Goal: Task Accomplishment & Management: Manage account settings

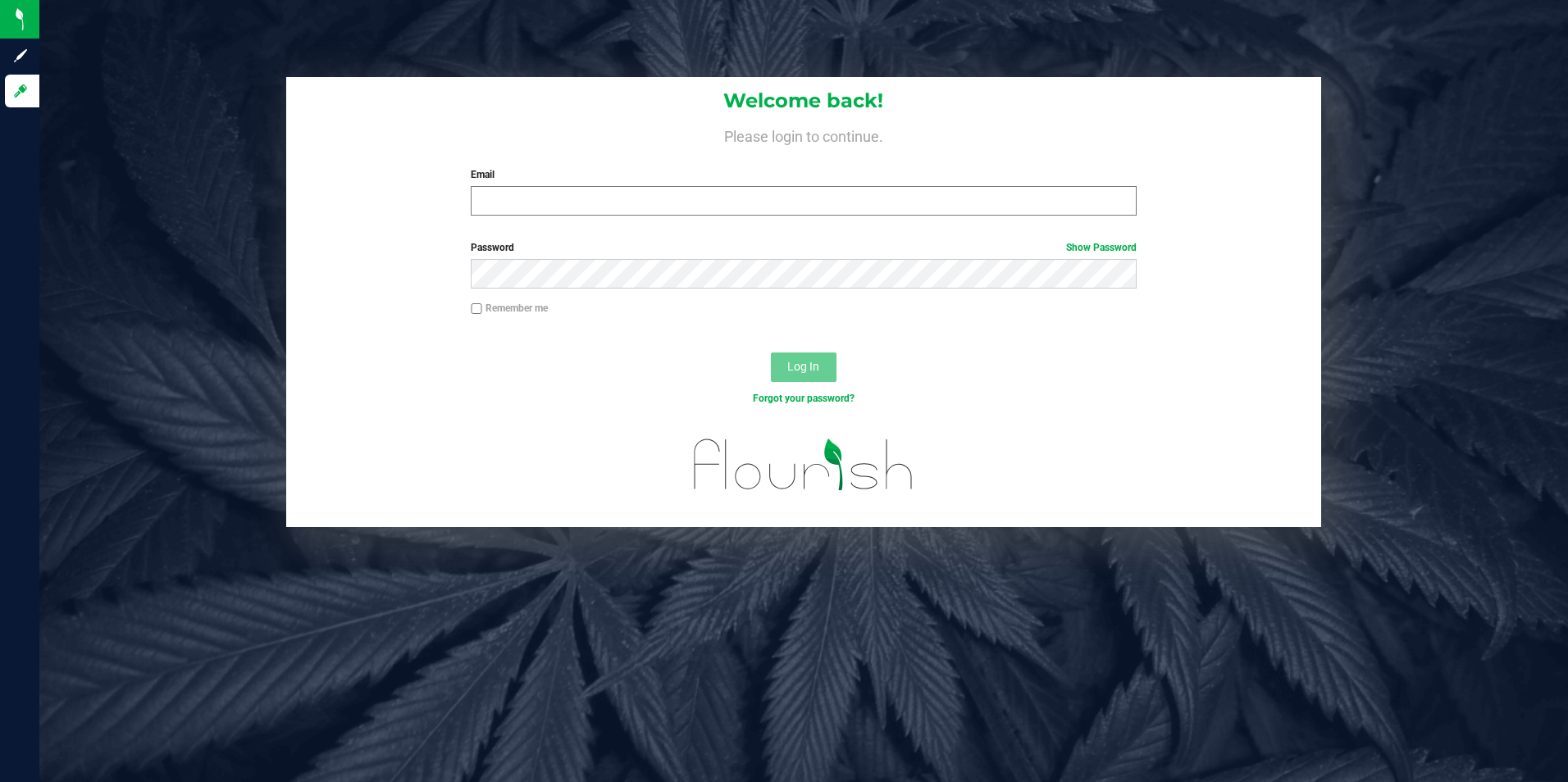
drag, startPoint x: 546, startPoint y: 178, endPoint x: 550, endPoint y: 197, distance: 19.4
click at [548, 184] on div "Email Required Please format your email correctly." at bounding box center [803, 191] width 691 height 48
click at [550, 197] on input "Email" at bounding box center [804, 201] width 666 height 29
type input "[PERSON_NAME][EMAIL_ADDRESS][PERSON_NAME][DOMAIN_NAME]"
click at [771, 352] on button "Log In" at bounding box center [804, 367] width 66 height 29
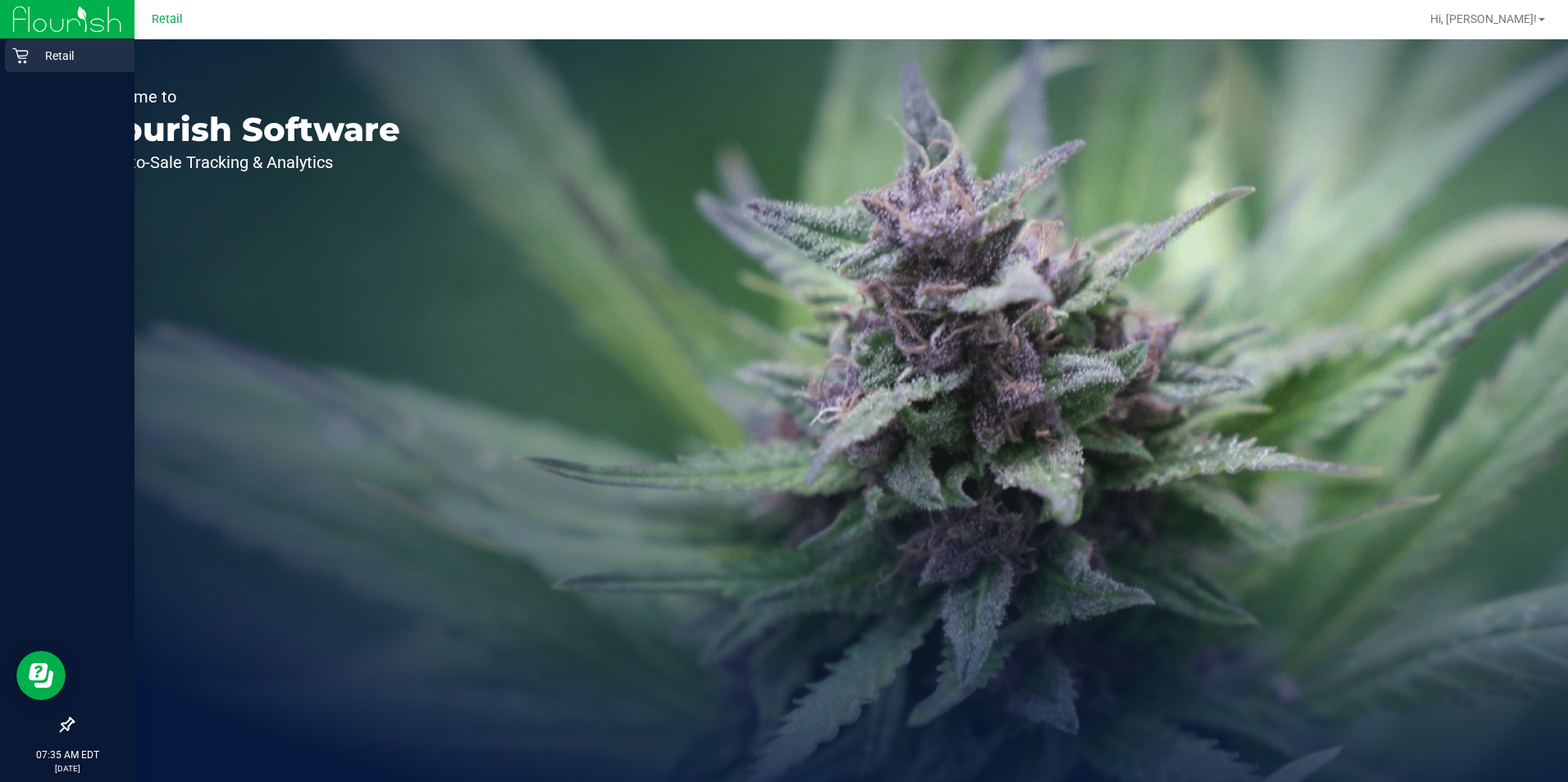
click at [18, 61] on icon at bounding box center [20, 56] width 16 height 16
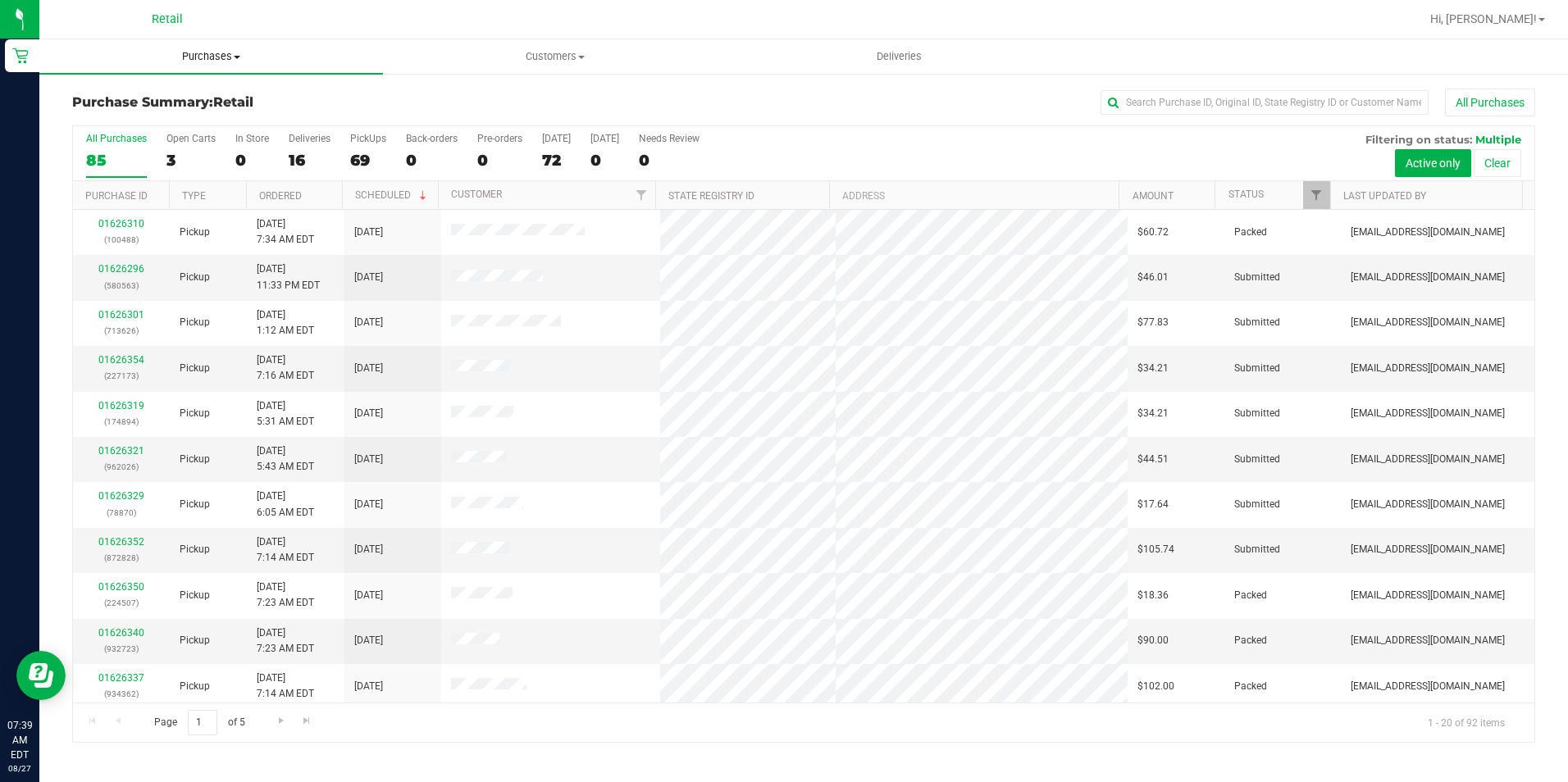
click at [215, 60] on span "Purchases" at bounding box center [211, 57] width 344 height 15
click at [202, 118] on li "Fulfillment" at bounding box center [211, 119] width 344 height 20
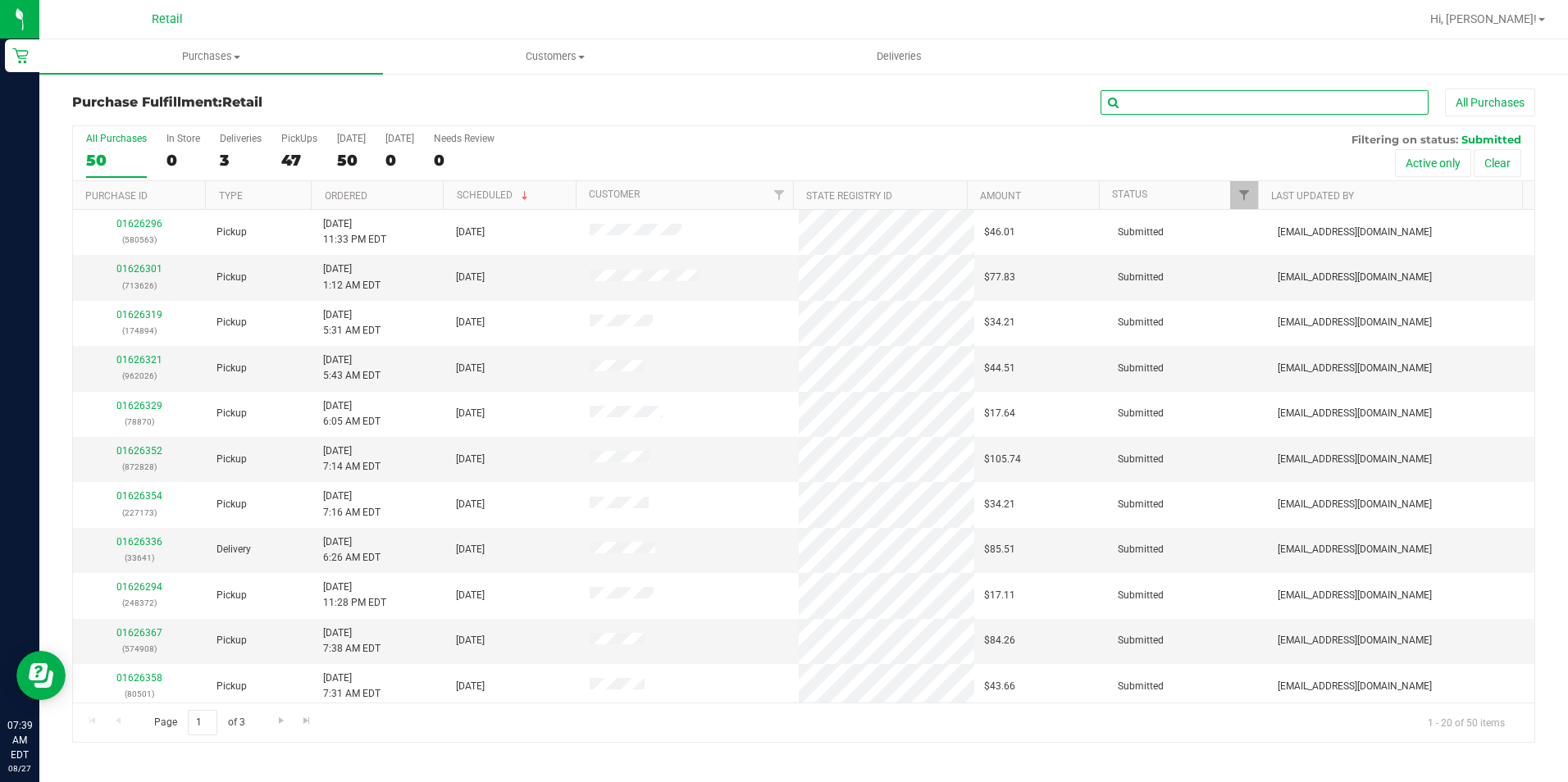
click at [1160, 104] on input "text" at bounding box center [1264, 102] width 328 height 25
type input "596"
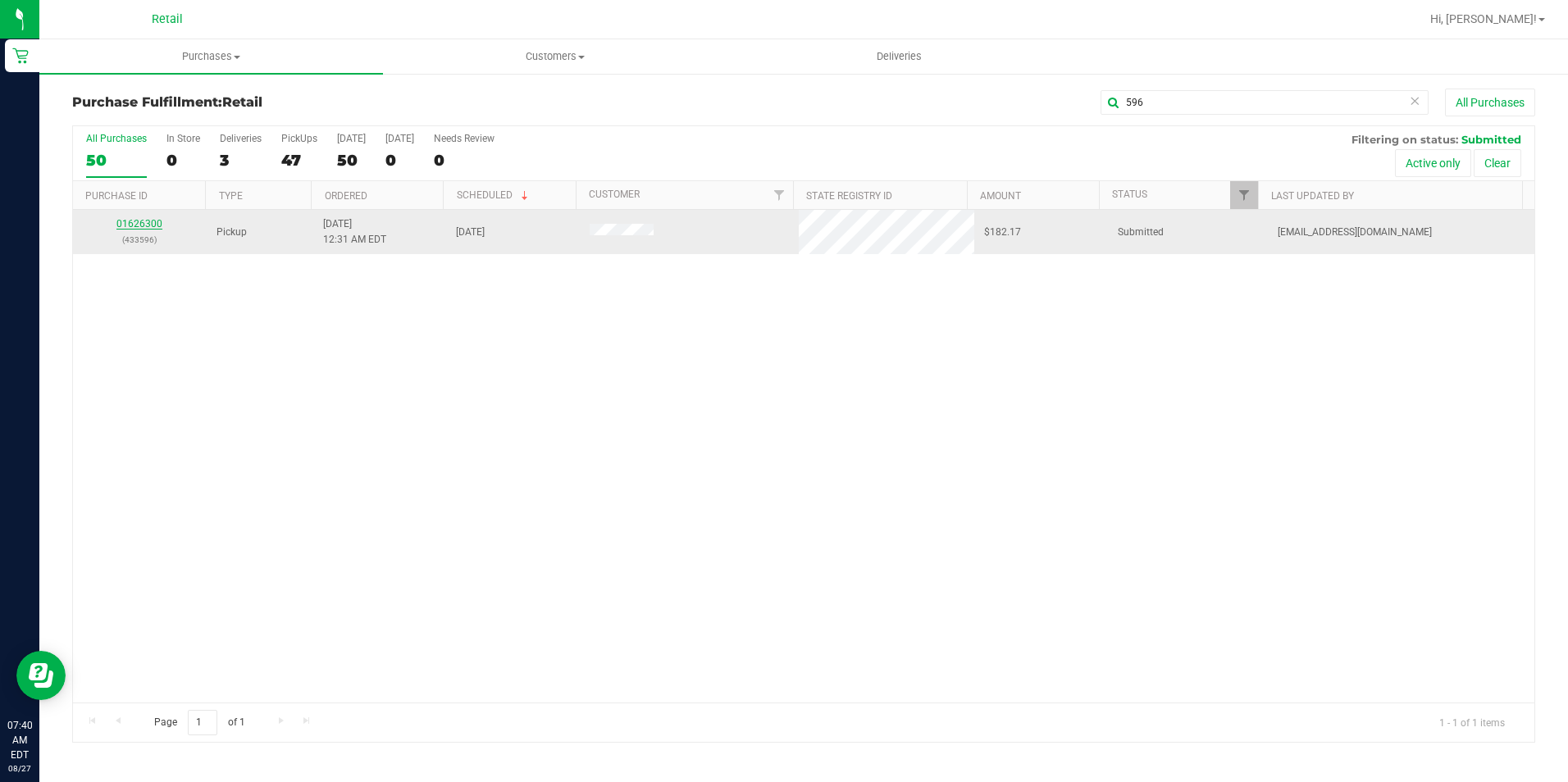
click at [132, 227] on link "01626300" at bounding box center [139, 223] width 46 height 12
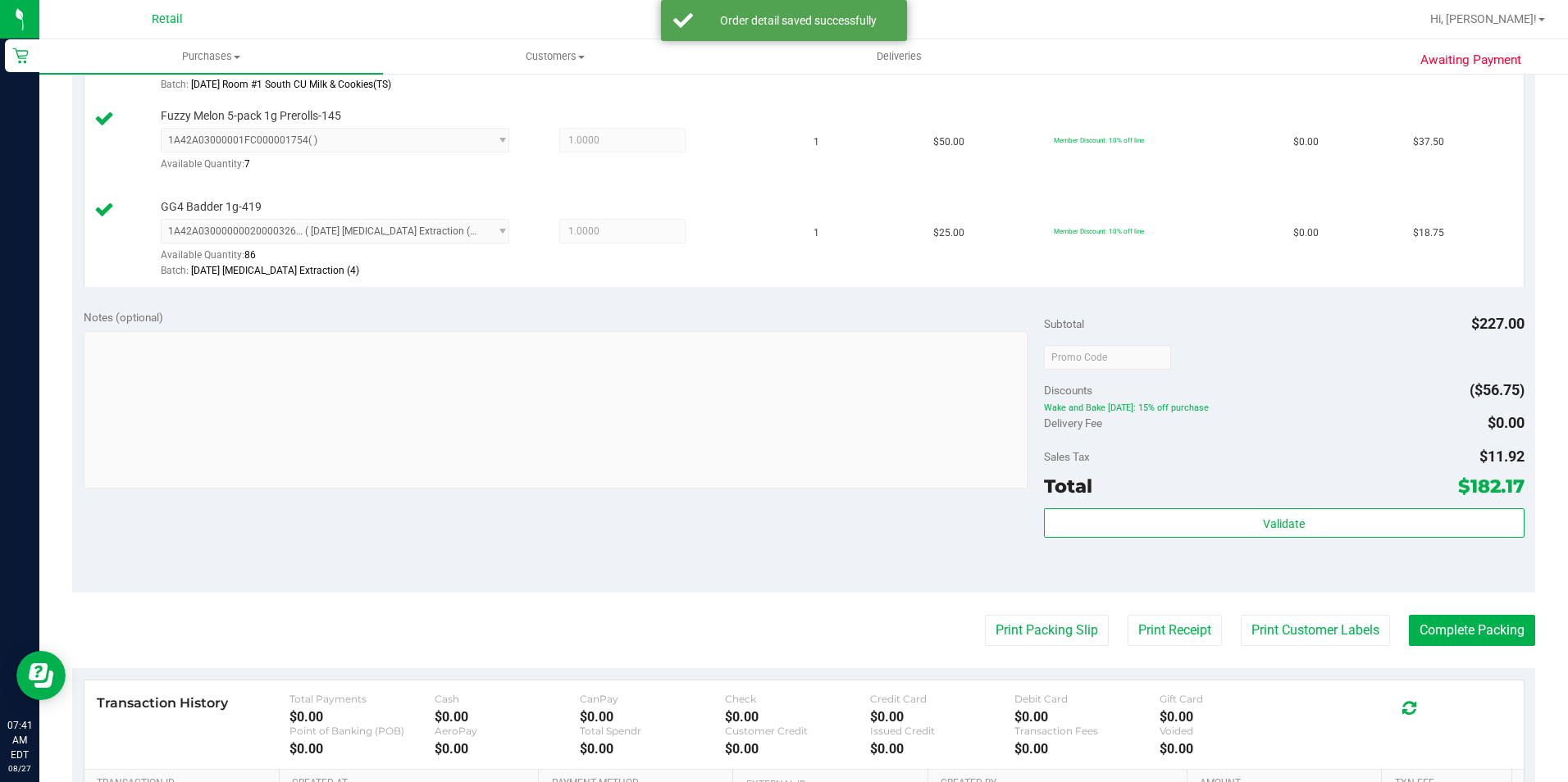
scroll to position [656, 0]
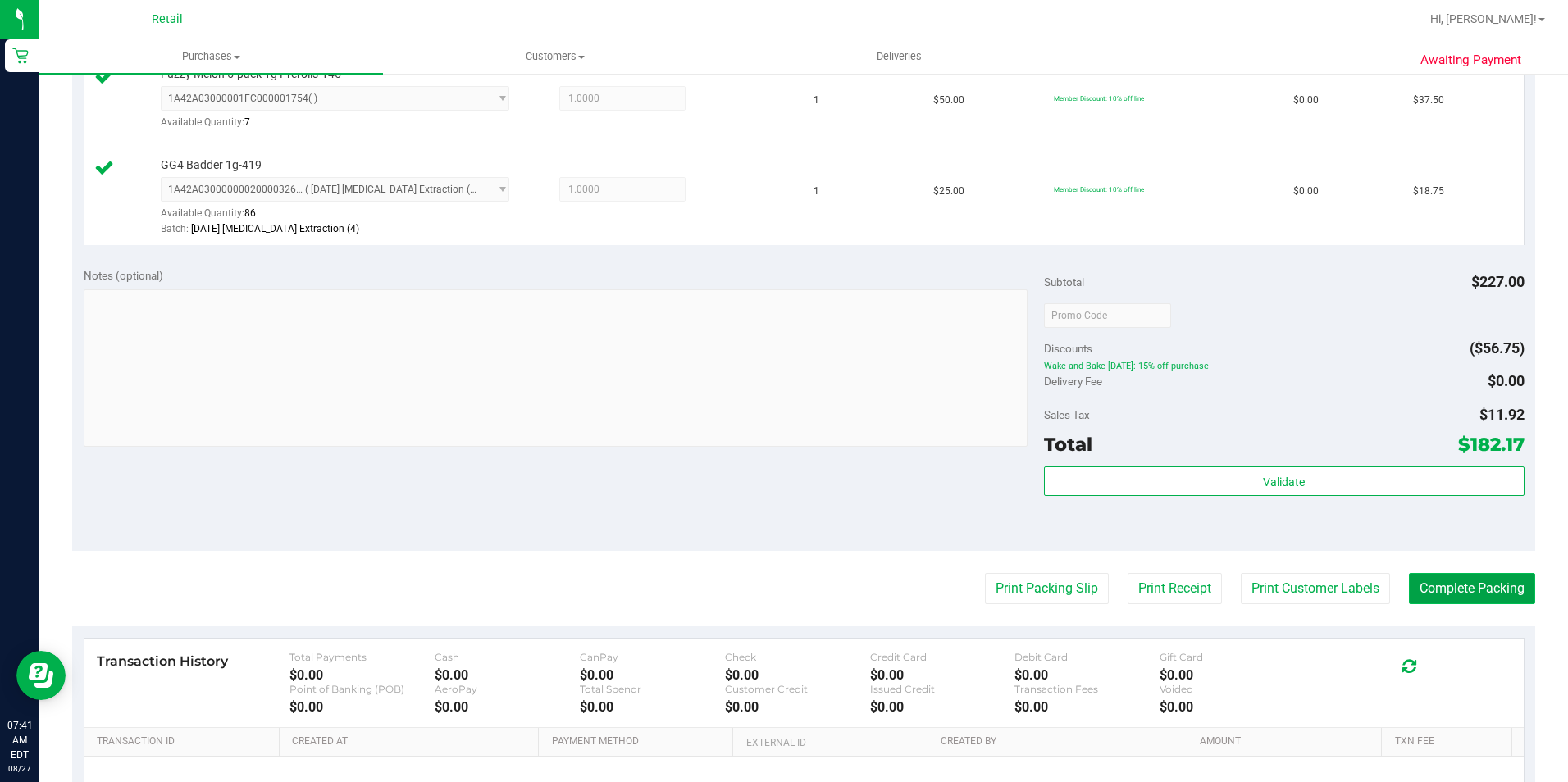
click at [1492, 596] on button "Complete Packing" at bounding box center [1472, 589] width 126 height 31
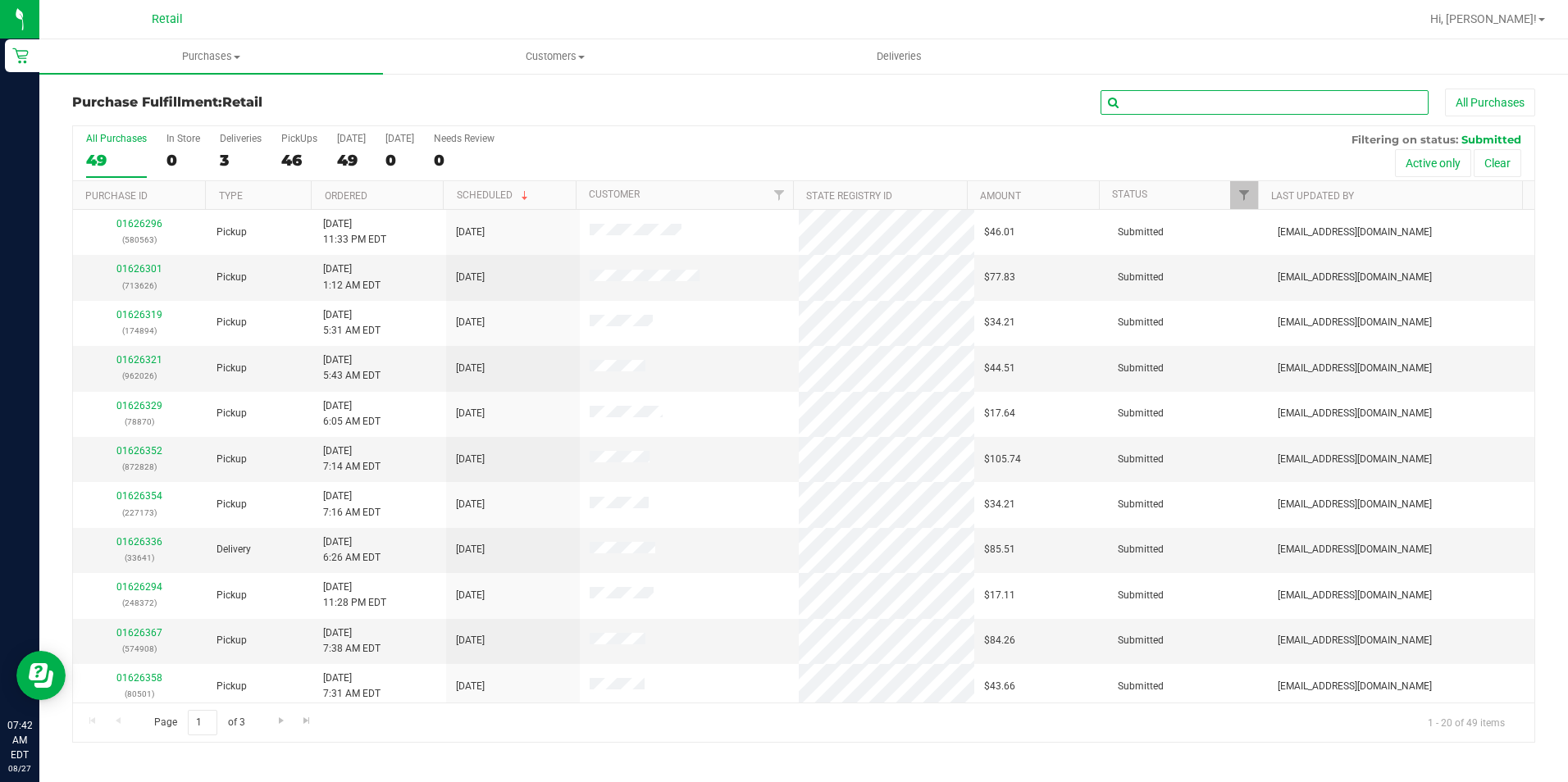
click at [1188, 98] on input "text" at bounding box center [1264, 102] width 328 height 25
type input "297"
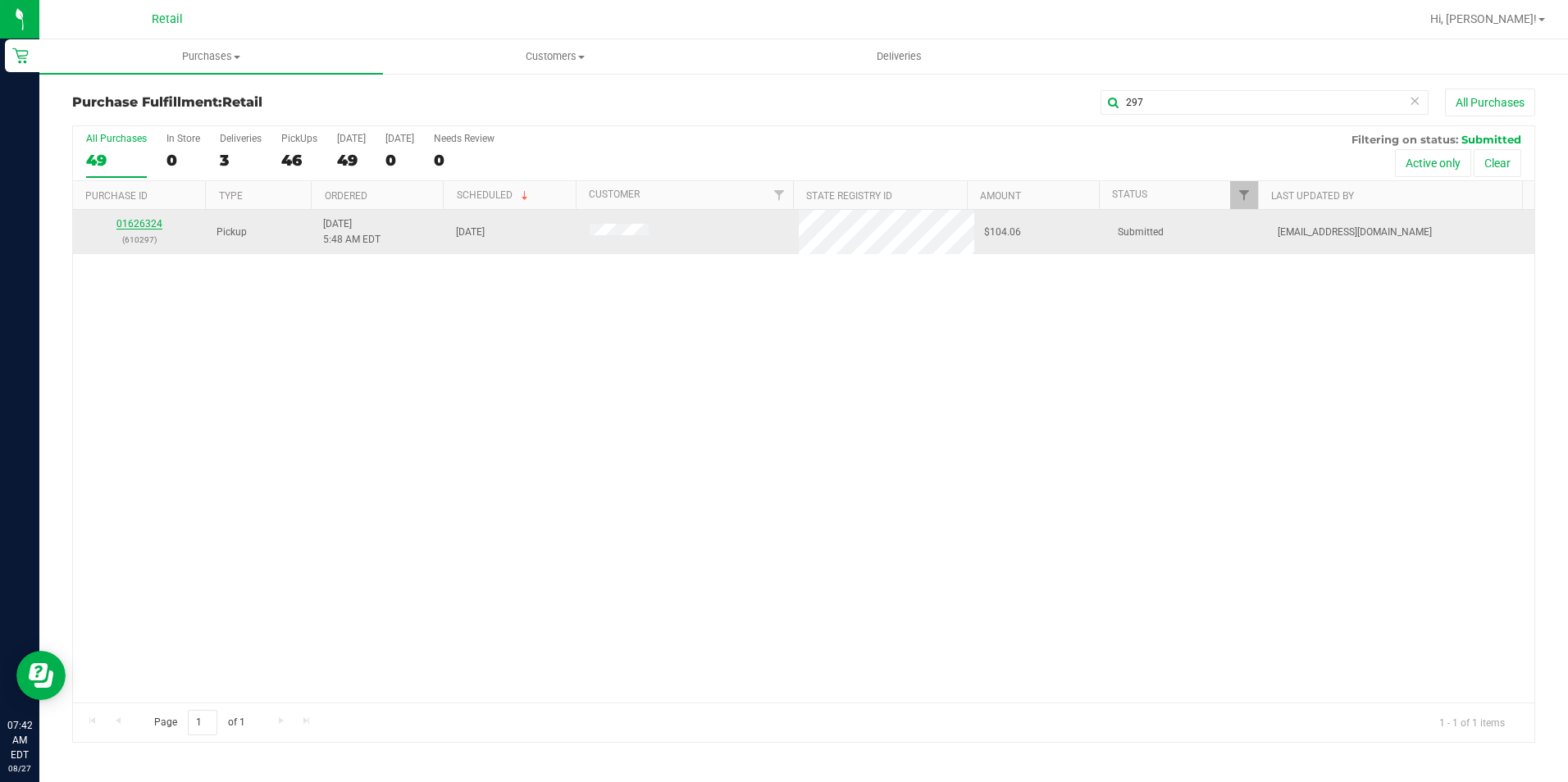
click at [129, 226] on link "01626324" at bounding box center [139, 223] width 46 height 12
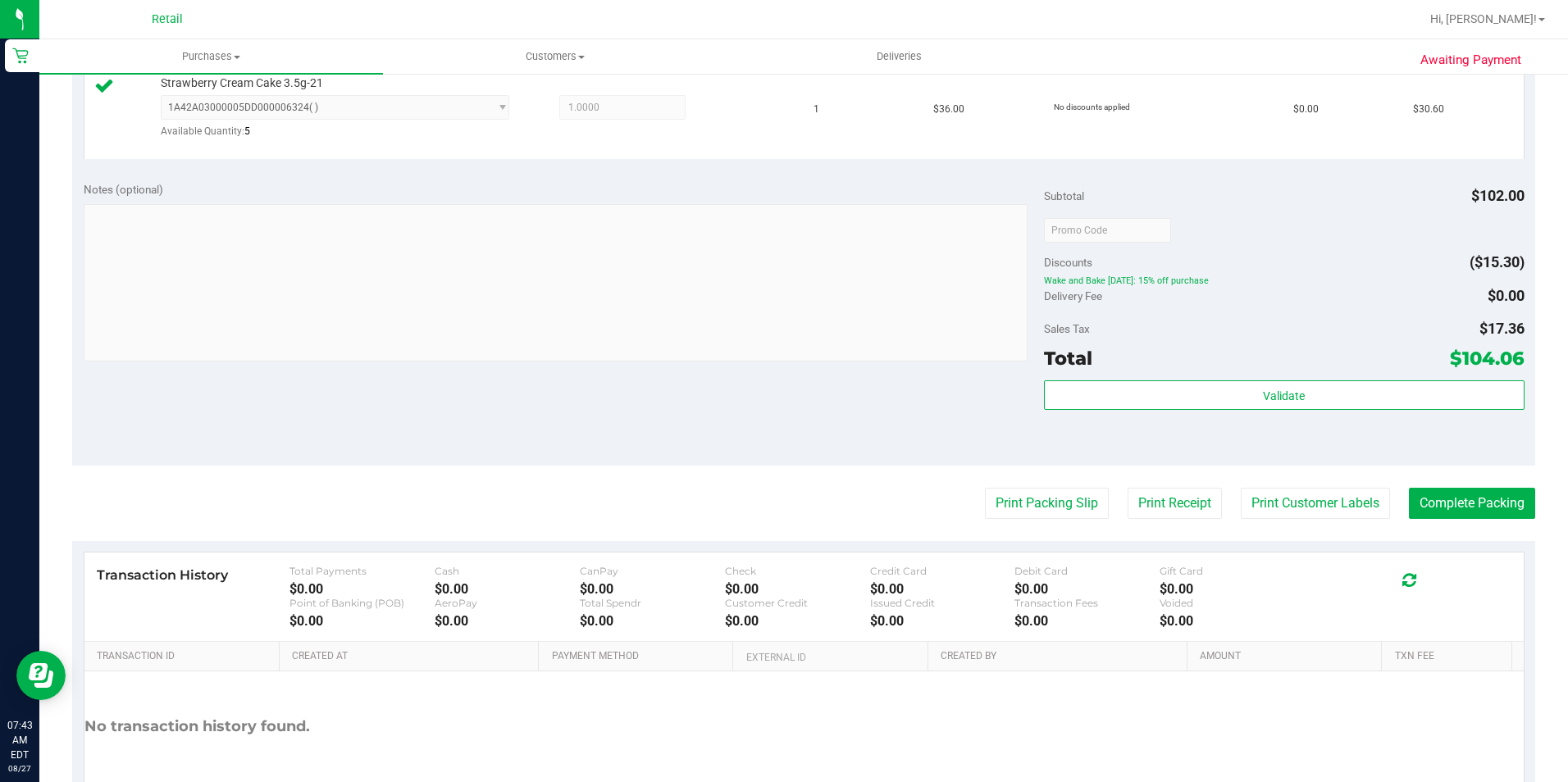
scroll to position [738, 0]
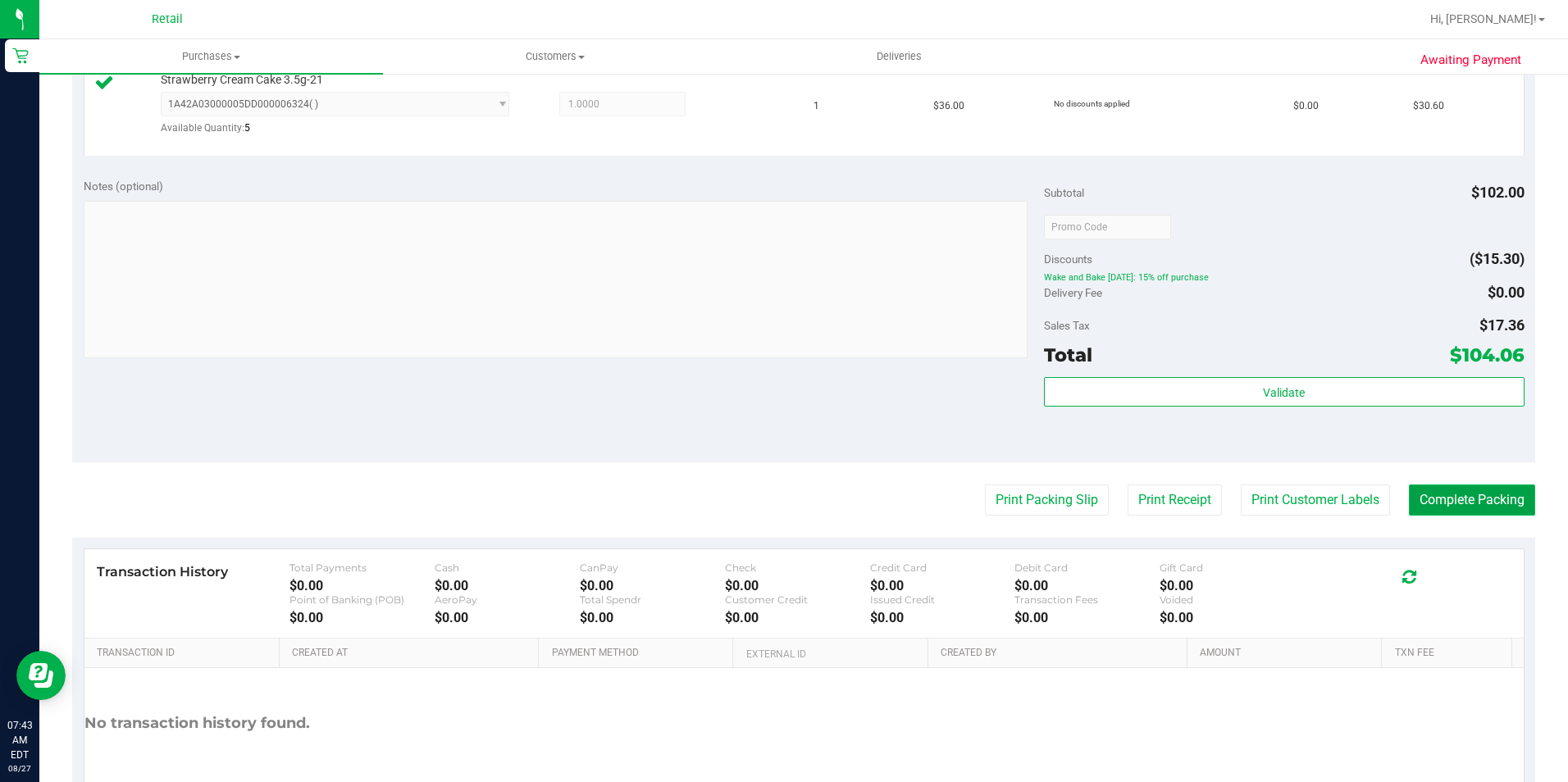
click at [1455, 502] on button "Complete Packing" at bounding box center [1472, 500] width 126 height 31
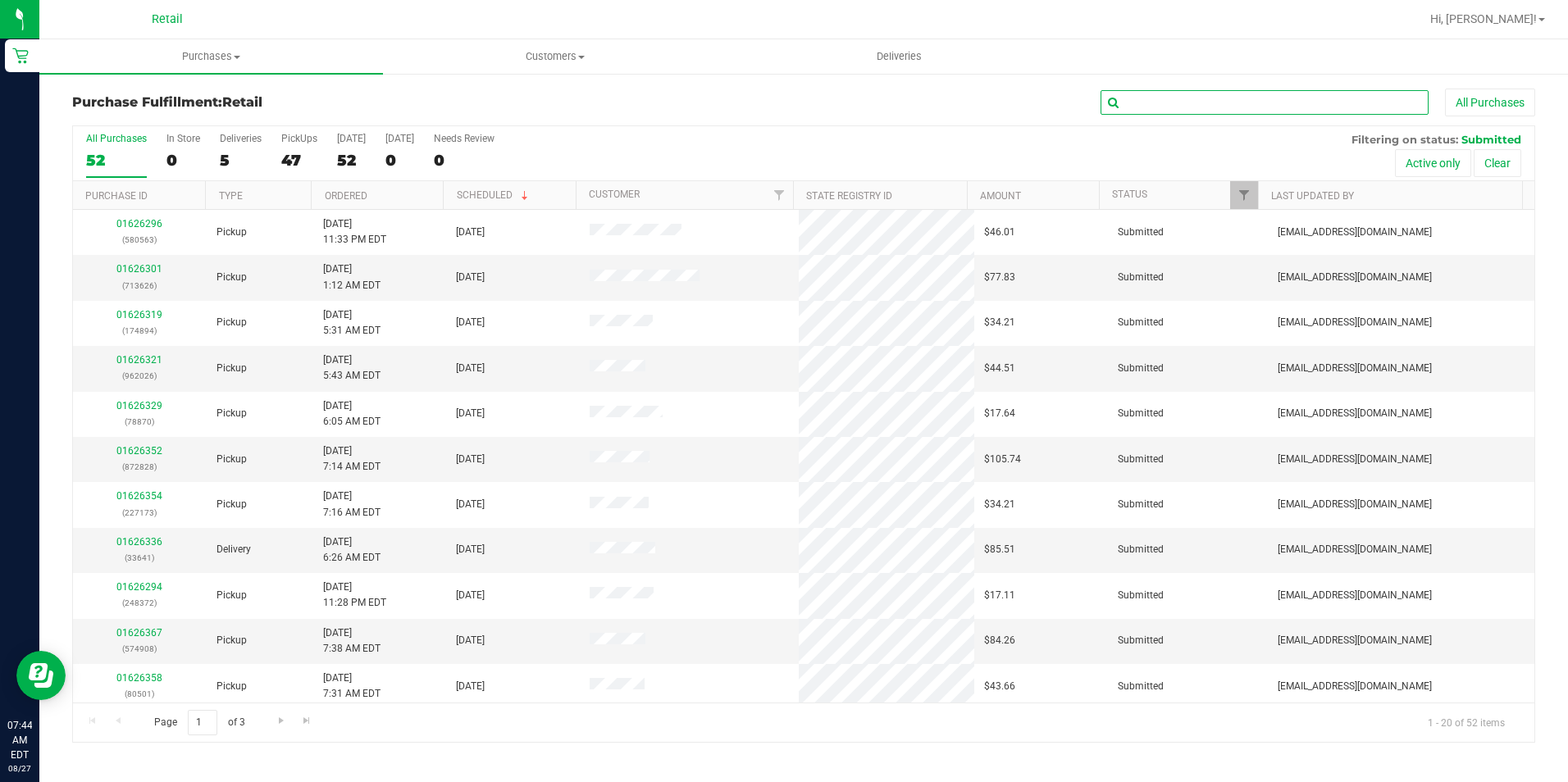
click at [1317, 102] on input "text" at bounding box center [1264, 102] width 328 height 25
type input "828"
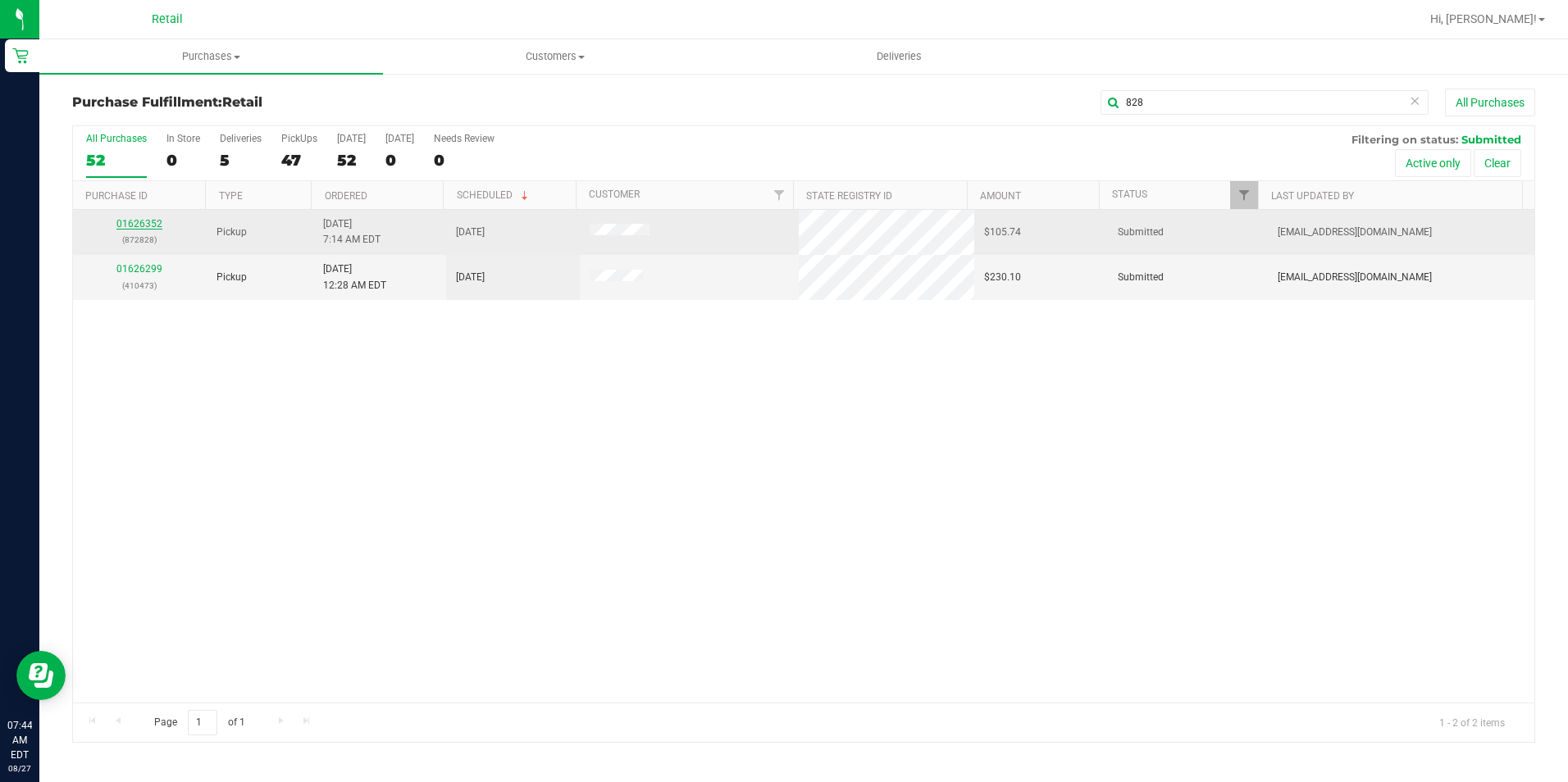
click at [147, 219] on link "01626352" at bounding box center [139, 223] width 46 height 12
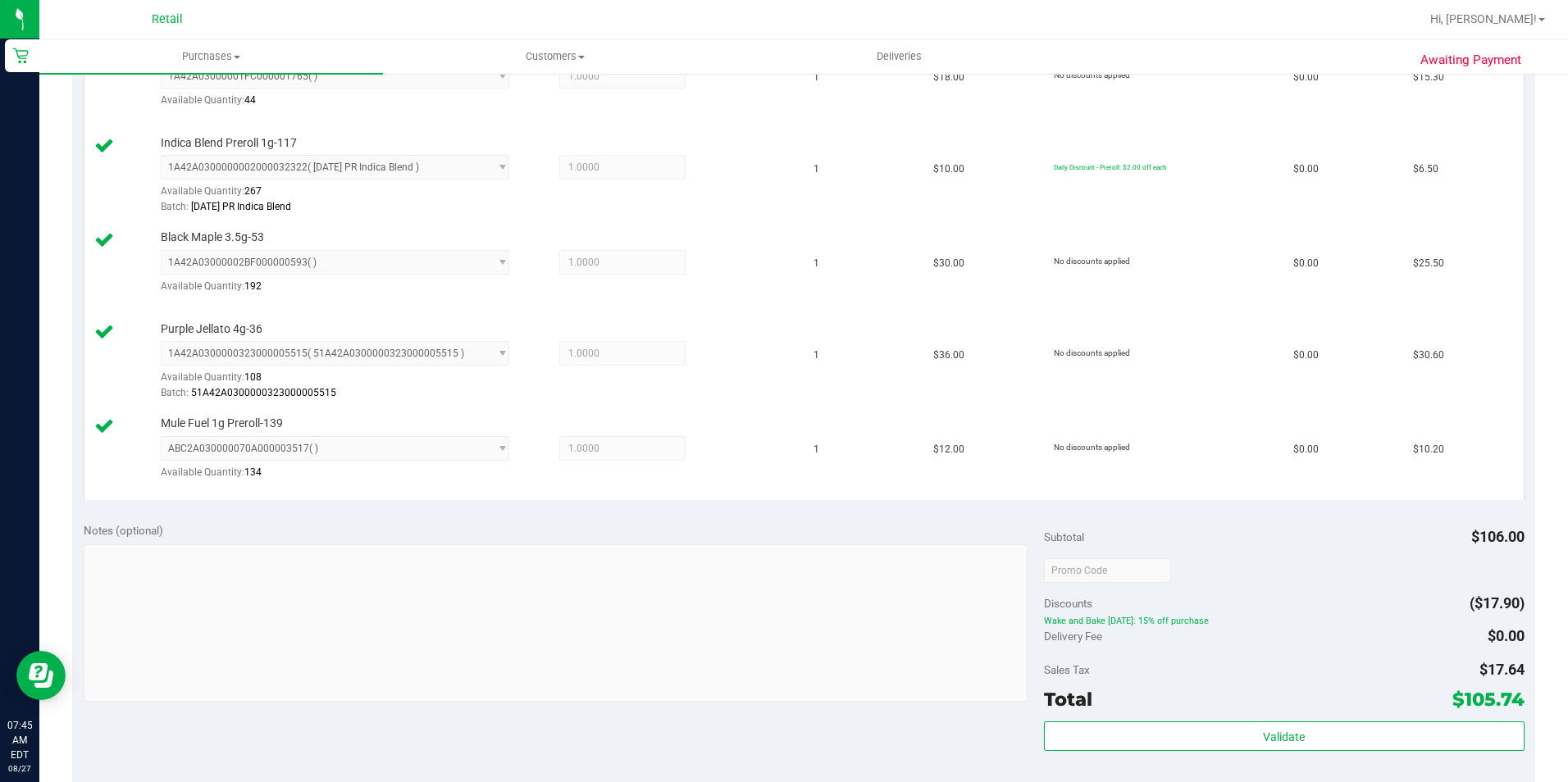
scroll to position [656, 0]
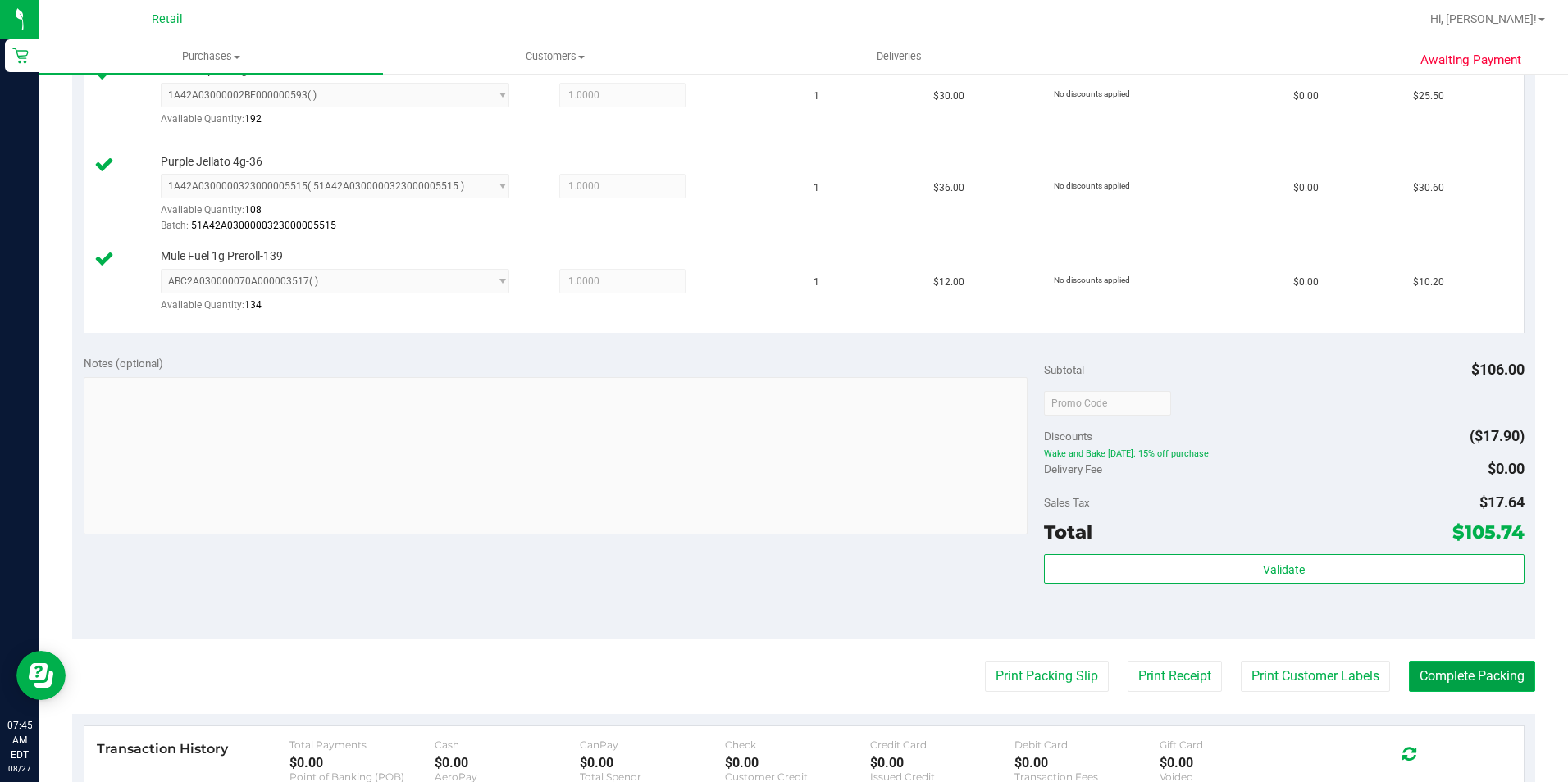
click at [1470, 670] on button "Complete Packing" at bounding box center [1472, 677] width 126 height 31
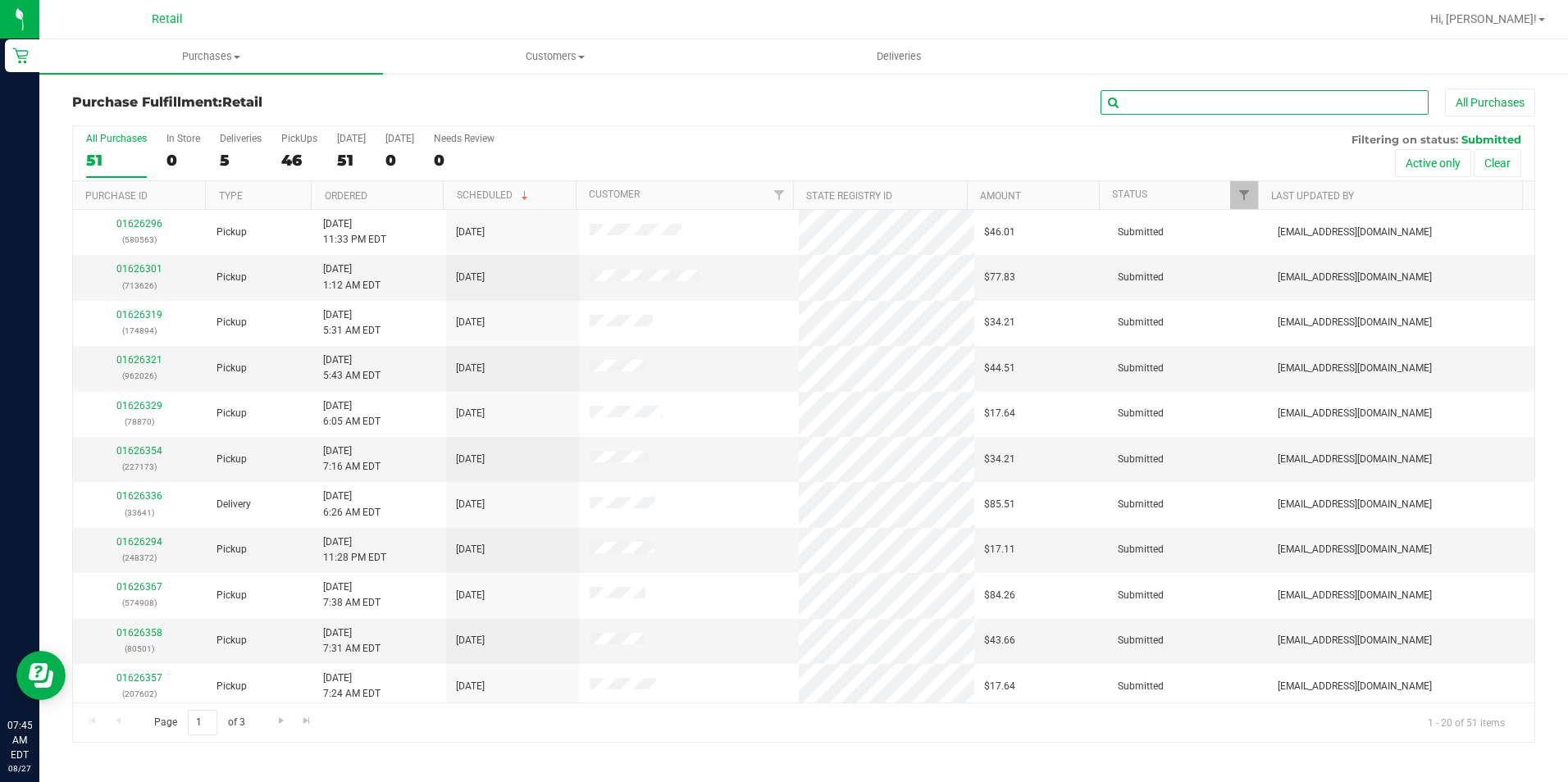
click at [1193, 112] on input "text" at bounding box center [1264, 102] width 328 height 25
type input "667"
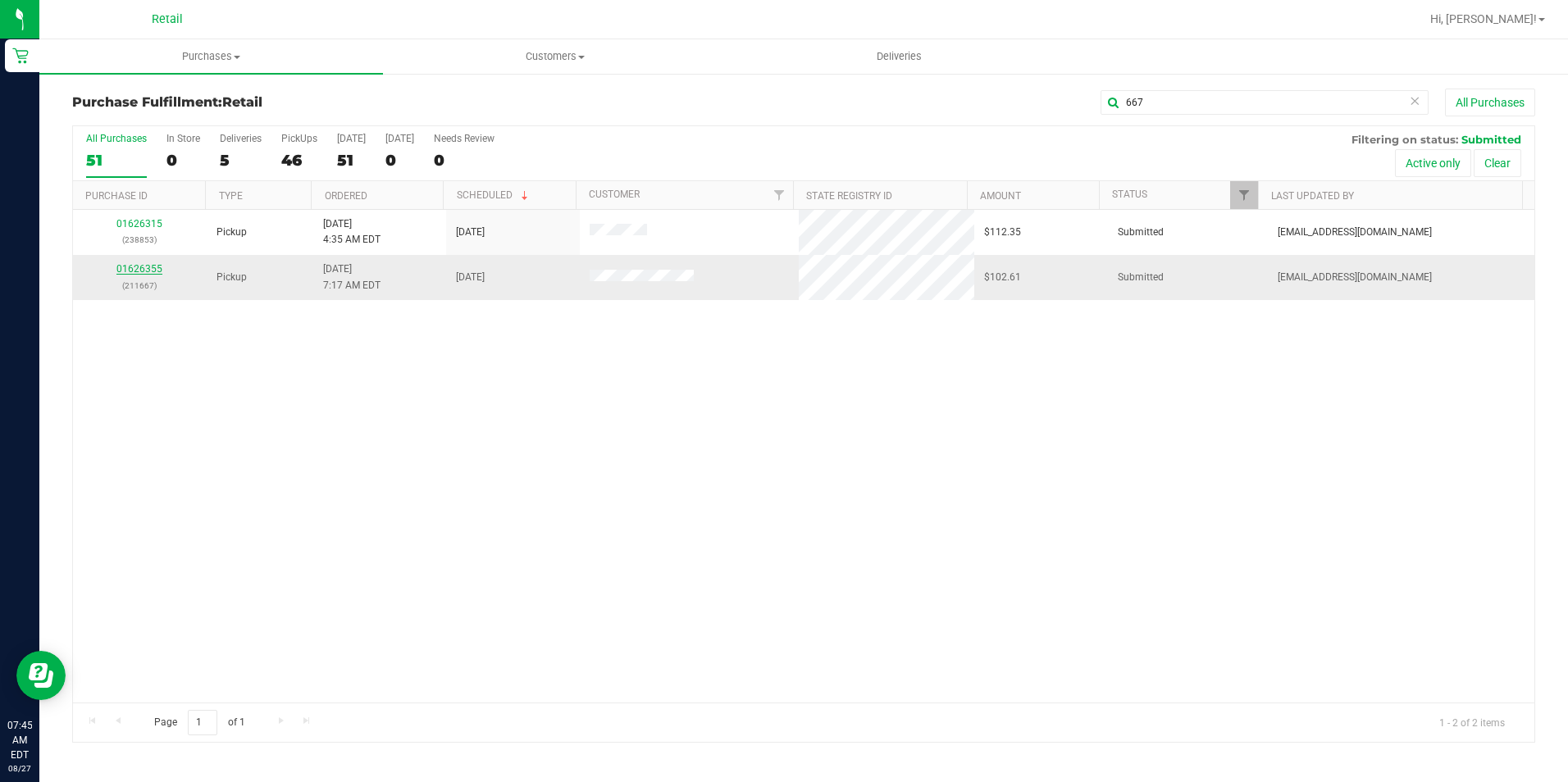
click at [146, 268] on link "01626355" at bounding box center [139, 269] width 46 height 12
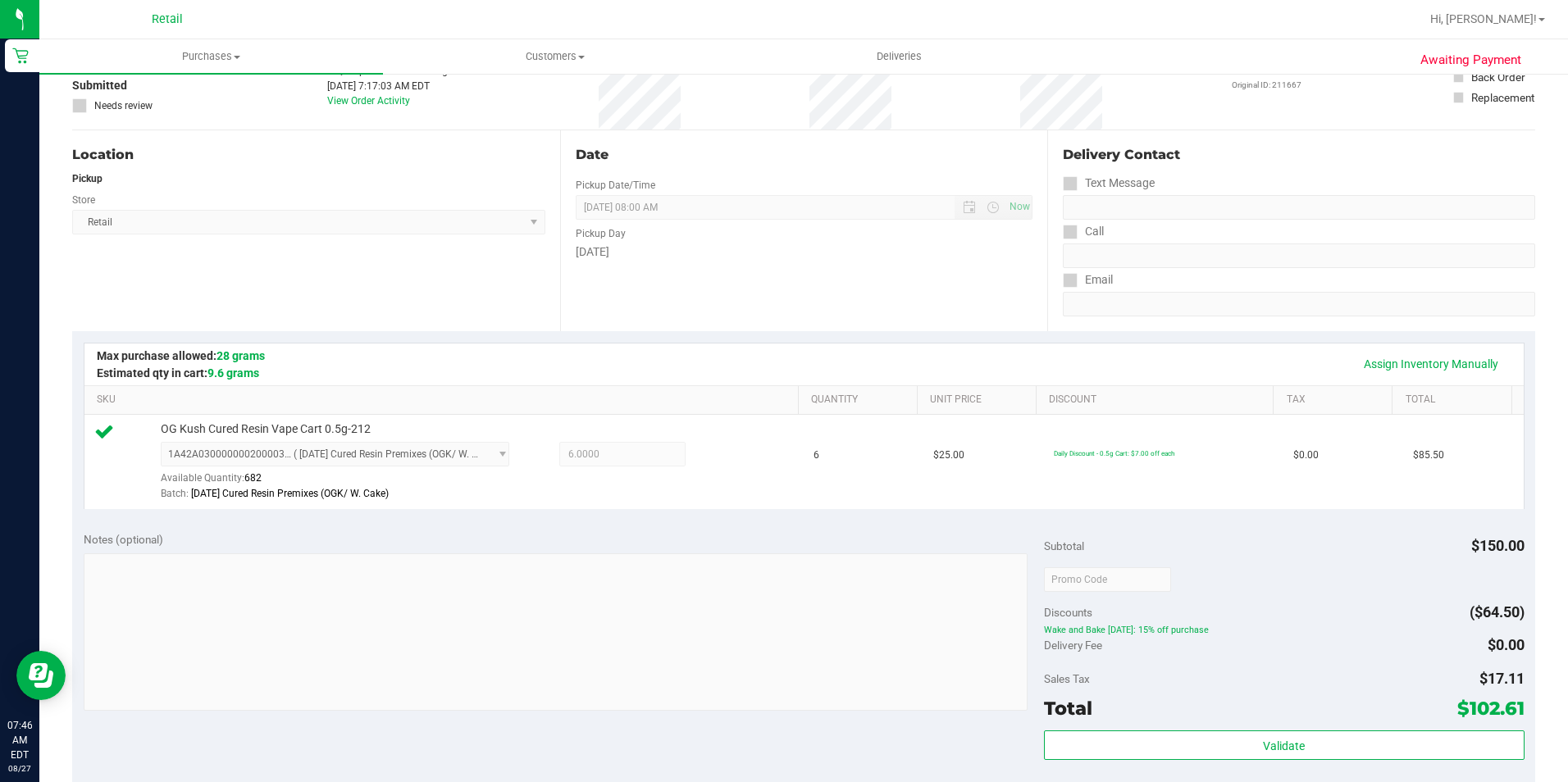
scroll to position [246, 0]
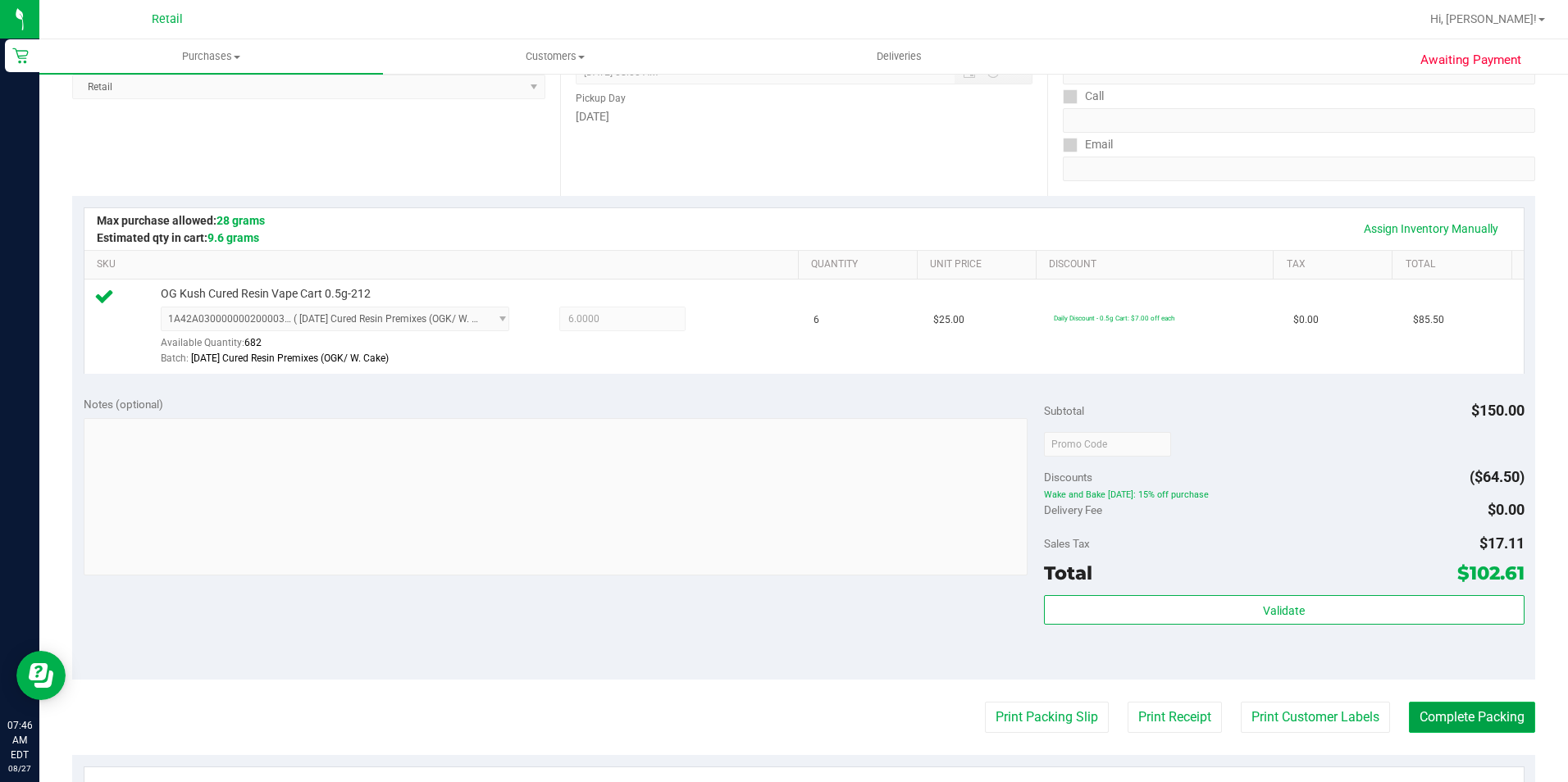
click at [1474, 720] on button "Complete Packing" at bounding box center [1472, 717] width 126 height 31
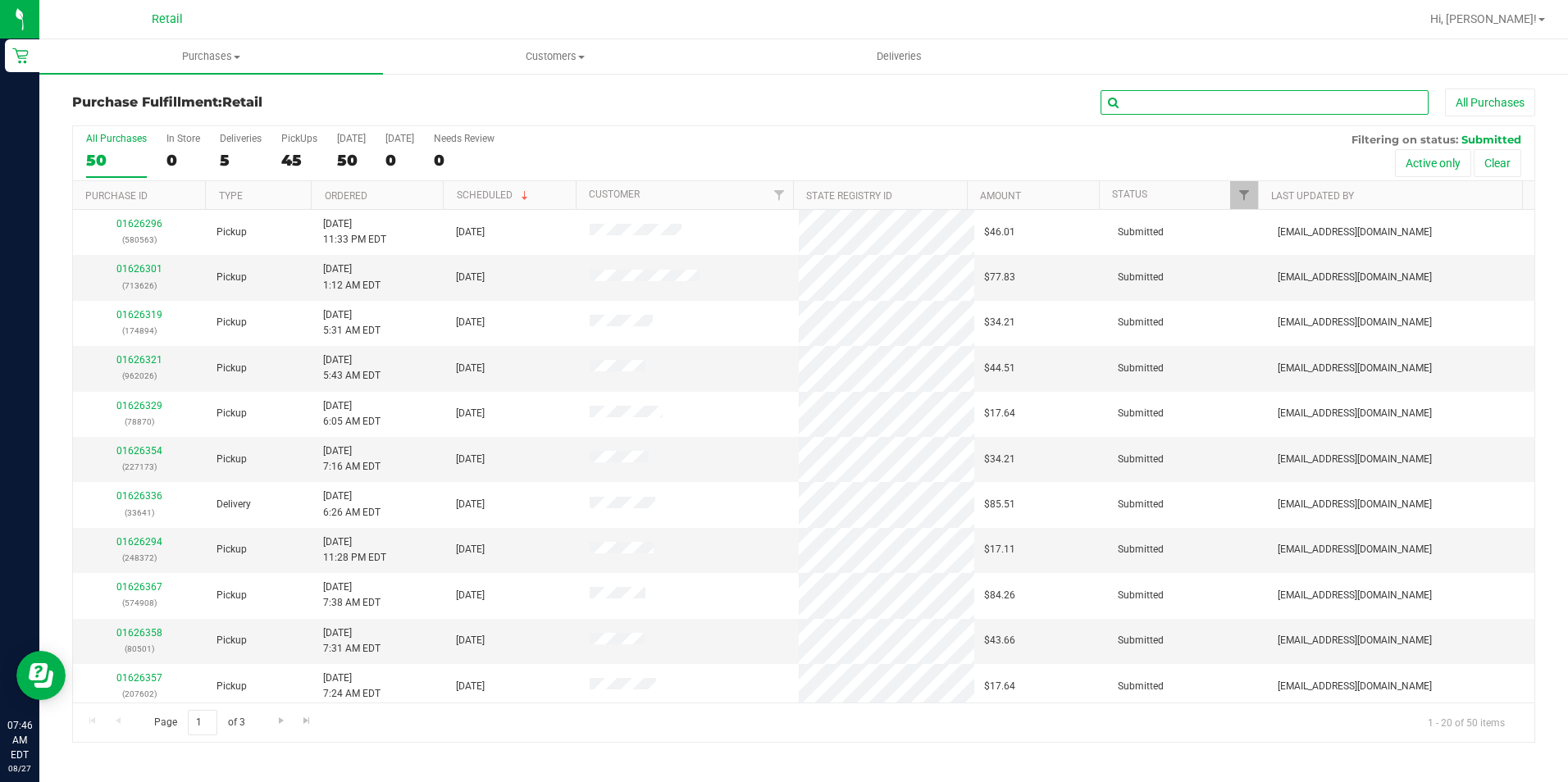
click at [1209, 96] on input "text" at bounding box center [1264, 102] width 328 height 25
type input "501"
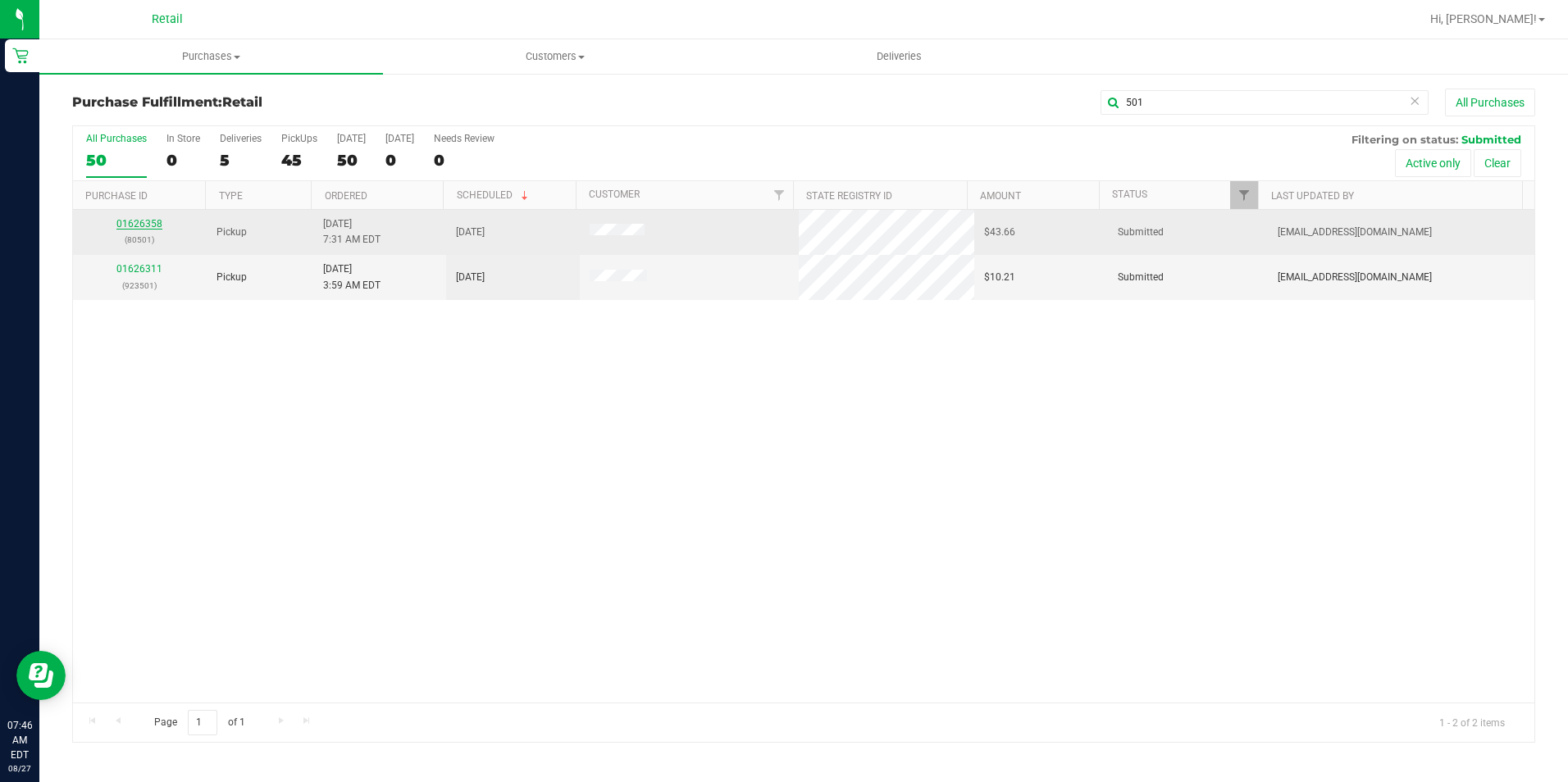
click at [157, 226] on link "01626358" at bounding box center [139, 223] width 46 height 12
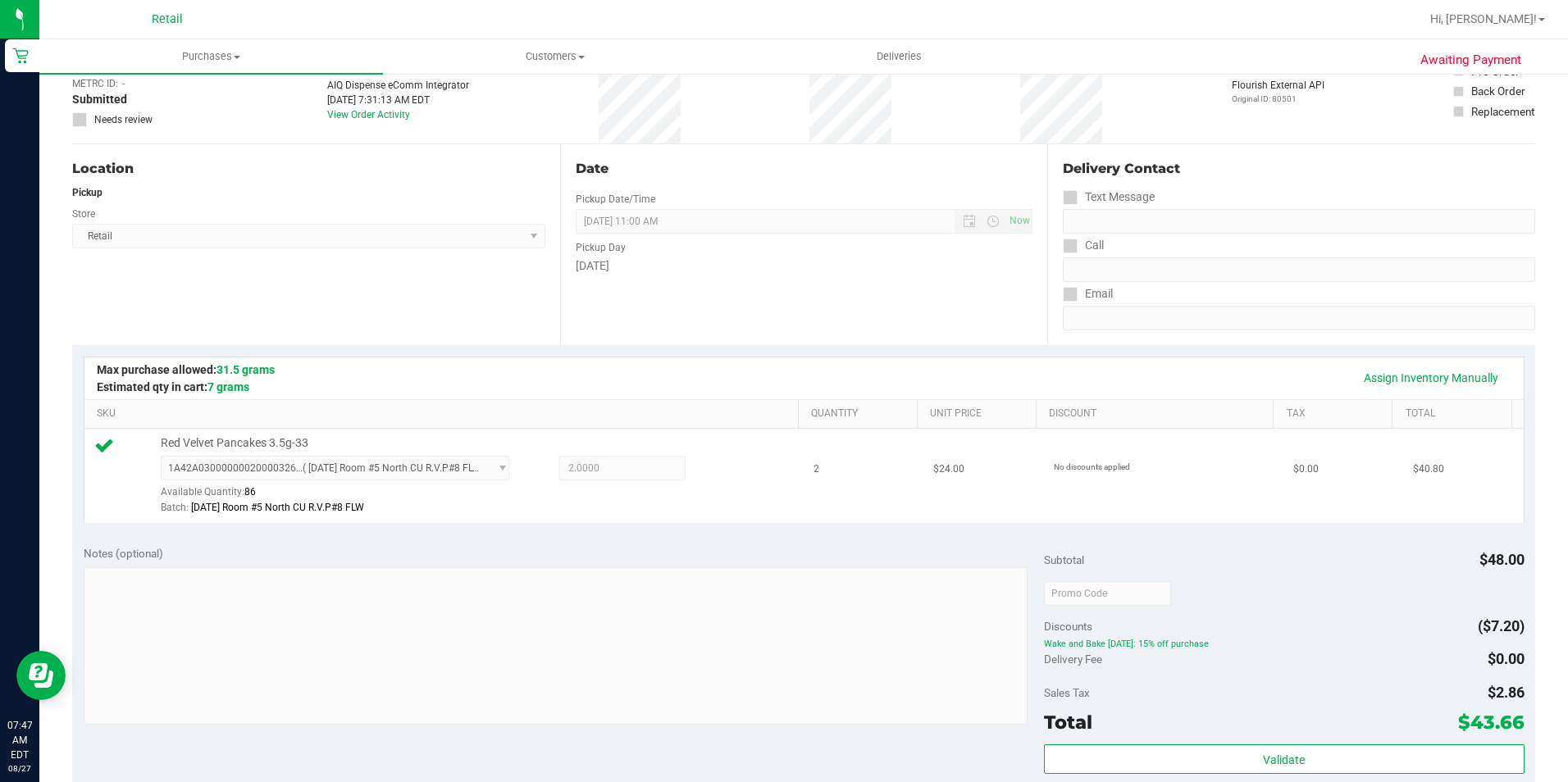
scroll to position [246, 0]
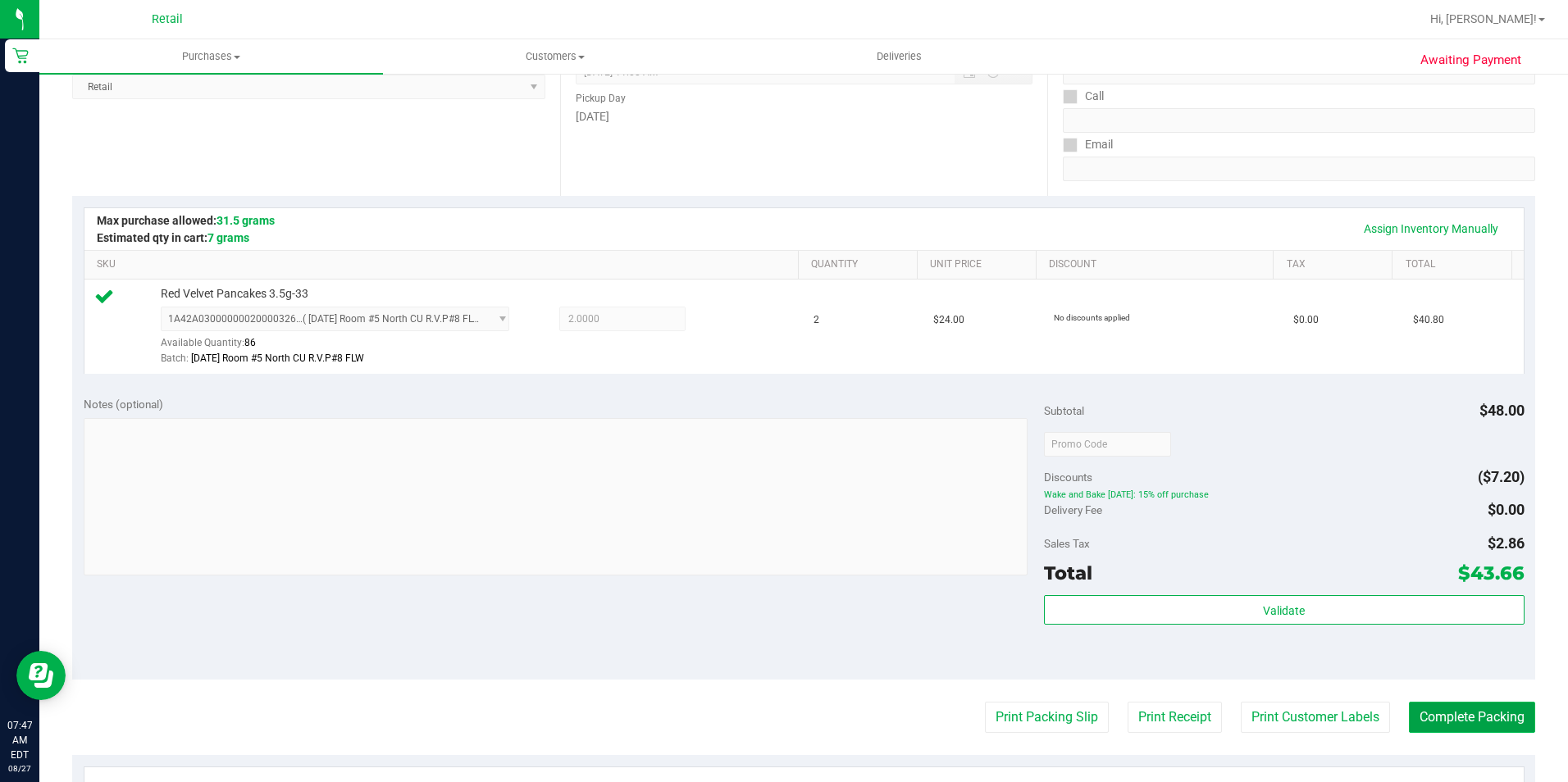
click at [1414, 711] on button "Complete Packing" at bounding box center [1472, 717] width 126 height 31
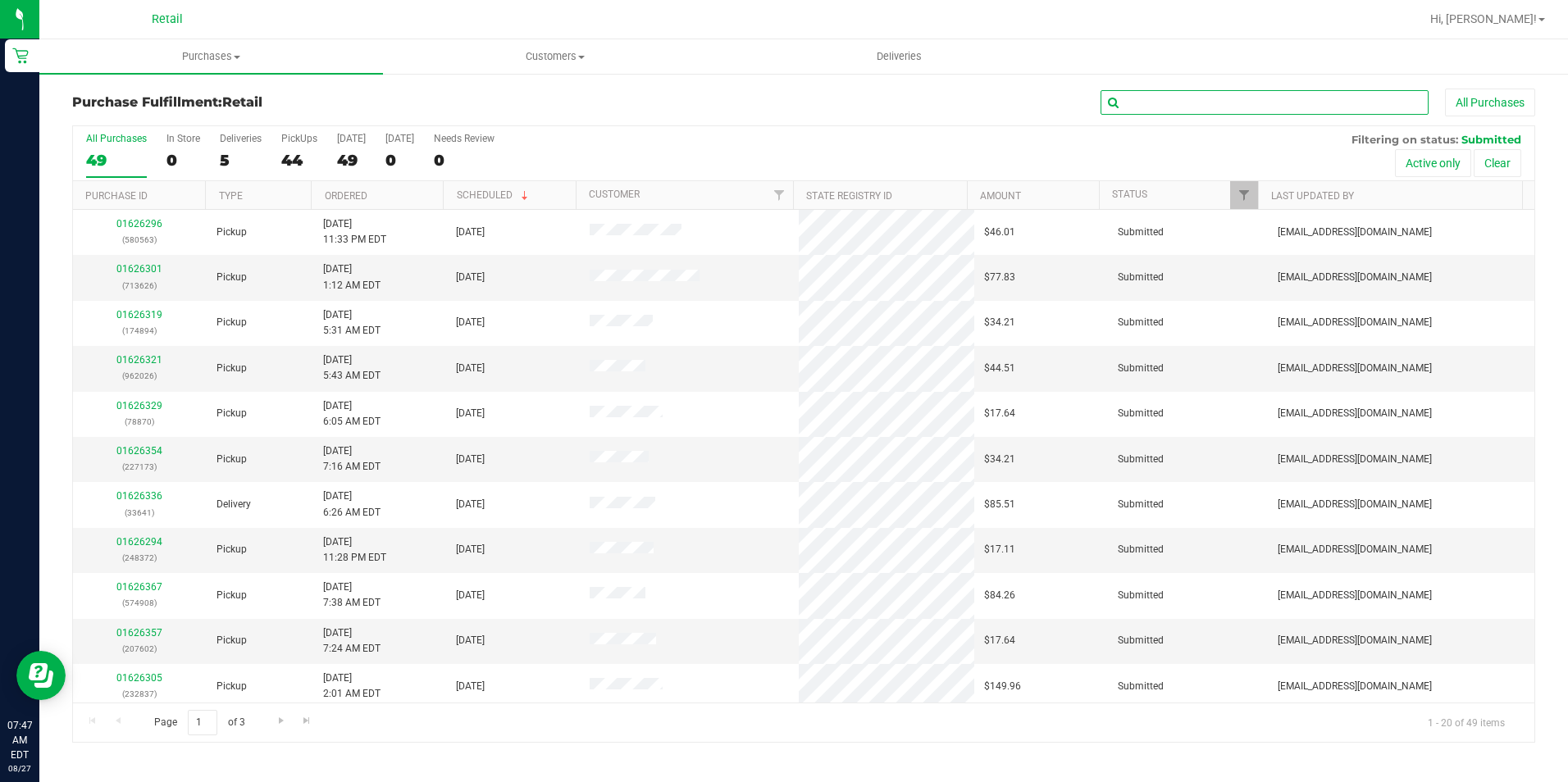
click at [1208, 102] on input "text" at bounding box center [1264, 102] width 328 height 25
type input "575"
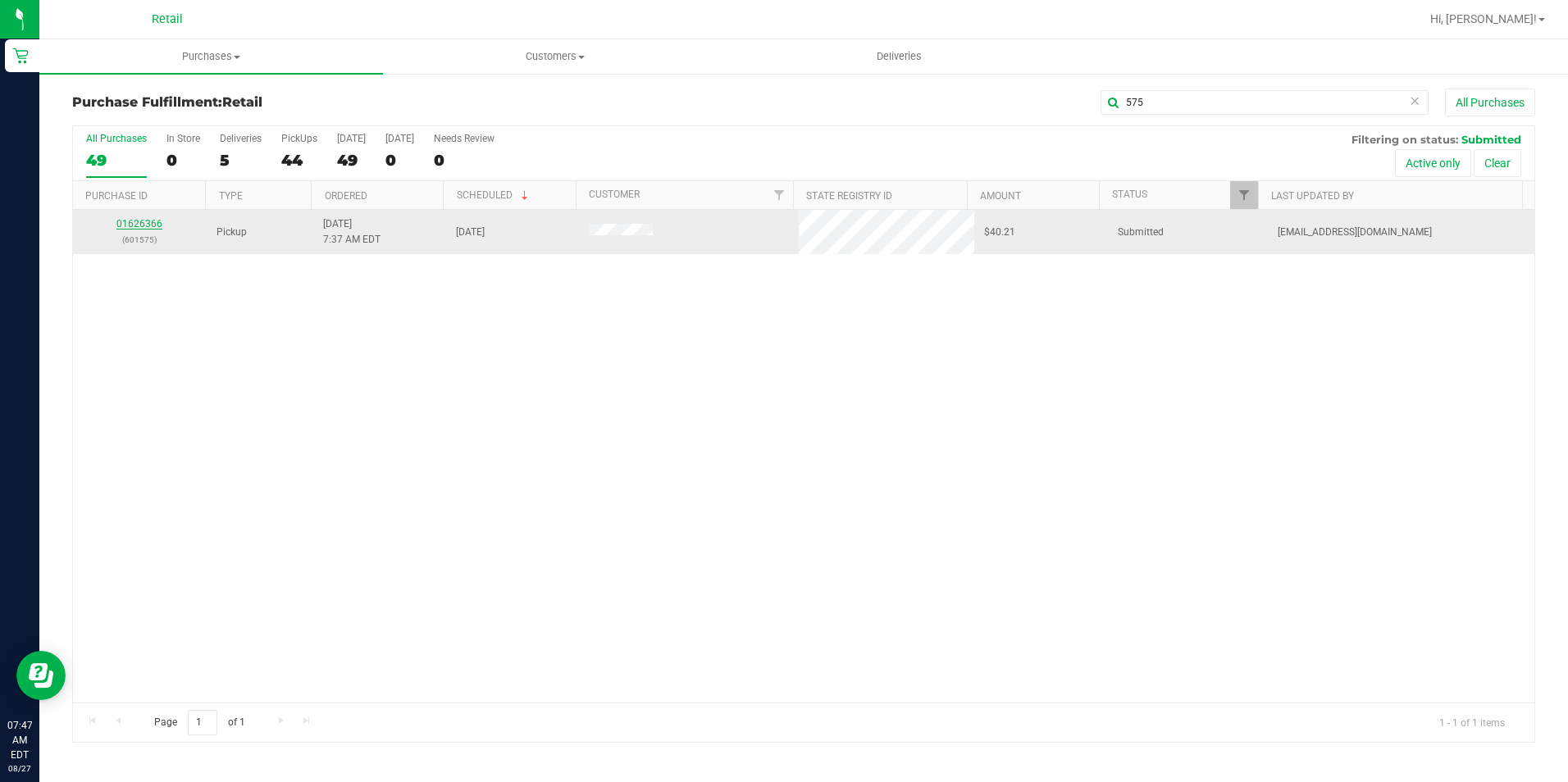
click at [140, 221] on link "01626366" at bounding box center [139, 223] width 46 height 12
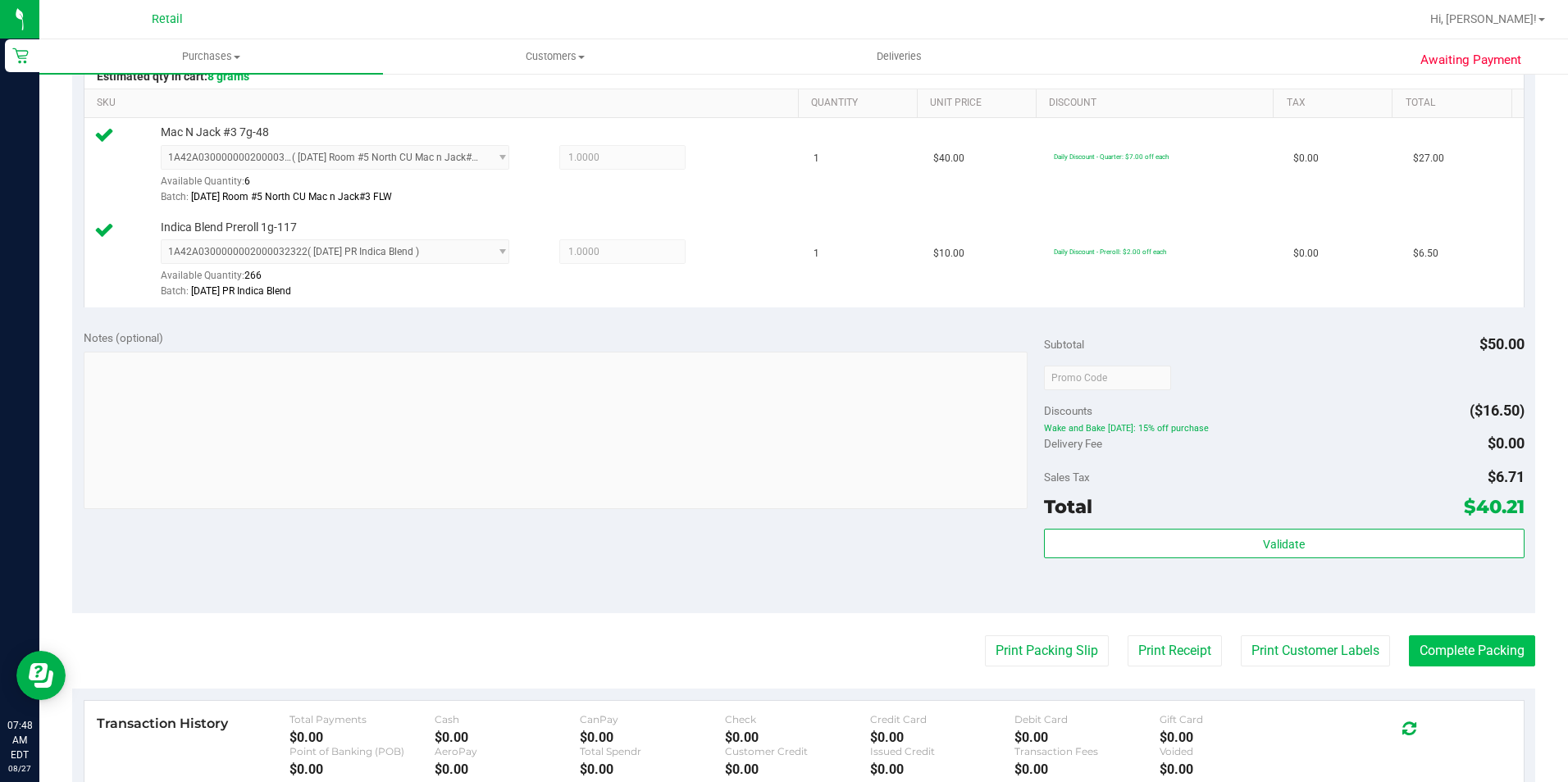
scroll to position [410, 0]
click at [1483, 647] on button "Complete Packing" at bounding box center [1472, 648] width 126 height 31
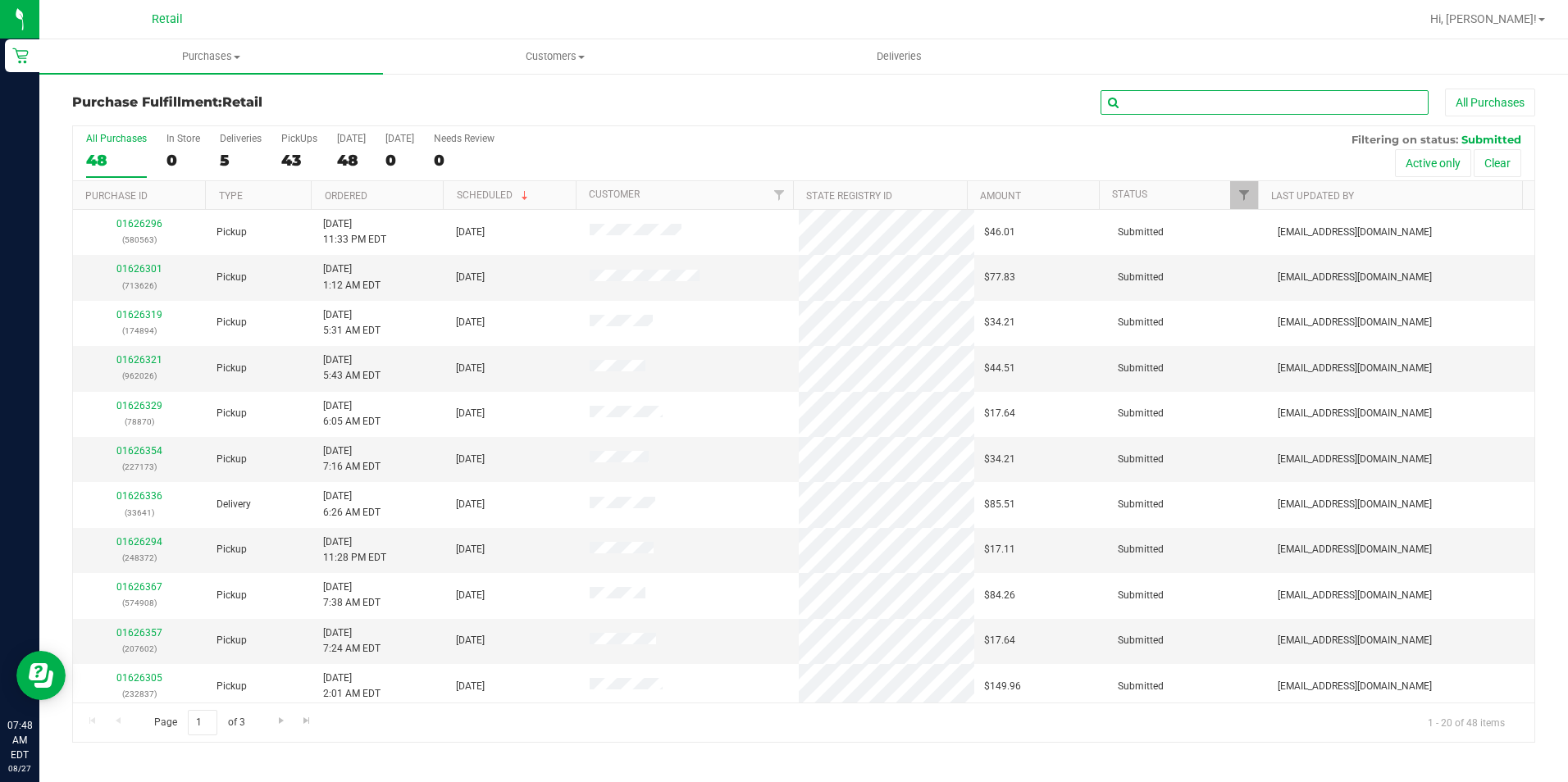
click at [1260, 104] on input "text" at bounding box center [1264, 102] width 328 height 25
type input "125"
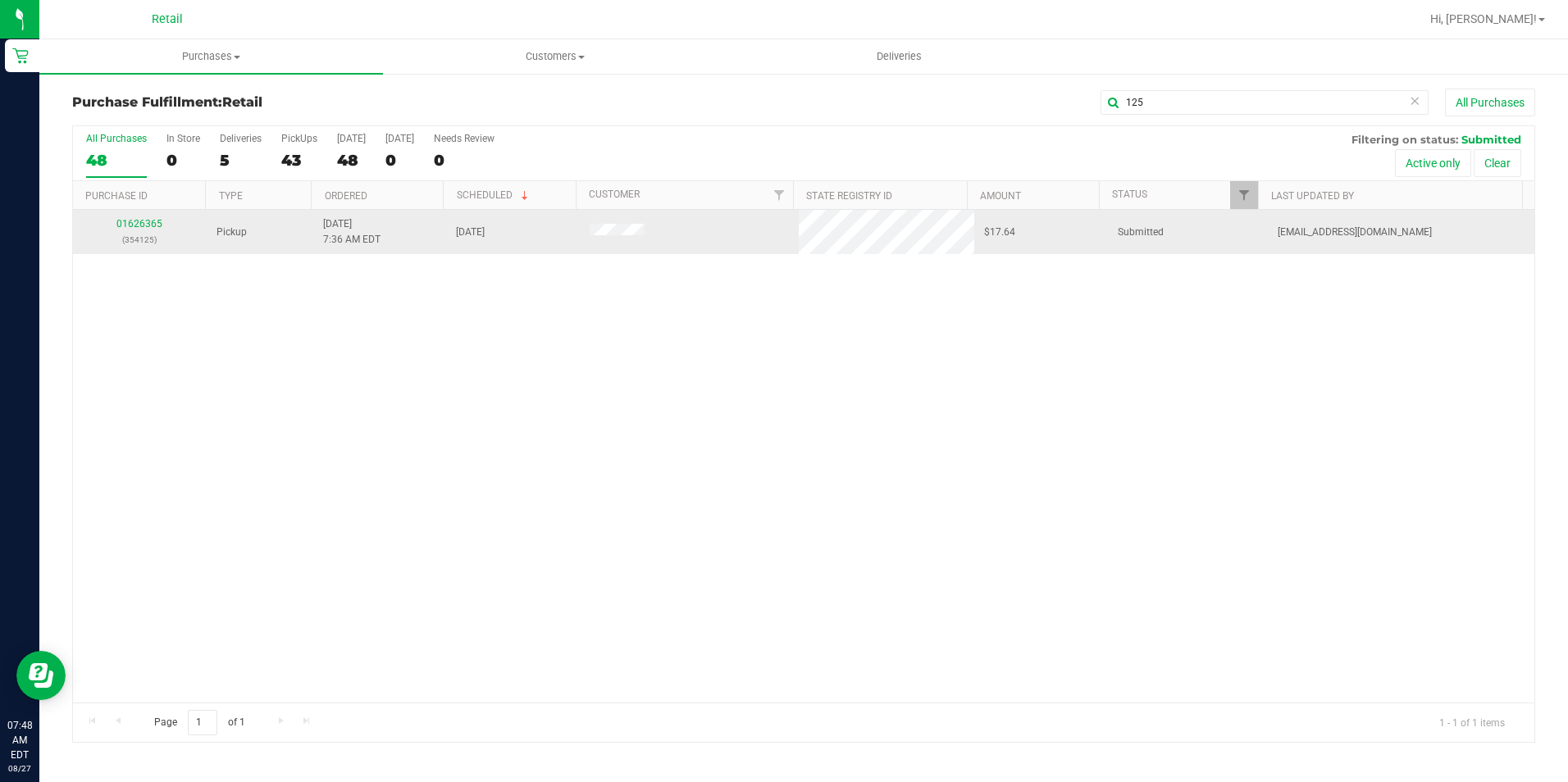
click at [143, 217] on div "01626365 (354125)" at bounding box center [140, 232] width 114 height 31
click at [145, 221] on link "01626365" at bounding box center [139, 223] width 46 height 12
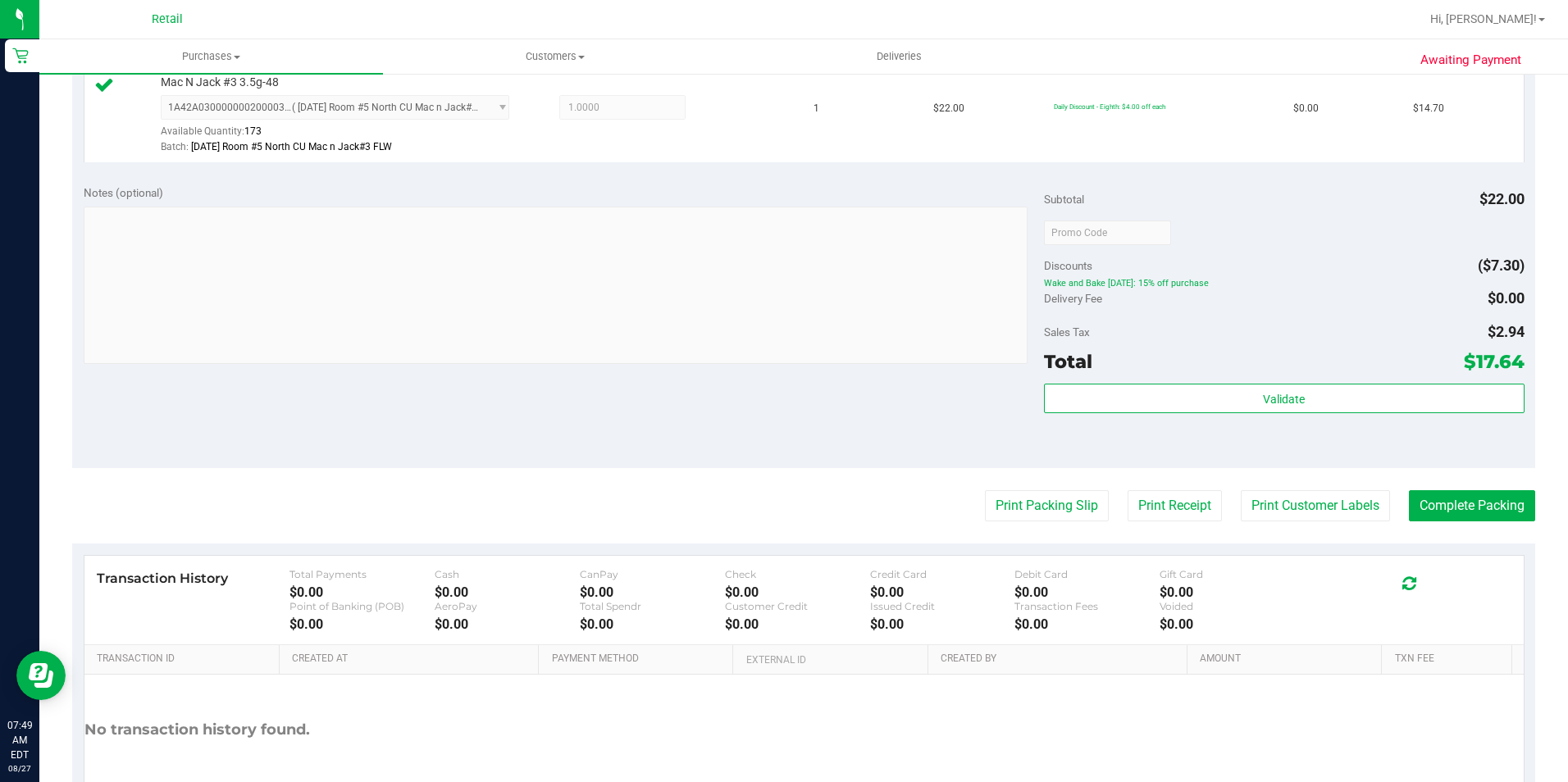
scroll to position [492, 0]
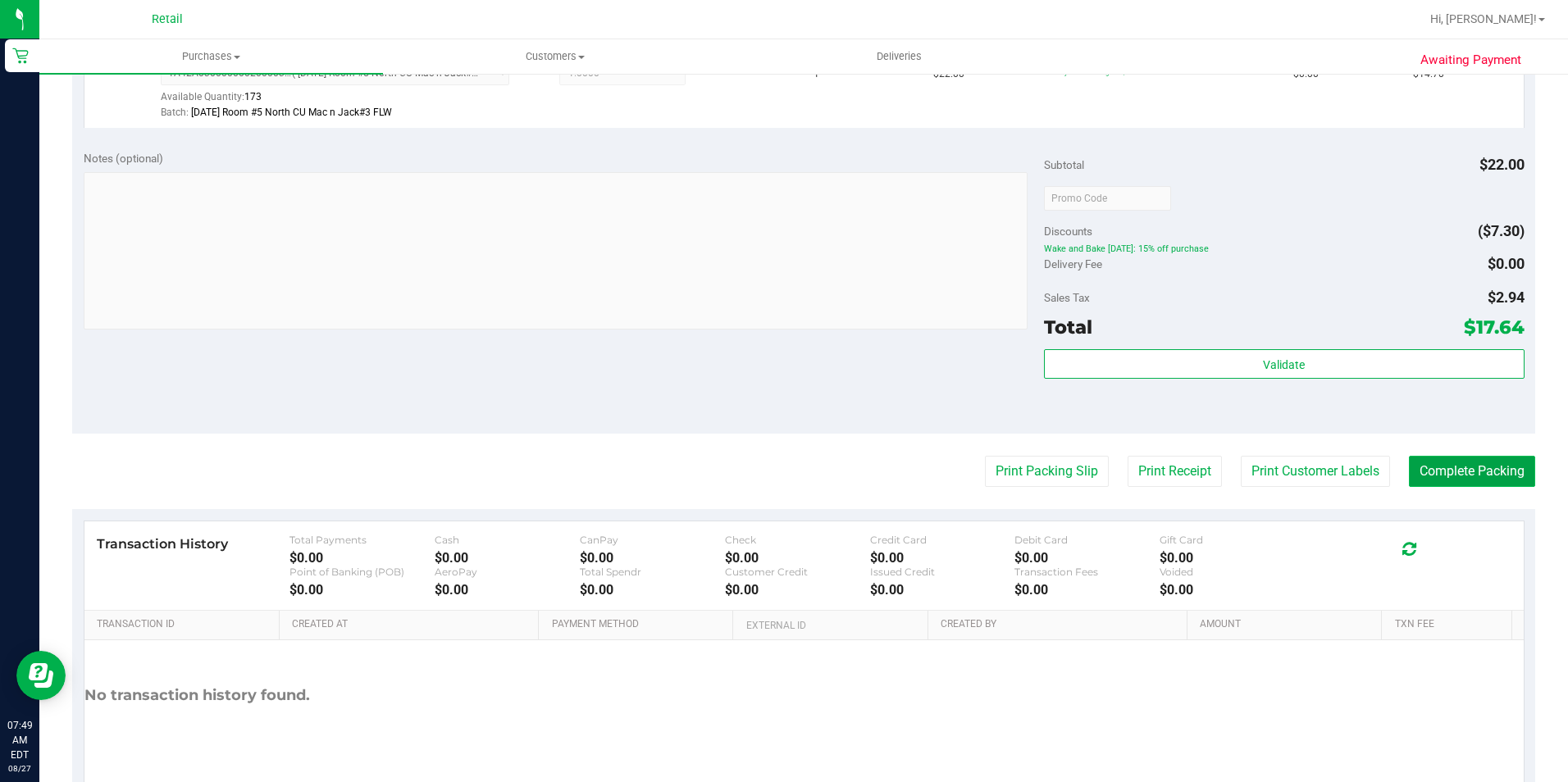
click at [1438, 471] on button "Complete Packing" at bounding box center [1472, 471] width 126 height 31
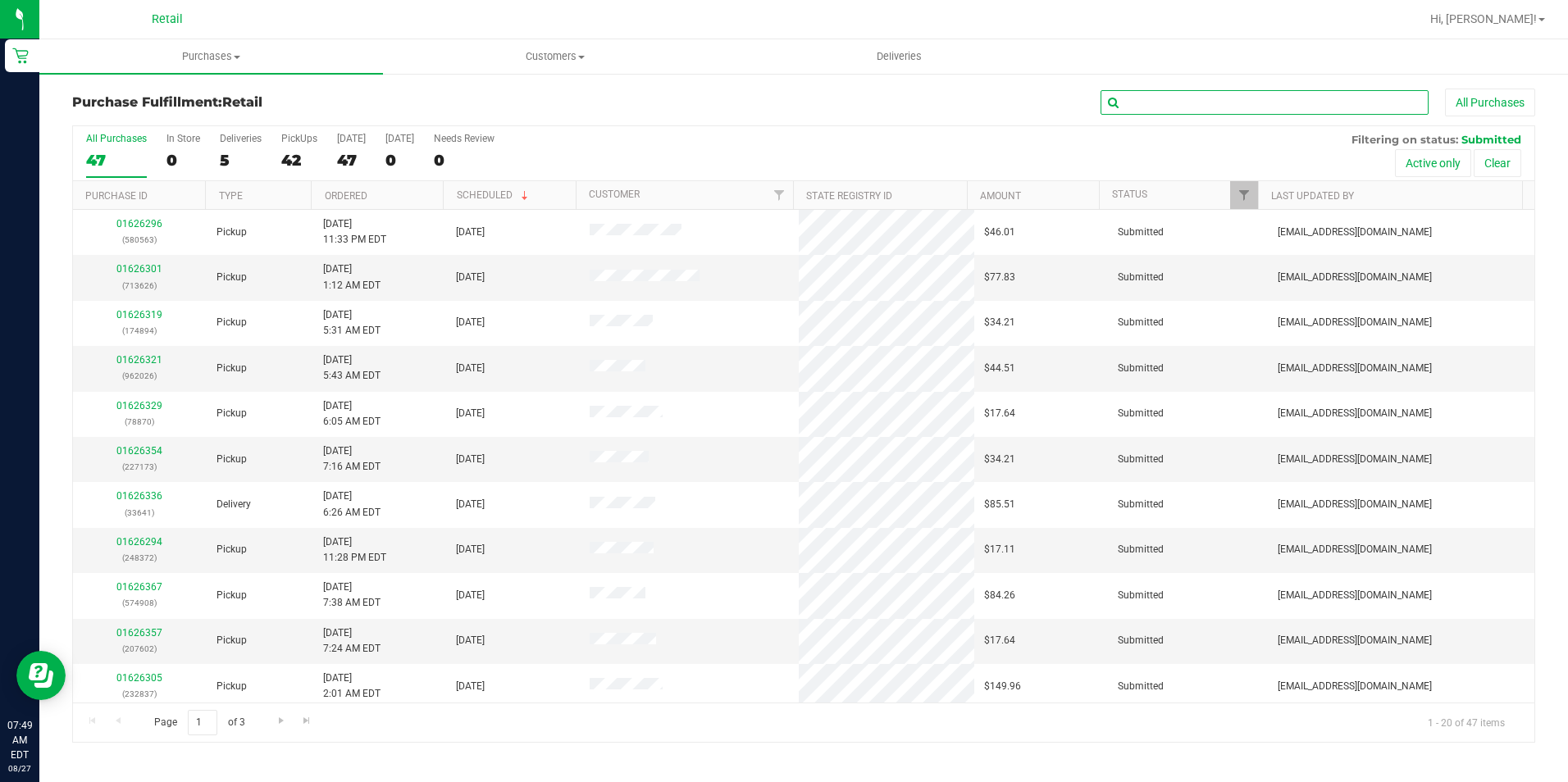
click at [1195, 105] on input "text" at bounding box center [1264, 102] width 328 height 25
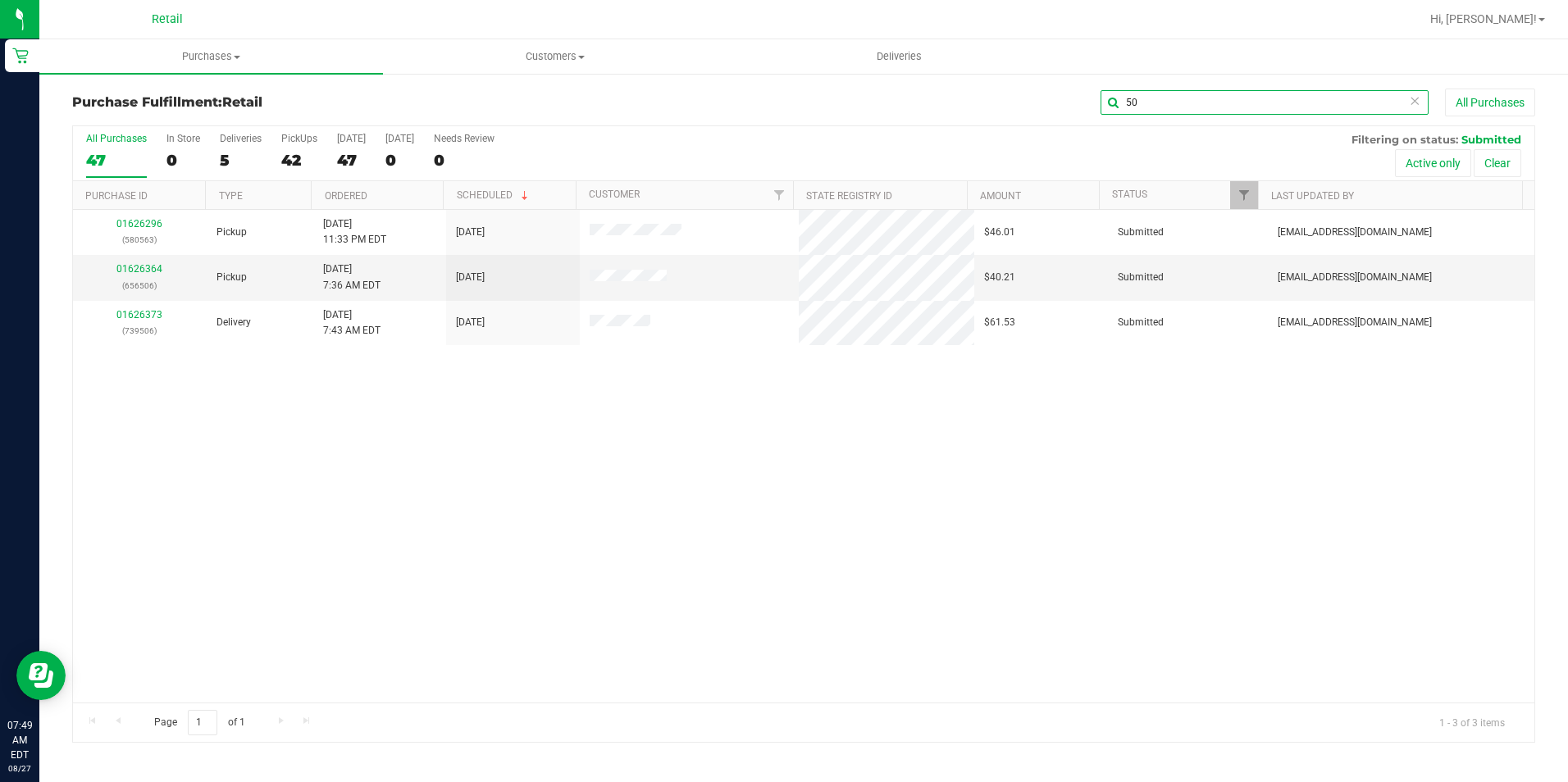
type input "5"
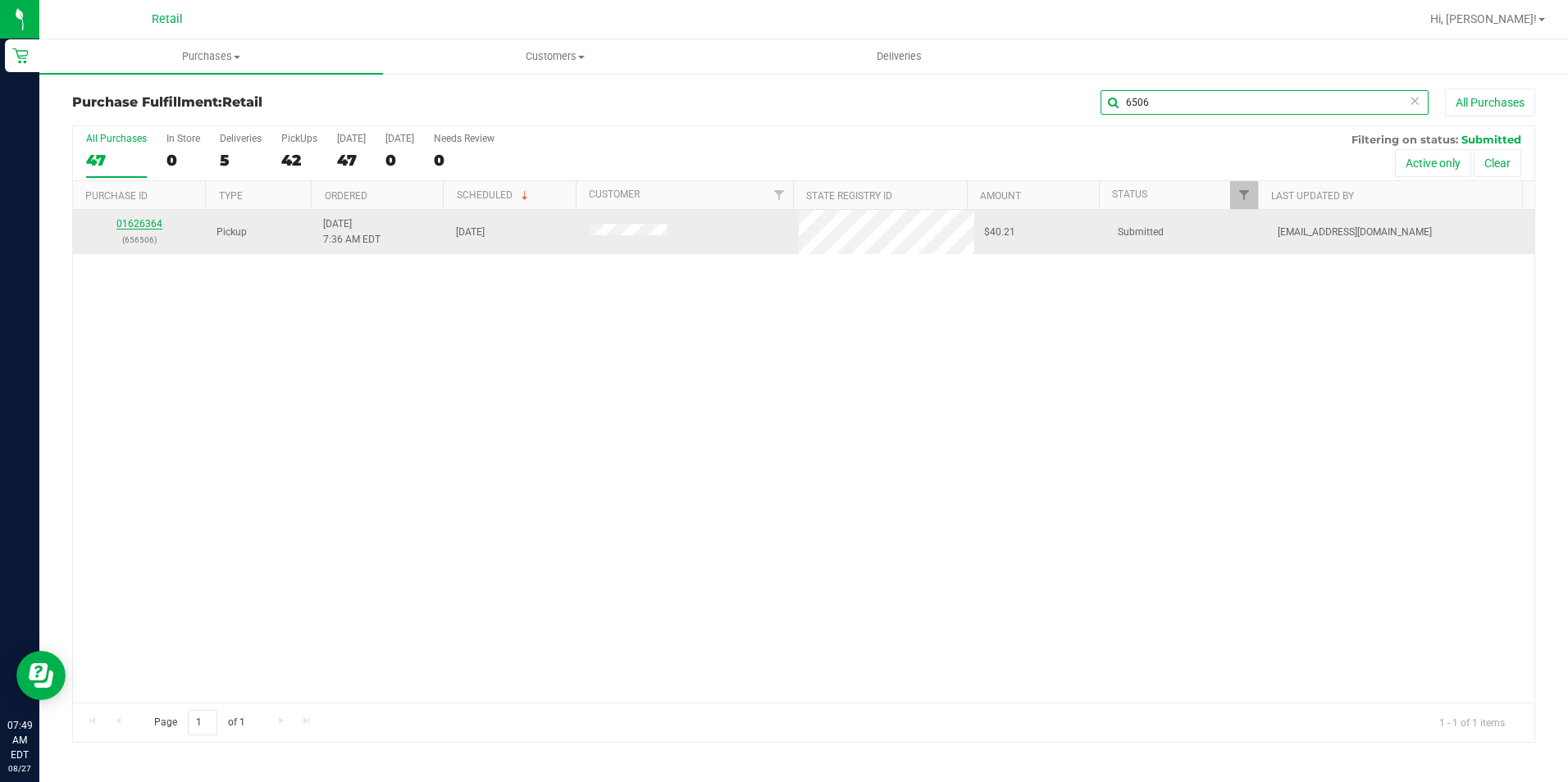
type input "6506"
click at [138, 220] on link "01626364" at bounding box center [139, 223] width 46 height 12
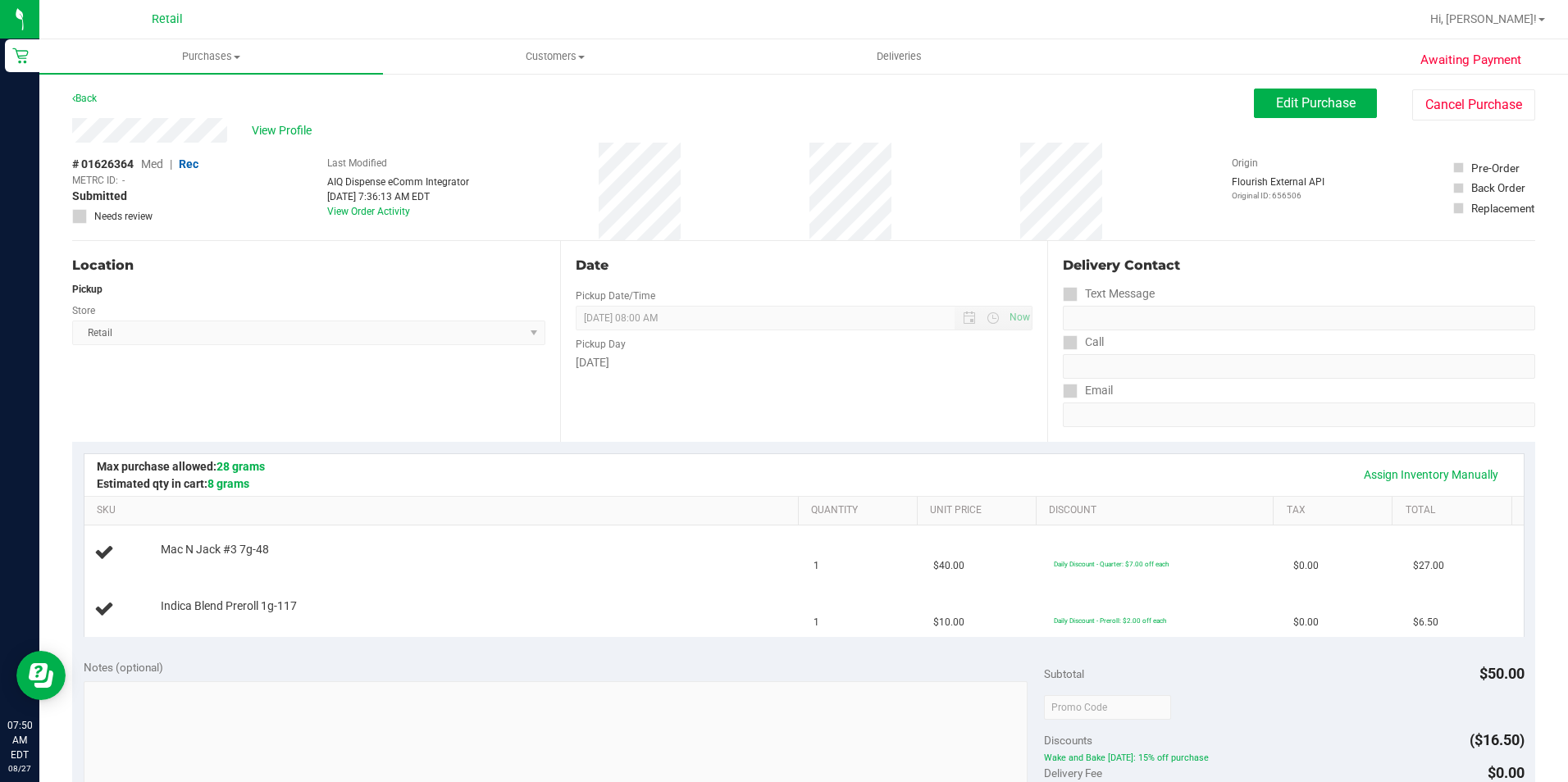
click at [517, 102] on div "Back Edit Purchase Cancel Purchase" at bounding box center [803, 103] width 1463 height 29
click at [632, 117] on div "Back Edit Purchase Cancel Purchase" at bounding box center [803, 103] width 1463 height 29
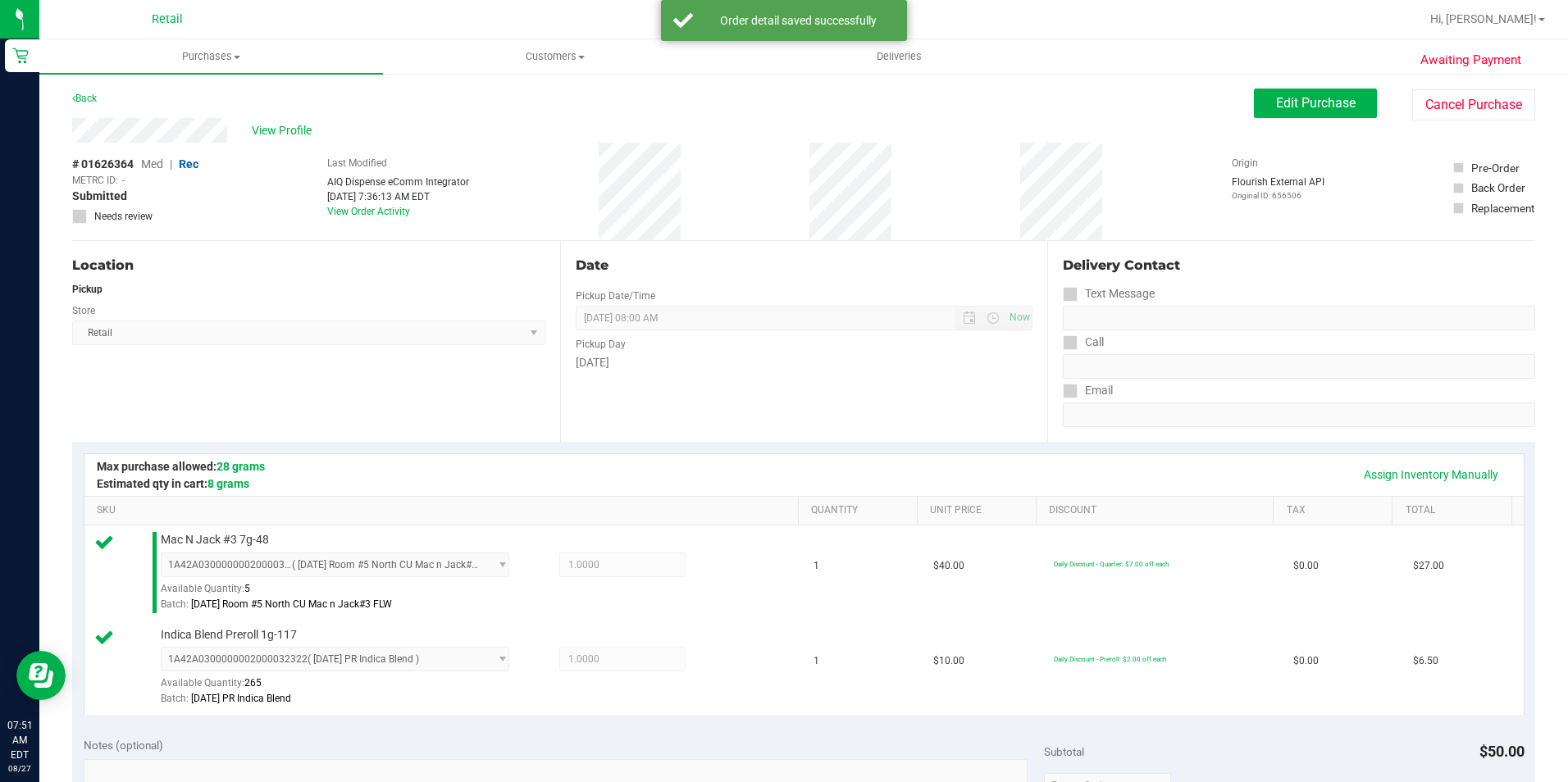
click at [297, 121] on div "View Profile" at bounding box center [663, 130] width 1182 height 25
click at [1278, 85] on div "Awaiting Payment Back Edit Purchase Cancel Purchase View Profile # 01626364 Med…" at bounding box center [803, 754] width 1529 height 1364
click at [1278, 101] on span "Edit Purchase" at bounding box center [1316, 102] width 80 height 16
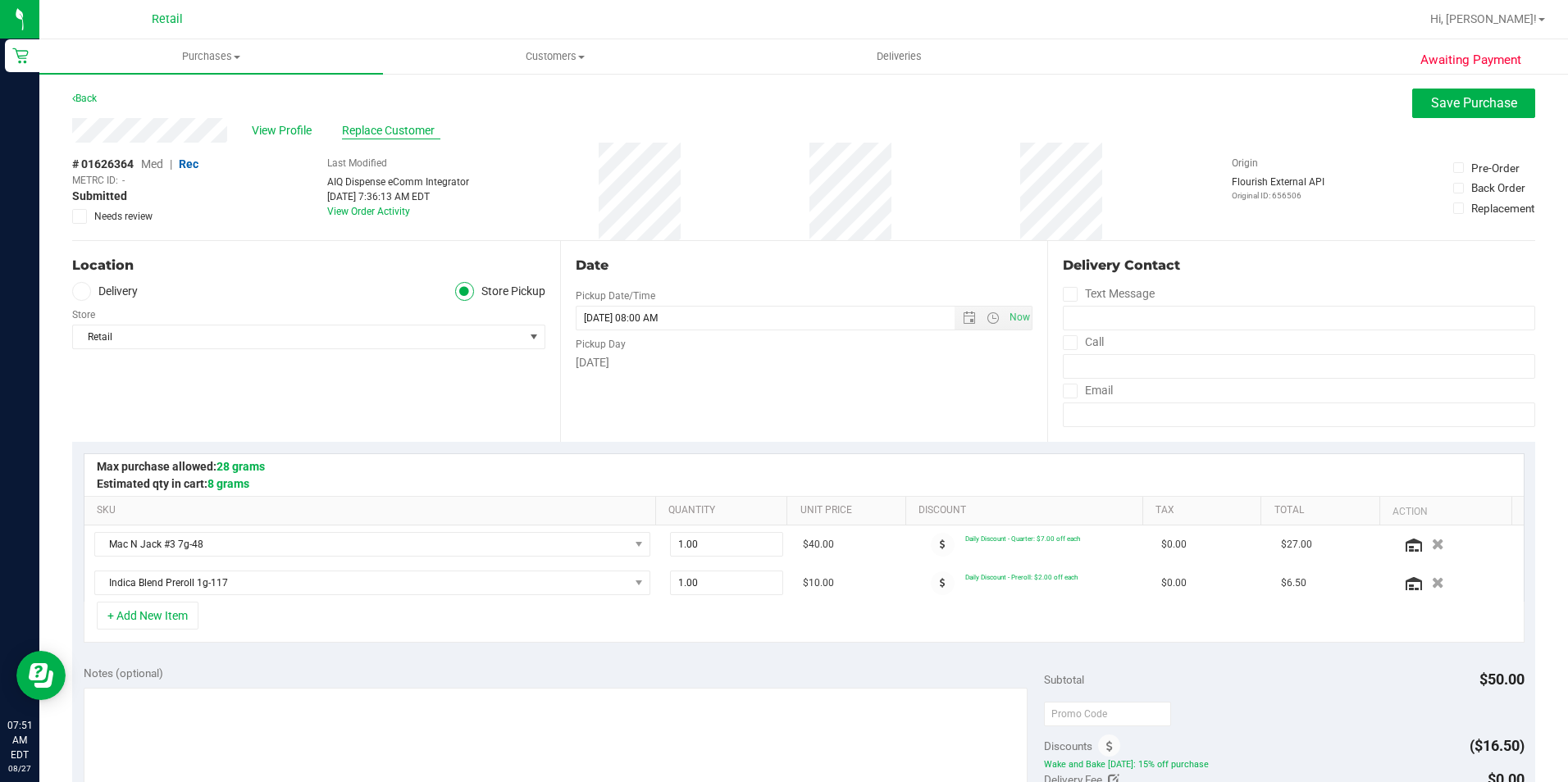
click at [388, 129] on span "Replace Customer" at bounding box center [392, 131] width 99 height 17
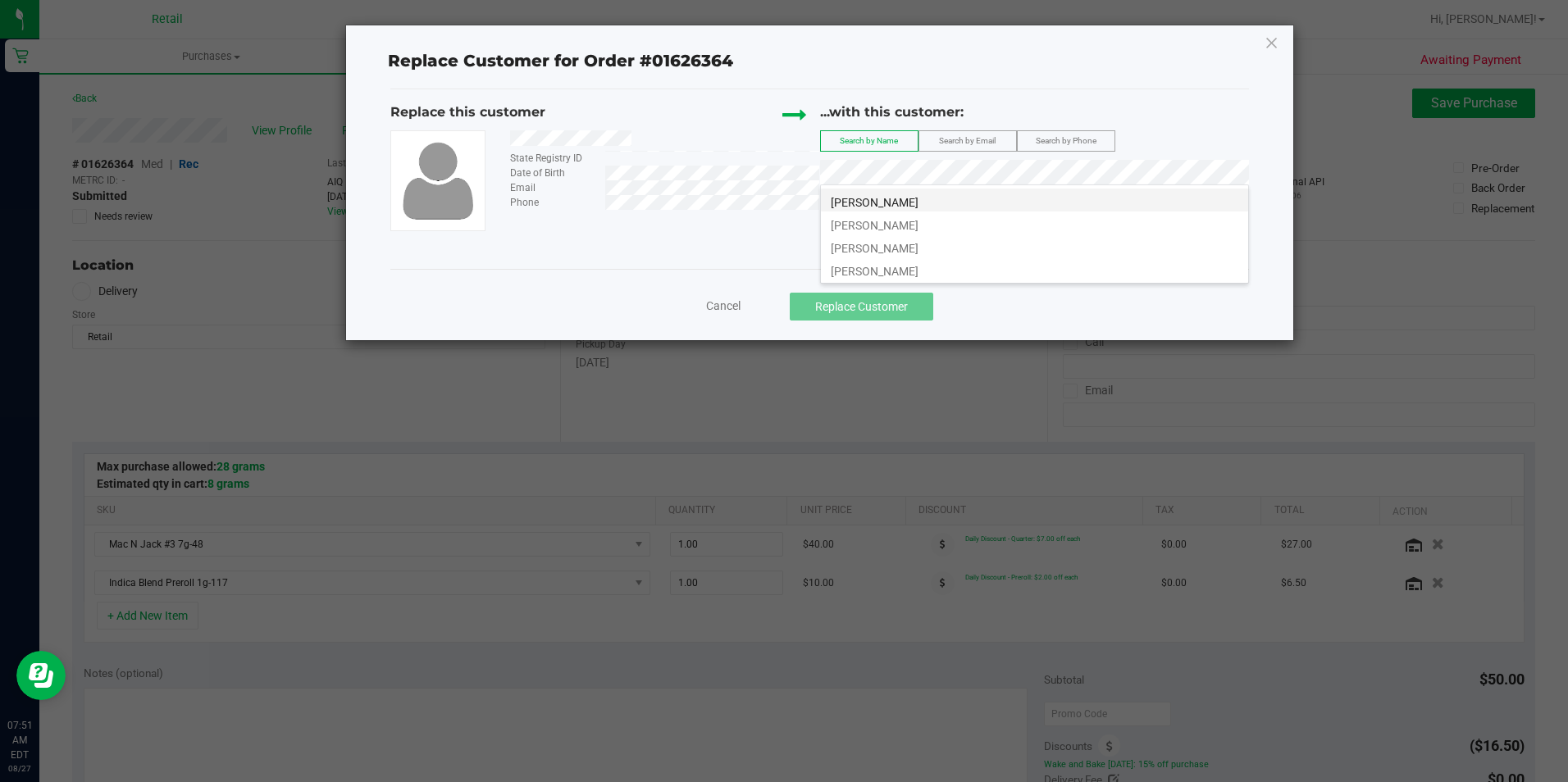
click at [985, 204] on li "Steven Rogers" at bounding box center [1034, 199] width 427 height 23
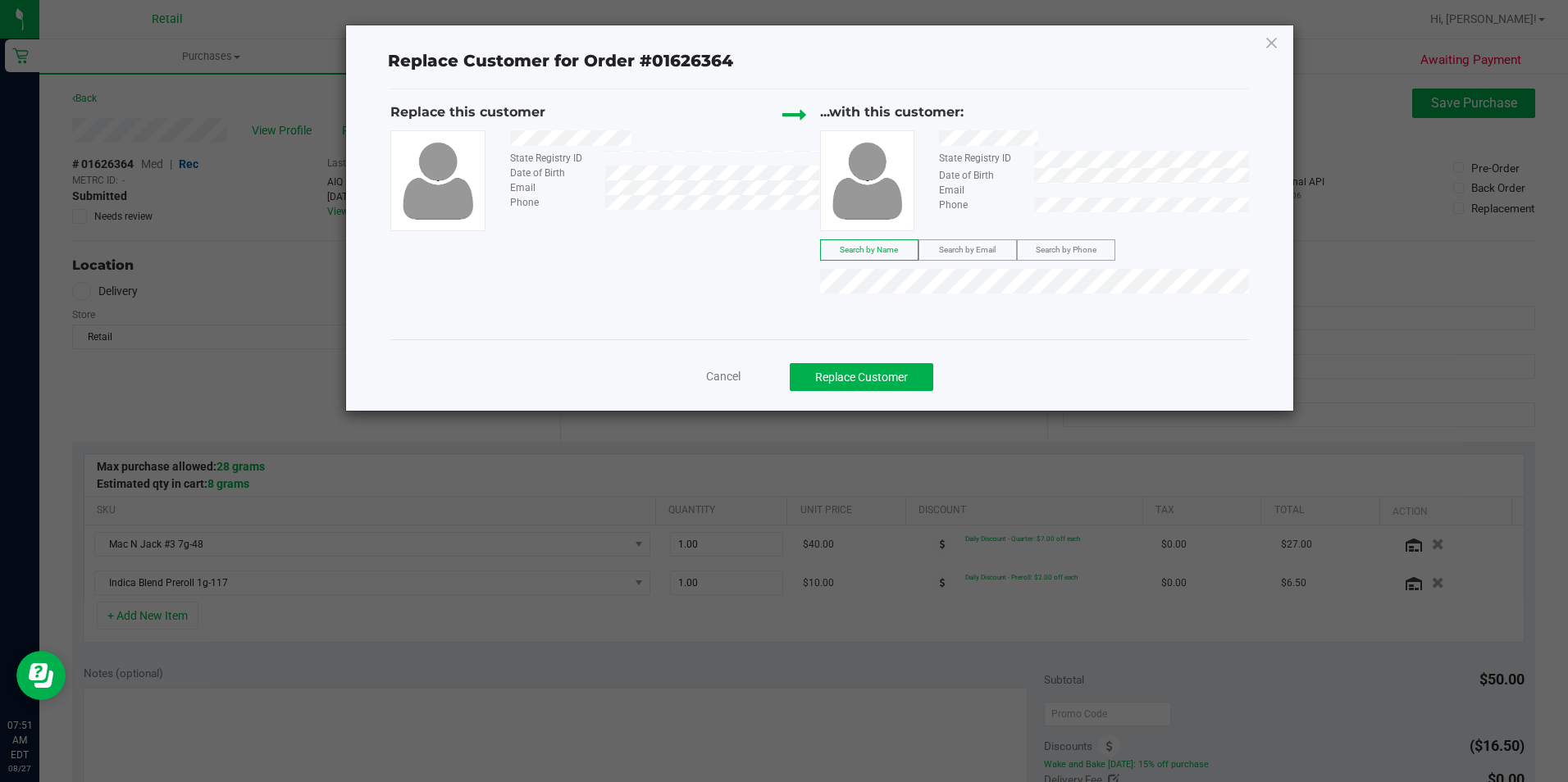
click at [710, 326] on div "Replace this customer State Registry ID Date of Birth Email Phone ...with this …" at bounding box center [820, 214] width 858 height 250
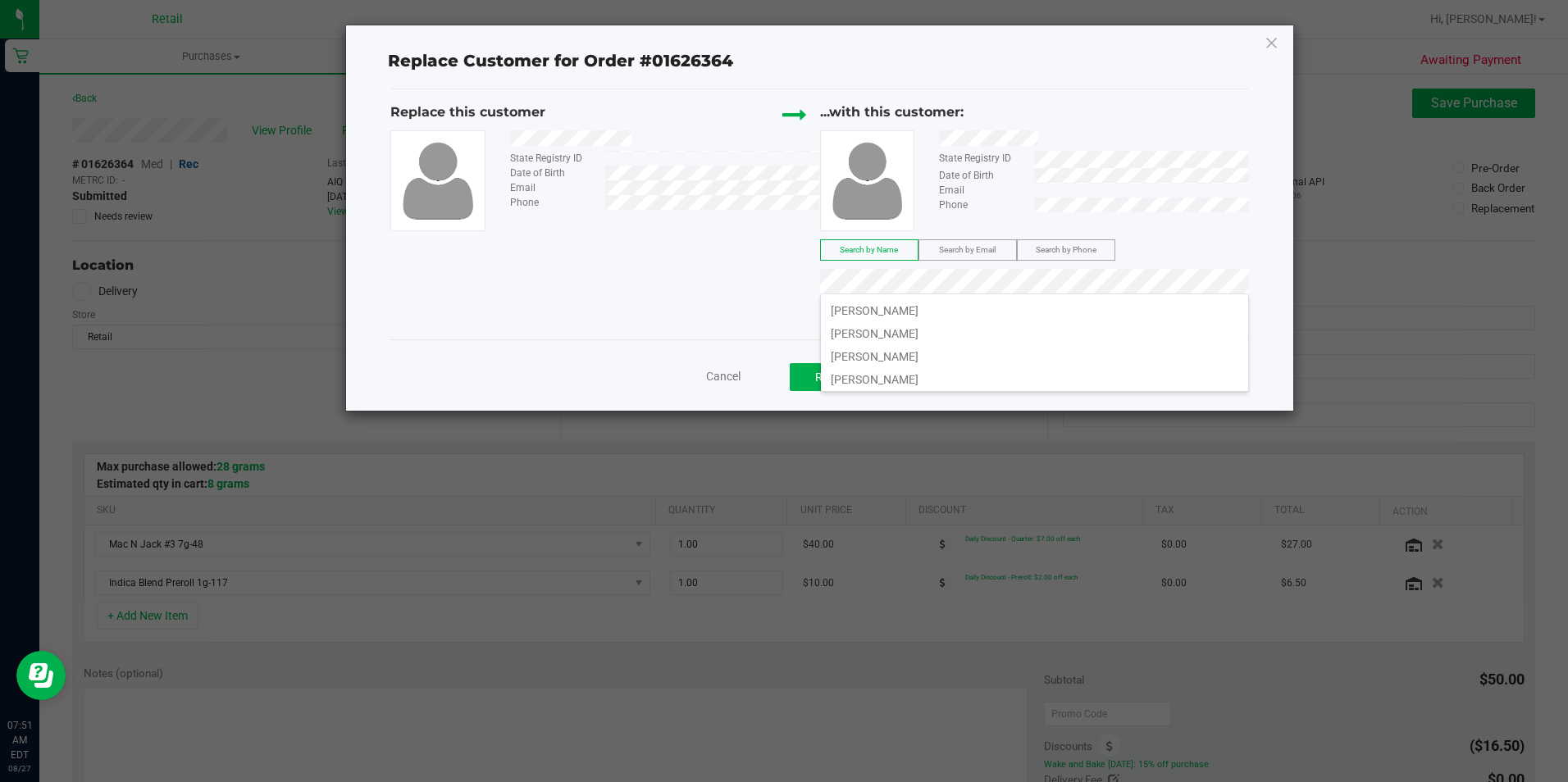
click at [979, 247] on div "Replace this customer State Registry ID Date of Birth Email Phone ...with this …" at bounding box center [820, 214] width 858 height 250
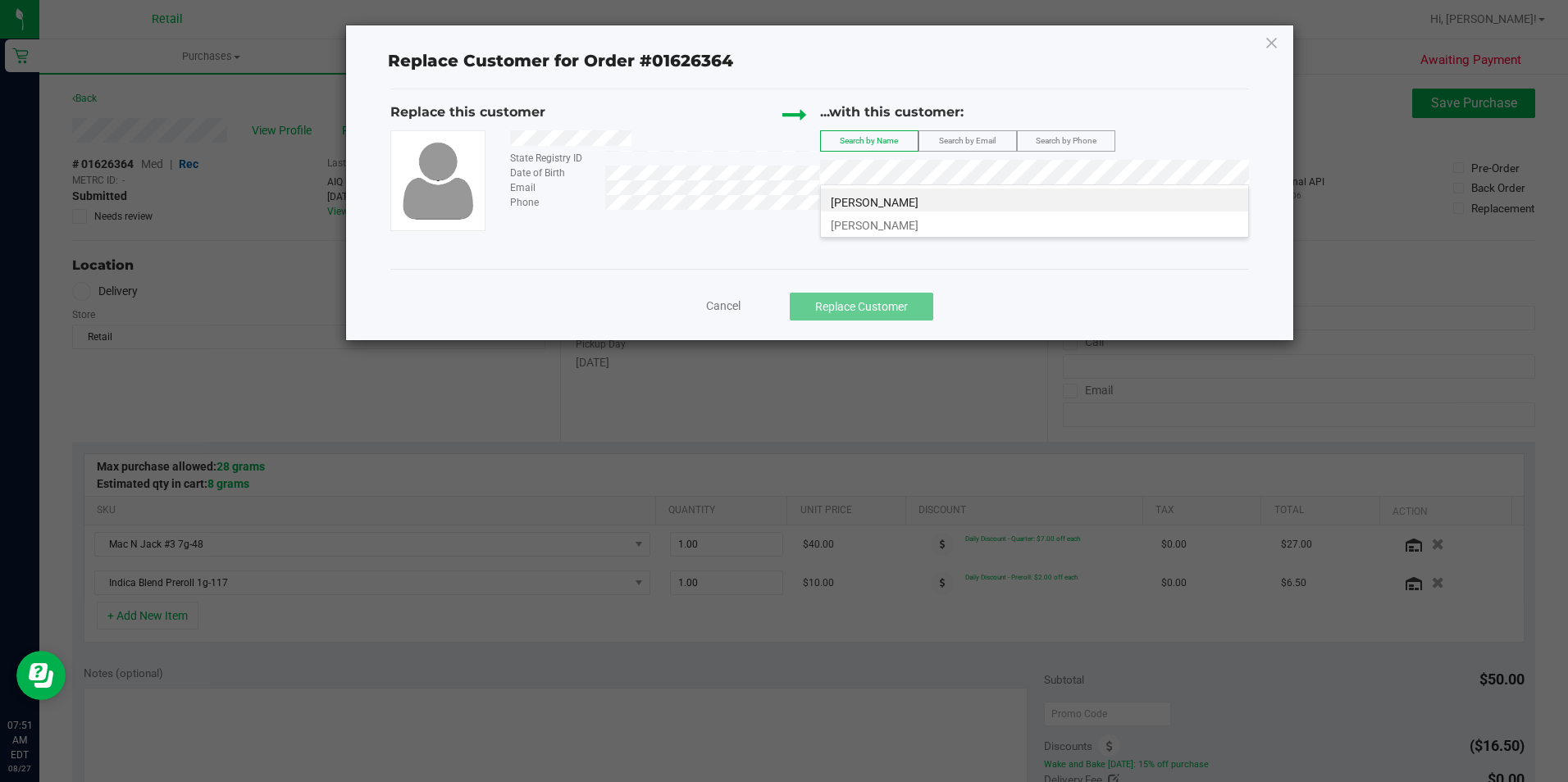
click at [966, 142] on span "Search by Email" at bounding box center [967, 141] width 57 height 9
click at [994, 198] on span "(xboxone4677@gmail.com)" at bounding box center [1018, 202] width 190 height 13
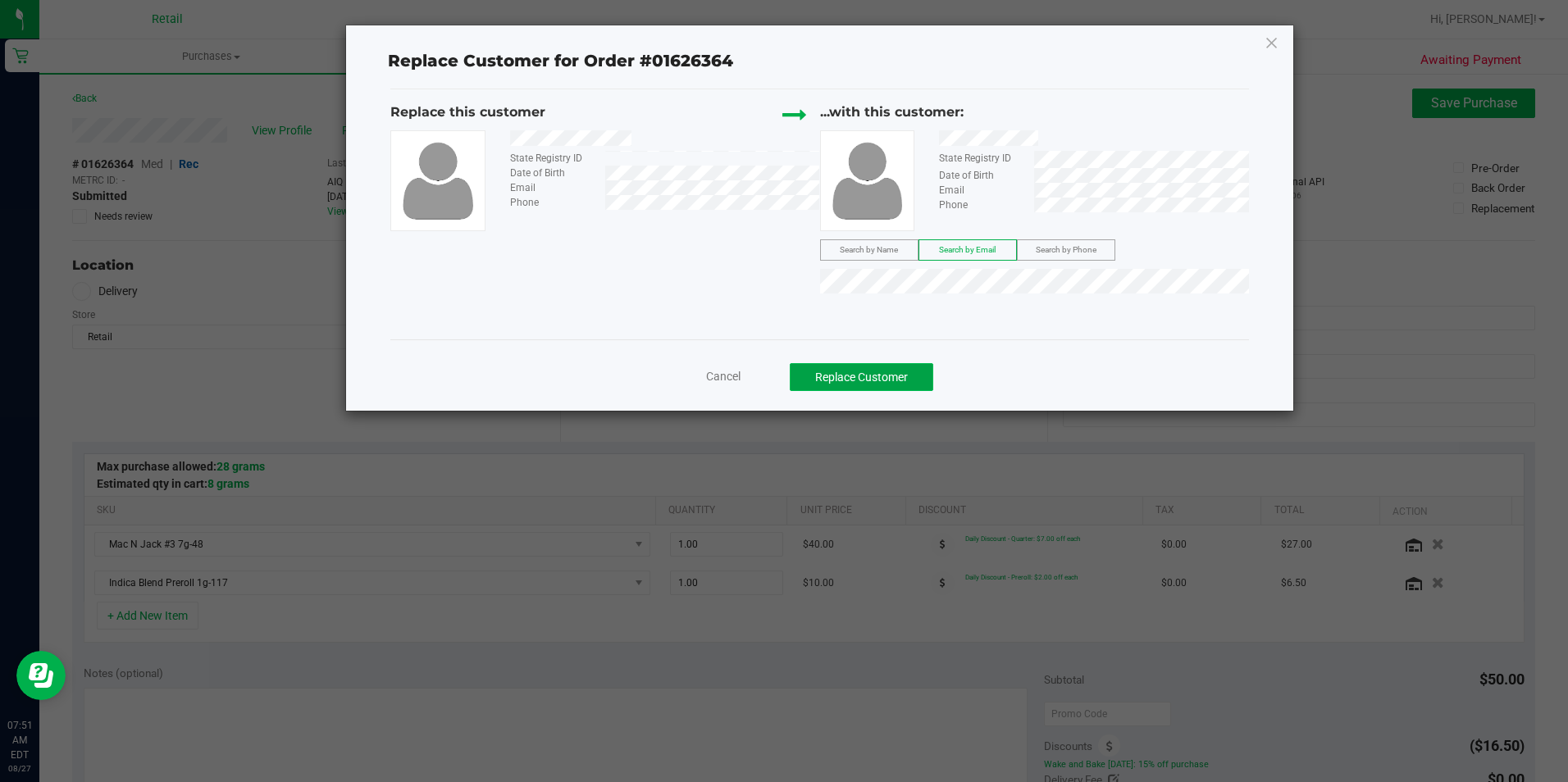
click at [891, 382] on button "Replace Customer" at bounding box center [861, 377] width 144 height 27
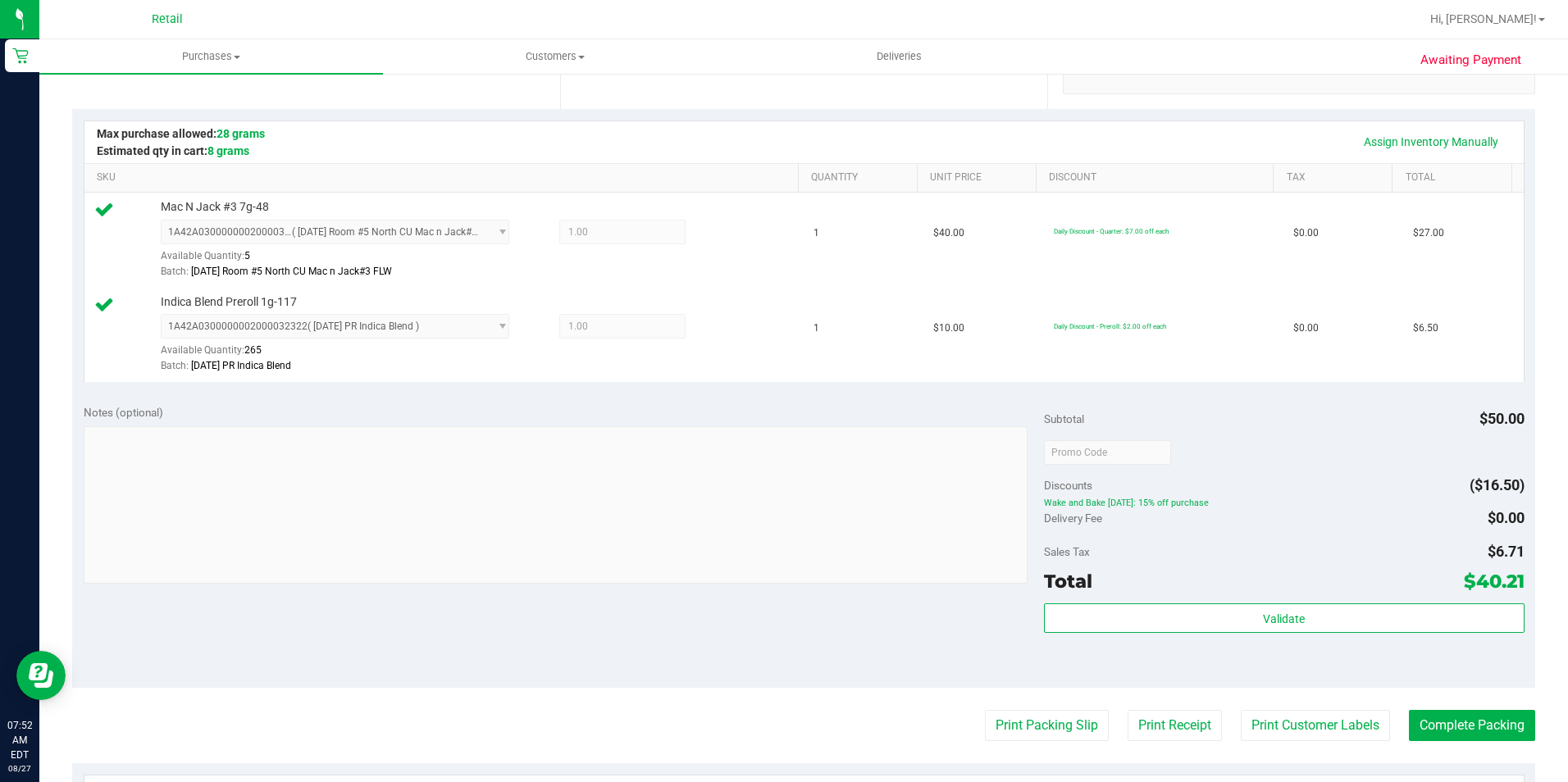
scroll to position [328, 0]
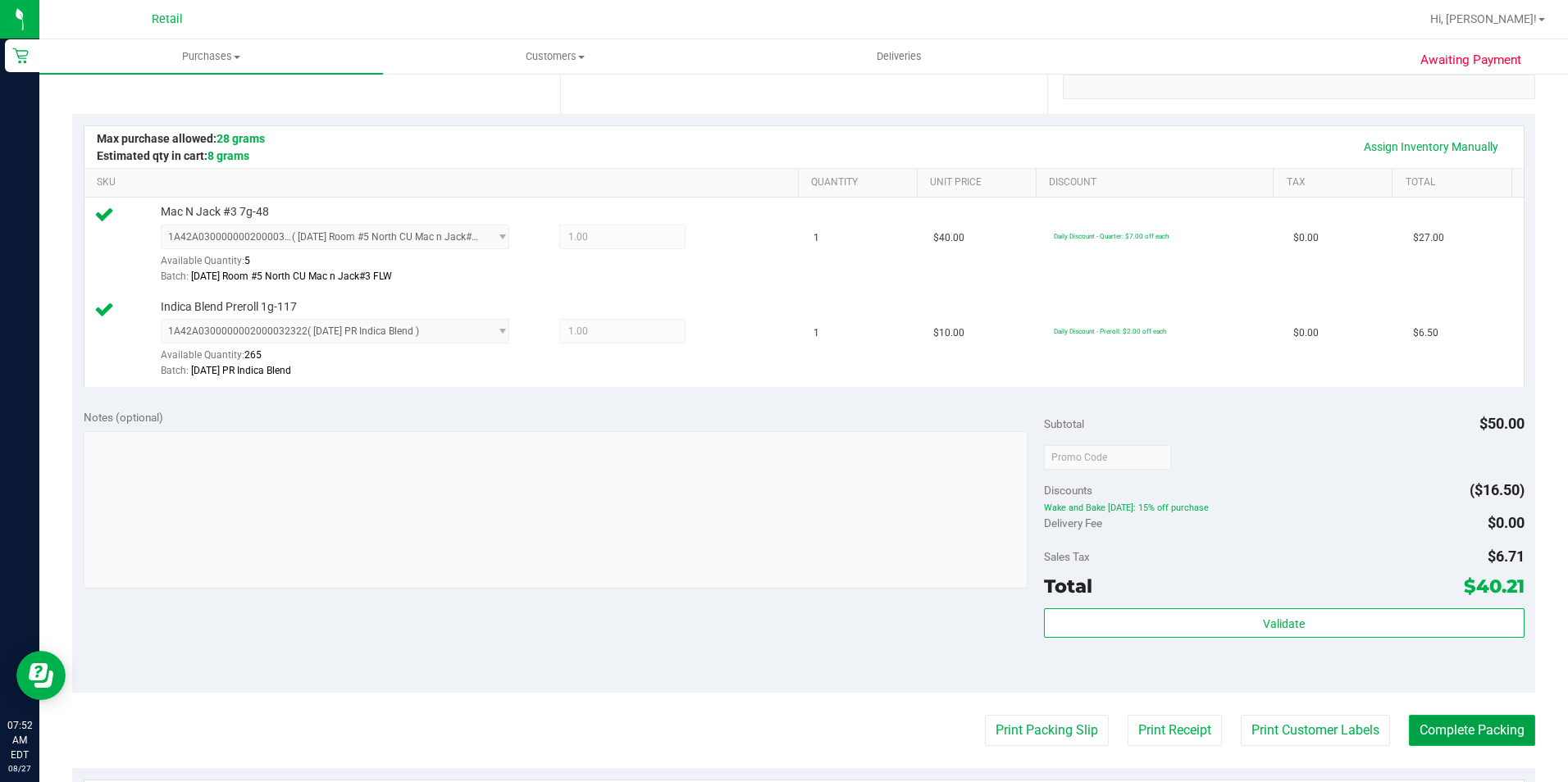
click at [1455, 732] on button "Complete Packing" at bounding box center [1472, 731] width 126 height 31
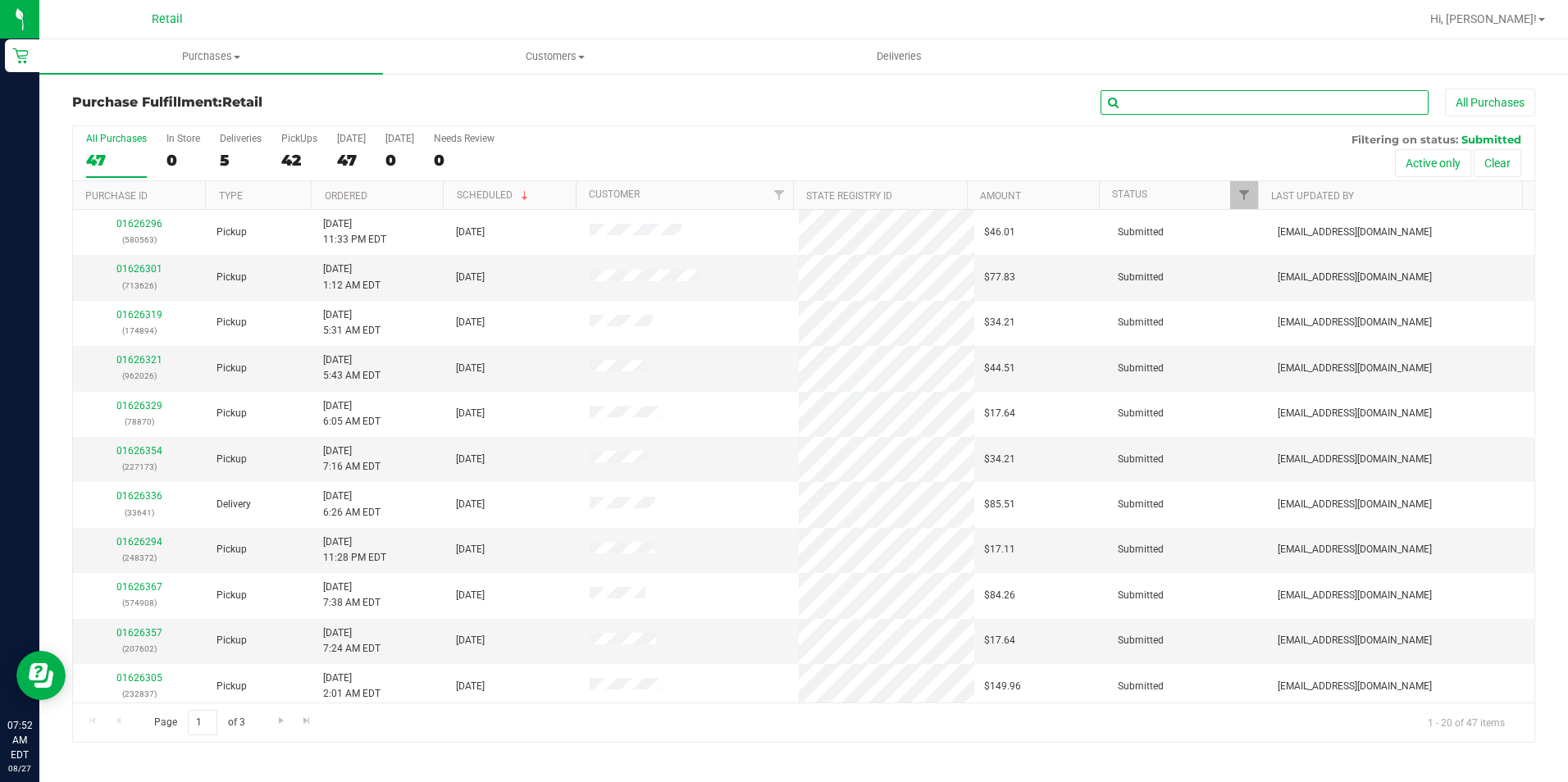
click at [1201, 106] on input "text" at bounding box center [1264, 102] width 328 height 25
type input "362"
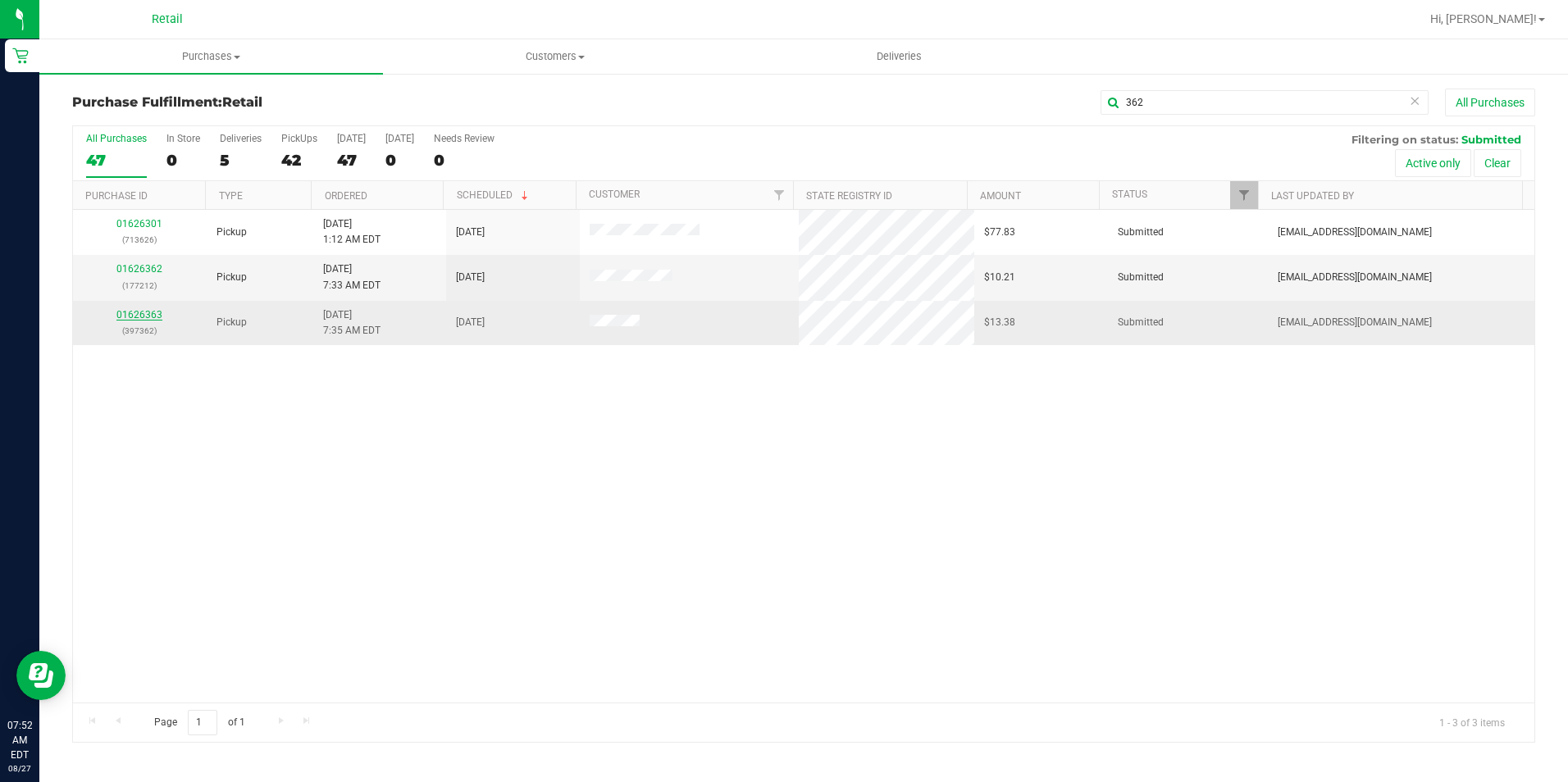
click at [146, 313] on link "01626363" at bounding box center [139, 315] width 46 height 12
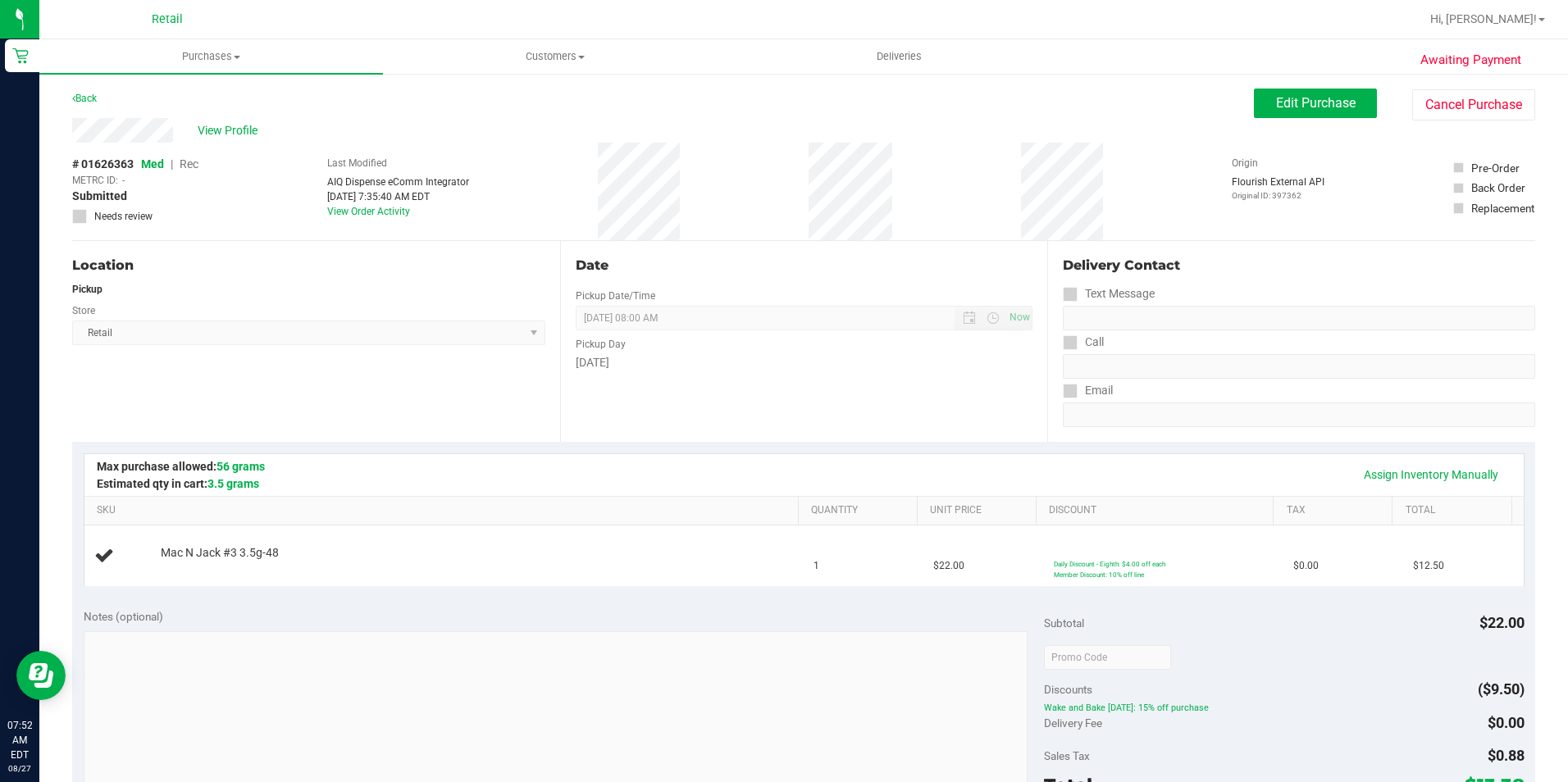
click at [526, 230] on div "# 01626363 Med | Rec METRC ID: - Submitted Needs review Last Modified AIQ Dispe…" at bounding box center [803, 191] width 1463 height 98
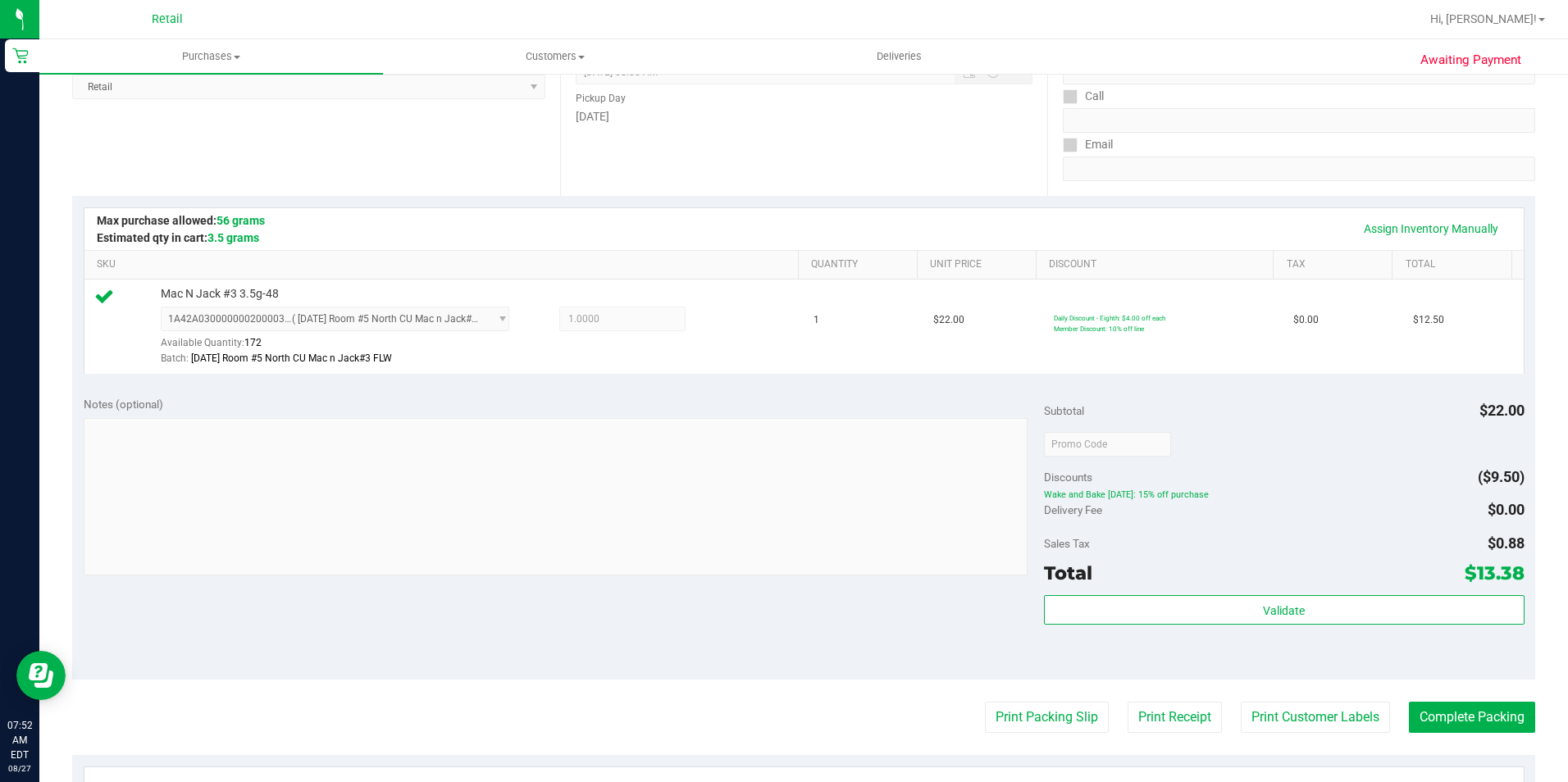
scroll to position [328, 0]
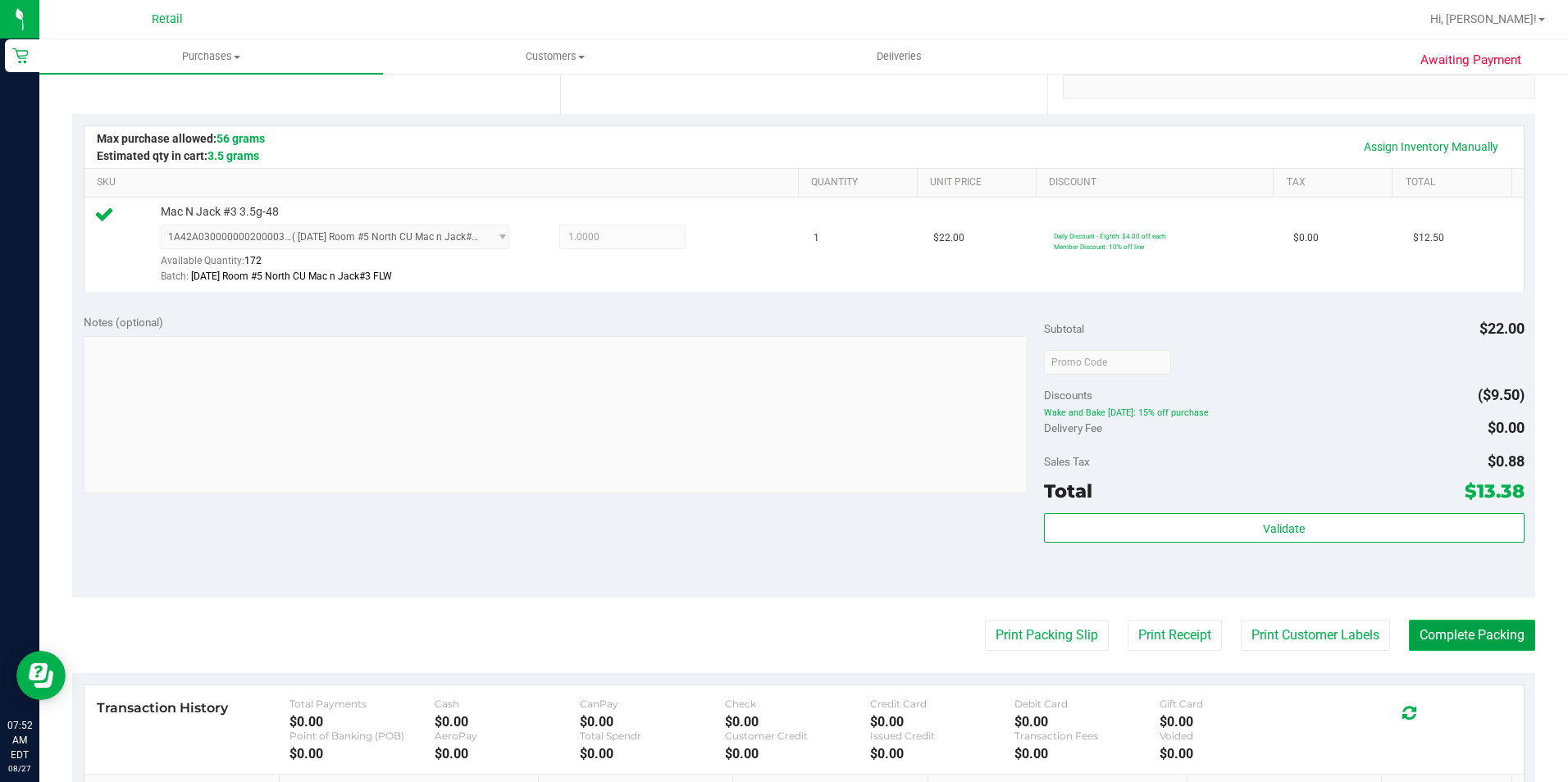
click at [1434, 625] on button "Complete Packing" at bounding box center [1472, 636] width 126 height 31
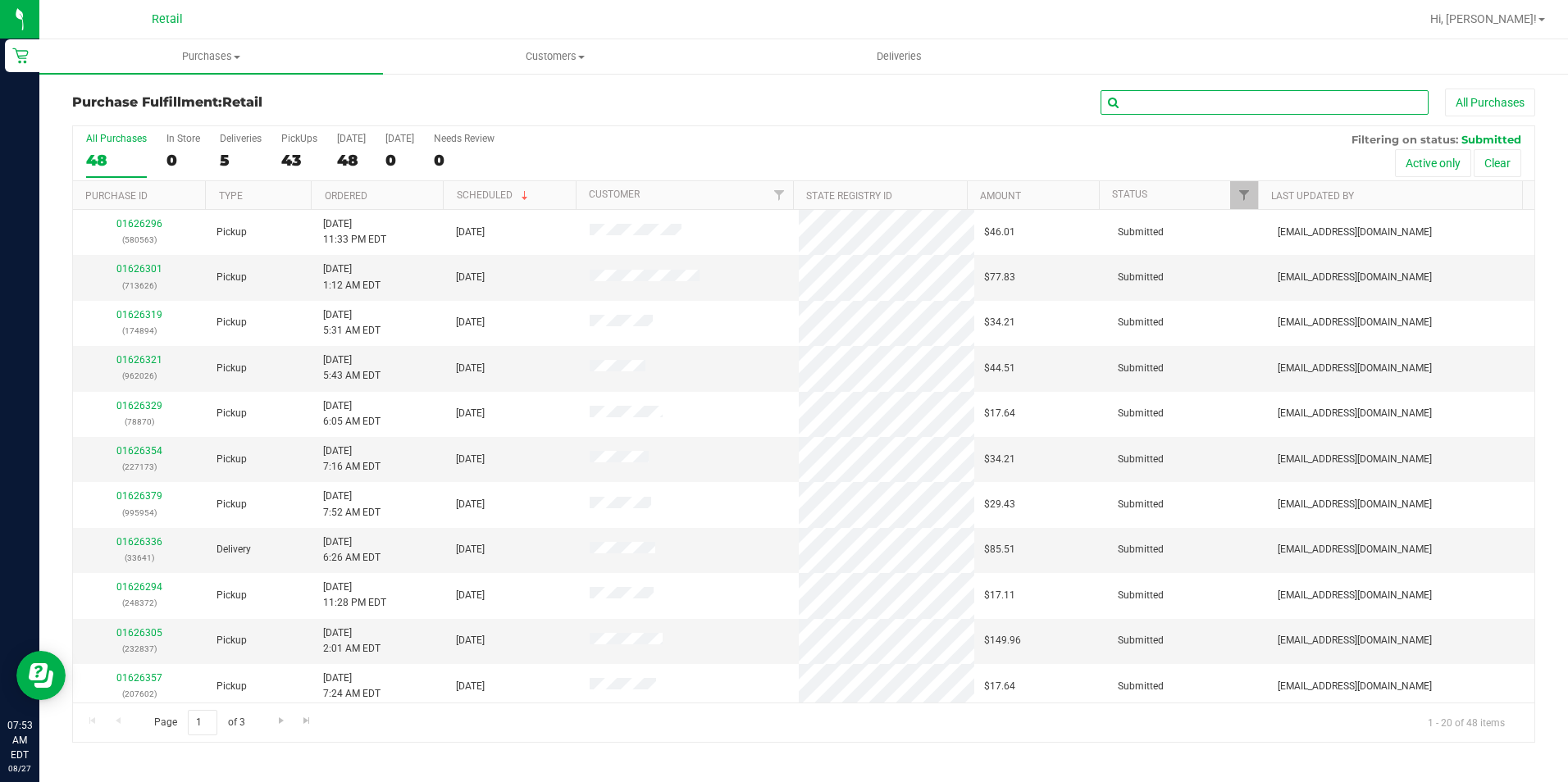
click at [1193, 103] on input "text" at bounding box center [1264, 102] width 328 height 25
type input "172"
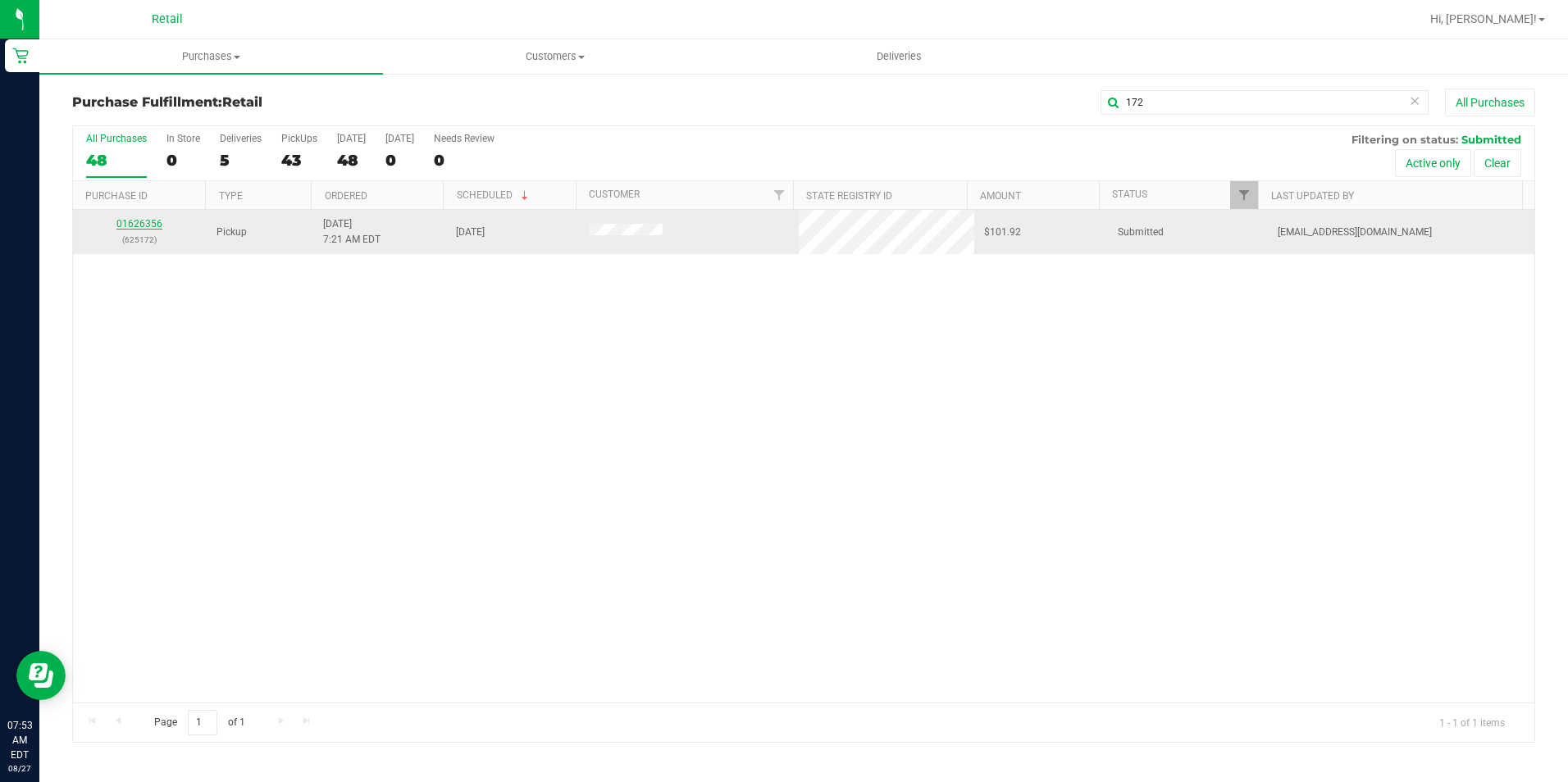
click at [126, 226] on link "01626356" at bounding box center [139, 223] width 46 height 12
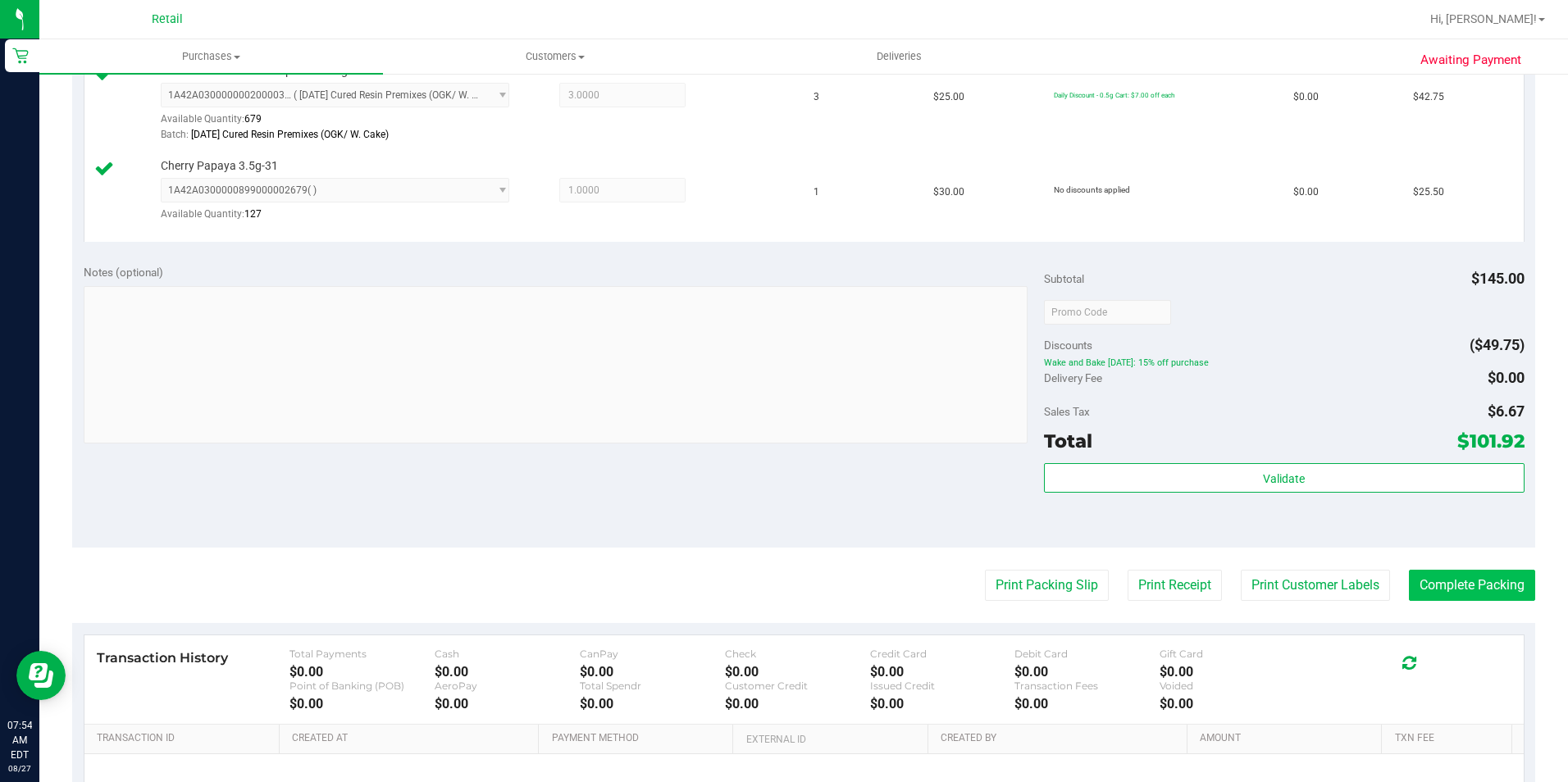
scroll to position [574, 0]
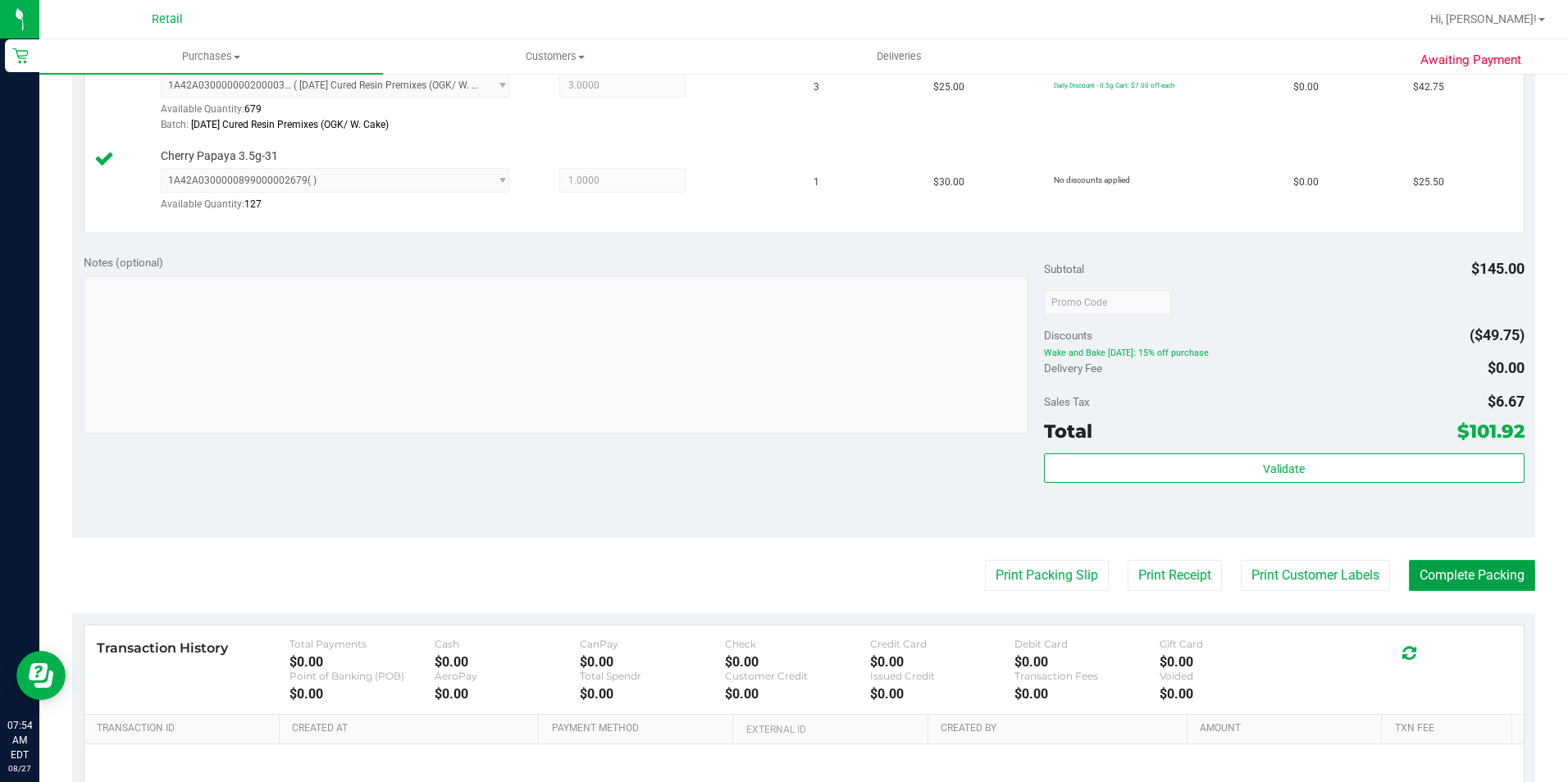
click at [1434, 561] on button "Complete Packing" at bounding box center [1472, 575] width 126 height 31
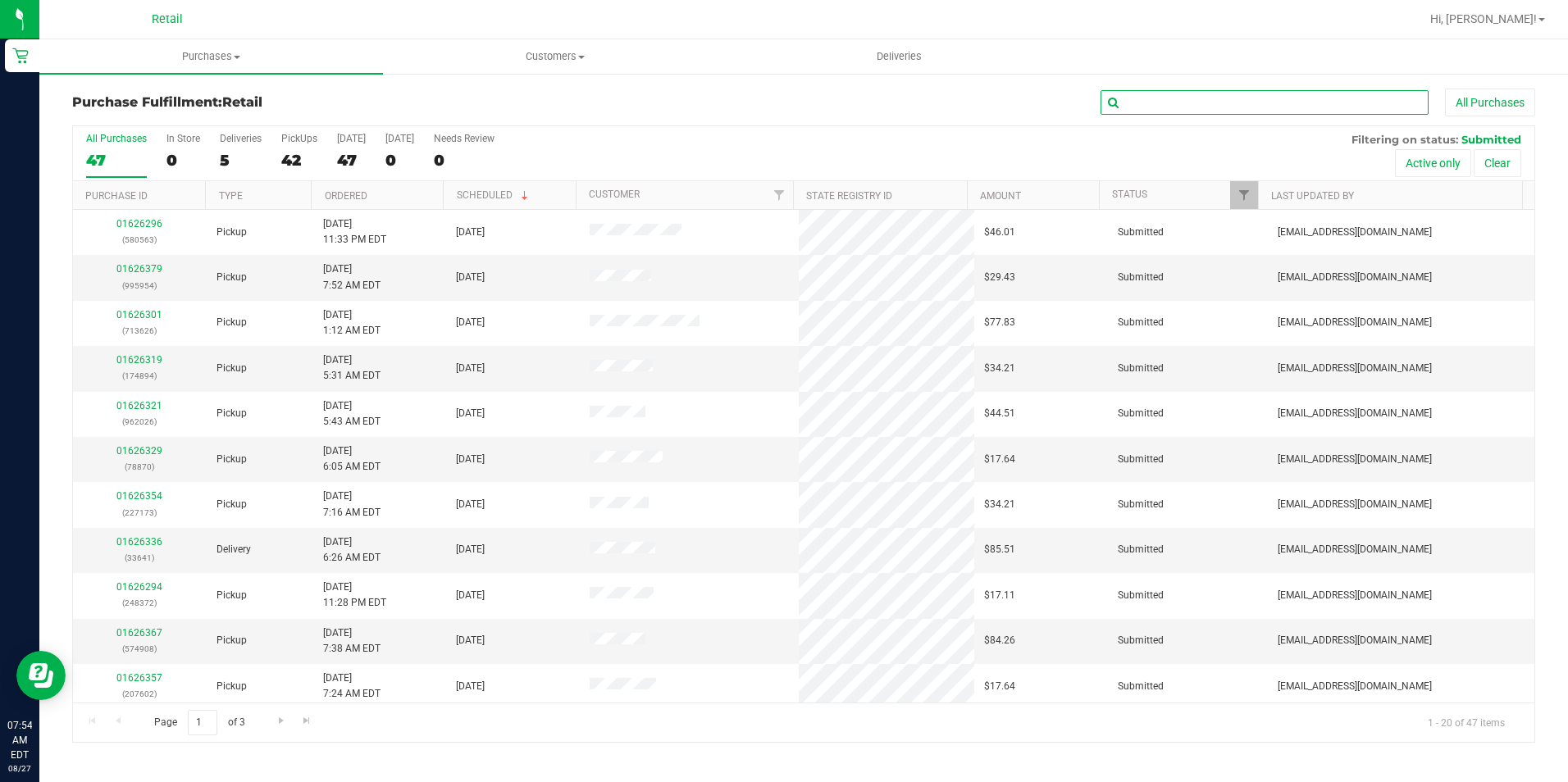
click at [1249, 110] on input "text" at bounding box center [1264, 102] width 328 height 25
type input "602"
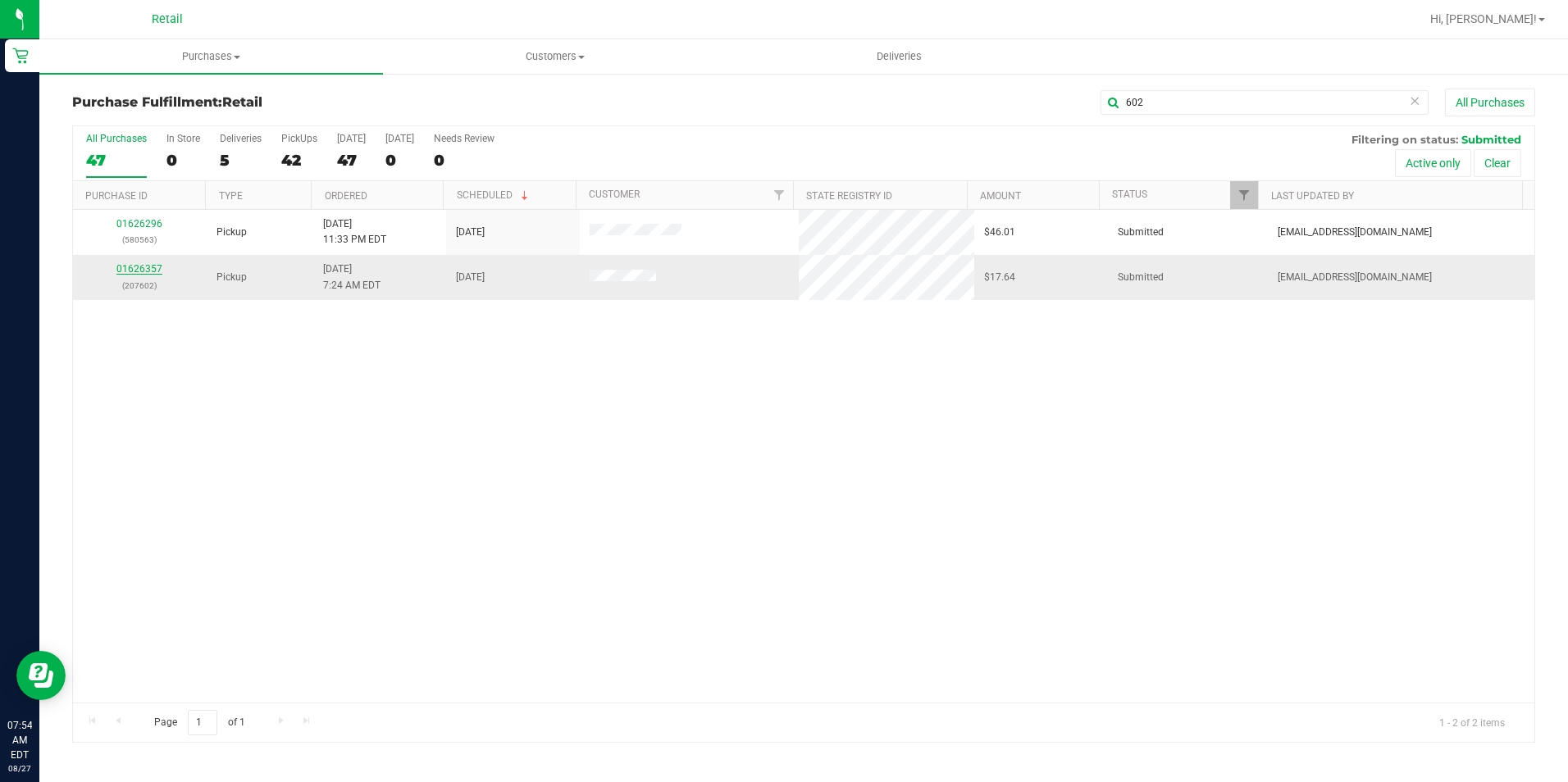
click at [152, 266] on link "01626357" at bounding box center [139, 269] width 46 height 12
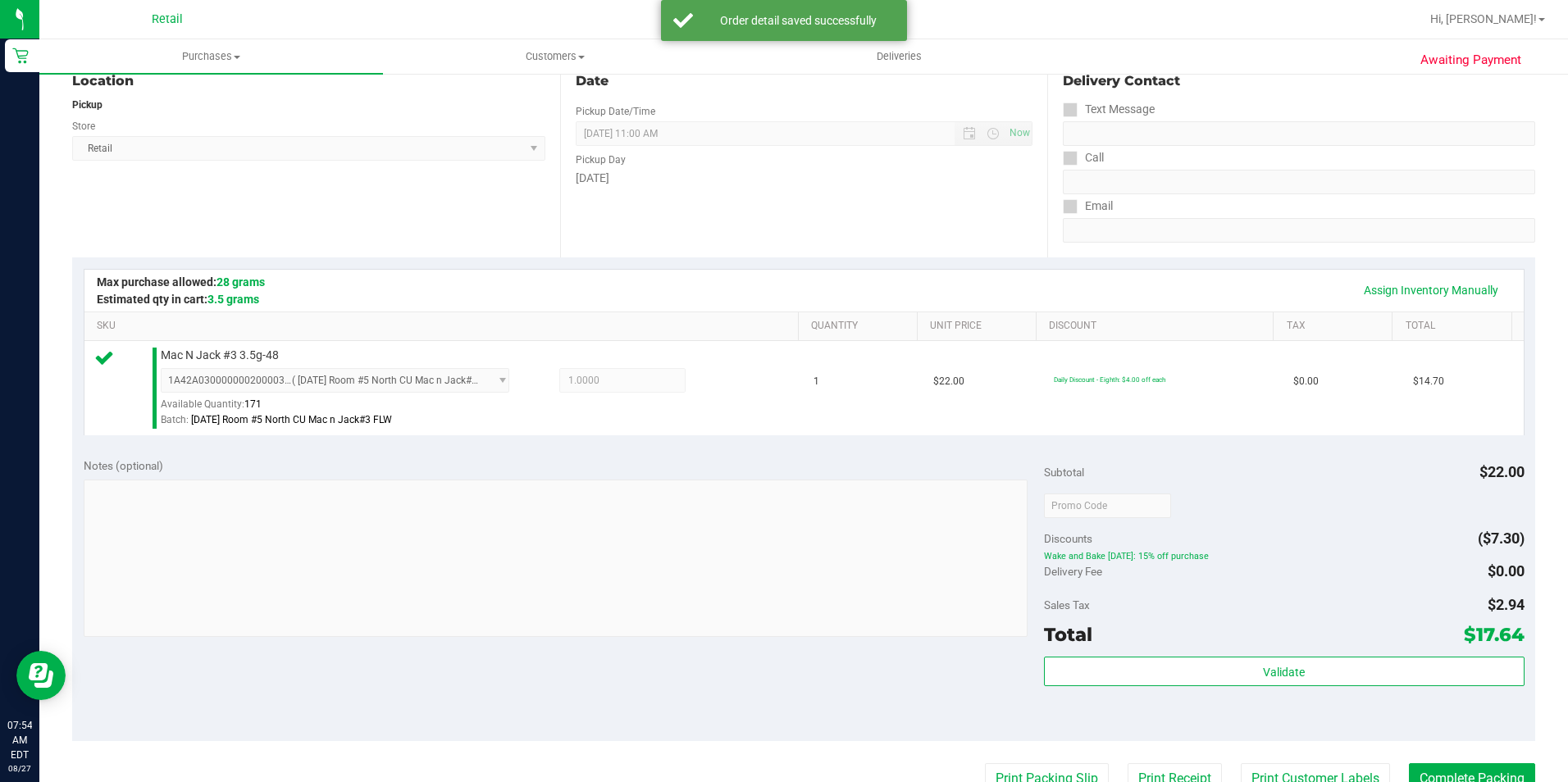
scroll to position [246, 0]
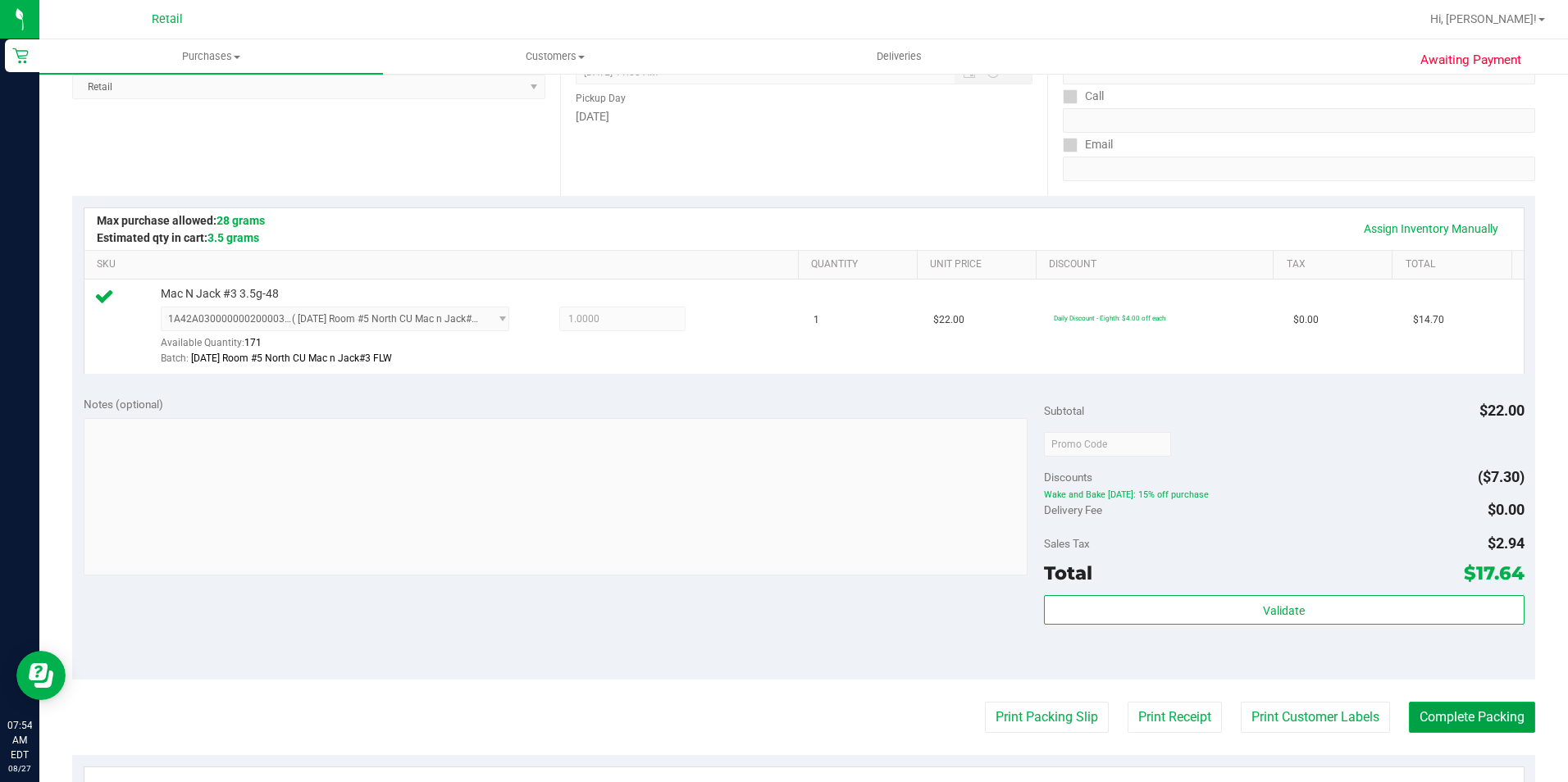
click at [1413, 732] on button "Complete Packing" at bounding box center [1472, 717] width 126 height 31
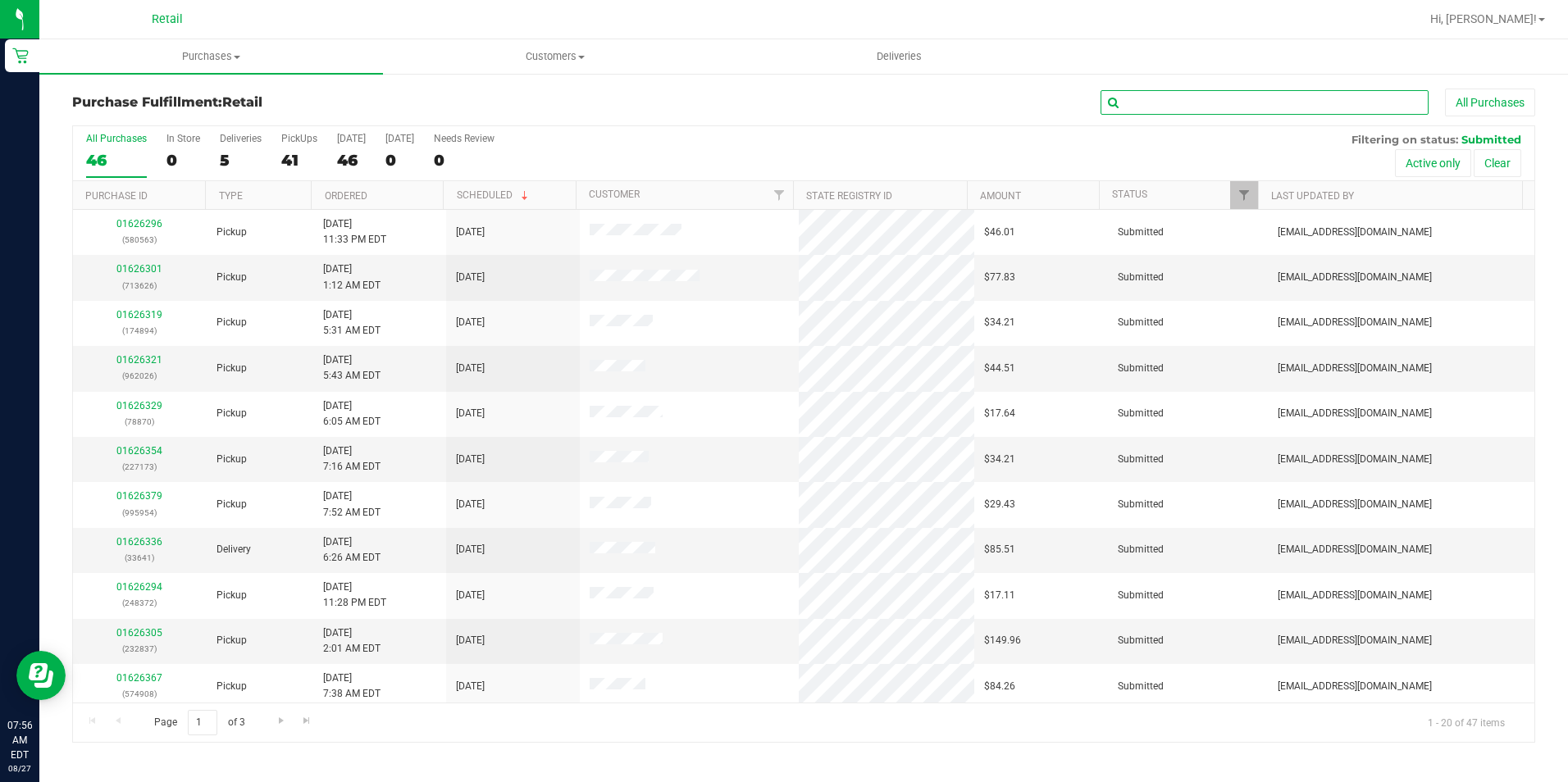
click at [1269, 93] on input "text" at bounding box center [1264, 102] width 328 height 25
type input "230"
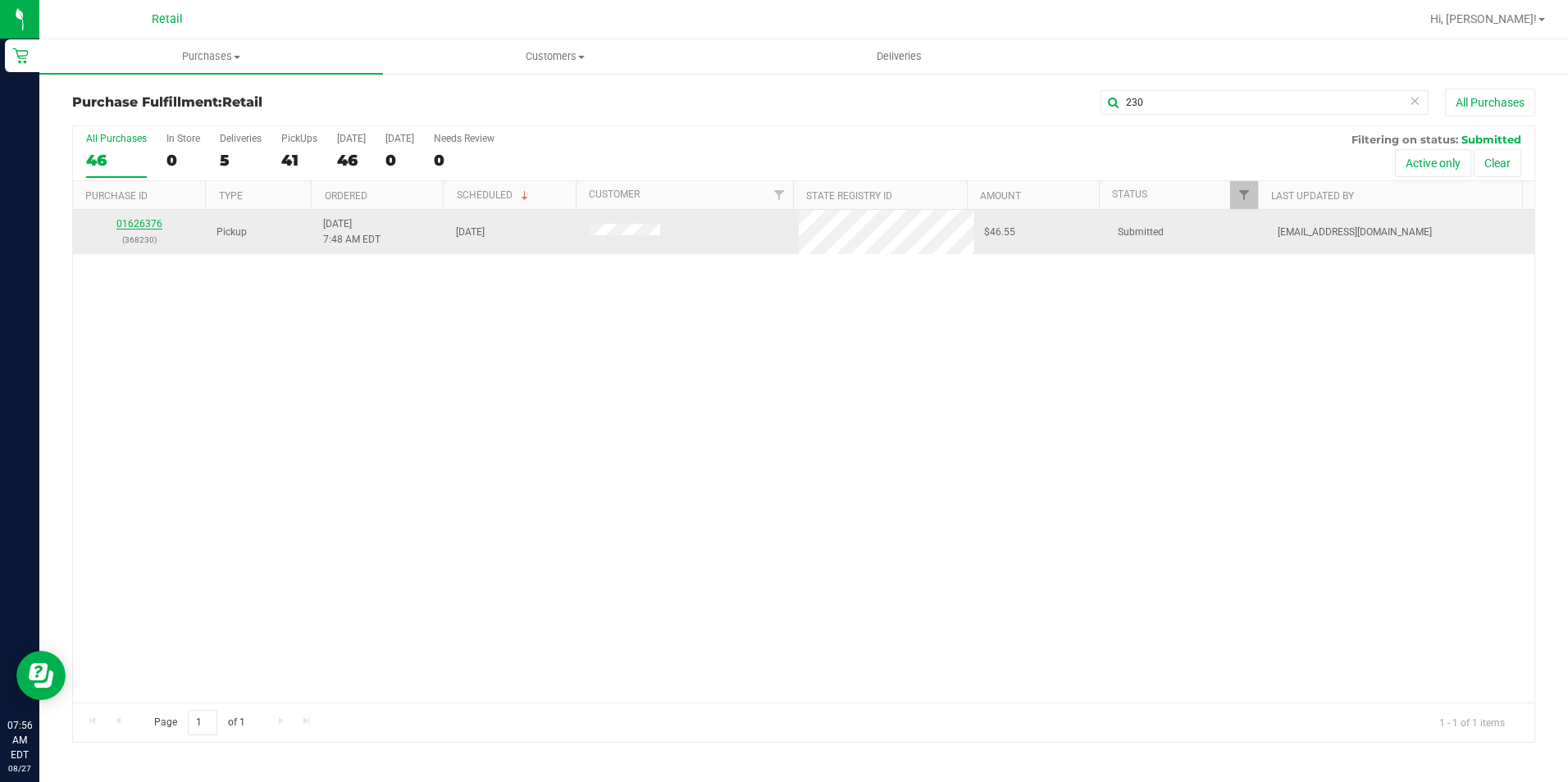
click at [139, 227] on link "01626376" at bounding box center [139, 223] width 46 height 12
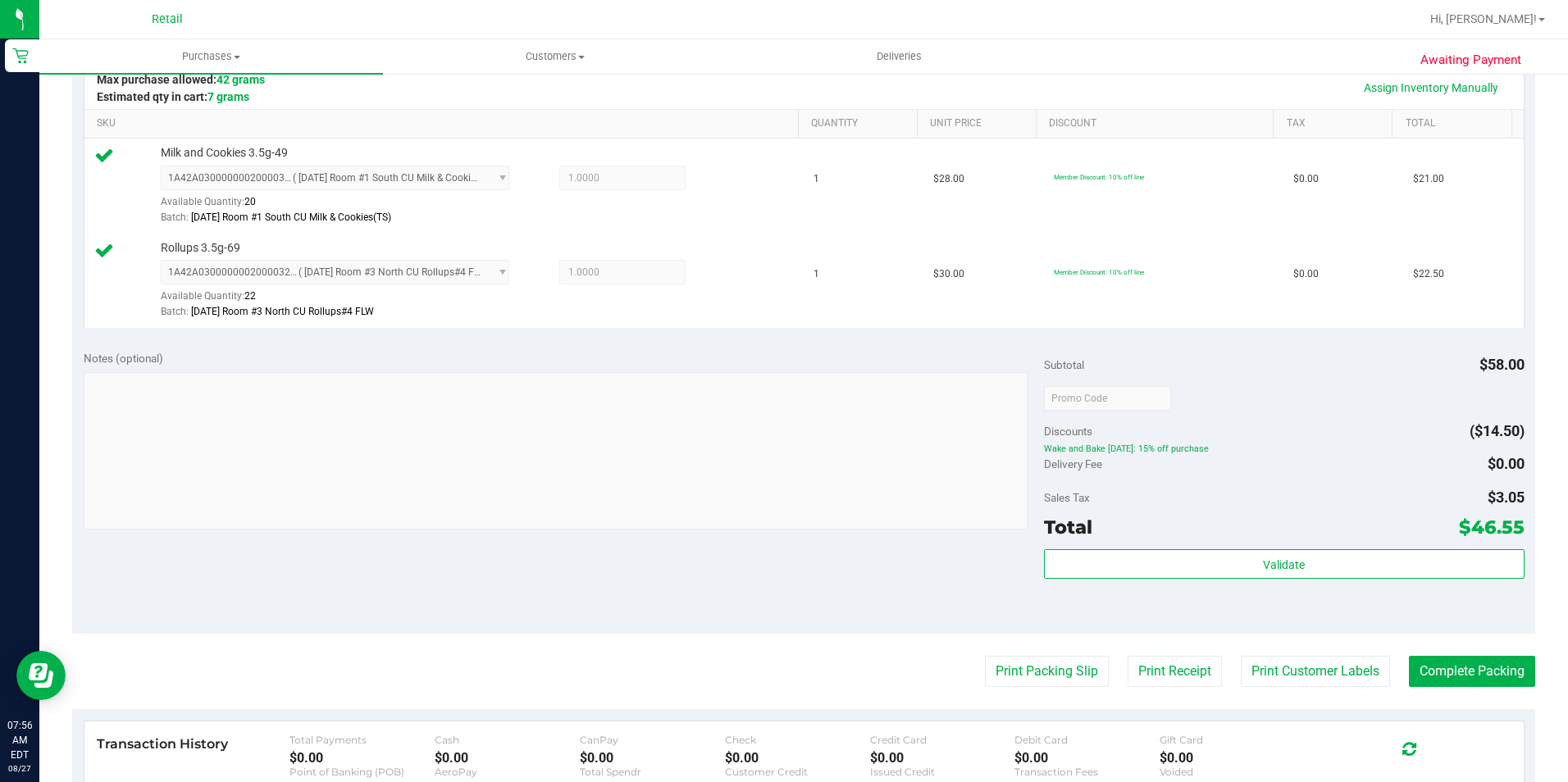
scroll to position [410, 0]
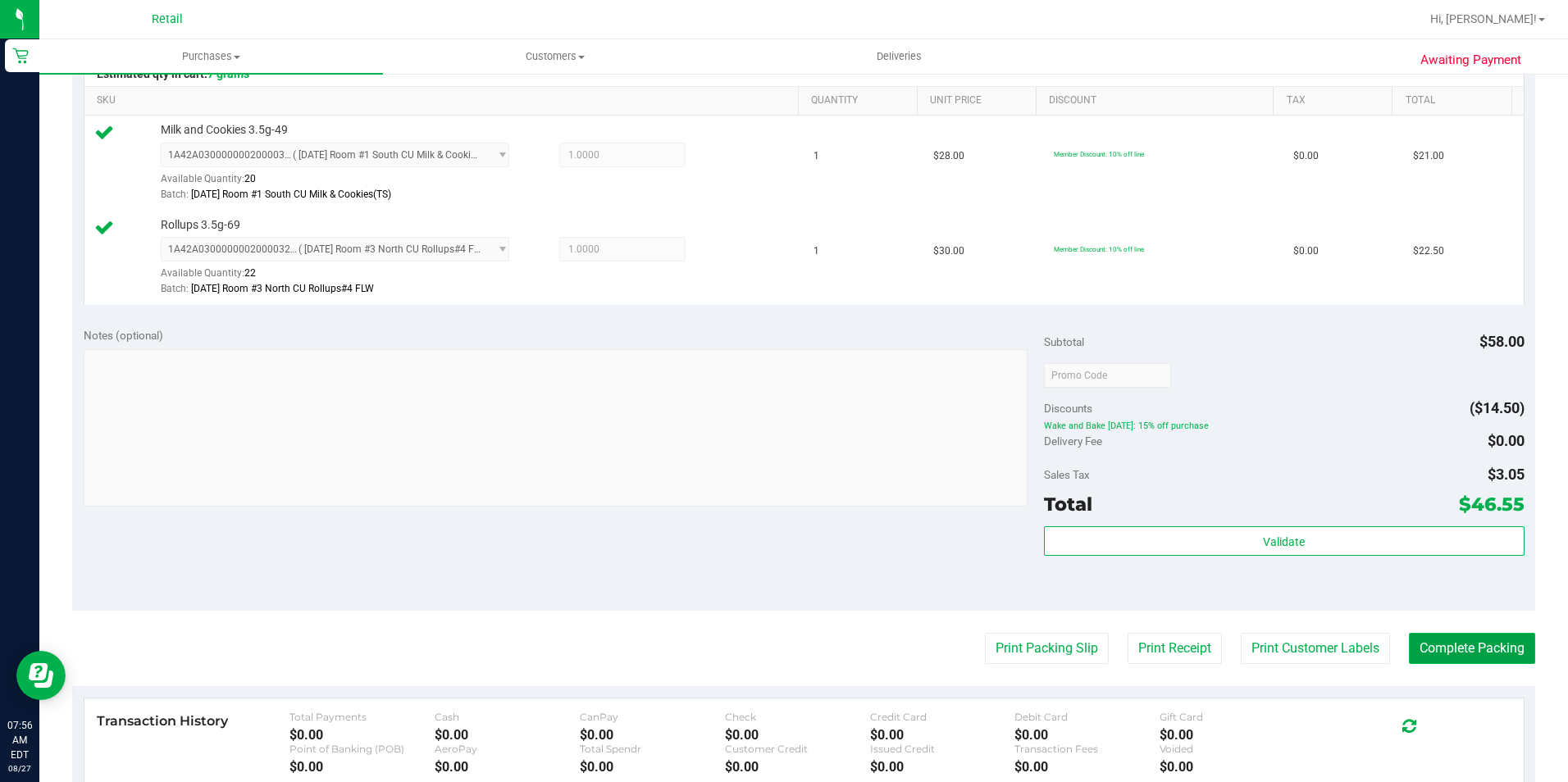
click at [1486, 658] on button "Complete Packing" at bounding box center [1472, 648] width 126 height 31
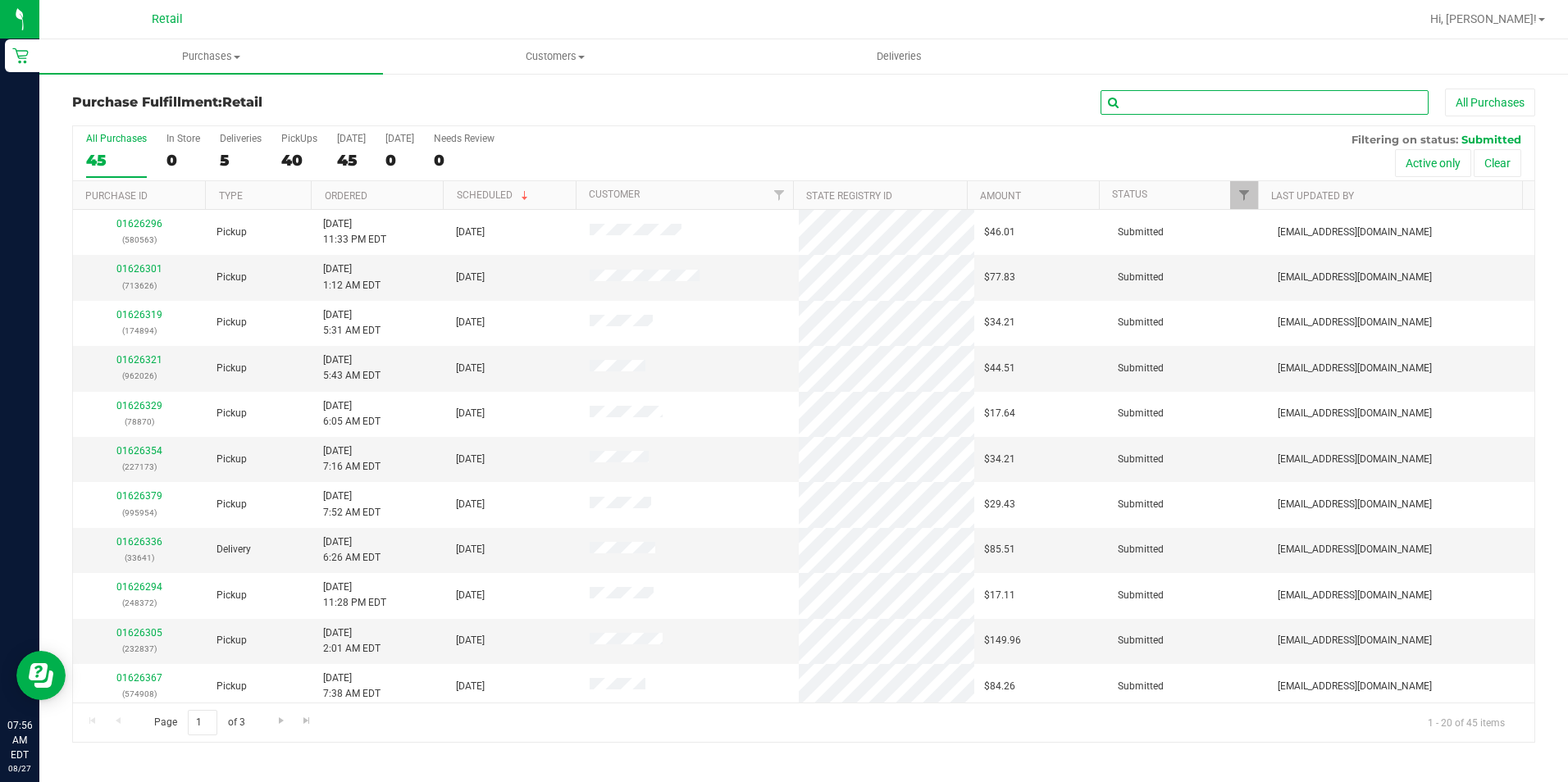
click at [1180, 100] on input "text" at bounding box center [1264, 102] width 328 height 25
type input "847"
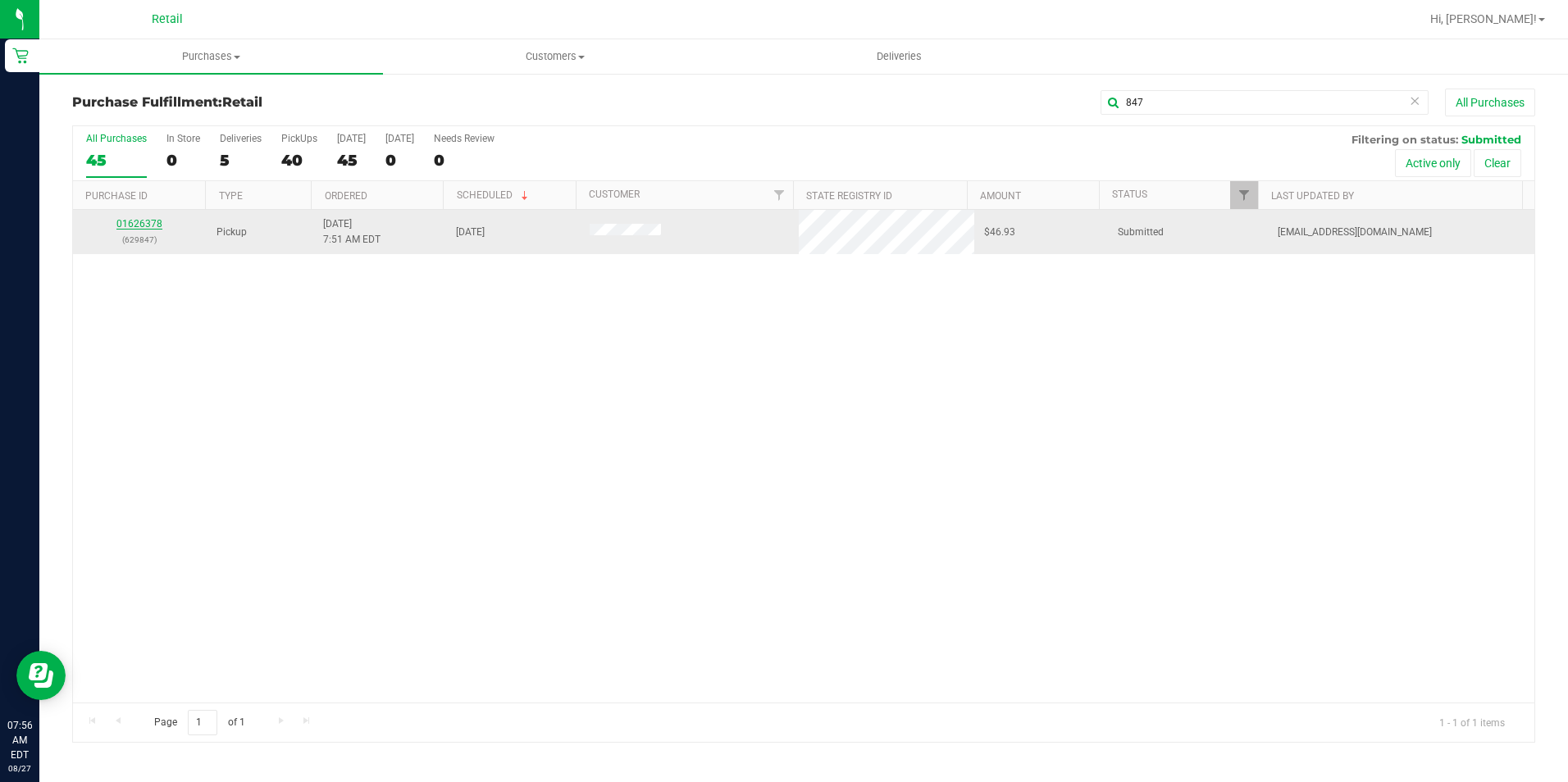
click at [147, 222] on link "01626378" at bounding box center [139, 223] width 46 height 12
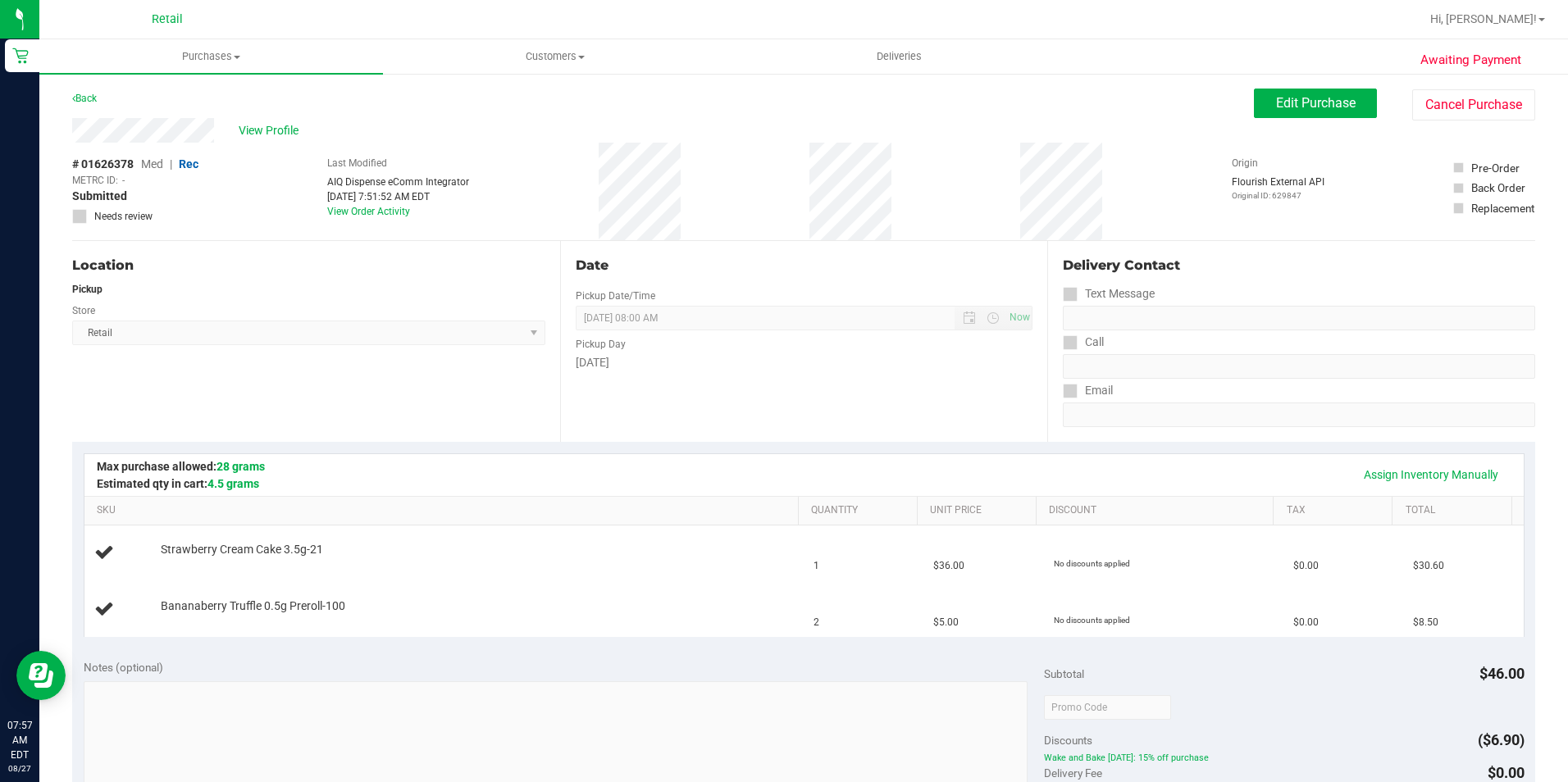
click at [276, 392] on div "Location Pickup Store Retail Select Store Retail" at bounding box center [316, 342] width 488 height 201
click at [1276, 118] on div "Edit Purchase Cancel Purchase" at bounding box center [1394, 104] width 281 height 32
click at [1311, 102] on span "Edit Purchase" at bounding box center [1316, 102] width 80 height 16
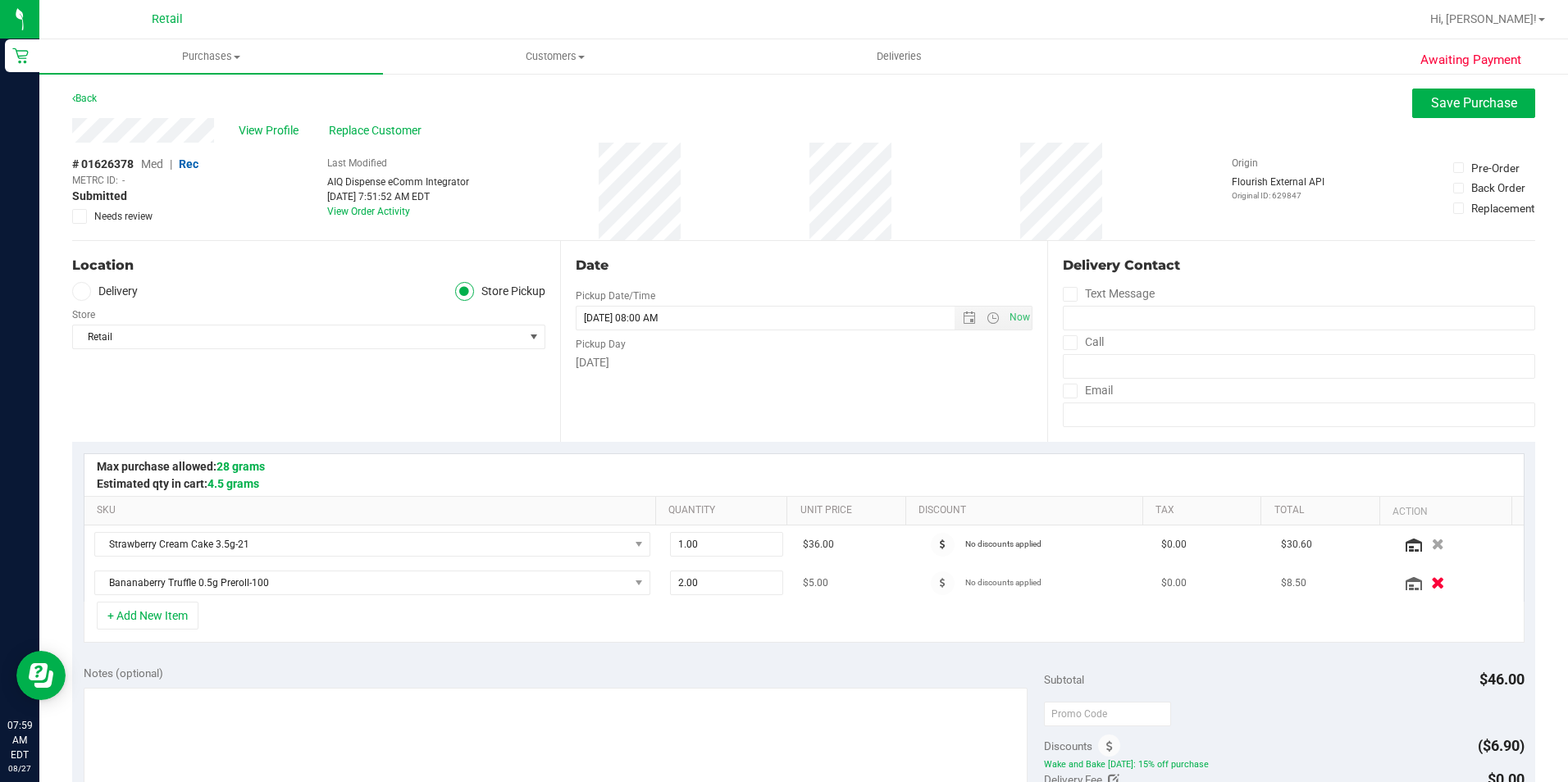
click at [1423, 589] on button "button" at bounding box center [1437, 583] width 27 height 17
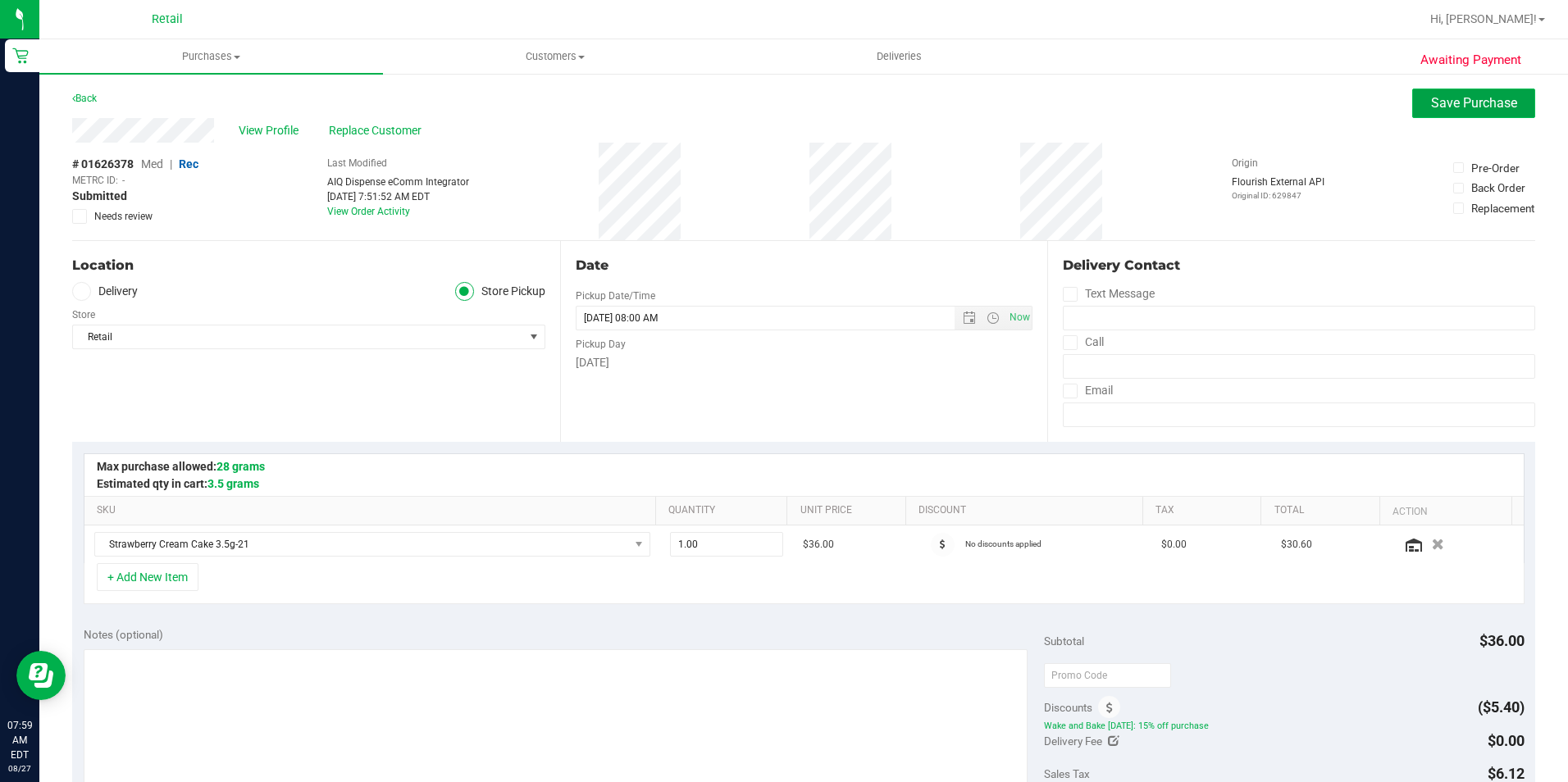
click at [1452, 110] on span "Save Purchase" at bounding box center [1474, 102] width 86 height 16
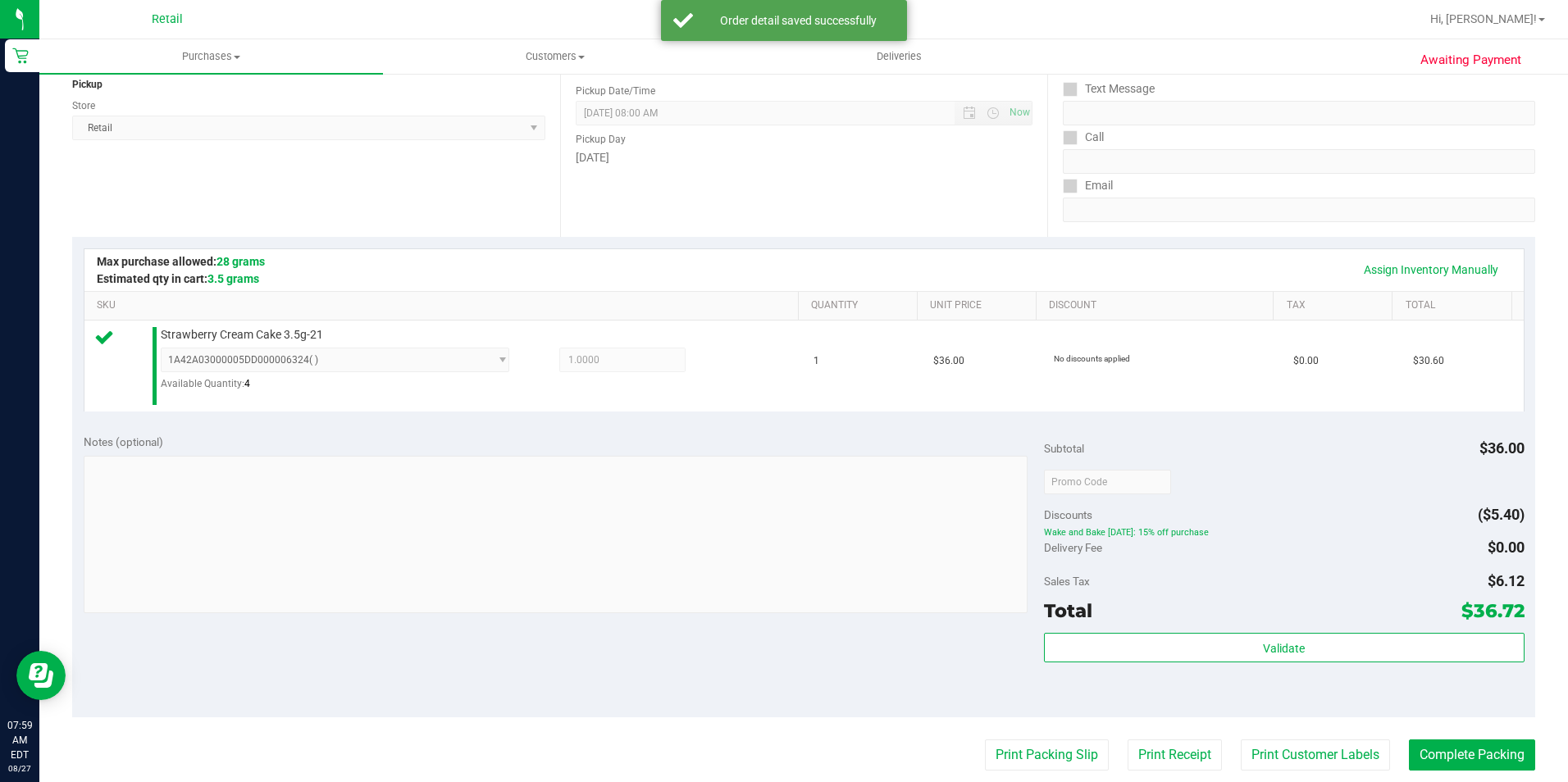
scroll to position [410, 0]
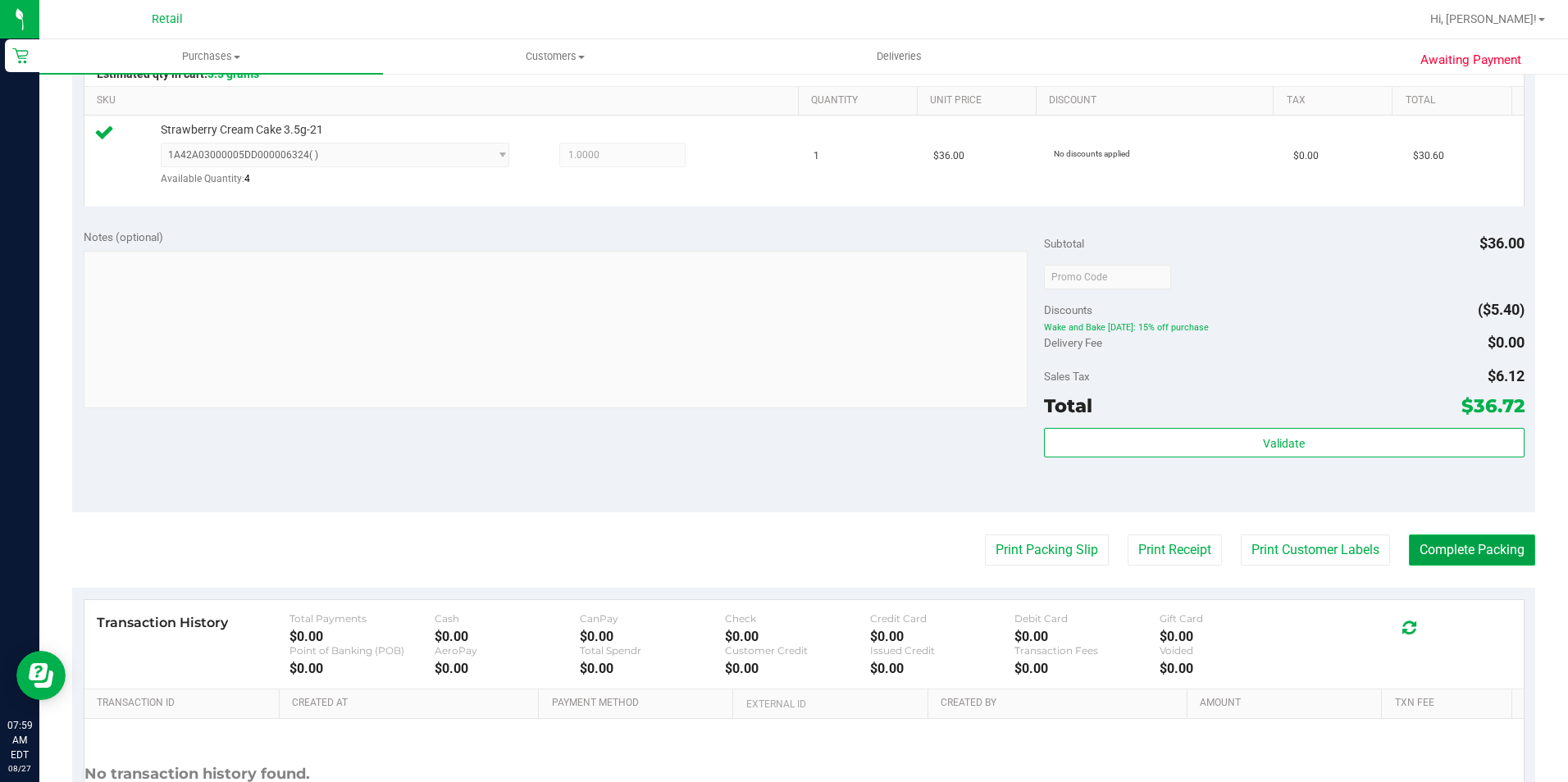
click at [1492, 538] on button "Complete Packing" at bounding box center [1472, 551] width 126 height 31
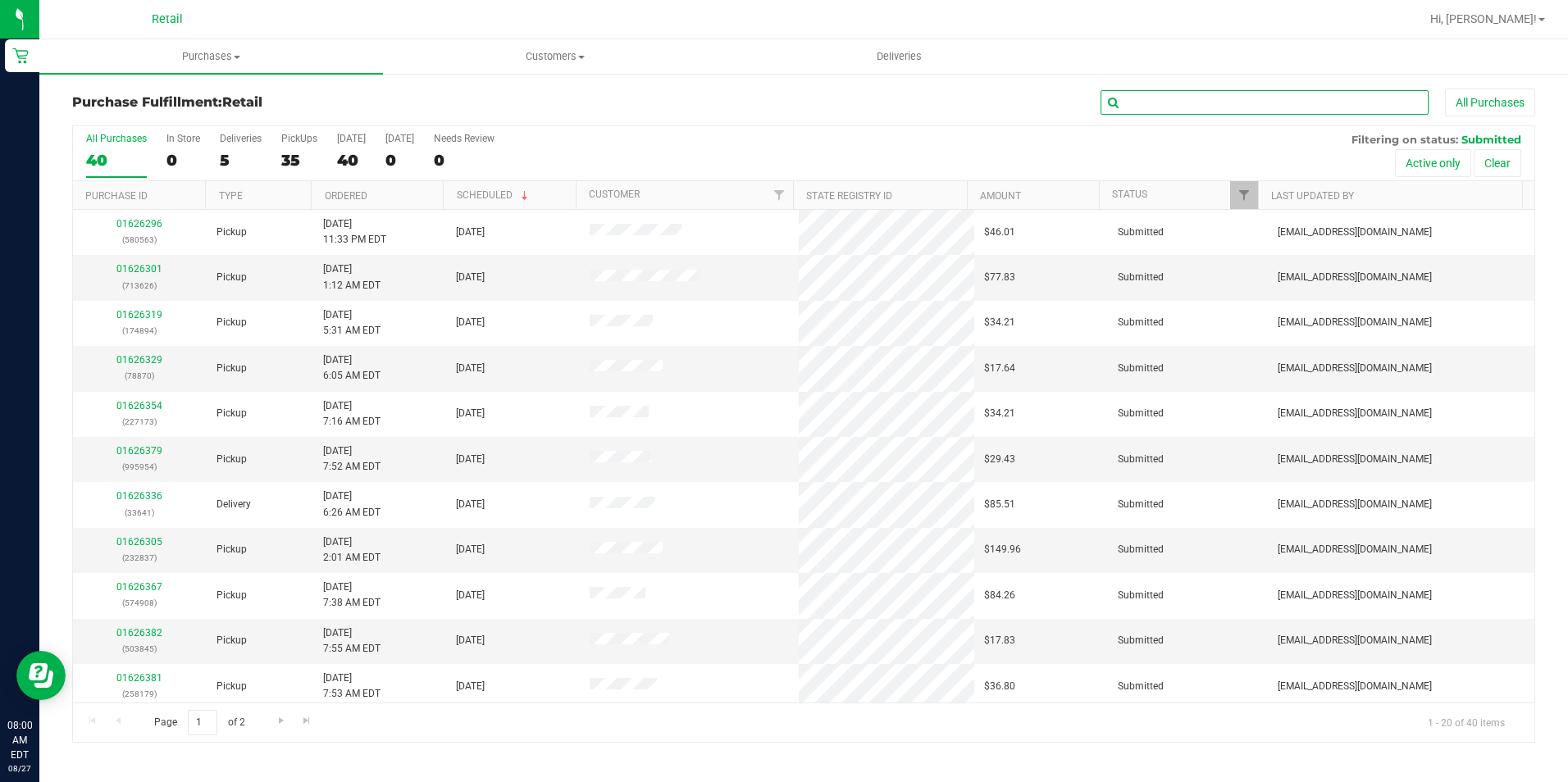
click at [1206, 101] on input "text" at bounding box center [1264, 102] width 328 height 25
type input "478"
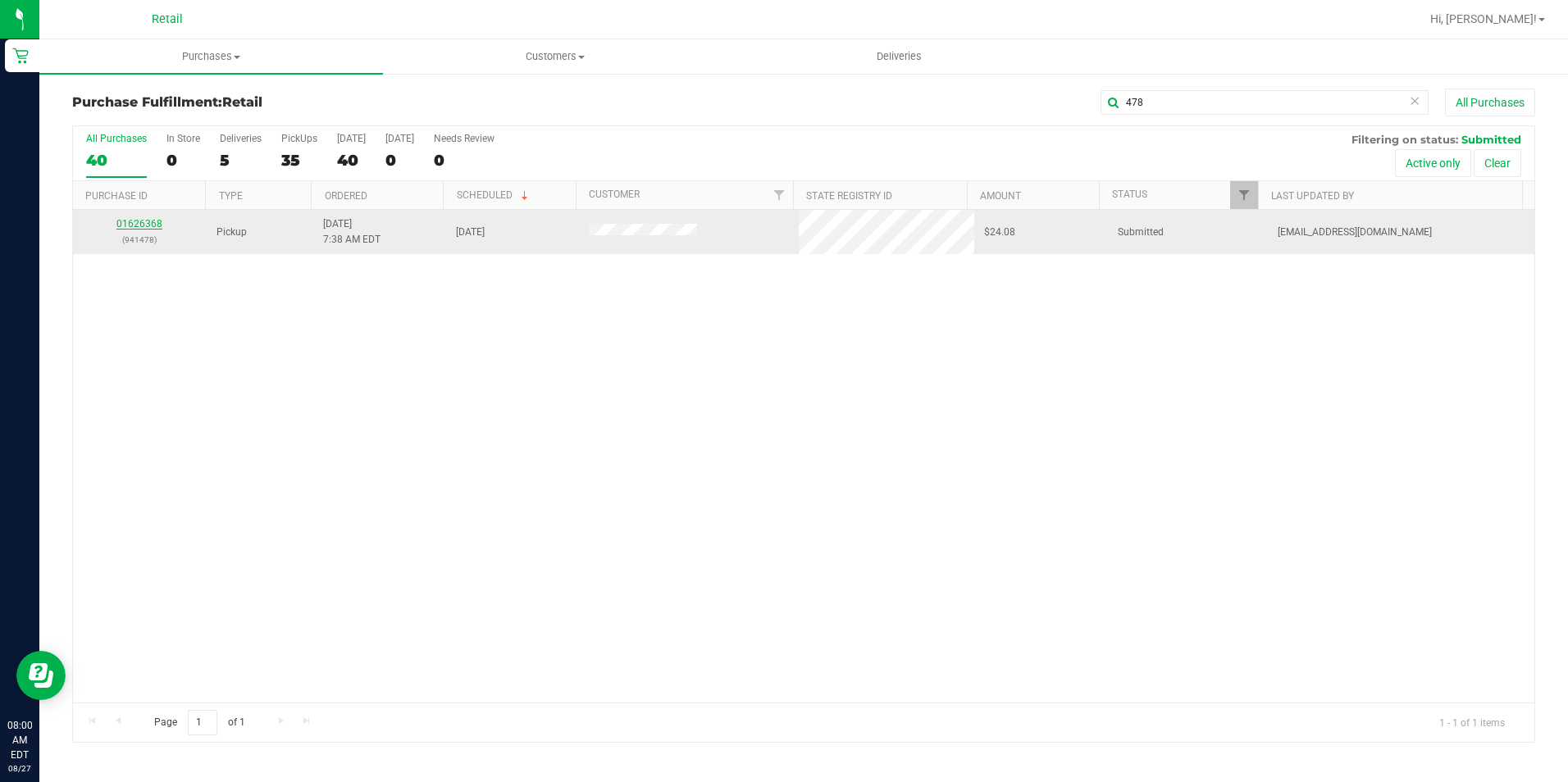
click at [139, 223] on link "01626368" at bounding box center [139, 223] width 46 height 12
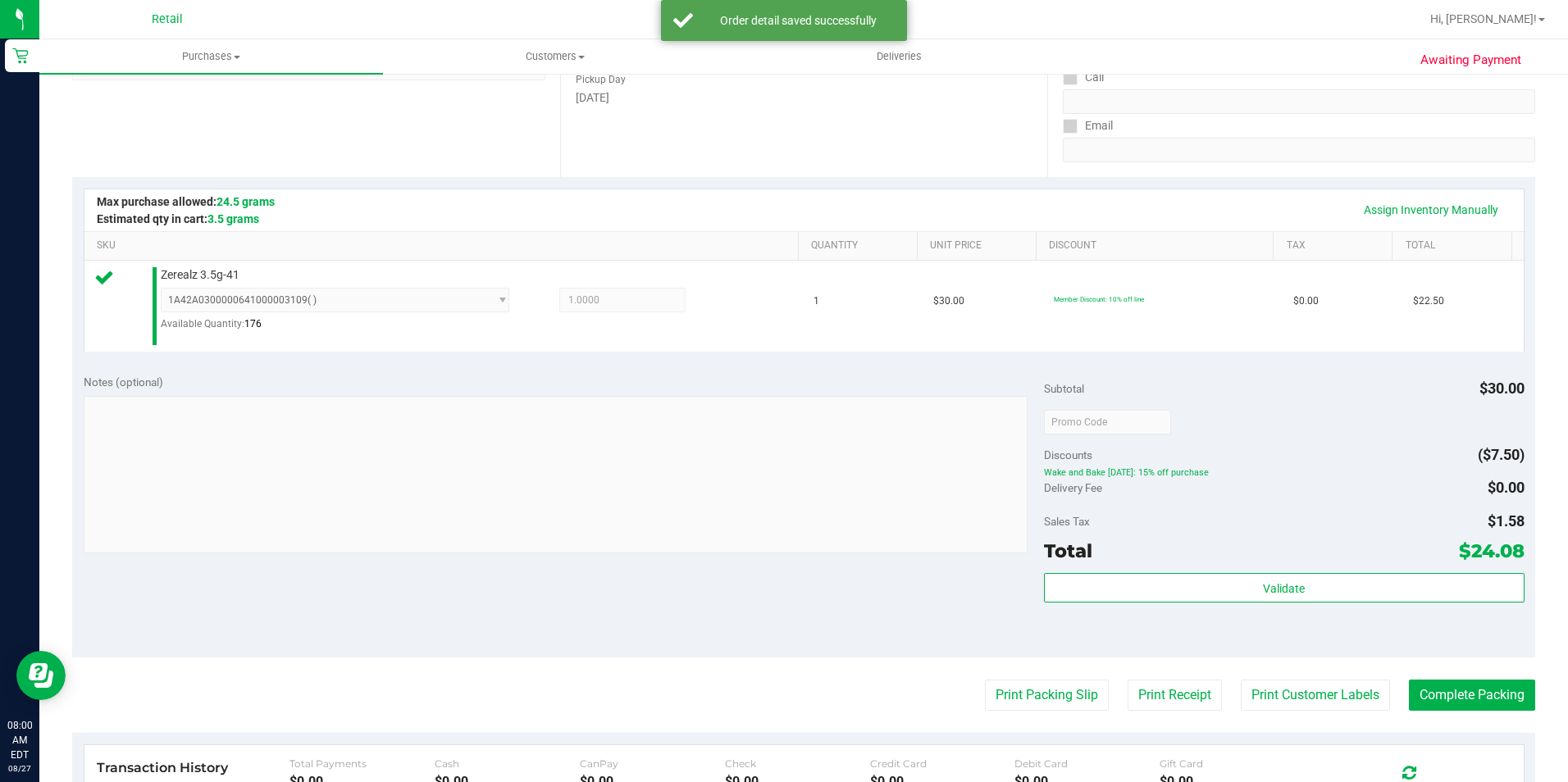
scroll to position [328, 0]
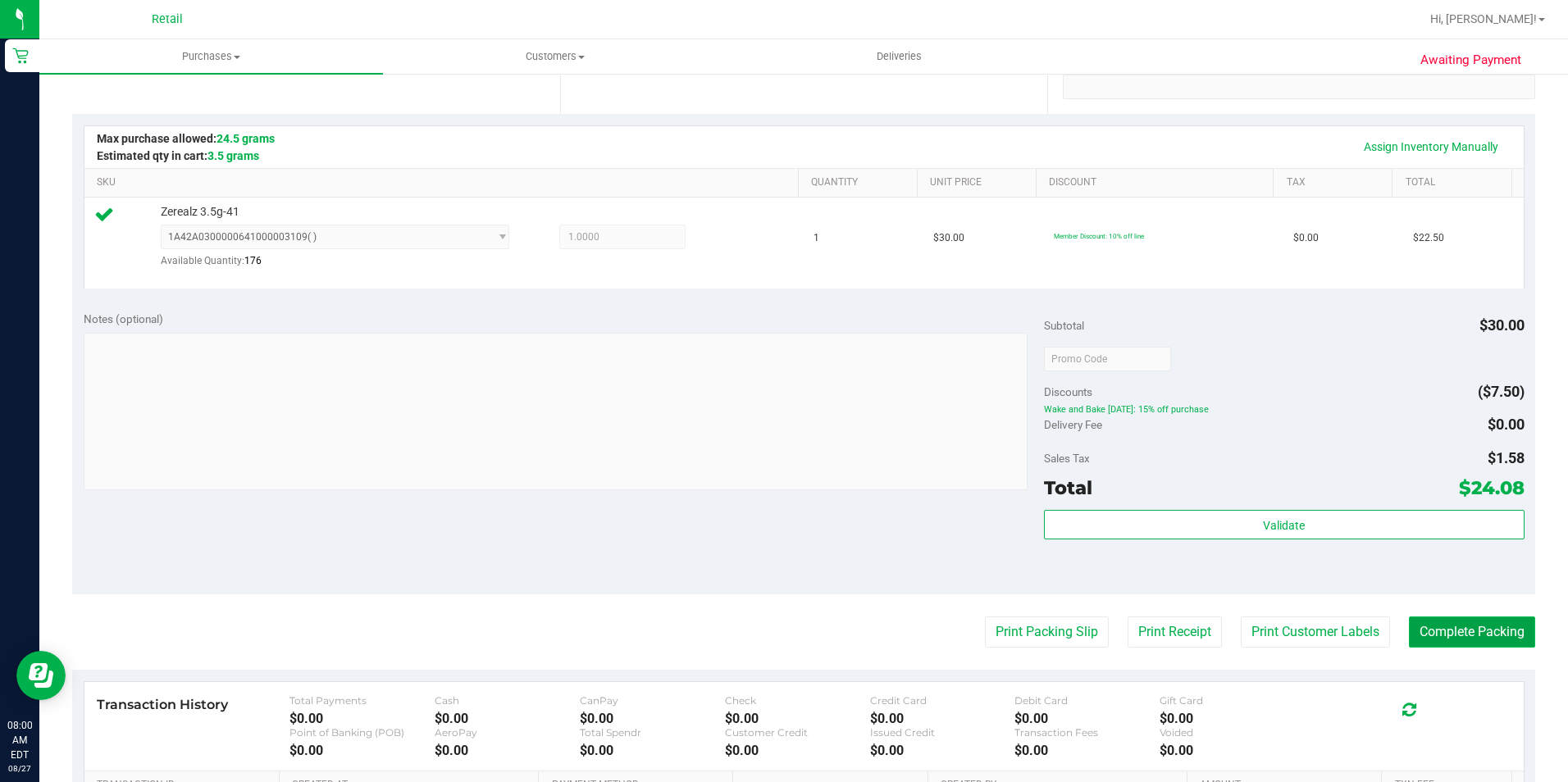
click at [1417, 634] on button "Complete Packing" at bounding box center [1472, 632] width 126 height 31
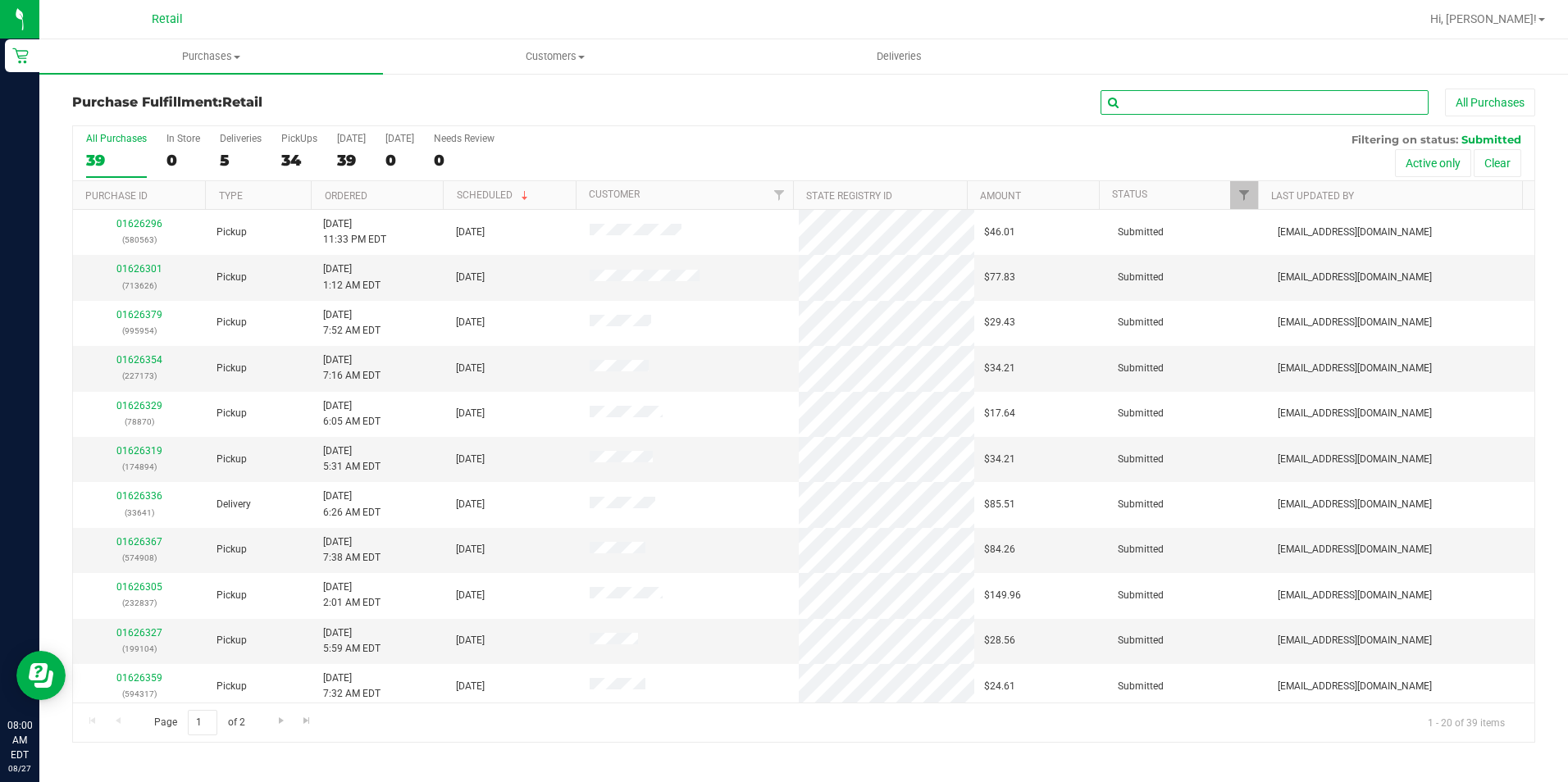
click at [1189, 102] on input "text" at bounding box center [1264, 102] width 328 height 25
type input "171"
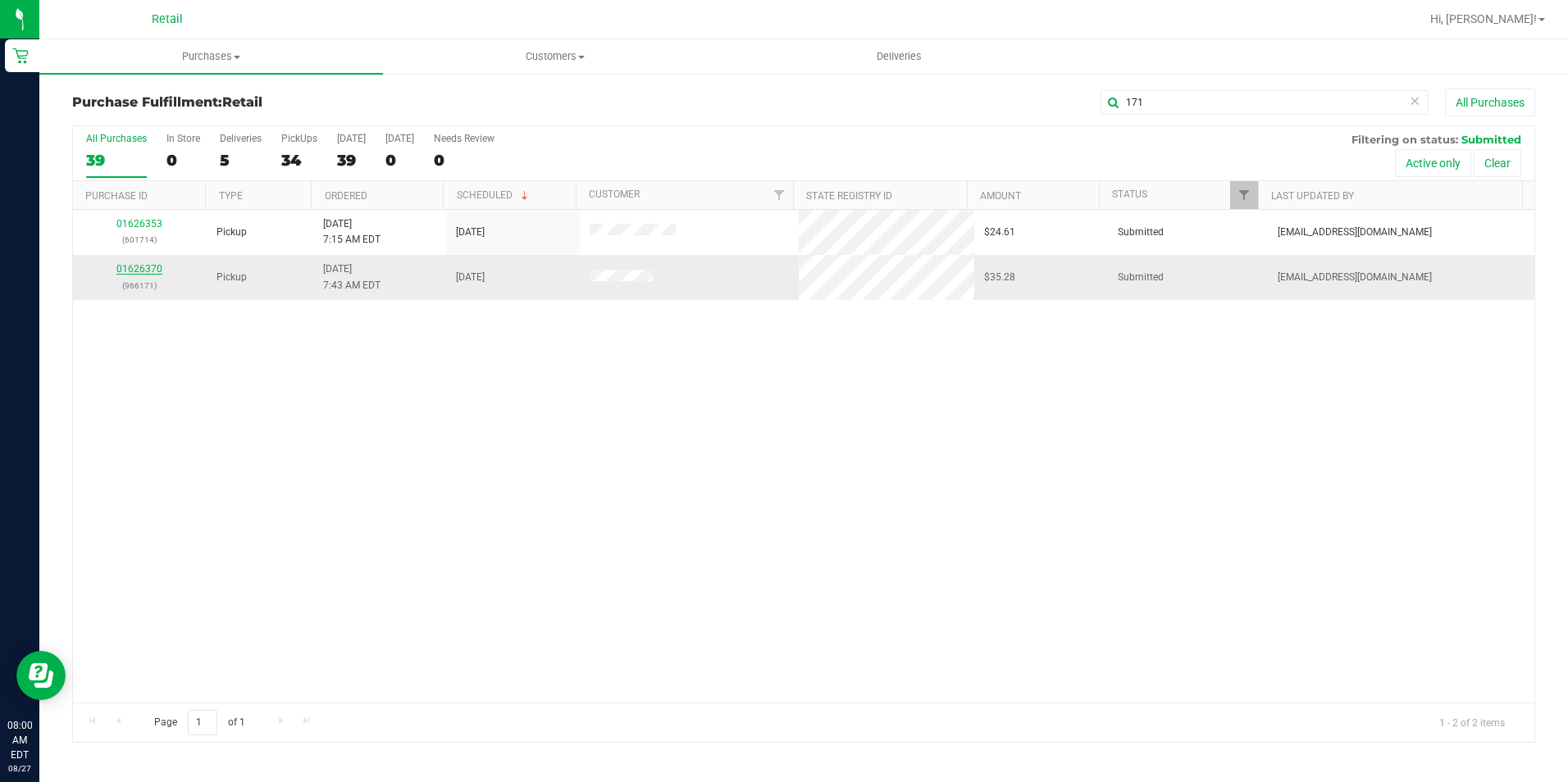
click at [139, 269] on link "01626370" at bounding box center [139, 269] width 46 height 12
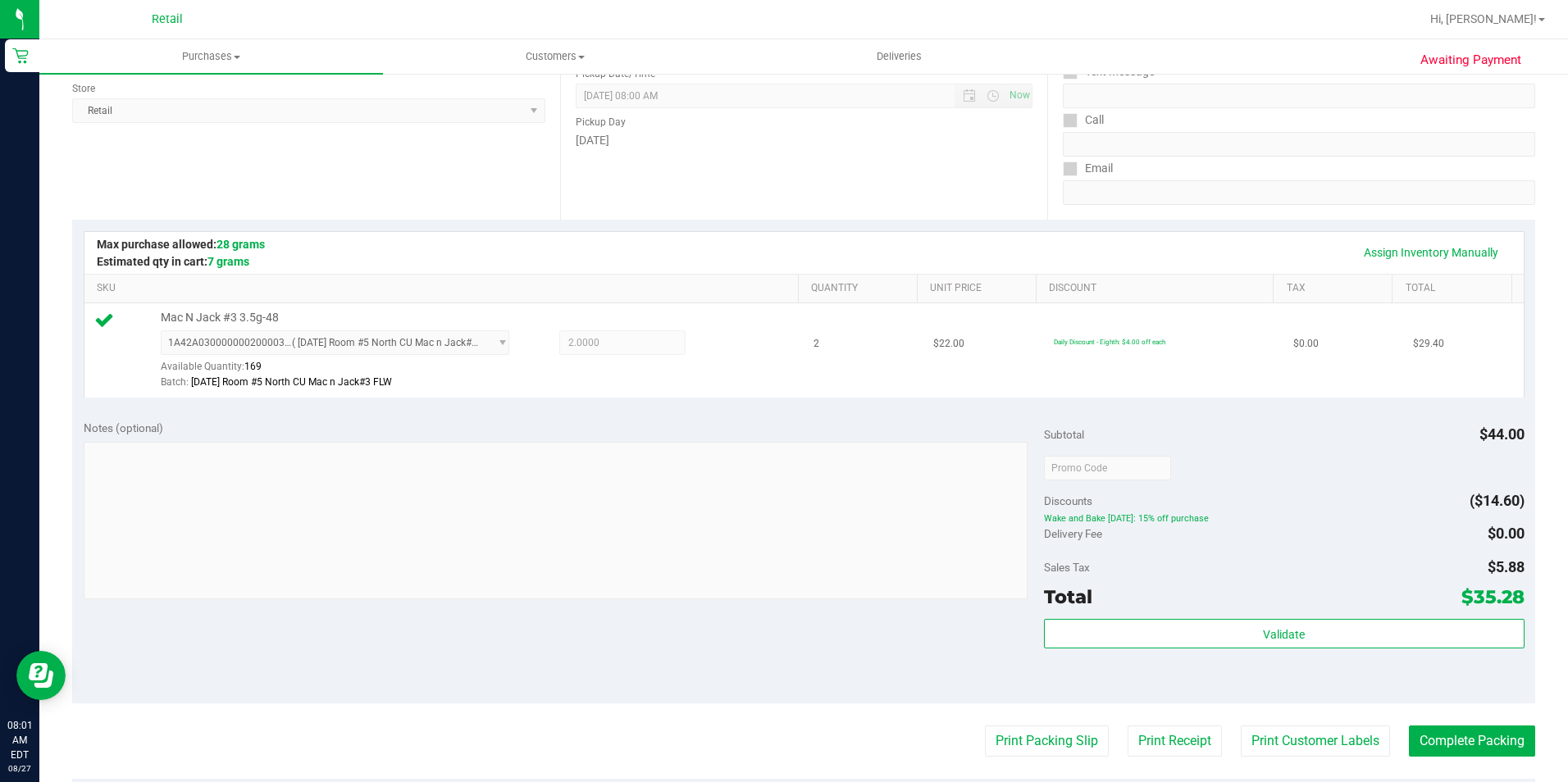
scroll to position [246, 0]
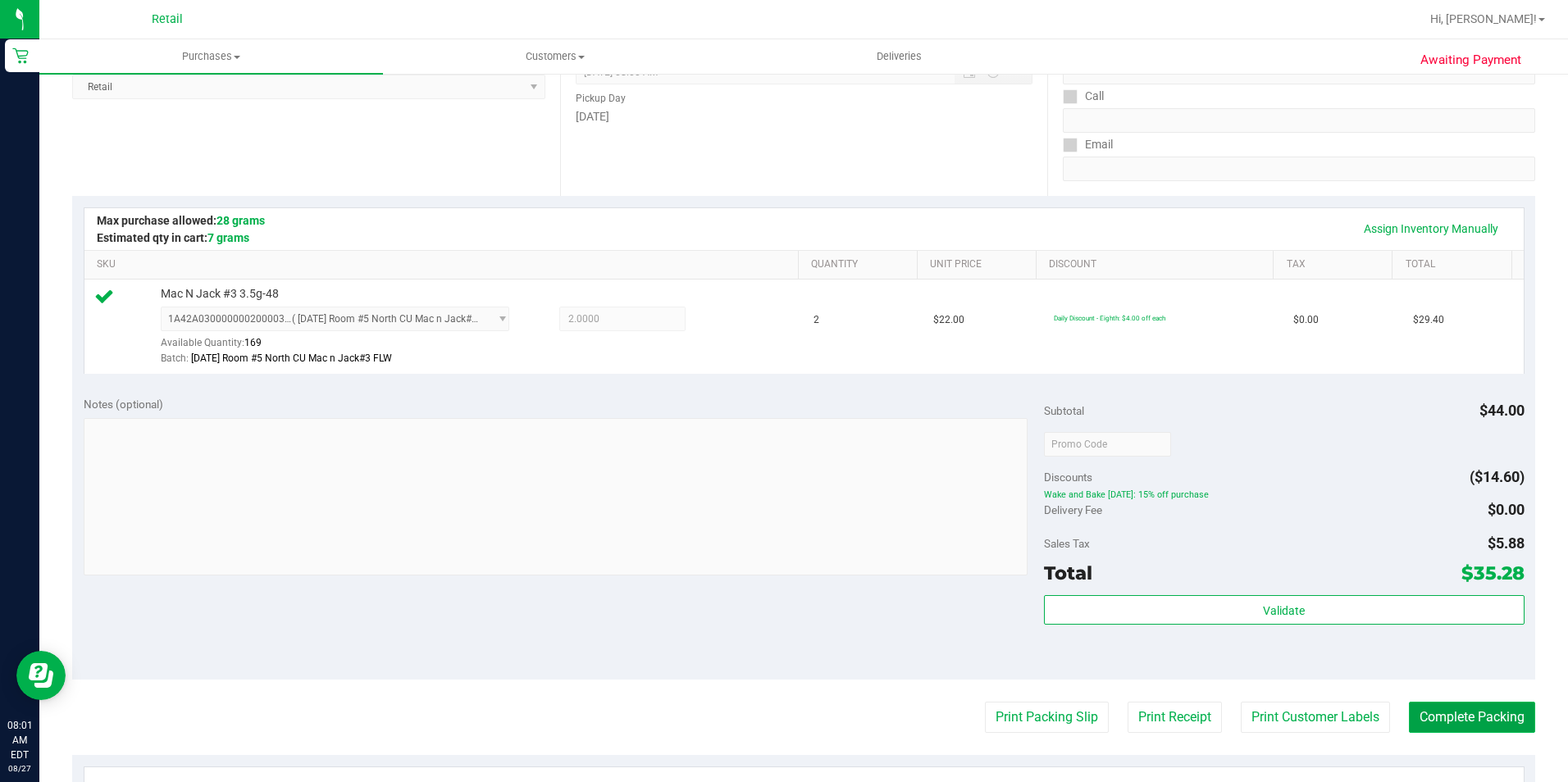
click at [1453, 711] on button "Complete Packing" at bounding box center [1472, 717] width 126 height 31
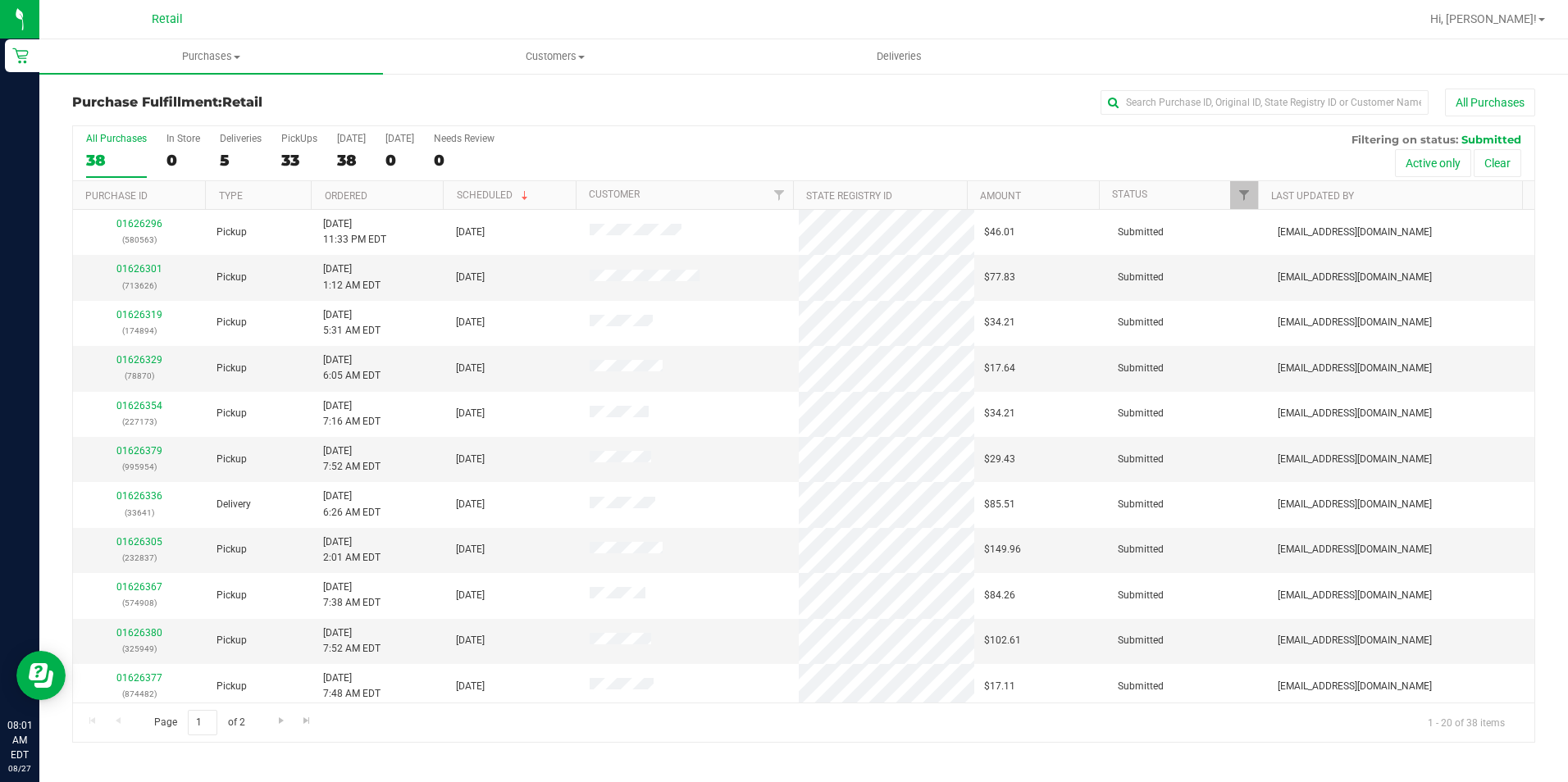
click at [1221, 86] on div "Purchase Fulfillment: Retail All Purchases All Purchases 38 In Store 0 Deliveri…" at bounding box center [803, 415] width 1529 height 687
click at [1221, 101] on input "text" at bounding box center [1264, 102] width 328 height 25
type input "701"
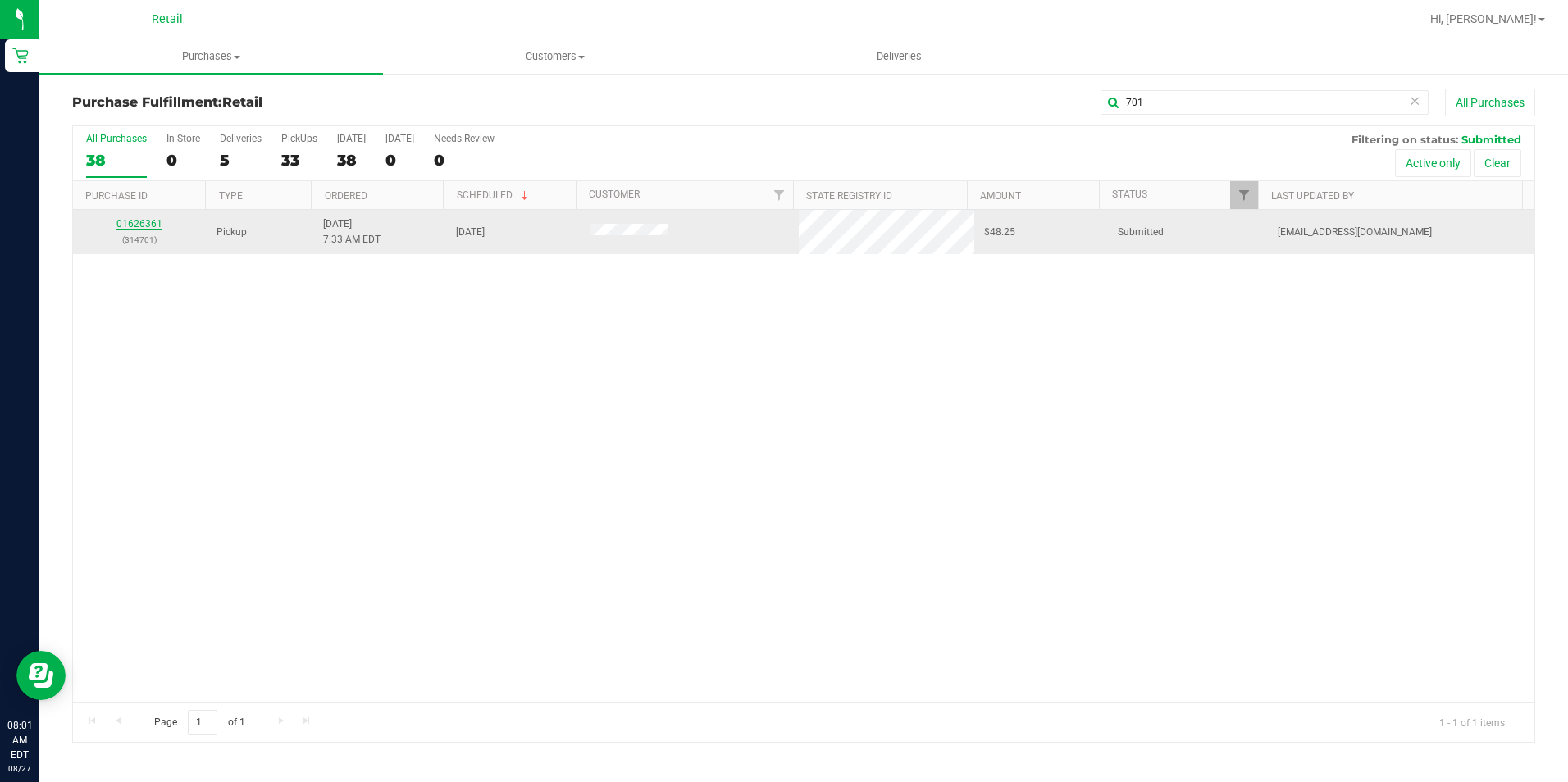
click at [137, 226] on link "01626361" at bounding box center [139, 223] width 46 height 12
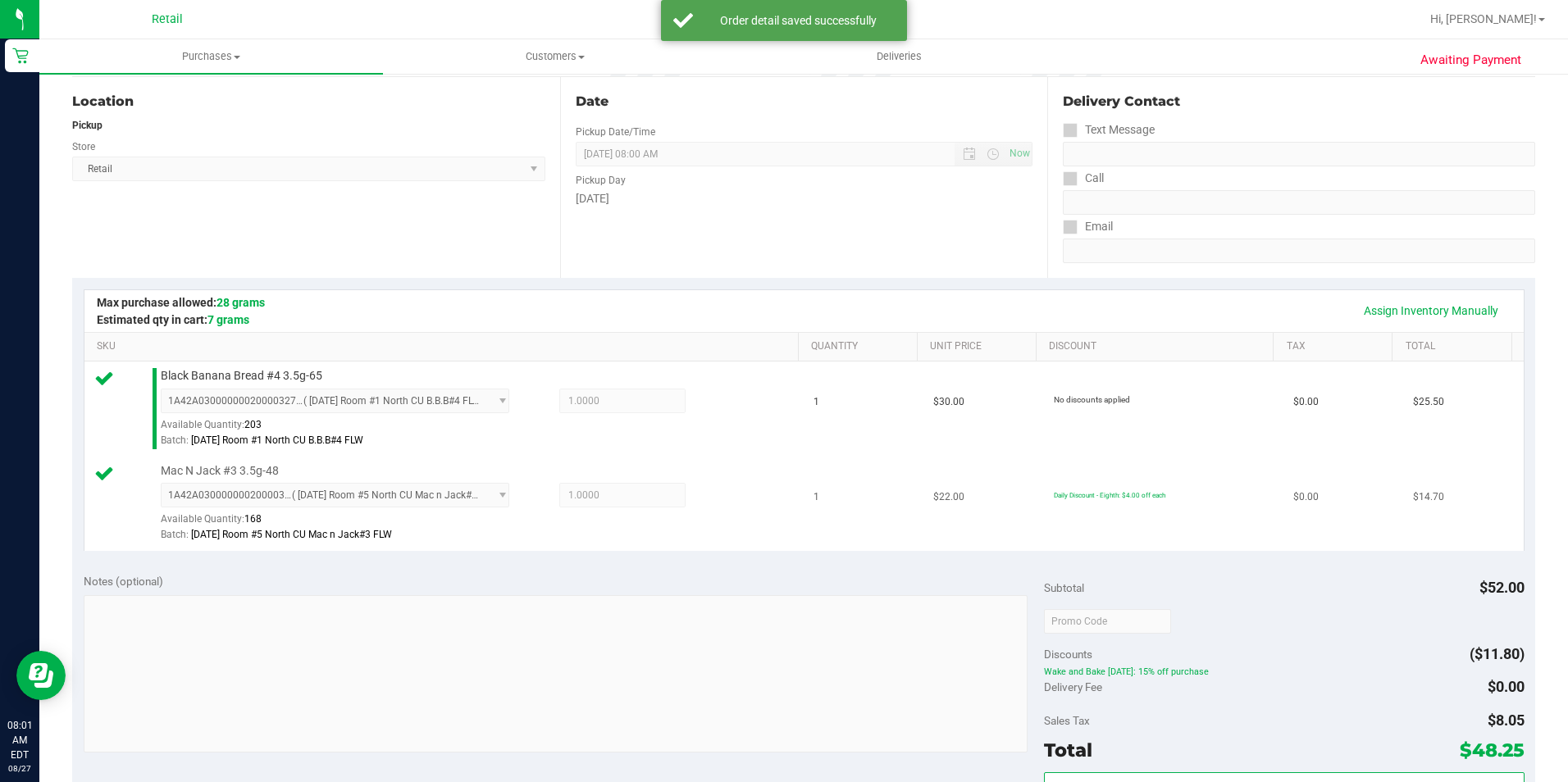
scroll to position [410, 0]
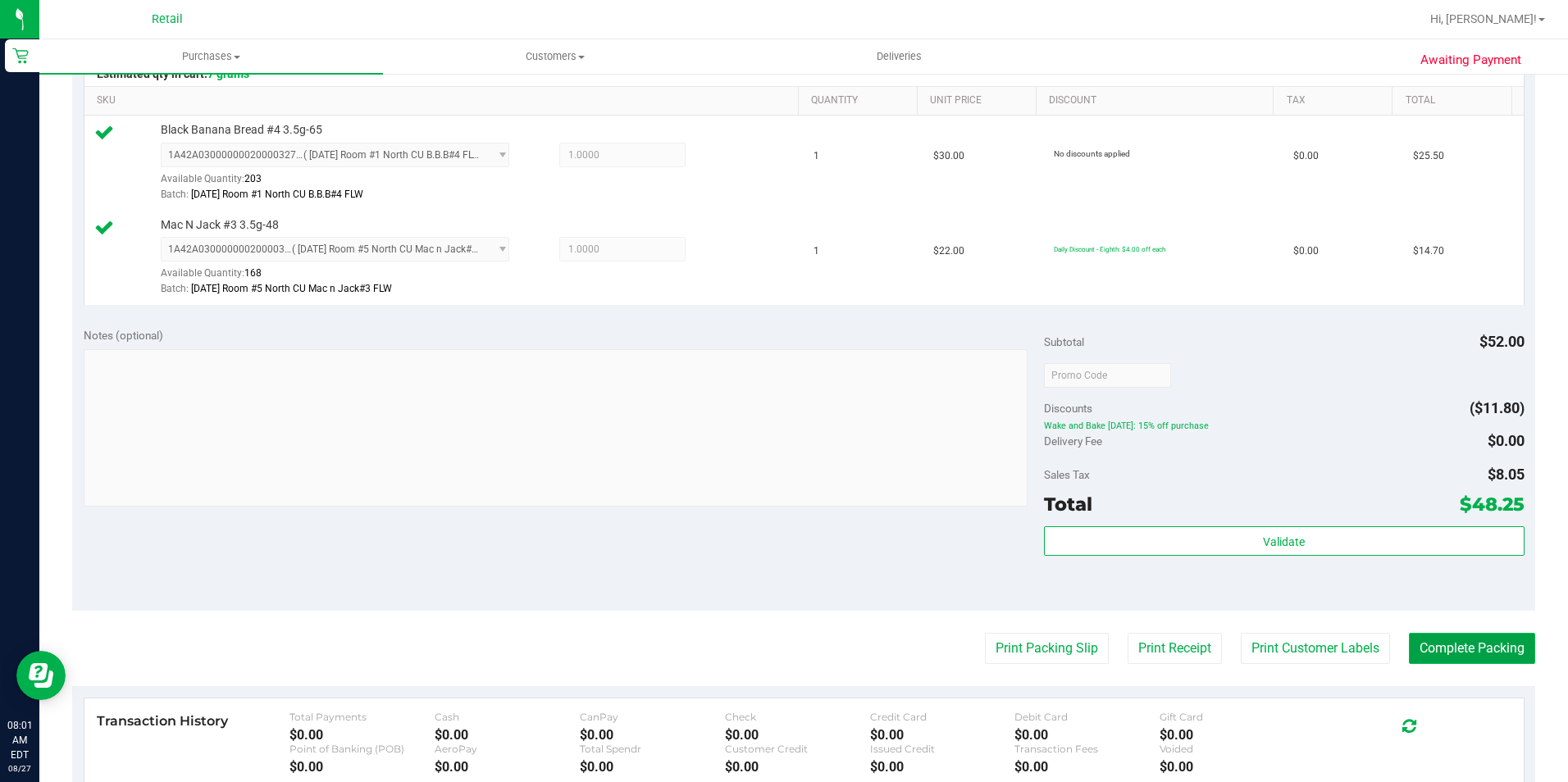
click at [1476, 643] on button "Complete Packing" at bounding box center [1472, 648] width 126 height 31
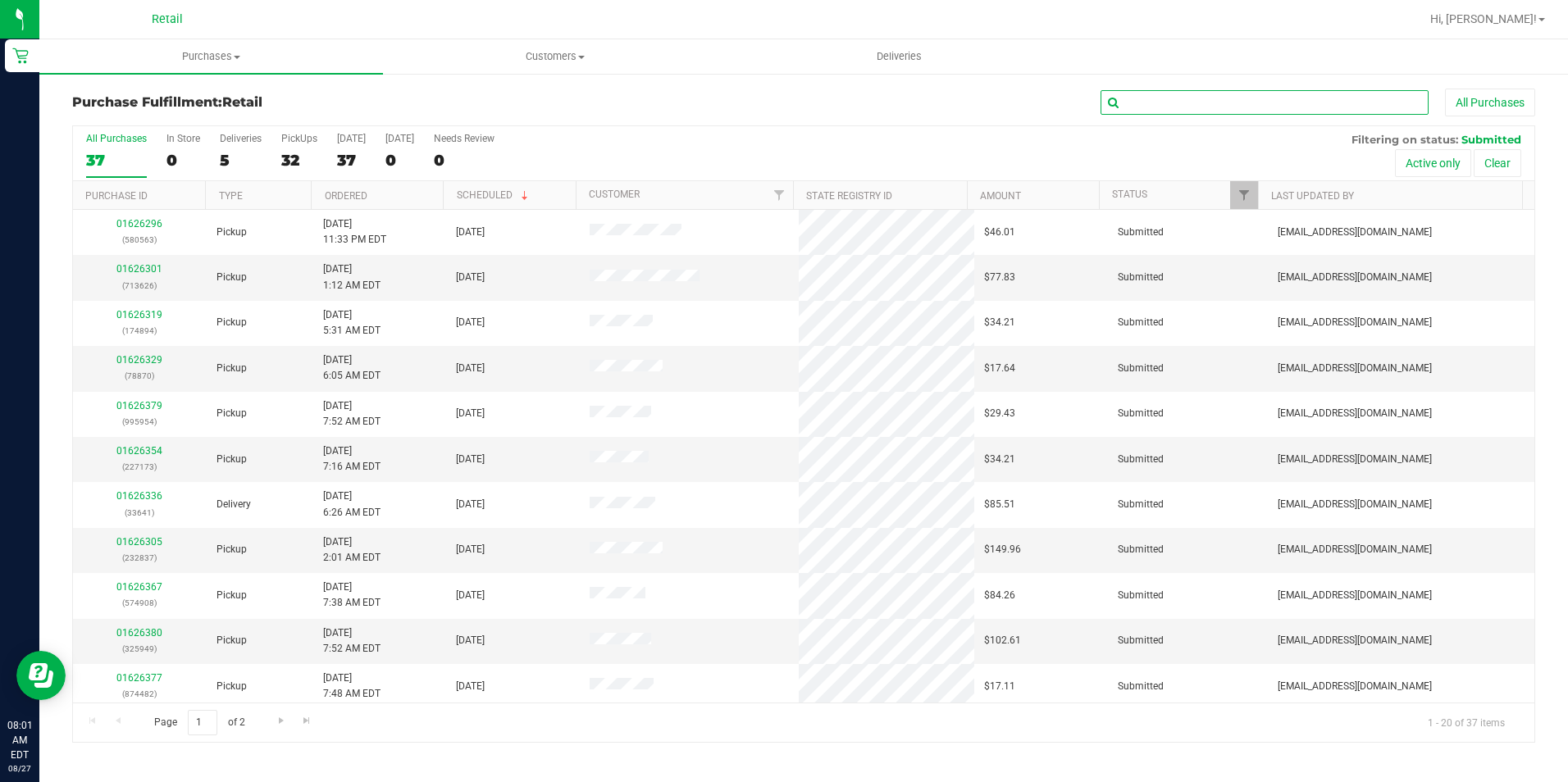
click at [1187, 97] on input "text" at bounding box center [1264, 102] width 328 height 25
type input "212"
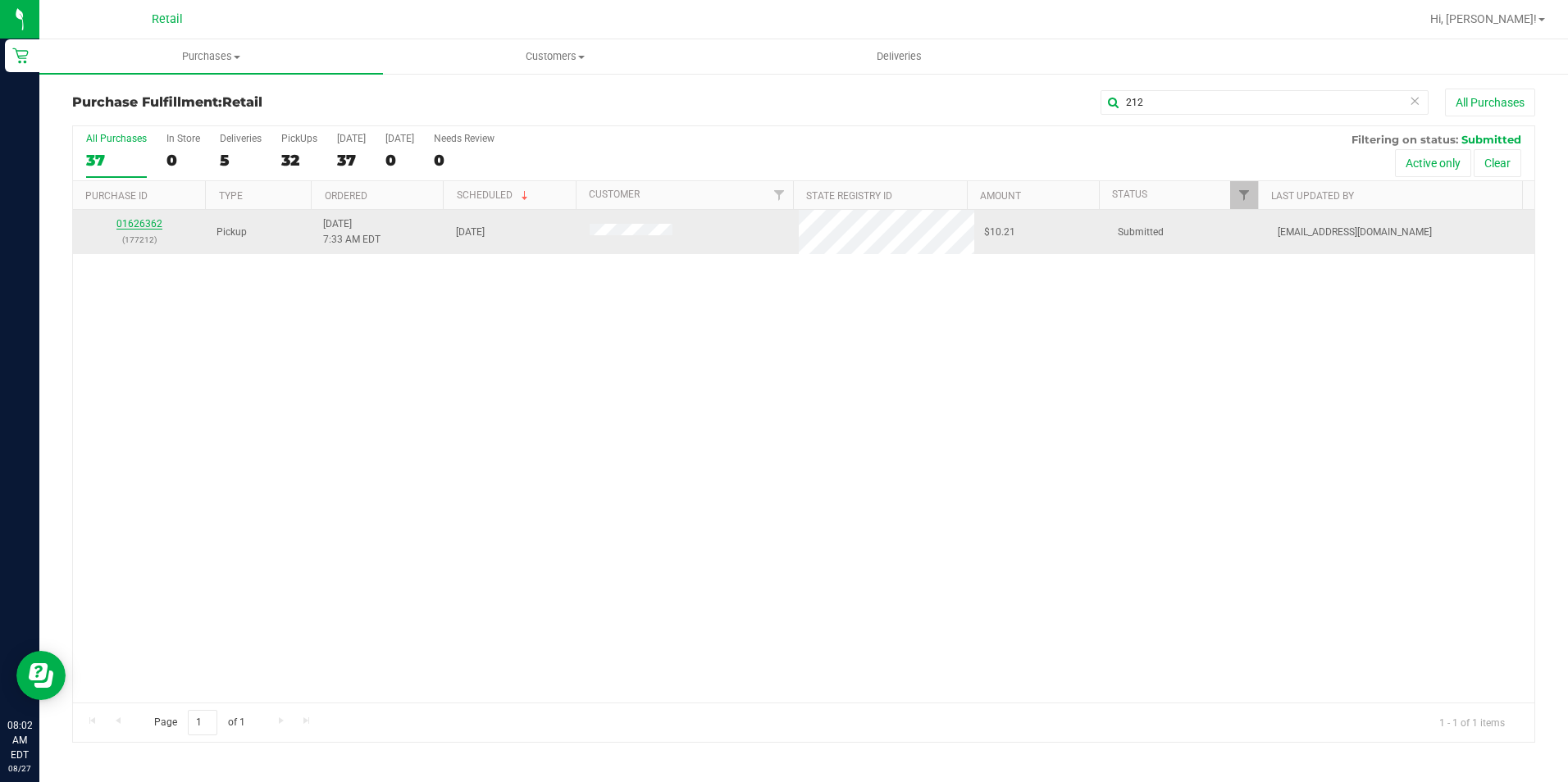
click at [147, 221] on link "01626362" at bounding box center [139, 223] width 46 height 12
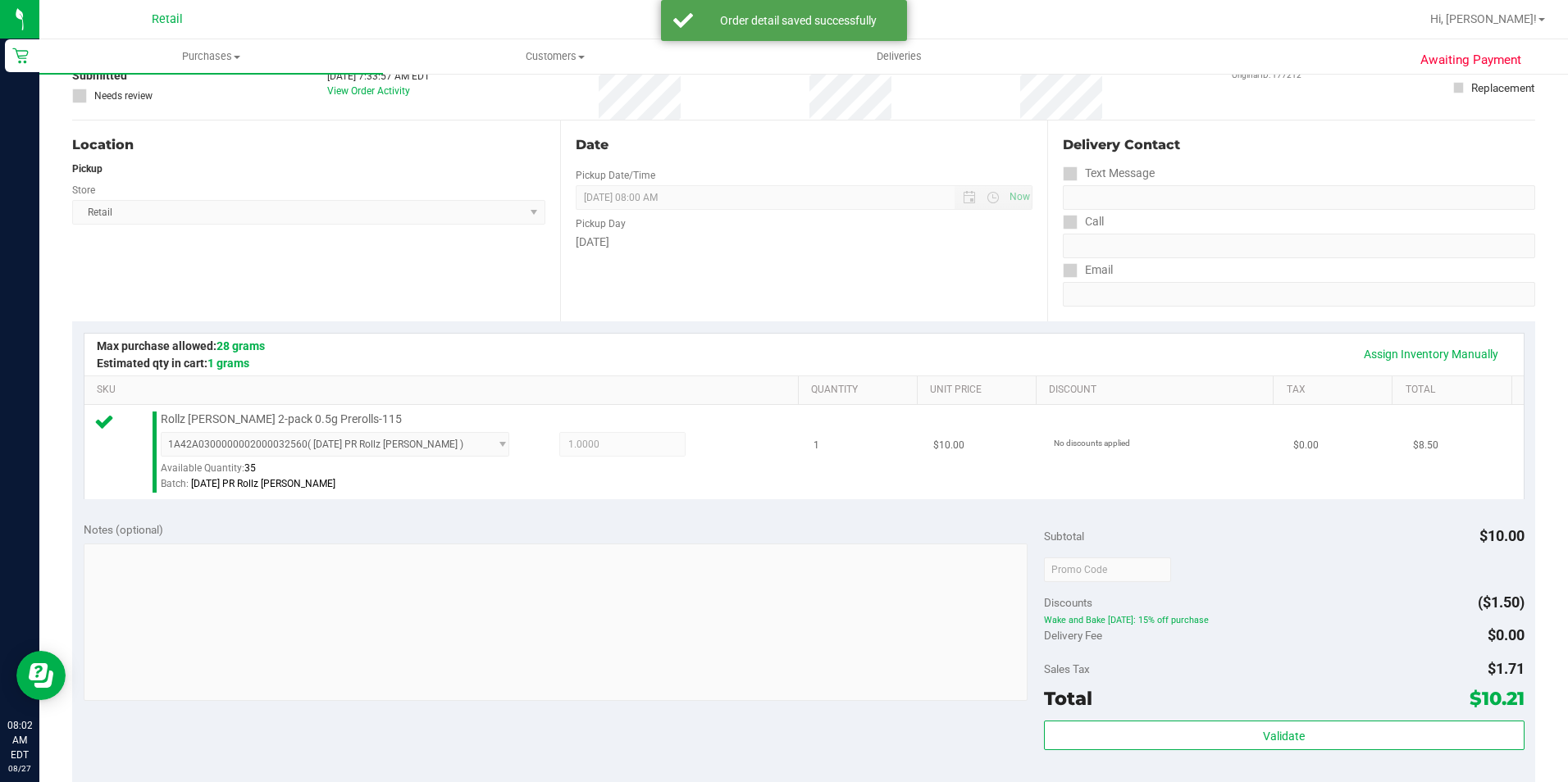
scroll to position [246, 0]
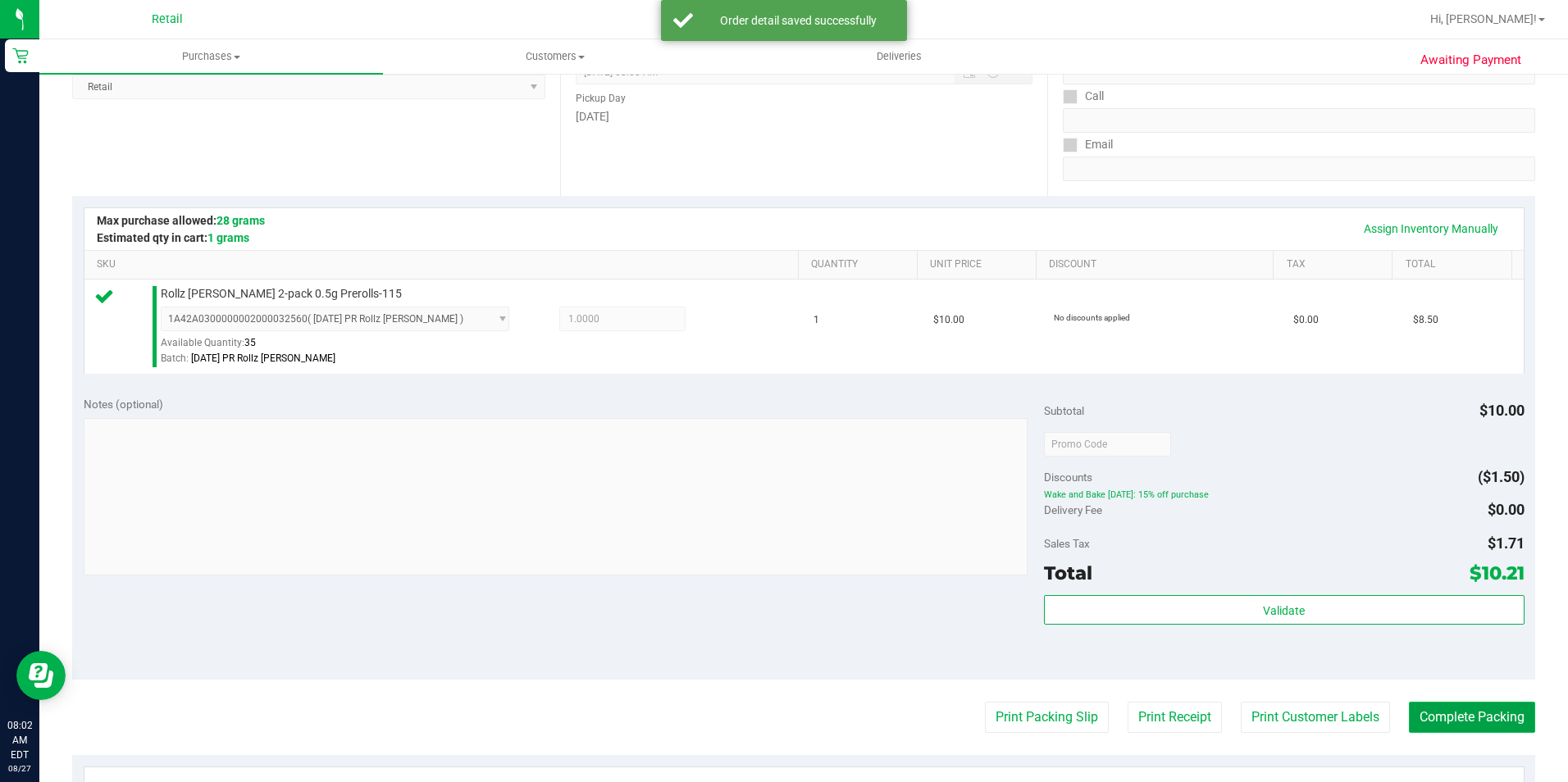
click at [1509, 720] on button "Complete Packing" at bounding box center [1472, 717] width 126 height 31
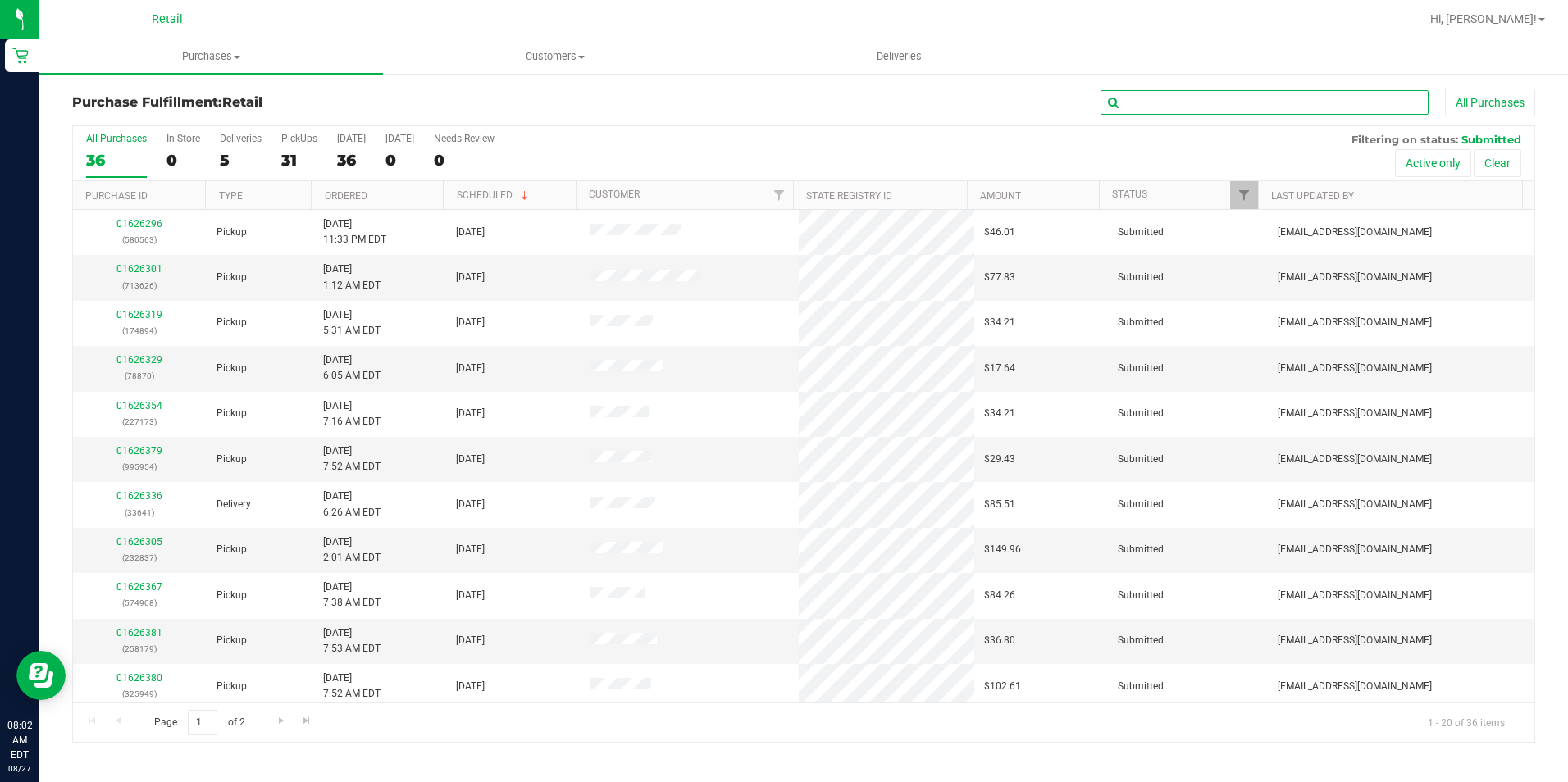
click at [1276, 112] on input "text" at bounding box center [1264, 102] width 328 height 25
type input "104"
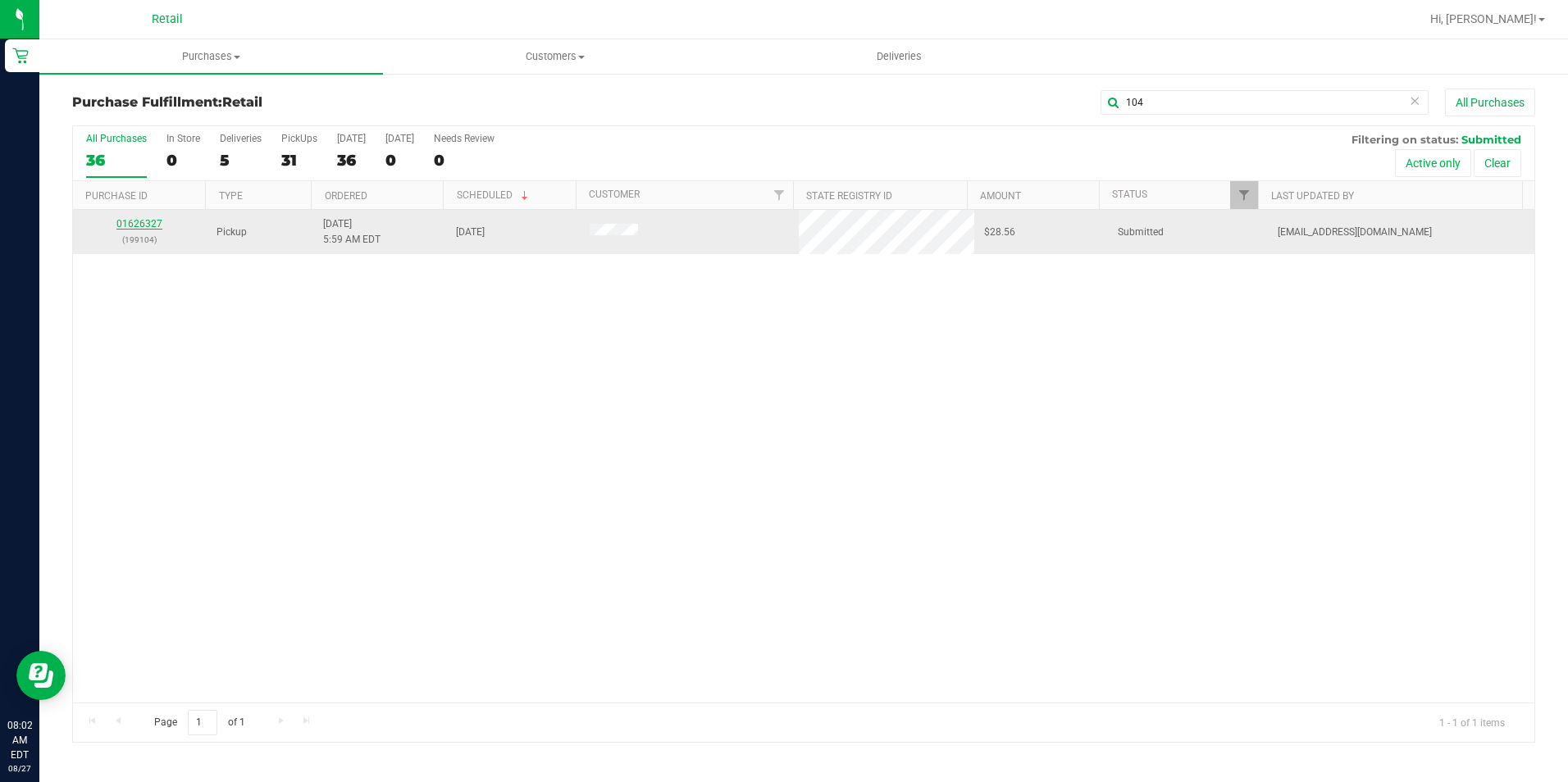
click at [142, 222] on link "01626327" at bounding box center [139, 223] width 46 height 12
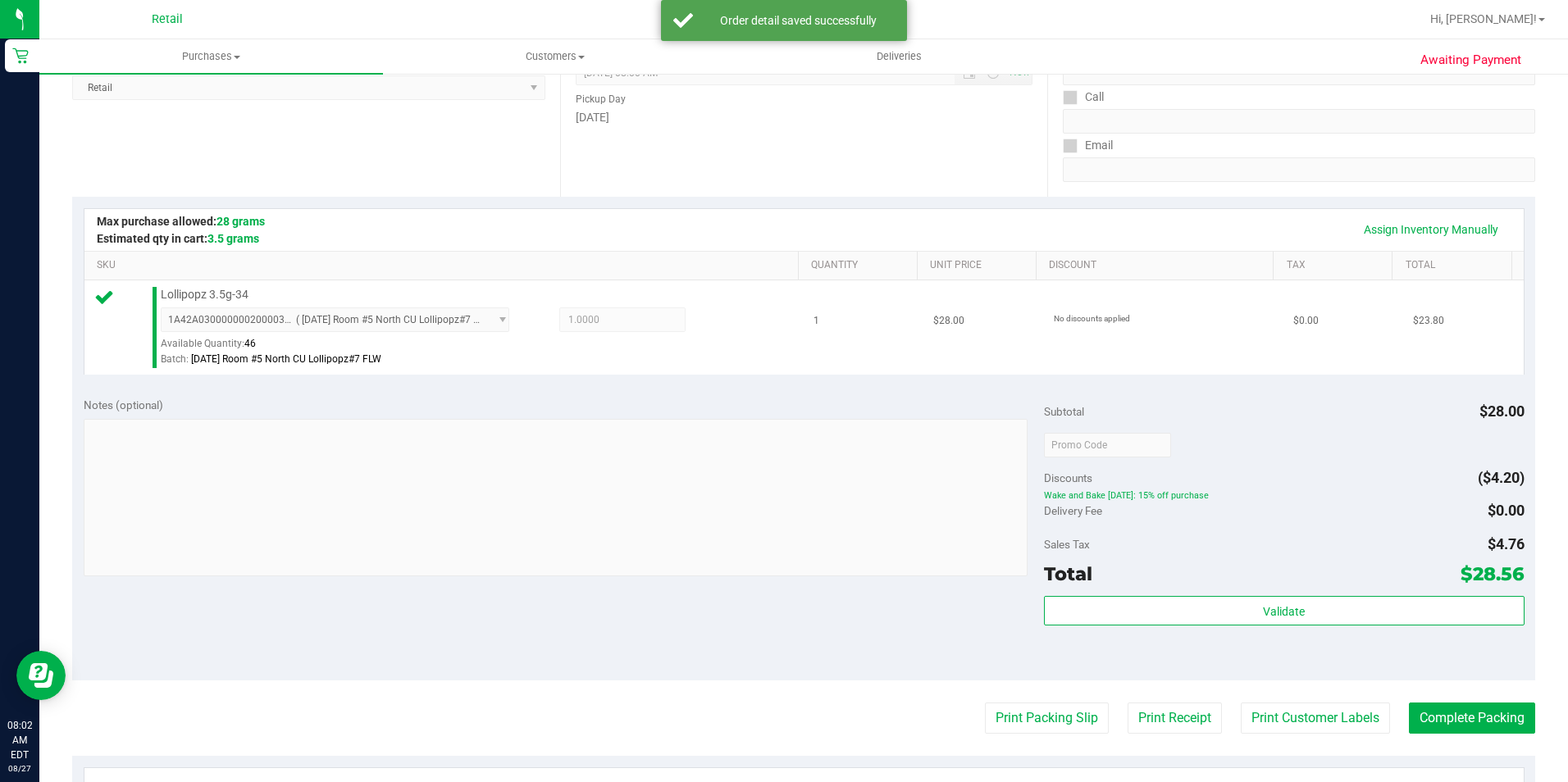
scroll to position [246, 0]
click at [1480, 710] on button "Complete Packing" at bounding box center [1472, 717] width 126 height 31
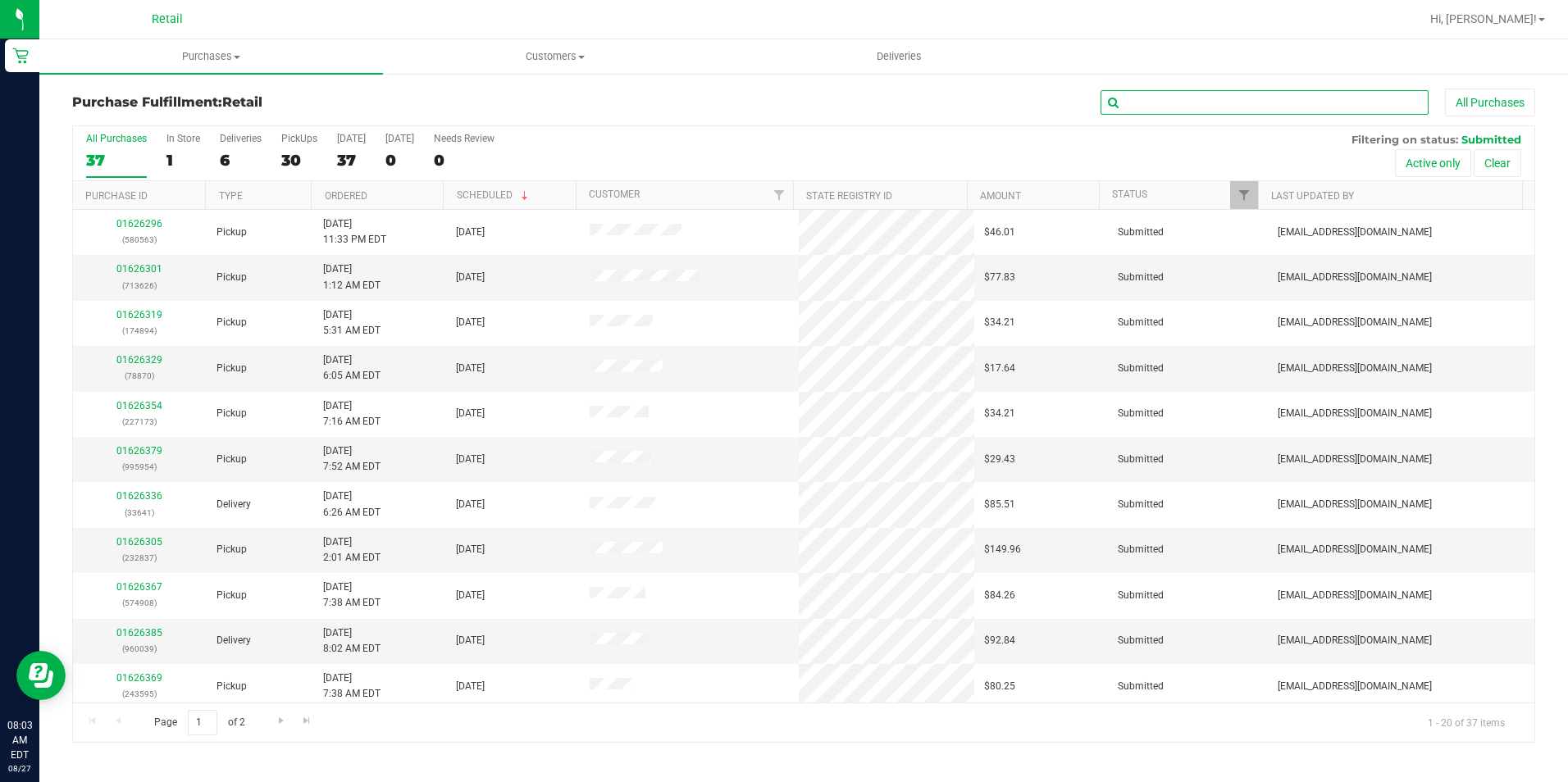
click at [1323, 110] on input "text" at bounding box center [1264, 102] width 328 height 25
type input "845"
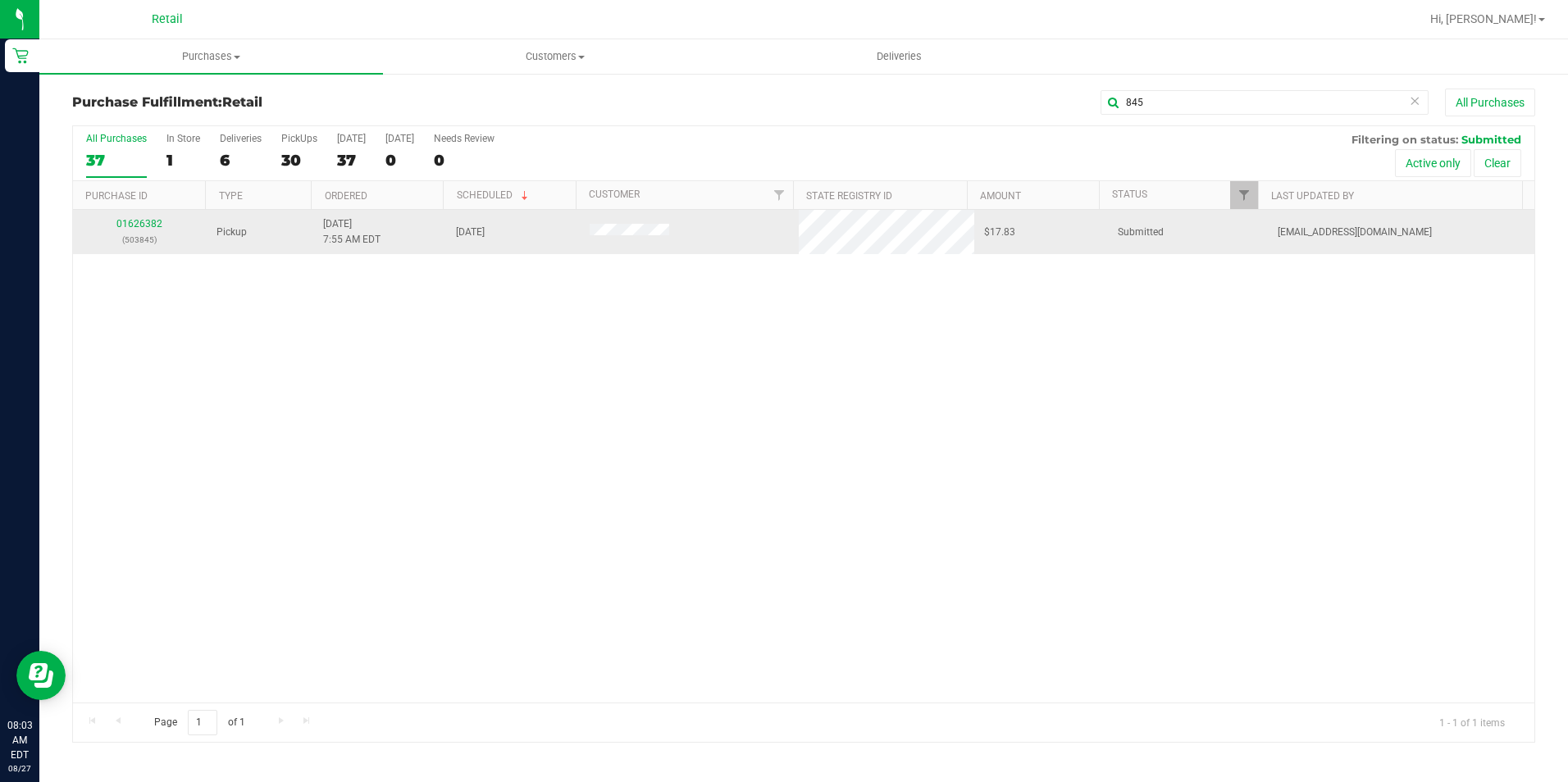
click at [149, 216] on td "01626382 (503845)" at bounding box center [140, 232] width 134 height 44
click at [157, 223] on link "01626382" at bounding box center [139, 223] width 46 height 12
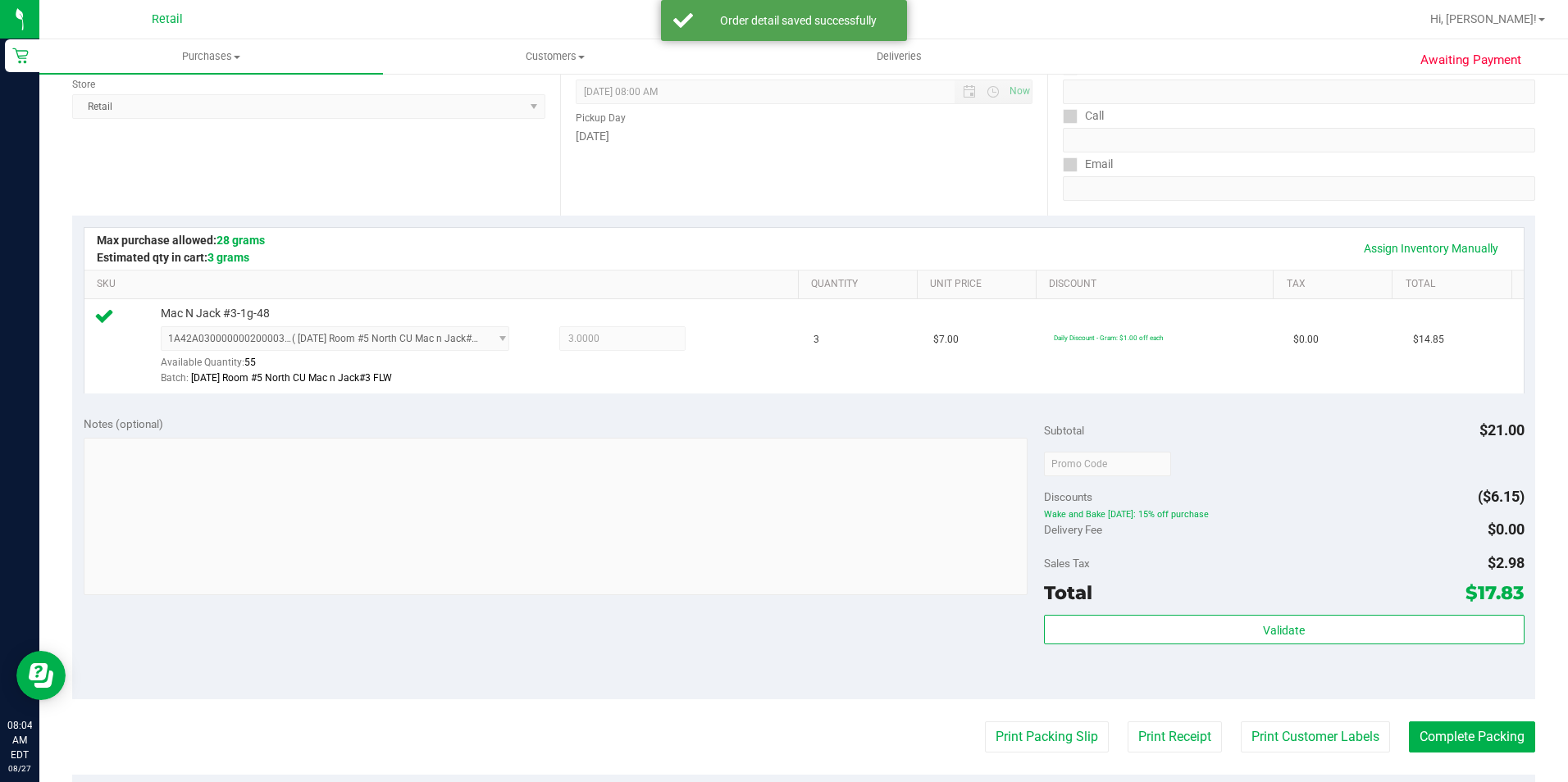
scroll to position [246, 0]
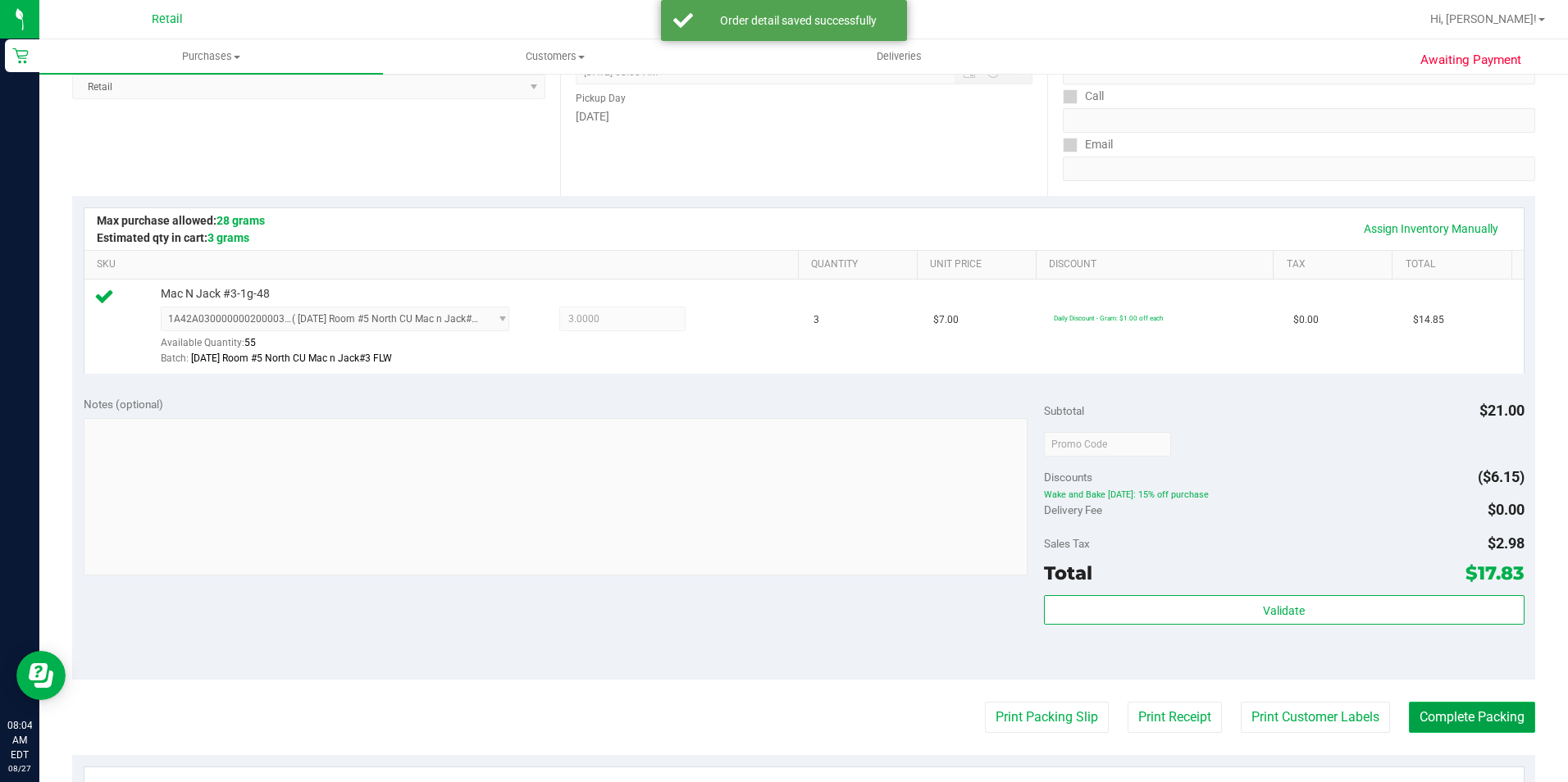
click at [1455, 725] on button "Complete Packing" at bounding box center [1472, 717] width 126 height 31
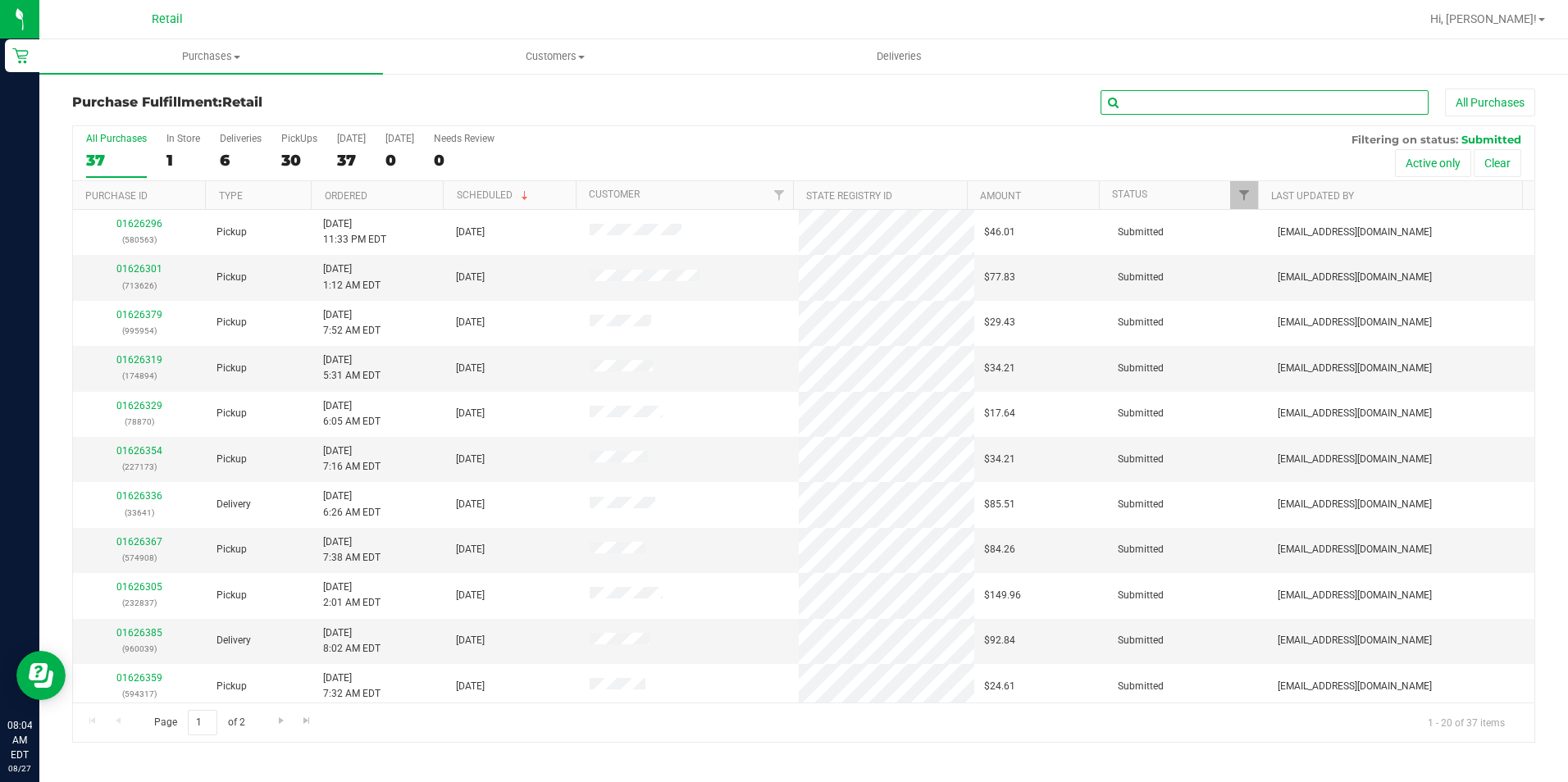
click at [1190, 95] on input "text" at bounding box center [1264, 102] width 328 height 25
type input "179"
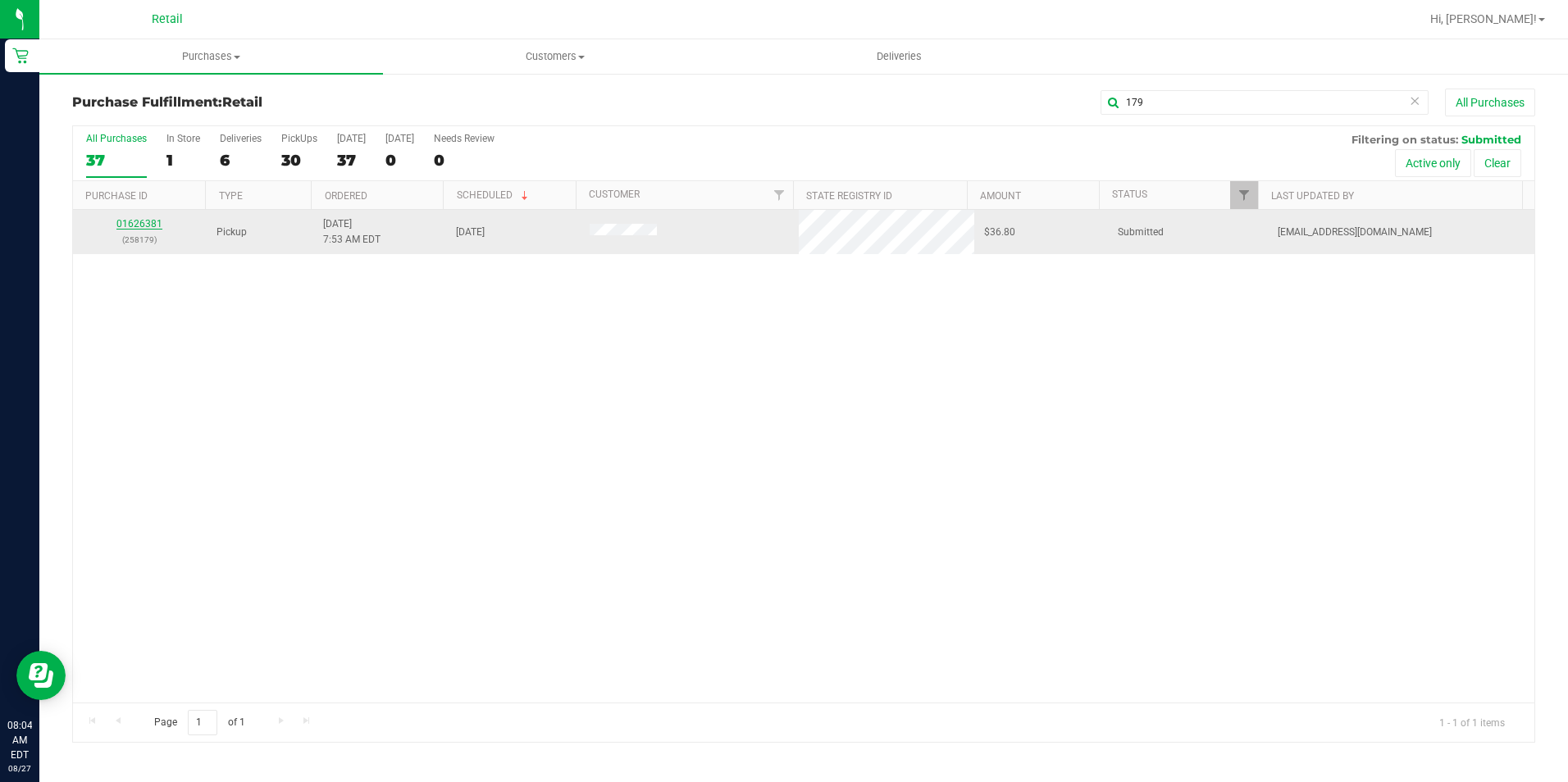
click at [158, 224] on link "01626381" at bounding box center [139, 223] width 46 height 12
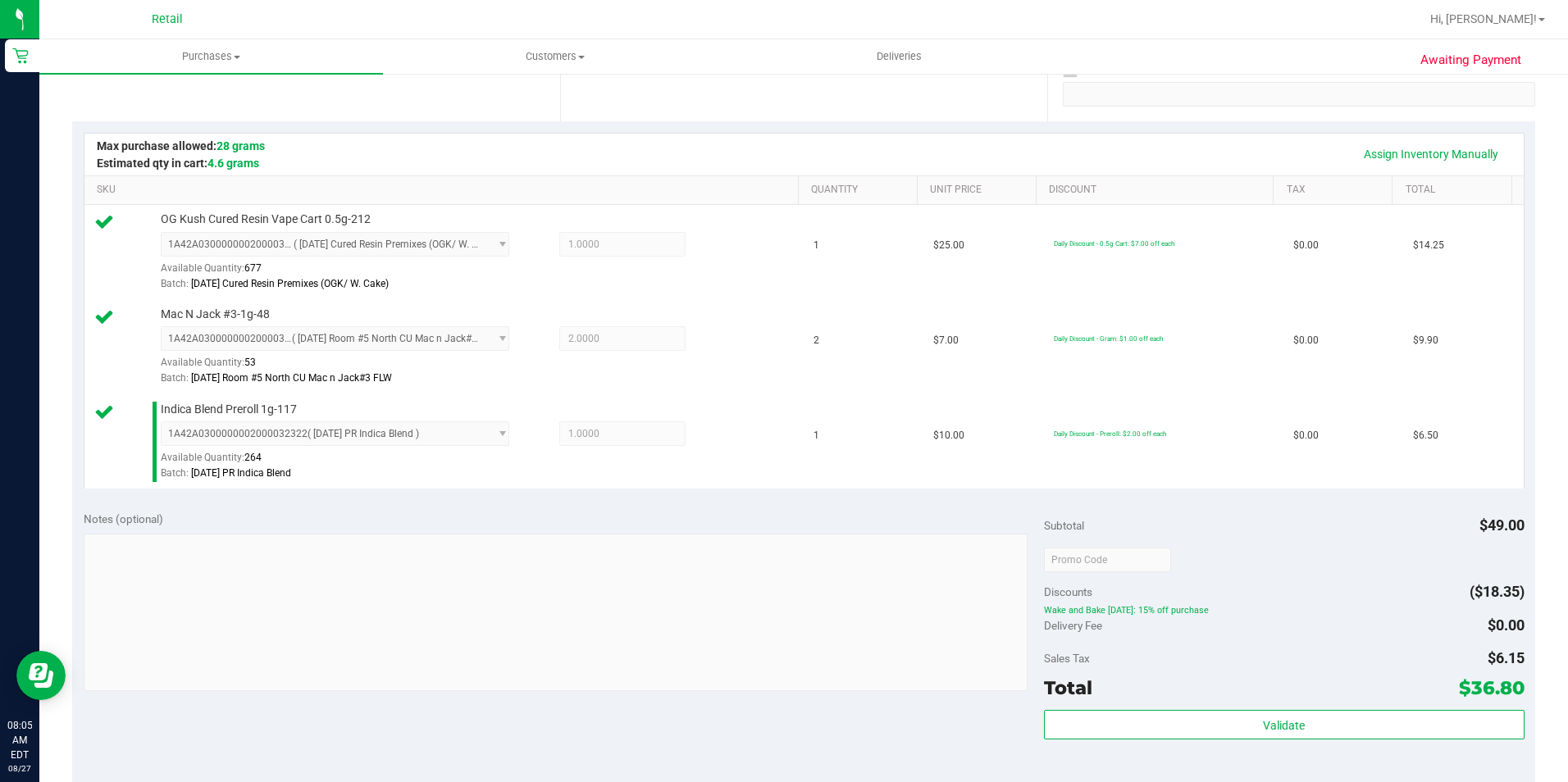
scroll to position [410, 0]
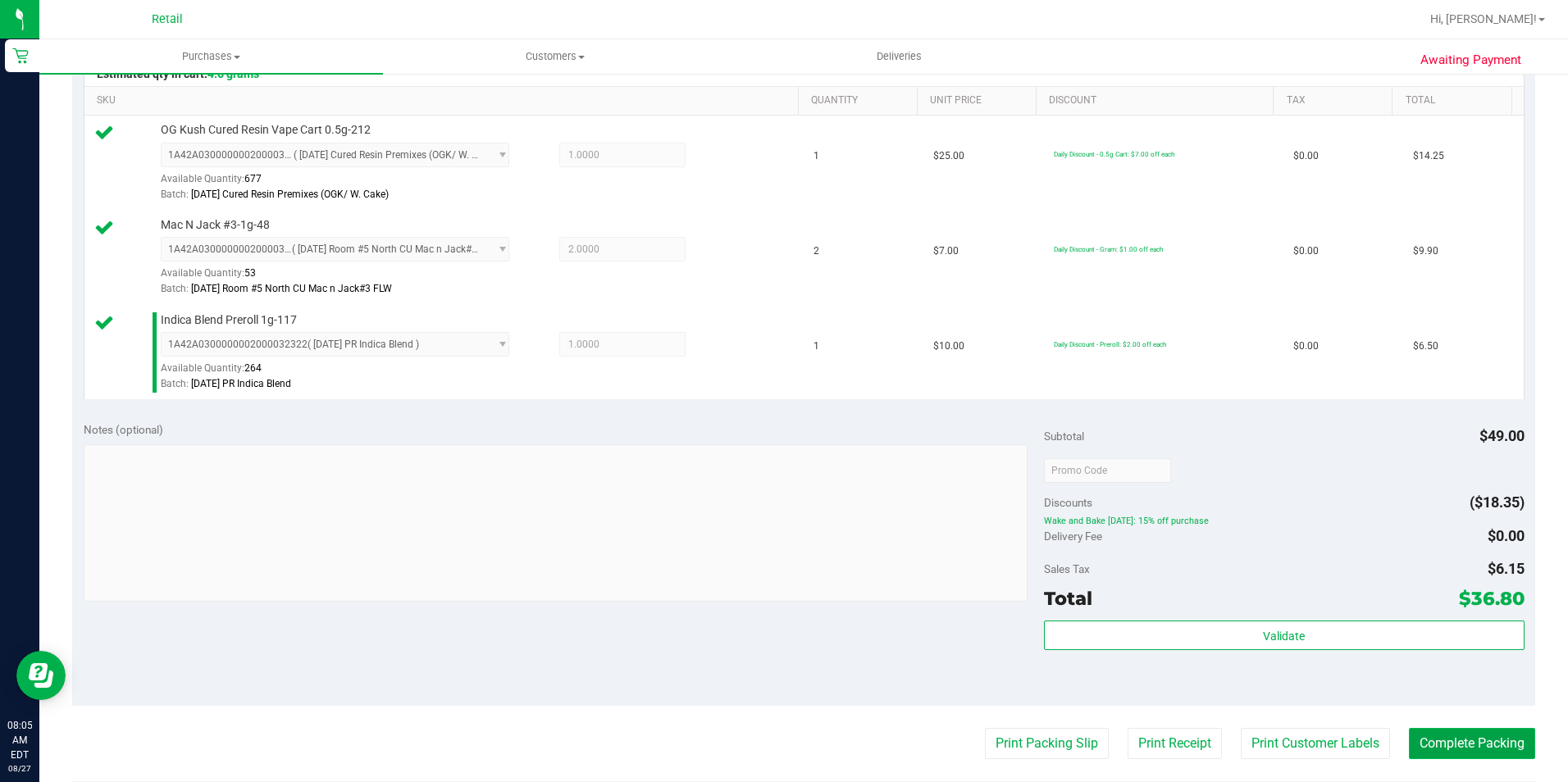
click at [1479, 740] on button "Complete Packing" at bounding box center [1472, 744] width 126 height 31
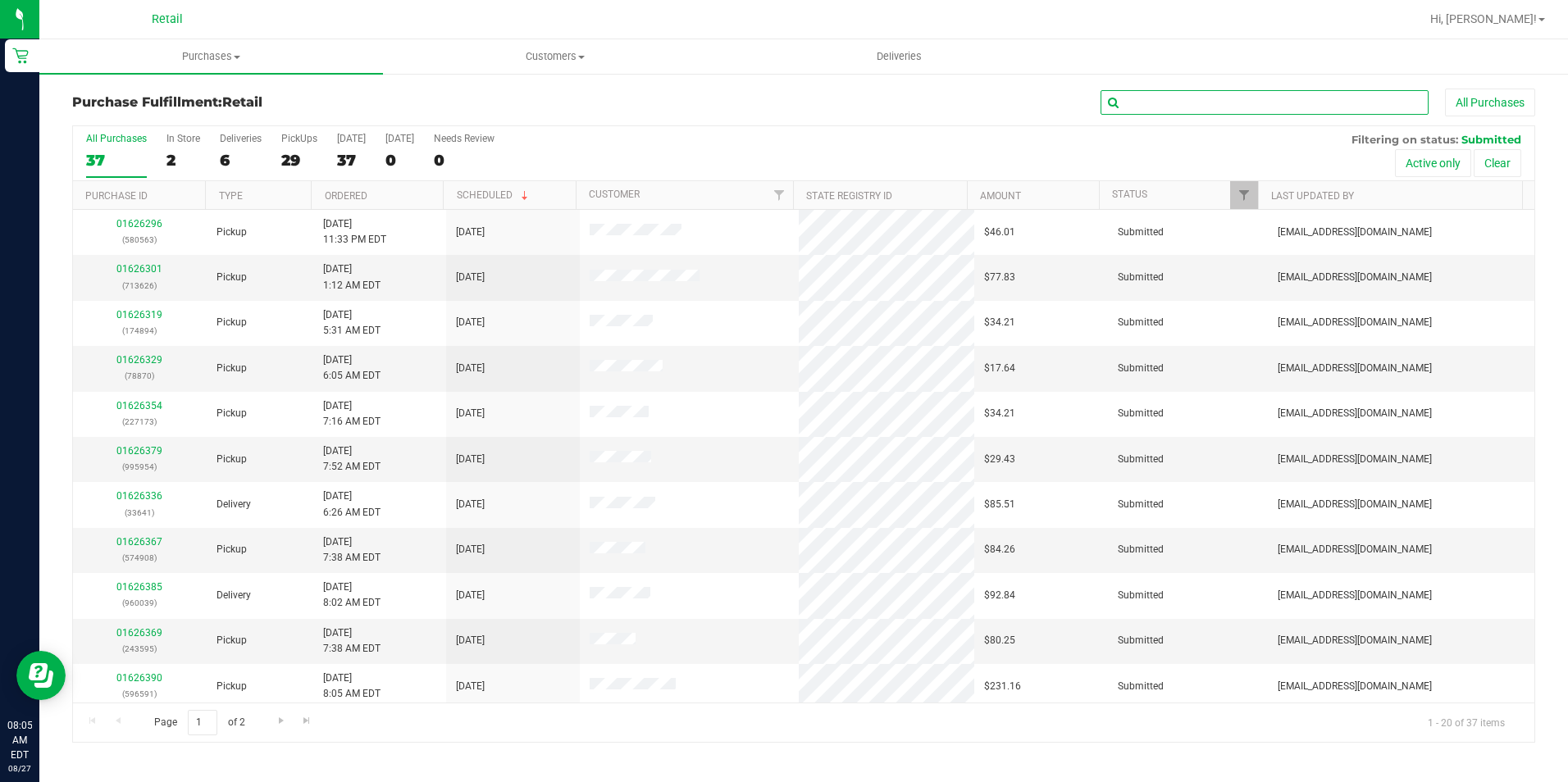
click at [1231, 102] on input "text" at bounding box center [1264, 102] width 328 height 25
type input "949"
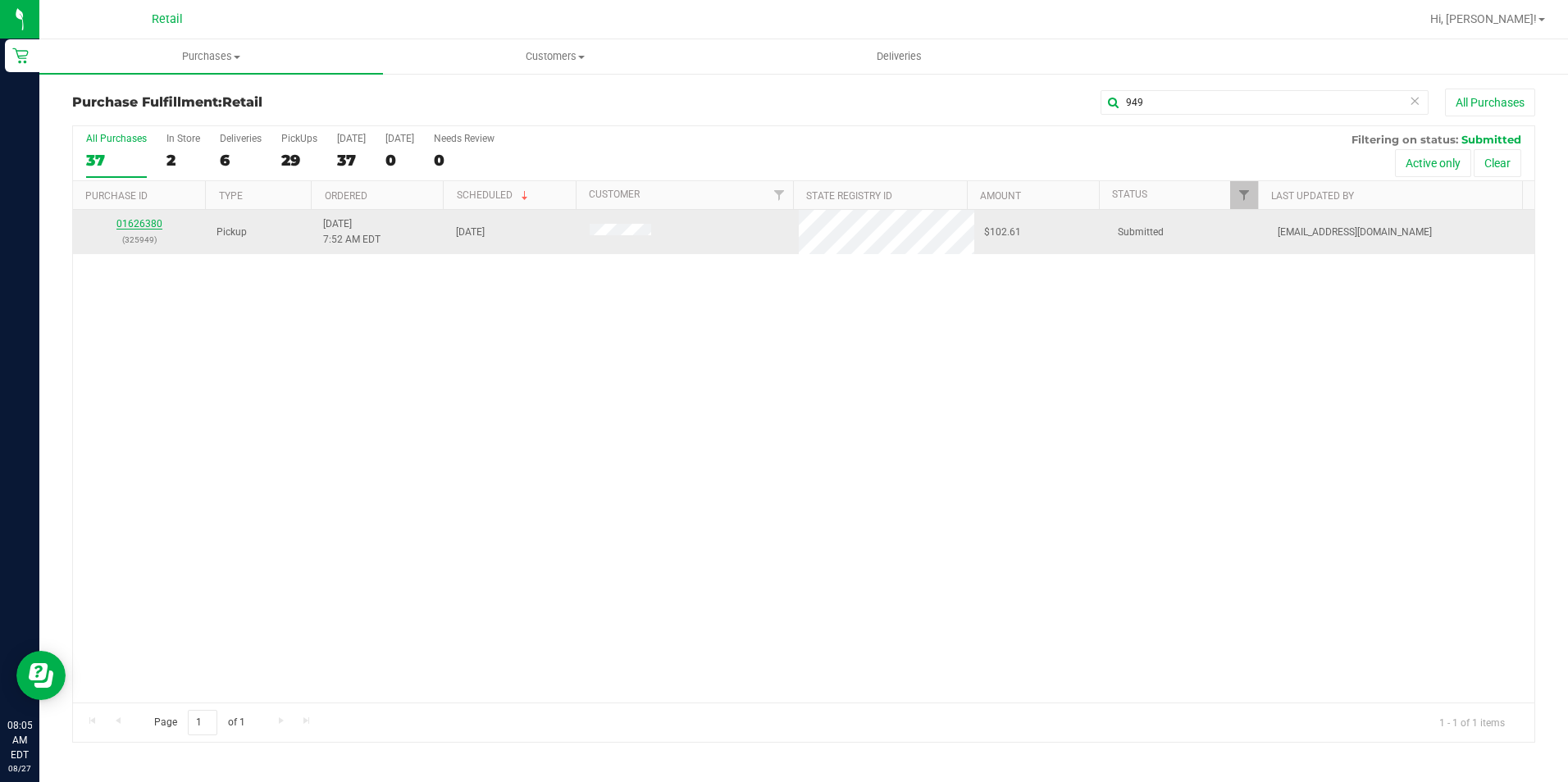
click at [147, 221] on link "01626380" at bounding box center [139, 223] width 46 height 12
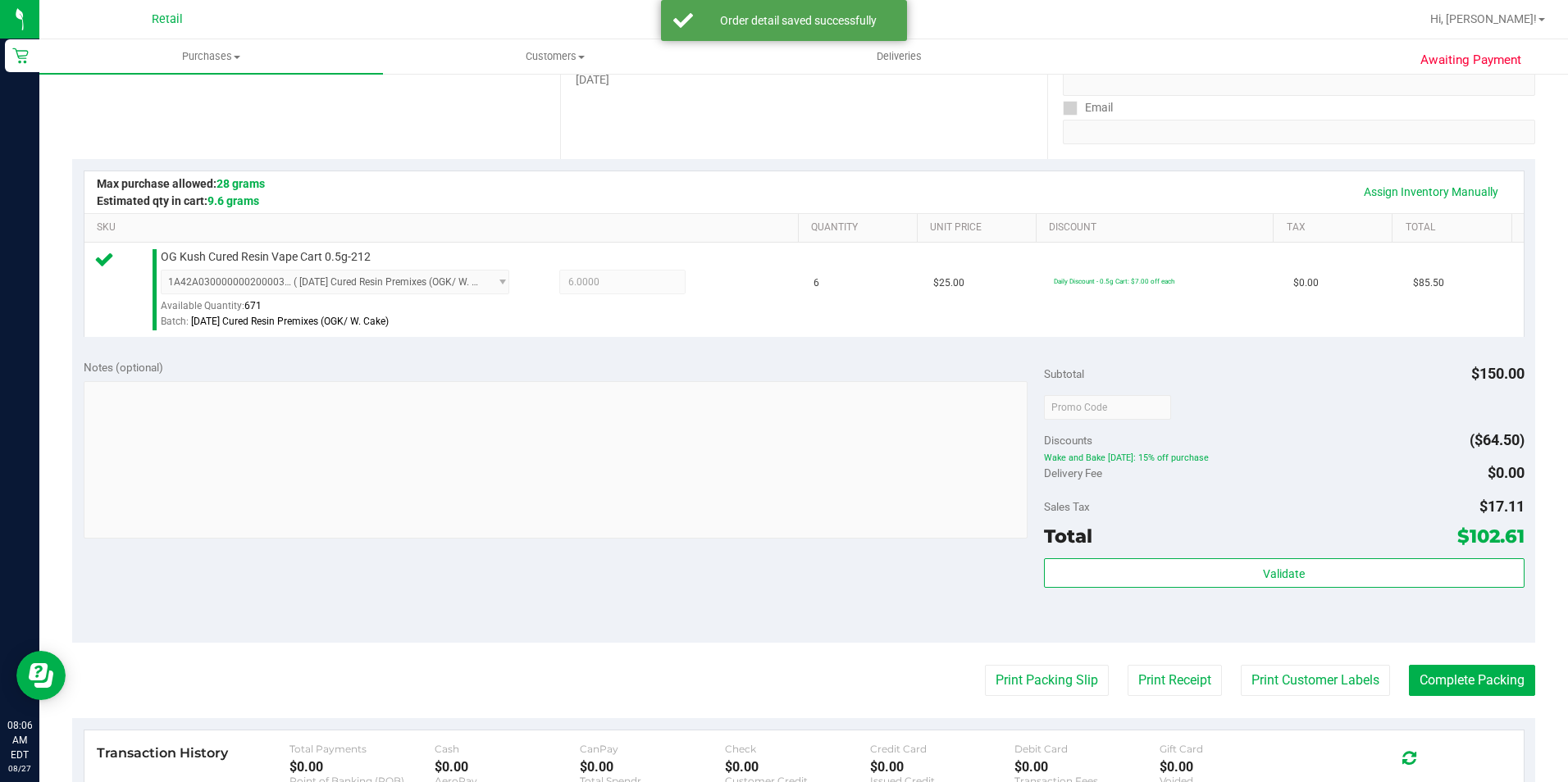
scroll to position [328, 0]
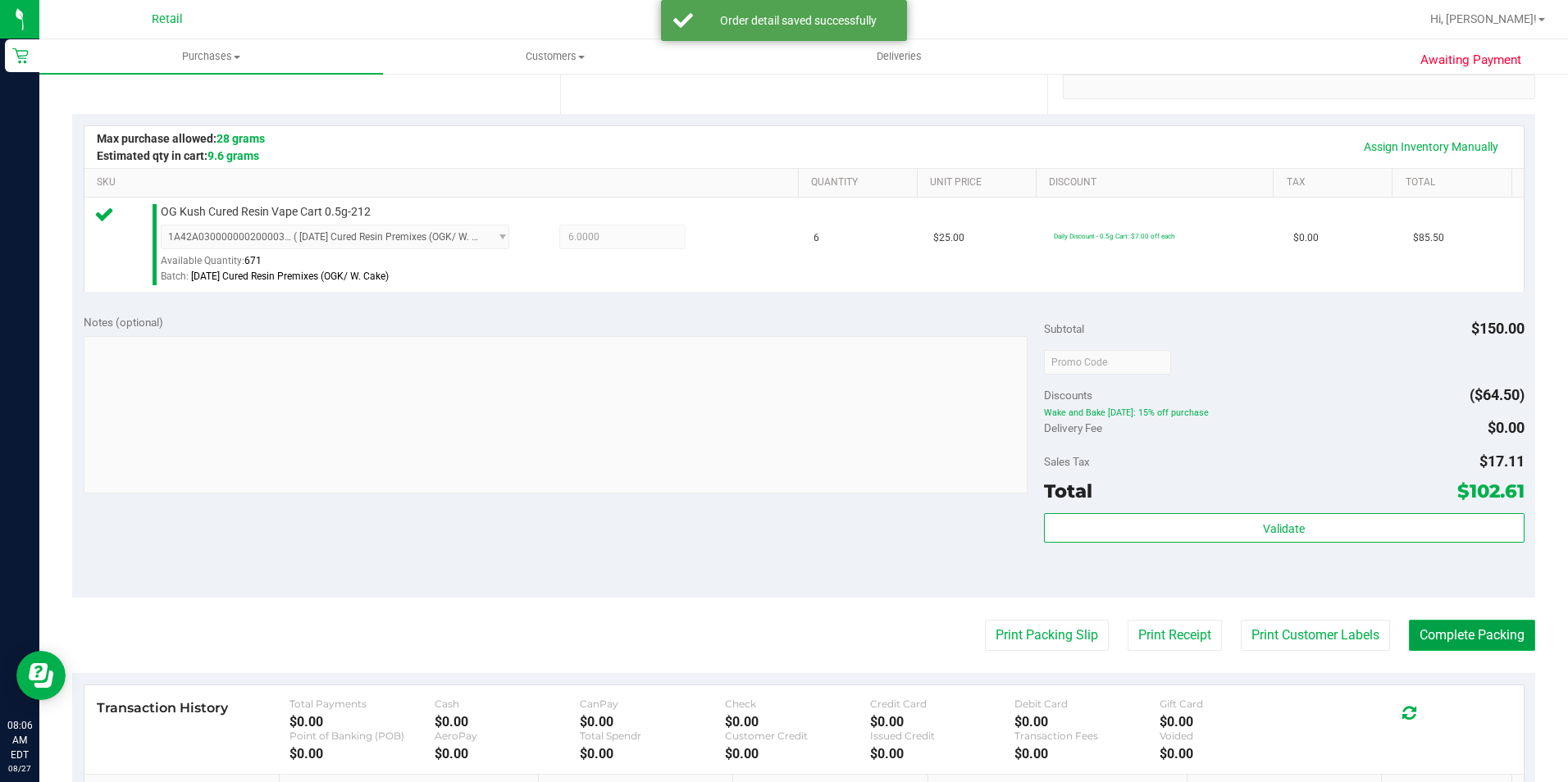
click at [1434, 632] on button "Complete Packing" at bounding box center [1472, 636] width 126 height 31
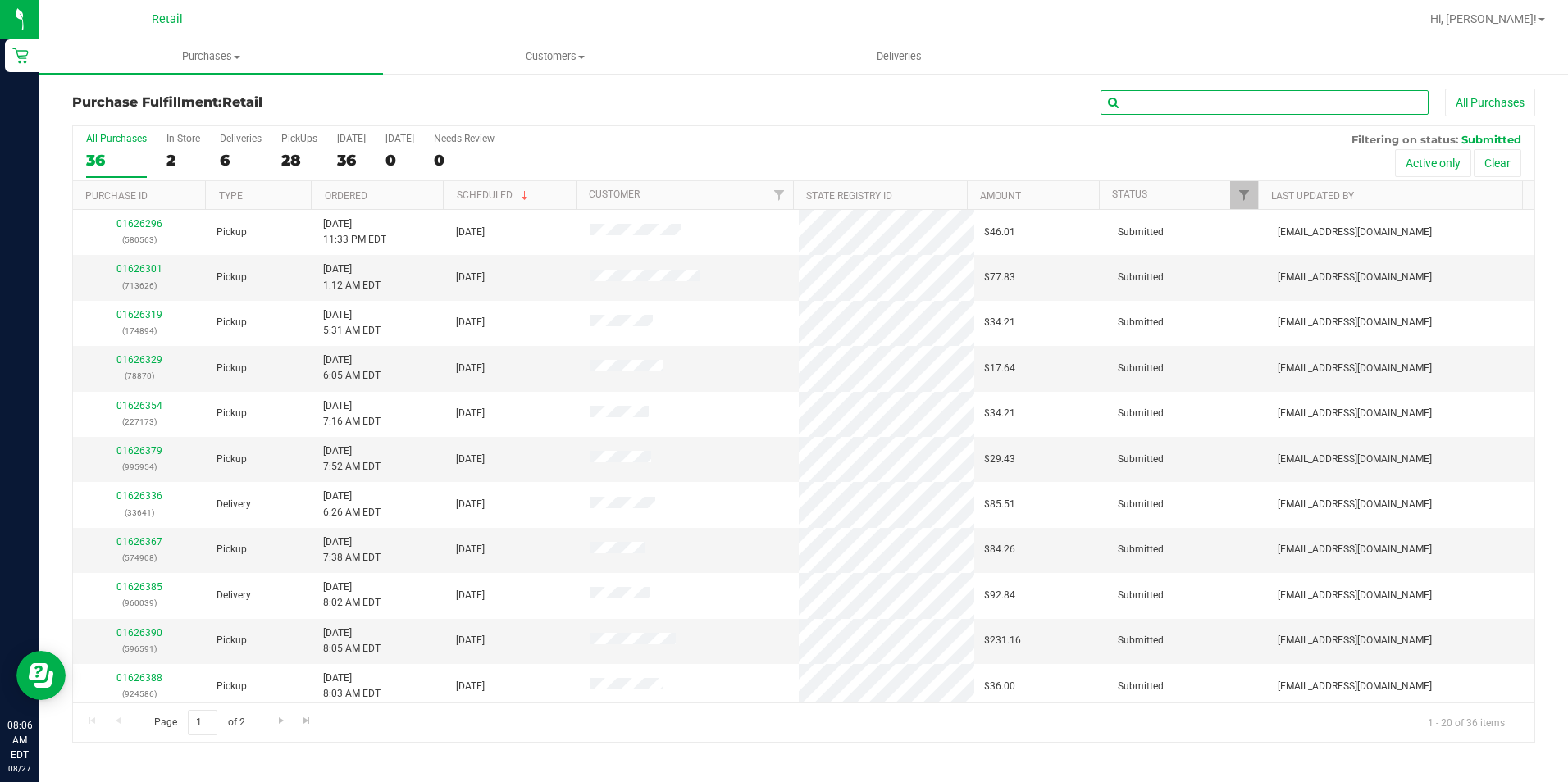
click at [1248, 105] on input "text" at bounding box center [1264, 102] width 328 height 25
type input "954"
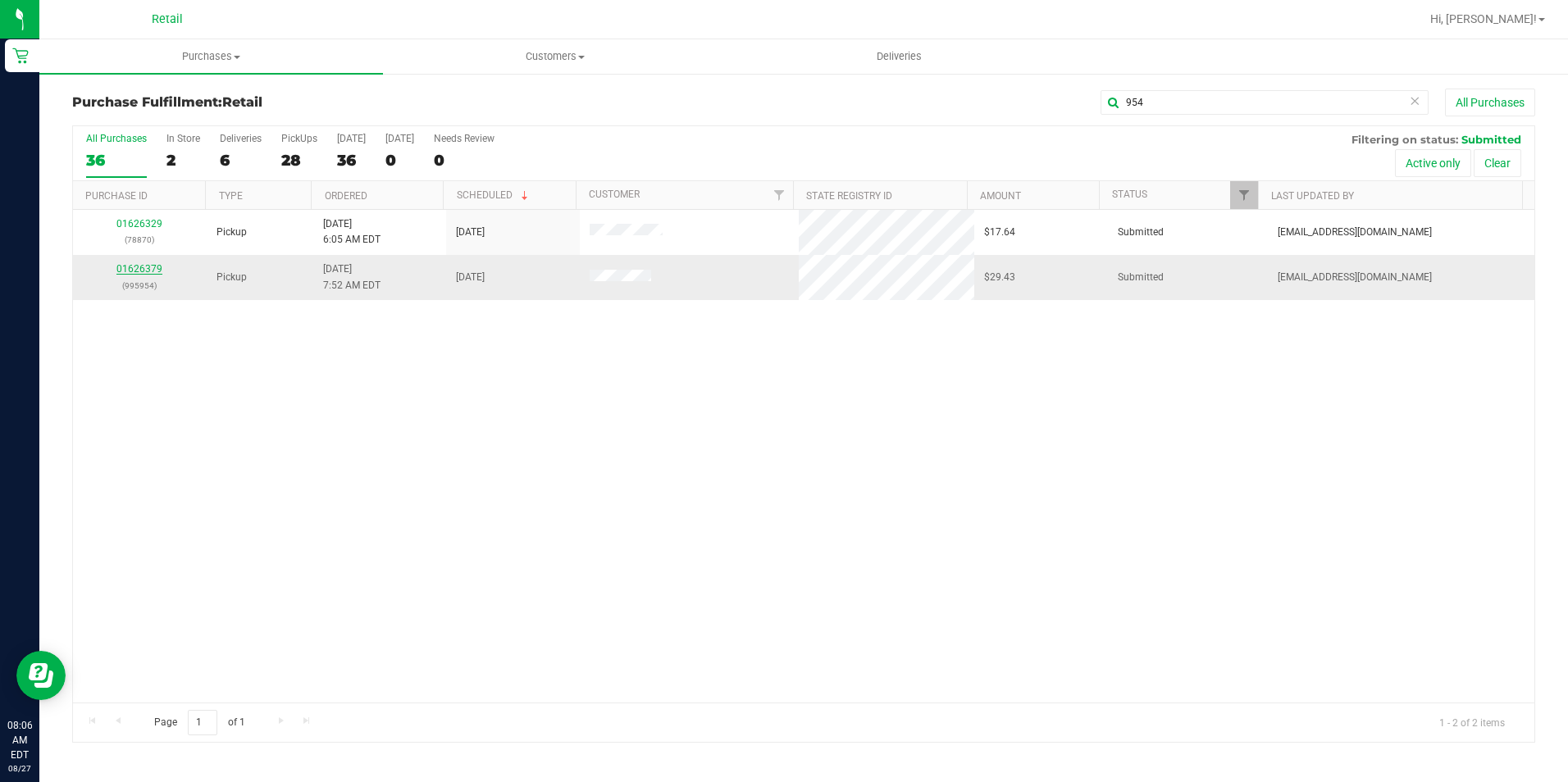
click at [139, 273] on link "01626379" at bounding box center [139, 269] width 46 height 12
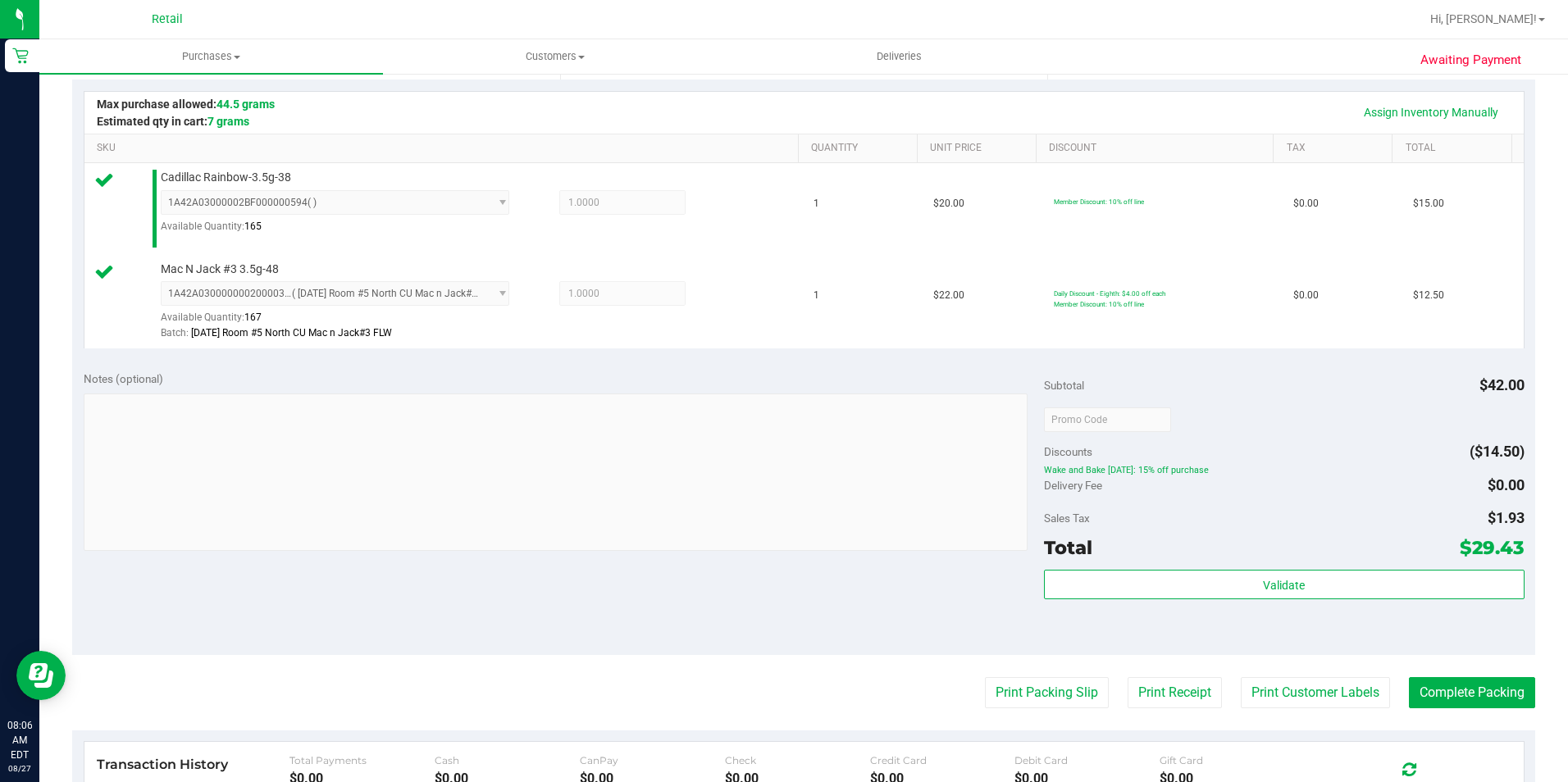
scroll to position [410, 0]
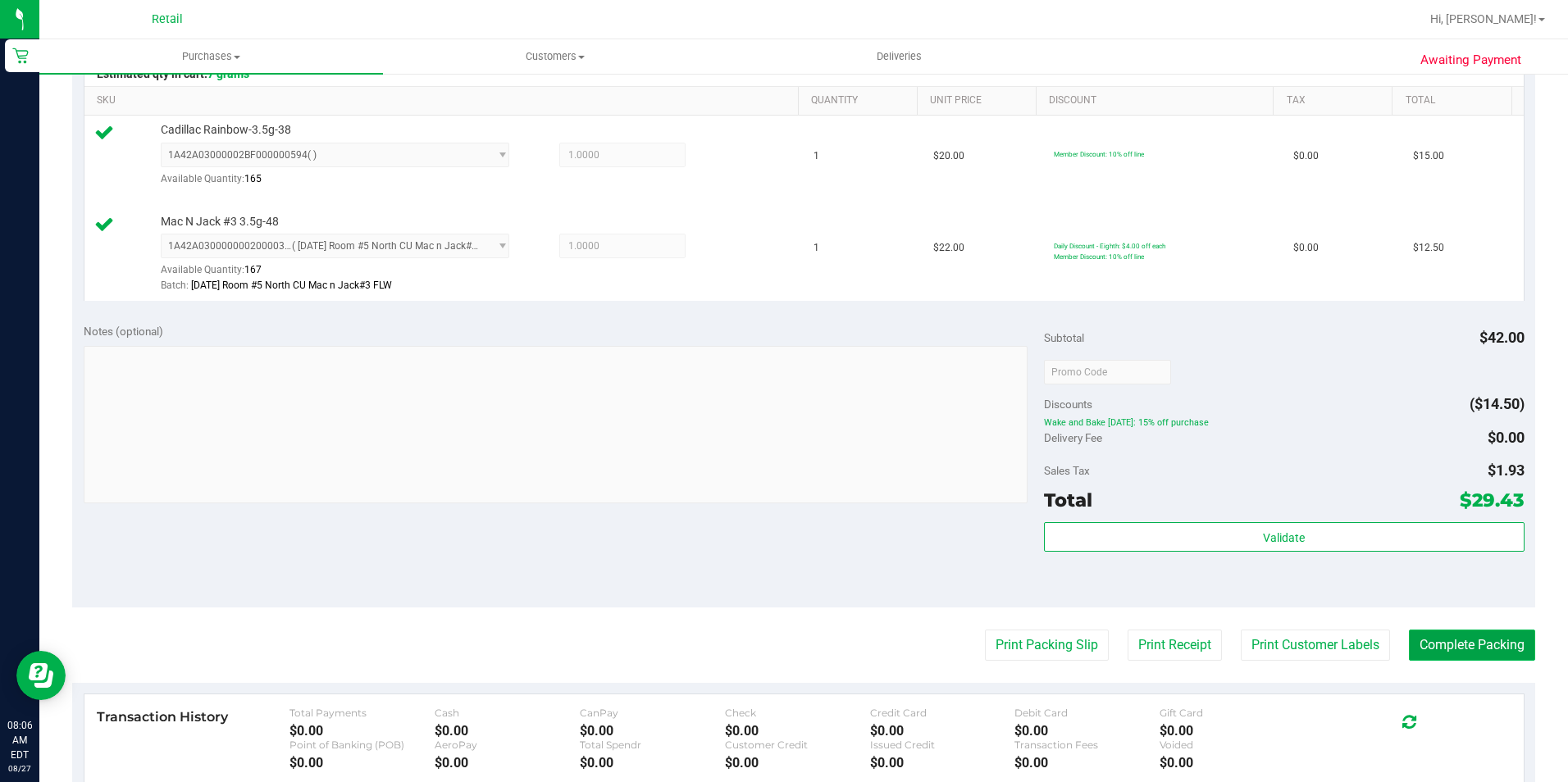
click at [1500, 630] on button "Complete Packing" at bounding box center [1472, 646] width 126 height 31
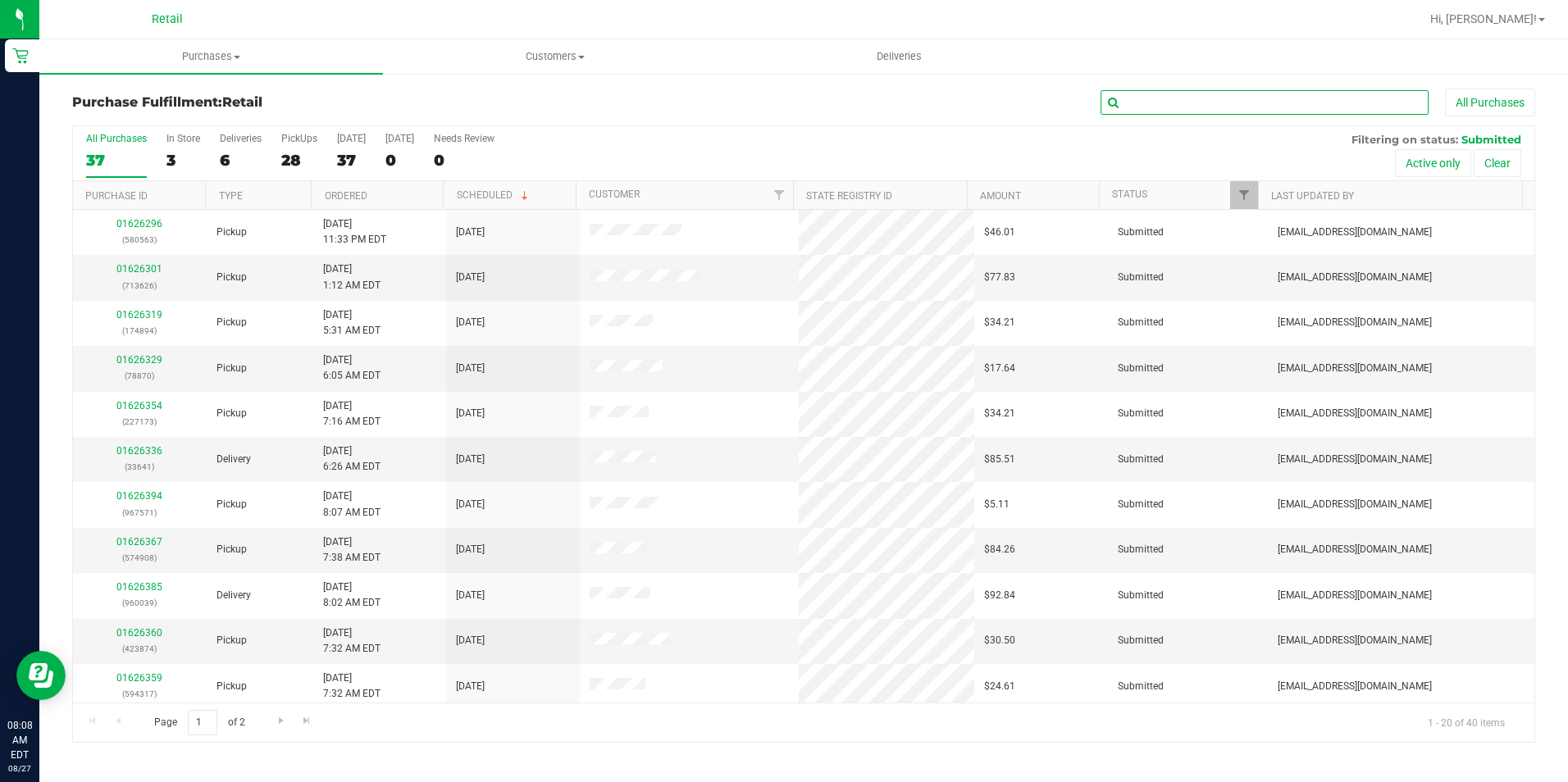
click at [1176, 96] on input "text" at bounding box center [1264, 102] width 328 height 25
type input "290"
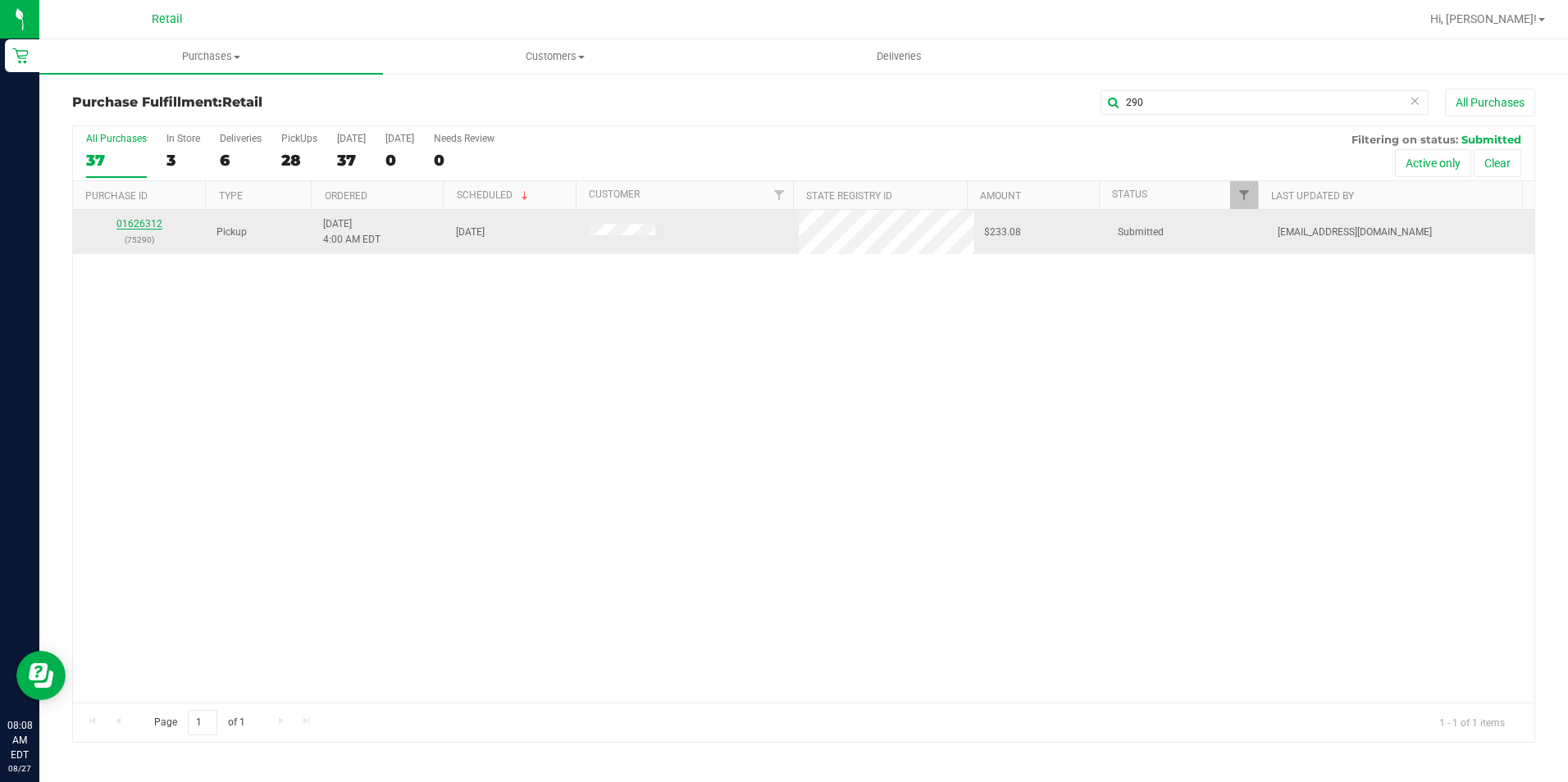
click at [154, 220] on link "01626312" at bounding box center [139, 223] width 46 height 12
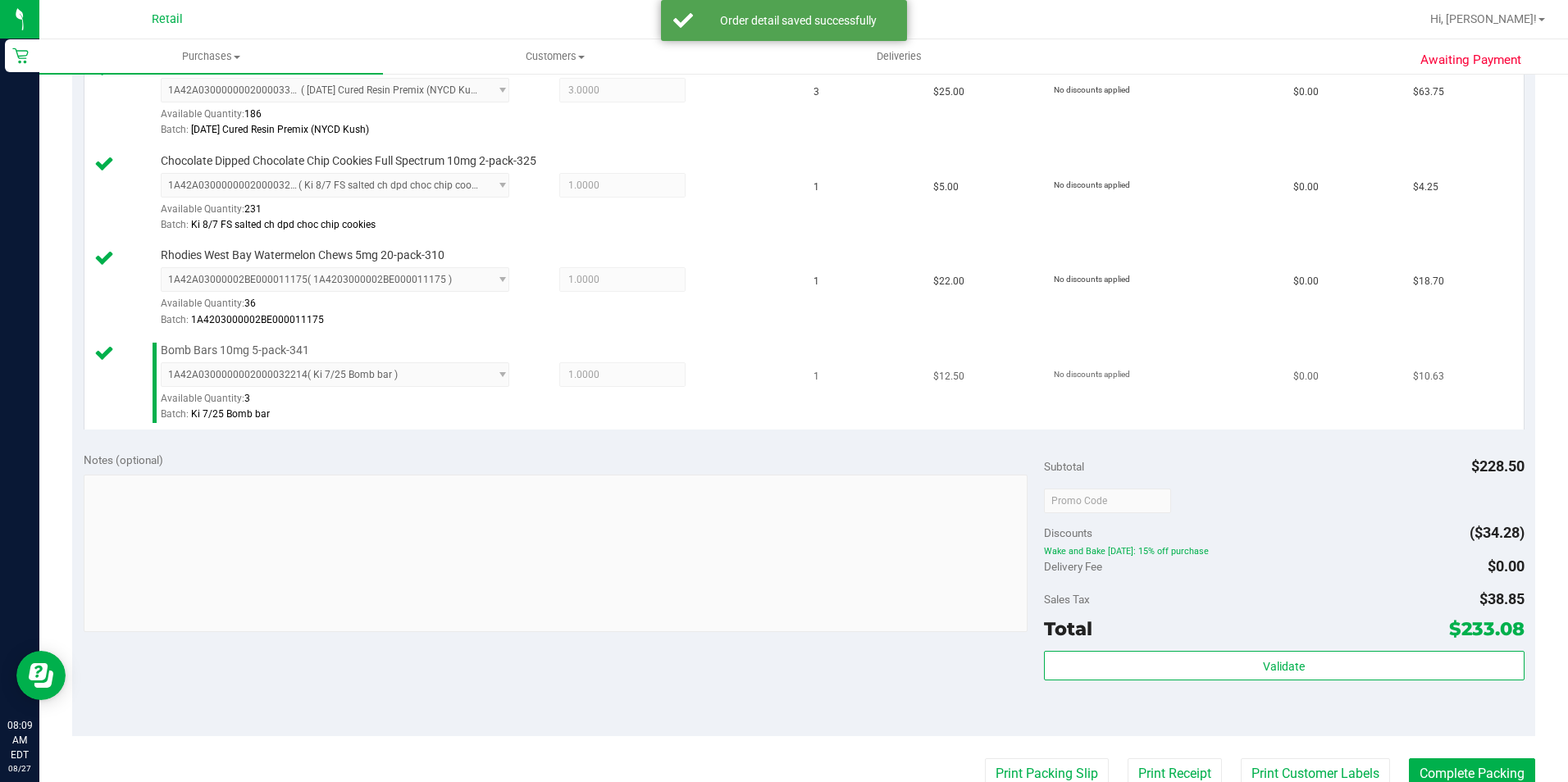
scroll to position [574, 0]
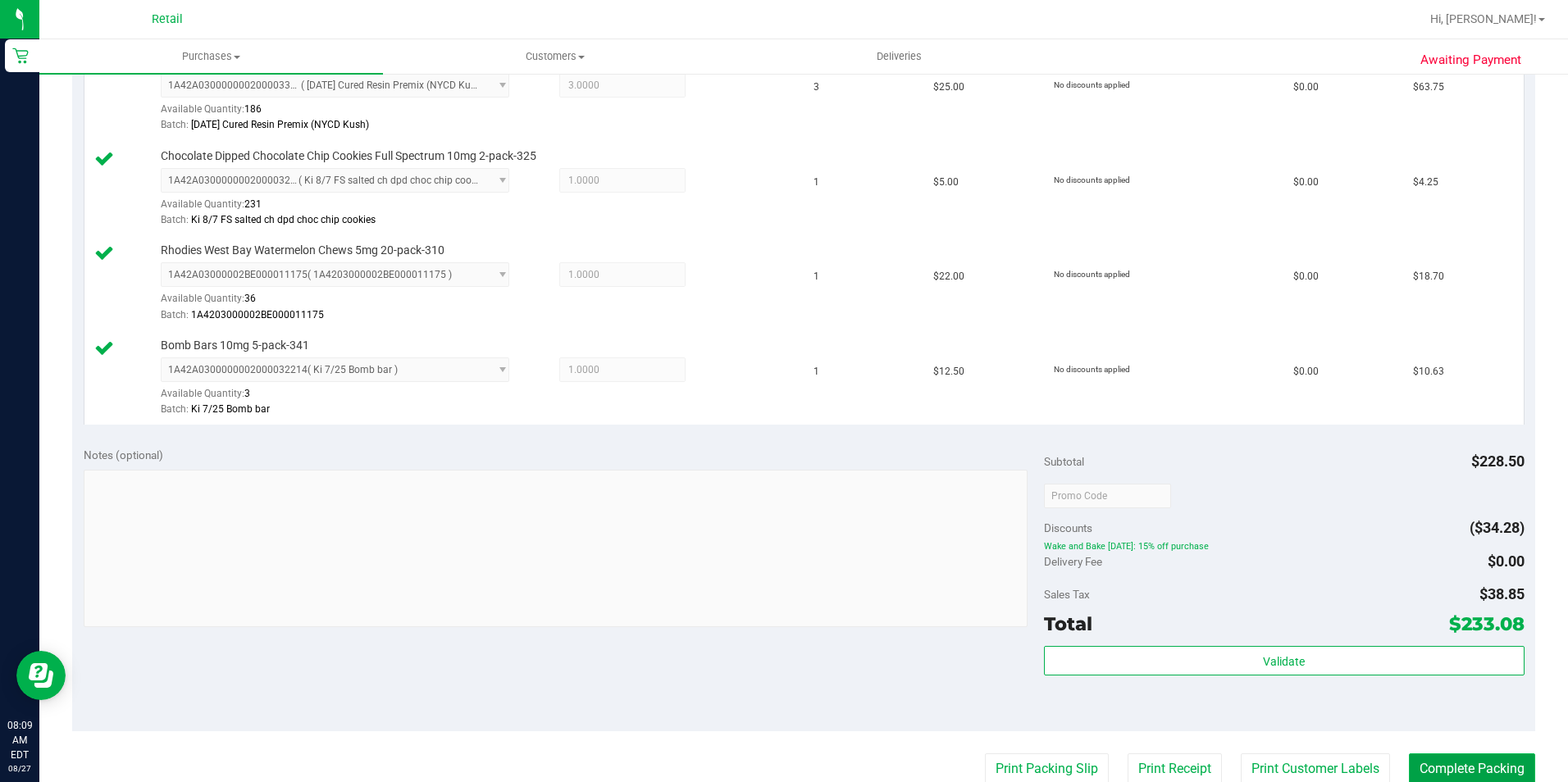
click at [1440, 766] on button "Complete Packing" at bounding box center [1472, 769] width 126 height 31
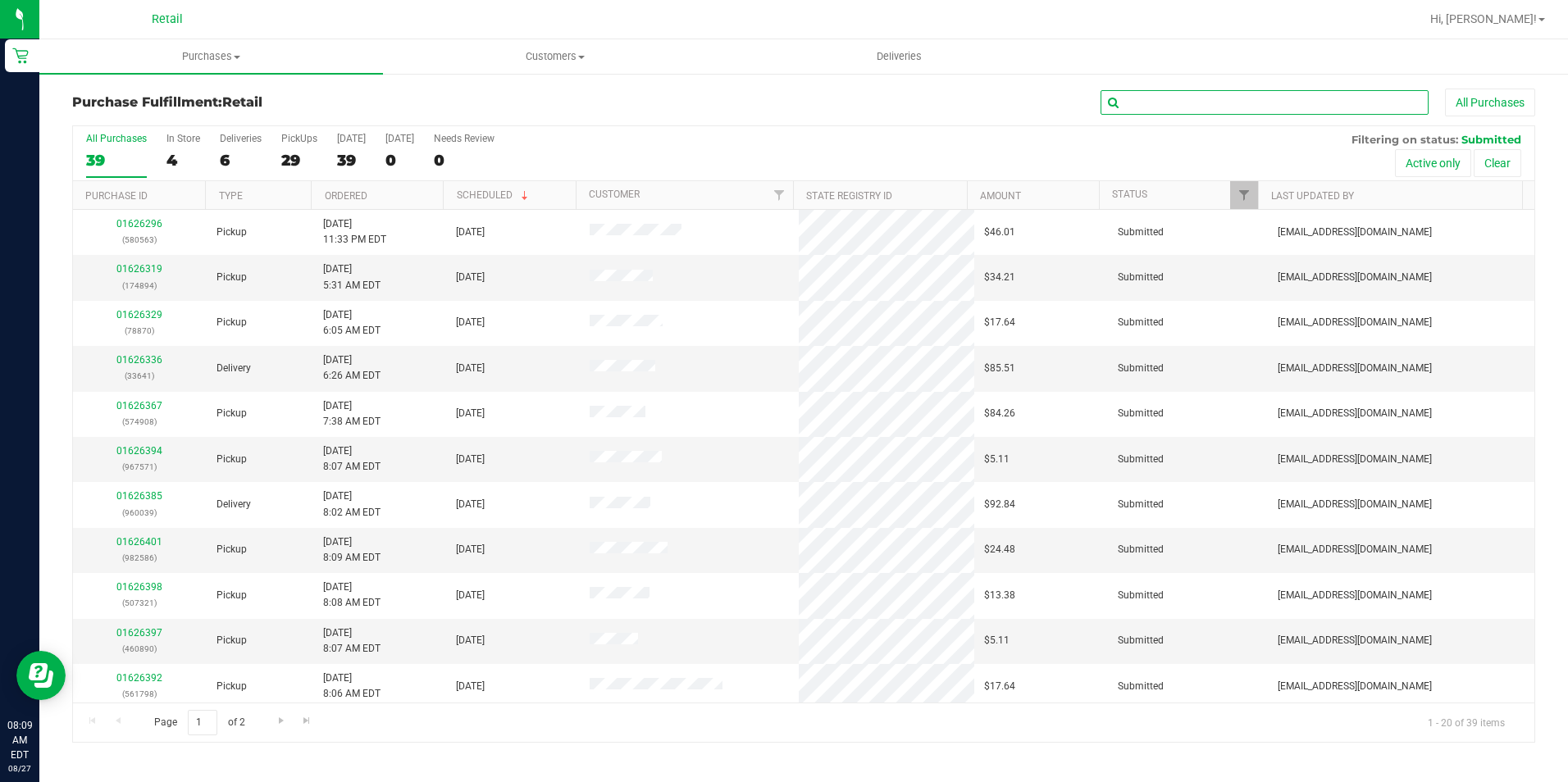
click at [1333, 103] on input "text" at bounding box center [1264, 102] width 328 height 25
type input "908"
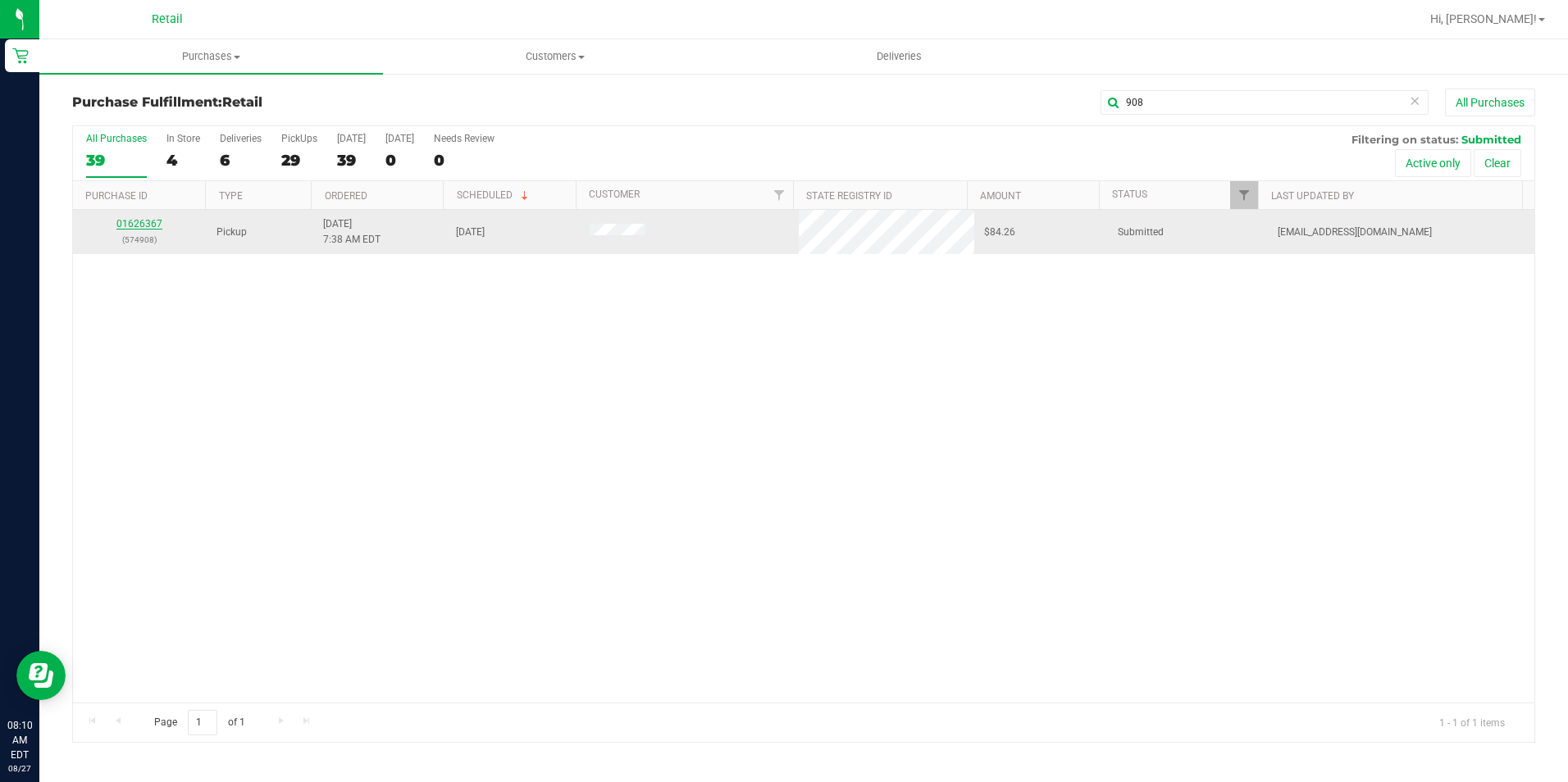
click at [140, 226] on link "01626367" at bounding box center [139, 223] width 46 height 12
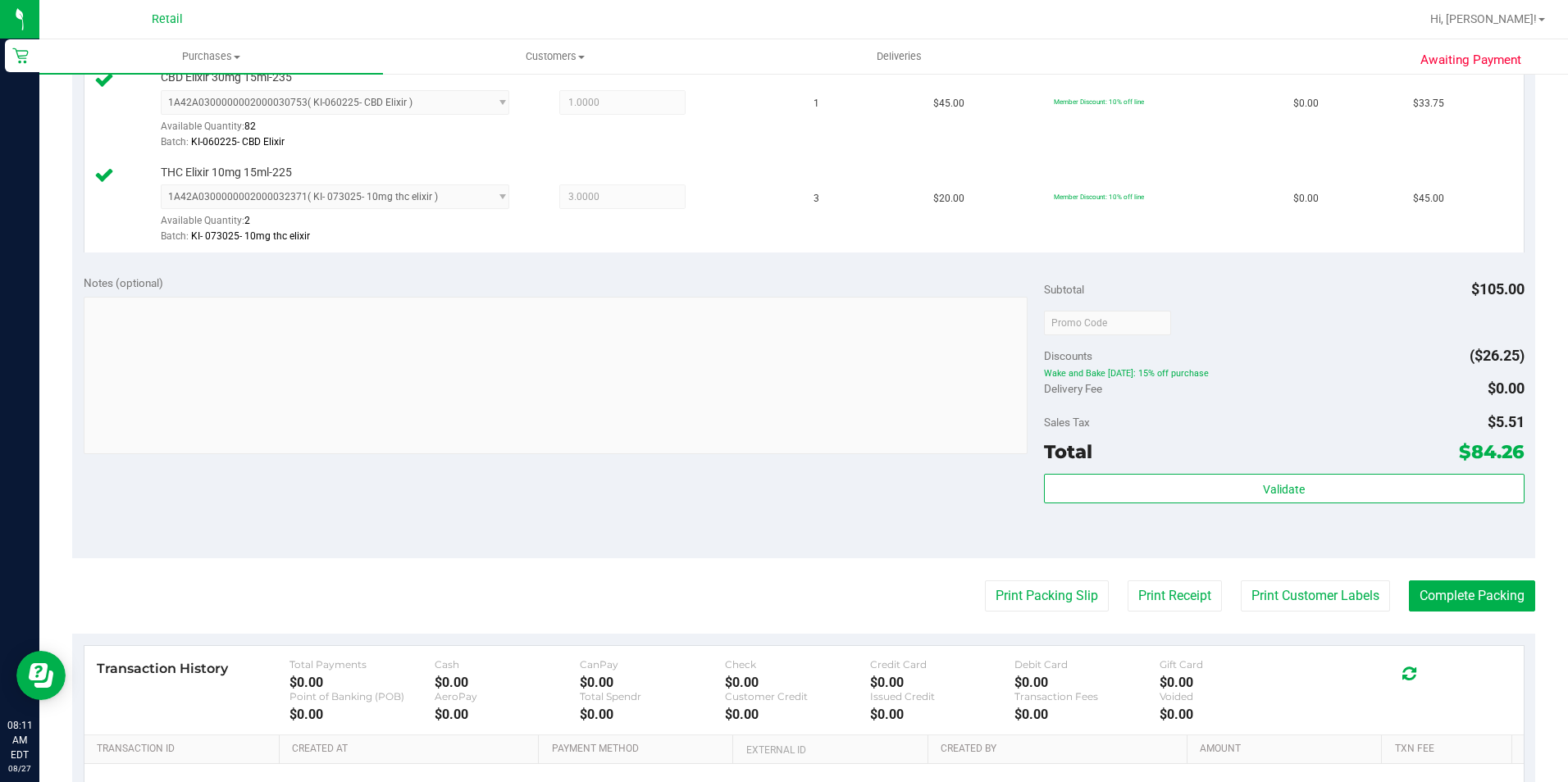
scroll to position [492, 0]
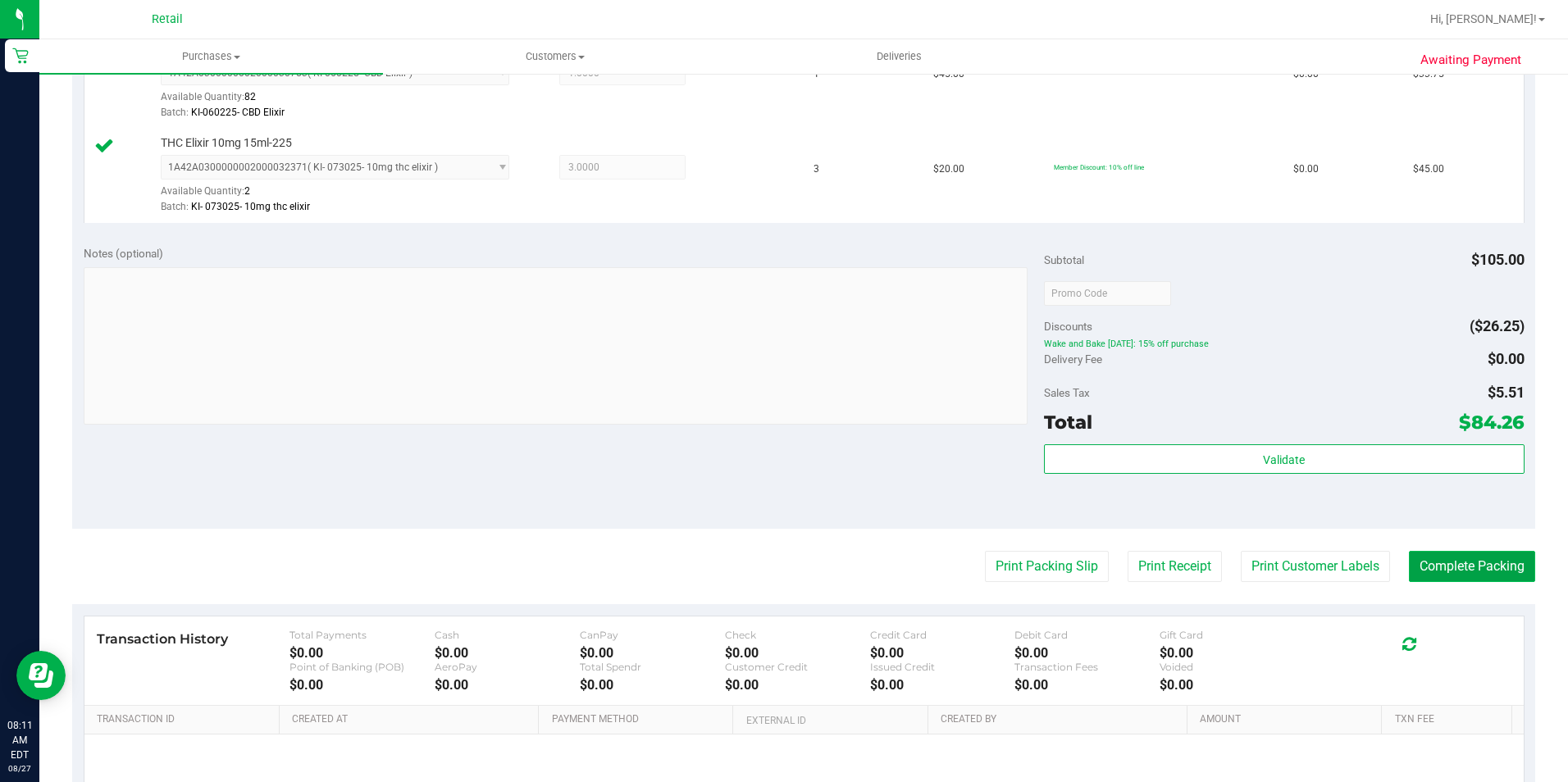
click at [1514, 557] on button "Complete Packing" at bounding box center [1472, 566] width 126 height 31
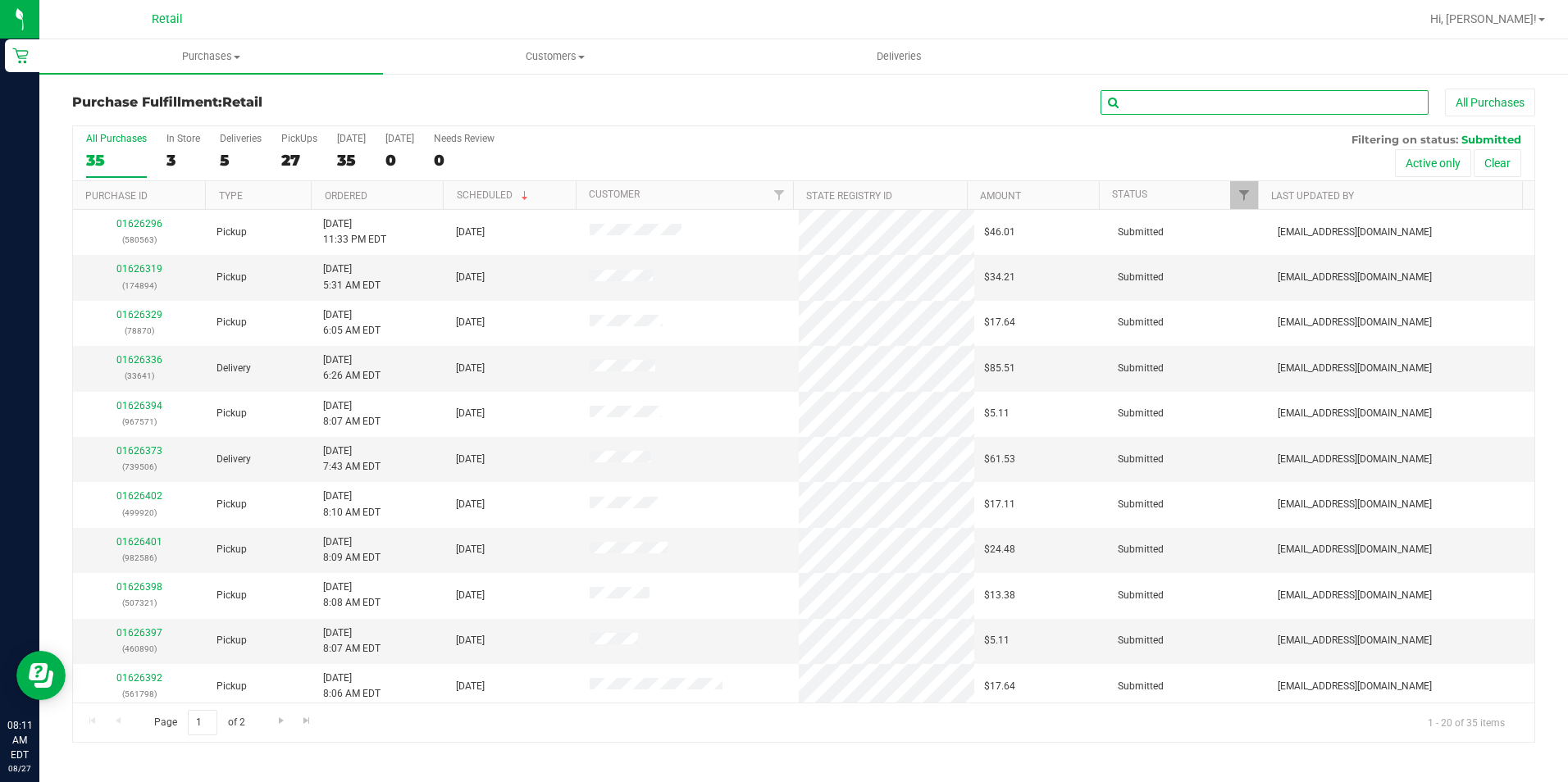
click at [1120, 102] on input "text" at bounding box center [1264, 102] width 328 height 25
type input "591"
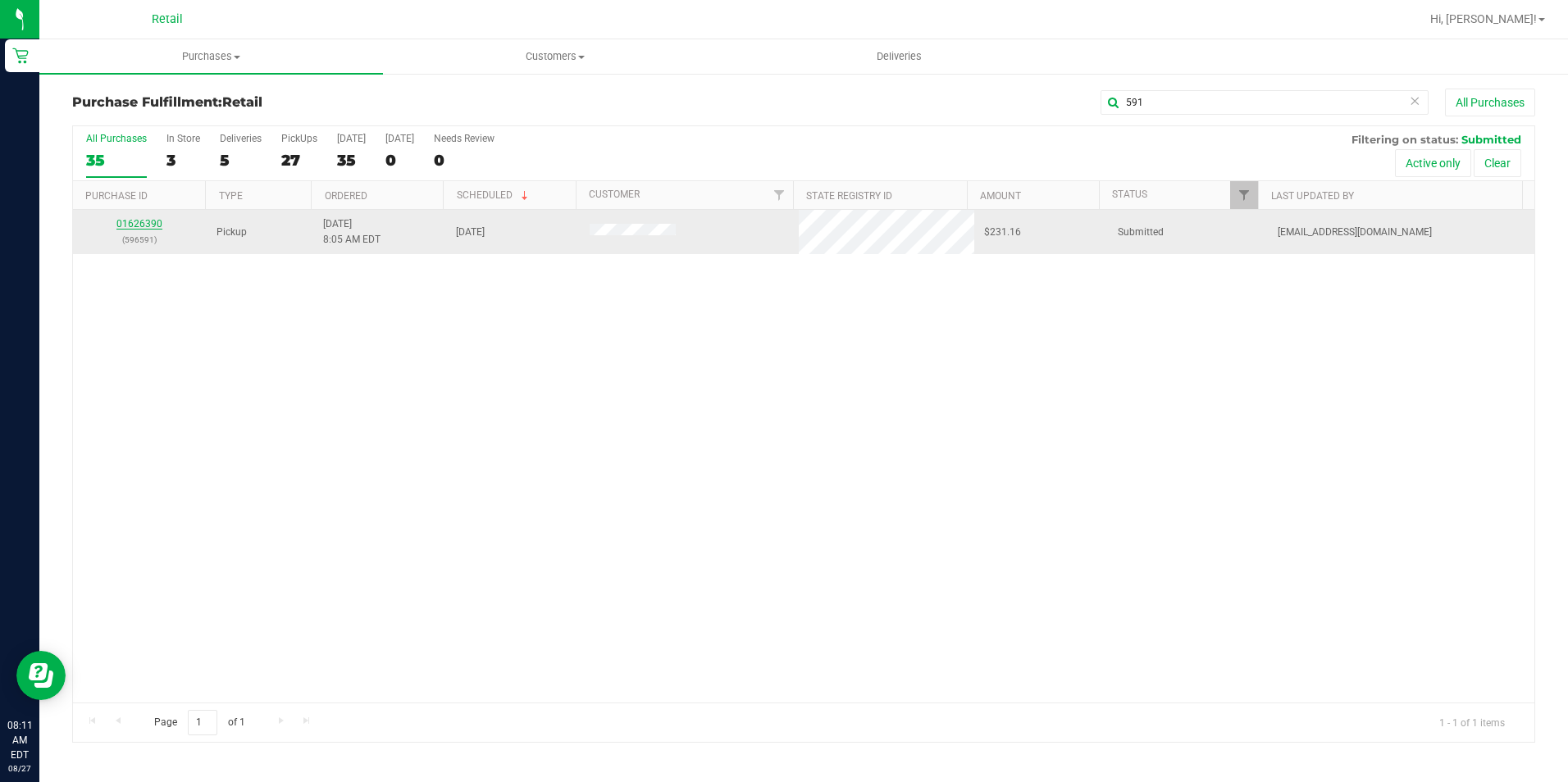
click at [141, 223] on link "01626390" at bounding box center [139, 223] width 46 height 12
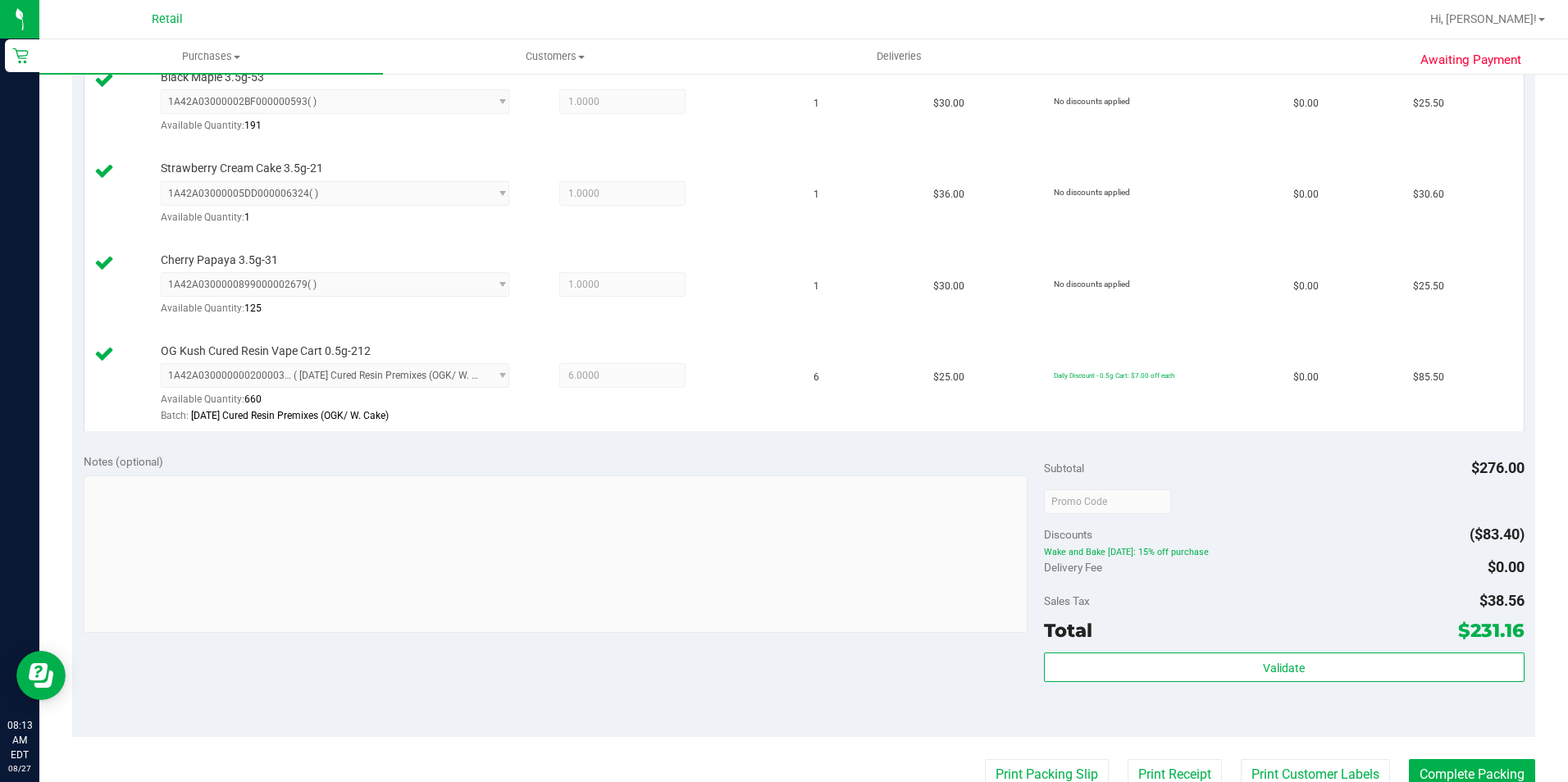
scroll to position [574, 0]
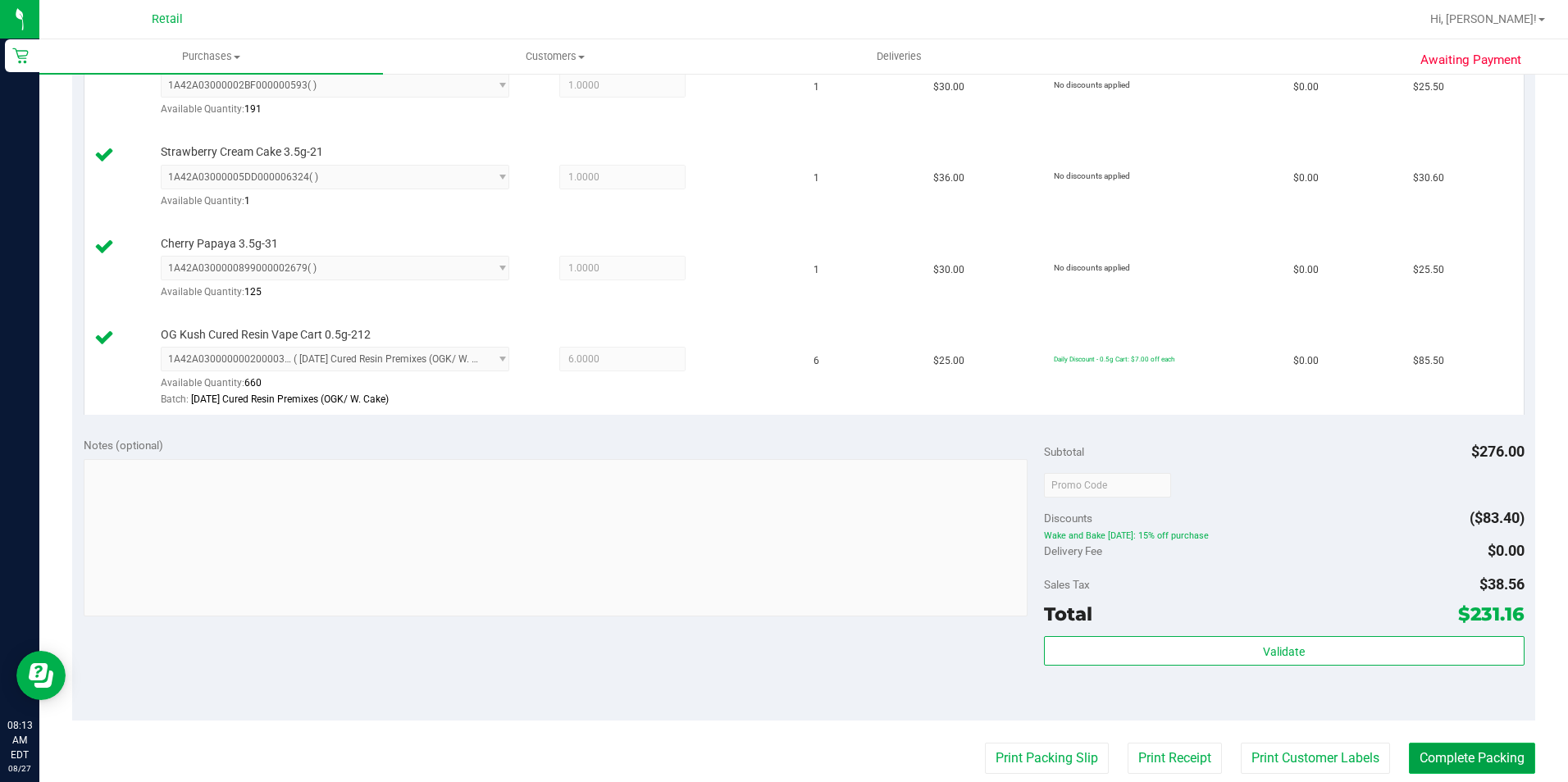
click at [1454, 746] on button "Complete Packing" at bounding box center [1472, 758] width 126 height 31
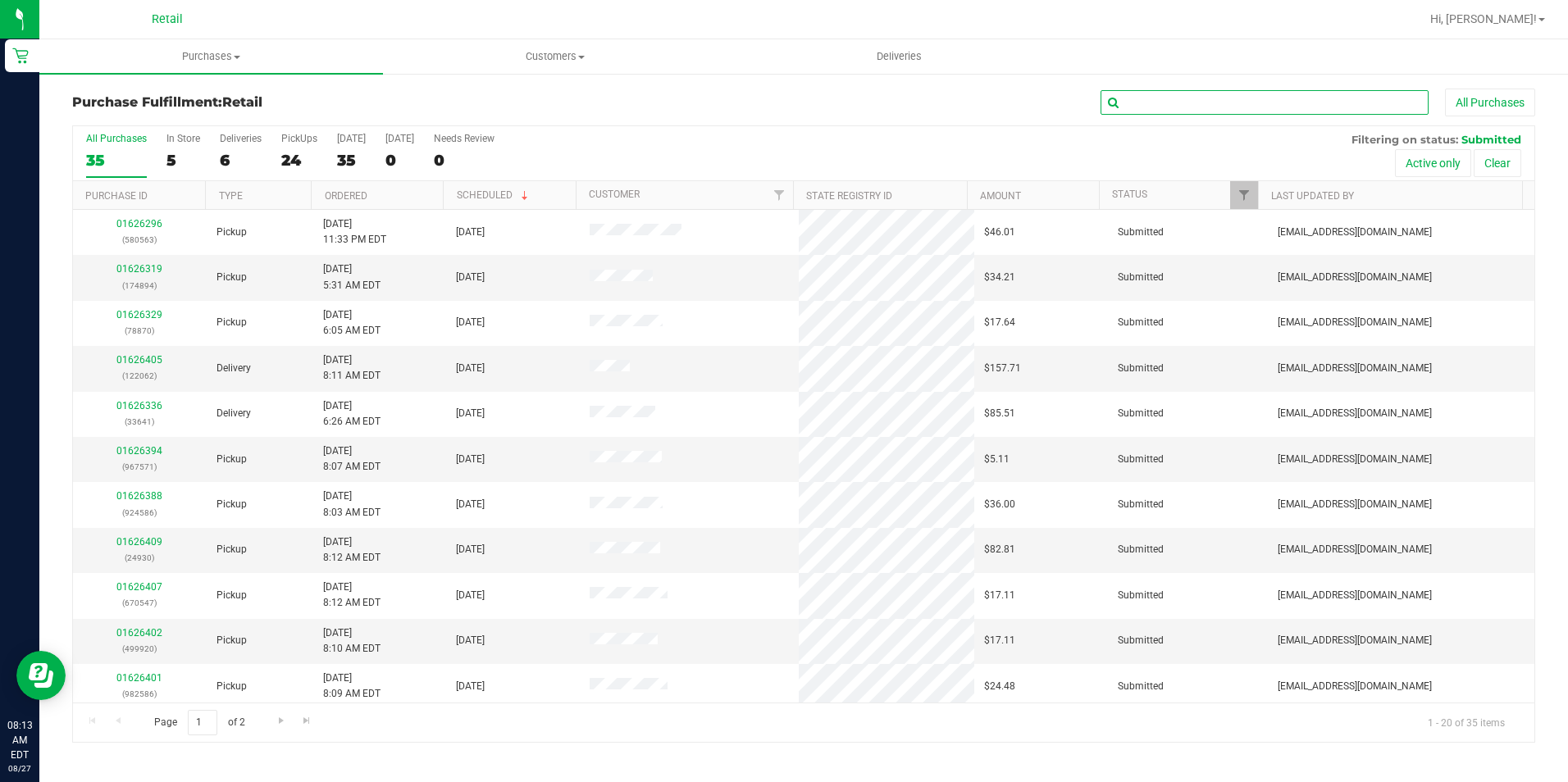
click at [1226, 102] on input "text" at bounding box center [1264, 102] width 328 height 25
type input "586"
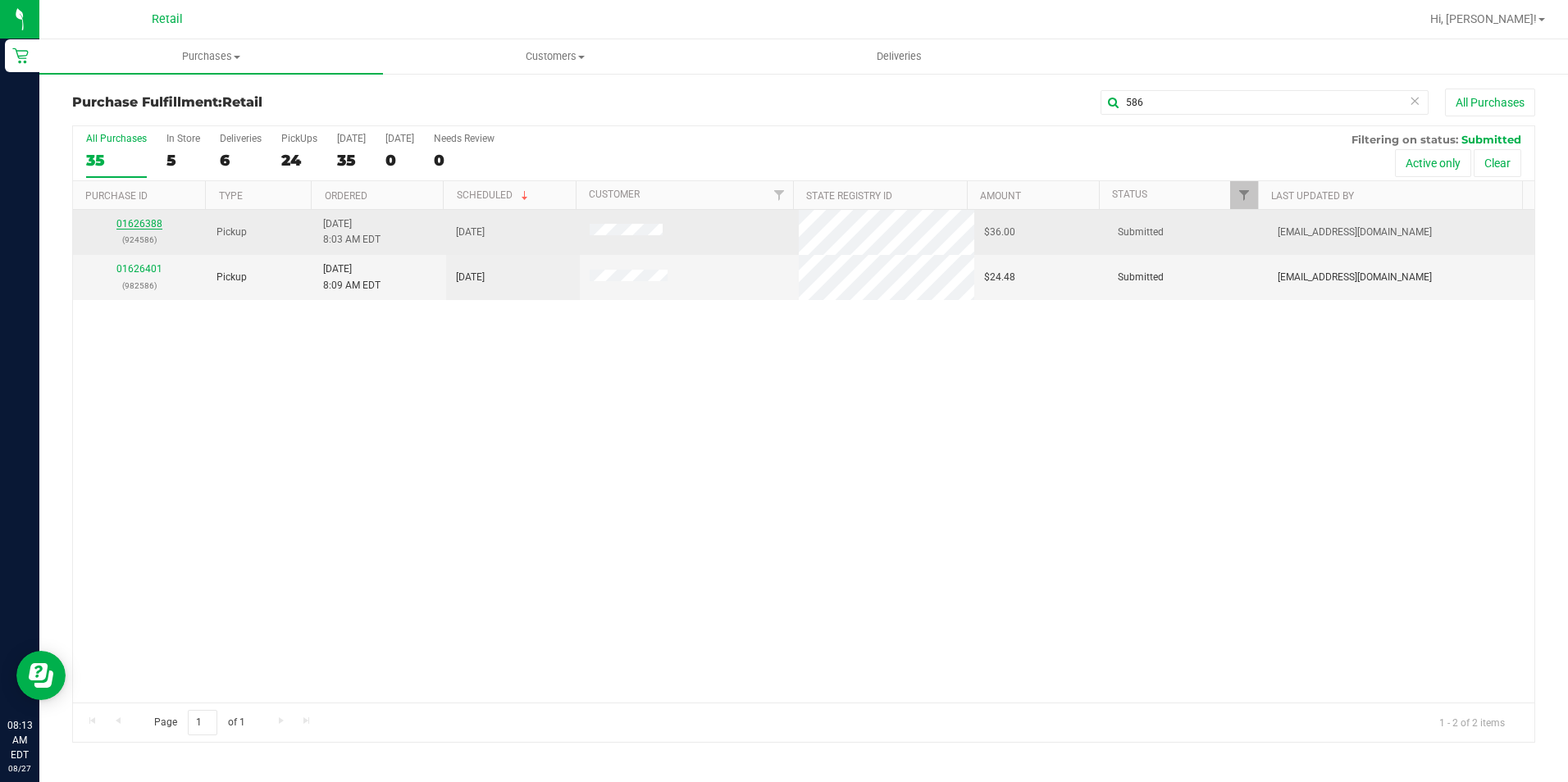
click at [145, 221] on link "01626388" at bounding box center [139, 223] width 46 height 12
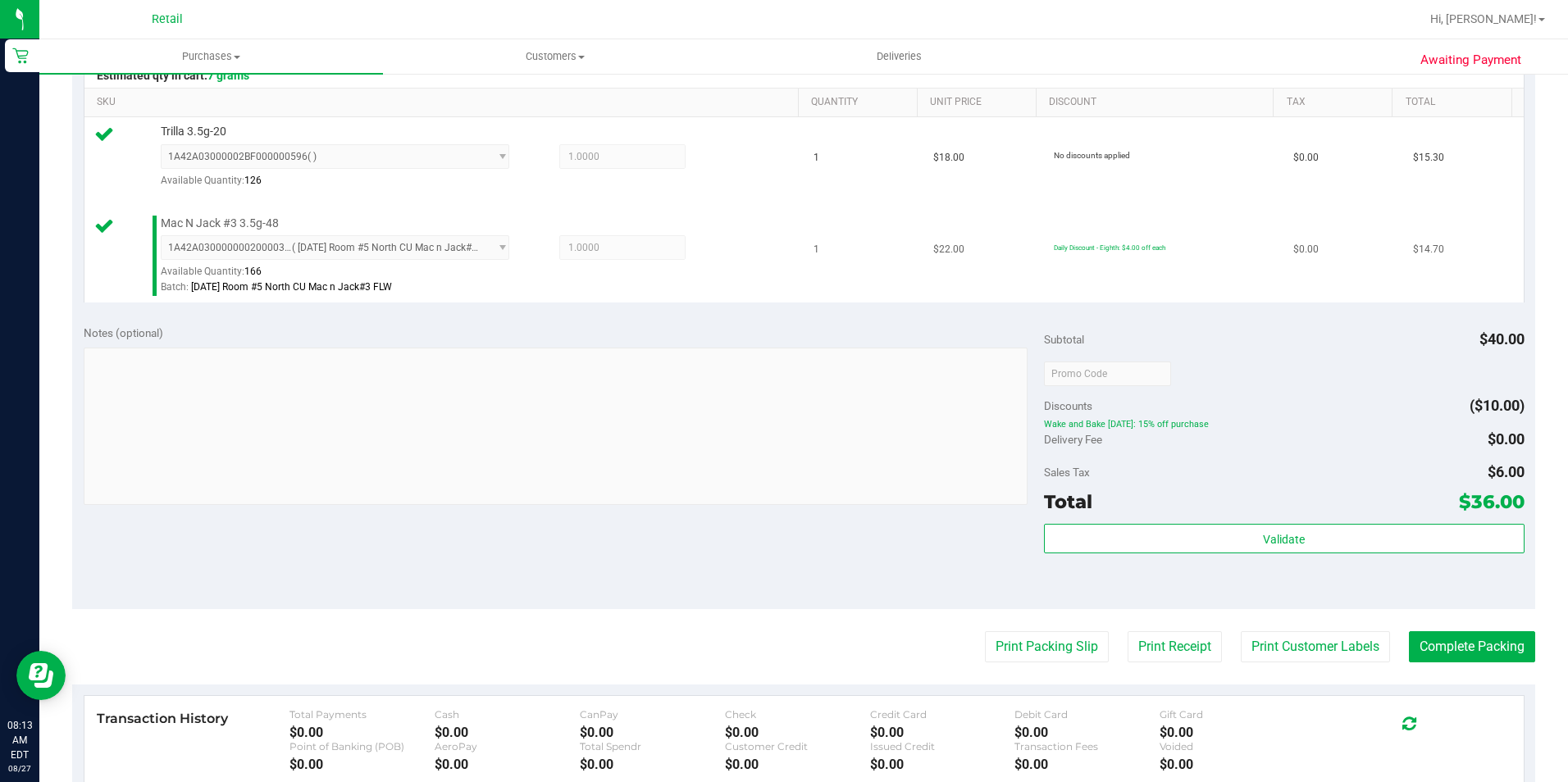
scroll to position [410, 0]
click at [1478, 633] on button "Complete Packing" at bounding box center [1472, 646] width 126 height 31
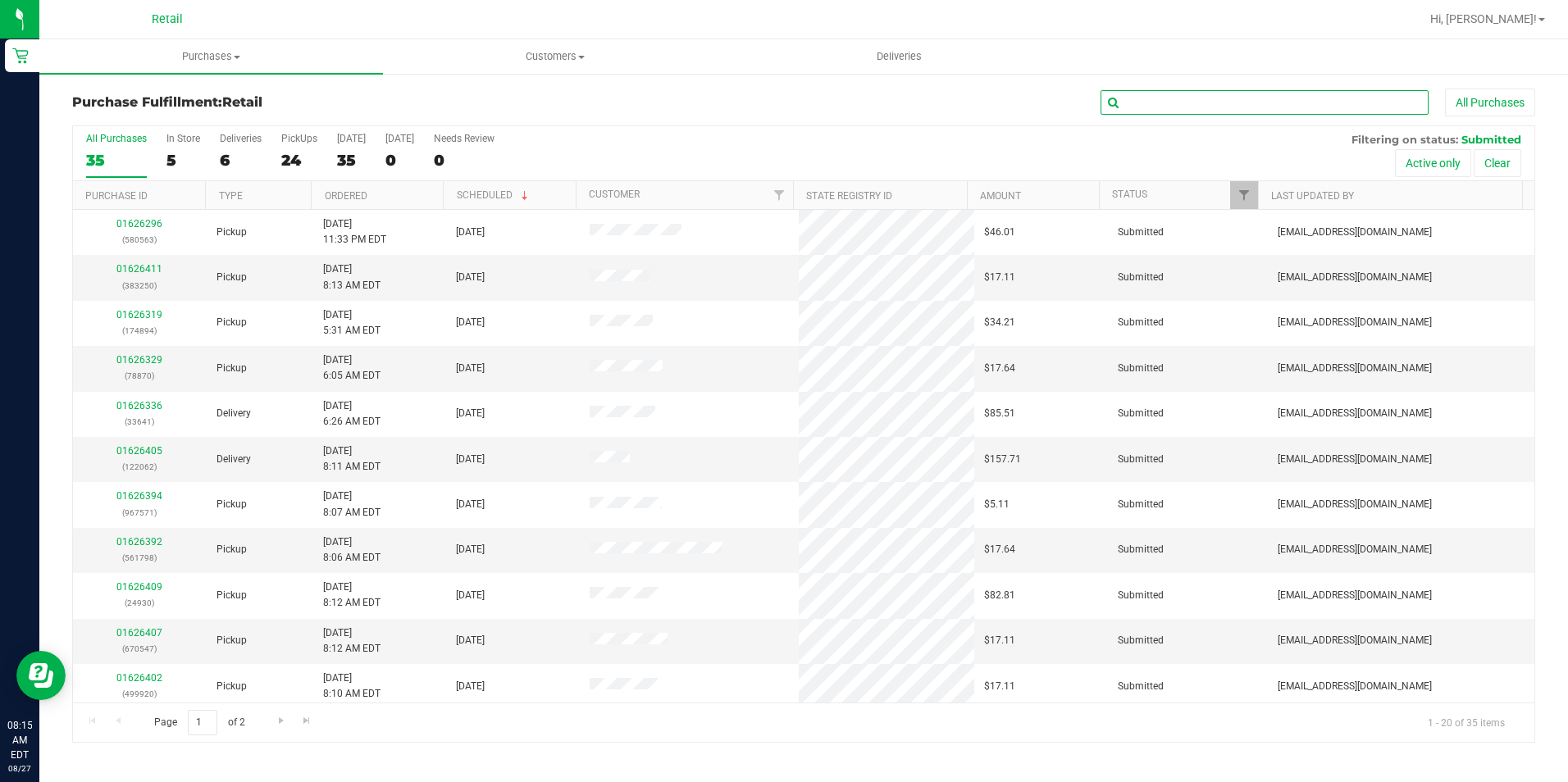
click at [1208, 99] on input "text" at bounding box center [1264, 102] width 328 height 25
type input "890"
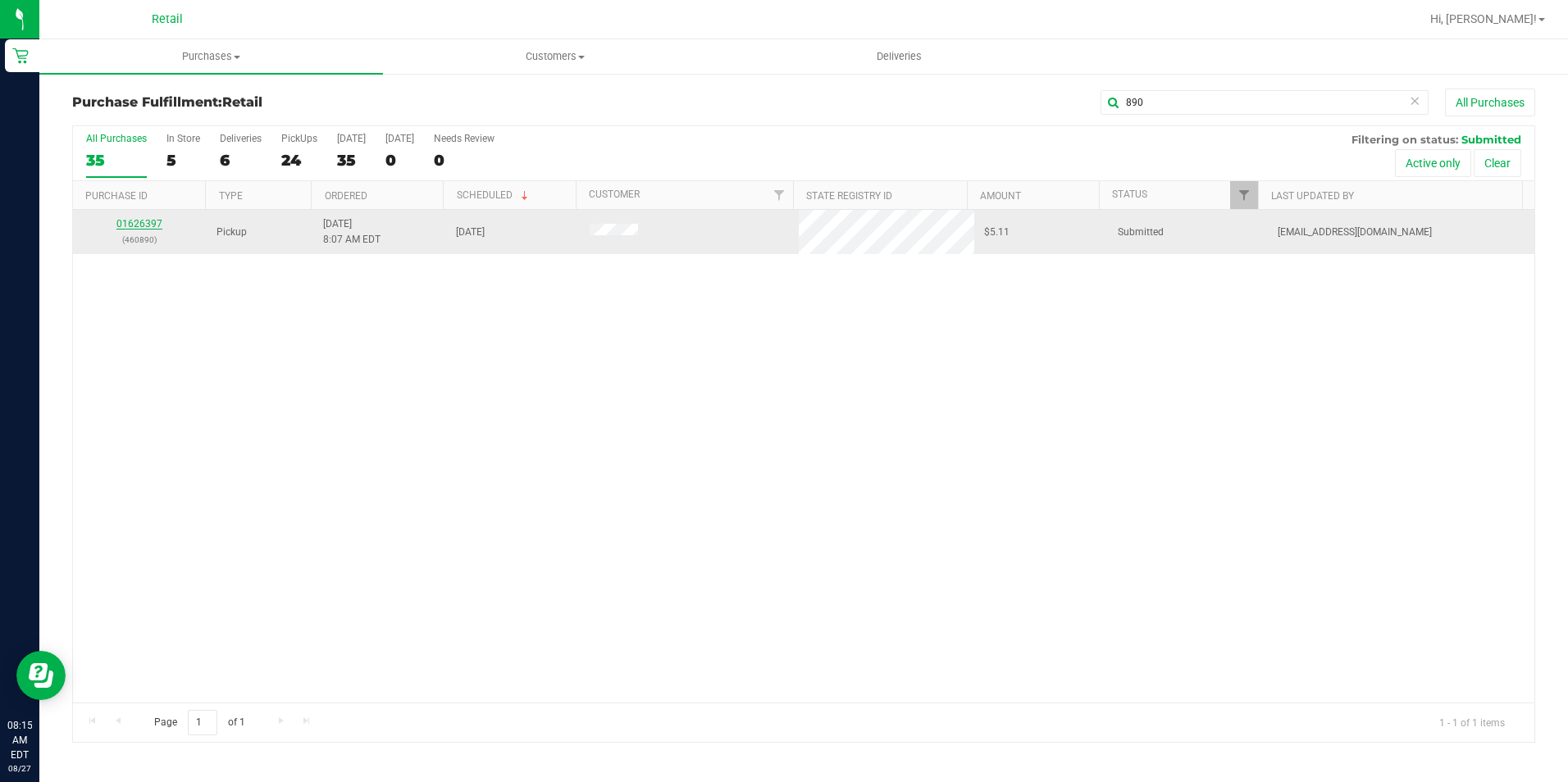
click at [147, 221] on link "01626397" at bounding box center [139, 223] width 46 height 12
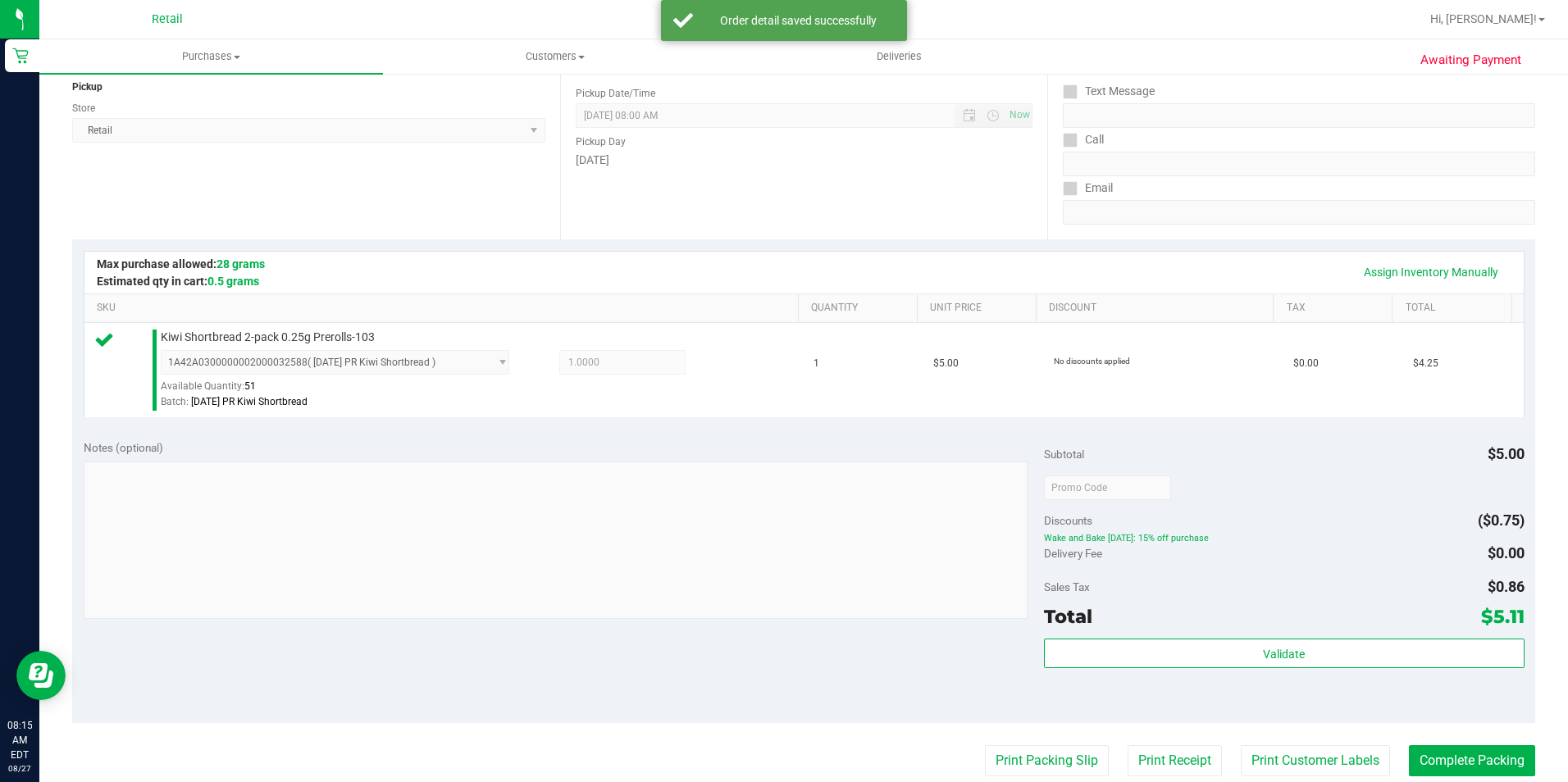
scroll to position [360, 0]
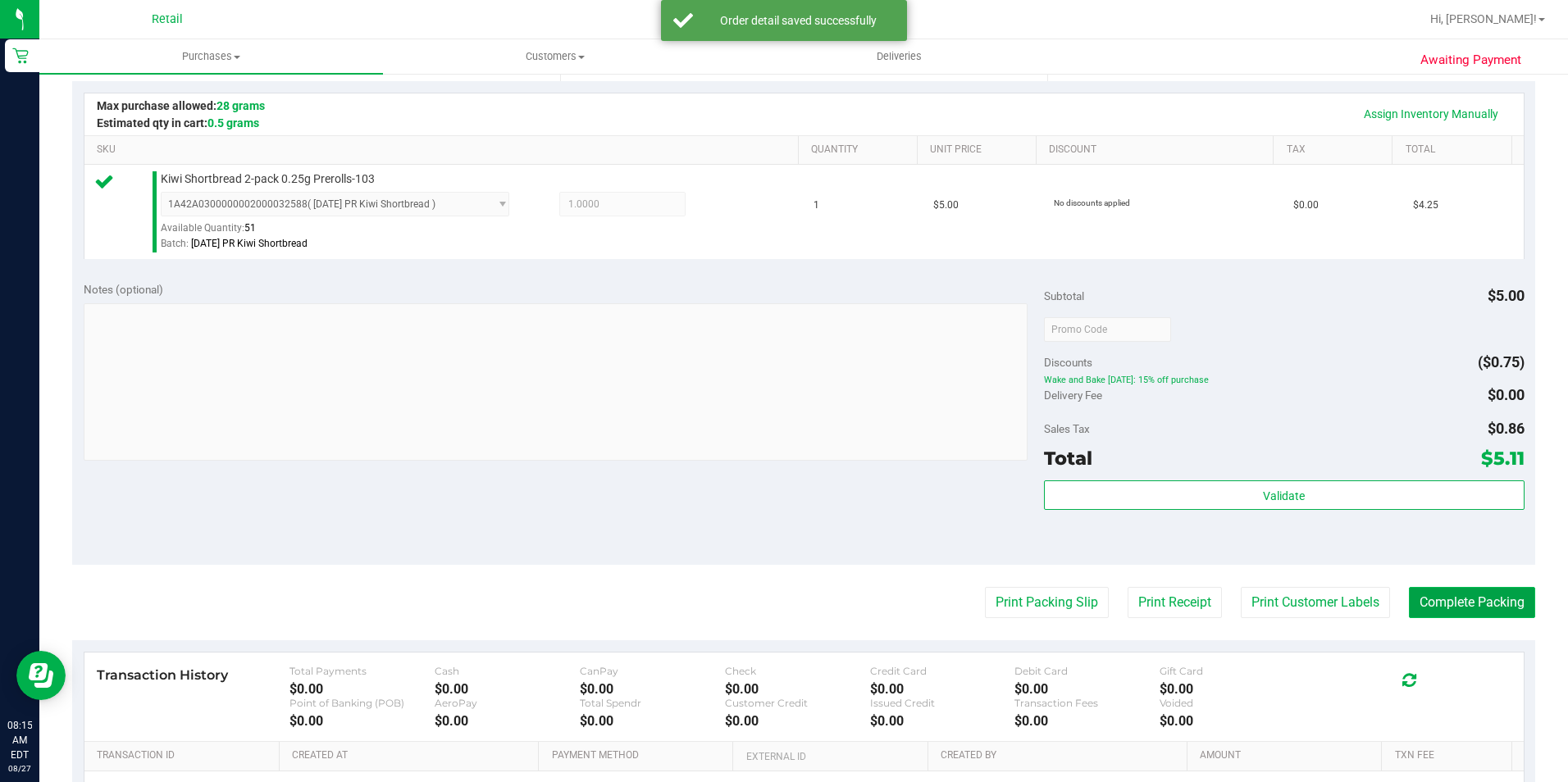
click at [1477, 605] on button "Complete Packing" at bounding box center [1472, 603] width 126 height 31
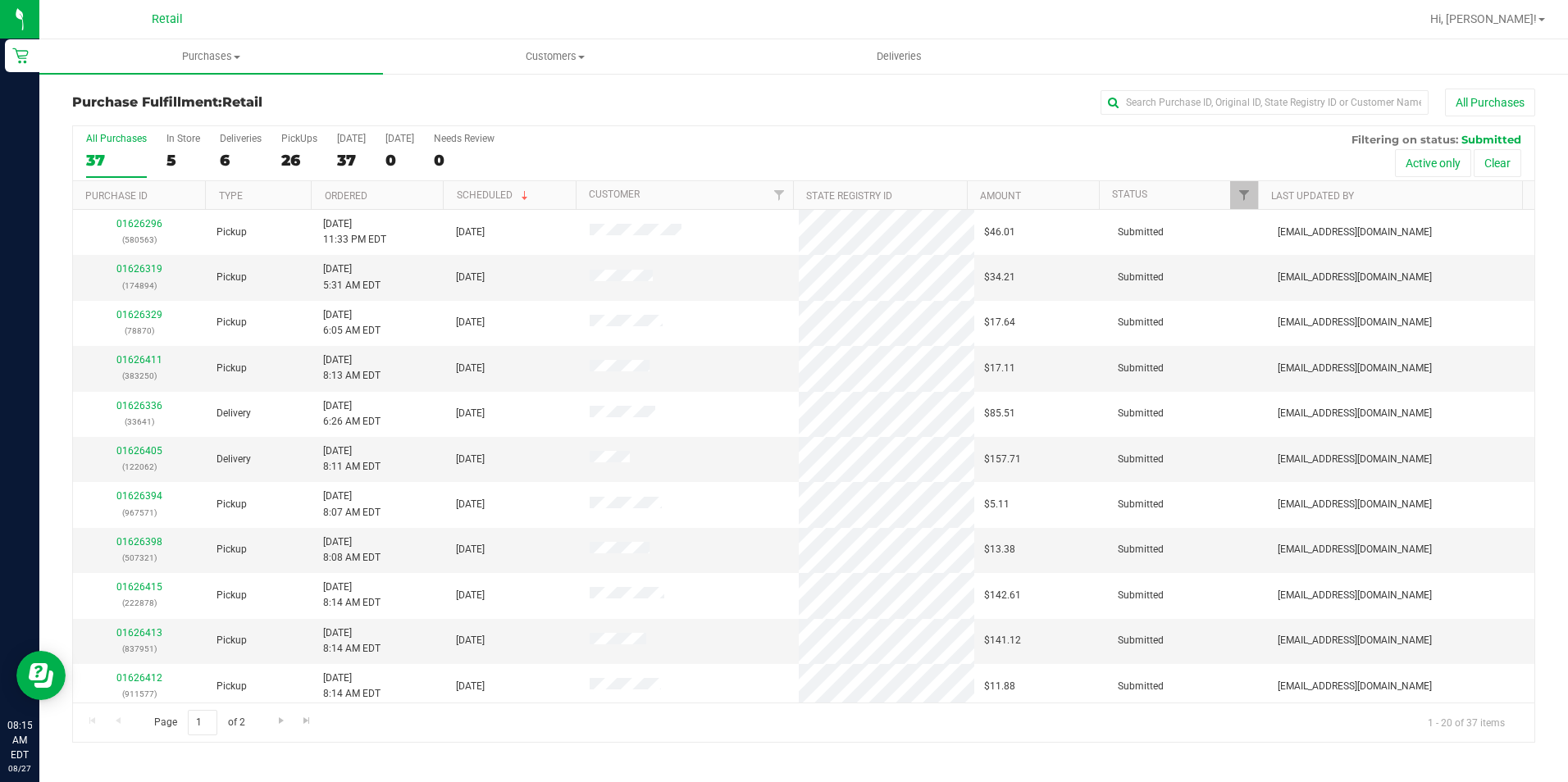
click at [1308, 116] on div "Purchase Fulfillment: Retail All Purchases" at bounding box center [803, 106] width 1463 height 36
click at [1303, 102] on input "text" at bounding box center [1264, 102] width 328 height 25
type input "321"
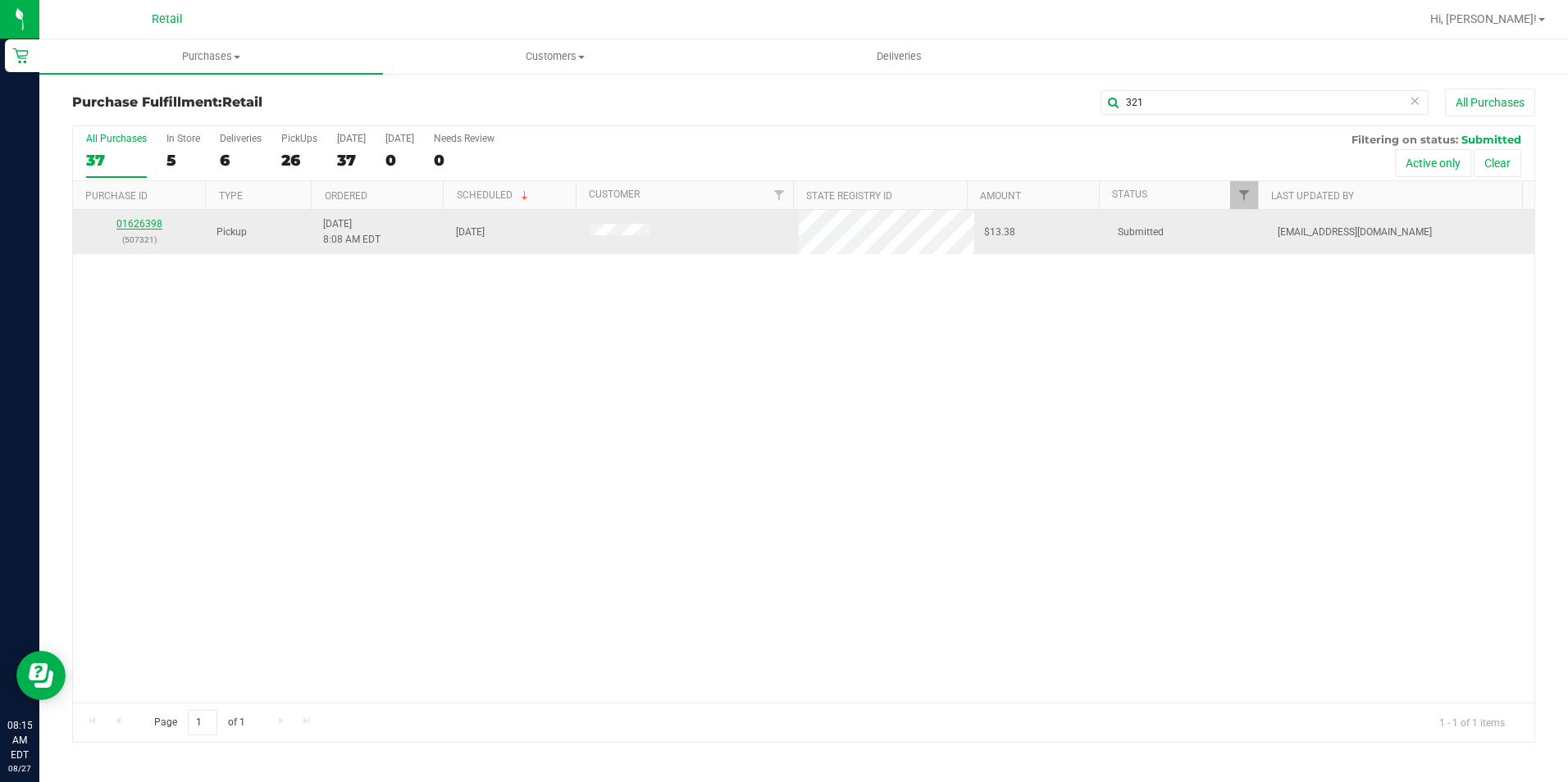
click at [141, 226] on link "01626398" at bounding box center [139, 223] width 46 height 12
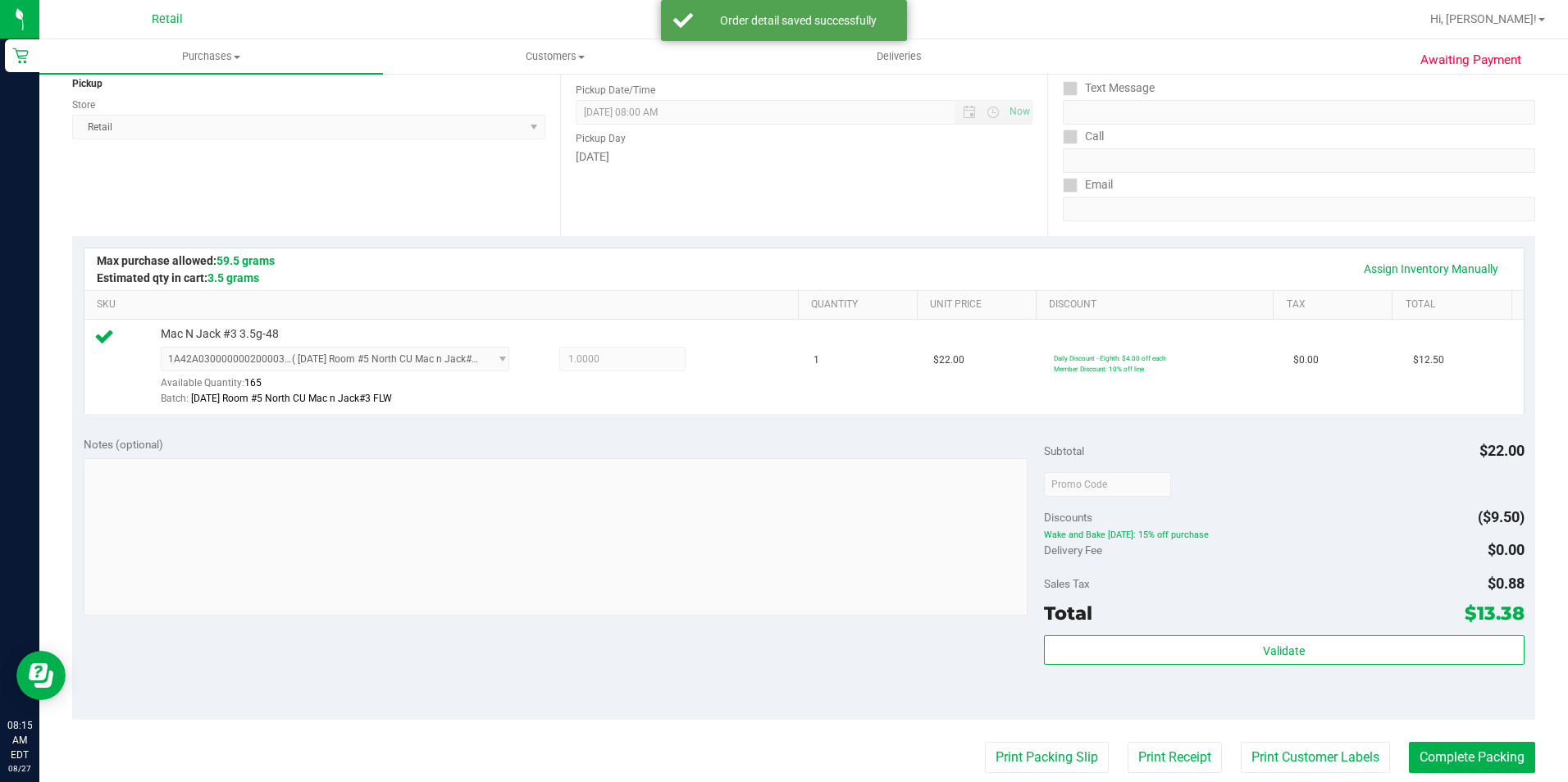
scroll to position [246, 0]
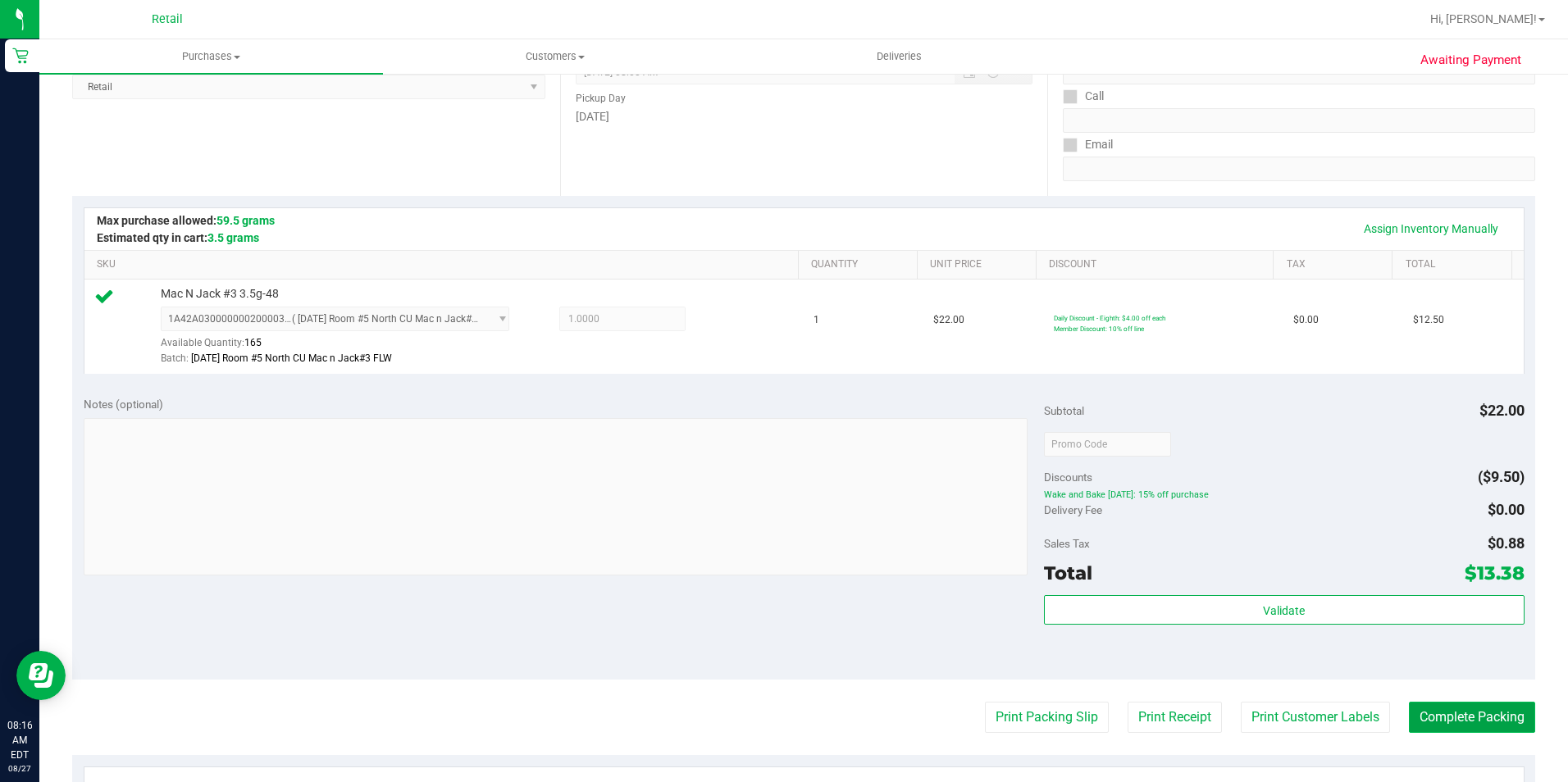
click at [1454, 723] on button "Complete Packing" at bounding box center [1472, 717] width 126 height 31
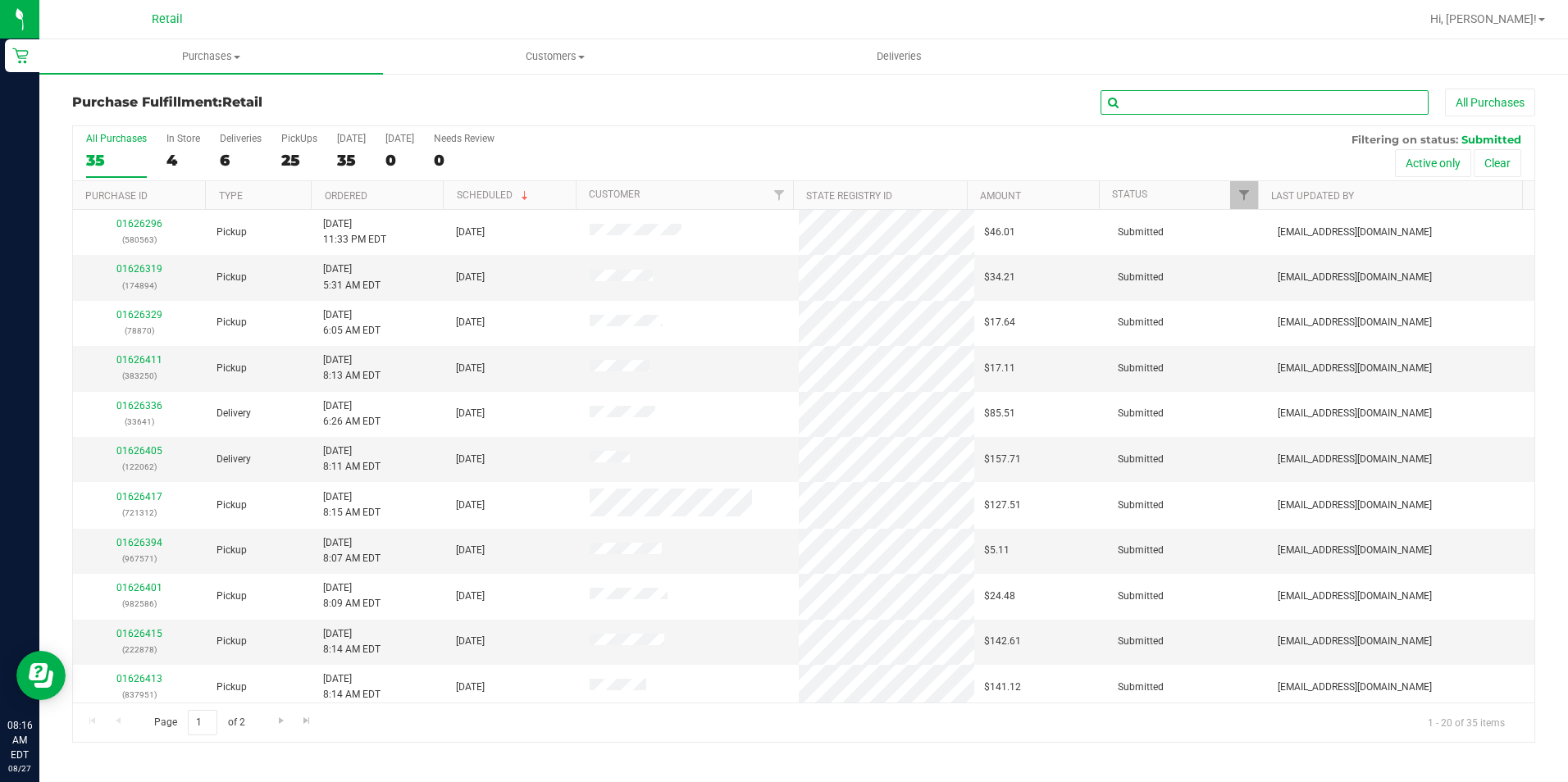
click at [1292, 96] on input "text" at bounding box center [1264, 102] width 328 height 25
type input "586"
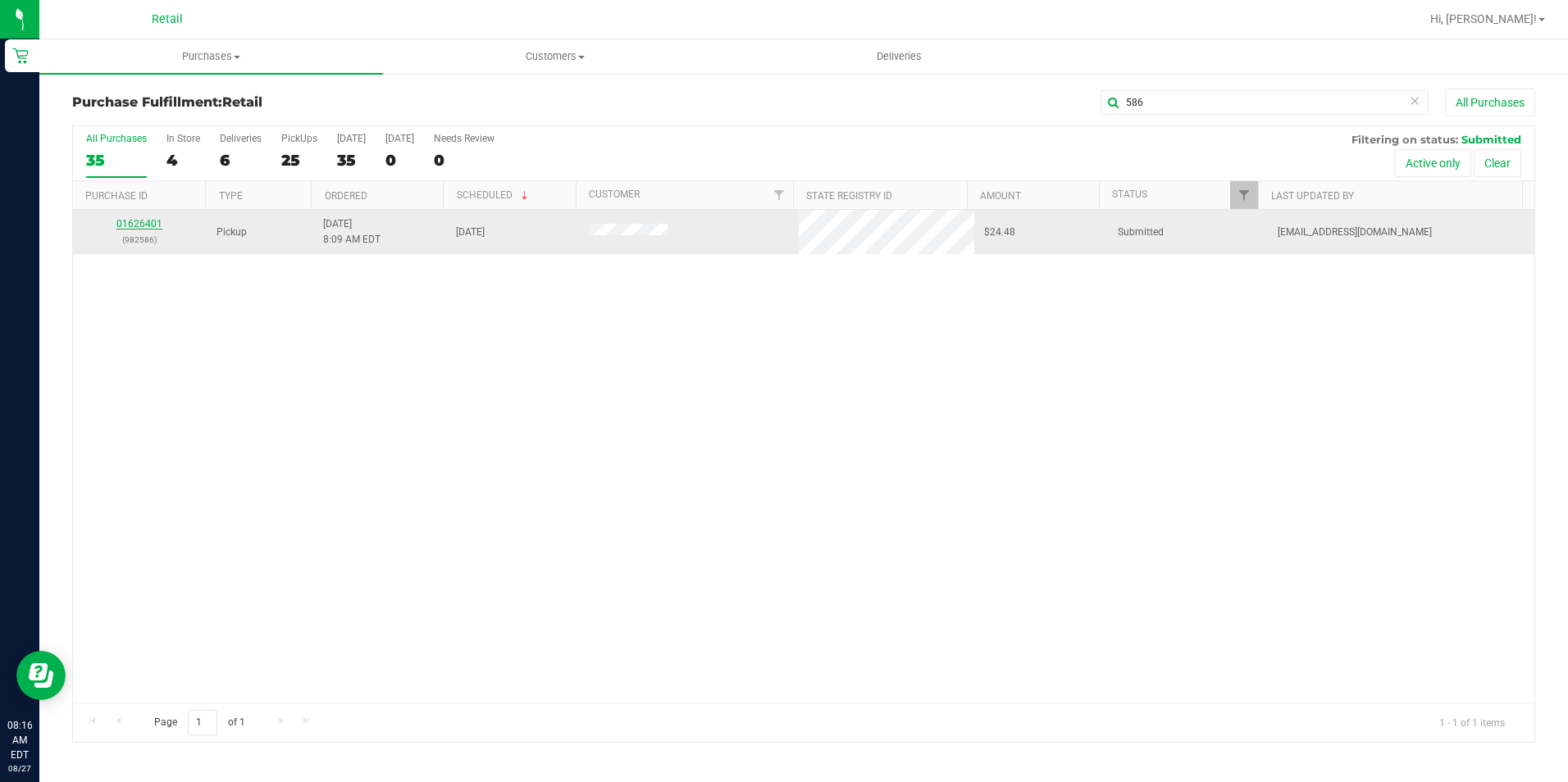
click at [152, 220] on link "01626401" at bounding box center [139, 223] width 46 height 12
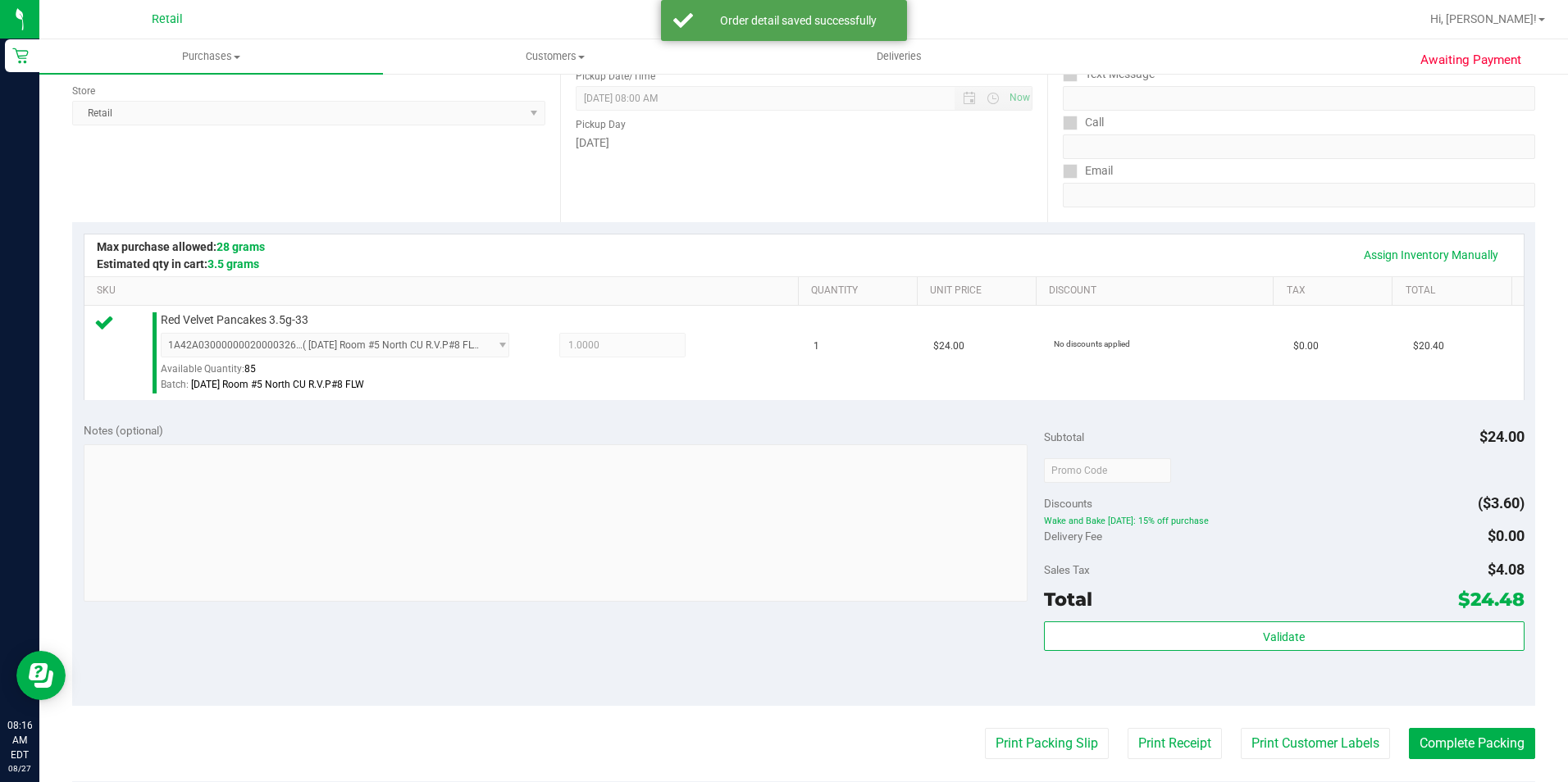
scroll to position [246, 0]
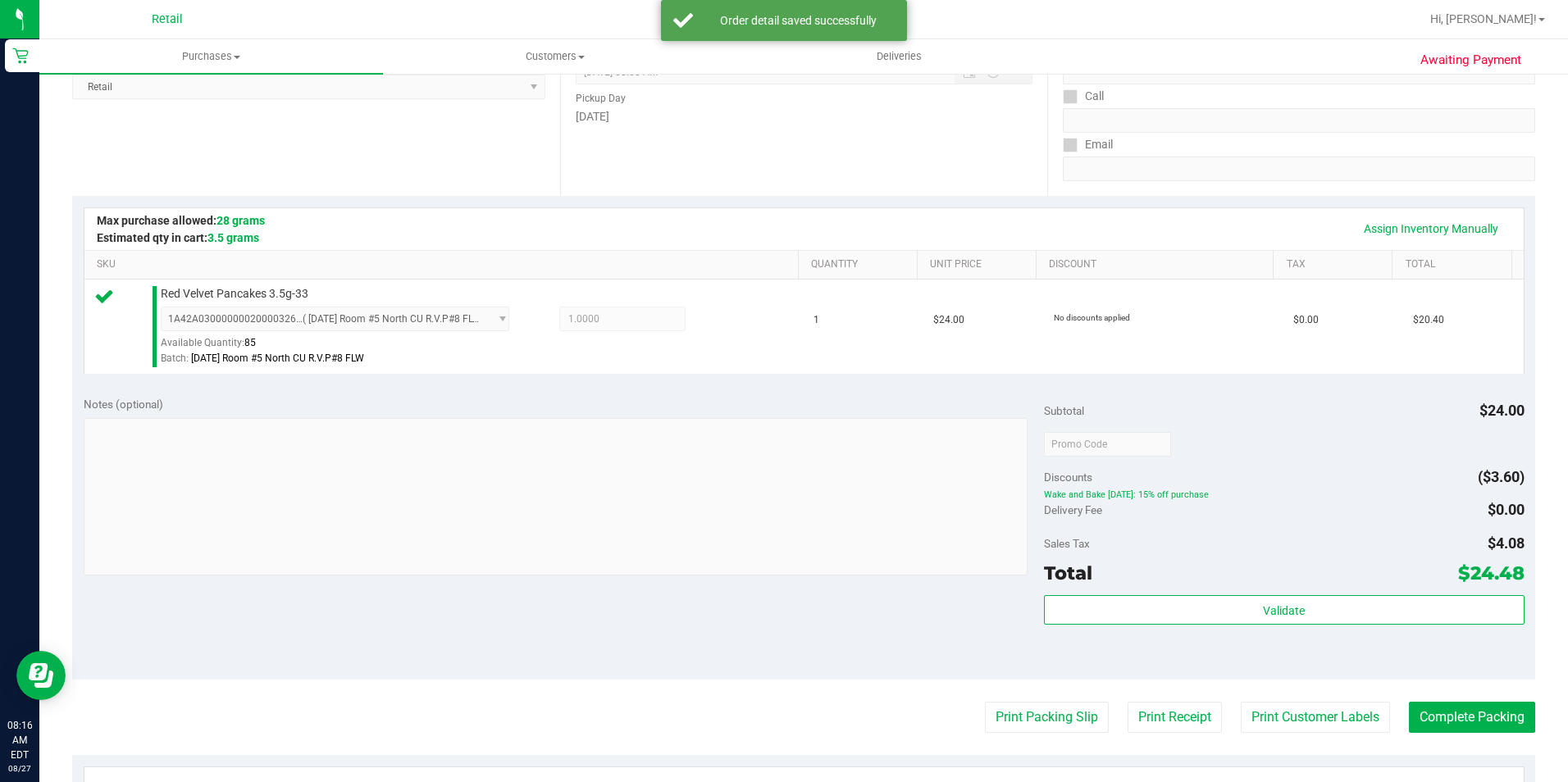
click at [1455, 702] on purchase-details "Back Edit Purchase Cancel Purchase View Profile # 01626401 Med | Rec METRC ID: …" at bounding box center [803, 452] width 1463 height 1219
click at [1461, 715] on button "Complete Packing" at bounding box center [1472, 717] width 126 height 31
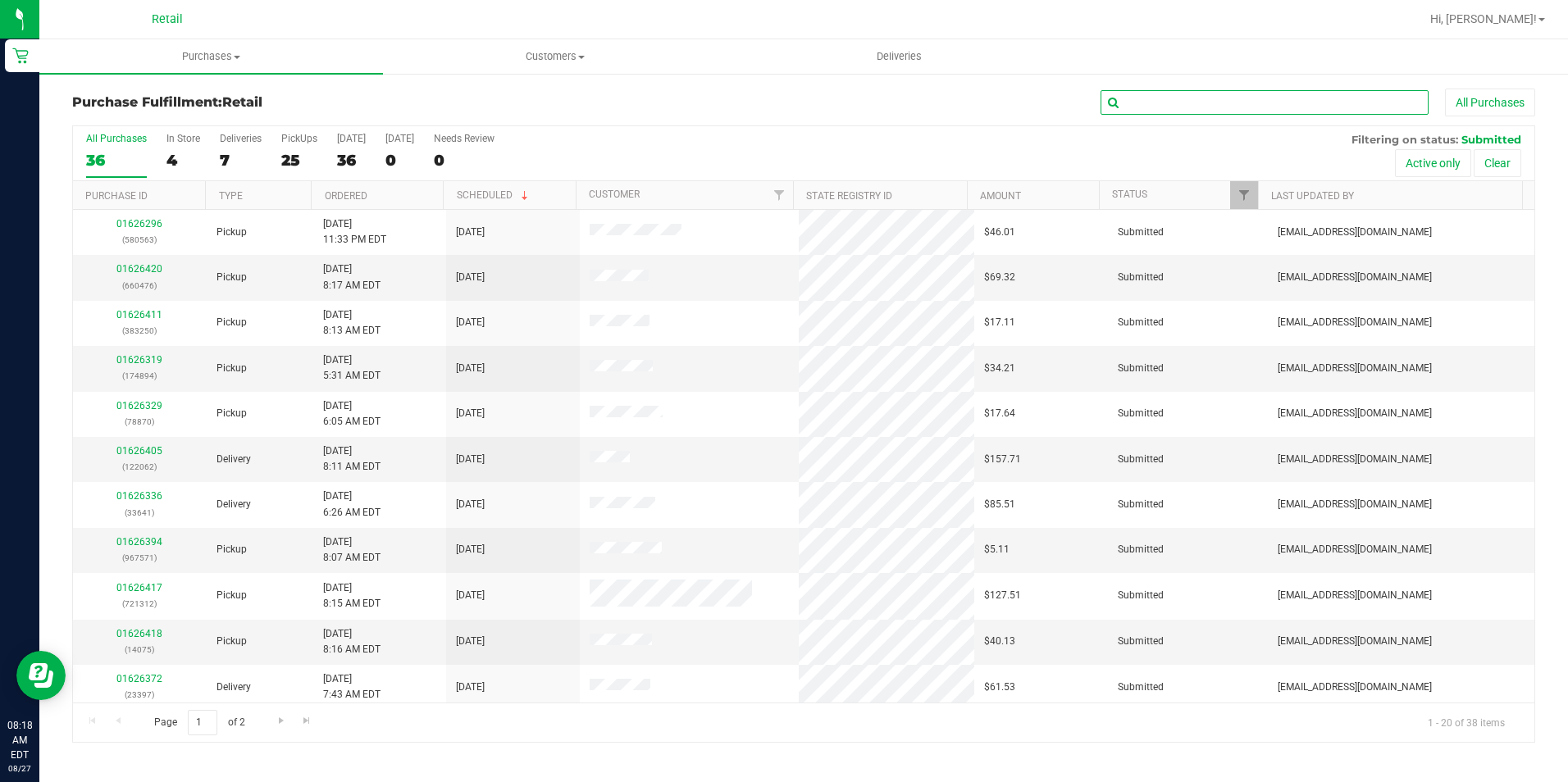
click at [1226, 96] on input "text" at bounding box center [1264, 102] width 328 height 25
type input "547"
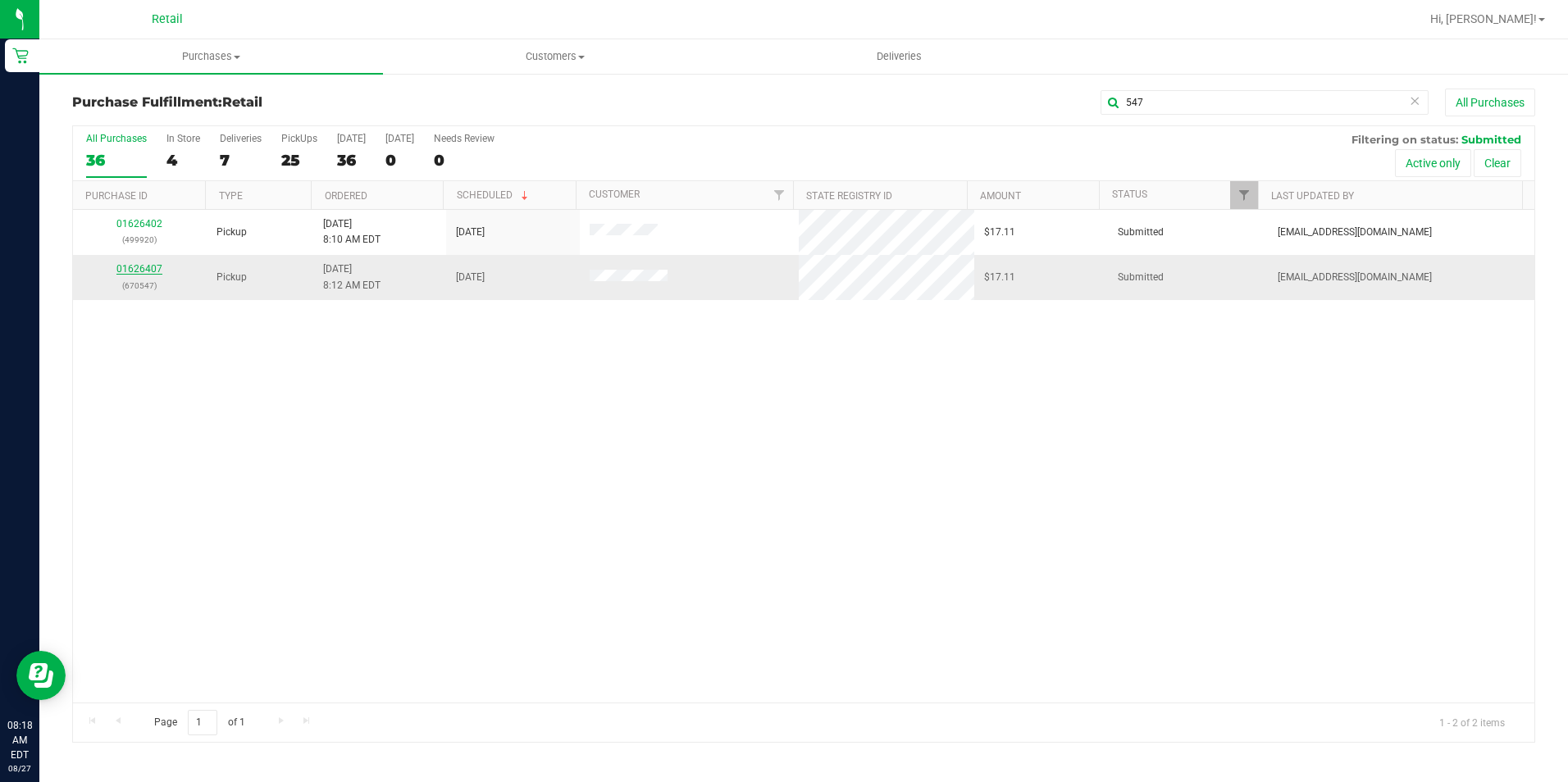
click at [137, 266] on link "01626407" at bounding box center [139, 269] width 46 height 12
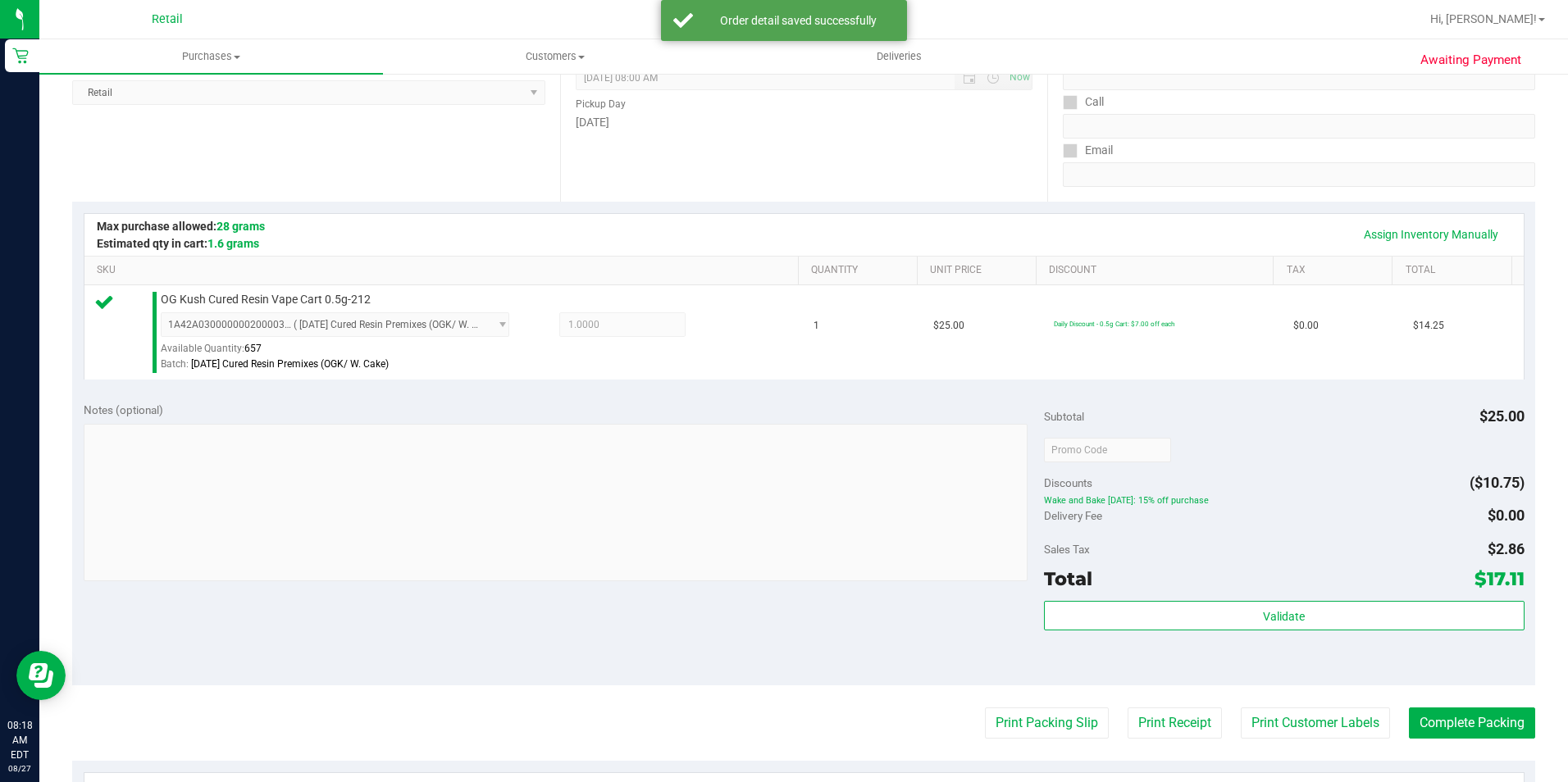
scroll to position [328, 0]
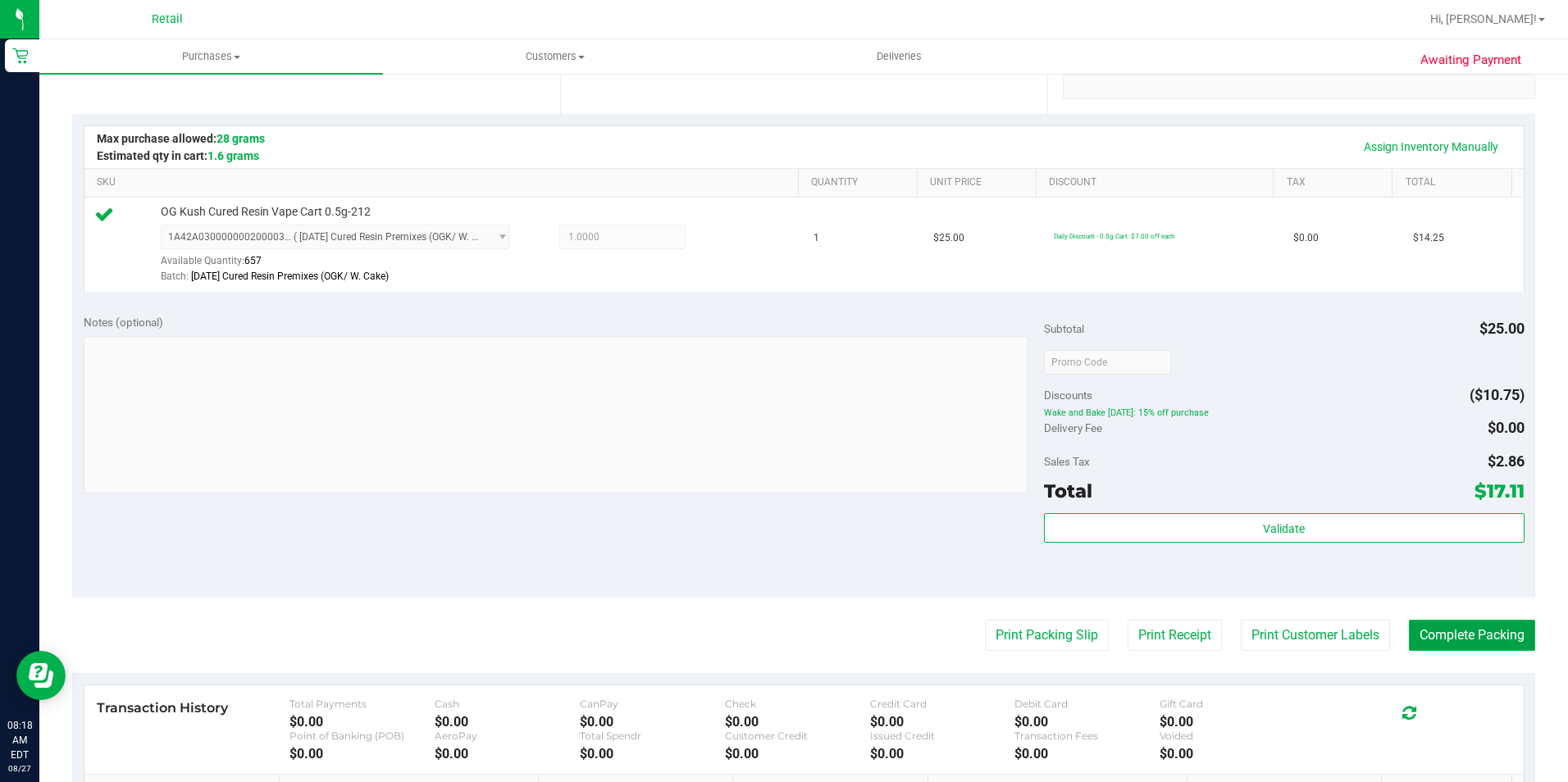
click at [1409, 633] on button "Complete Packing" at bounding box center [1472, 636] width 126 height 31
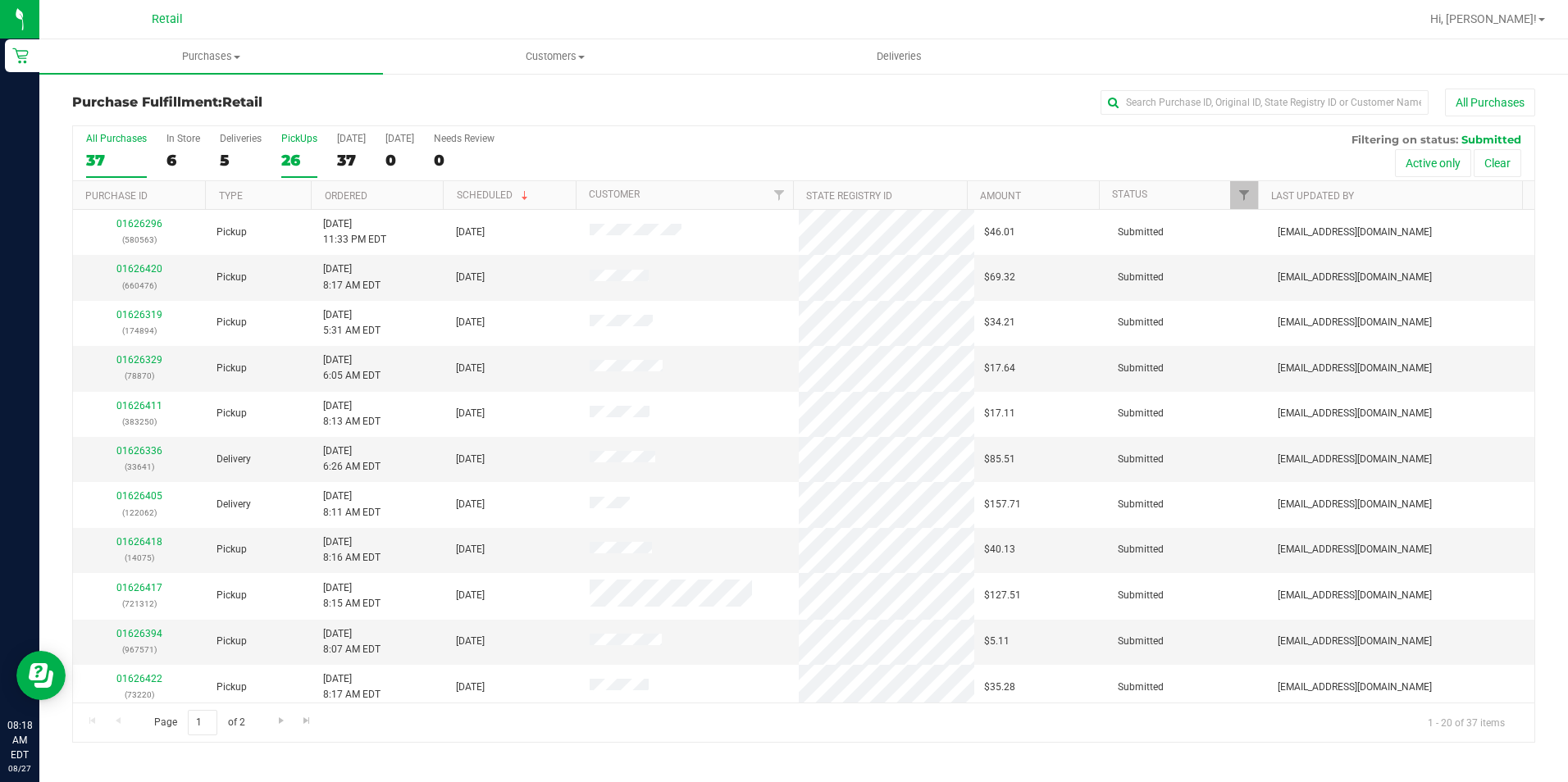
click at [305, 158] on div "26" at bounding box center [298, 160] width 36 height 19
click at [0, 0] on input "PickUps 26" at bounding box center [0, 0] width 0 height 0
click at [102, 158] on div "38" at bounding box center [116, 160] width 60 height 19
click at [0, 0] on input "All Purchases 38" at bounding box center [0, 0] width 0 height 0
click at [1217, 111] on input "text" at bounding box center [1264, 102] width 328 height 25
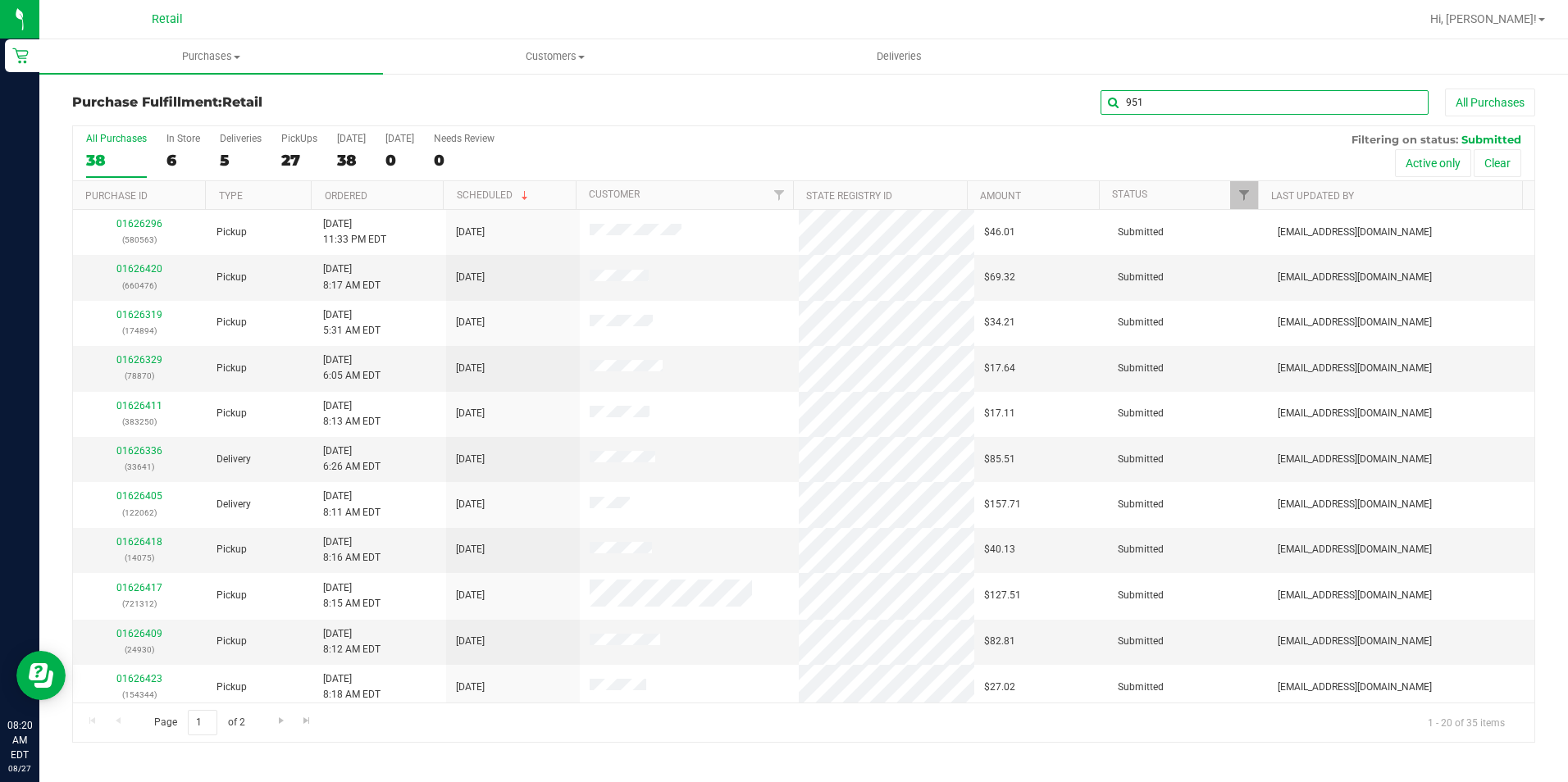
type input "951"
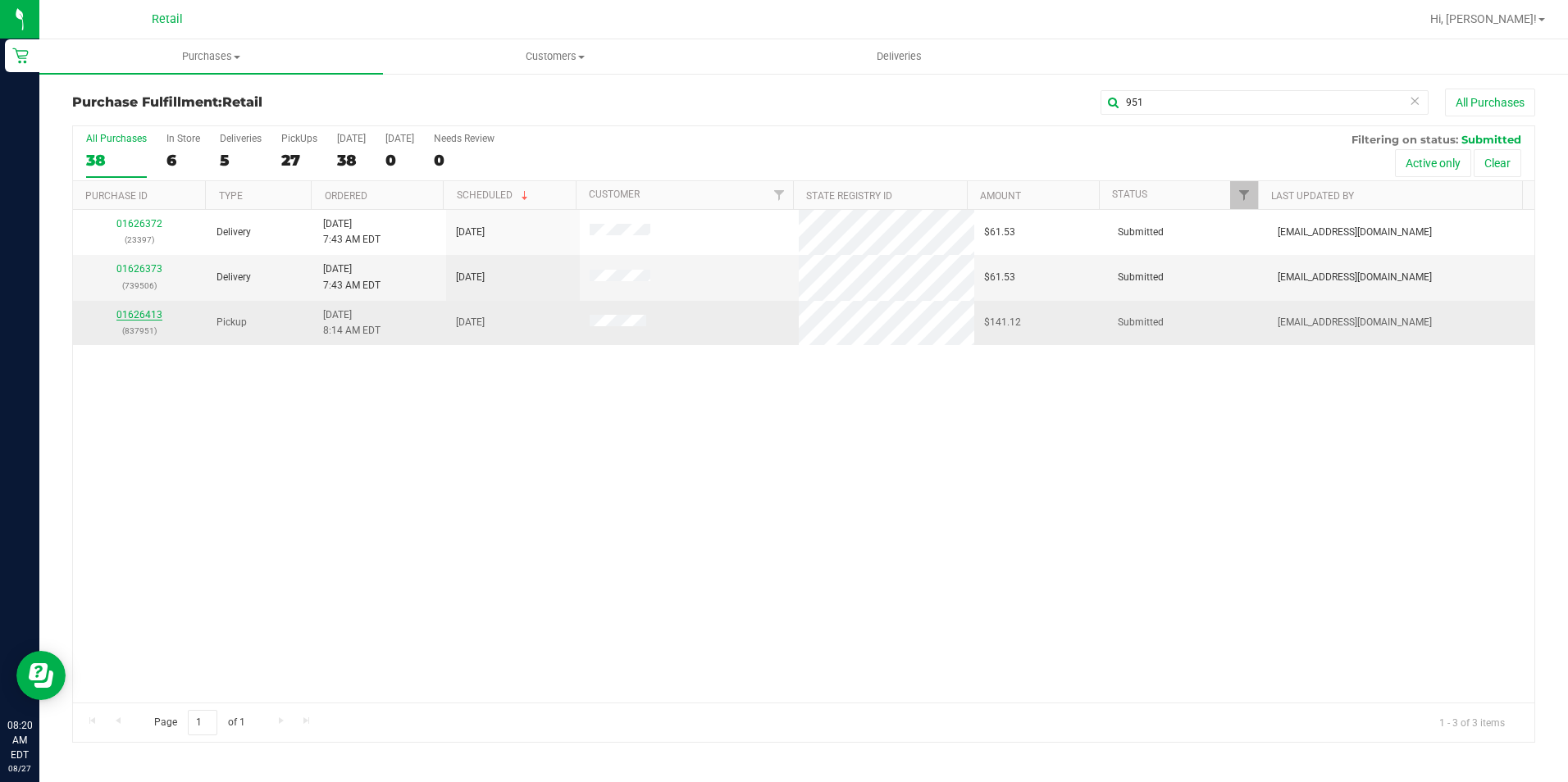
click at [126, 316] on link "01626413" at bounding box center [139, 315] width 46 height 12
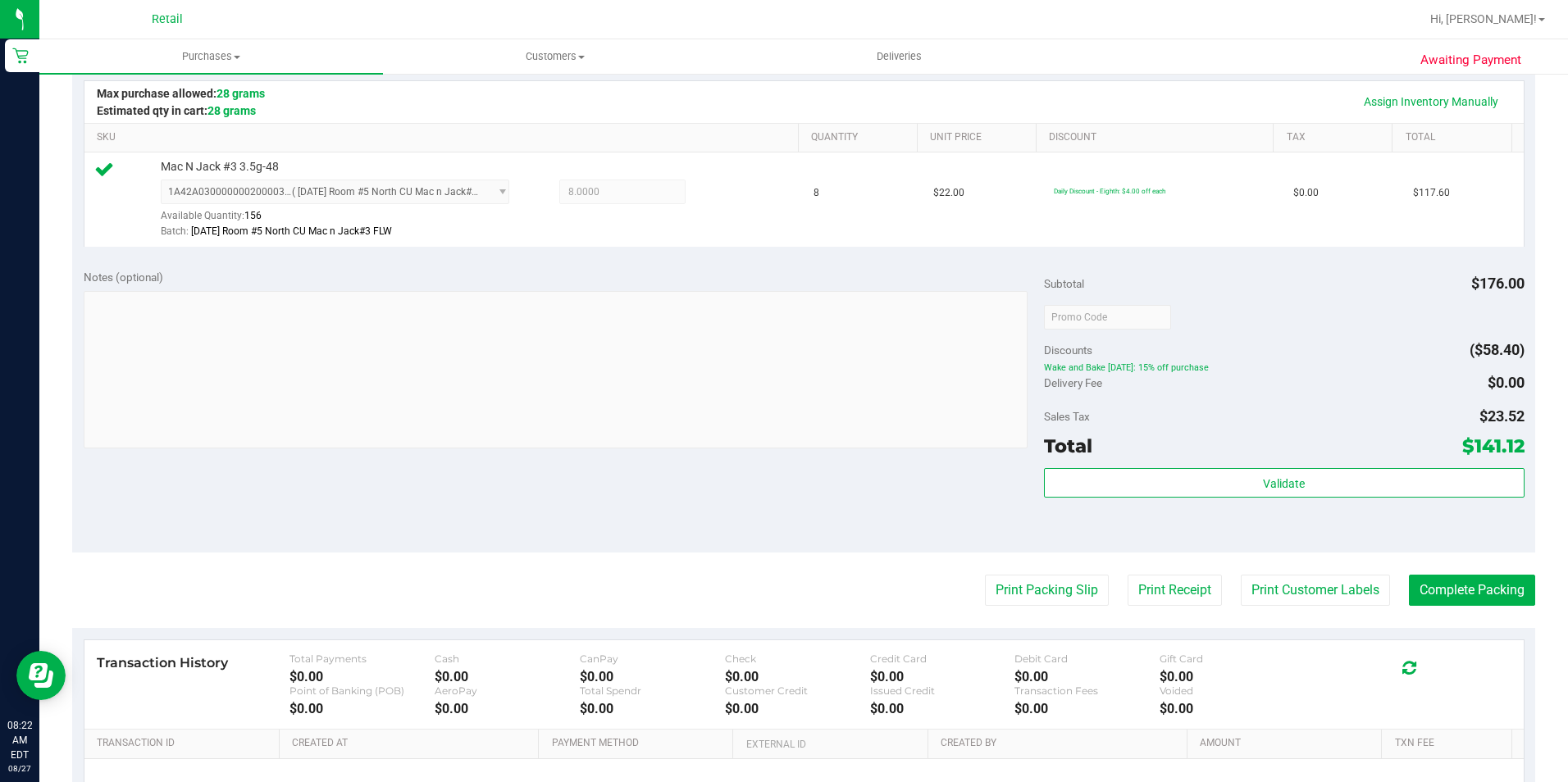
scroll to position [410, 0]
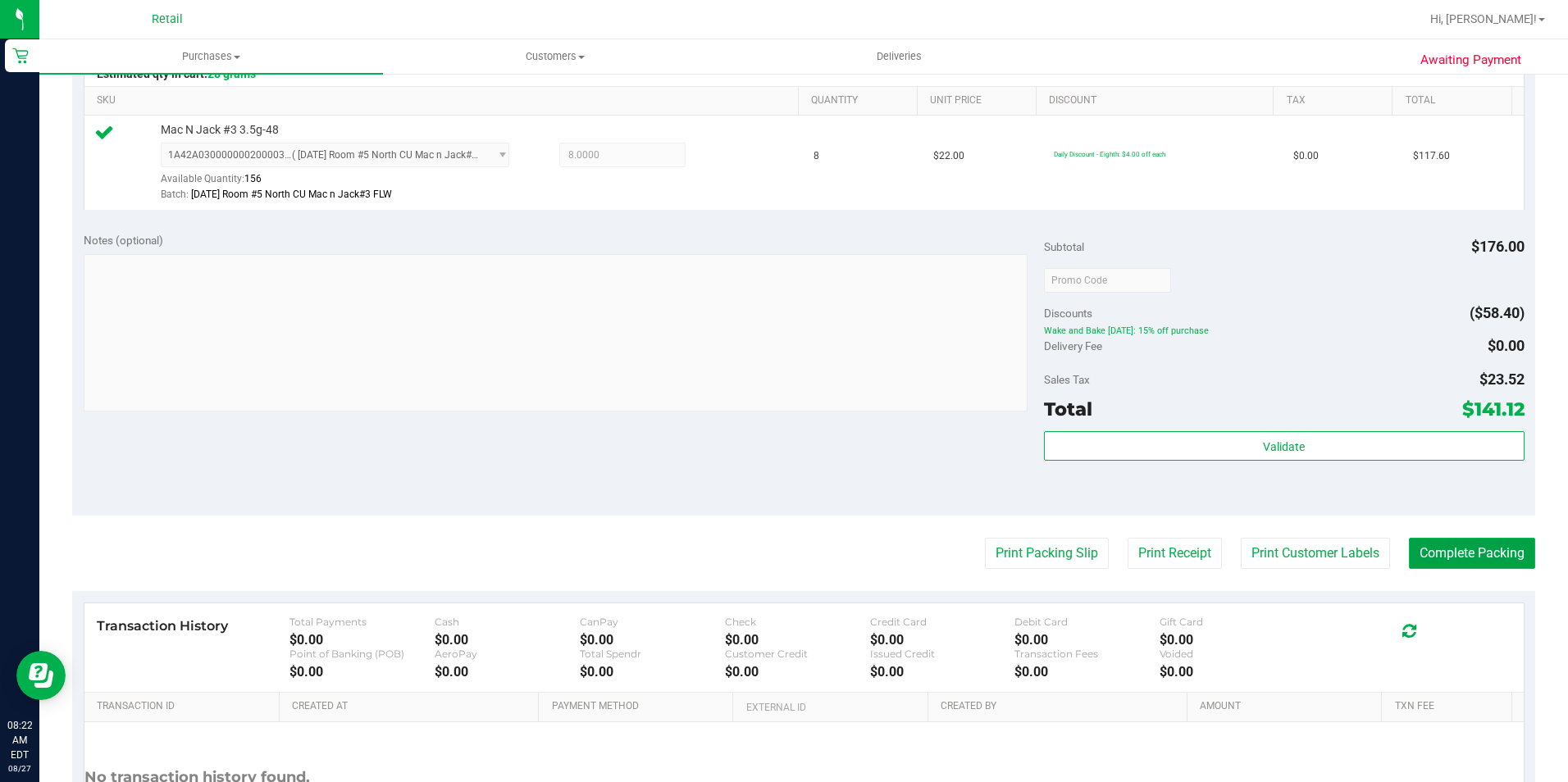
click at [1462, 557] on button "Complete Packing" at bounding box center [1472, 553] width 126 height 31
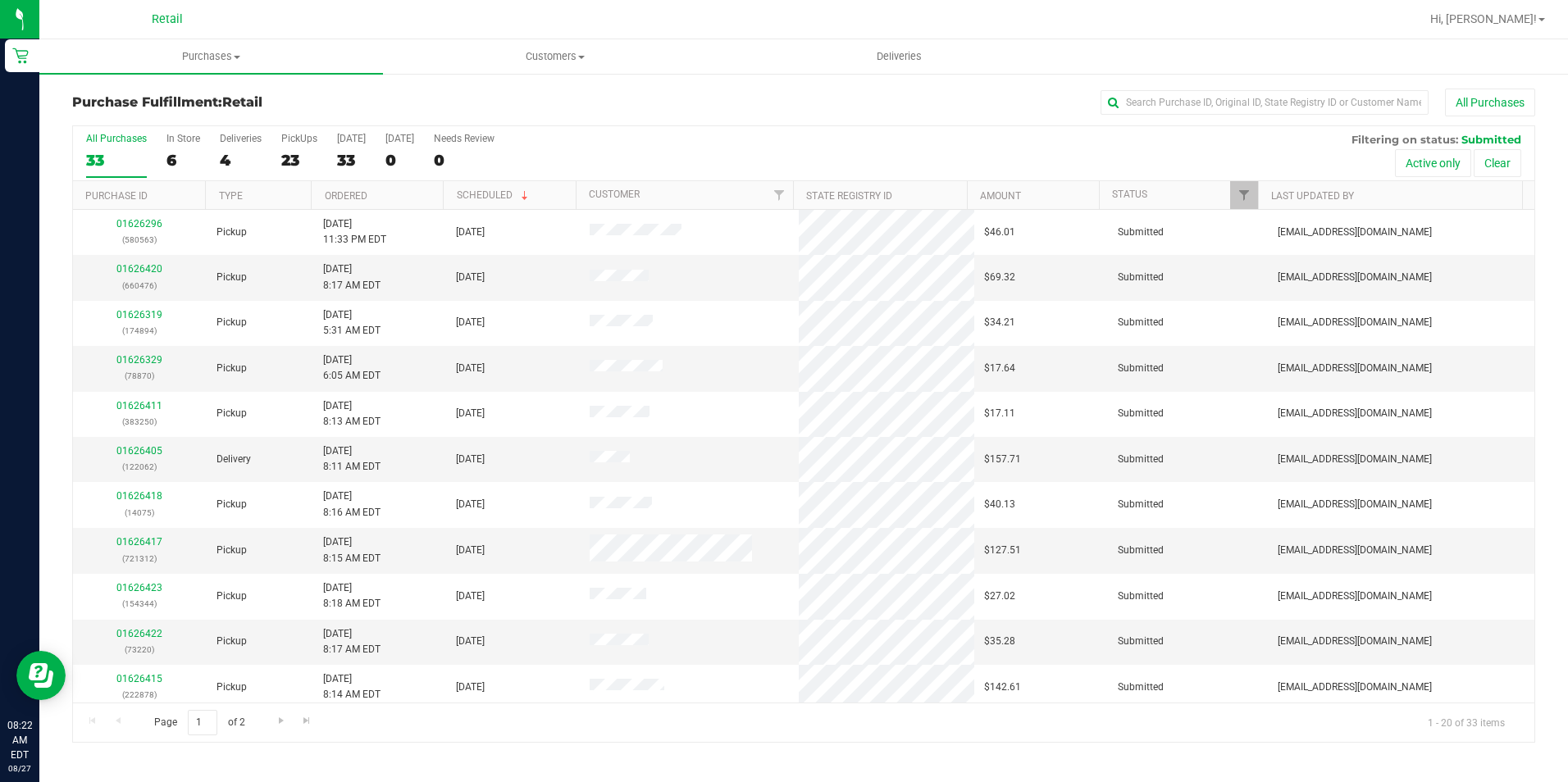
click at [1152, 90] on div "All Purchases" at bounding box center [1047, 102] width 975 height 27
click at [1150, 107] on input "text" at bounding box center [1264, 102] width 328 height 25
type input "250"
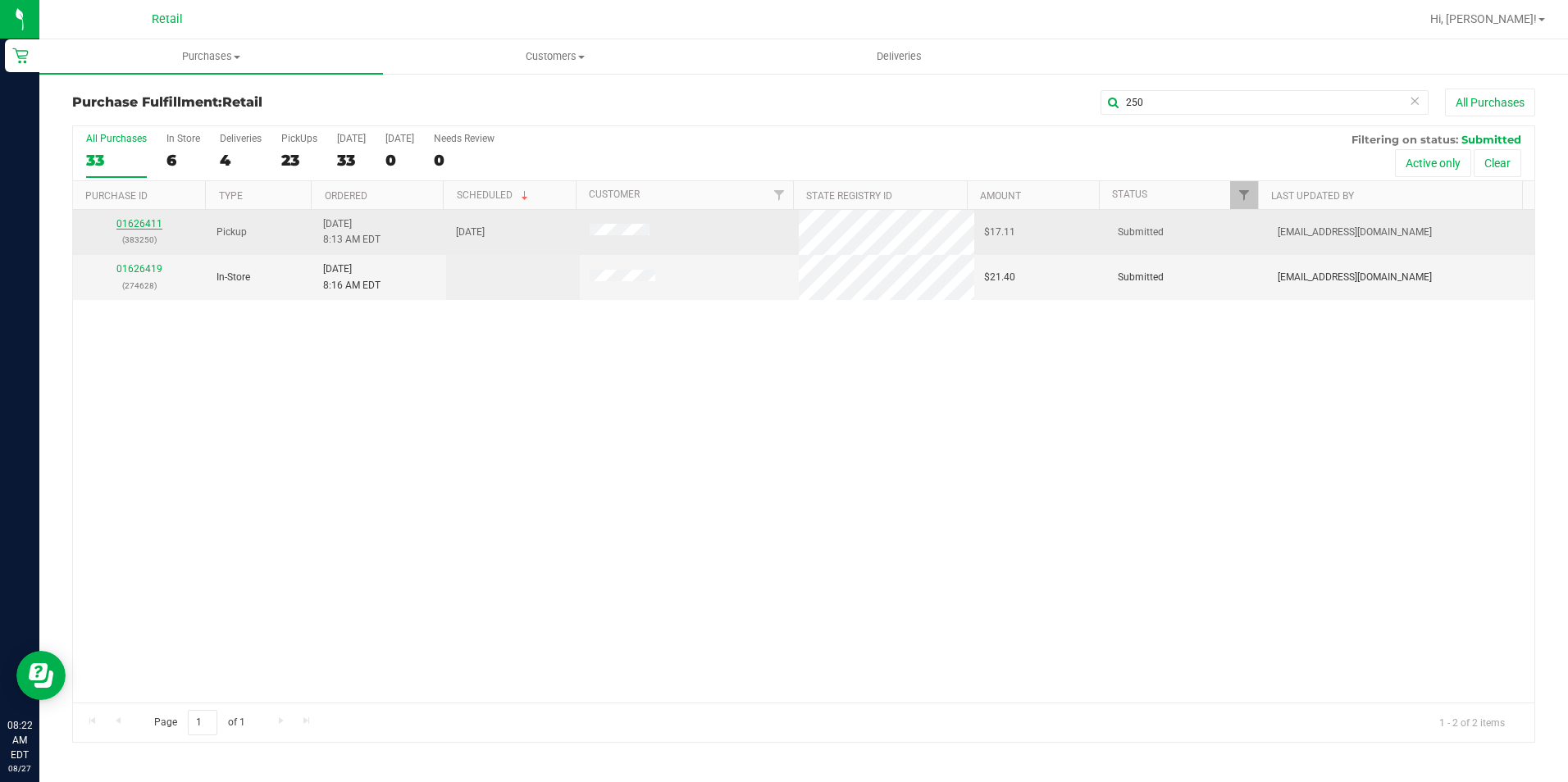
click at [132, 225] on link "01626411" at bounding box center [139, 223] width 46 height 12
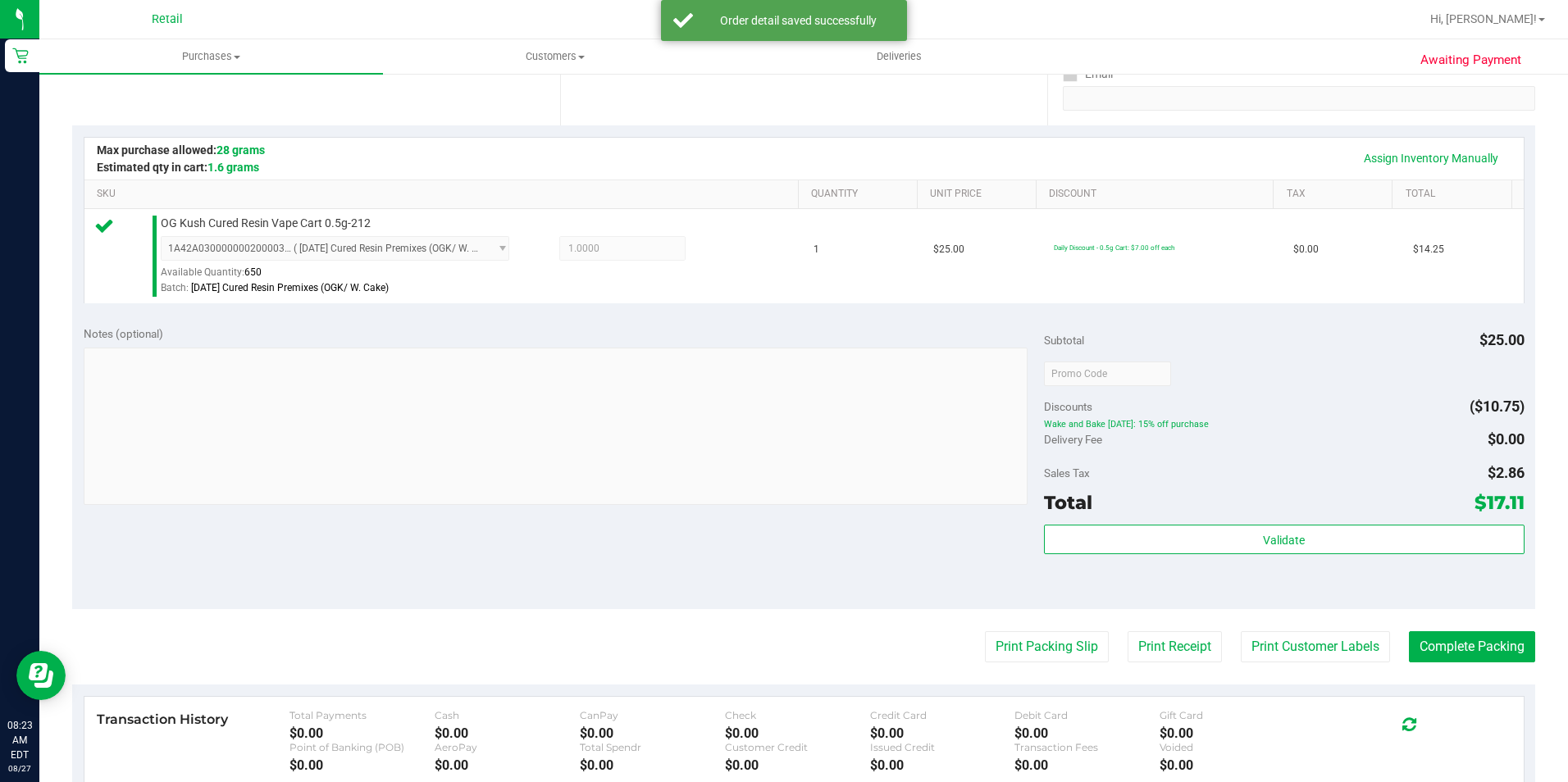
scroll to position [410, 0]
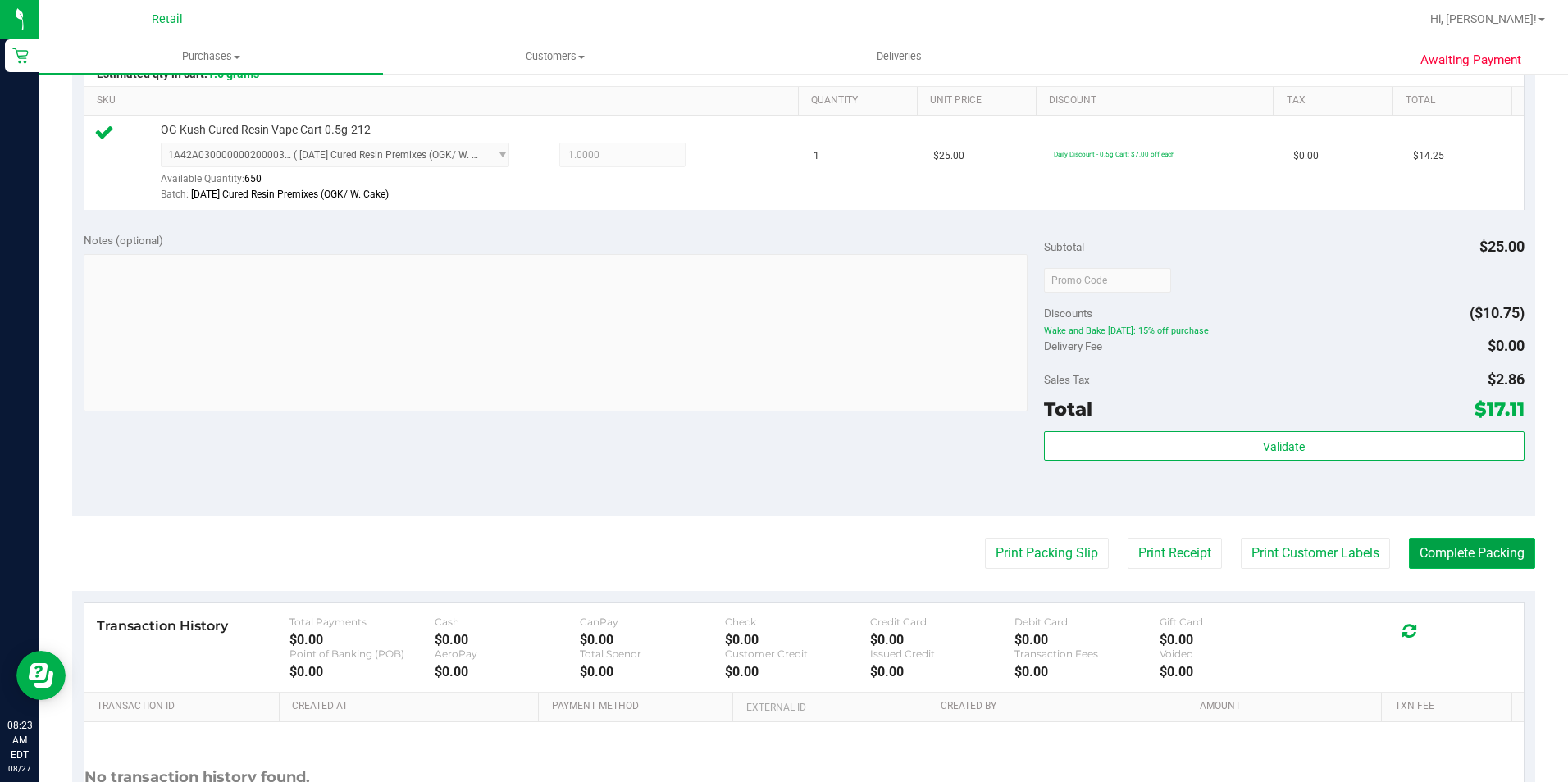
click at [1461, 548] on button "Complete Packing" at bounding box center [1472, 553] width 126 height 31
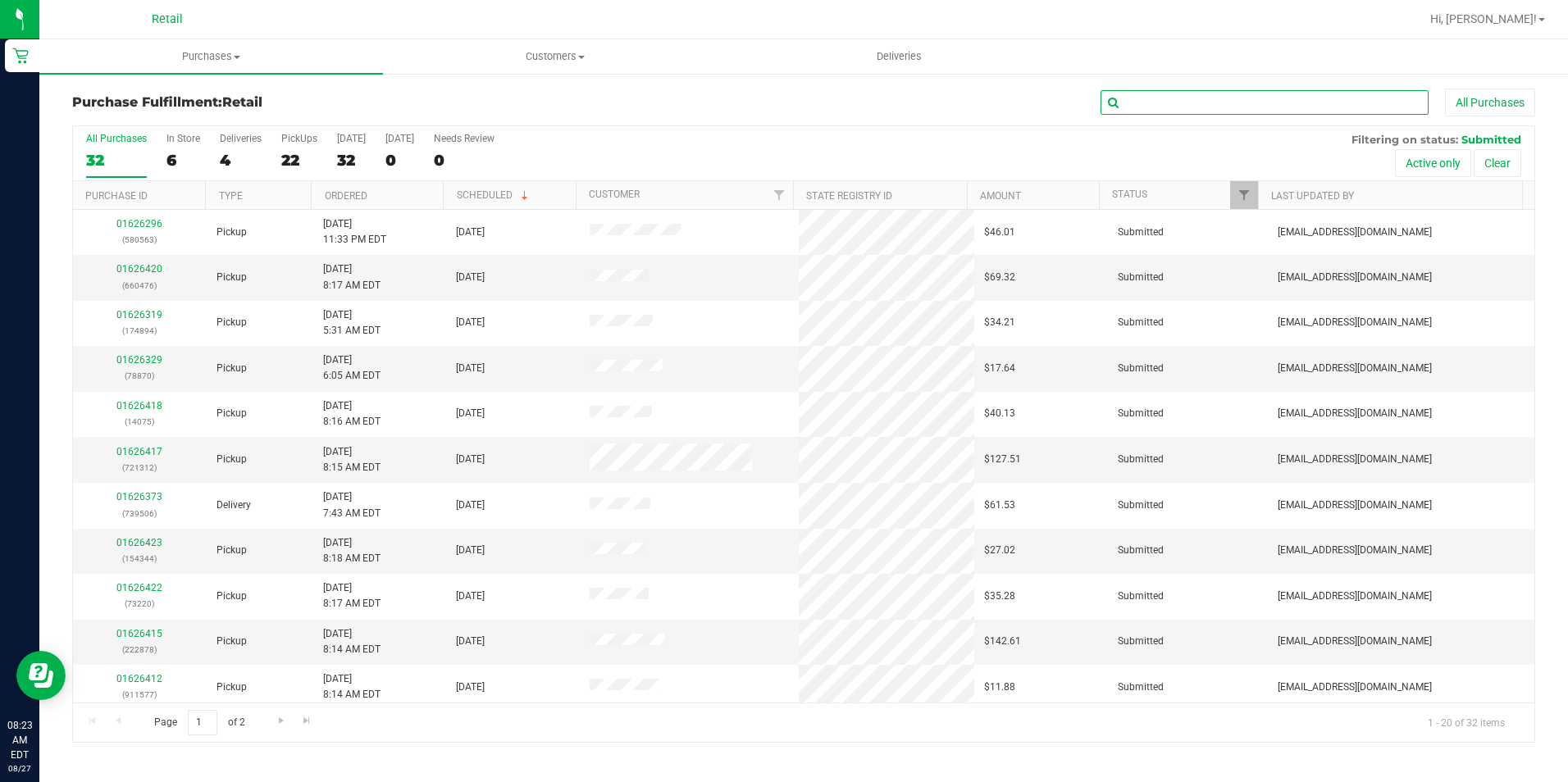
click at [1302, 102] on input "text" at bounding box center [1264, 102] width 328 height 25
type input "577"
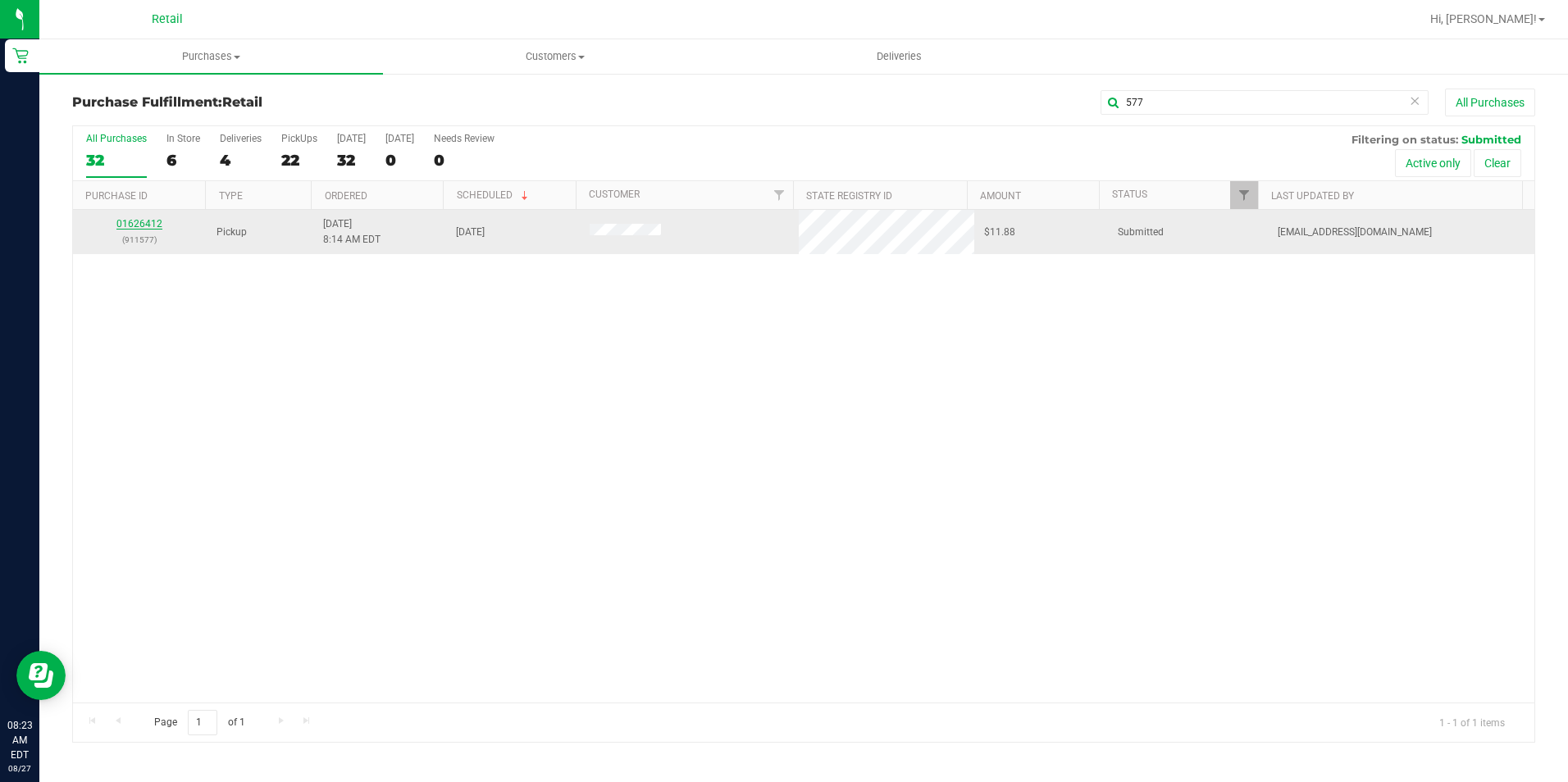
click at [135, 220] on link "01626412" at bounding box center [139, 223] width 46 height 12
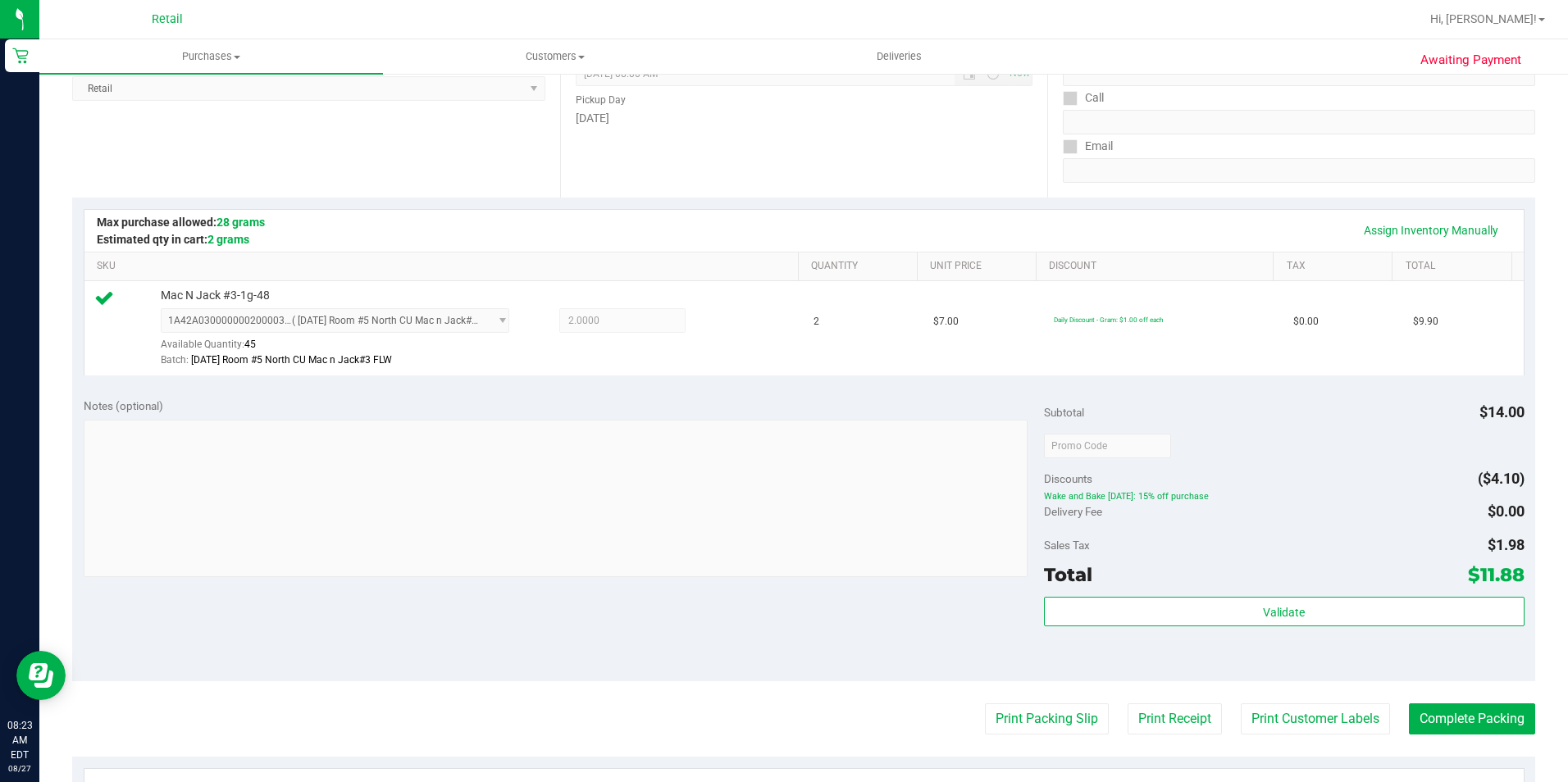
scroll to position [410, 0]
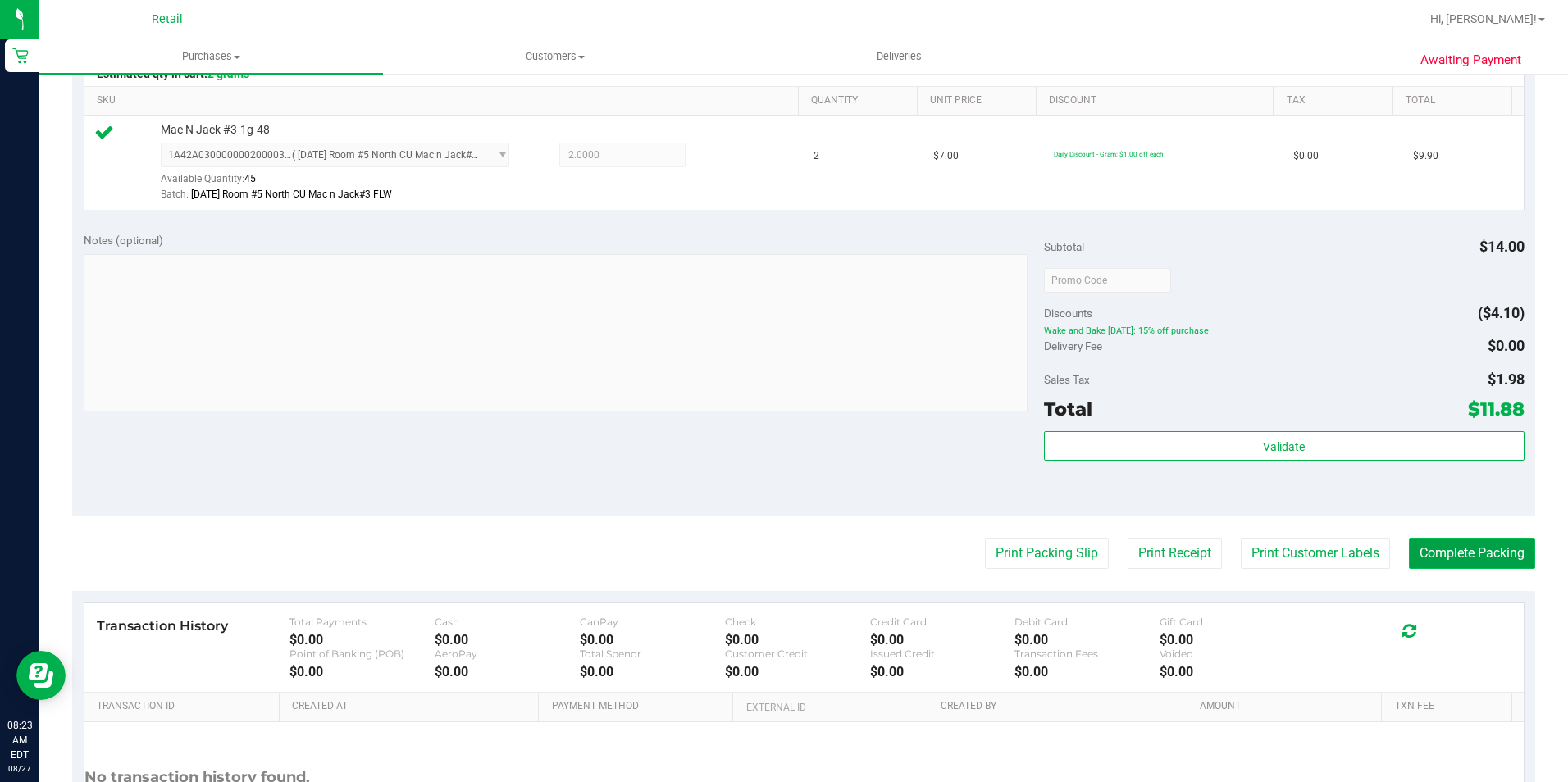
click at [1486, 544] on button "Complete Packing" at bounding box center [1472, 553] width 126 height 31
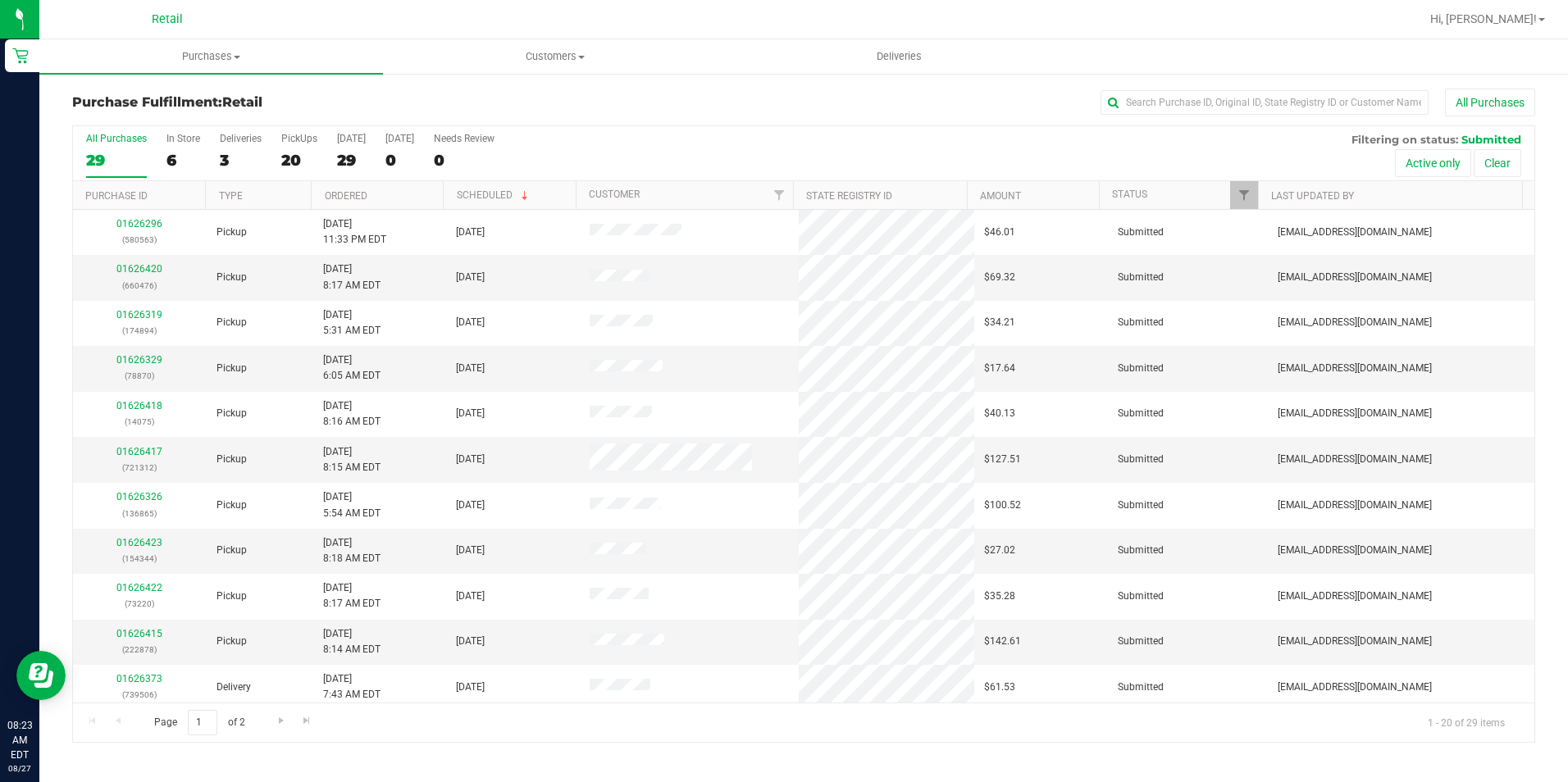
click at [1234, 90] on div "All Purchases" at bounding box center [1047, 102] width 975 height 27
click at [1236, 108] on input "text" at bounding box center [1264, 102] width 328 height 25
type input "878"
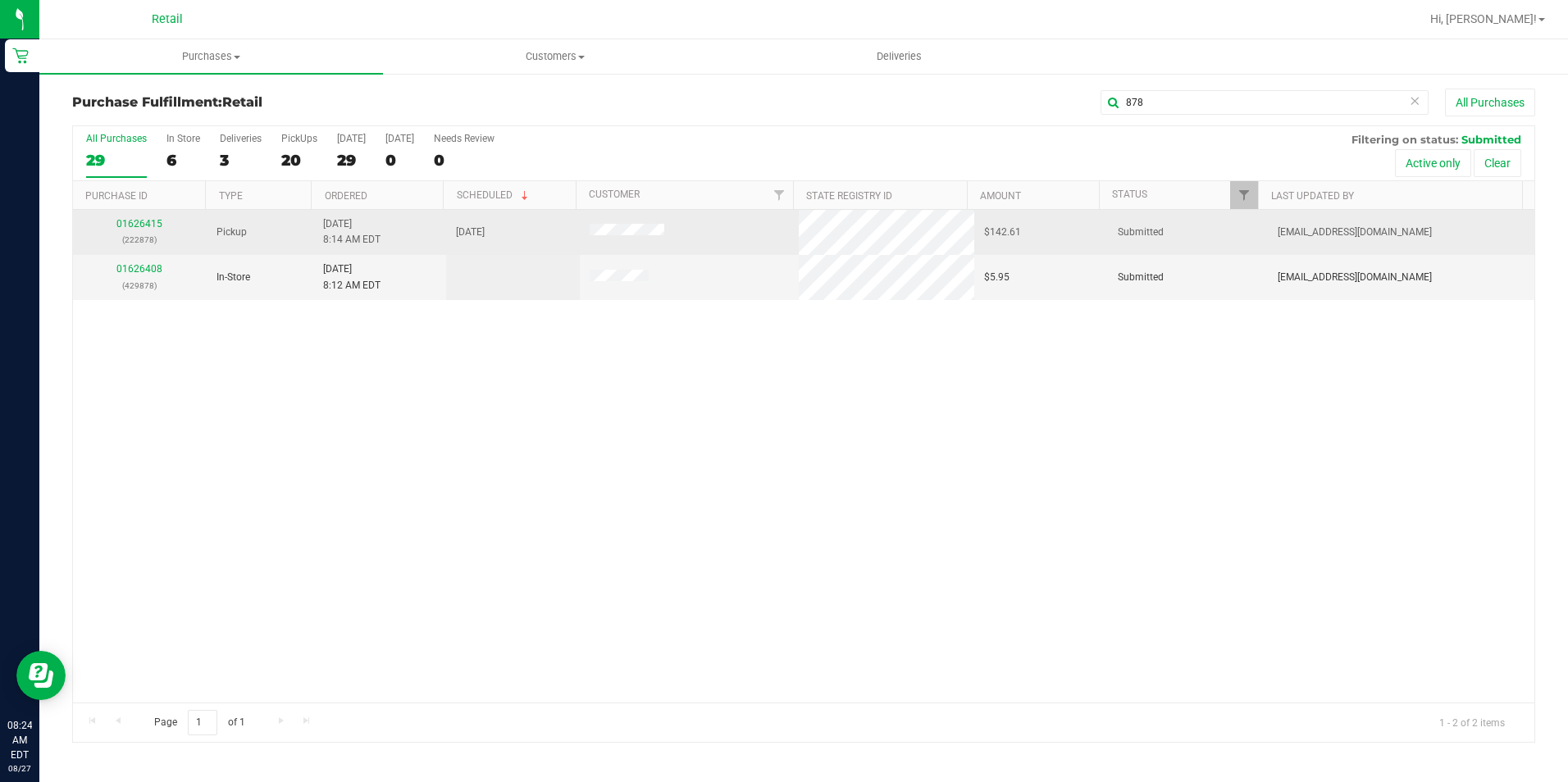
click at [161, 230] on div "01626415 (222878)" at bounding box center [140, 232] width 114 height 31
click at [138, 226] on link "01626415" at bounding box center [139, 223] width 46 height 12
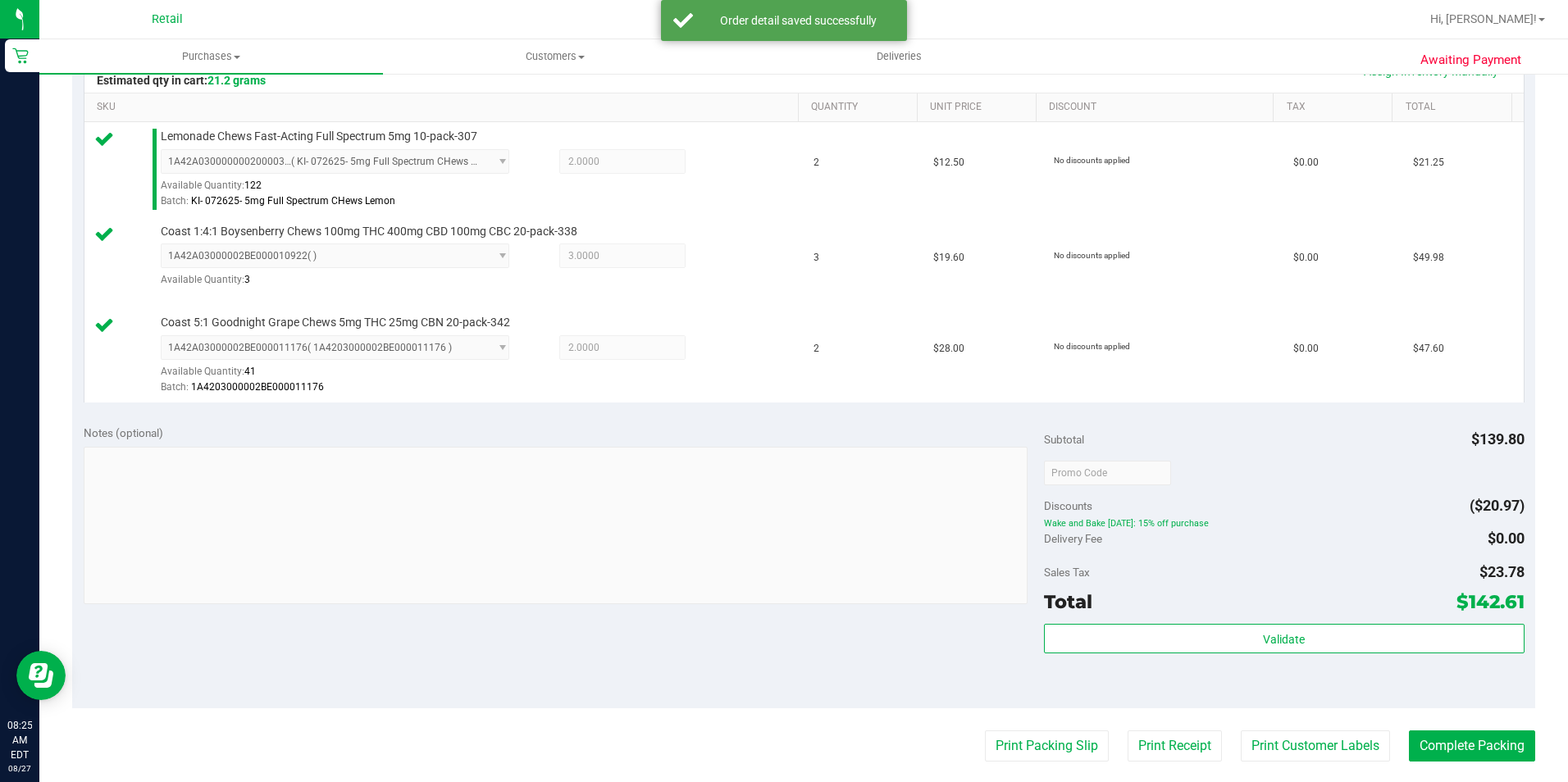
scroll to position [410, 0]
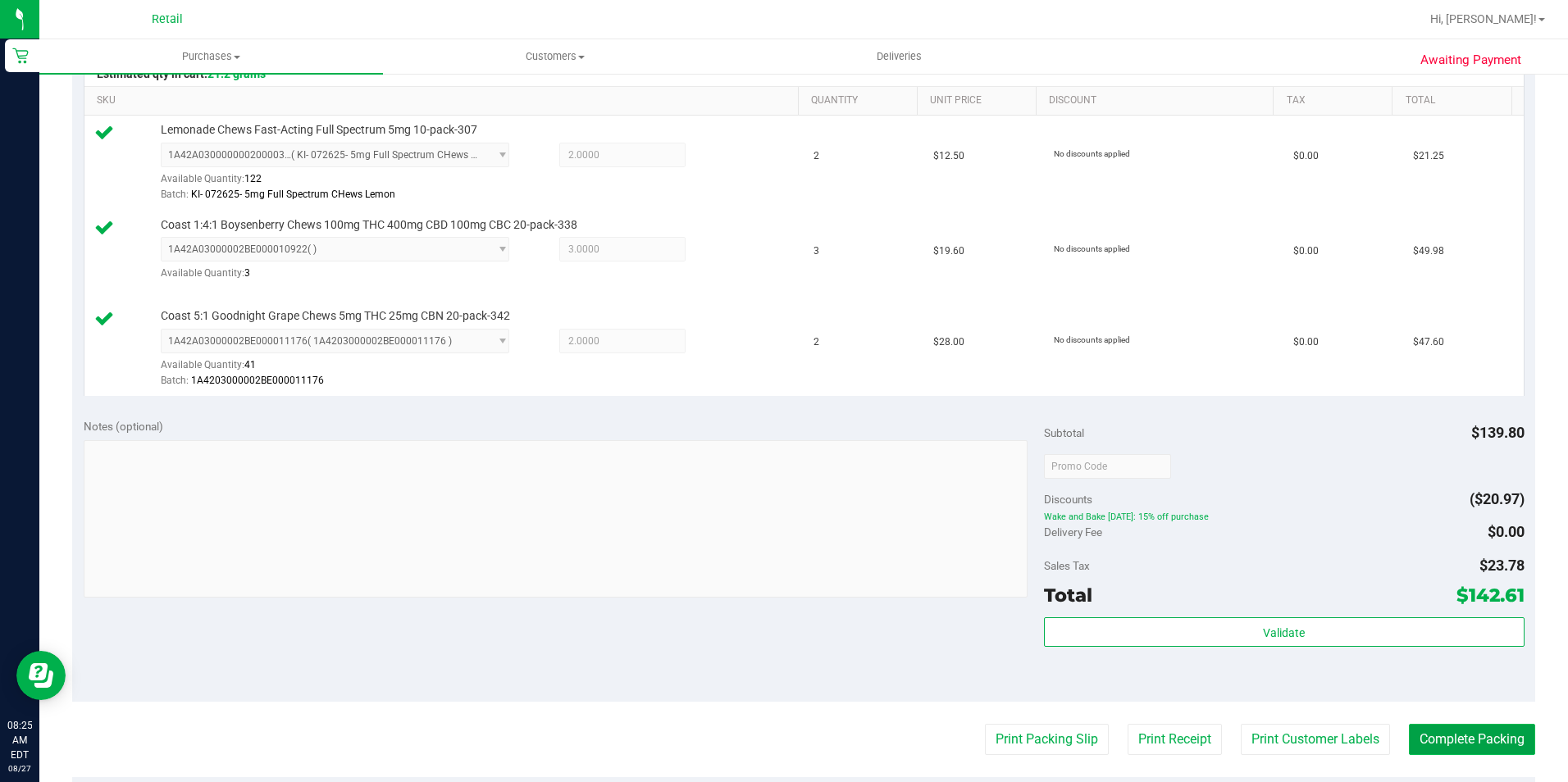
click at [1483, 736] on button "Complete Packing" at bounding box center [1472, 740] width 126 height 31
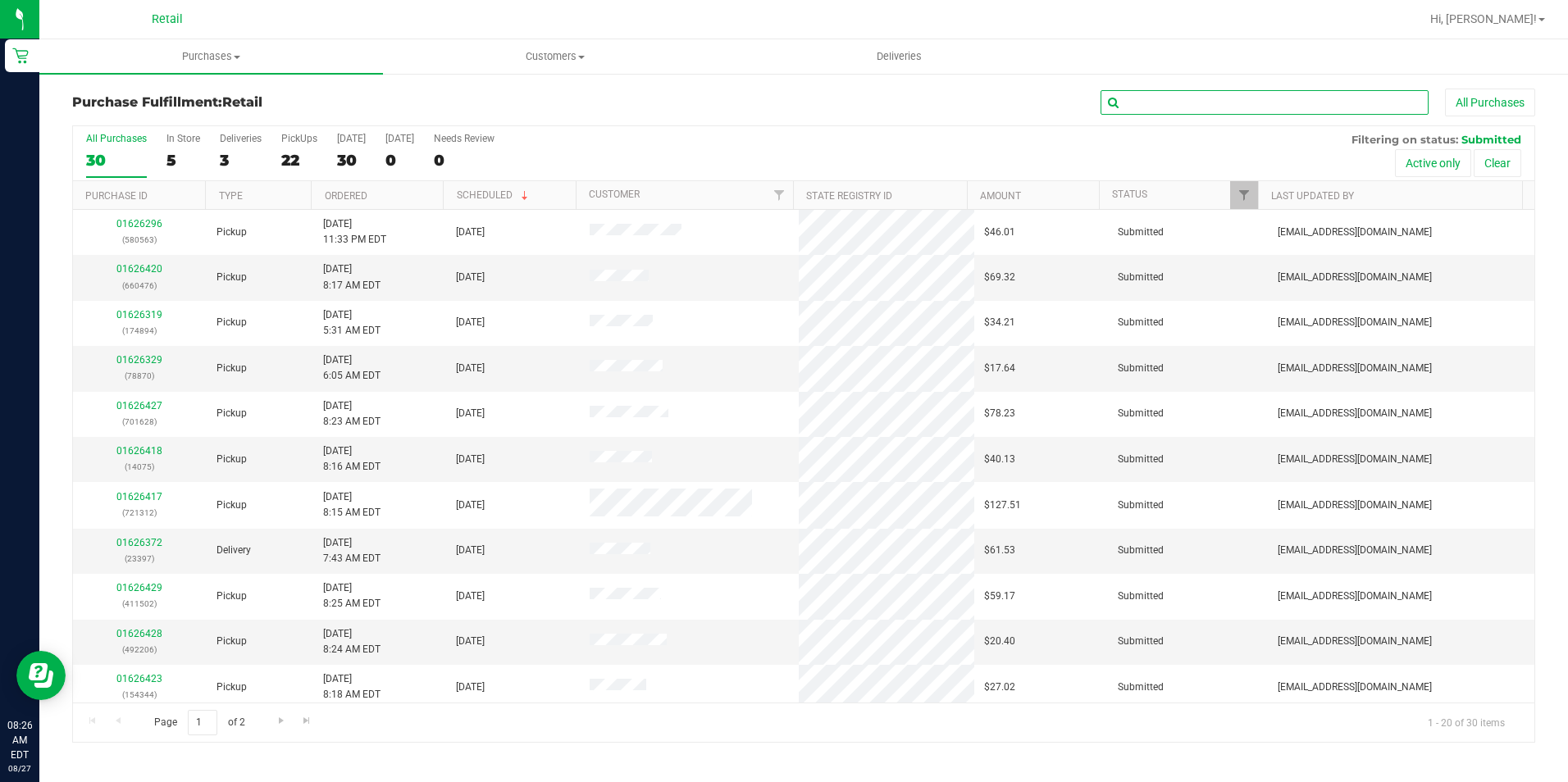
click at [1198, 98] on input "text" at bounding box center [1264, 102] width 328 height 25
type input "312"
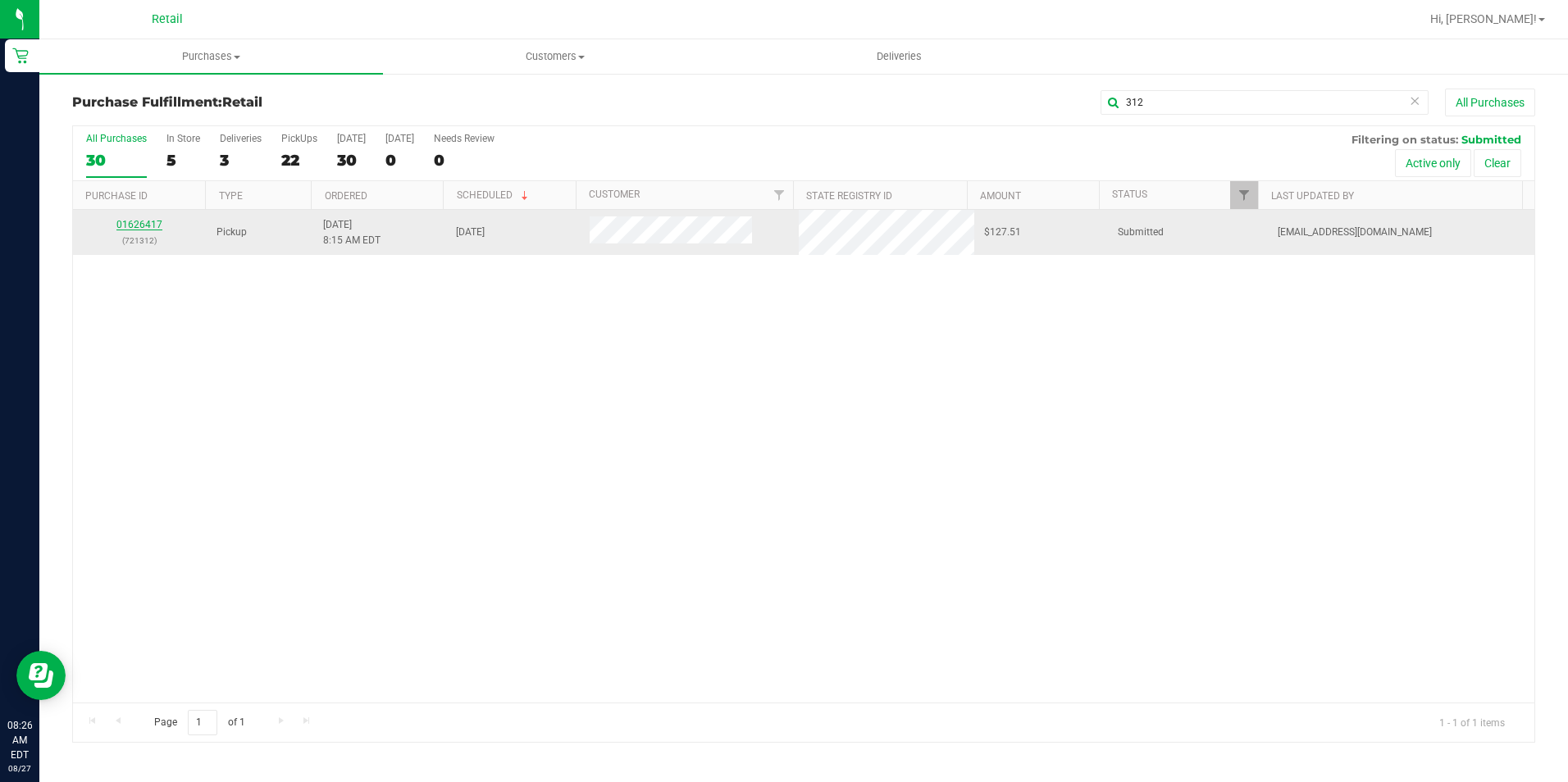
click at [142, 220] on link "01626417" at bounding box center [139, 224] width 46 height 12
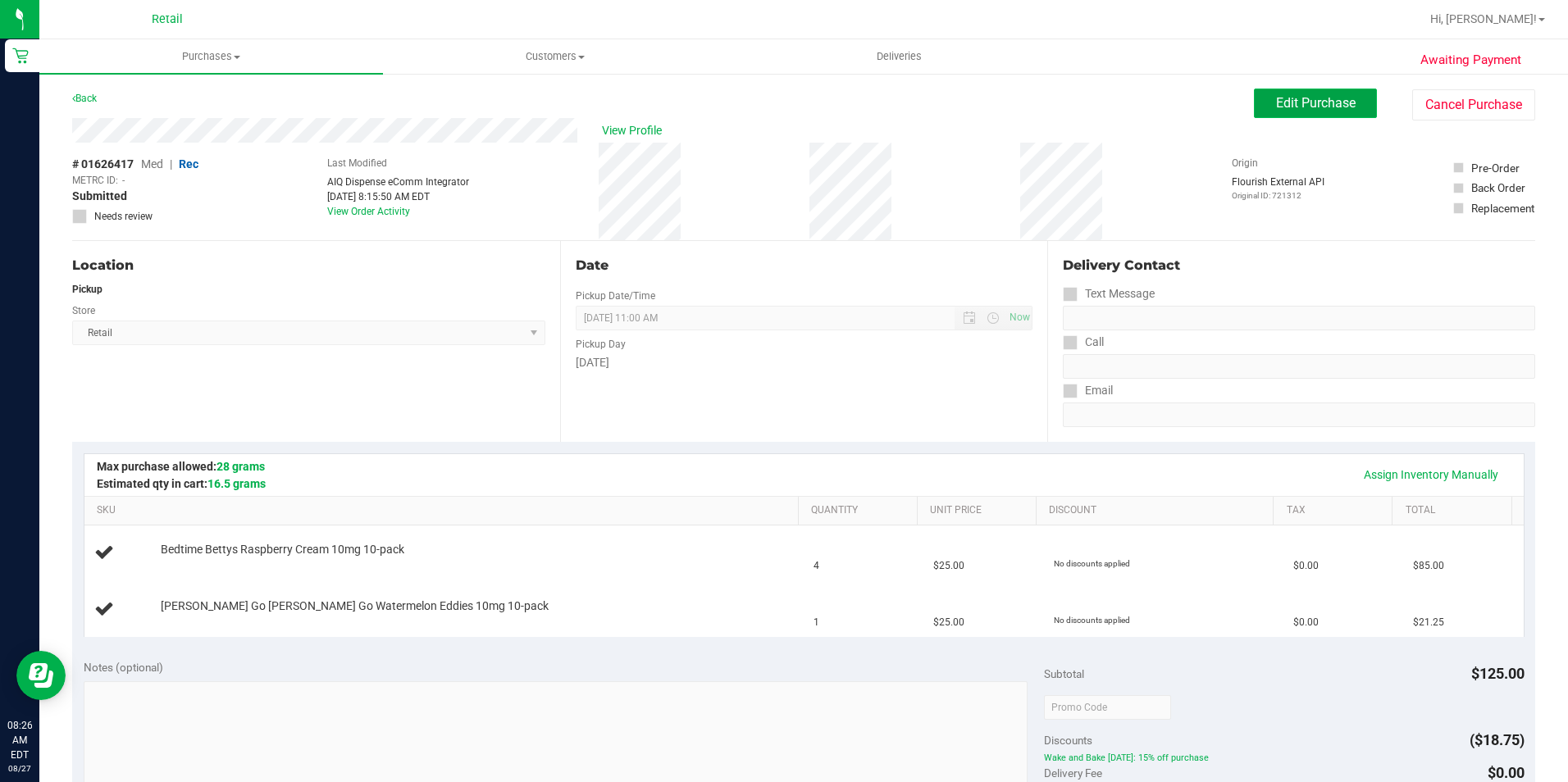
click at [1276, 106] on span "Edit Purchase" at bounding box center [1316, 102] width 80 height 16
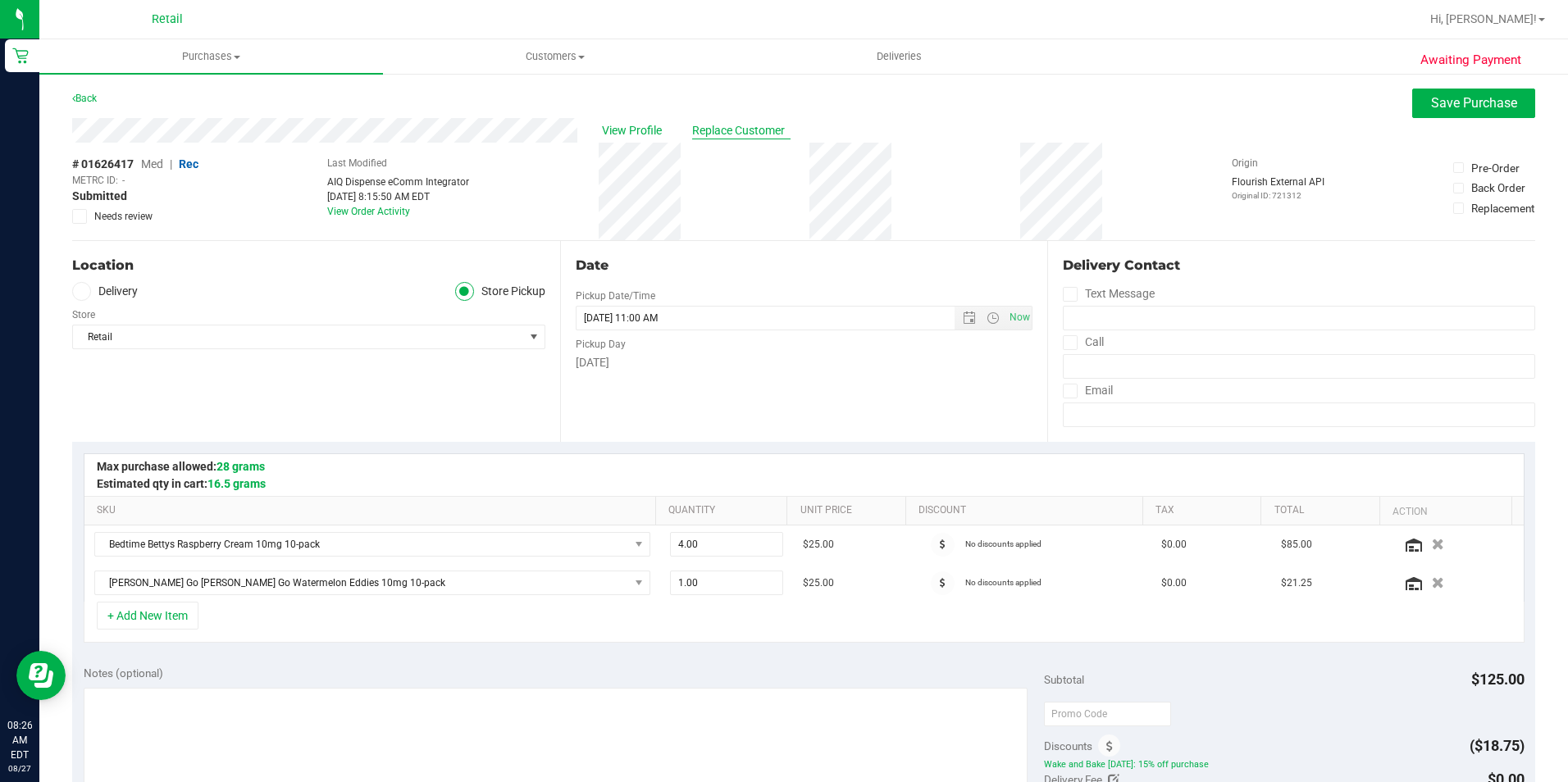
click at [716, 131] on span "Replace Customer" at bounding box center [742, 131] width 99 height 17
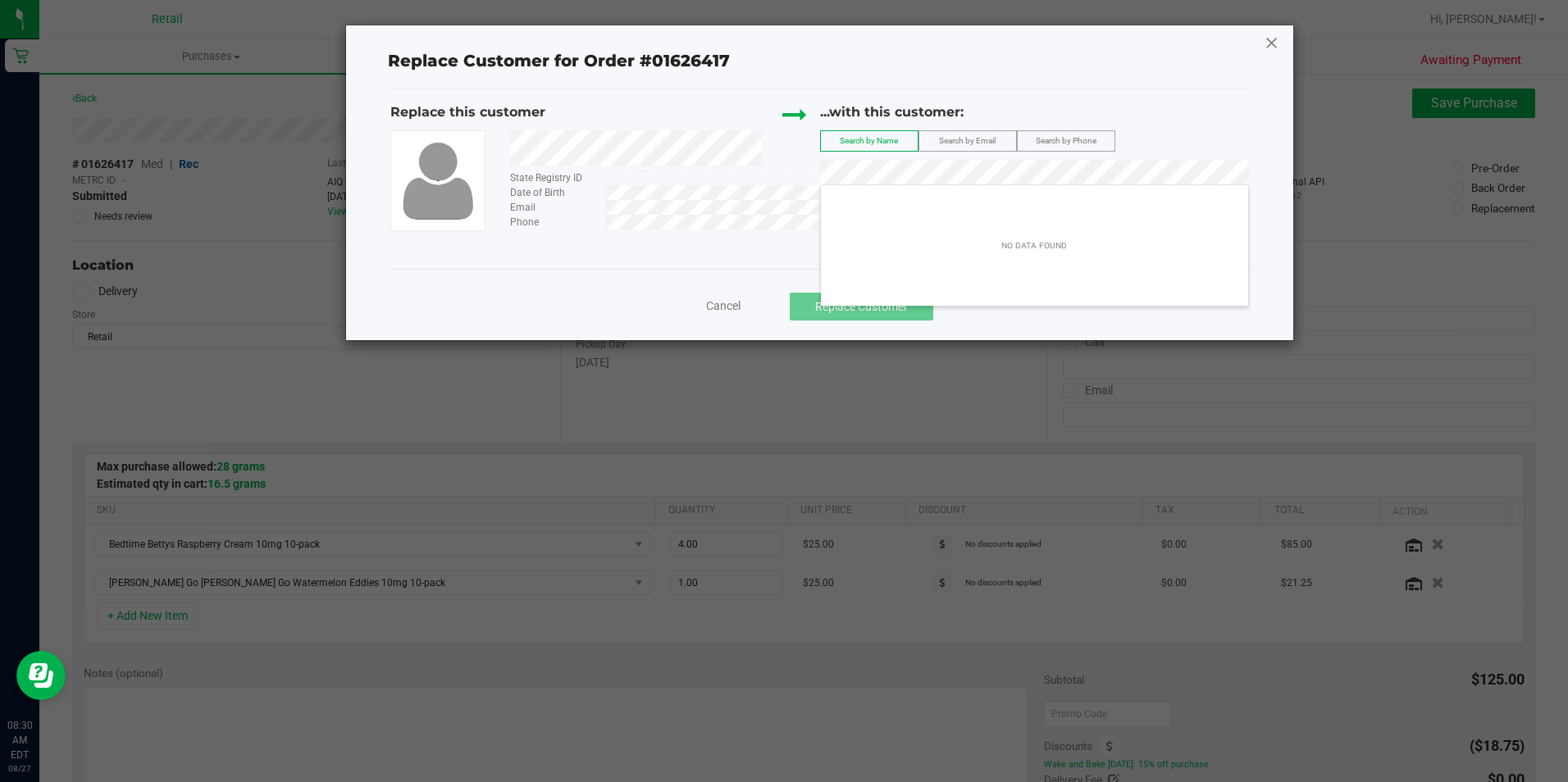
click at [1272, 47] on icon at bounding box center [1272, 42] width 15 height 27
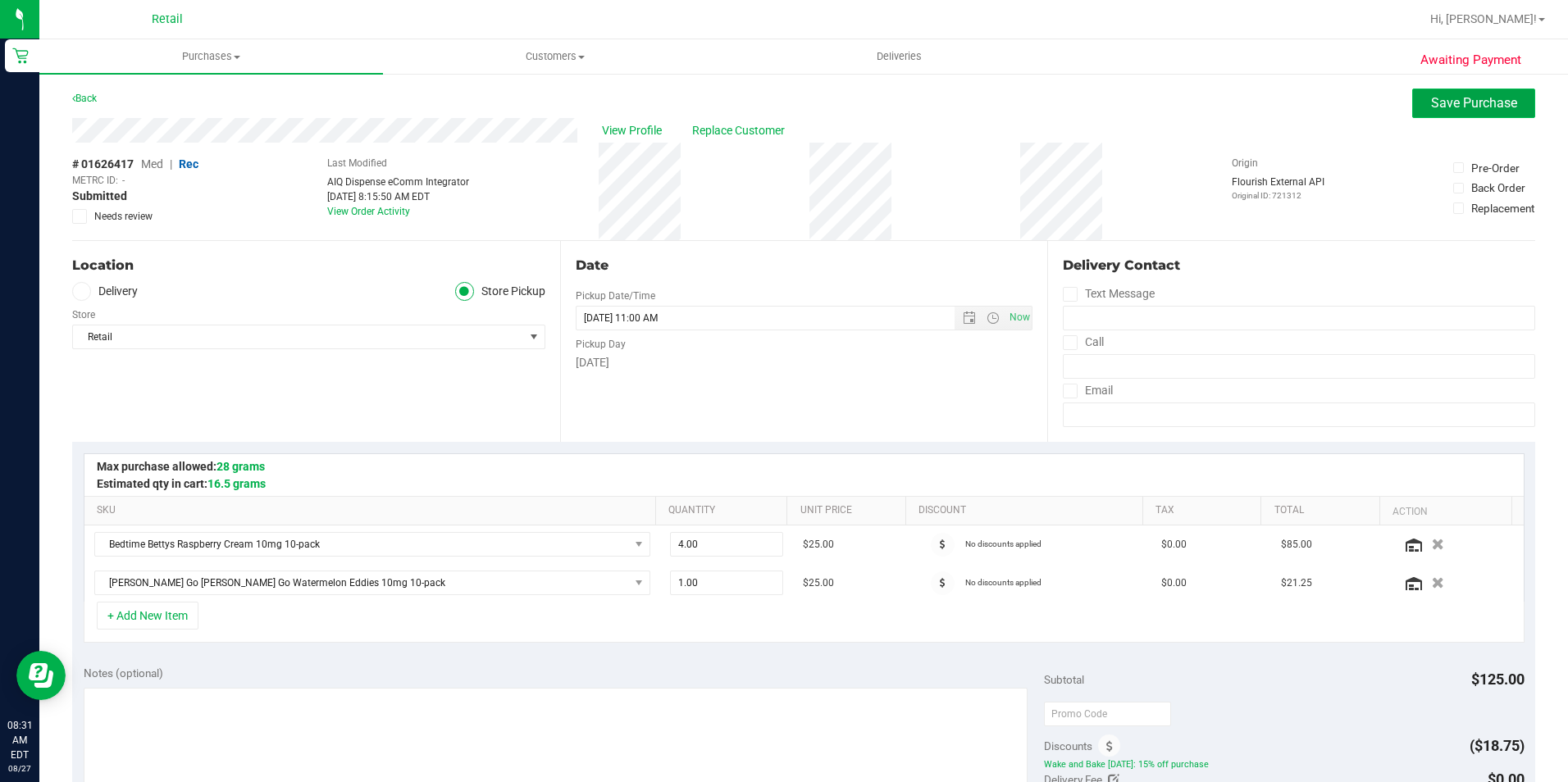
click at [1450, 107] on span "Save Purchase" at bounding box center [1474, 102] width 86 height 16
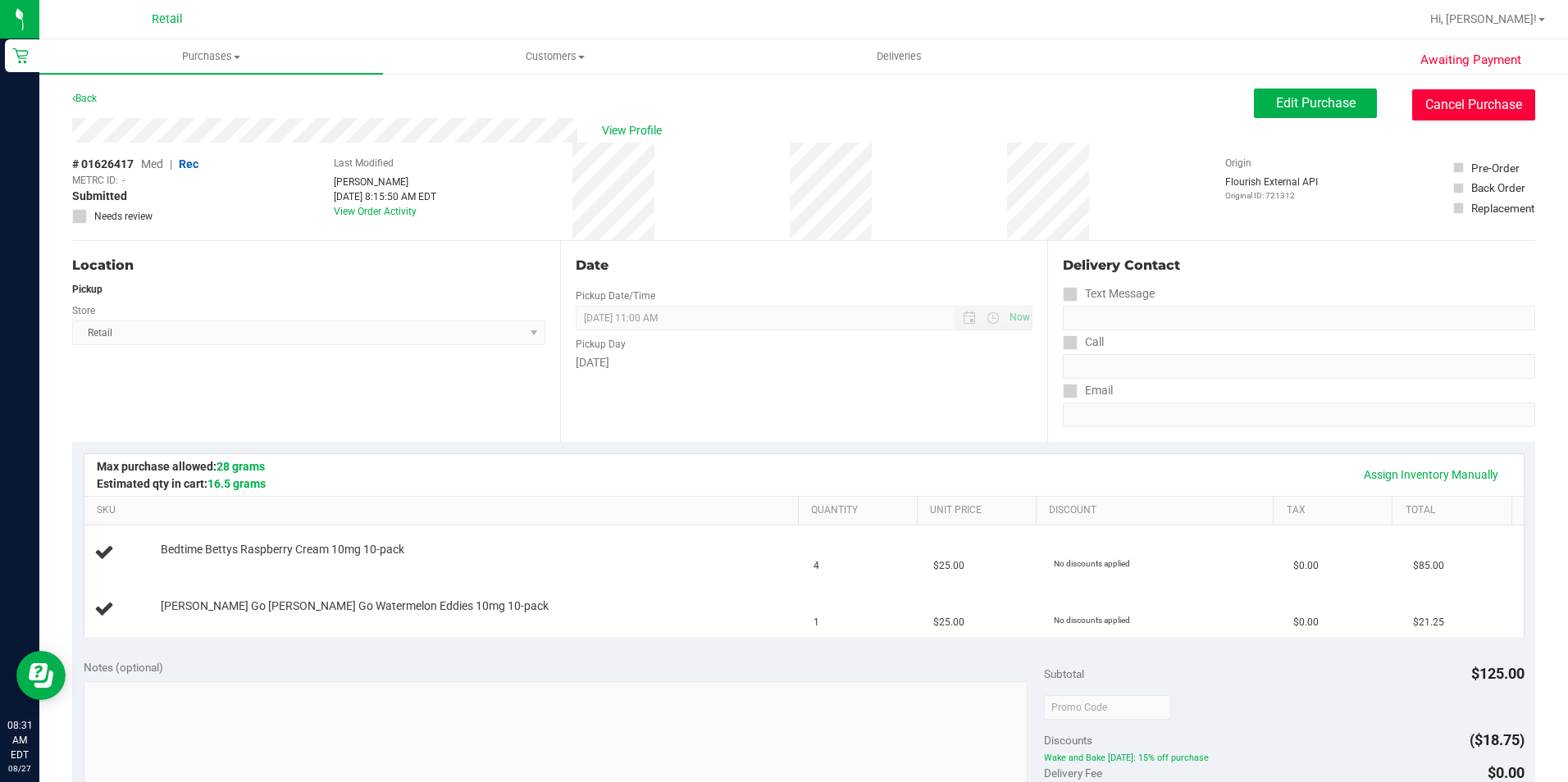
click at [1468, 111] on button "Cancel Purchase" at bounding box center [1474, 105] width 123 height 31
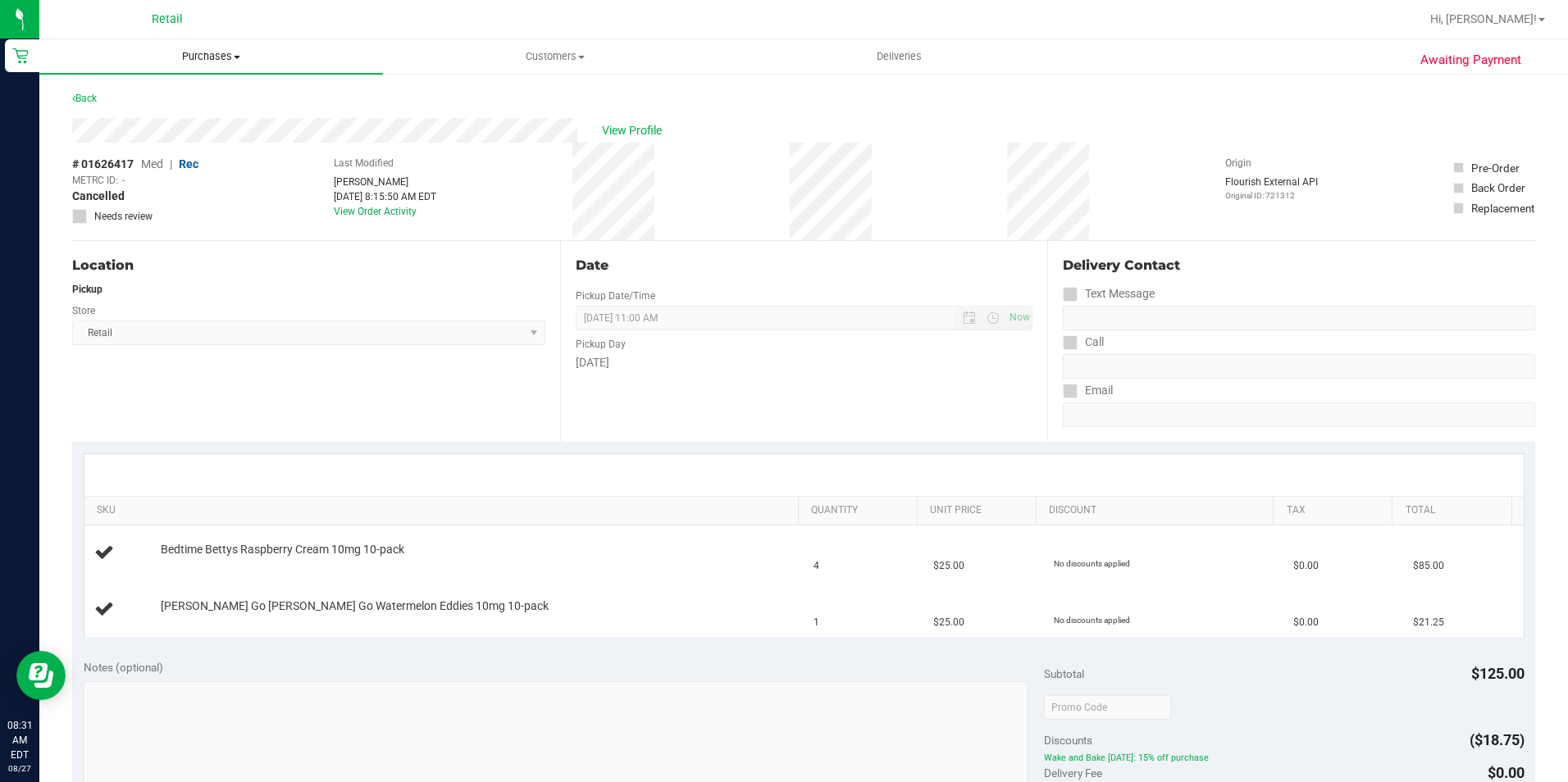
click at [258, 60] on span "Purchases" at bounding box center [211, 57] width 344 height 15
click at [210, 119] on li "Fulfillment" at bounding box center [211, 119] width 344 height 20
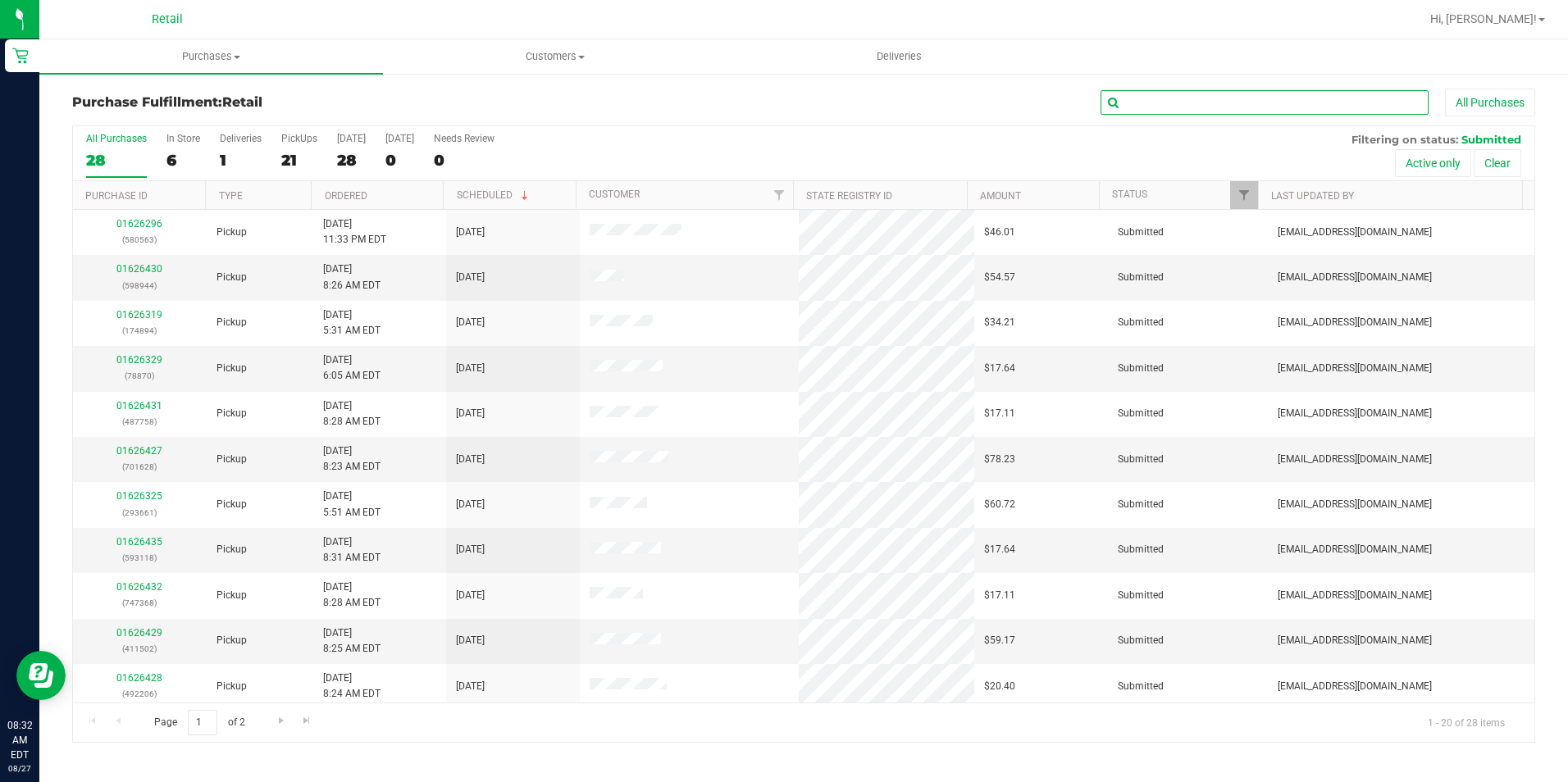
click at [1240, 97] on input "text" at bounding box center [1264, 102] width 328 height 25
type input "502"
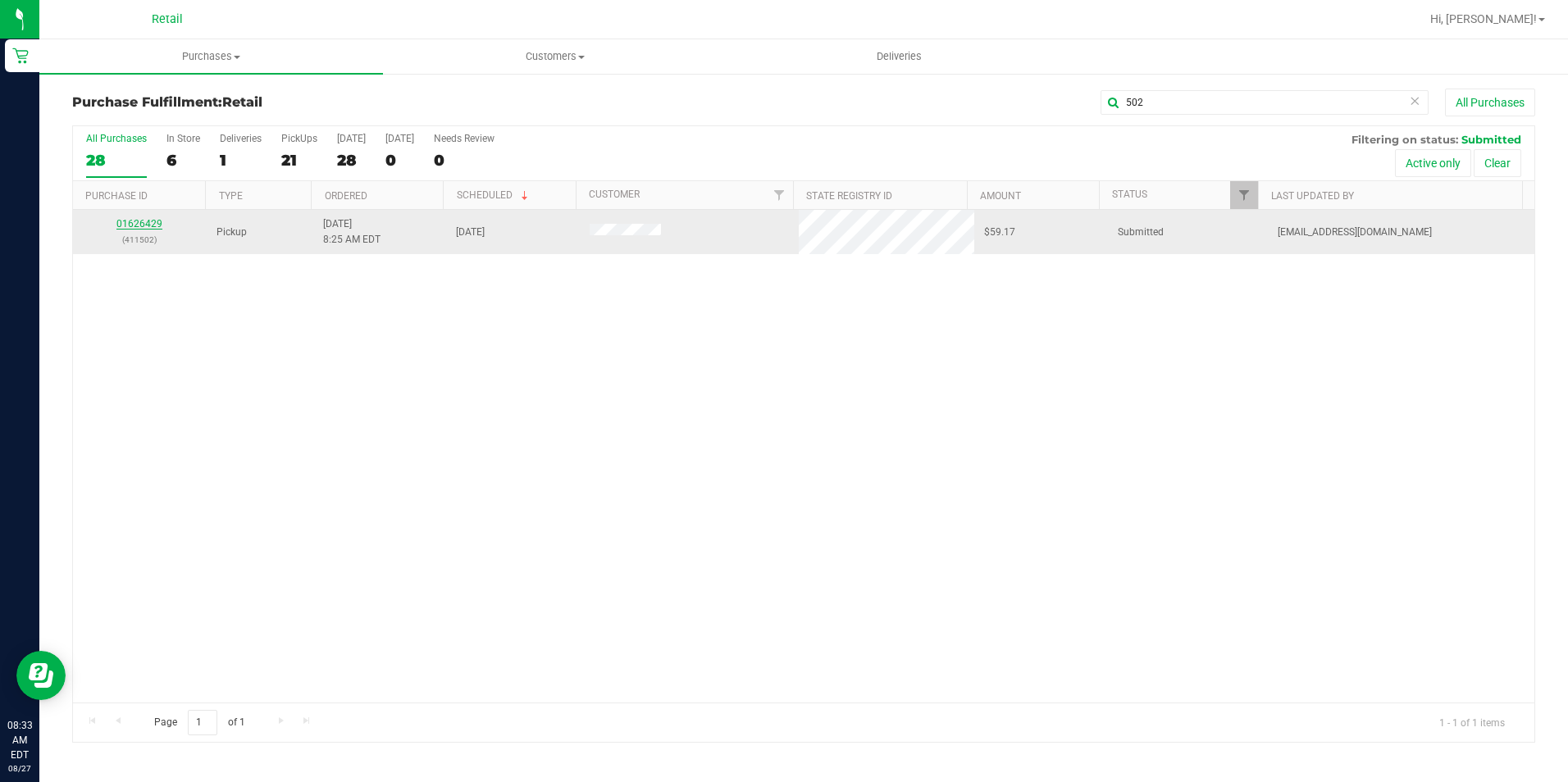
click at [135, 220] on link "01626429" at bounding box center [139, 223] width 46 height 12
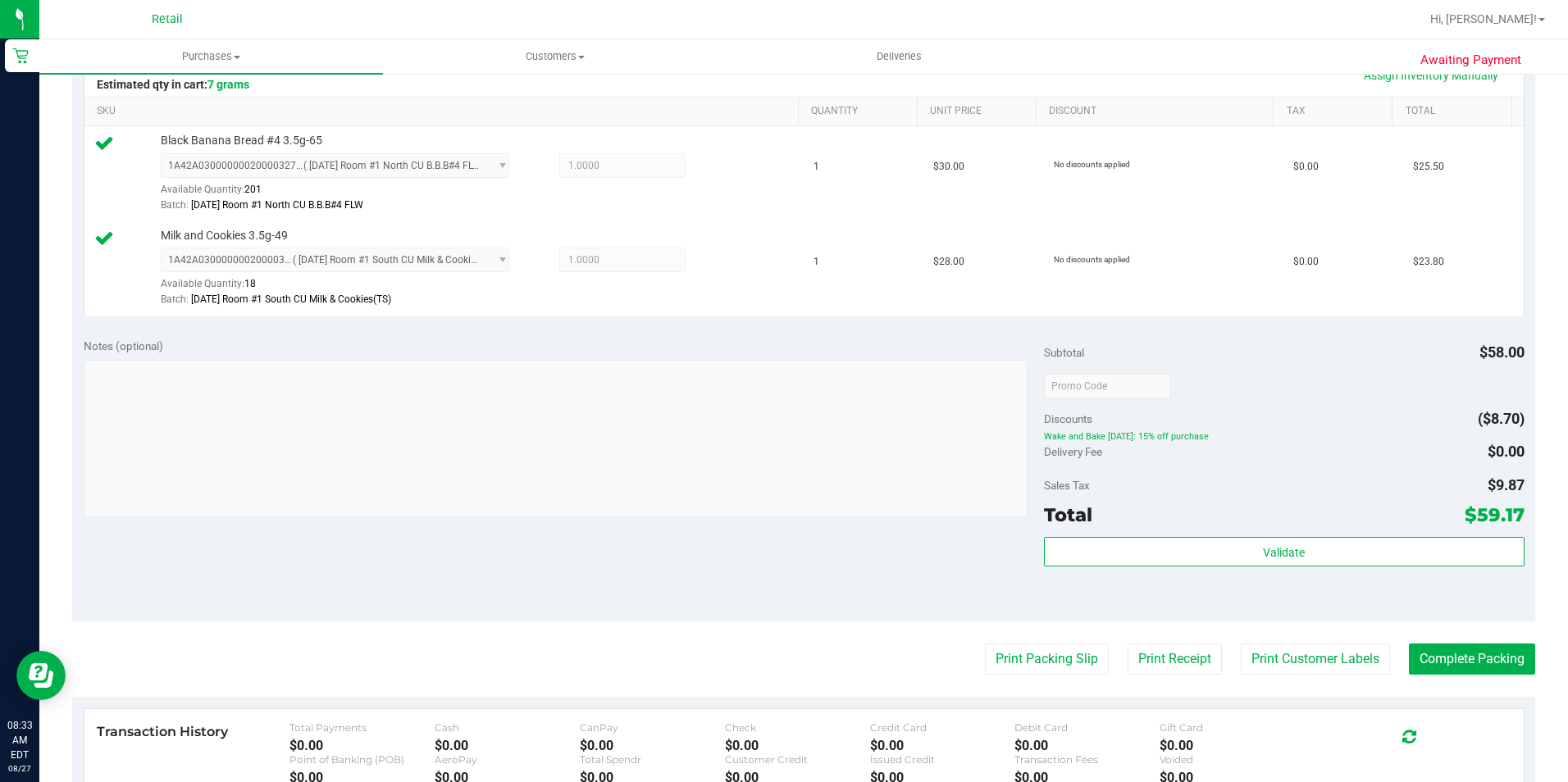
scroll to position [410, 0]
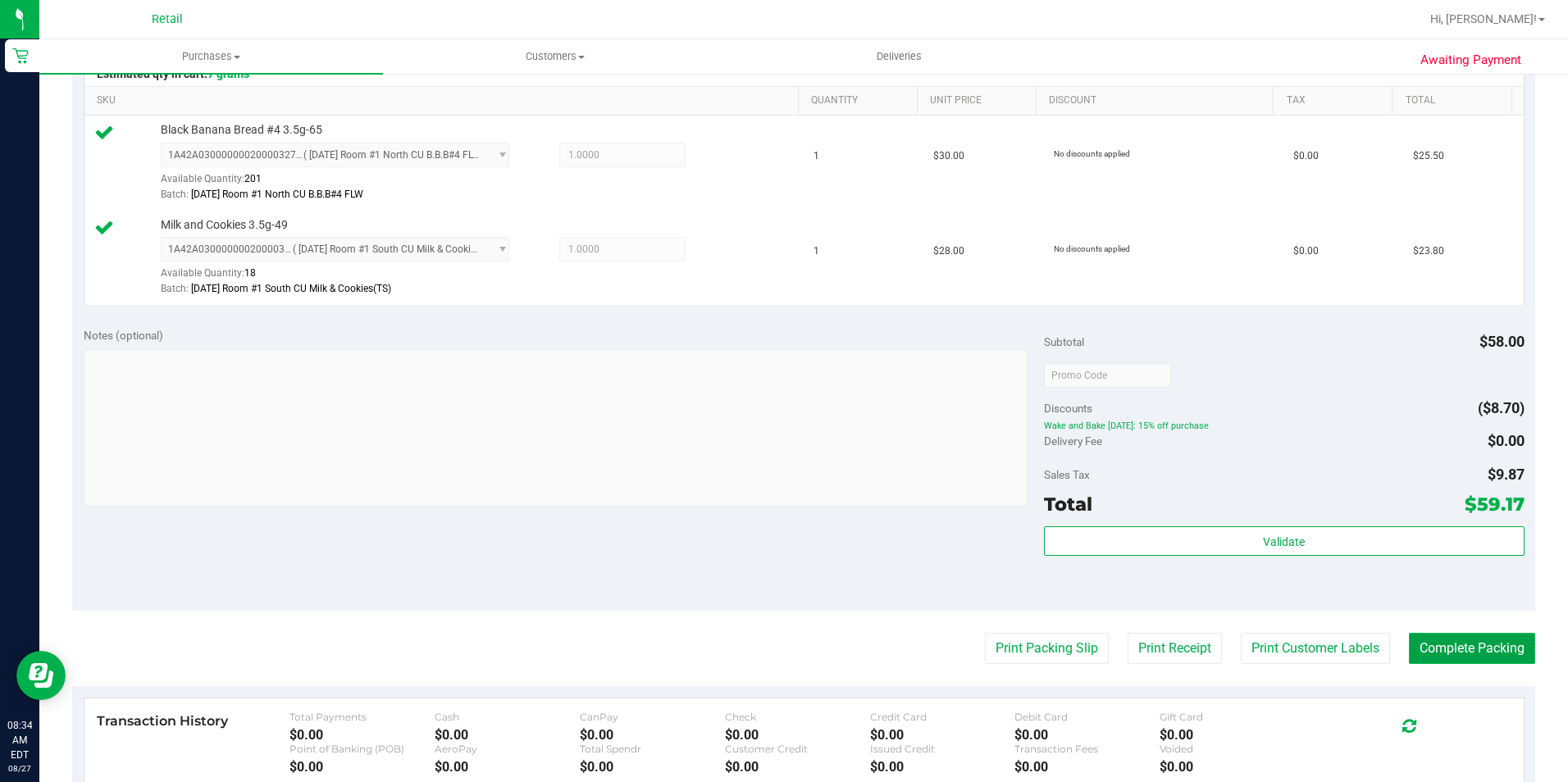
click at [1505, 647] on button "Complete Packing" at bounding box center [1472, 648] width 126 height 31
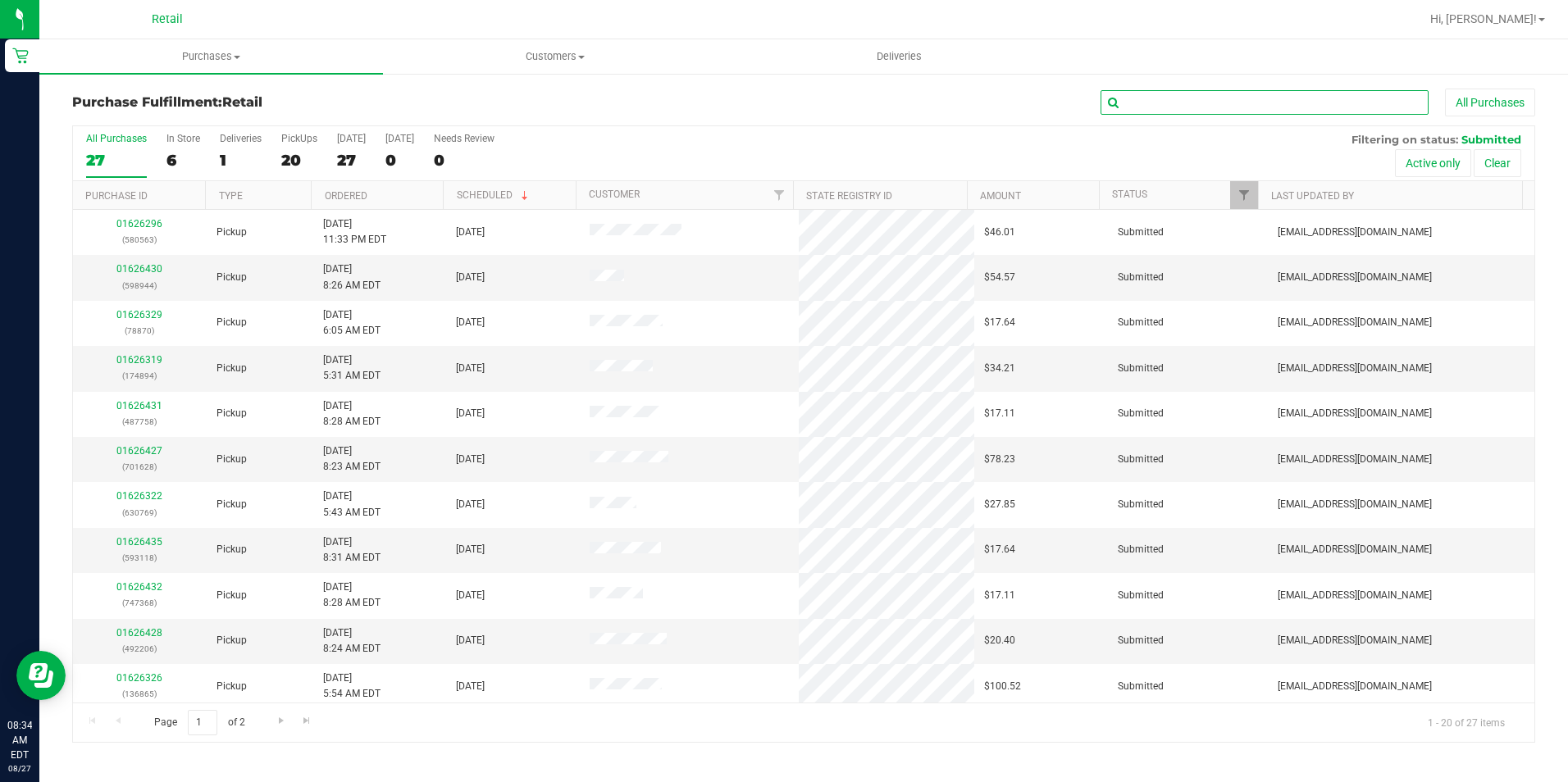
click at [1187, 91] on input "text" at bounding box center [1264, 102] width 328 height 25
type input "758"
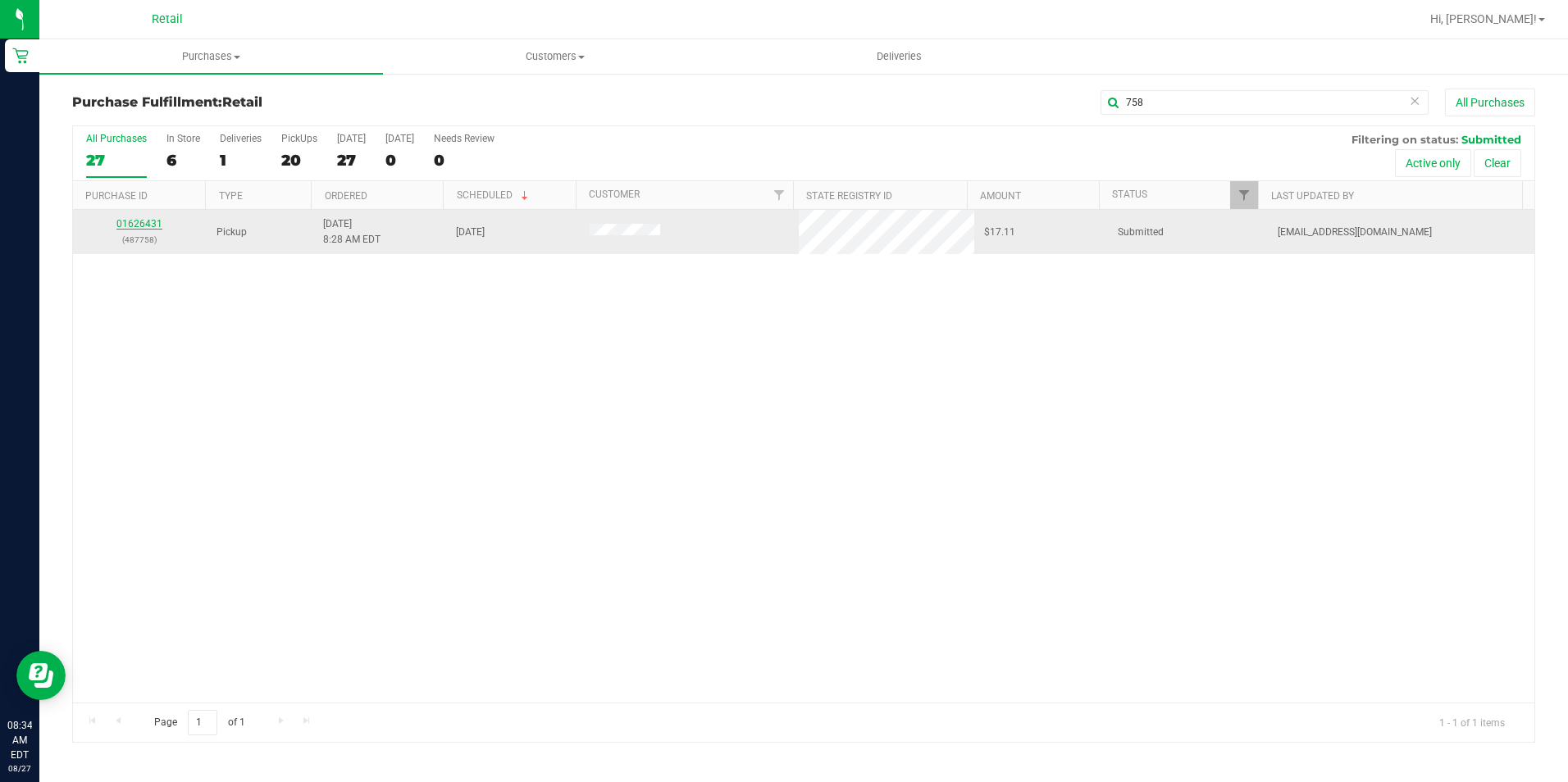
click at [146, 225] on link "01626431" at bounding box center [139, 223] width 46 height 12
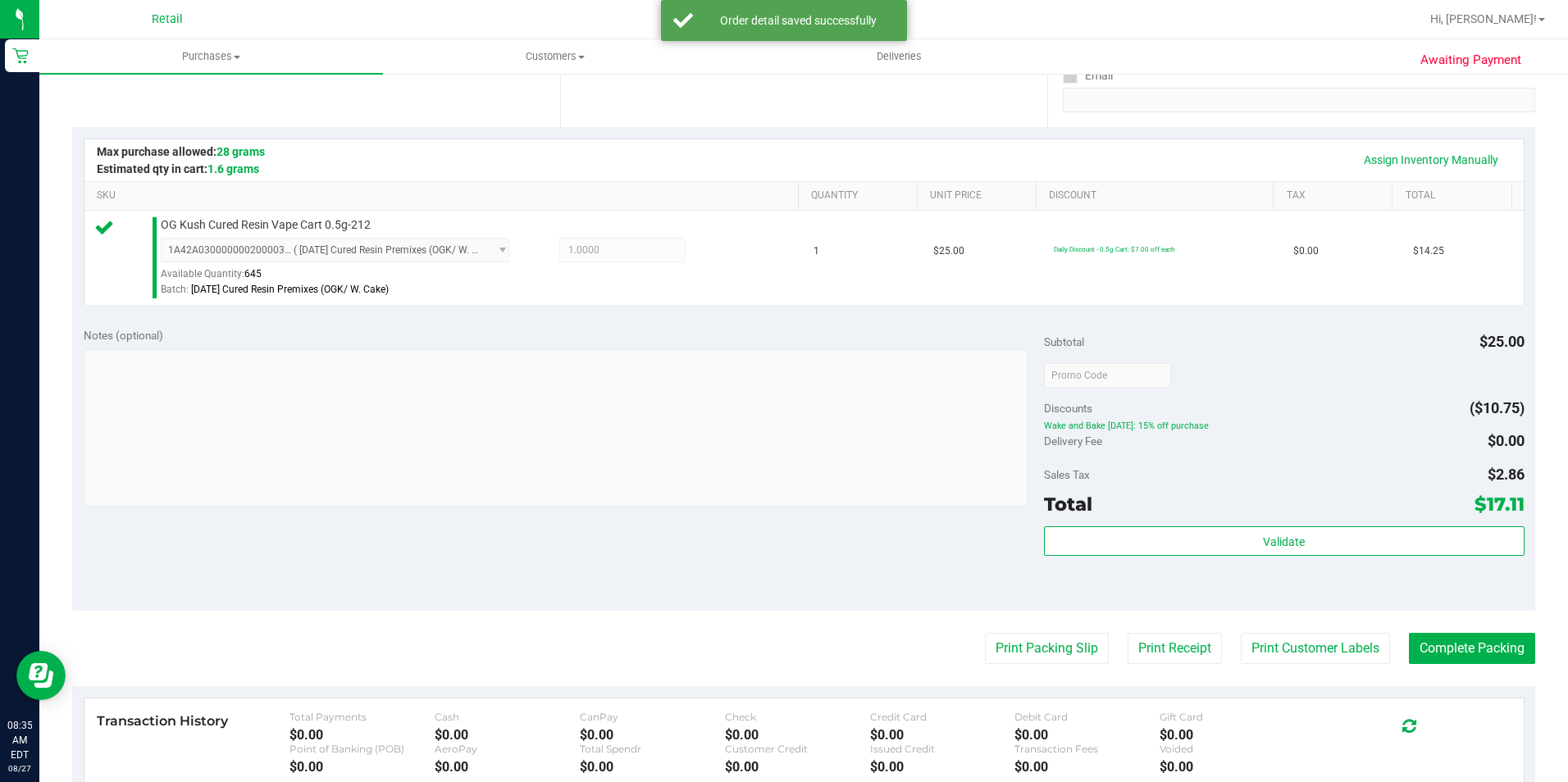
scroll to position [328, 0]
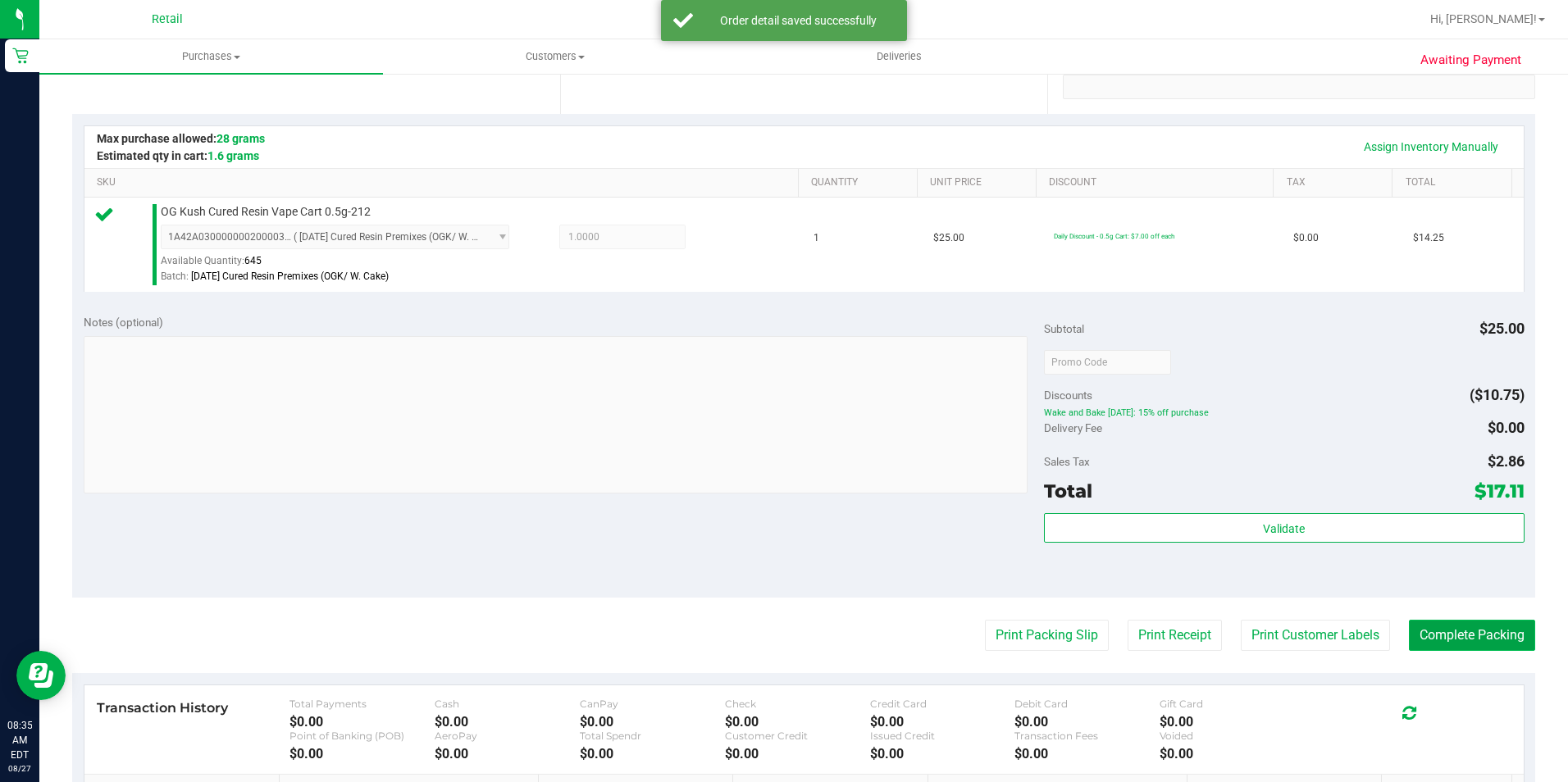
click at [1455, 631] on button "Complete Packing" at bounding box center [1472, 636] width 126 height 31
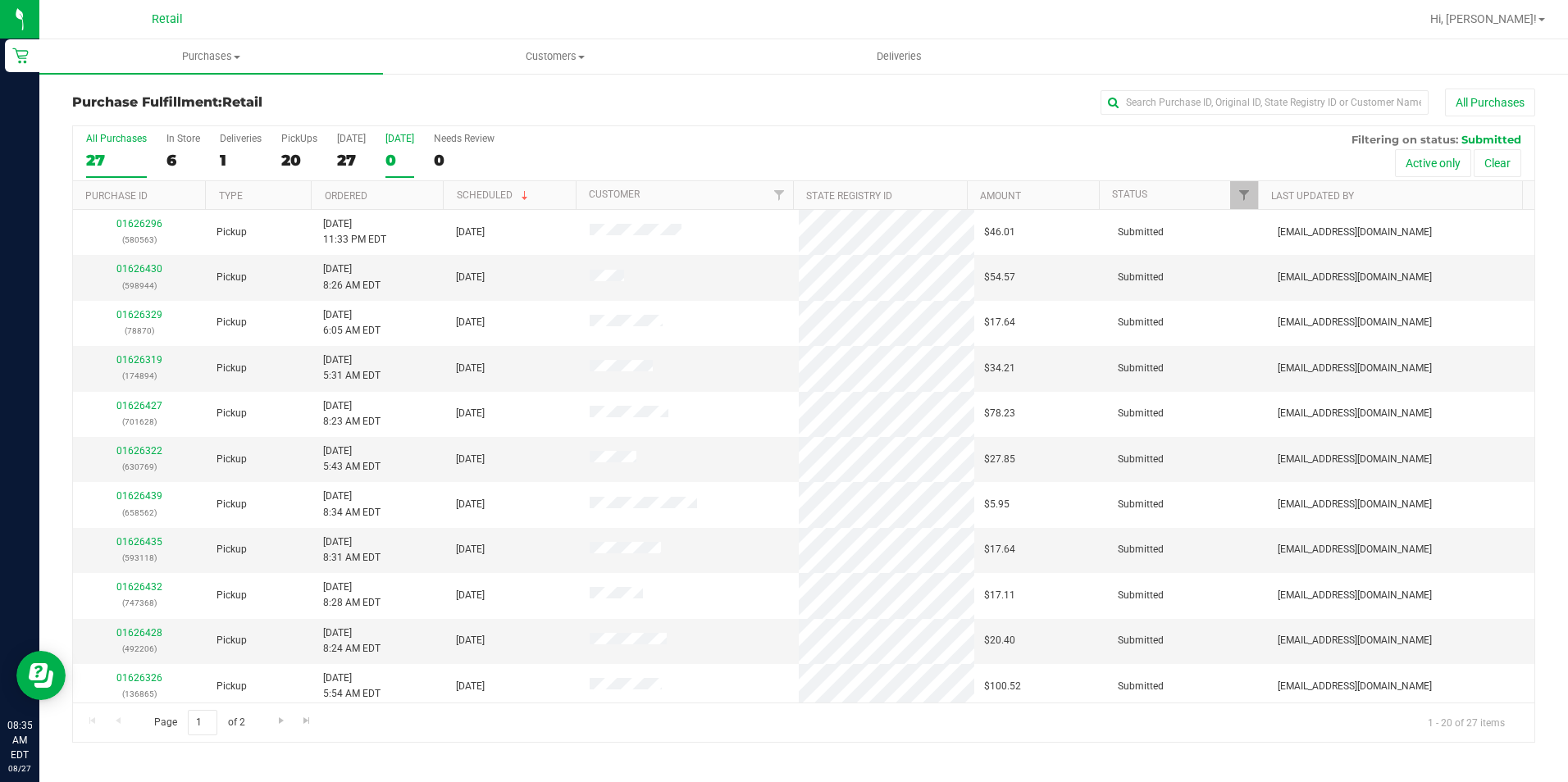
click at [388, 165] on div "0" at bounding box center [399, 160] width 28 height 19
click at [0, 0] on input "[DATE] 0" at bounding box center [0, 0] width 0 height 0
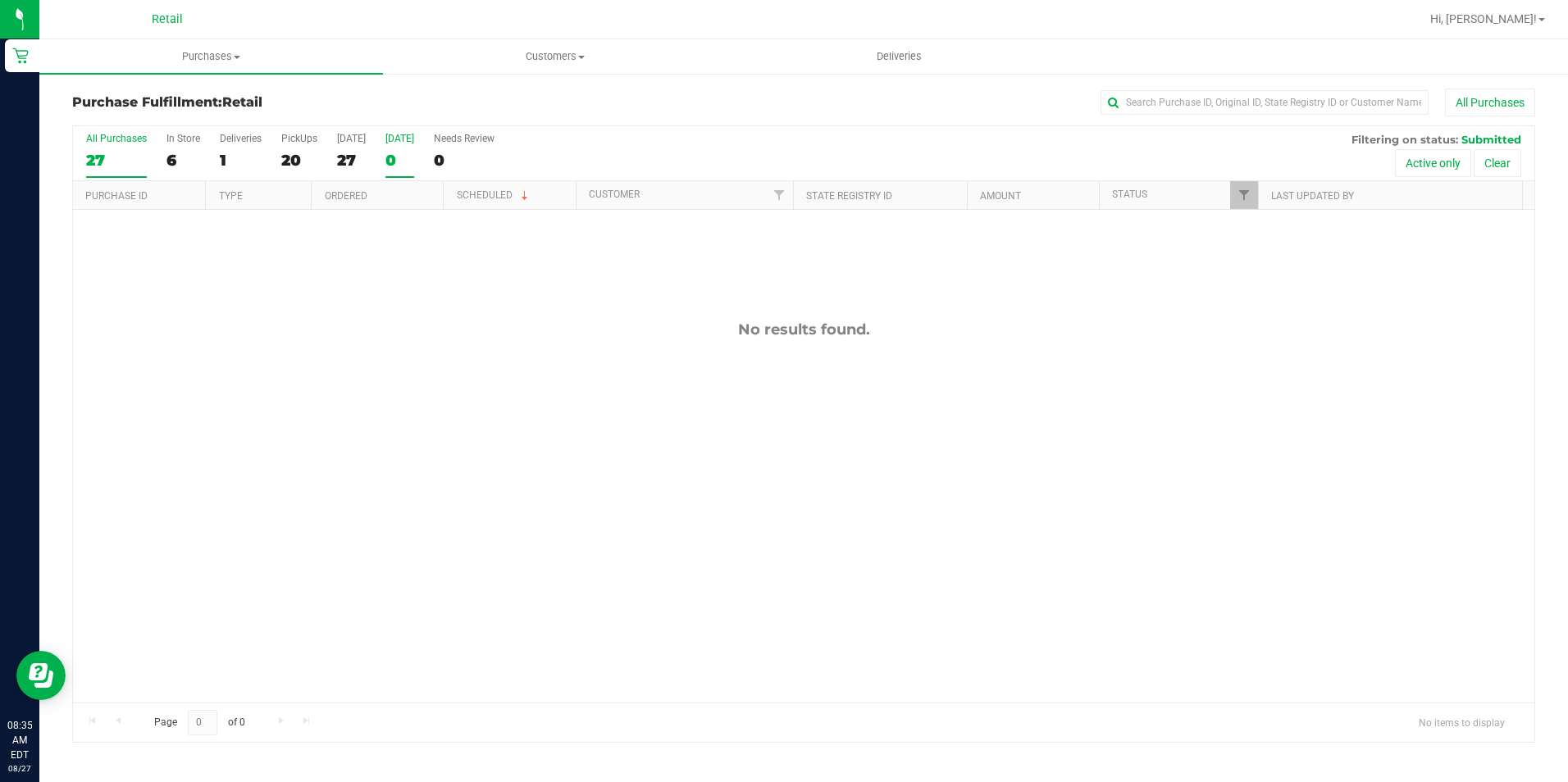
click at [111, 157] on div "27" at bounding box center [116, 160] width 60 height 19
click at [0, 0] on input "All Purchases 27" at bounding box center [0, 0] width 0 height 0
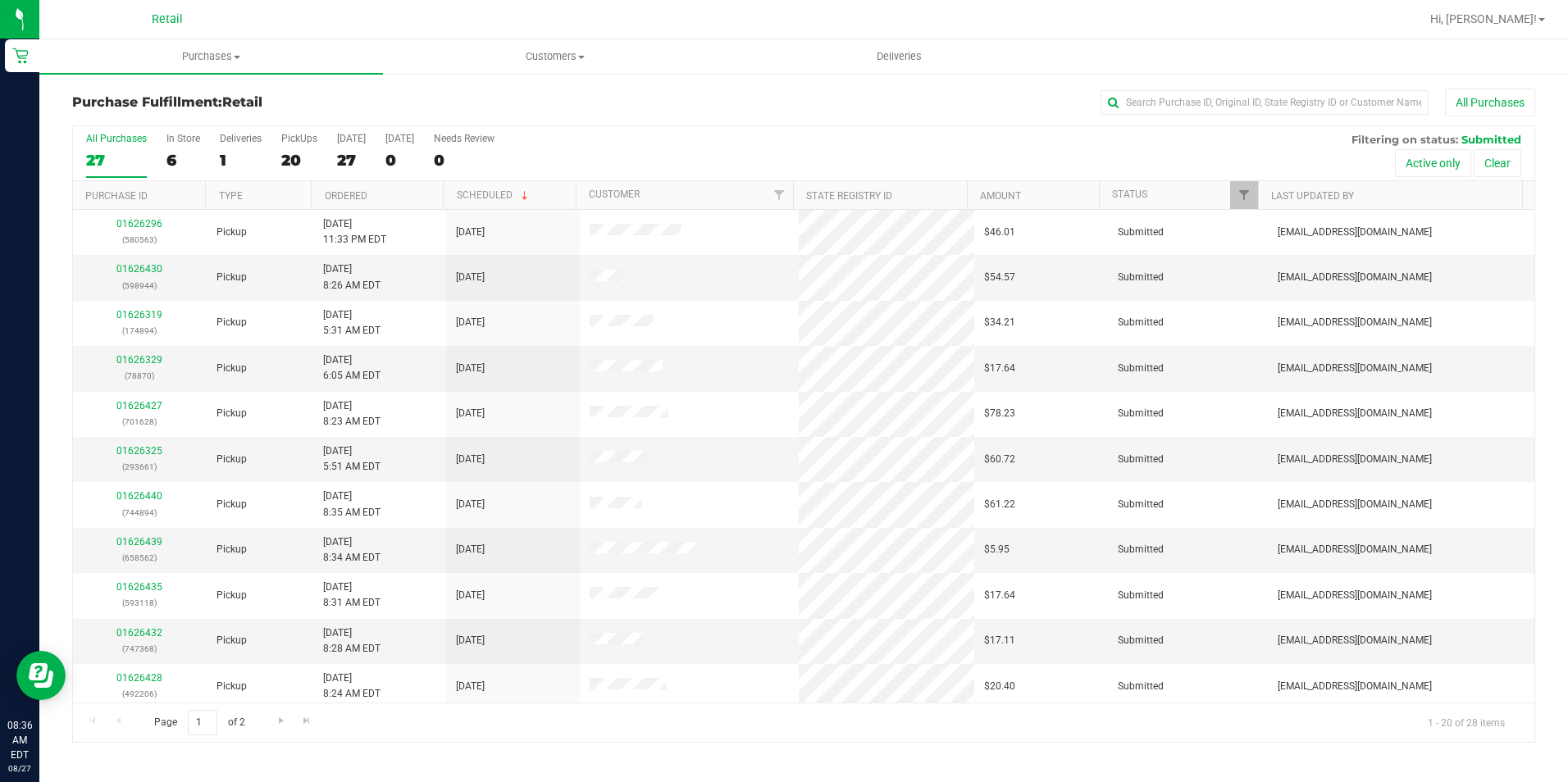
click at [321, 163] on div "All Purchases 27 In Store 6 Deliveries 1 PickUps 20 Today 27 Tomorrow 0 Needs R…" at bounding box center [804, 154] width 1462 height 55
click at [360, 156] on div "27" at bounding box center [350, 160] width 28 height 19
click at [0, 0] on input "Today 27" at bounding box center [0, 0] width 0 height 0
click at [292, 163] on div "21" at bounding box center [298, 160] width 36 height 19
click at [0, 0] on input "PickUps 21" at bounding box center [0, 0] width 0 height 0
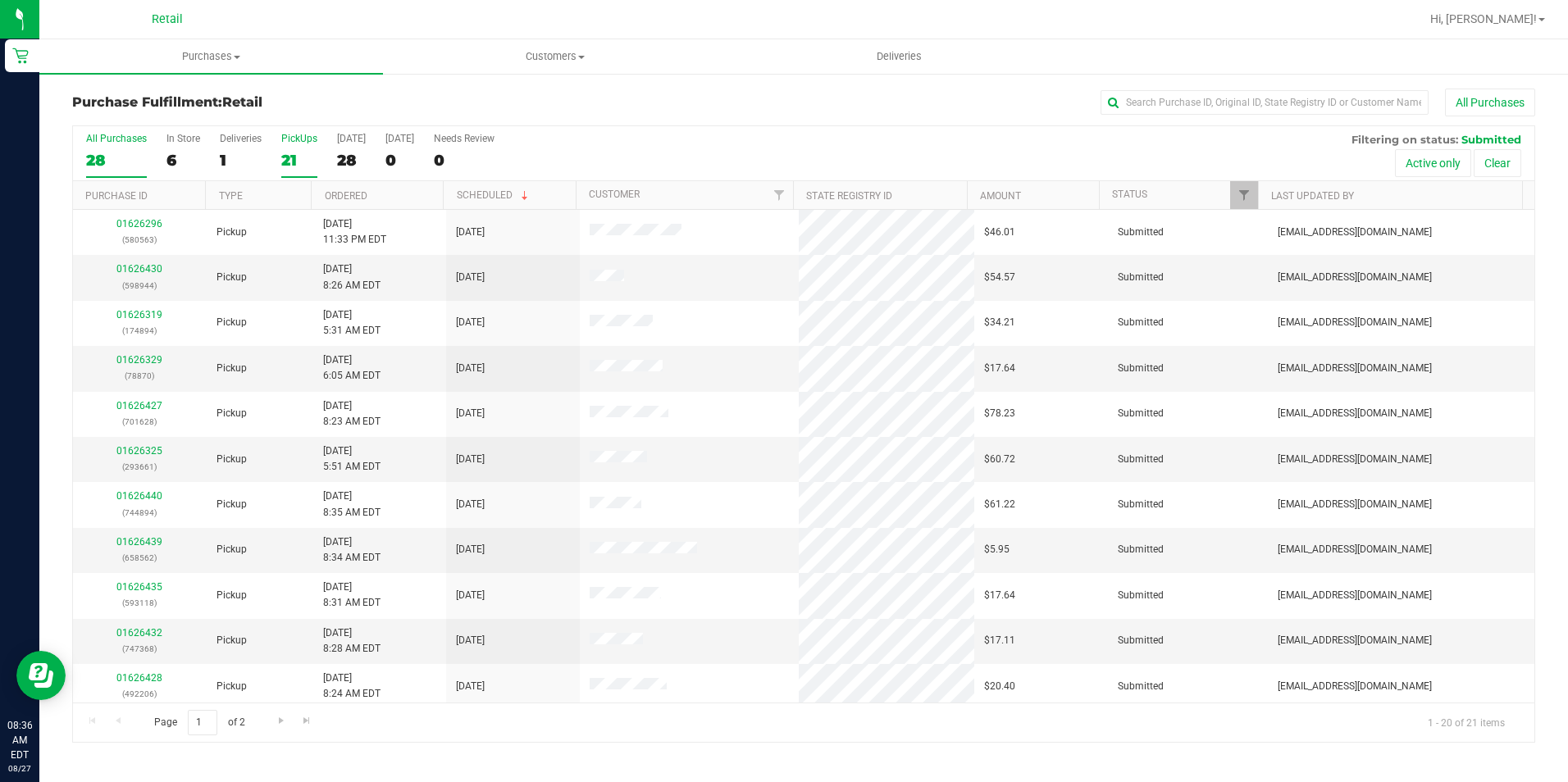
click at [90, 163] on div "28" at bounding box center [116, 160] width 60 height 19
click at [0, 0] on input "All Purchases 28" at bounding box center [0, 0] width 0 height 0
click at [472, 92] on div "Purchase Fulfillment: Retail All Purchases" at bounding box center [803, 106] width 1463 height 36
click at [1296, 109] on input "text" at bounding box center [1264, 102] width 328 height 25
type input "118"
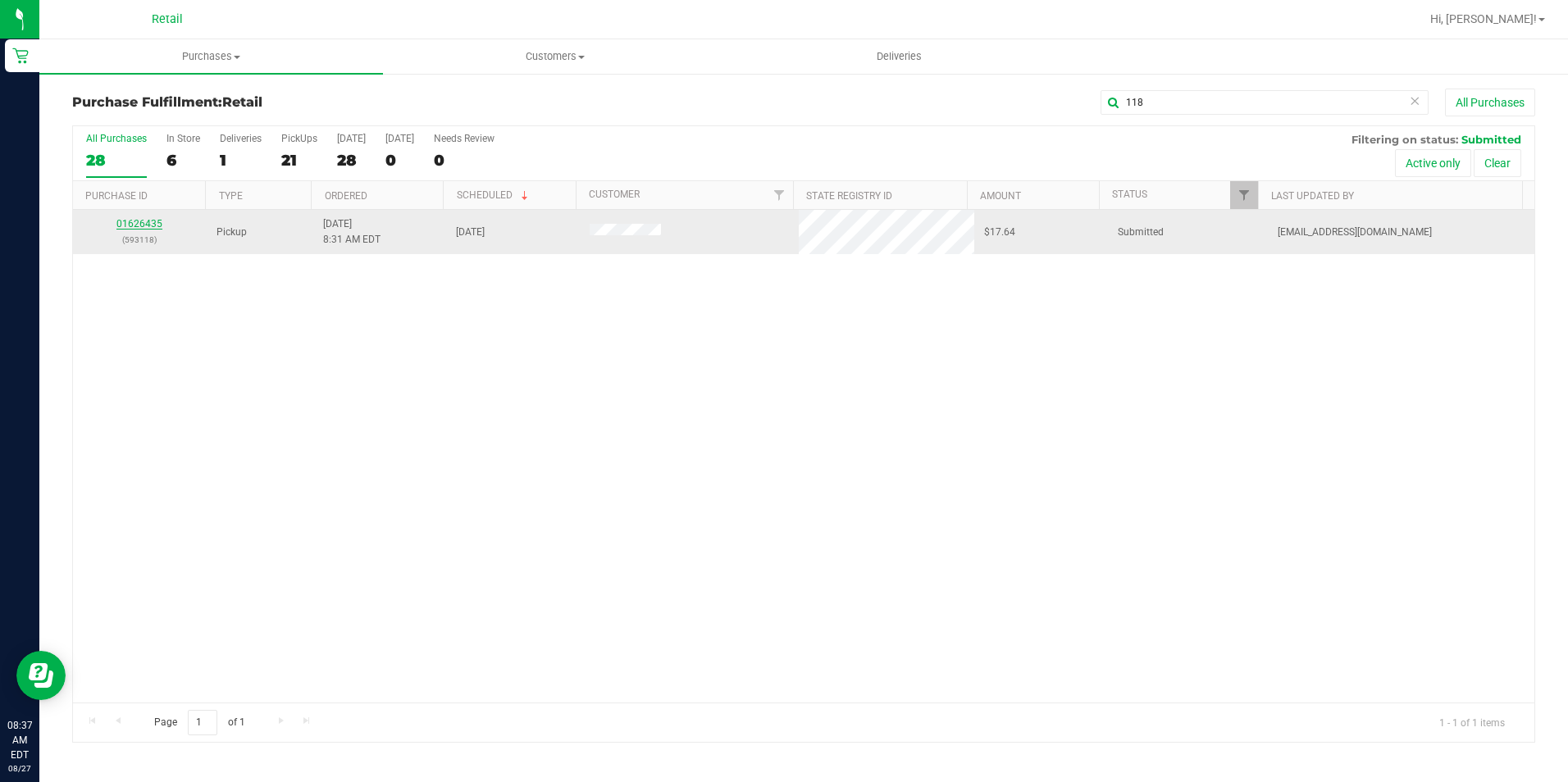
click at [156, 220] on link "01626435" at bounding box center [139, 223] width 46 height 12
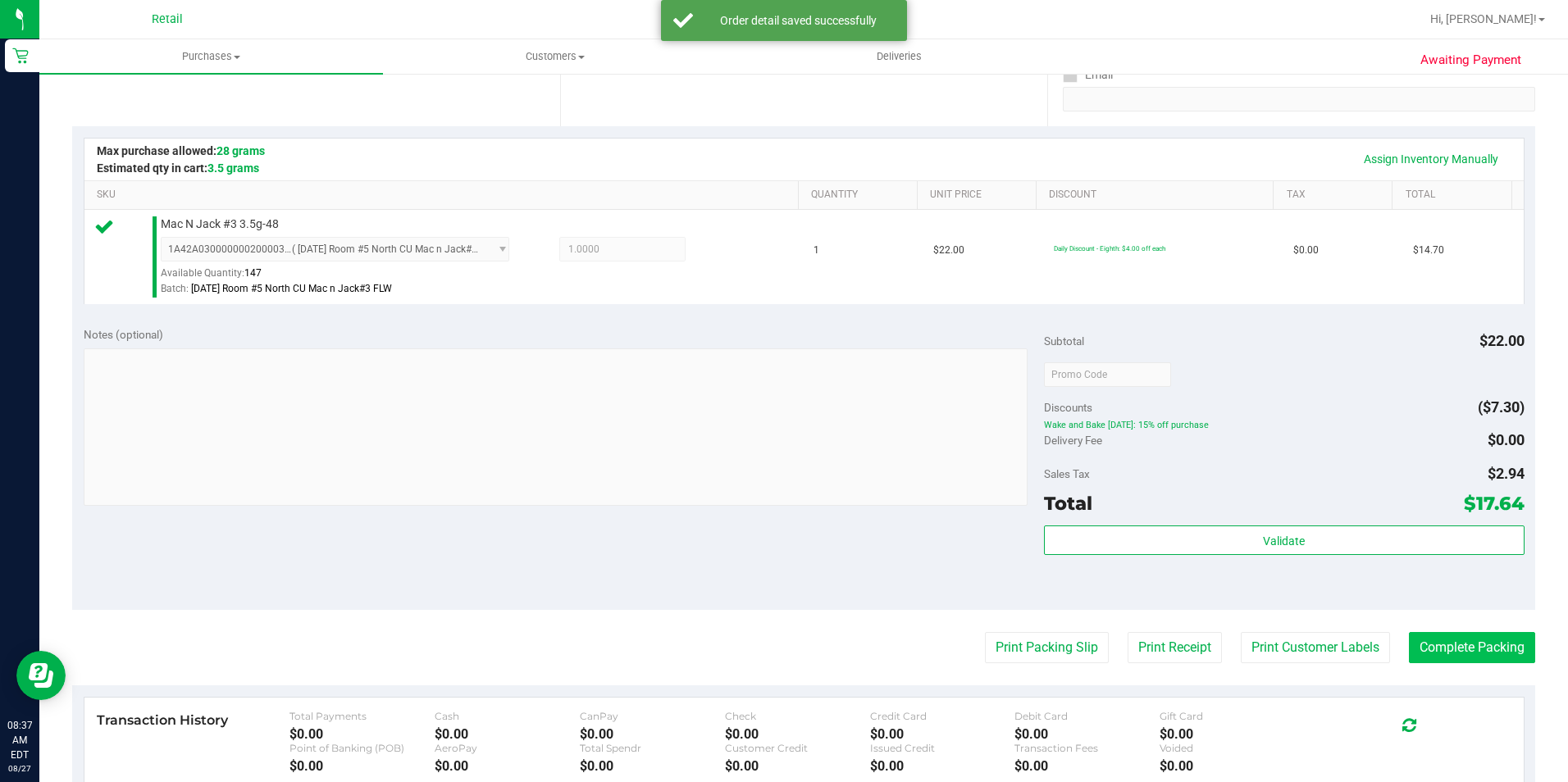
scroll to position [410, 0]
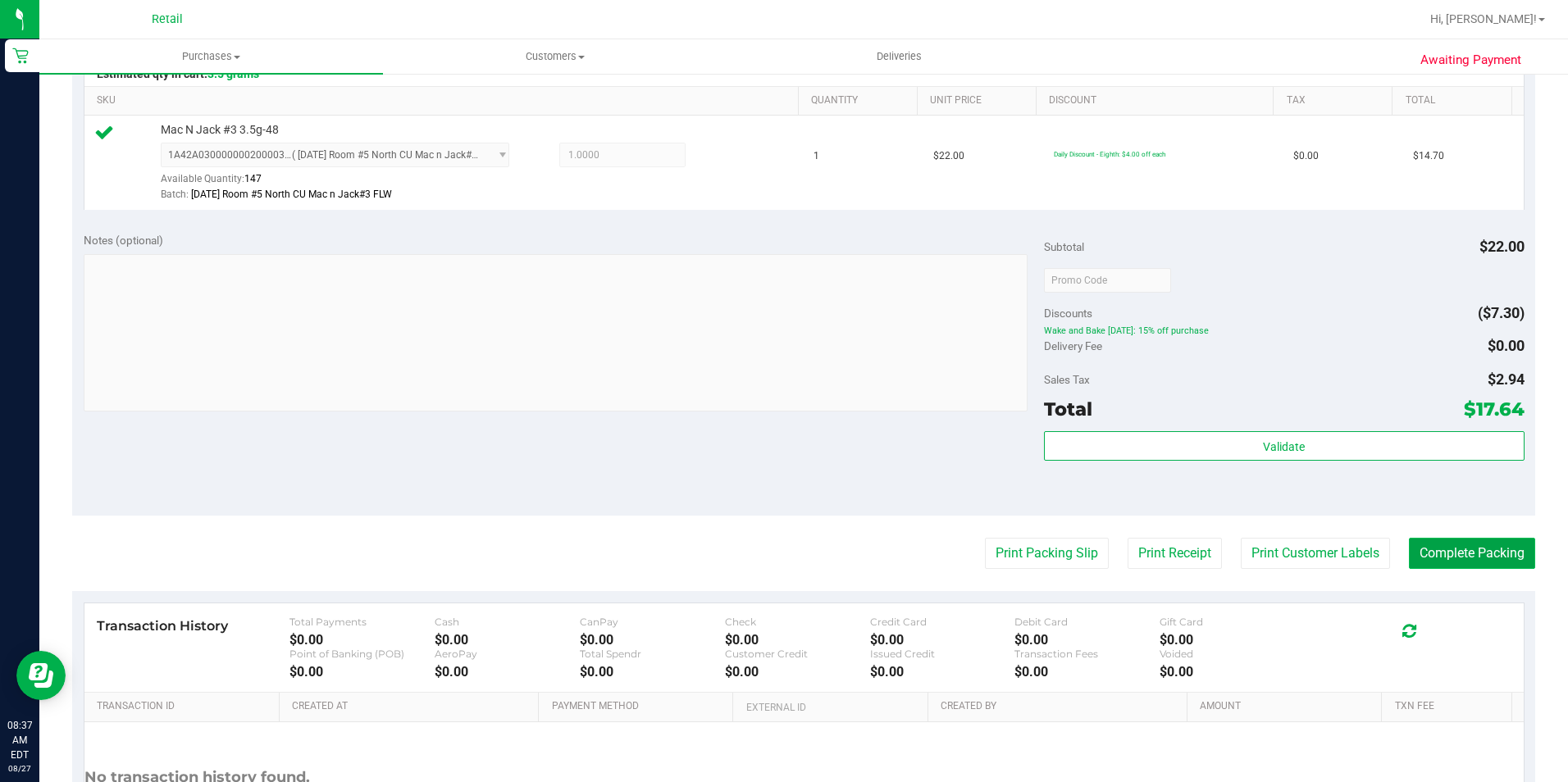
click at [1462, 554] on button "Complete Packing" at bounding box center [1472, 553] width 126 height 31
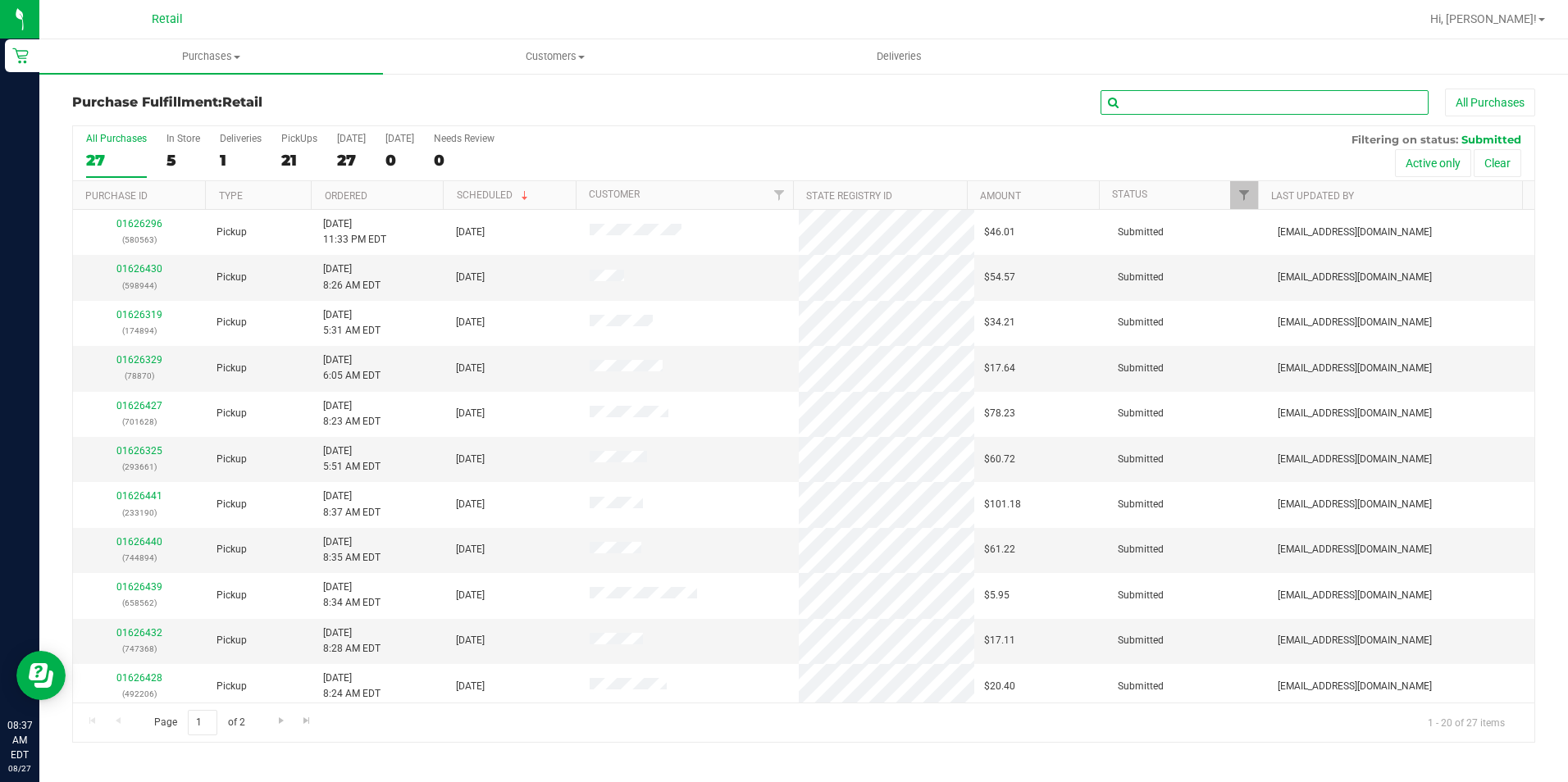
click at [1351, 102] on input "text" at bounding box center [1264, 102] width 328 height 25
type input "562"
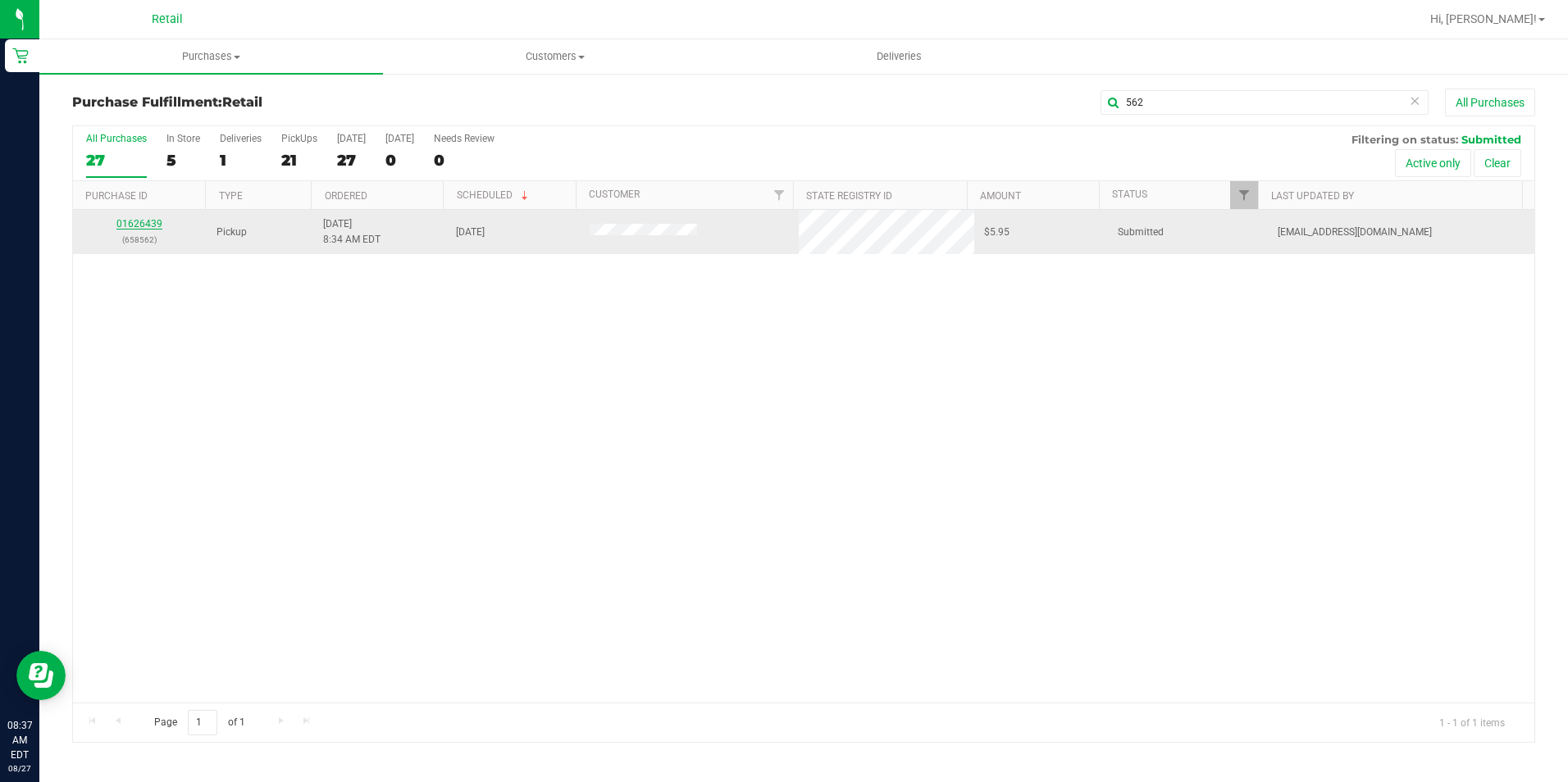
click at [149, 221] on link "01626439" at bounding box center [139, 223] width 46 height 12
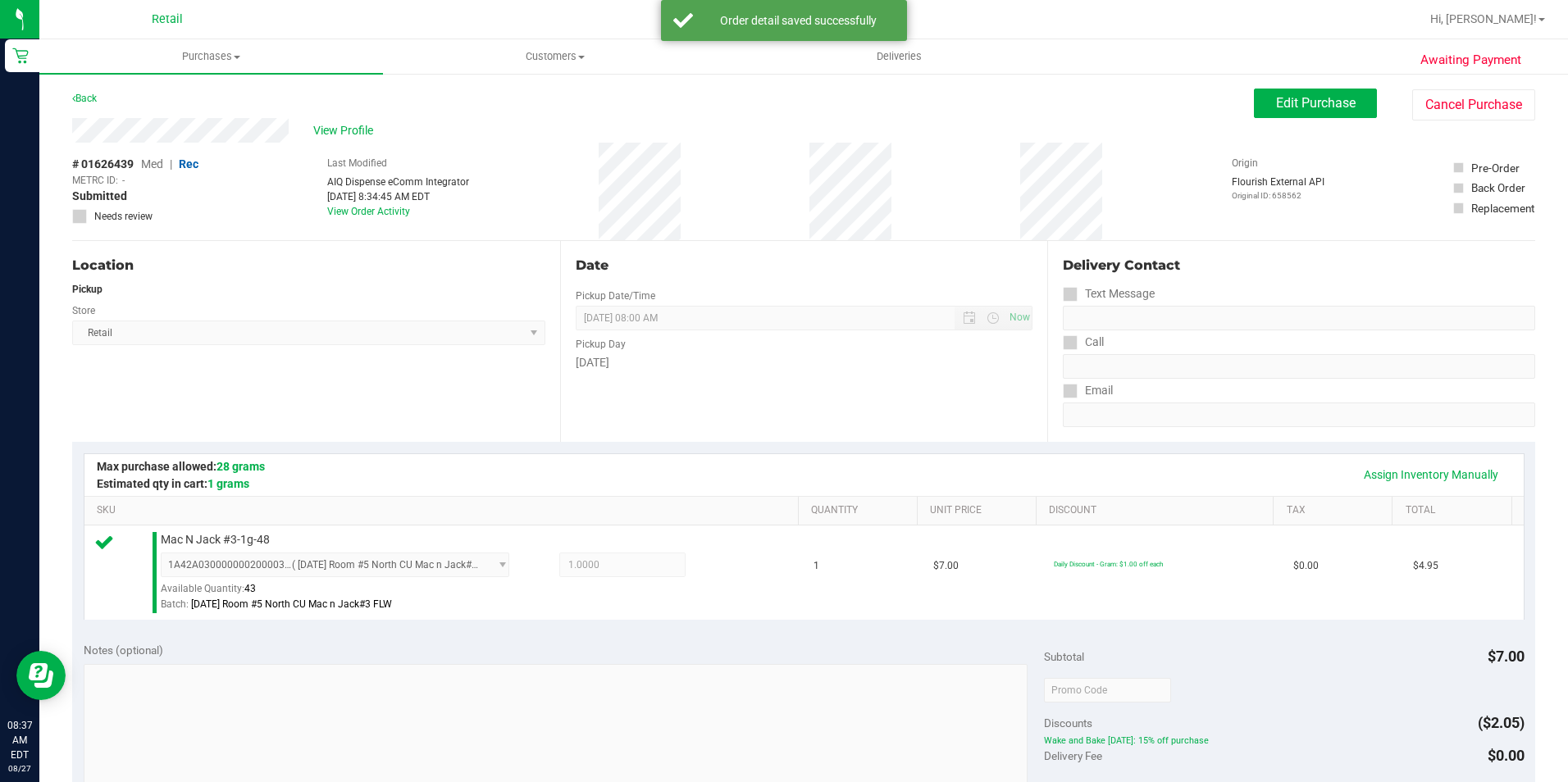
scroll to position [246, 0]
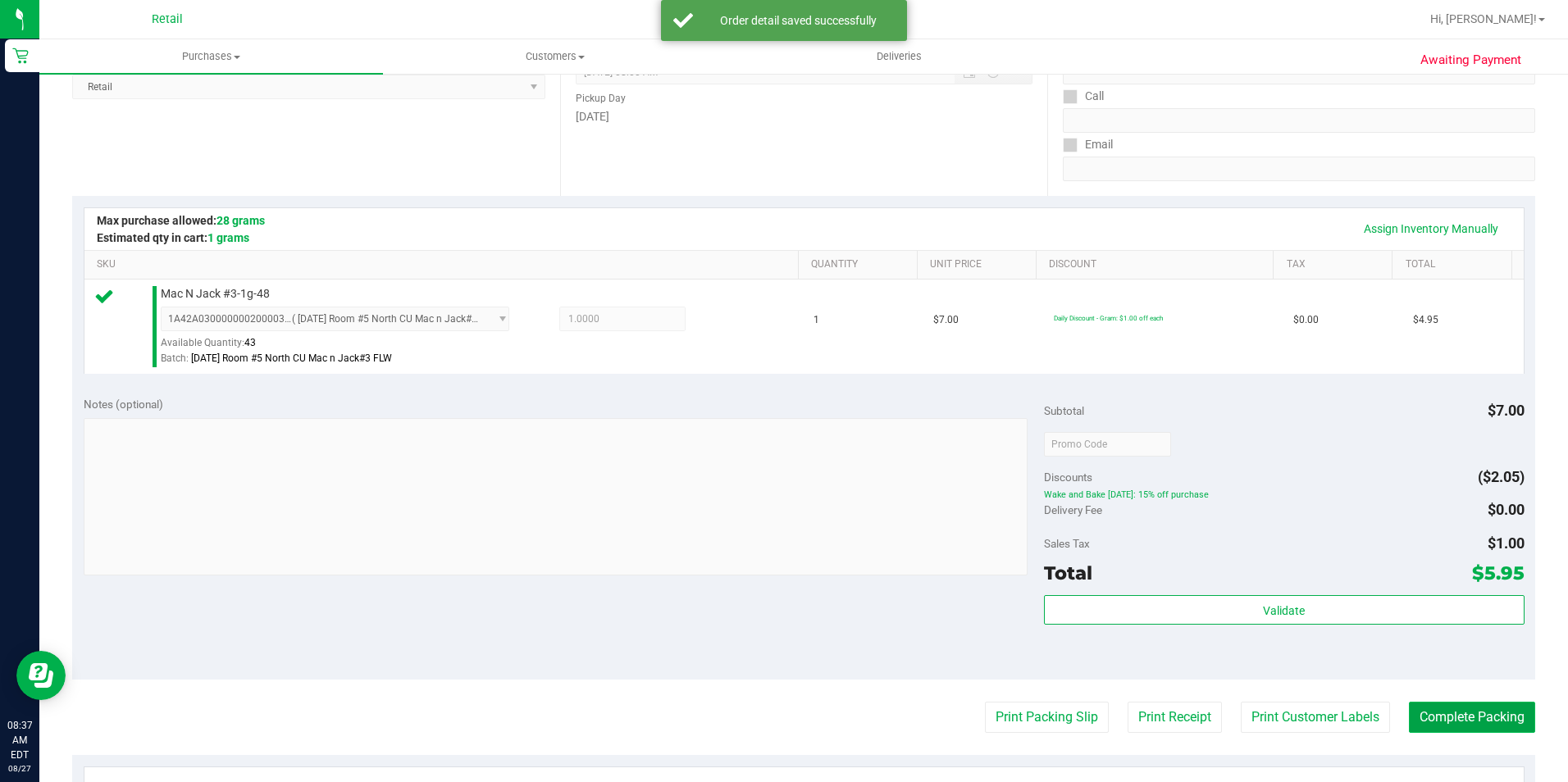
click at [1461, 720] on button "Complete Packing" at bounding box center [1472, 717] width 126 height 31
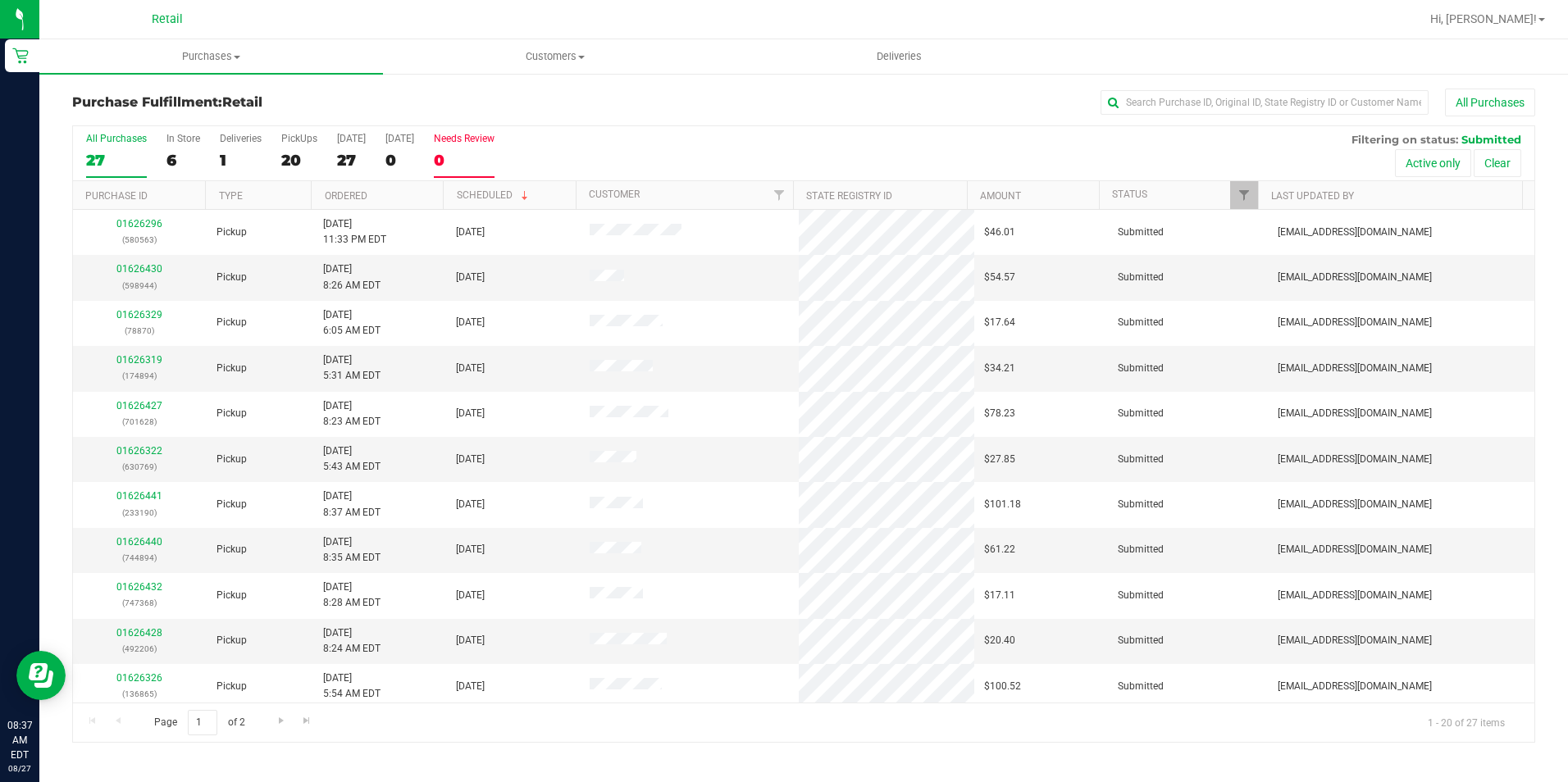
click at [477, 143] on div "Needs Review" at bounding box center [464, 138] width 60 height 12
click at [0, 0] on input "Needs Review 0" at bounding box center [0, 0] width 0 height 0
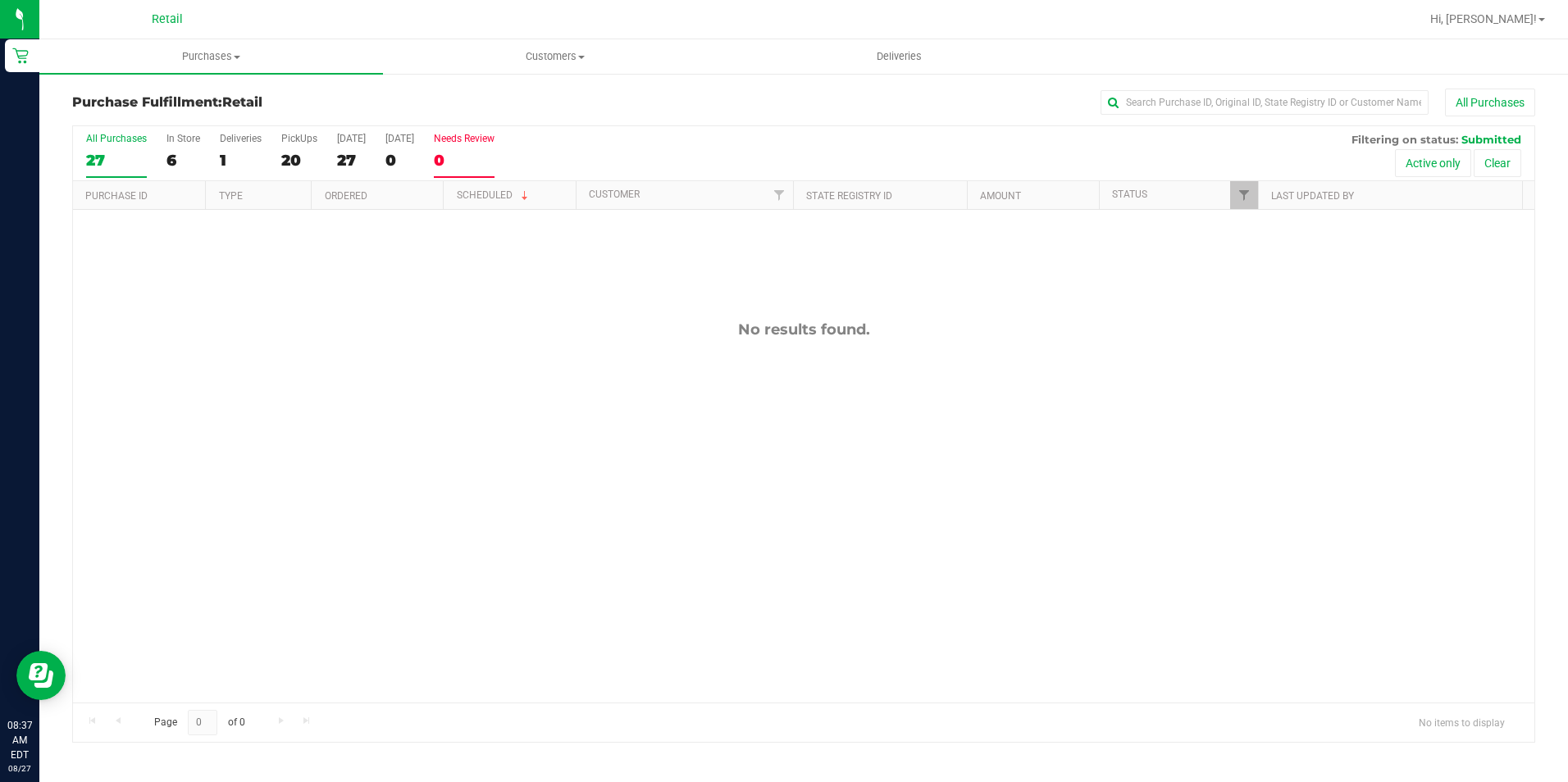
click at [132, 156] on div "27" at bounding box center [116, 160] width 60 height 19
click at [0, 0] on input "All Purchases 27" at bounding box center [0, 0] width 0 height 0
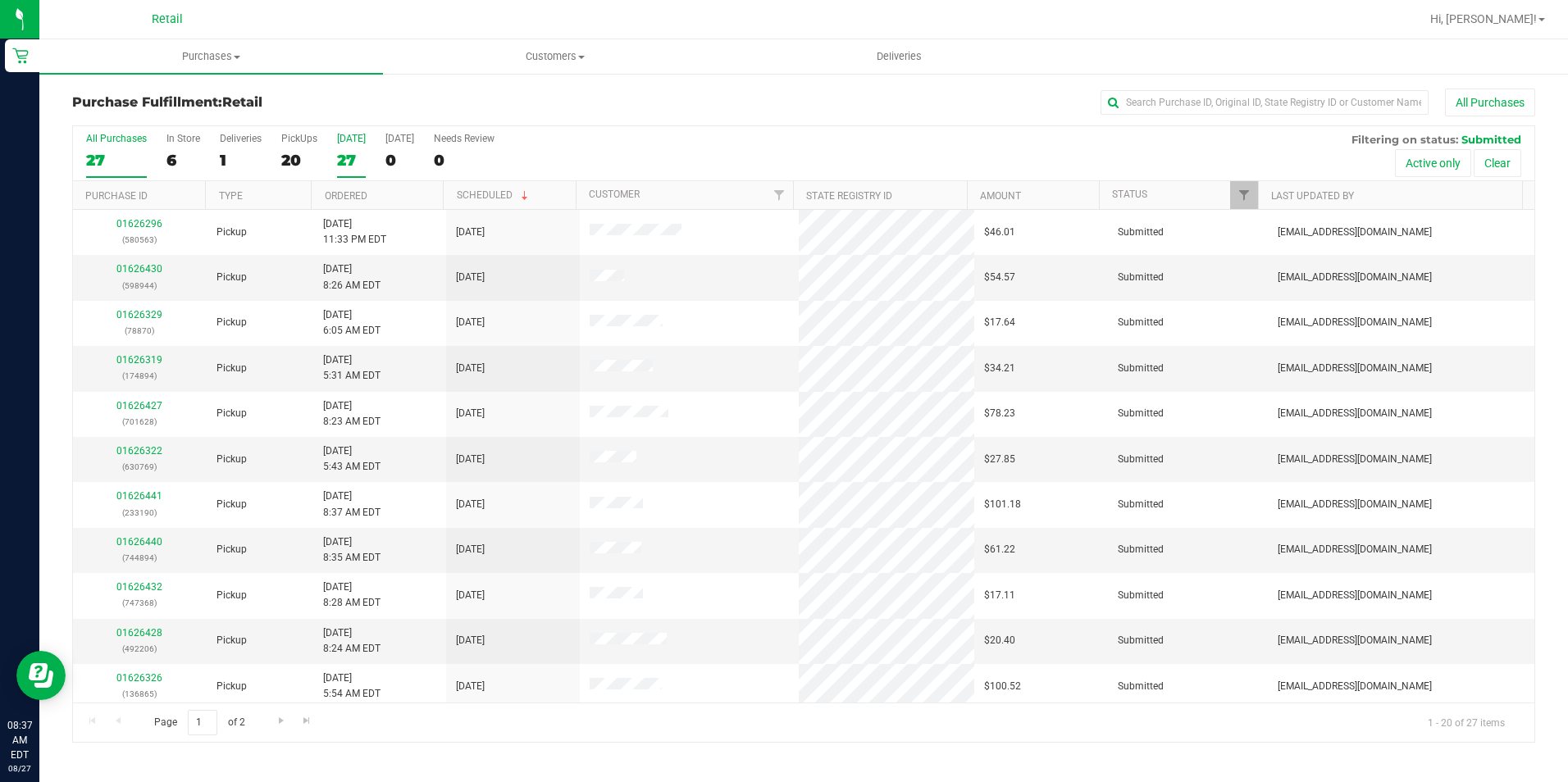
click at [337, 158] on div "27" at bounding box center [350, 160] width 28 height 19
click at [0, 0] on input "Today 27" at bounding box center [0, 0] width 0 height 0
click at [111, 157] on div "28" at bounding box center [116, 160] width 60 height 19
click at [0, 0] on input "All Purchases 28" at bounding box center [0, 0] width 0 height 0
click at [541, 91] on div "Purchase Fulfillment: Retail All Purchases" at bounding box center [803, 106] width 1463 height 36
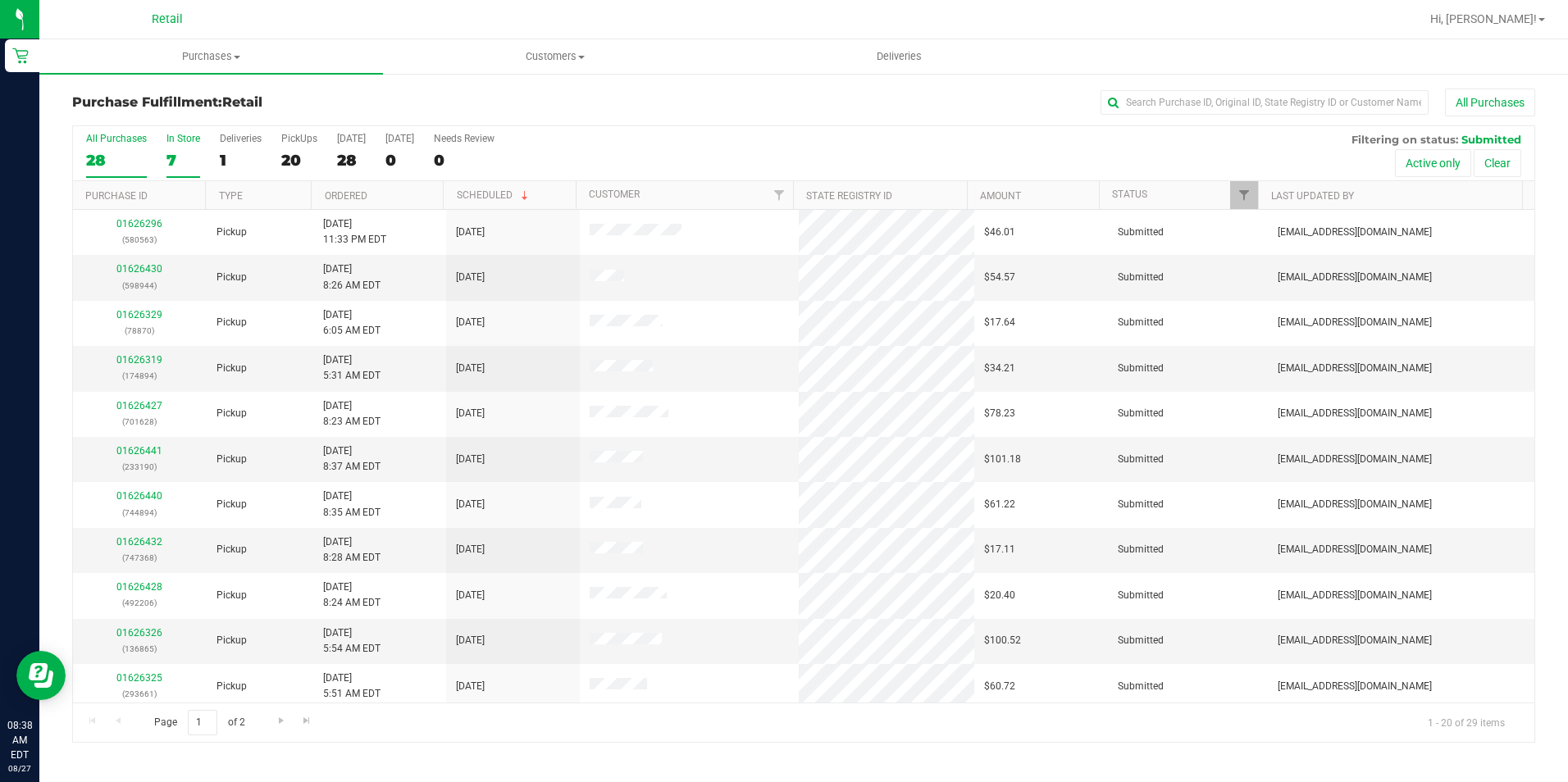
click at [177, 163] on div "7" at bounding box center [183, 160] width 34 height 19
click at [0, 0] on input "In Store 7" at bounding box center [0, 0] width 0 height 0
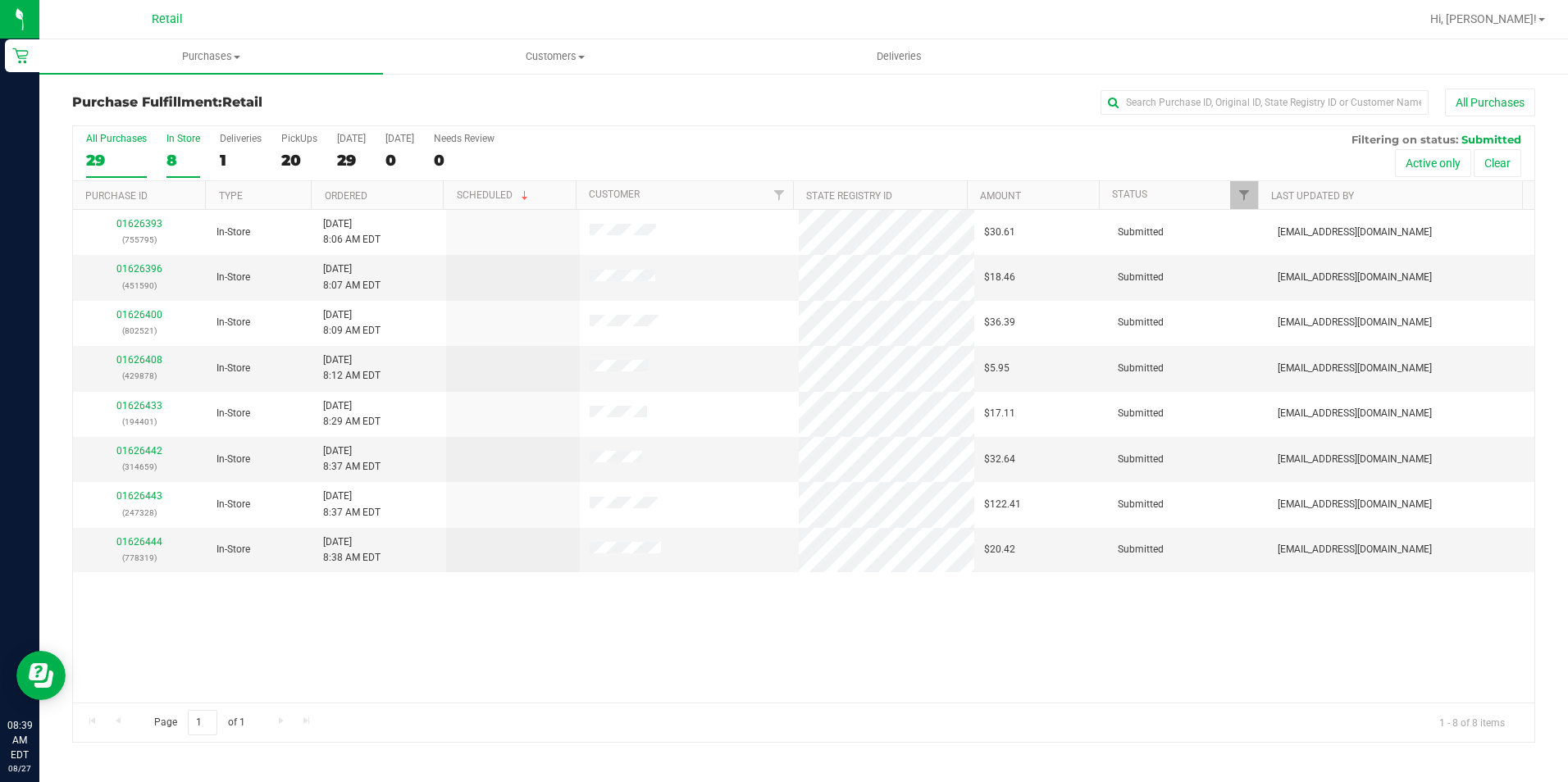
click at [99, 170] on label "All Purchases 29" at bounding box center [116, 155] width 60 height 45
click at [0, 0] on input "All Purchases 29" at bounding box center [0, 0] width 0 height 0
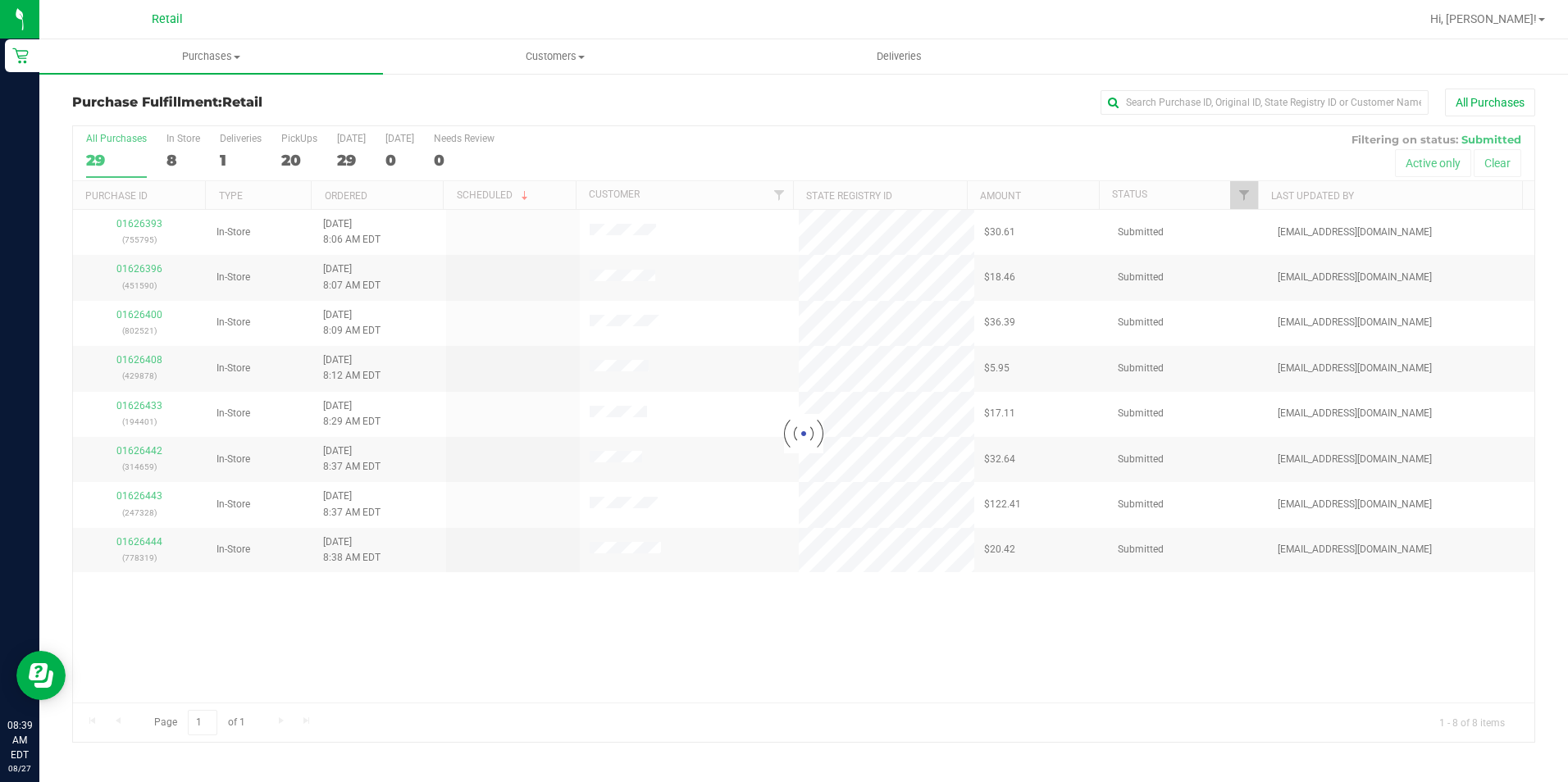
click at [746, 113] on div "All Purchases" at bounding box center [1047, 102] width 975 height 27
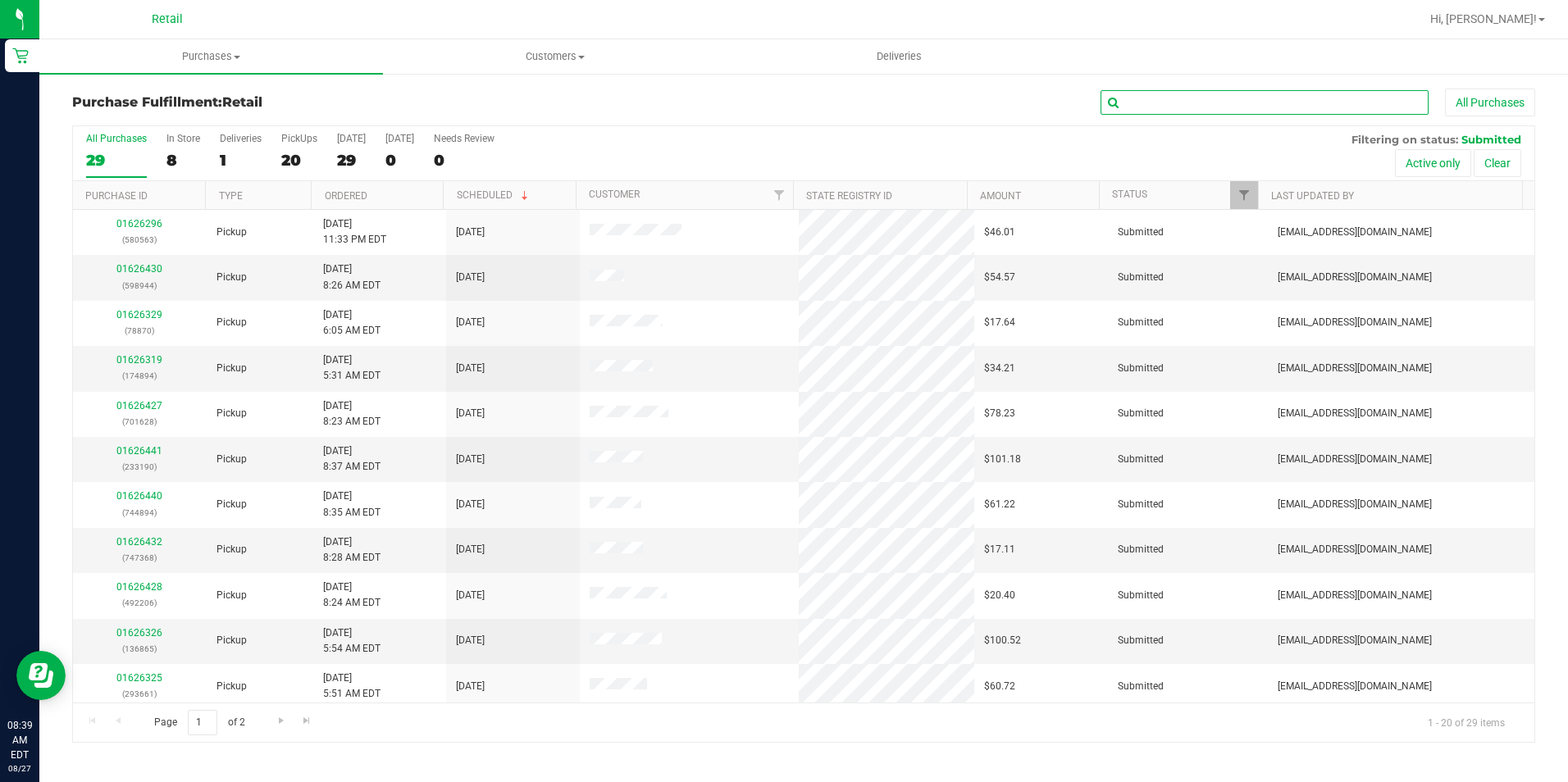
click at [1353, 91] on input "text" at bounding box center [1264, 102] width 328 height 25
type input "894"
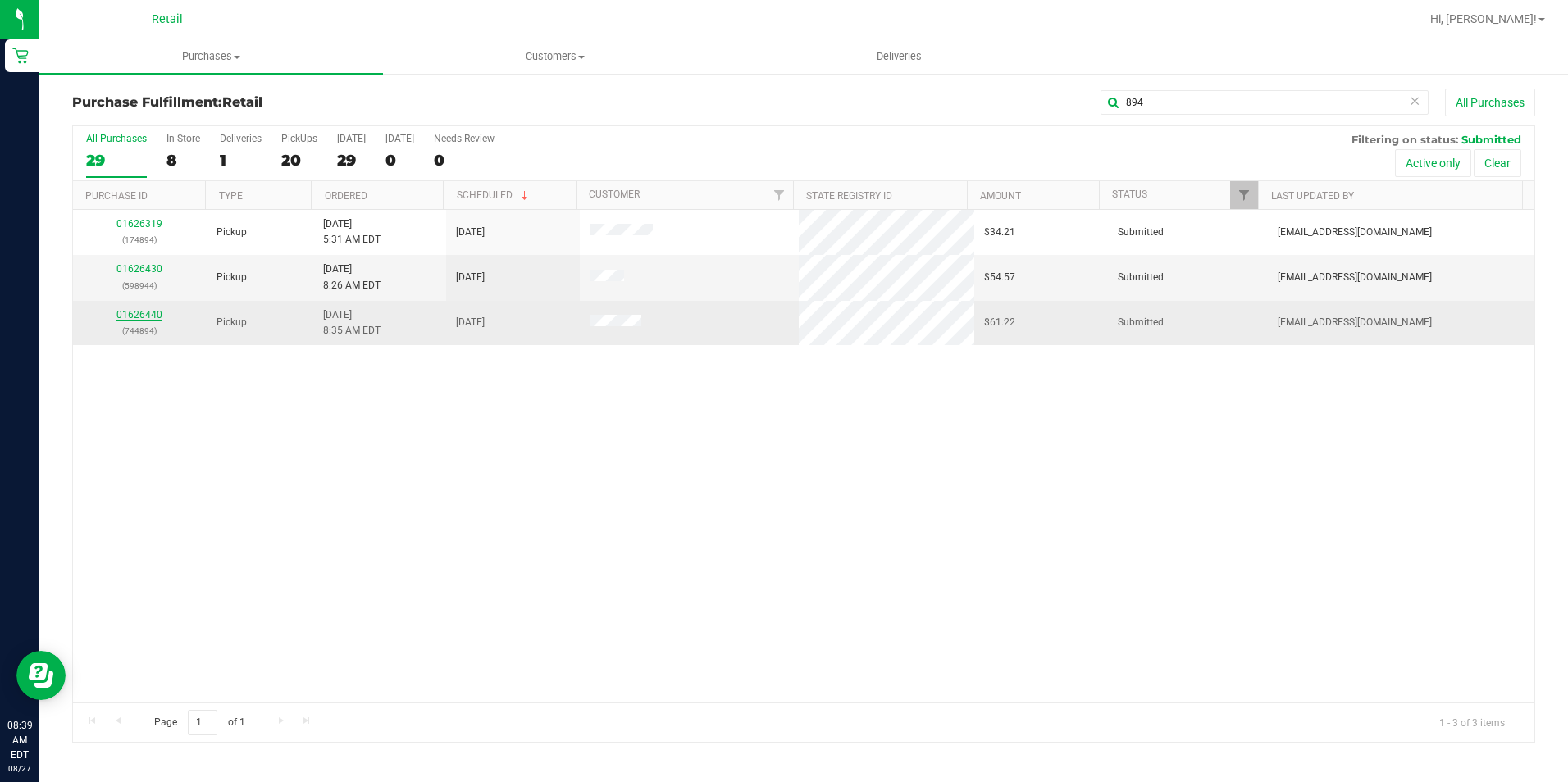
click at [139, 309] on link "01626440" at bounding box center [139, 315] width 46 height 12
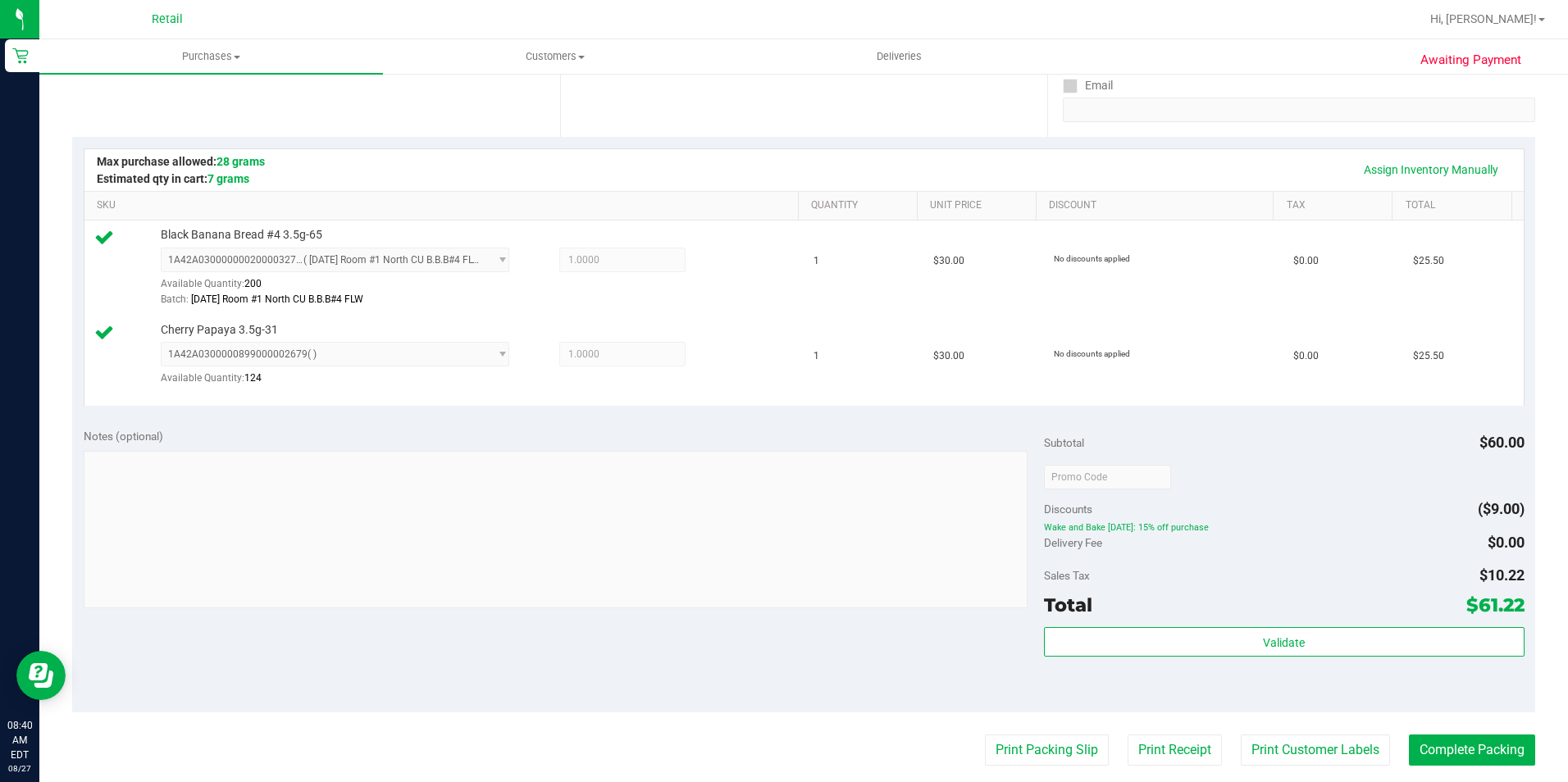
scroll to position [328, 0]
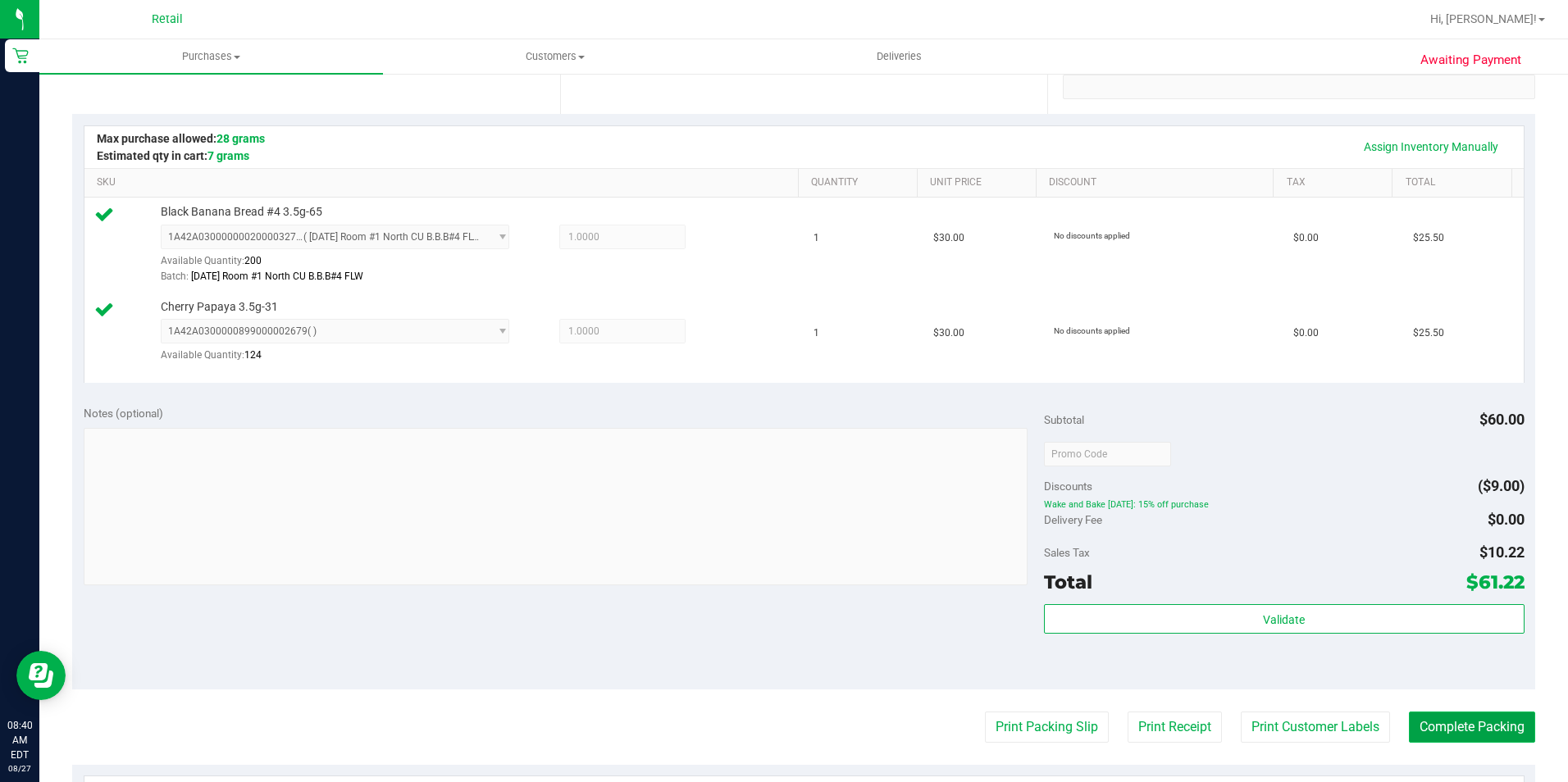
click at [1484, 734] on button "Complete Packing" at bounding box center [1472, 727] width 126 height 31
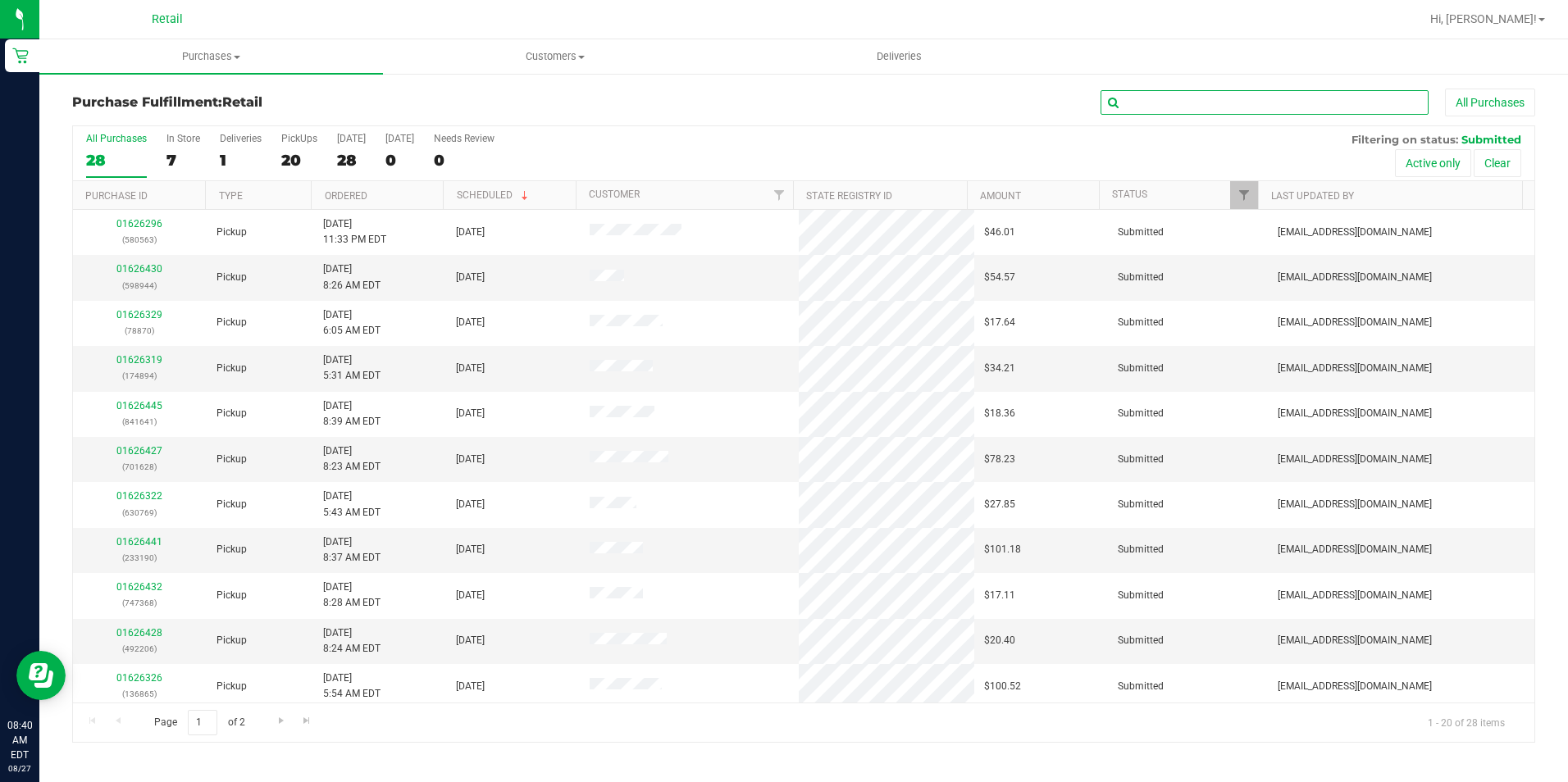
click at [1203, 96] on input "text" at bounding box center [1264, 102] width 328 height 25
type input "937"
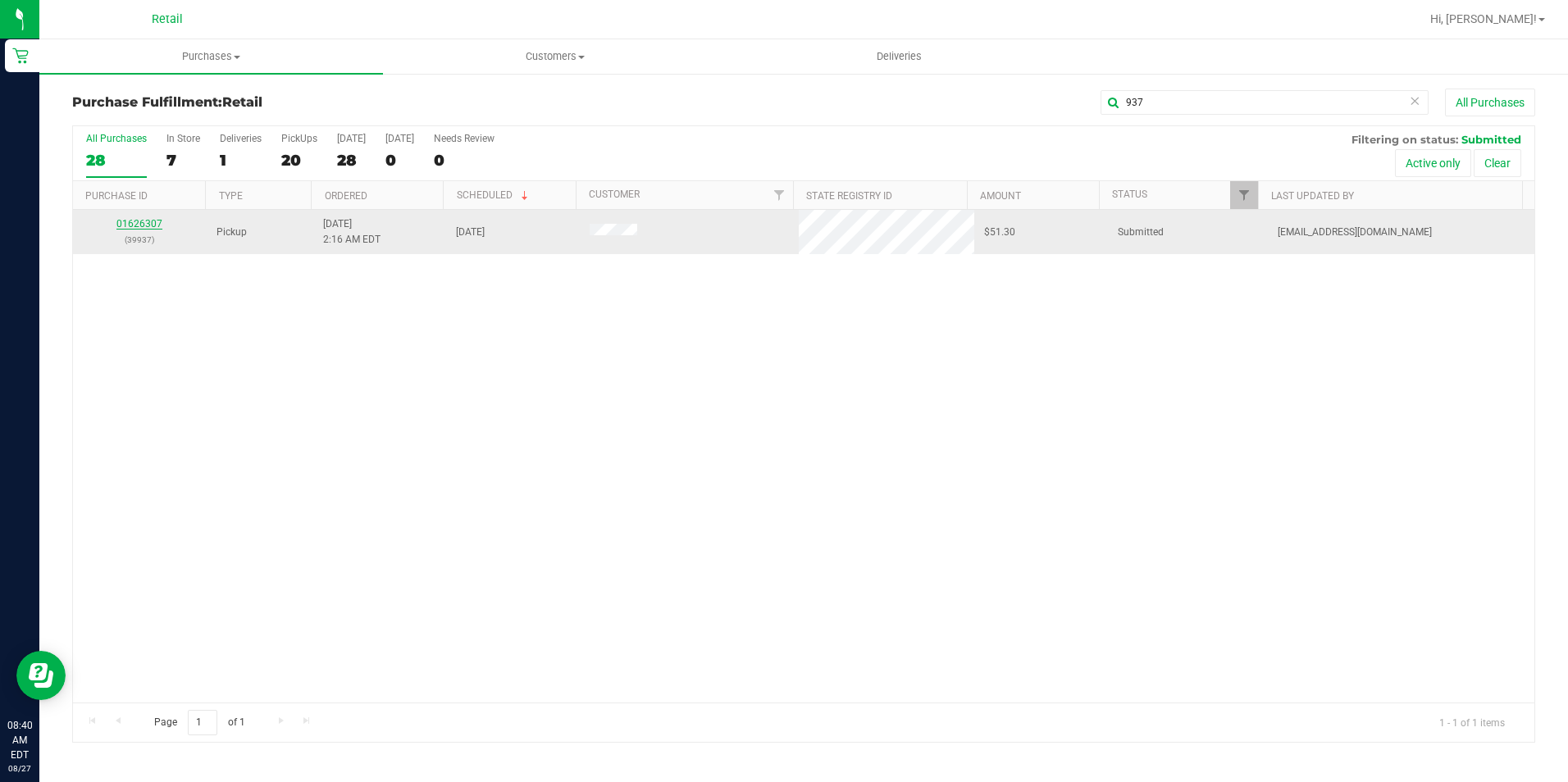
click at [139, 224] on link "01626307" at bounding box center [139, 223] width 46 height 12
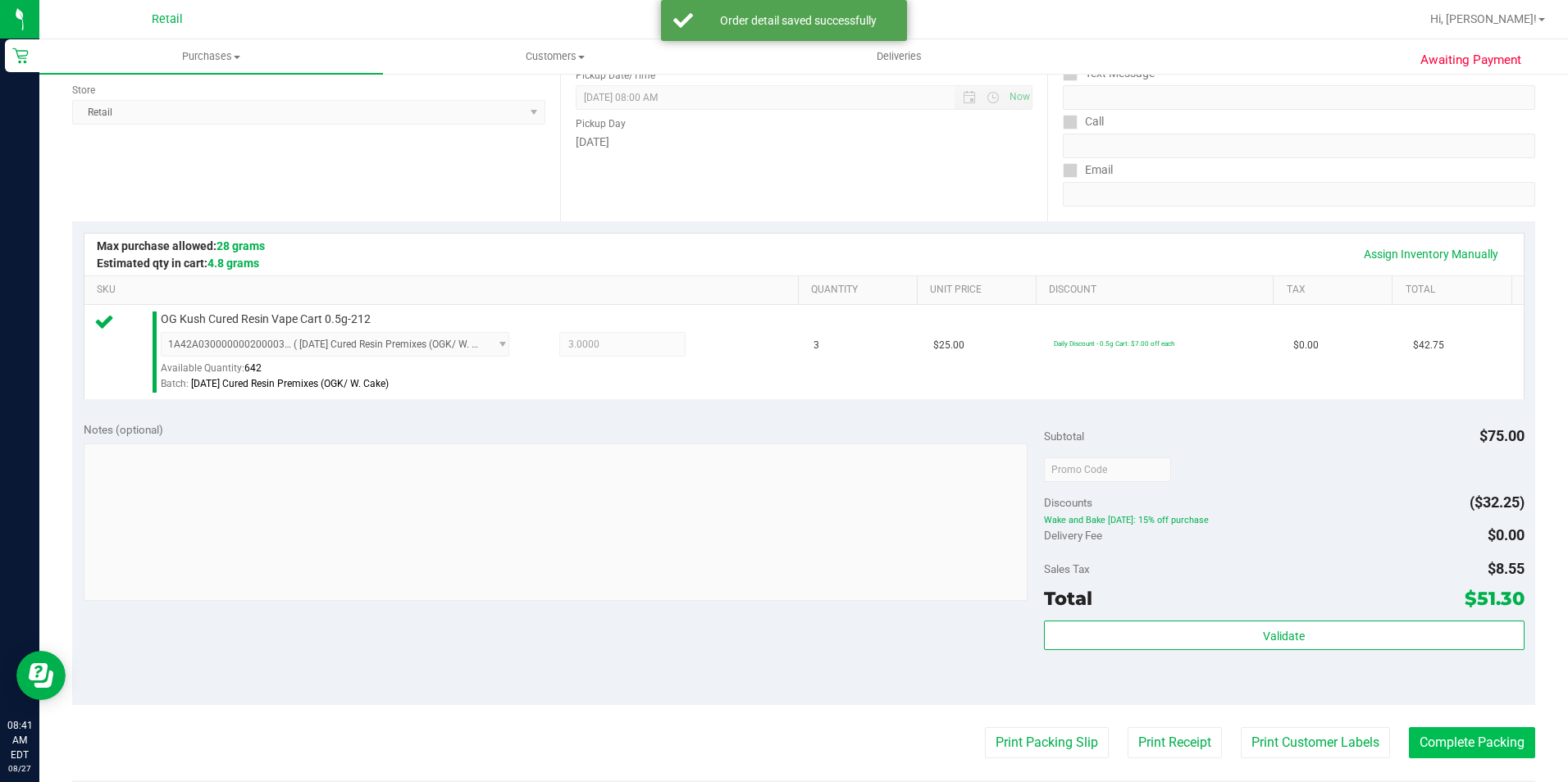
scroll to position [246, 0]
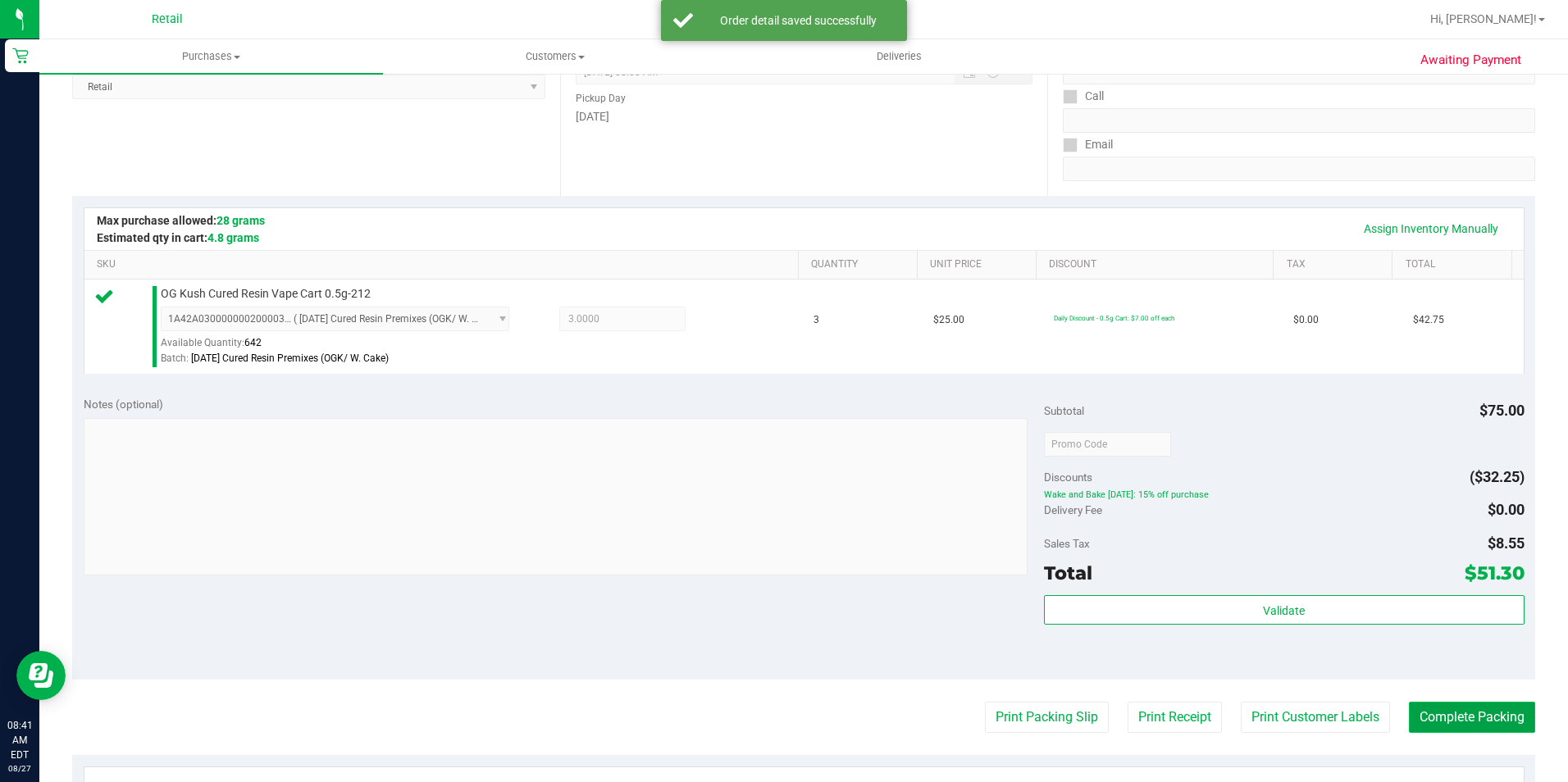
click at [1425, 712] on button "Complete Packing" at bounding box center [1472, 717] width 126 height 31
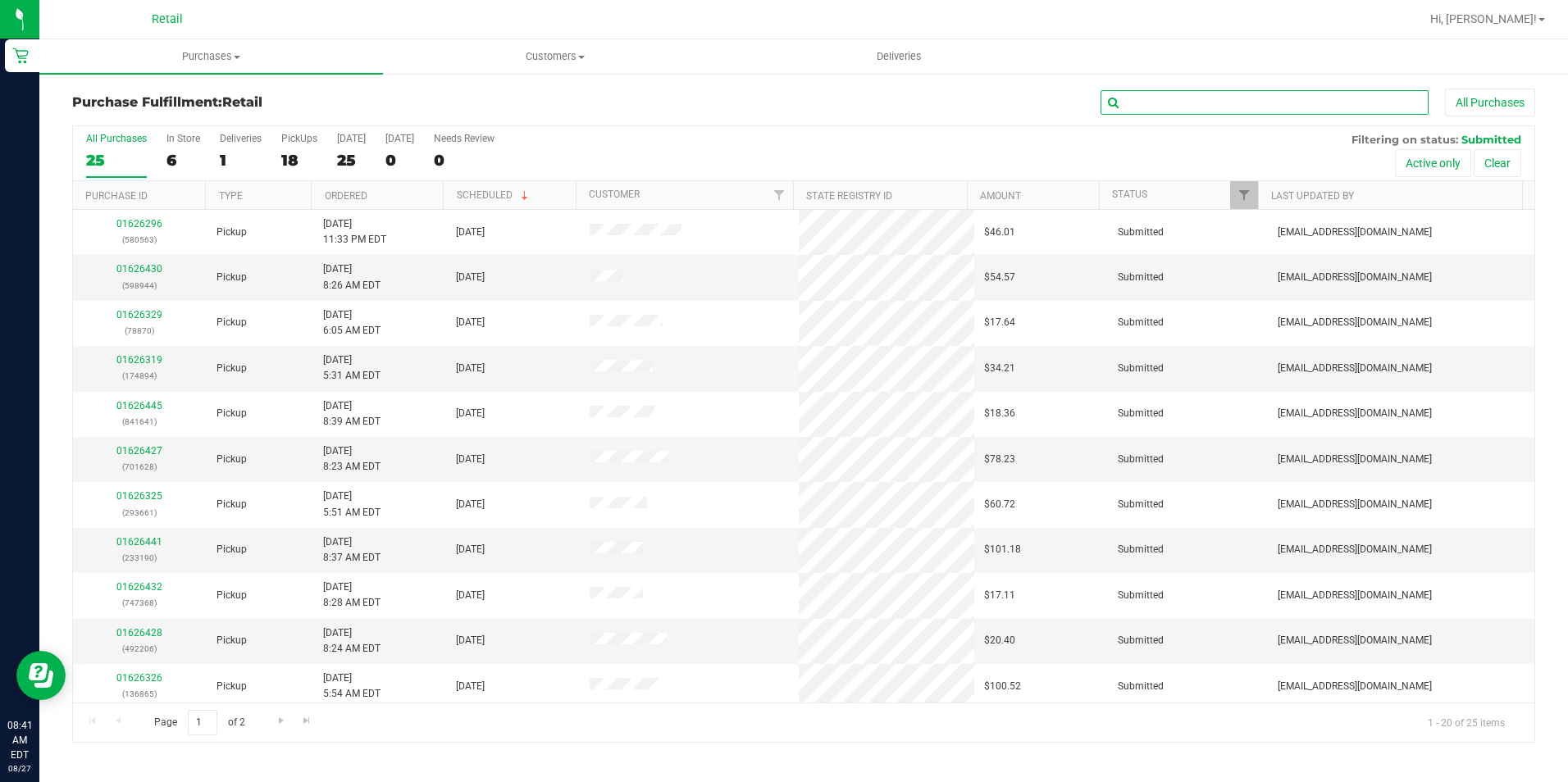
click at [1382, 91] on input "text" at bounding box center [1264, 102] width 328 height 25
type input "830"
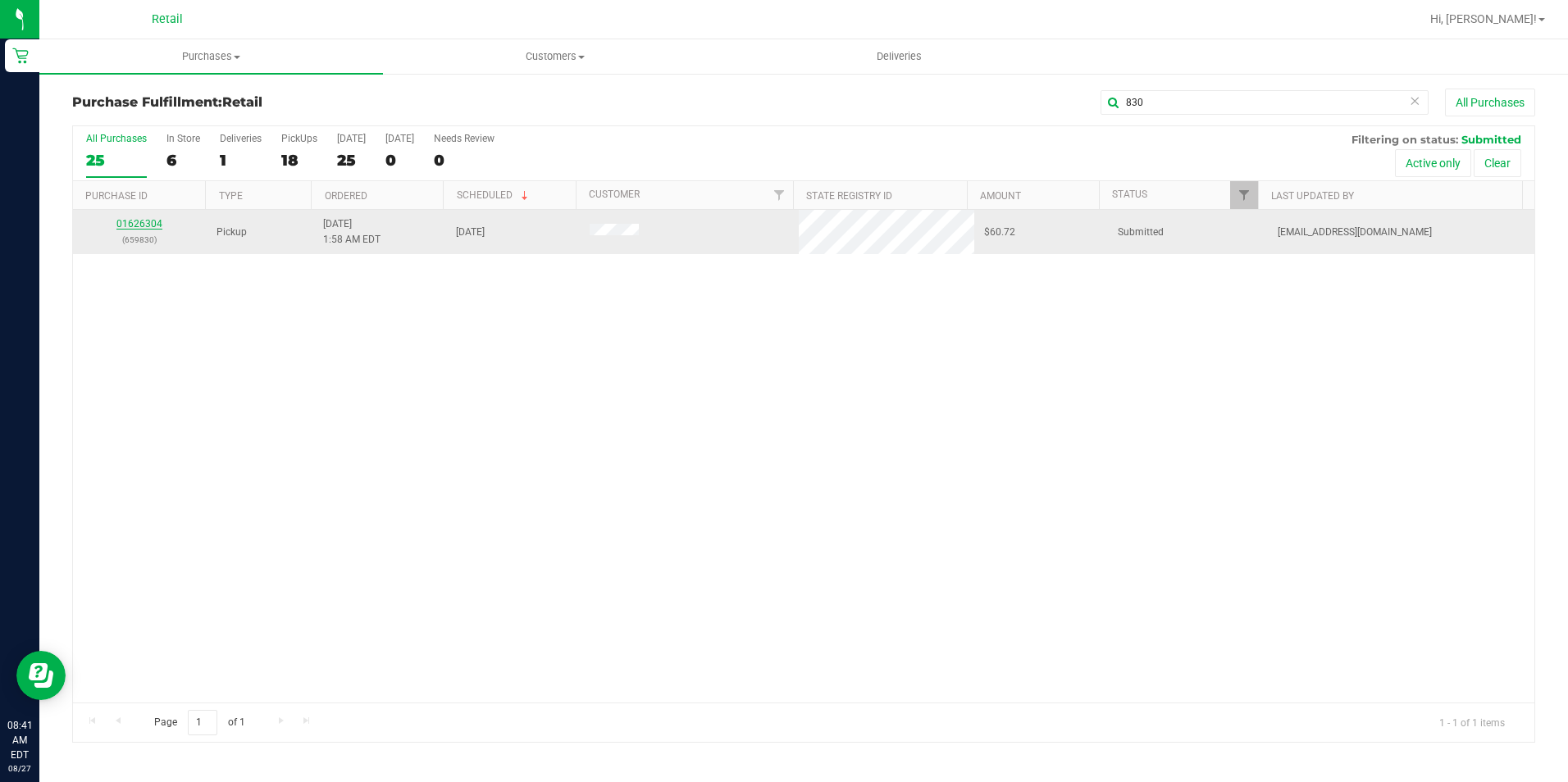
click at [155, 218] on link "01626304" at bounding box center [139, 223] width 46 height 12
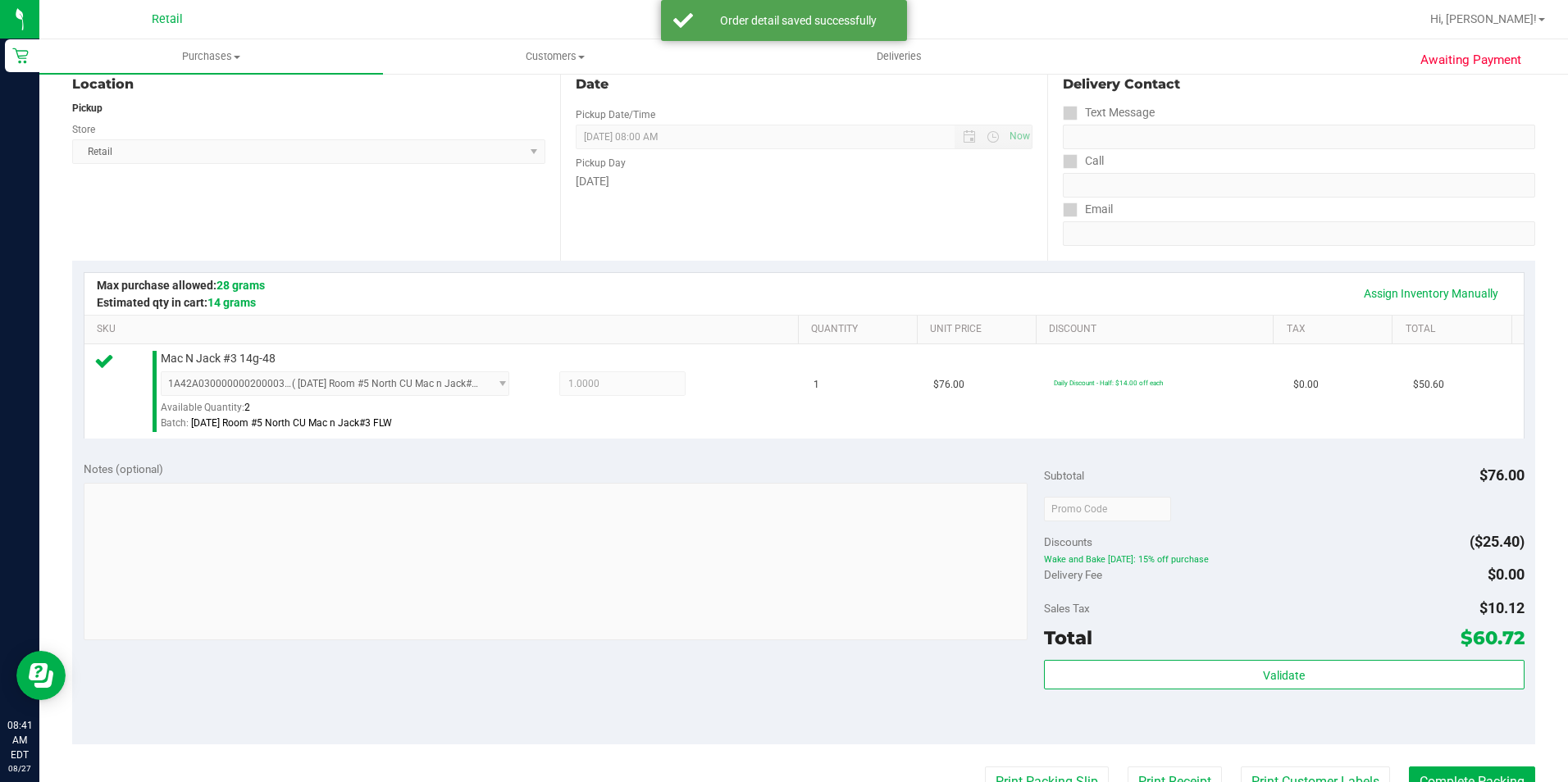
scroll to position [246, 0]
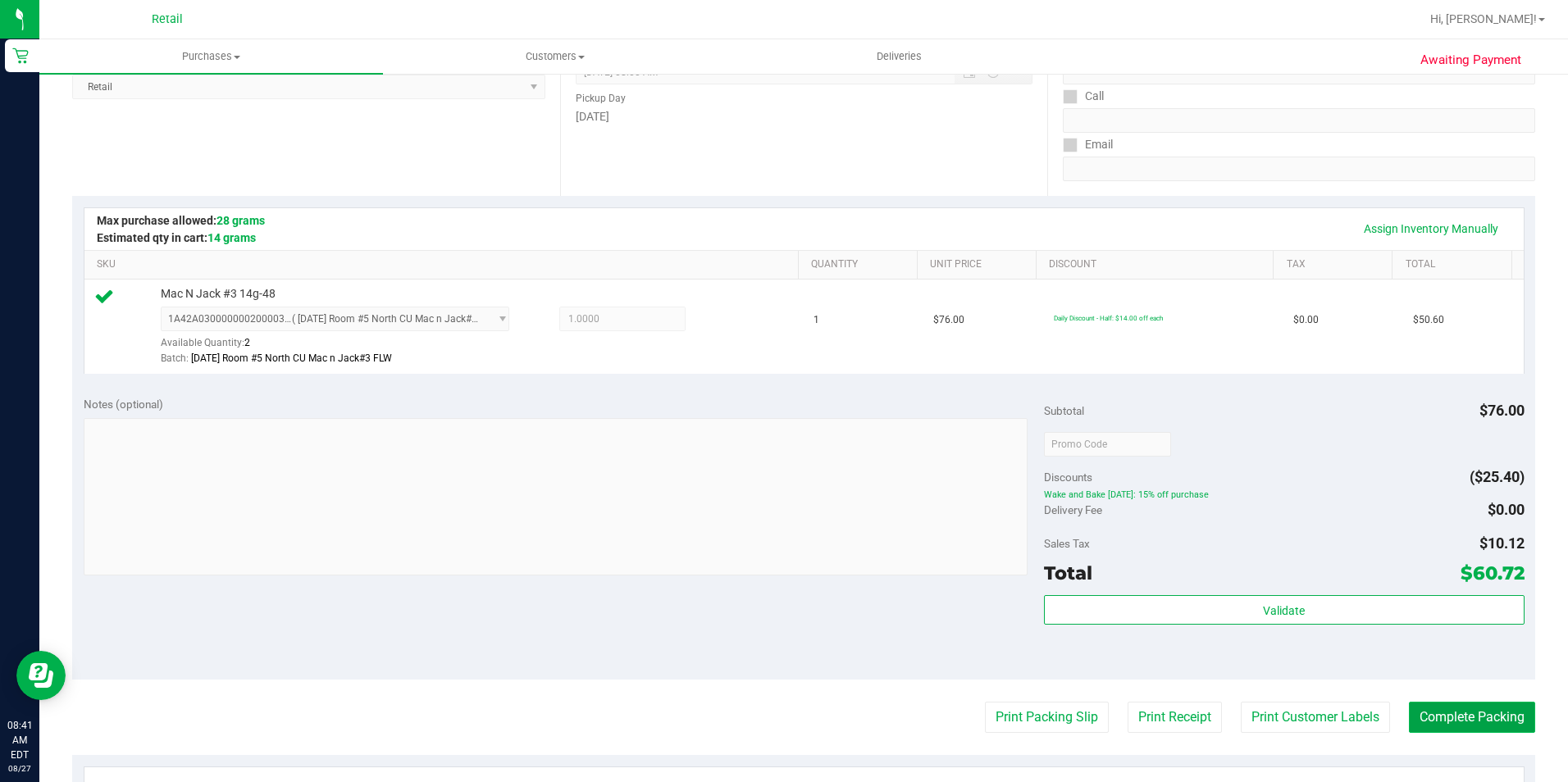
drag, startPoint x: 1456, startPoint y: 720, endPoint x: 1494, endPoint y: 703, distance: 41.6
click at [1461, 718] on button "Complete Packing" at bounding box center [1472, 717] width 126 height 31
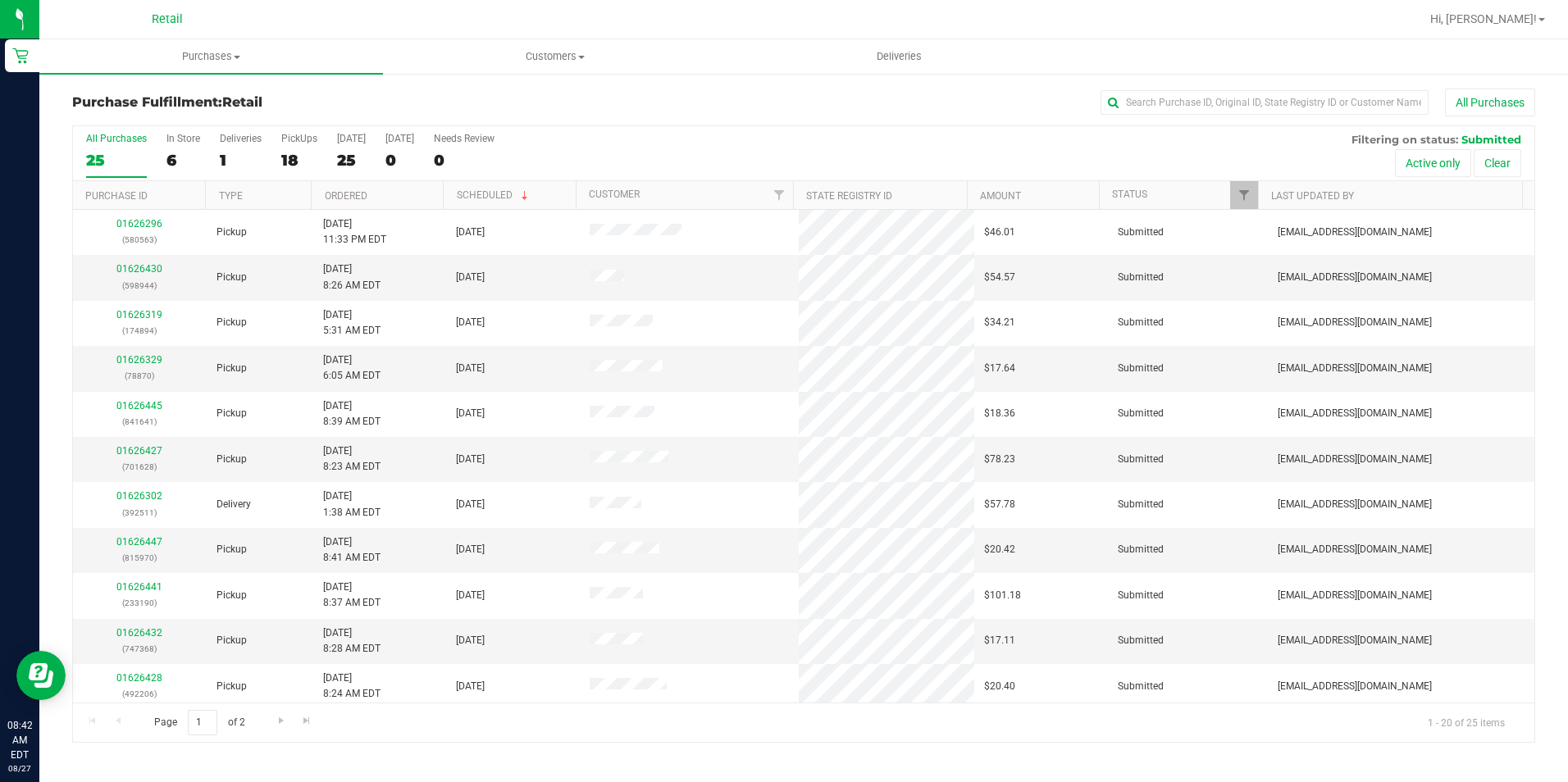
click at [786, 131] on div "All Purchases 25 In Store 6 Deliveries 1 PickUps 18 Today 25 Tomorrow 0 Needs R…" at bounding box center [804, 133] width 1462 height 13
click at [224, 161] on div "1" at bounding box center [241, 160] width 42 height 19
click at [0, 0] on input "Deliveries 1" at bounding box center [0, 0] width 0 height 0
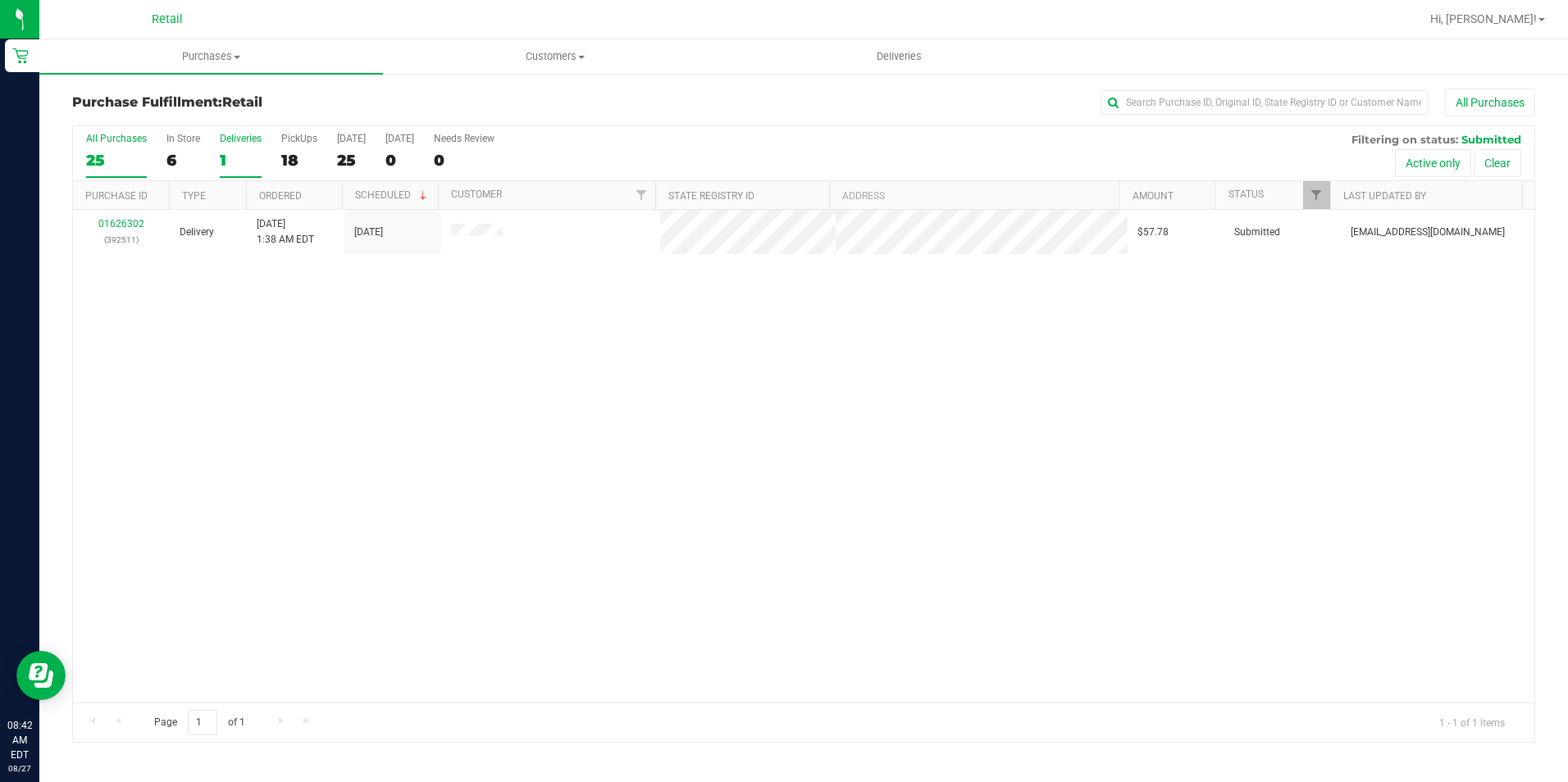
click at [107, 163] on div "25" at bounding box center [116, 160] width 60 height 19
click at [0, 0] on input "All Purchases 25" at bounding box center [0, 0] width 0 height 0
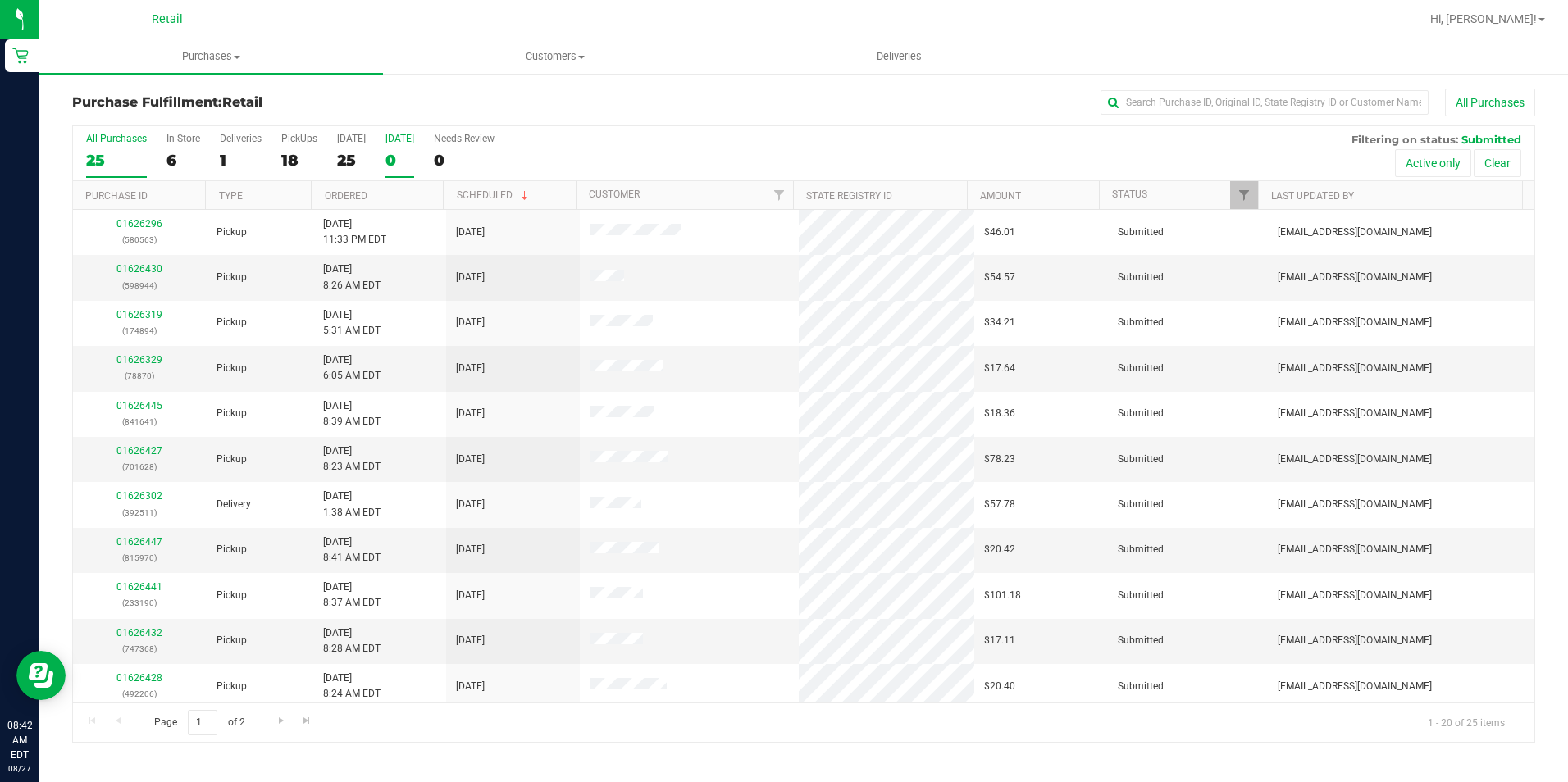
click at [385, 165] on div "0" at bounding box center [399, 160] width 28 height 19
click at [0, 0] on input "[DATE] 0" at bounding box center [0, 0] width 0 height 0
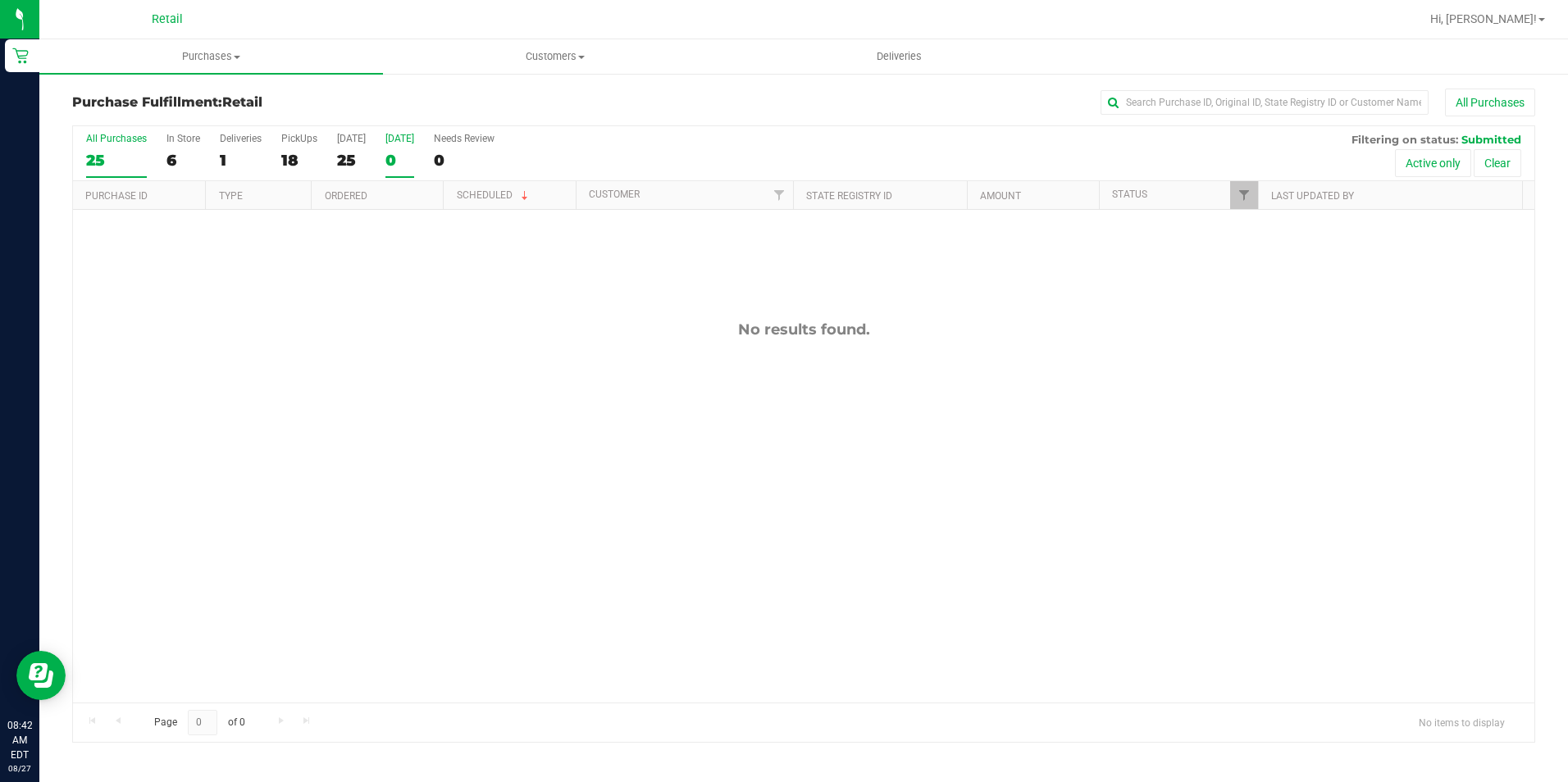
click at [102, 164] on div "25" at bounding box center [116, 160] width 60 height 19
click at [0, 0] on input "All Purchases 25" at bounding box center [0, 0] width 0 height 0
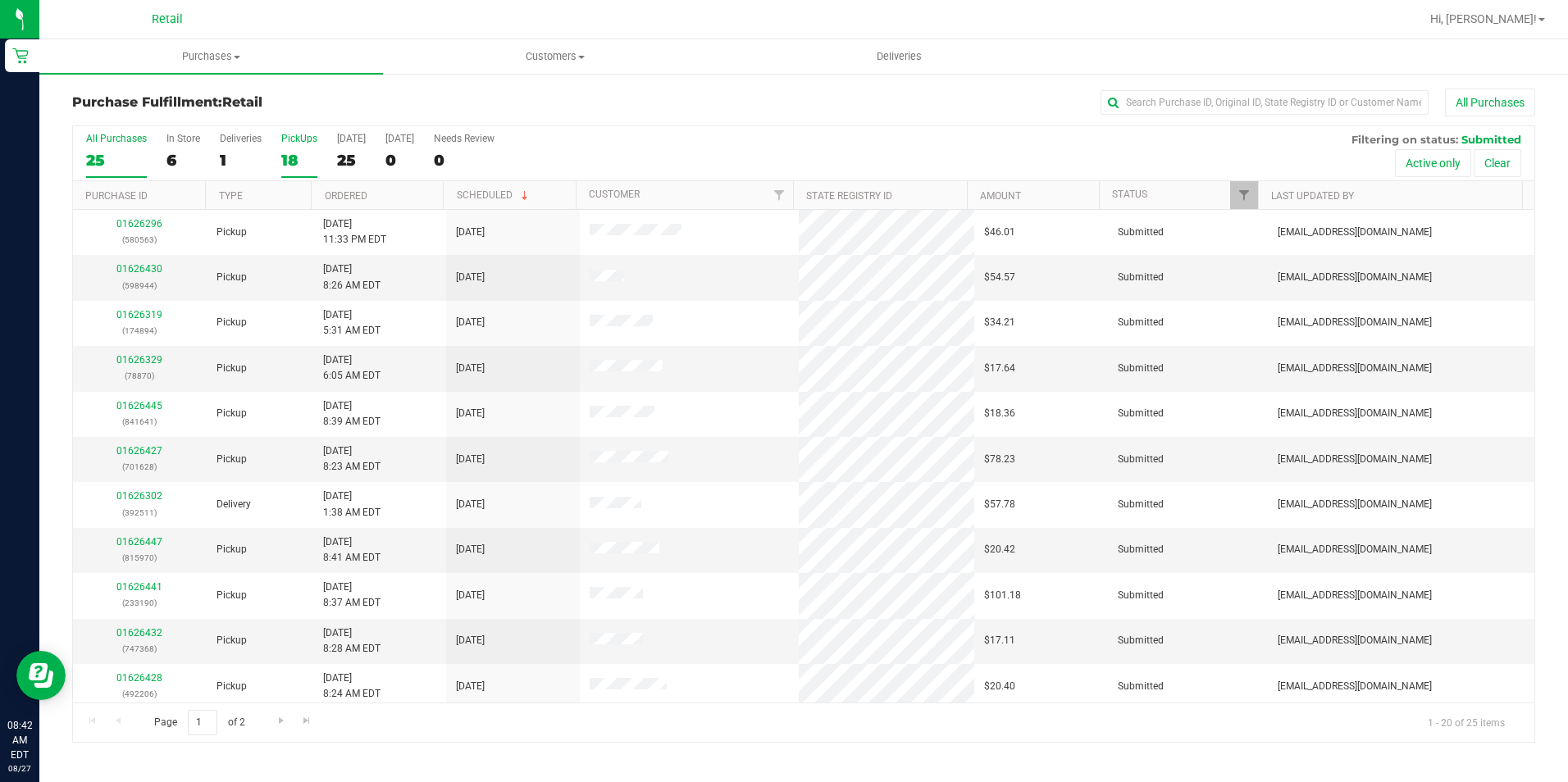
click at [297, 149] on label "PickUps 18" at bounding box center [298, 155] width 36 height 45
click at [0, 0] on input "PickUps 18" at bounding box center [0, 0] width 0 height 0
click at [89, 165] on div "25" at bounding box center [116, 160] width 60 height 19
click at [0, 0] on input "All Purchases 25" at bounding box center [0, 0] width 0 height 0
click at [352, 155] on div "25" at bounding box center [350, 160] width 28 height 19
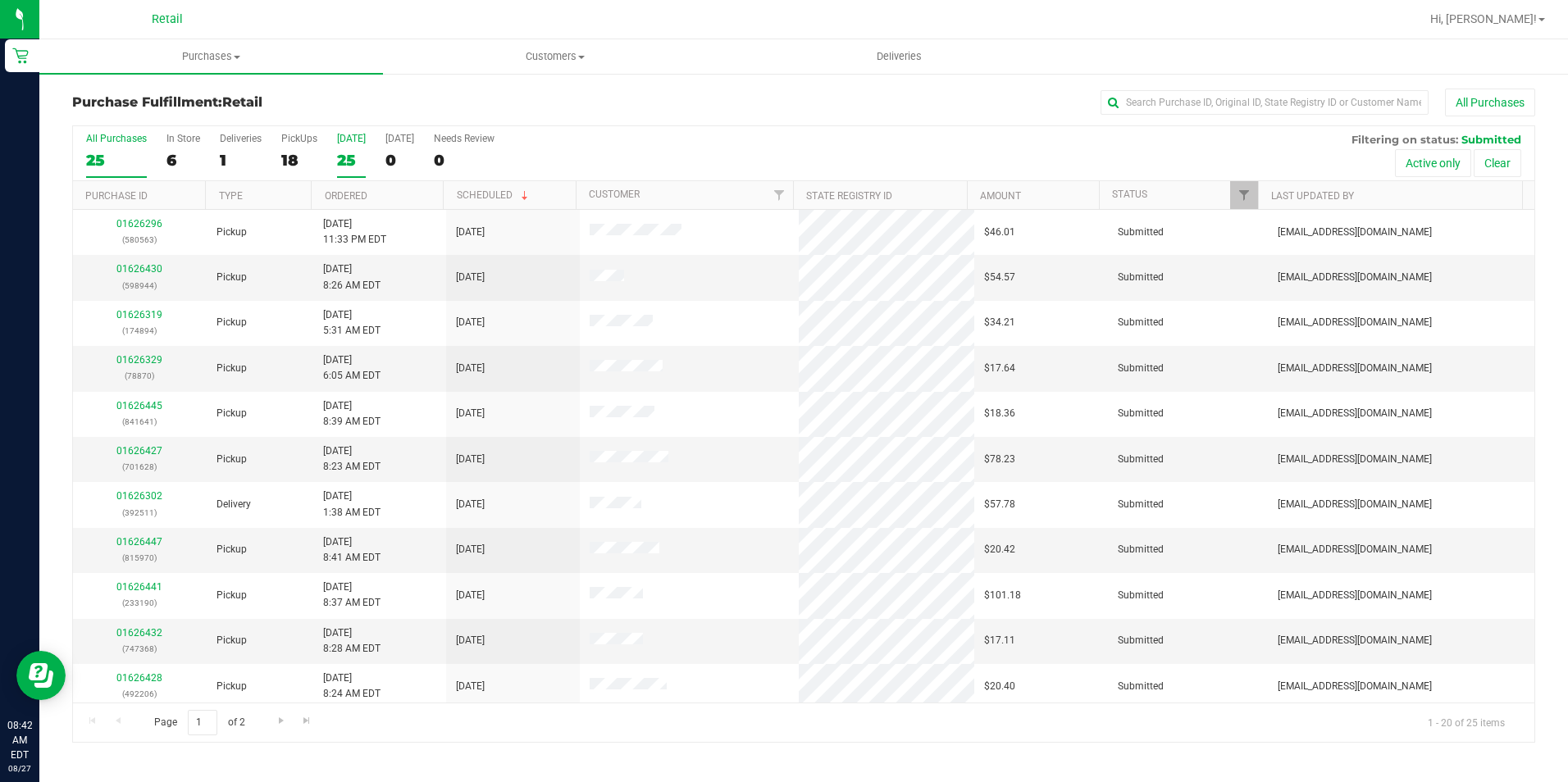
click at [0, 0] on input "Today 25" at bounding box center [0, 0] width 0 height 0
click at [91, 167] on div "25" at bounding box center [116, 160] width 60 height 19
click at [0, 0] on input "All Purchases 25" at bounding box center [0, 0] width 0 height 0
click at [466, 167] on div "0" at bounding box center [464, 160] width 60 height 19
click at [0, 0] on input "Needs Review 0" at bounding box center [0, 0] width 0 height 0
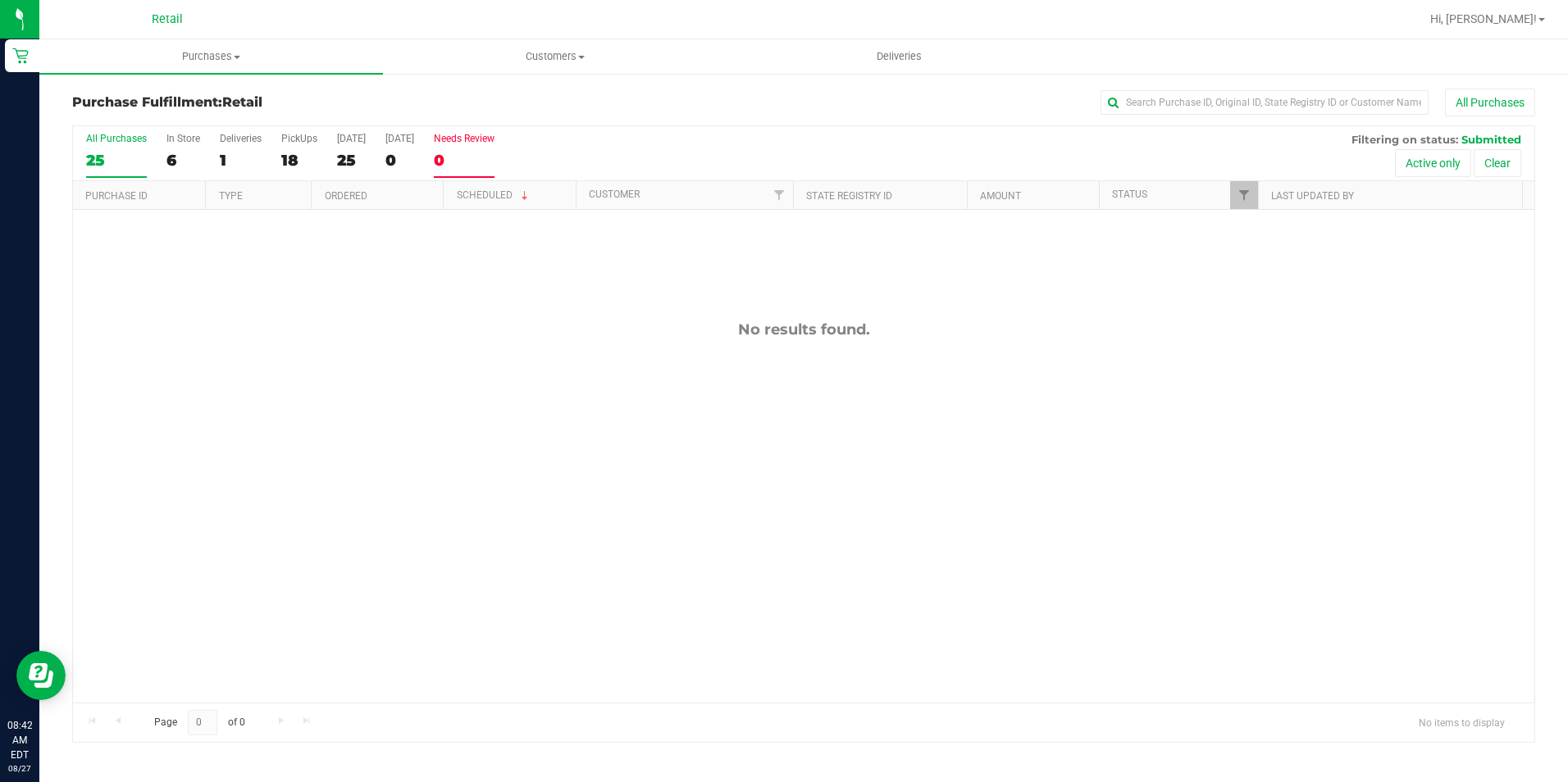
click at [106, 168] on div "25" at bounding box center [116, 160] width 60 height 19
click at [0, 0] on input "All Purchases 25" at bounding box center [0, 0] width 0 height 0
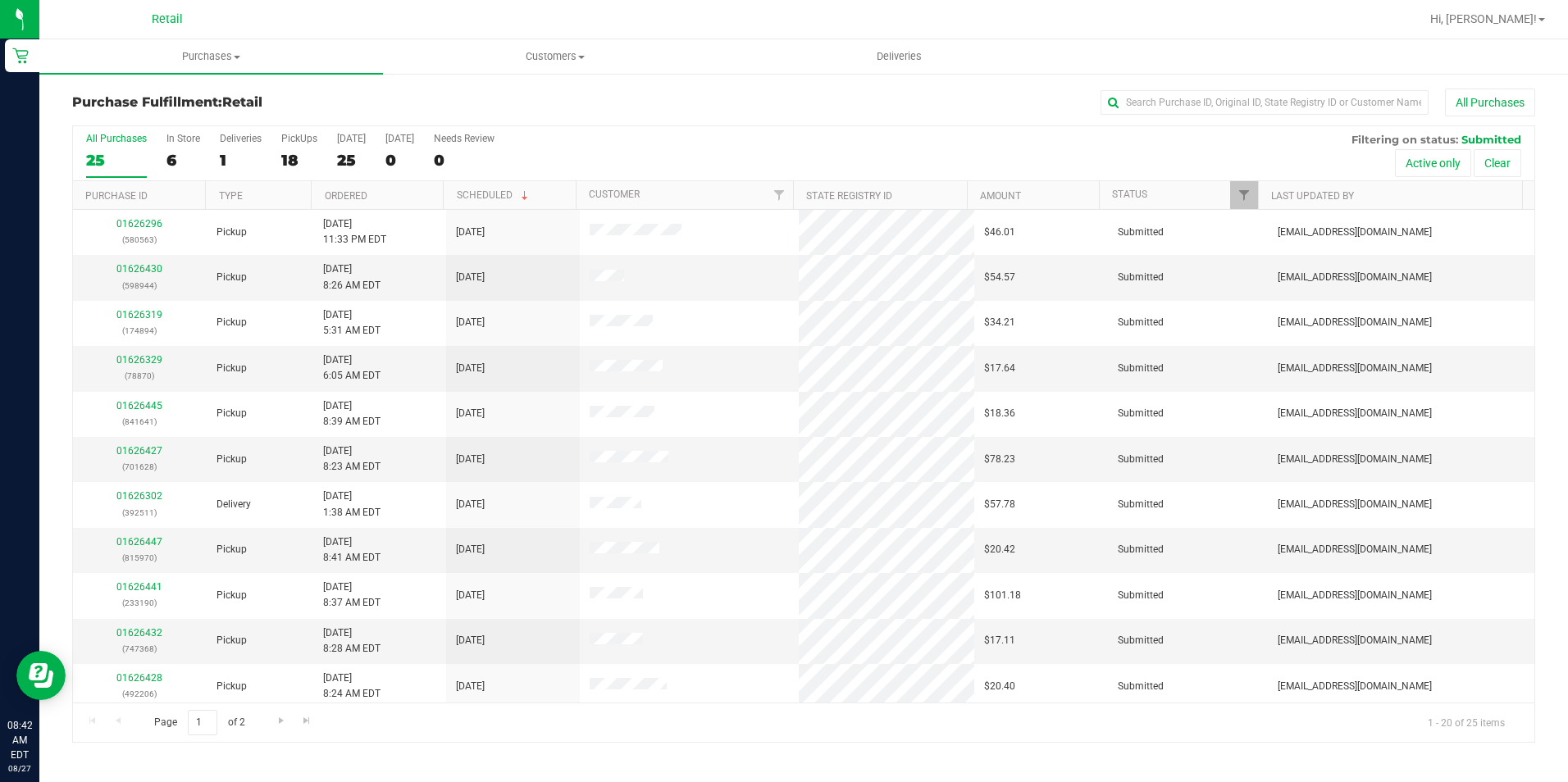
click at [571, 91] on div "All Purchases" at bounding box center [1047, 102] width 975 height 27
click at [283, 165] on div "18" at bounding box center [298, 160] width 36 height 19
click at [0, 0] on input "PickUps 18" at bounding box center [0, 0] width 0 height 0
click at [103, 165] on div "24" at bounding box center [116, 160] width 60 height 19
click at [0, 0] on input "All Purchases 24" at bounding box center [0, 0] width 0 height 0
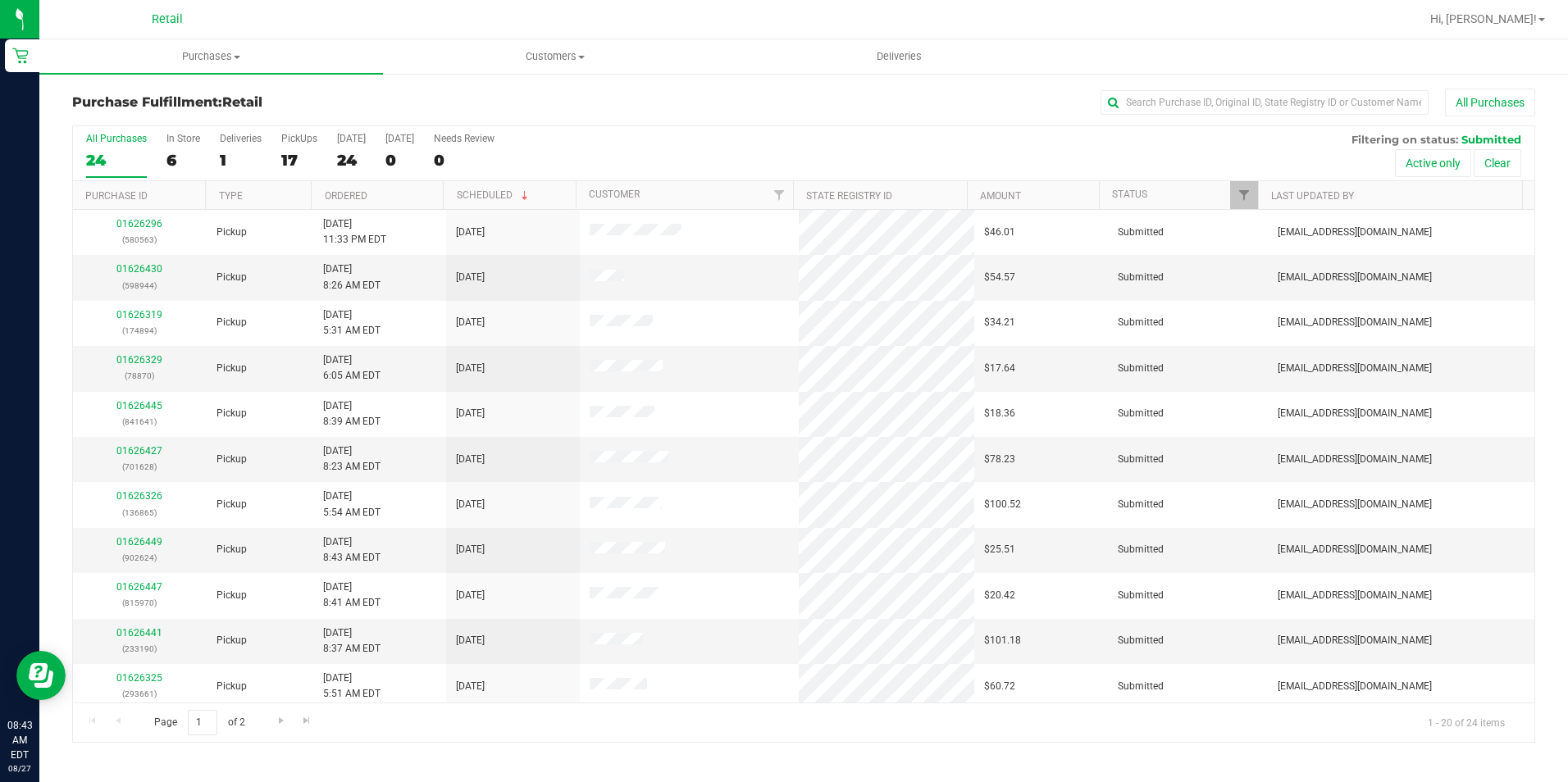
click at [519, 89] on div "Purchase Fulfillment: Retail All Purchases" at bounding box center [803, 106] width 1463 height 36
click at [263, 160] on div "All Purchases 24 In Store 6 Deliveries 1 PickUps 17 Today 24 Tomorrow 0 Needs R…" at bounding box center [804, 154] width 1462 height 55
click at [232, 160] on div "1" at bounding box center [241, 160] width 42 height 19
click at [0, 0] on input "Deliveries 1" at bounding box center [0, 0] width 0 height 0
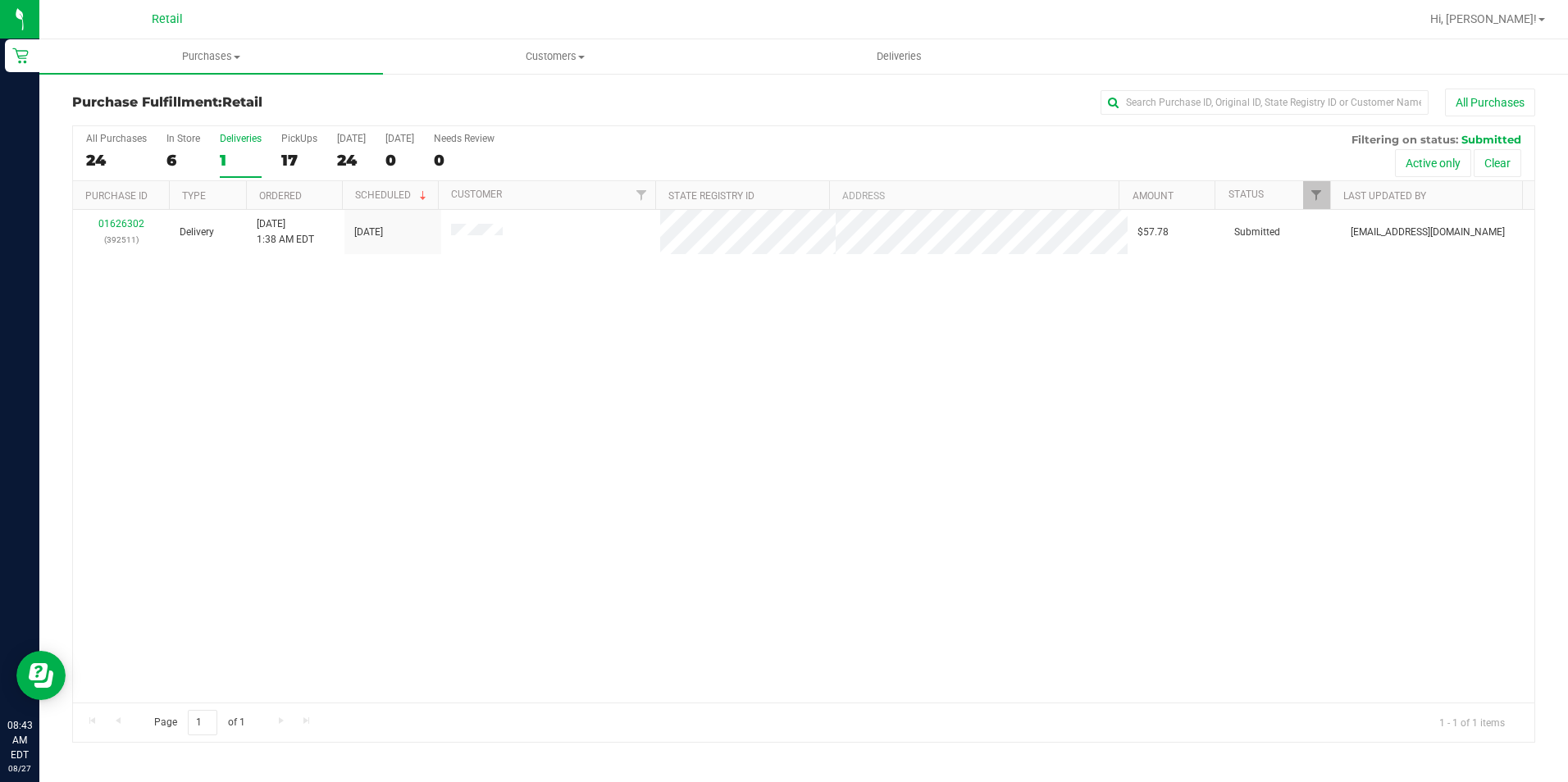
click at [85, 171] on div "All Purchases 24 In Store 6 Deliveries 1 PickUps 17 Today 24 Tomorrow 0 Needs R…" at bounding box center [804, 154] width 1462 height 55
click at [120, 159] on div "24" at bounding box center [116, 160] width 60 height 19
click at [0, 0] on input "All Purchases 24" at bounding box center [0, 0] width 0 height 0
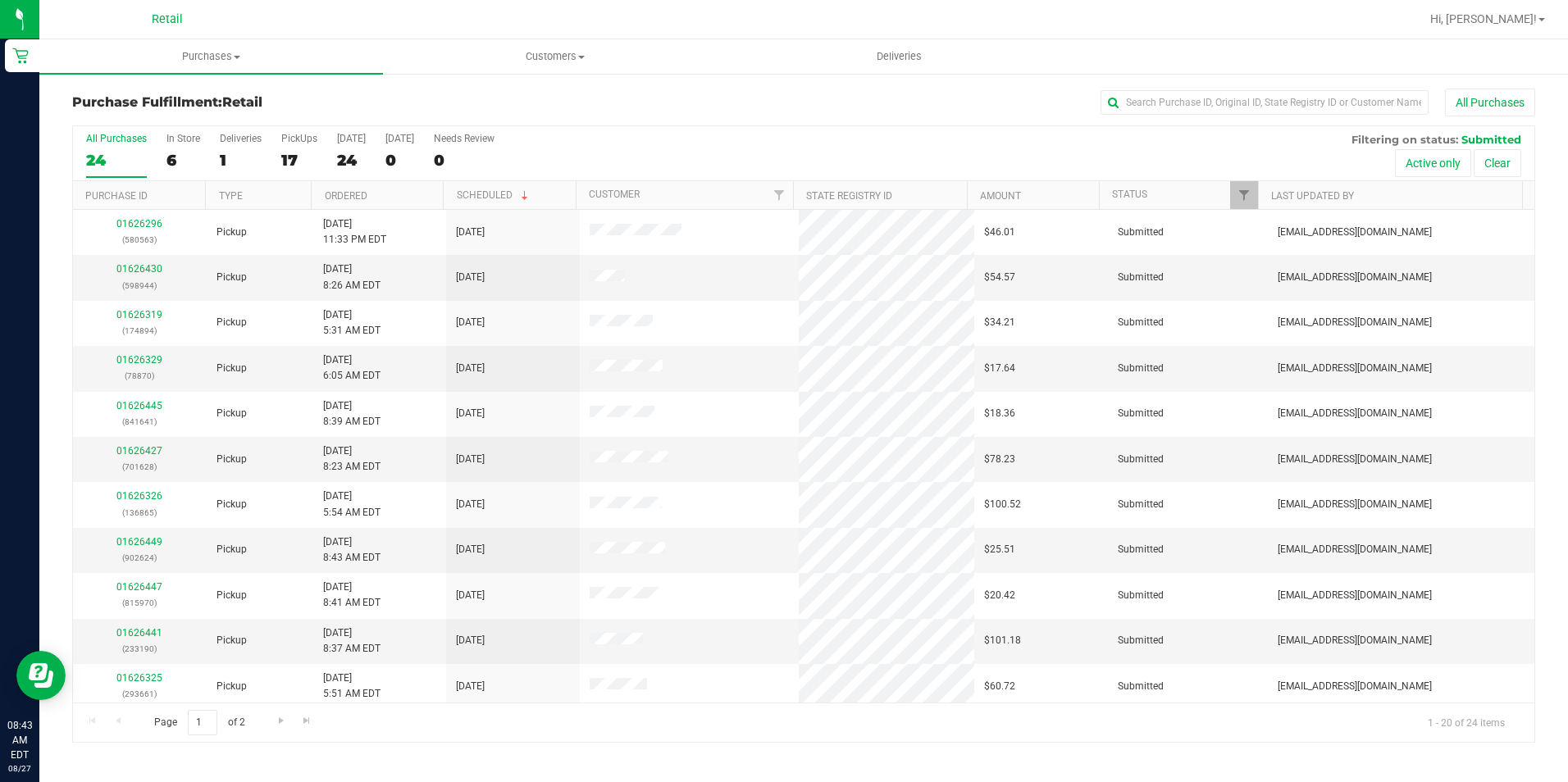
click at [427, 27] on div at bounding box center [856, 19] width 1126 height 32
click at [1153, 103] on input "text" at bounding box center [1264, 102] width 328 height 25
type input "277"
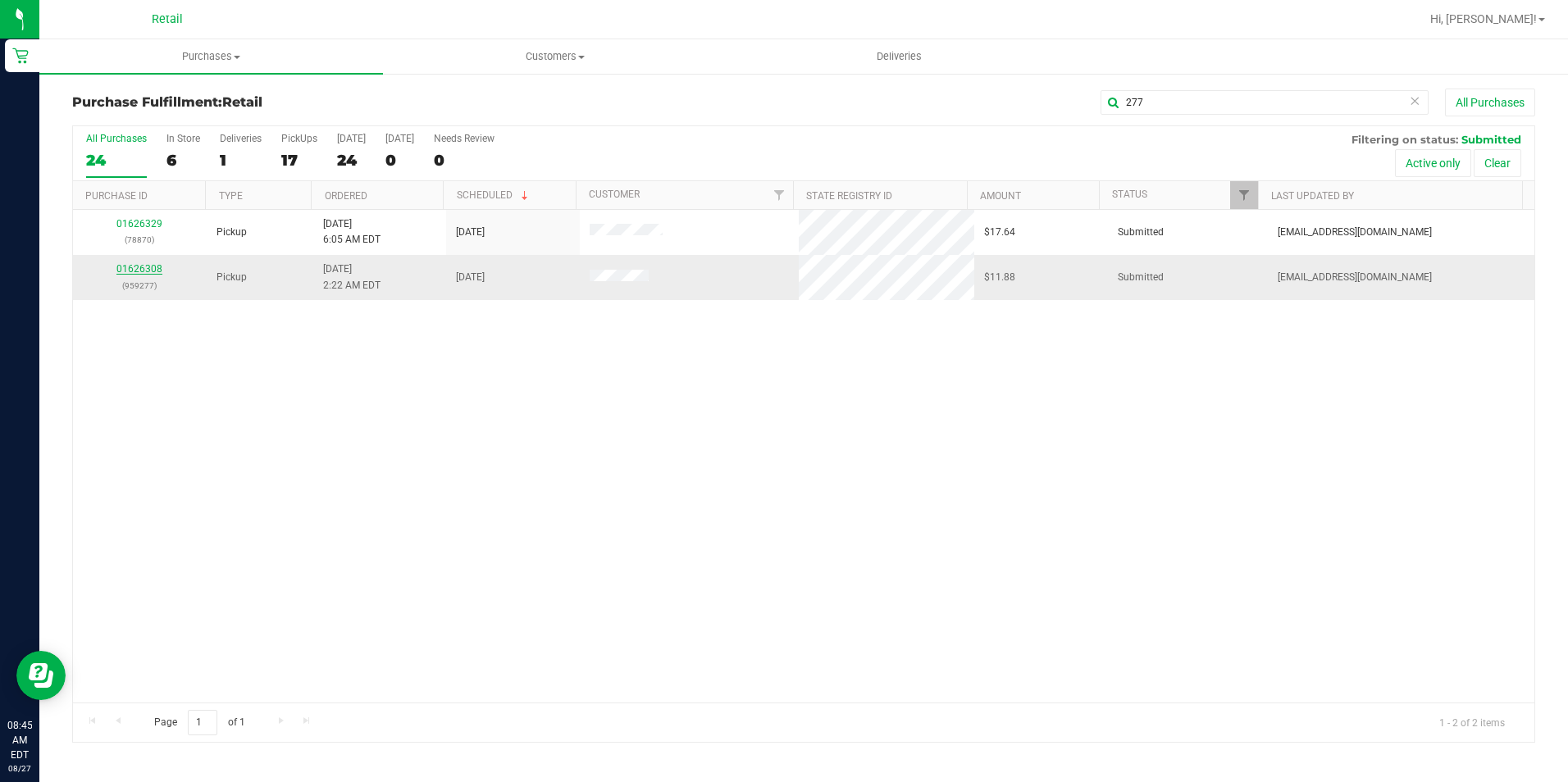
click at [138, 264] on link "01626308" at bounding box center [139, 269] width 46 height 12
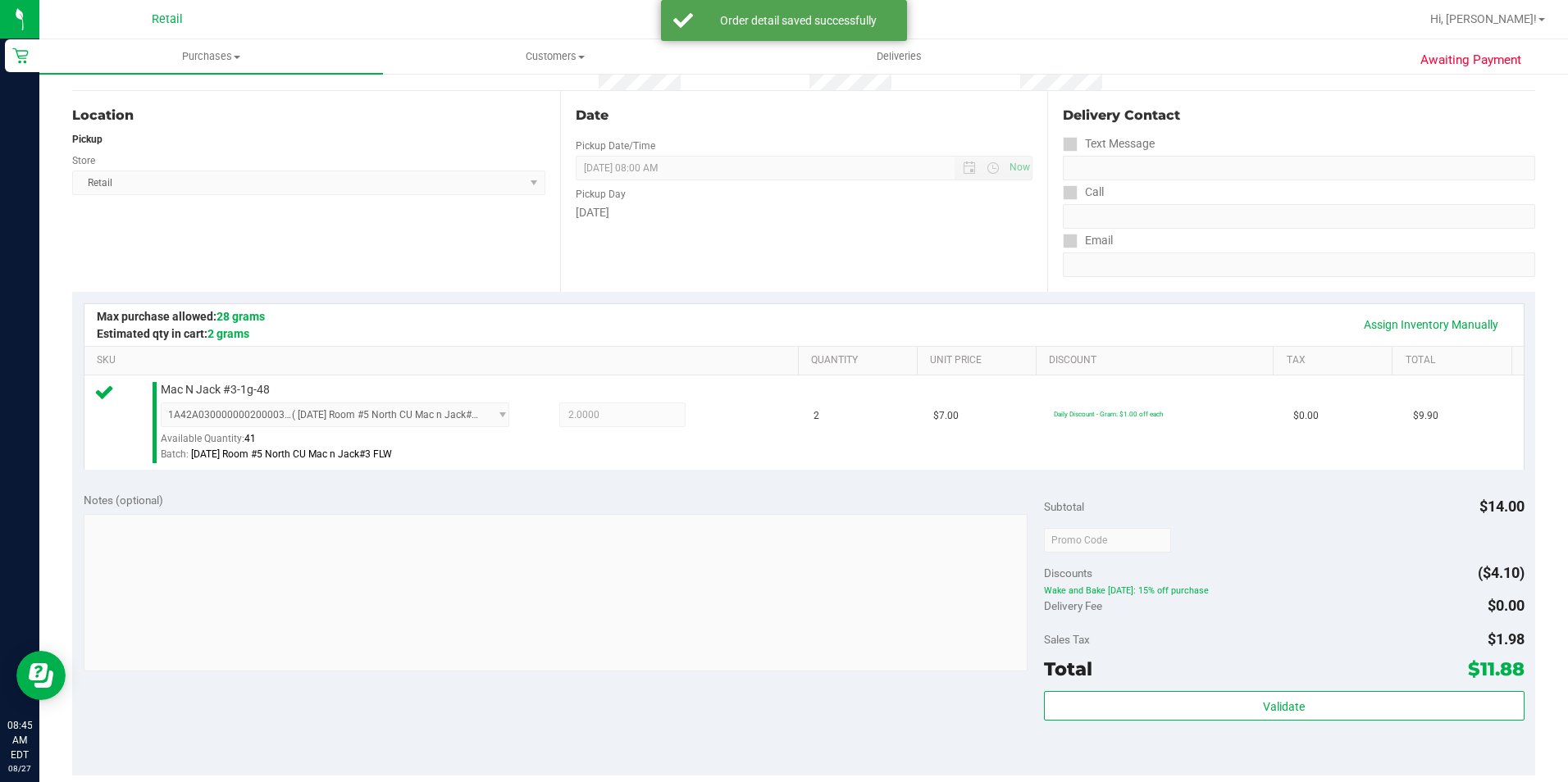
scroll to position [246, 0]
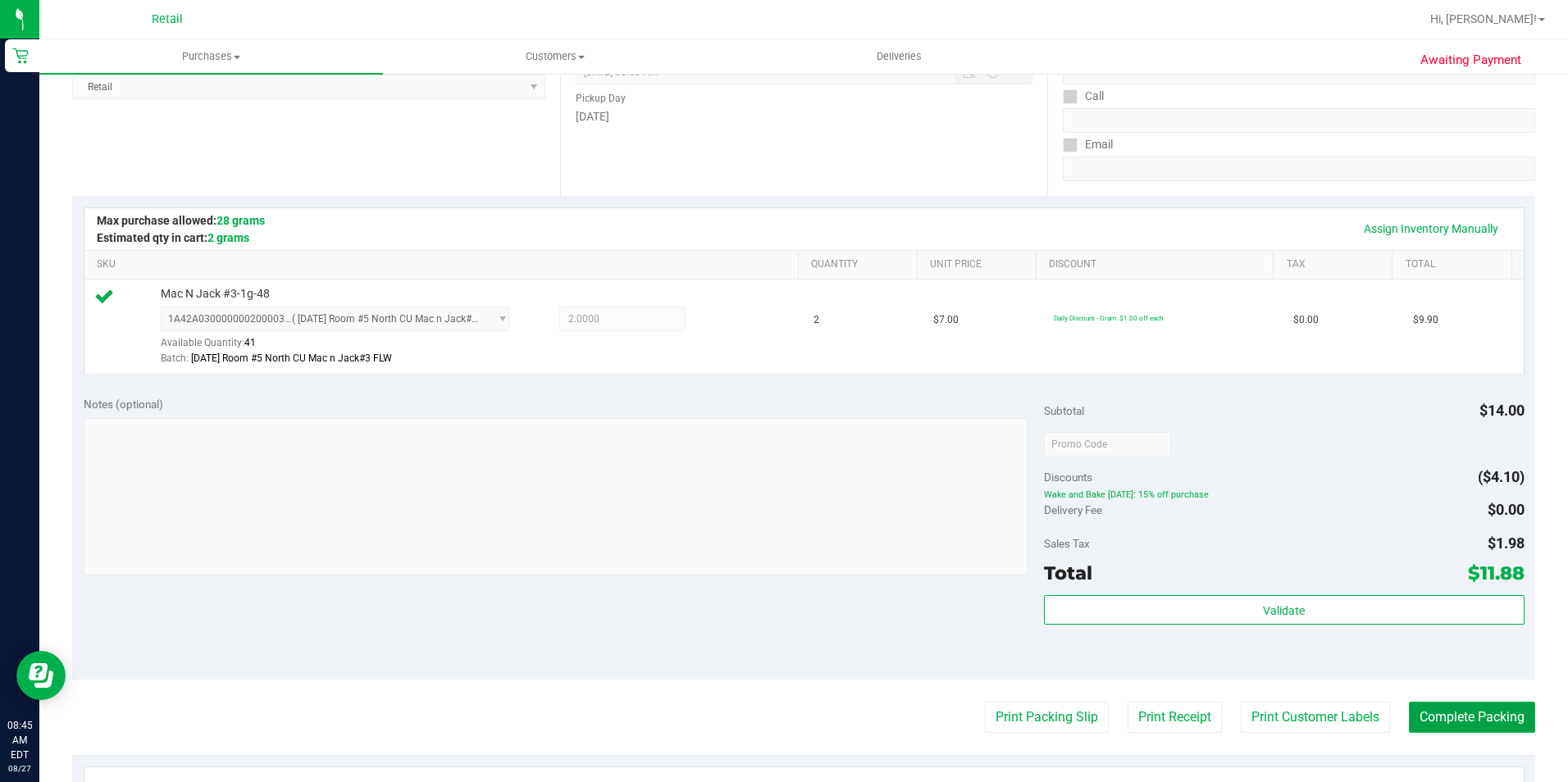
click at [1442, 712] on button "Complete Packing" at bounding box center [1472, 717] width 126 height 31
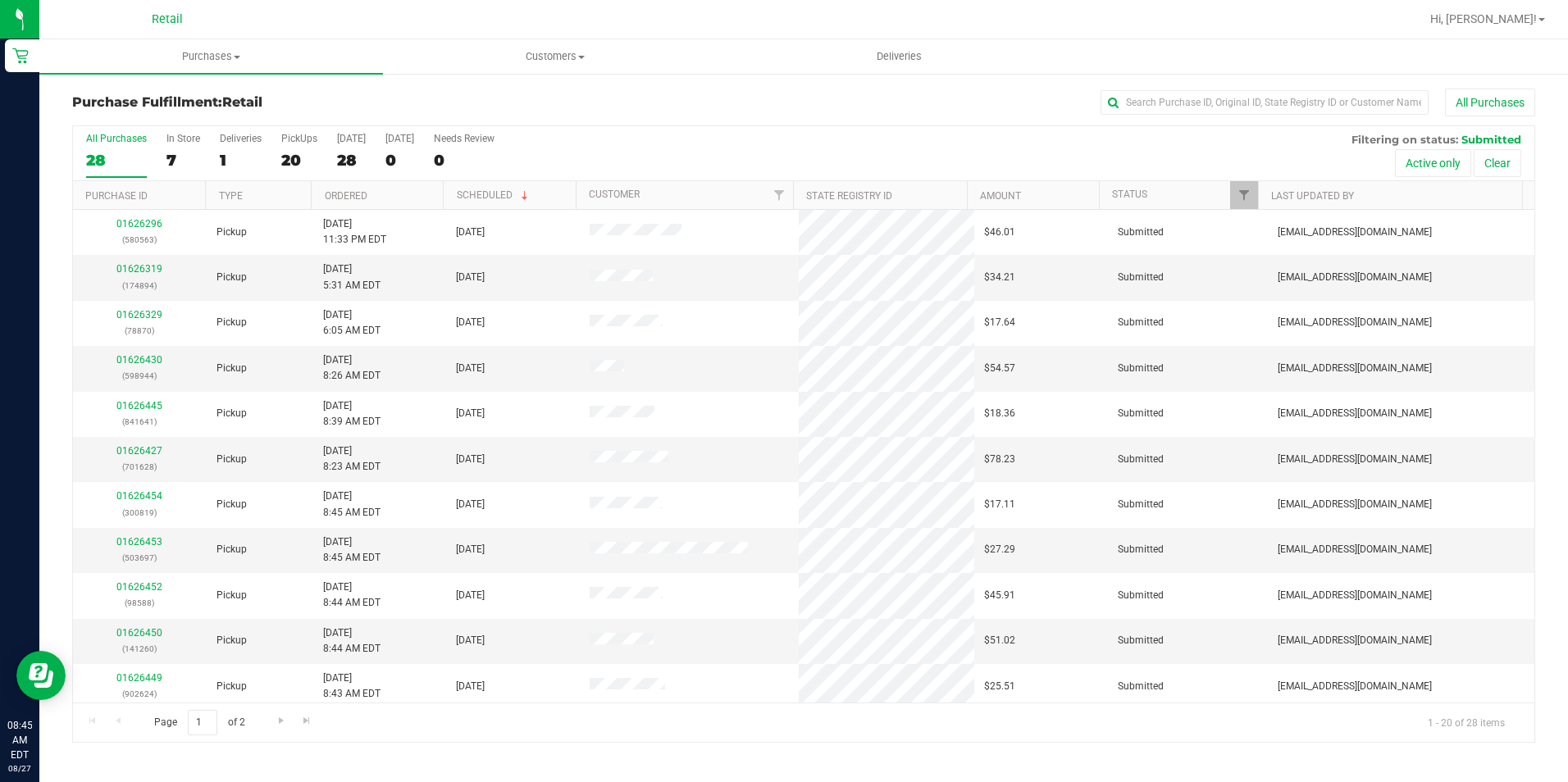
click at [1219, 86] on div "Purchase Fulfillment: Retail All Purchases All Purchases 28 In Store 7 Deliveri…" at bounding box center [803, 415] width 1529 height 687
click at [1208, 104] on input "text" at bounding box center [1264, 102] width 328 height 25
type input "641"
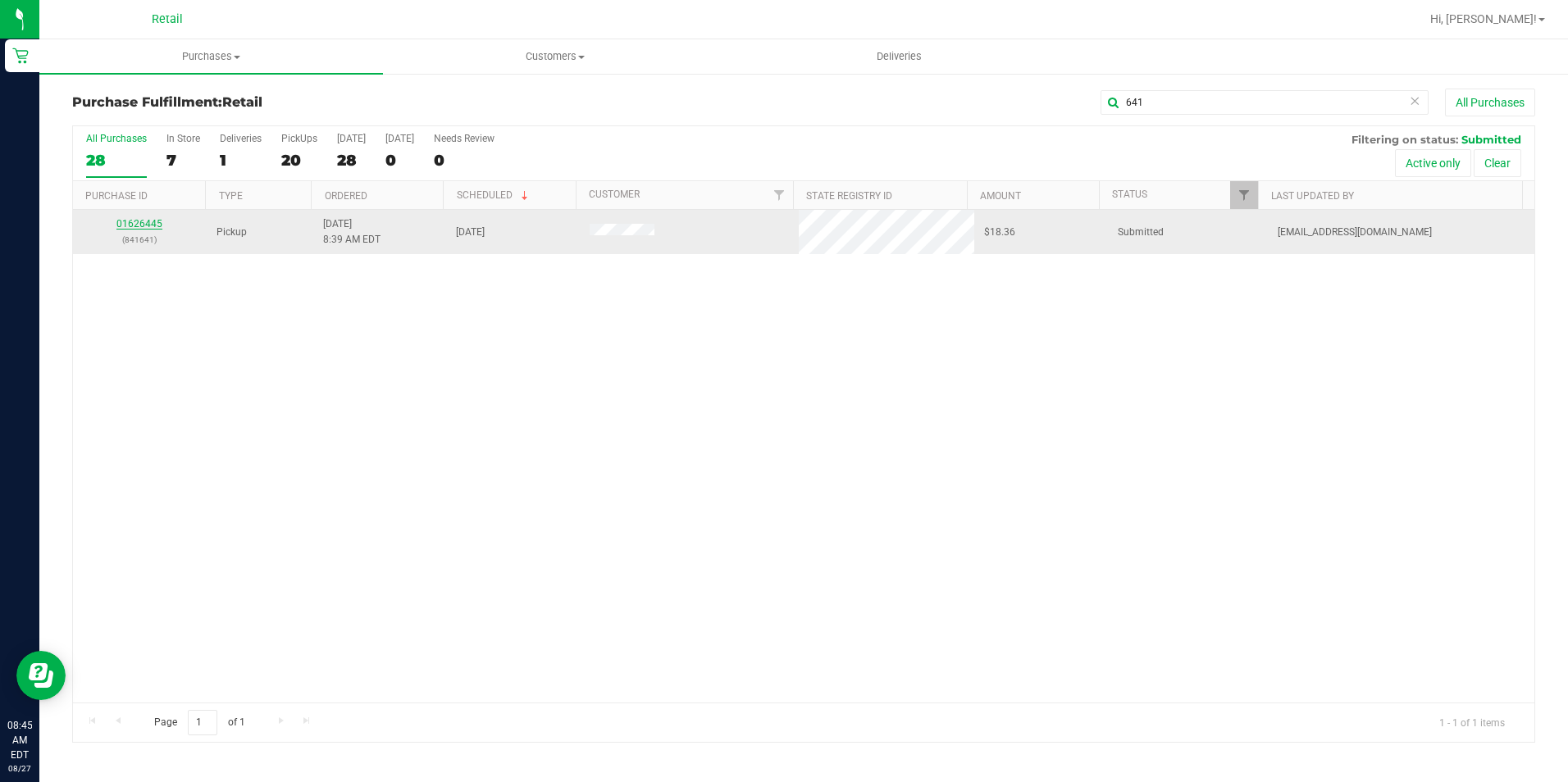
click at [147, 223] on link "01626445" at bounding box center [139, 223] width 46 height 12
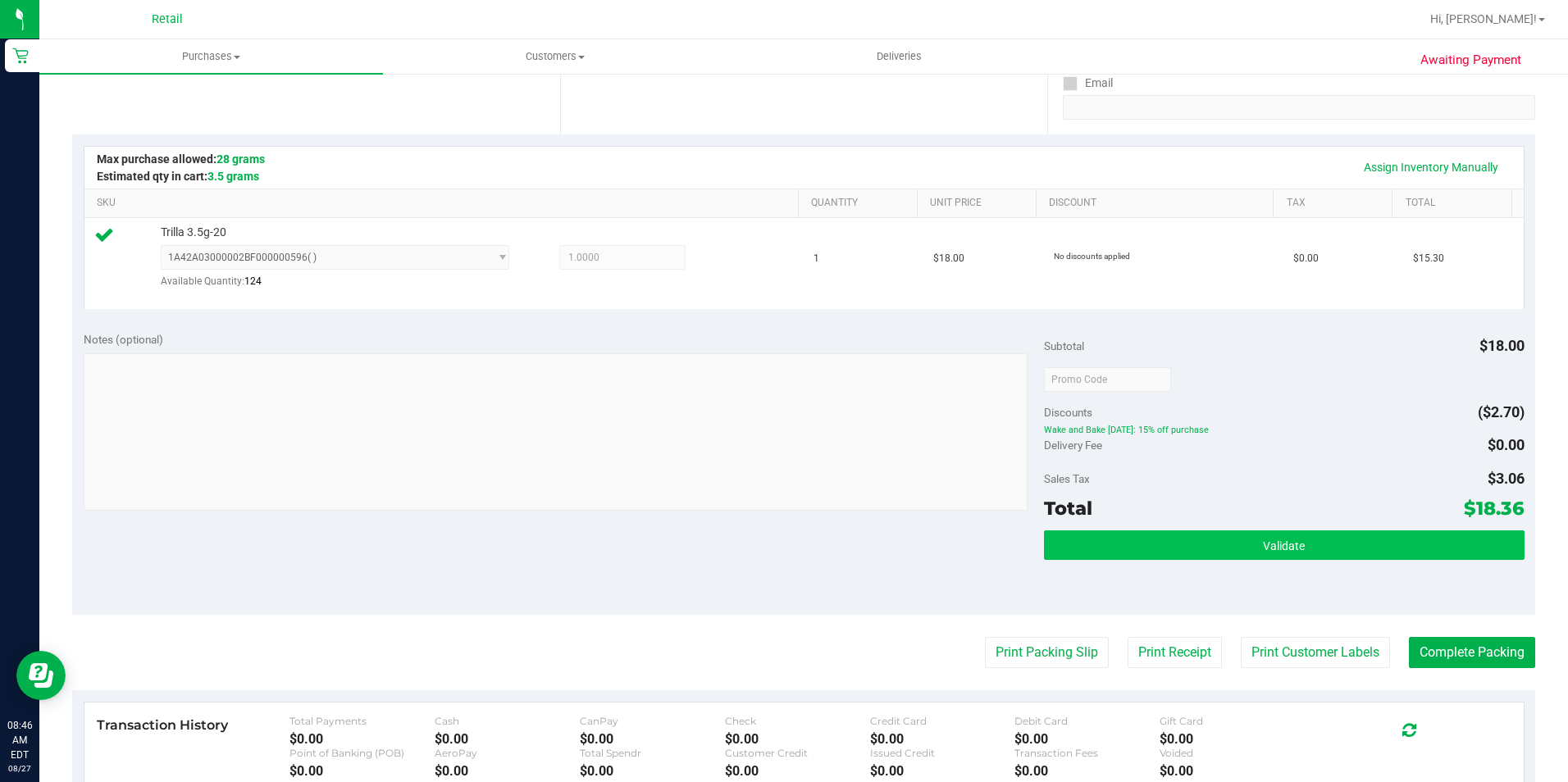
scroll to position [410, 0]
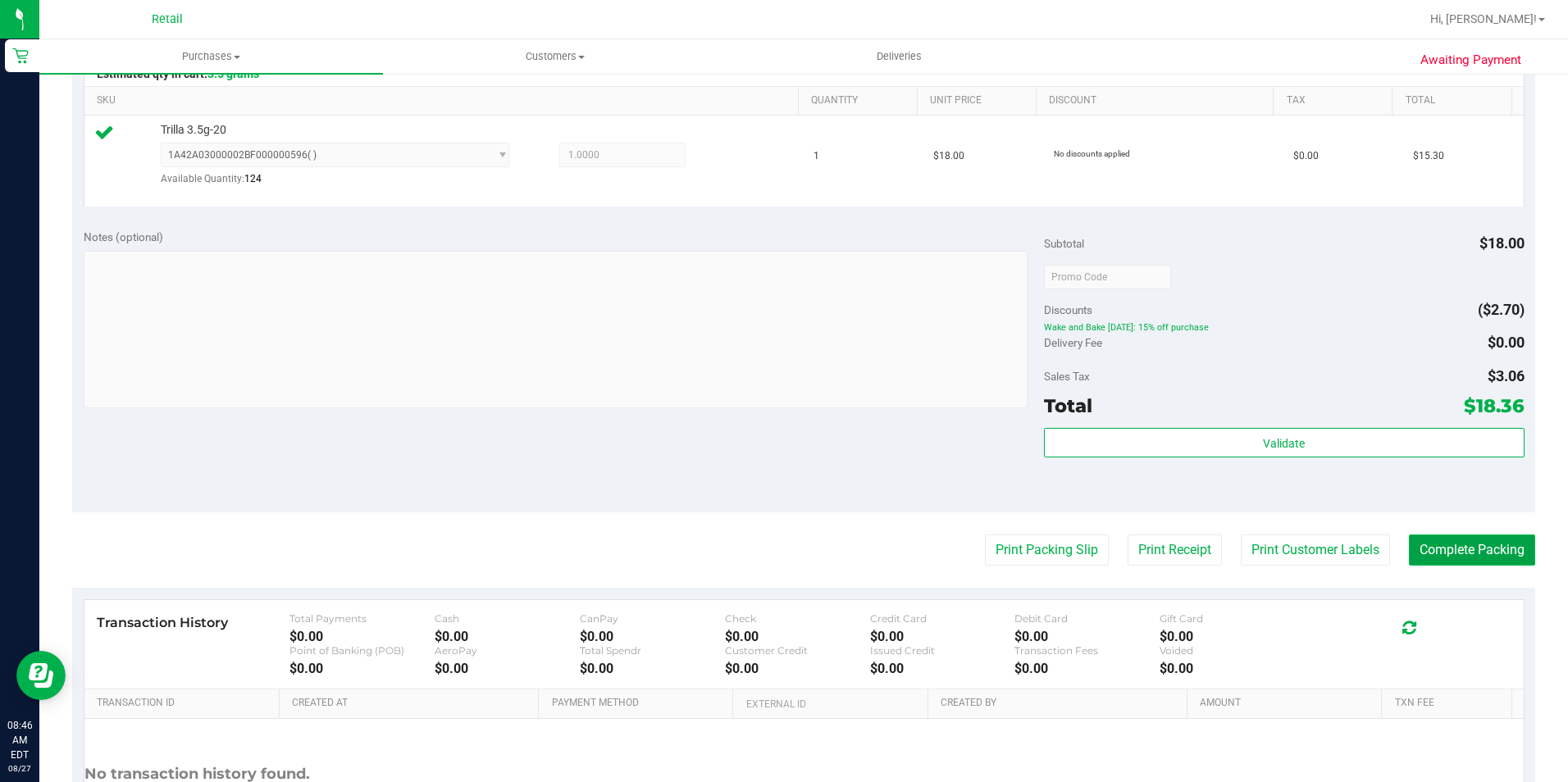
click at [1431, 555] on button "Complete Packing" at bounding box center [1472, 551] width 126 height 31
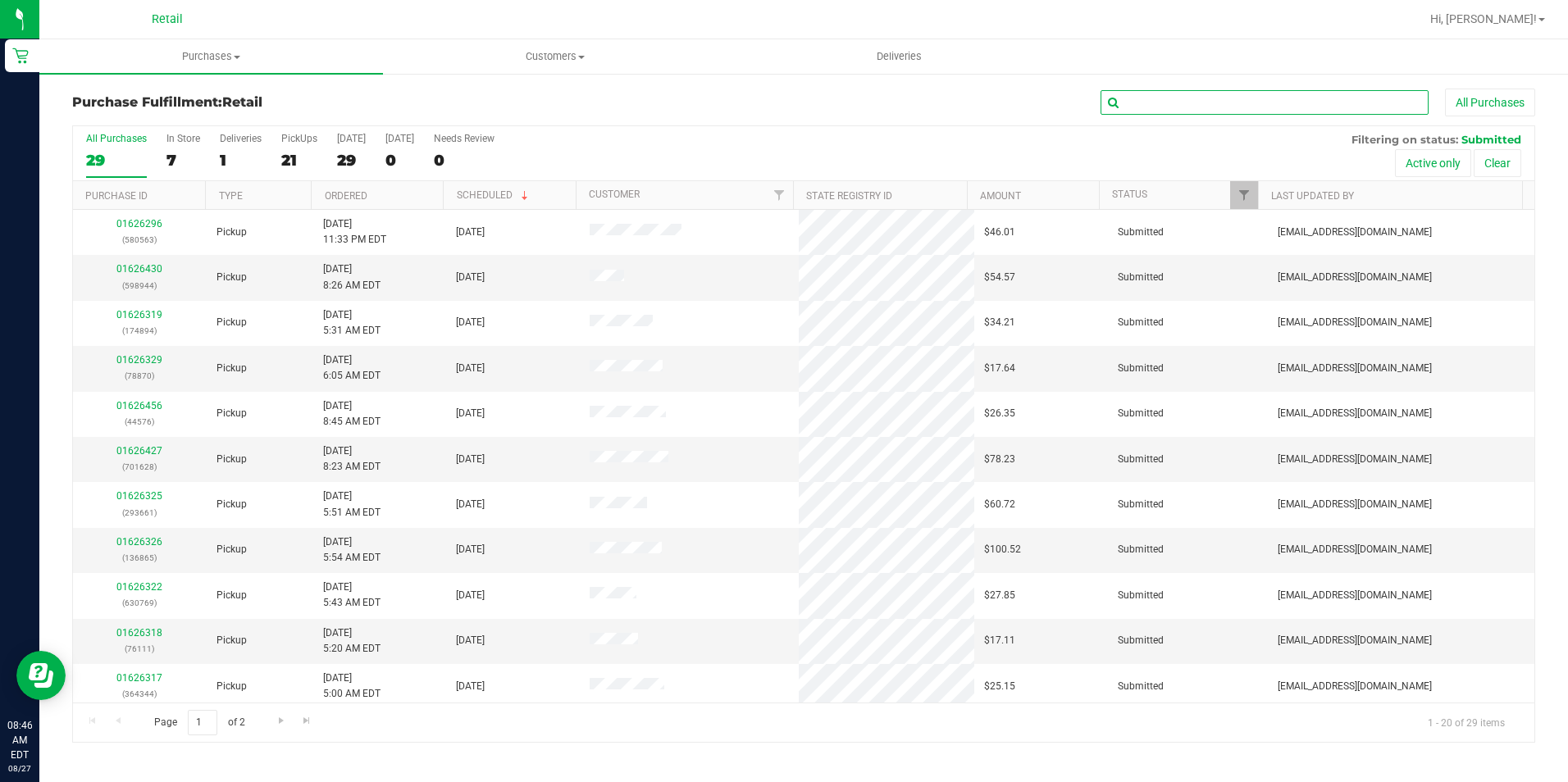
click at [1160, 106] on input "text" at bounding box center [1264, 102] width 328 height 25
type input "870"
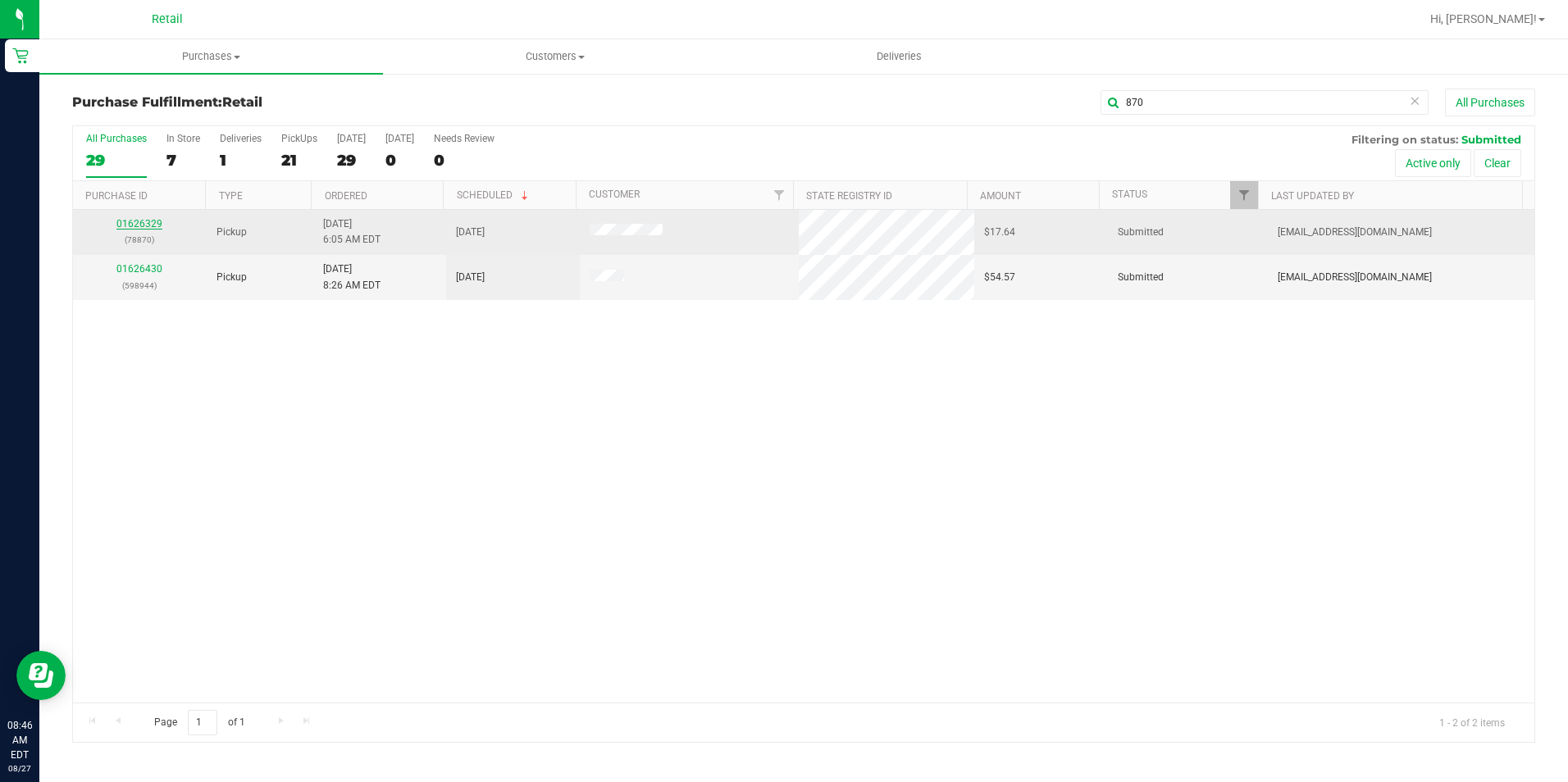
click at [142, 220] on link "01626329" at bounding box center [139, 223] width 46 height 12
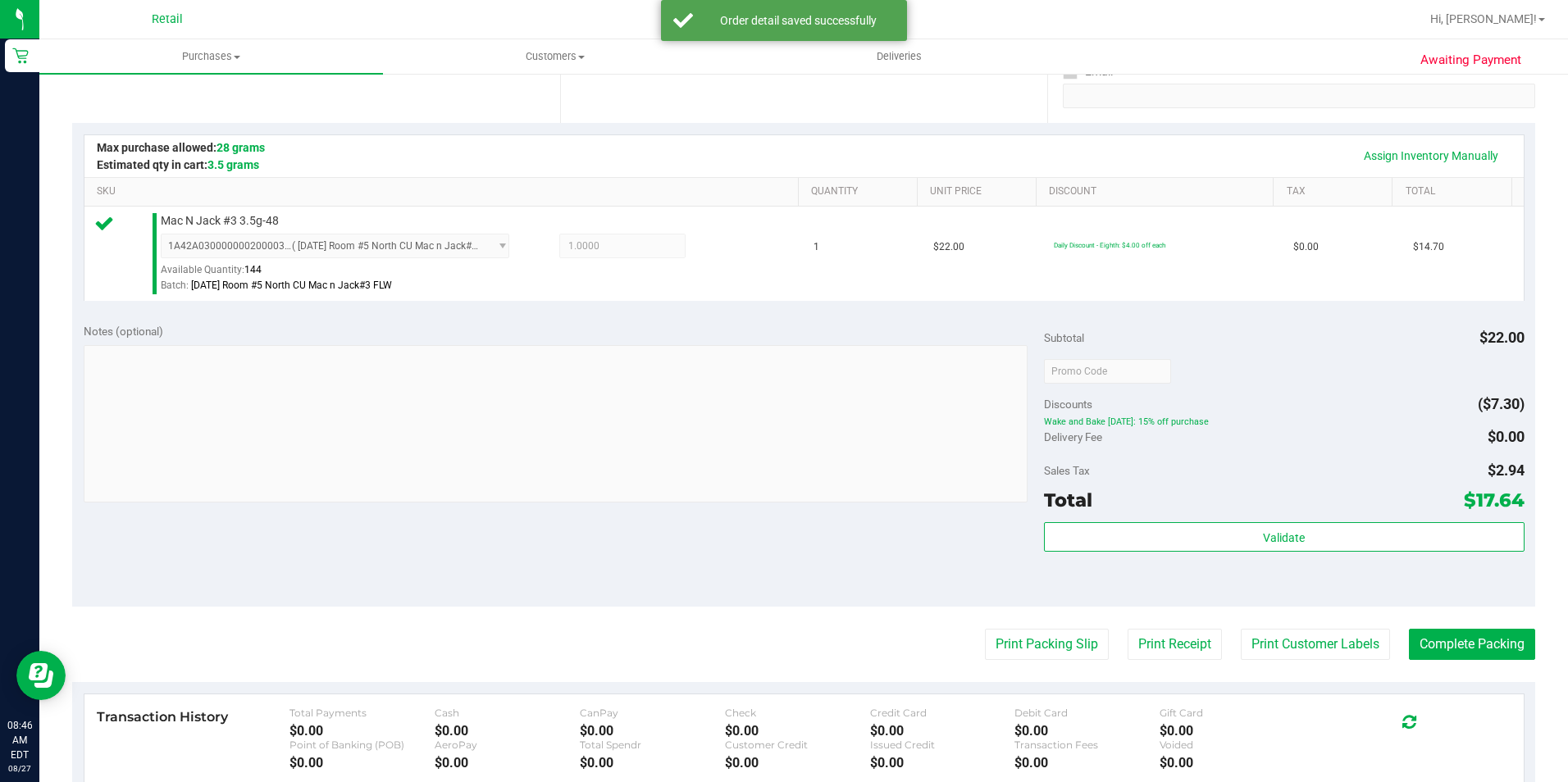
scroll to position [328, 0]
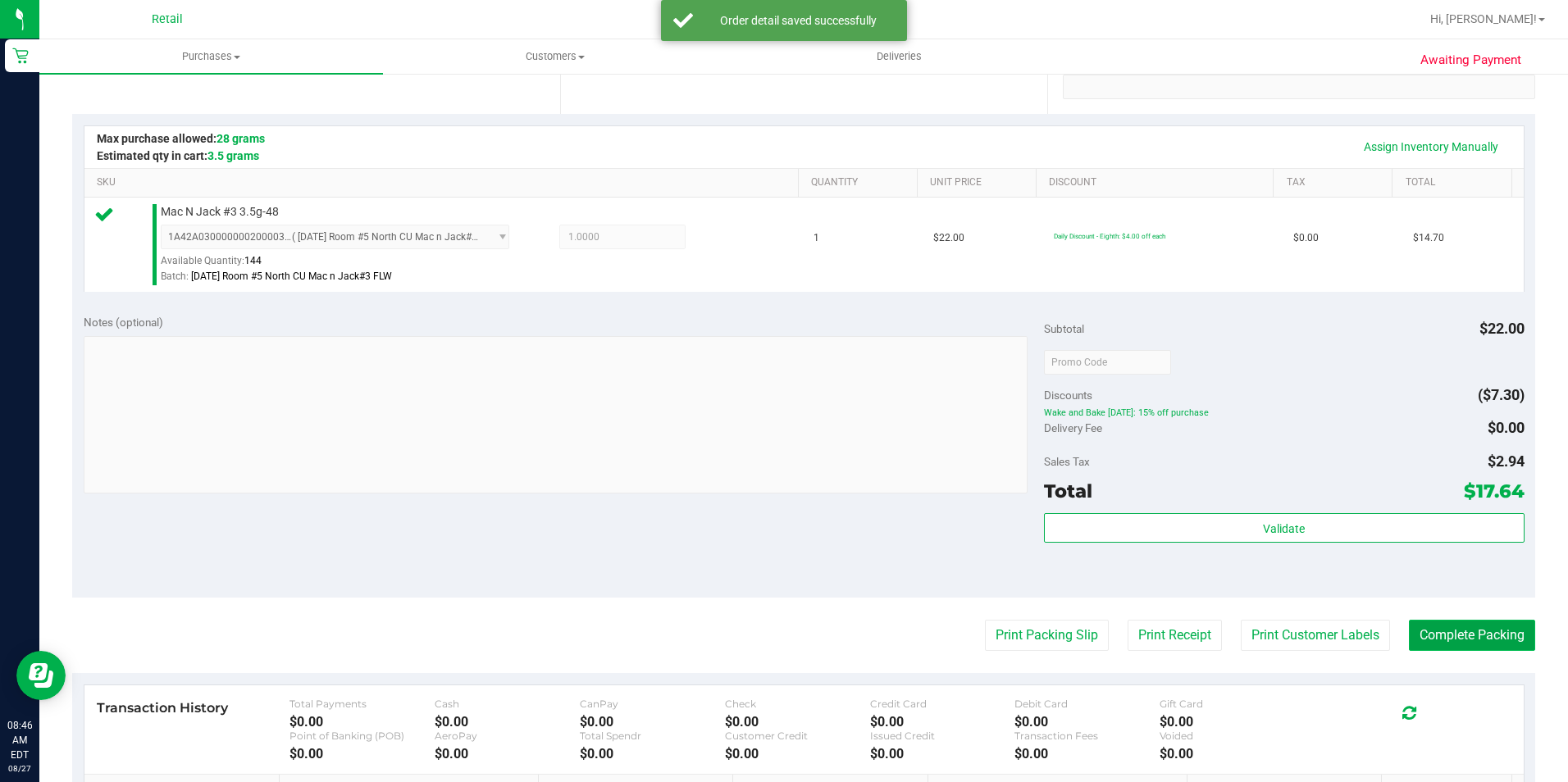
click at [1473, 638] on button "Complete Packing" at bounding box center [1472, 636] width 126 height 31
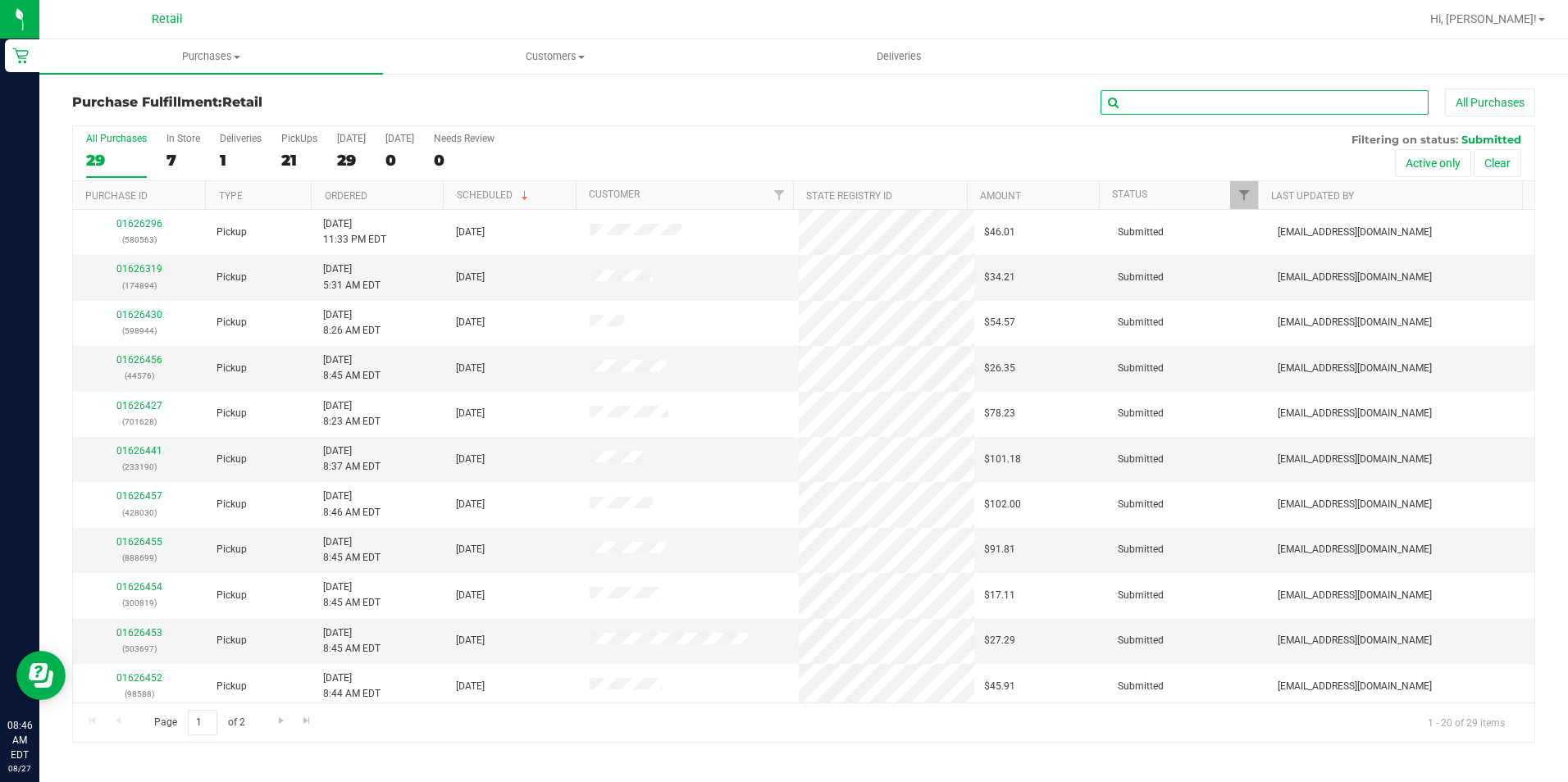
click at [1218, 104] on input "text" at bounding box center [1264, 102] width 328 height 25
type input "894"
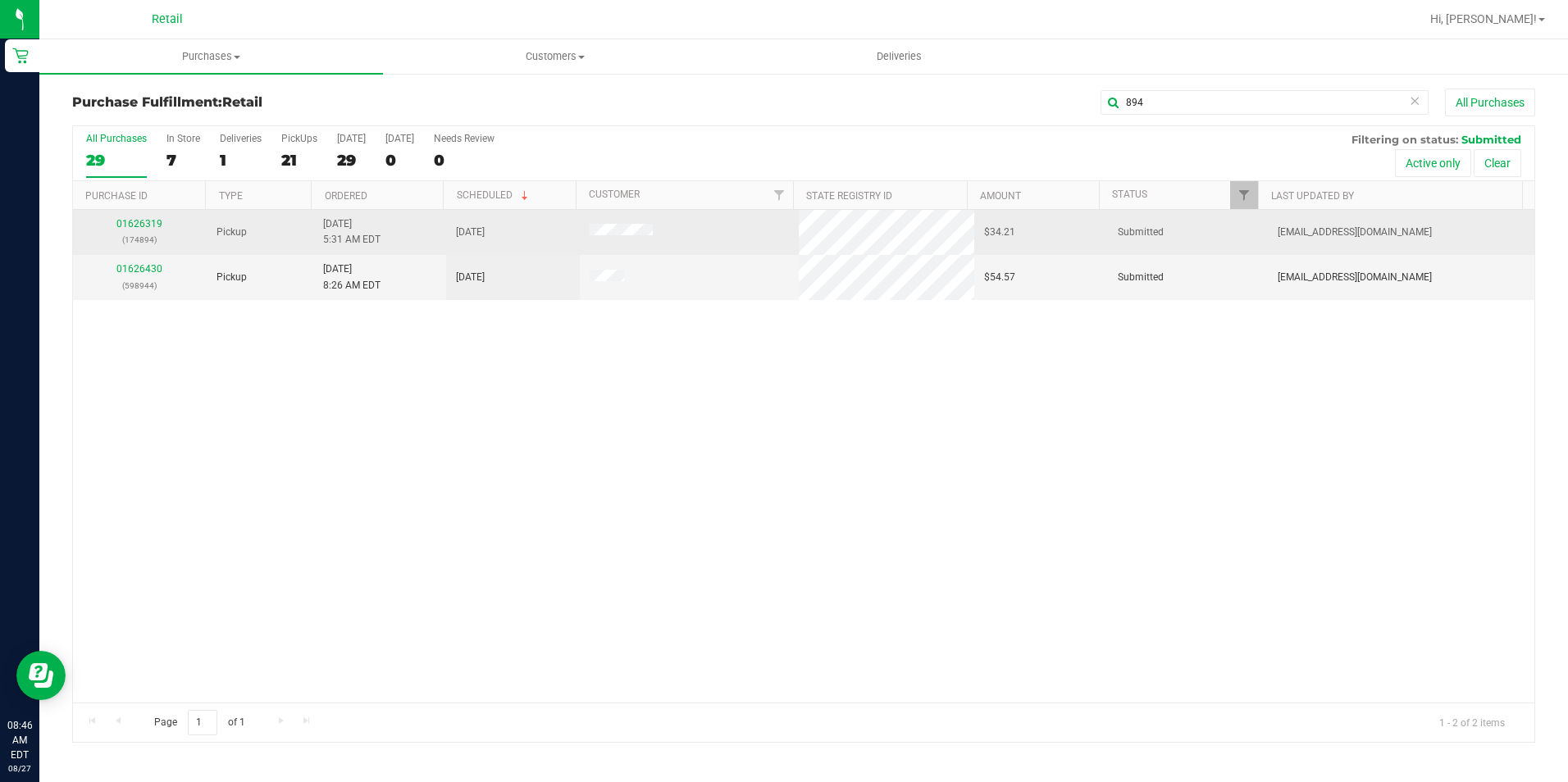
click at [145, 215] on td "01626319 (174894)" at bounding box center [140, 232] width 134 height 45
click at [149, 215] on td "01626319 (174894)" at bounding box center [140, 232] width 134 height 45
click at [163, 221] on div "01626319 (174894)" at bounding box center [140, 232] width 114 height 31
click at [145, 224] on link "01626319" at bounding box center [139, 223] width 46 height 12
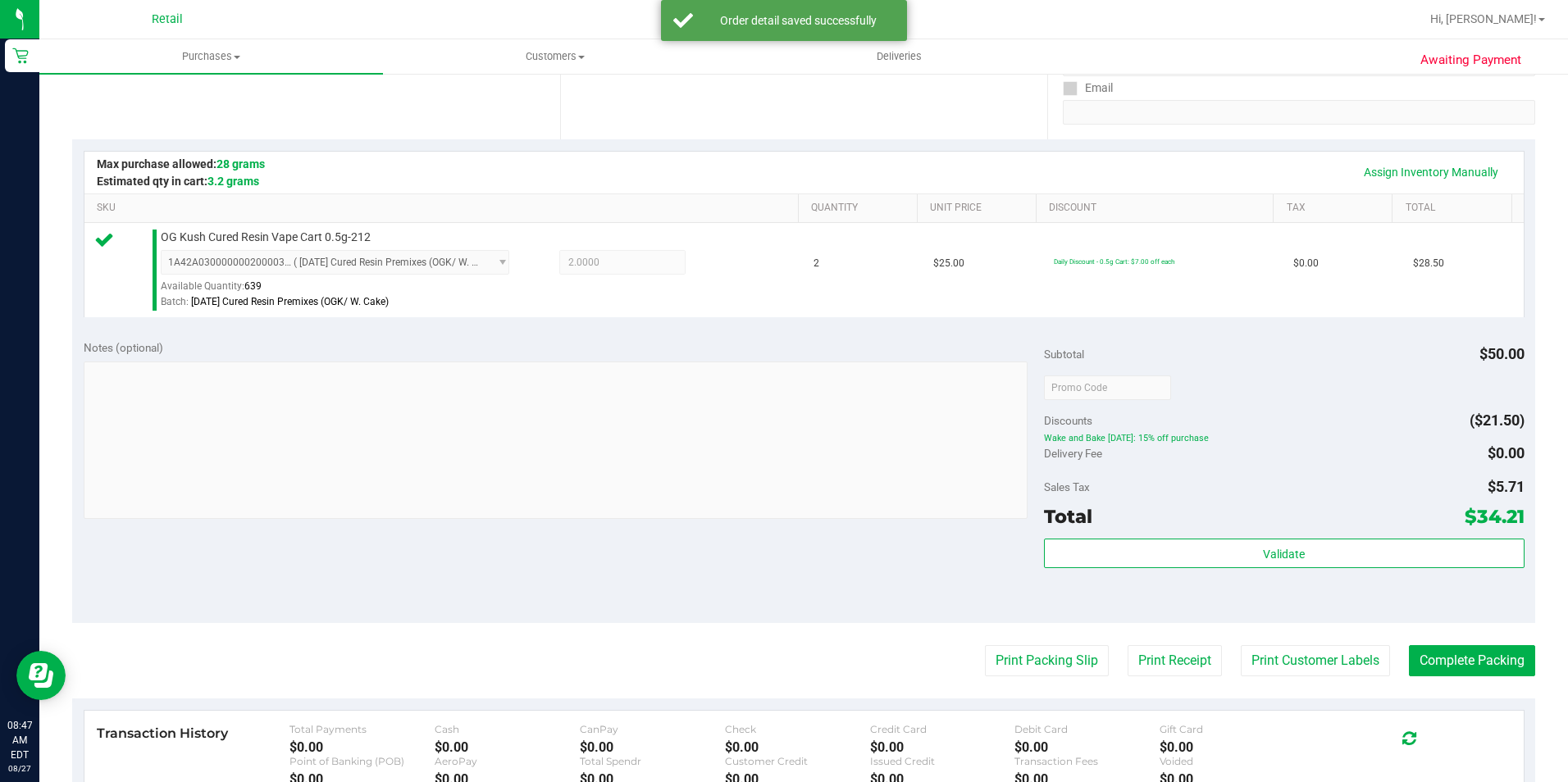
scroll to position [328, 0]
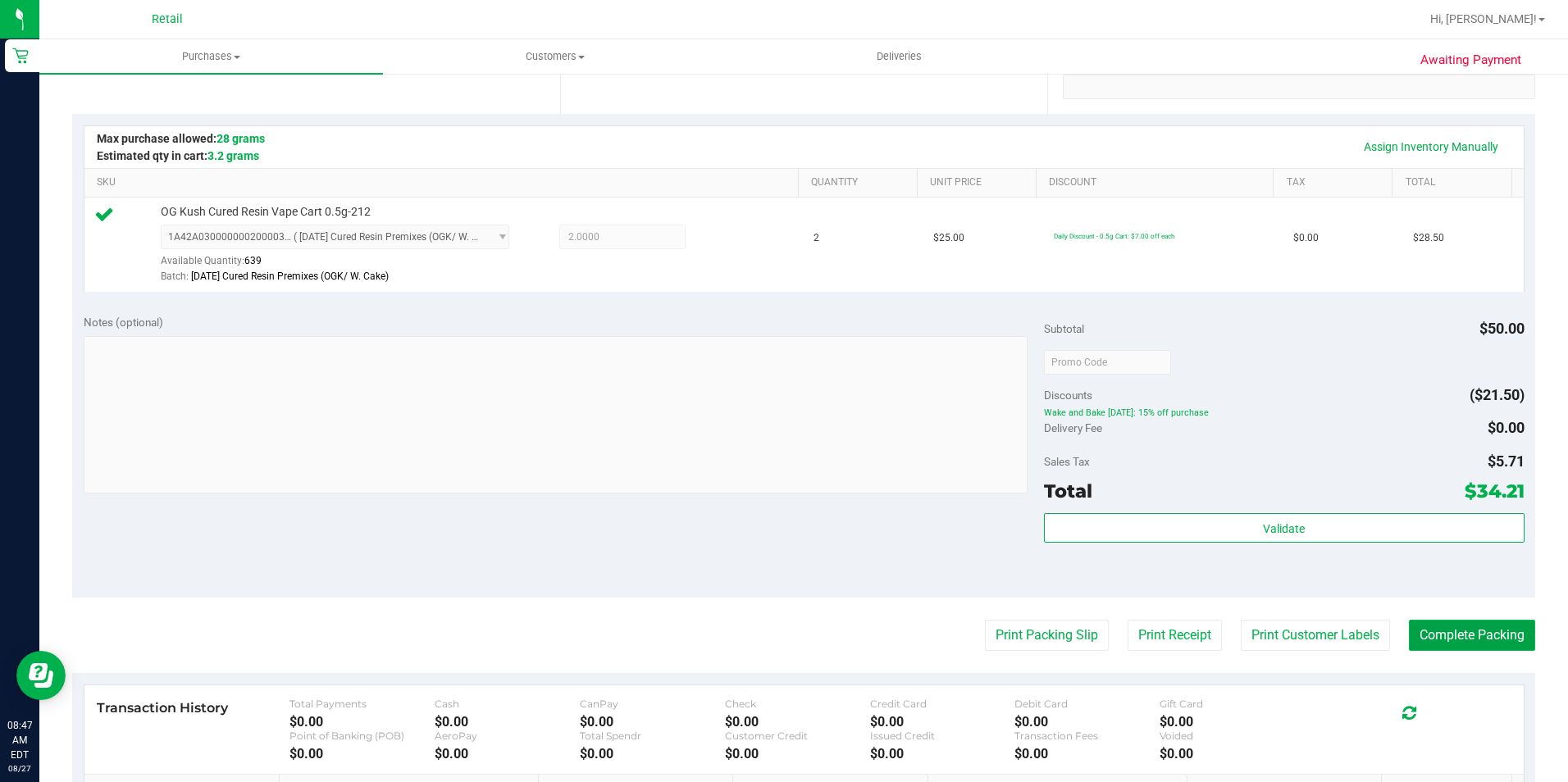
click at [1438, 630] on button "Complete Packing" at bounding box center [1472, 636] width 126 height 31
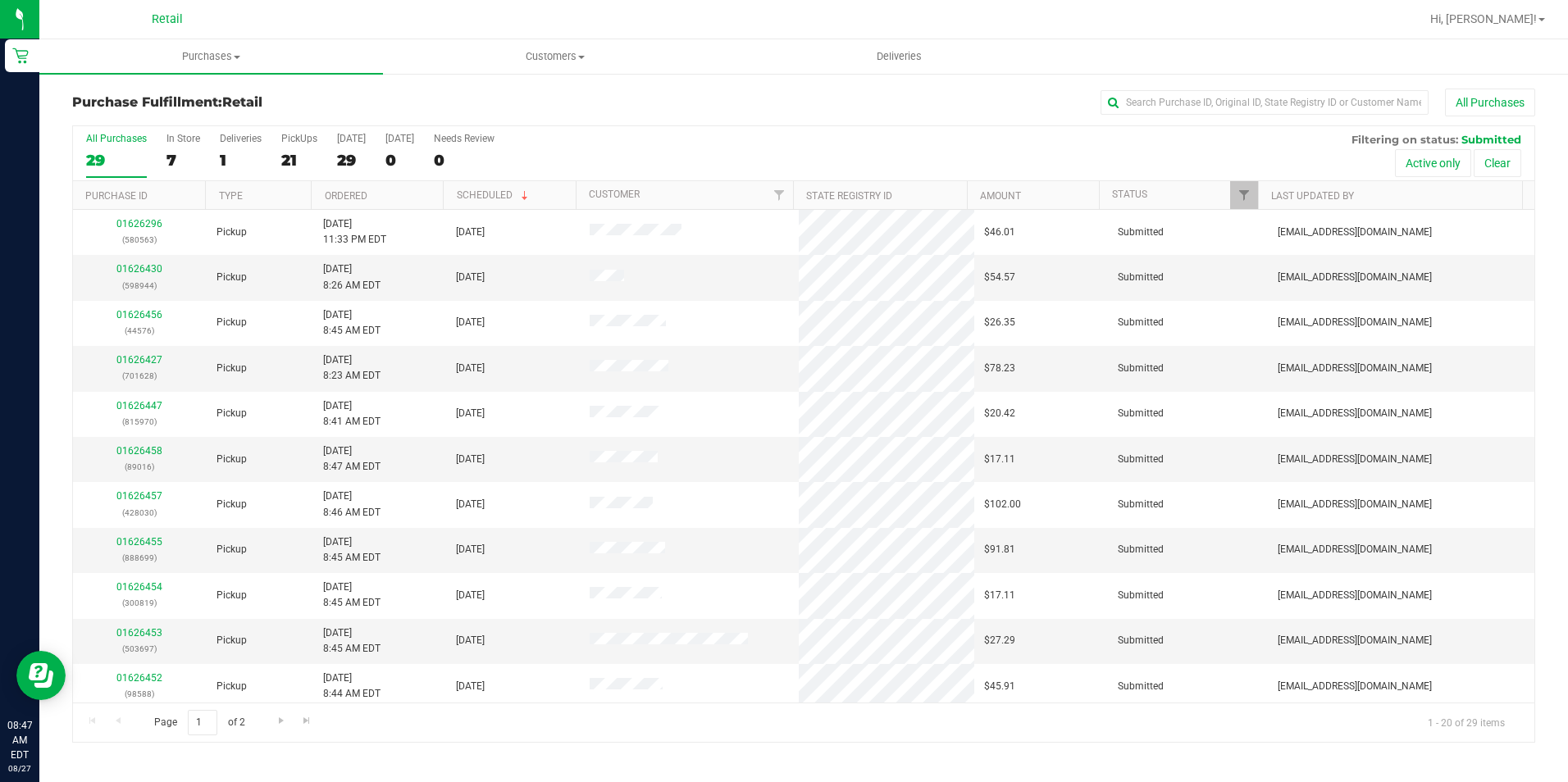
click at [851, 107] on div "All Purchases" at bounding box center [1047, 102] width 975 height 27
click at [360, 166] on div "29" at bounding box center [350, 160] width 28 height 19
click at [0, 0] on input "[DATE] 29" at bounding box center [0, 0] width 0 height 0
click at [102, 175] on label "All Purchases 30" at bounding box center [116, 155] width 60 height 45
click at [0, 0] on input "All Purchases 30" at bounding box center [0, 0] width 0 height 0
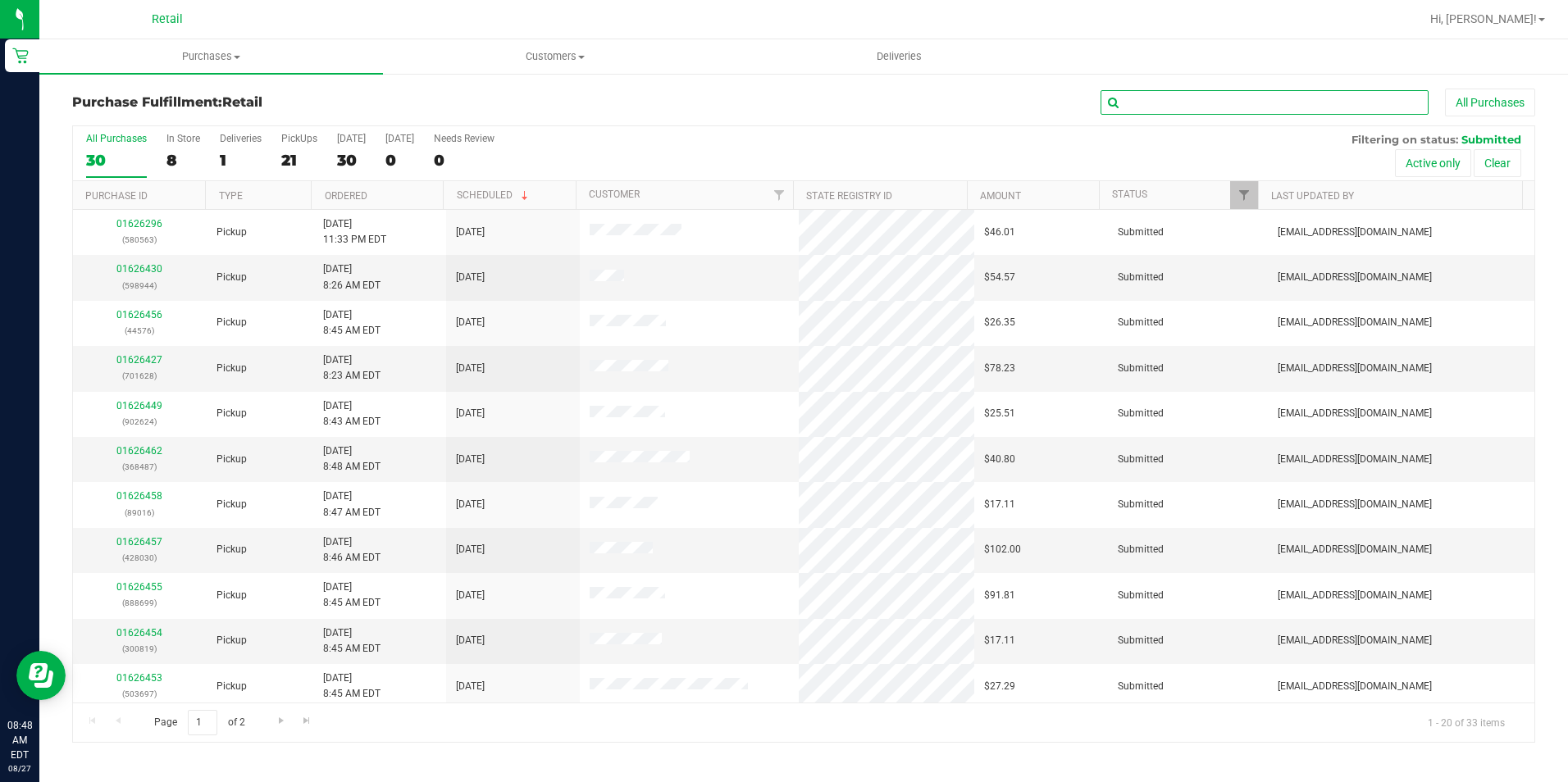
click at [1178, 108] on input "text" at bounding box center [1264, 102] width 328 height 25
type input "624"
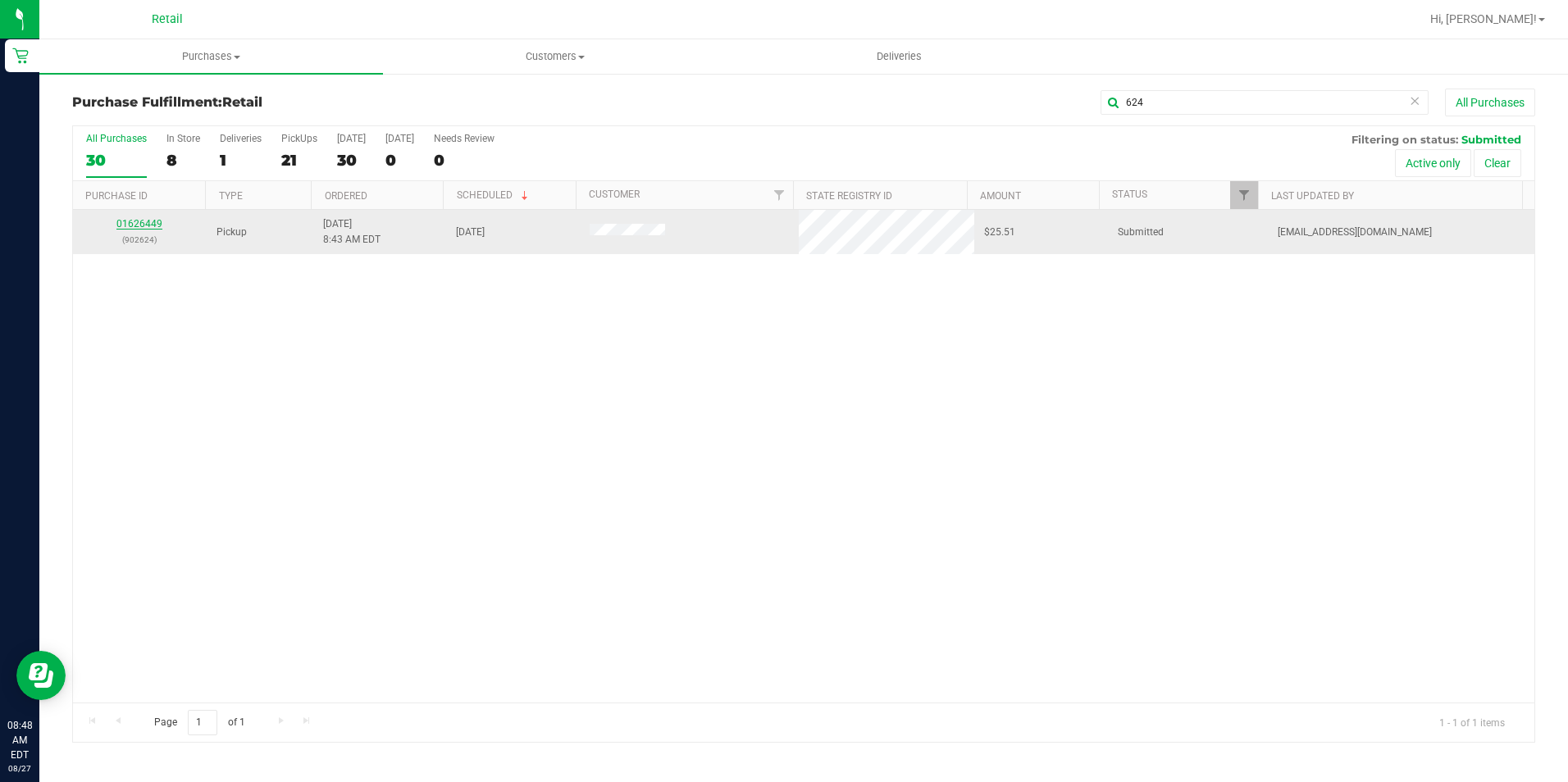
click at [135, 226] on link "01626449" at bounding box center [139, 223] width 46 height 12
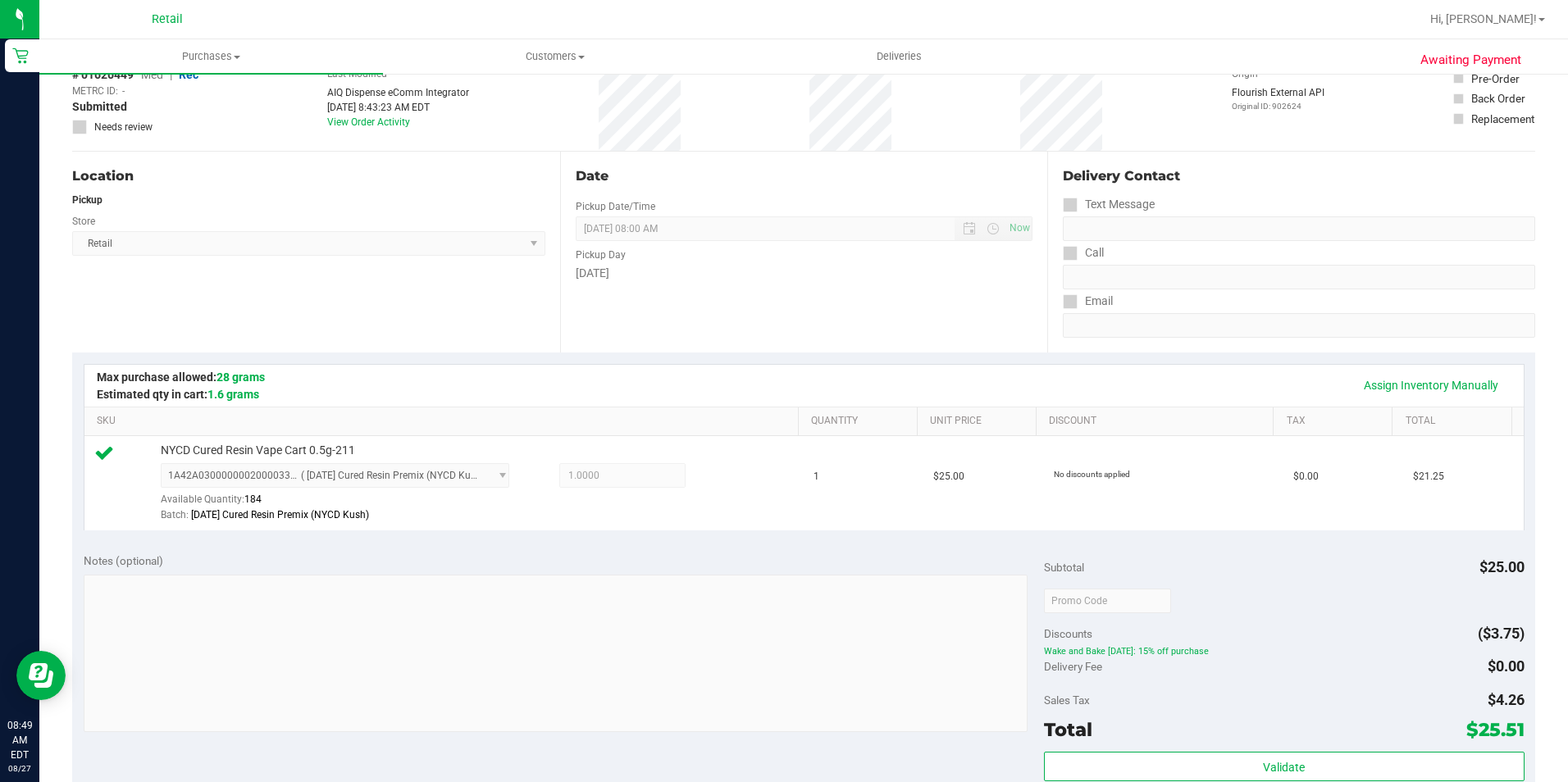
scroll to position [246, 0]
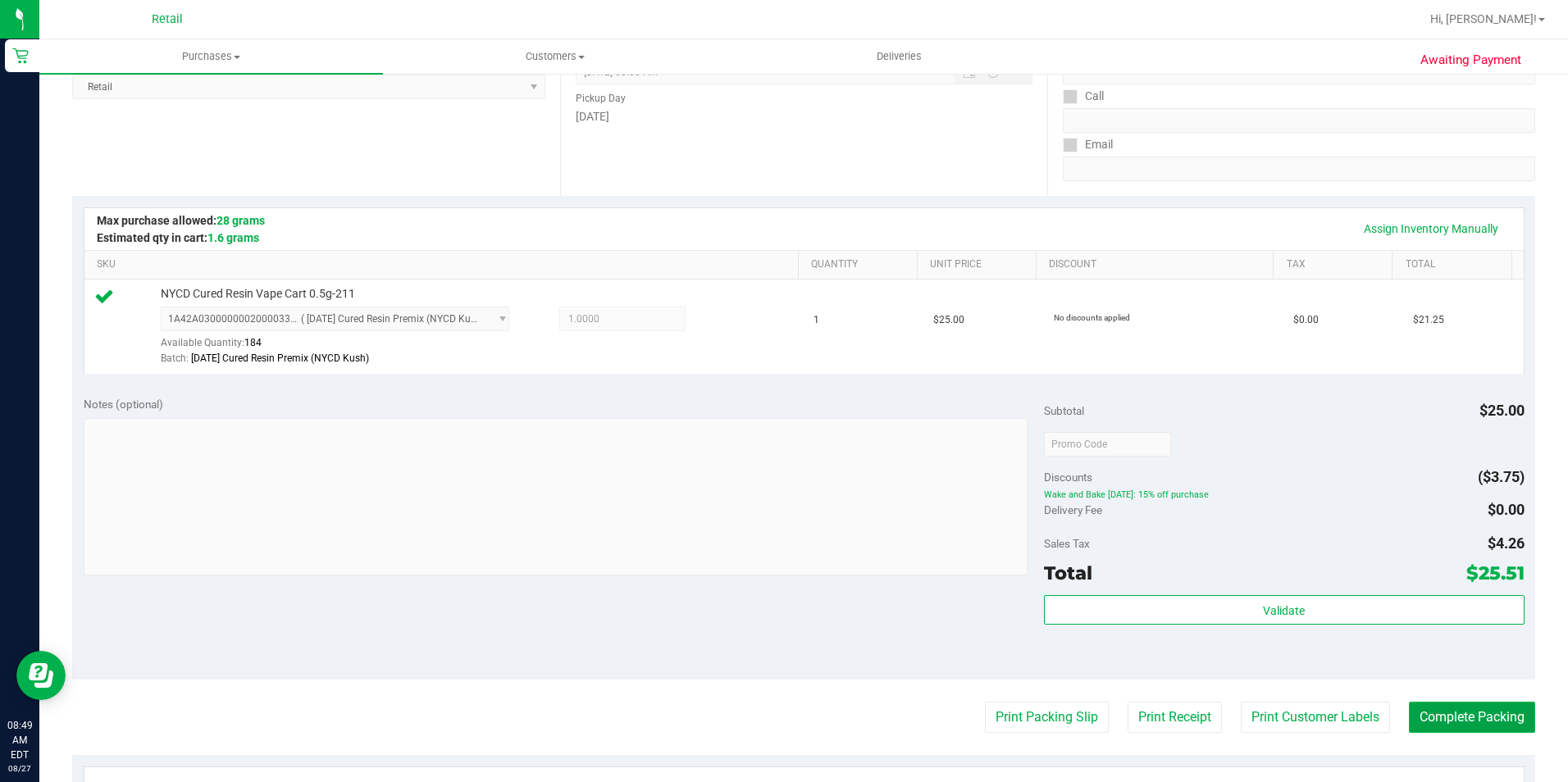
click at [1427, 707] on button "Complete Packing" at bounding box center [1472, 717] width 126 height 31
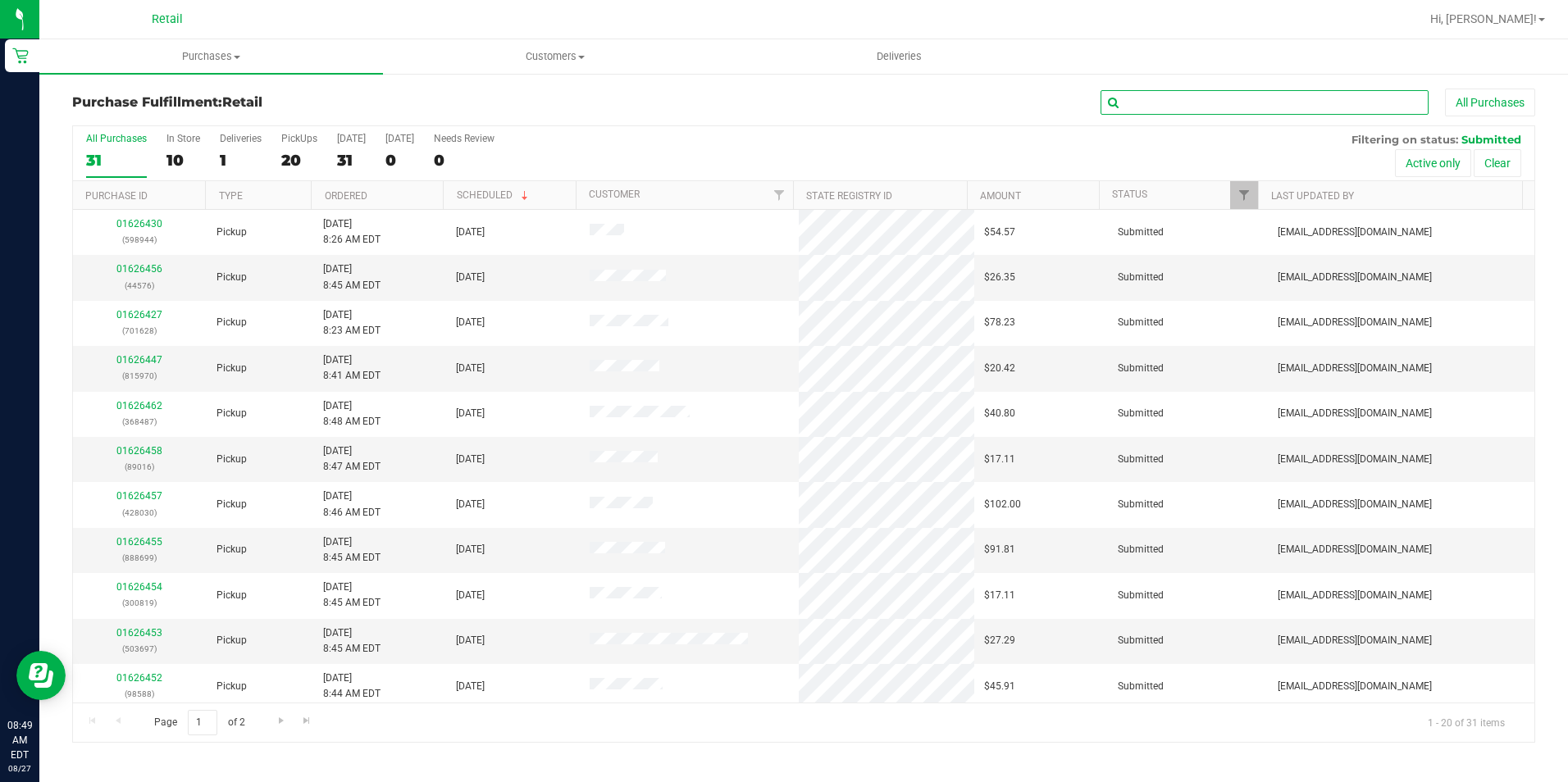
click at [1233, 98] on input "text" at bounding box center [1264, 102] width 328 height 25
type input "344"
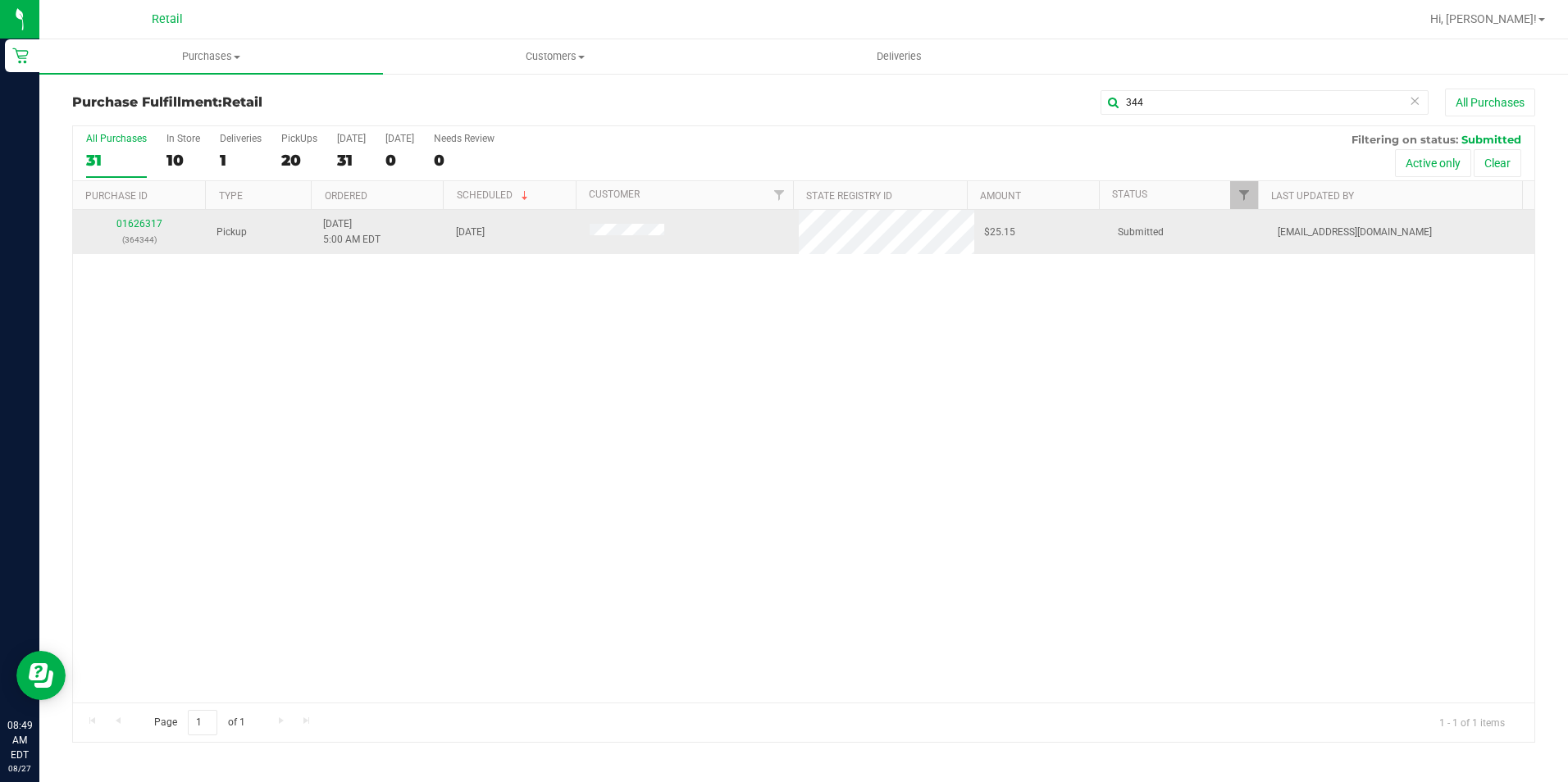
click at [150, 232] on p "(364344)" at bounding box center [140, 240] width 114 height 16
click at [158, 228] on link "01626317" at bounding box center [139, 223] width 46 height 12
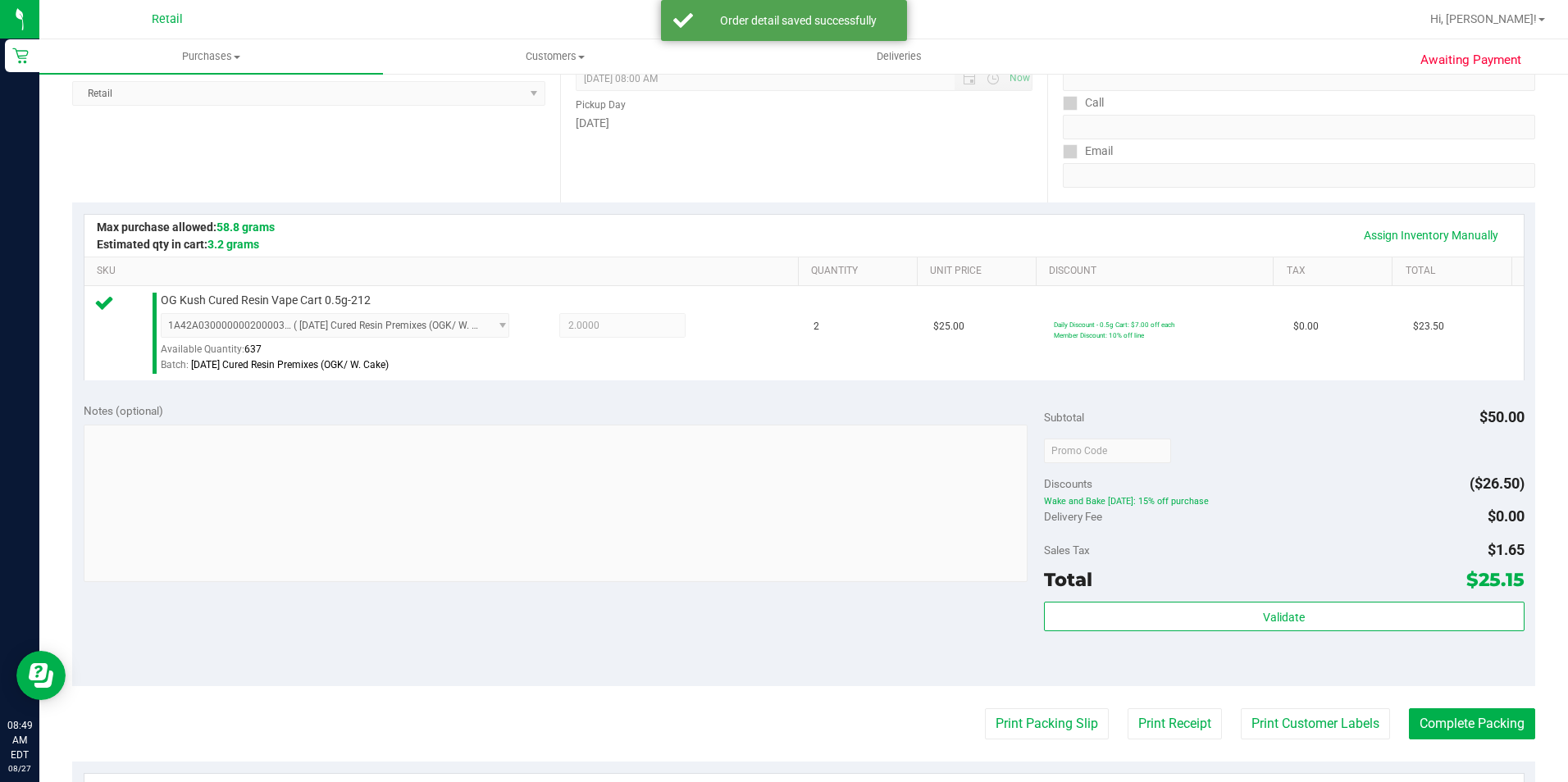
scroll to position [410, 0]
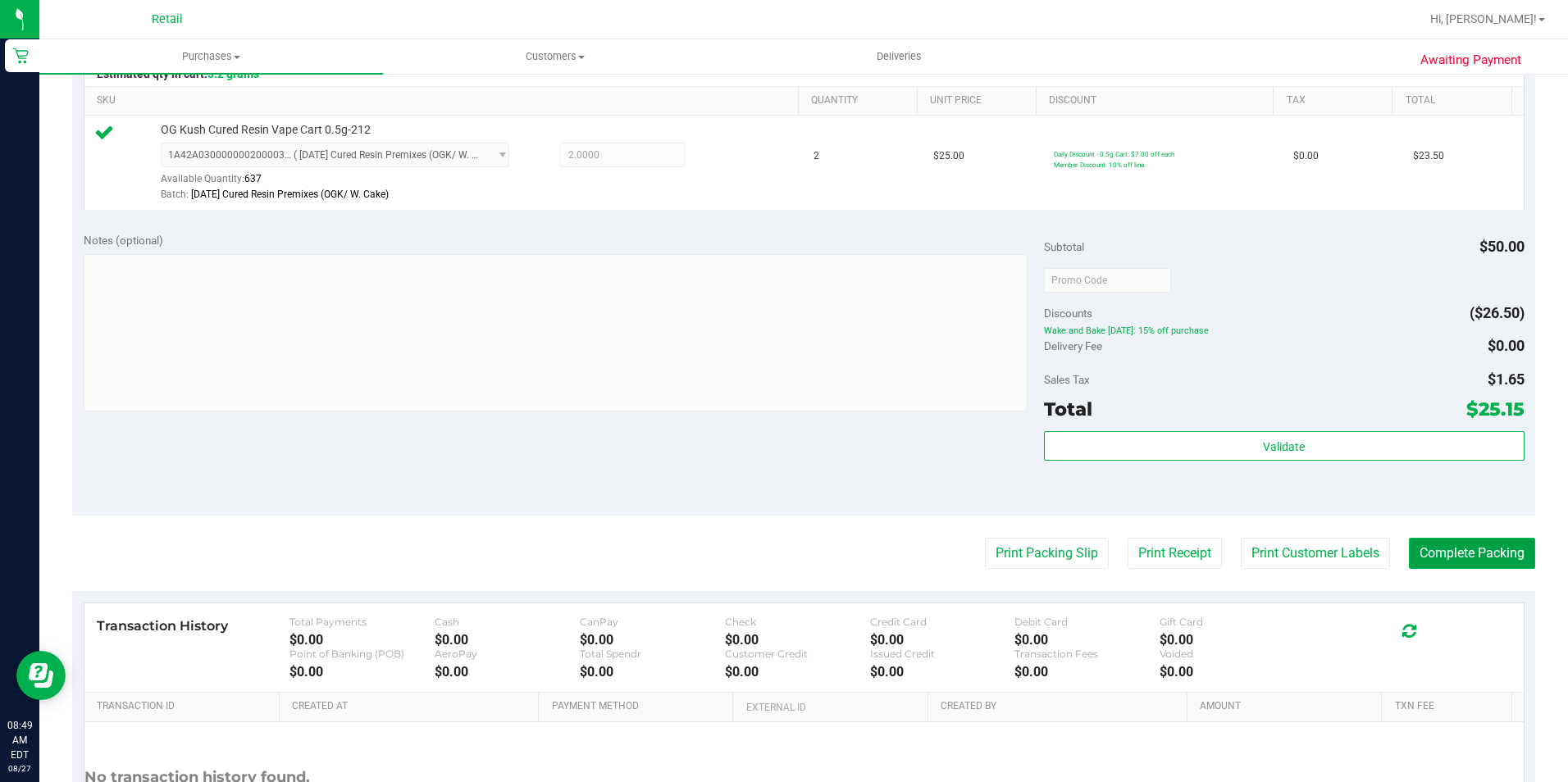
click at [1429, 557] on button "Complete Packing" at bounding box center [1472, 553] width 126 height 31
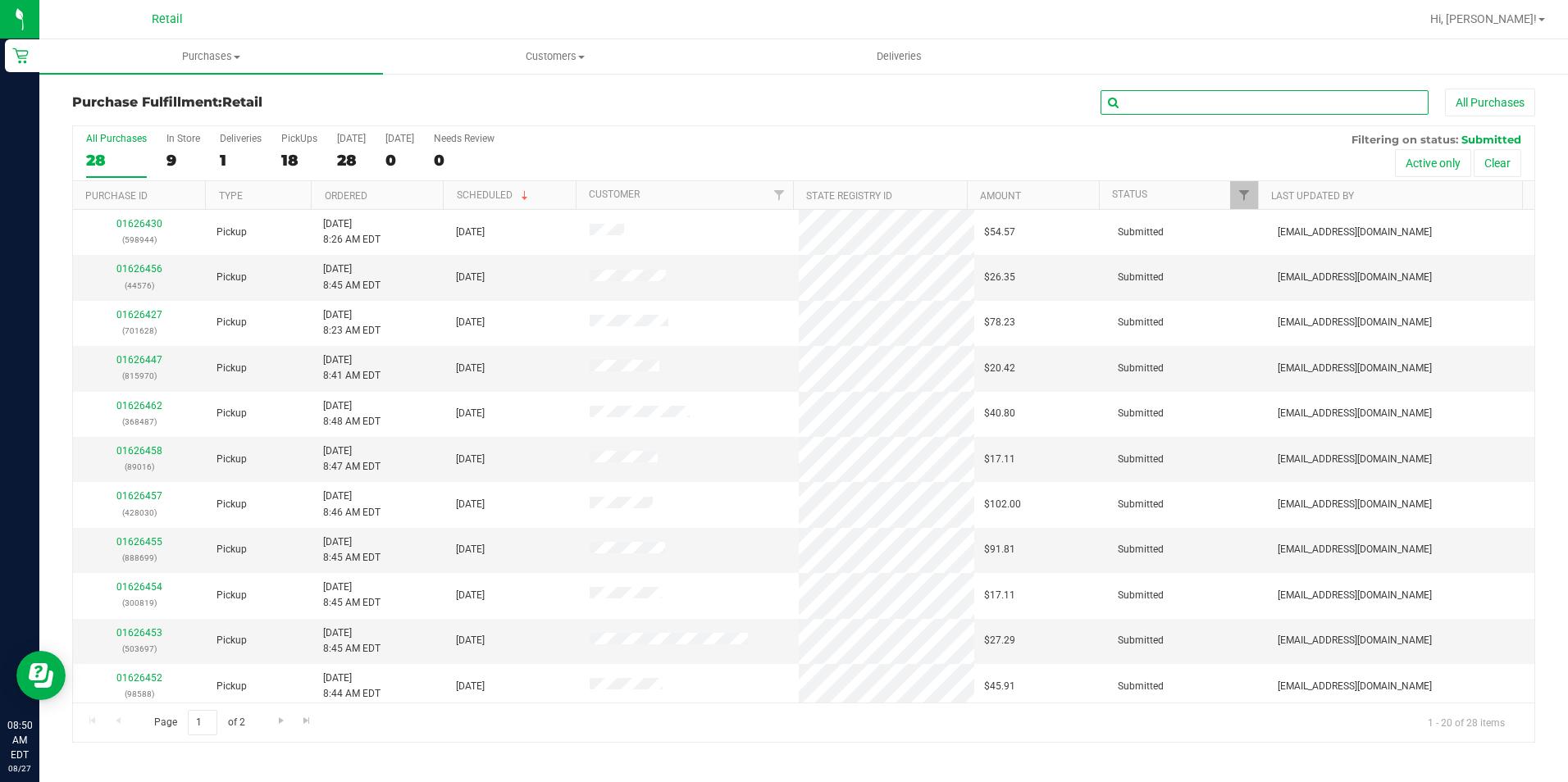
click at [1176, 100] on input "text" at bounding box center [1264, 102] width 328 height 25
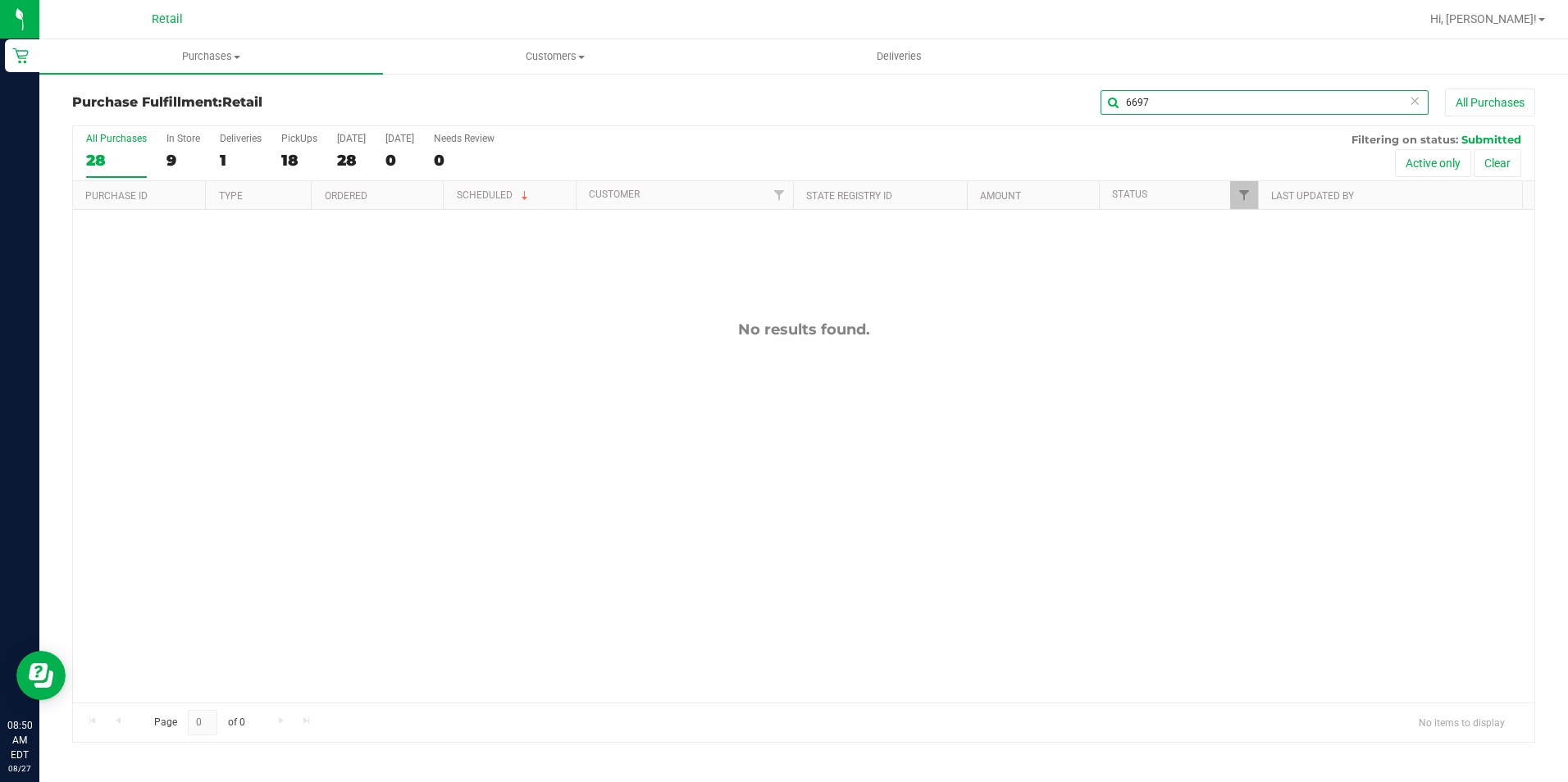
click at [1165, 105] on input "6697" at bounding box center [1264, 102] width 328 height 25
type input "697"
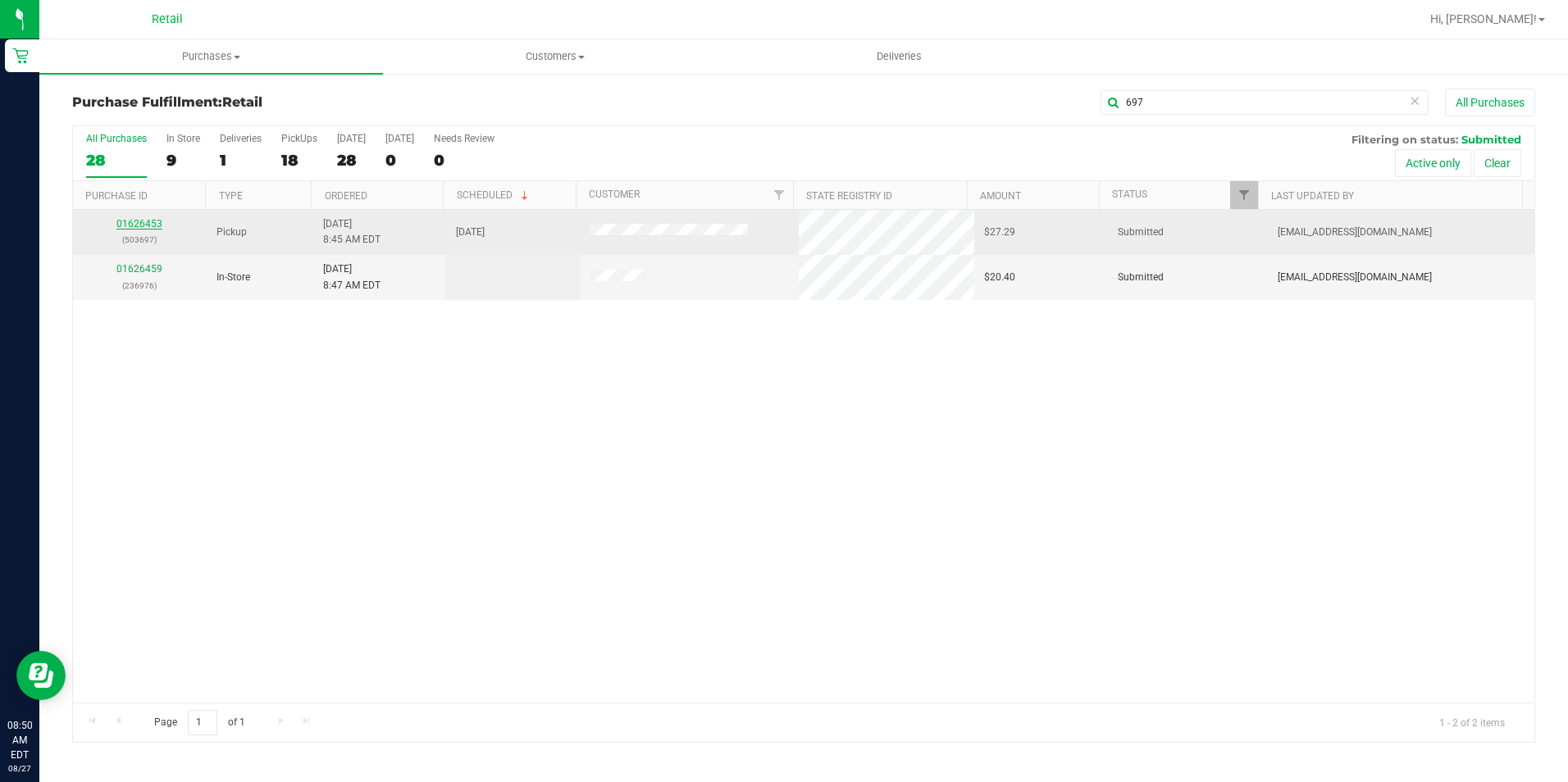
click at [144, 225] on link "01626453" at bounding box center [139, 223] width 46 height 12
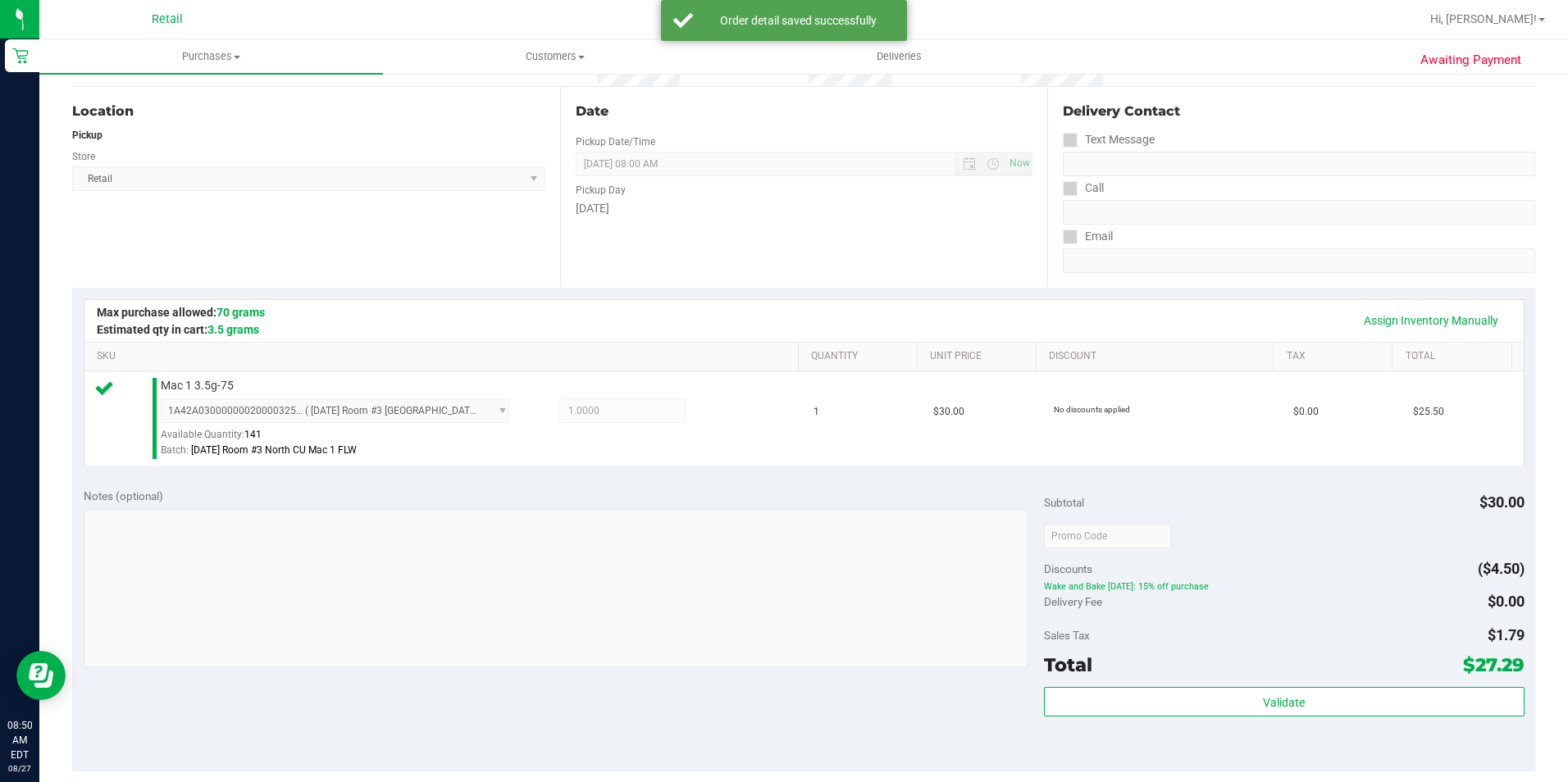
scroll to position [328, 0]
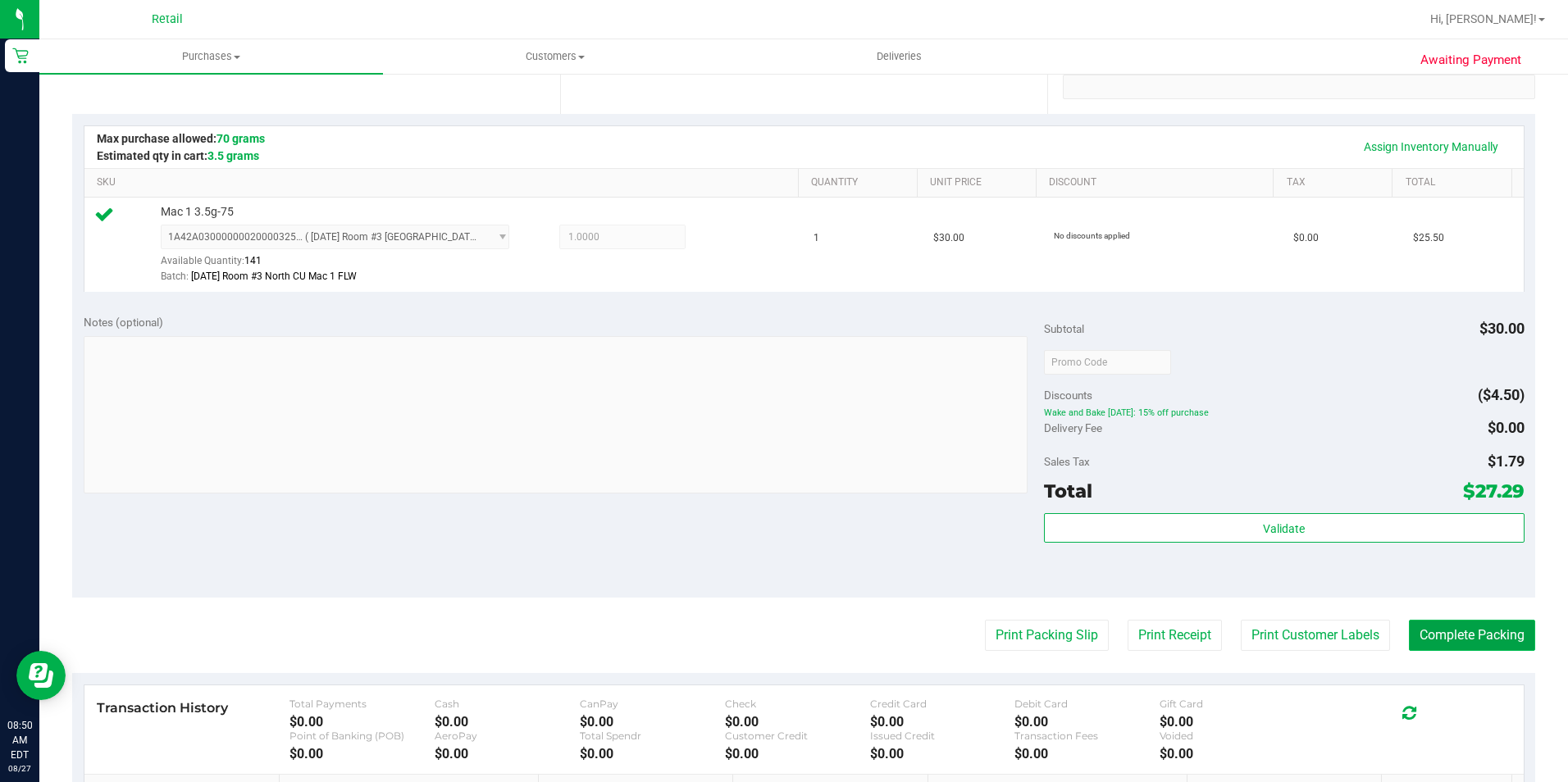
click at [1477, 635] on button "Complete Packing" at bounding box center [1472, 636] width 126 height 31
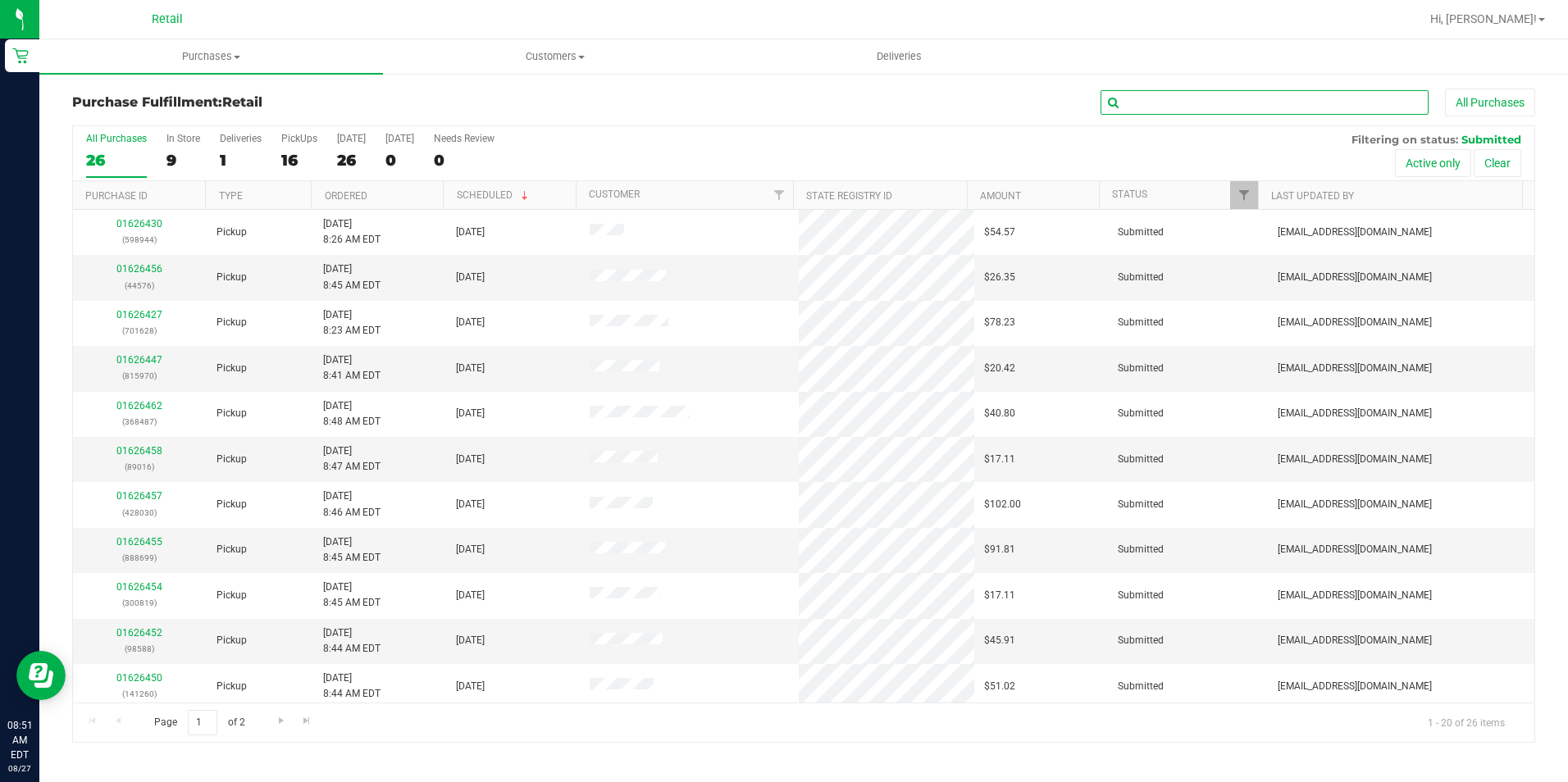
click at [1237, 99] on input "text" at bounding box center [1264, 102] width 328 height 25
type input "853"
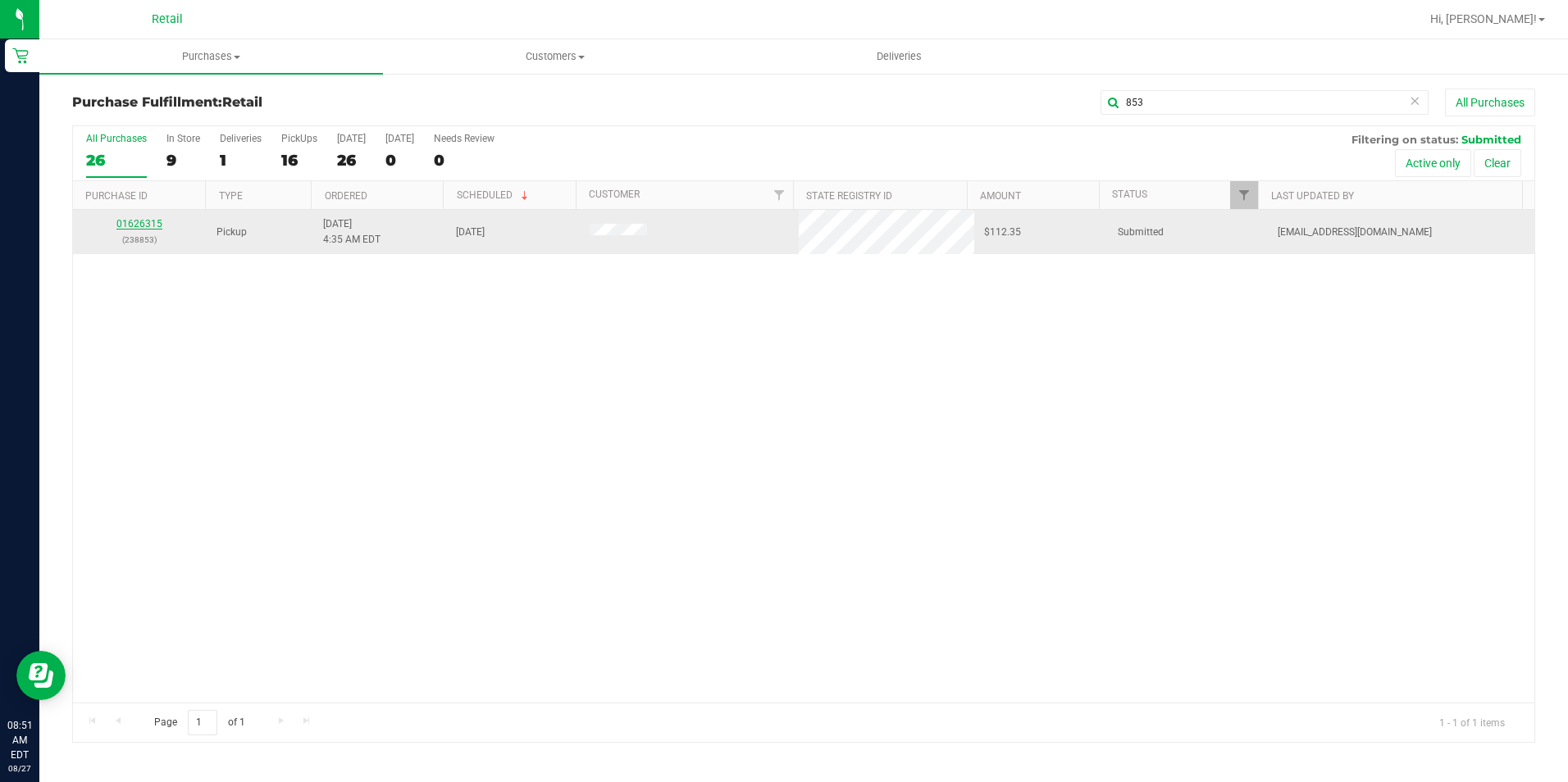
click at [160, 224] on link "01626315" at bounding box center [139, 223] width 46 height 12
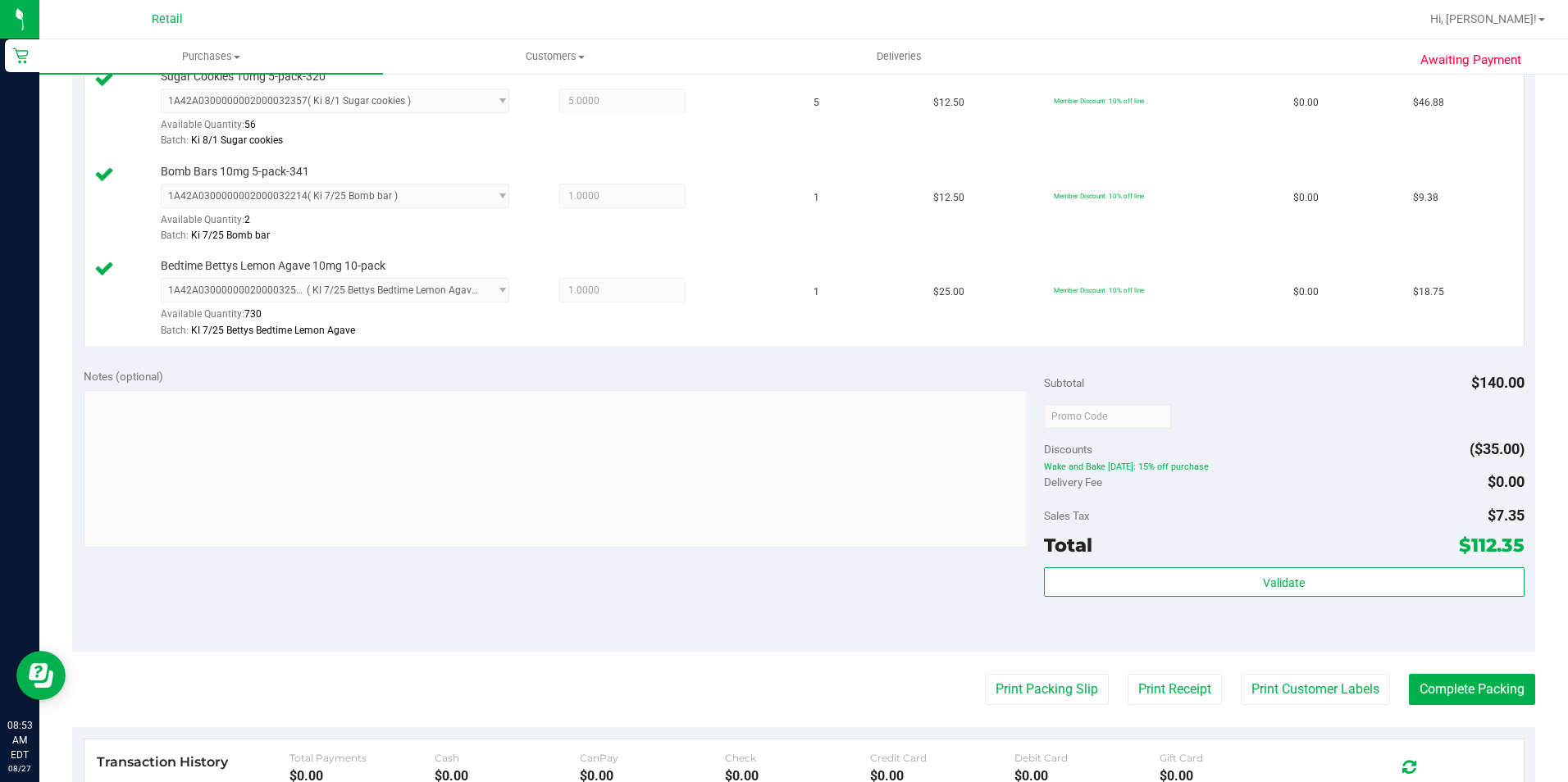
scroll to position [656, 0]
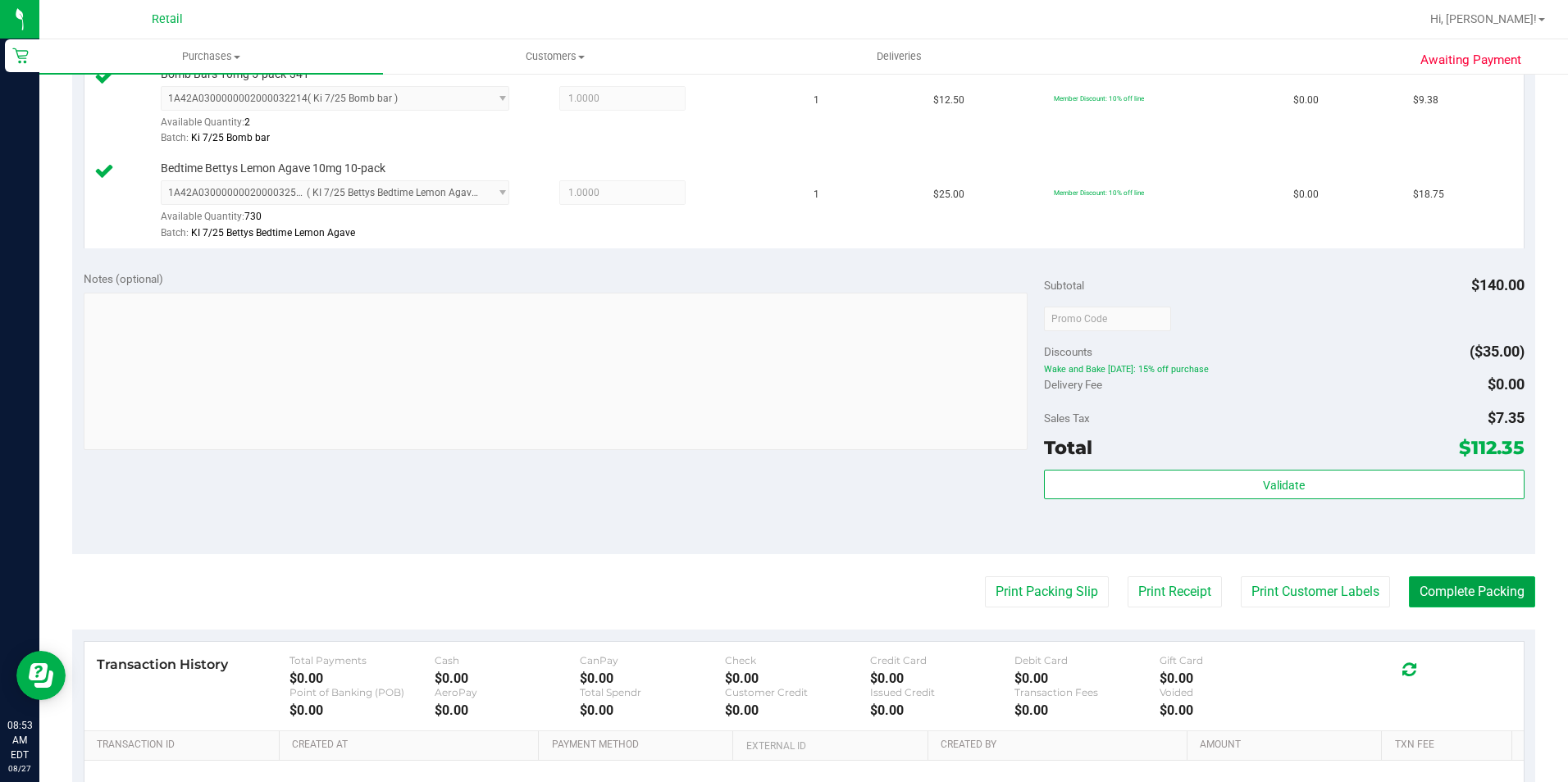
click at [1449, 597] on button "Complete Packing" at bounding box center [1472, 592] width 126 height 31
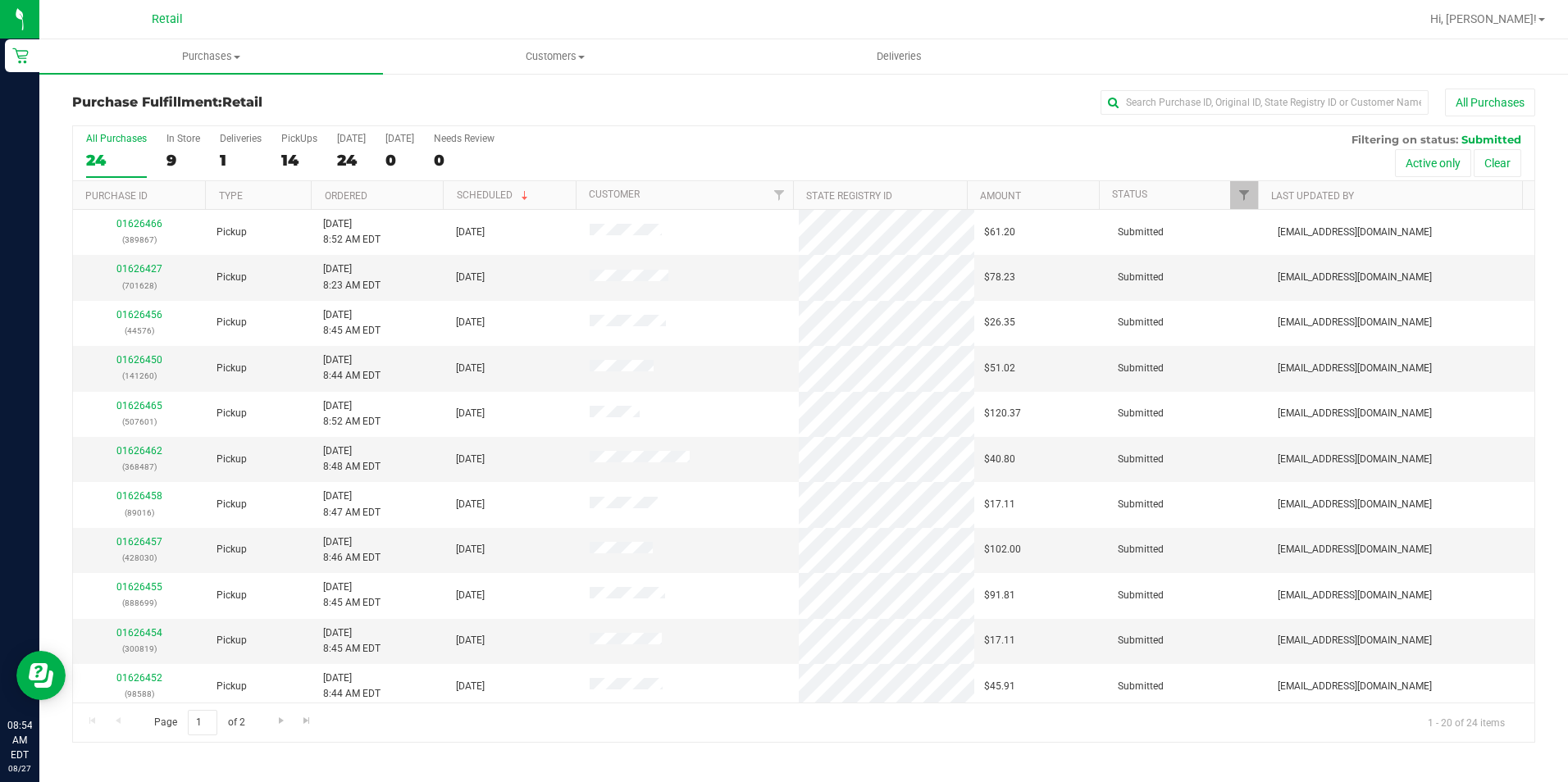
click at [762, 95] on div "All Purchases" at bounding box center [1047, 102] width 975 height 27
click at [651, 134] on div "All Purchases 24 In Store 9 Deliveries 1 PickUps 14 Today 24 Tomorrow 0 Needs R…" at bounding box center [804, 133] width 1462 height 13
click at [1121, 99] on input "text" at bounding box center [1264, 102] width 328 height 25
type input "819"
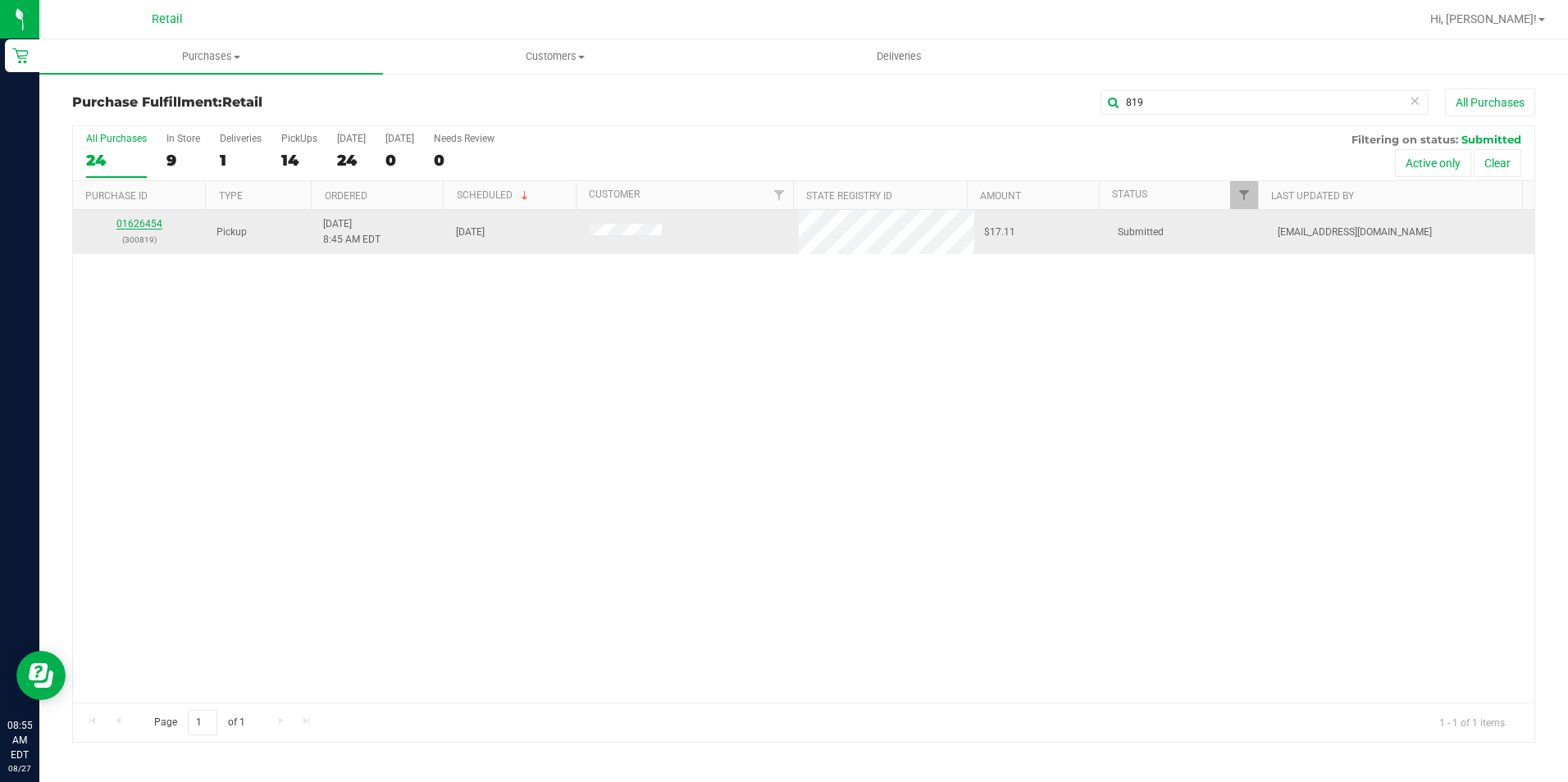
click at [146, 223] on link "01626454" at bounding box center [139, 223] width 46 height 12
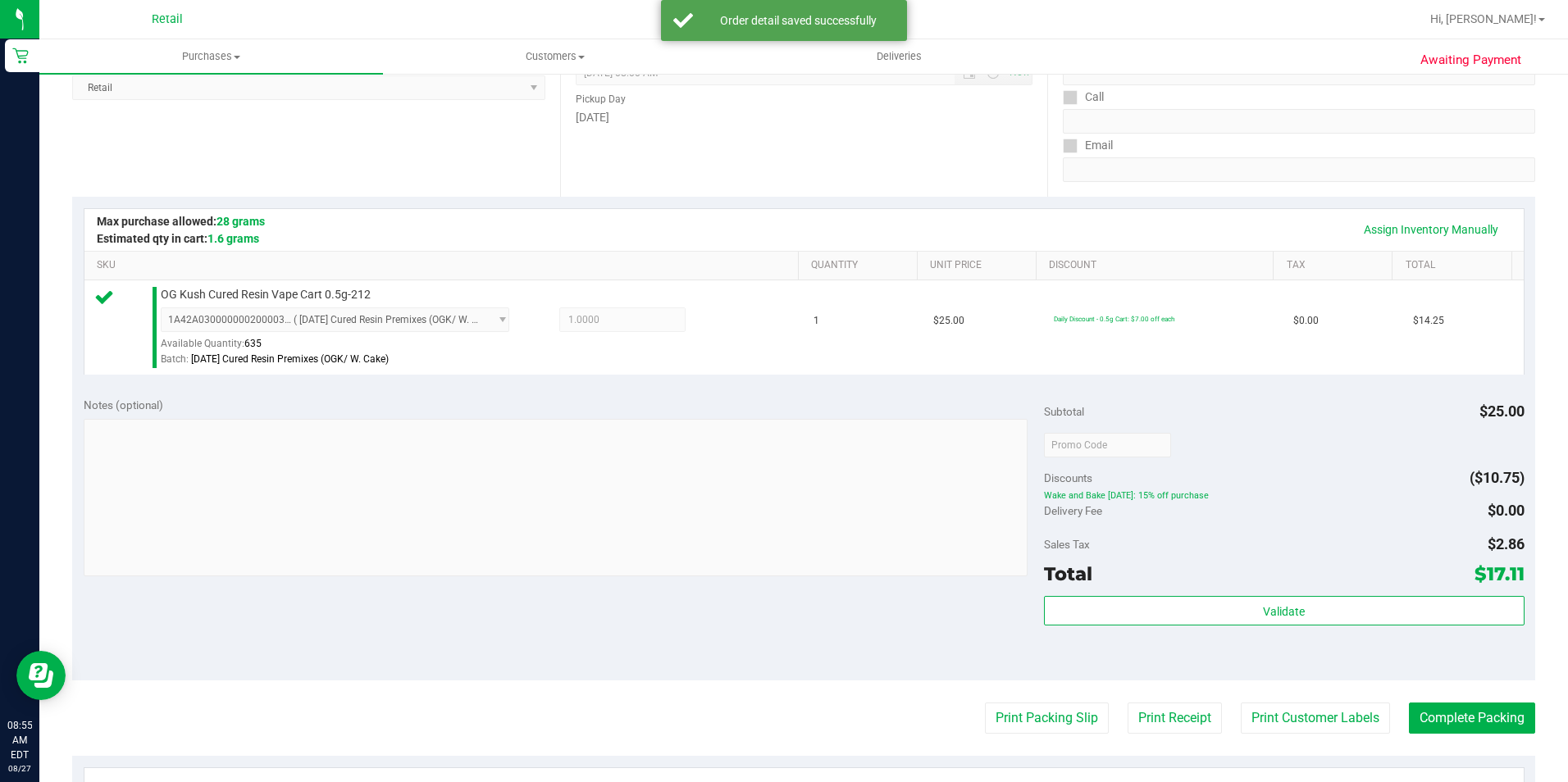
scroll to position [328, 0]
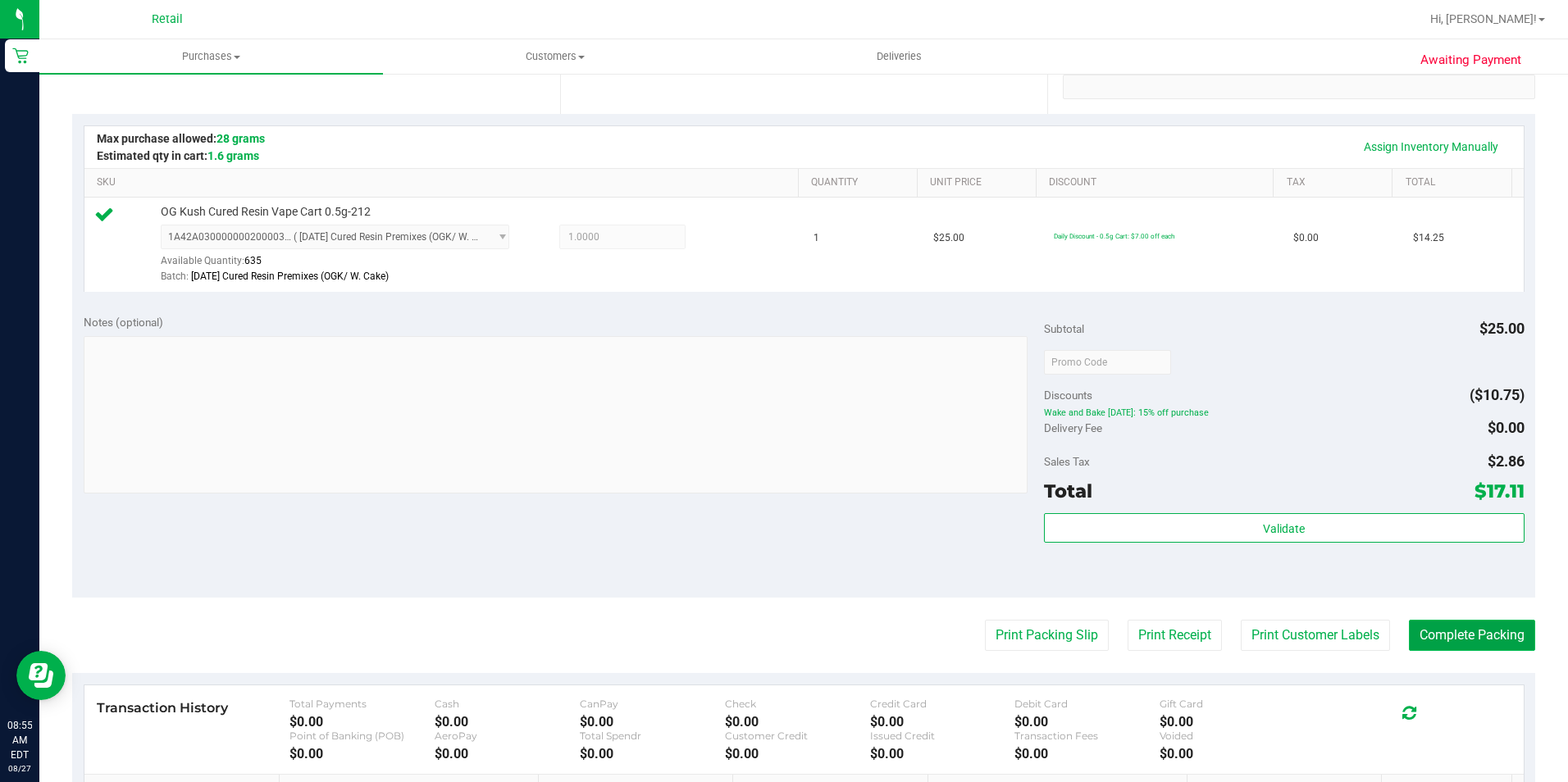
click at [1446, 636] on button "Complete Packing" at bounding box center [1472, 636] width 126 height 31
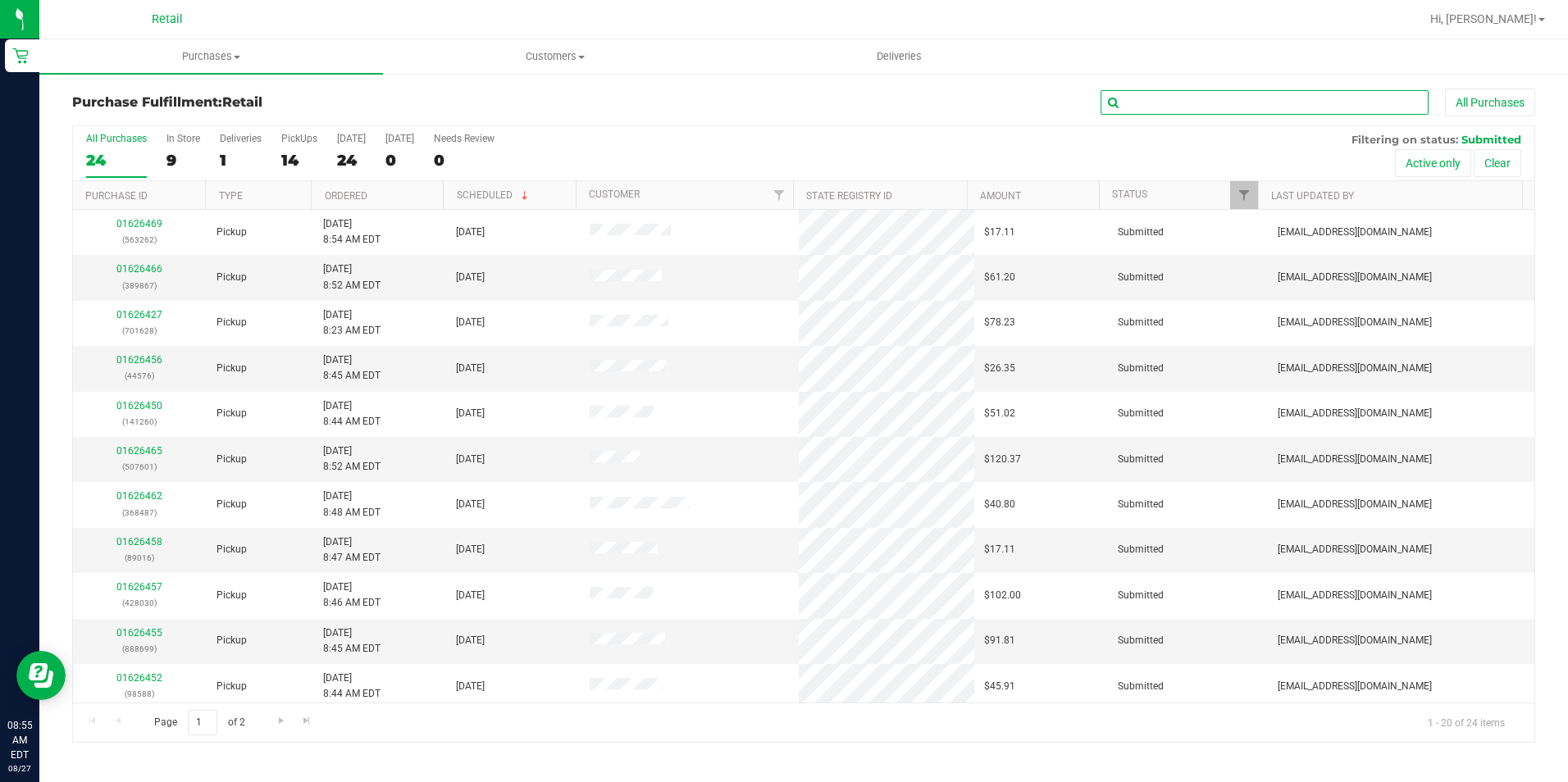
click at [1272, 107] on input "text" at bounding box center [1264, 102] width 328 height 25
type input "588"
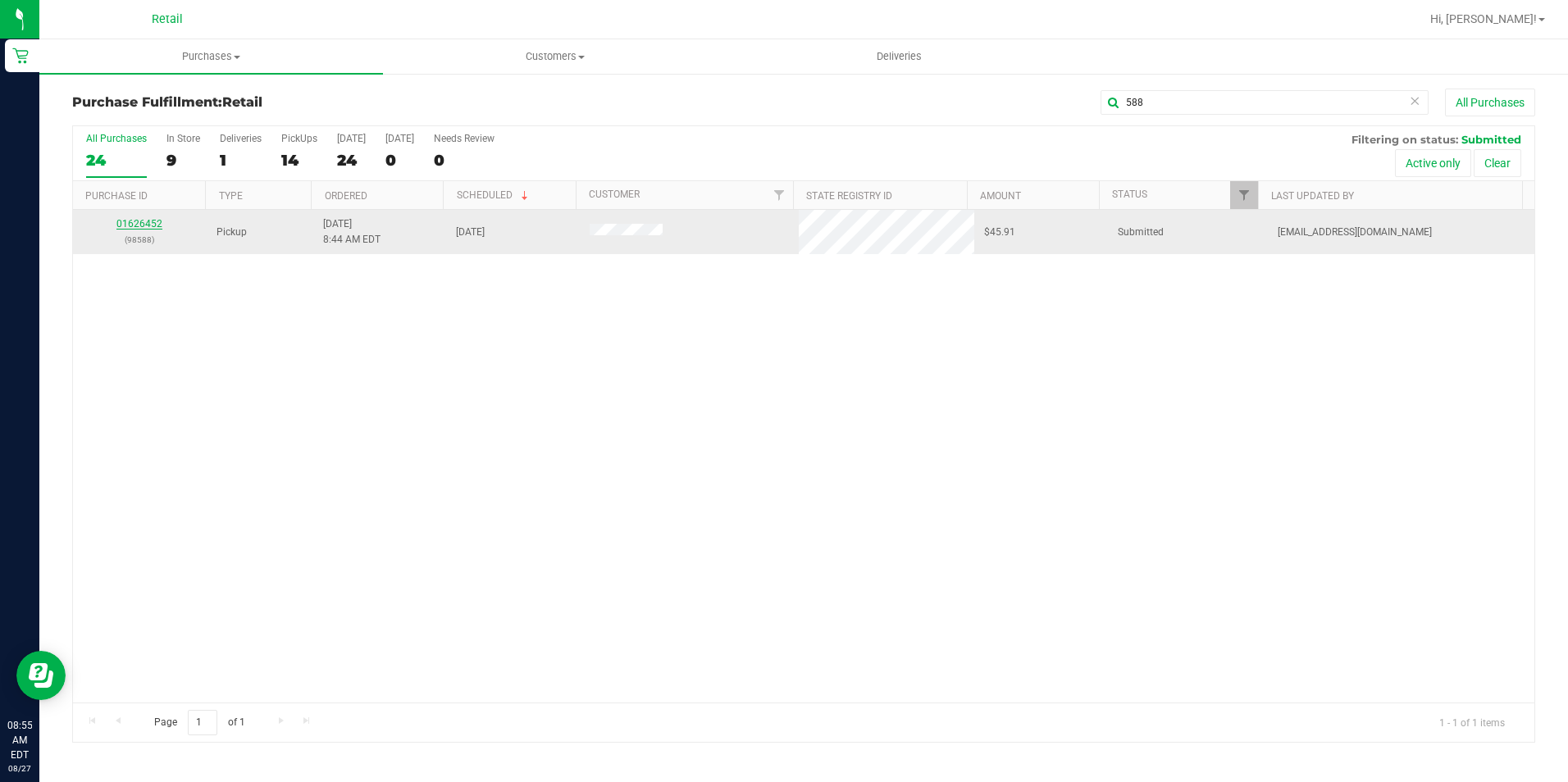
click at [150, 219] on link "01626452" at bounding box center [139, 223] width 46 height 12
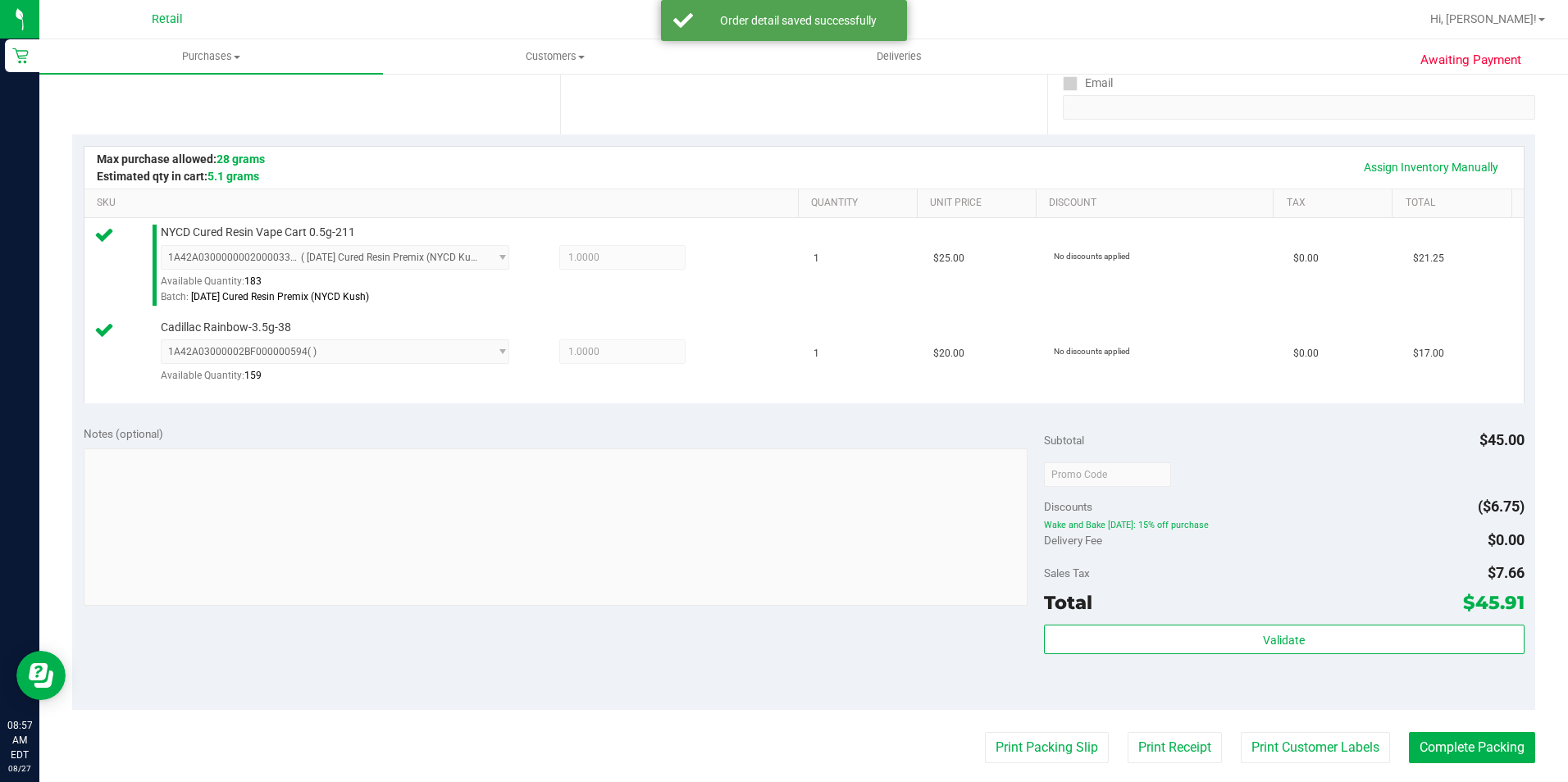
scroll to position [328, 0]
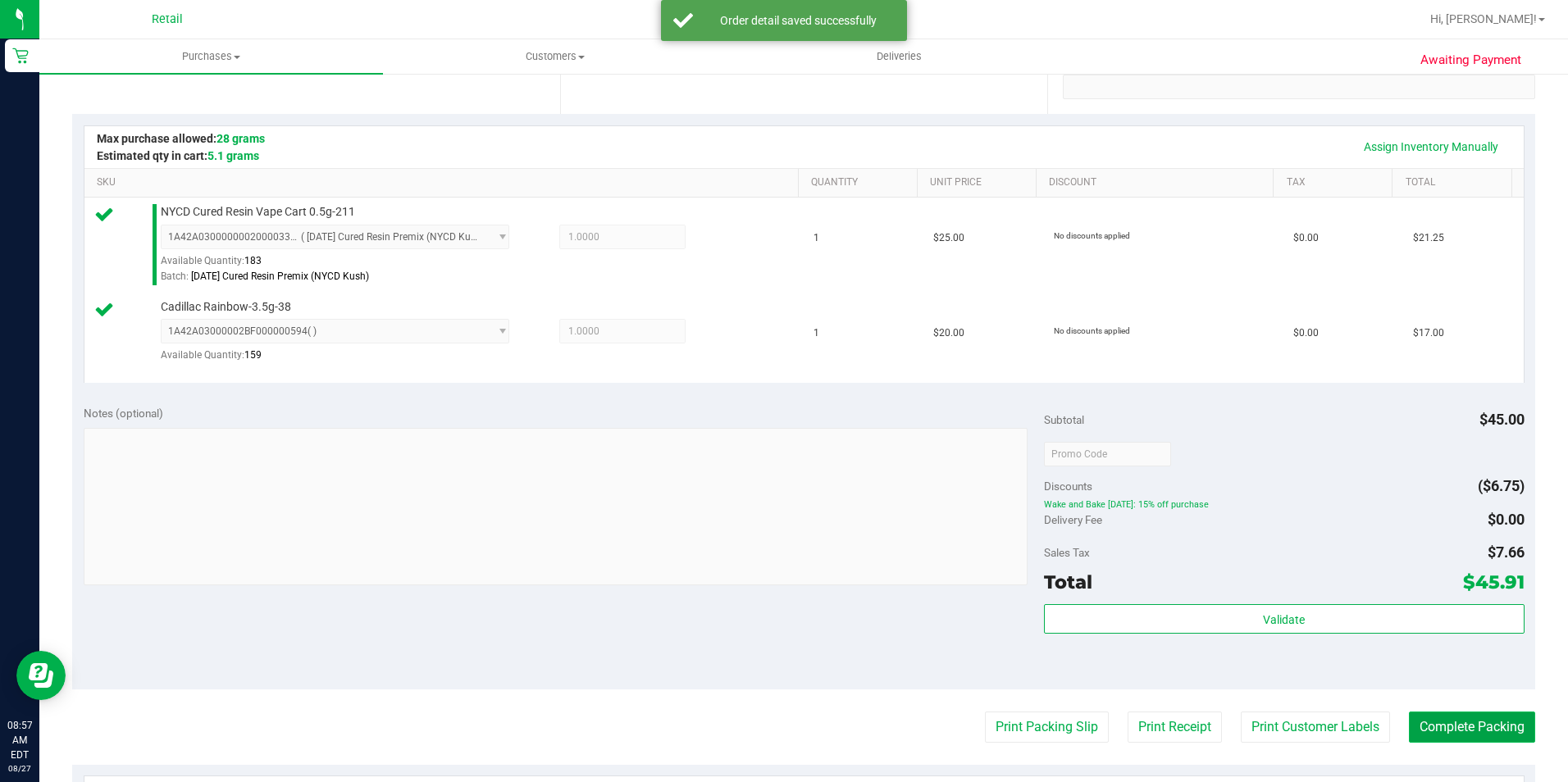
click at [1462, 725] on button "Complete Packing" at bounding box center [1472, 727] width 126 height 31
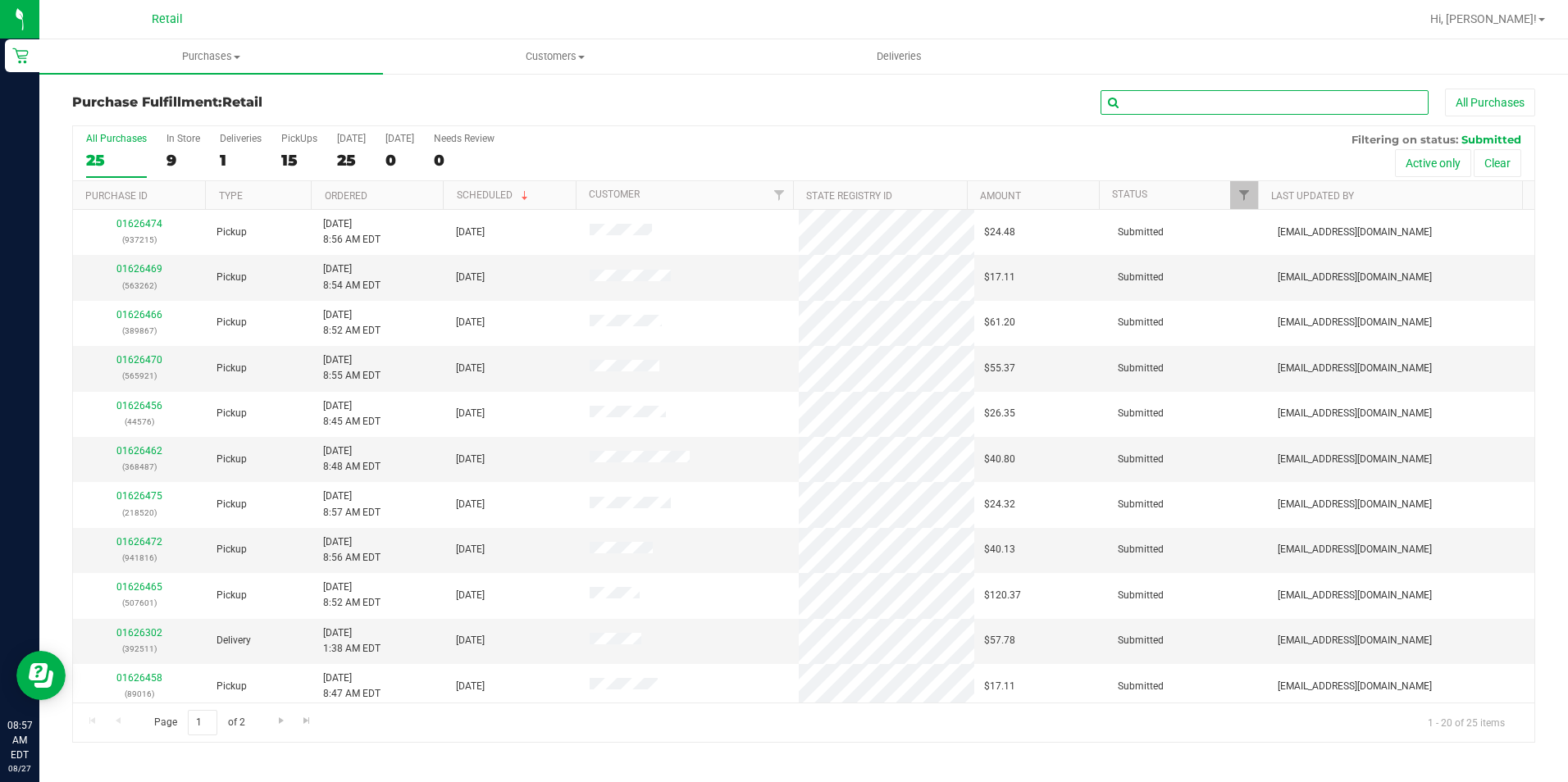
click at [1222, 98] on input "text" at bounding box center [1264, 102] width 328 height 25
type input "699"
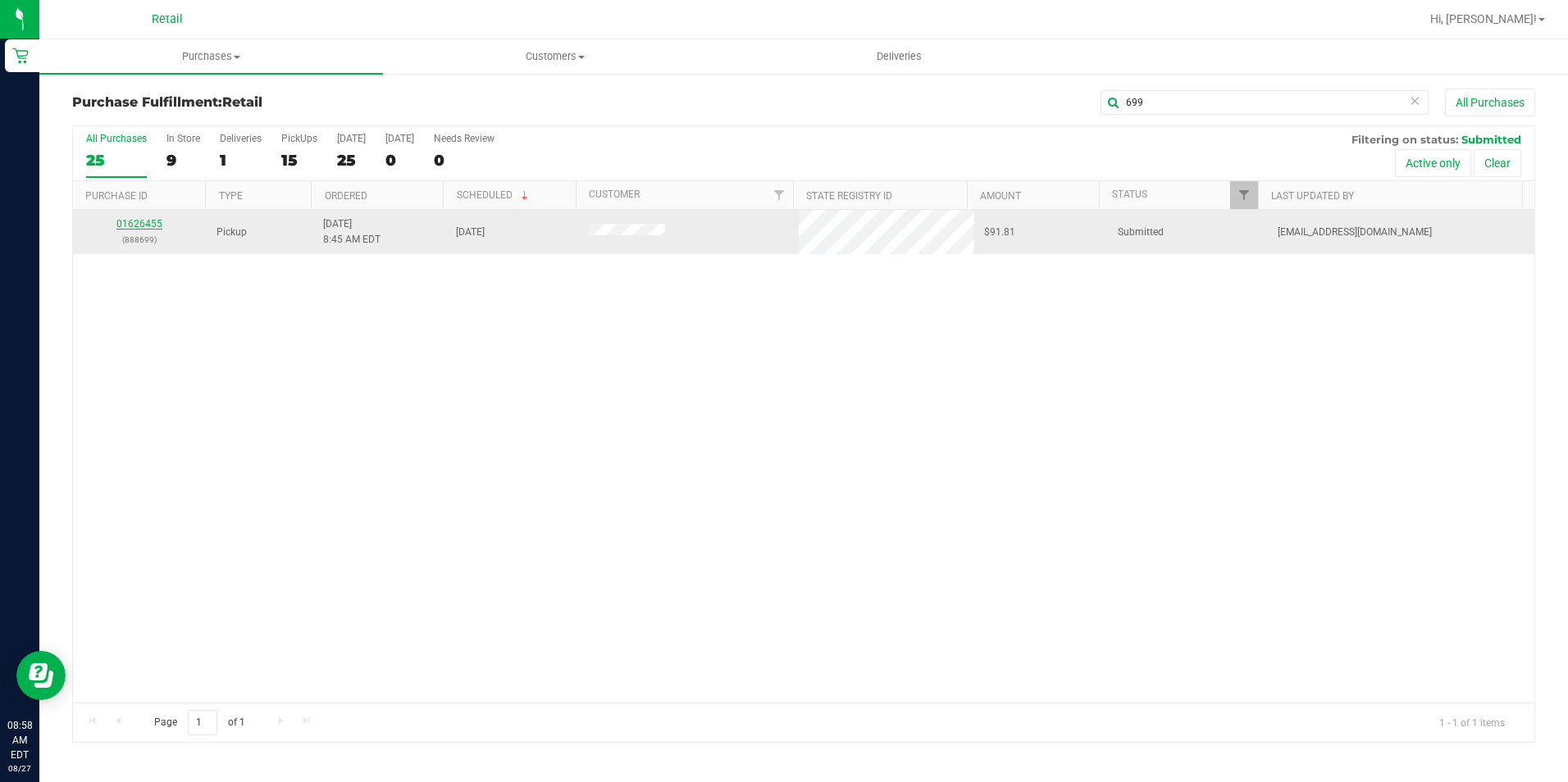
click at [148, 229] on link "01626455" at bounding box center [139, 223] width 46 height 12
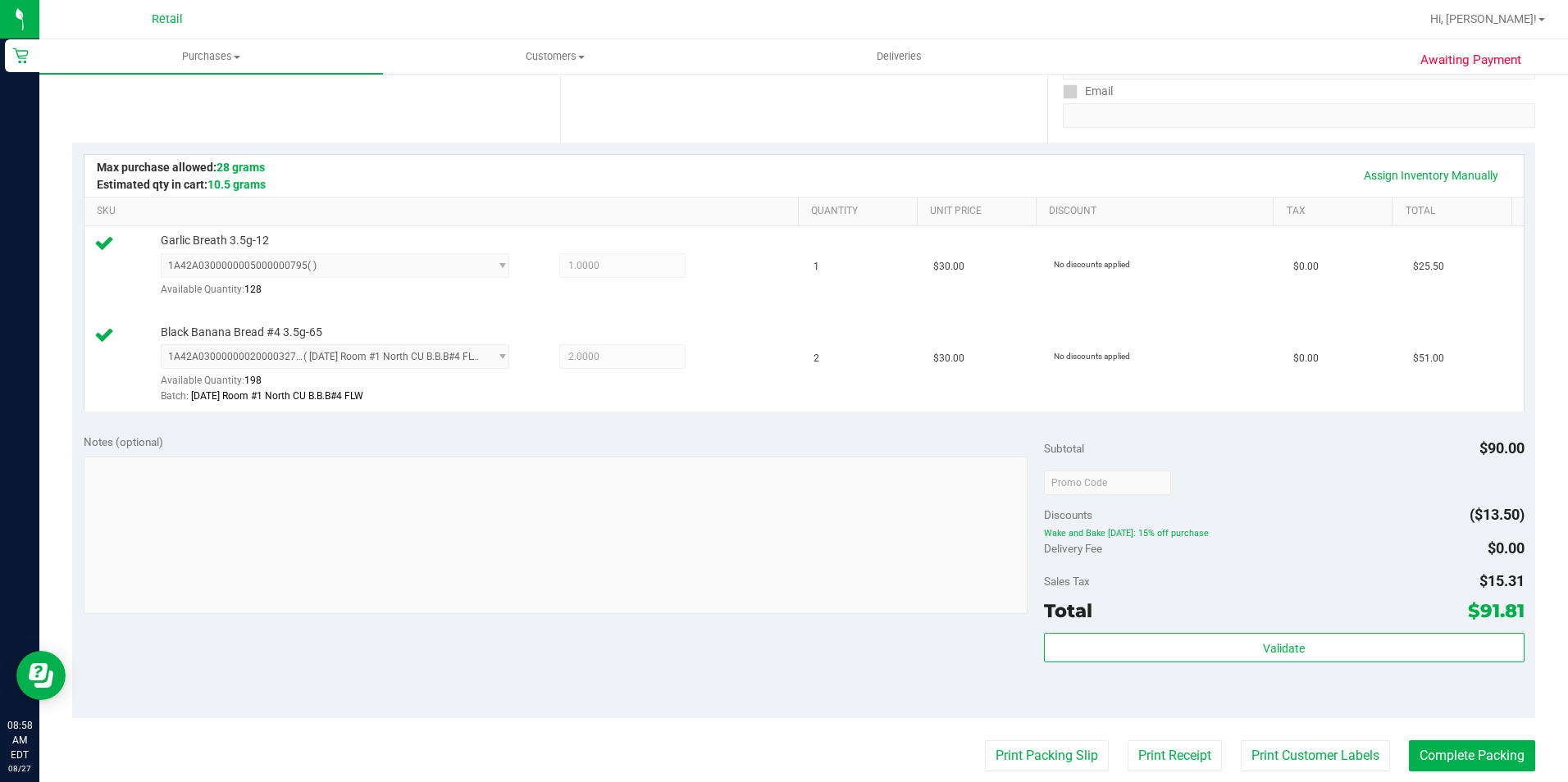
scroll to position [328, 0]
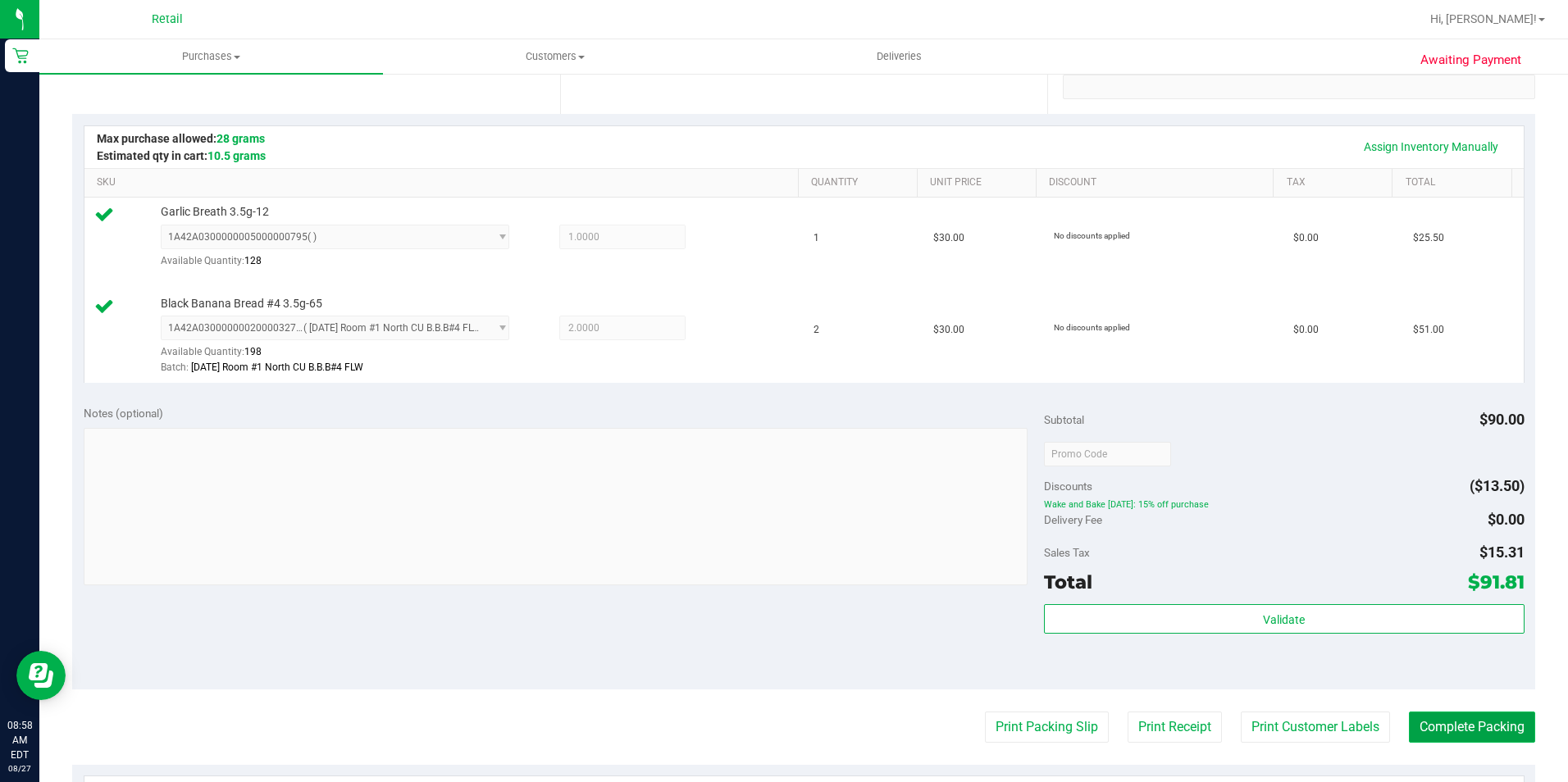
click at [1494, 726] on button "Complete Packing" at bounding box center [1472, 727] width 126 height 31
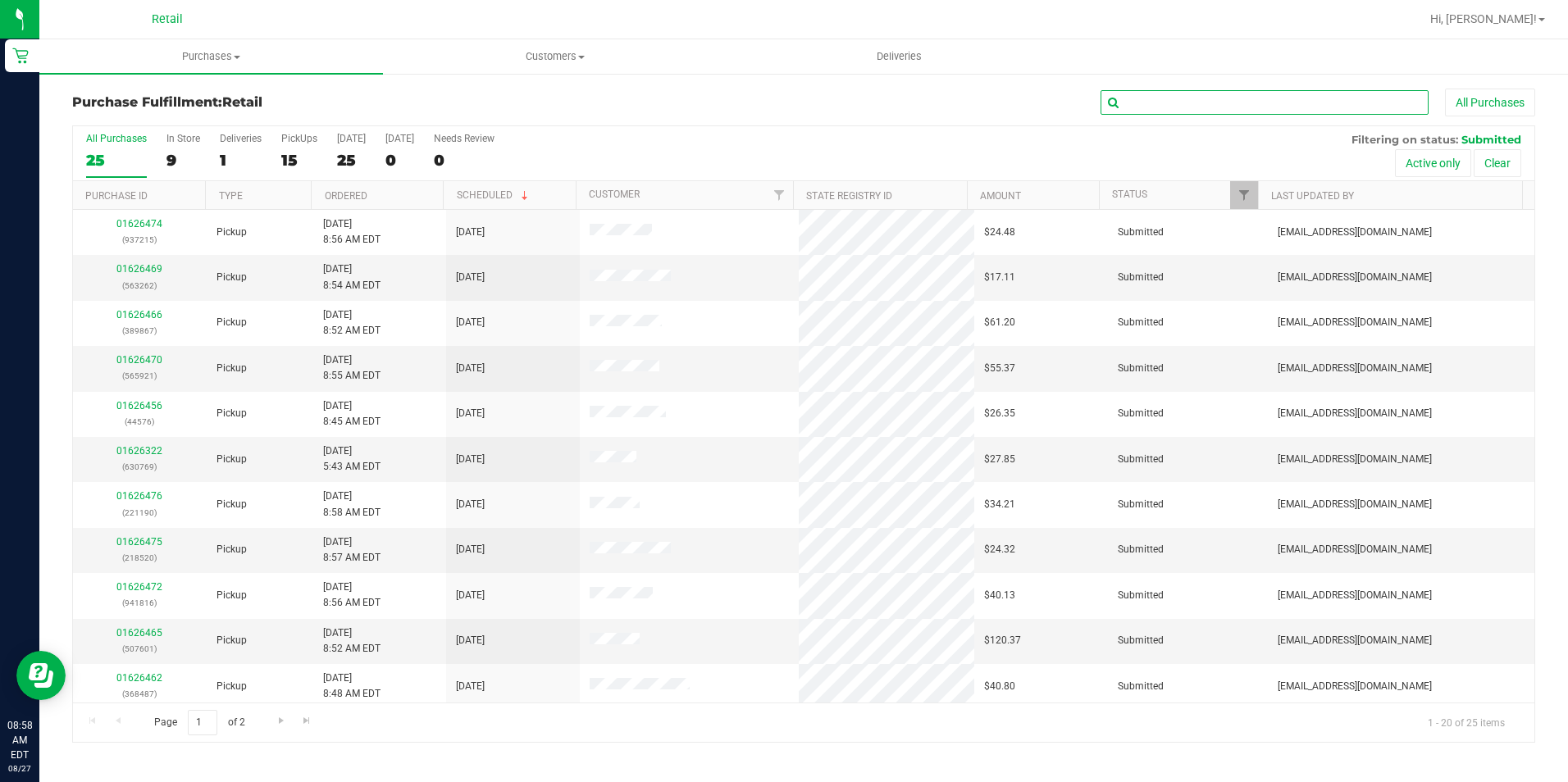
click at [1304, 114] on input "text" at bounding box center [1264, 102] width 328 height 25
type input "487"
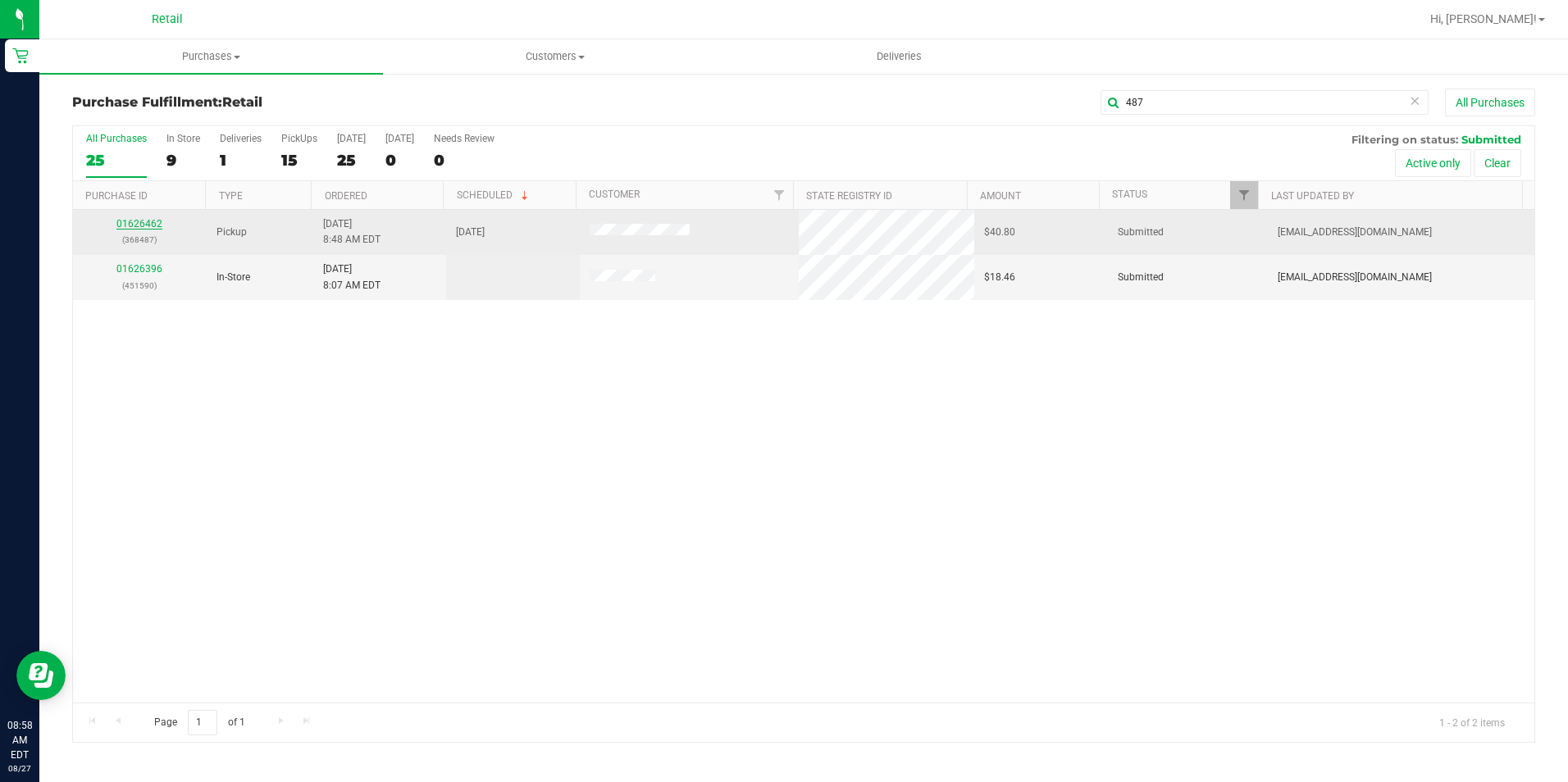
click at [140, 222] on link "01626462" at bounding box center [139, 223] width 46 height 12
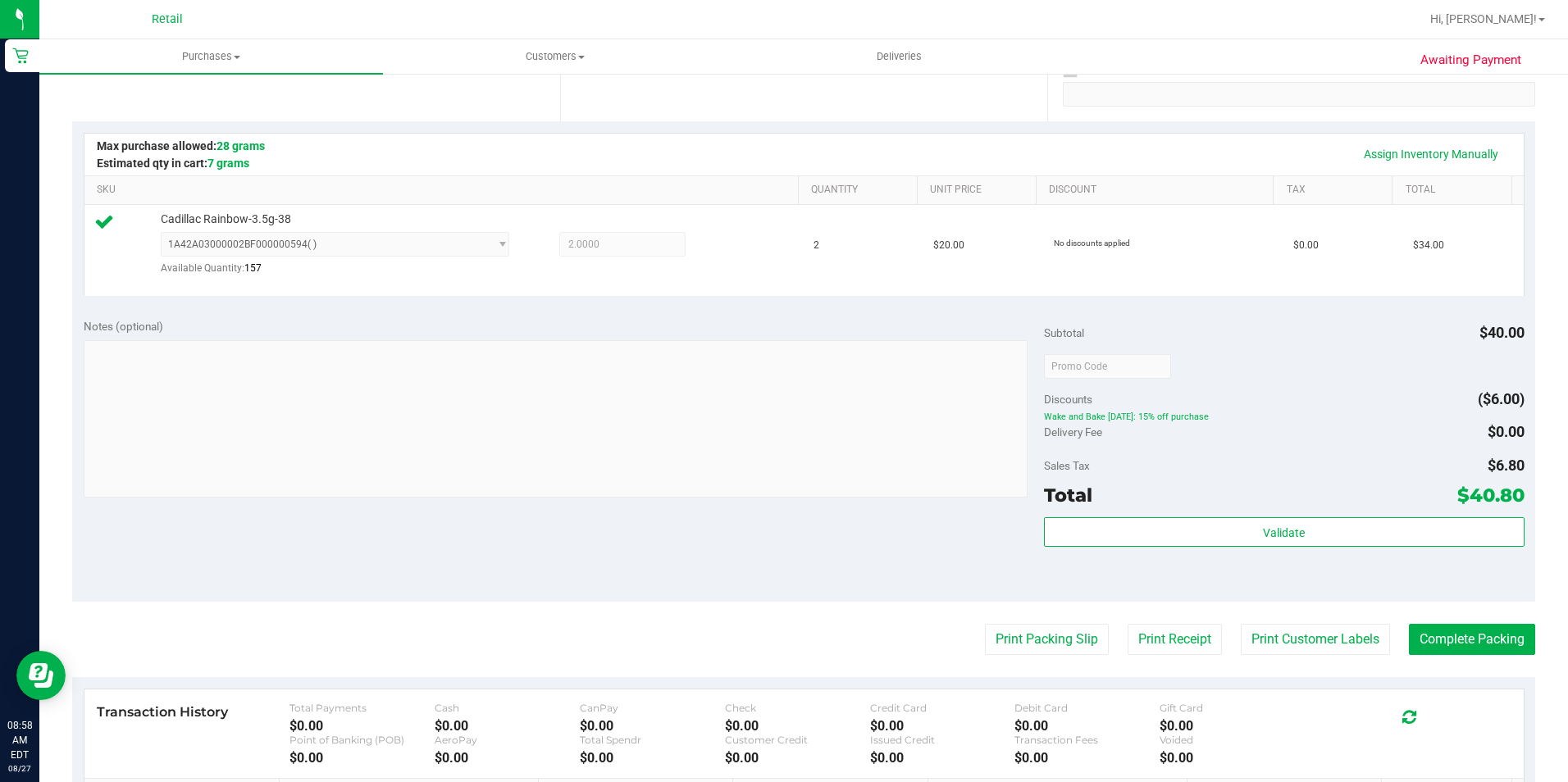
scroll to position [328, 0]
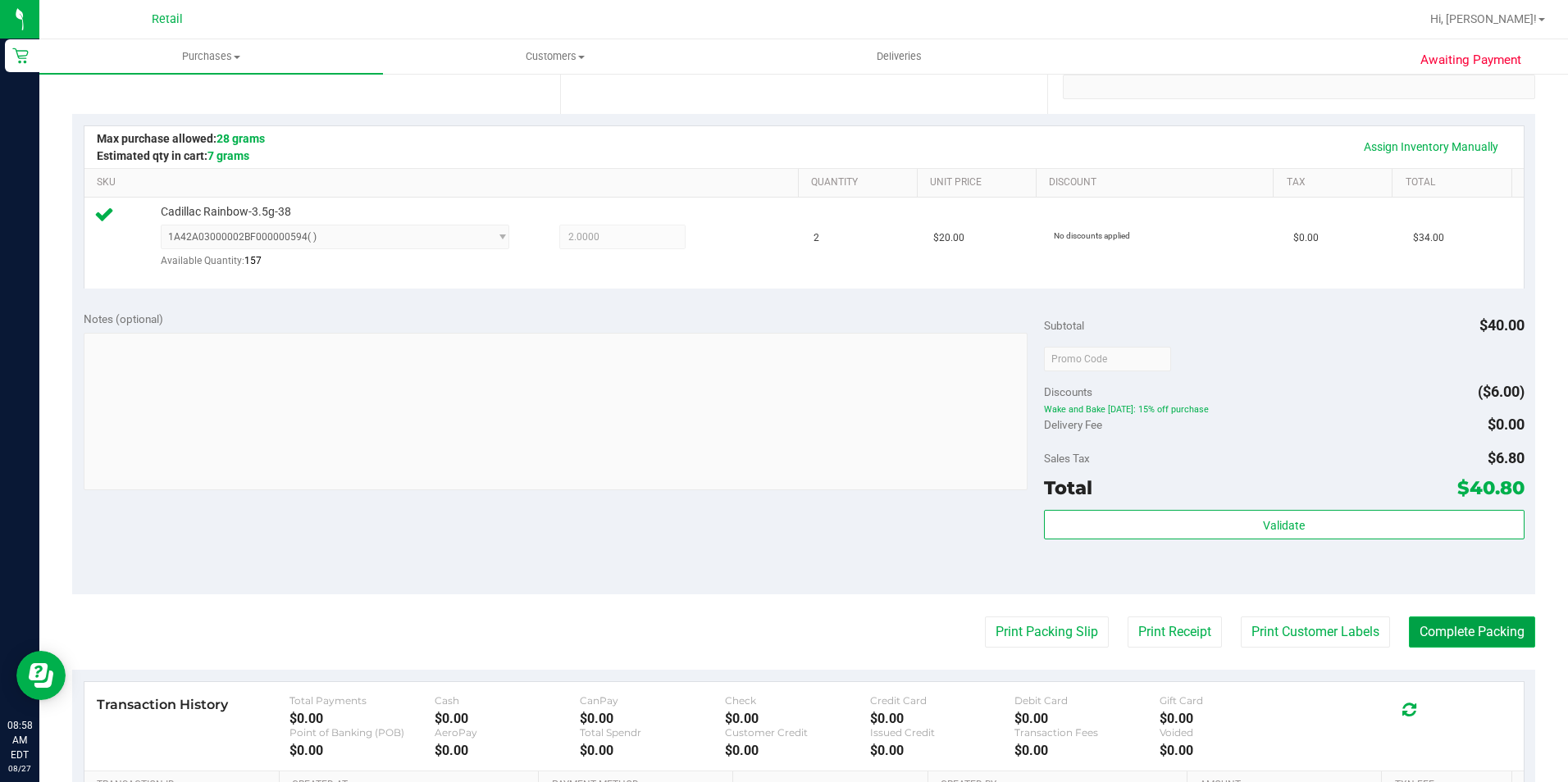
click at [1478, 626] on button "Complete Packing" at bounding box center [1472, 632] width 126 height 31
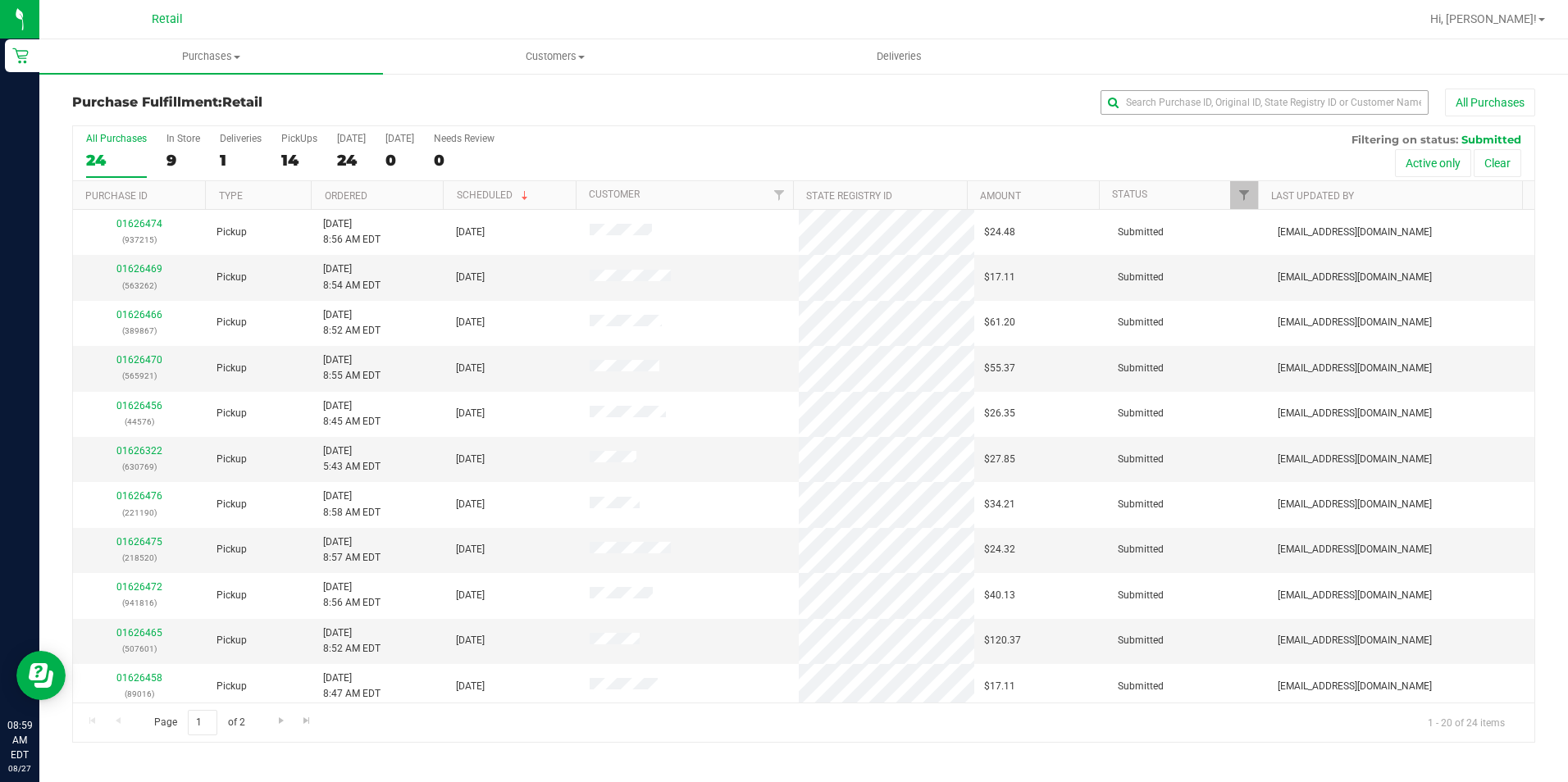
drag, startPoint x: 1248, startPoint y: 84, endPoint x: 1251, endPoint y: 94, distance: 10.4
click at [1248, 84] on div "Purchase Fulfillment: Retail All Purchases All Purchases 24 In Store 9 Deliveri…" at bounding box center [803, 415] width 1529 height 687
click at [1256, 104] on input "text" at bounding box center [1264, 102] width 328 height 25
type input "520"
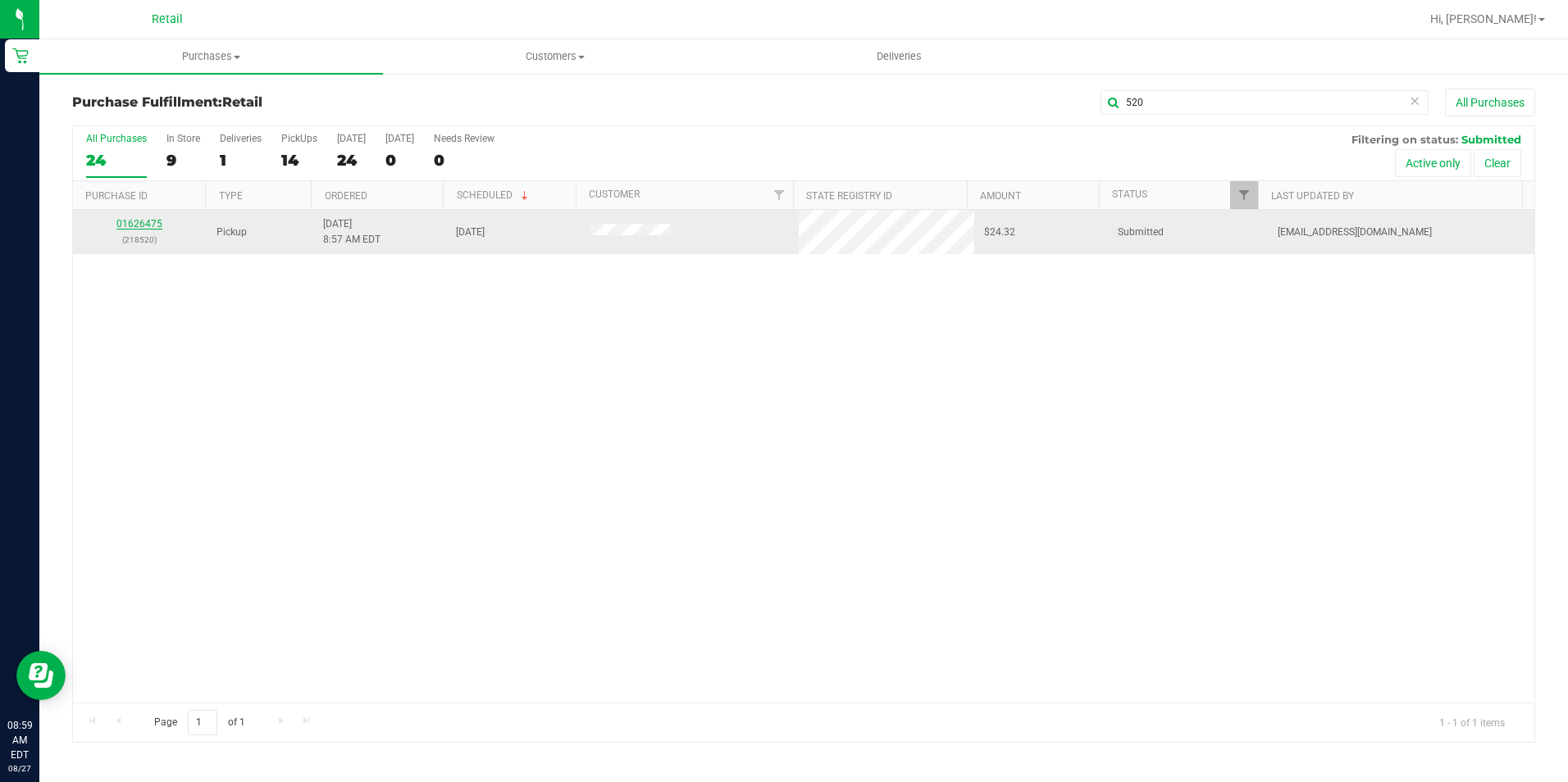
click at [156, 220] on link "01626475" at bounding box center [139, 223] width 46 height 12
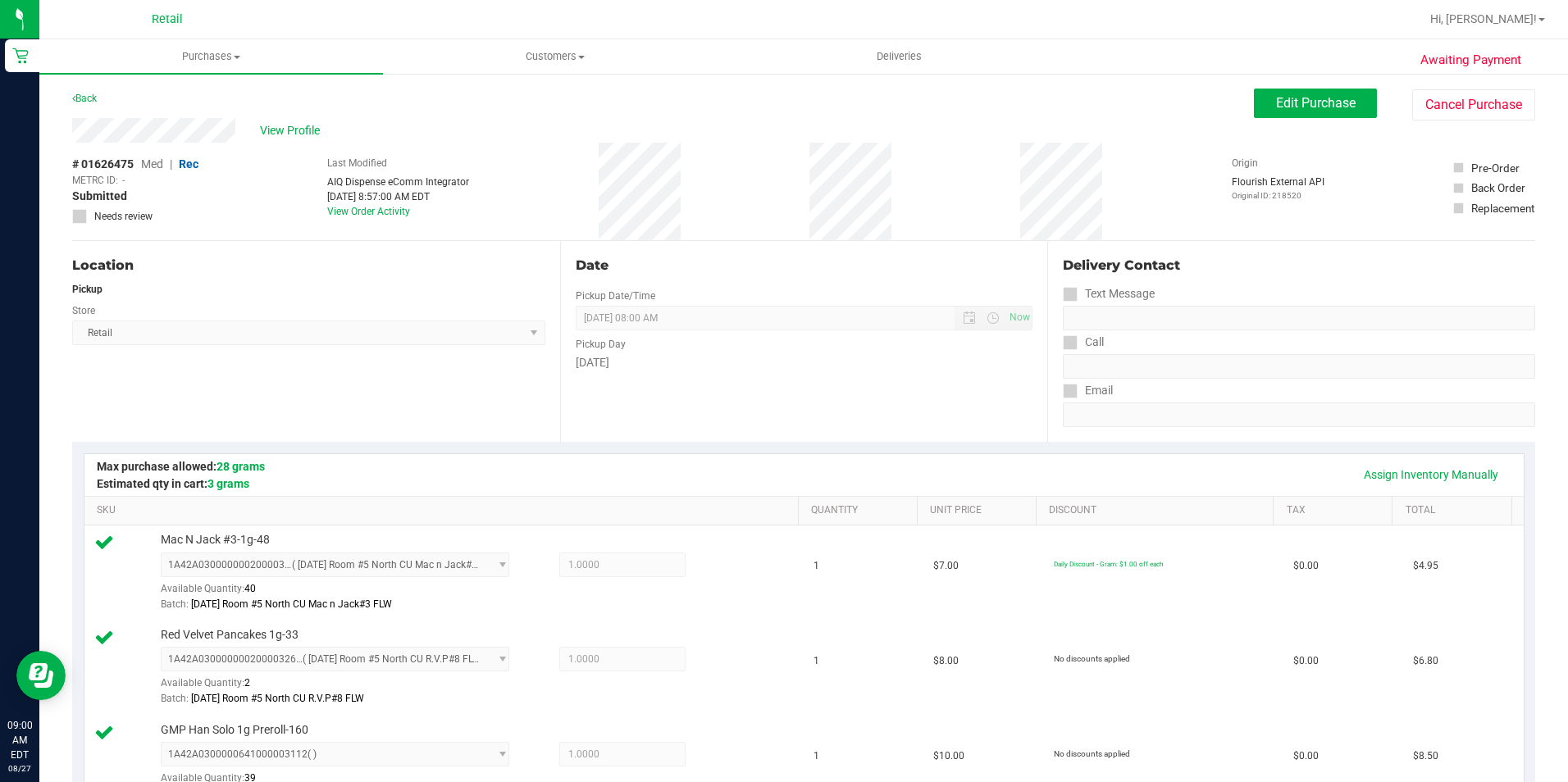
scroll to position [410, 0]
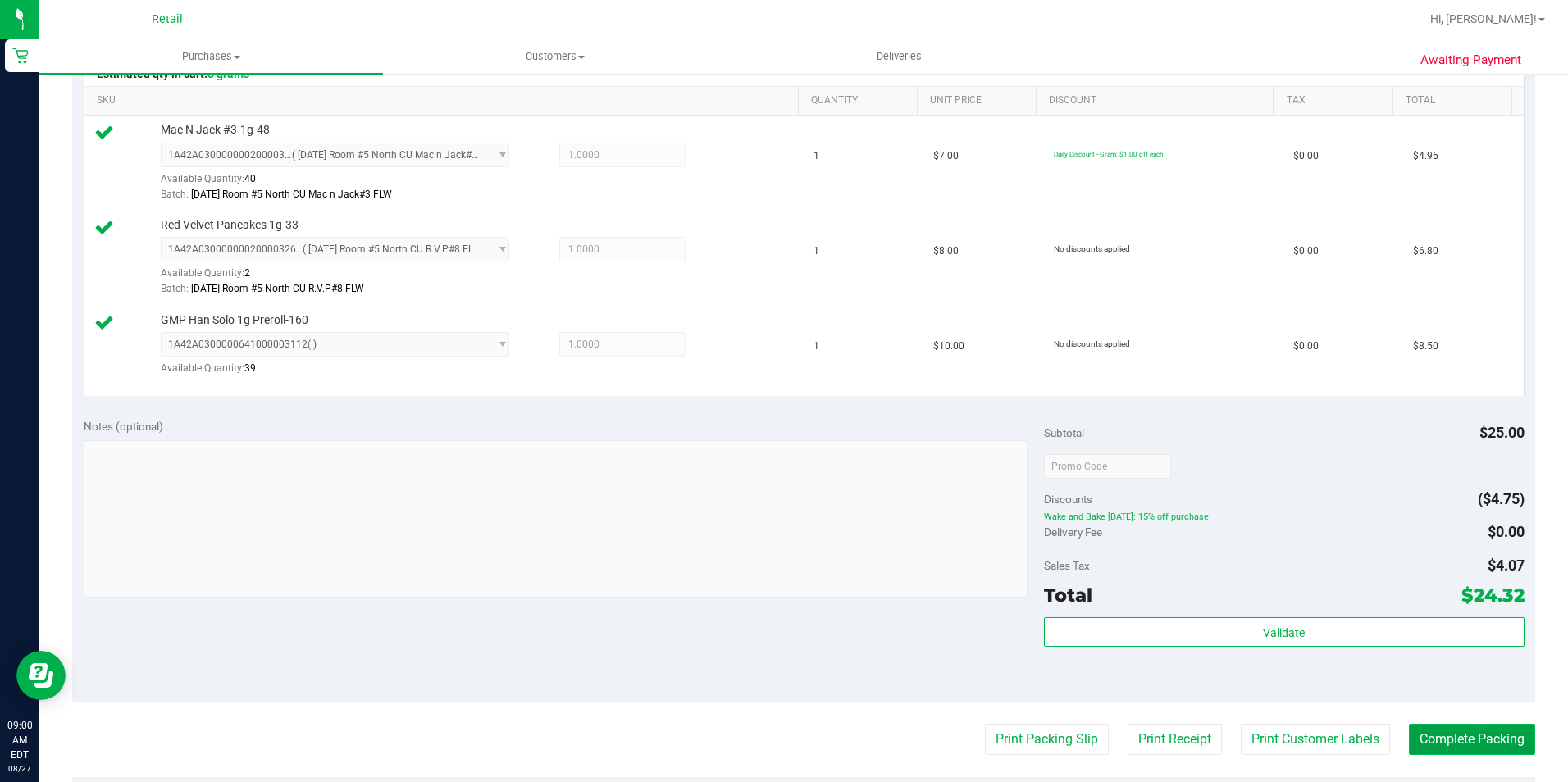
click at [1494, 741] on button "Complete Packing" at bounding box center [1472, 740] width 126 height 31
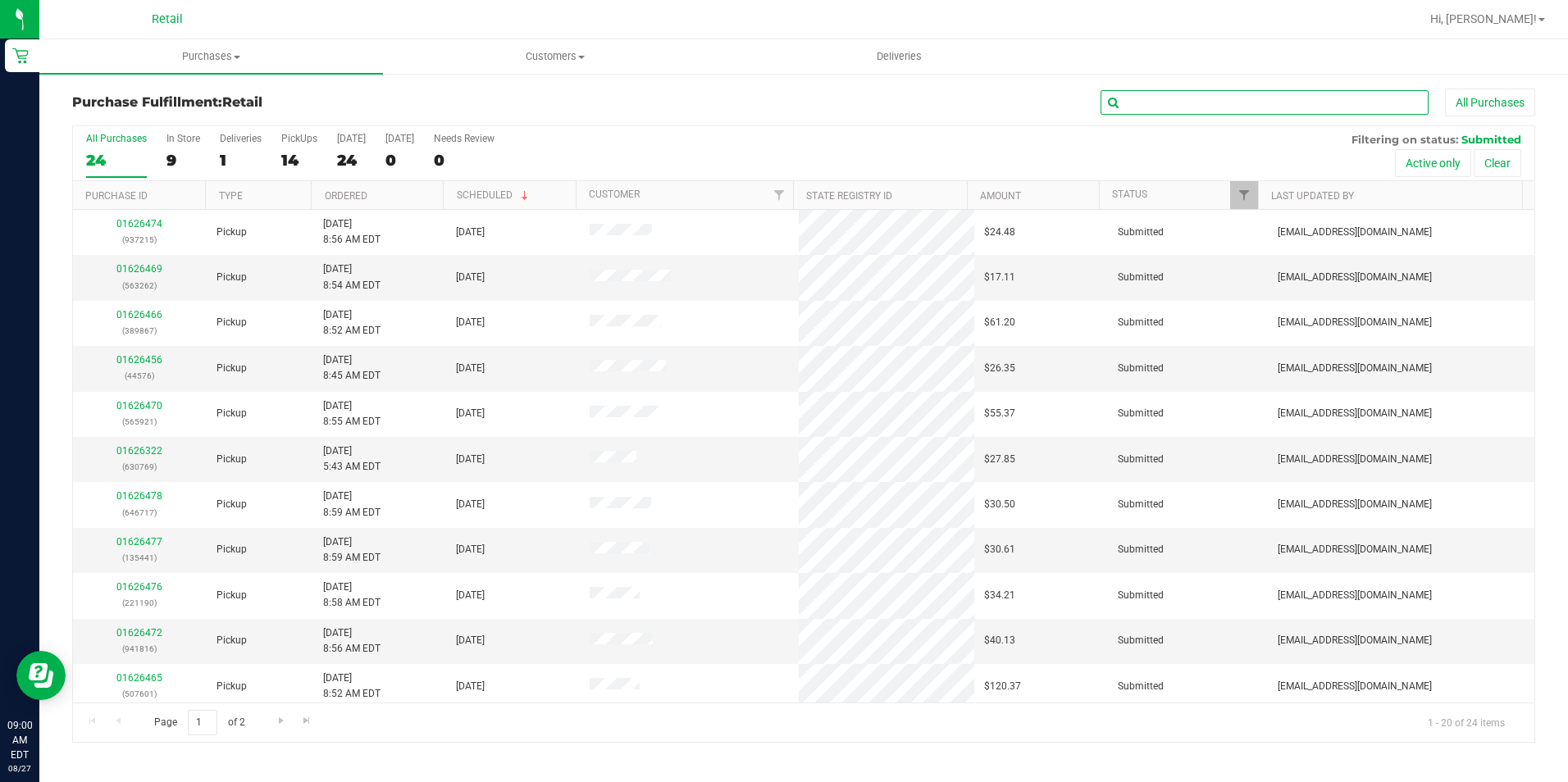
click at [1222, 100] on input "text" at bounding box center [1264, 102] width 328 height 25
type input "215"
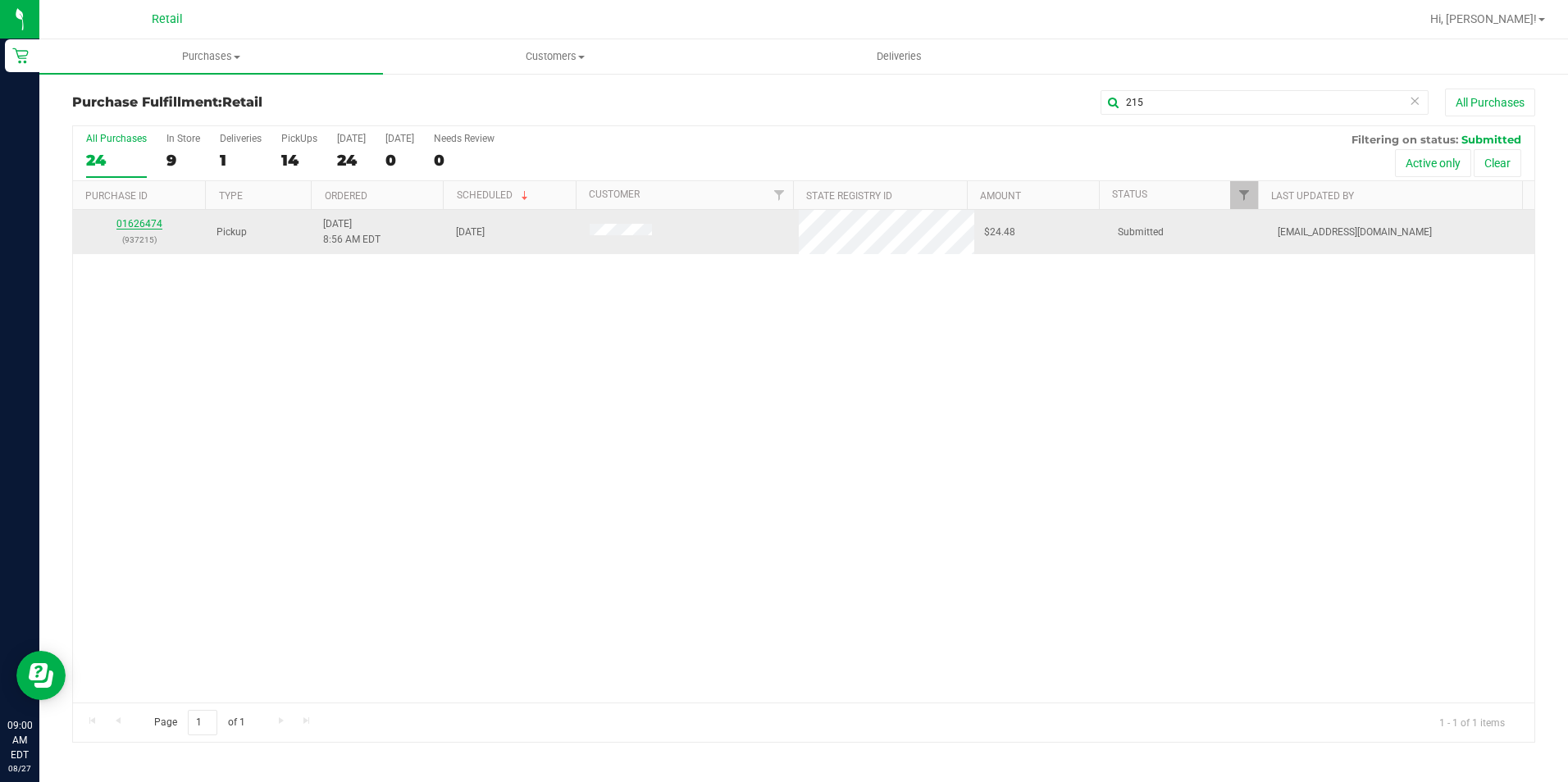
click at [146, 220] on link "01626474" at bounding box center [139, 223] width 46 height 12
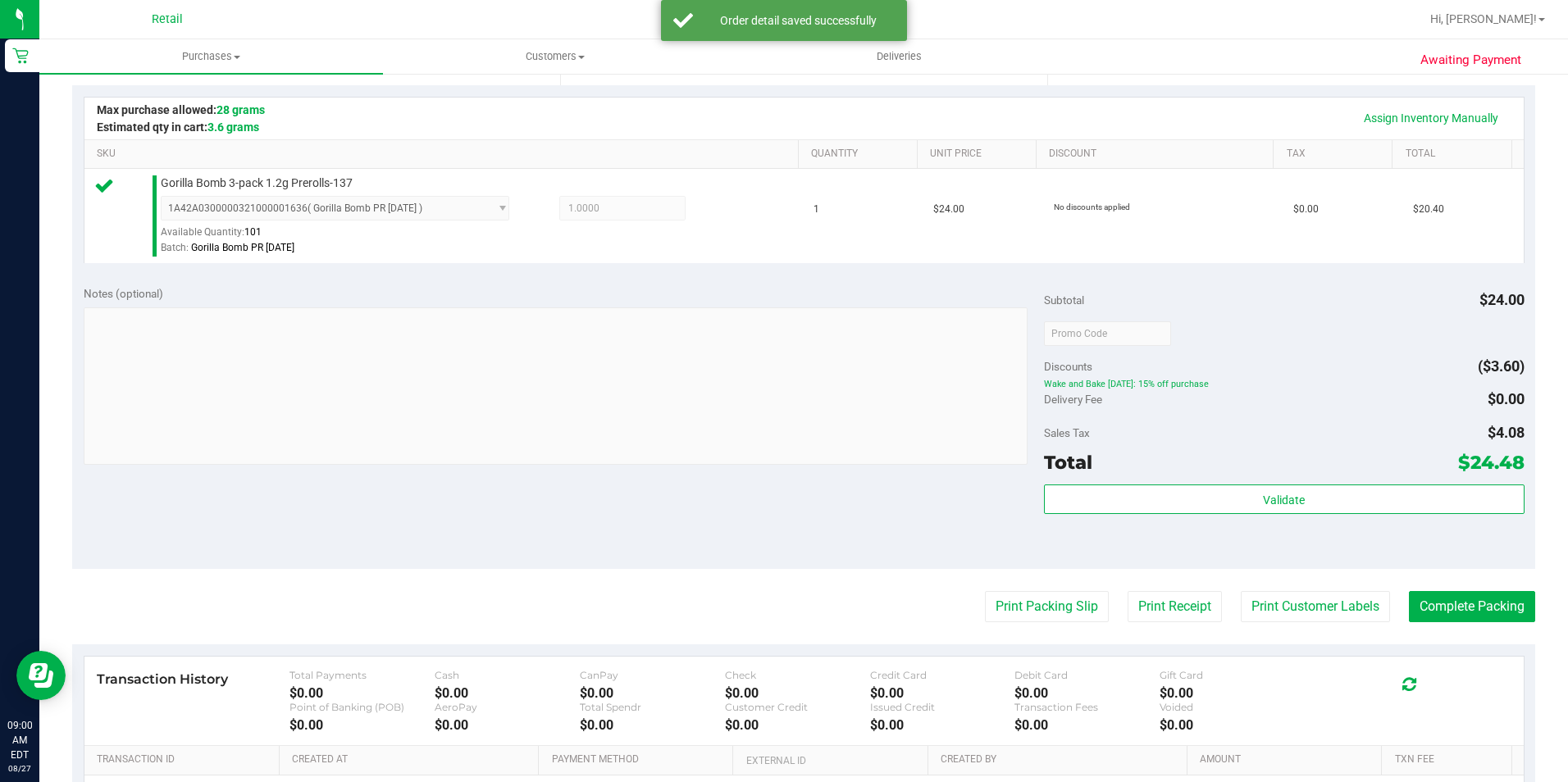
scroll to position [410, 0]
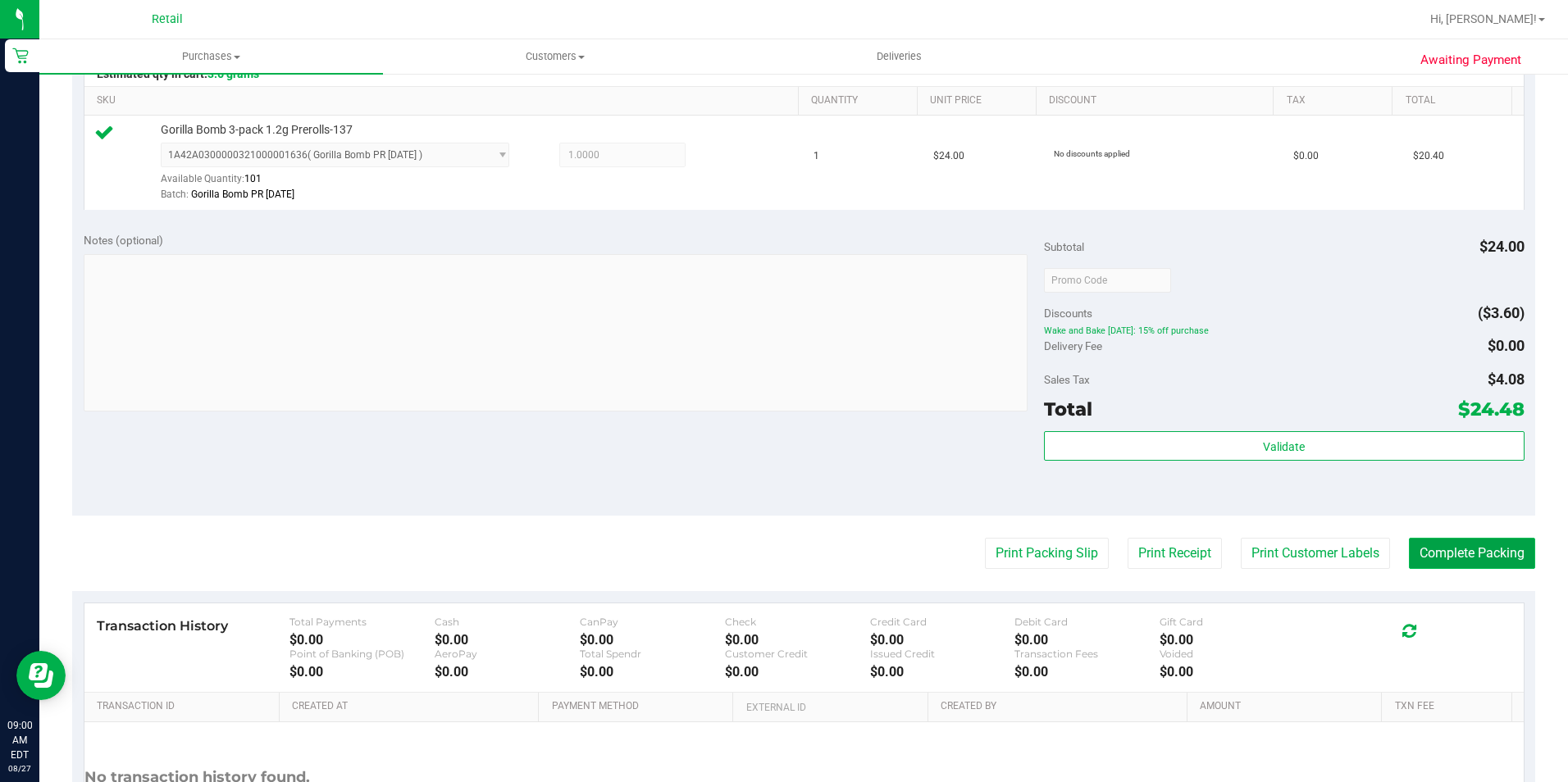
click at [1482, 552] on button "Complete Packing" at bounding box center [1472, 553] width 126 height 31
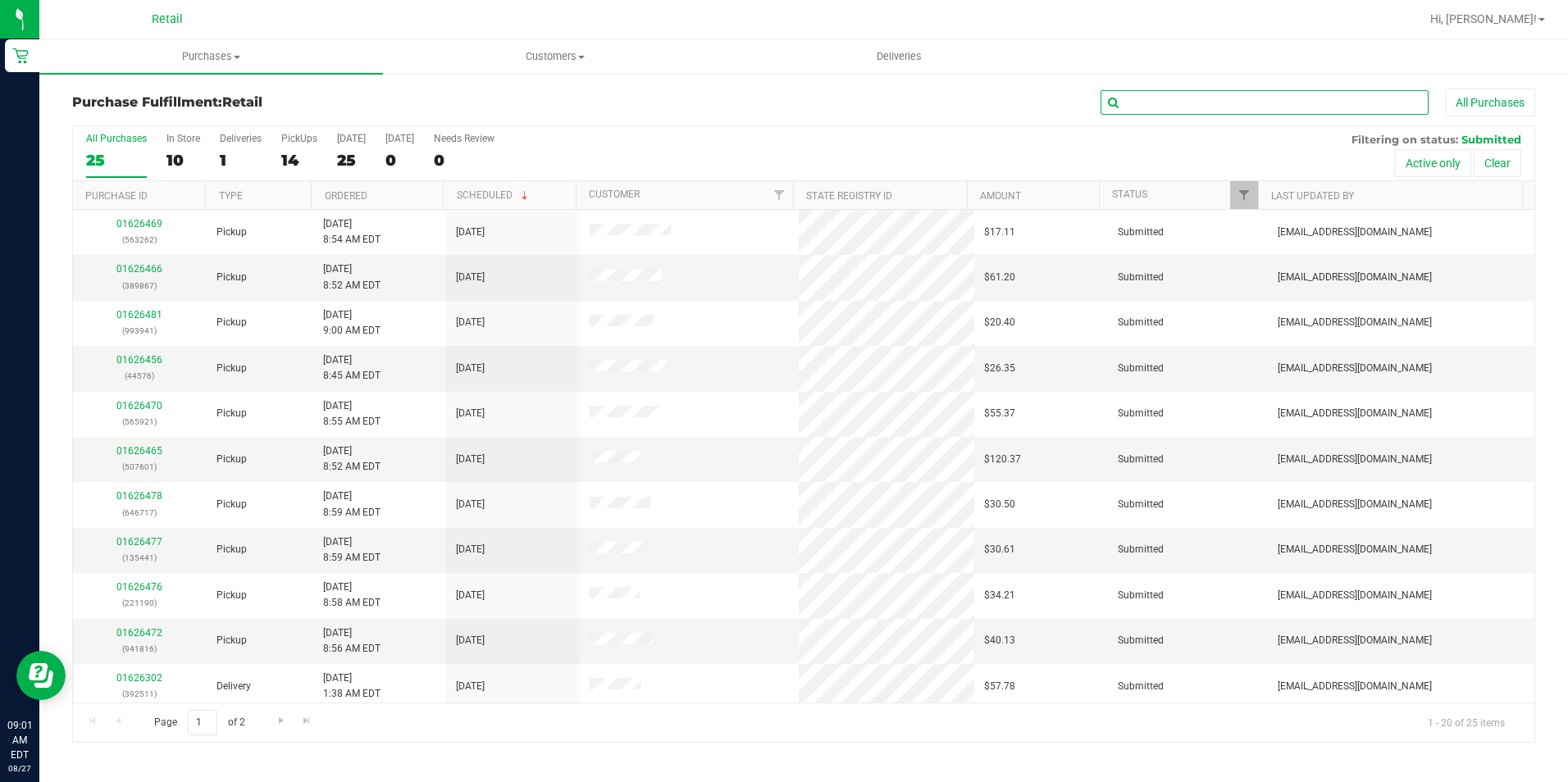
click at [1211, 101] on input "text" at bounding box center [1264, 102] width 328 height 25
type input "921"
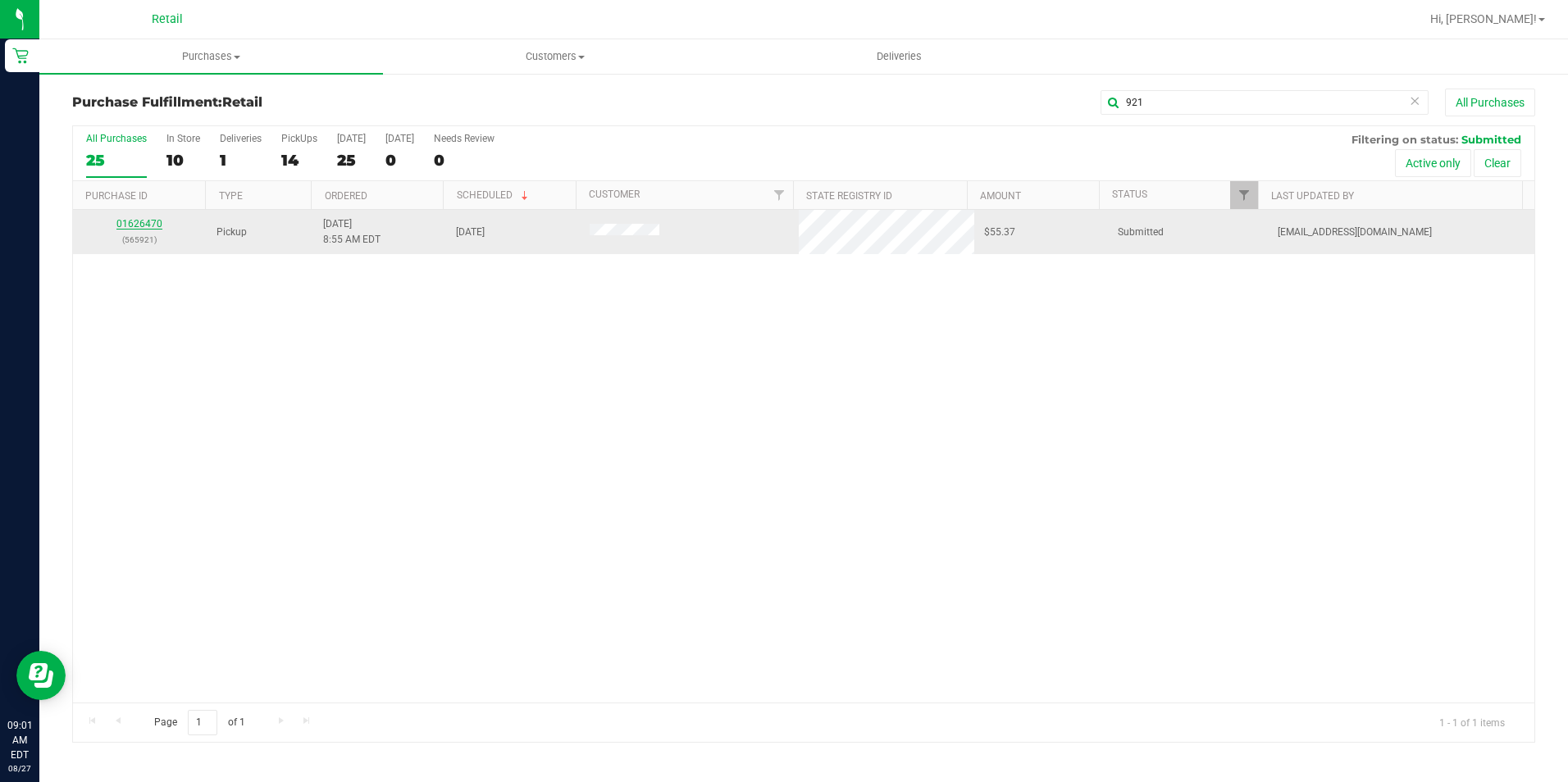
click at [151, 224] on link "01626470" at bounding box center [139, 223] width 46 height 12
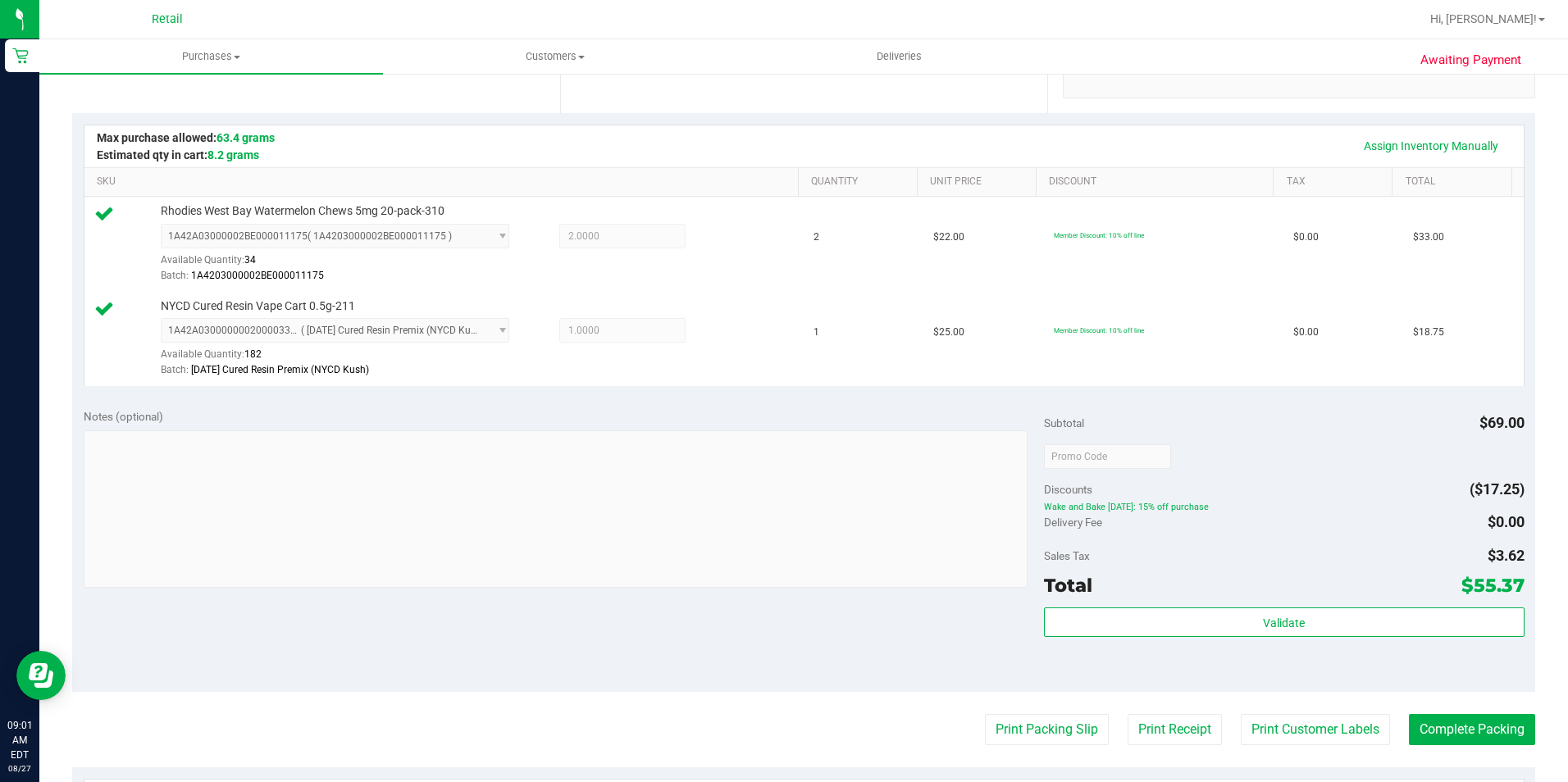
scroll to position [410, 0]
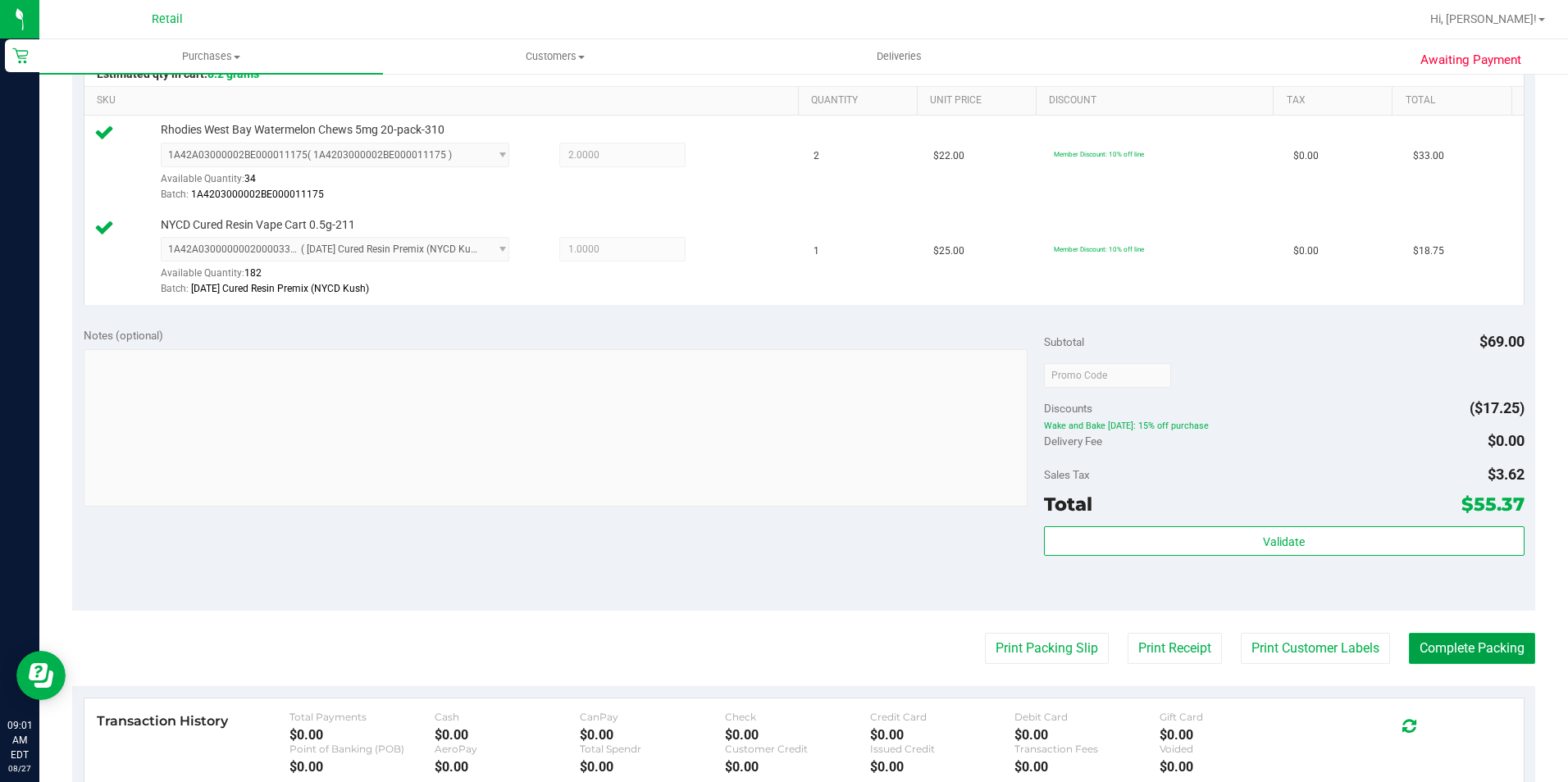
click at [1438, 640] on button "Complete Packing" at bounding box center [1472, 648] width 126 height 31
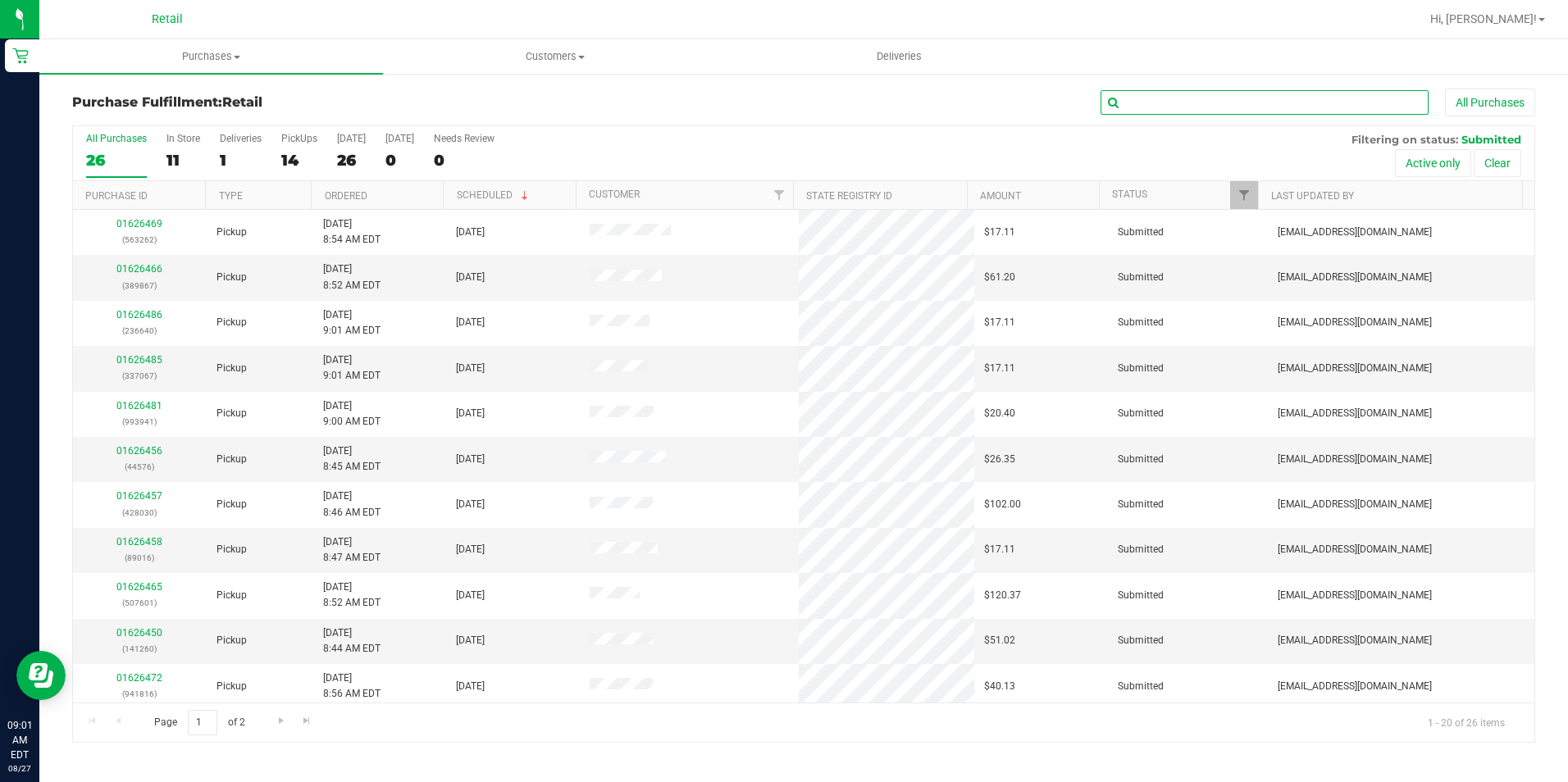
click at [1160, 109] on input "text" at bounding box center [1264, 102] width 328 height 25
type input "816"
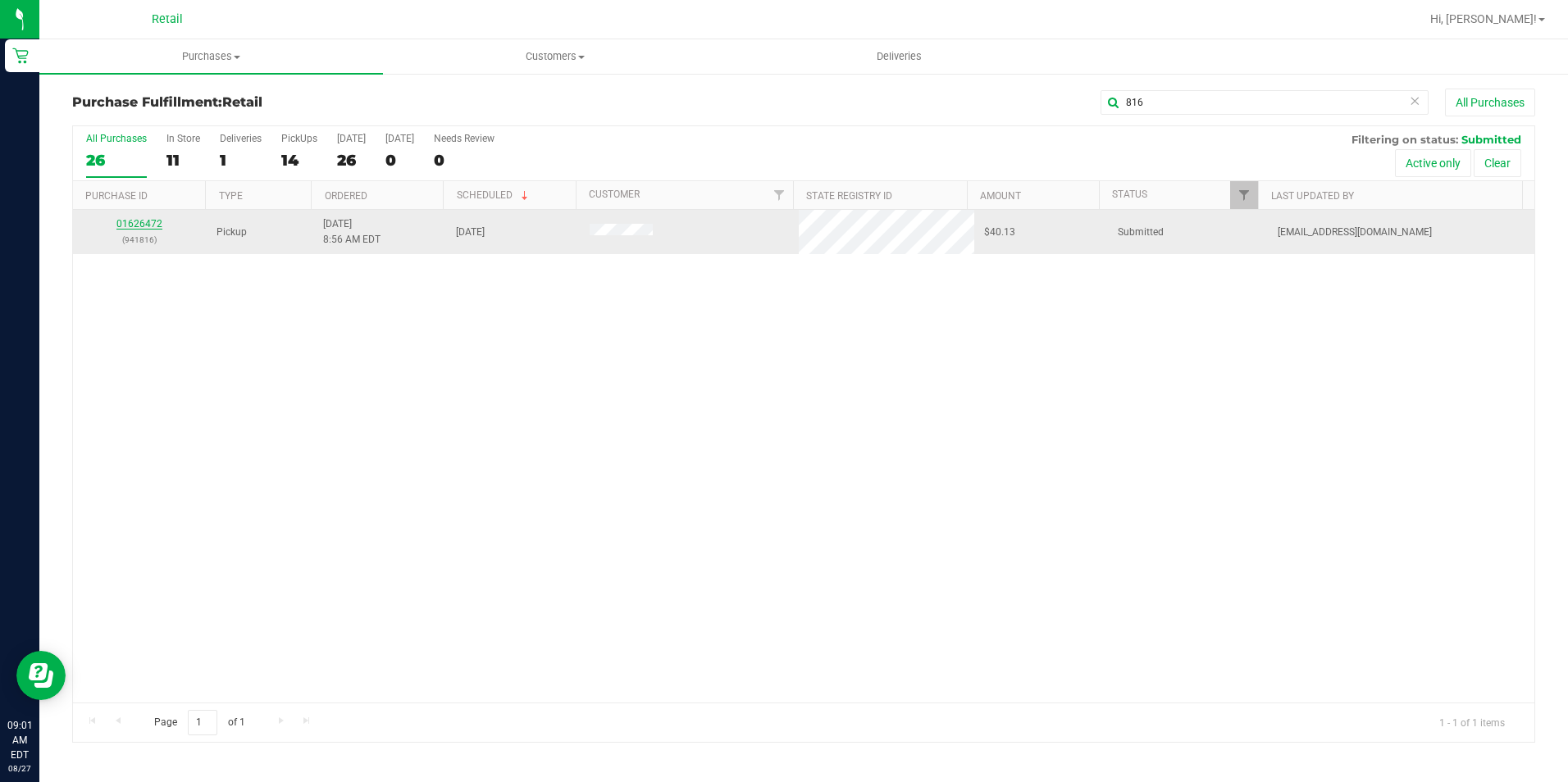
click at [144, 224] on link "01626472" at bounding box center [139, 223] width 46 height 12
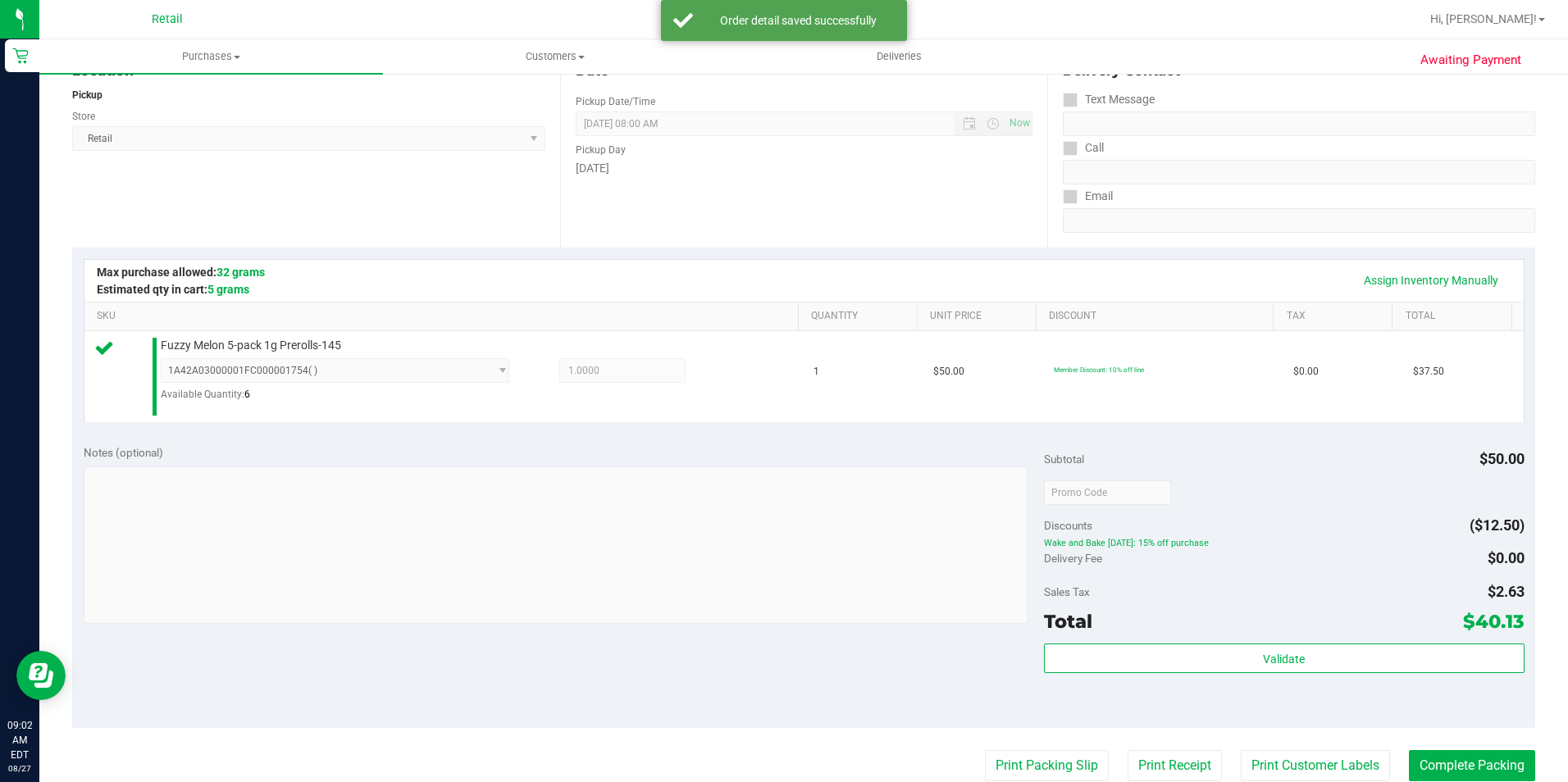
scroll to position [246, 0]
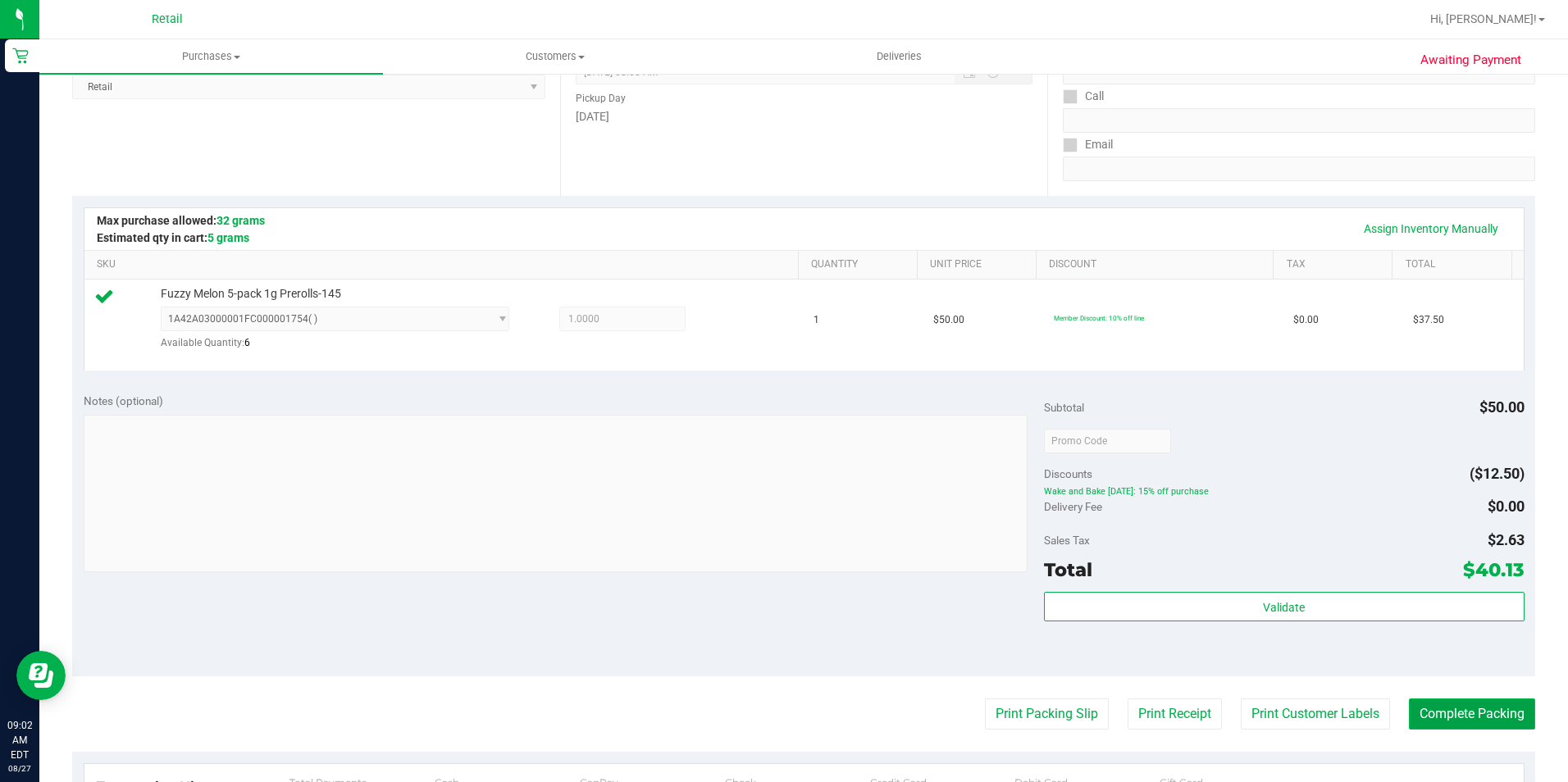
click at [1440, 710] on button "Complete Packing" at bounding box center [1472, 714] width 126 height 31
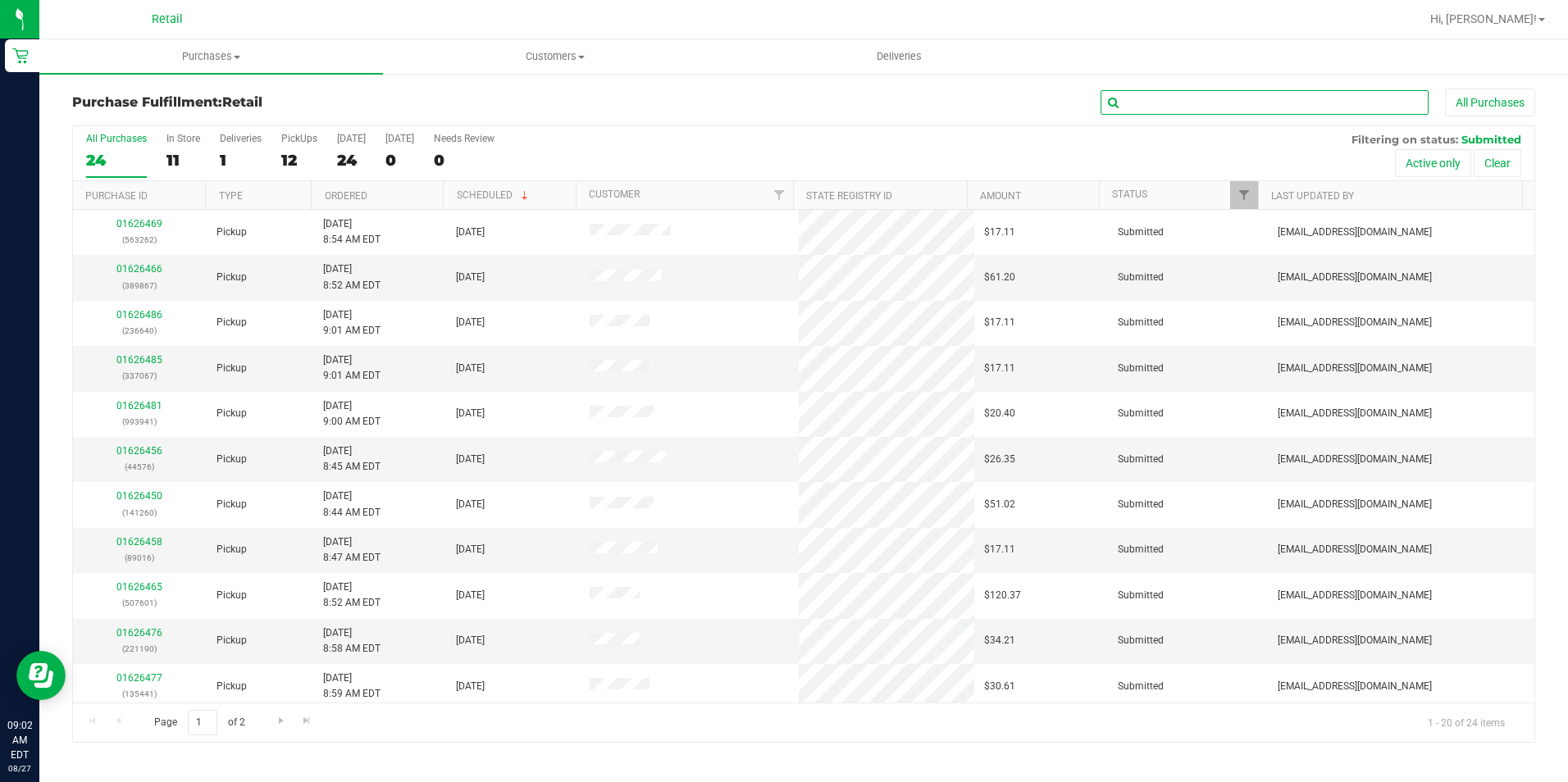
click at [1248, 107] on input "text" at bounding box center [1264, 102] width 328 height 25
type input "262"
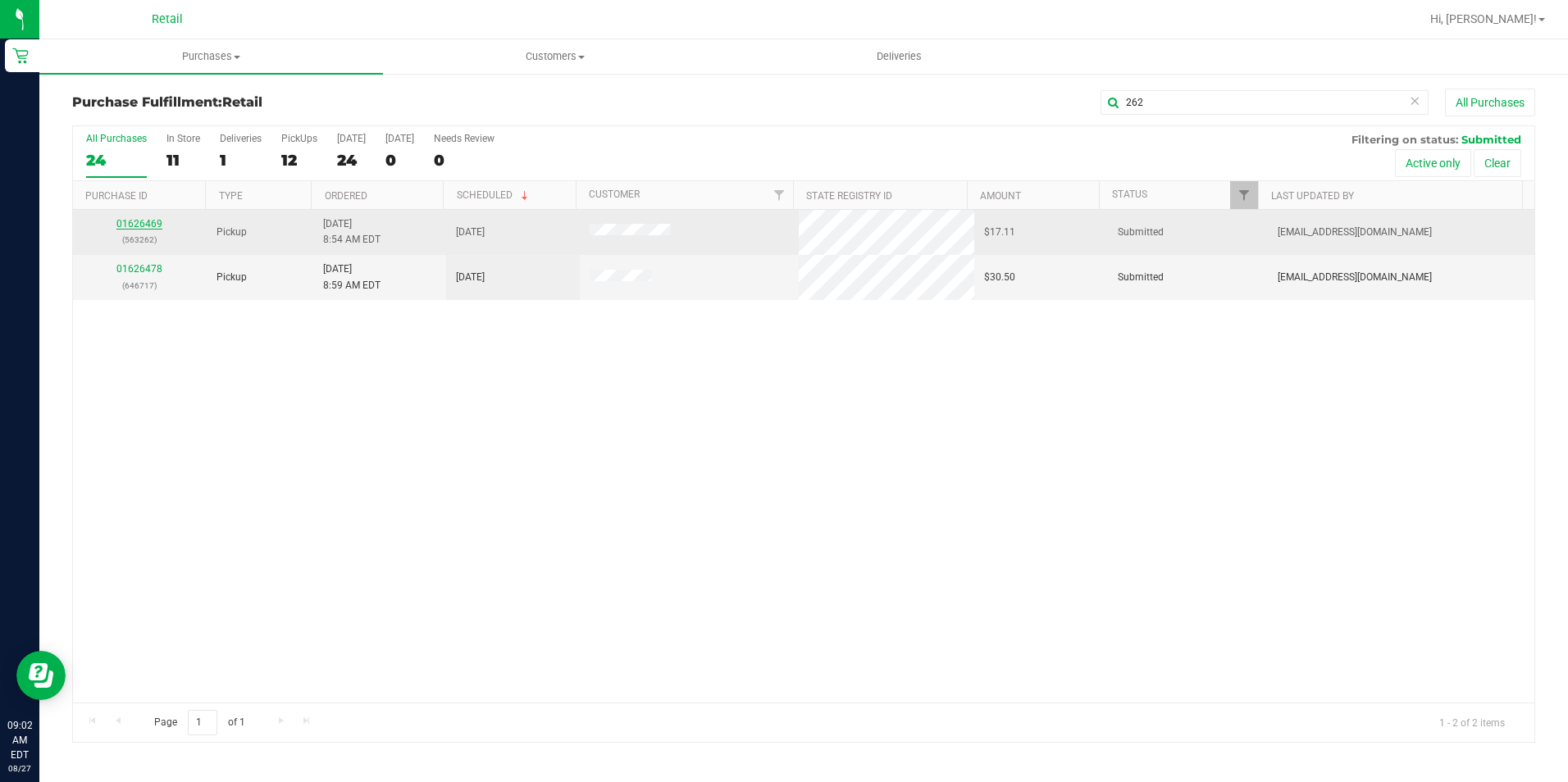
click at [149, 226] on link "01626469" at bounding box center [139, 223] width 46 height 12
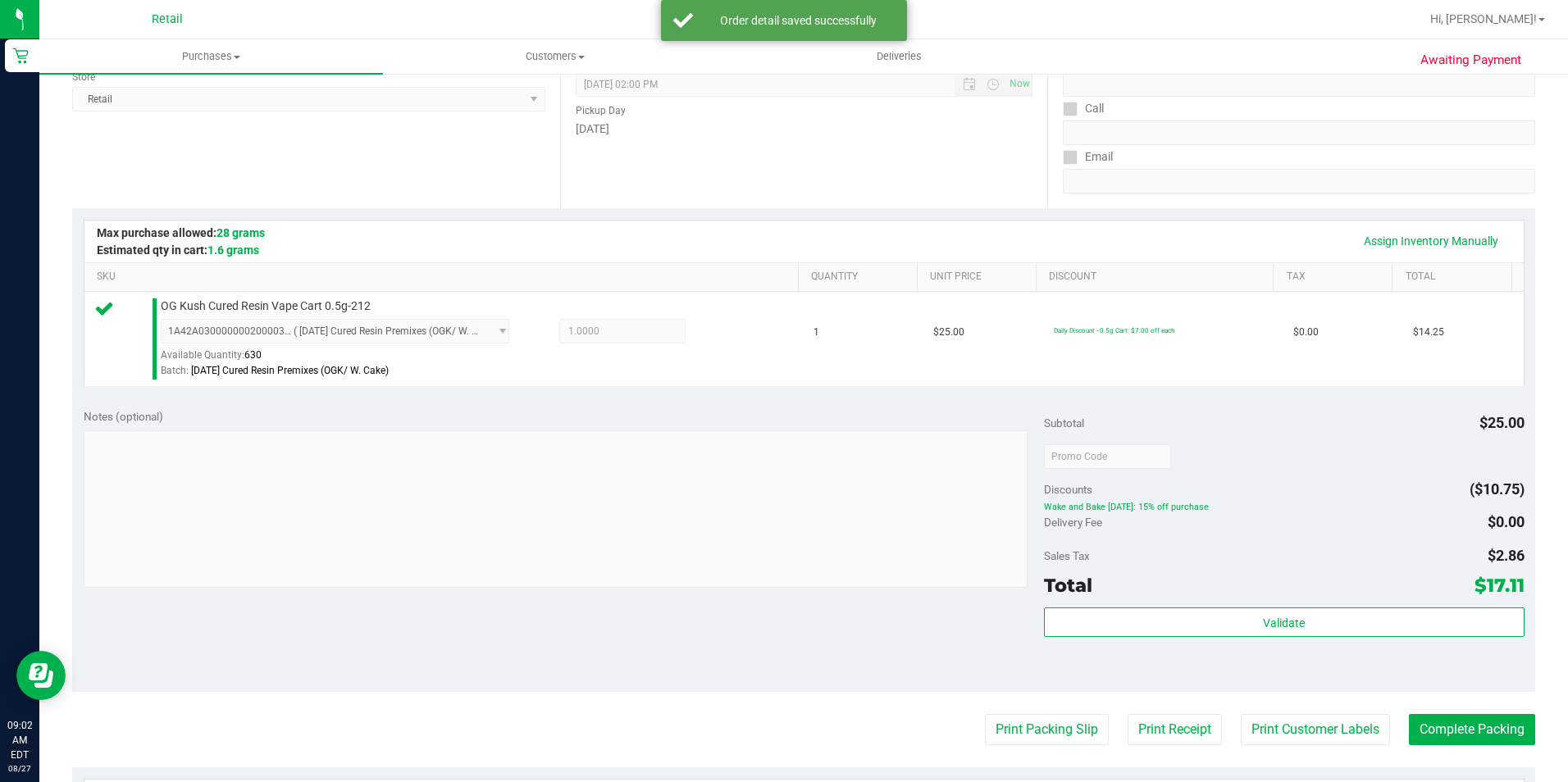
scroll to position [246, 0]
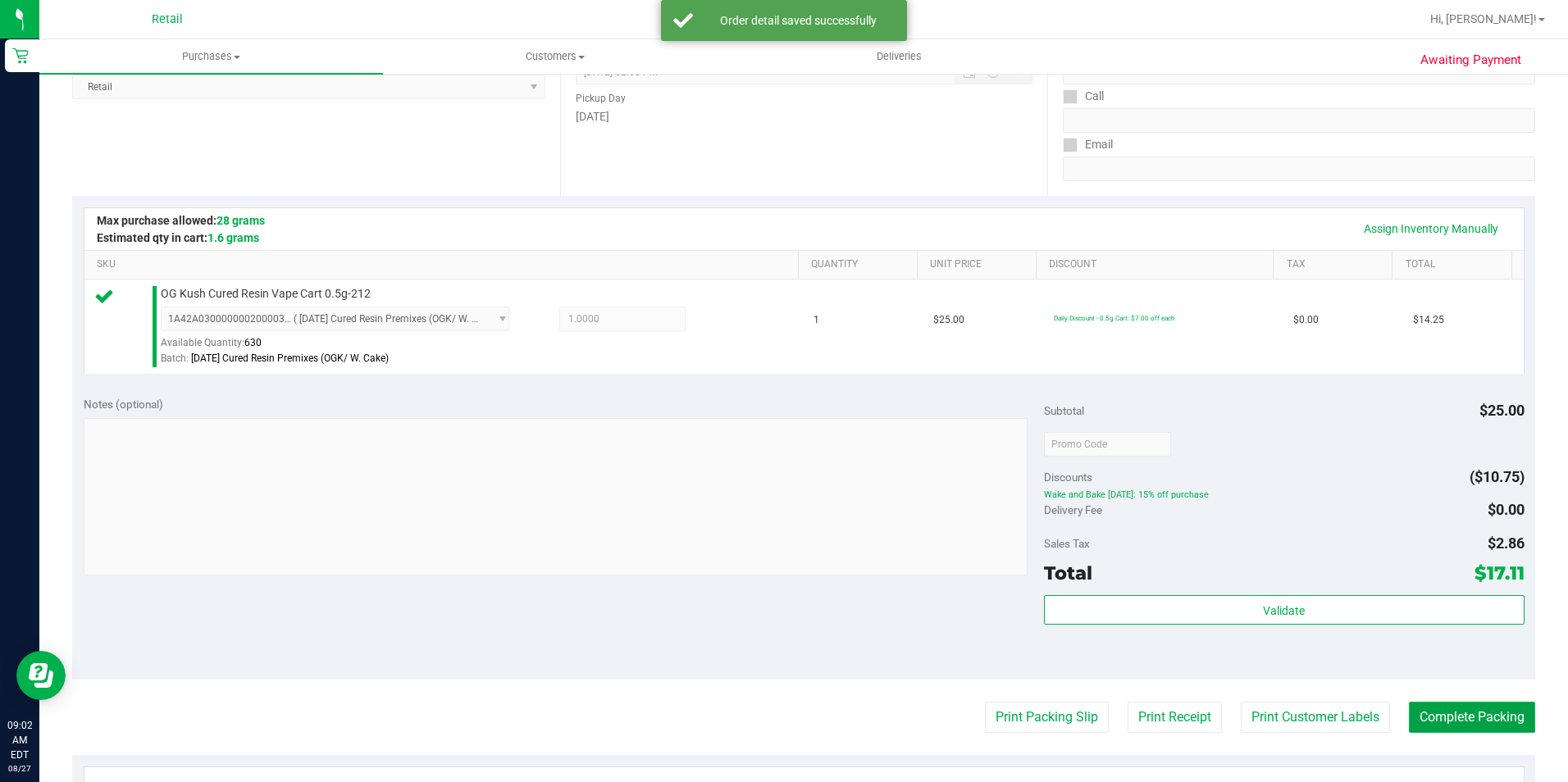
click at [1468, 717] on button "Complete Packing" at bounding box center [1472, 717] width 126 height 31
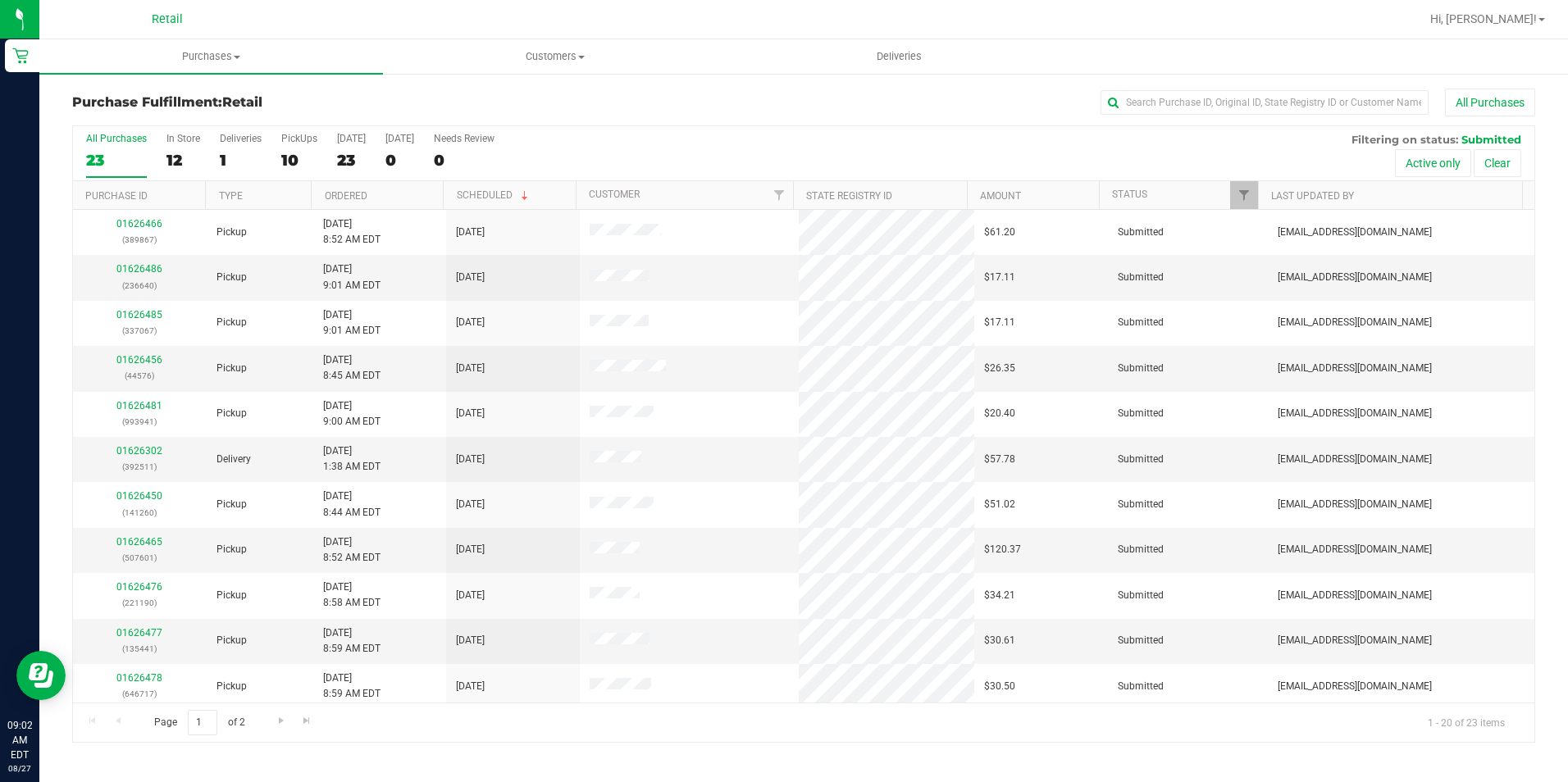
click at [596, 113] on div "All Purchases" at bounding box center [1047, 102] width 975 height 27
click at [1230, 104] on input "text" at bounding box center [1264, 102] width 328 height 25
type input "941"
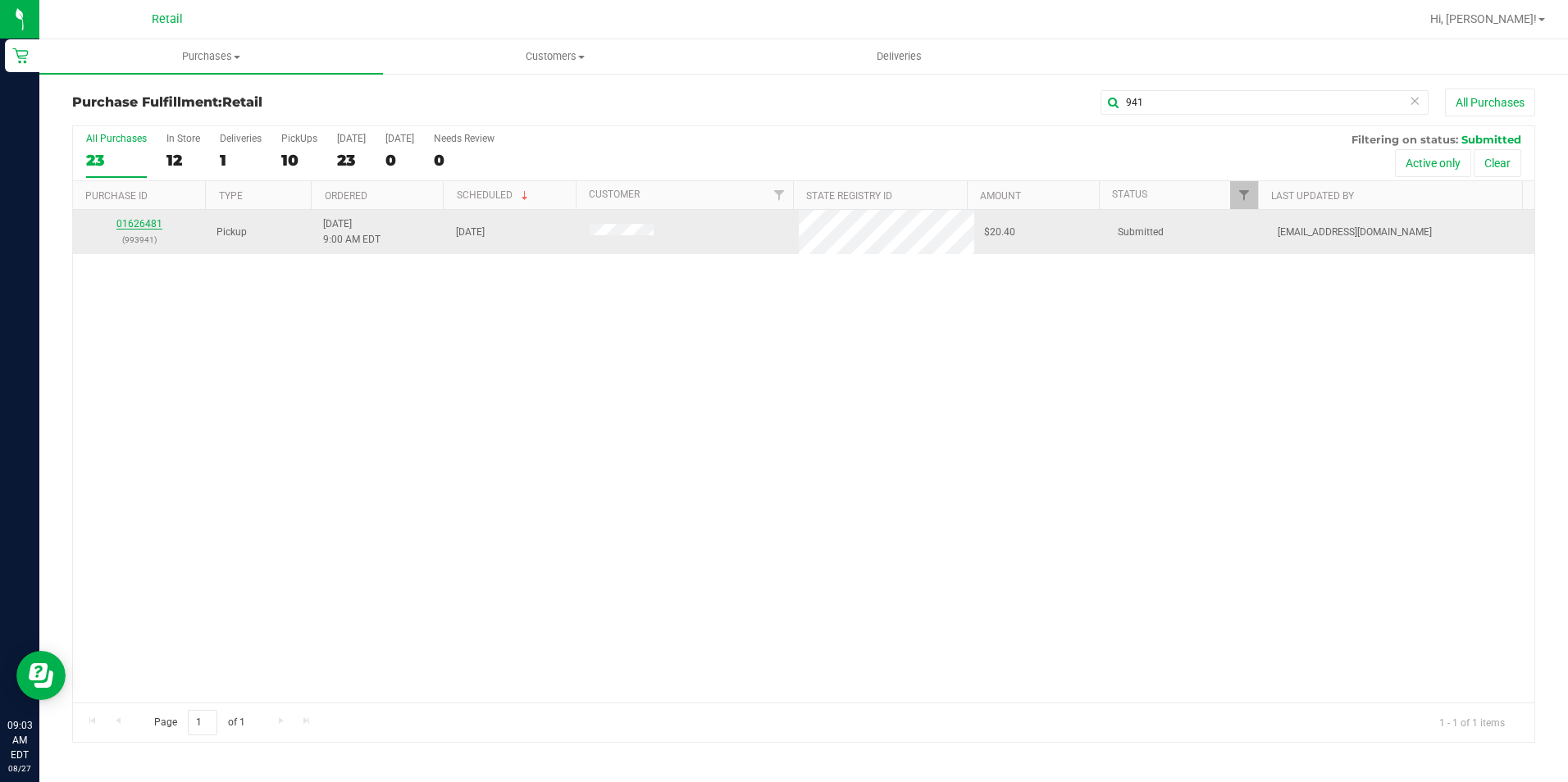
click at [133, 220] on link "01626481" at bounding box center [139, 223] width 46 height 12
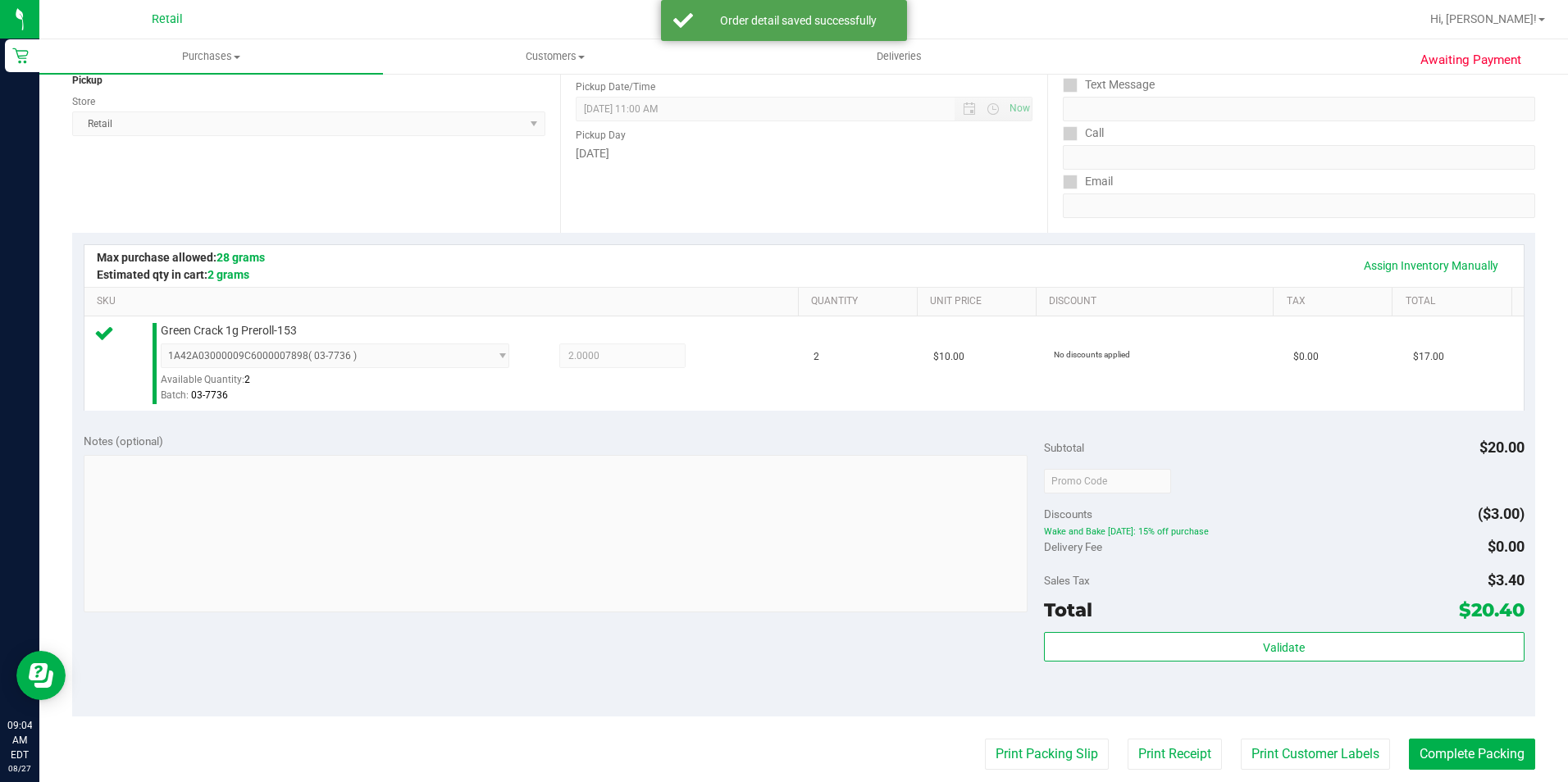
scroll to position [246, 0]
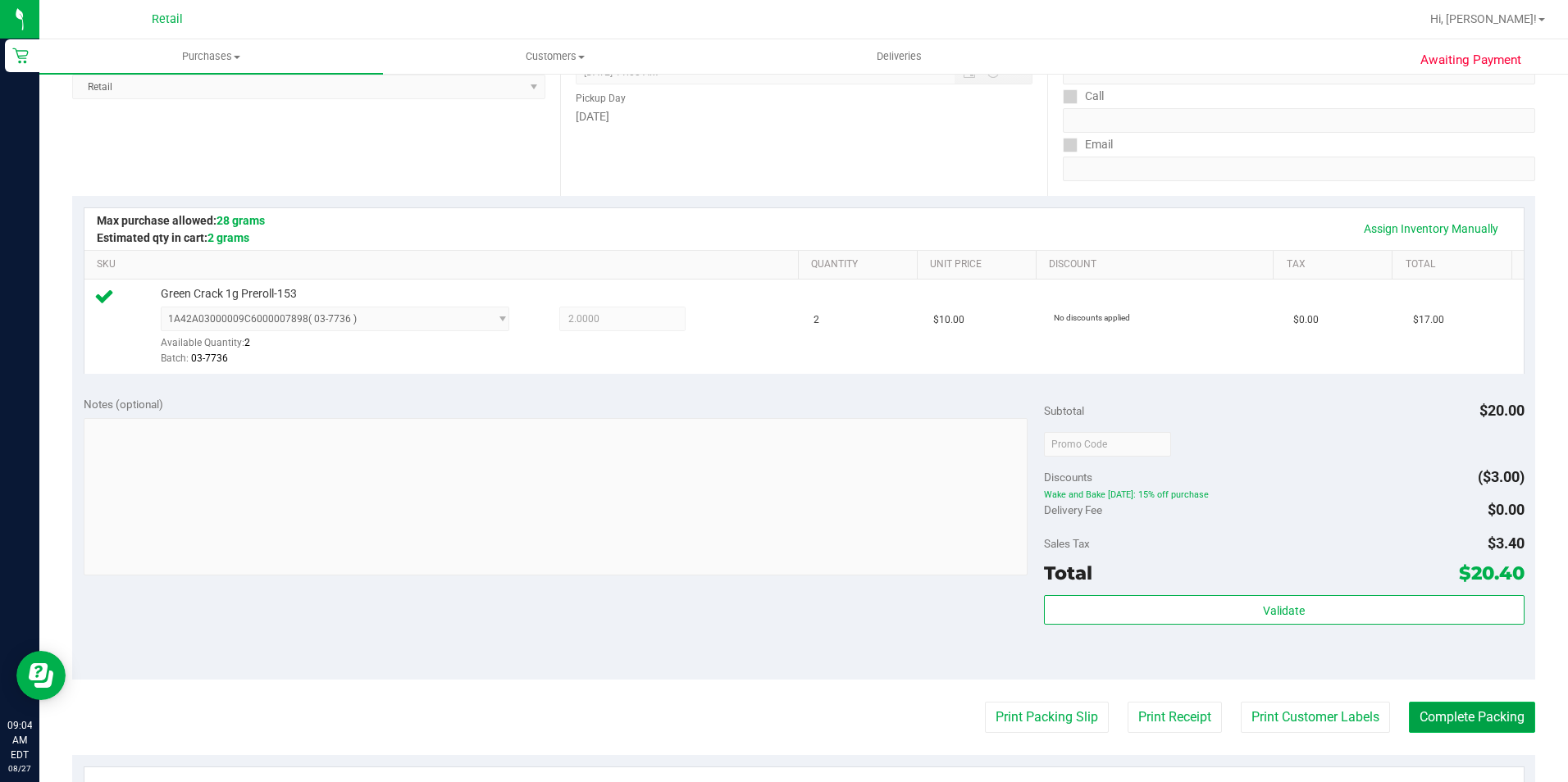
click at [1497, 703] on button "Complete Packing" at bounding box center [1472, 717] width 126 height 31
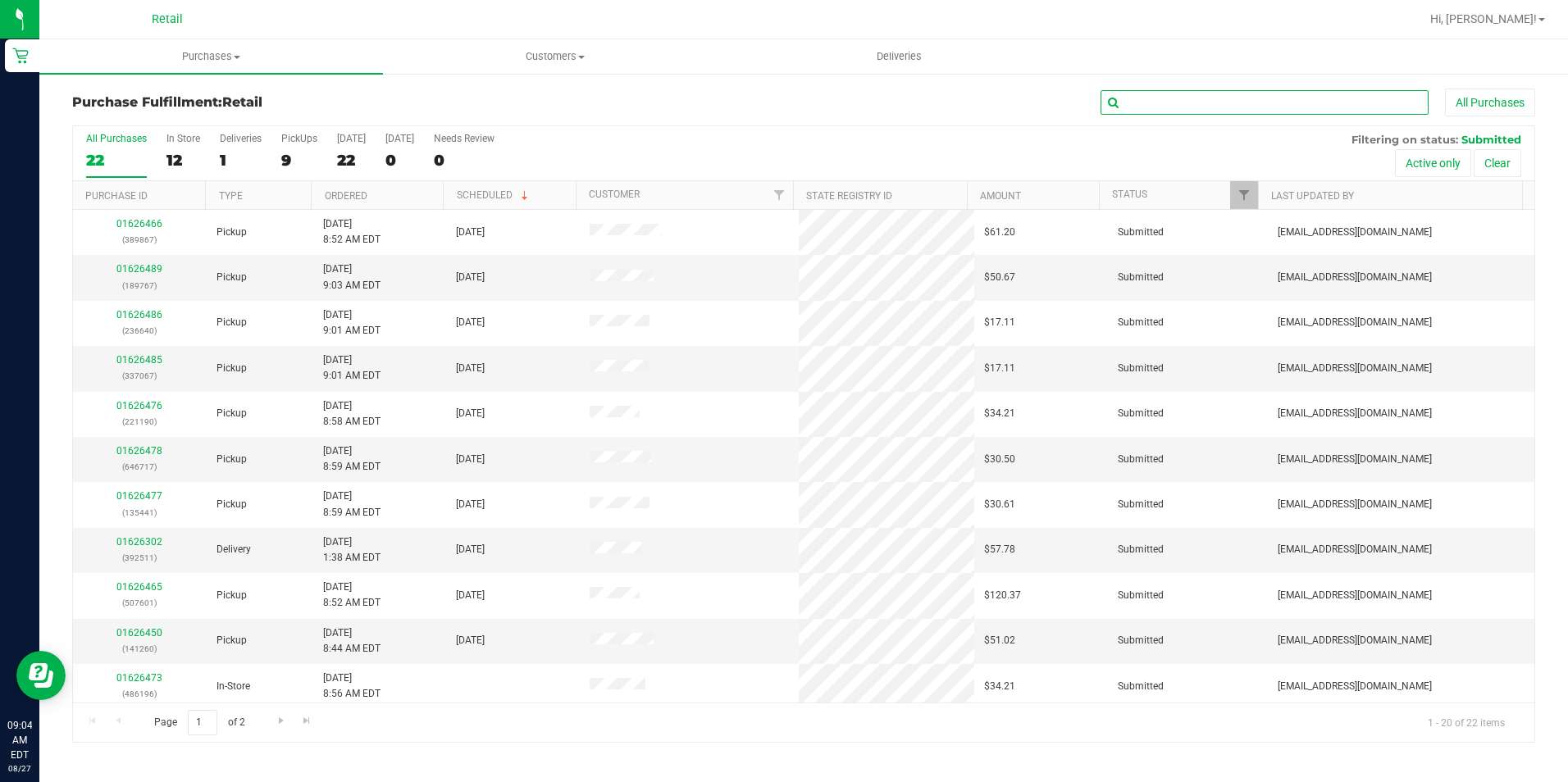
click at [1226, 105] on input "text" at bounding box center [1264, 102] width 328 height 25
type input "717"
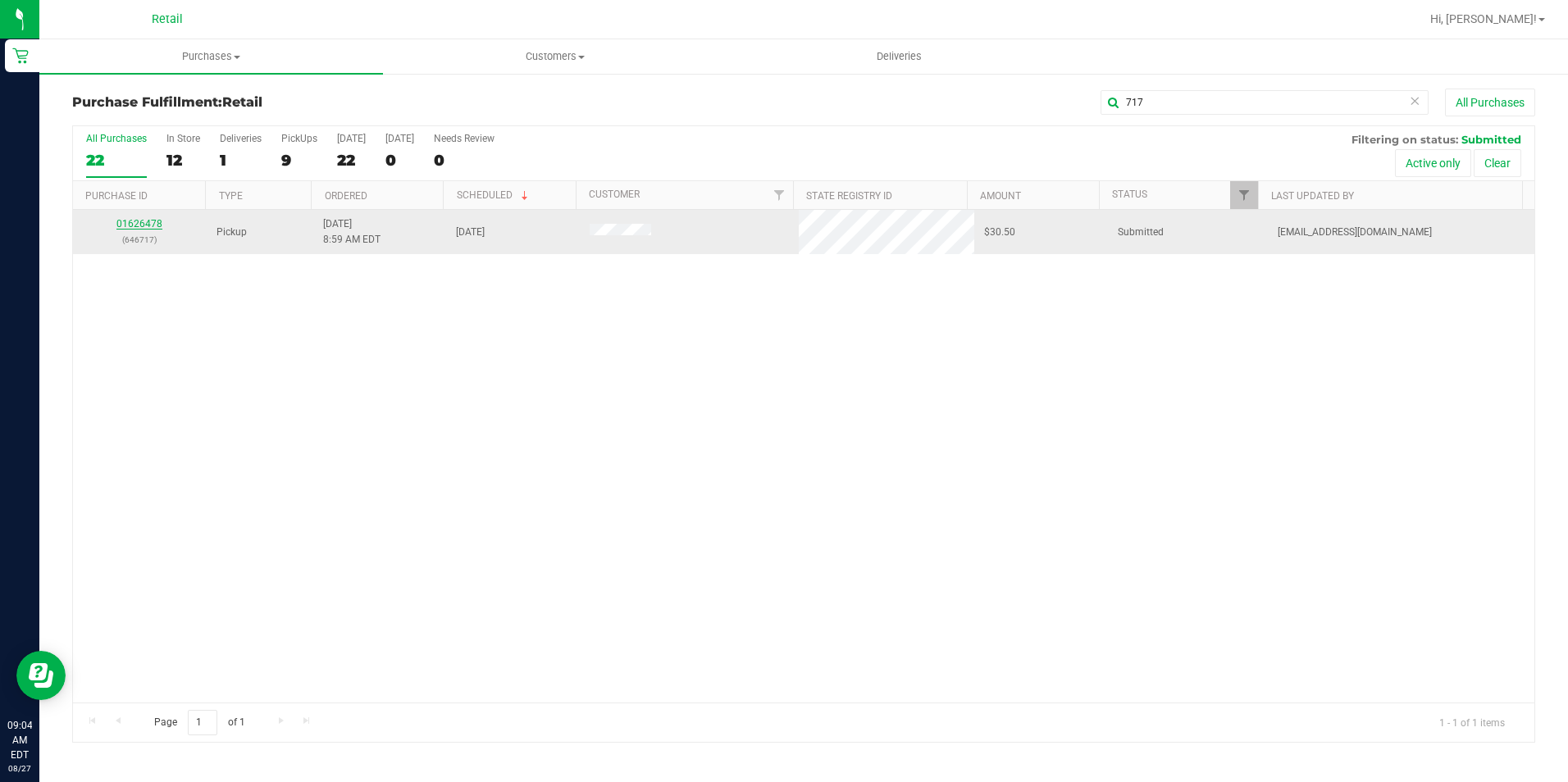
click at [128, 224] on link "01626478" at bounding box center [139, 223] width 46 height 12
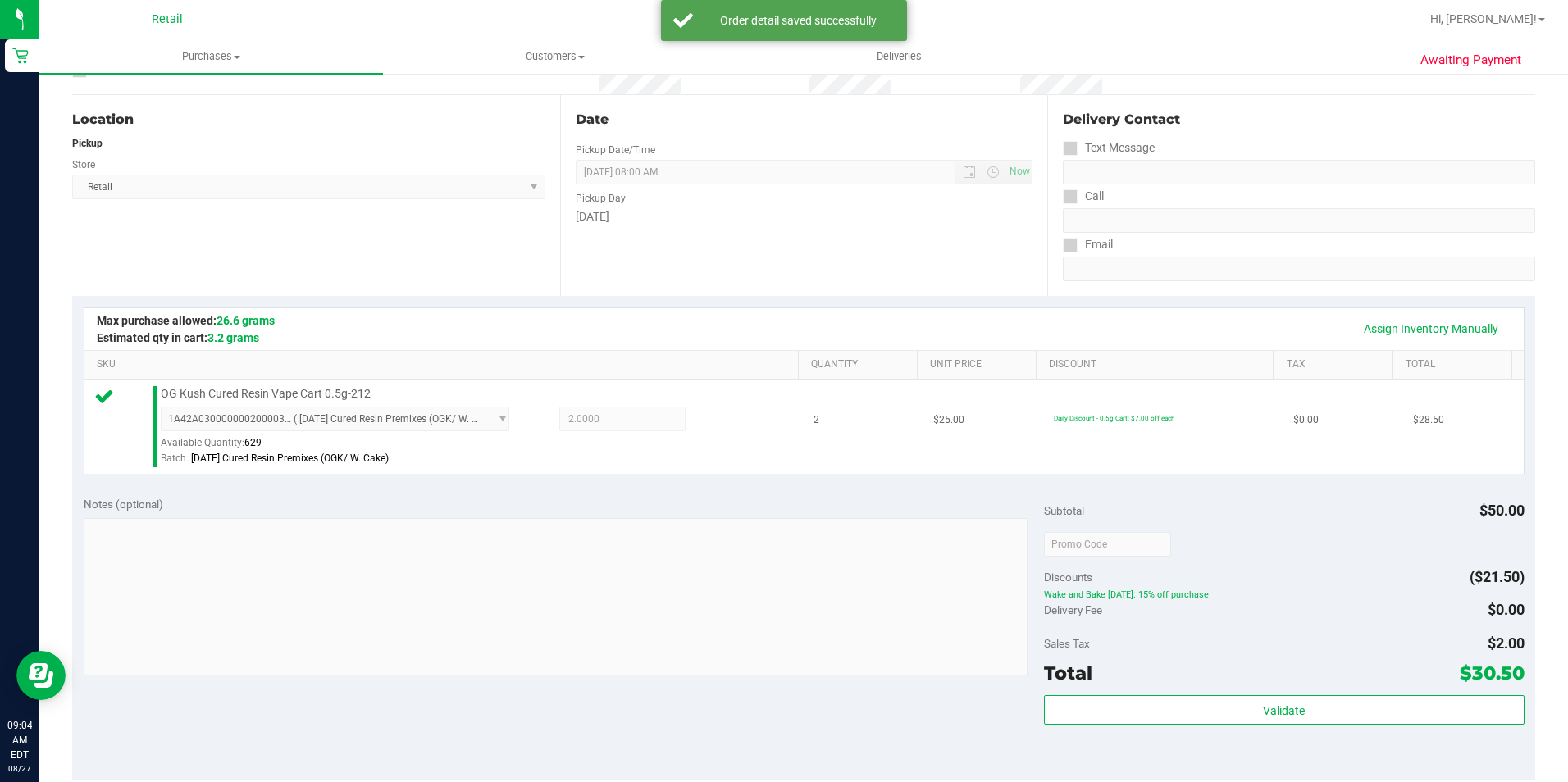
scroll to position [328, 0]
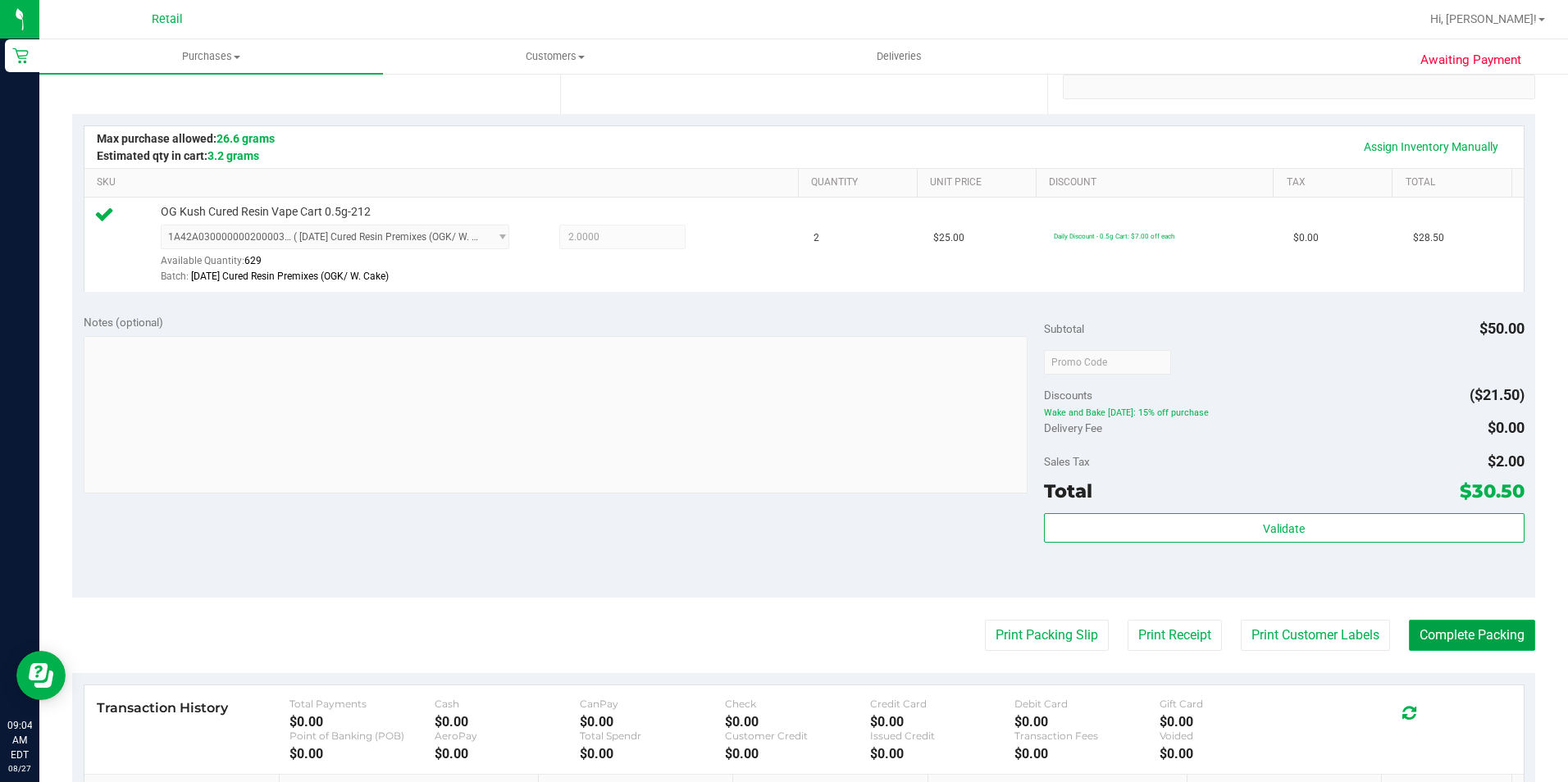
click at [1491, 638] on button "Complete Packing" at bounding box center [1472, 636] width 126 height 31
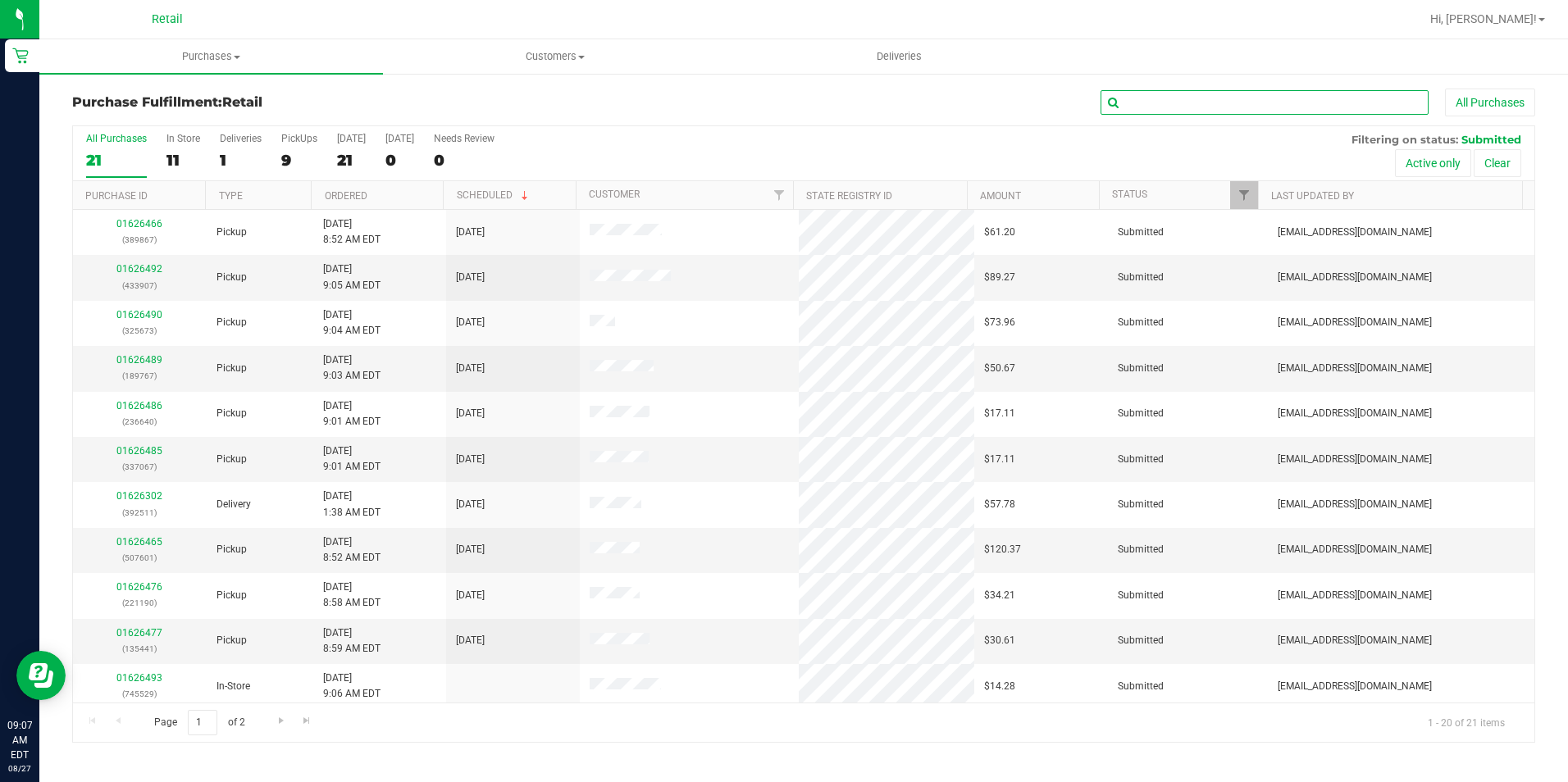
click at [1128, 100] on input "text" at bounding box center [1264, 102] width 328 height 25
type input "640"
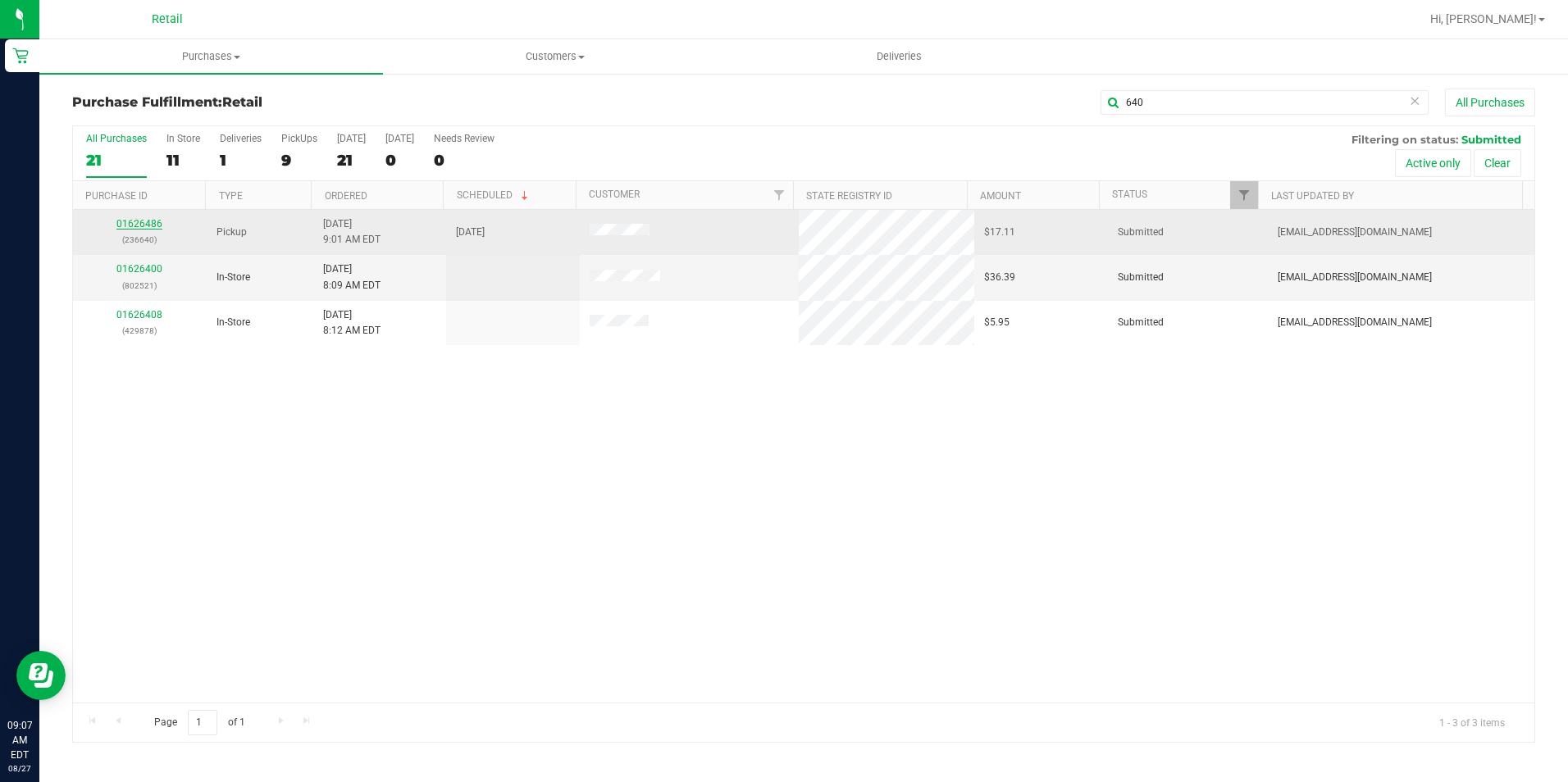
click at [148, 224] on link "01626486" at bounding box center [139, 223] width 46 height 12
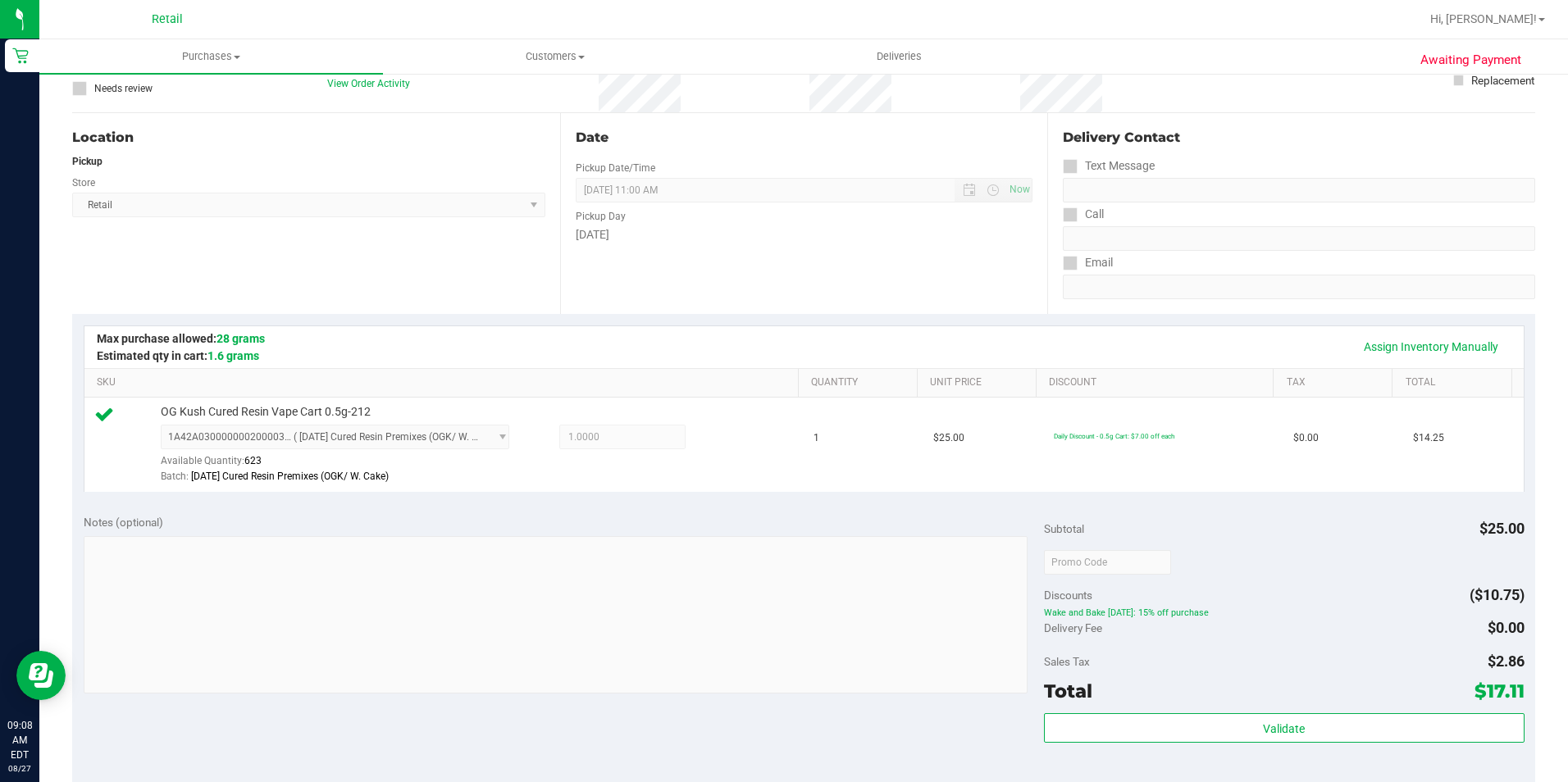
scroll to position [246, 0]
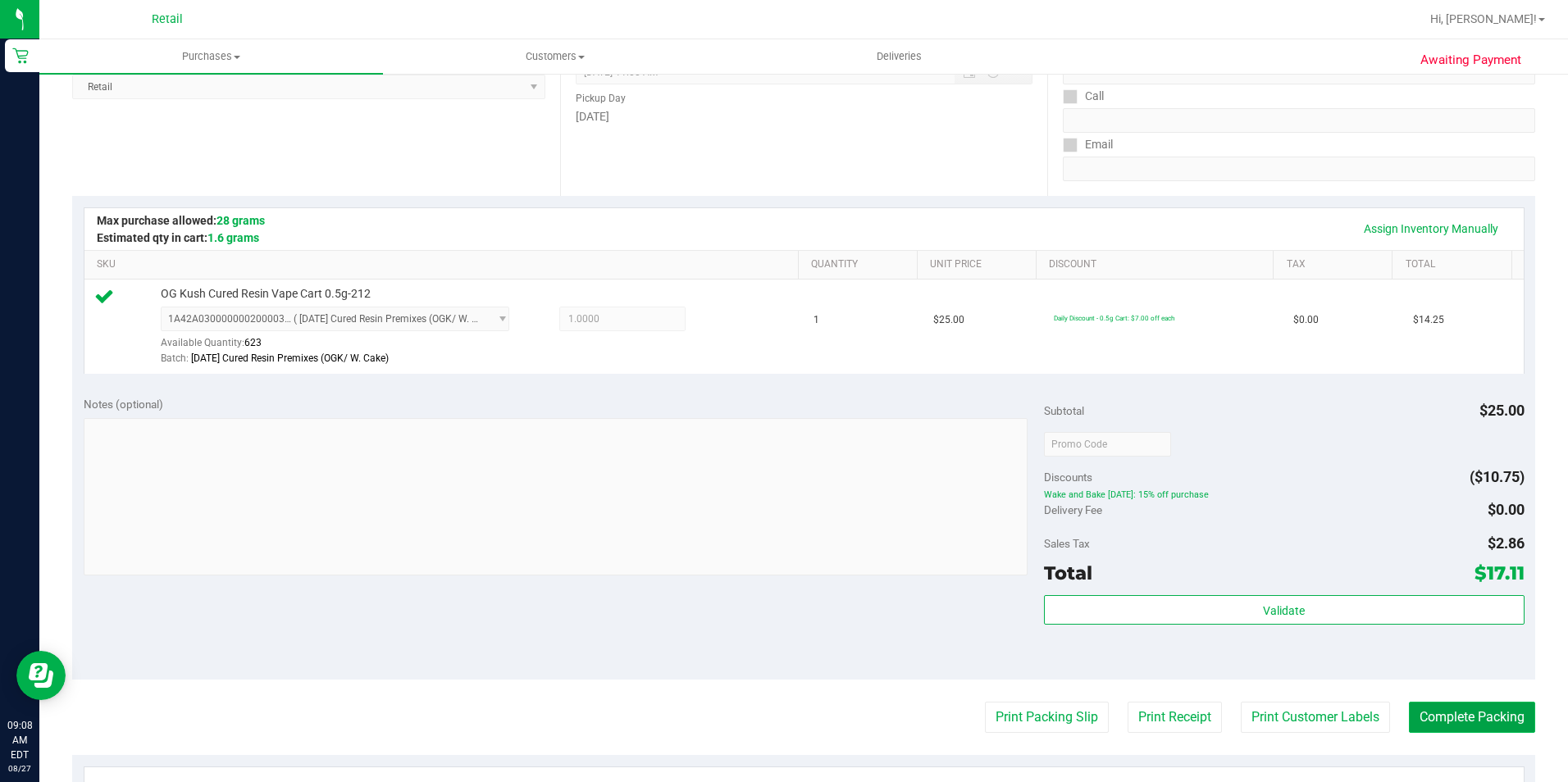
click at [1508, 723] on button "Complete Packing" at bounding box center [1472, 717] width 126 height 31
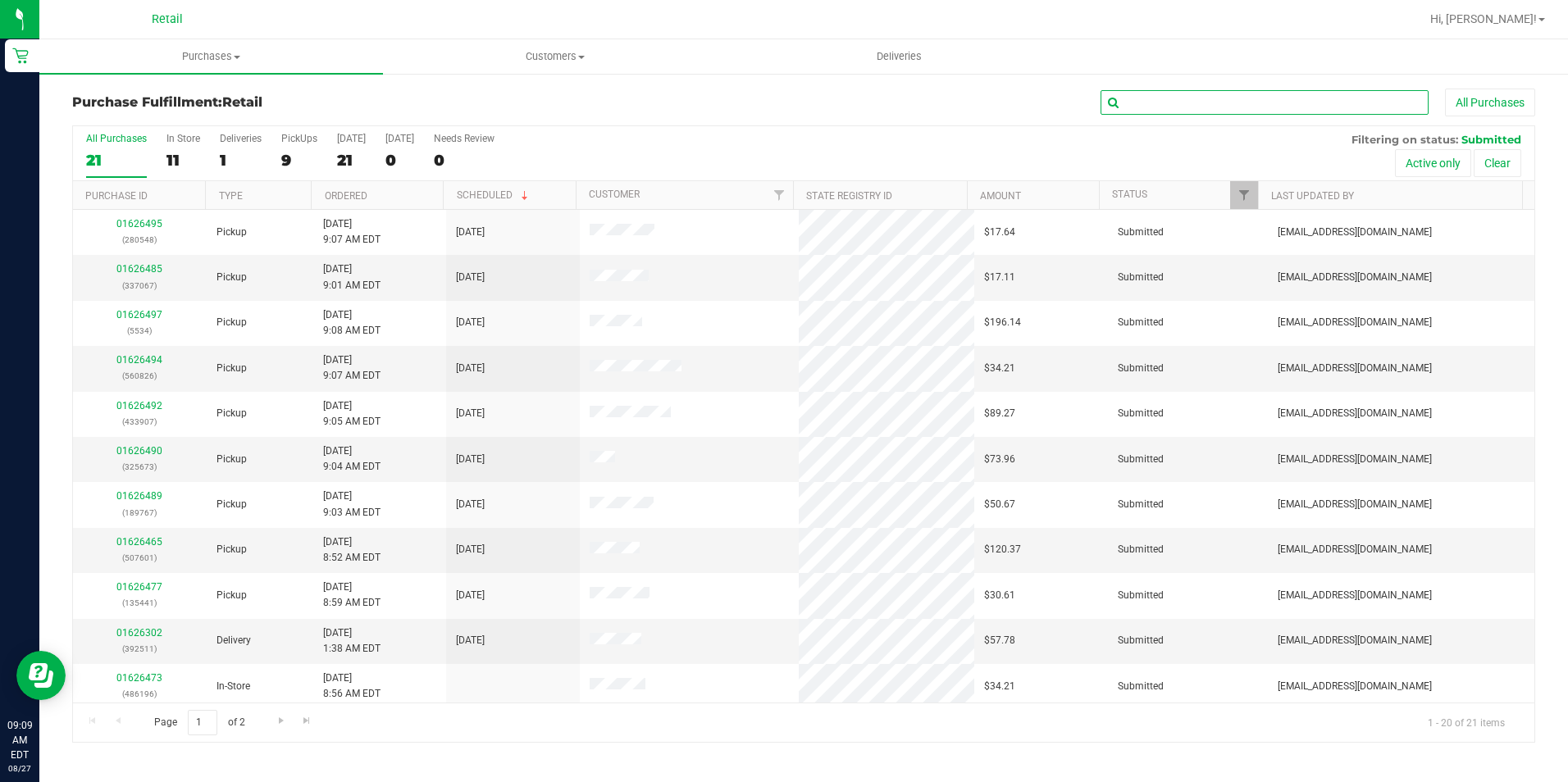
click at [1174, 112] on input "text" at bounding box center [1264, 102] width 328 height 25
type input "067"
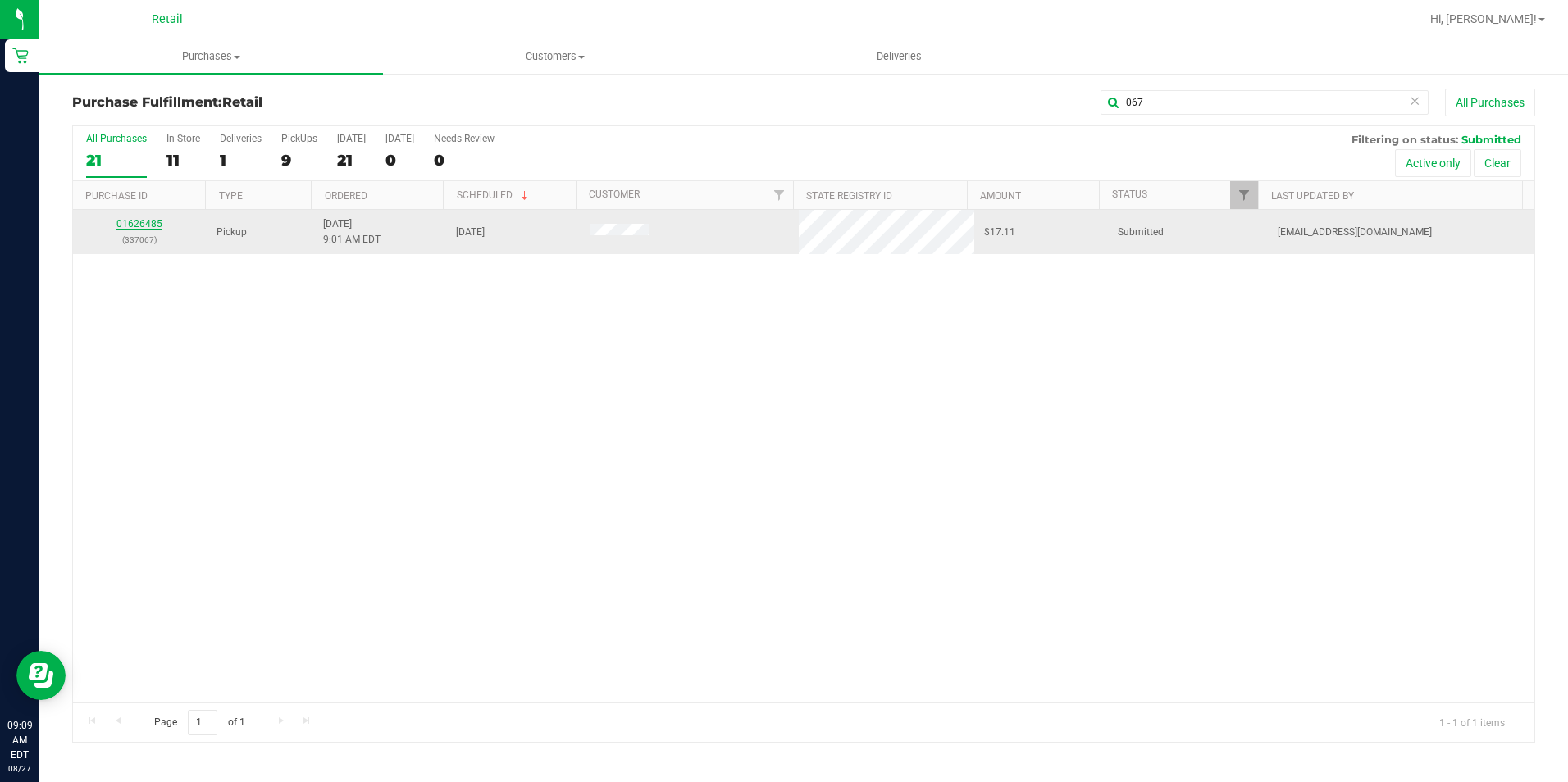
click at [135, 221] on link "01626485" at bounding box center [139, 223] width 46 height 12
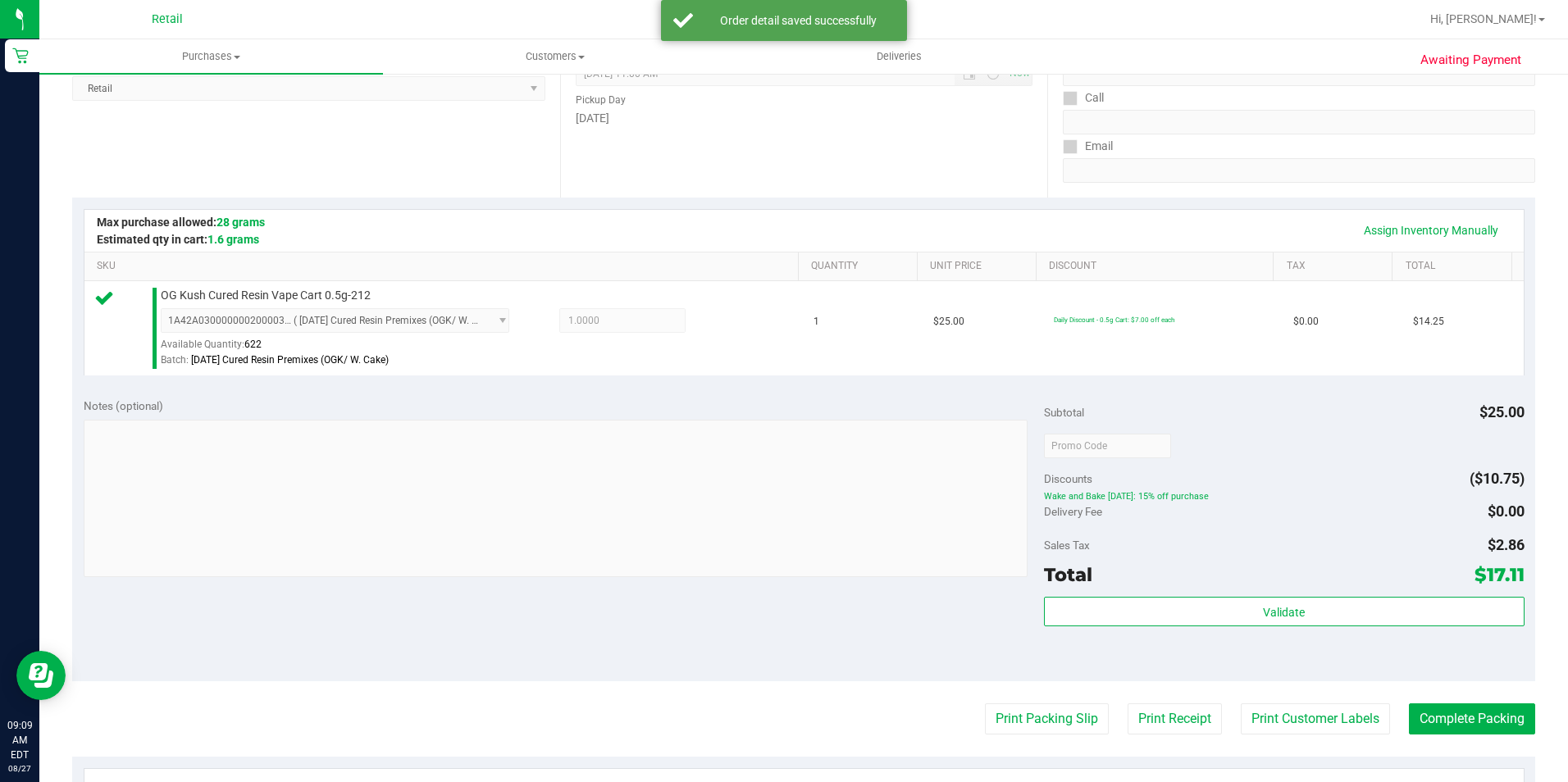
scroll to position [246, 0]
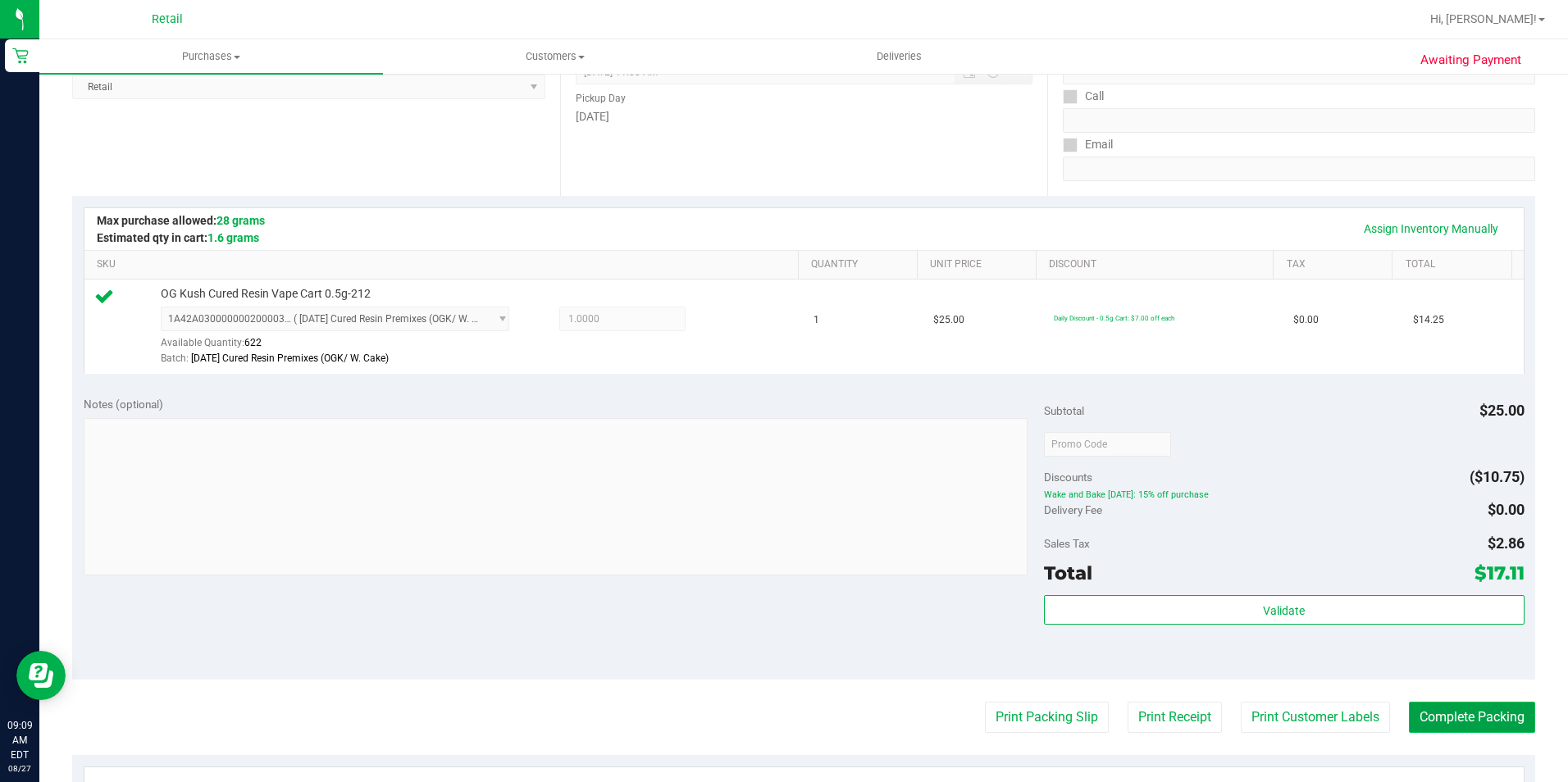
click at [1478, 715] on button "Complete Packing" at bounding box center [1472, 717] width 126 height 31
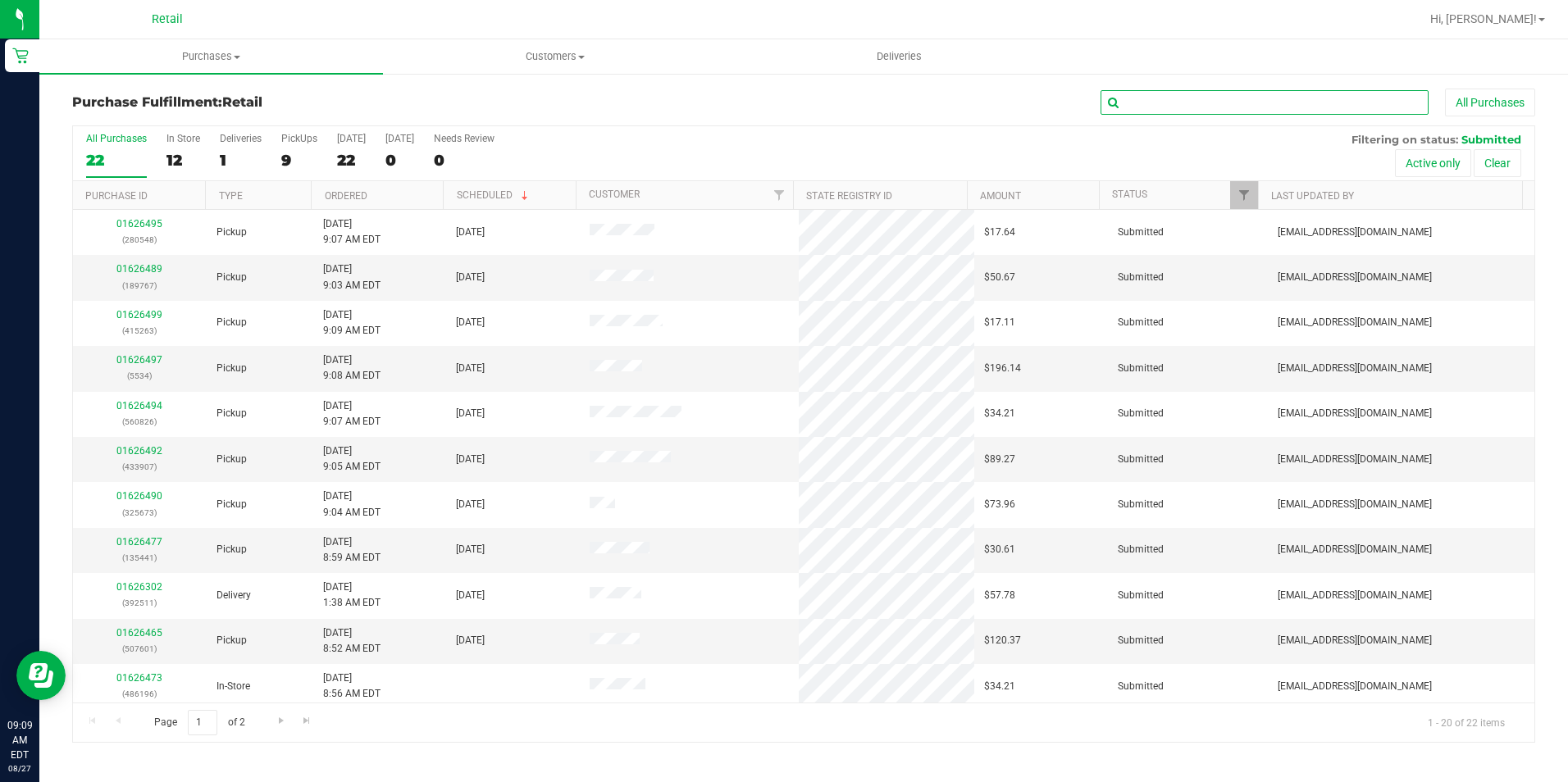
click at [1316, 102] on input "text" at bounding box center [1264, 102] width 328 height 25
type input "767"
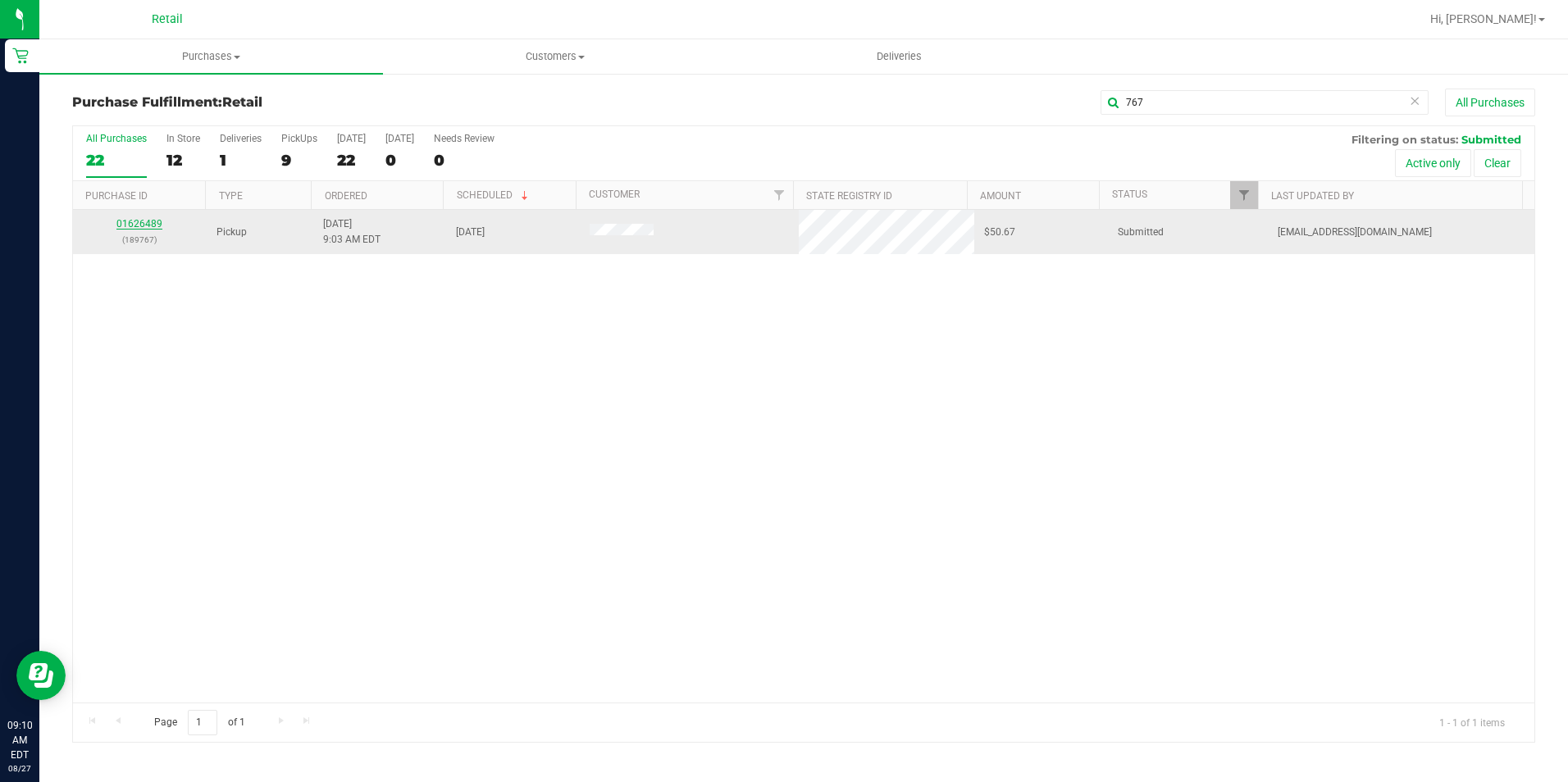
click at [131, 225] on link "01626489" at bounding box center [139, 223] width 46 height 12
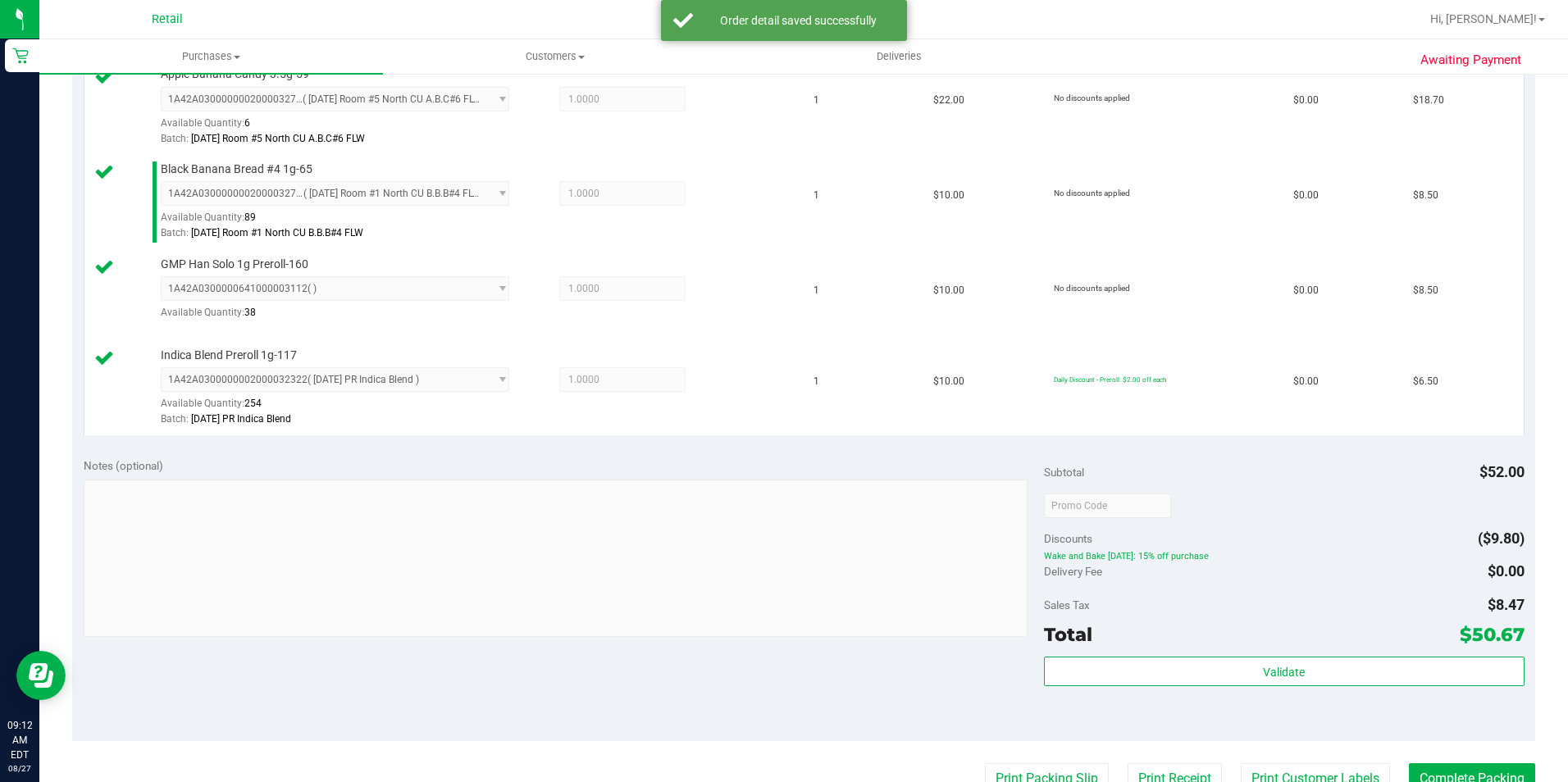
scroll to position [492, 0]
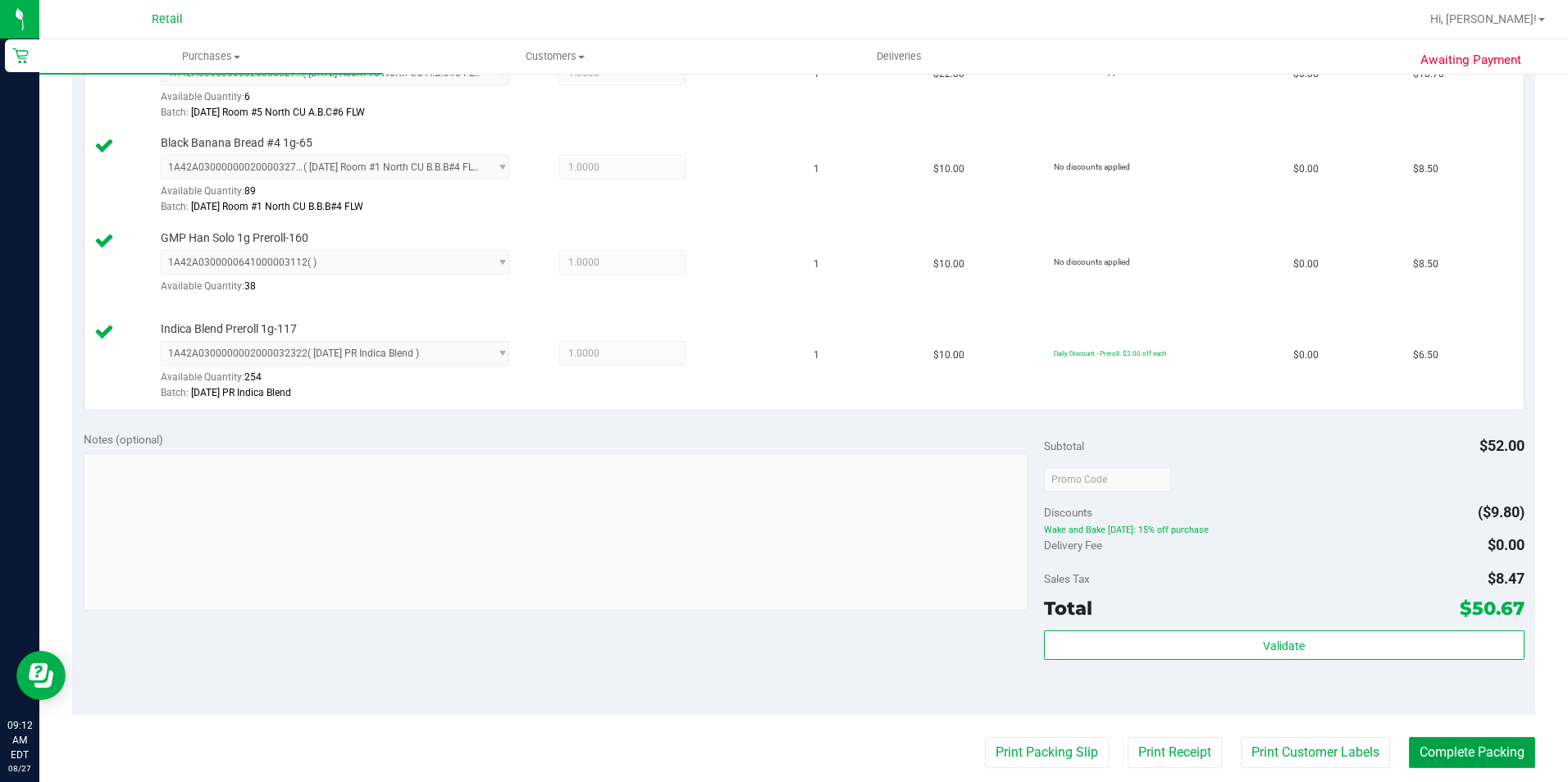
click at [1455, 759] on button "Complete Packing" at bounding box center [1472, 753] width 126 height 31
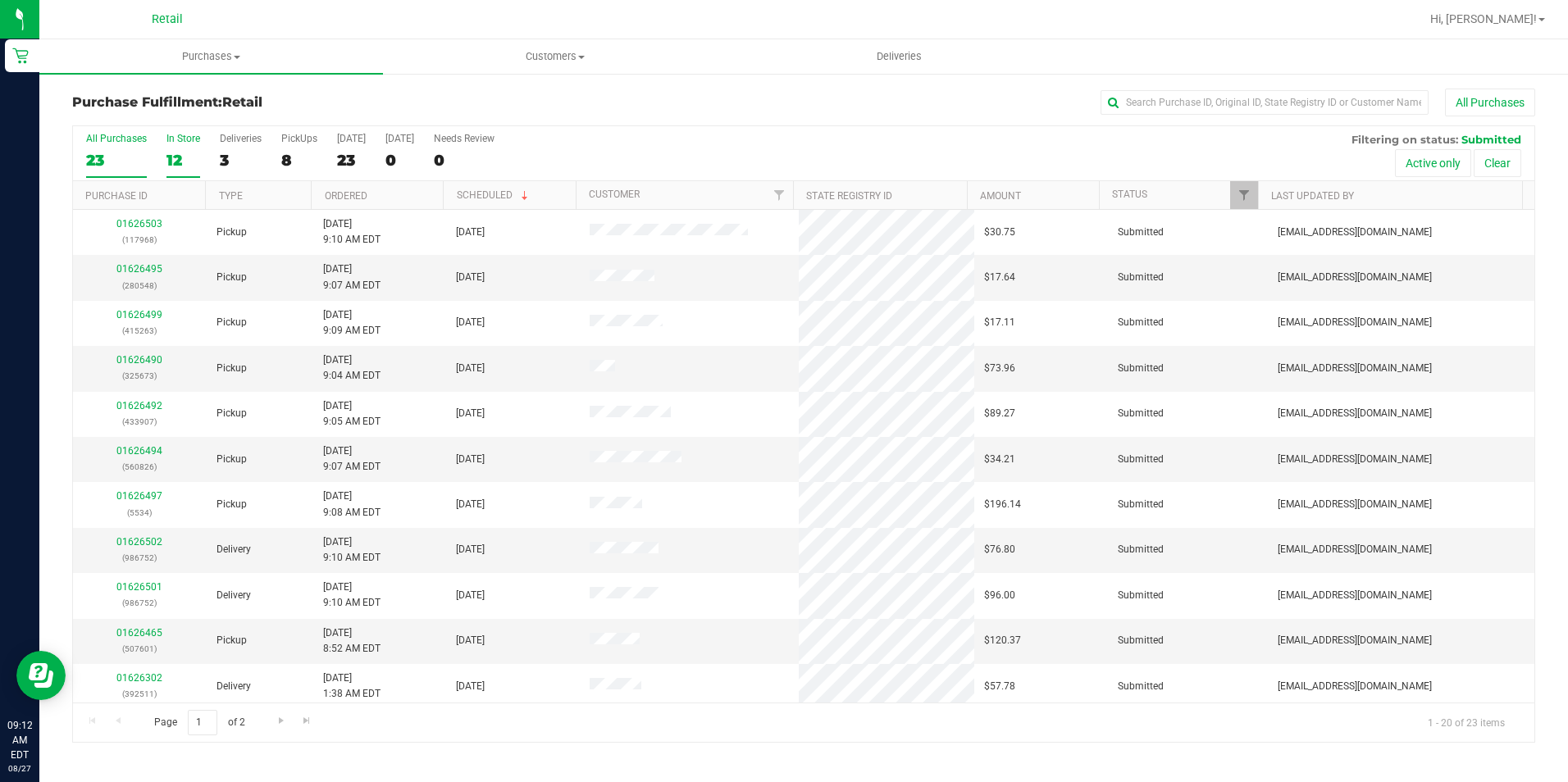
click at [187, 156] on div "12" at bounding box center [183, 160] width 34 height 19
click at [0, 0] on input "In Store 12" at bounding box center [0, 0] width 0 height 0
click at [94, 159] on div "25" at bounding box center [116, 160] width 60 height 19
click at [0, 0] on input "All Purchases 25" at bounding box center [0, 0] width 0 height 0
click at [377, 87] on div "Purchase Fulfillment: Retail All Purchases All Purchases 25 In Store 13 Deliver…" at bounding box center [803, 415] width 1529 height 687
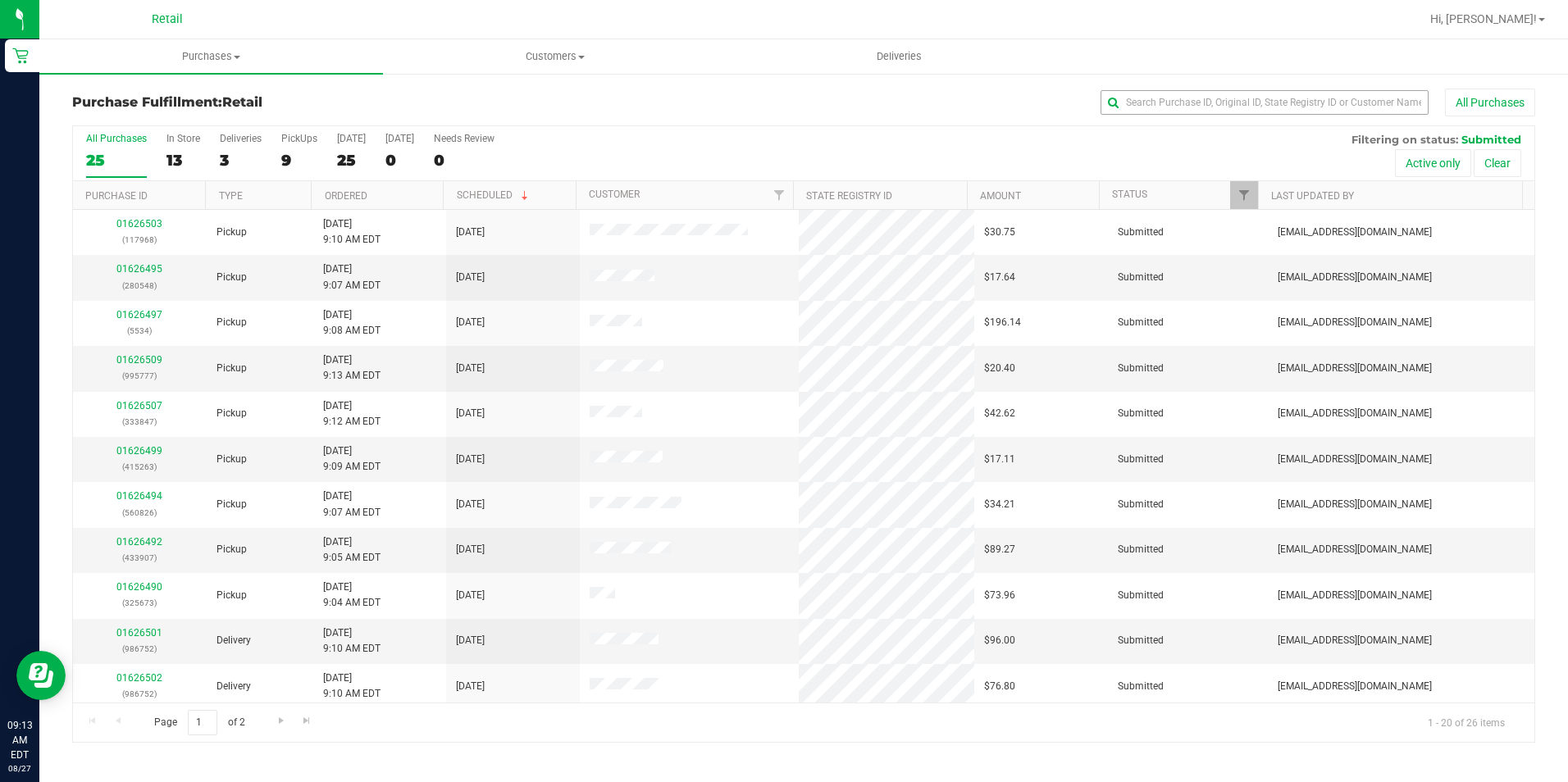
drag, startPoint x: 1187, startPoint y: 85, endPoint x: 1185, endPoint y: 93, distance: 8.2
click at [1187, 85] on div "Purchase Fulfillment: Retail All Purchases All Purchases 25 In Store 13 Deliver…" at bounding box center [803, 415] width 1529 height 687
click at [1182, 99] on input "text" at bounding box center [1264, 102] width 328 height 25
type input "968"
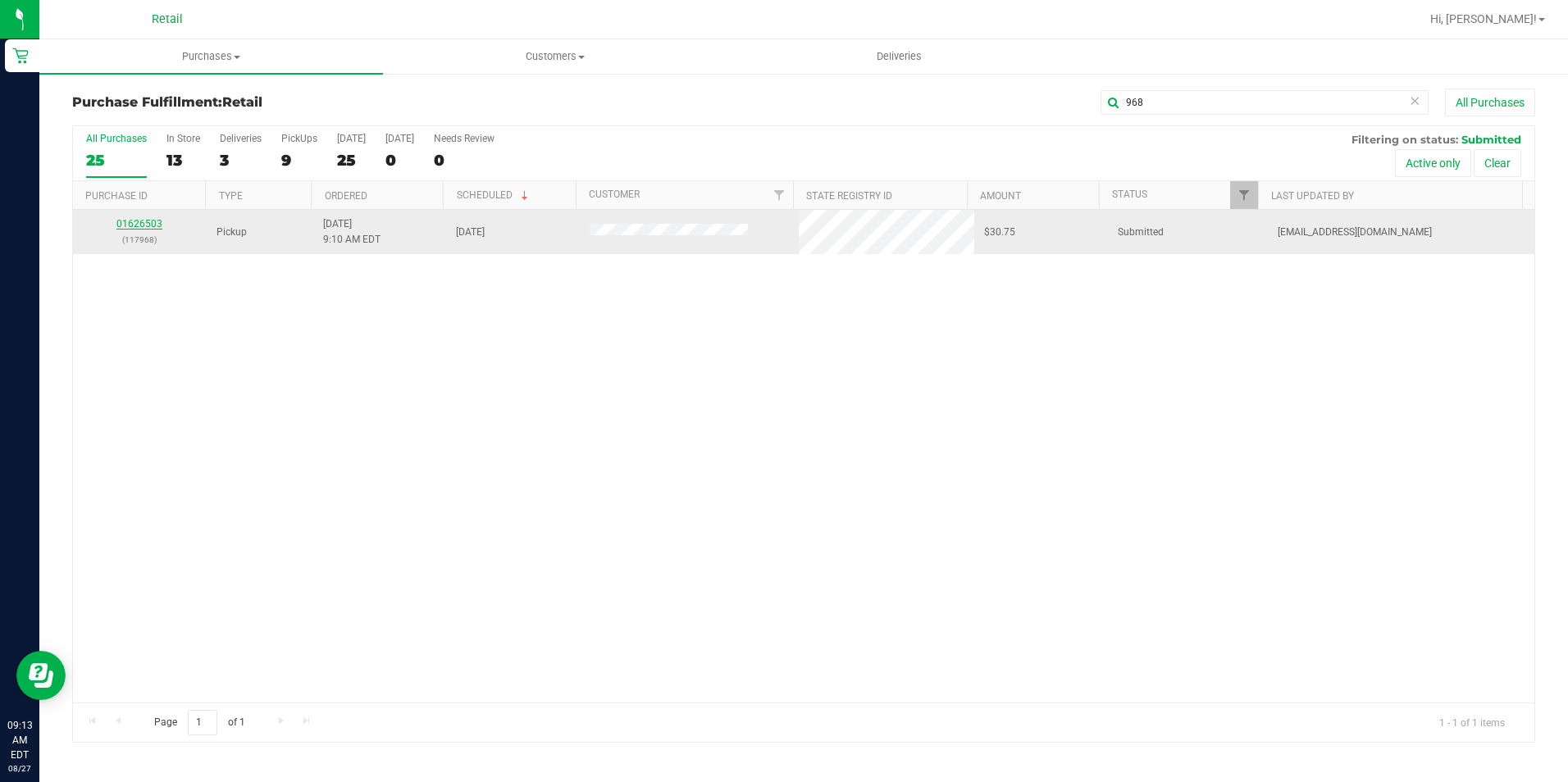
click at [146, 225] on link "01626503" at bounding box center [139, 223] width 46 height 12
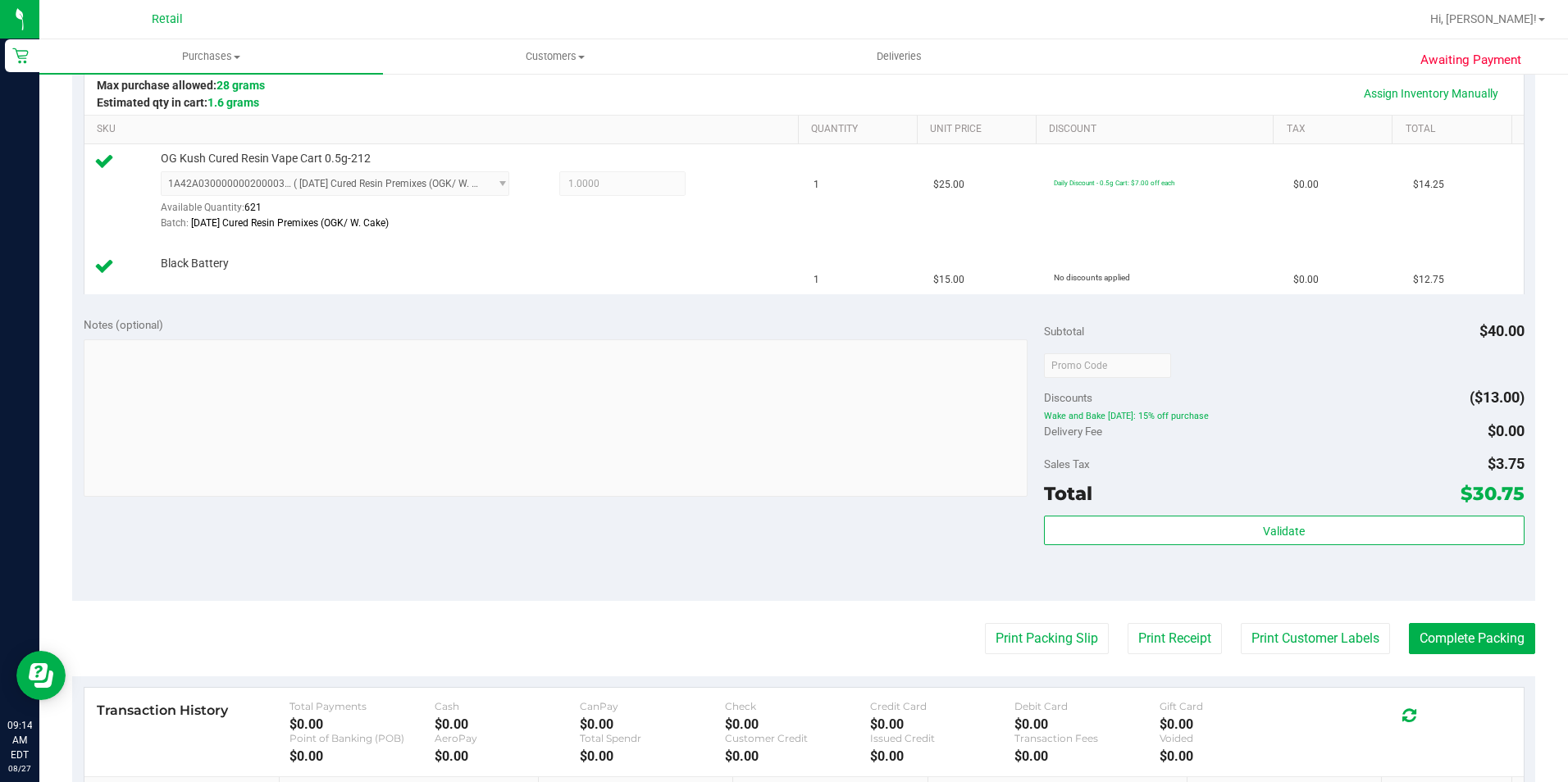
scroll to position [410, 0]
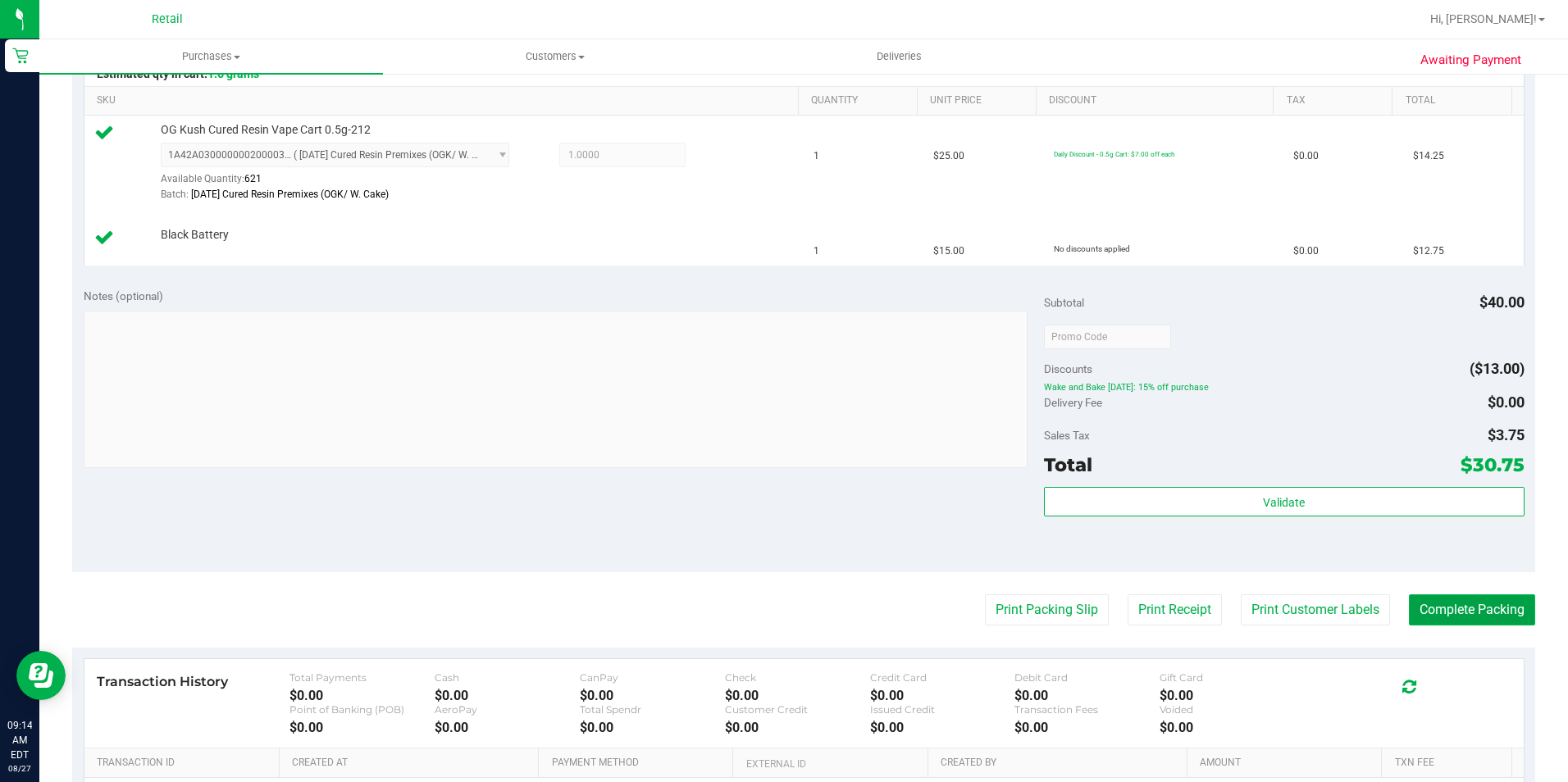
drag, startPoint x: 1501, startPoint y: 614, endPoint x: 1518, endPoint y: 620, distance: 18.0
click at [1501, 614] on button "Complete Packing" at bounding box center [1472, 610] width 126 height 31
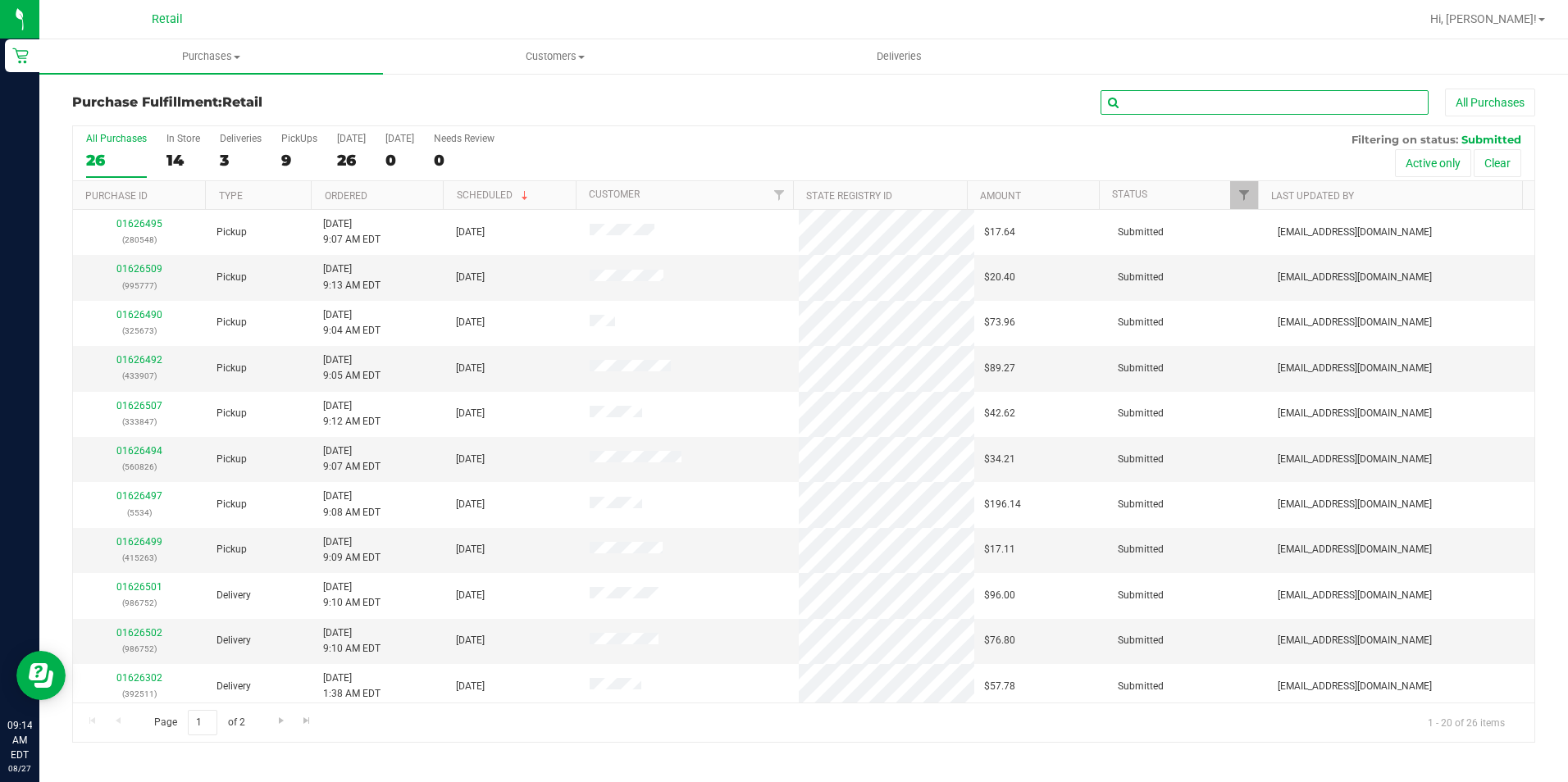
click at [1279, 102] on input "text" at bounding box center [1264, 102] width 328 height 25
type input "673"
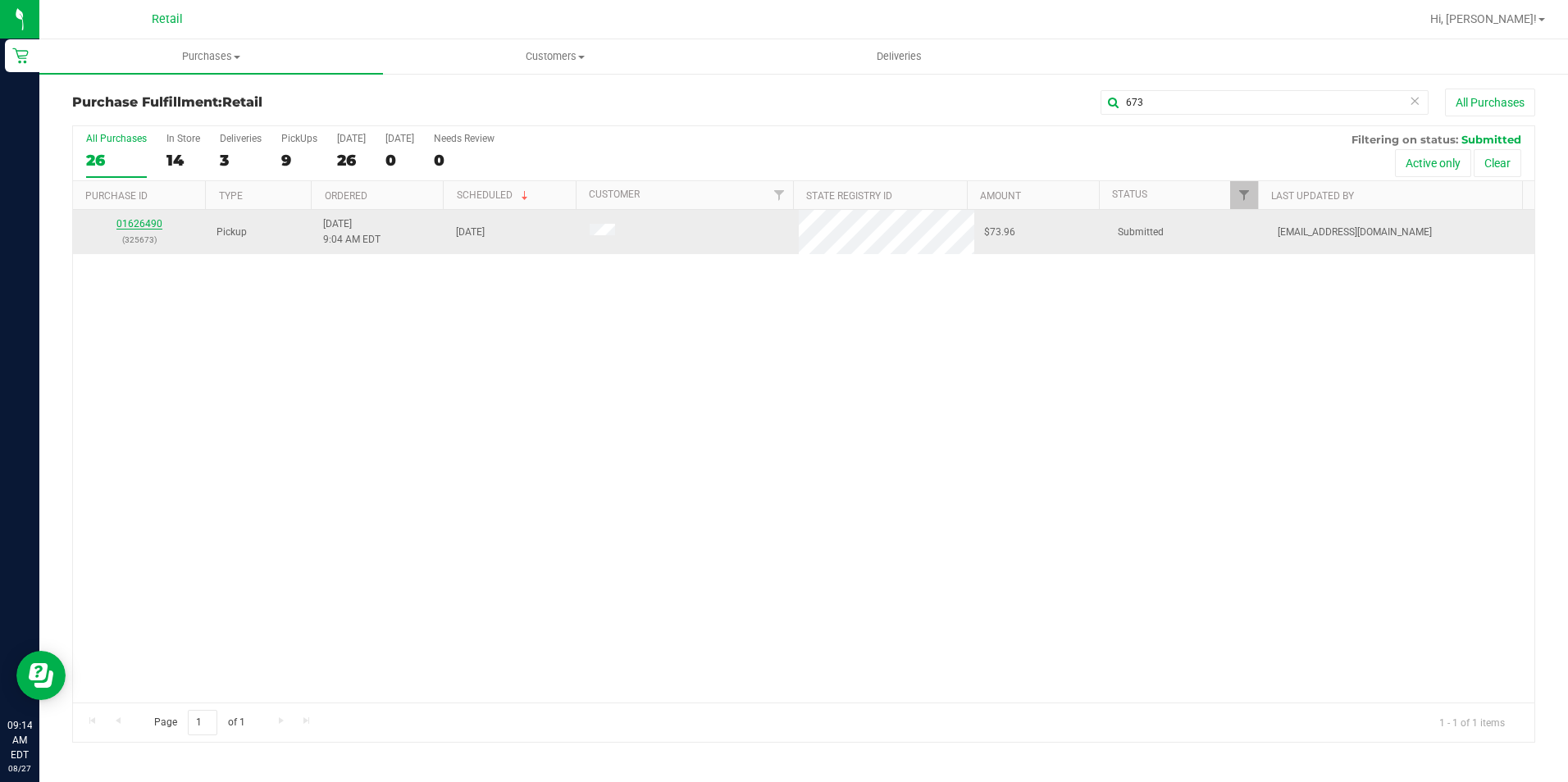
click at [122, 222] on link "01626490" at bounding box center [139, 223] width 46 height 12
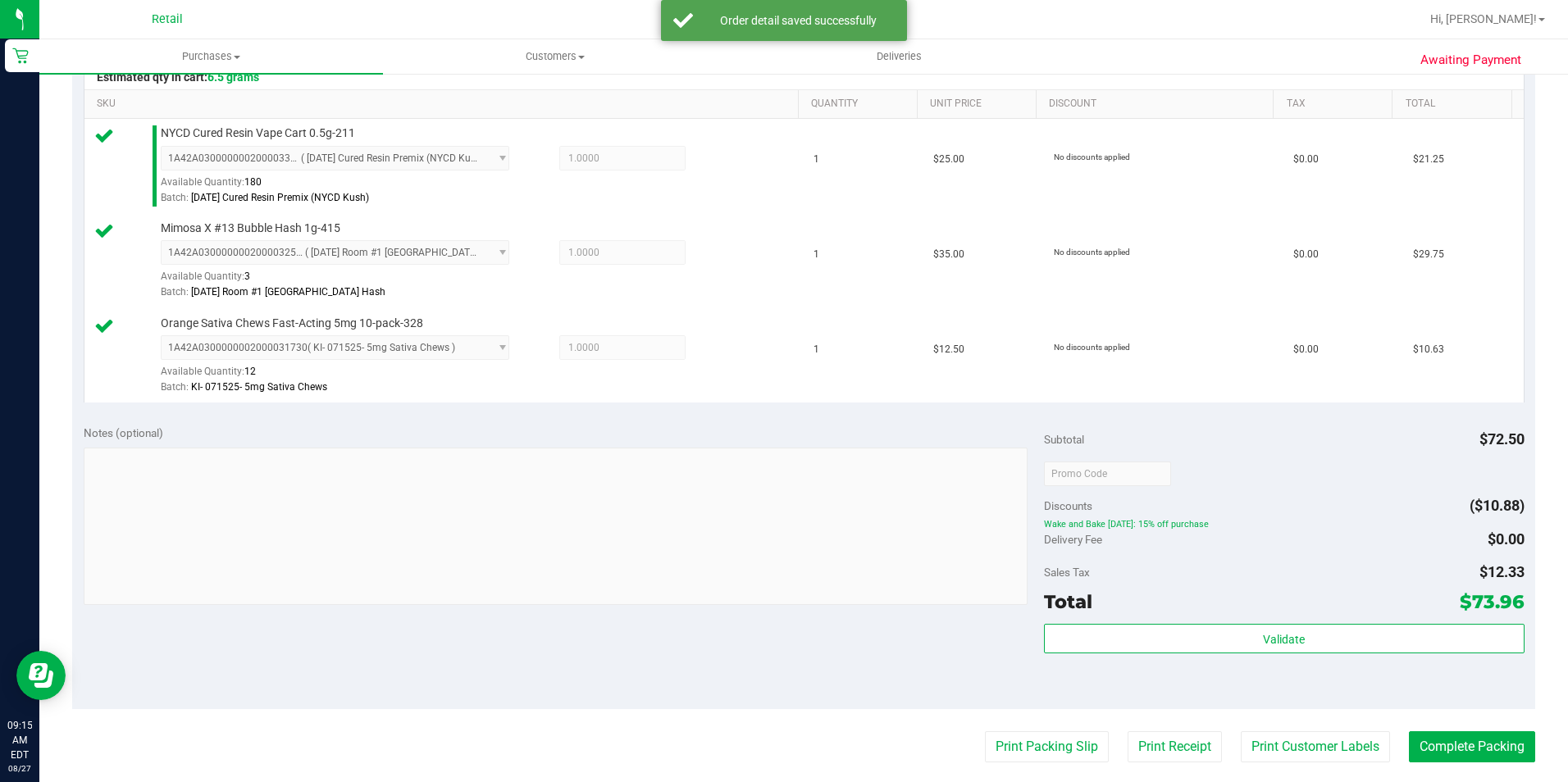
scroll to position [410, 0]
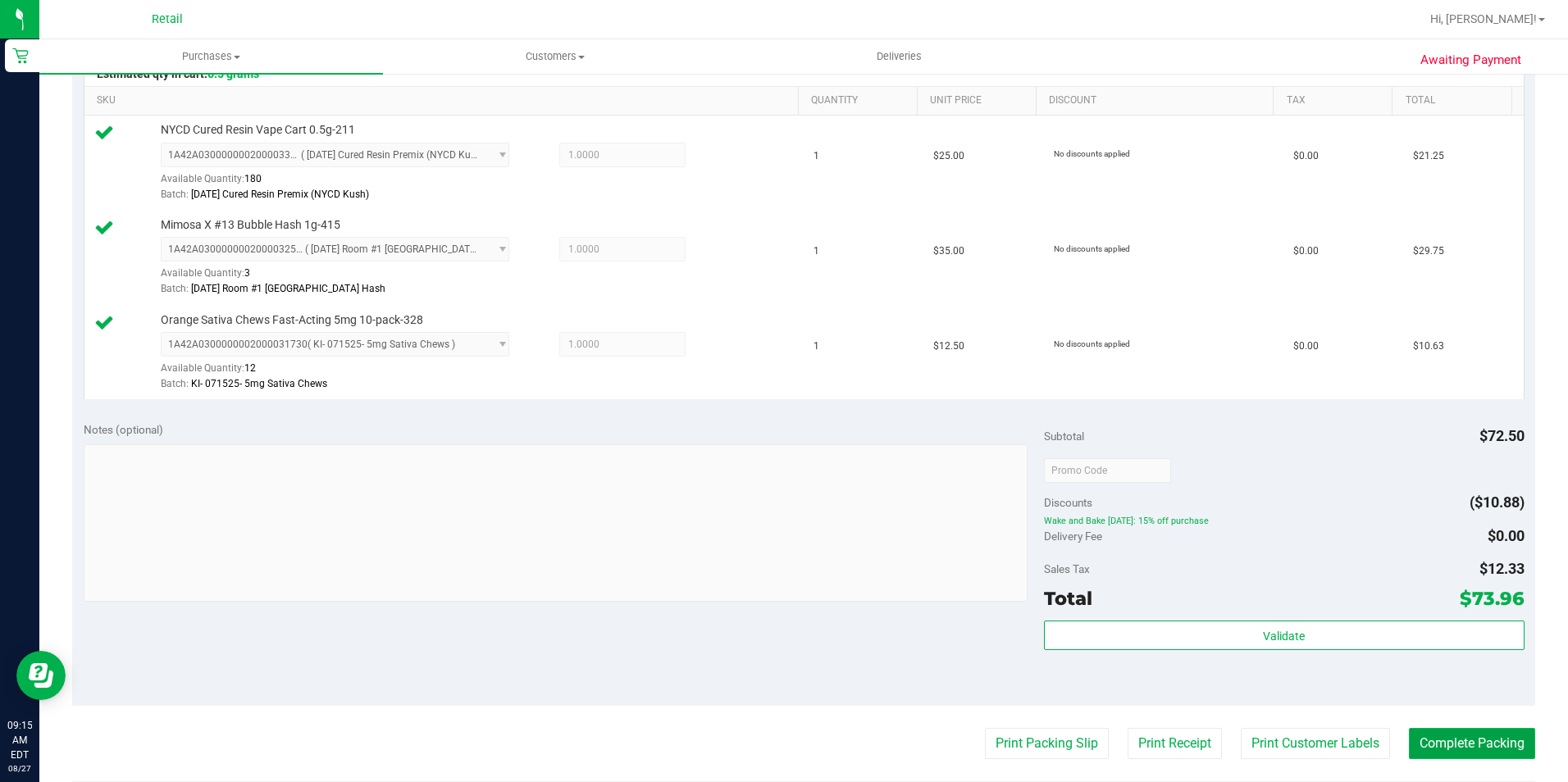
click at [1462, 751] on button "Complete Packing" at bounding box center [1472, 744] width 126 height 31
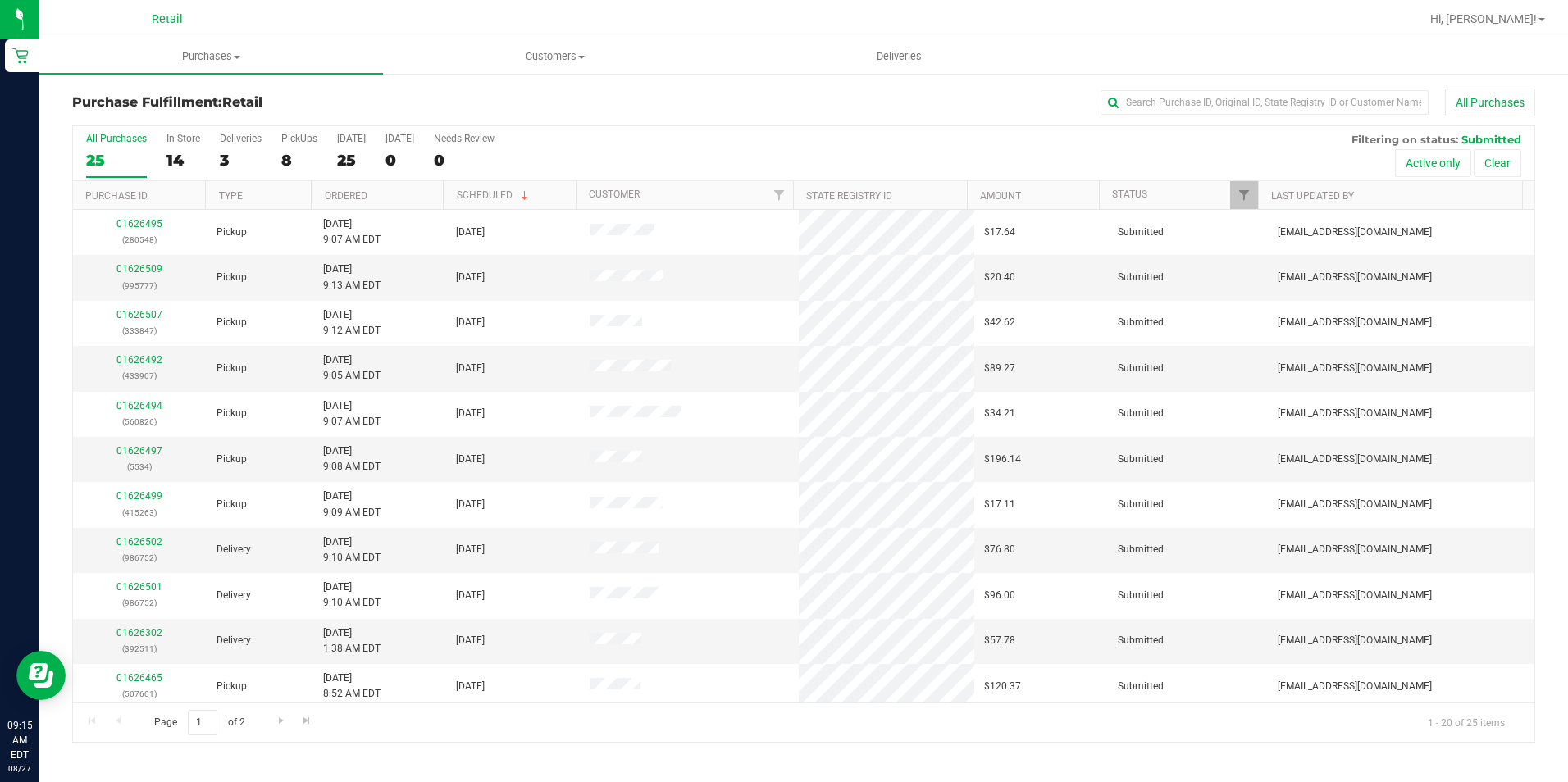
click at [1290, 85] on div "Purchase Fulfillment: Retail All Purchases All Purchases 25 In Store 14 Deliver…" at bounding box center [803, 415] width 1529 height 687
click at [1272, 91] on input "text" at bounding box center [1264, 102] width 328 height 25
type input "826"
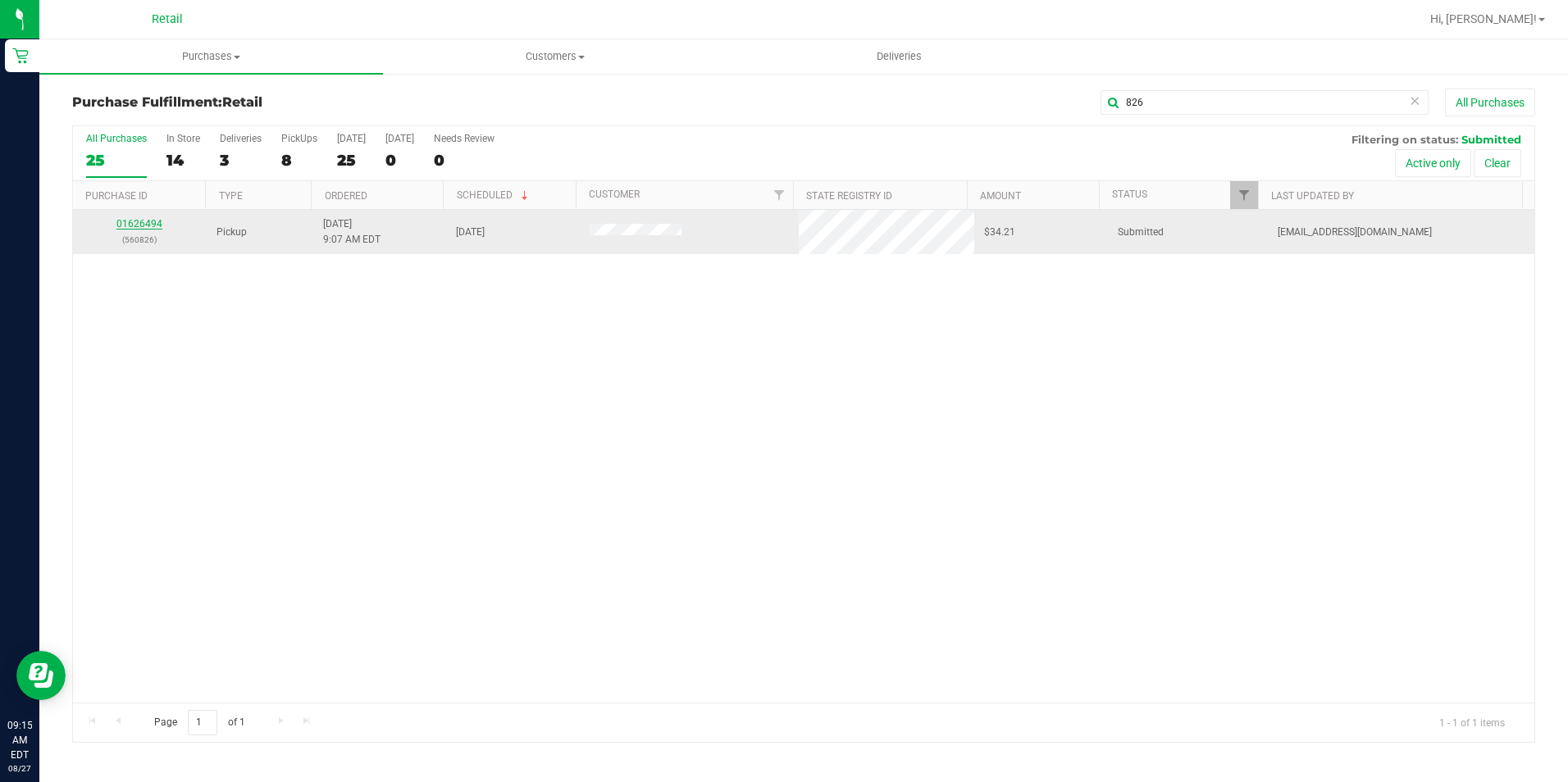
click at [155, 224] on link "01626494" at bounding box center [139, 223] width 46 height 12
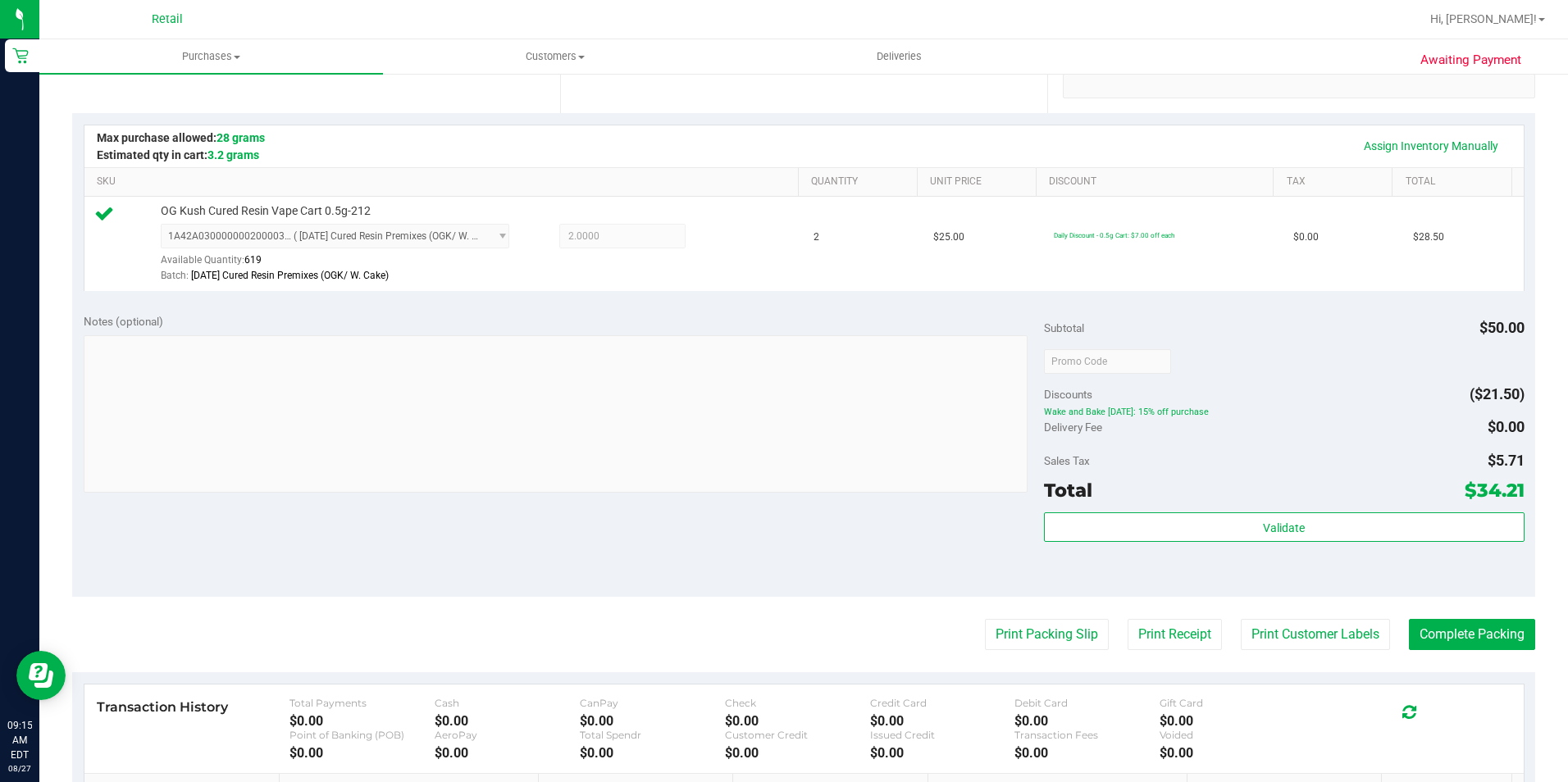
scroll to position [492, 0]
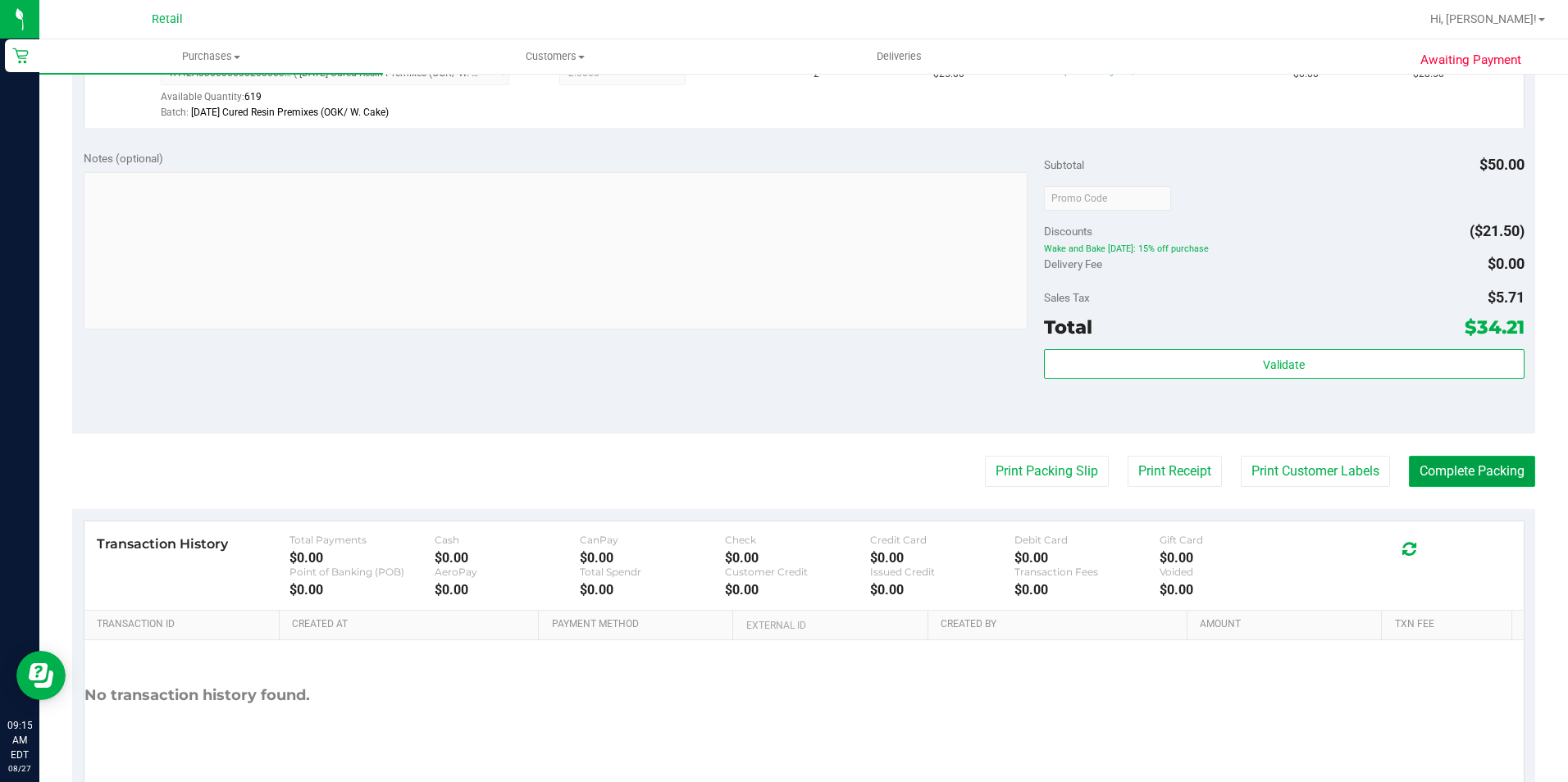
click at [1470, 478] on button "Complete Packing" at bounding box center [1472, 471] width 126 height 31
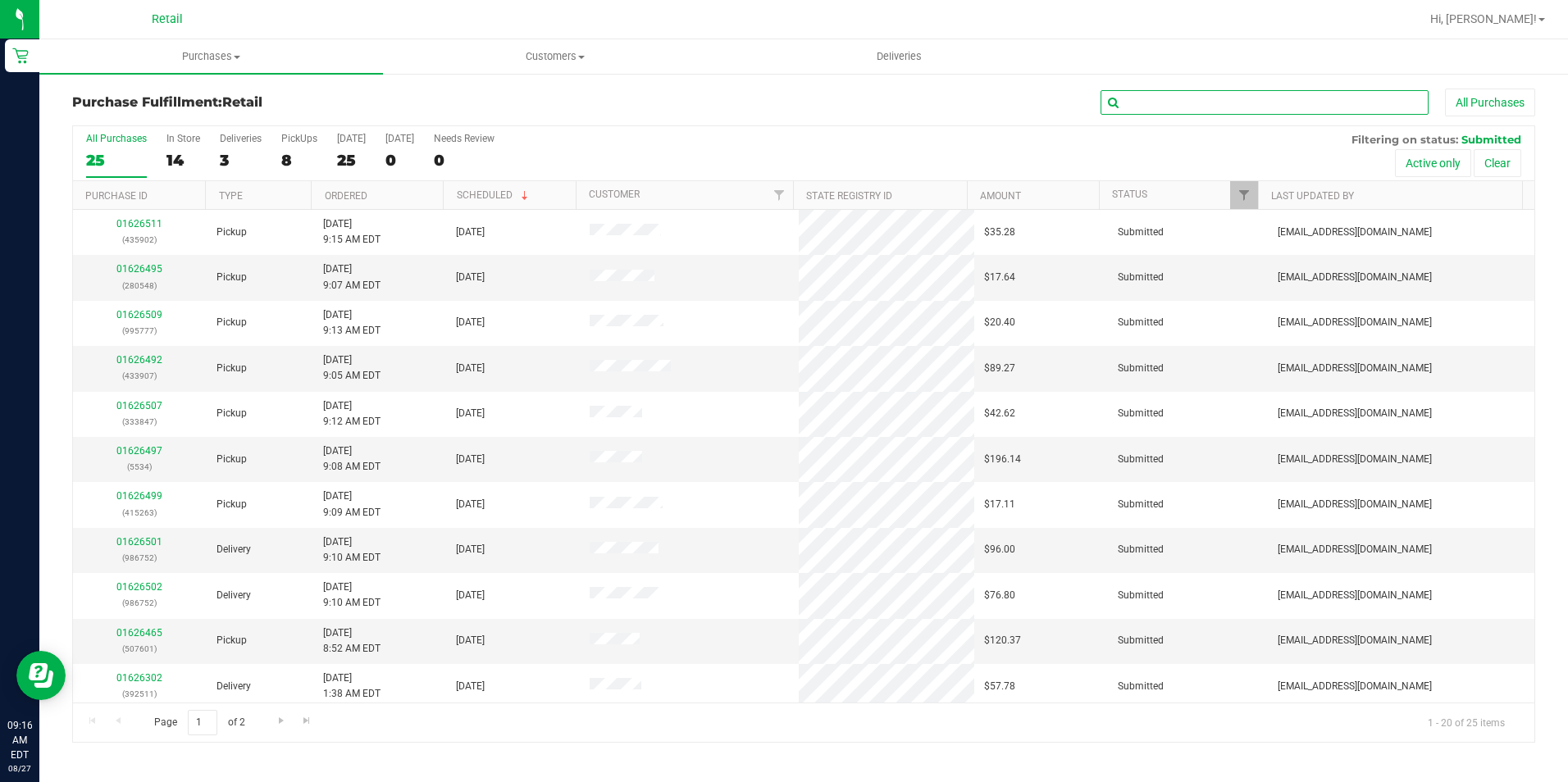
click at [1258, 96] on input "text" at bounding box center [1264, 102] width 328 height 25
type input "907"
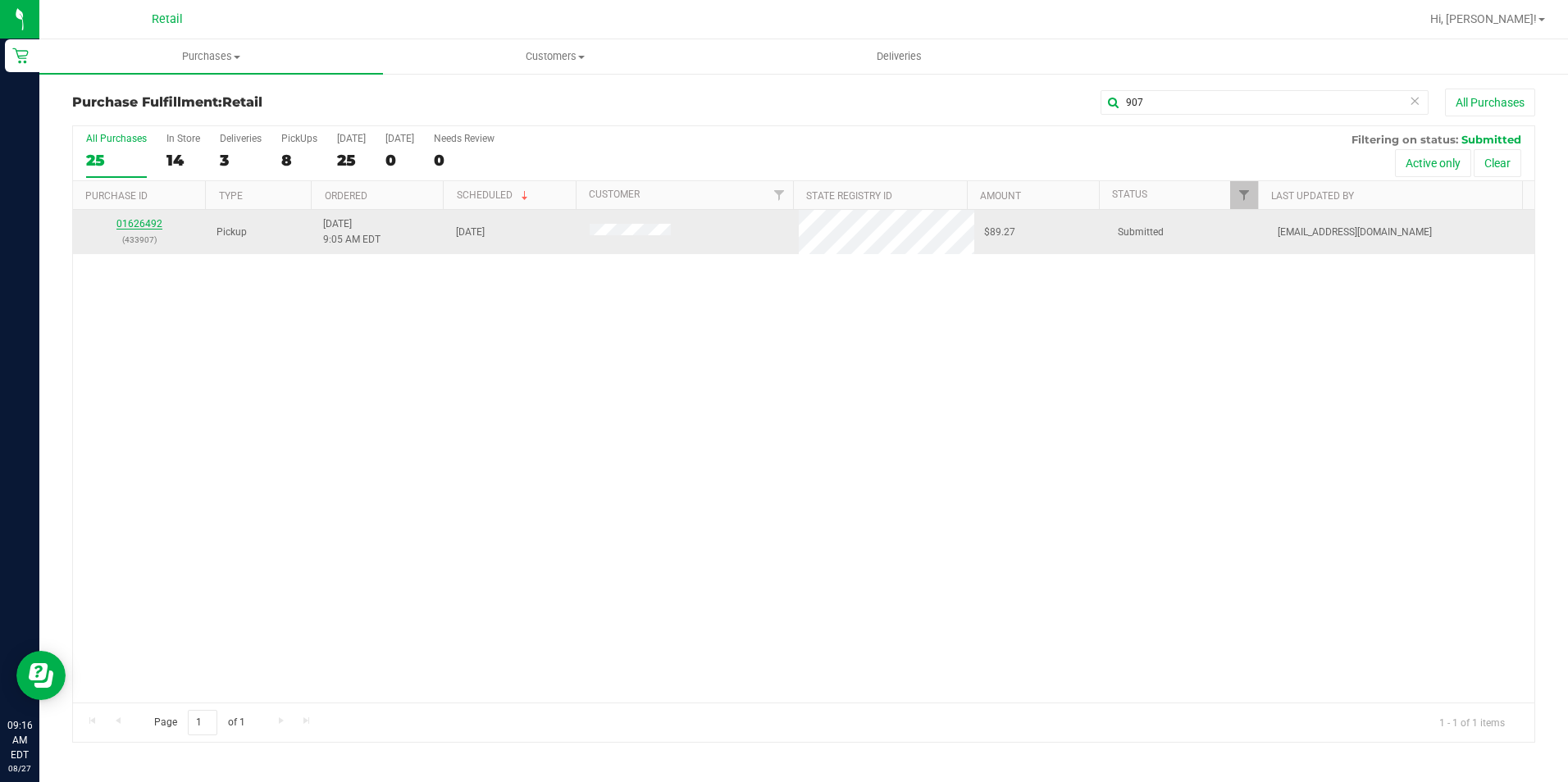
click at [144, 226] on link "01626492" at bounding box center [139, 223] width 46 height 12
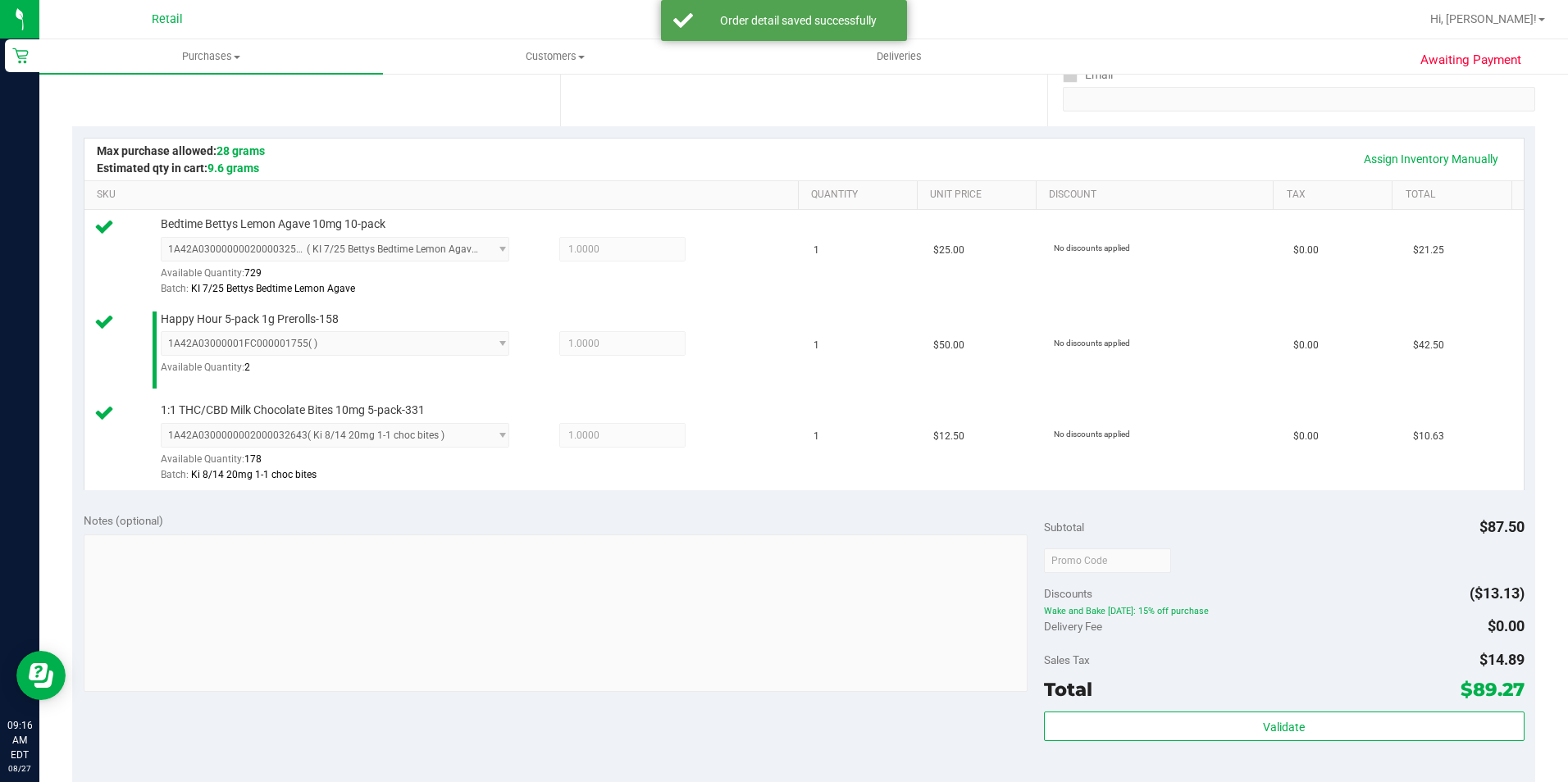
scroll to position [410, 0]
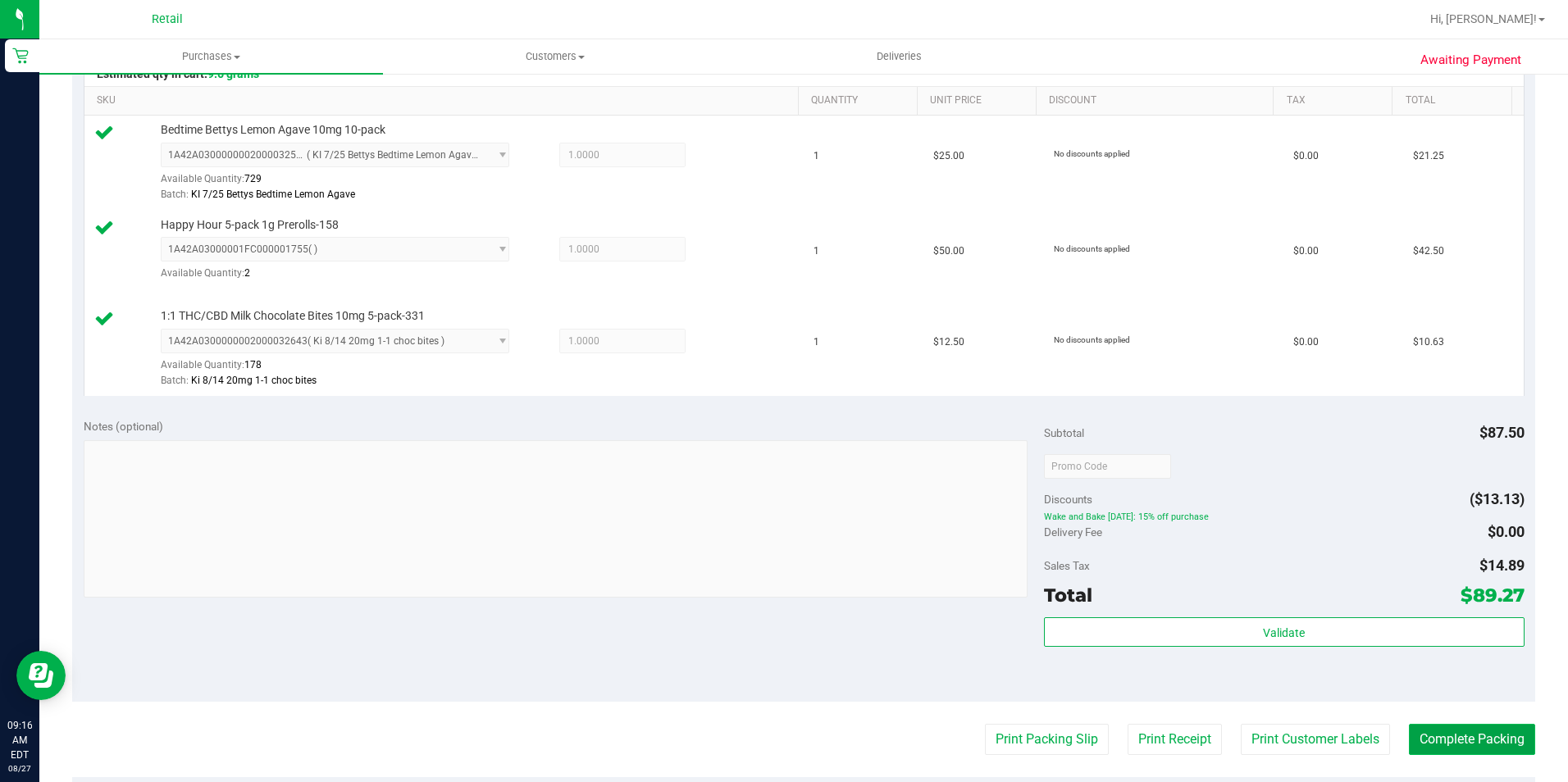
click at [1456, 735] on button "Complete Packing" at bounding box center [1472, 740] width 126 height 31
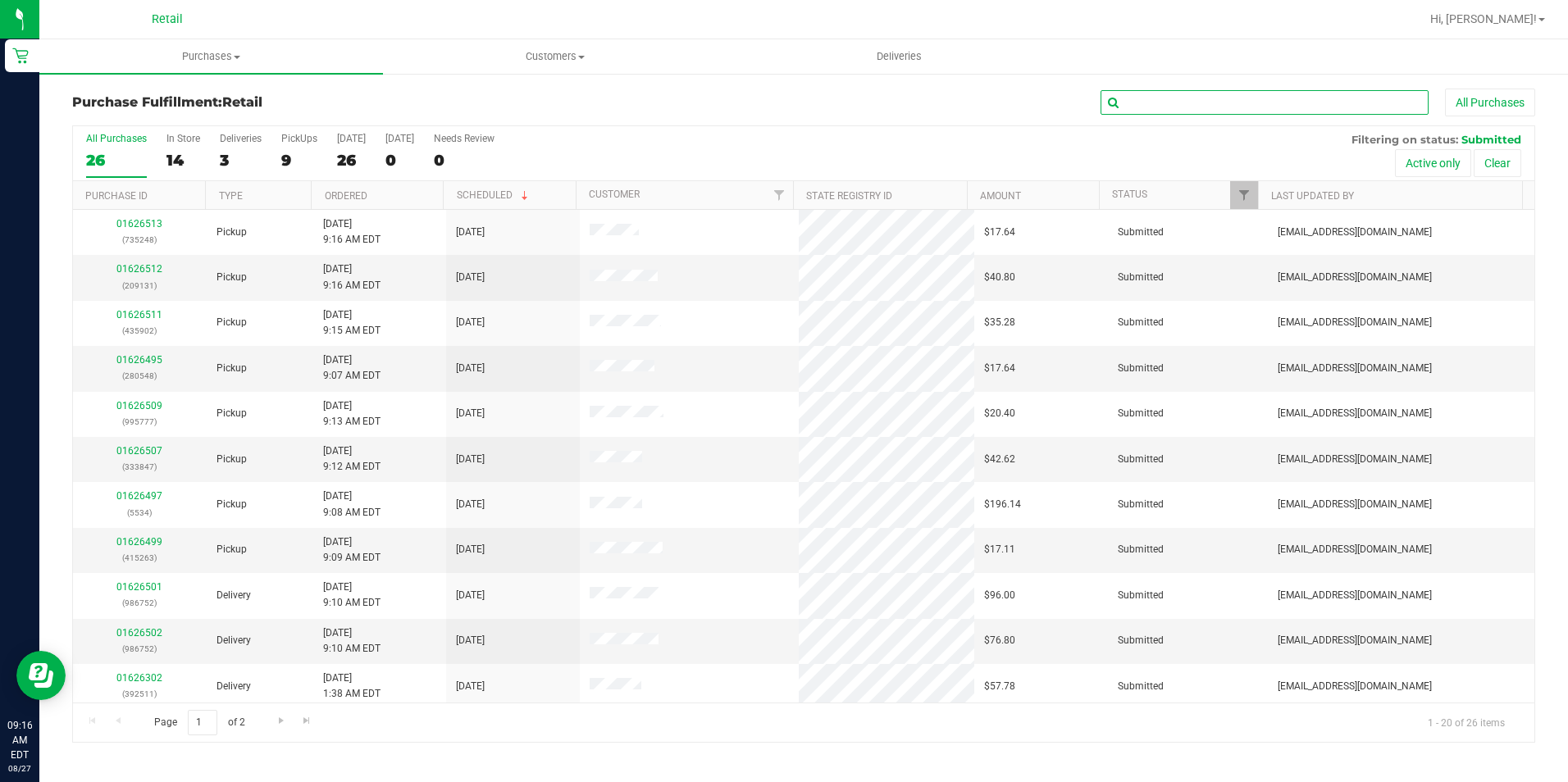
click at [1250, 108] on input "text" at bounding box center [1264, 102] width 328 height 25
type input "548"
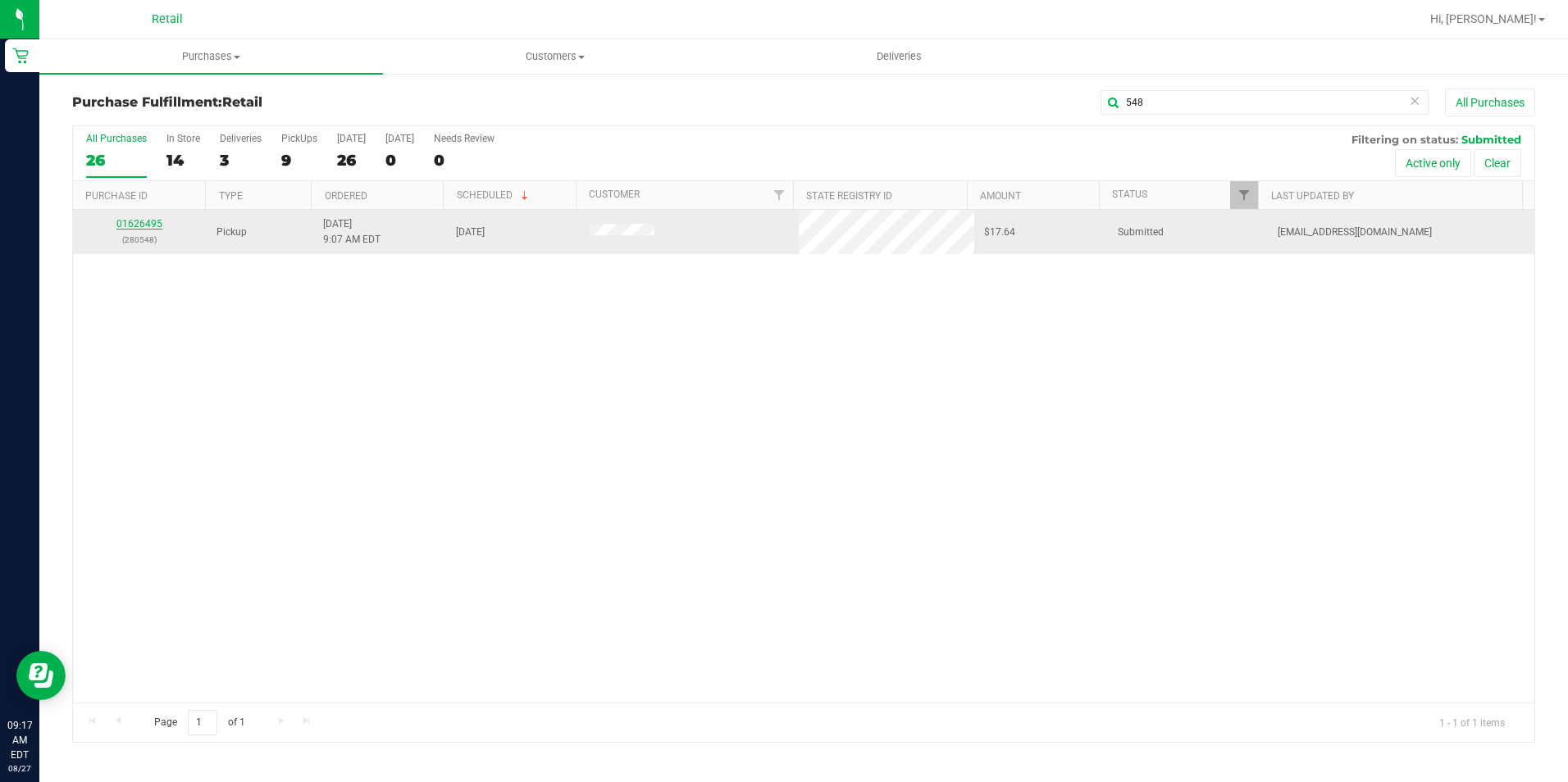
click at [143, 226] on link "01626495" at bounding box center [139, 223] width 46 height 12
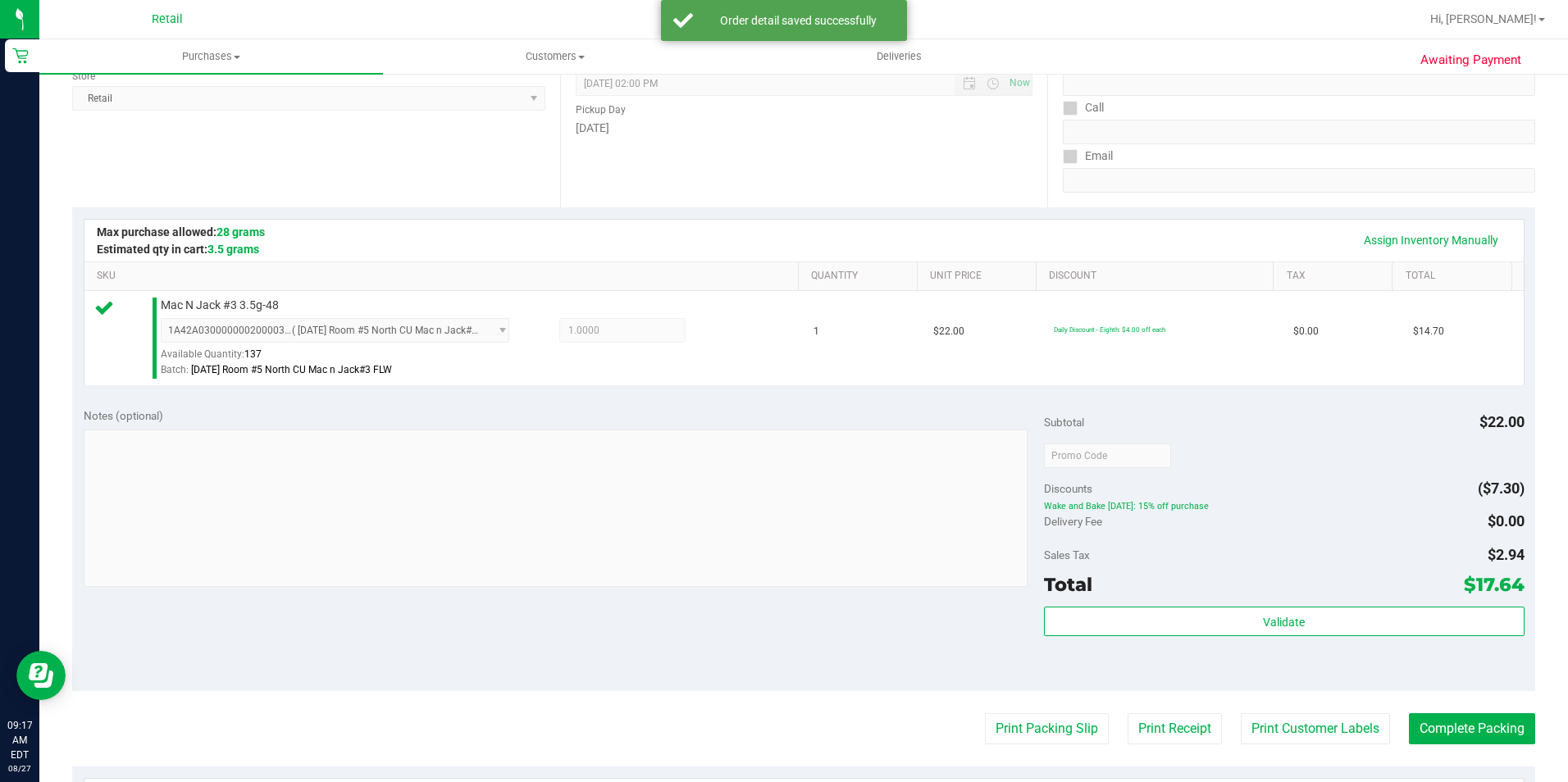
scroll to position [246, 0]
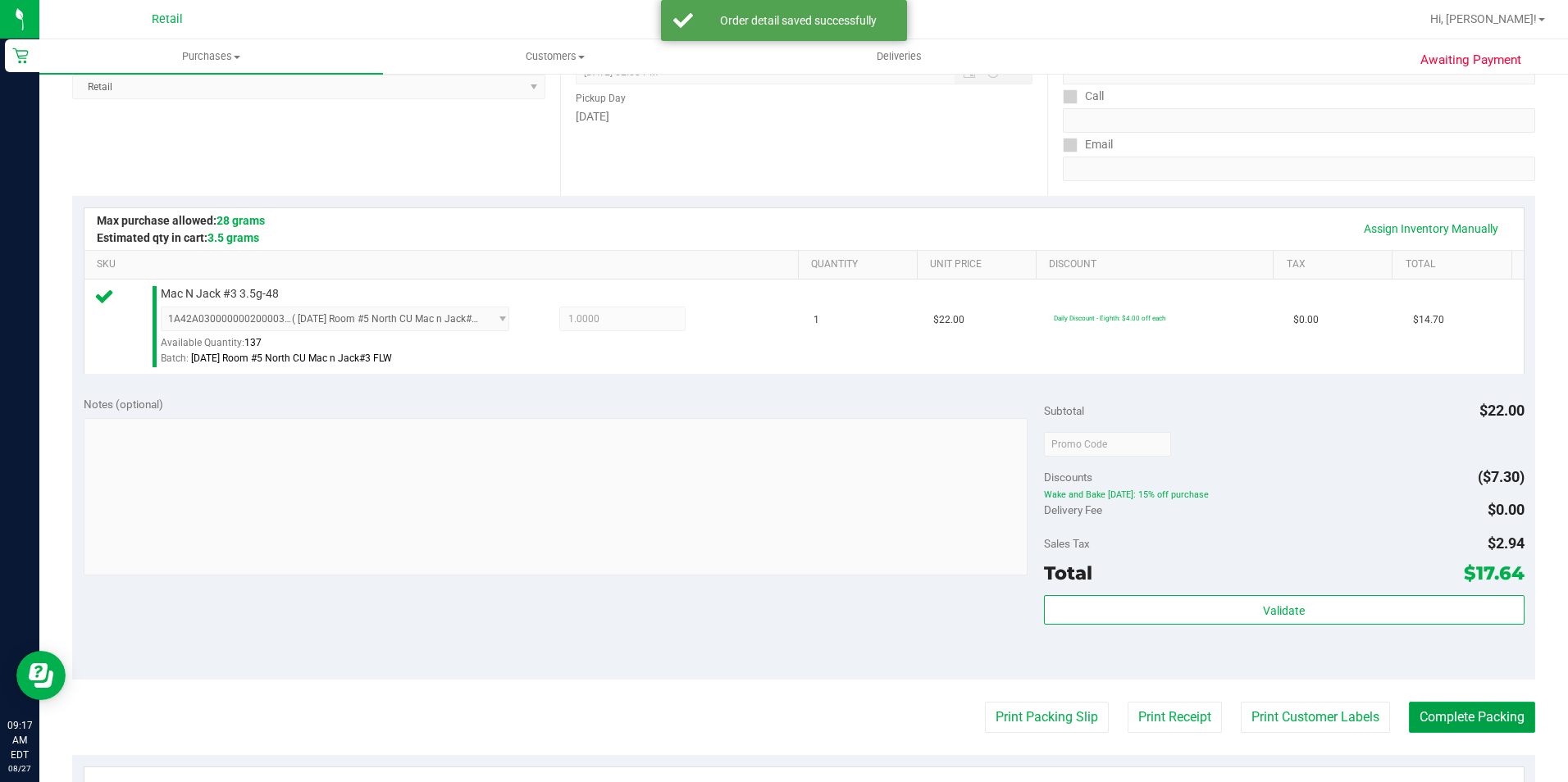
click at [1480, 718] on button "Complete Packing" at bounding box center [1472, 717] width 126 height 31
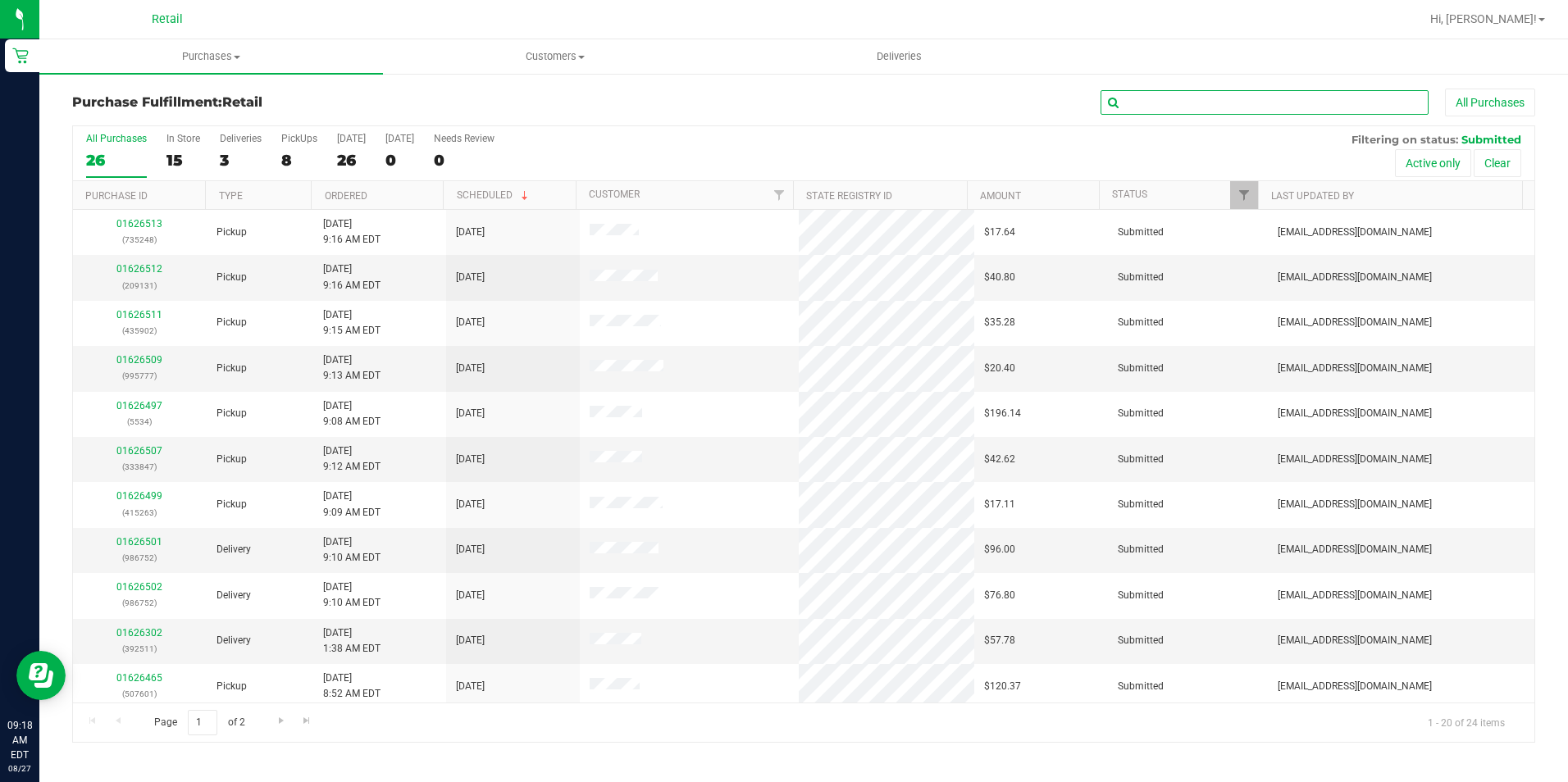
click at [1149, 97] on input "text" at bounding box center [1264, 102] width 328 height 25
type input "534"
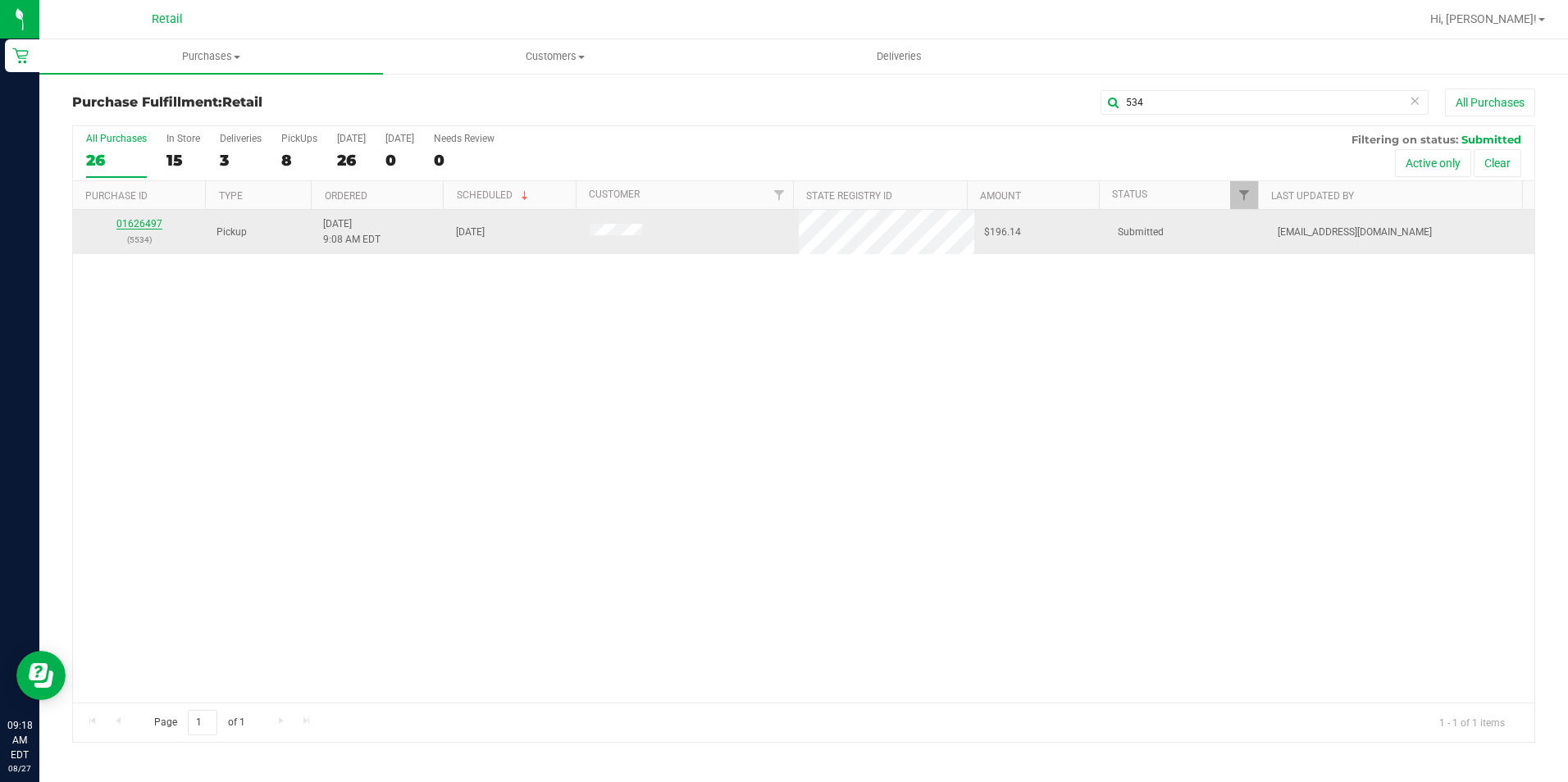
click at [152, 223] on link "01626497" at bounding box center [139, 223] width 46 height 12
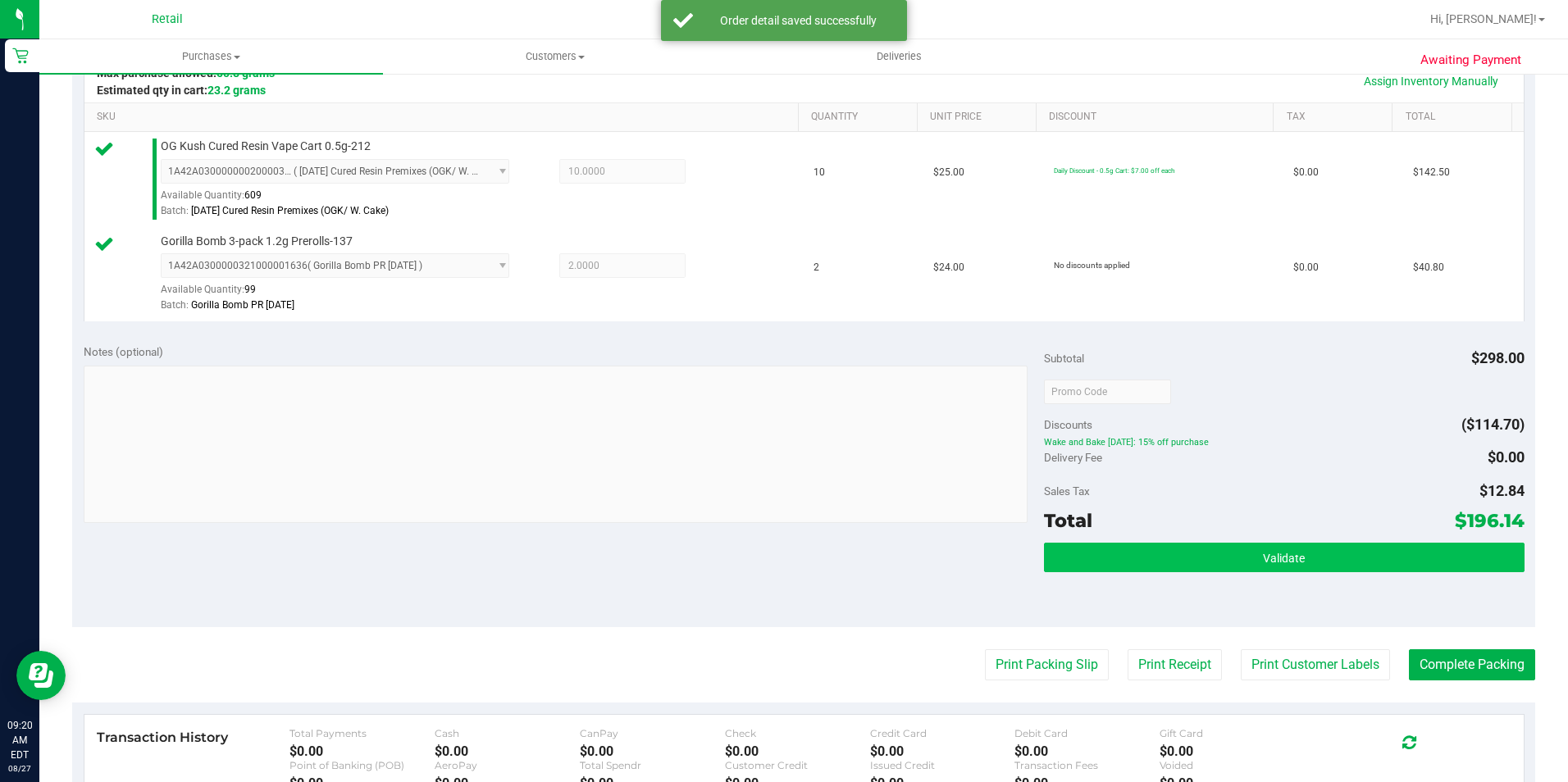
scroll to position [410, 0]
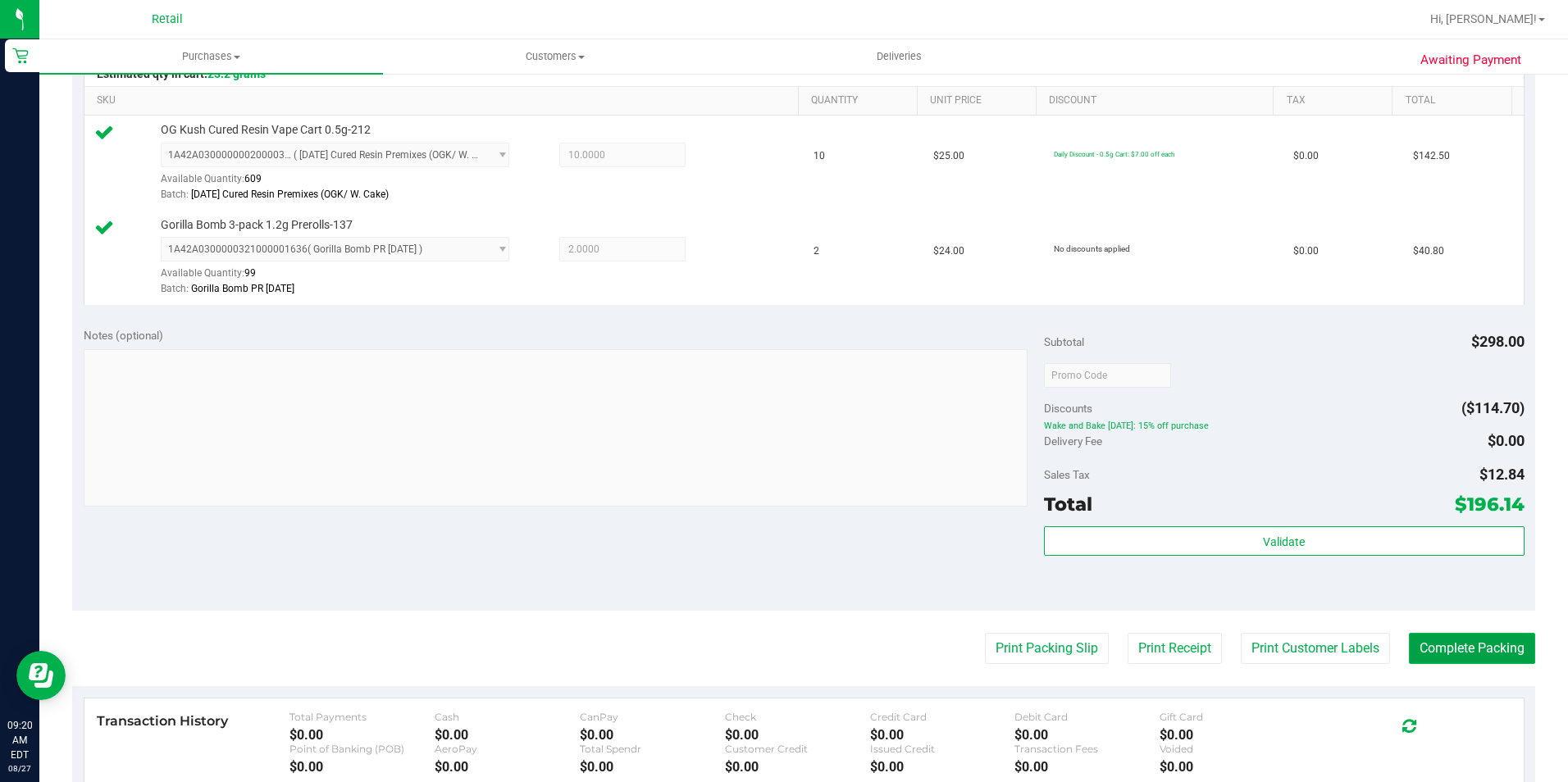
click at [1464, 646] on button "Complete Packing" at bounding box center [1472, 648] width 126 height 31
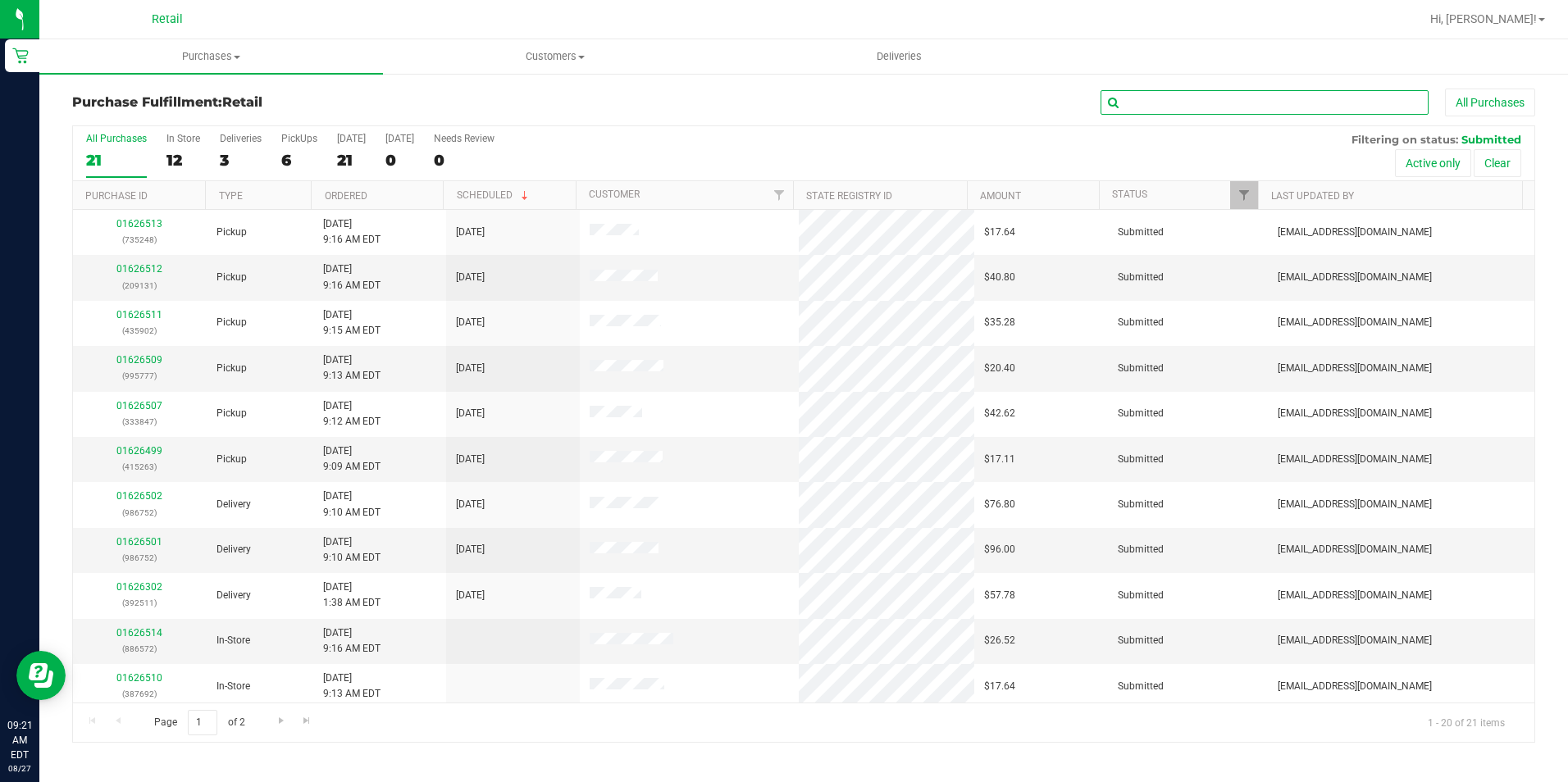
click at [1178, 97] on input "text" at bounding box center [1264, 102] width 328 height 25
type input "777"
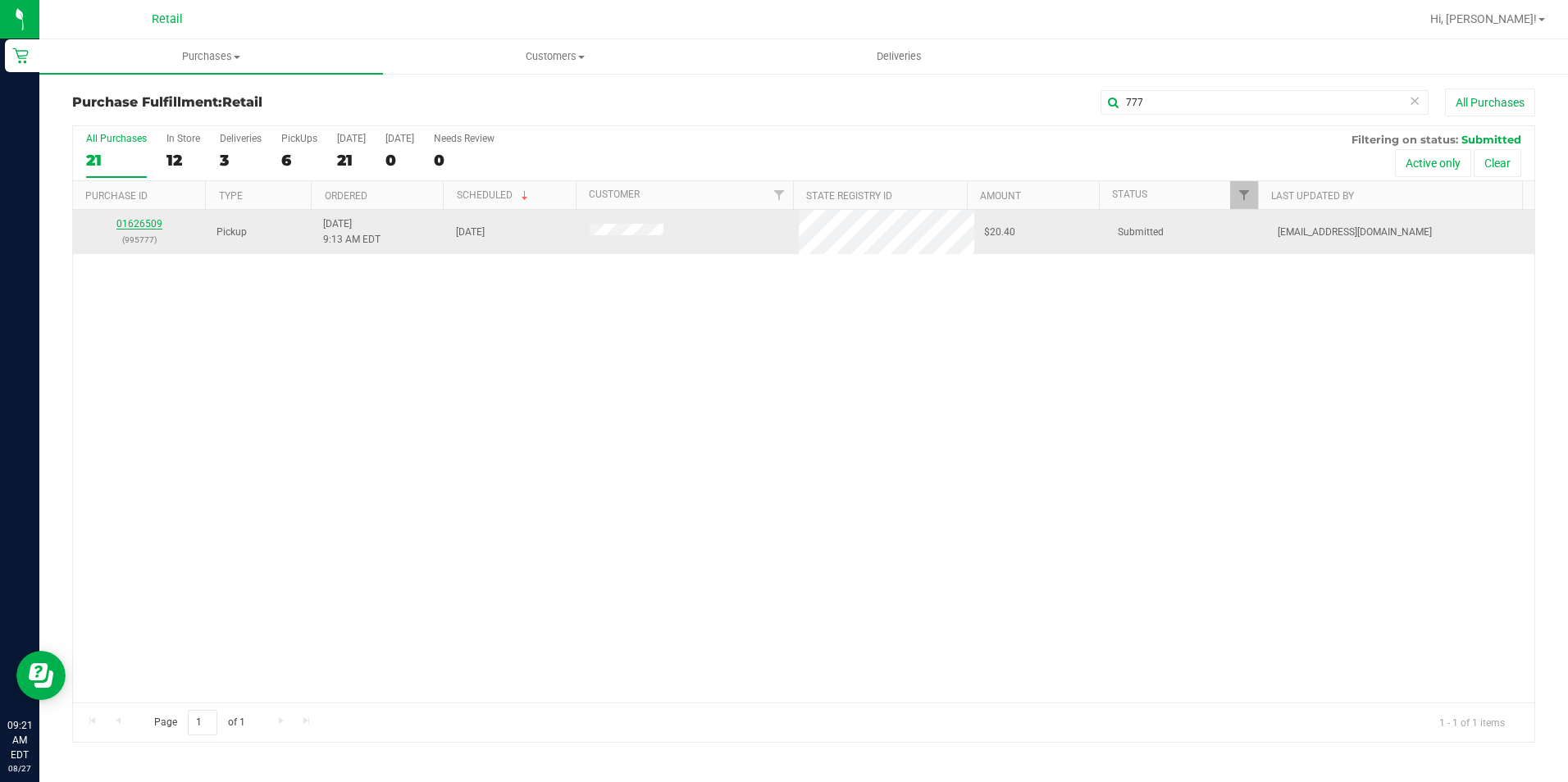
click at [147, 220] on link "01626509" at bounding box center [139, 223] width 46 height 12
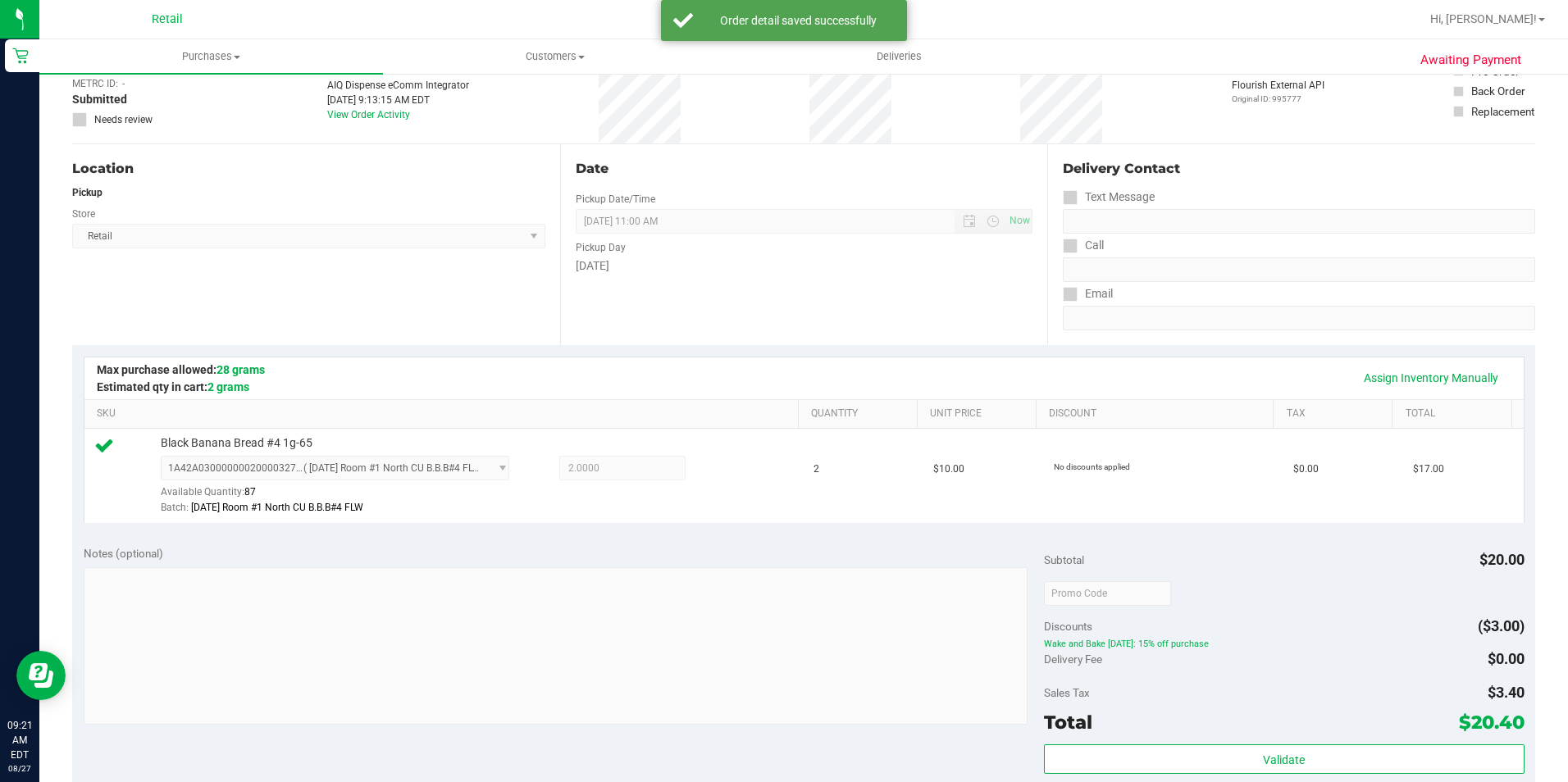
scroll to position [246, 0]
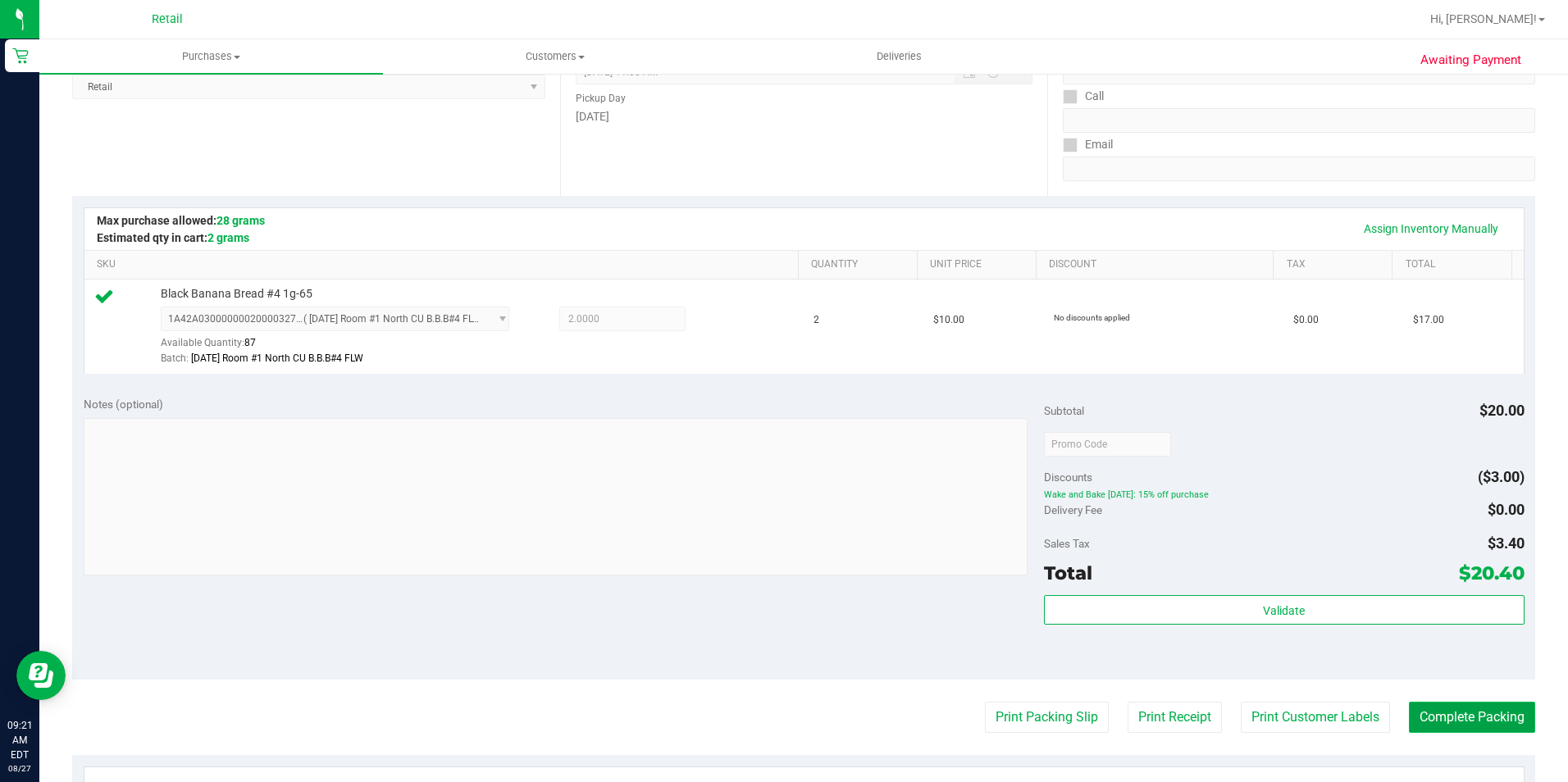
click at [1431, 724] on button "Complete Packing" at bounding box center [1472, 717] width 126 height 31
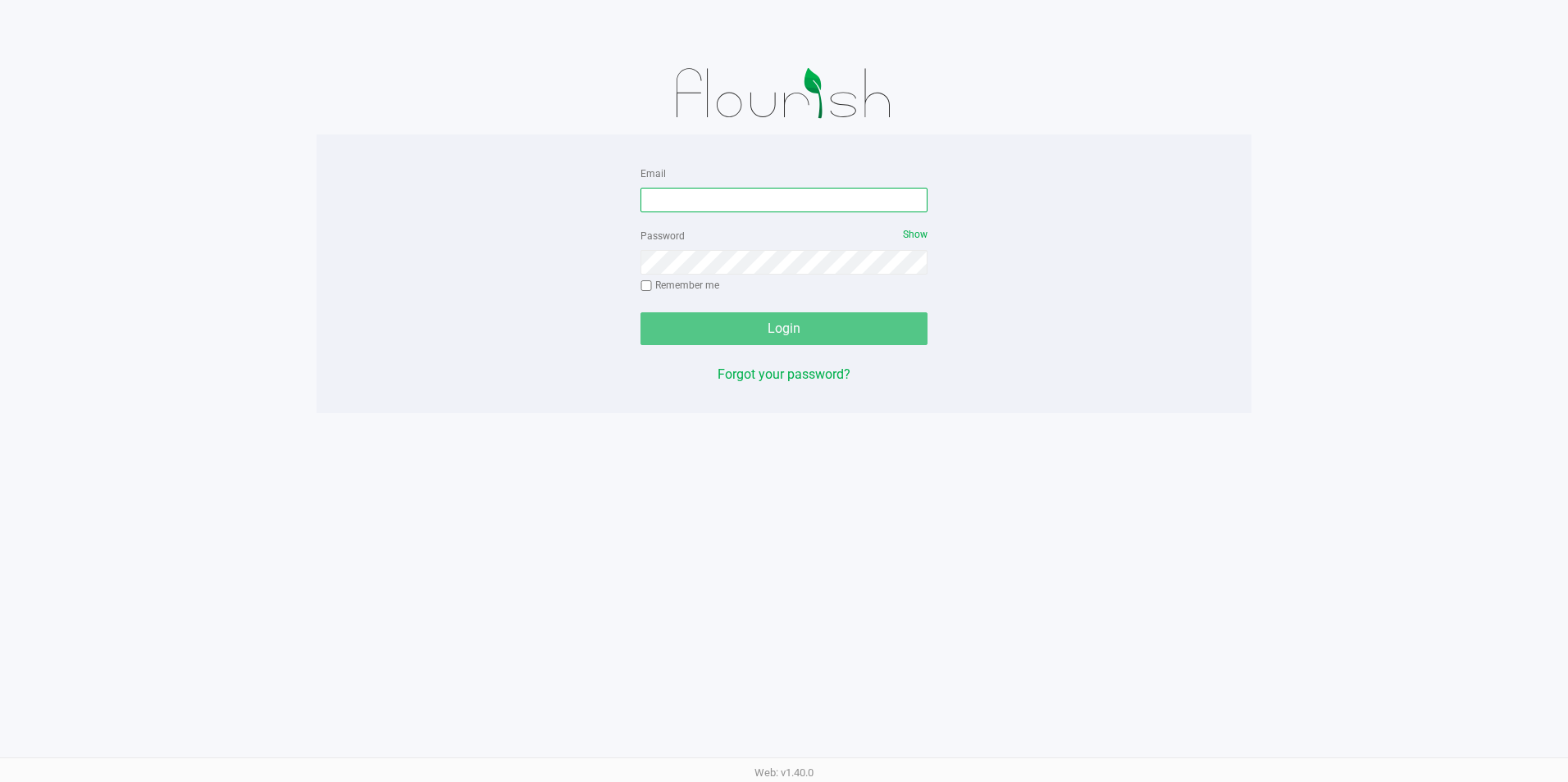
drag, startPoint x: 720, startPoint y: 209, endPoint x: 702, endPoint y: 168, distance: 44.8
click at [720, 209] on input "Email" at bounding box center [784, 199] width 287 height 25
click at [820, 199] on input "yes" at bounding box center [784, 199] width 287 height 25
type input "[PERSON_NAME][EMAIL_ADDRESS][PERSON_NAME][DOMAIN_NAME]"
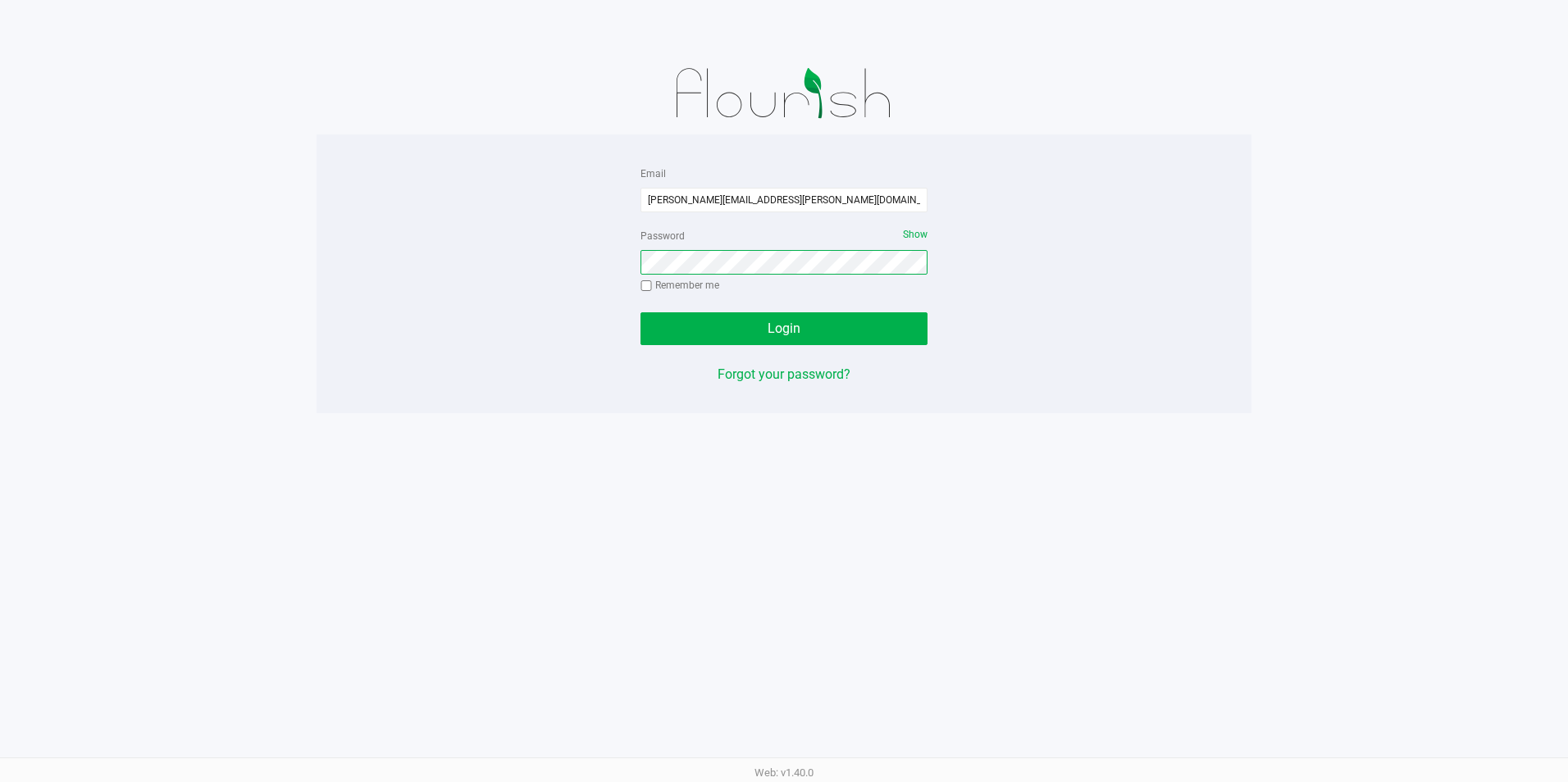
click at [640, 313] on button "Login" at bounding box center [784, 329] width 287 height 33
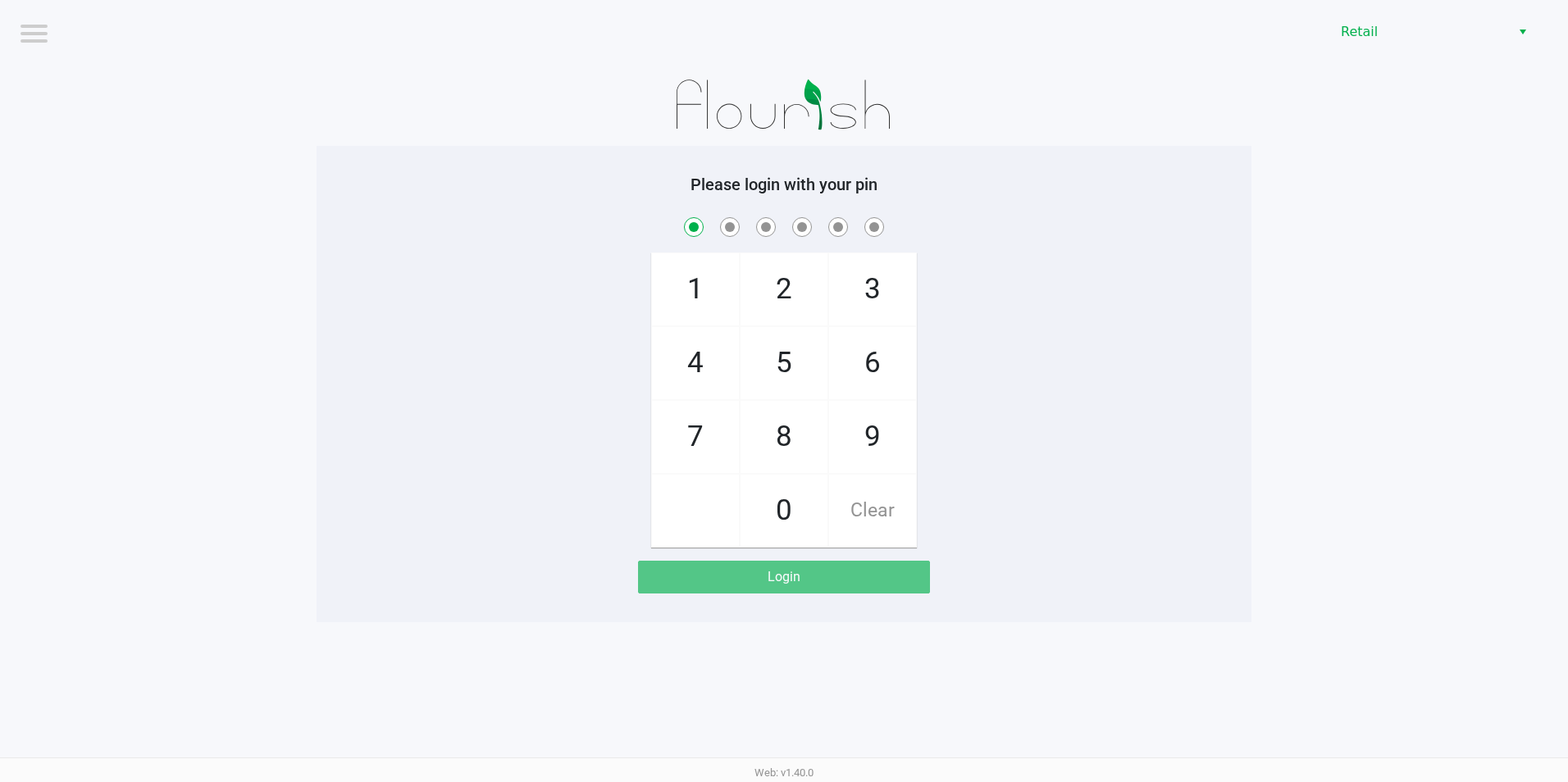
checkbox input "true"
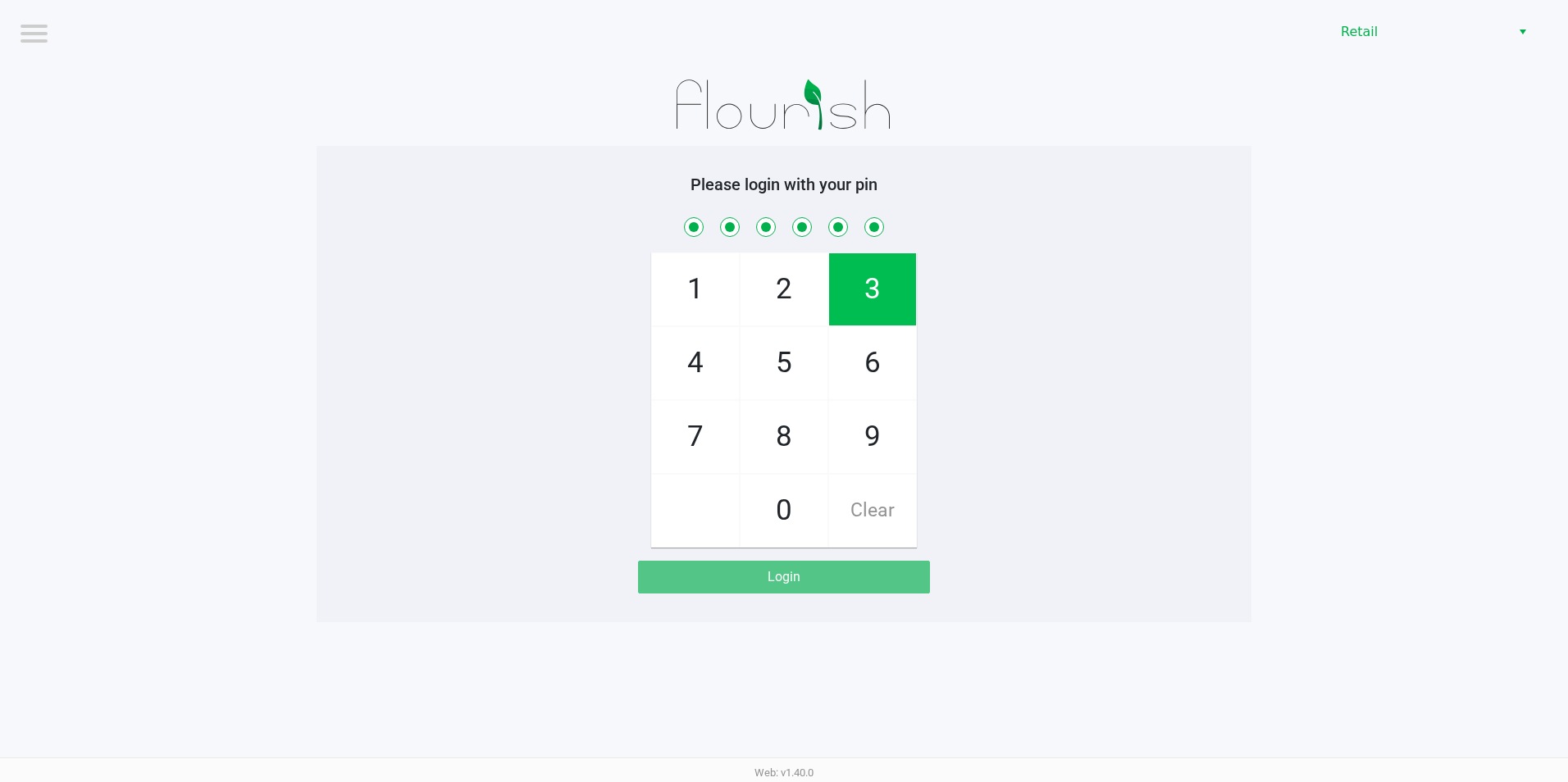
checkbox input "true"
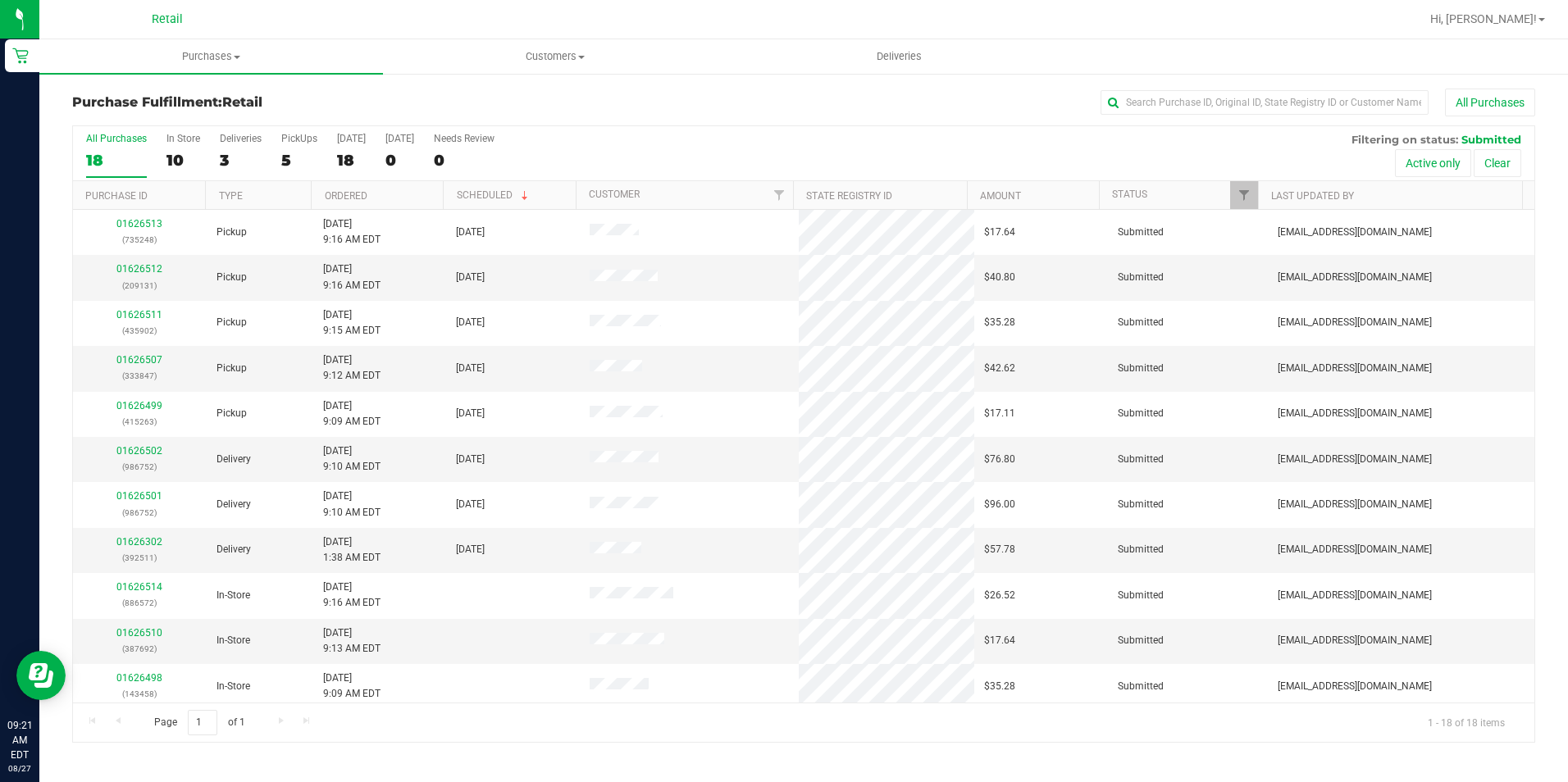
click at [836, 96] on div "All Purchases" at bounding box center [1047, 102] width 975 height 27
click at [1247, 107] on input "text" at bounding box center [1264, 102] width 328 height 25
type input "263"
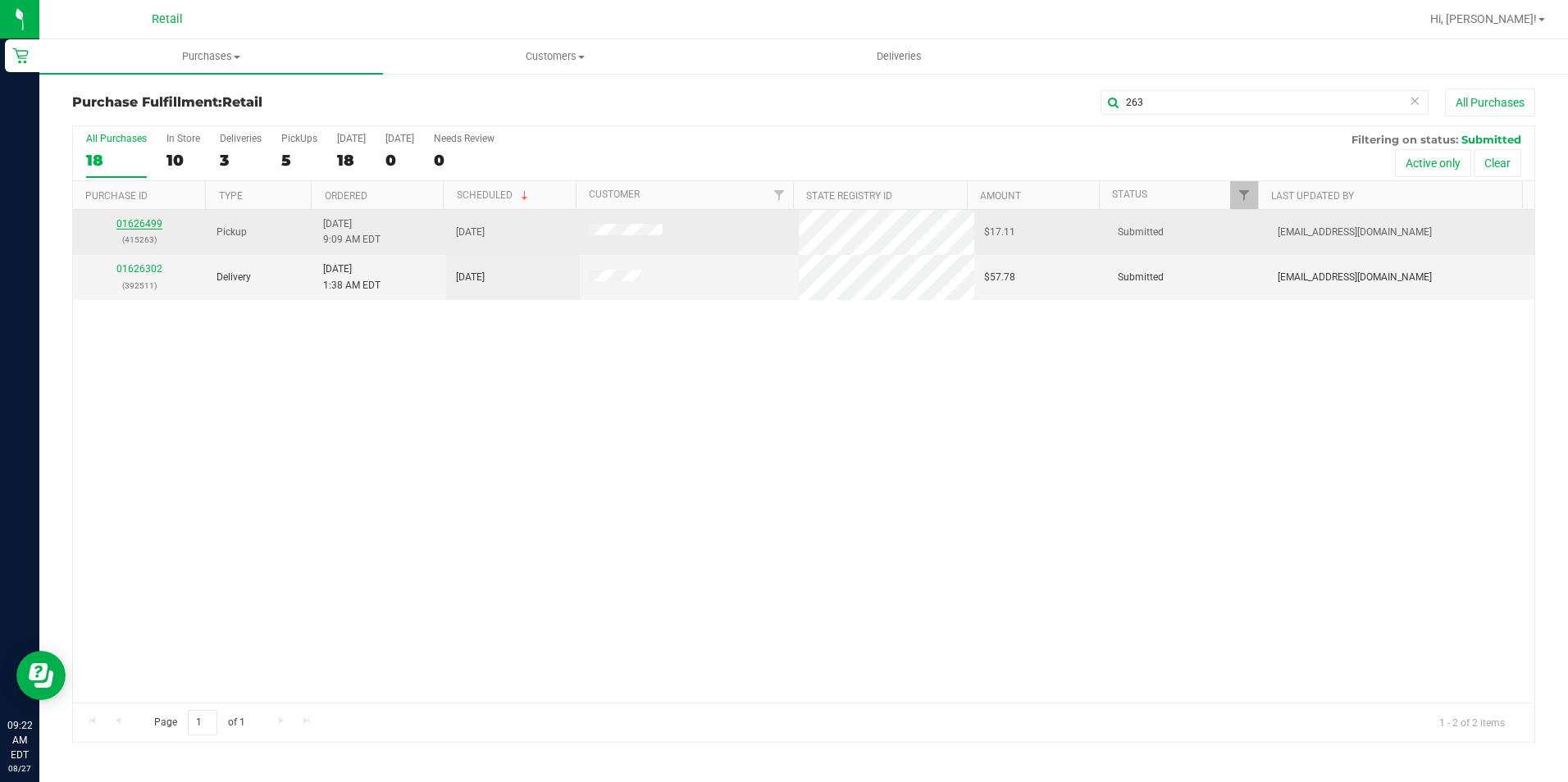
click at [161, 218] on div "01626499 (415263)" at bounding box center [140, 232] width 114 height 31
click at [158, 221] on link "01626499" at bounding box center [139, 223] width 46 height 12
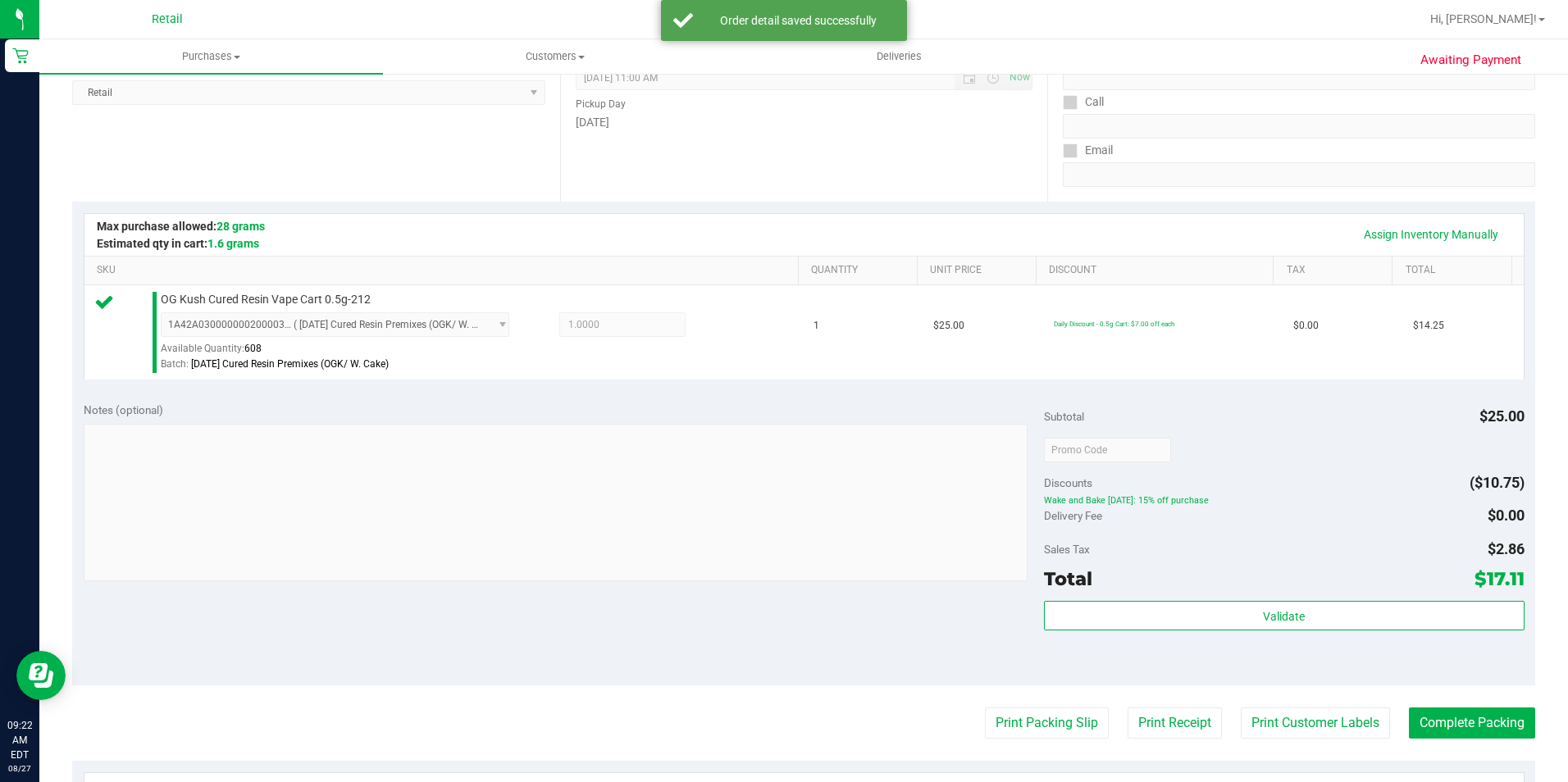
scroll to position [246, 0]
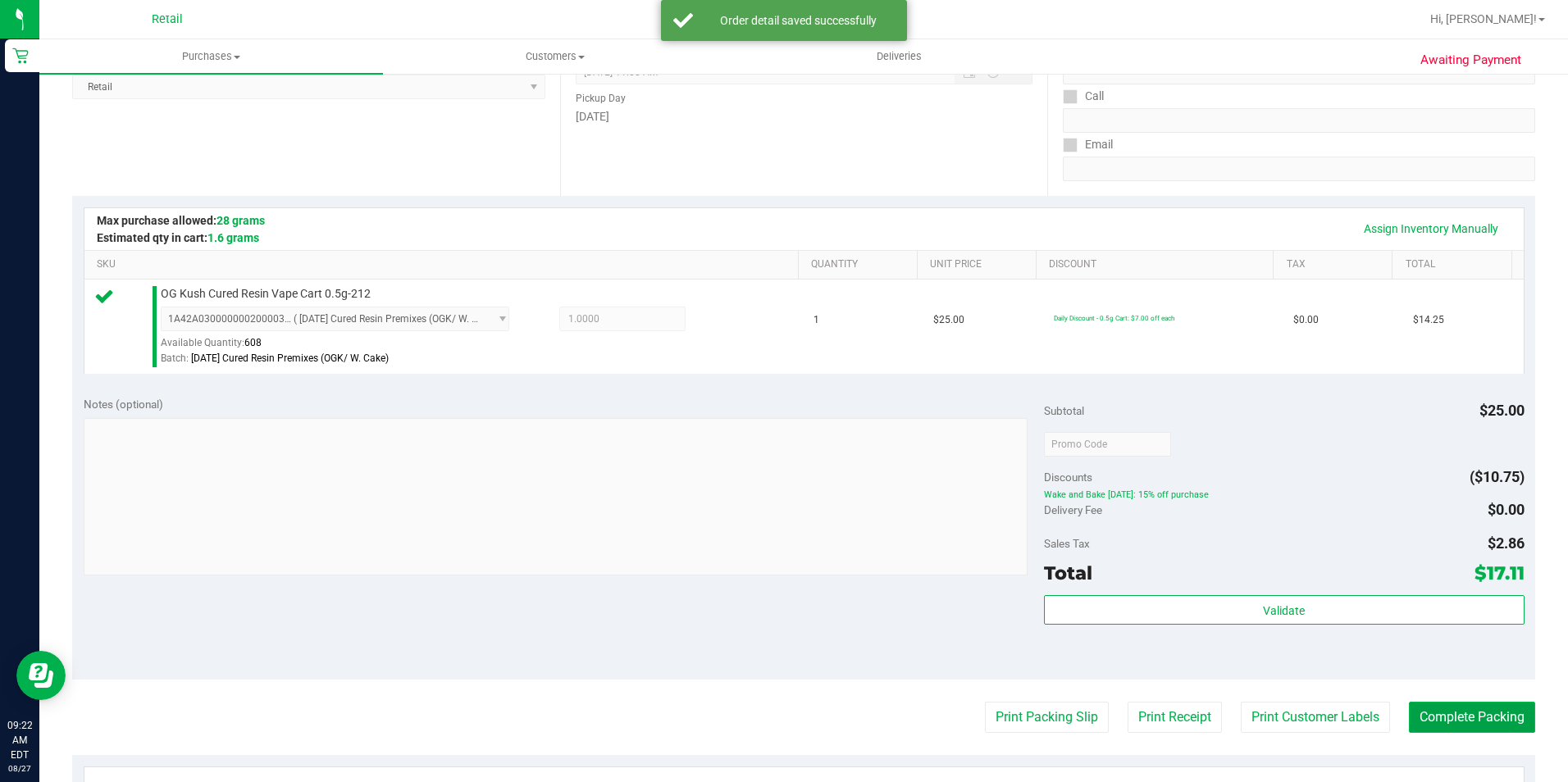
click at [1486, 707] on button "Complete Packing" at bounding box center [1472, 717] width 126 height 31
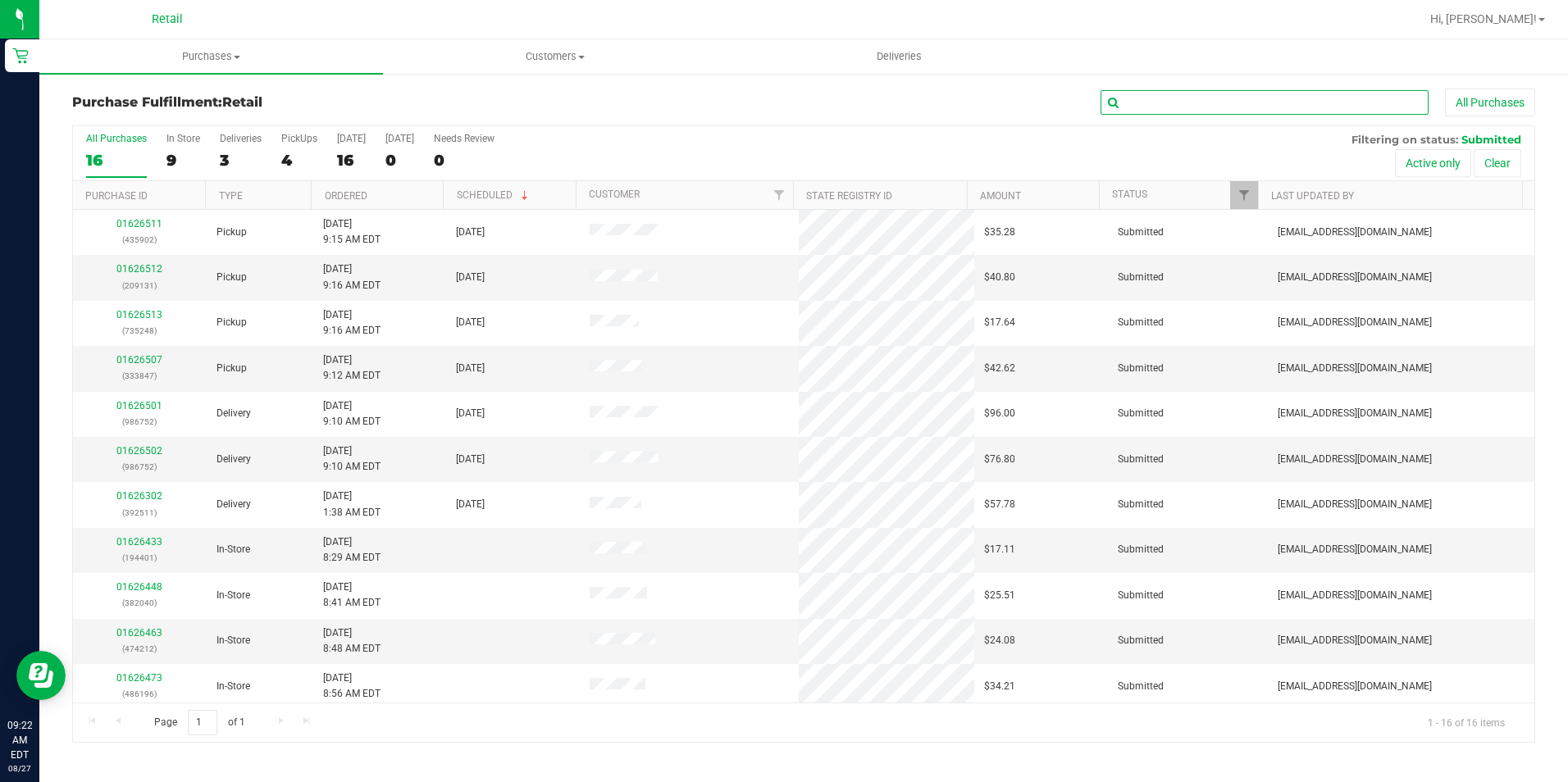
click at [1272, 102] on input "text" at bounding box center [1264, 102] width 328 height 25
type input "902"
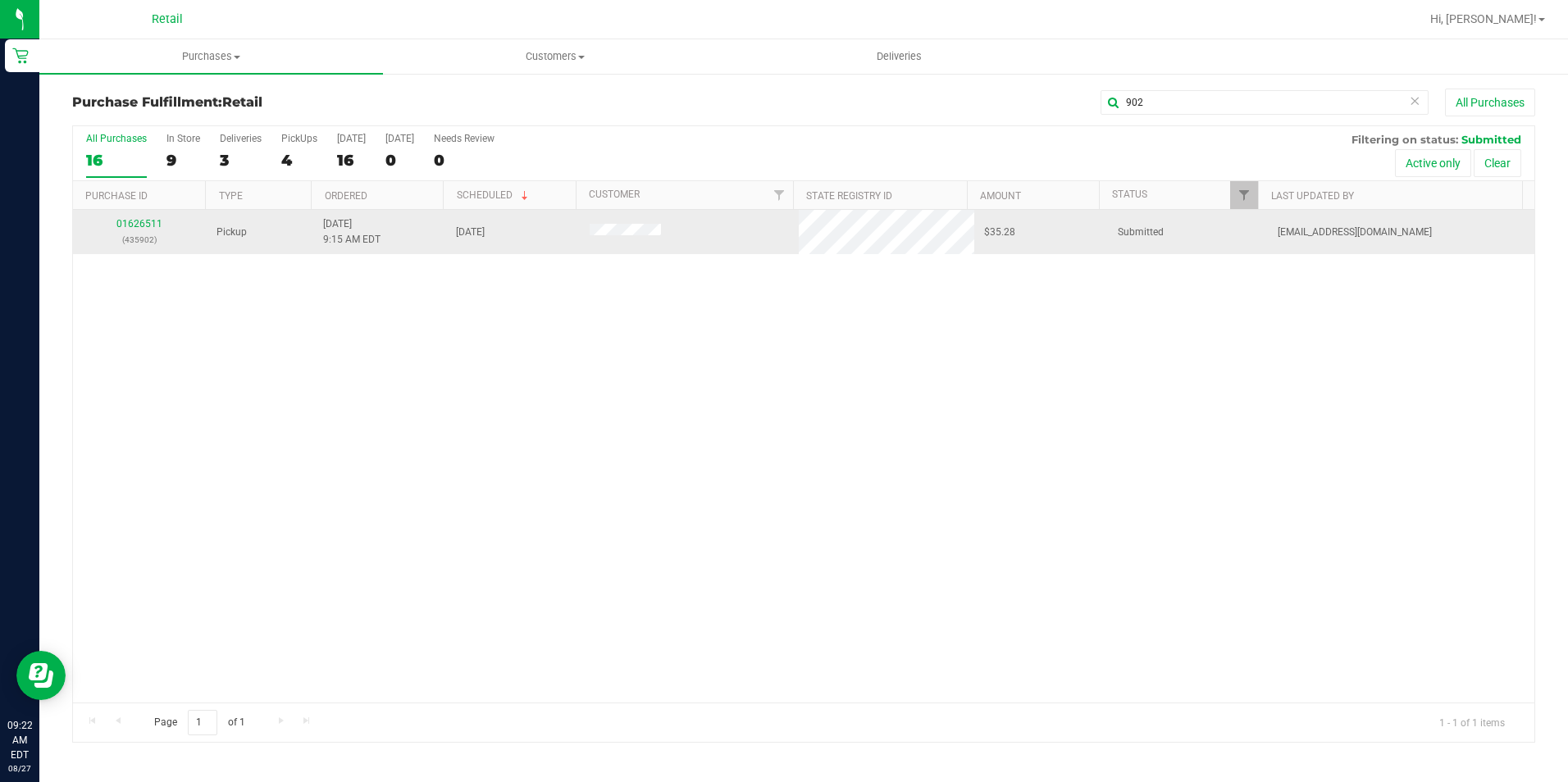
click at [128, 210] on td "01626511 (435902)" at bounding box center [140, 232] width 134 height 44
click at [134, 219] on link "01626511" at bounding box center [139, 223] width 46 height 12
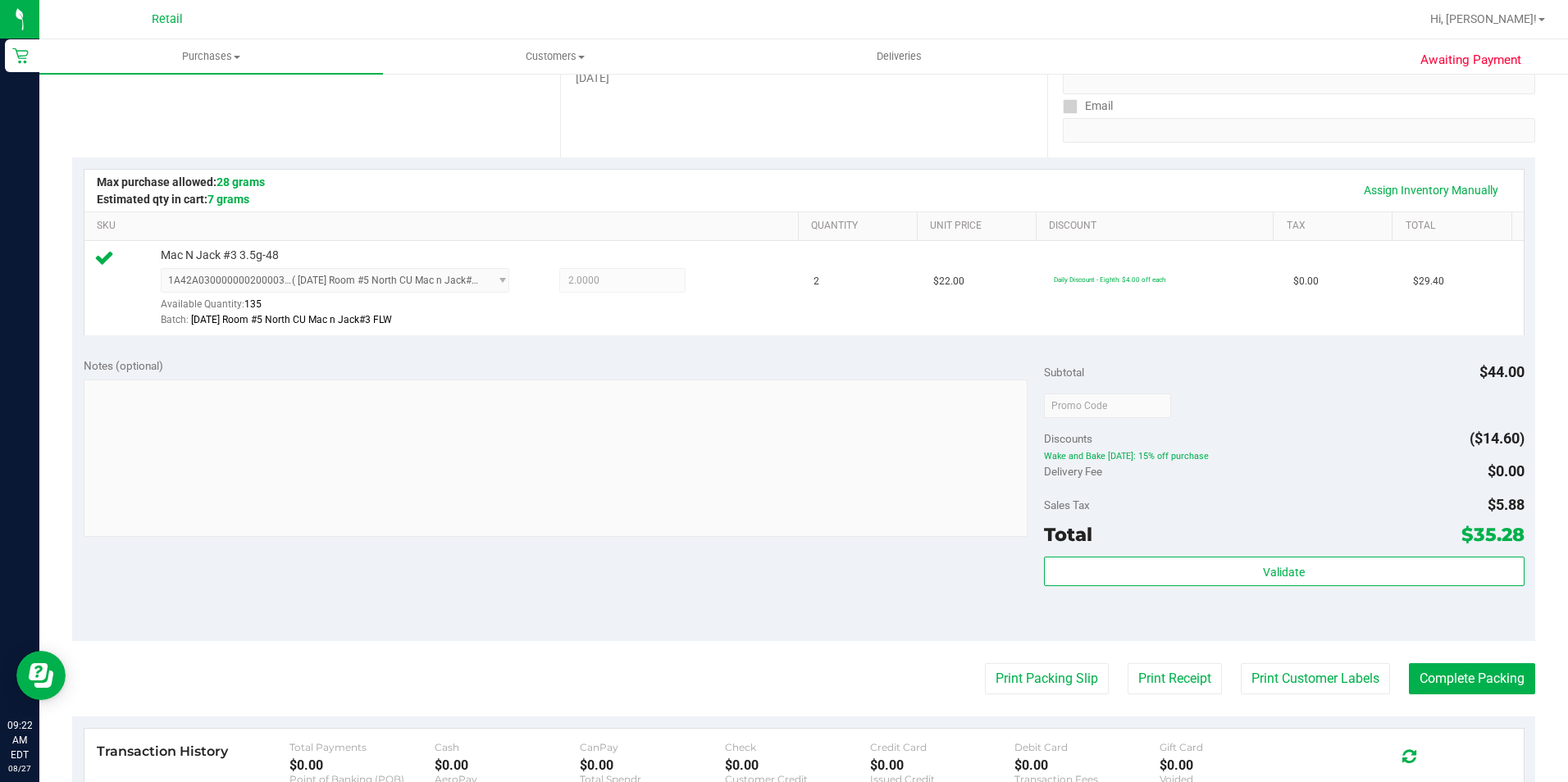
scroll to position [328, 0]
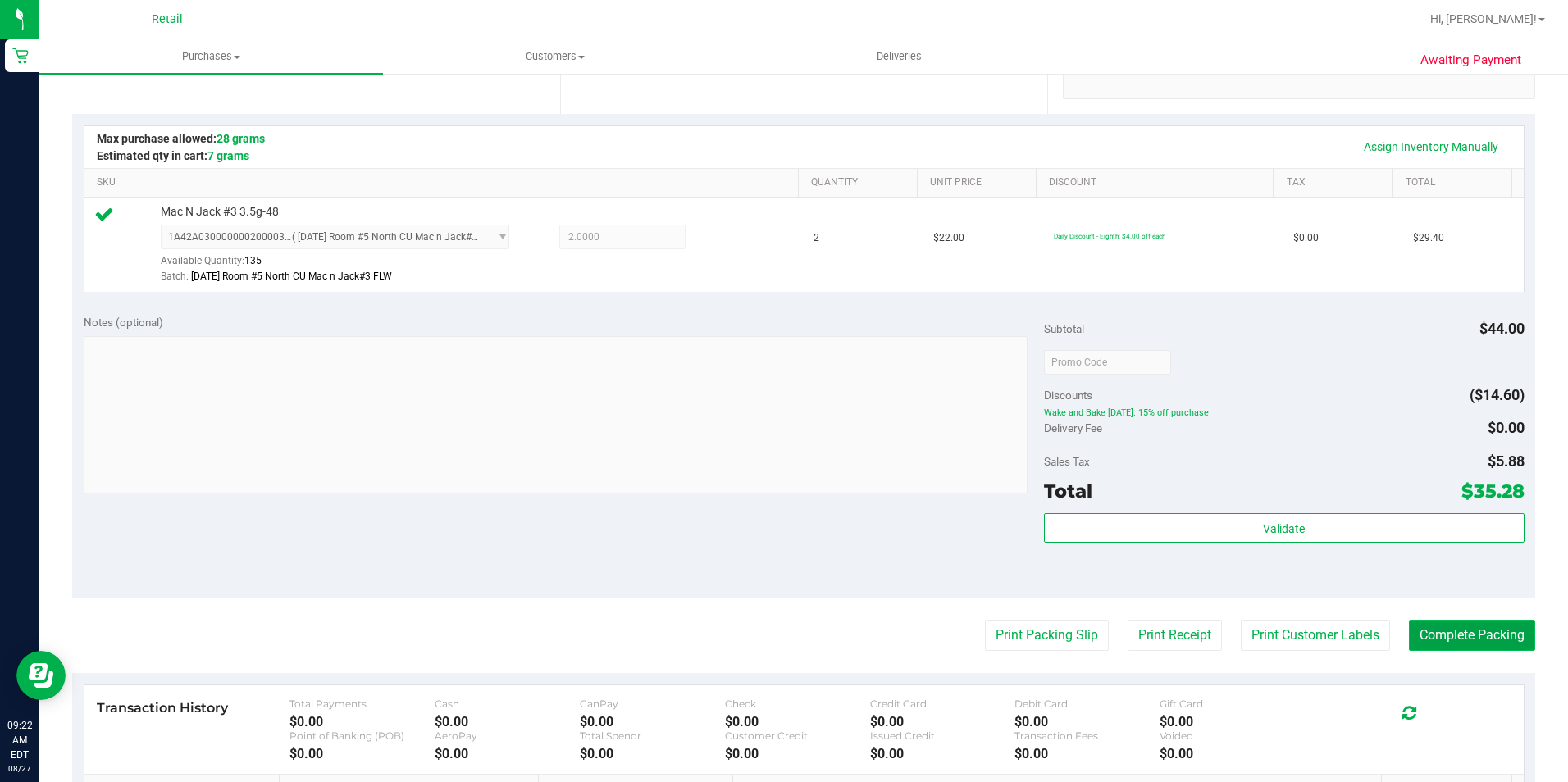
click at [1492, 627] on button "Complete Packing" at bounding box center [1472, 636] width 126 height 31
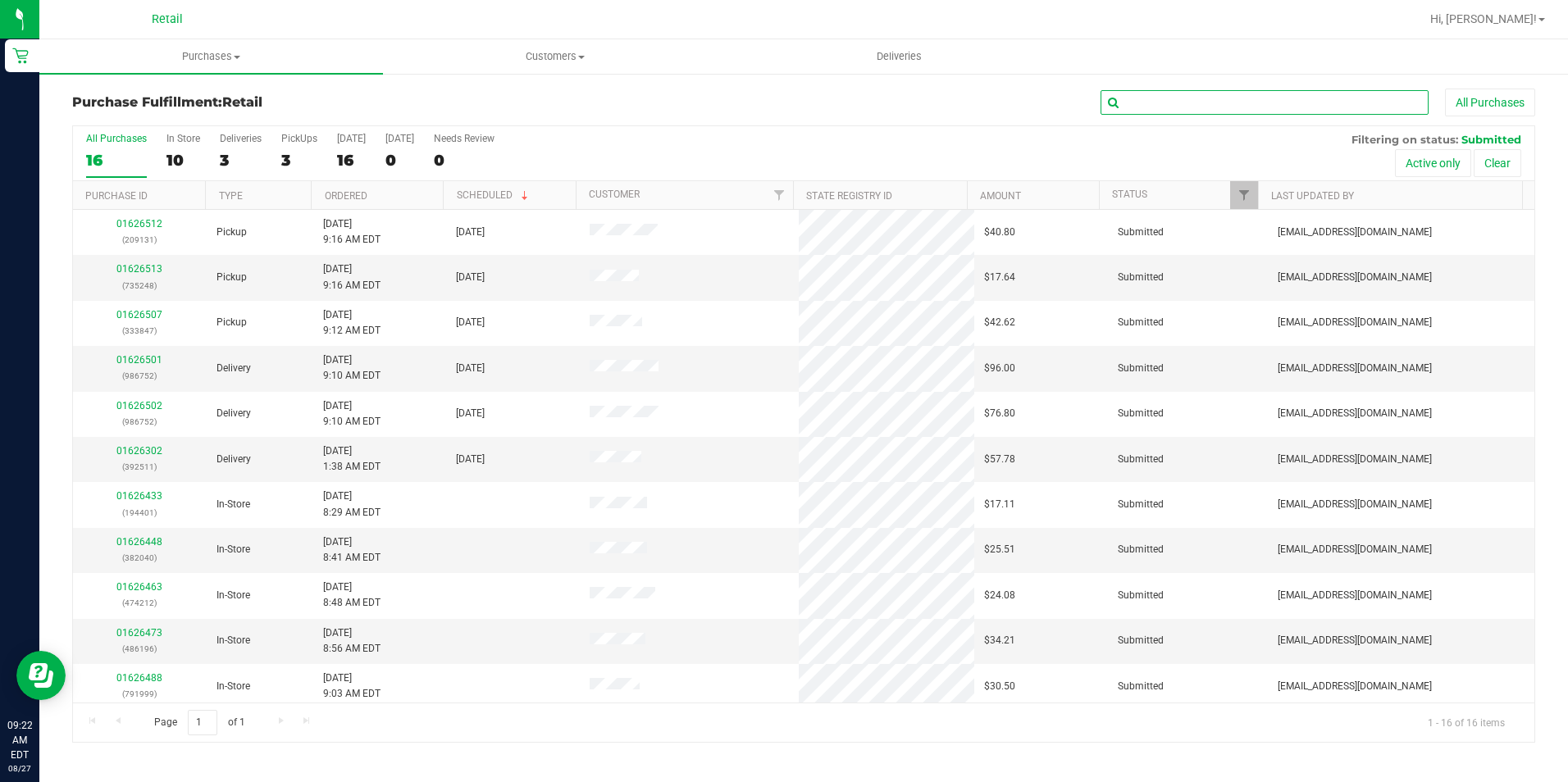
click at [1324, 107] on input "text" at bounding box center [1264, 102] width 328 height 25
type input "847"
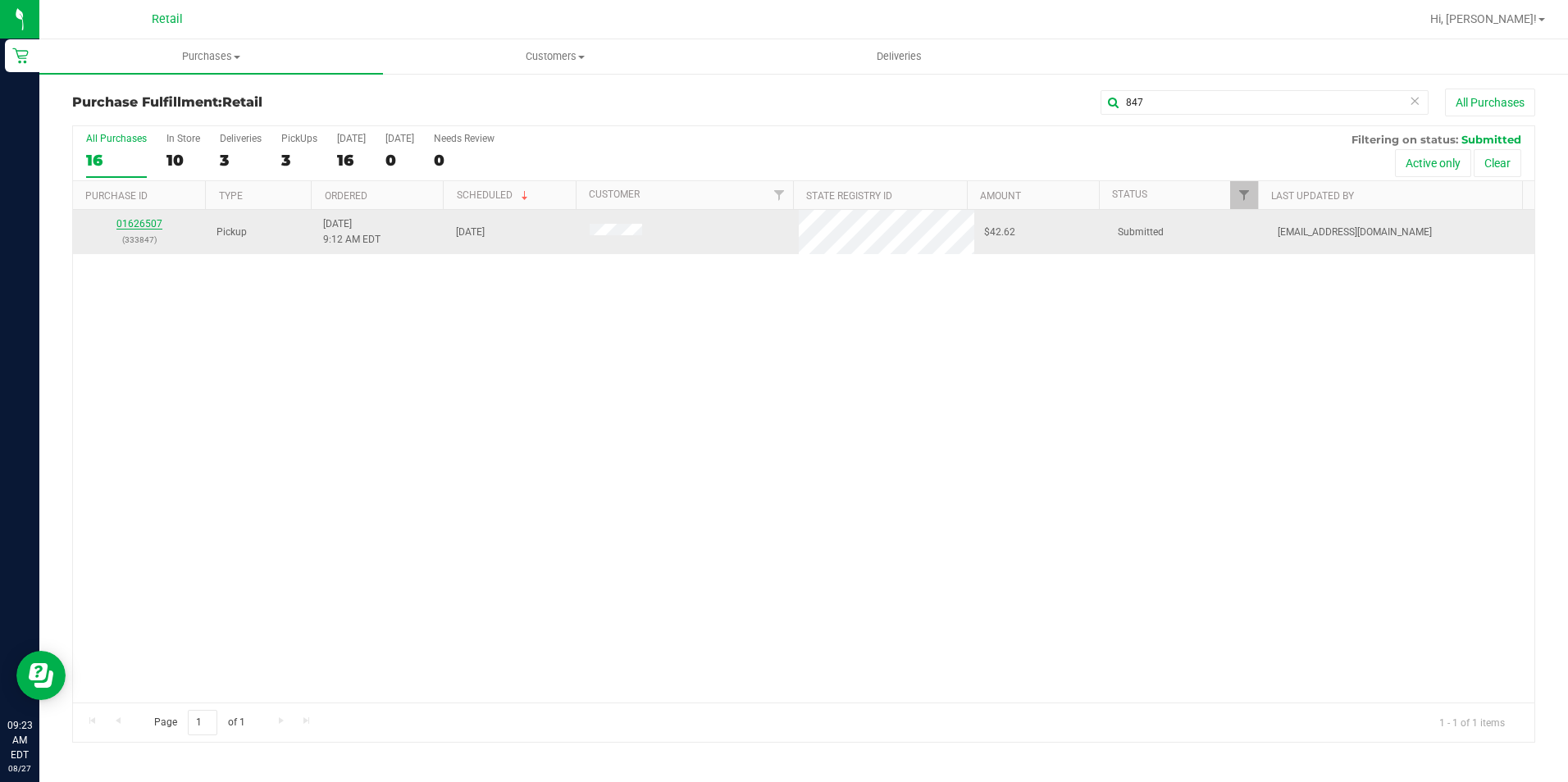
click at [146, 226] on link "01626507" at bounding box center [139, 223] width 46 height 12
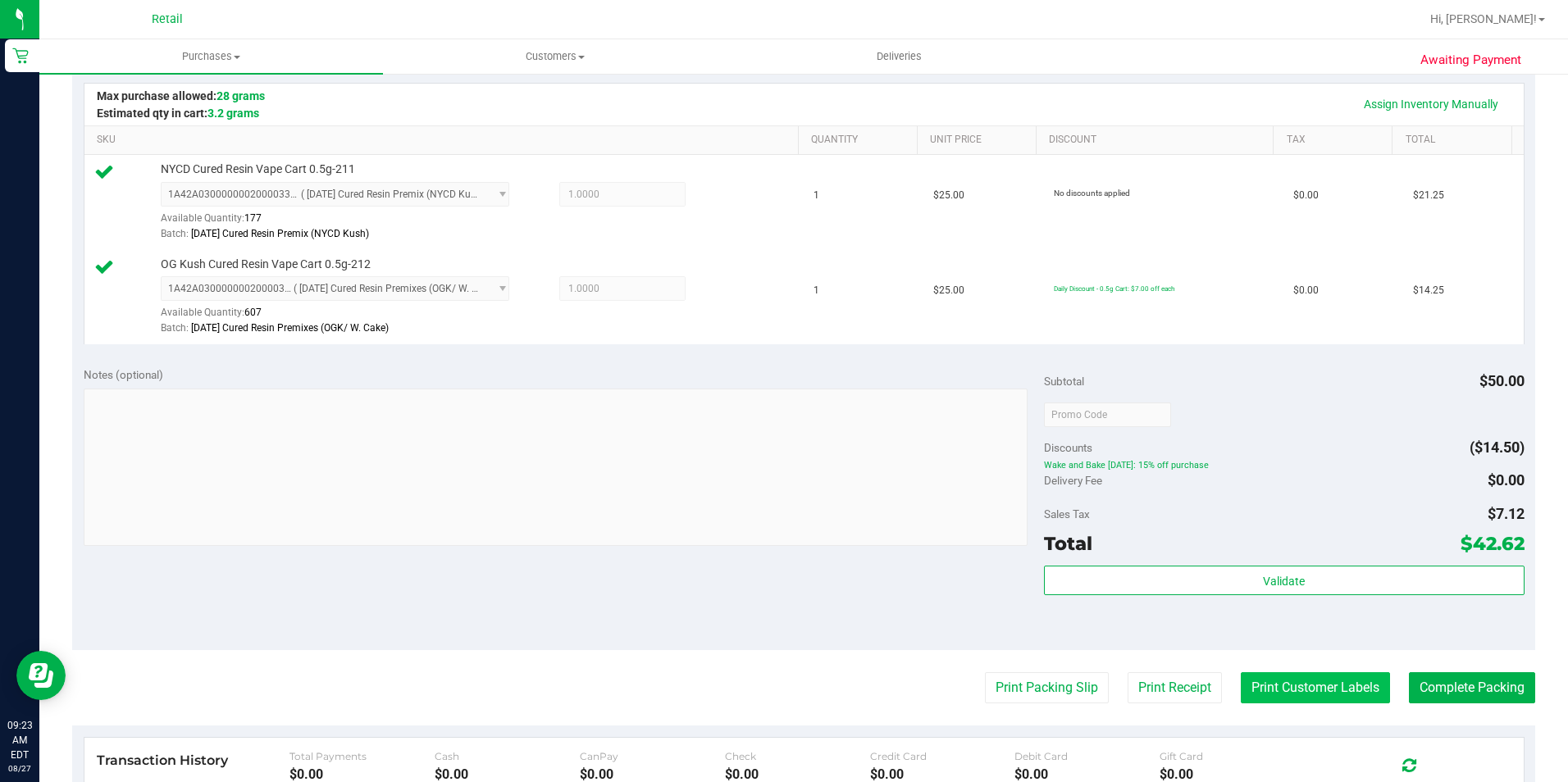
scroll to position [410, 0]
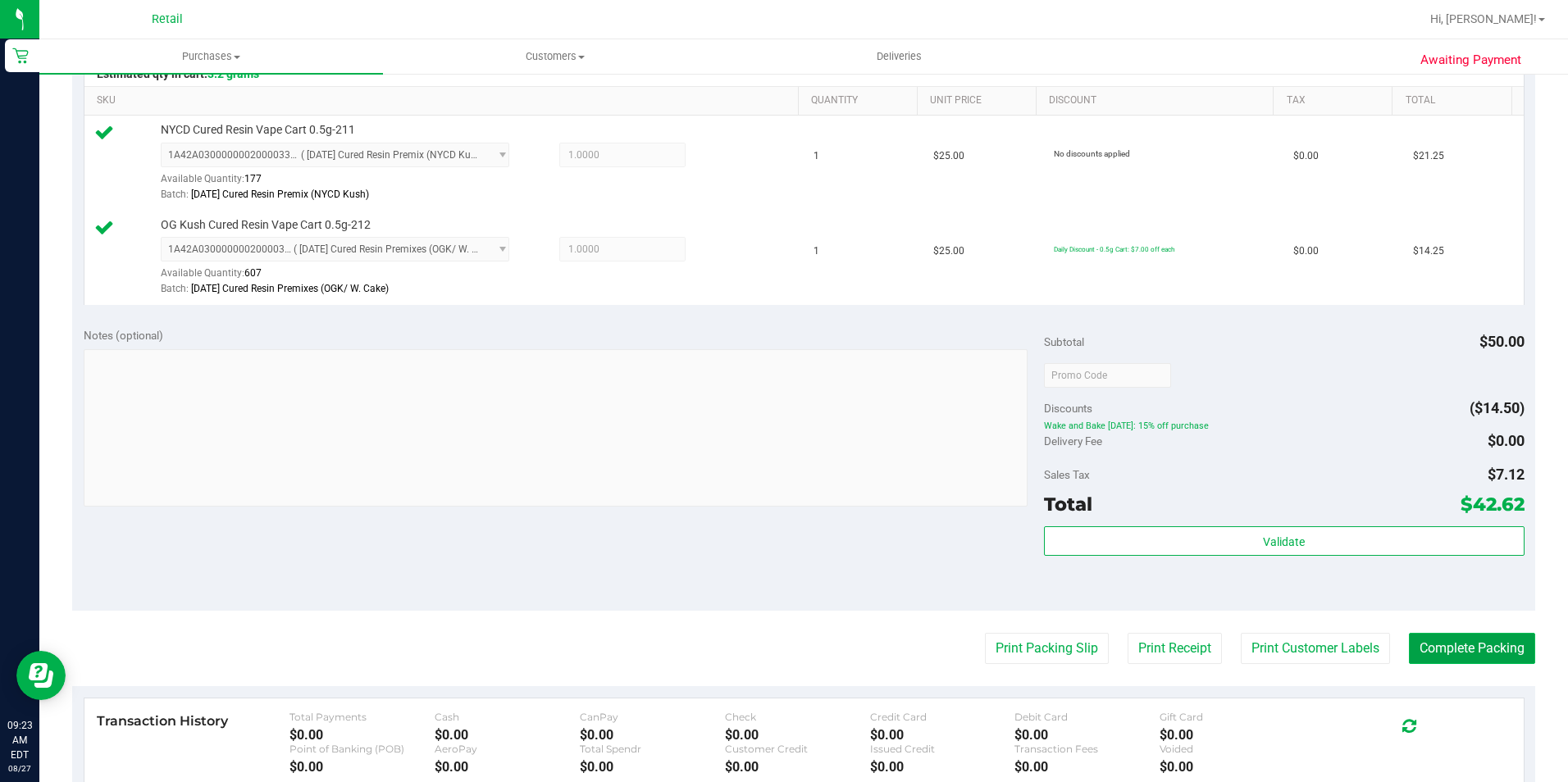
click at [1447, 648] on button "Complete Packing" at bounding box center [1472, 648] width 126 height 31
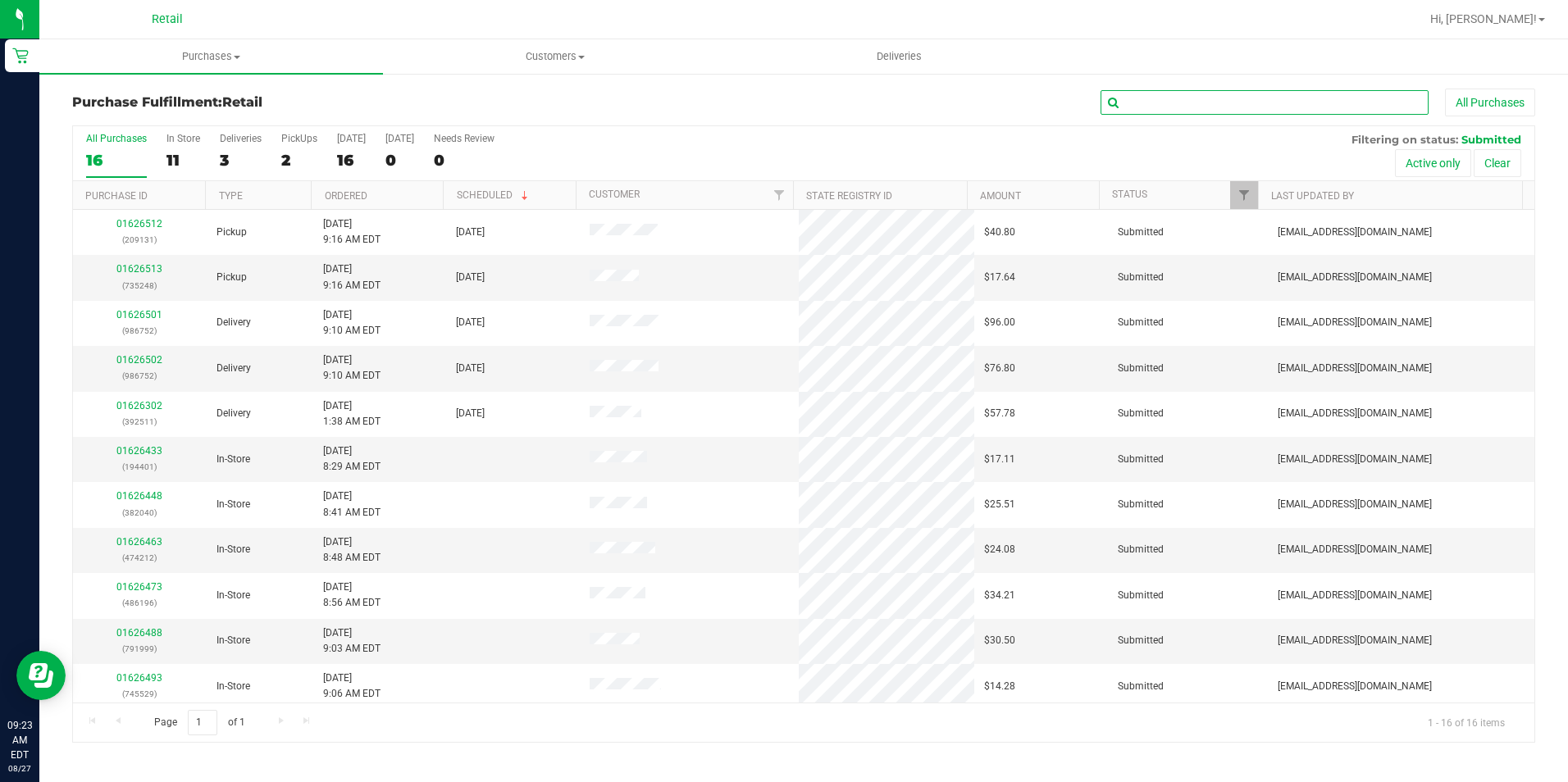
click at [1247, 106] on input "text" at bounding box center [1264, 102] width 328 height 25
type input "248"
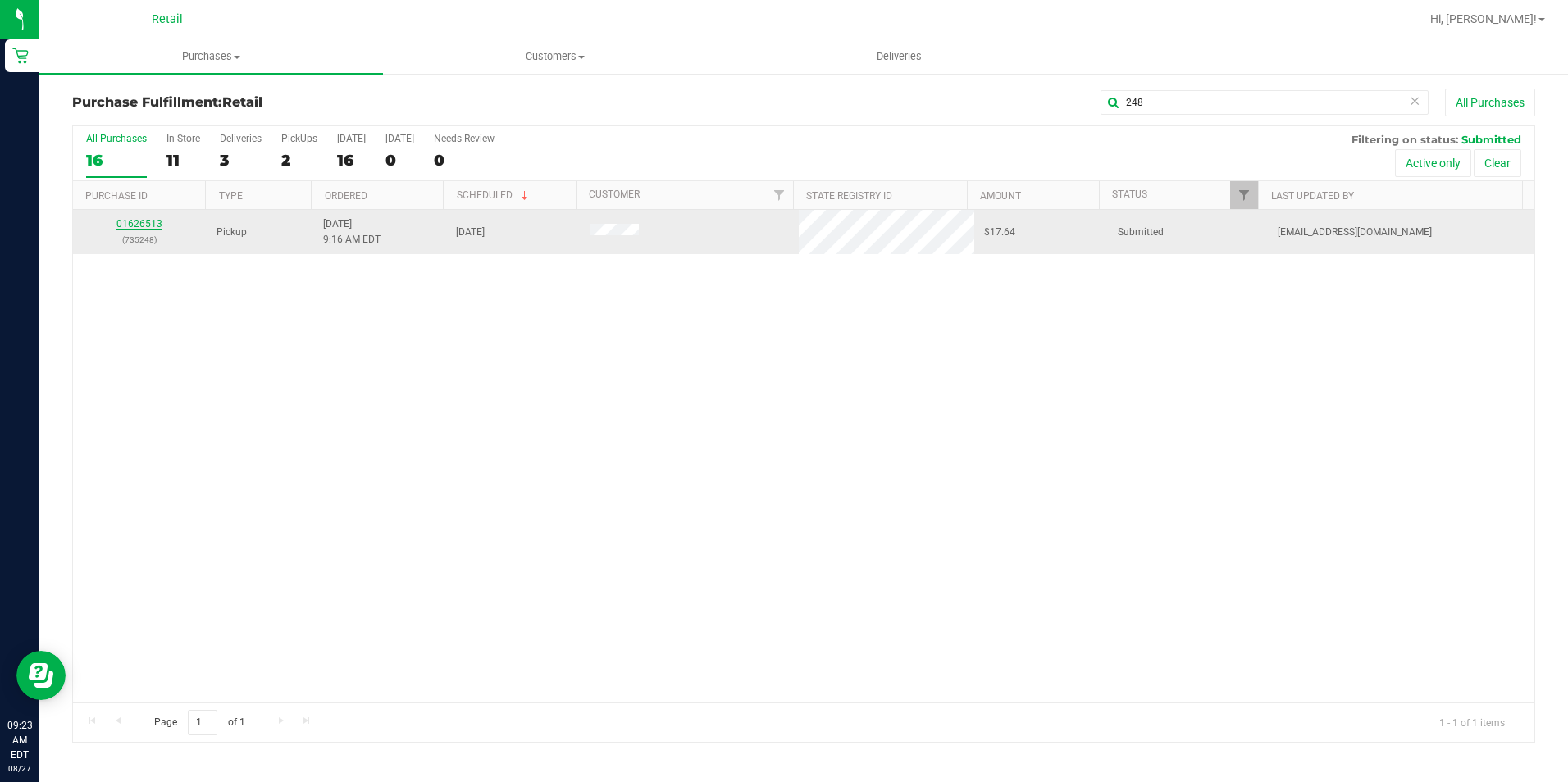
click at [133, 218] on div "01626513 (735248)" at bounding box center [140, 232] width 114 height 31
click at [133, 226] on link "01626513" at bounding box center [139, 223] width 46 height 12
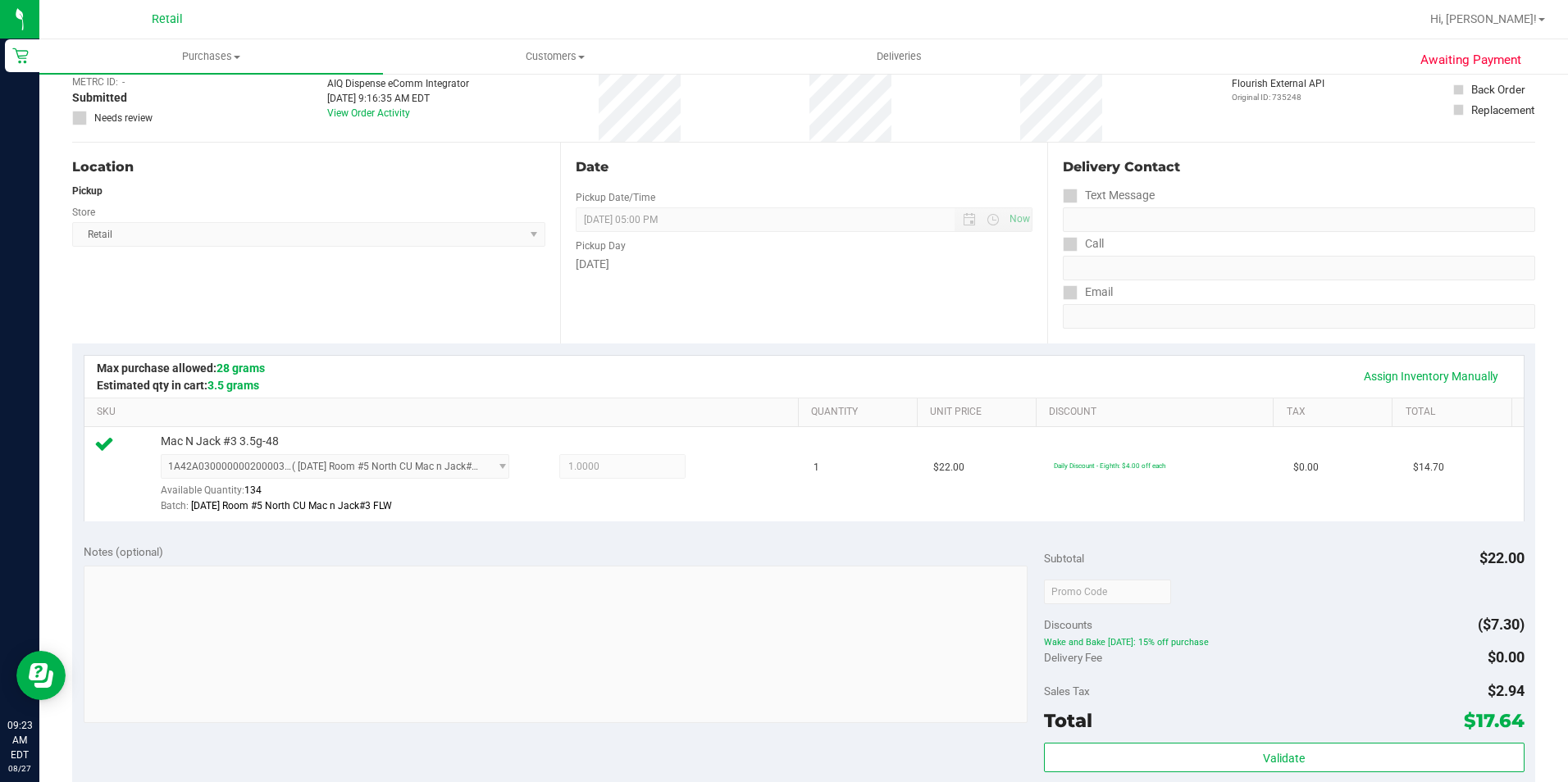
scroll to position [246, 0]
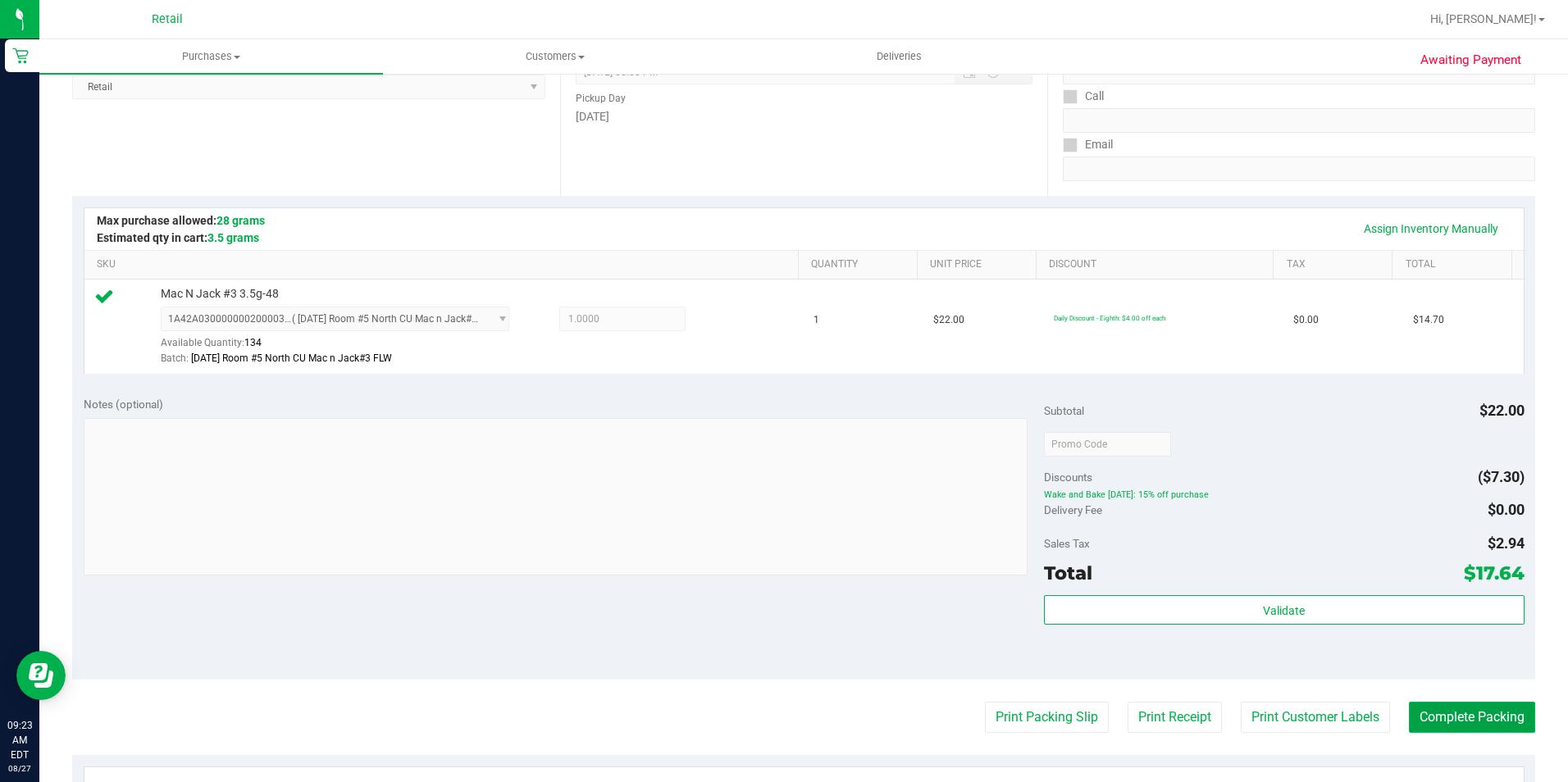
click at [1430, 711] on button "Complete Packing" at bounding box center [1472, 717] width 126 height 31
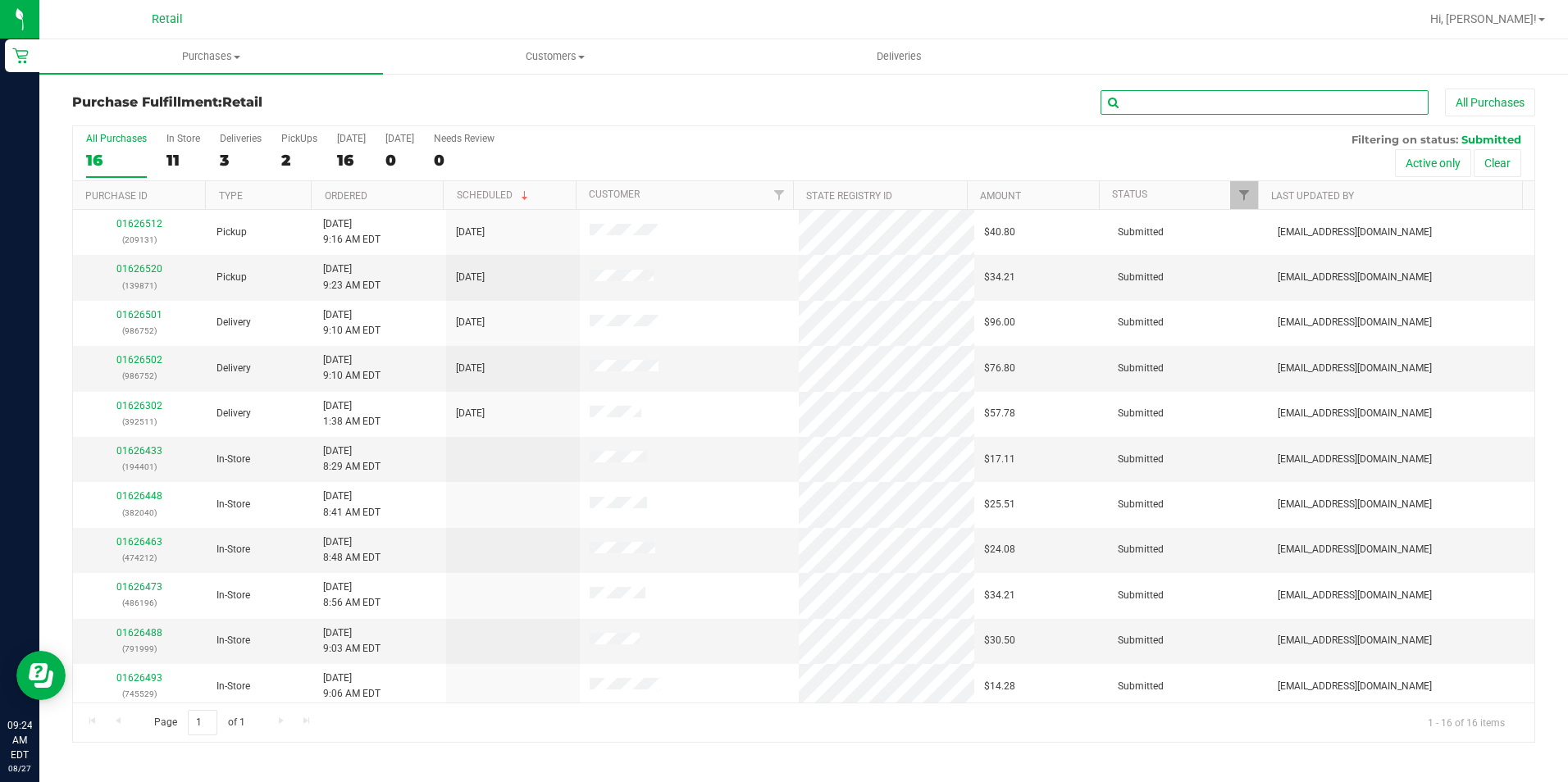
click at [1309, 102] on input "text" at bounding box center [1264, 102] width 328 height 25
type input "131"
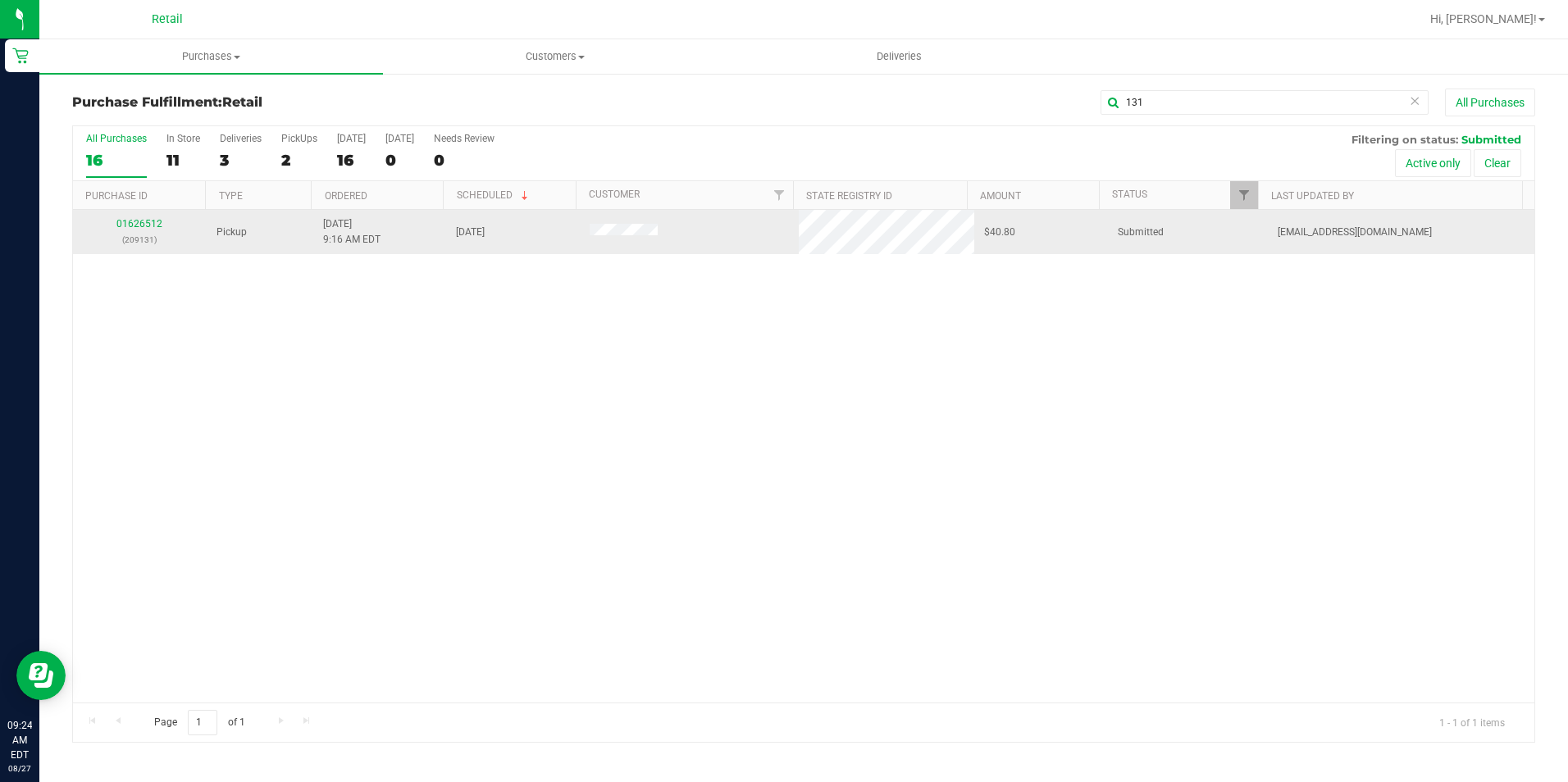
click at [142, 217] on div "01626512 (209131)" at bounding box center [140, 232] width 114 height 31
click at [148, 222] on link "01626512" at bounding box center [139, 223] width 46 height 12
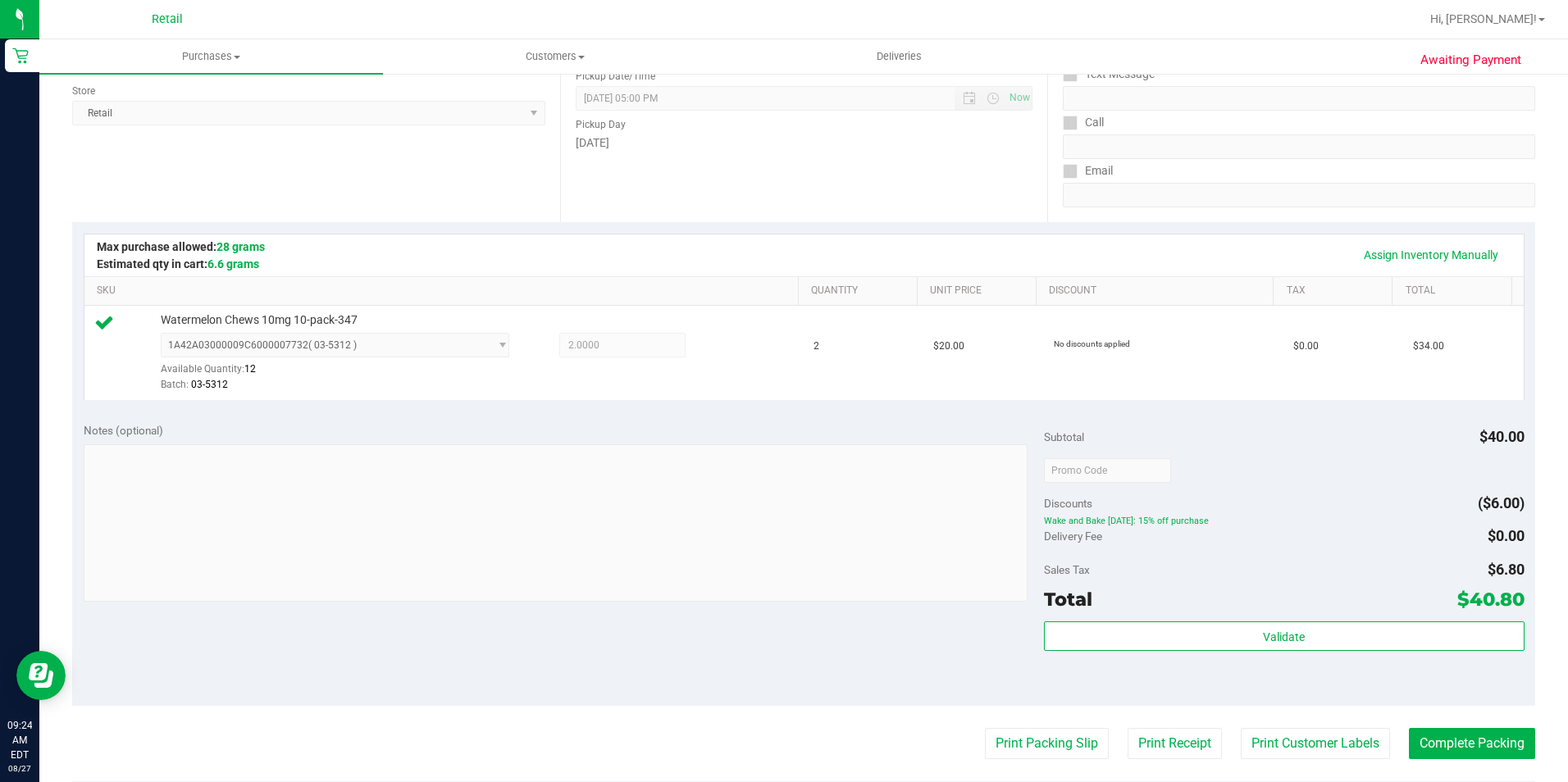
scroll to position [246, 0]
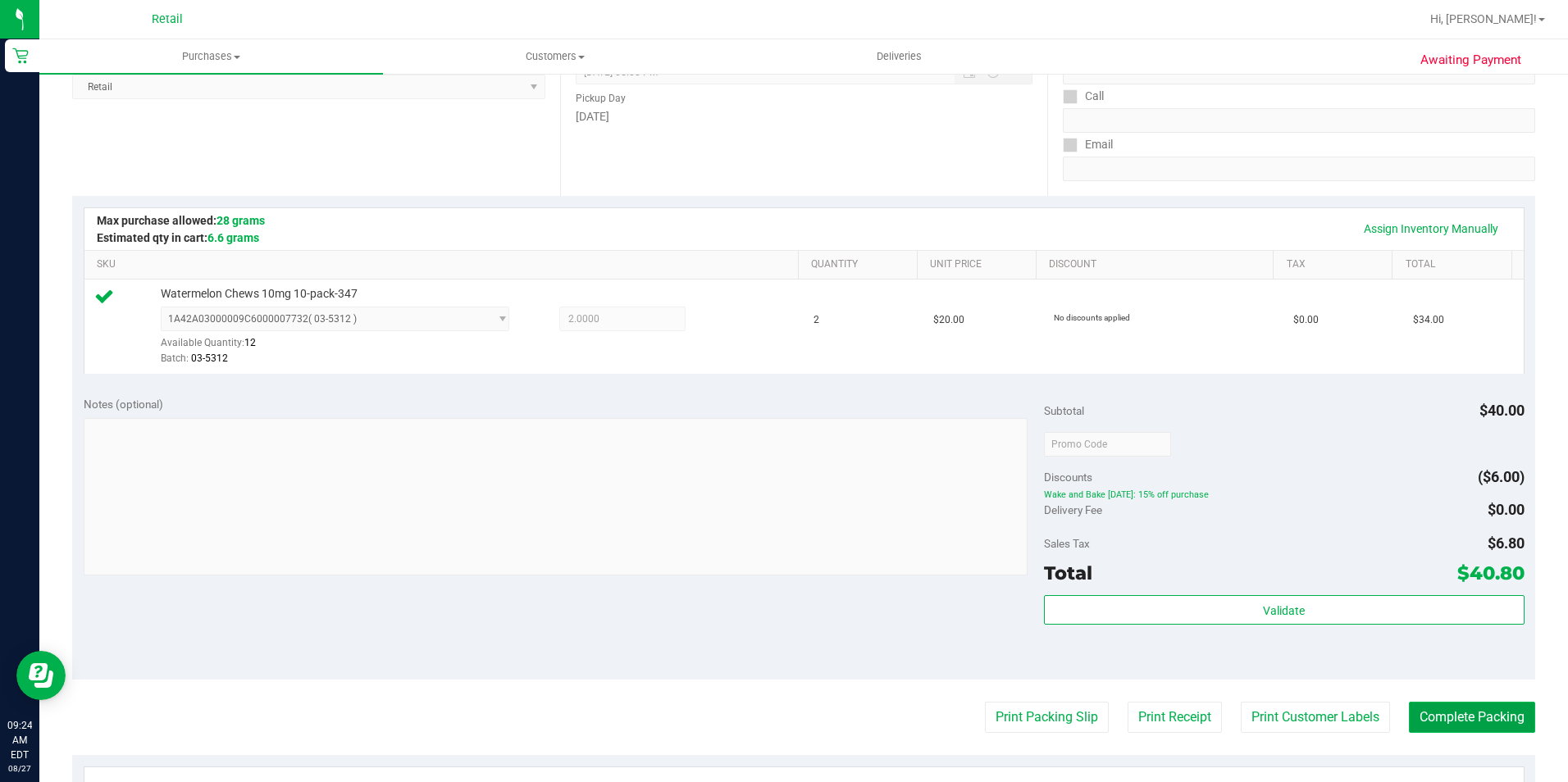
click at [1451, 717] on button "Complete Packing" at bounding box center [1472, 717] width 126 height 31
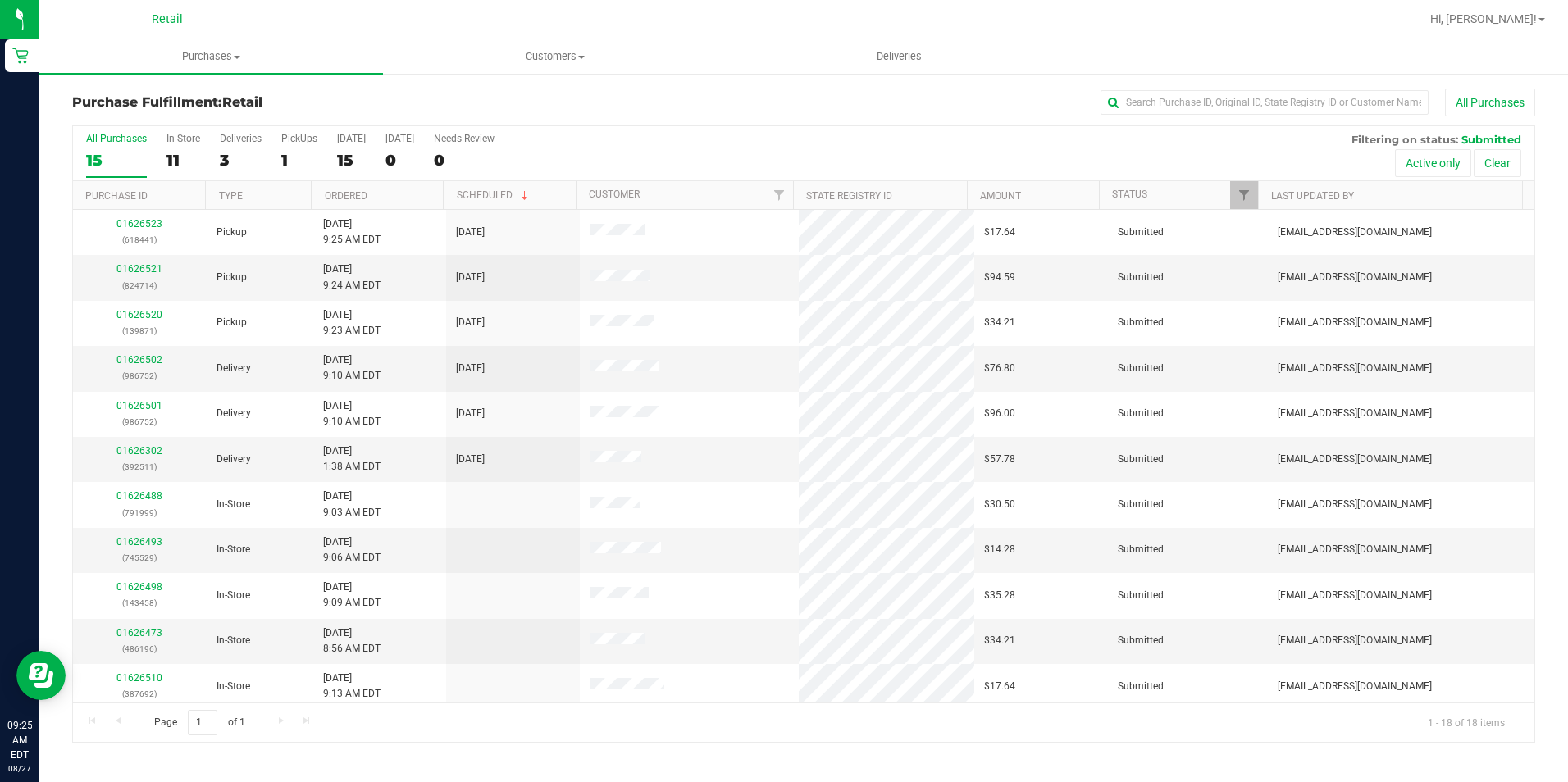
click at [796, 98] on div "All Purchases" at bounding box center [1047, 102] width 975 height 27
click at [533, 53] on span "Customers" at bounding box center [555, 57] width 342 height 15
click at [541, 20] on div at bounding box center [856, 19] width 1126 height 32
click at [647, 112] on div "All Purchases" at bounding box center [1047, 102] width 975 height 27
click at [342, 170] on label "[DATE] 15" at bounding box center [350, 155] width 28 height 45
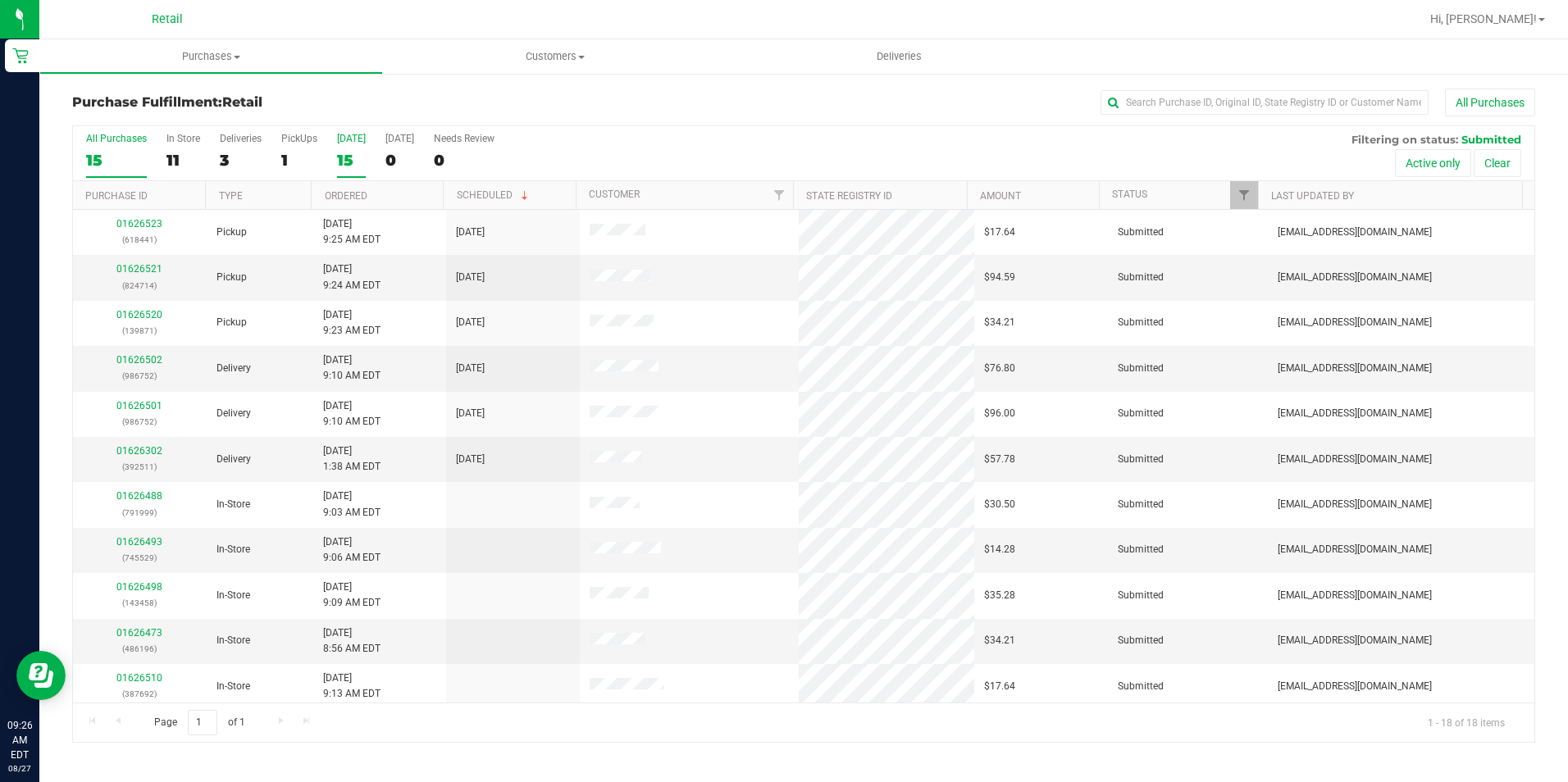
click at [0, 0] on input "[DATE] 15" at bounding box center [0, 0] width 0 height 0
click at [91, 167] on div "21" at bounding box center [116, 160] width 60 height 19
click at [0, 0] on input "All Purchases 21" at bounding box center [0, 0] width 0 height 0
click at [609, 115] on div "All Purchases" at bounding box center [1047, 102] width 975 height 27
click at [344, 163] on div "21" at bounding box center [350, 160] width 28 height 19
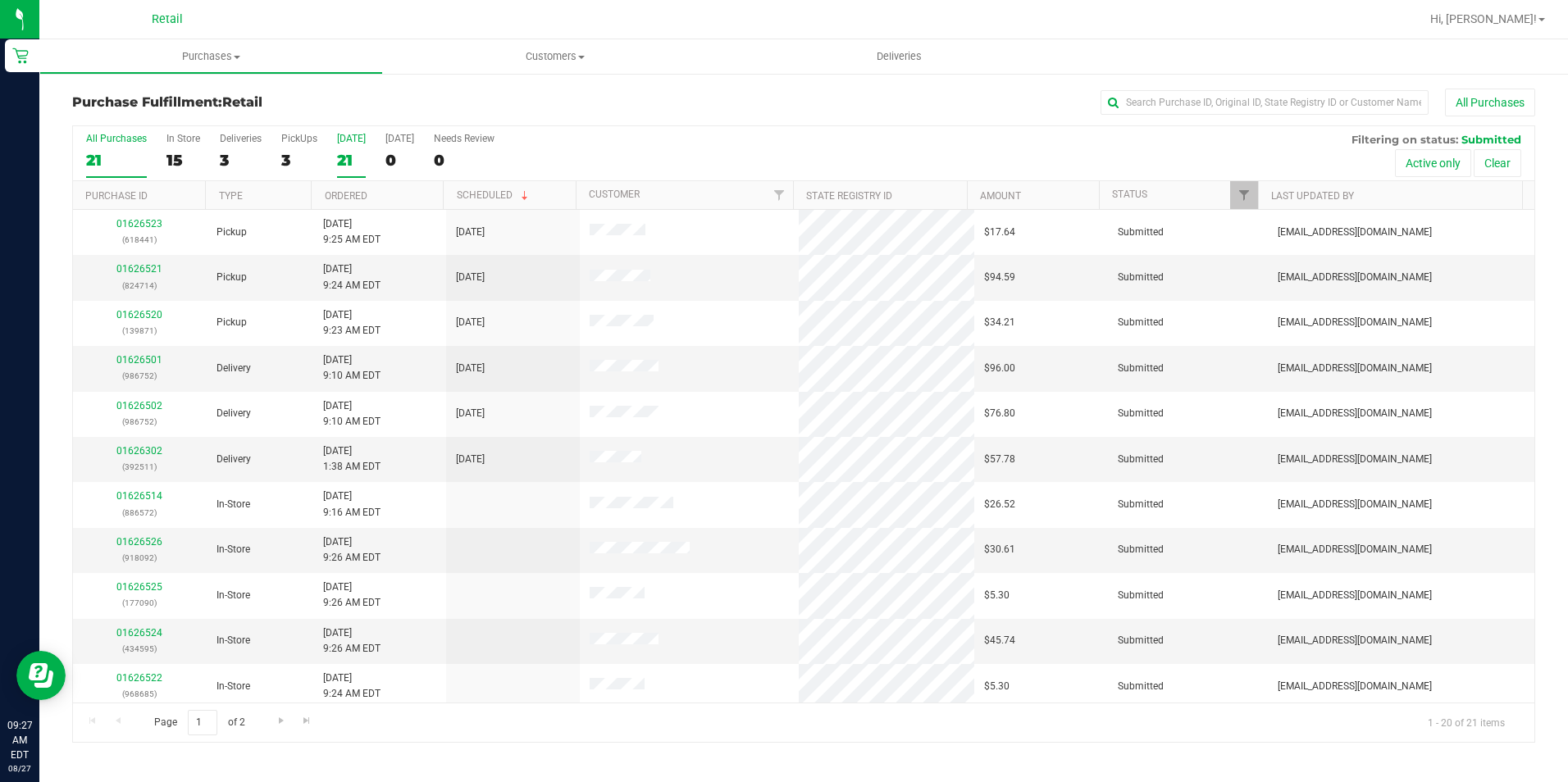
click at [0, 0] on input "[DATE] 21" at bounding box center [0, 0] width 0 height 0
click at [94, 169] on div "21" at bounding box center [116, 160] width 60 height 19
click at [0, 0] on input "All Purchases 21" at bounding box center [0, 0] width 0 height 0
click at [469, 90] on div "Purchase Fulfillment: Retail All Purchases" at bounding box center [803, 106] width 1463 height 36
click at [676, 85] on div "Purchase Fulfillment: Retail All Purchases All Purchases 21 In Store 15 Deliver…" at bounding box center [803, 415] width 1529 height 687
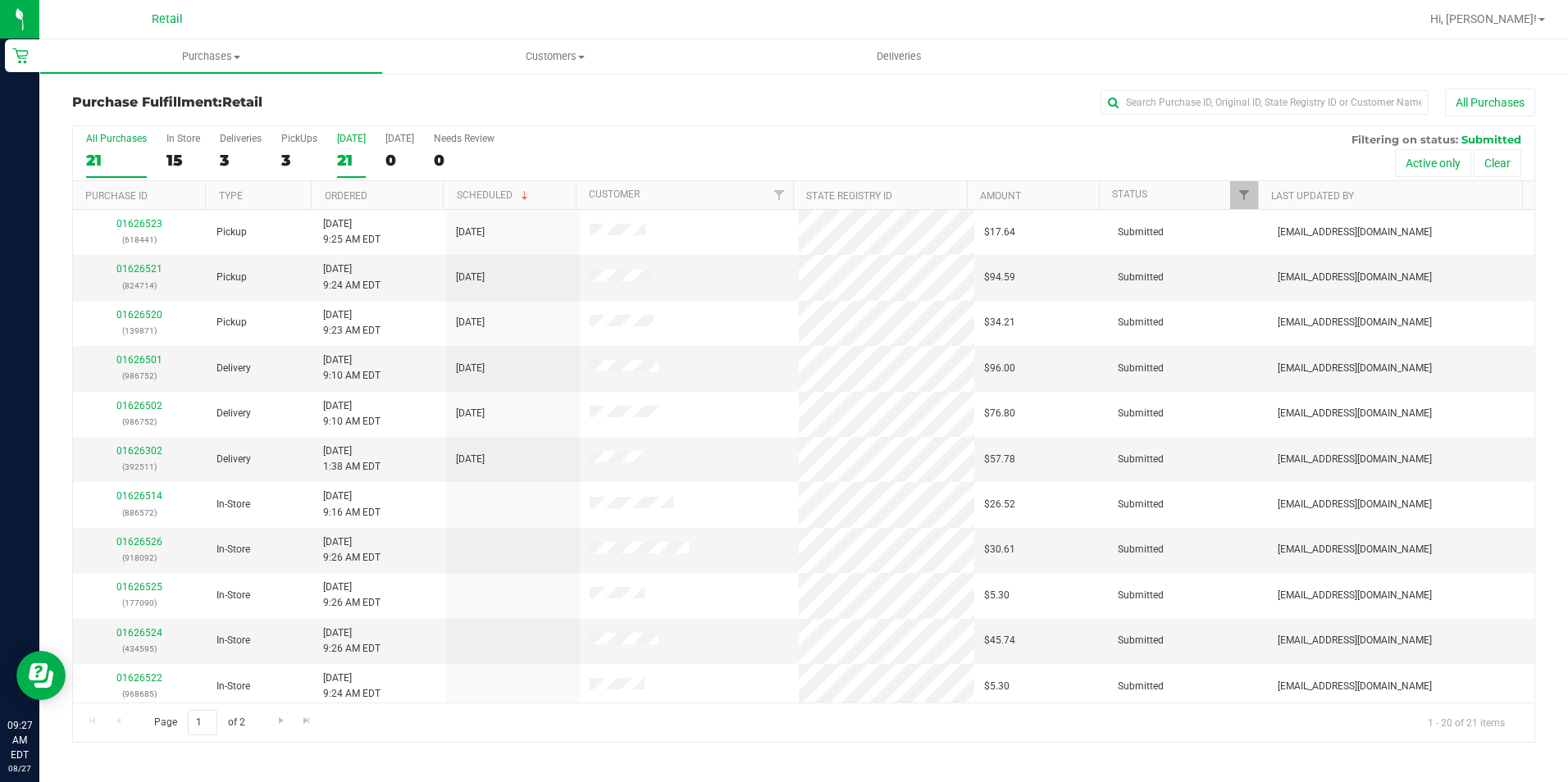
click at [342, 154] on div "21" at bounding box center [350, 160] width 28 height 19
click at [0, 0] on input "[DATE] 21" at bounding box center [0, 0] width 0 height 0
click at [98, 172] on label "All Purchases 21" at bounding box center [116, 155] width 60 height 45
click at [0, 0] on input "All Purchases 21" at bounding box center [0, 0] width 0 height 0
click at [542, 95] on h3 "Purchase Fulfillment: Retail" at bounding box center [316, 102] width 488 height 15
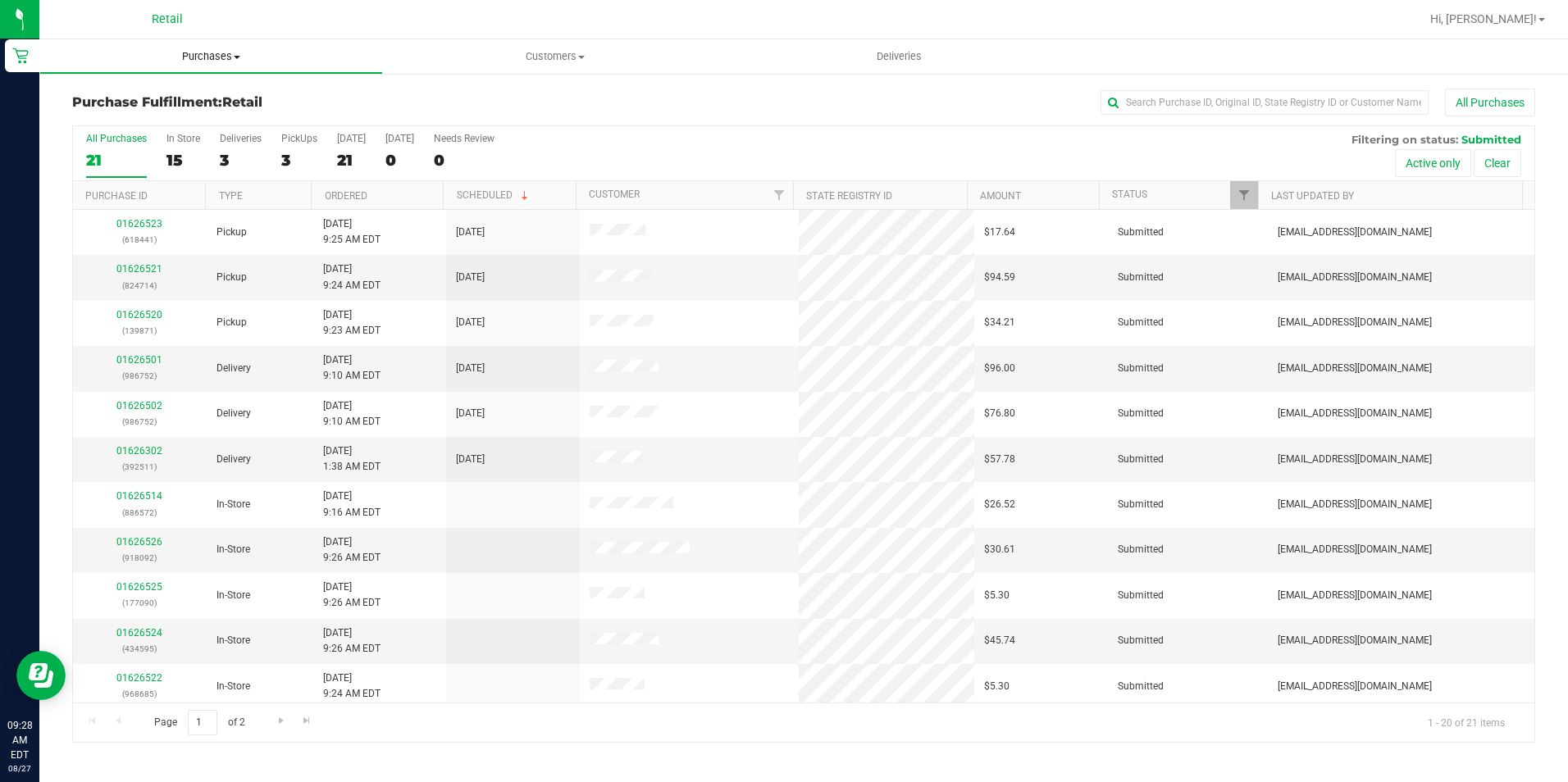
click at [257, 47] on uib-tab-heading "Purchases Summary of purchases Fulfillment All purchases" at bounding box center [211, 57] width 342 height 33
click at [201, 86] on ul "Summary of purchases Fulfillment All purchases" at bounding box center [211, 119] width 344 height 89
click at [206, 57] on span "Purchases" at bounding box center [211, 57] width 344 height 15
click at [148, 101] on span "Summary of purchases" at bounding box center [124, 98] width 168 height 14
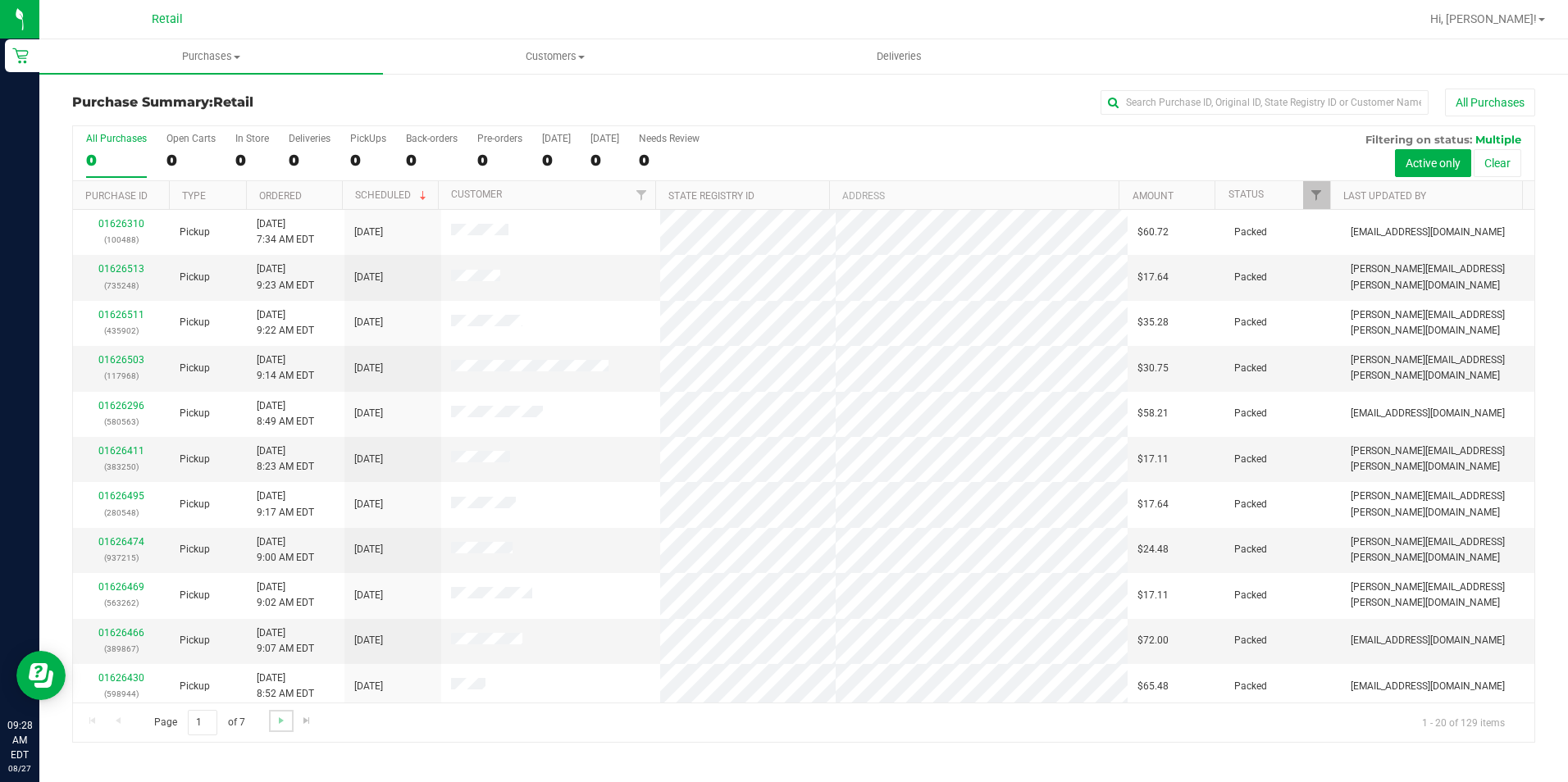
click at [269, 719] on link "Go to the next page" at bounding box center [281, 721] width 24 height 22
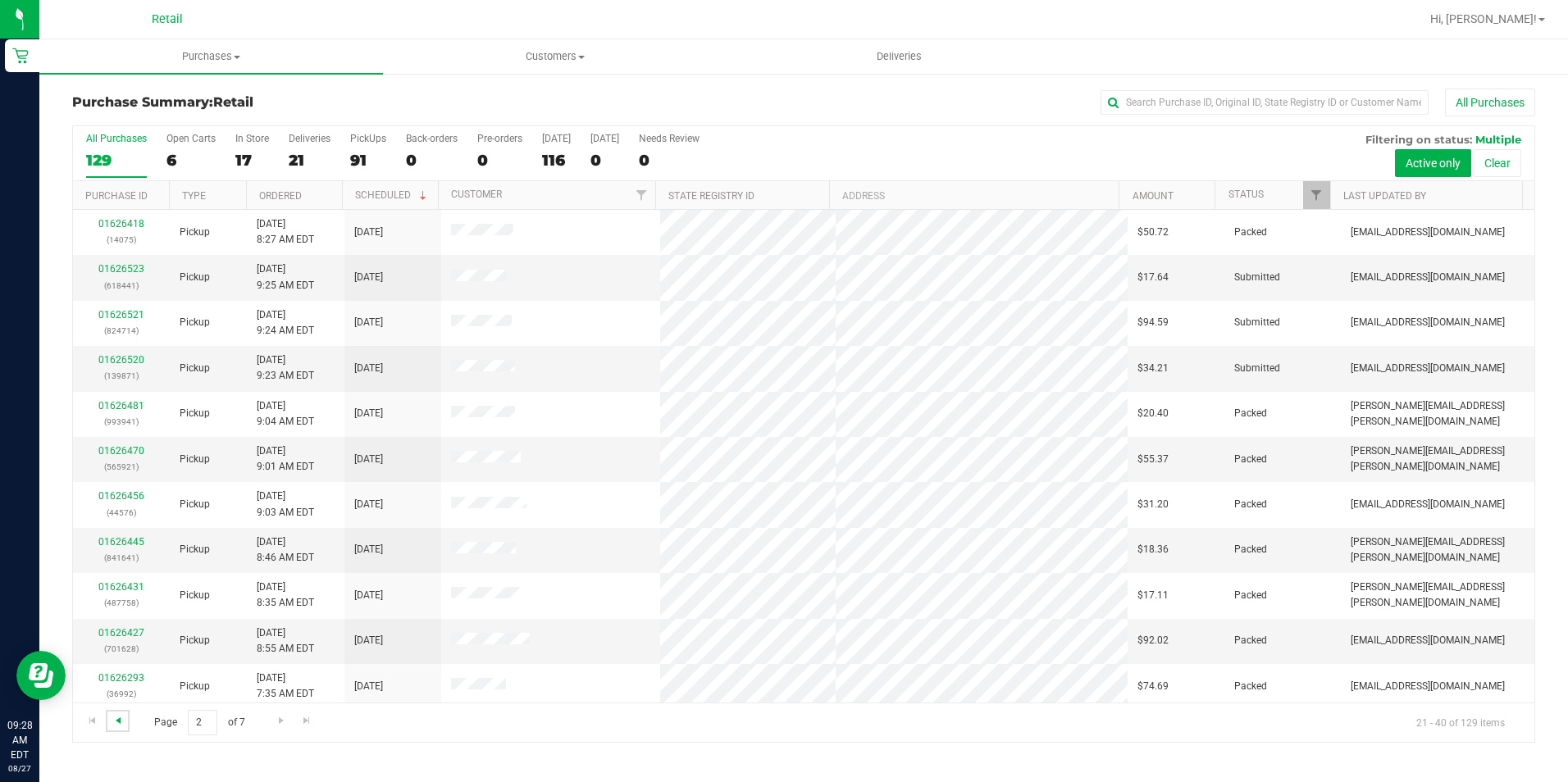
click at [123, 717] on span "Go to the previous page" at bounding box center [118, 721] width 13 height 13
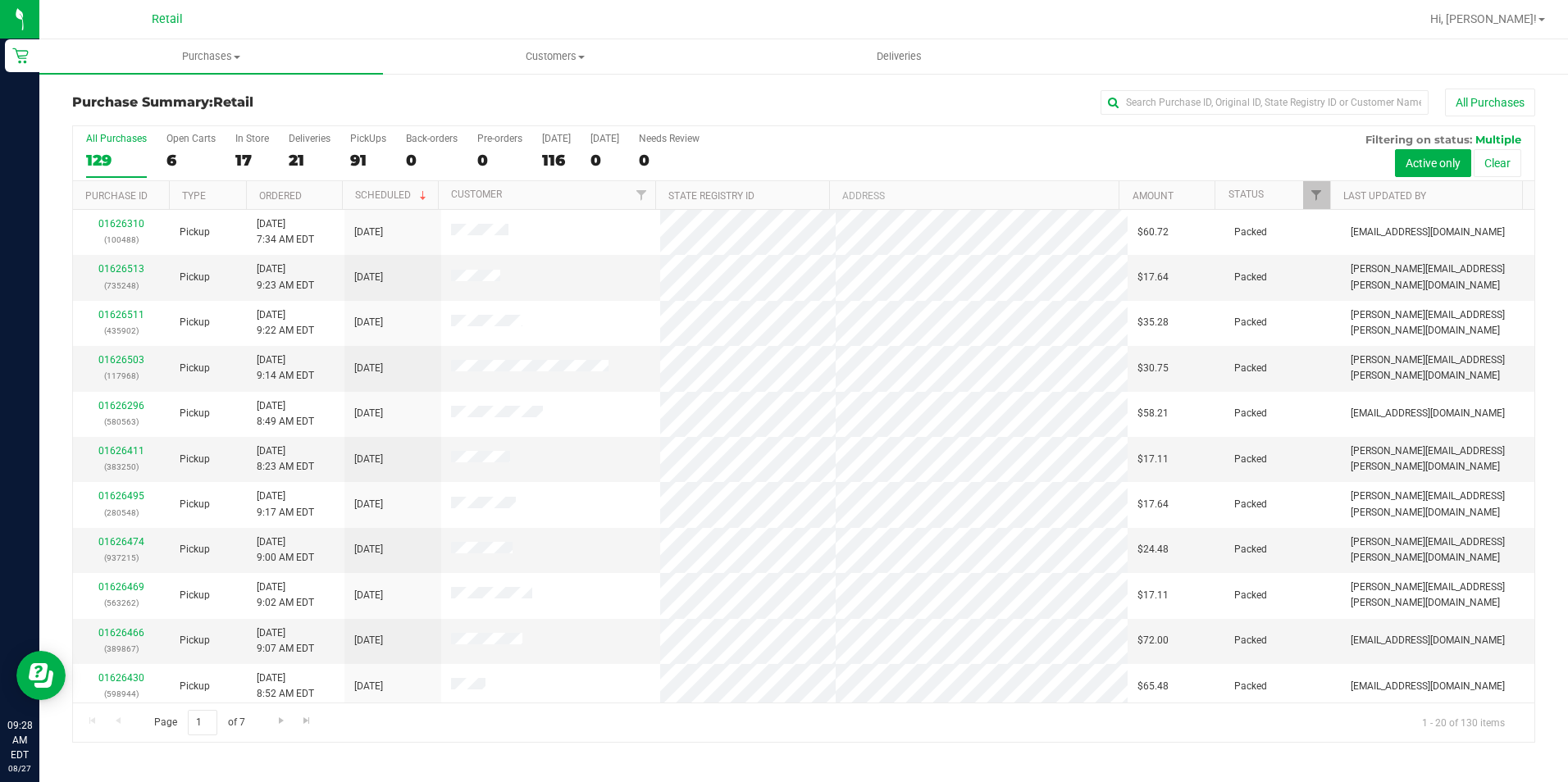
click at [116, 719] on div "Page 1 of 7 1 - 20 of 130 items" at bounding box center [804, 722] width 1462 height 39
click at [282, 720] on span "Go to the next page" at bounding box center [281, 721] width 13 height 13
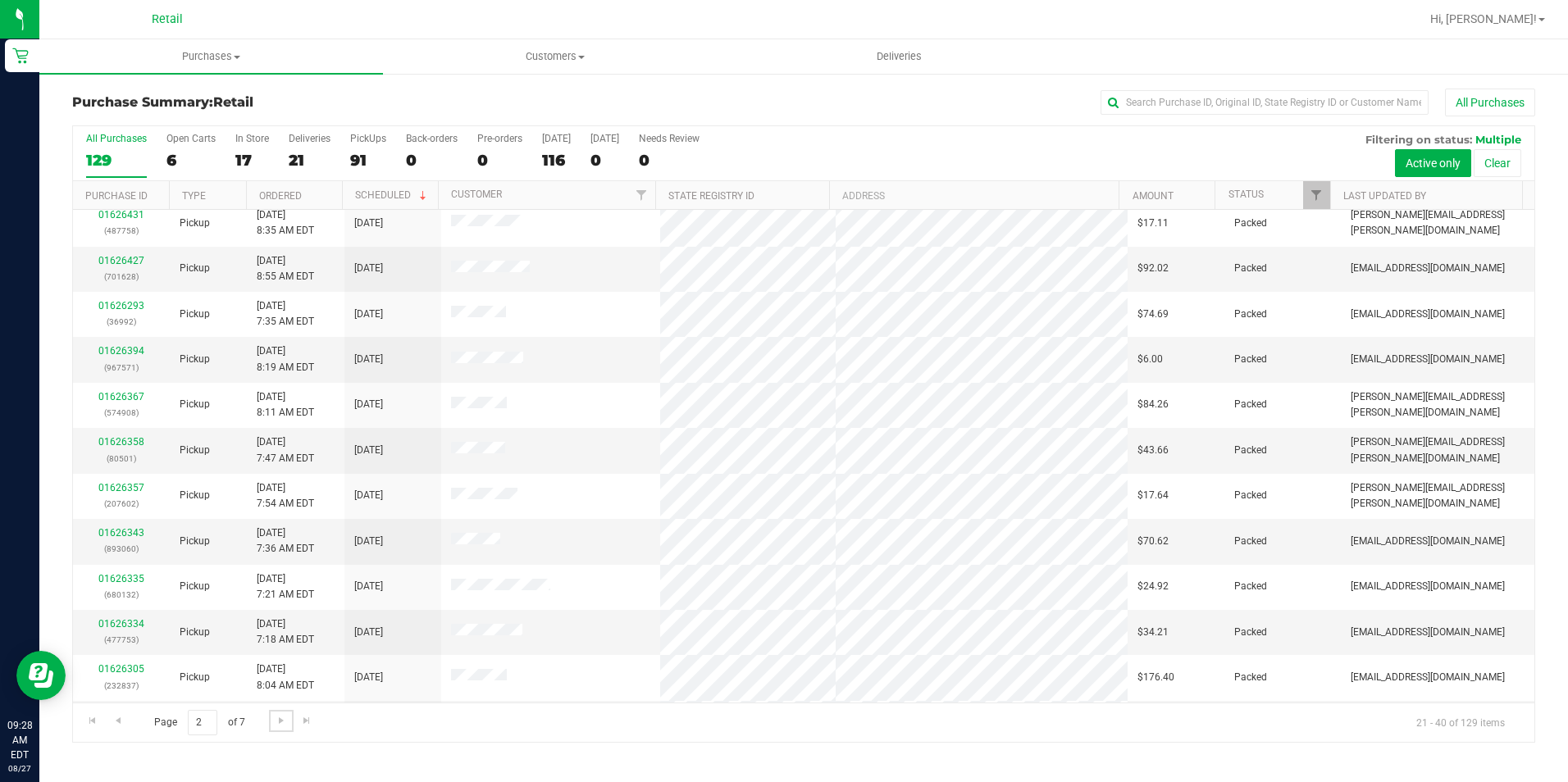
scroll to position [415, 0]
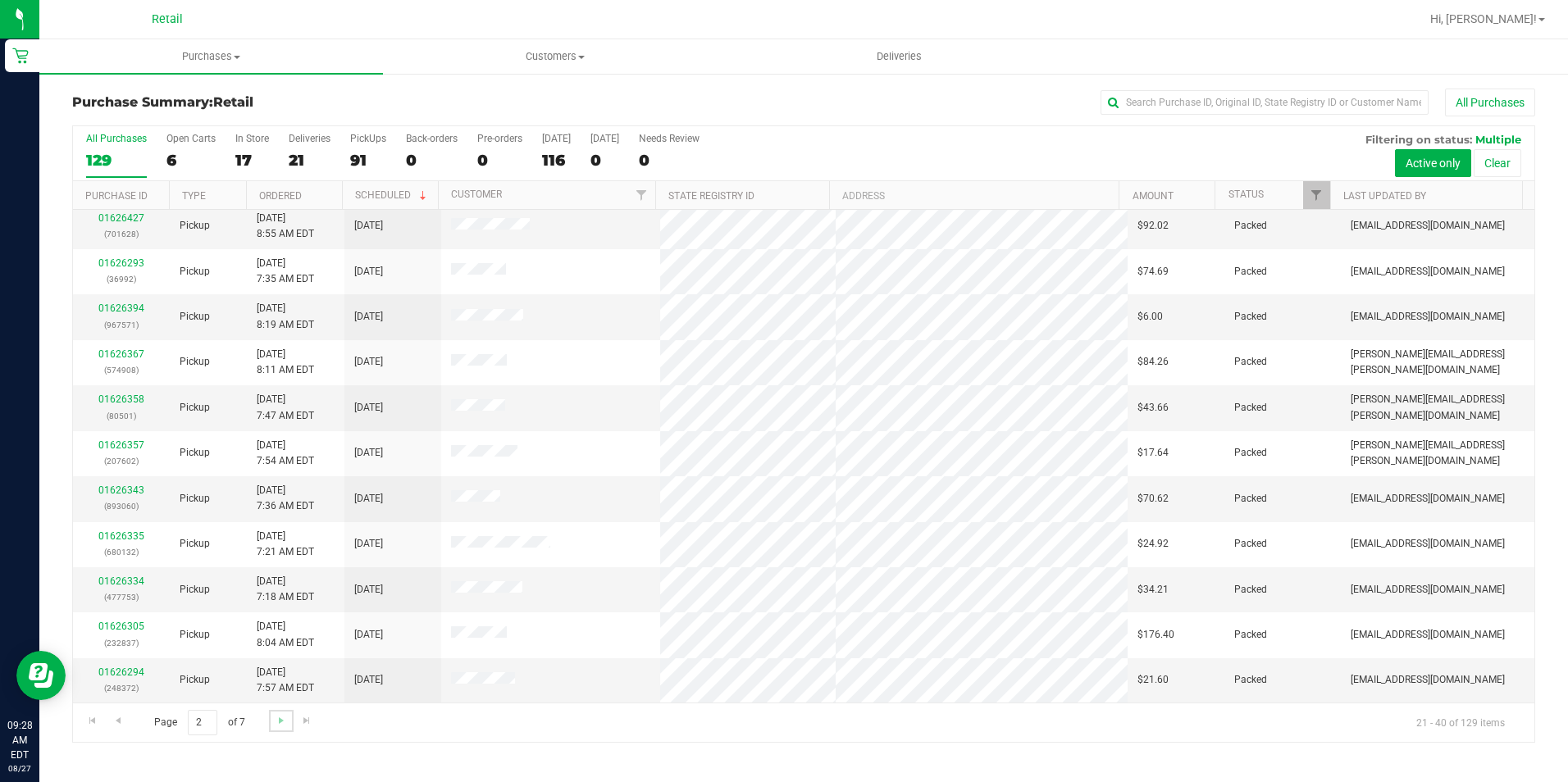
click at [269, 717] on link "Go to the next page" at bounding box center [281, 721] width 24 height 22
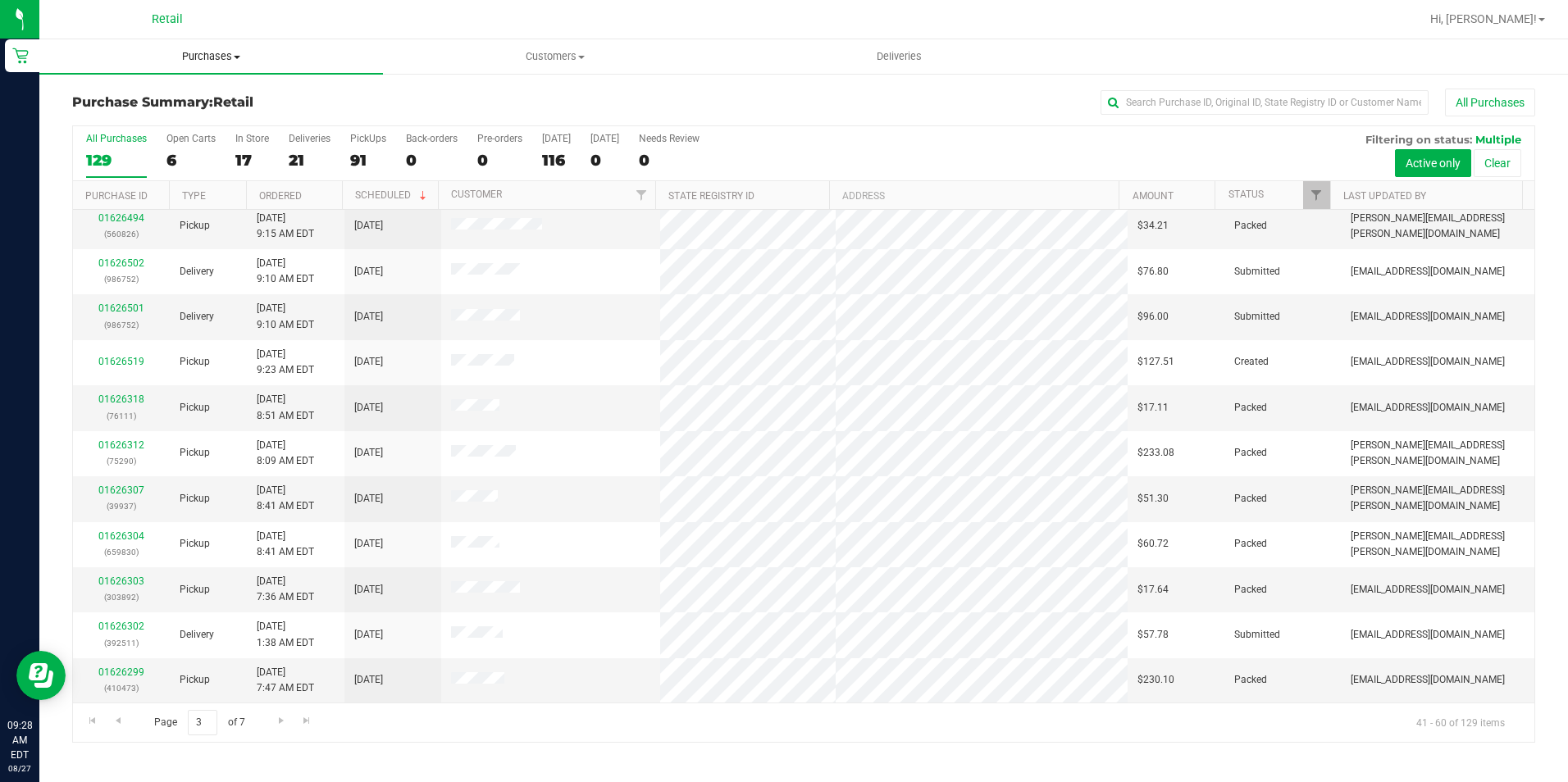
click at [199, 55] on span "Purchases" at bounding box center [211, 57] width 344 height 15
click at [105, 128] on ul "Summary of purchases Fulfillment All purchases" at bounding box center [211, 119] width 344 height 89
click at [197, 32] on div "Retail" at bounding box center [170, 19] width 246 height 32
click at [209, 54] on span "Purchases" at bounding box center [211, 57] width 344 height 15
click at [123, 119] on span "Fulfillment" at bounding box center [90, 118] width 102 height 14
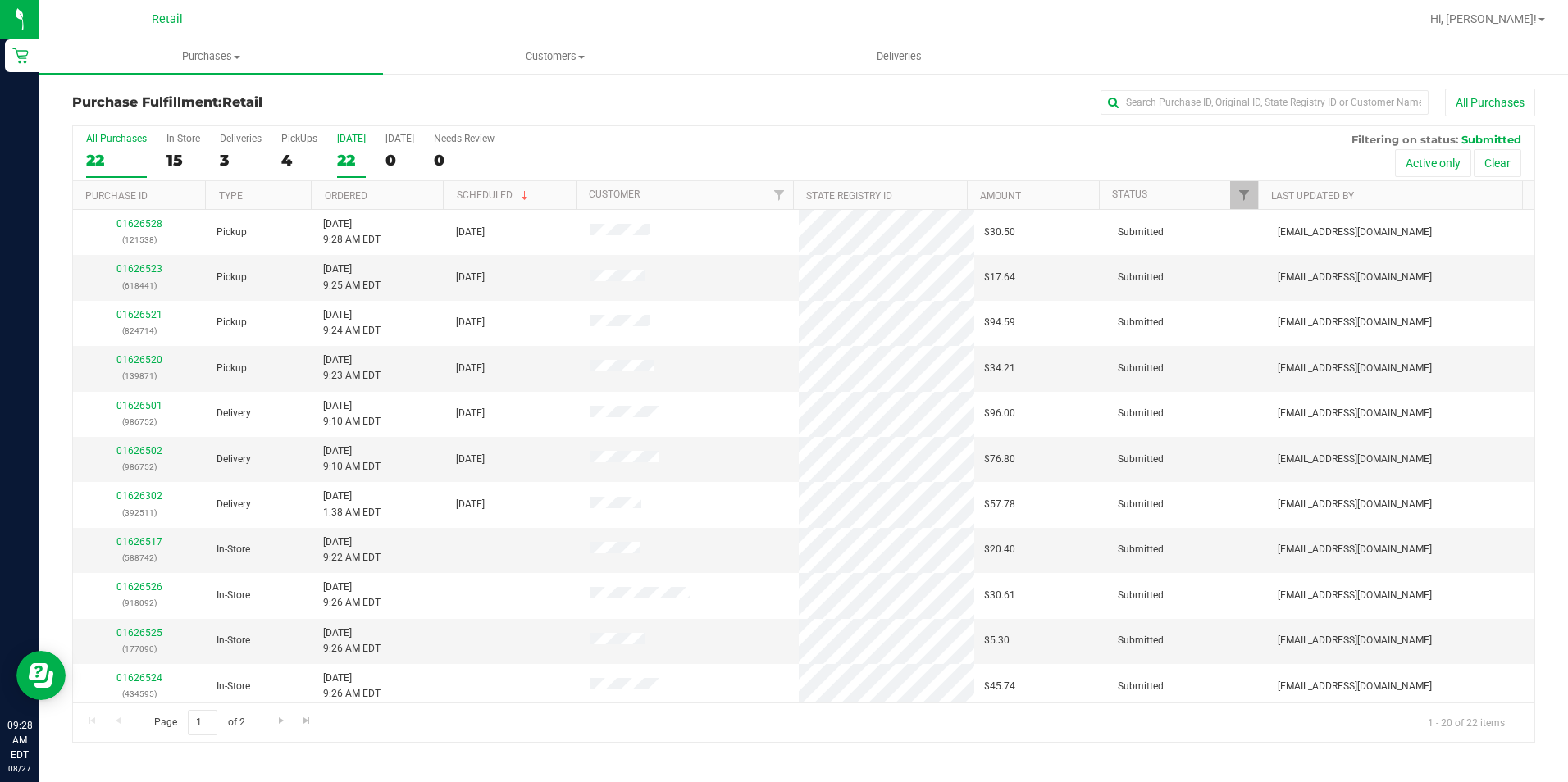
click at [356, 158] on div "22" at bounding box center [350, 160] width 28 height 19
click at [0, 0] on input "[DATE] 22" at bounding box center [0, 0] width 0 height 0
click at [112, 155] on div "22" at bounding box center [116, 160] width 60 height 19
click at [0, 0] on input "All Purchases 22" at bounding box center [0, 0] width 0 height 0
click at [696, 99] on div "All Purchases" at bounding box center [1047, 102] width 975 height 27
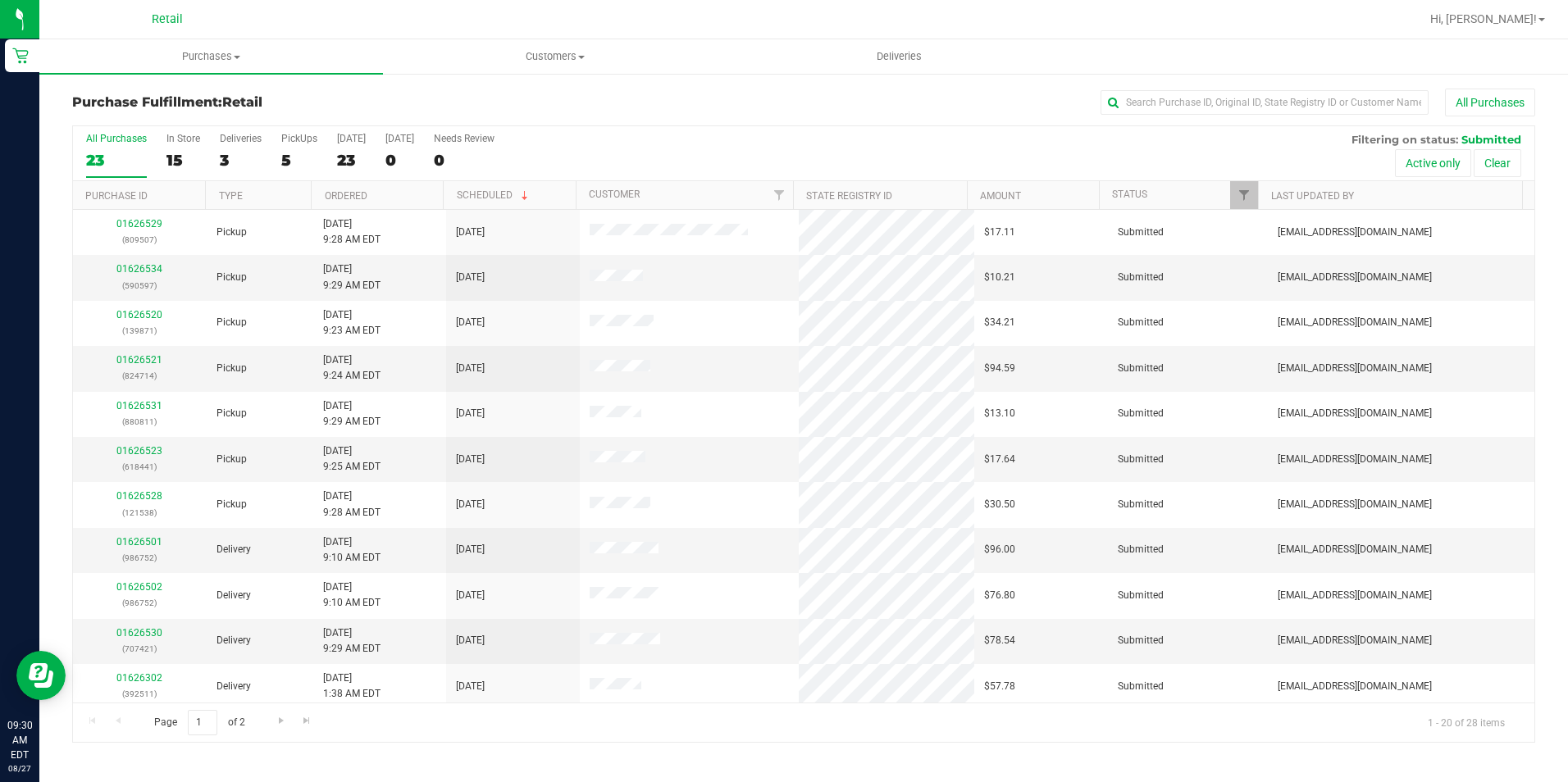
click at [924, 104] on div "All Purchases" at bounding box center [1047, 102] width 975 height 27
click at [923, 105] on div "All Purchases" at bounding box center [1047, 102] width 975 height 27
click at [1279, 107] on input "text" at bounding box center [1264, 102] width 328 height 25
type input "441"
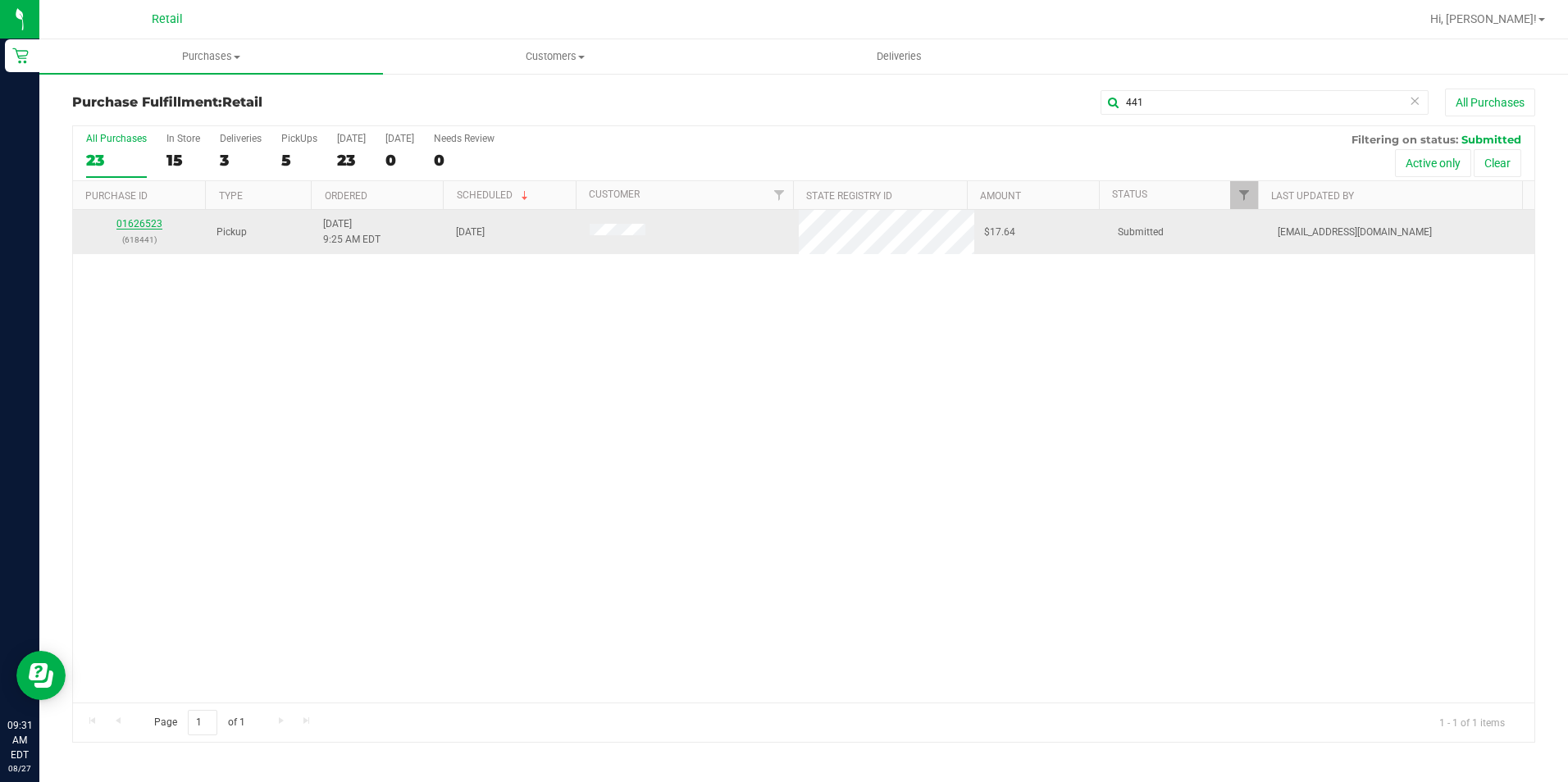
click at [136, 221] on link "01626523" at bounding box center [139, 223] width 46 height 12
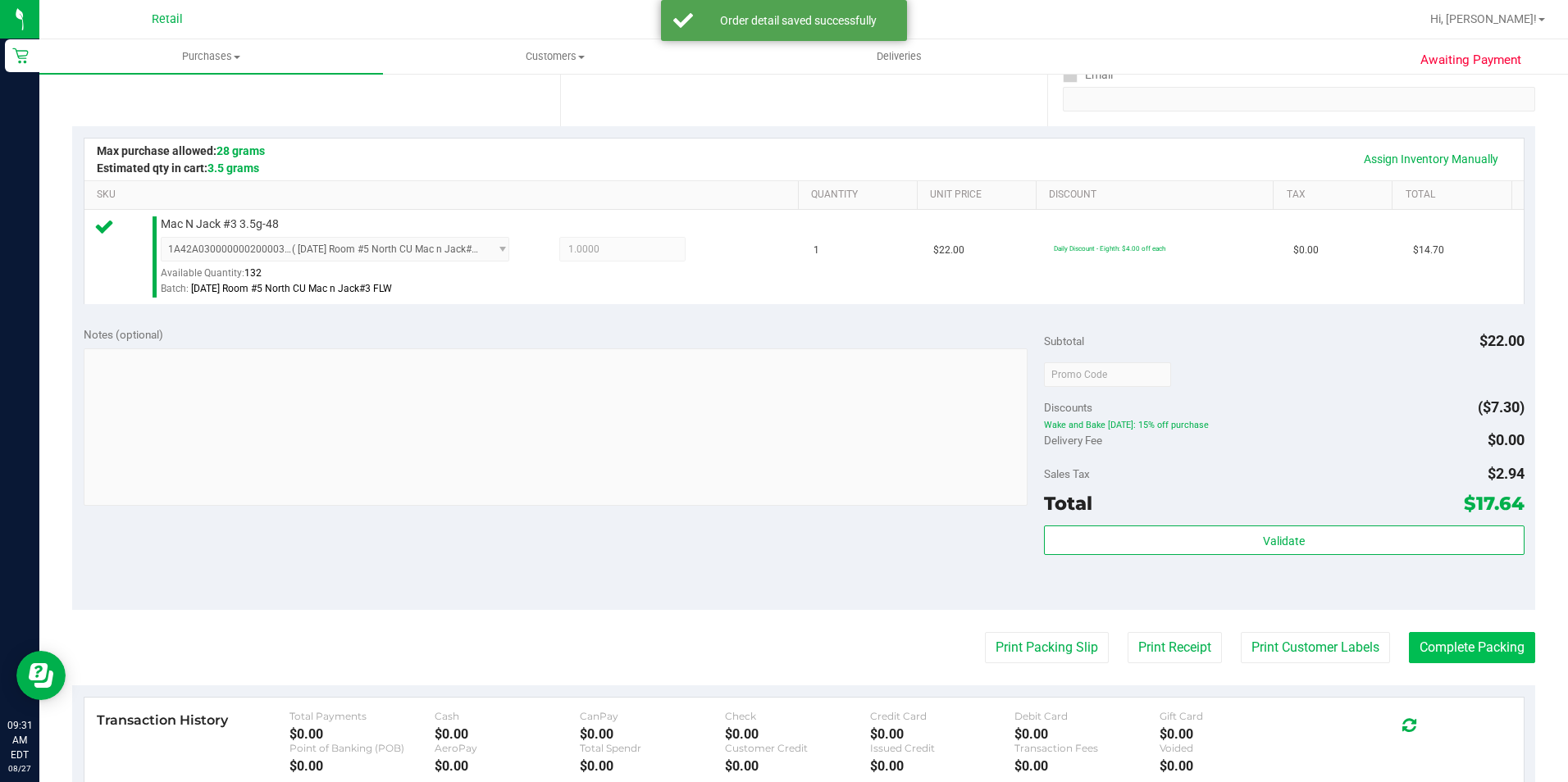
scroll to position [410, 0]
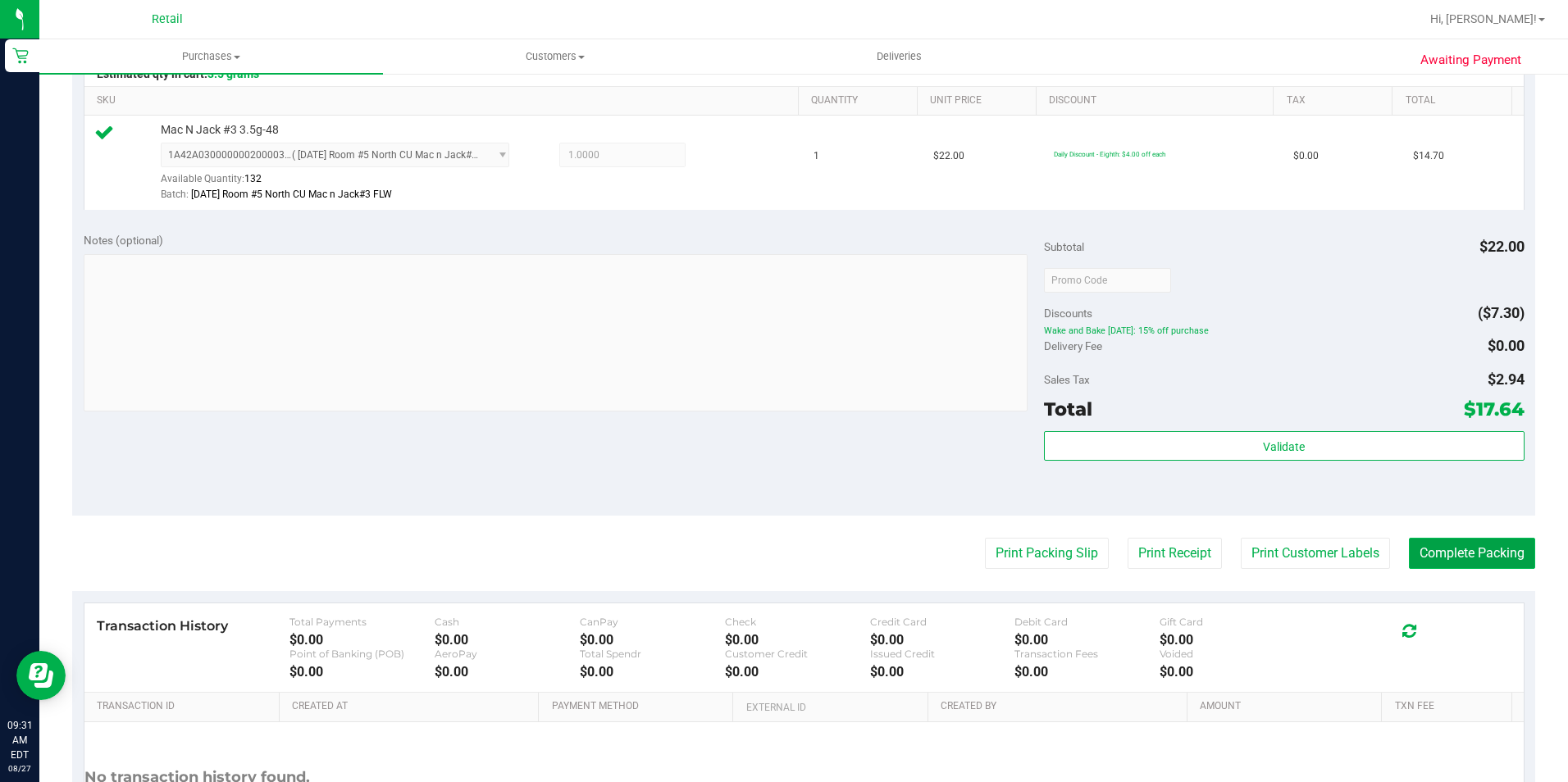
click at [1489, 551] on button "Complete Packing" at bounding box center [1472, 553] width 126 height 31
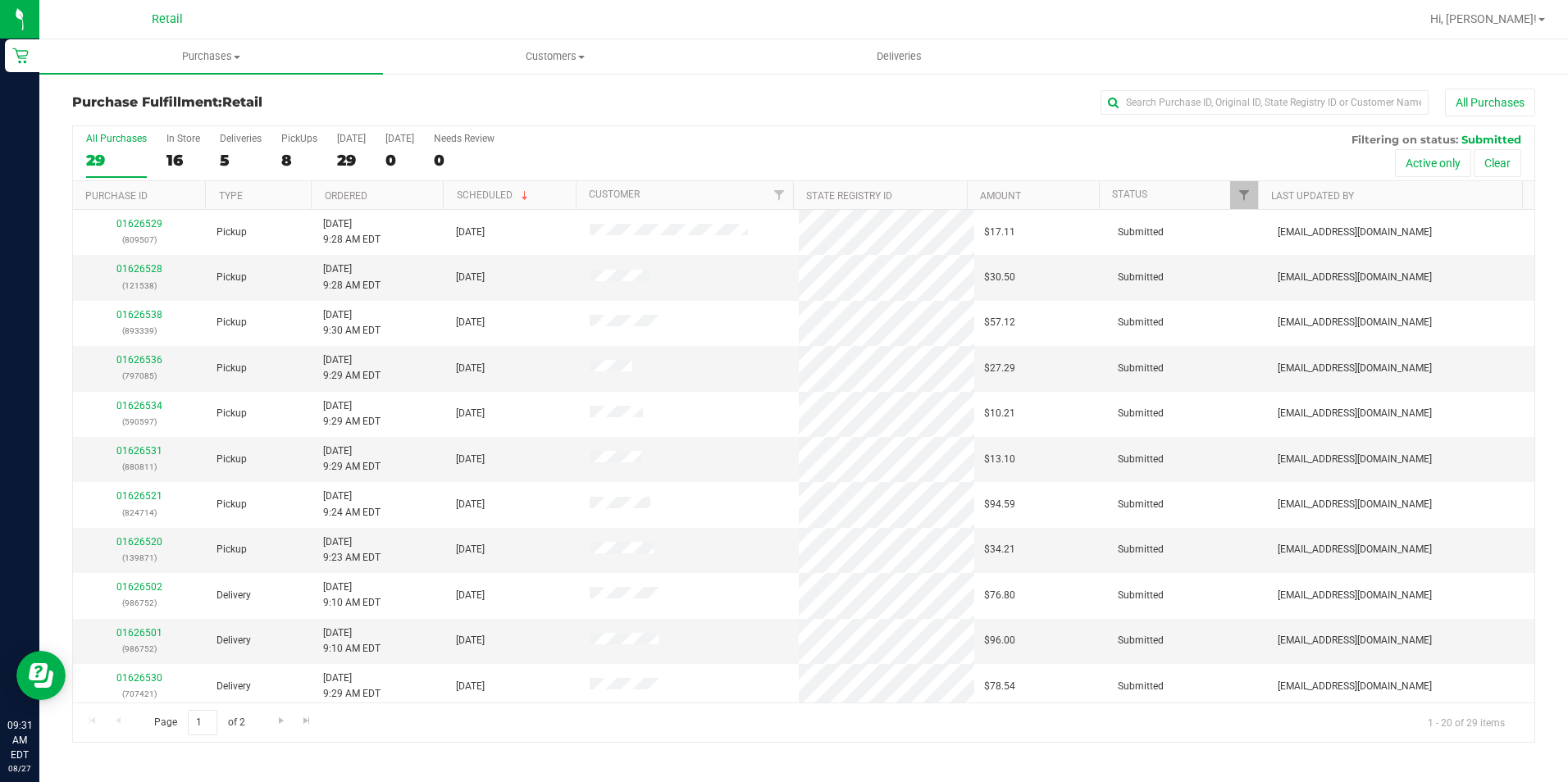
click at [440, 155] on div "All Purchases 29 In Store 16 Deliveries 5 PickUps 8 [DATE] 29 [DATE] 0 Needs Re…" at bounding box center [804, 154] width 1462 height 55
click at [390, 165] on div "0" at bounding box center [399, 160] width 28 height 19
click at [0, 0] on input "[DATE] 0" at bounding box center [0, 0] width 0 height 0
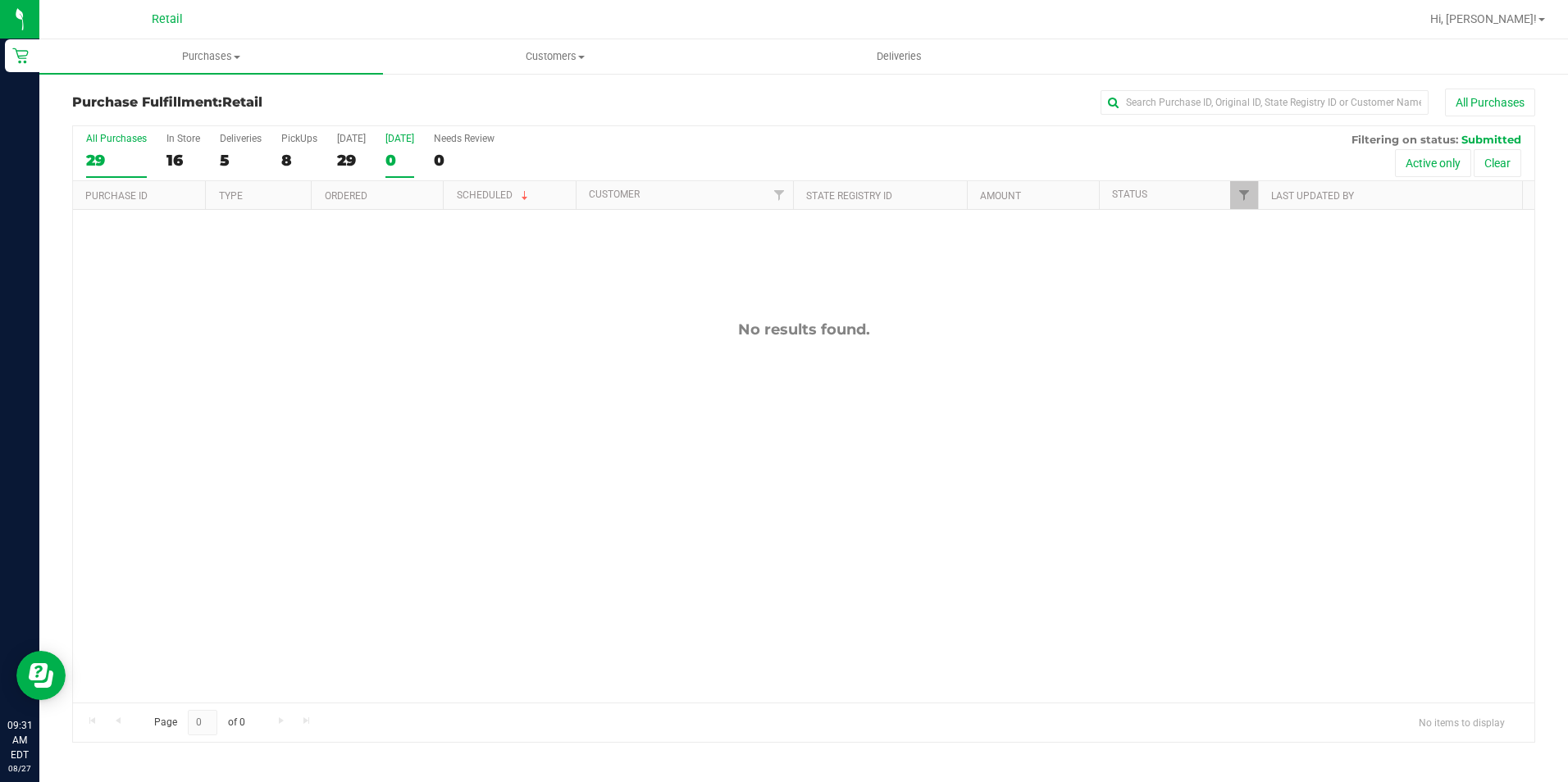
click at [100, 167] on div "29" at bounding box center [116, 160] width 60 height 19
click at [0, 0] on input "All Purchases 29" at bounding box center [0, 0] width 0 height 0
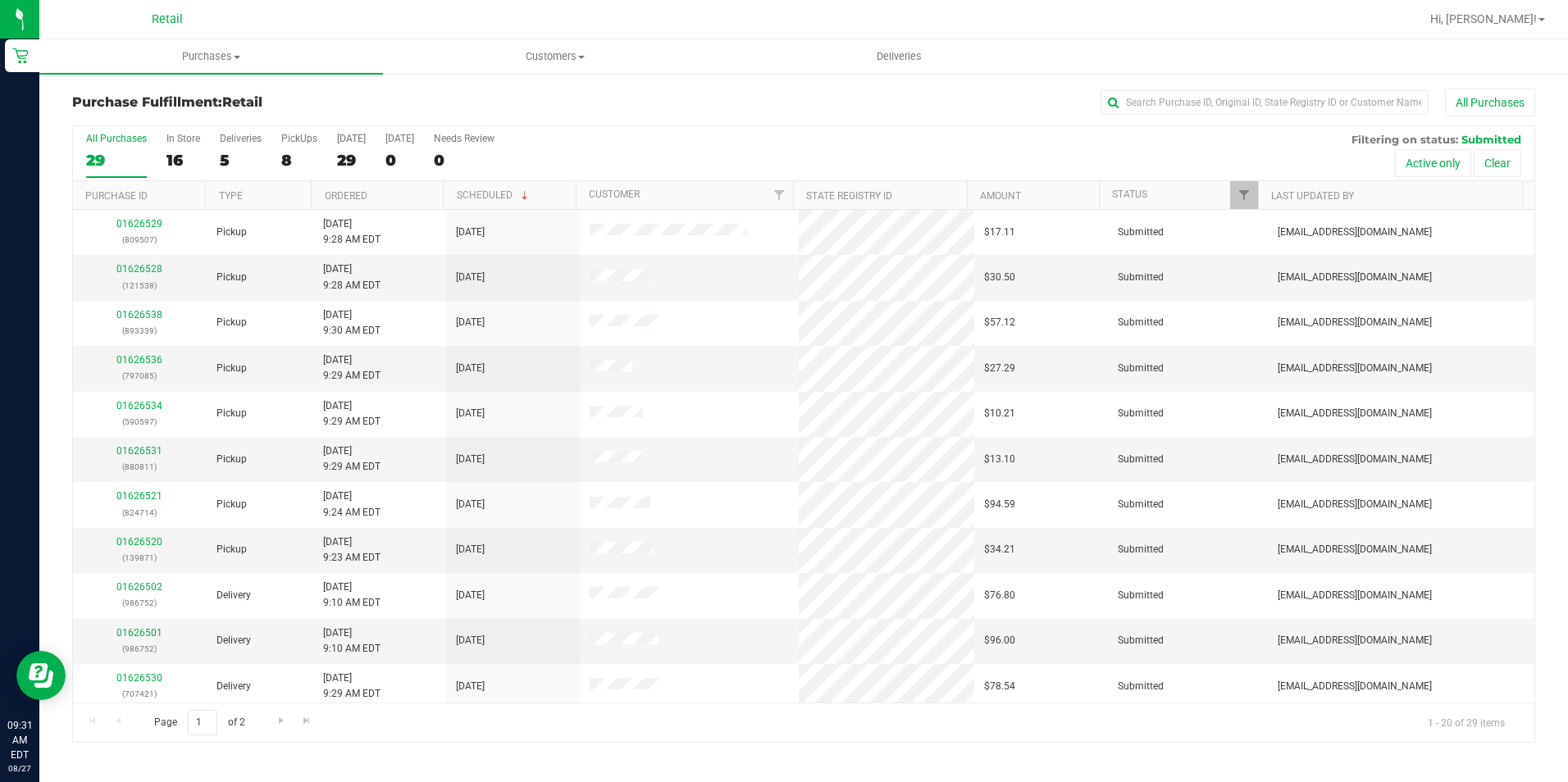
drag, startPoint x: 418, startPoint y: 95, endPoint x: 417, endPoint y: 104, distance: 9.1
click at [418, 101] on h3 "Purchase Fulfillment: Retail" at bounding box center [316, 102] width 488 height 15
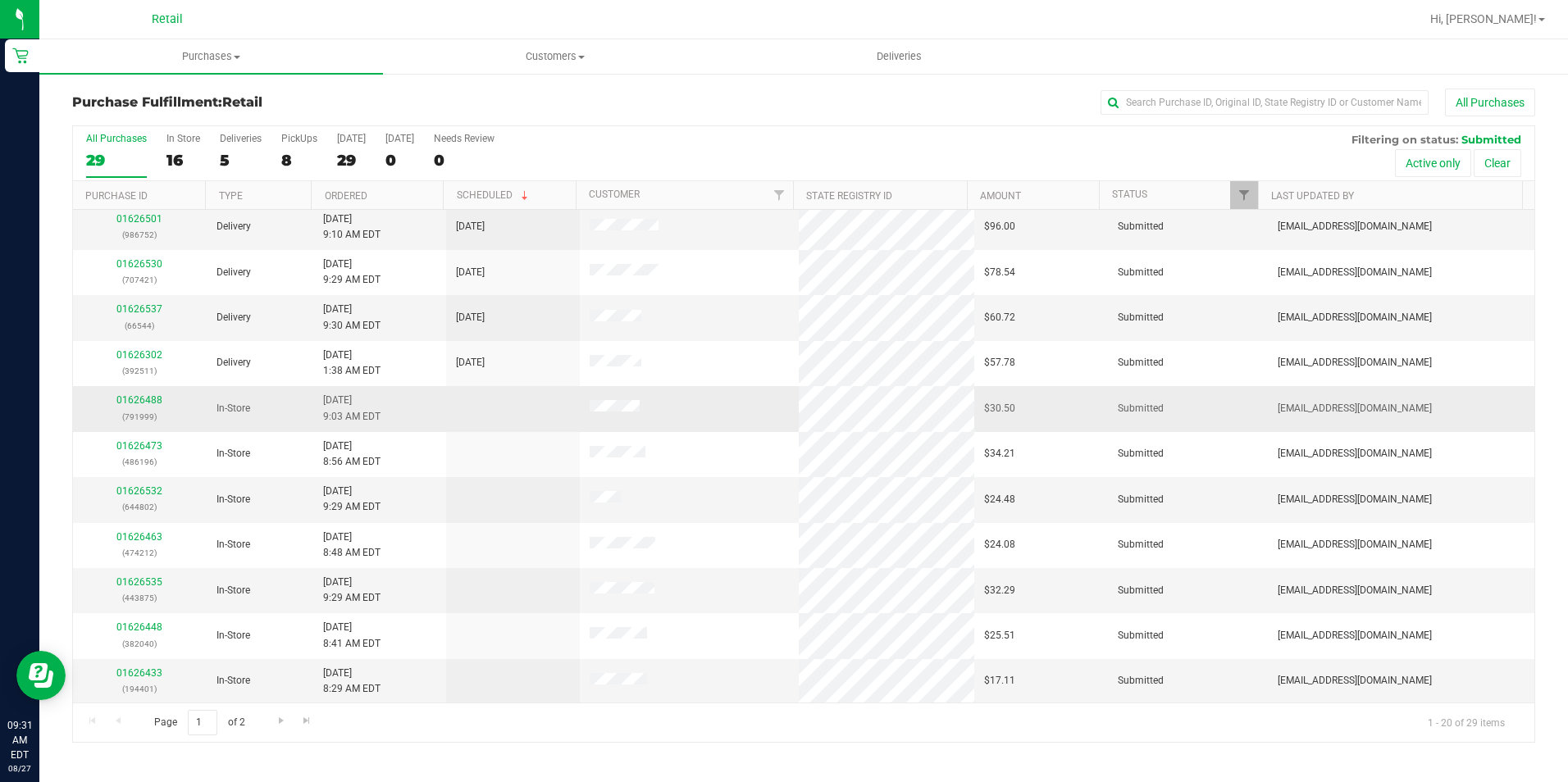
scroll to position [415, 0]
click at [278, 719] on span "Go to the next page" at bounding box center [281, 721] width 13 height 13
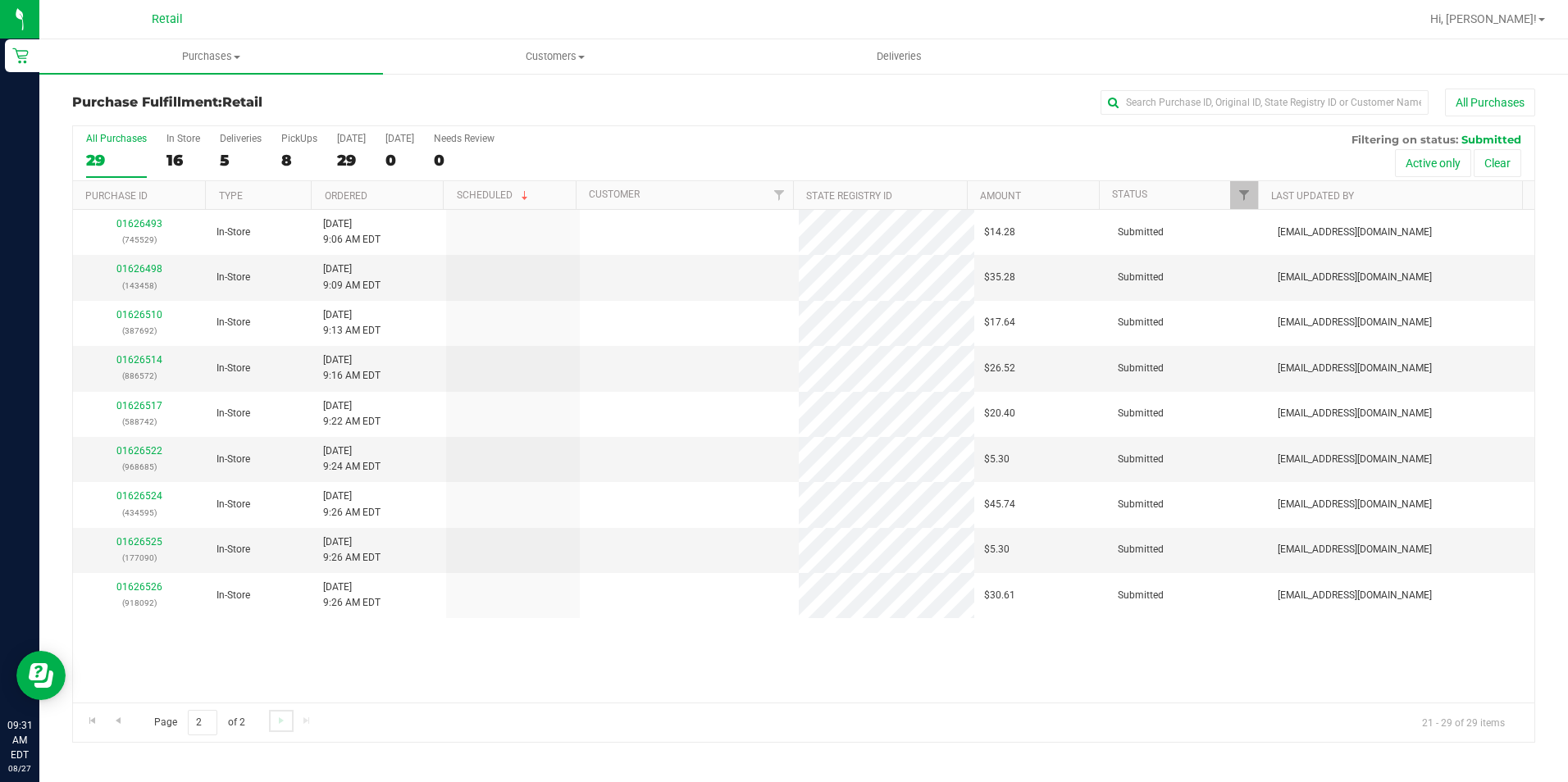
scroll to position [0, 0]
click at [119, 725] on span "Go to the previous page" at bounding box center [118, 721] width 13 height 13
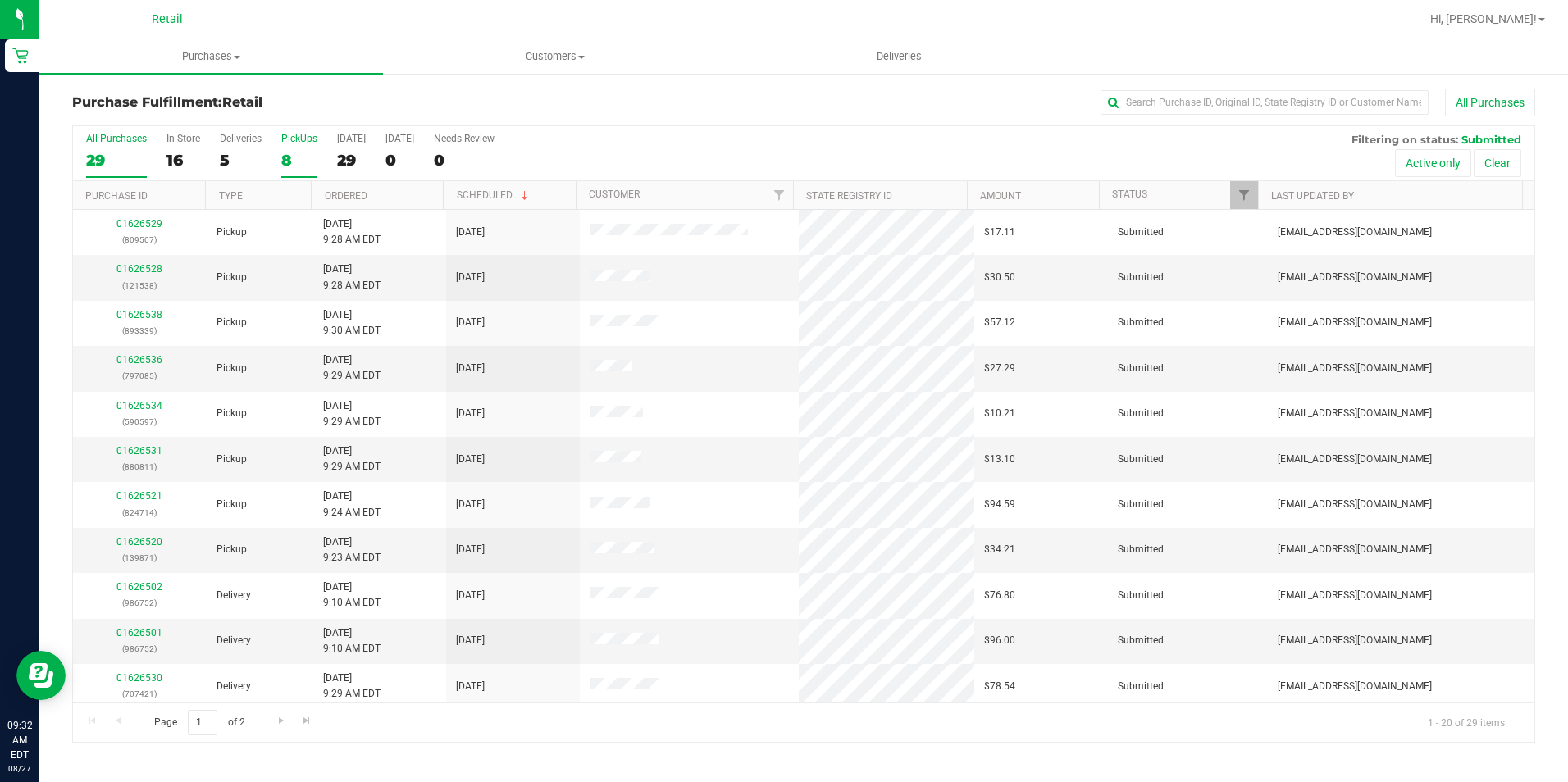
click at [287, 166] on div "8" at bounding box center [298, 160] width 36 height 19
click at [0, 0] on input "PickUps 8" at bounding box center [0, 0] width 0 height 0
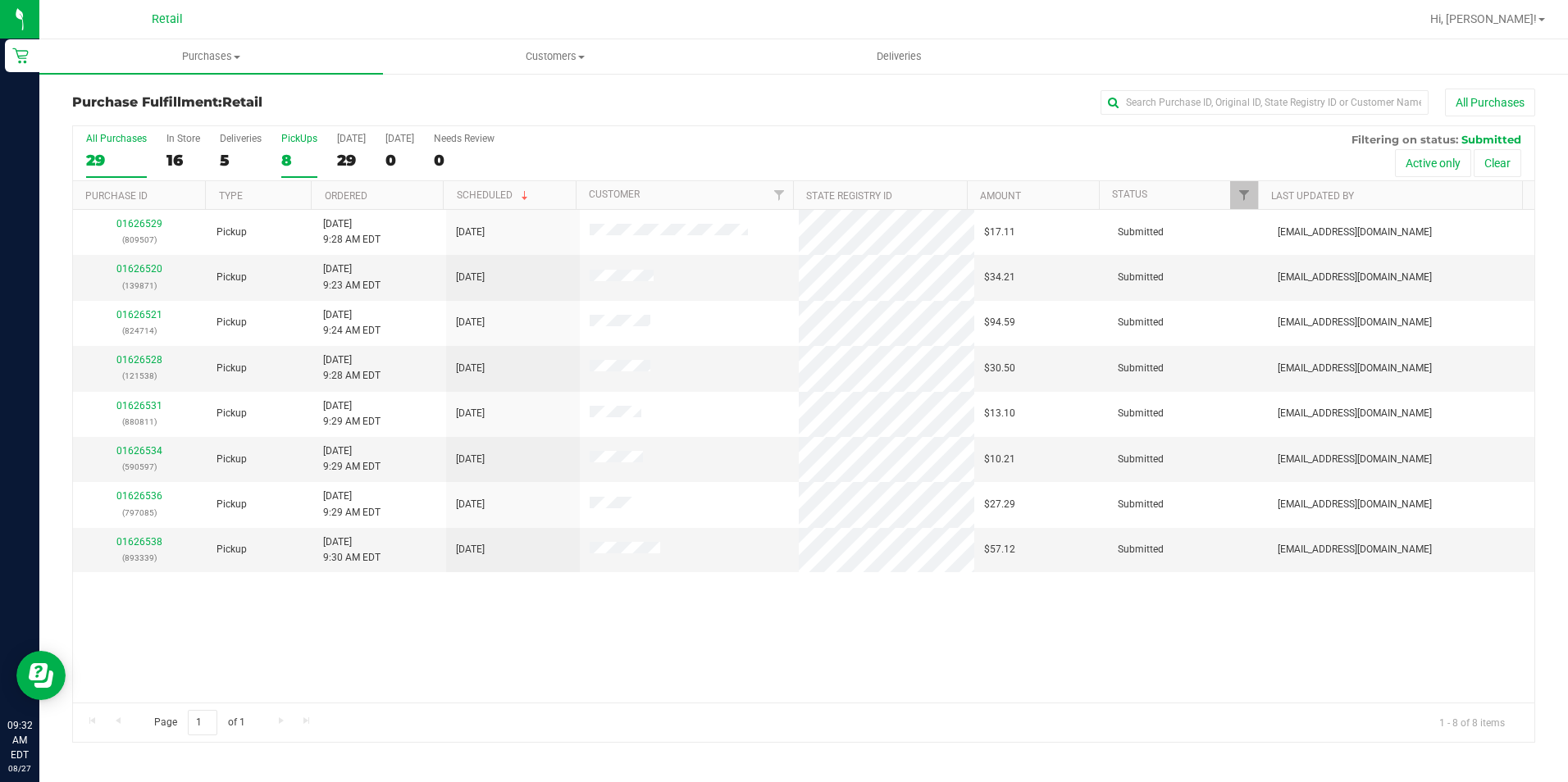
click at [106, 166] on div "29" at bounding box center [116, 160] width 60 height 19
click at [0, 0] on input "All Purchases 29" at bounding box center [0, 0] width 0 height 0
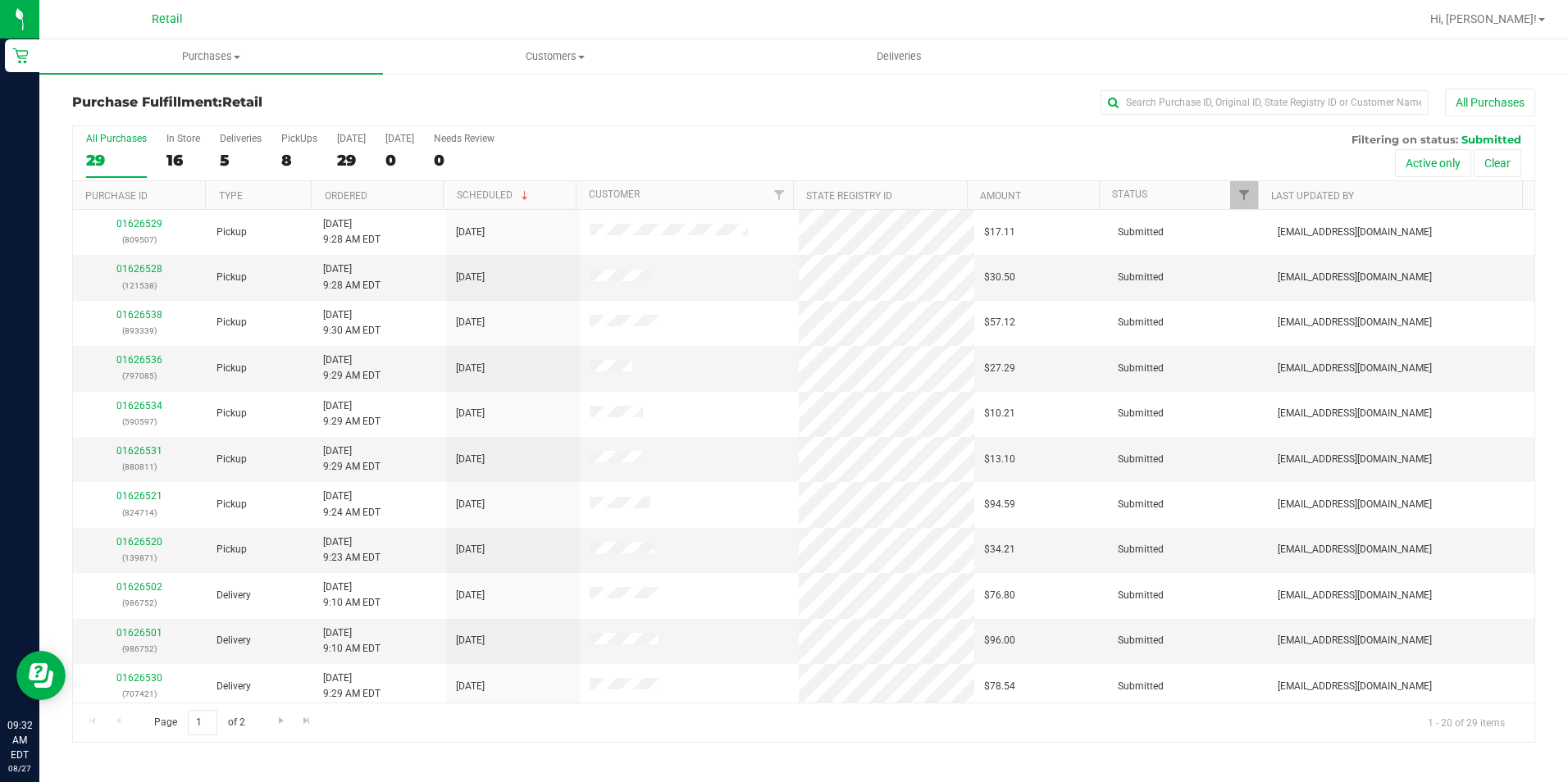
click at [728, 97] on div "All Purchases" at bounding box center [1047, 102] width 975 height 27
click at [345, 163] on div "29" at bounding box center [350, 160] width 28 height 19
click at [0, 0] on input "[DATE] 29" at bounding box center [0, 0] width 0 height 0
click at [95, 163] on div "29" at bounding box center [116, 160] width 60 height 19
click at [0, 0] on input "All Purchases 29" at bounding box center [0, 0] width 0 height 0
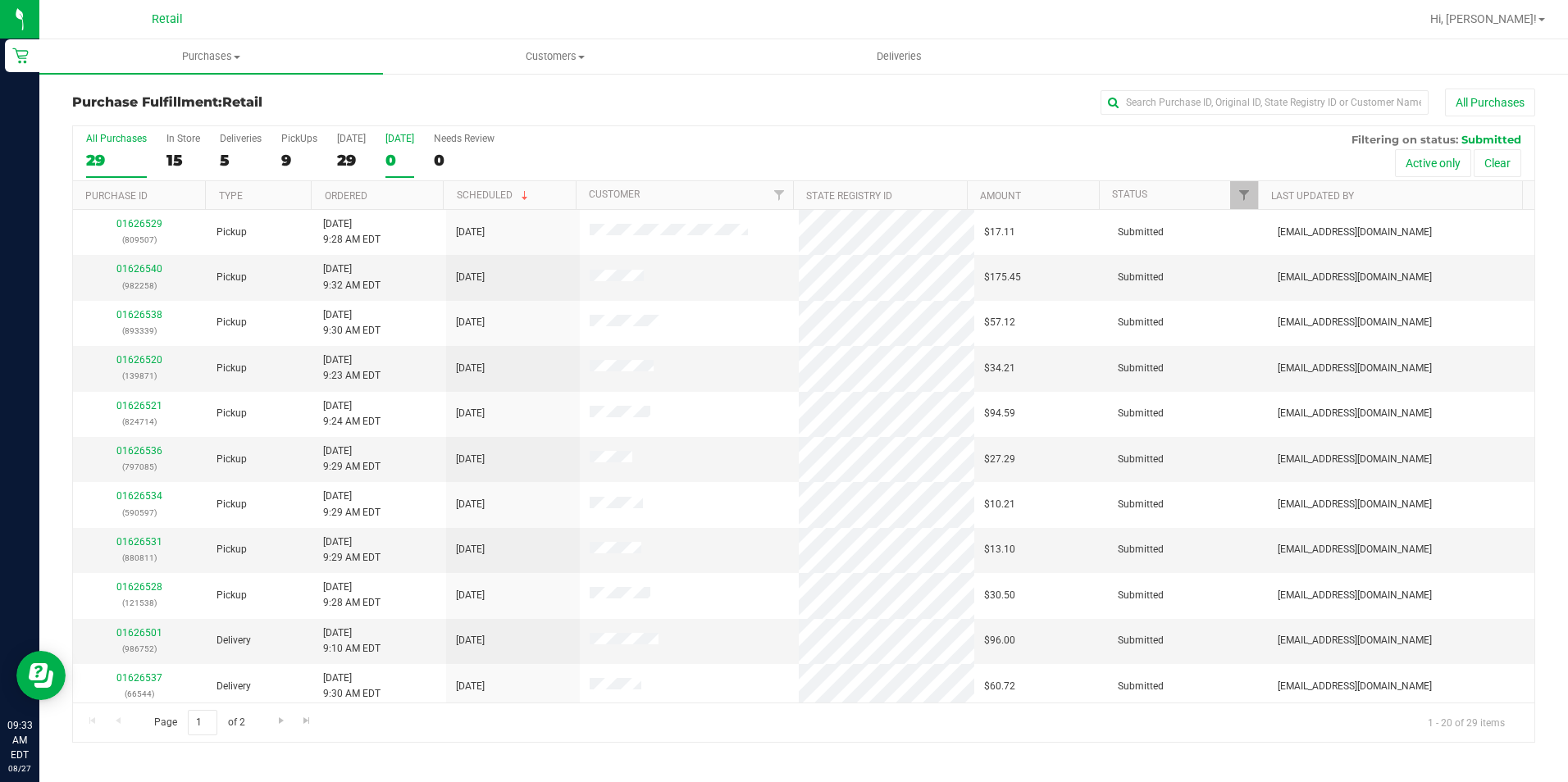
click at [412, 151] on div "0" at bounding box center [399, 160] width 28 height 19
click at [0, 0] on input "[DATE] 0" at bounding box center [0, 0] width 0 height 0
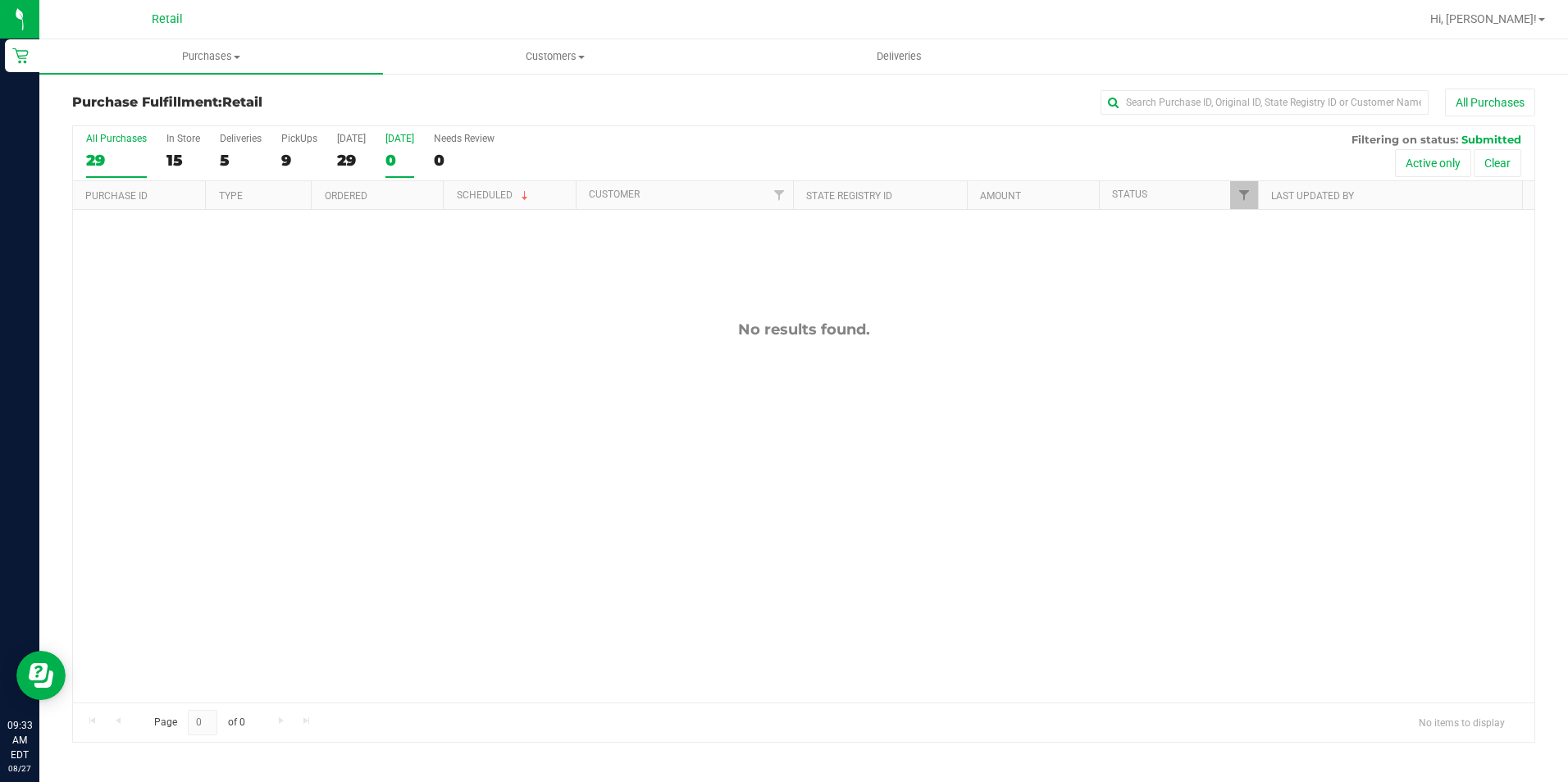
click at [117, 170] on label "All Purchases 29" at bounding box center [116, 155] width 60 height 45
click at [0, 0] on input "All Purchases 29" at bounding box center [0, 0] width 0 height 0
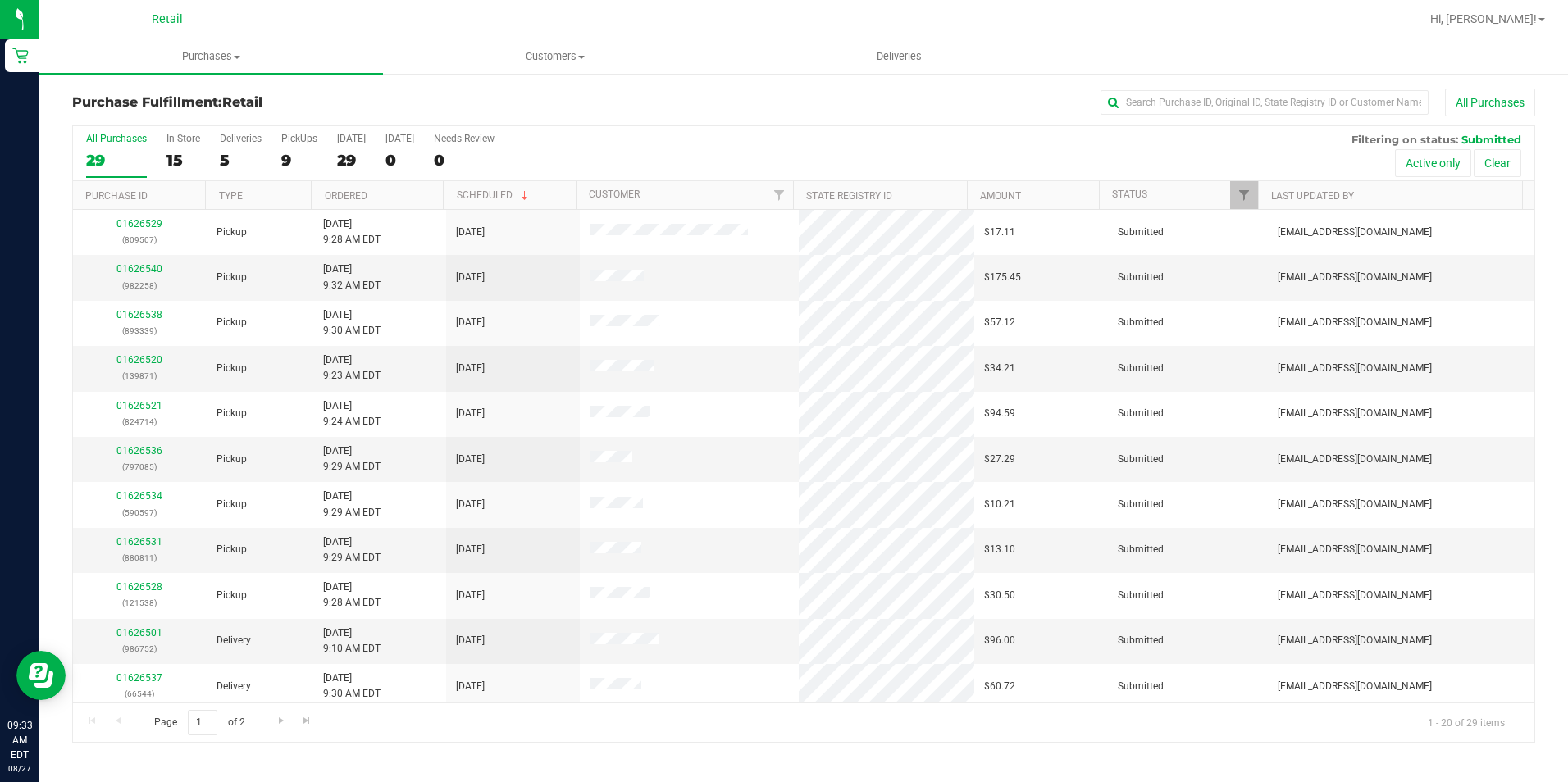
drag, startPoint x: 1236, startPoint y: 152, endPoint x: 1232, endPoint y: 121, distance: 31.3
click at [1235, 152] on div "All Purchases 29 In Store 15 Deliveries 5 PickUps 9 [DATE] 29 [DATE] 0 Needs Re…" at bounding box center [804, 154] width 1462 height 55
click at [1240, 102] on input "text" at bounding box center [1264, 102] width 328 height 25
type input "507"
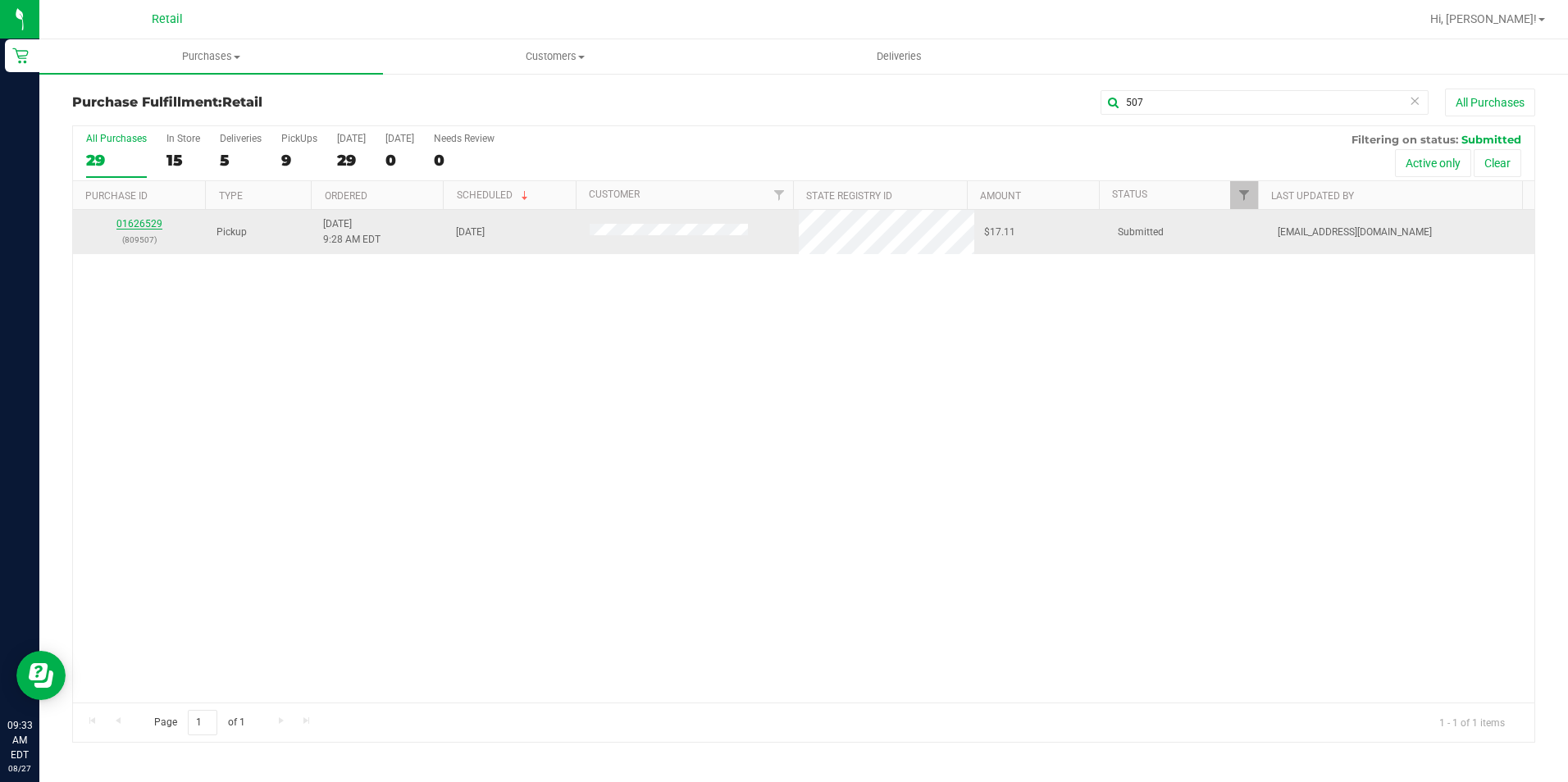
click at [156, 220] on link "01626529" at bounding box center [139, 223] width 46 height 12
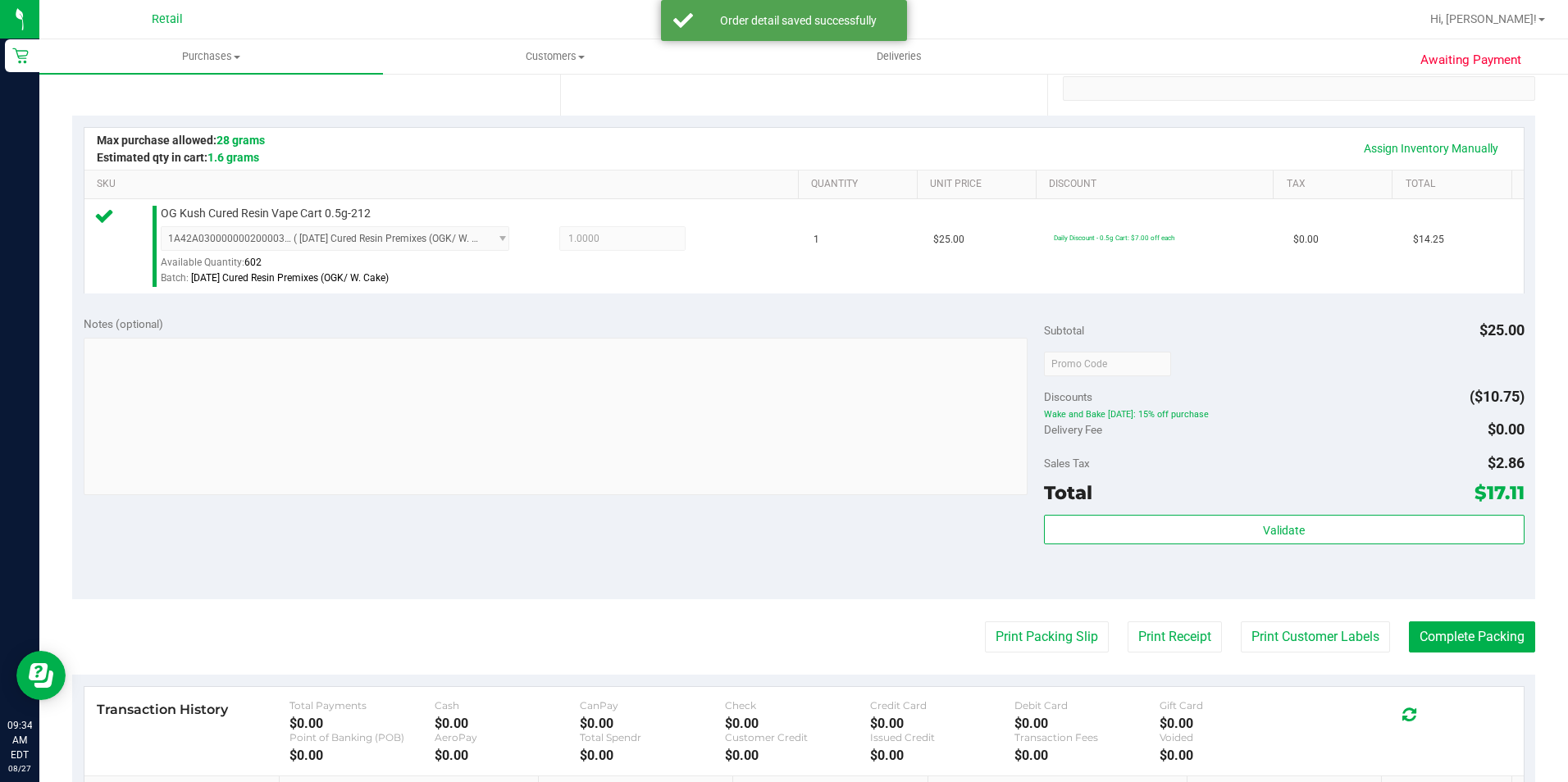
scroll to position [328, 0]
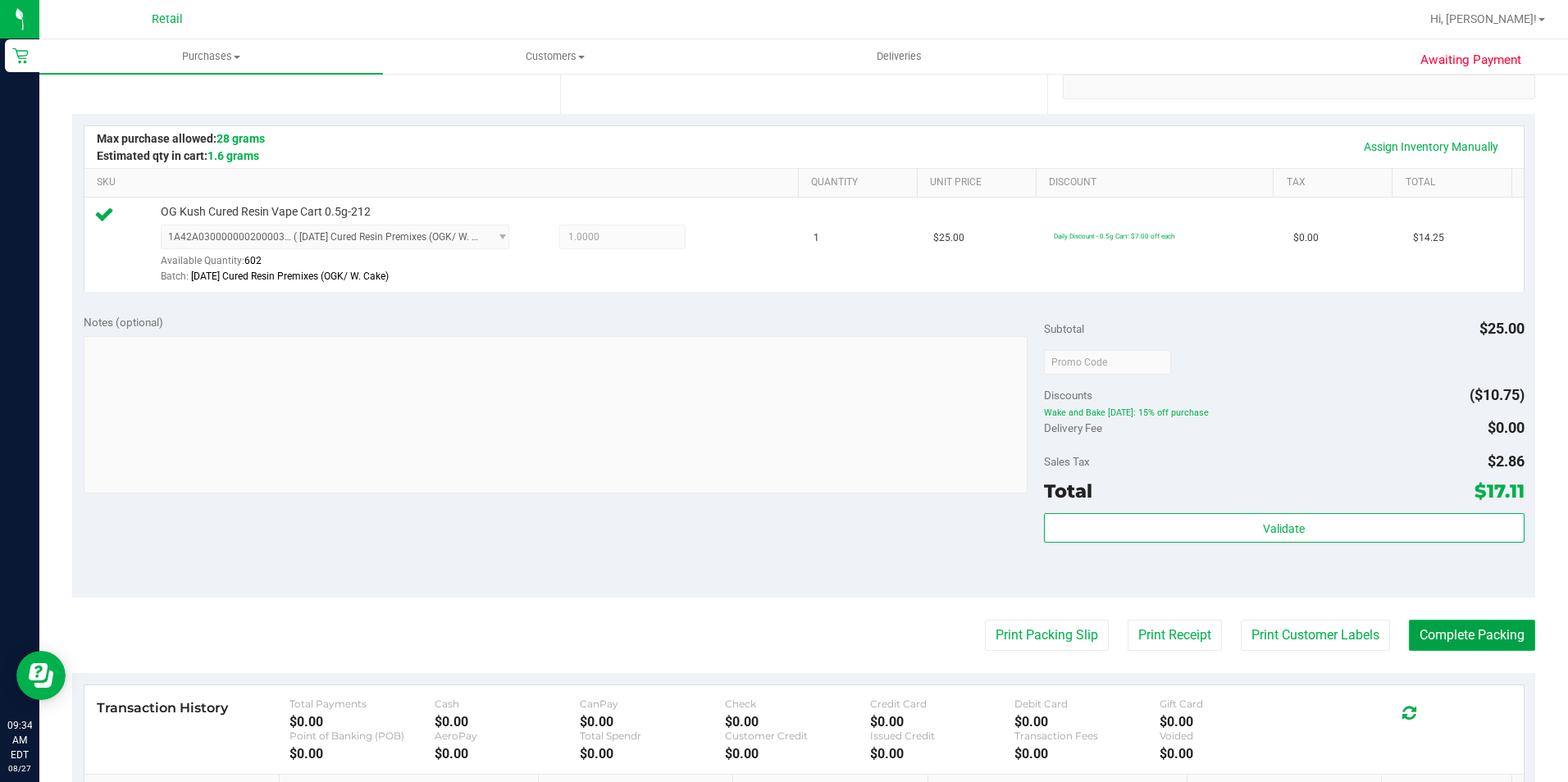
click at [1423, 637] on button "Complete Packing" at bounding box center [1472, 636] width 126 height 31
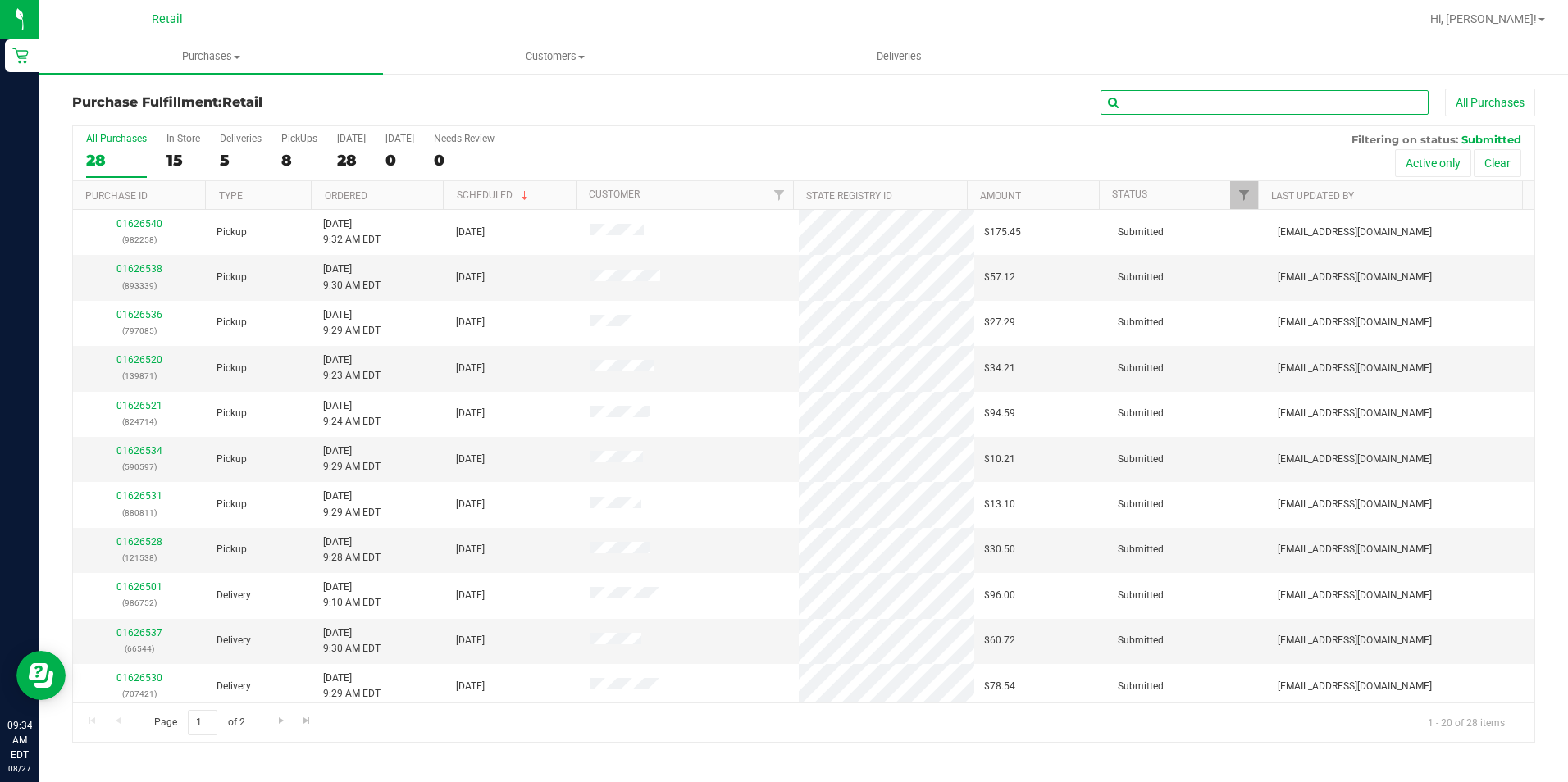
click at [1220, 102] on input "text" at bounding box center [1264, 102] width 328 height 25
type input "871"
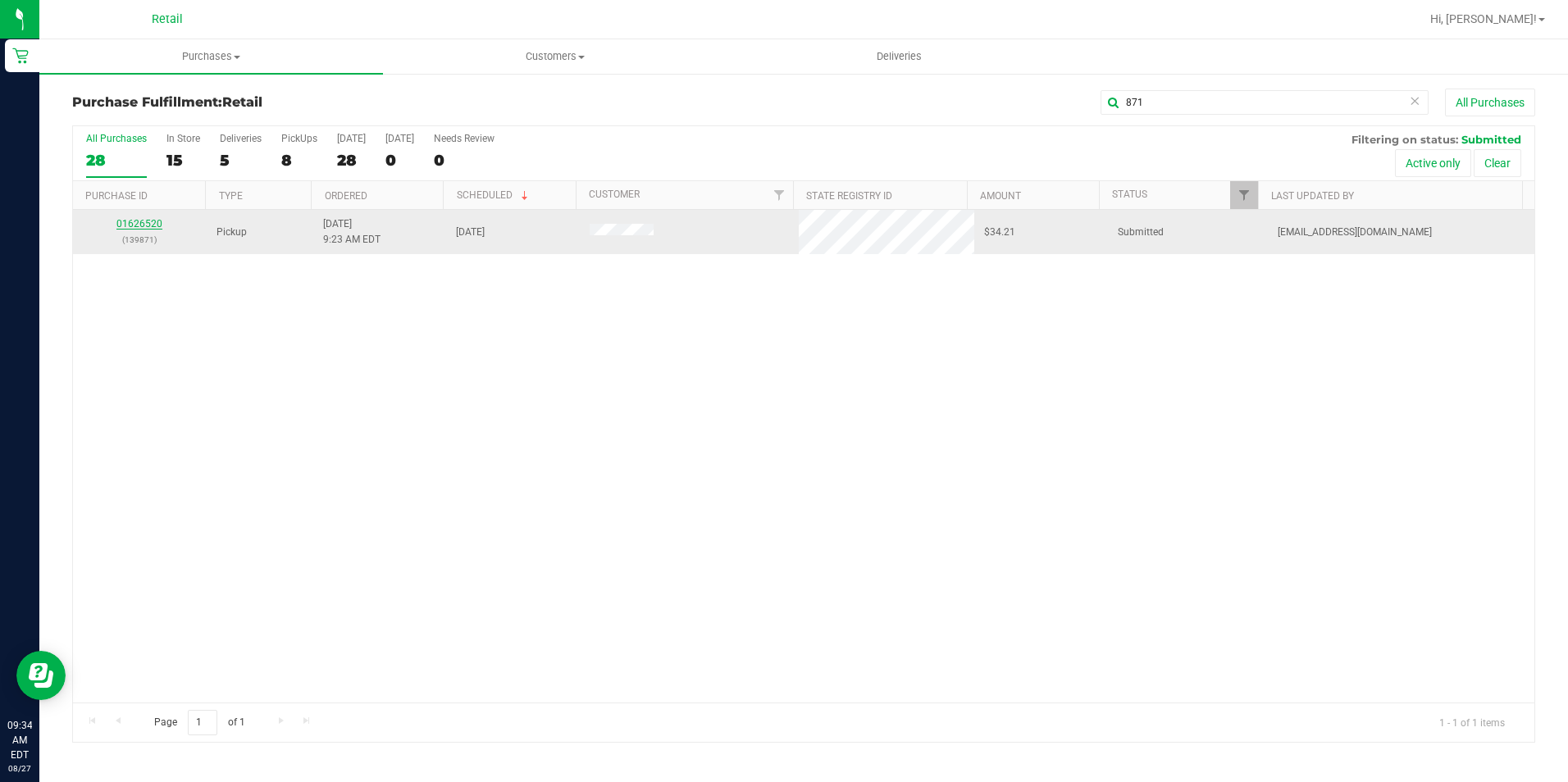
click at [135, 229] on link "01626520" at bounding box center [139, 223] width 46 height 12
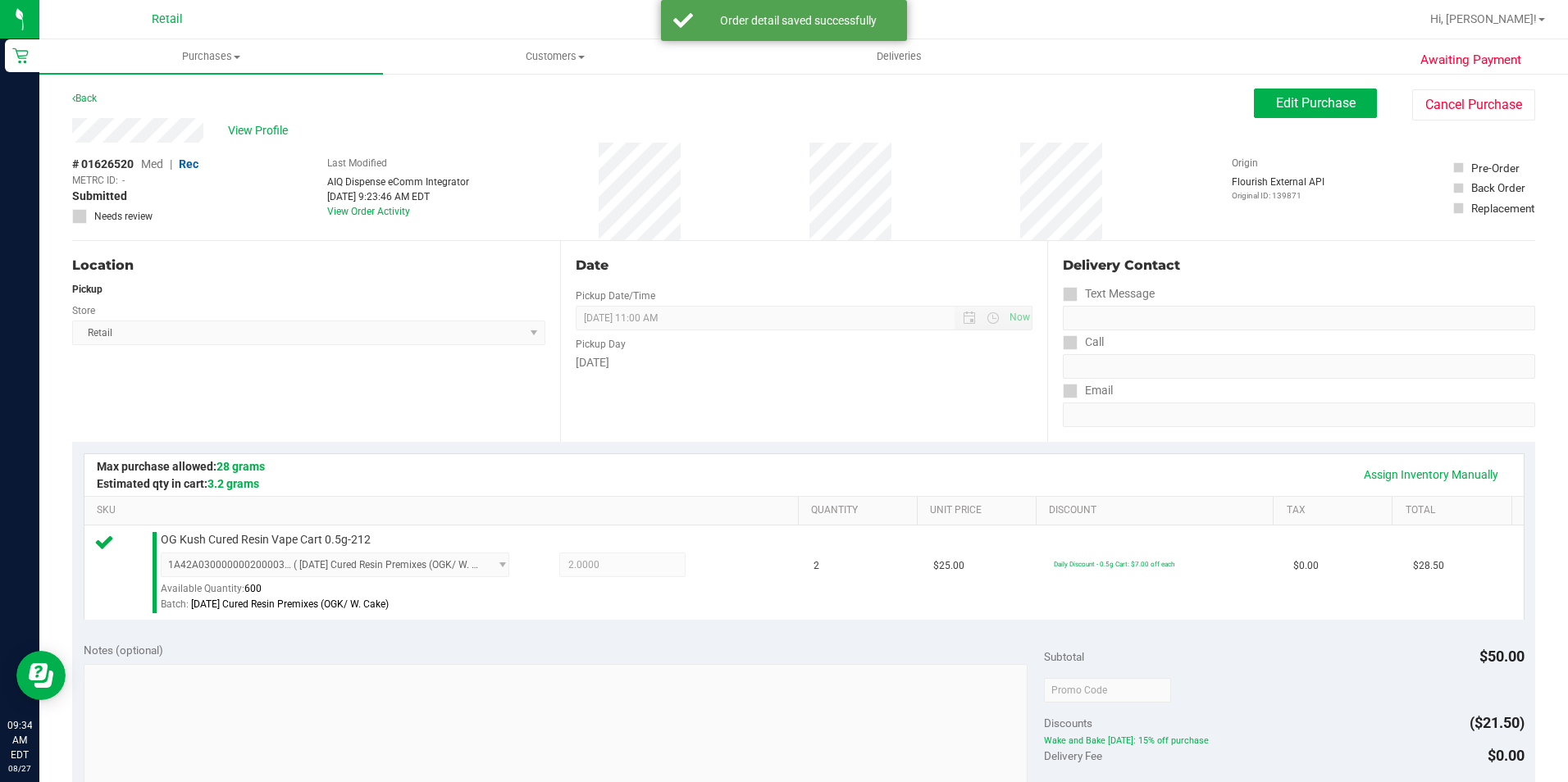
click at [793, 466] on div "Assign Inventory Manually" at bounding box center [803, 475] width 1410 height 27
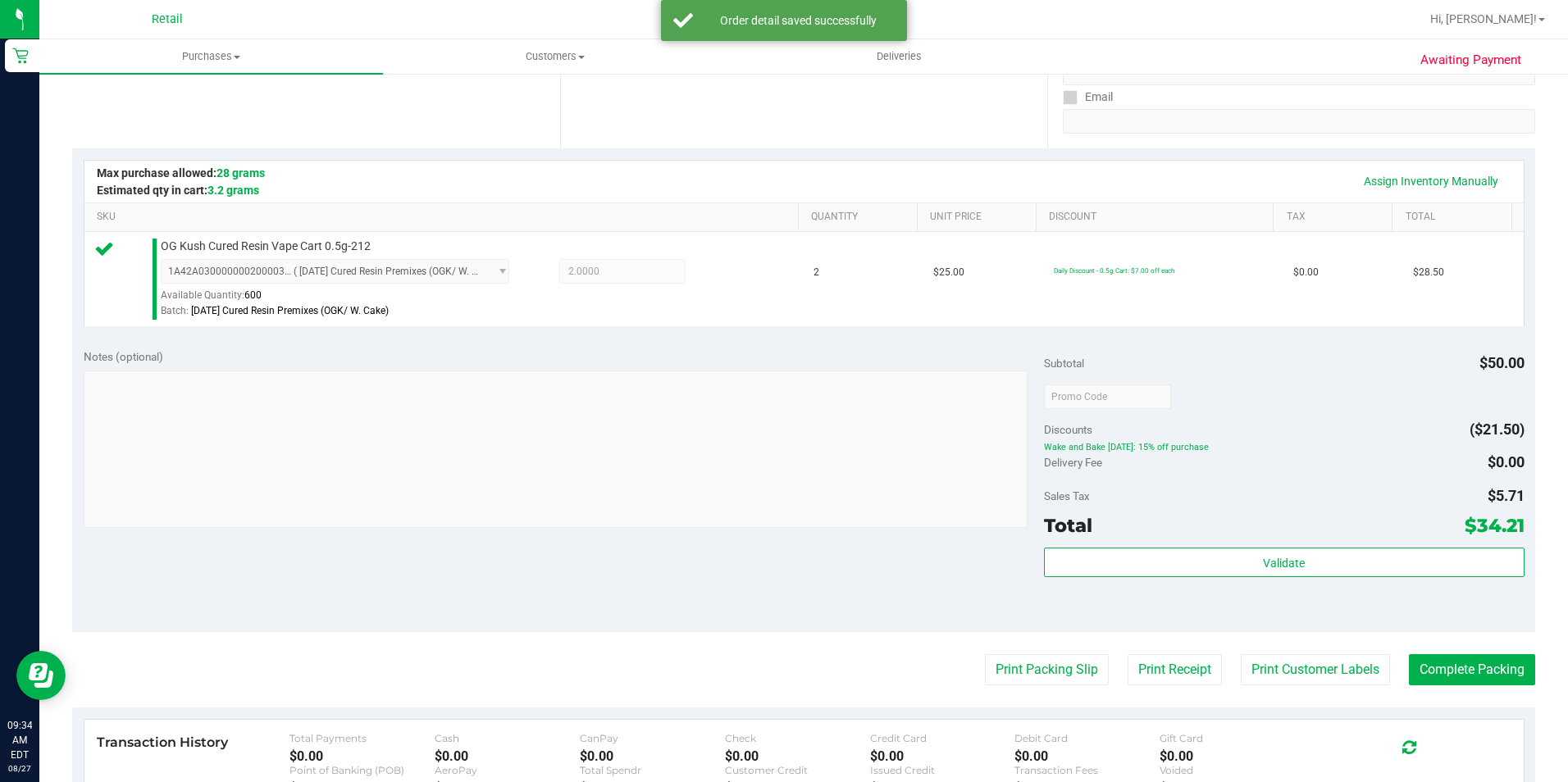
scroll to position [328, 0]
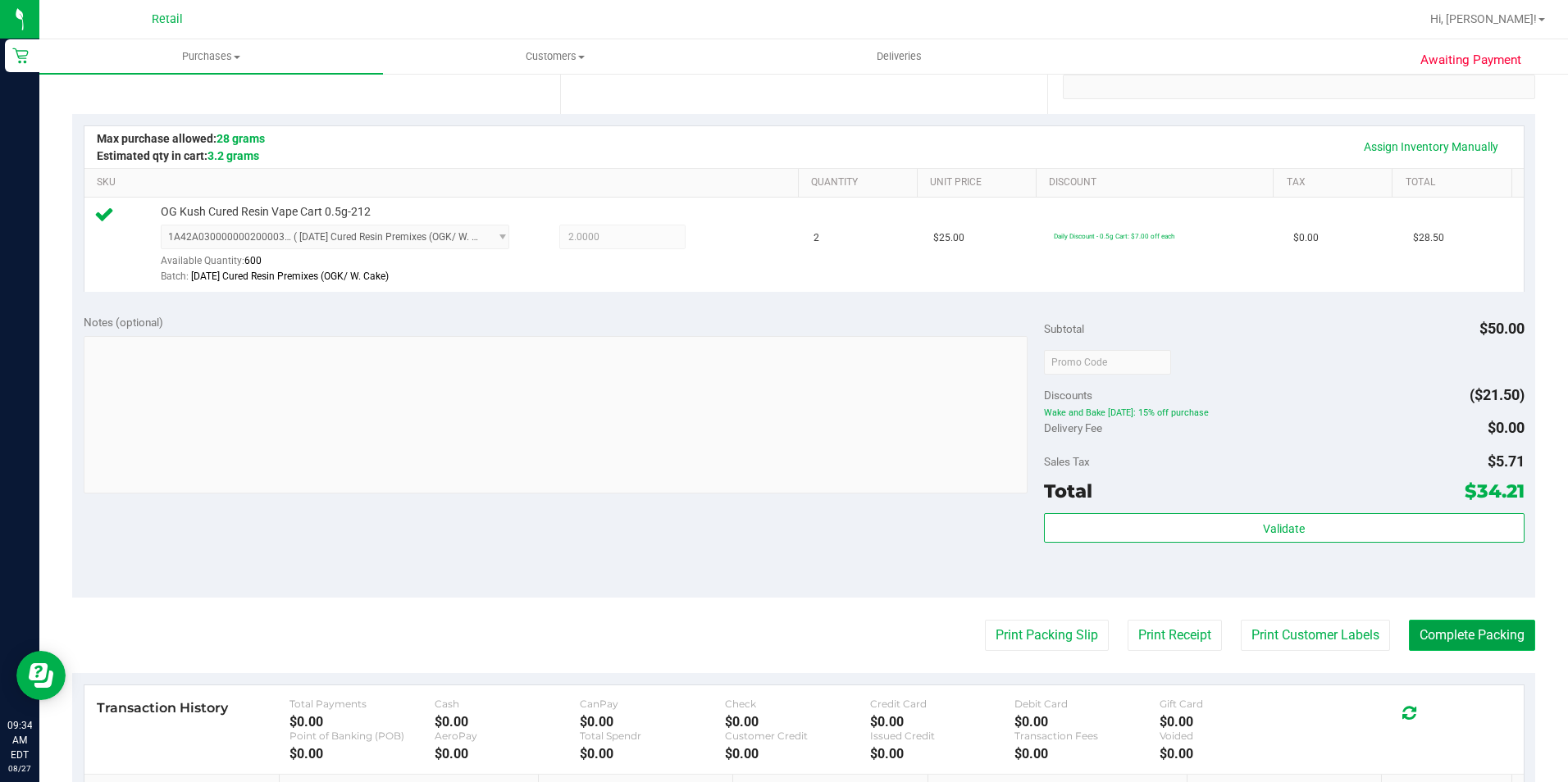
click at [1448, 637] on button "Complete Packing" at bounding box center [1472, 636] width 126 height 31
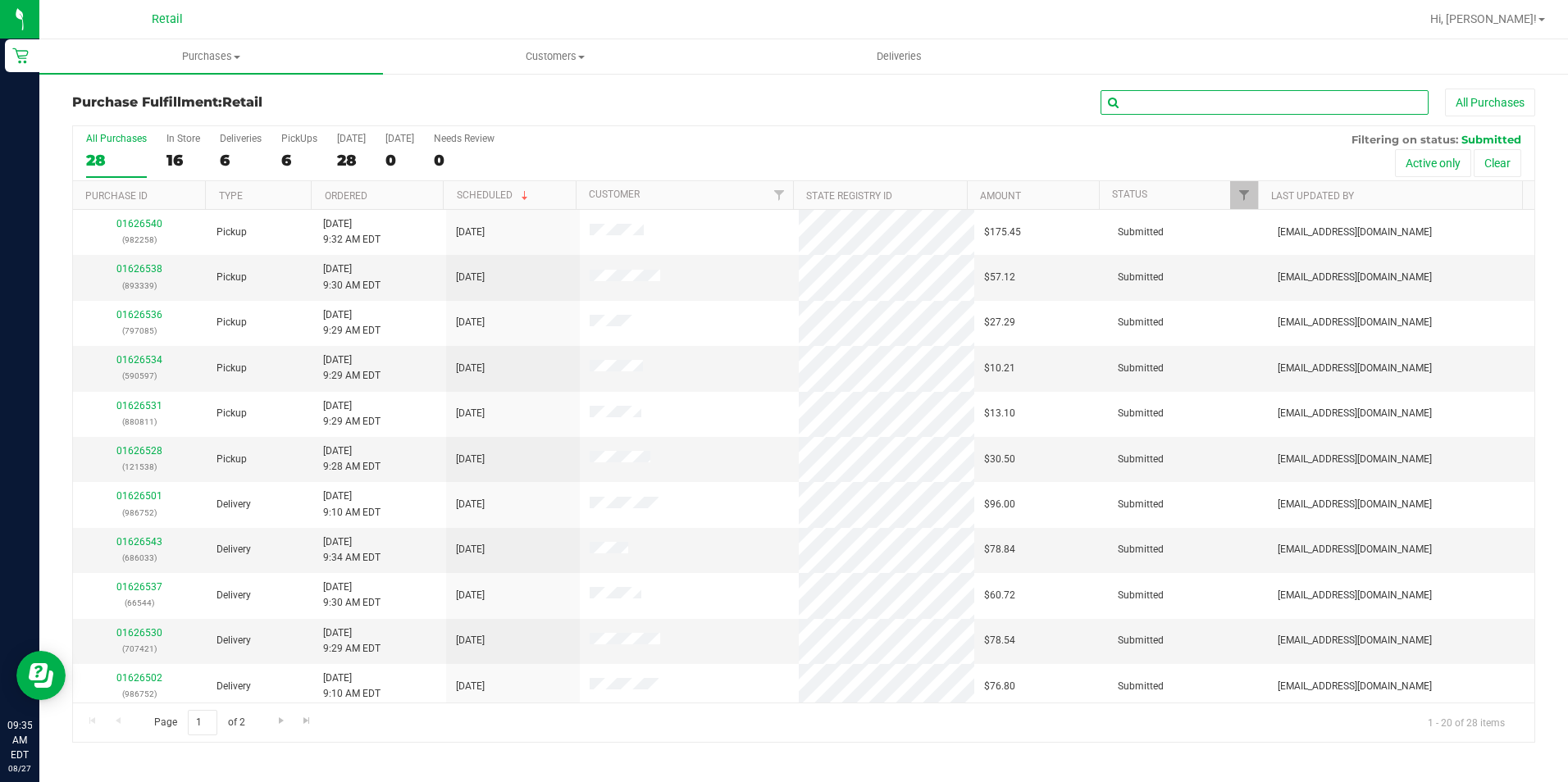
click at [1194, 102] on input "text" at bounding box center [1264, 102] width 328 height 25
type input "538"
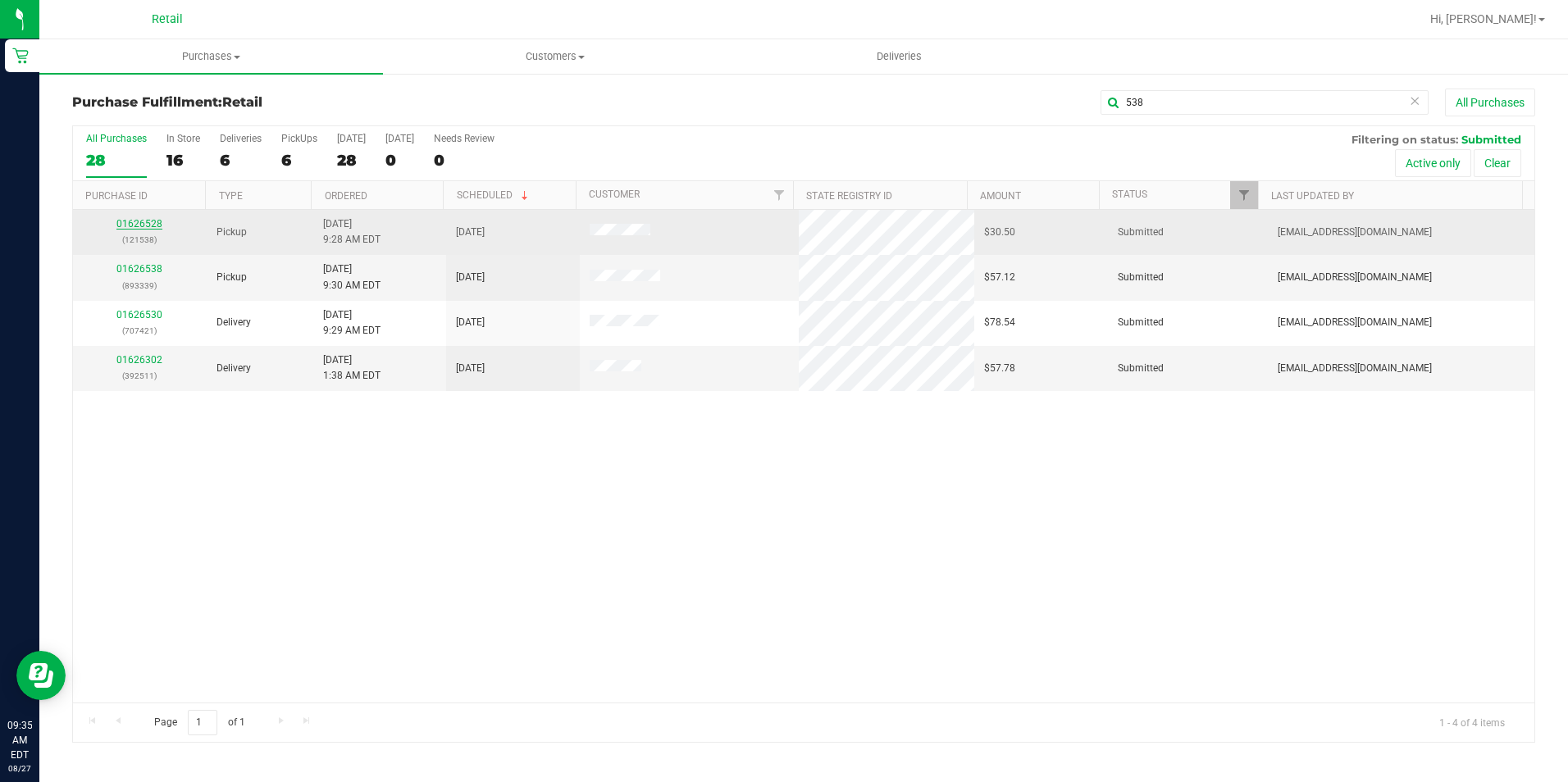
click at [135, 221] on link "01626528" at bounding box center [139, 223] width 46 height 12
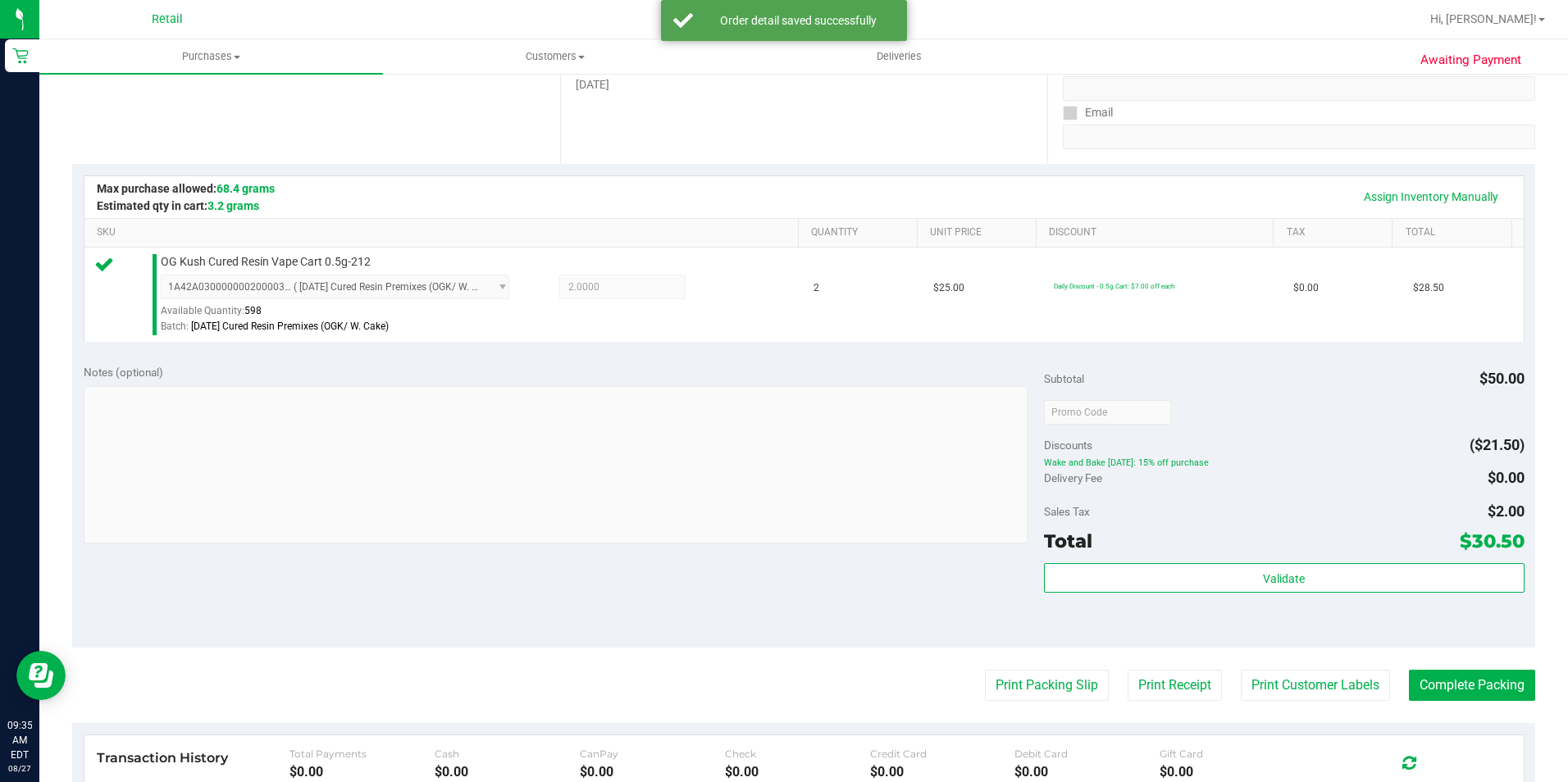
scroll to position [410, 0]
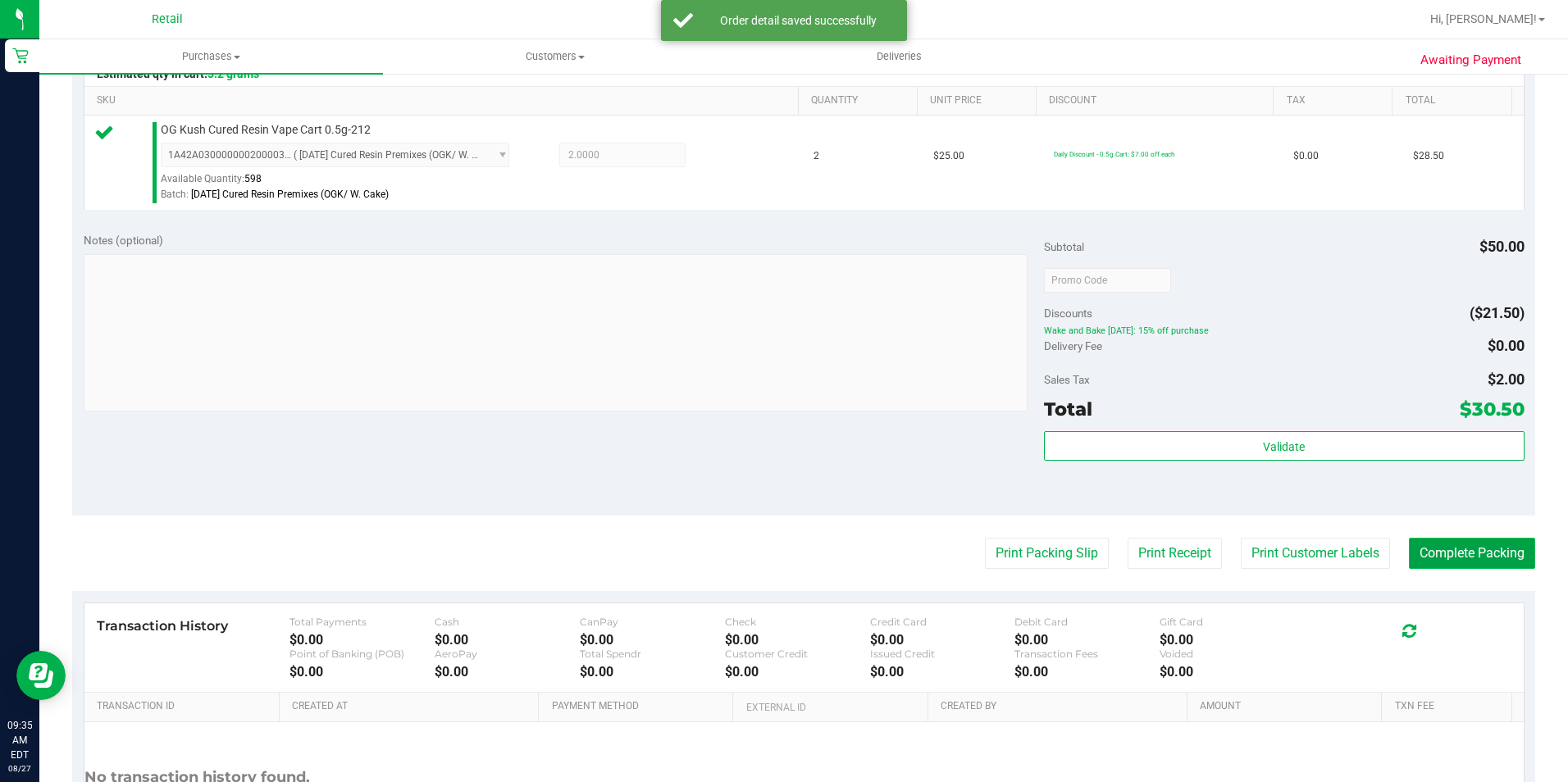
click at [1493, 551] on button "Complete Packing" at bounding box center [1472, 553] width 126 height 31
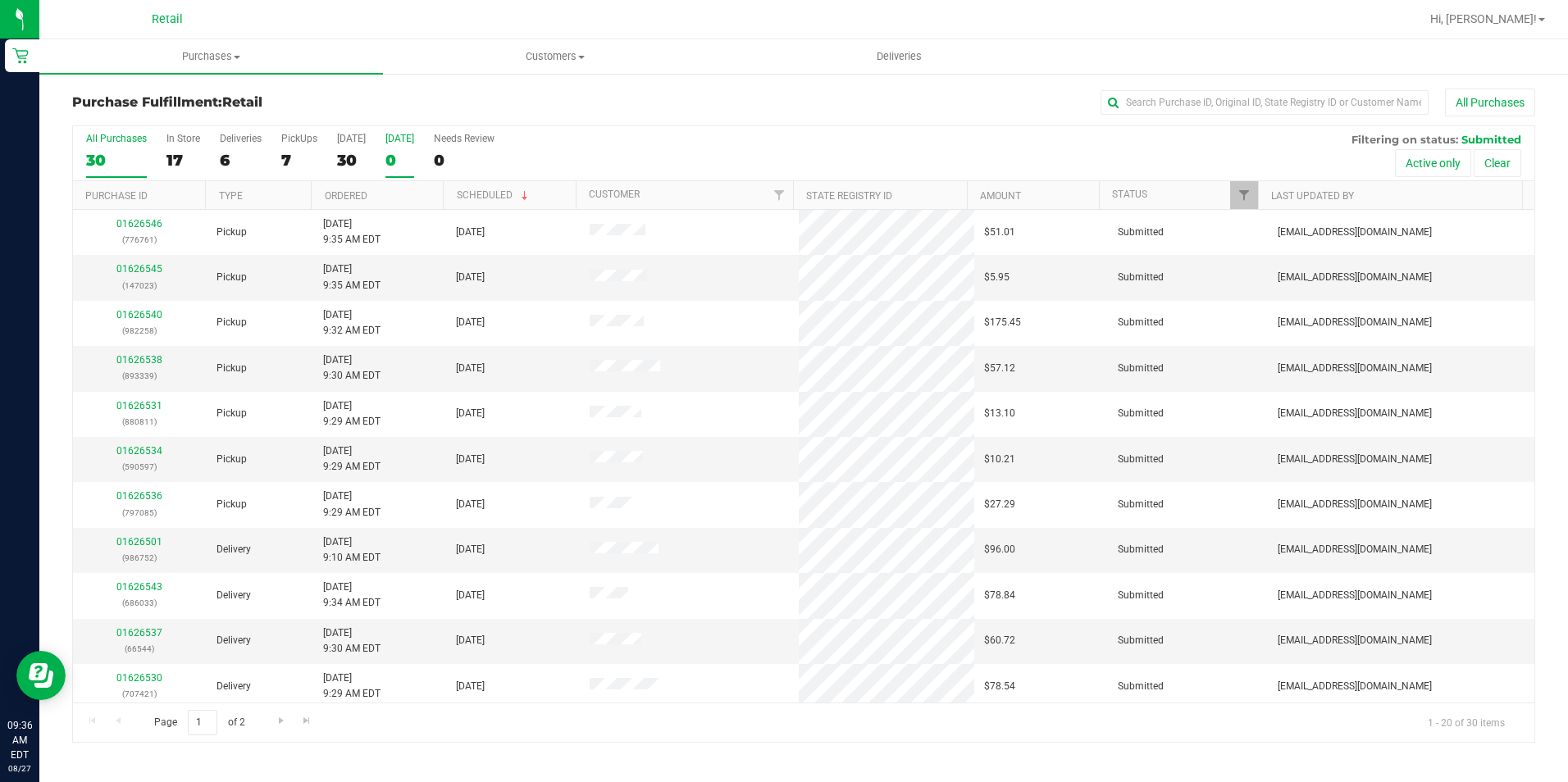
click at [404, 155] on div "0" at bounding box center [399, 160] width 28 height 19
click at [0, 0] on input "[DATE] 0" at bounding box center [0, 0] width 0 height 0
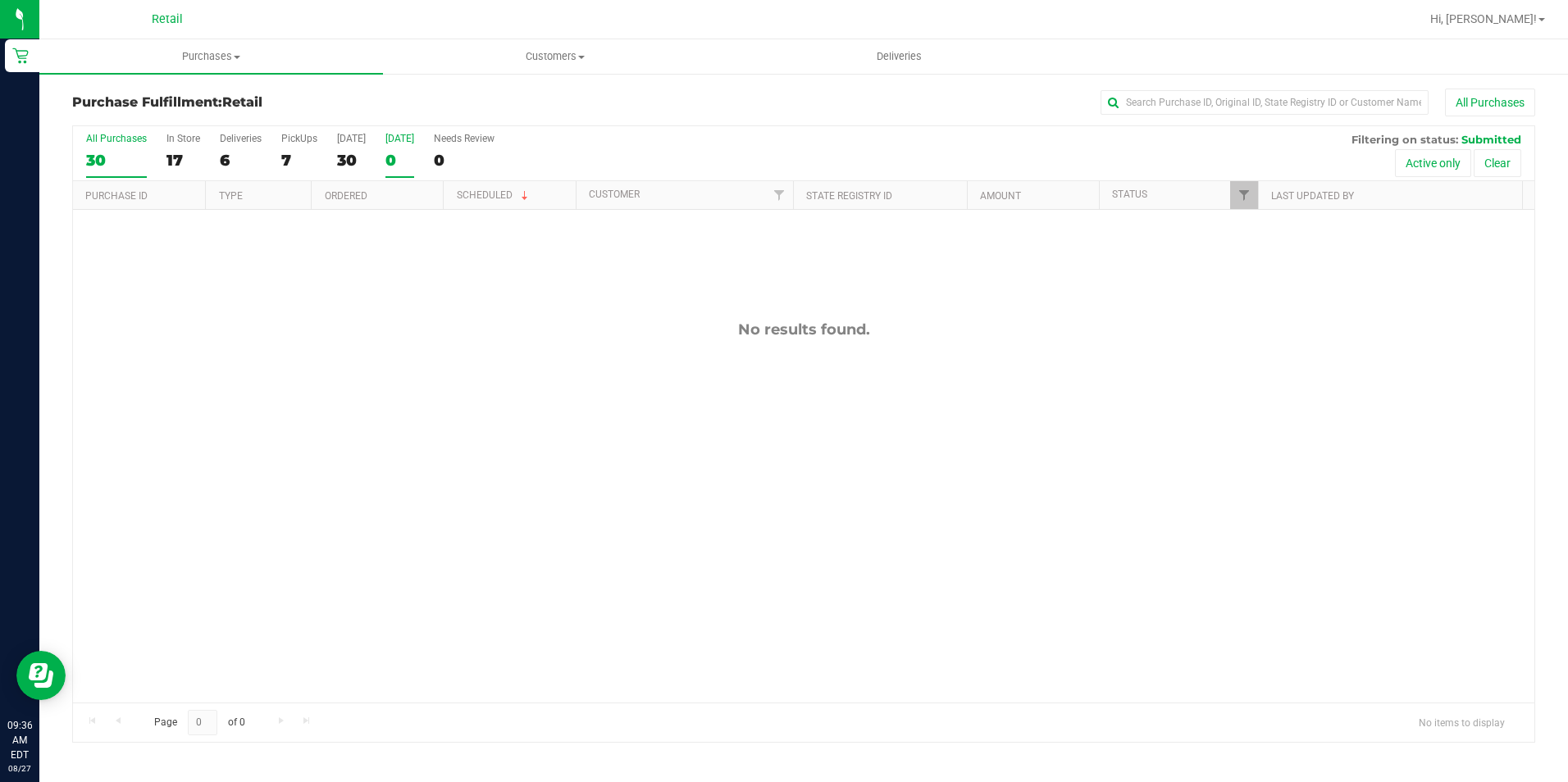
click at [116, 161] on div "30" at bounding box center [116, 160] width 60 height 19
click at [0, 0] on input "All Purchases 30" at bounding box center [0, 0] width 0 height 0
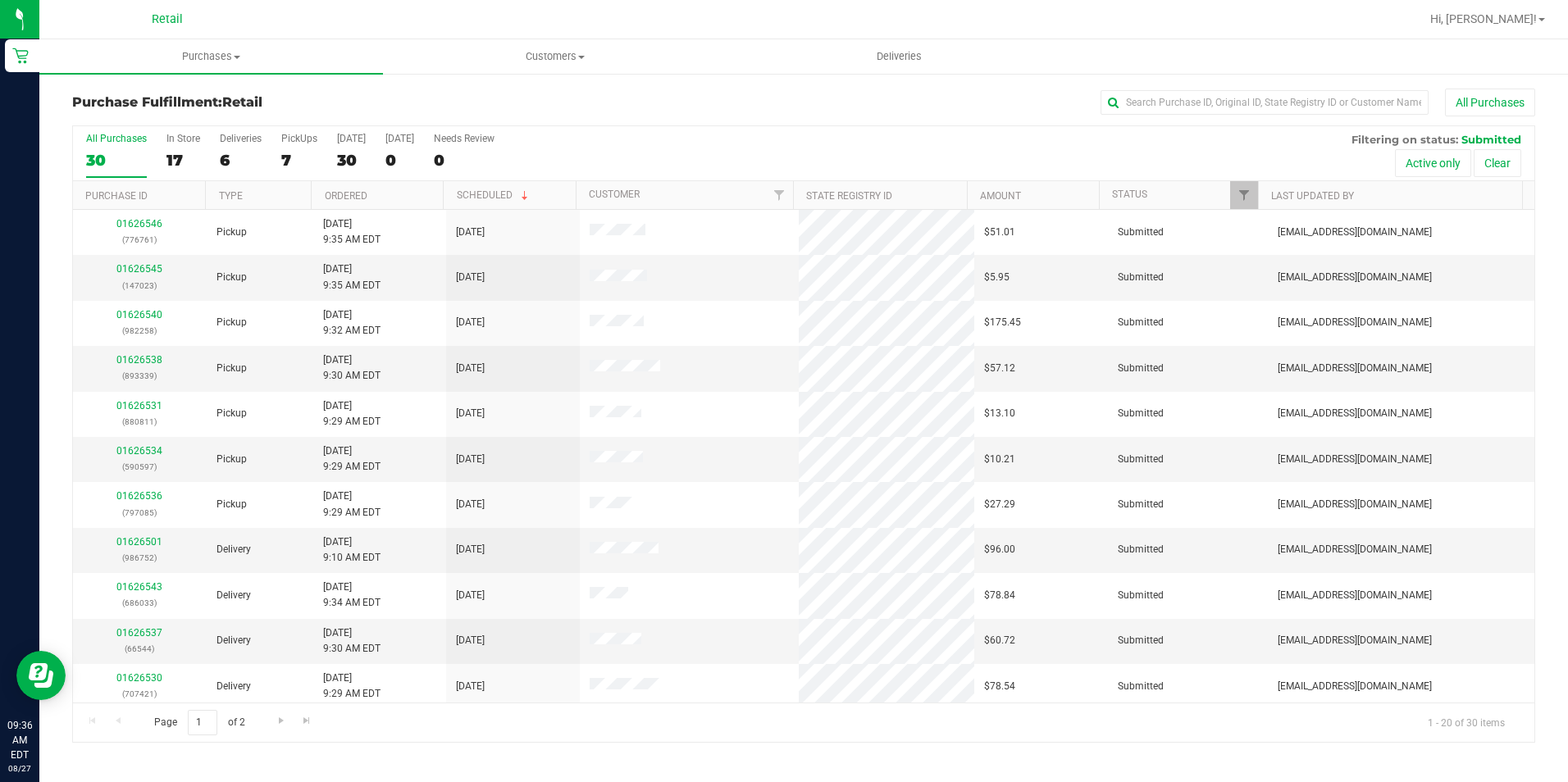
click at [264, 159] on div "All Purchases 30 In Store 17 Deliveries 6 PickUps 7 [DATE] 30 [DATE] 0 Needs Re…" at bounding box center [804, 154] width 1462 height 55
click at [280, 160] on div "All Purchases 30 In Store 17 Deliveries 6 PickUps 7 [DATE] 30 [DATE] 0 Needs Re…" at bounding box center [804, 154] width 1462 height 55
click at [287, 160] on div "7" at bounding box center [298, 160] width 36 height 19
click at [0, 0] on input "PickUps 7" at bounding box center [0, 0] width 0 height 0
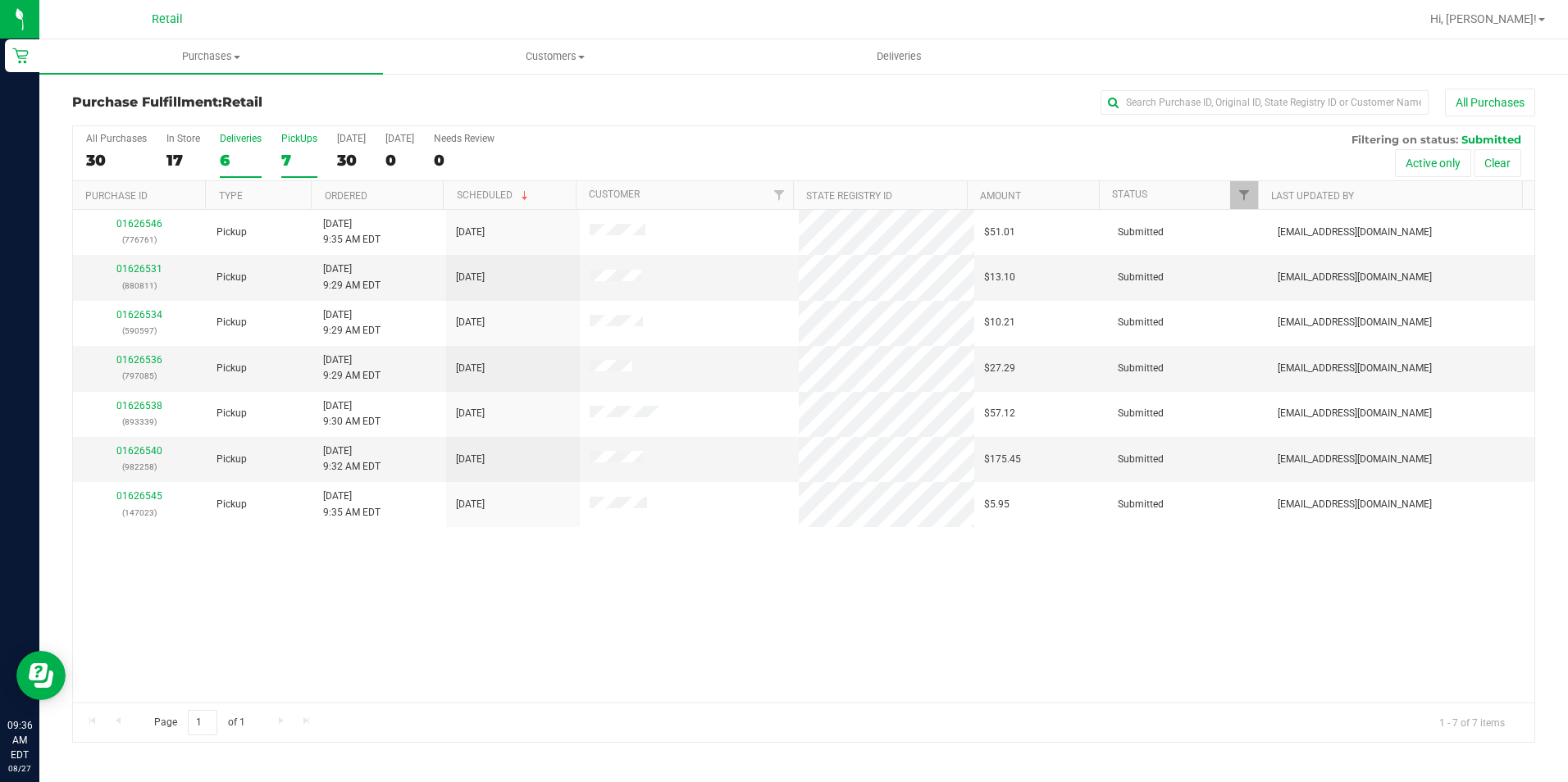
click at [238, 153] on div "6" at bounding box center [241, 160] width 42 height 19
click at [0, 0] on input "Deliveries 6" at bounding box center [0, 0] width 0 height 0
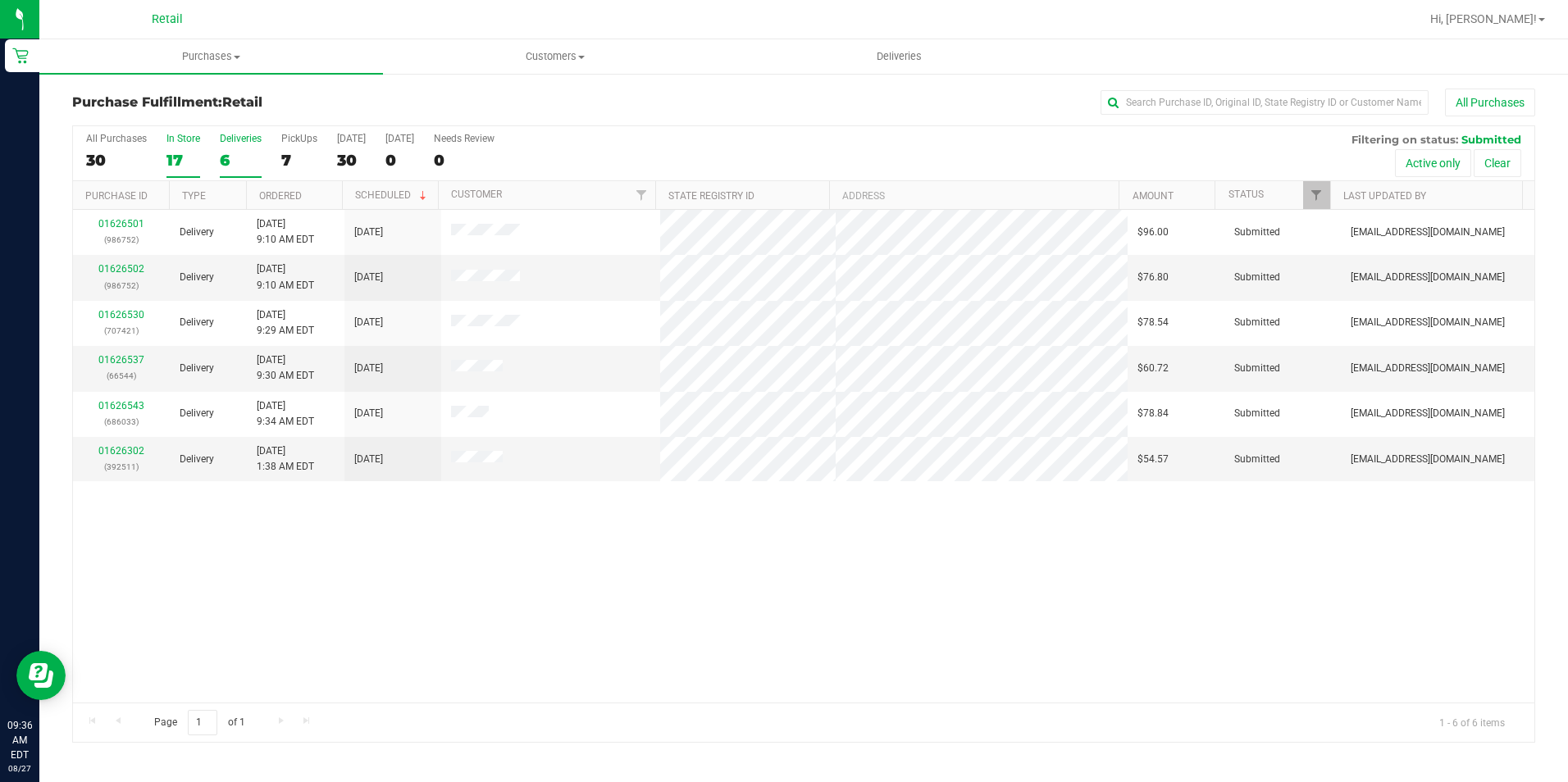
click at [183, 153] on div "17" at bounding box center [183, 160] width 34 height 19
click at [0, 0] on input "In Store 17" at bounding box center [0, 0] width 0 height 0
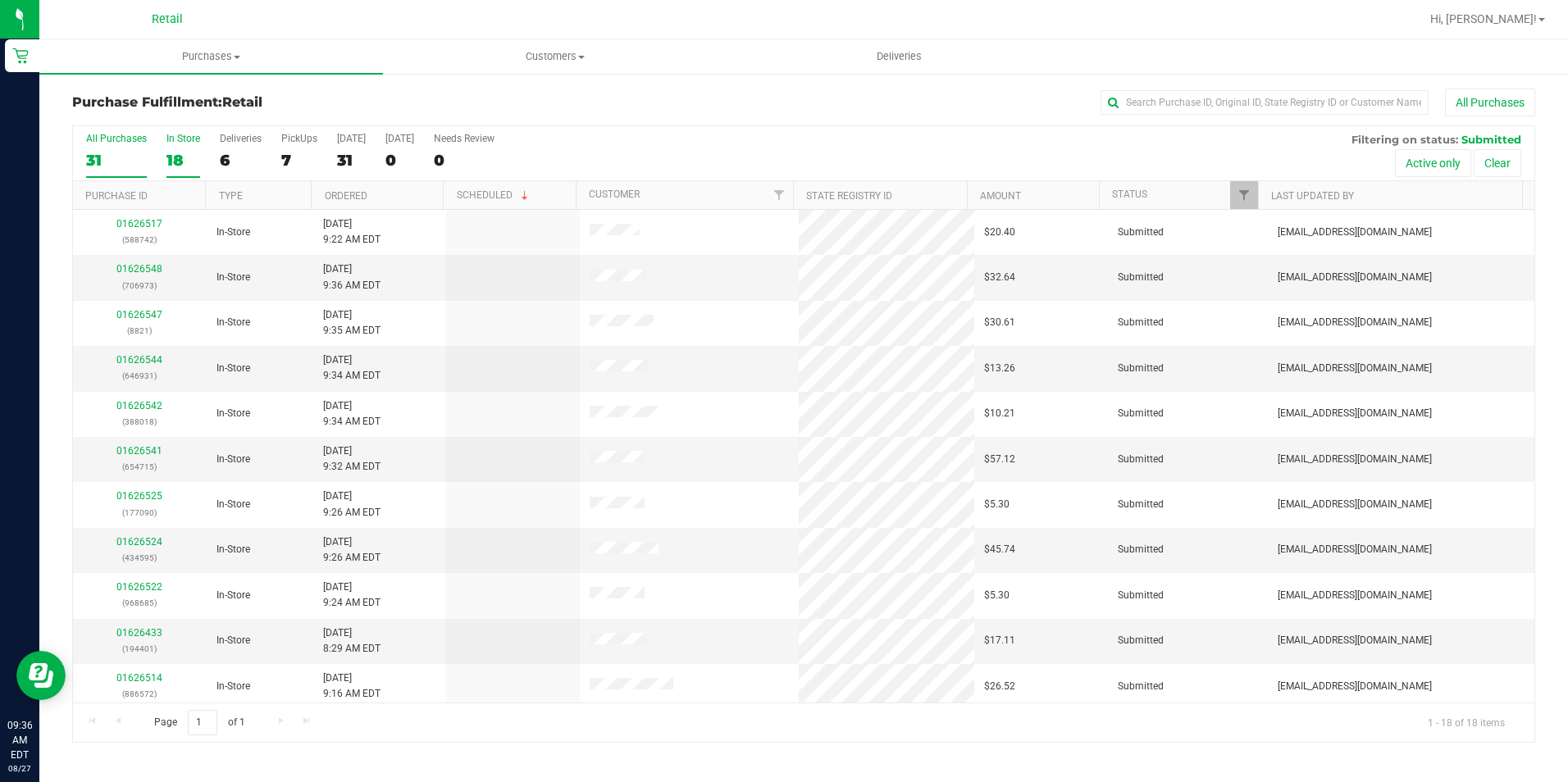
click at [107, 156] on div "31" at bounding box center [116, 160] width 60 height 19
click at [0, 0] on input "All Purchases 31" at bounding box center [0, 0] width 0 height 0
click at [685, 136] on div "All Purchases 32 In Store 18 Deliveries 6 PickUps 8 [DATE] 32 [DATE] 0 Needs Re…" at bounding box center [804, 133] width 1462 height 13
click at [360, 158] on div "32" at bounding box center [350, 160] width 28 height 19
click at [0, 0] on input "[DATE] 32" at bounding box center [0, 0] width 0 height 0
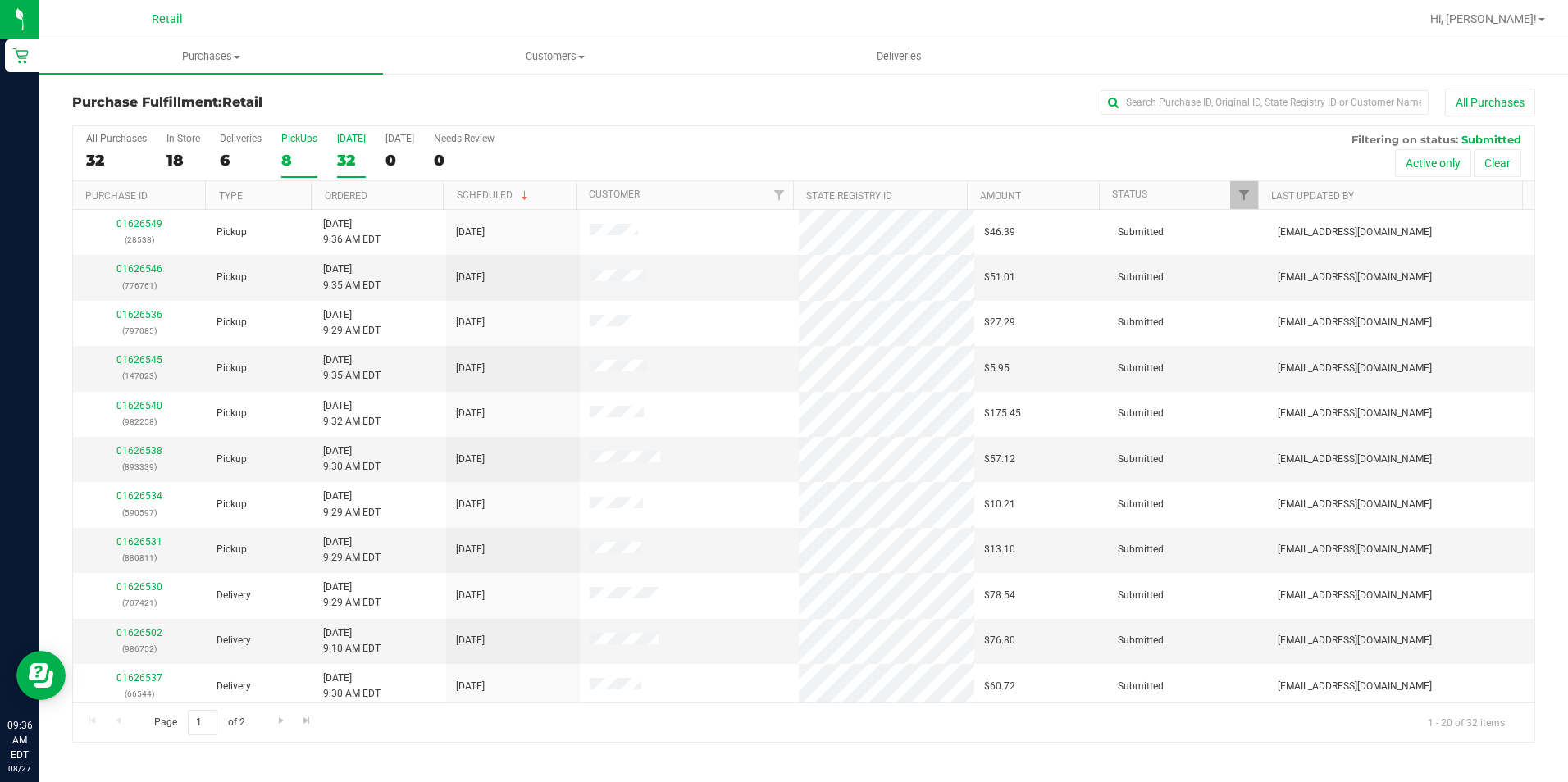
click at [285, 158] on div "8" at bounding box center [298, 160] width 36 height 19
click at [0, 0] on input "PickUps 8" at bounding box center [0, 0] width 0 height 0
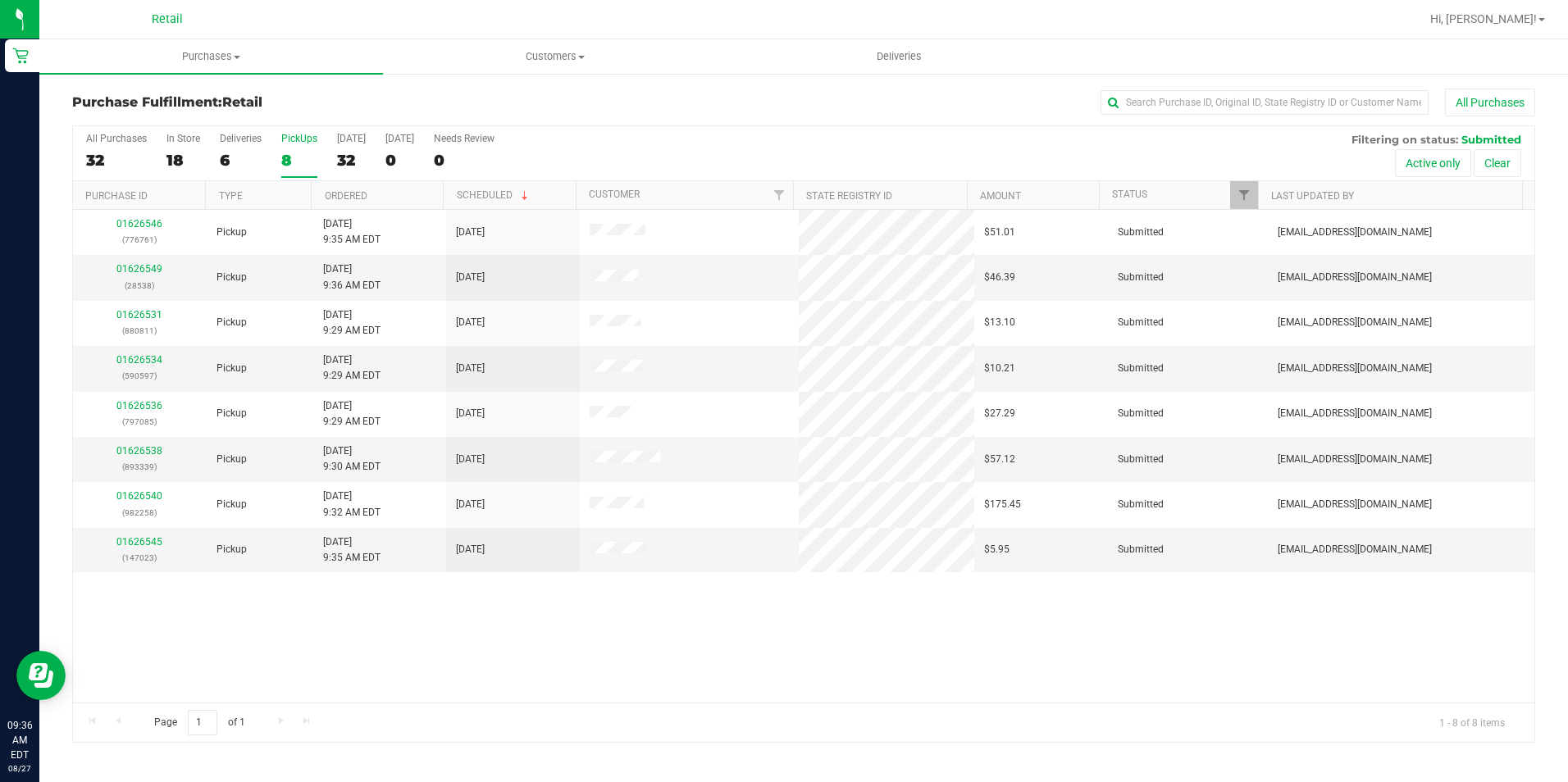
click at [214, 159] on div "All Purchases 32 In Store 18 Deliveries 6 PickUps 8 [DATE] 32 [DATE] 0 Needs Re…" at bounding box center [804, 154] width 1462 height 55
click at [120, 159] on div "32" at bounding box center [116, 160] width 60 height 19
click at [0, 0] on input "All Purchases 32" at bounding box center [0, 0] width 0 height 0
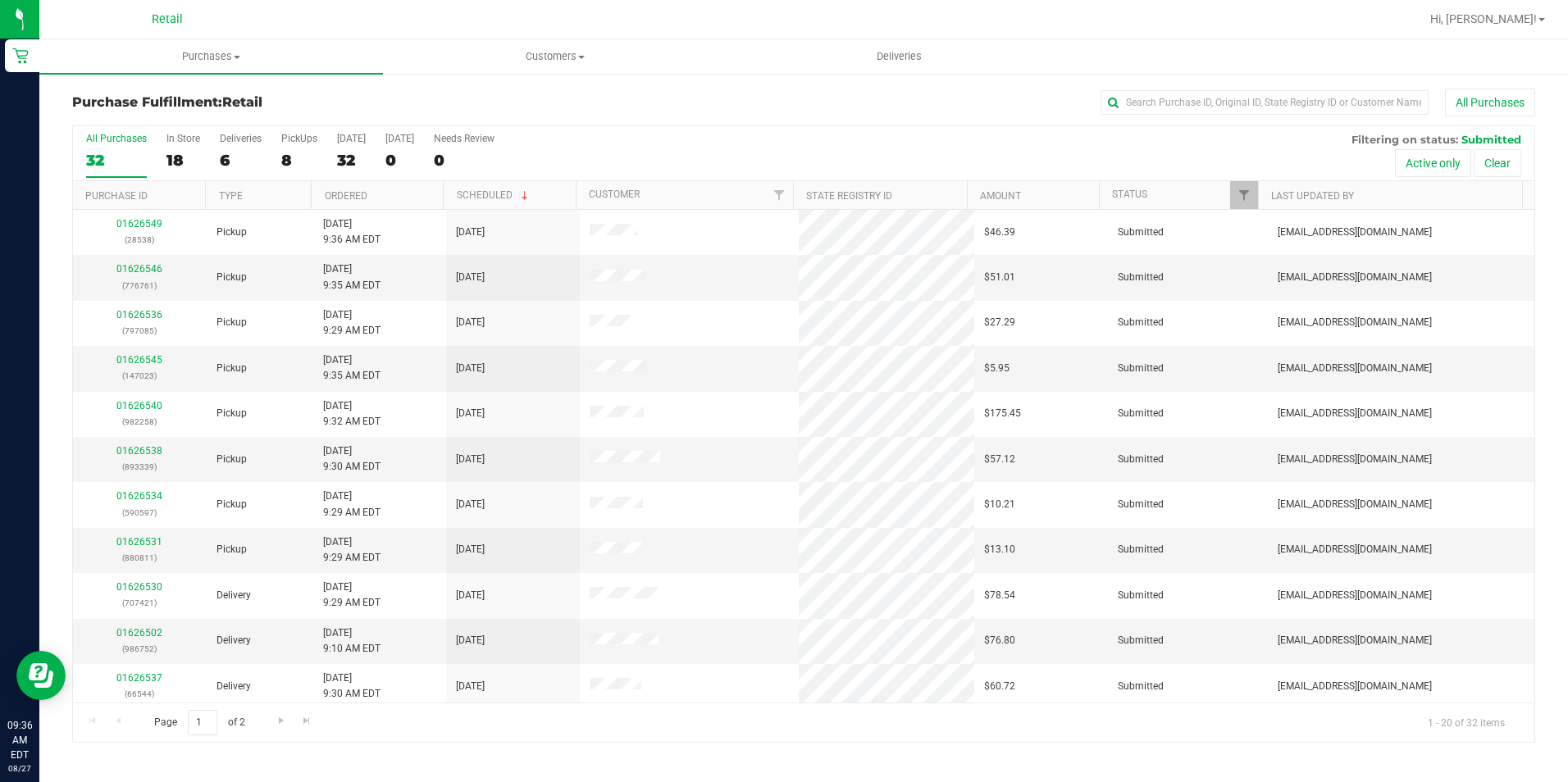
click at [607, 91] on div "All Purchases" at bounding box center [1047, 102] width 975 height 27
click at [1176, 80] on div "Purchase Fulfillment: Retail All Purchases All Purchases 32 In Store 18 Deliver…" at bounding box center [803, 415] width 1529 height 687
click at [1184, 93] on input "text" at bounding box center [1264, 102] width 328 height 25
type input "085"
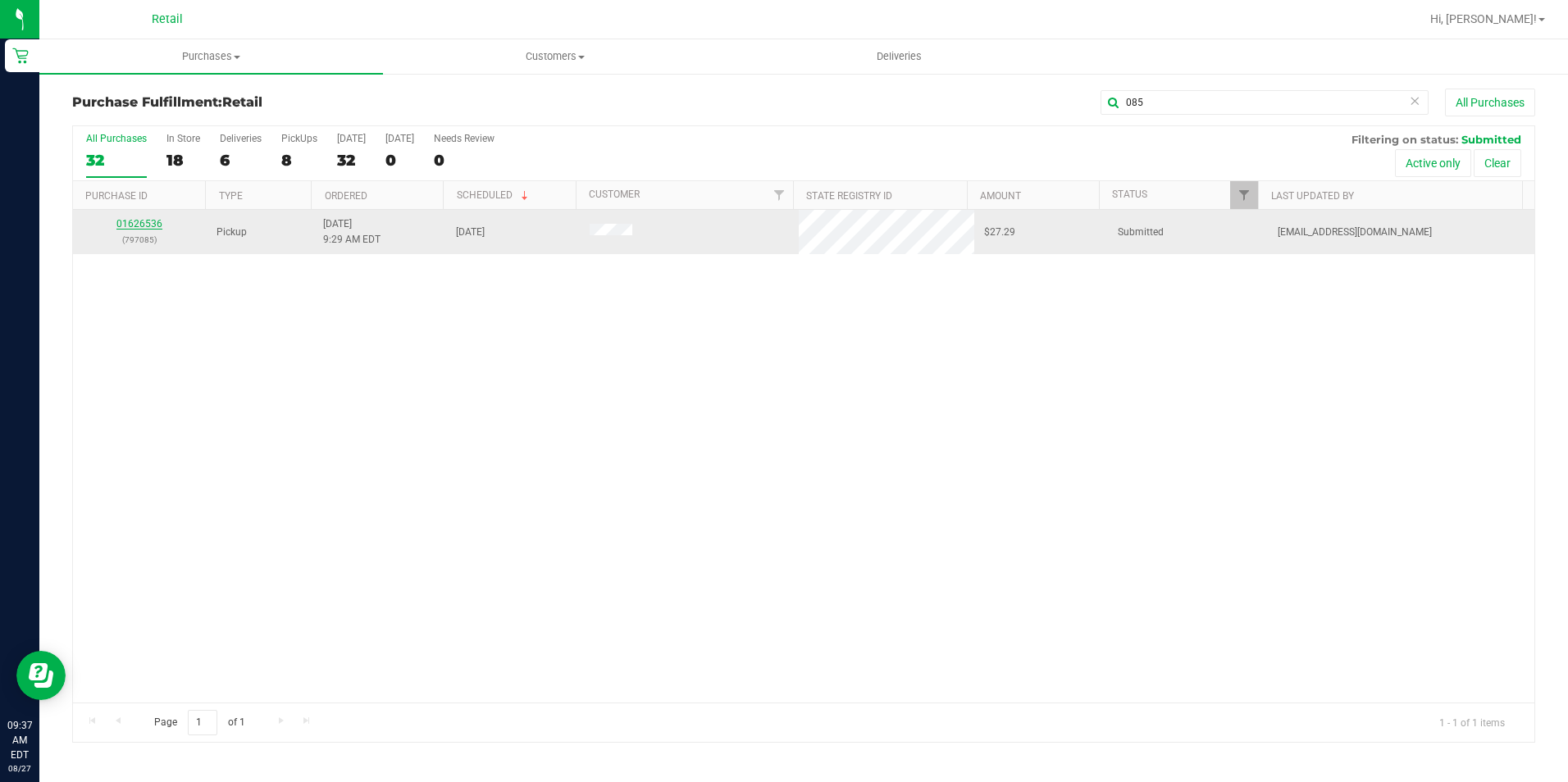
click at [142, 225] on link "01626536" at bounding box center [139, 223] width 46 height 12
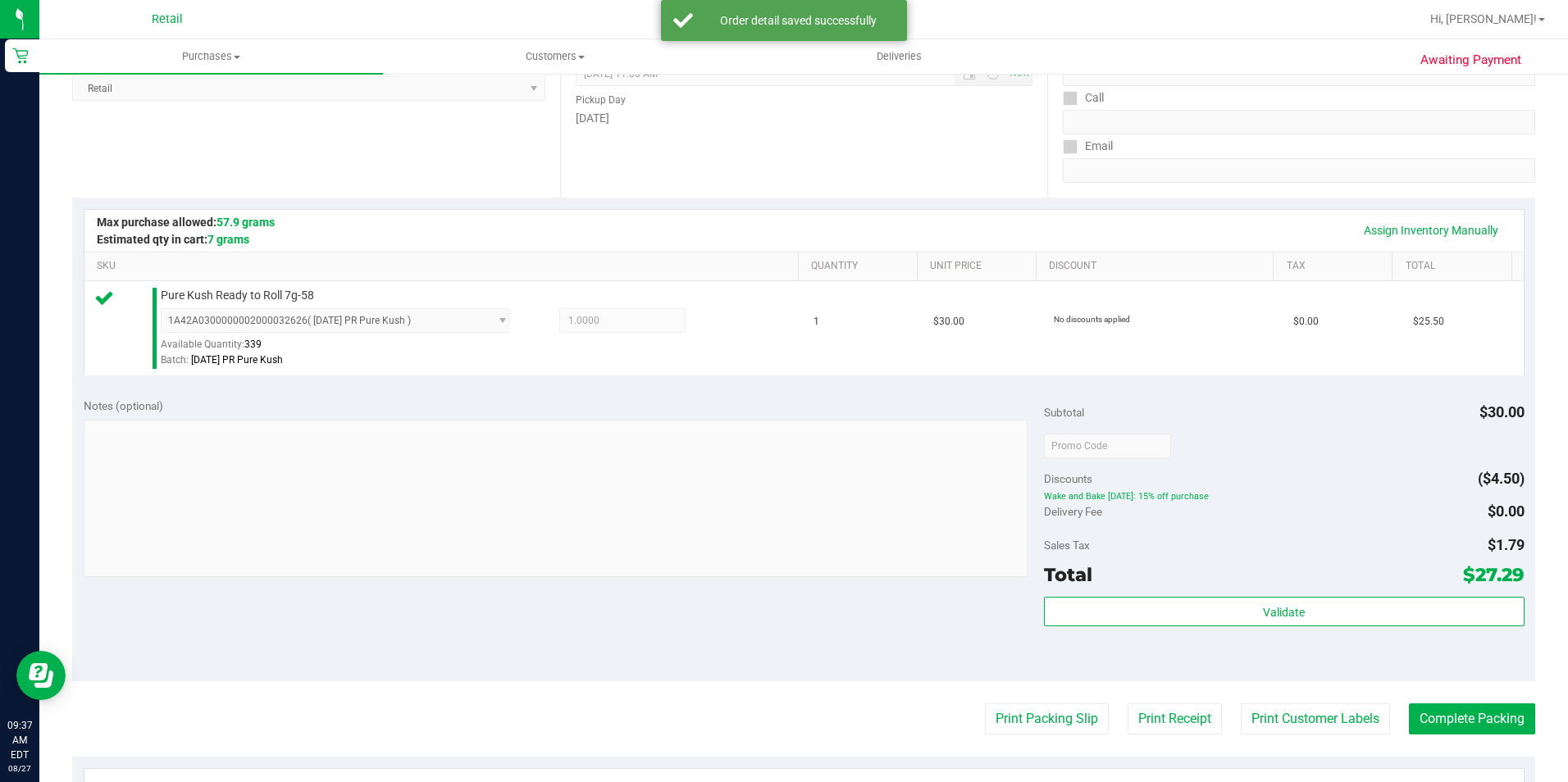
scroll to position [246, 0]
click at [1477, 712] on button "Complete Packing" at bounding box center [1472, 717] width 126 height 31
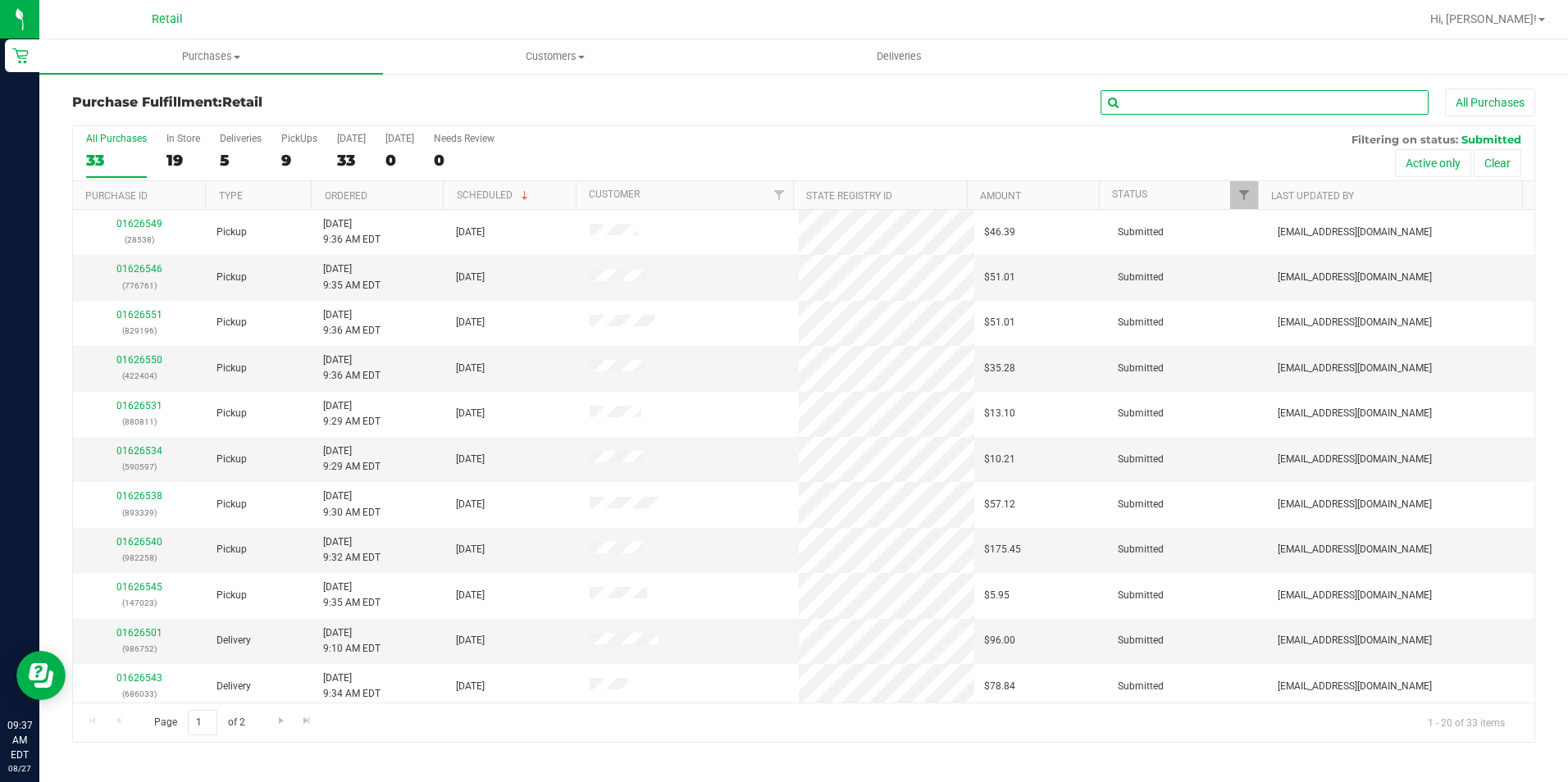
click at [1161, 97] on input "text" at bounding box center [1264, 102] width 328 height 25
type input "811"
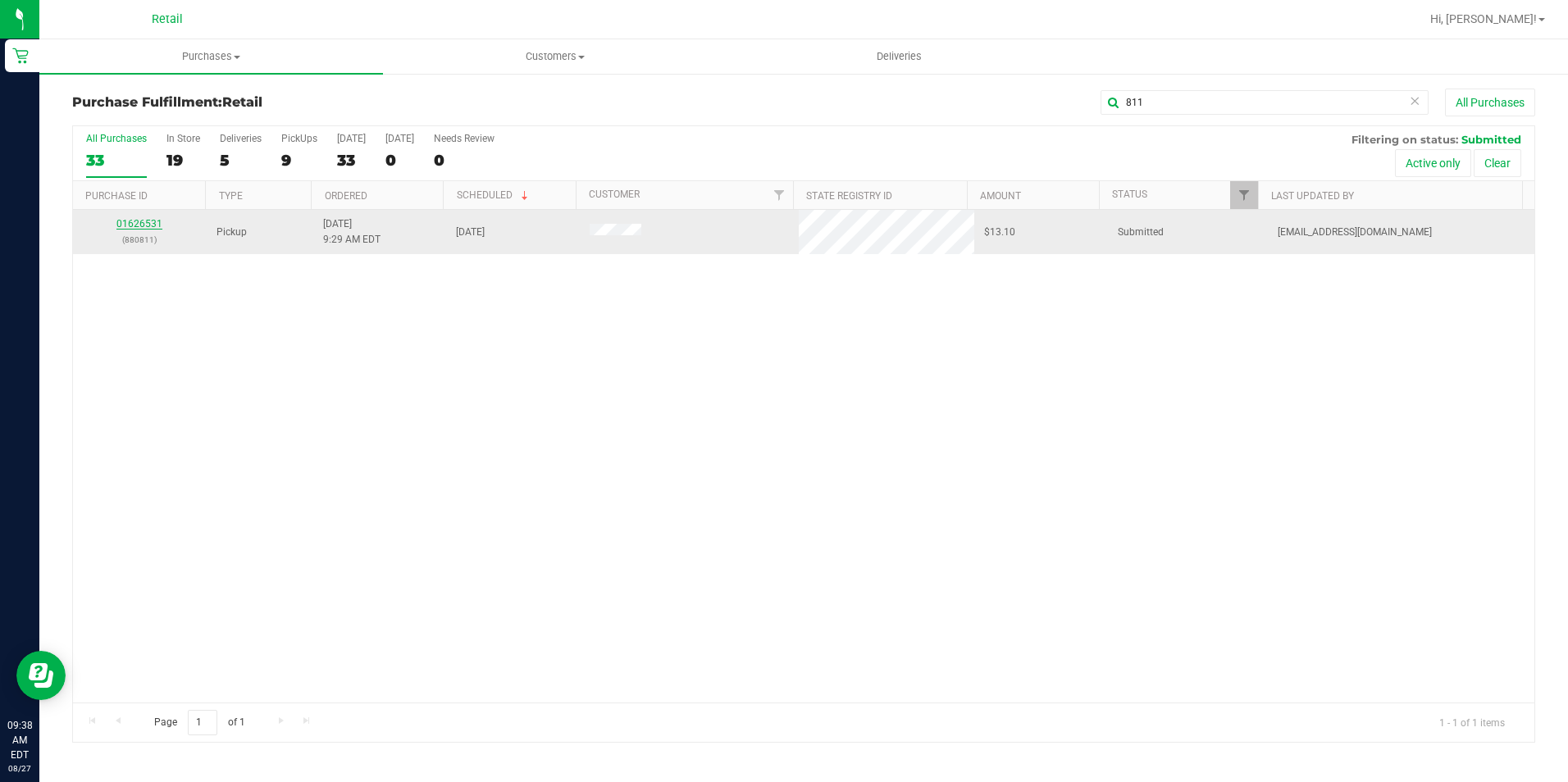
click at [147, 220] on link "01626531" at bounding box center [139, 223] width 46 height 12
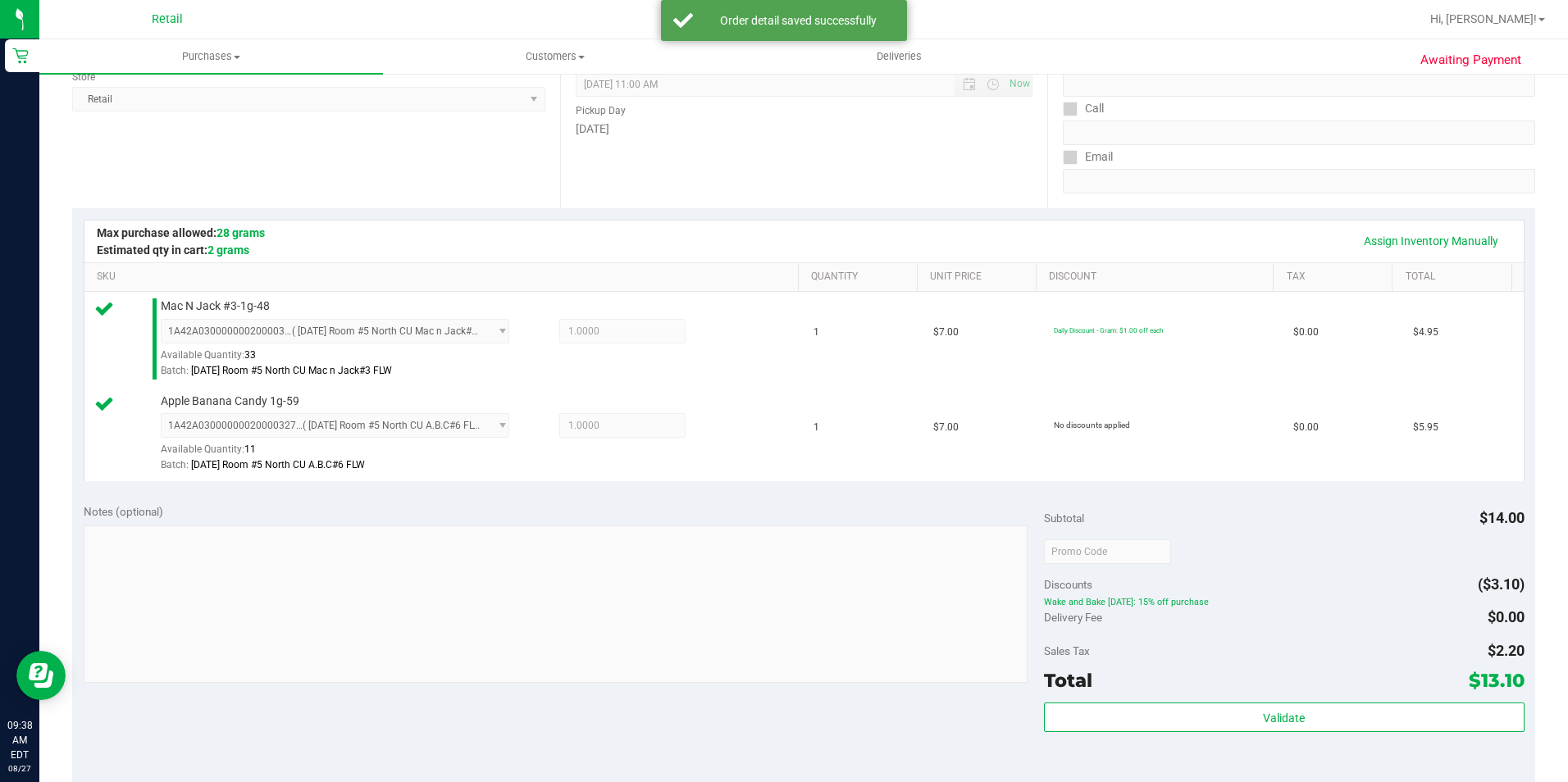
scroll to position [410, 0]
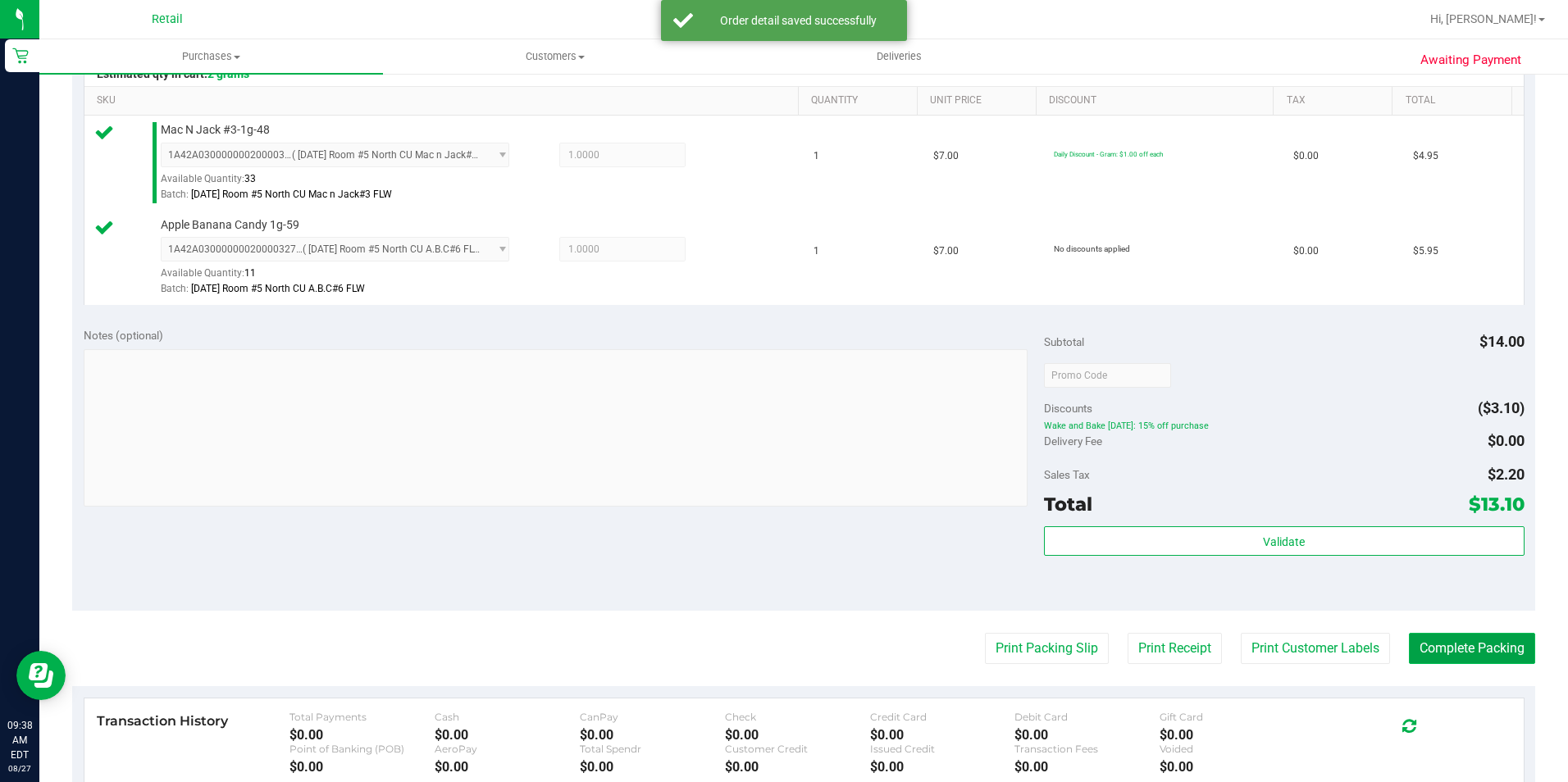
click at [1465, 653] on button "Complete Packing" at bounding box center [1472, 648] width 126 height 31
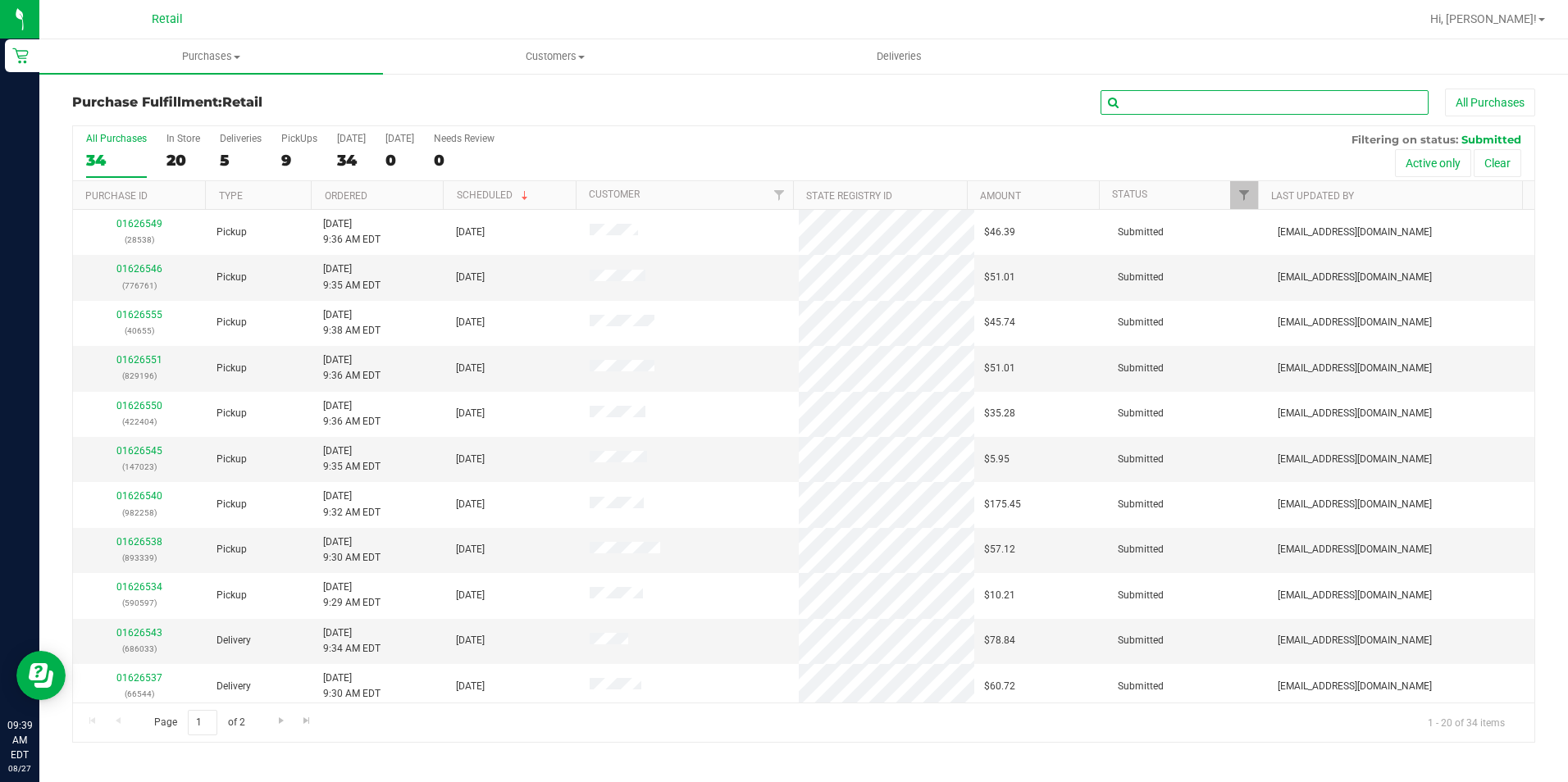
click at [1260, 100] on input "text" at bounding box center [1264, 102] width 328 height 25
type input "597"
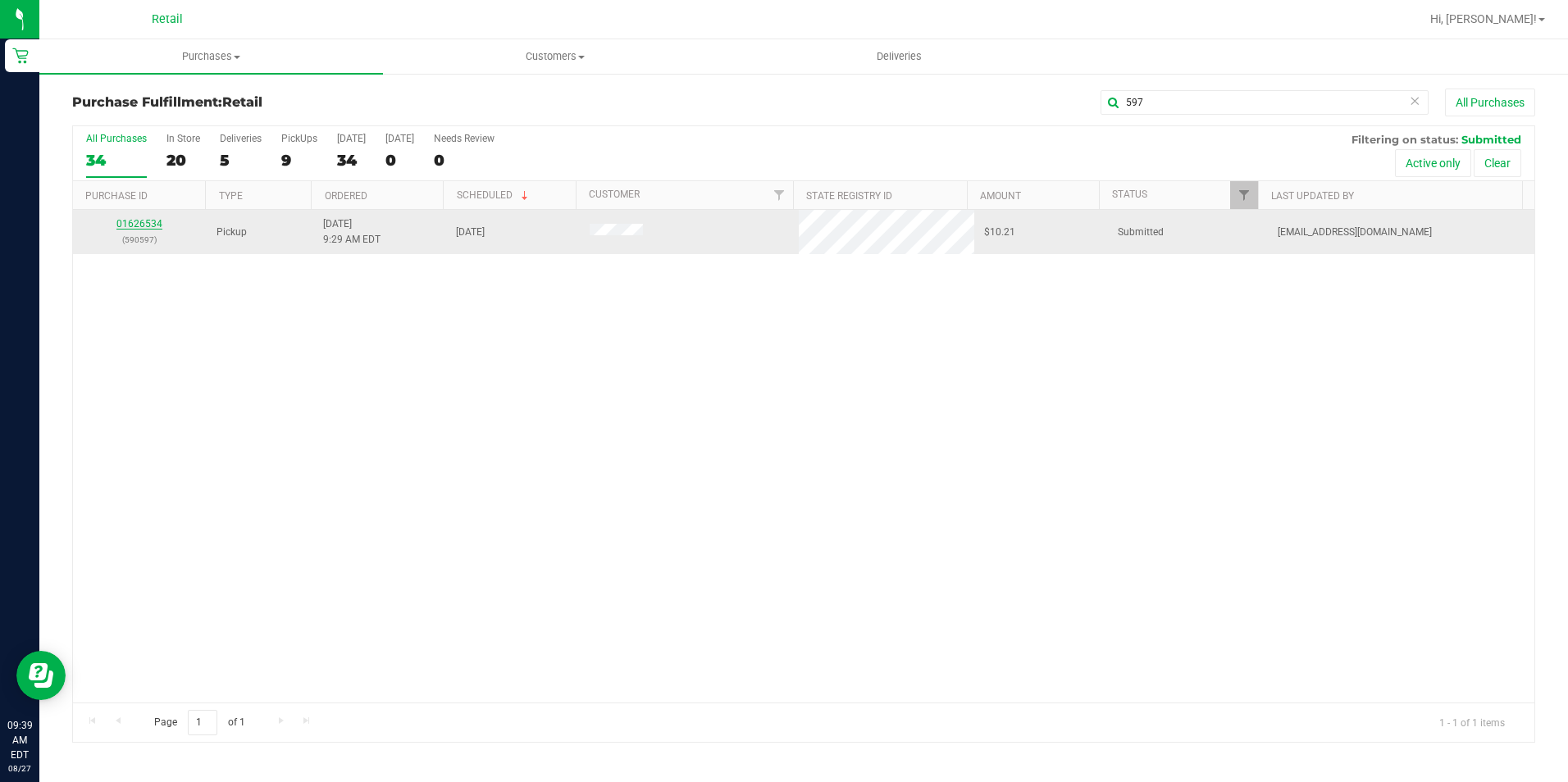
click at [135, 225] on link "01626534" at bounding box center [139, 223] width 46 height 12
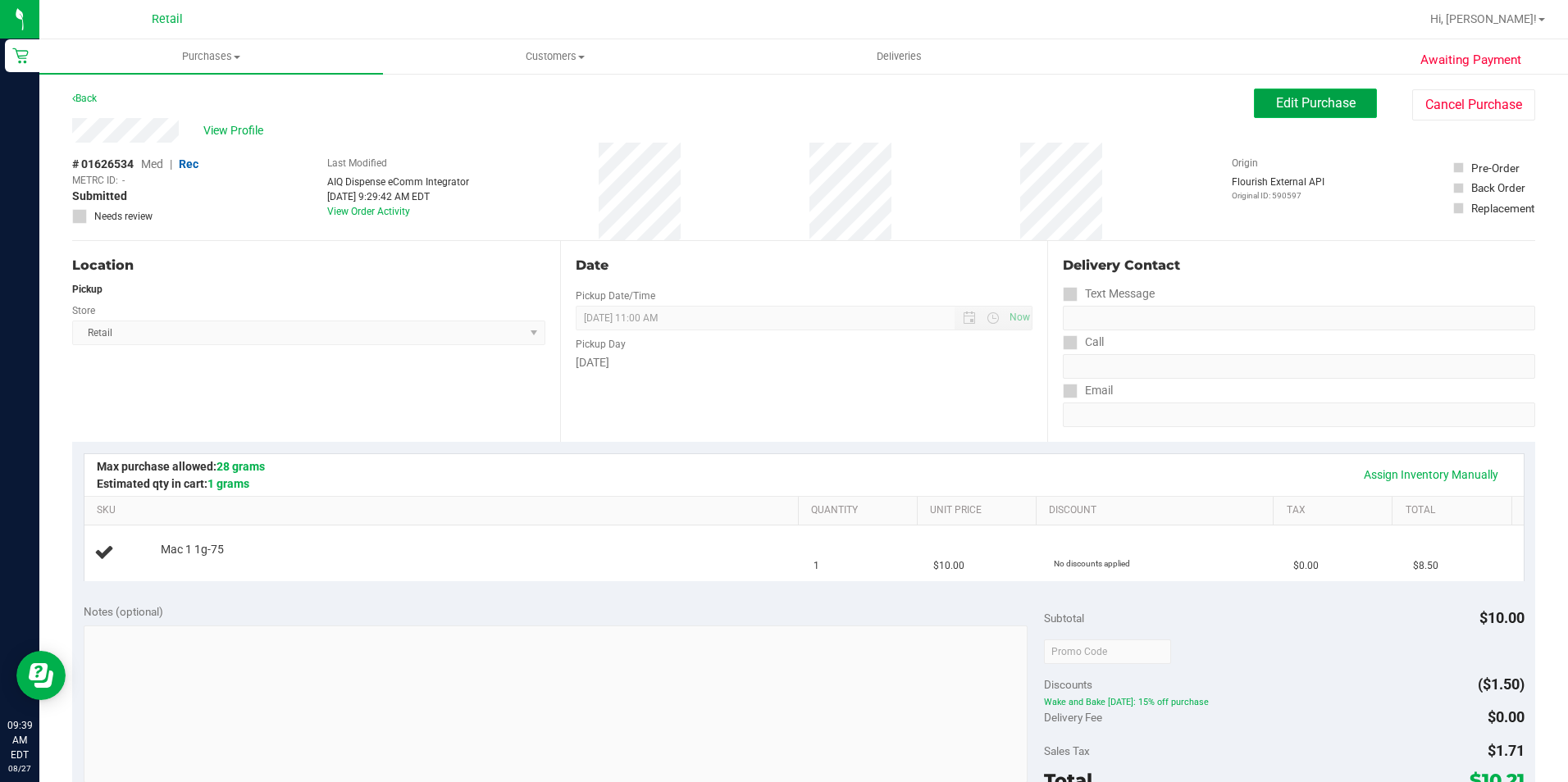
click at [1312, 91] on button "Edit Purchase" at bounding box center [1316, 103] width 123 height 29
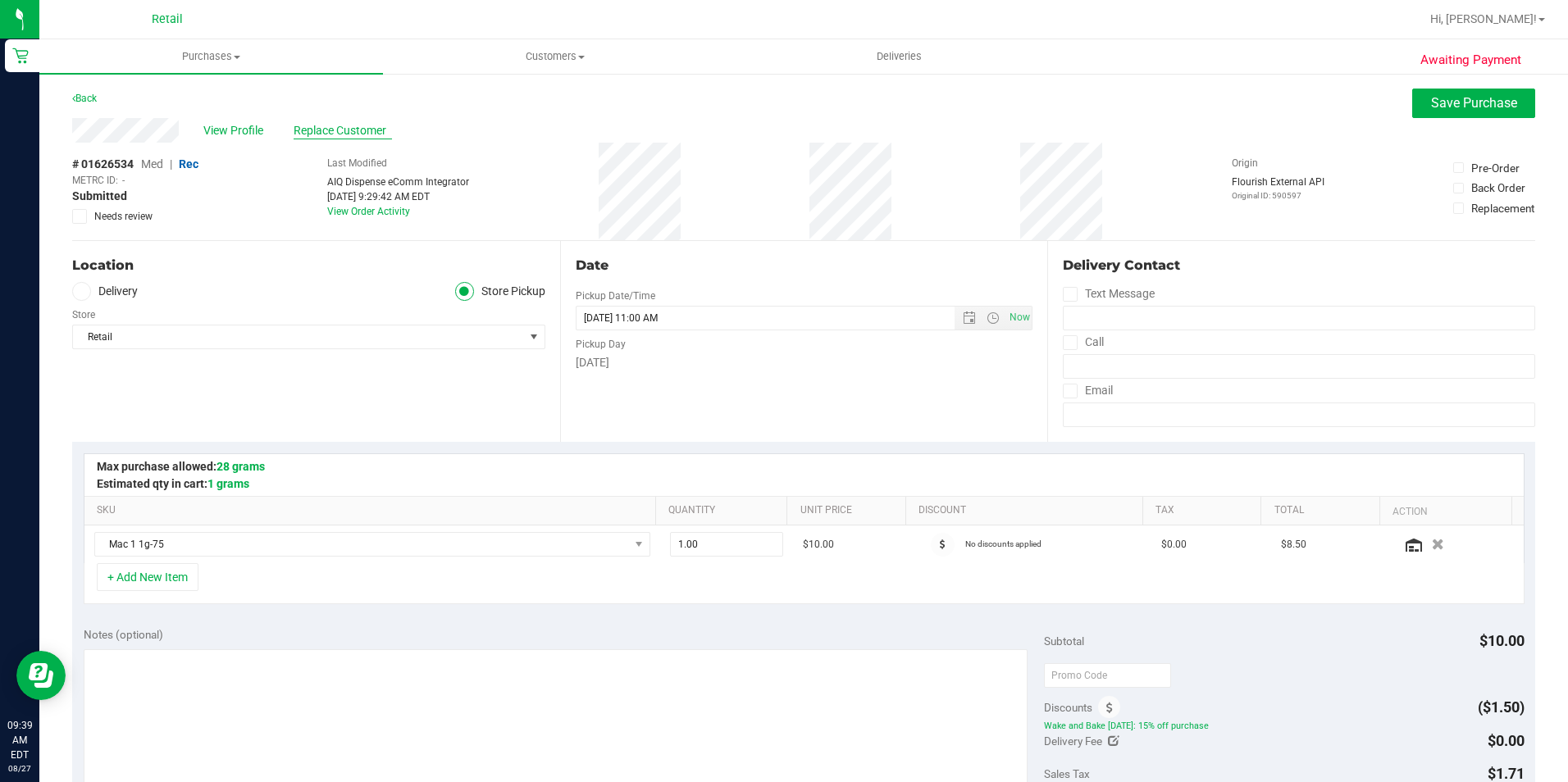
click at [322, 132] on span "Replace Customer" at bounding box center [343, 131] width 99 height 17
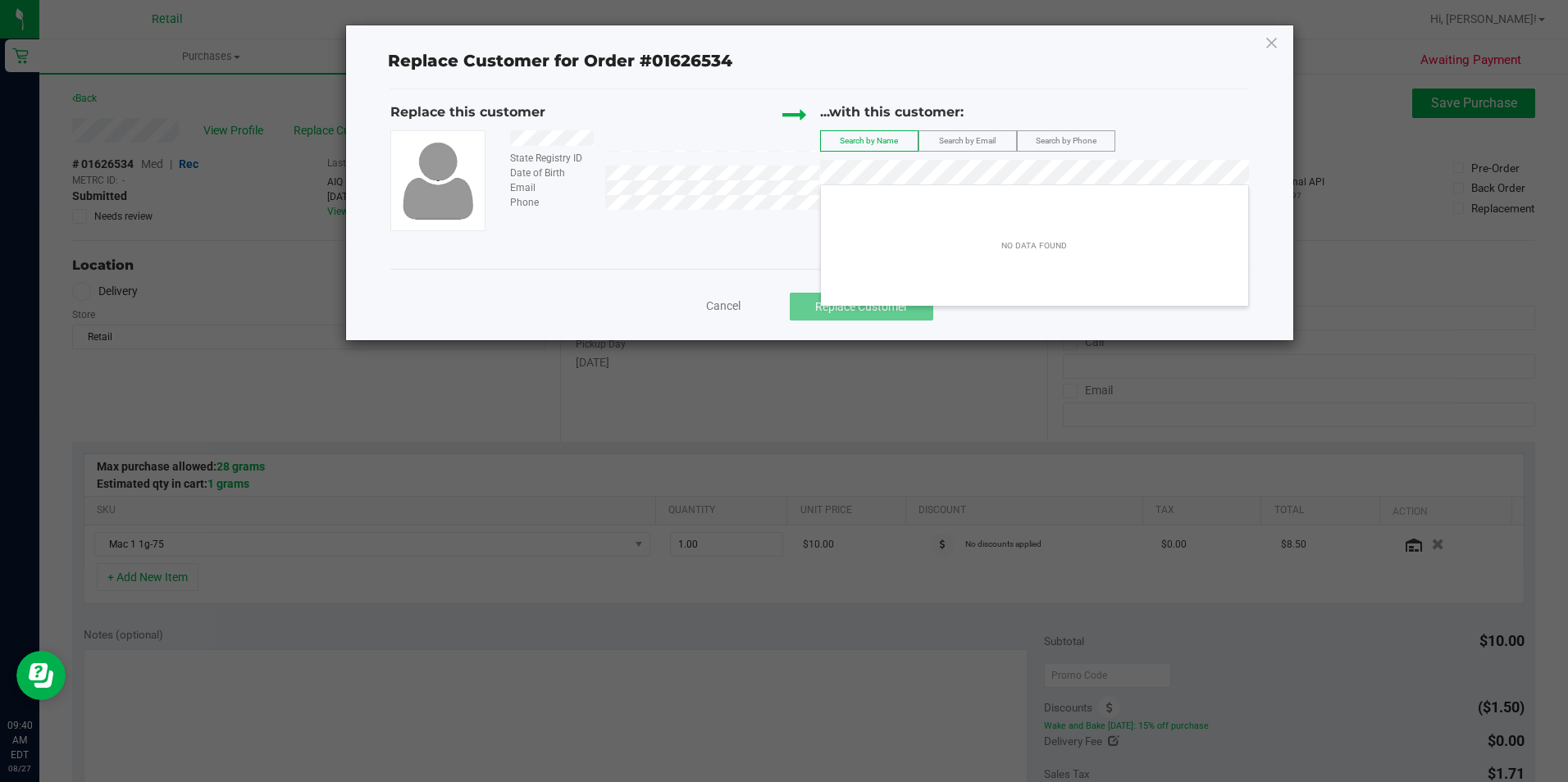
click at [528, 173] on div "Replace this customer State Registry ID Date of Birth Email Phone ...with this …" at bounding box center [820, 166] width 858 height 128
click at [972, 139] on span "Search by Email" at bounding box center [967, 141] width 57 height 9
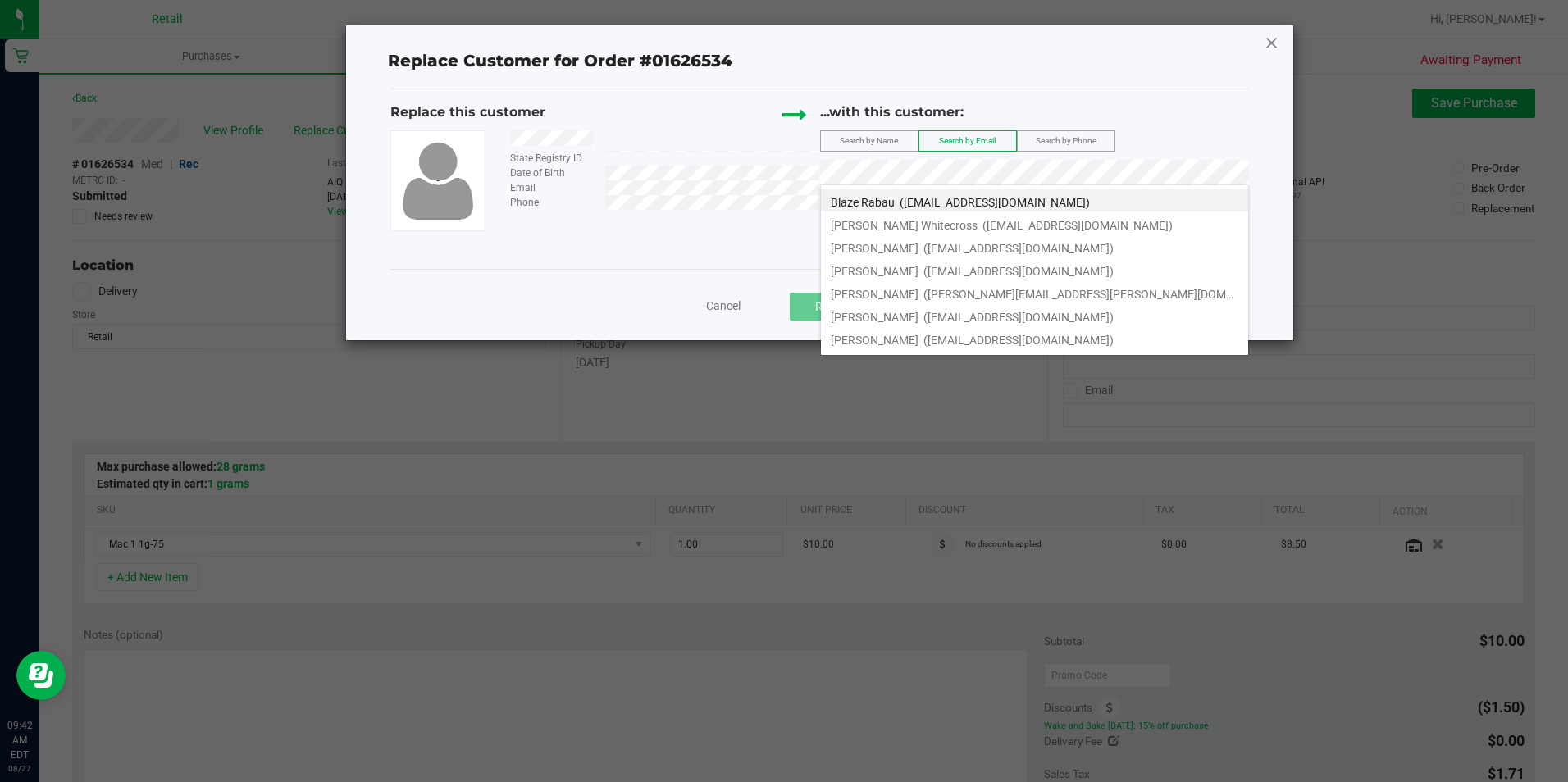
click at [1277, 46] on icon at bounding box center [1272, 42] width 15 height 27
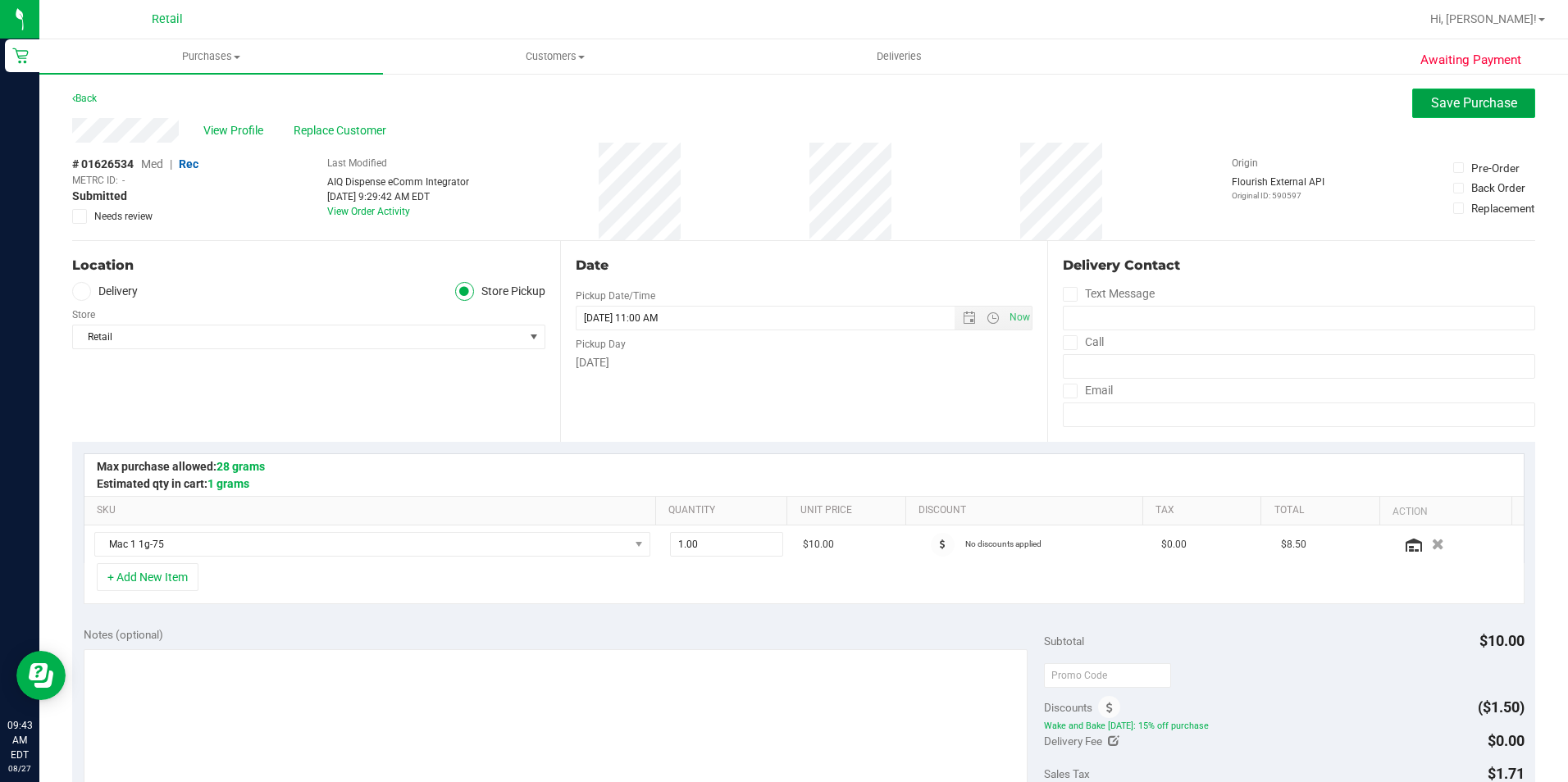
click at [1431, 105] on span "Save Purchase" at bounding box center [1474, 102] width 86 height 16
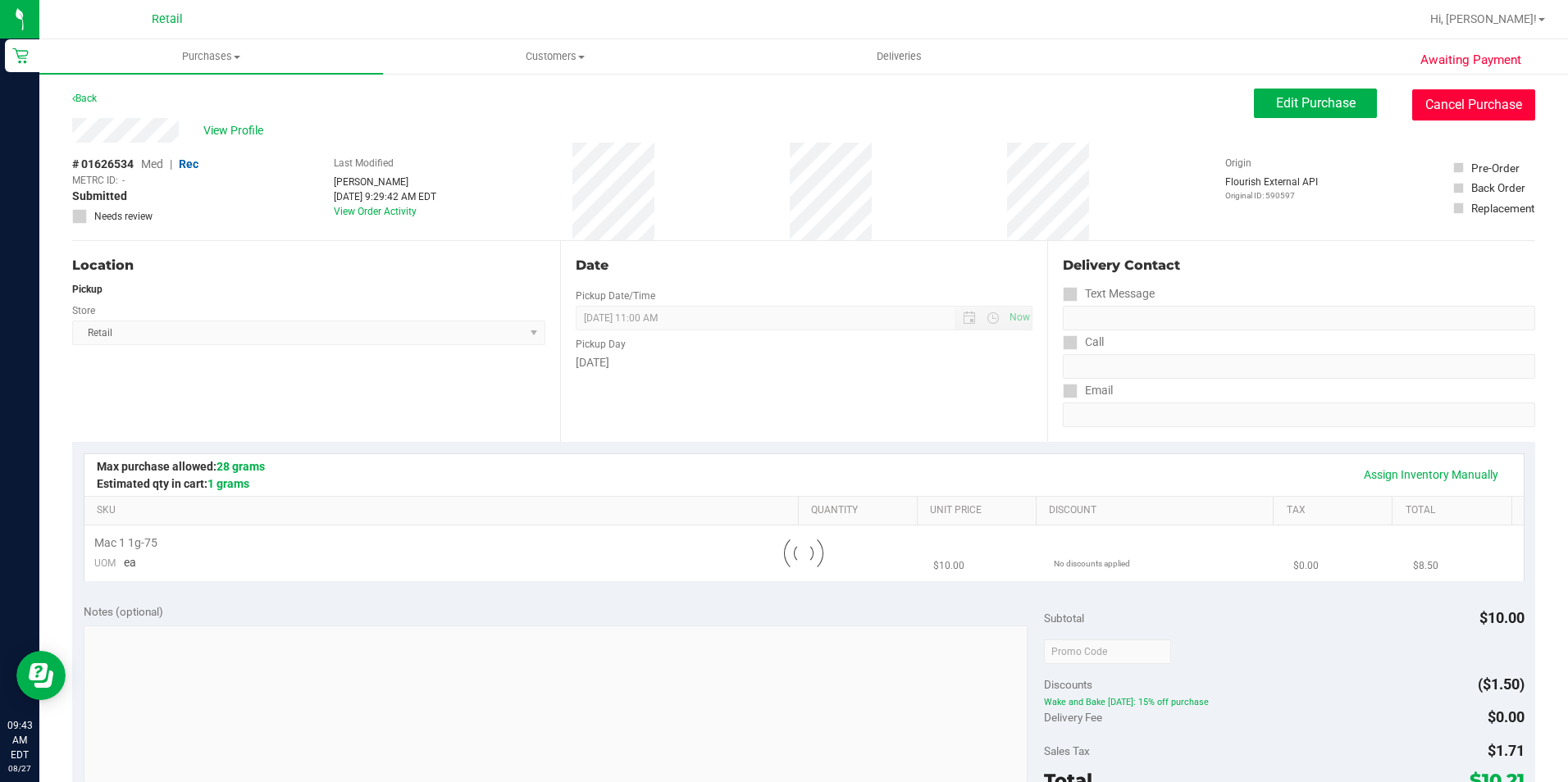
click at [1482, 103] on button "Cancel Purchase" at bounding box center [1474, 105] width 123 height 31
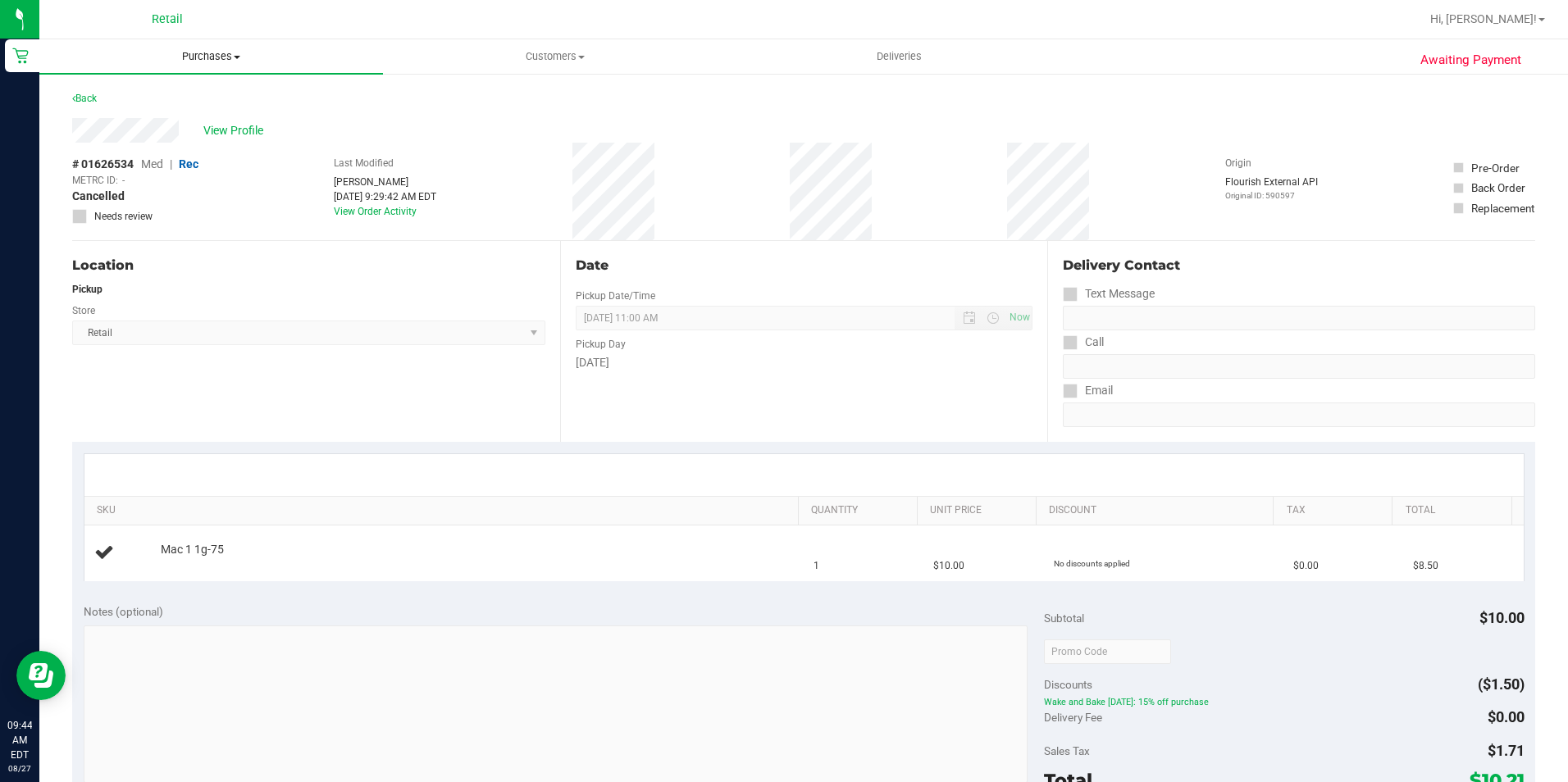
click at [250, 51] on span "Purchases" at bounding box center [211, 57] width 344 height 15
click at [170, 105] on span "Summary of purchases" at bounding box center [124, 98] width 168 height 14
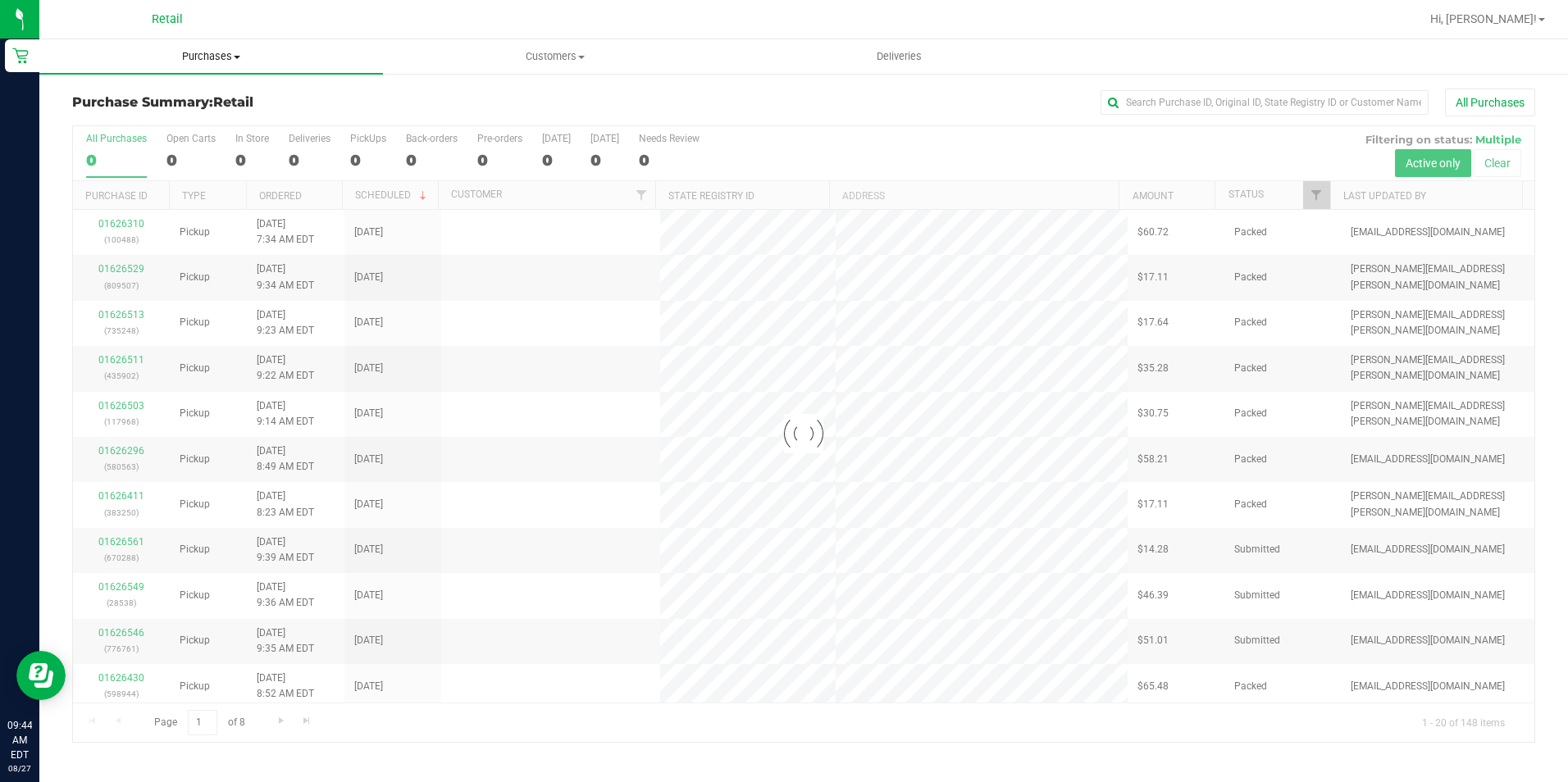
click at [213, 59] on span "Purchases" at bounding box center [211, 57] width 344 height 15
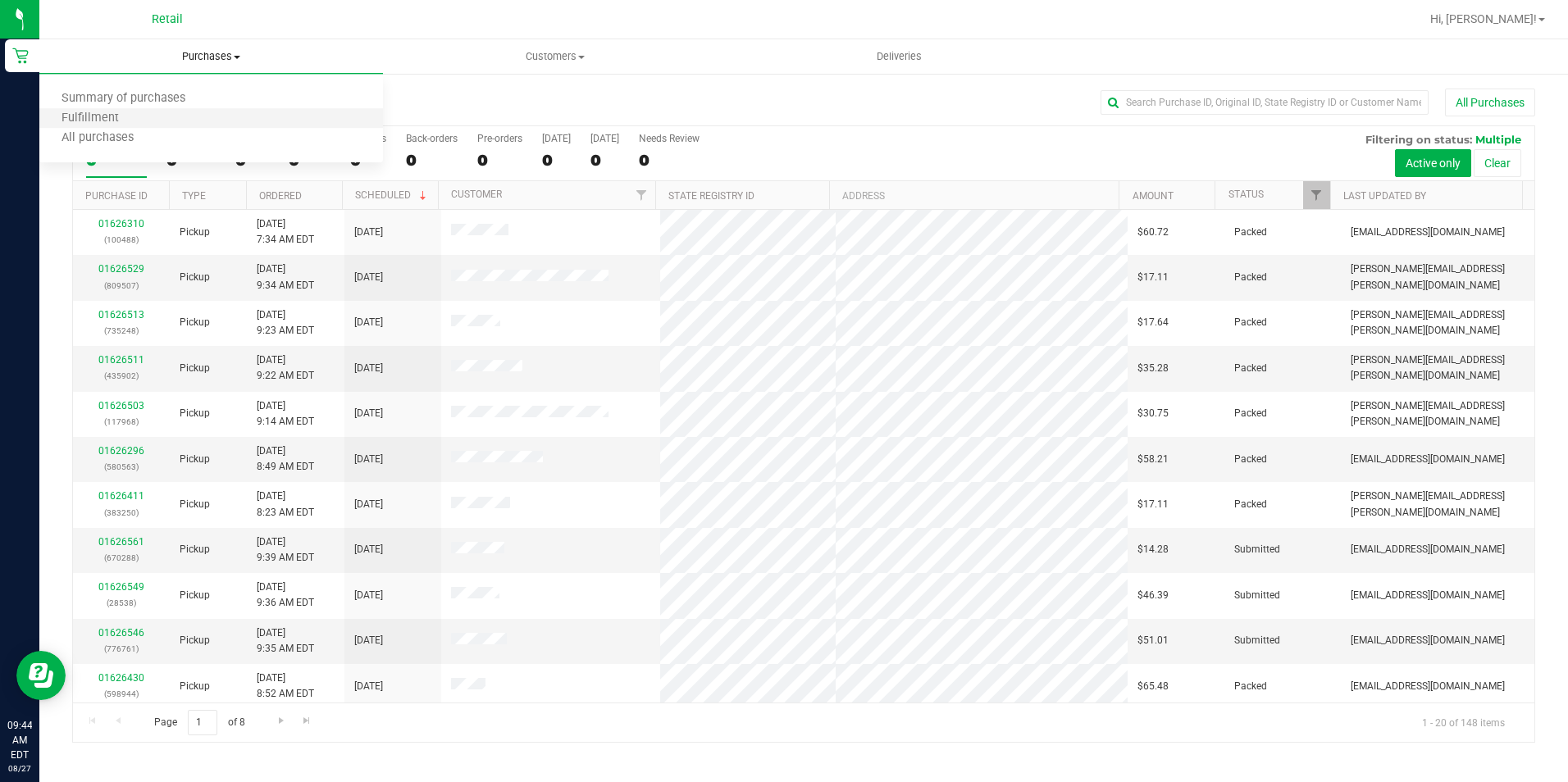
click at [181, 122] on li "Fulfillment" at bounding box center [211, 119] width 344 height 20
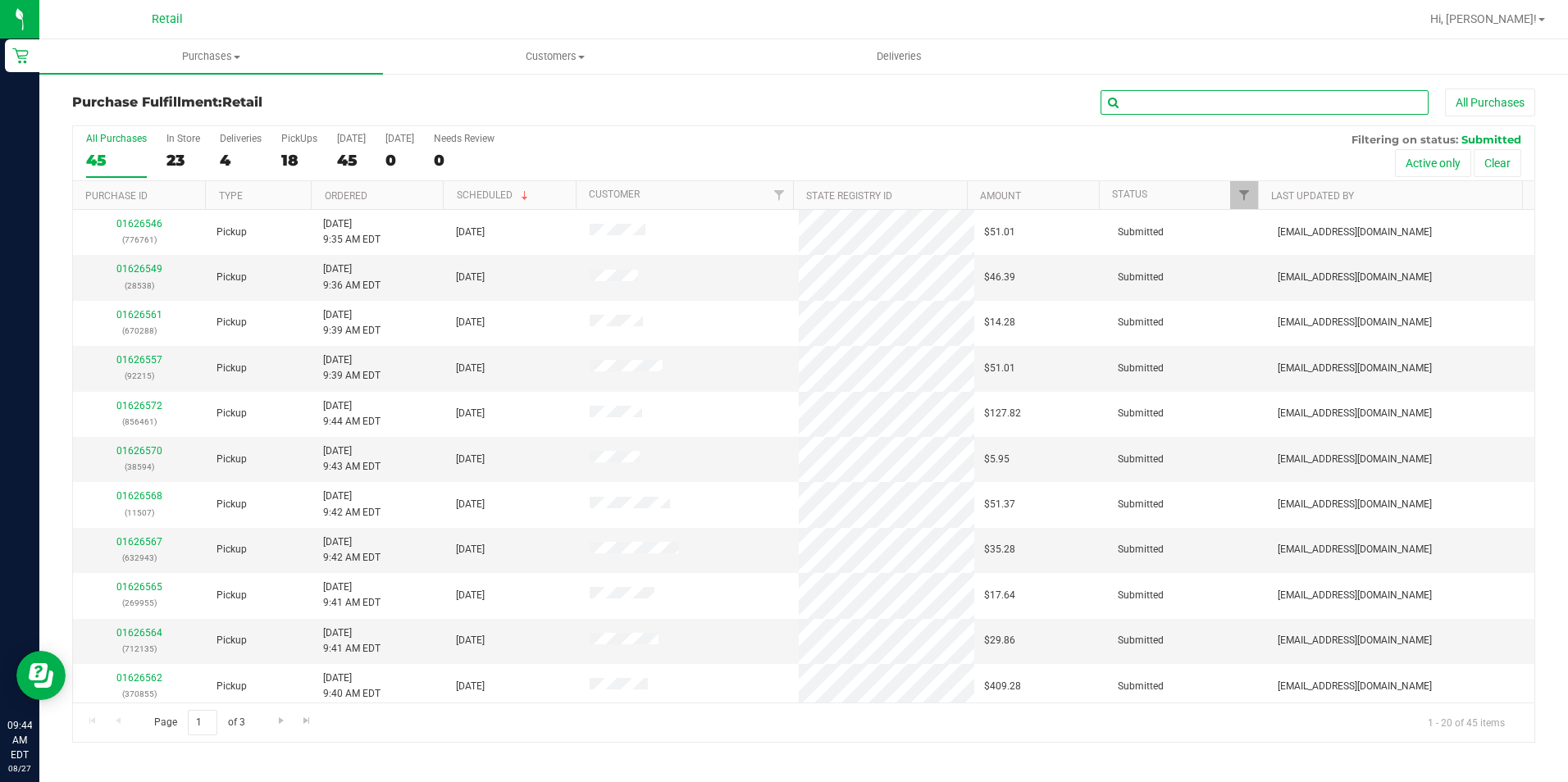
click at [1210, 104] on input "text" at bounding box center [1264, 102] width 328 height 25
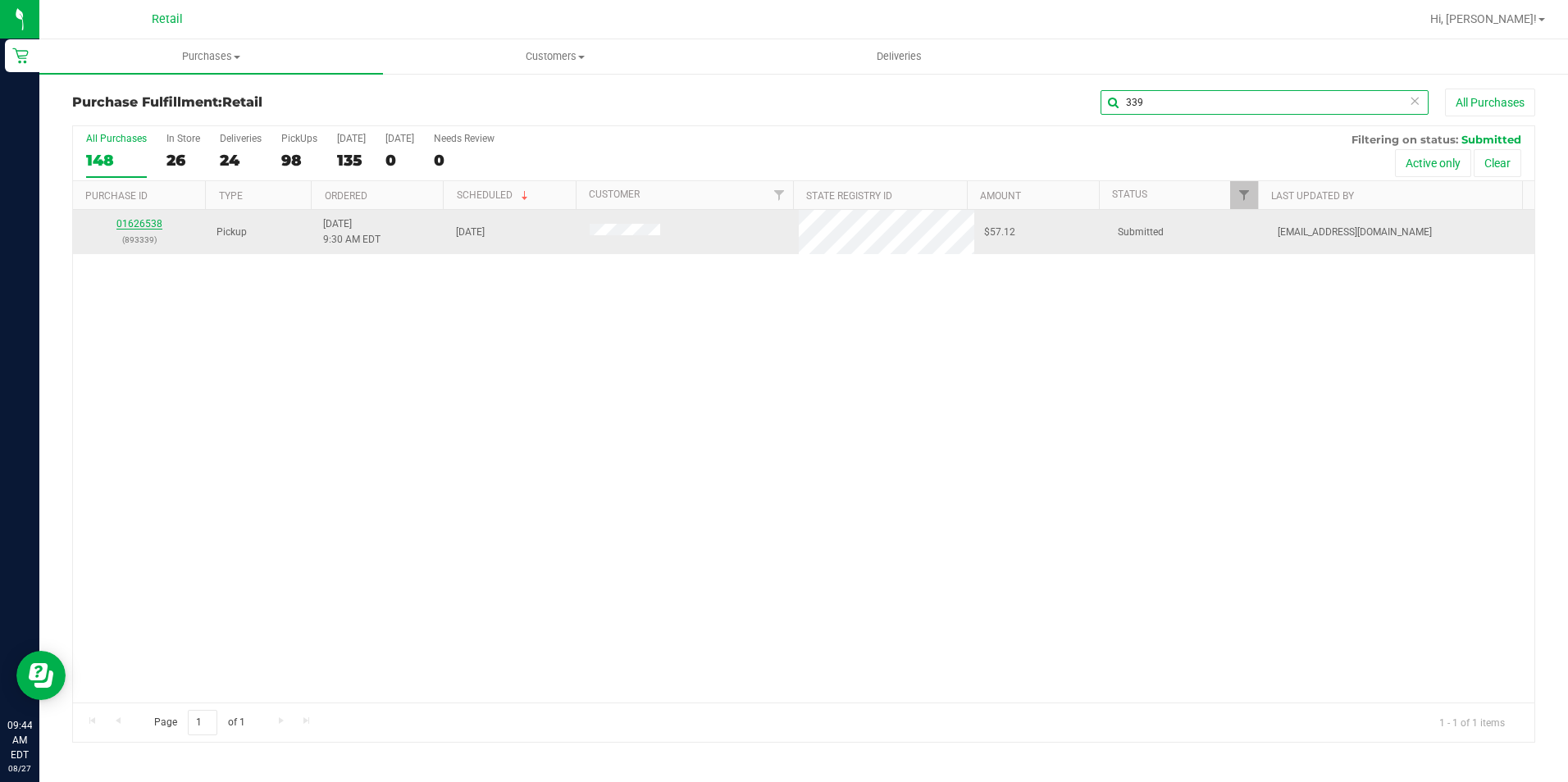
type input "339"
click at [134, 226] on link "01626538" at bounding box center [139, 223] width 46 height 12
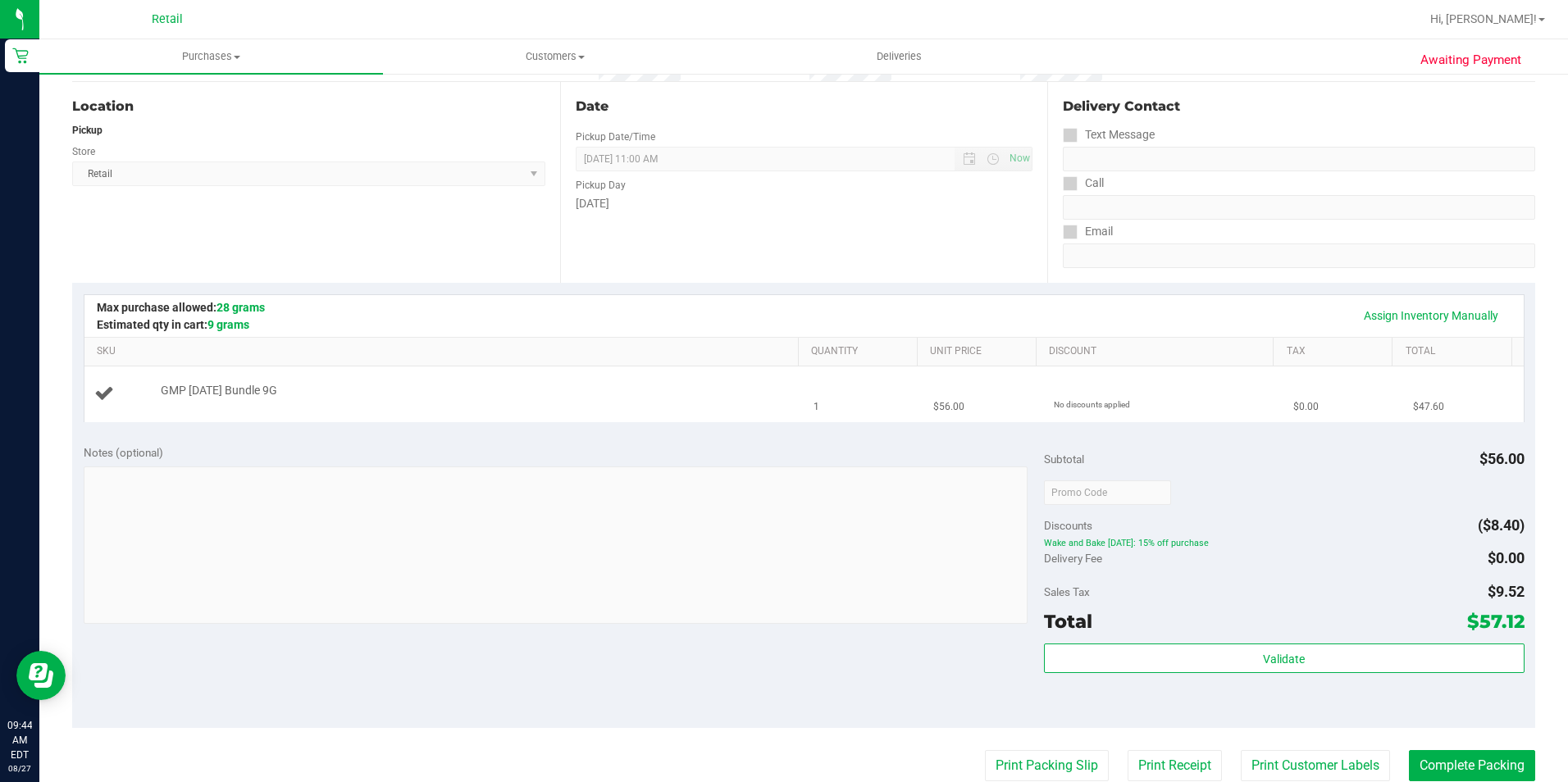
scroll to position [246, 0]
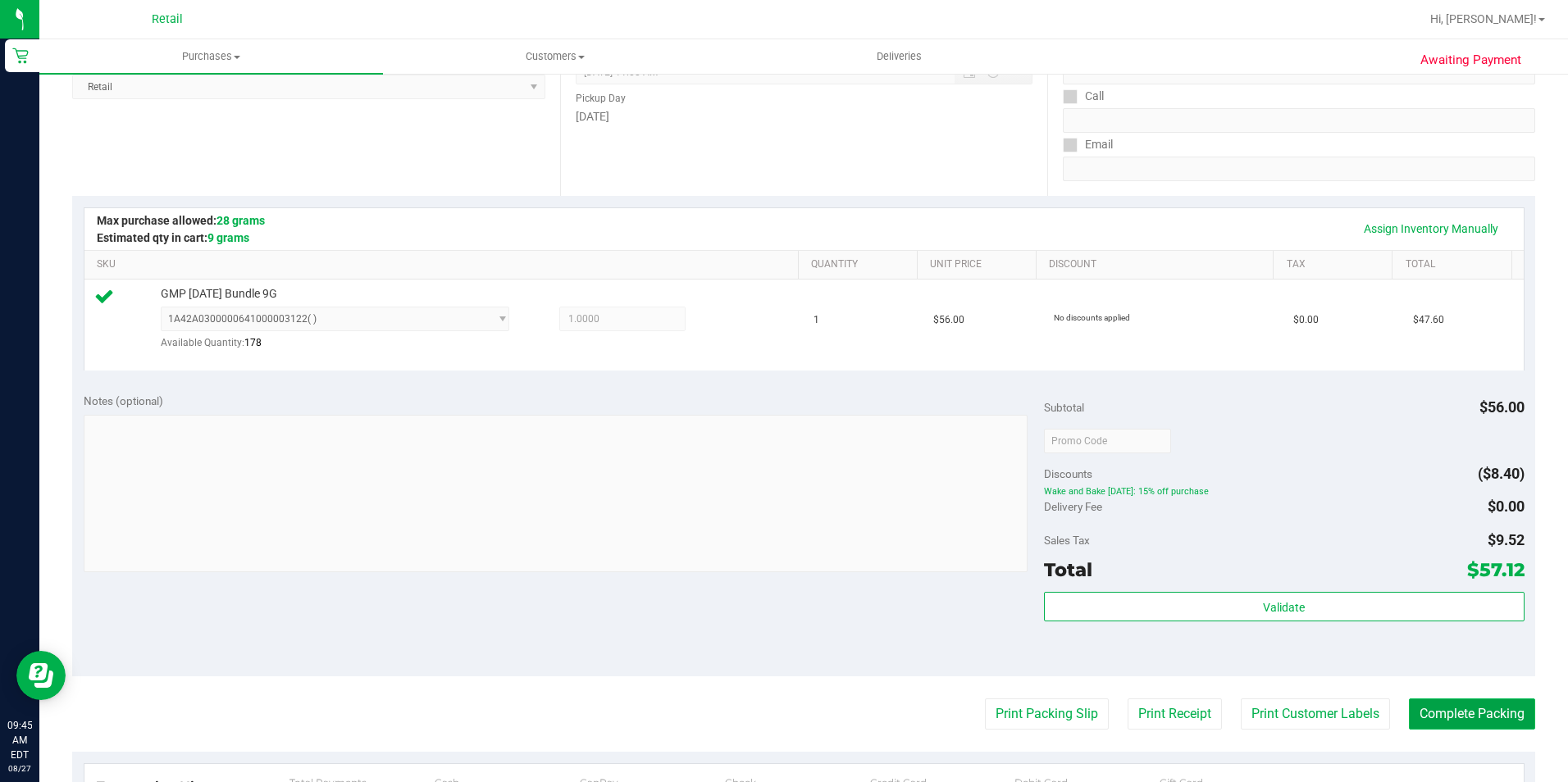
click at [1463, 709] on button "Complete Packing" at bounding box center [1472, 714] width 126 height 31
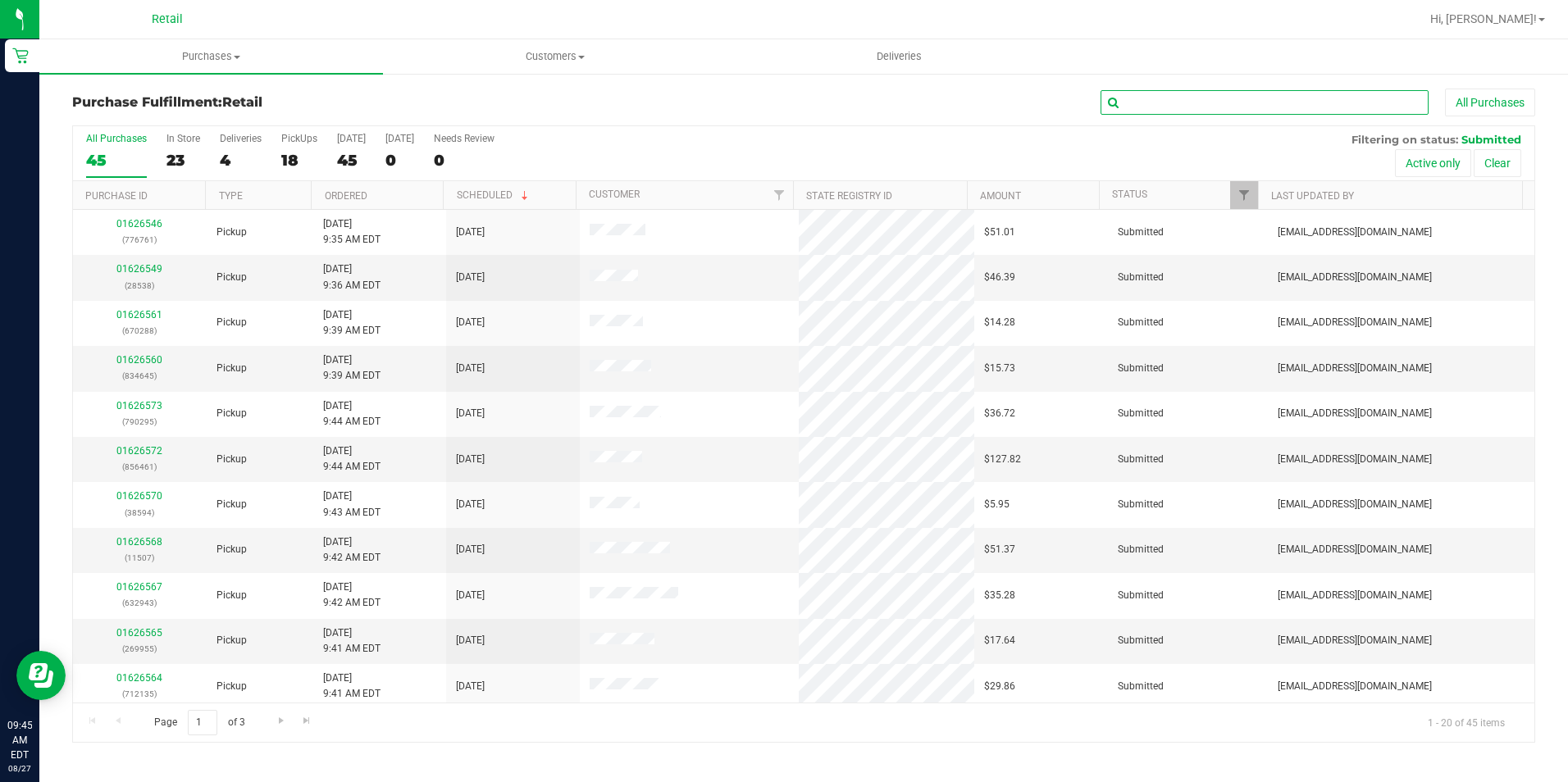
click at [1267, 100] on input "text" at bounding box center [1264, 102] width 328 height 25
type input "258"
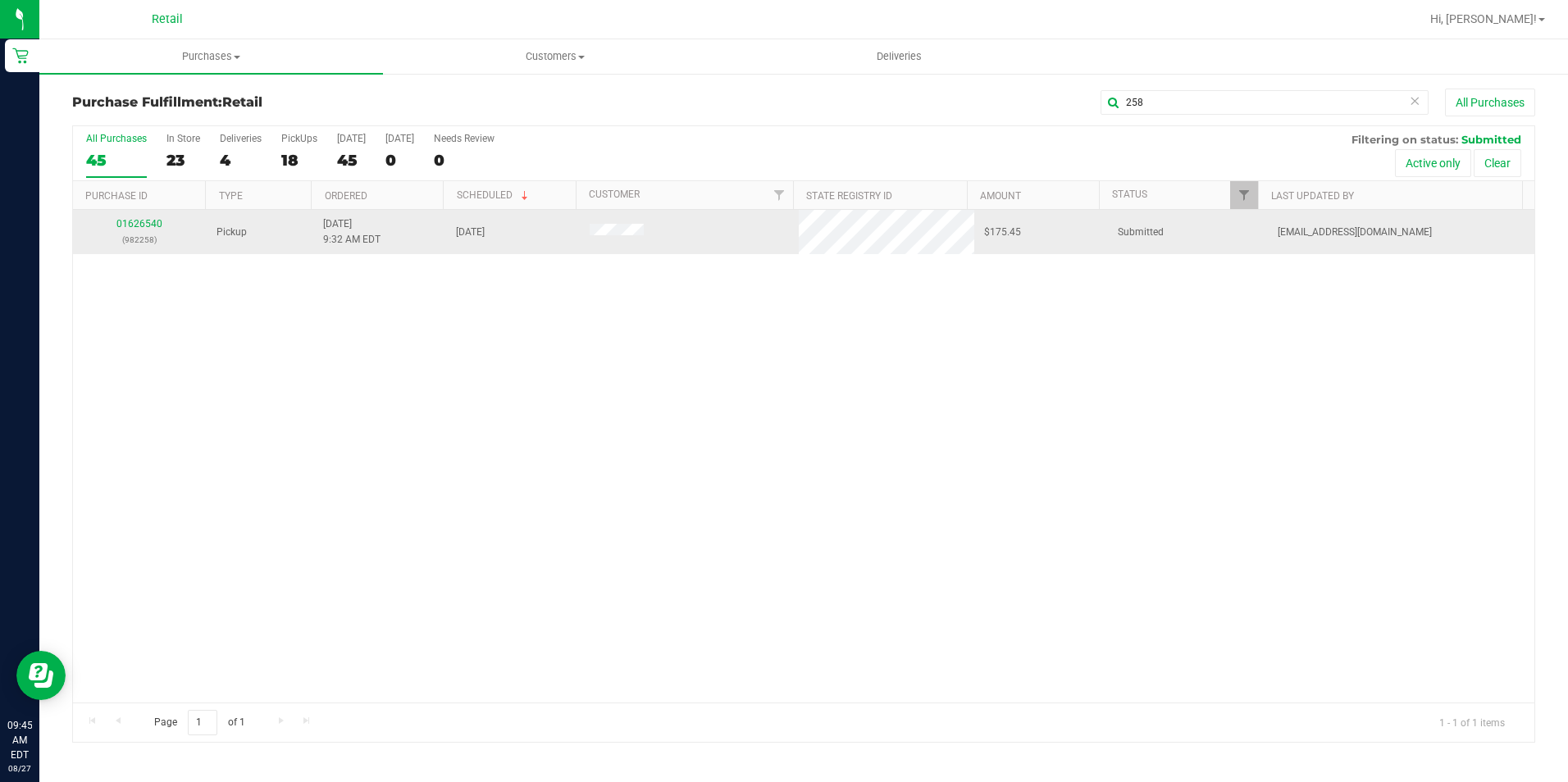
click at [133, 217] on div "01626540 (982258)" at bounding box center [140, 232] width 114 height 31
click at [140, 222] on link "01626540" at bounding box center [139, 223] width 46 height 12
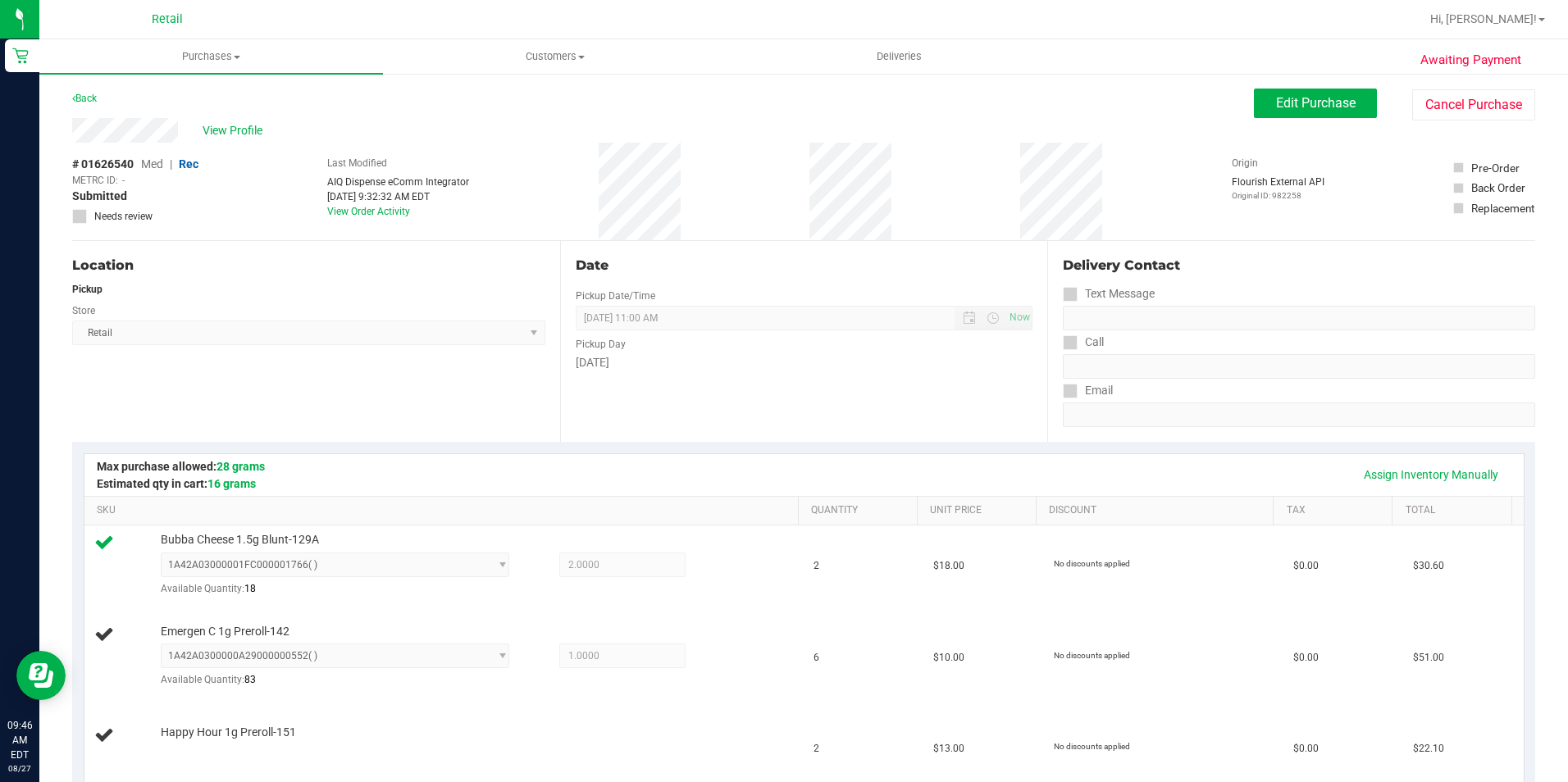
click at [734, 170] on div "# 01626540 Med | Rec METRC ID: - Submitted Needs review Last Modified AIQ Dispe…" at bounding box center [803, 191] width 1463 height 98
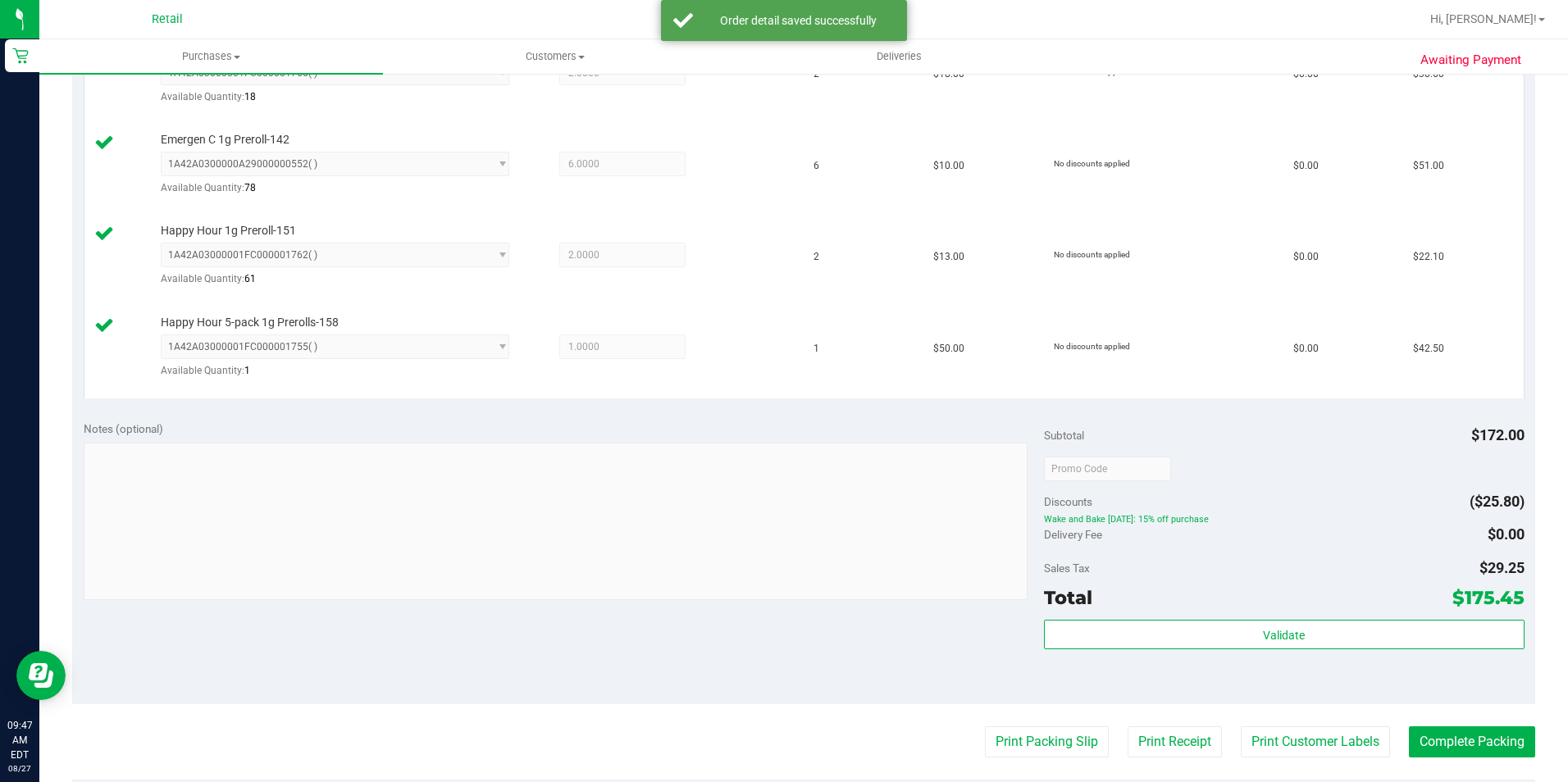
scroll to position [574, 0]
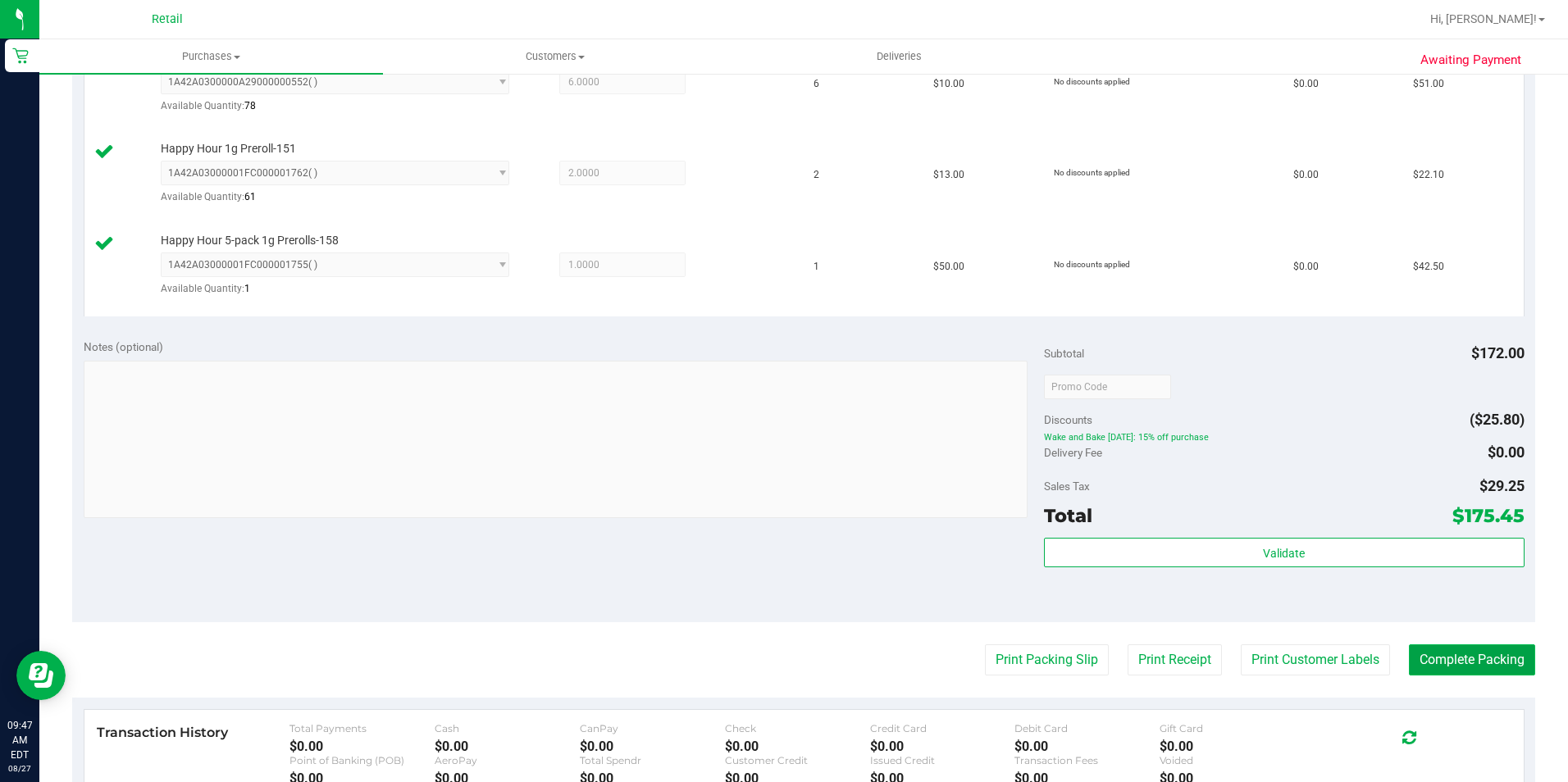
click at [1502, 648] on button "Complete Packing" at bounding box center [1472, 660] width 126 height 31
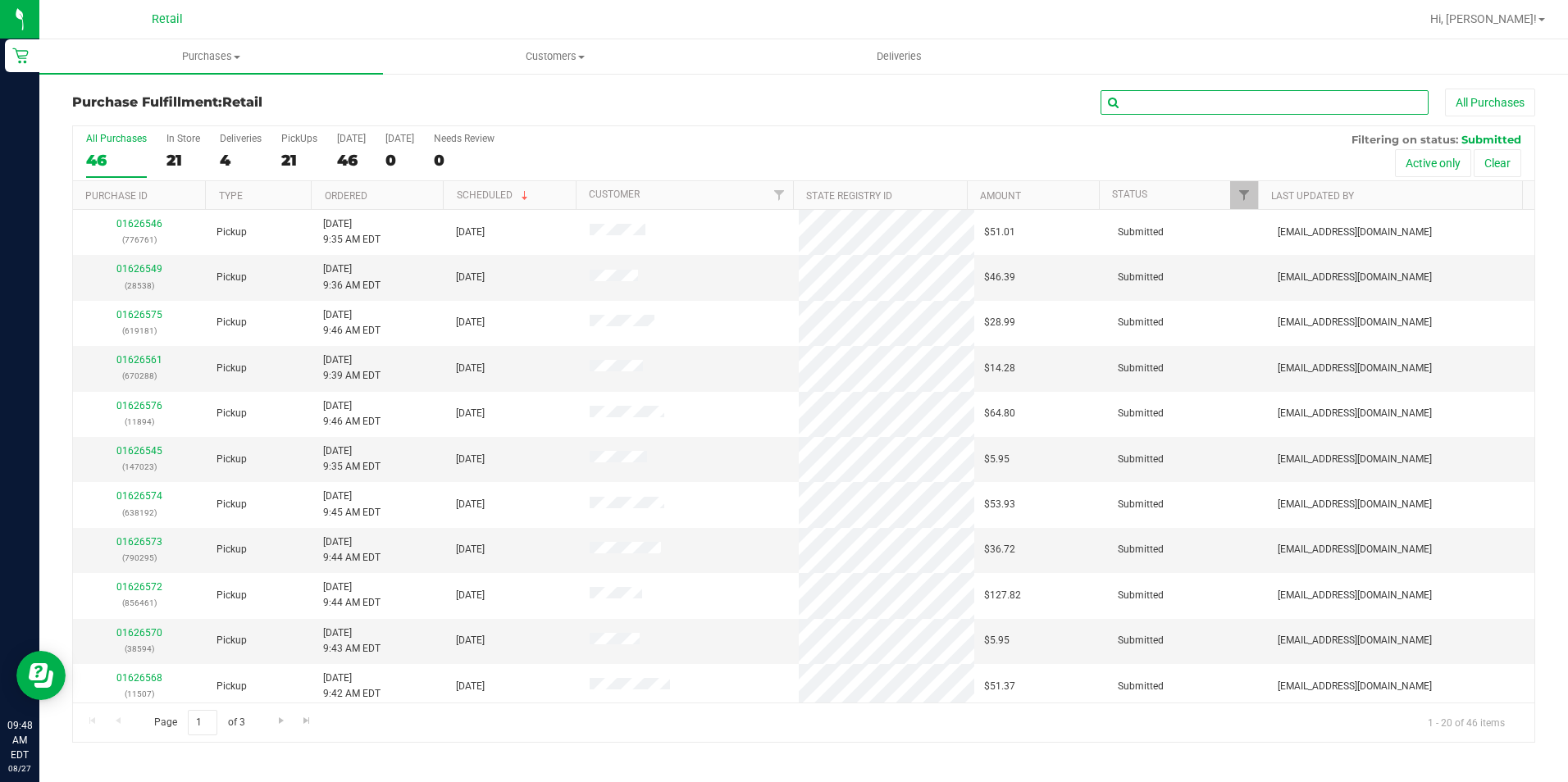
click at [1251, 97] on input "text" at bounding box center [1264, 102] width 328 height 25
type input "761"
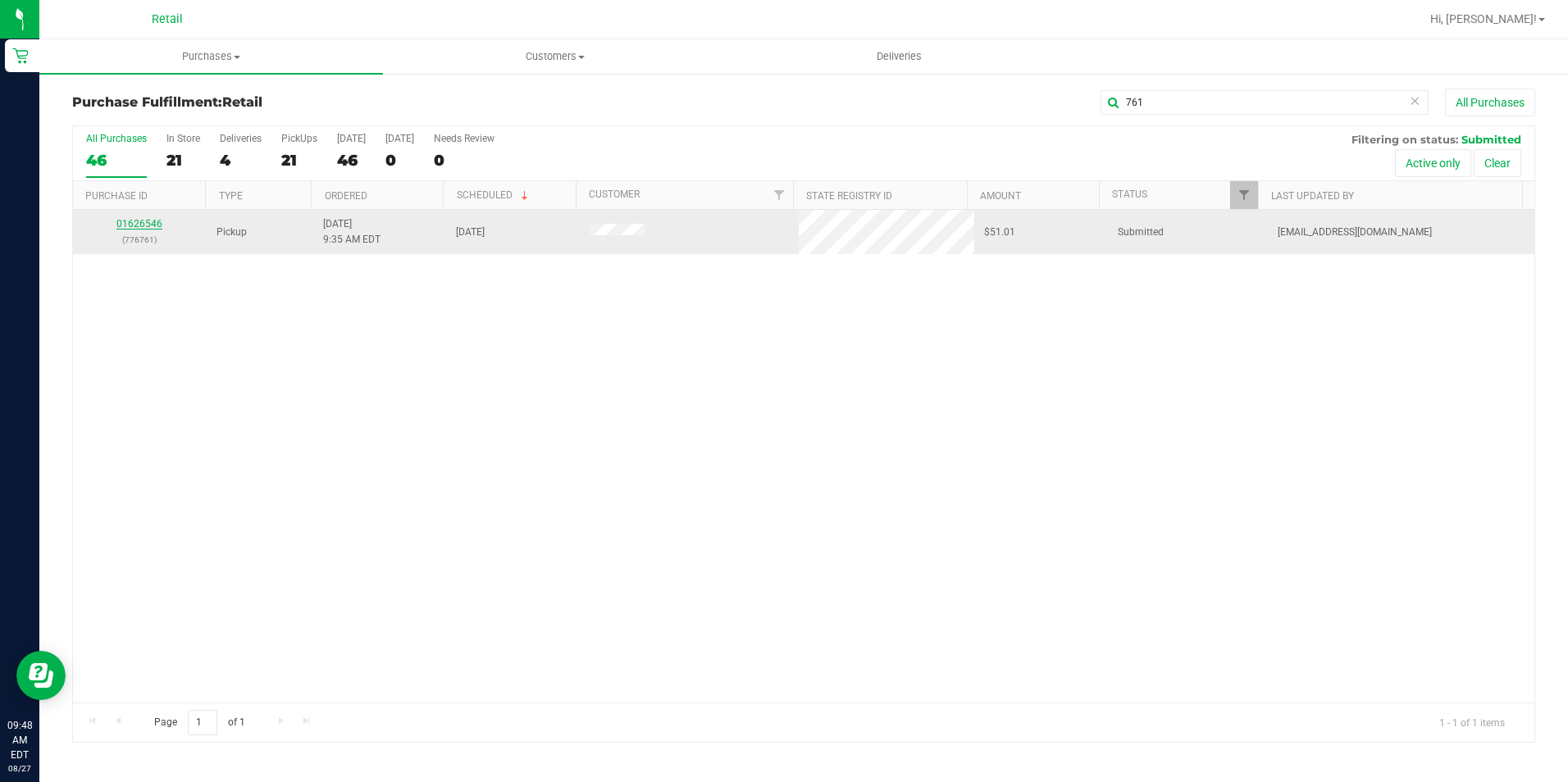
click at [129, 229] on link "01626546" at bounding box center [139, 223] width 46 height 12
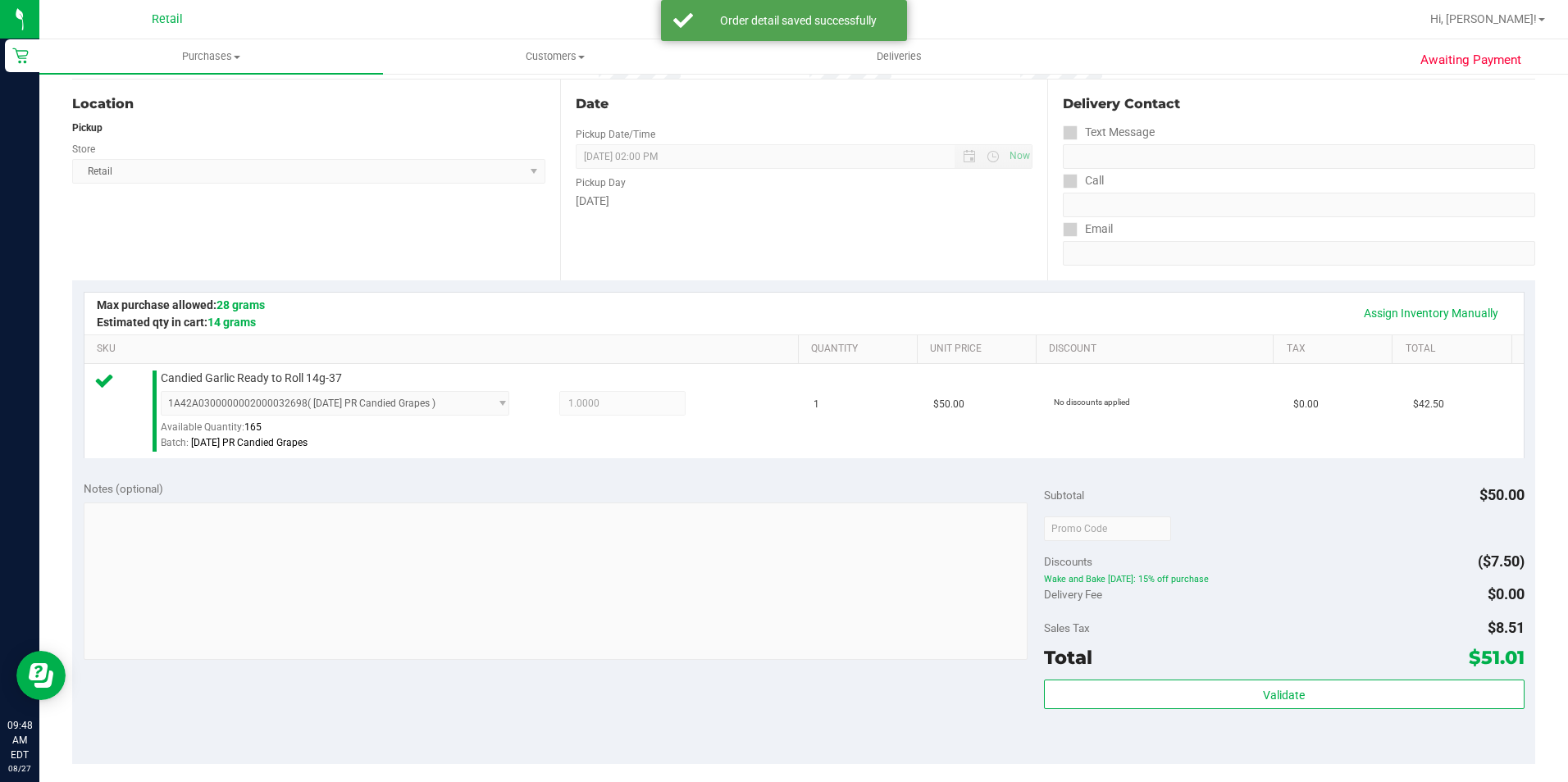
scroll to position [328, 0]
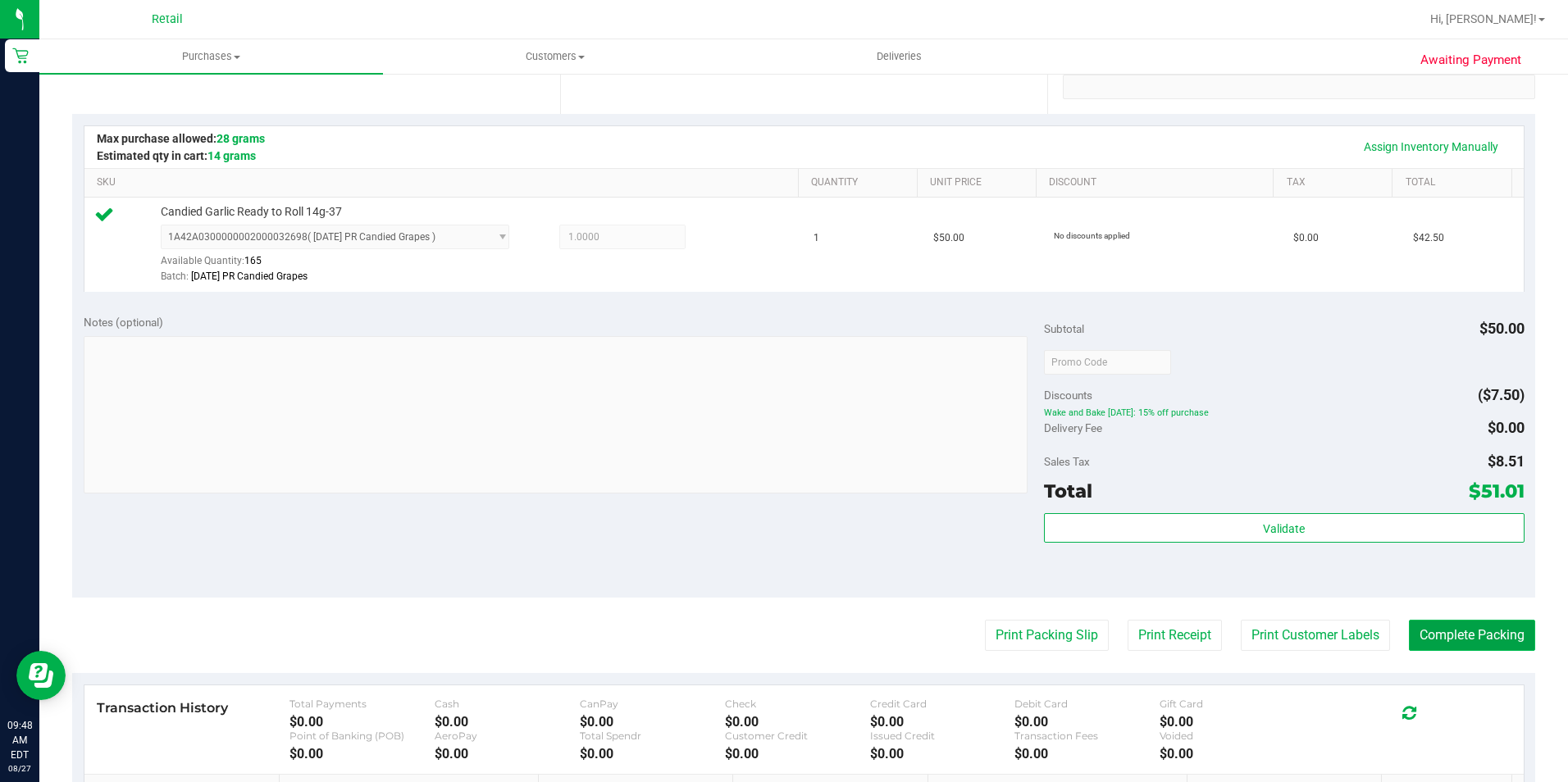
click at [1467, 638] on button "Complete Packing" at bounding box center [1472, 636] width 126 height 31
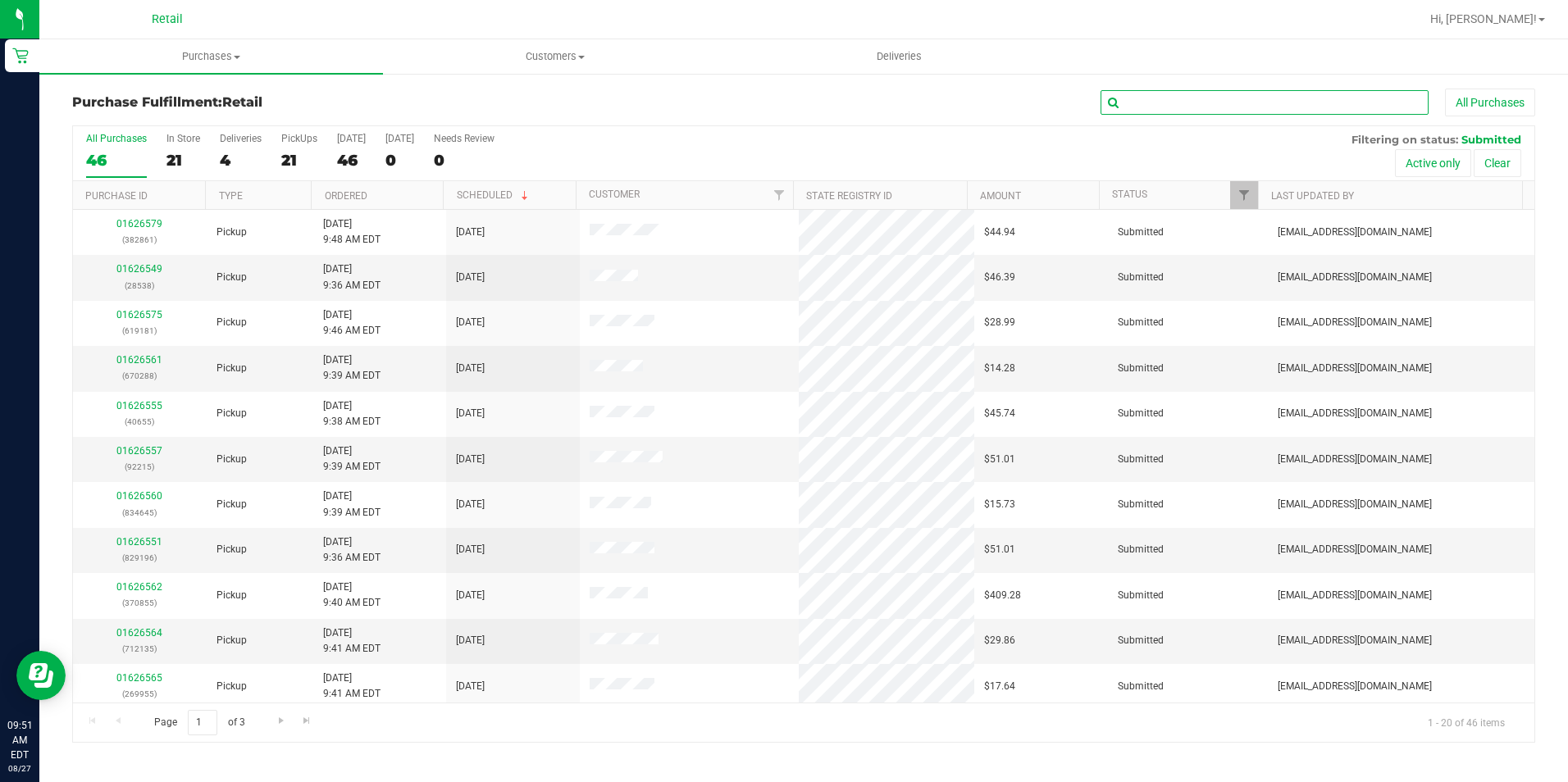
click at [1176, 102] on input "text" at bounding box center [1264, 102] width 328 height 25
type input "655"
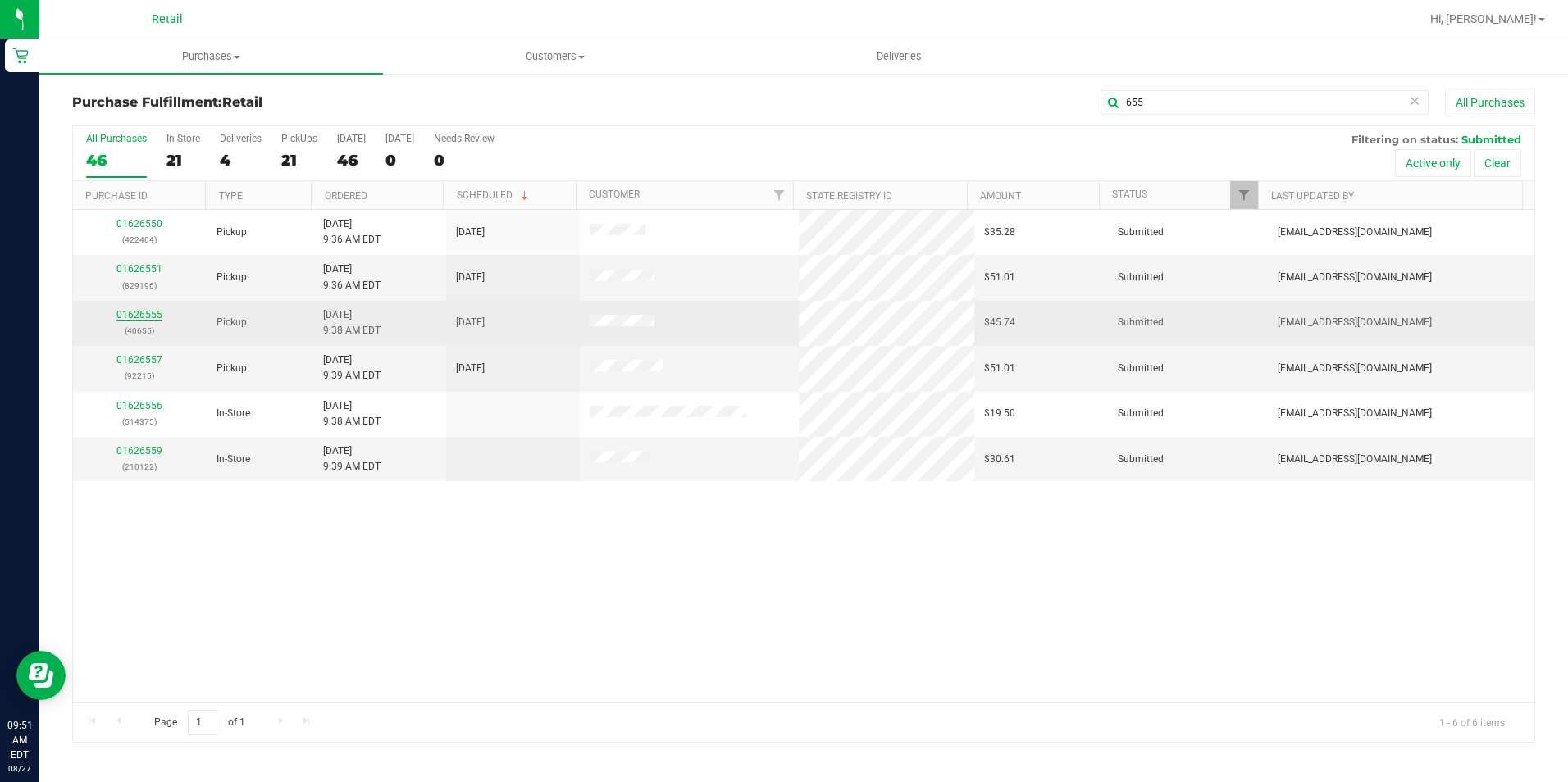
click at [156, 312] on link "01626555" at bounding box center [139, 315] width 46 height 12
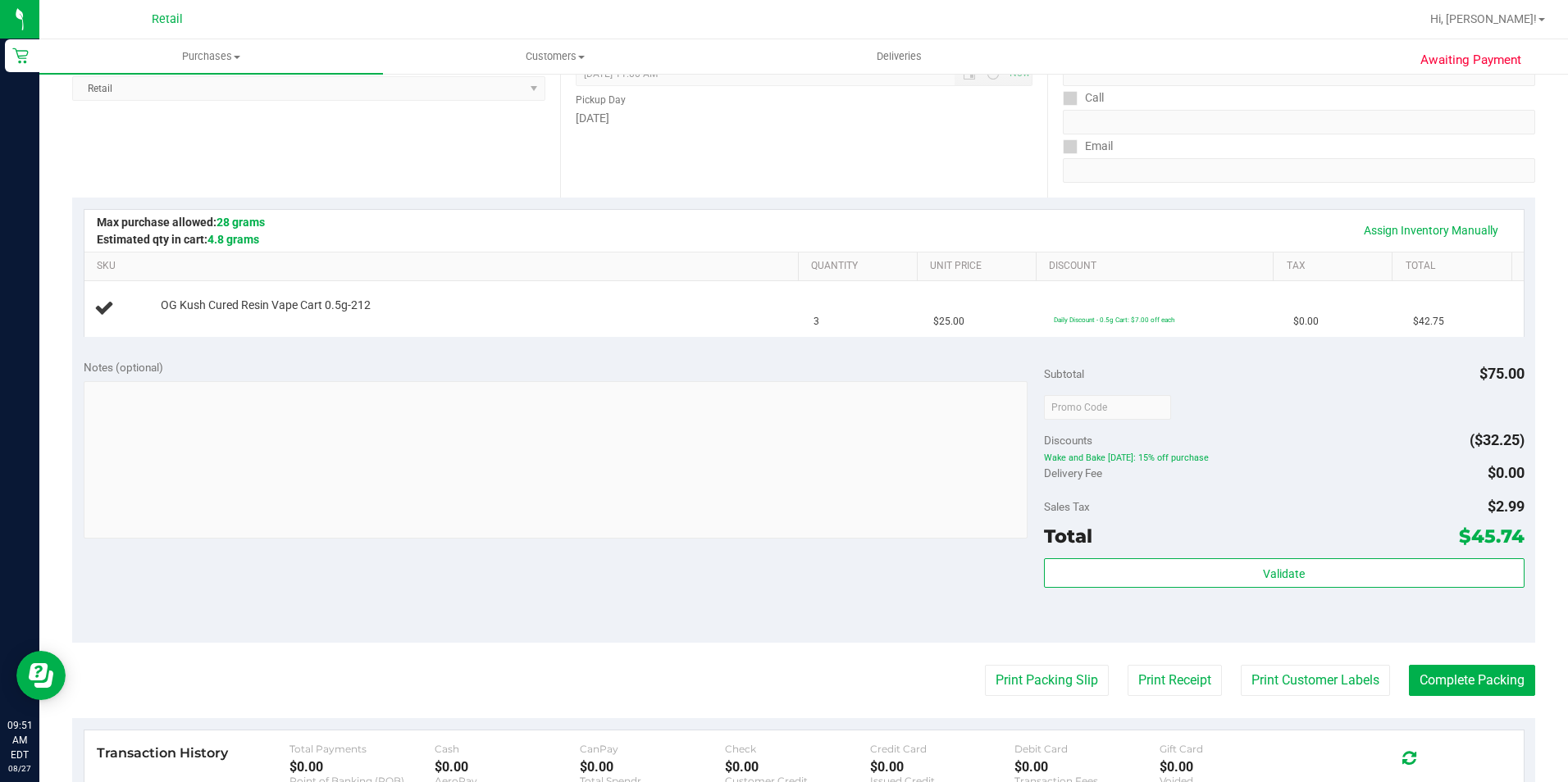
scroll to position [246, 0]
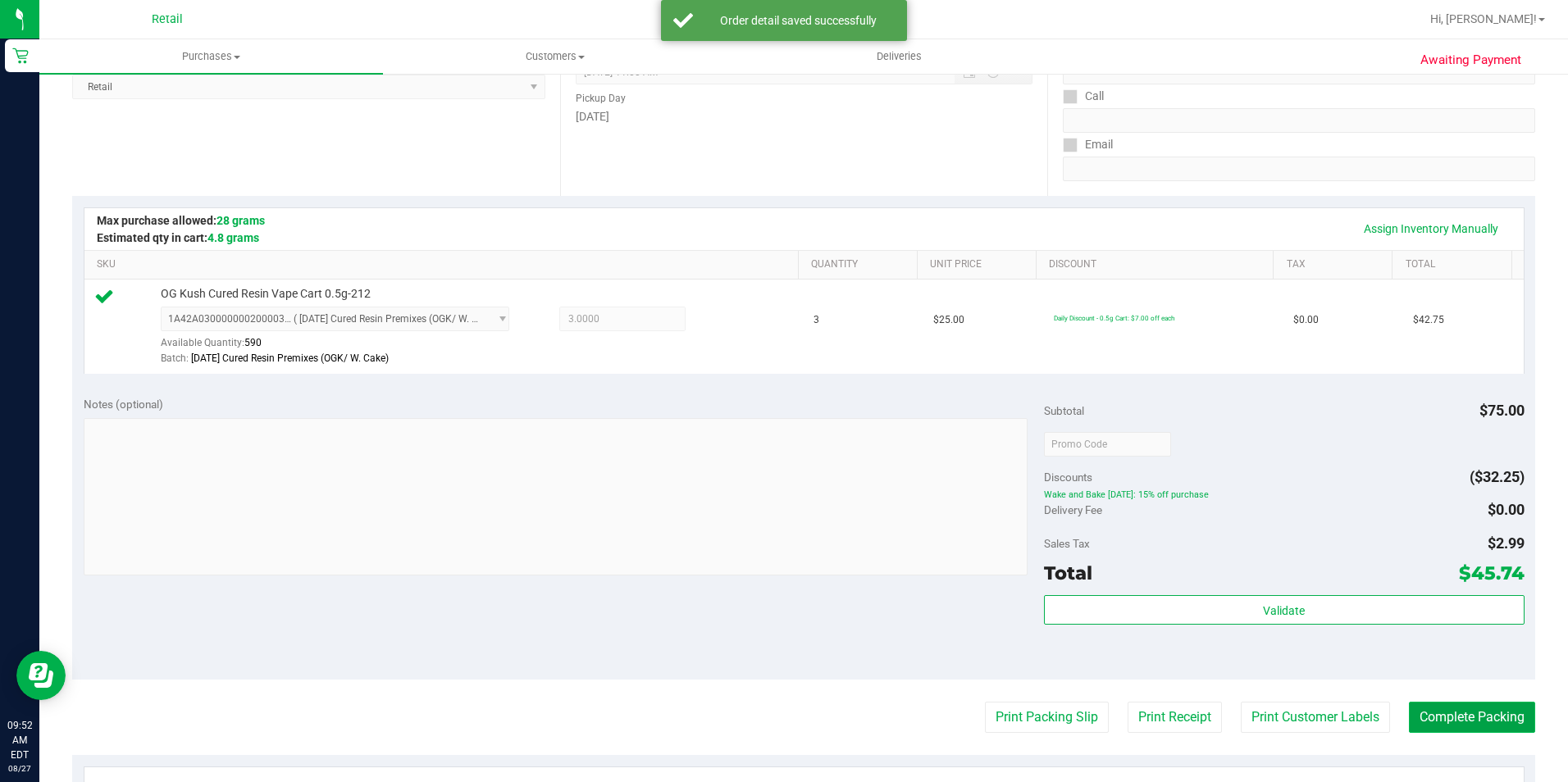
click at [1457, 715] on button "Complete Packing" at bounding box center [1472, 717] width 126 height 31
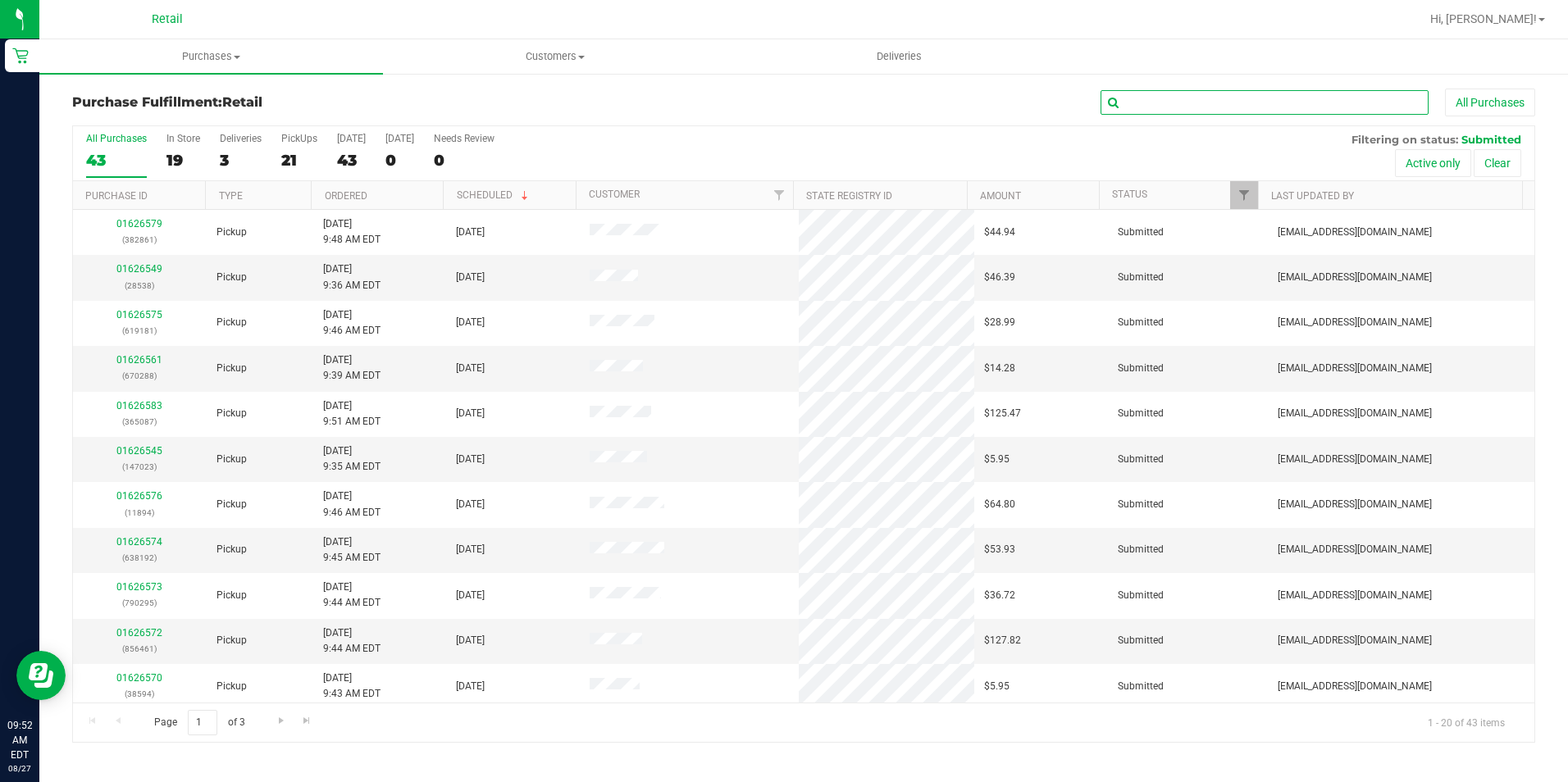
click at [1248, 109] on input "text" at bounding box center [1264, 102] width 328 height 25
type input "538"
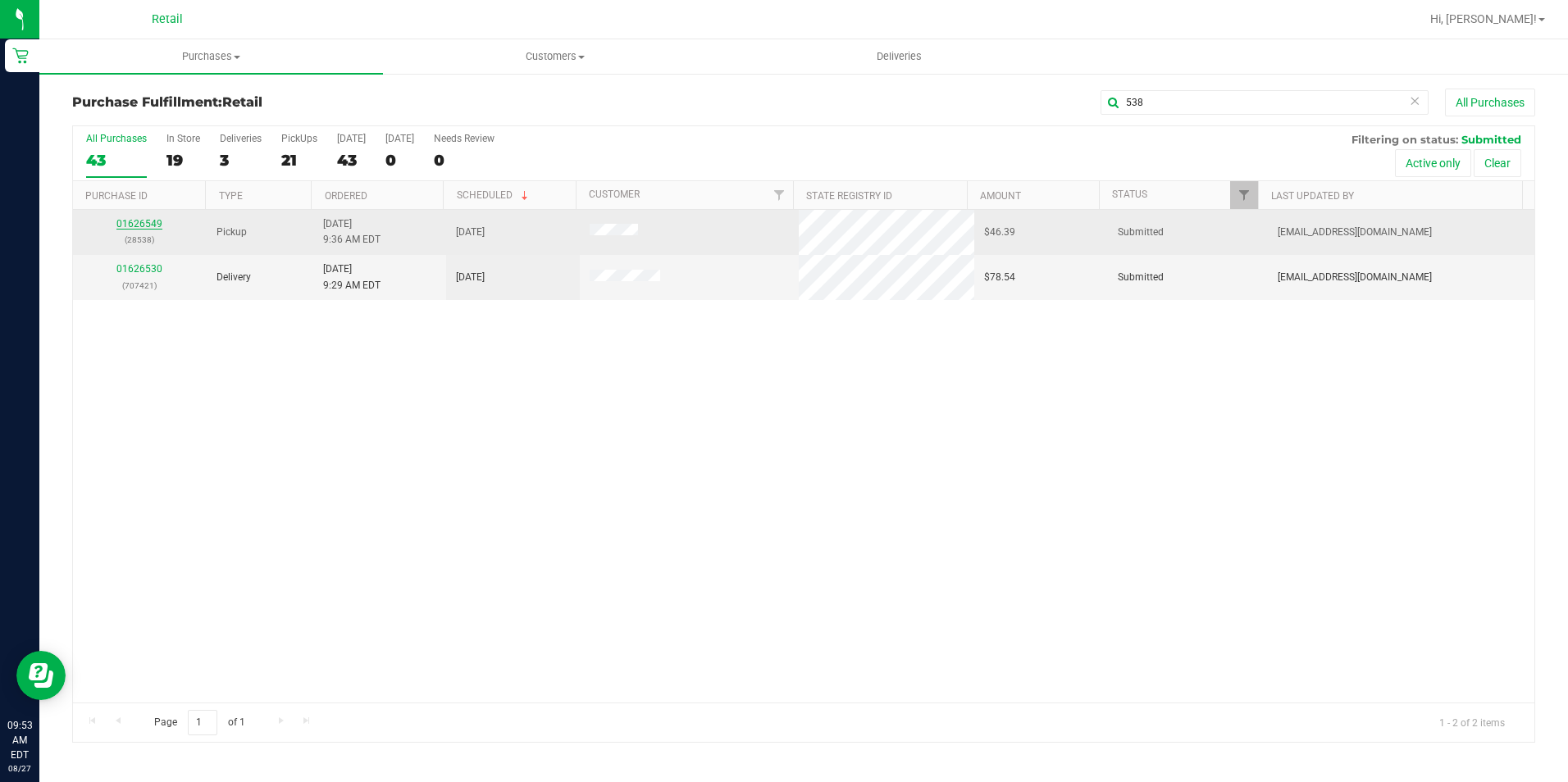
click at [148, 221] on link "01626549" at bounding box center [139, 223] width 46 height 12
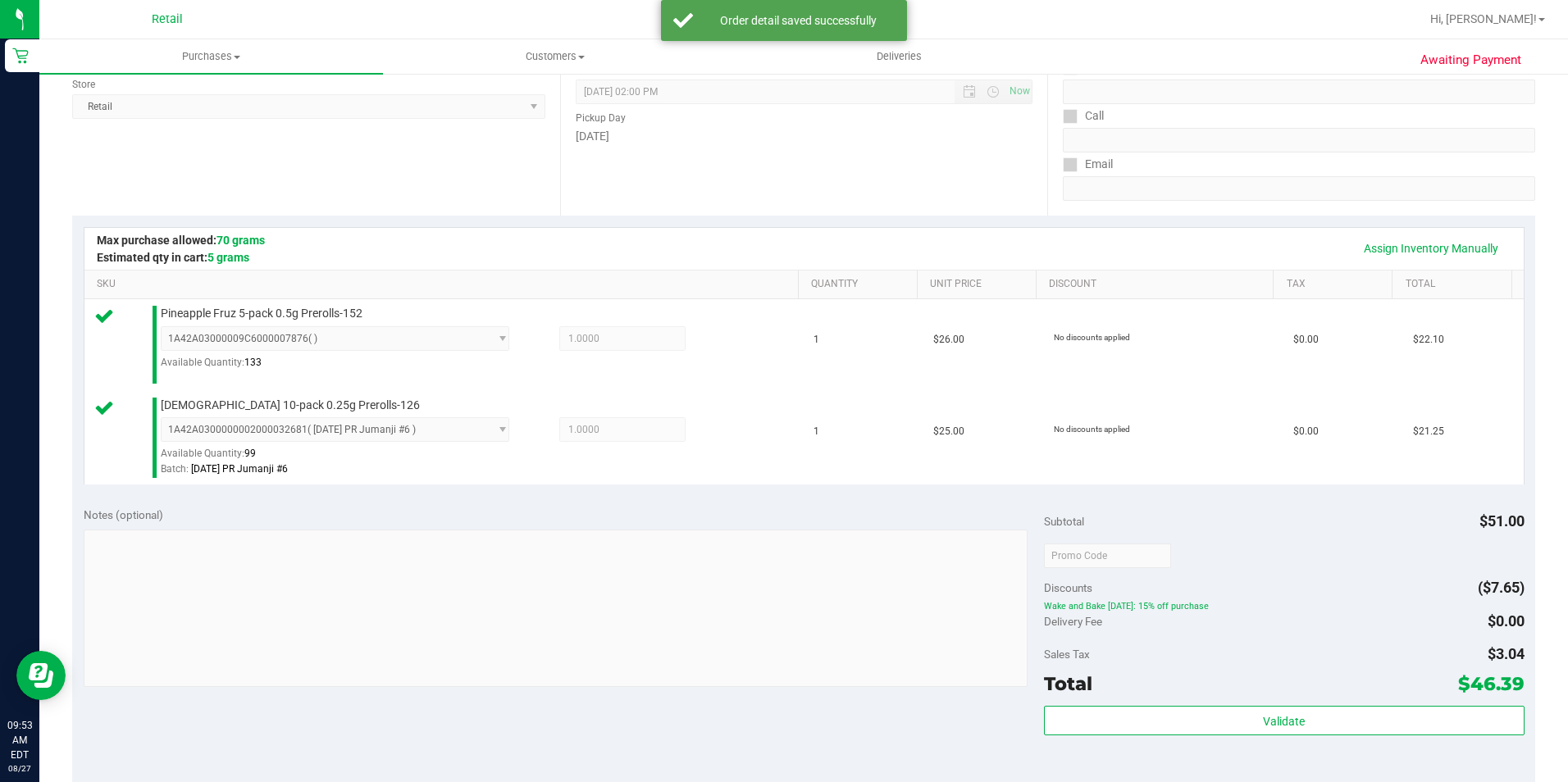
scroll to position [328, 0]
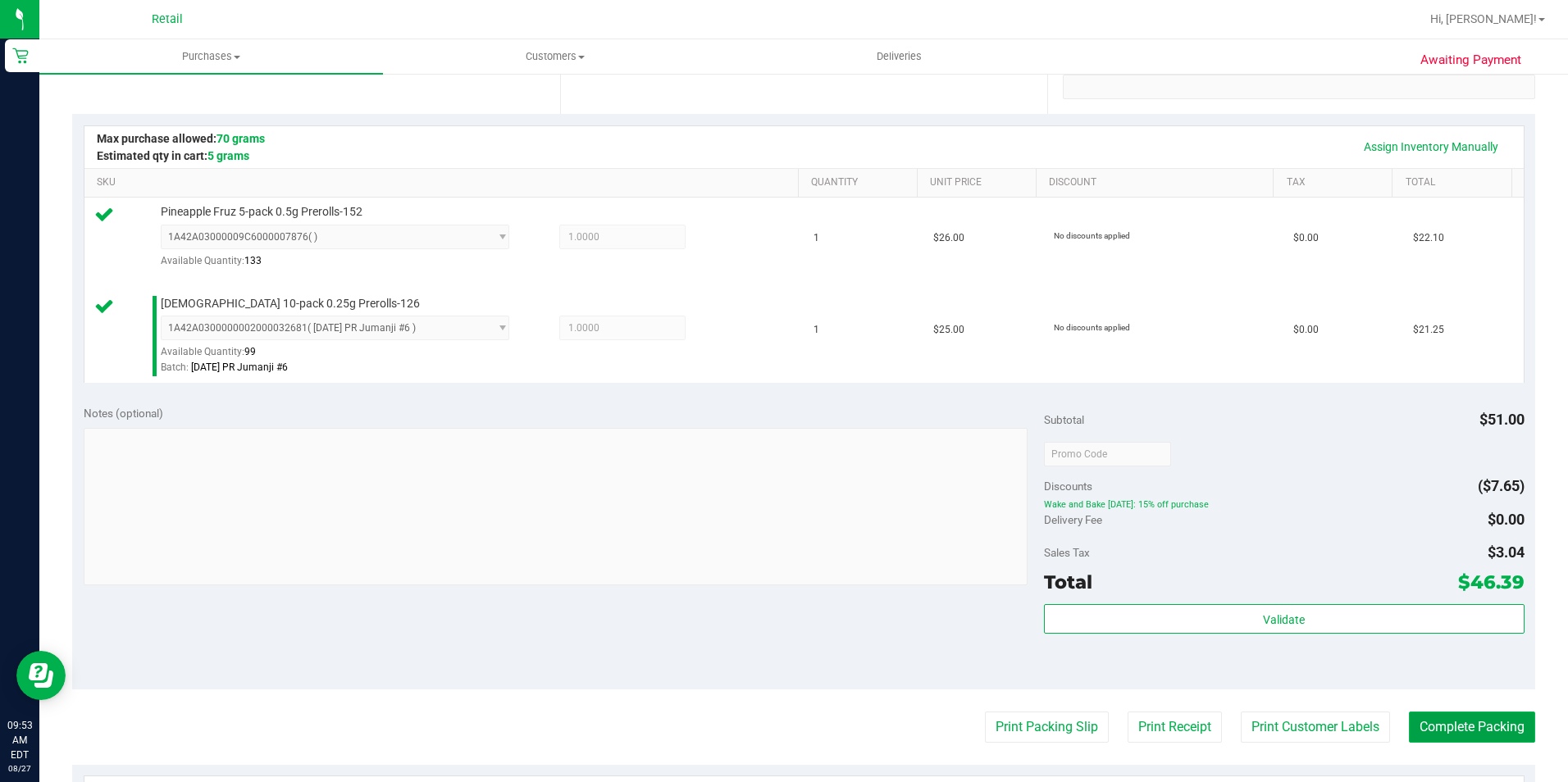
click at [1494, 722] on button "Complete Packing" at bounding box center [1472, 727] width 126 height 31
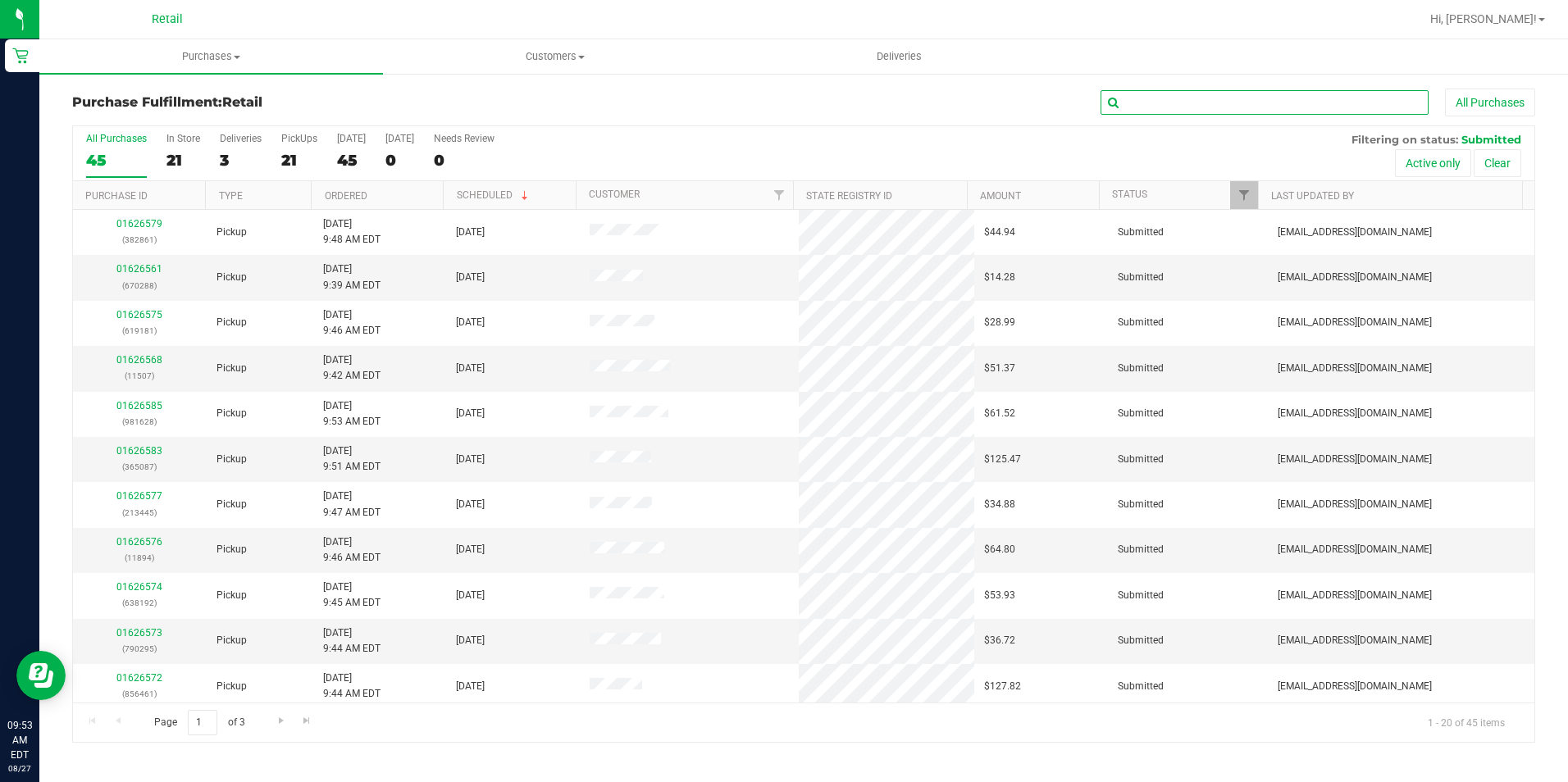
click at [1159, 98] on input "text" at bounding box center [1264, 102] width 328 height 25
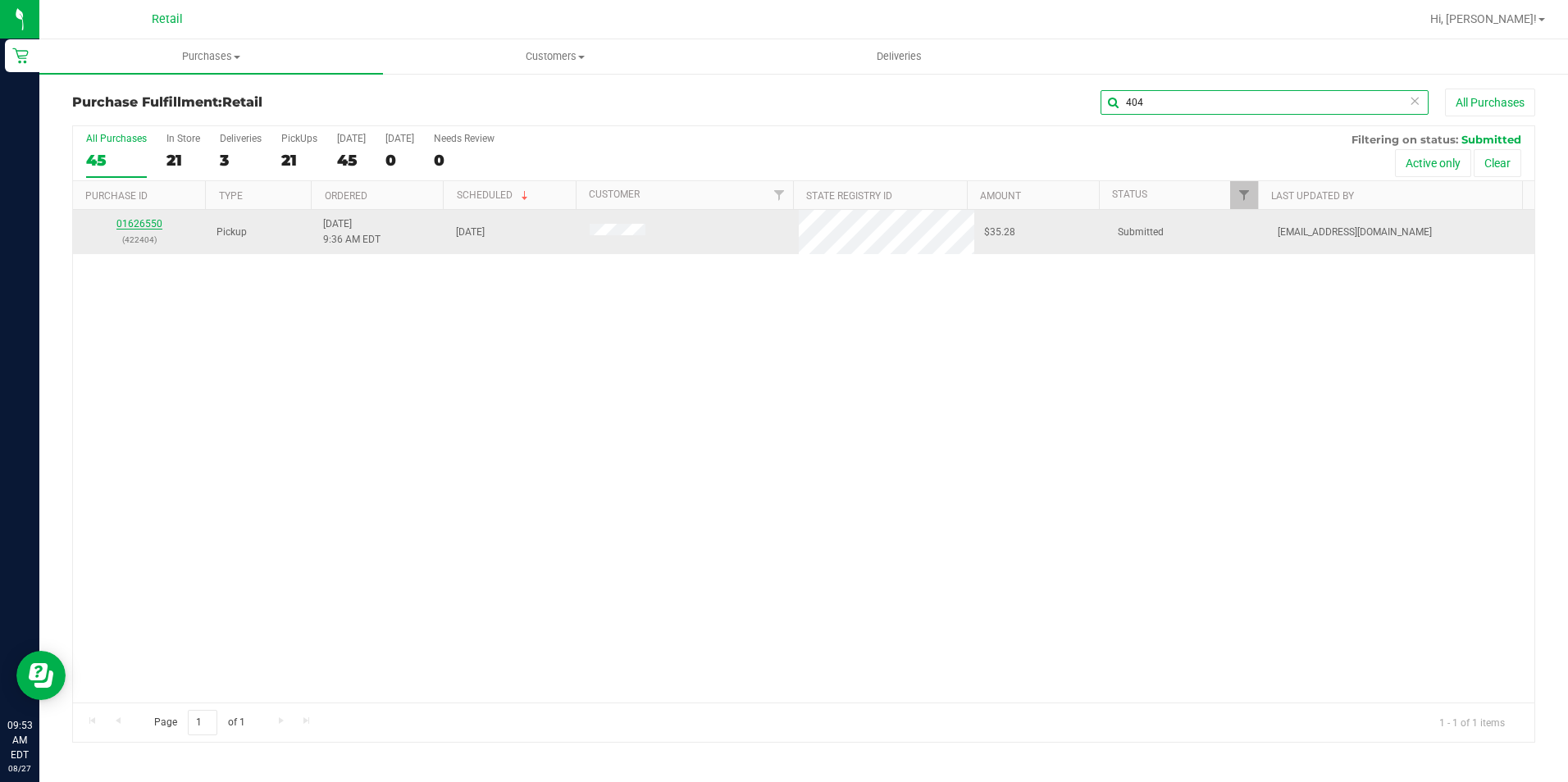
type input "404"
click at [160, 220] on link "01626550" at bounding box center [139, 223] width 46 height 12
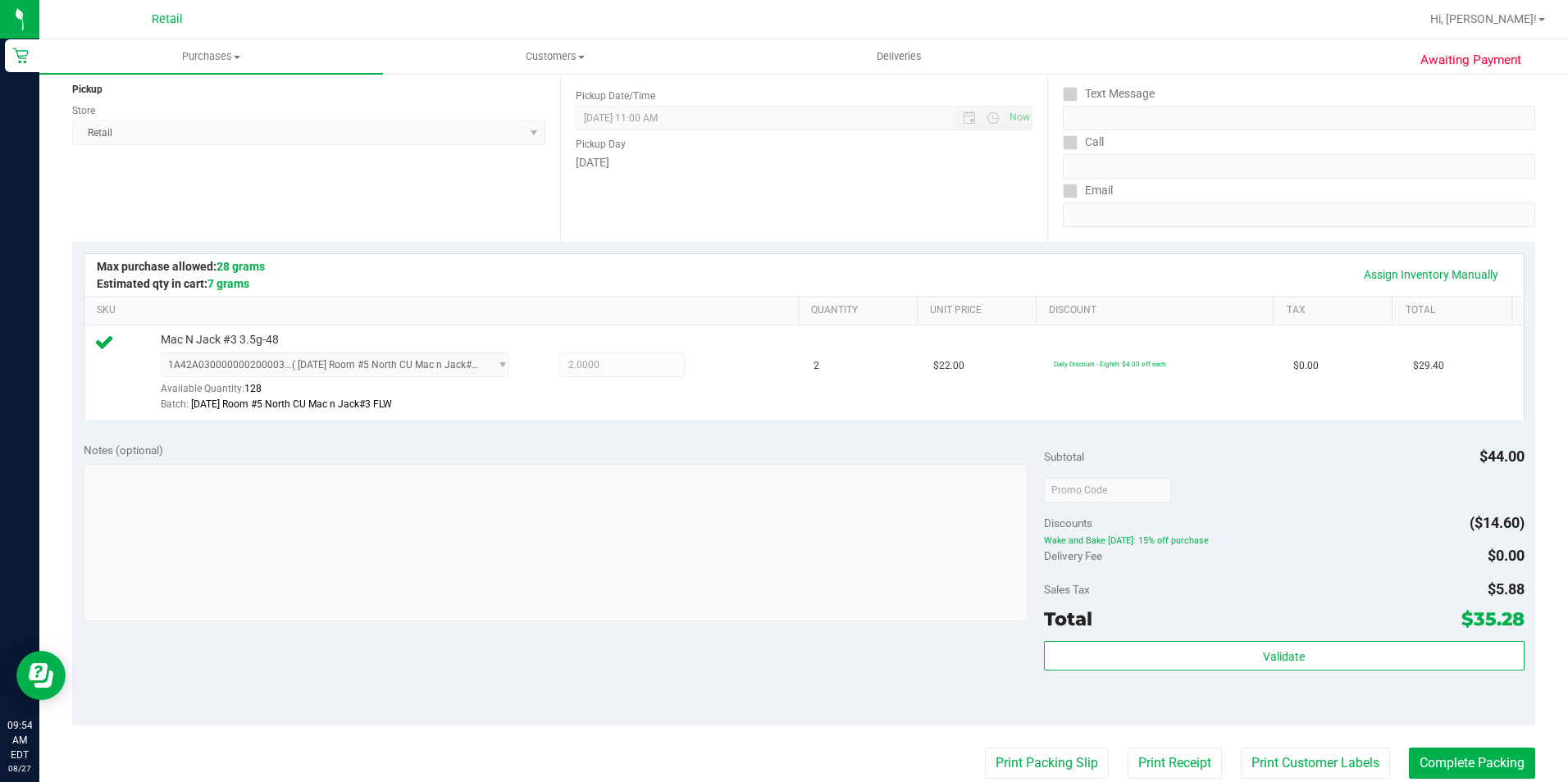
scroll to position [246, 0]
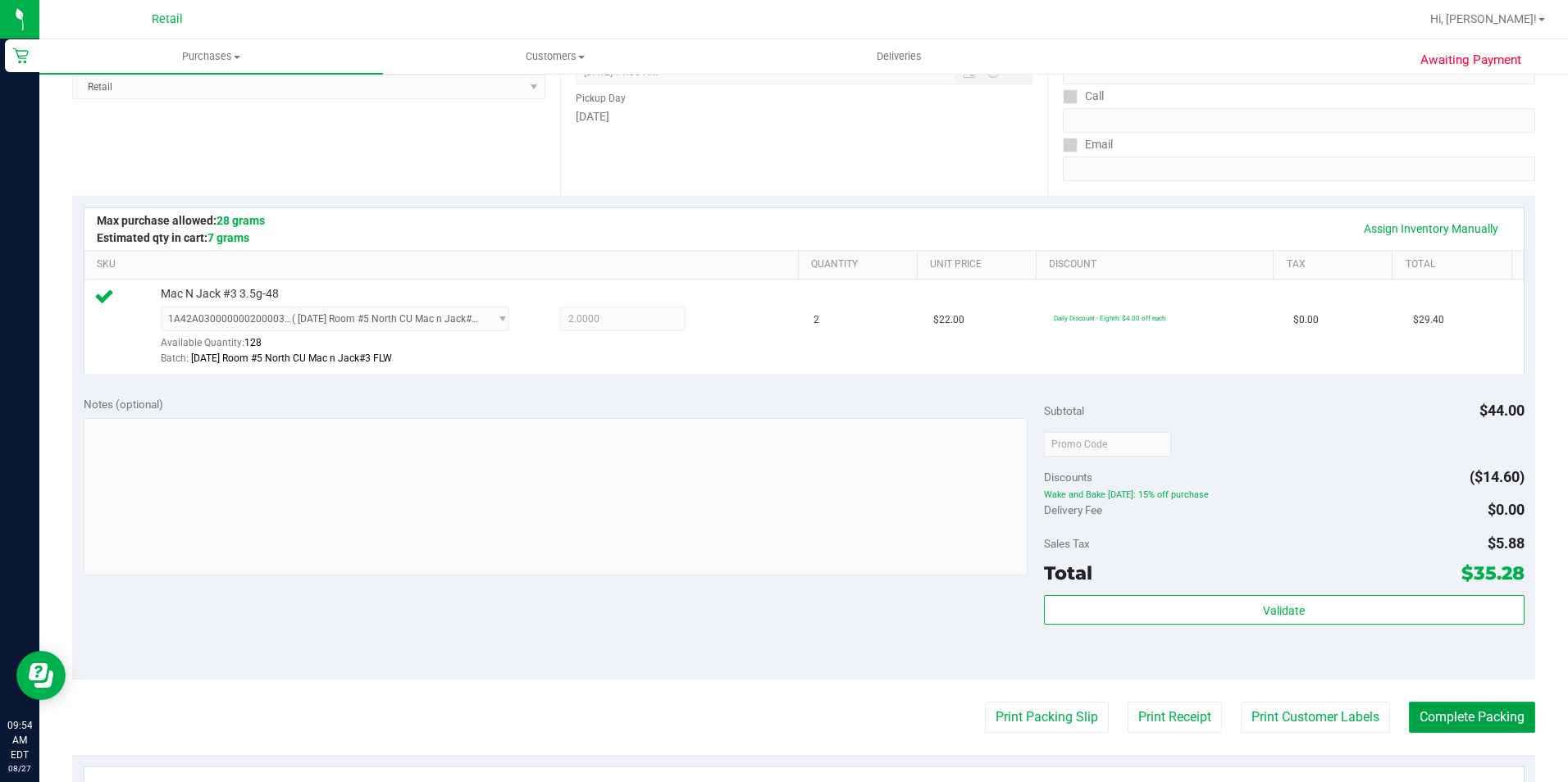
click at [1485, 711] on button "Complete Packing" at bounding box center [1472, 717] width 126 height 31
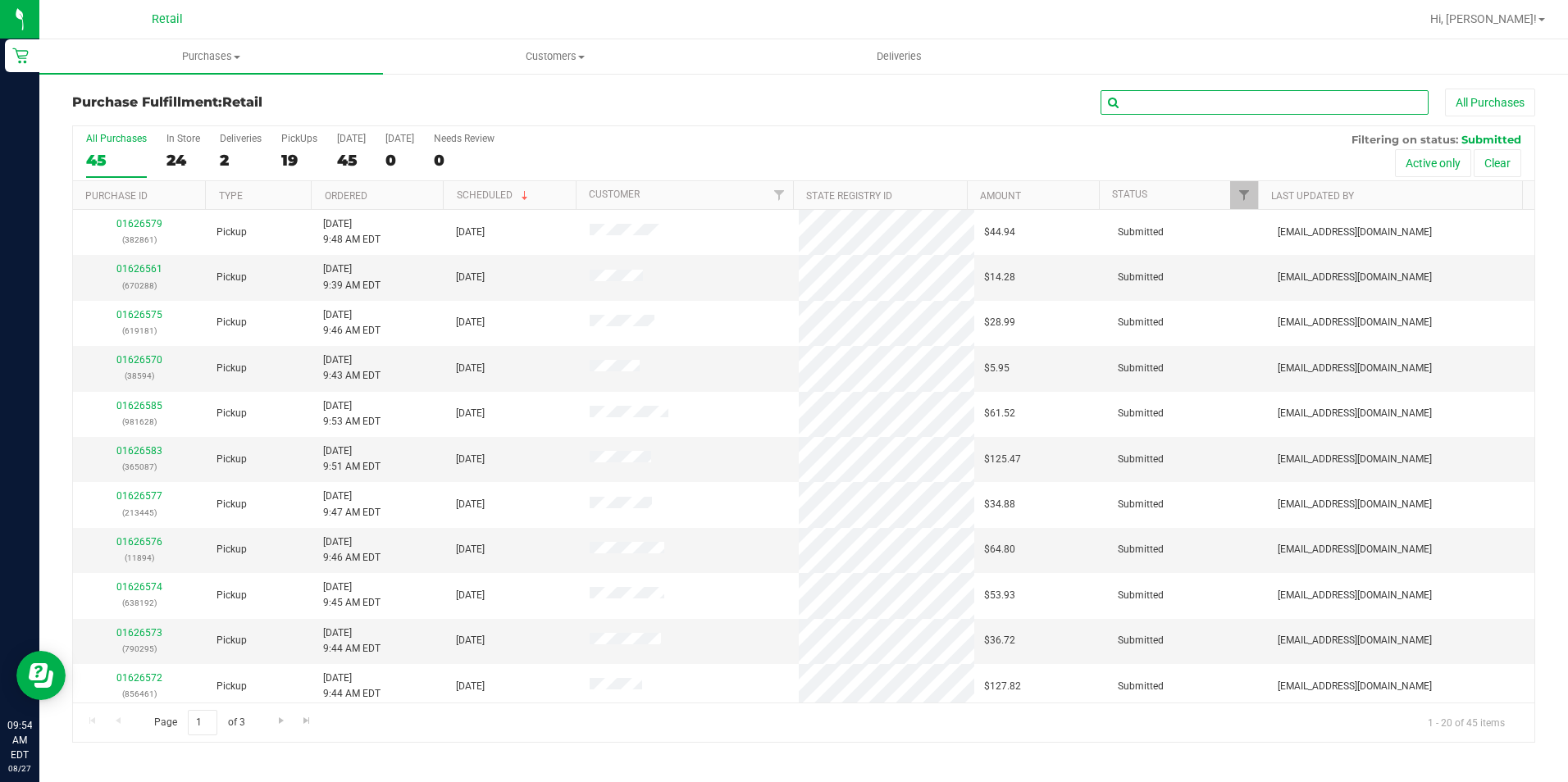
click at [1217, 102] on input "text" at bounding box center [1264, 102] width 328 height 25
type input "215"
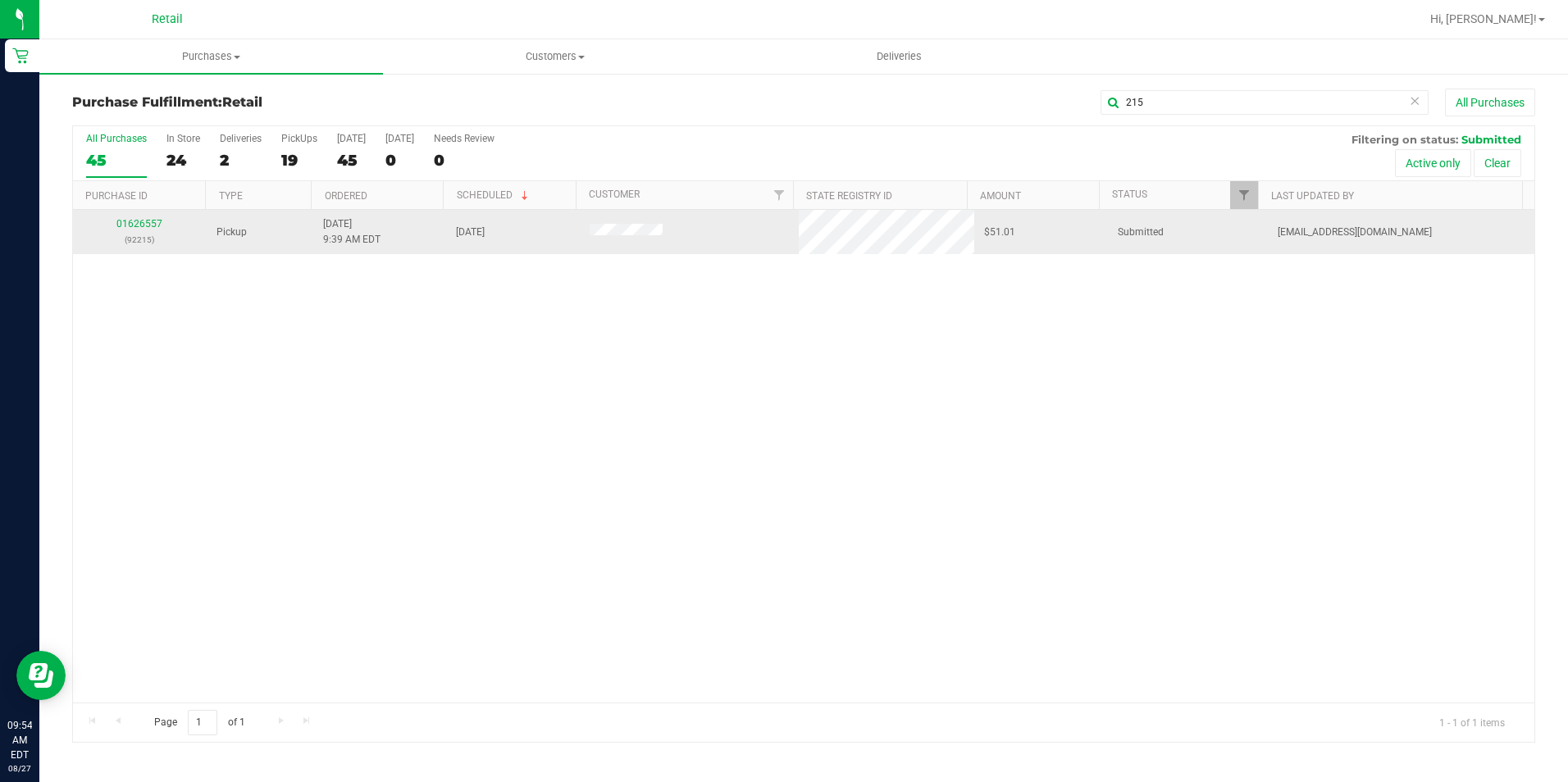
click at [149, 218] on div "01626557 (92215)" at bounding box center [140, 232] width 114 height 31
click at [144, 222] on link "01626557" at bounding box center [139, 223] width 46 height 12
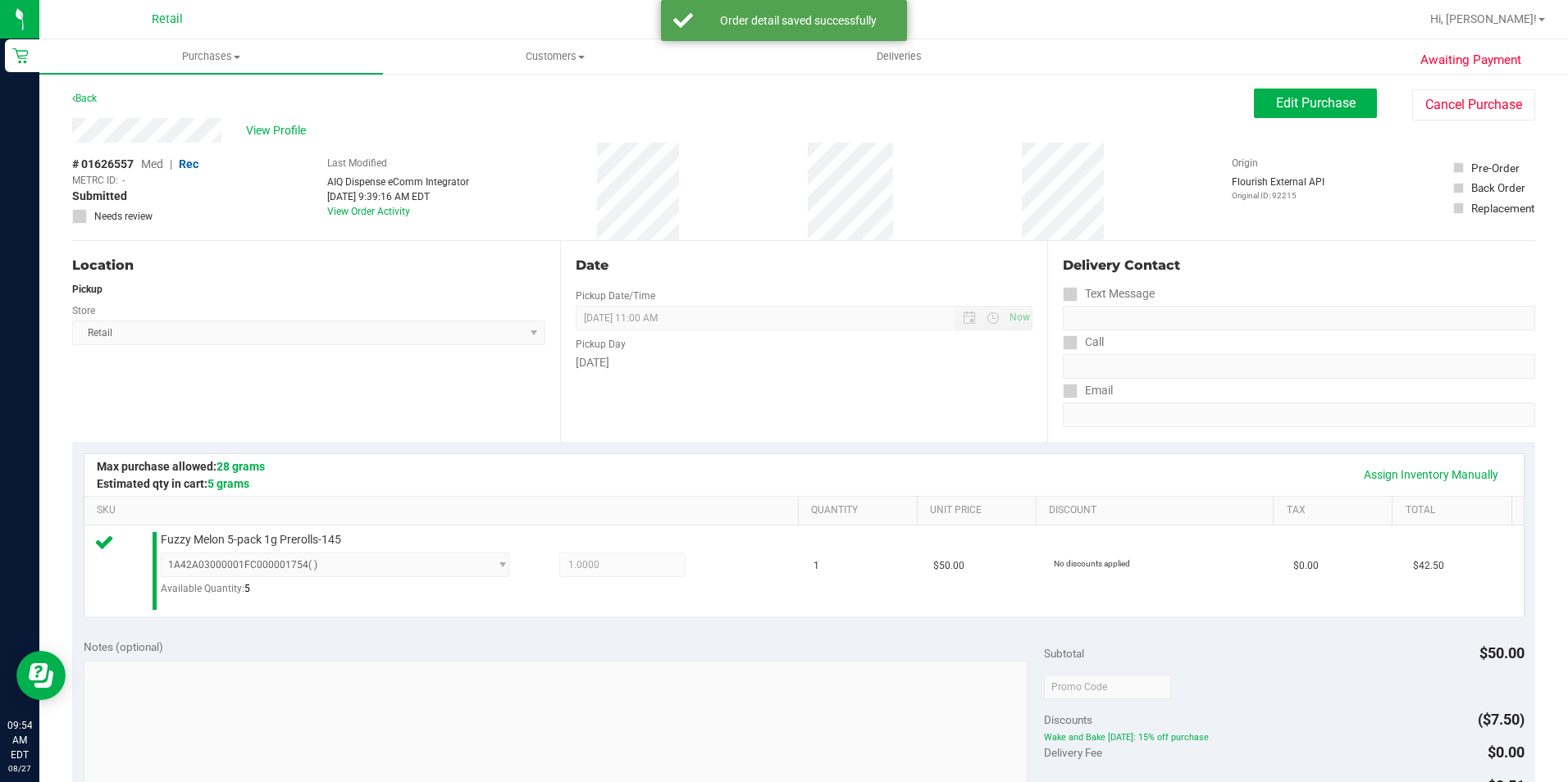
scroll to position [246, 0]
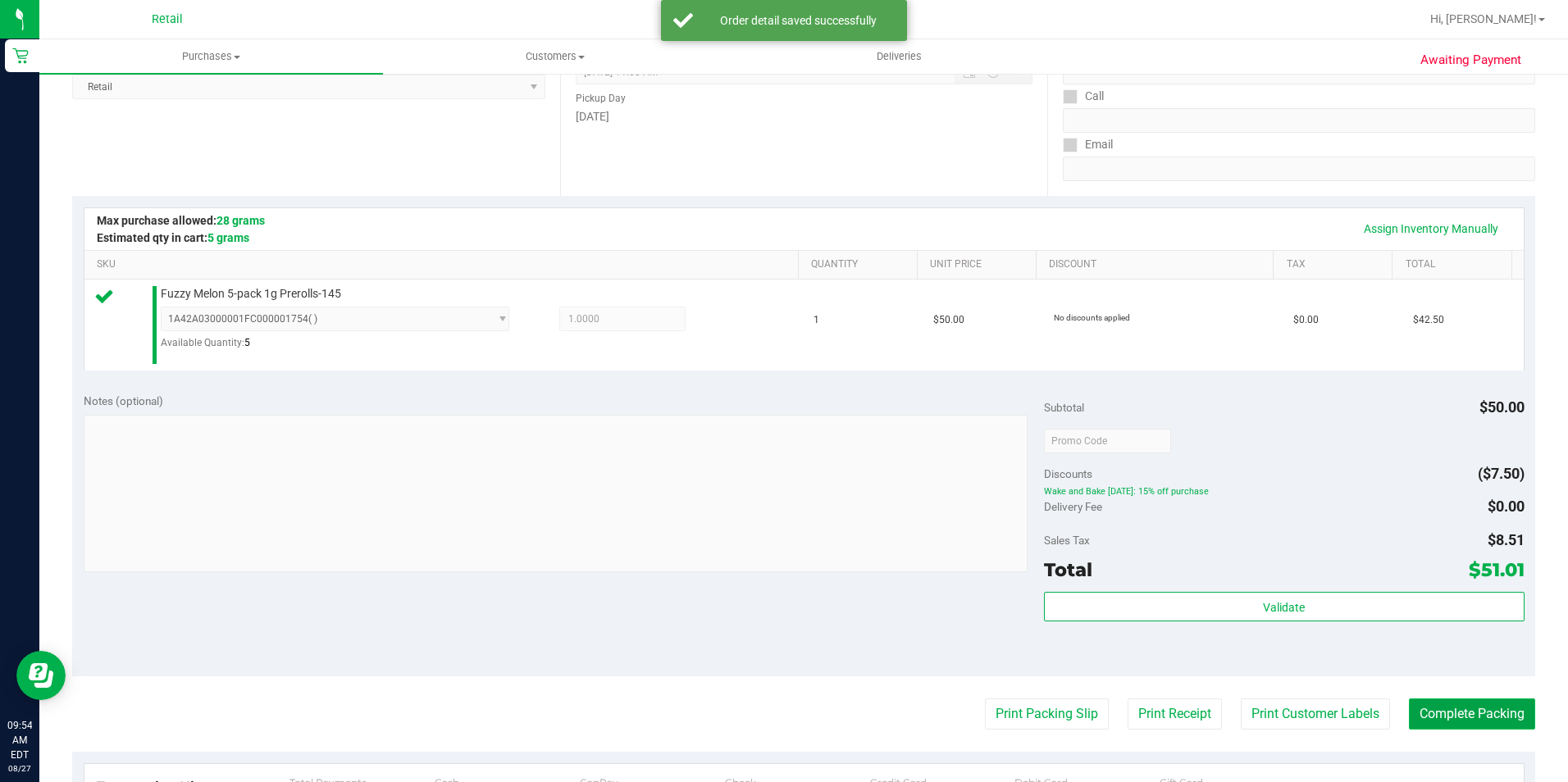
click at [1471, 703] on button "Complete Packing" at bounding box center [1472, 714] width 126 height 31
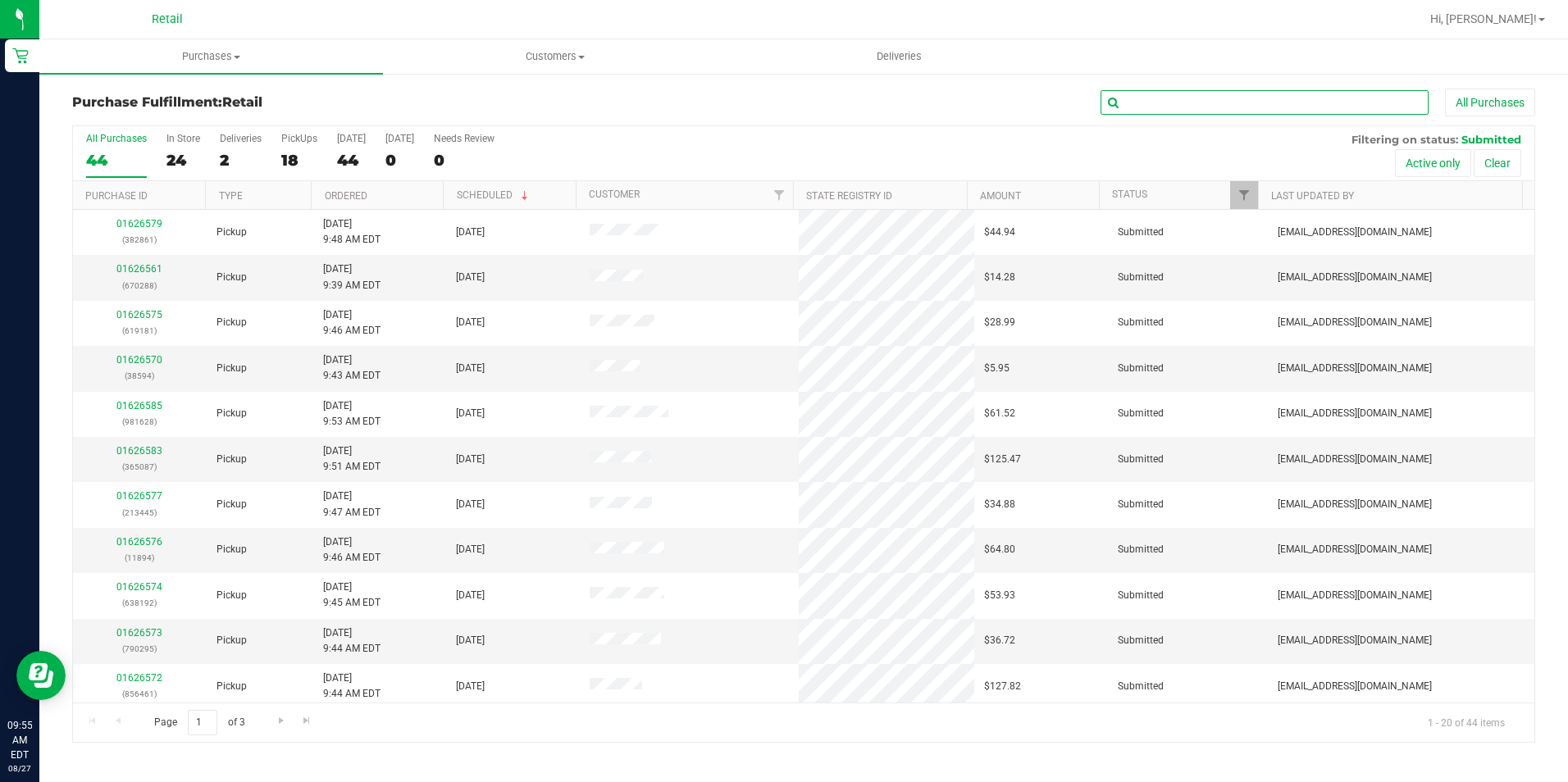
click at [1310, 104] on input "text" at bounding box center [1264, 102] width 328 height 25
type input "023"
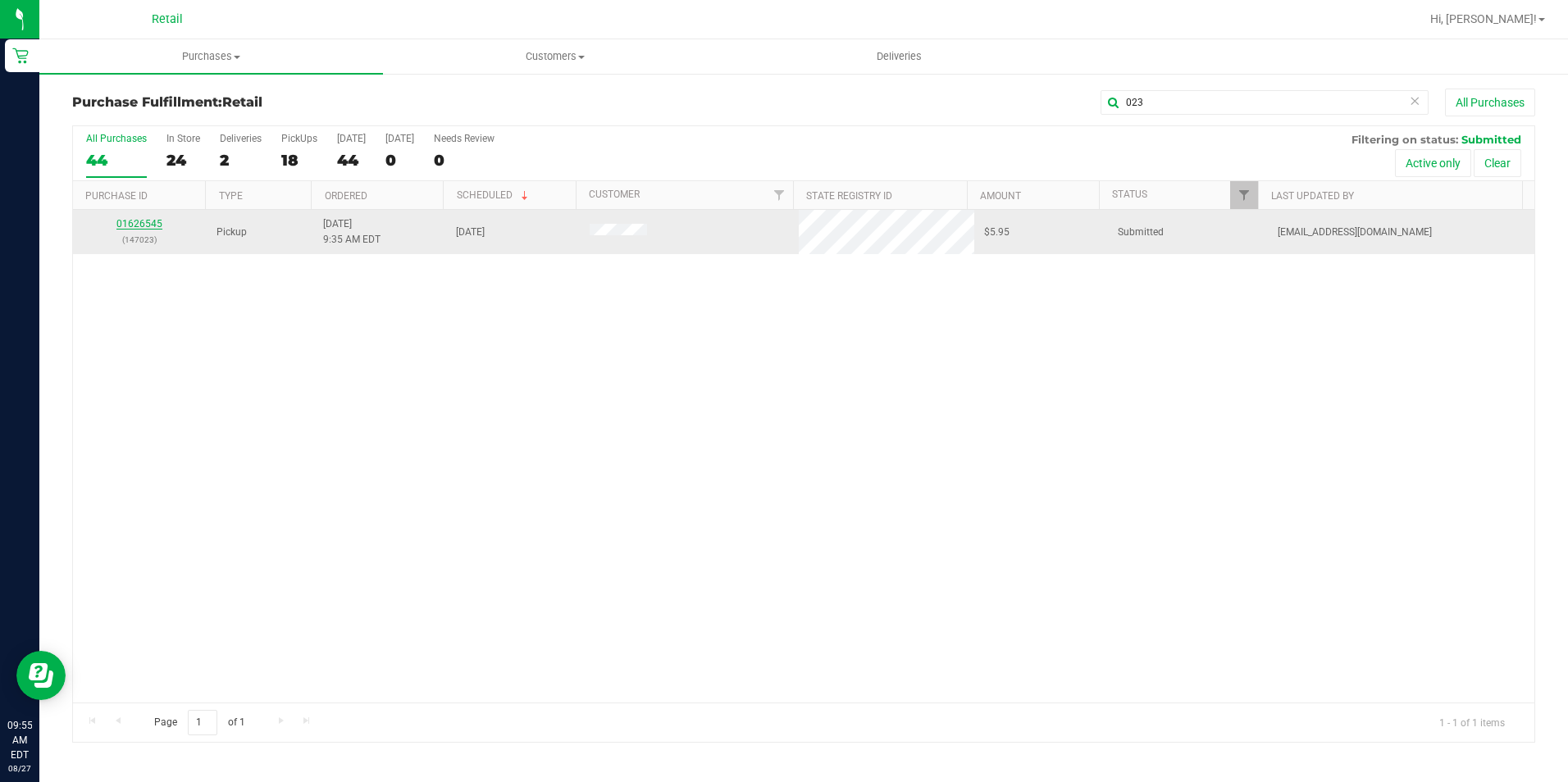
click at [159, 220] on link "01626545" at bounding box center [139, 223] width 46 height 12
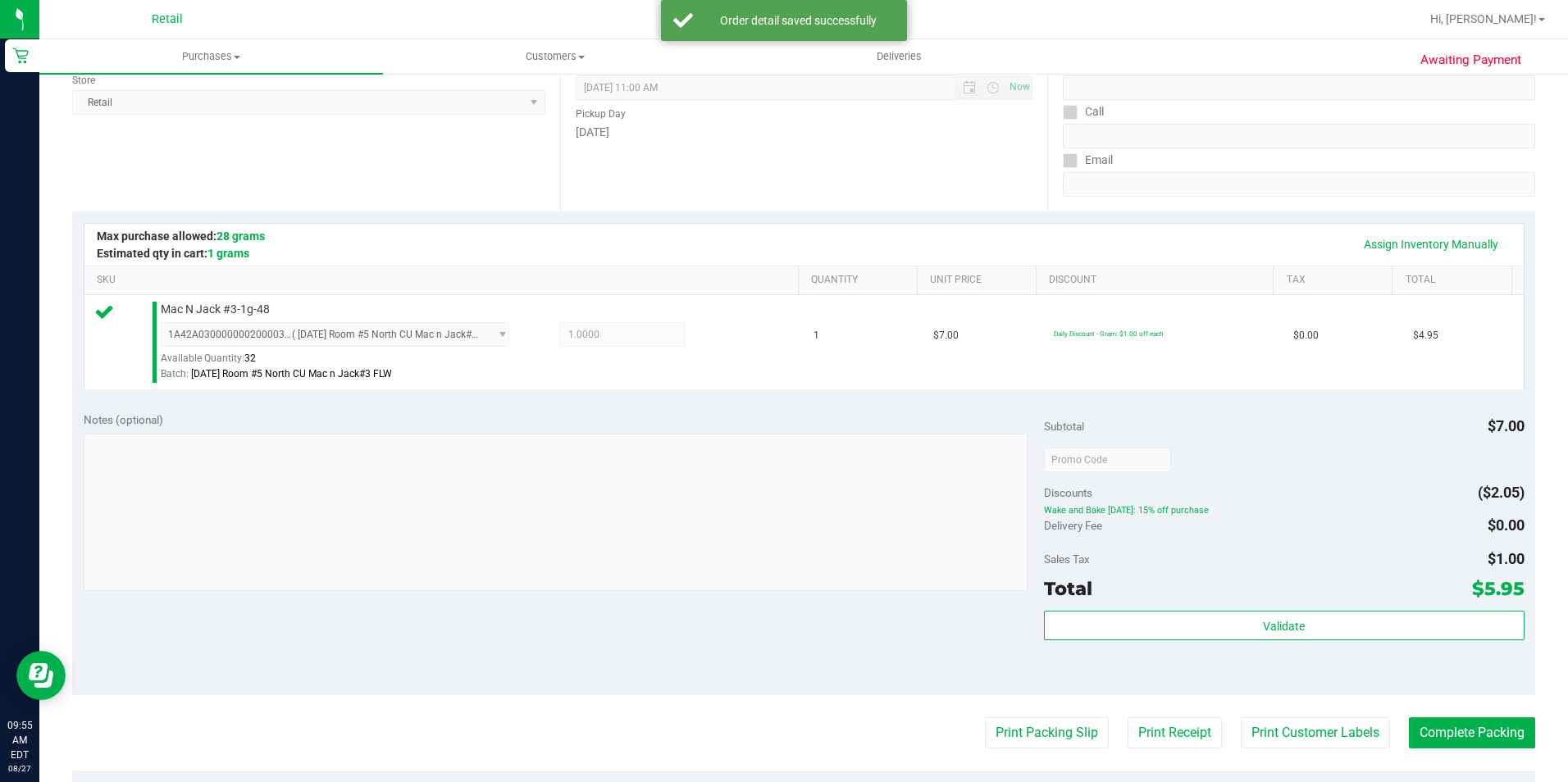
scroll to position [246, 0]
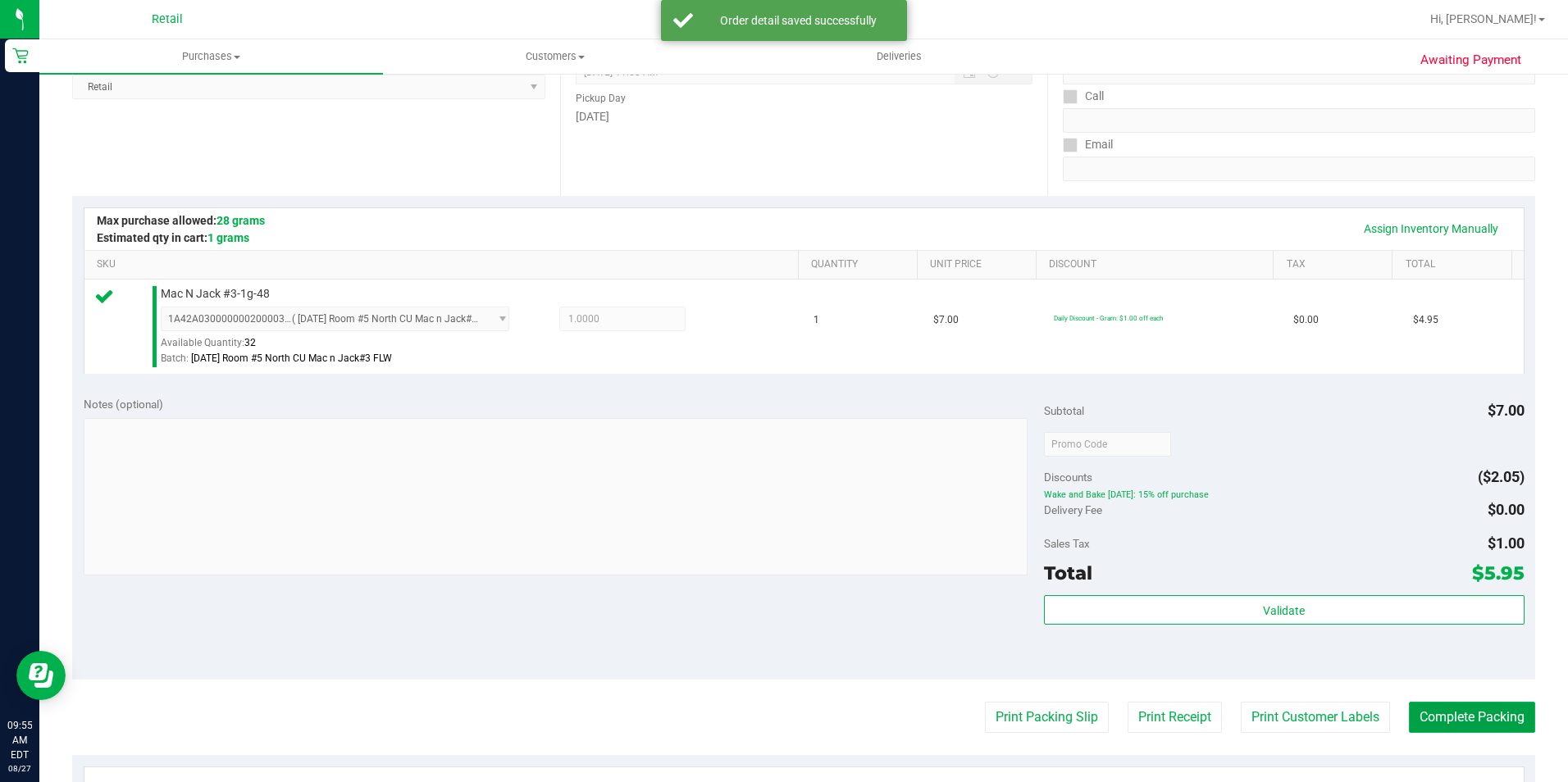
click at [1454, 703] on button "Complete Packing" at bounding box center [1472, 717] width 126 height 31
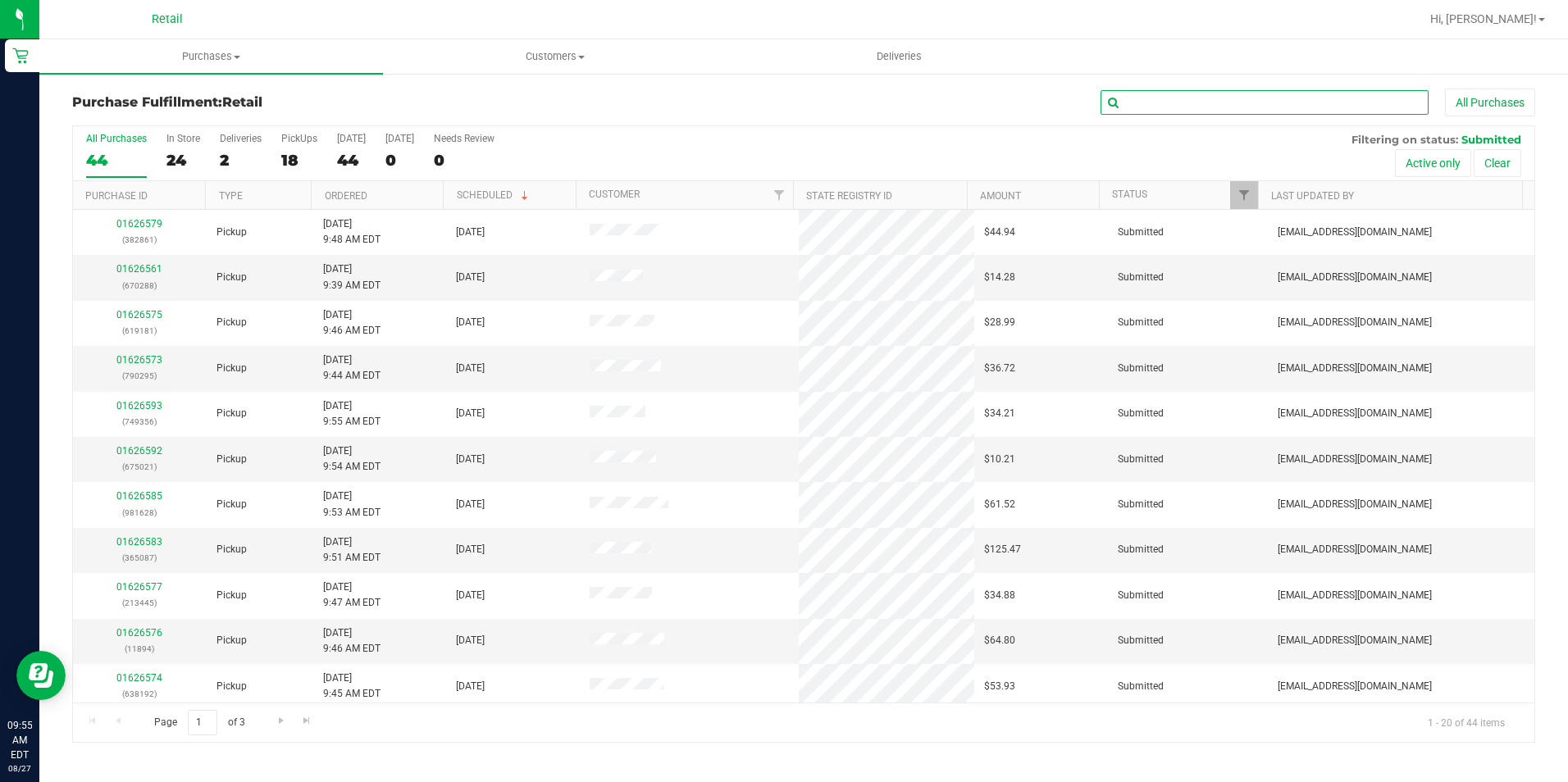
click at [1240, 102] on input "text" at bounding box center [1264, 102] width 328 height 25
type input "196"
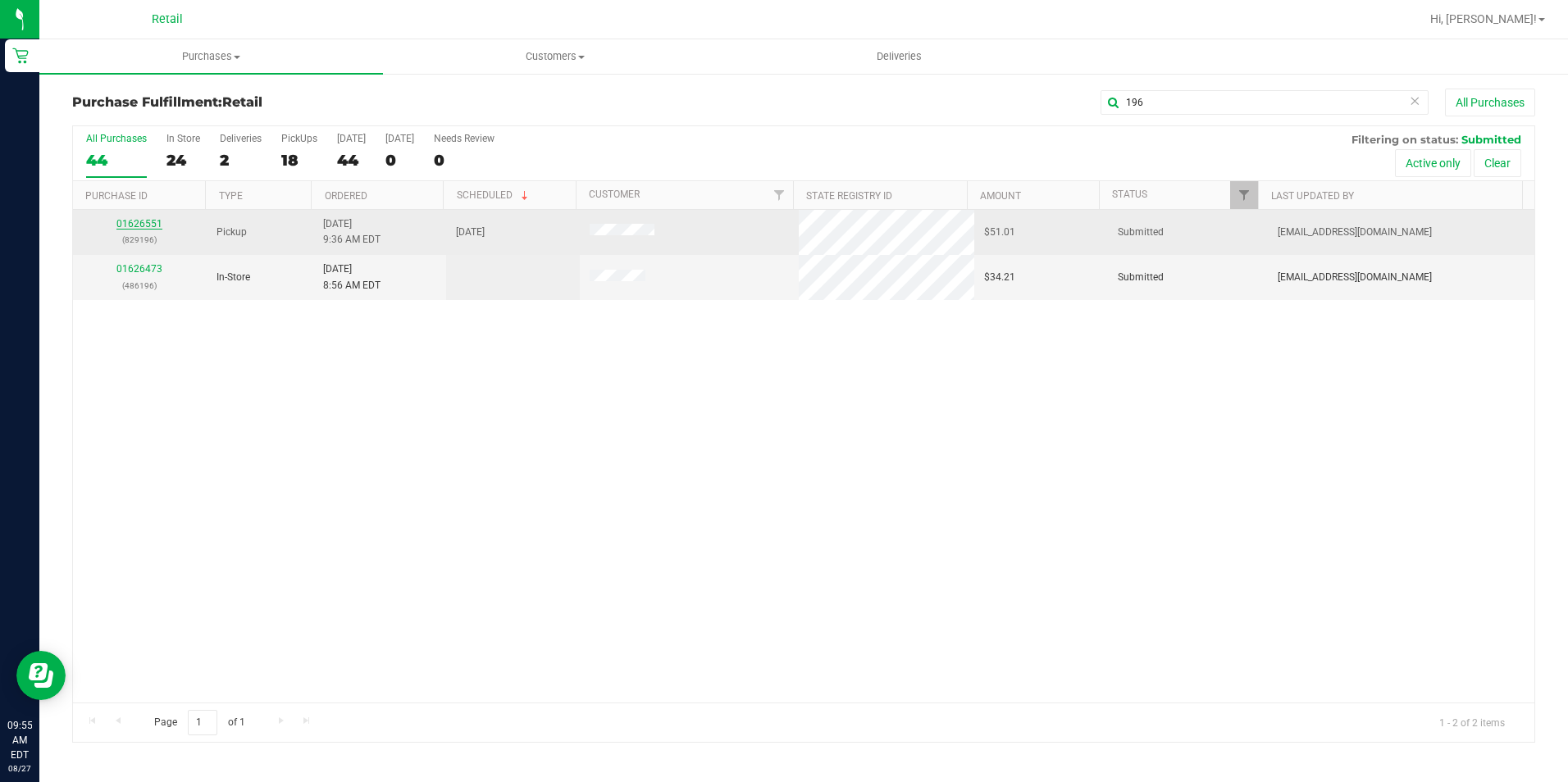
click at [143, 220] on link "01626551" at bounding box center [139, 223] width 46 height 12
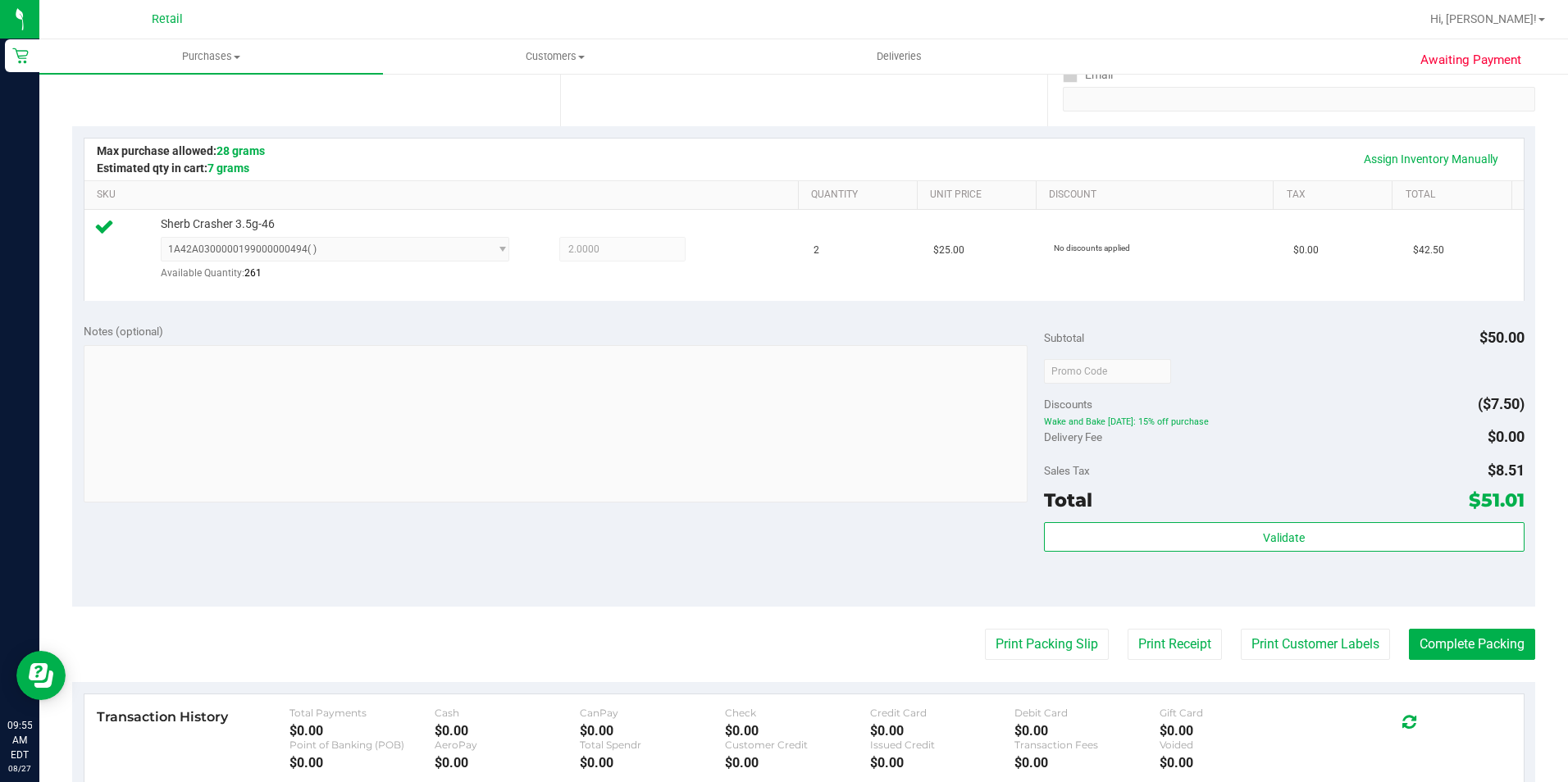
scroll to position [328, 0]
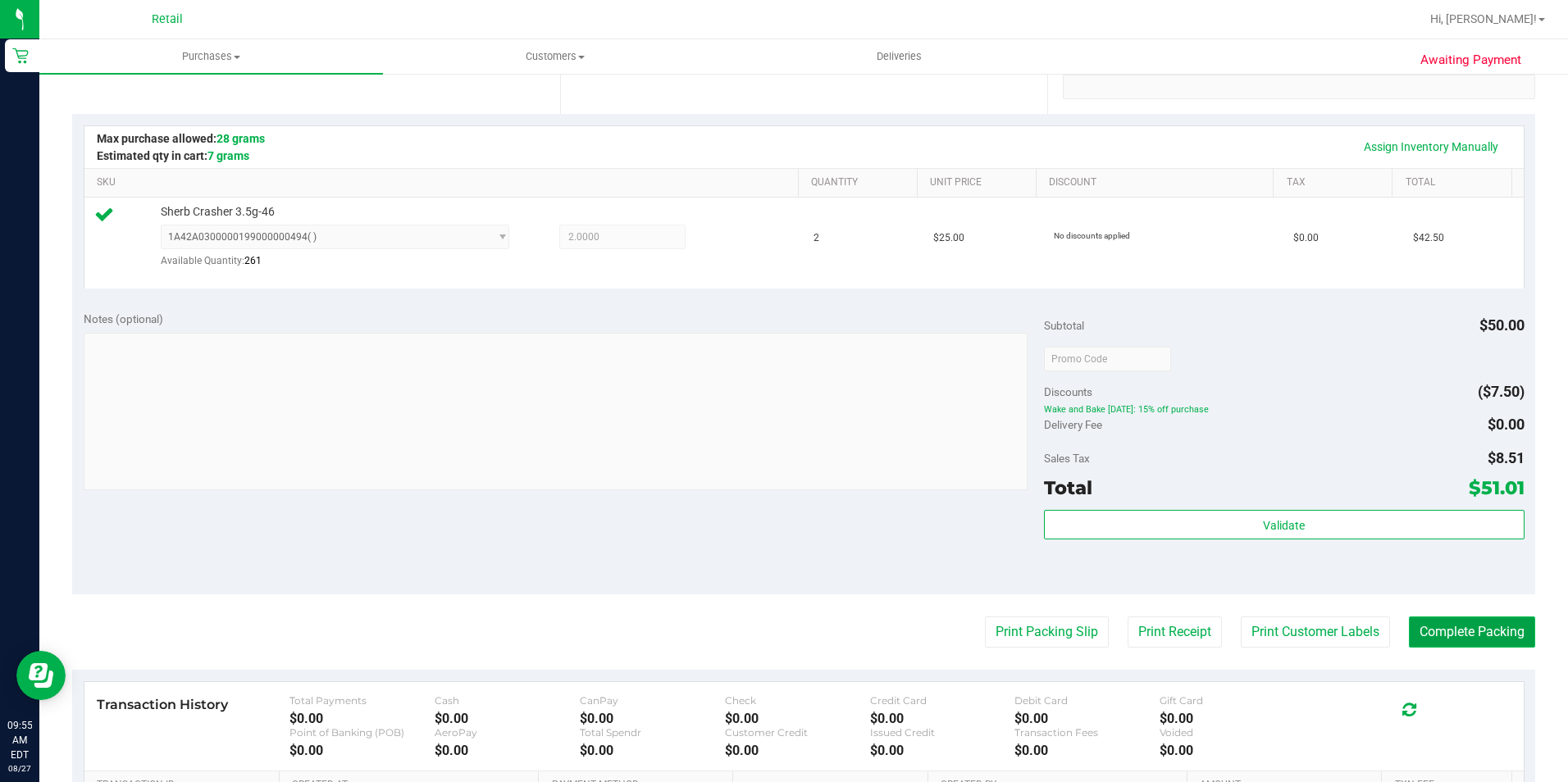
click at [1507, 633] on button "Complete Packing" at bounding box center [1472, 632] width 126 height 31
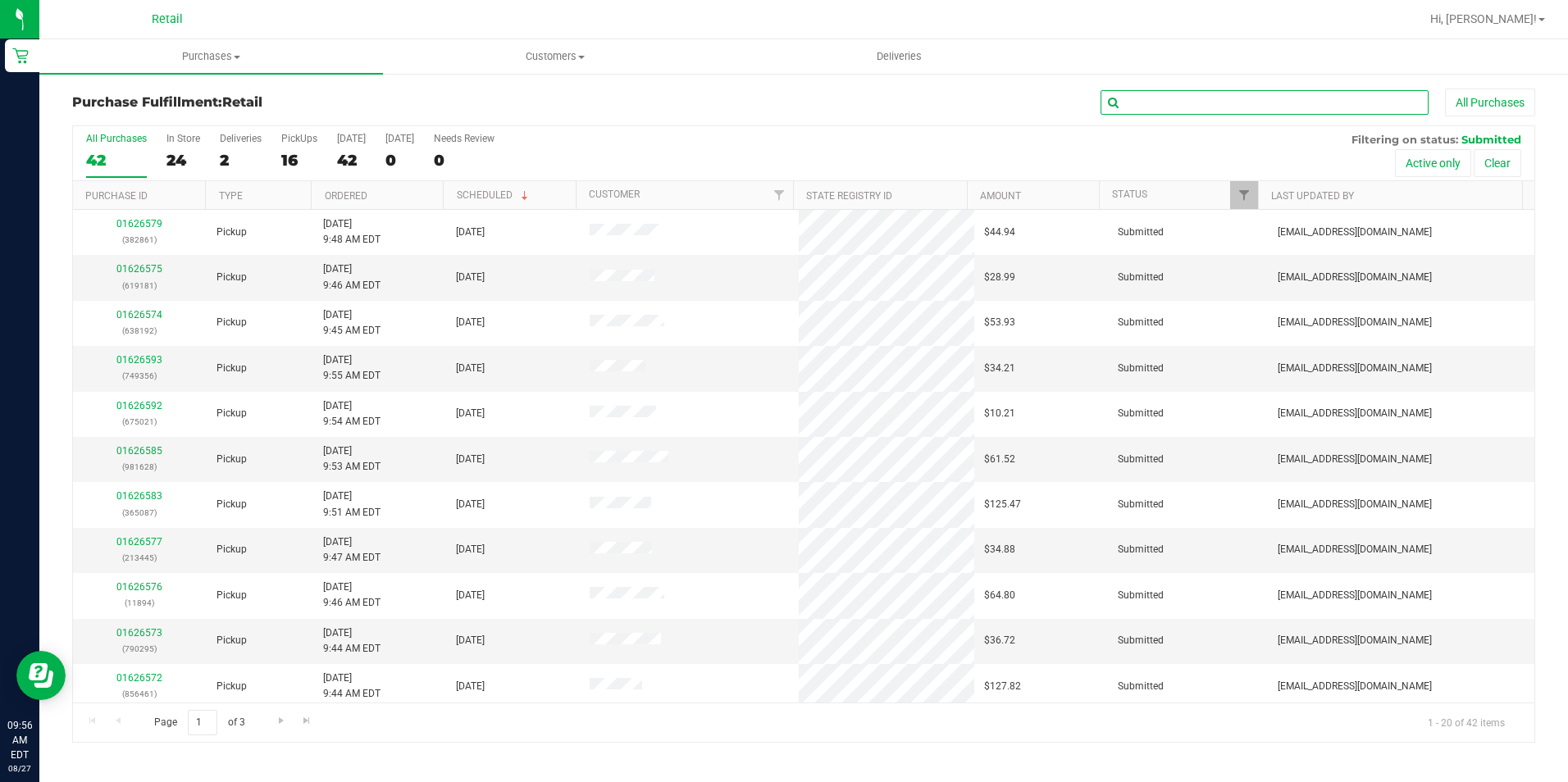
click at [1180, 109] on input "text" at bounding box center [1264, 102] width 328 height 25
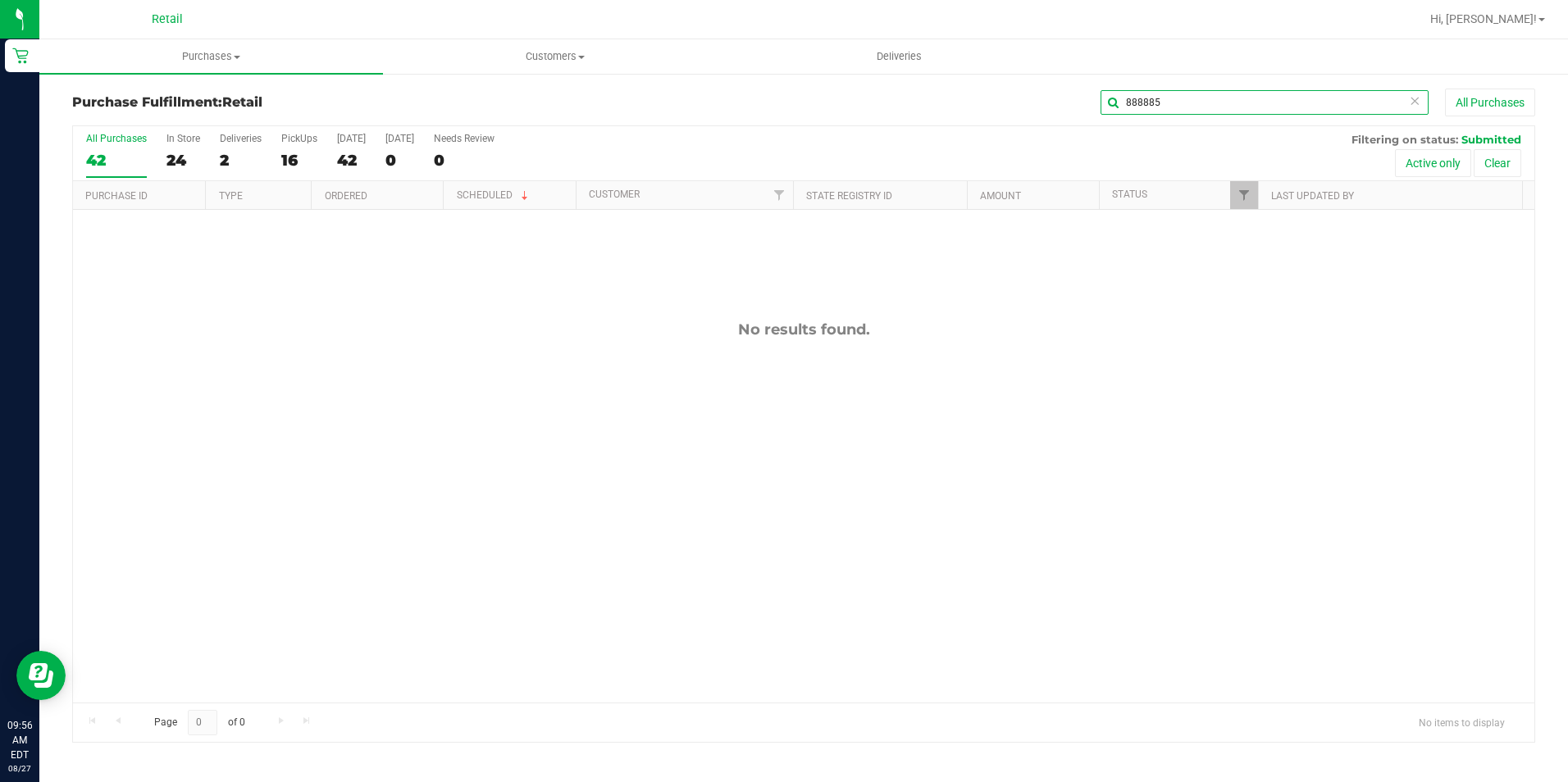
drag, startPoint x: 1176, startPoint y: 102, endPoint x: 869, endPoint y: 110, distance: 307.1
click at [869, 110] on div "888885 All Purchases" at bounding box center [1047, 102] width 975 height 27
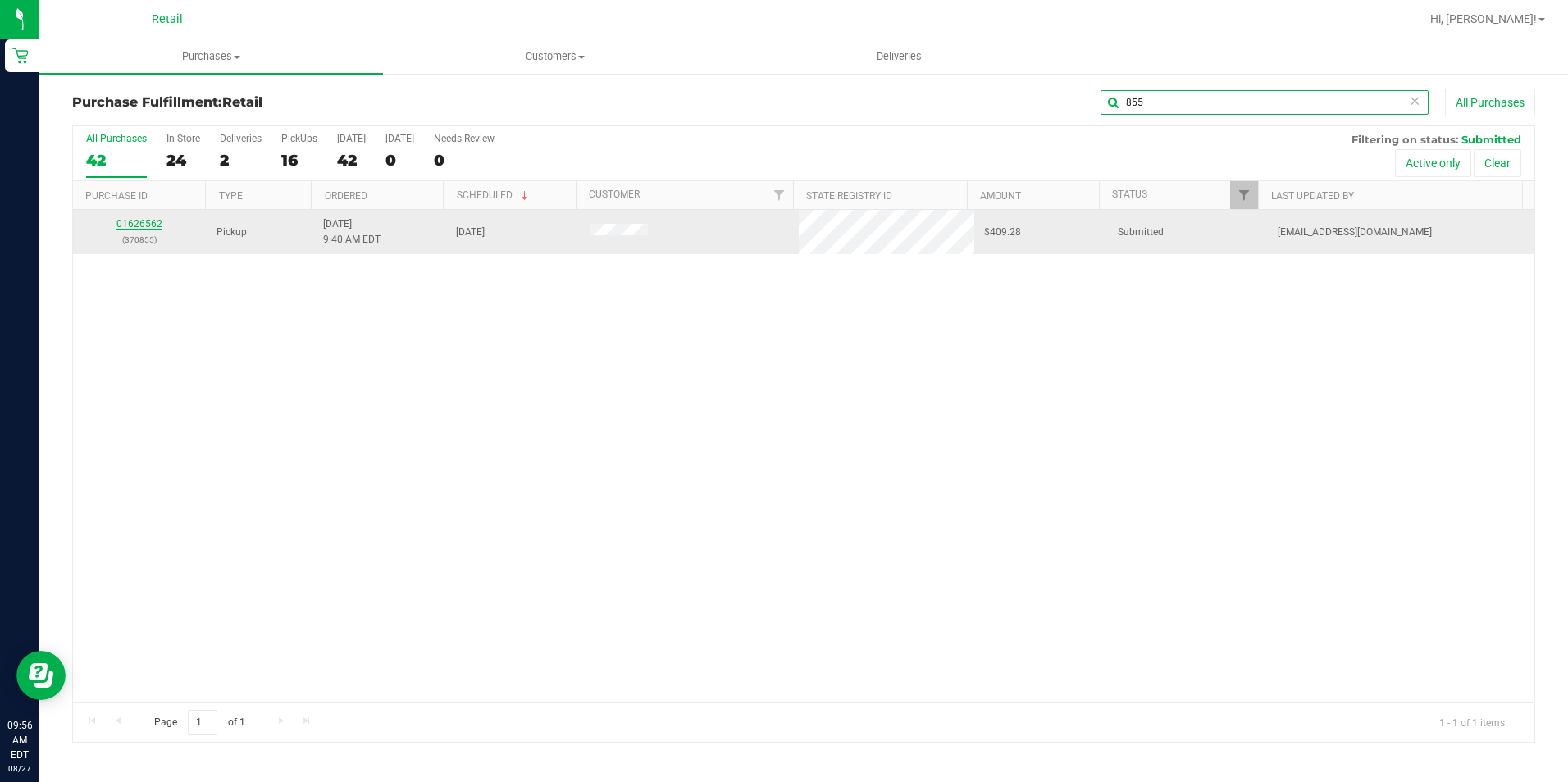
type input "855"
click at [140, 224] on link "01626562" at bounding box center [139, 223] width 46 height 12
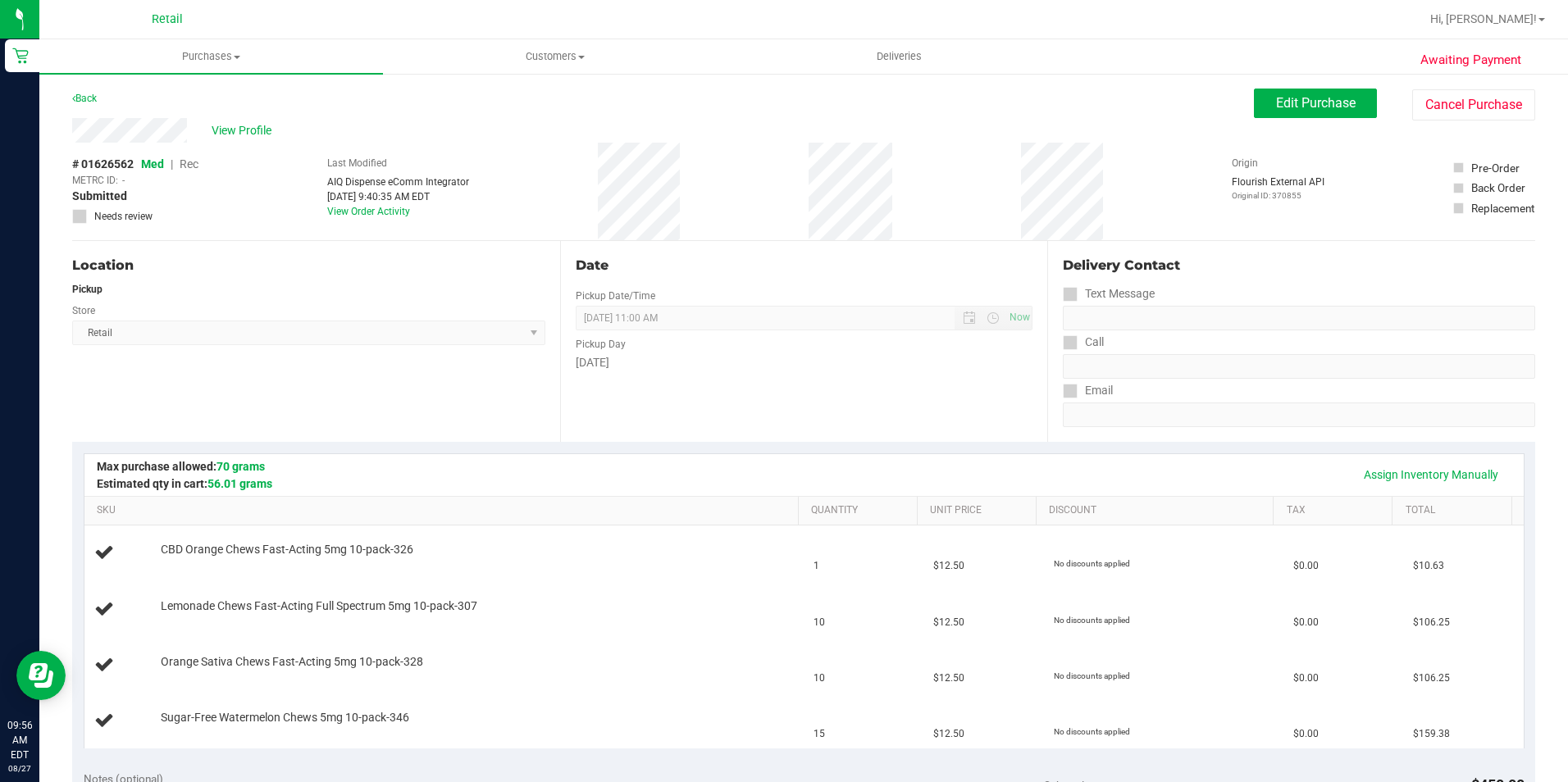
click at [550, 122] on div "View Profile" at bounding box center [663, 130] width 1182 height 25
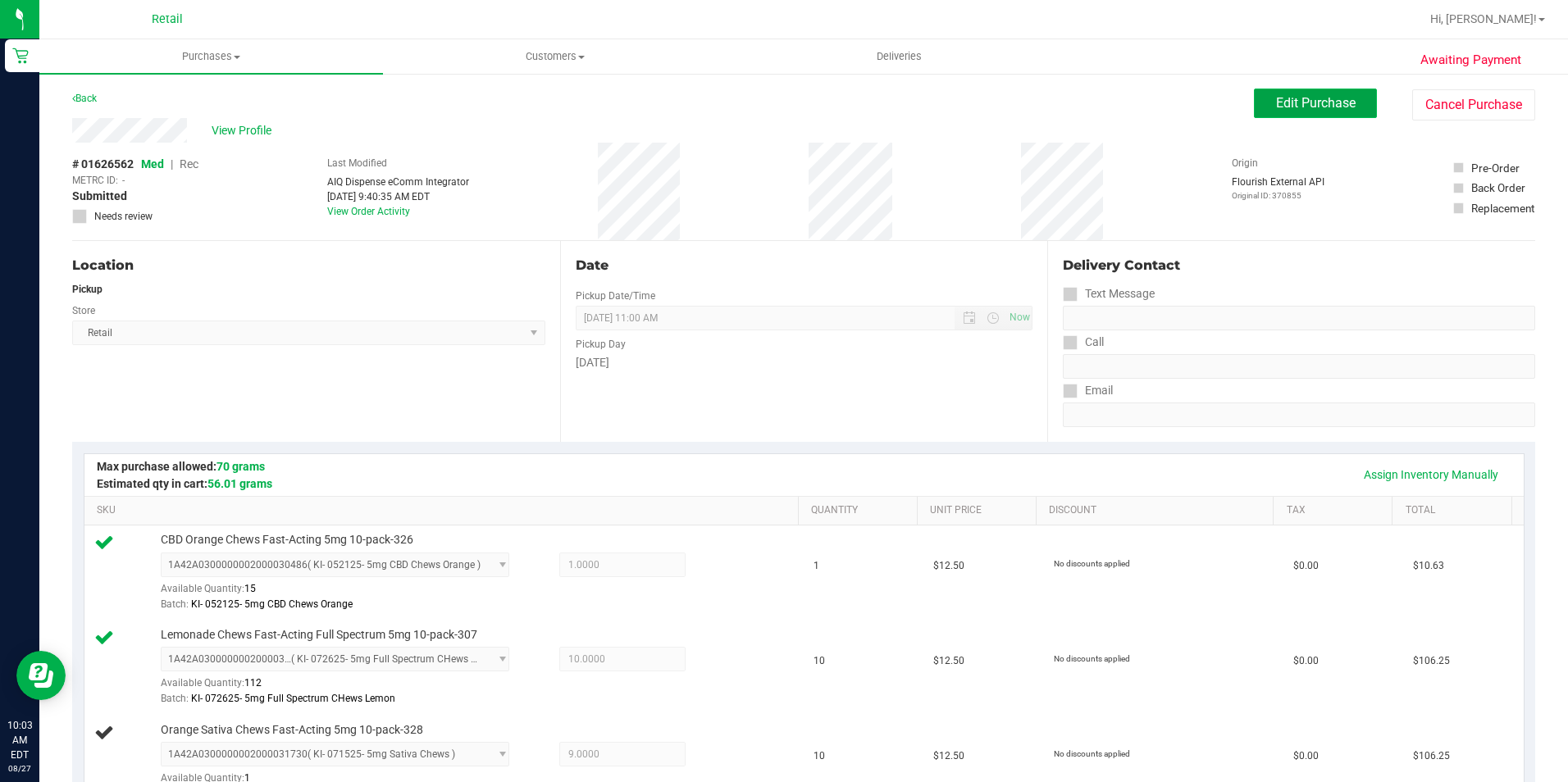
click at [1318, 99] on span "Edit Purchase" at bounding box center [1316, 102] width 80 height 16
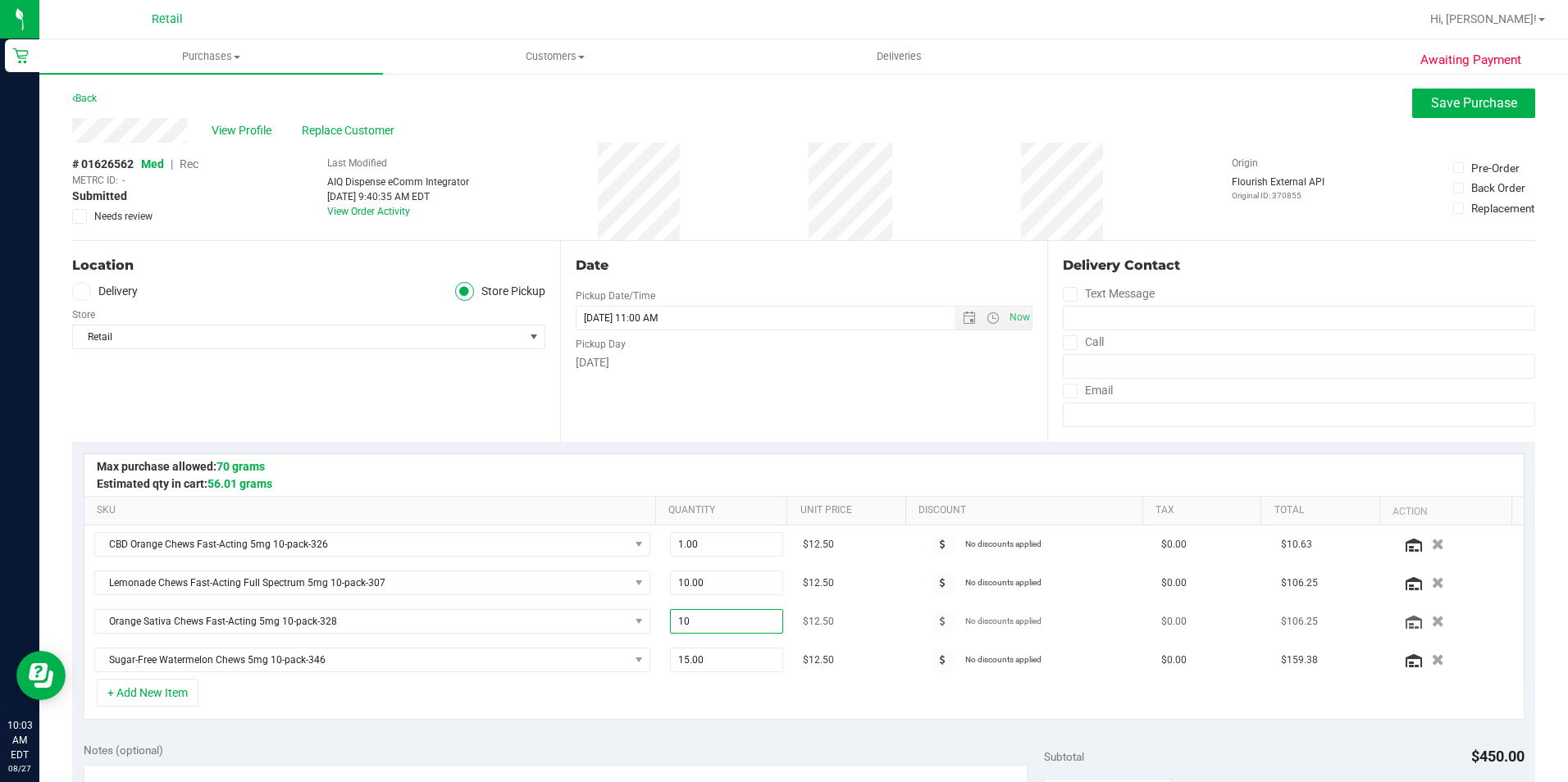
click at [737, 610] on span "10.00 10" at bounding box center [726, 621] width 113 height 25
type input "1"
type input "9"
type input "9.00"
click at [711, 657] on span "15.00 15" at bounding box center [726, 659] width 113 height 25
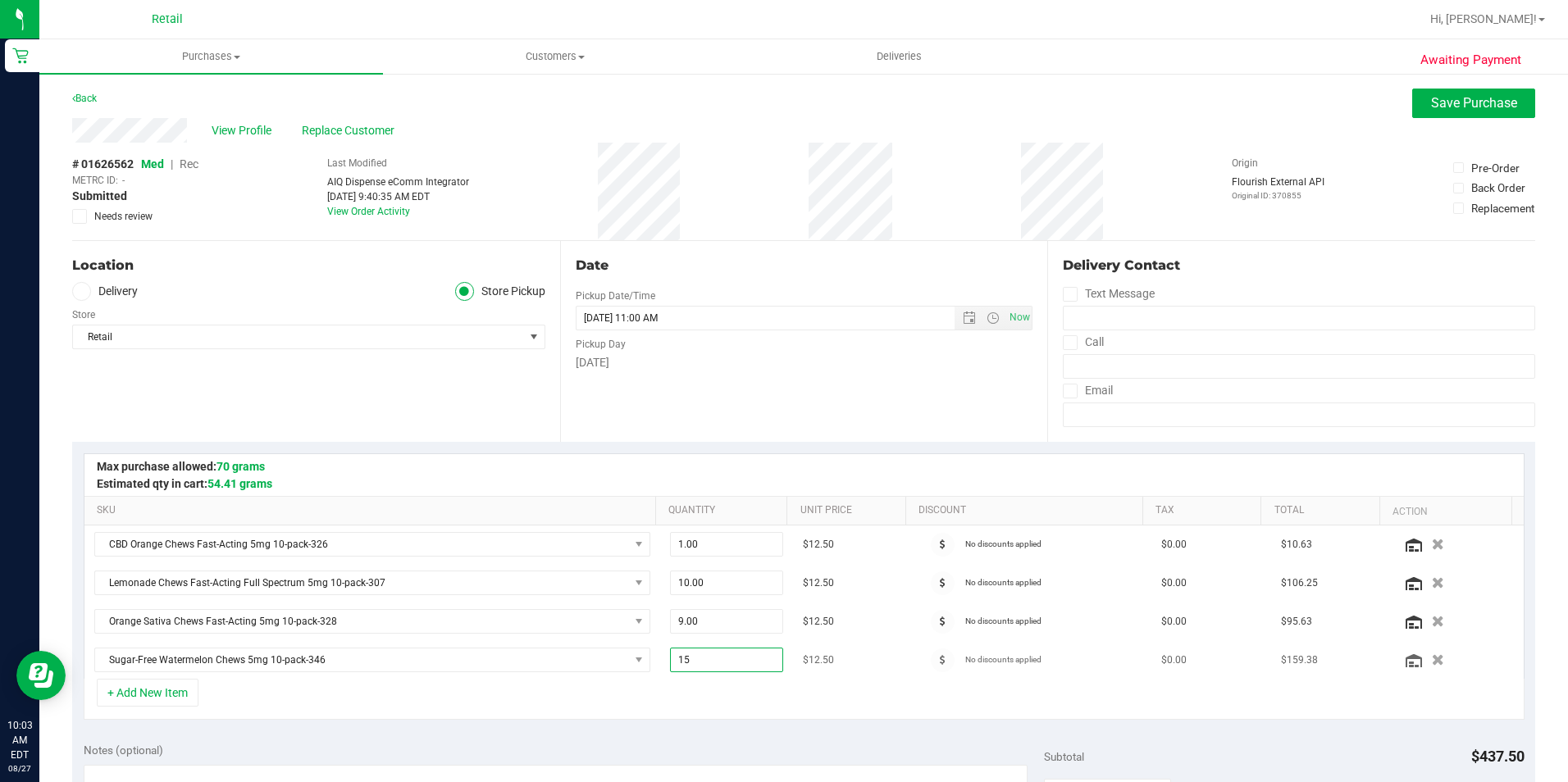
click at [702, 666] on span "15.00 15" at bounding box center [726, 659] width 113 height 25
type input "16"
type input "16.00"
click at [793, 470] on div at bounding box center [803, 476] width 1439 height 42
click at [1449, 101] on span "Save Purchase" at bounding box center [1474, 102] width 86 height 16
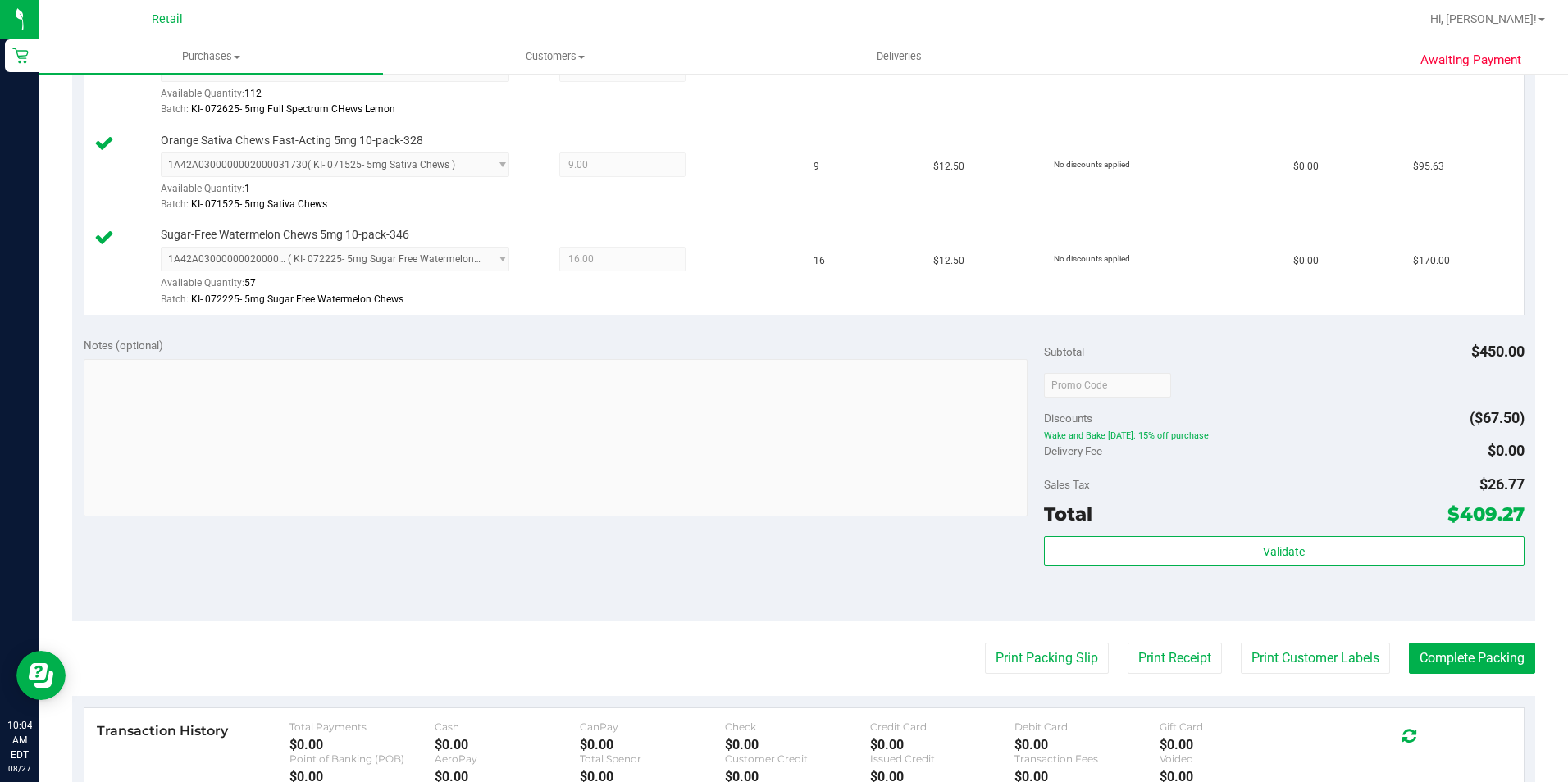
scroll to position [656, 0]
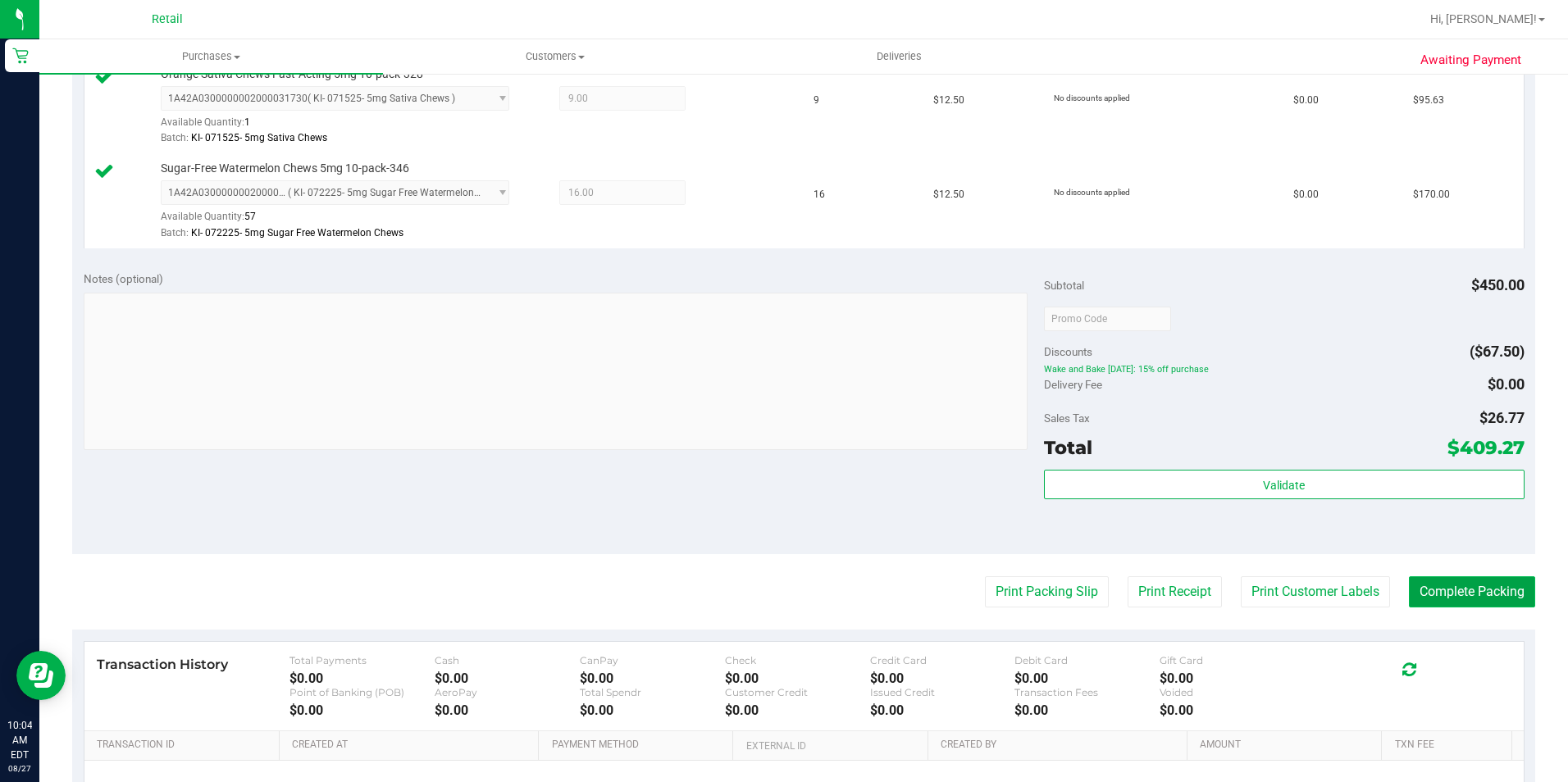
click at [1454, 596] on button "Complete Packing" at bounding box center [1472, 592] width 126 height 31
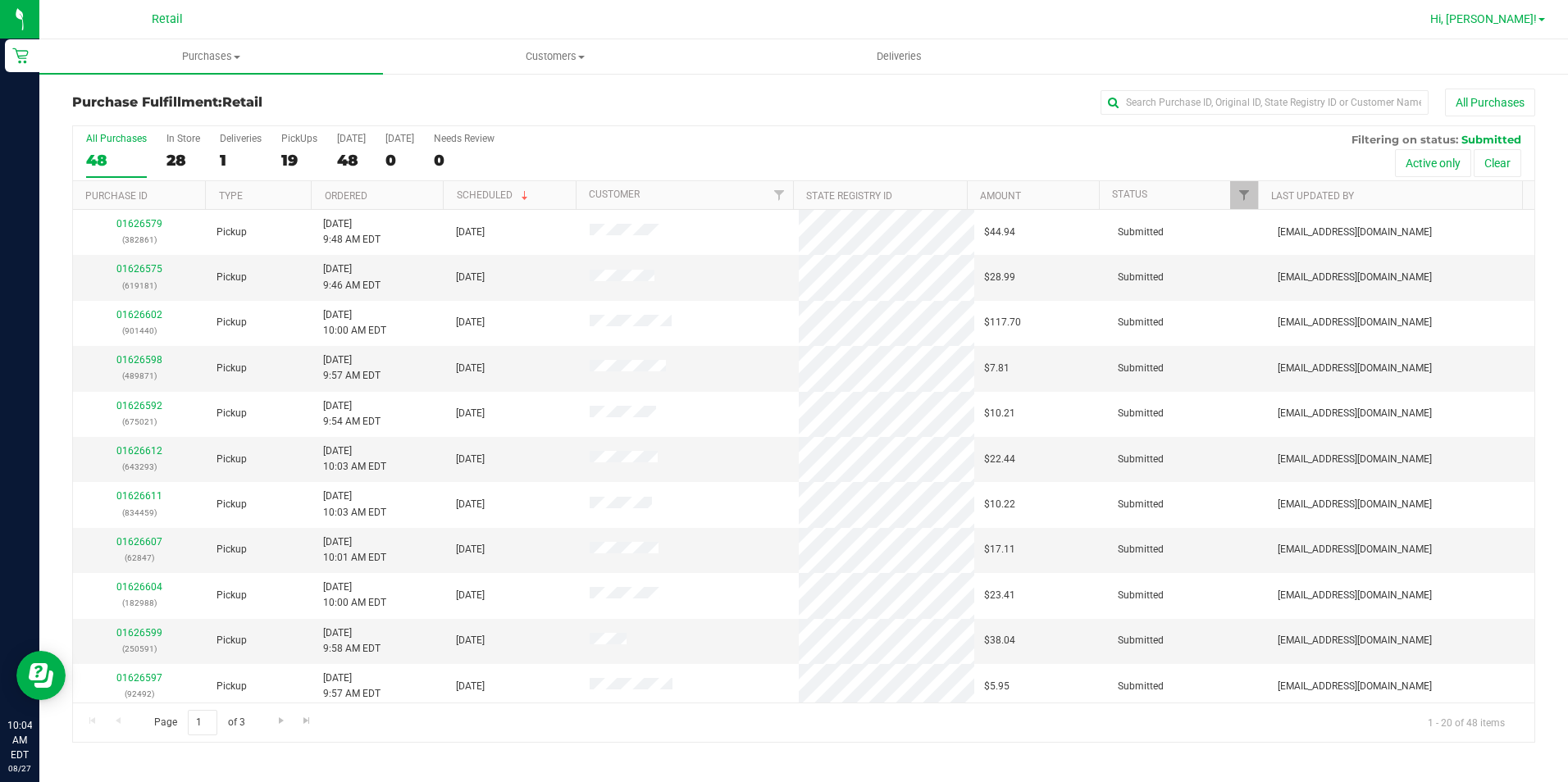
click at [1527, 18] on span "Hi, [PERSON_NAME]!" at bounding box center [1483, 18] width 107 height 13
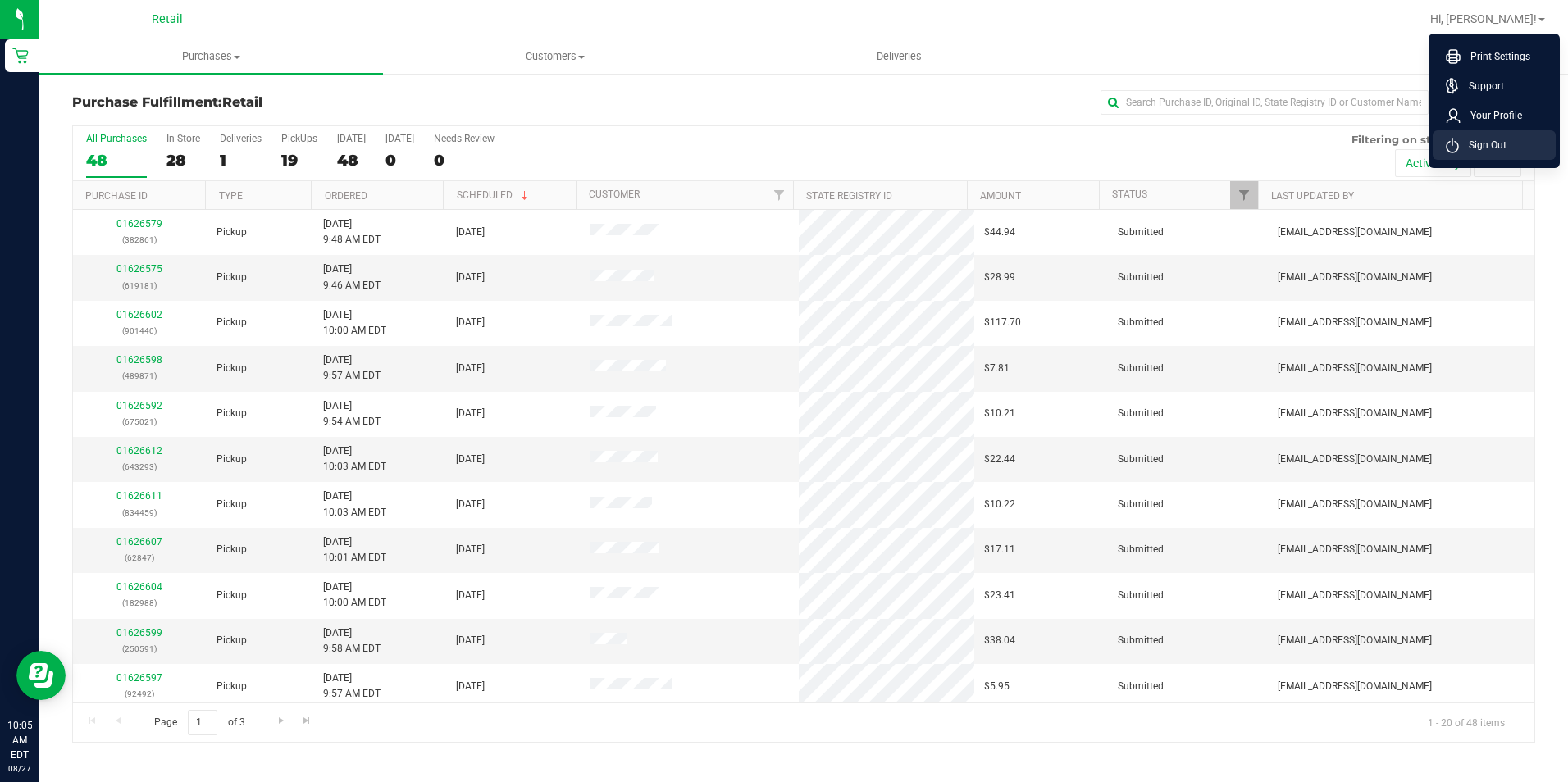
click at [1518, 155] on li "Sign Out" at bounding box center [1494, 145] width 123 height 29
